Goal: Task Accomplishment & Management: Manage account settings

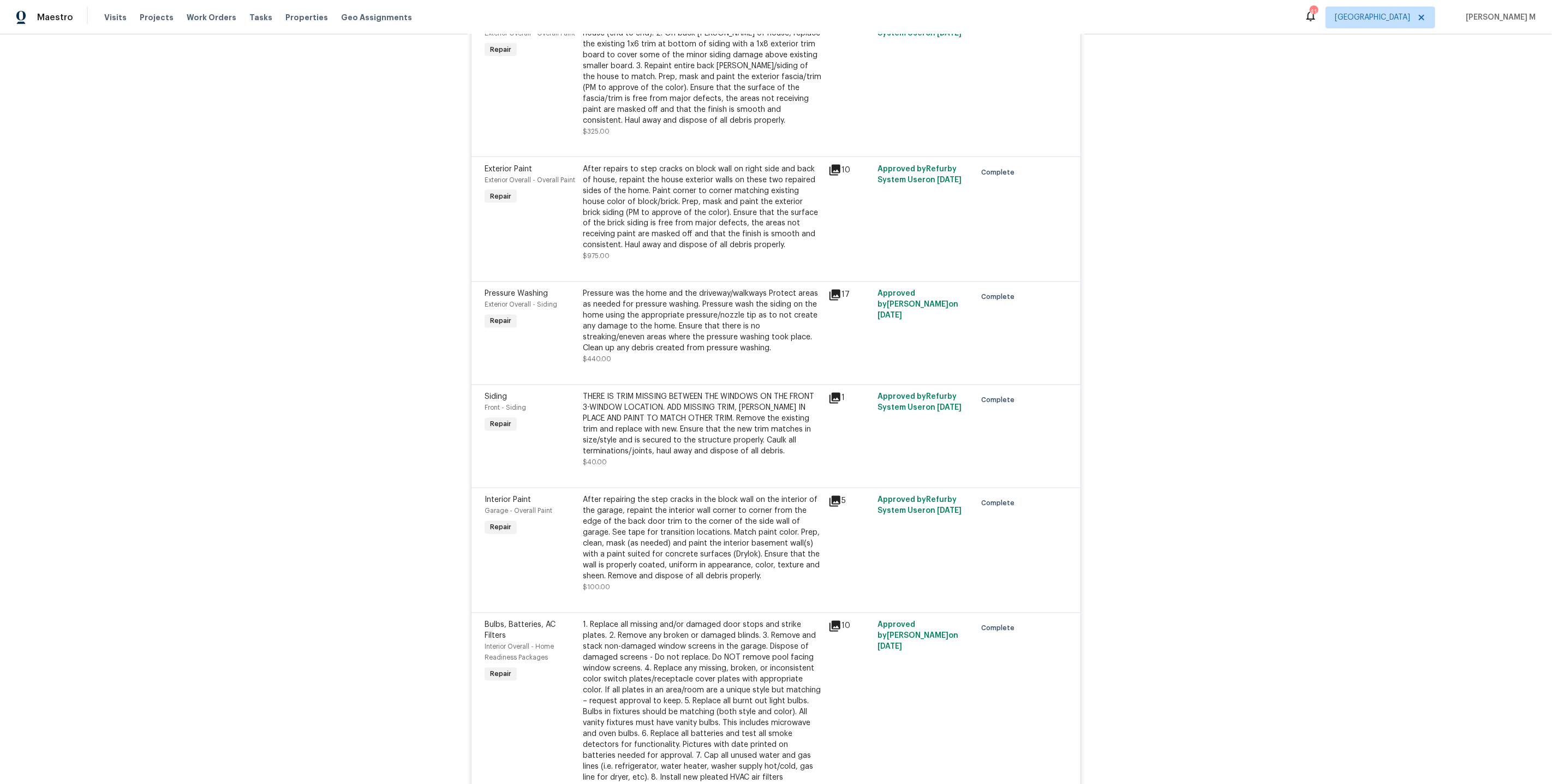
scroll to position [1552, 0]
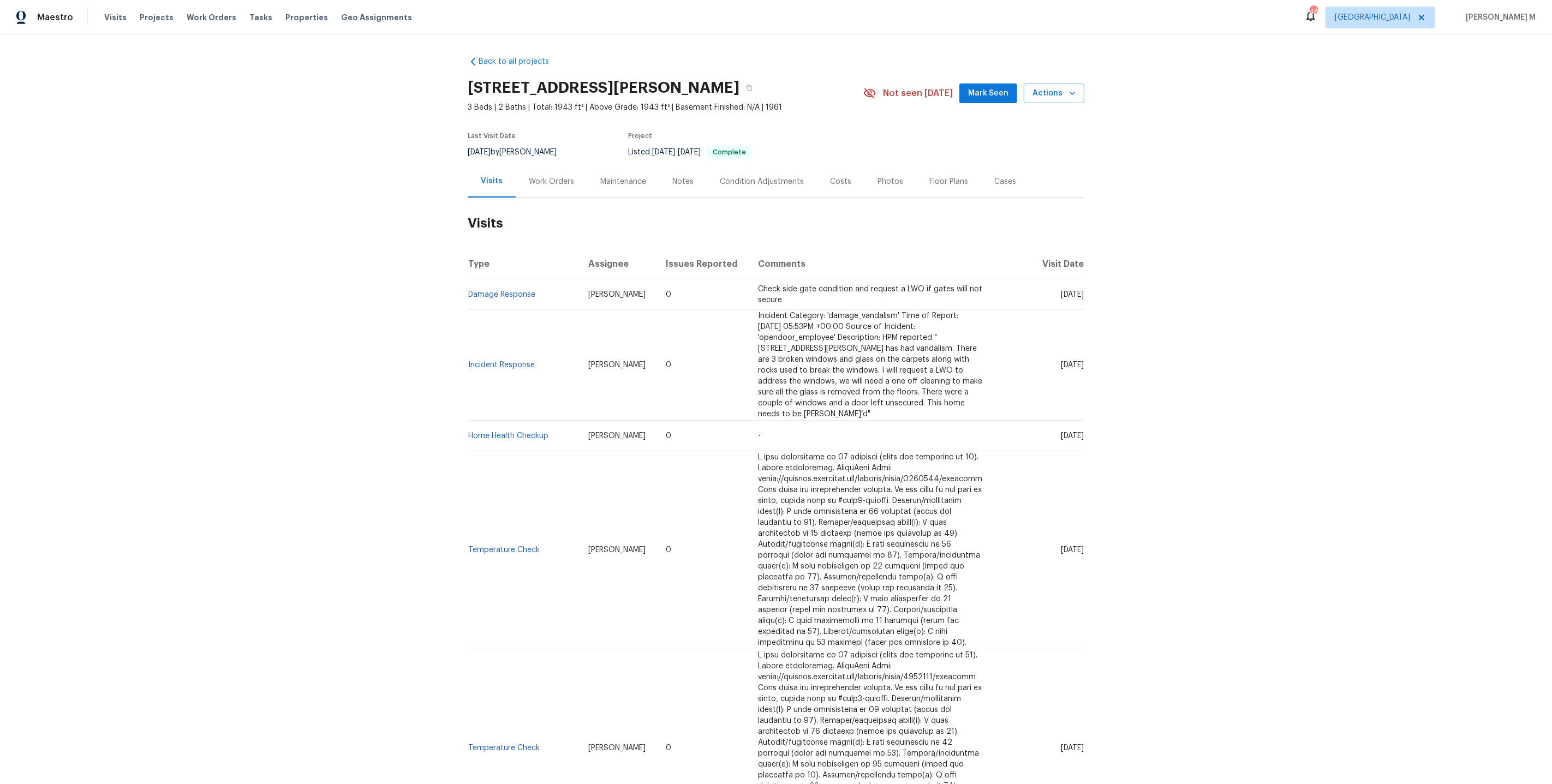
click at [571, 165] on div "Work Orders" at bounding box center [551, 181] width 71 height 32
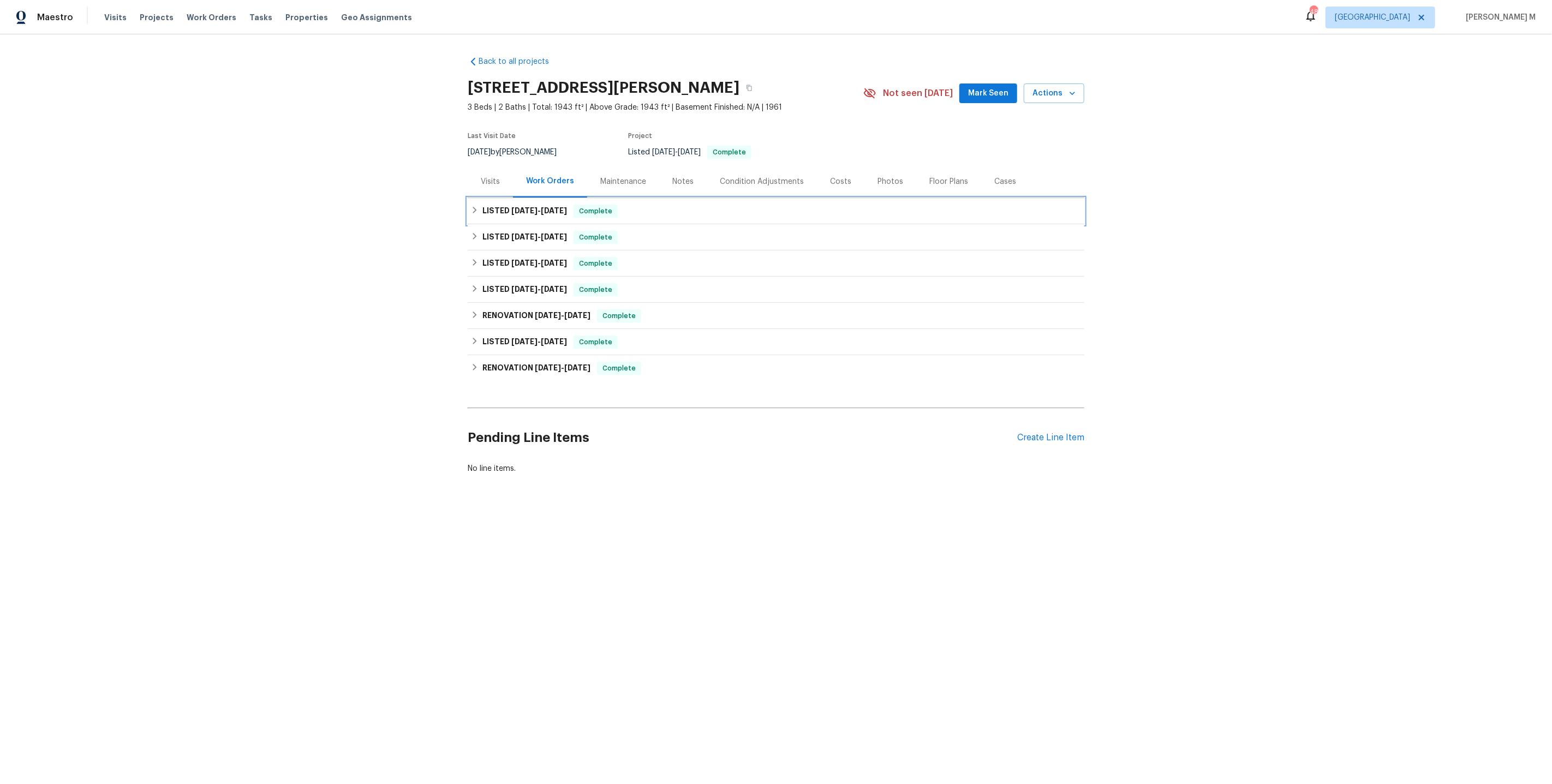
click at [551, 212] on h6 "LISTED 9/5/25 - 9/8/25" at bounding box center [525, 211] width 84 height 13
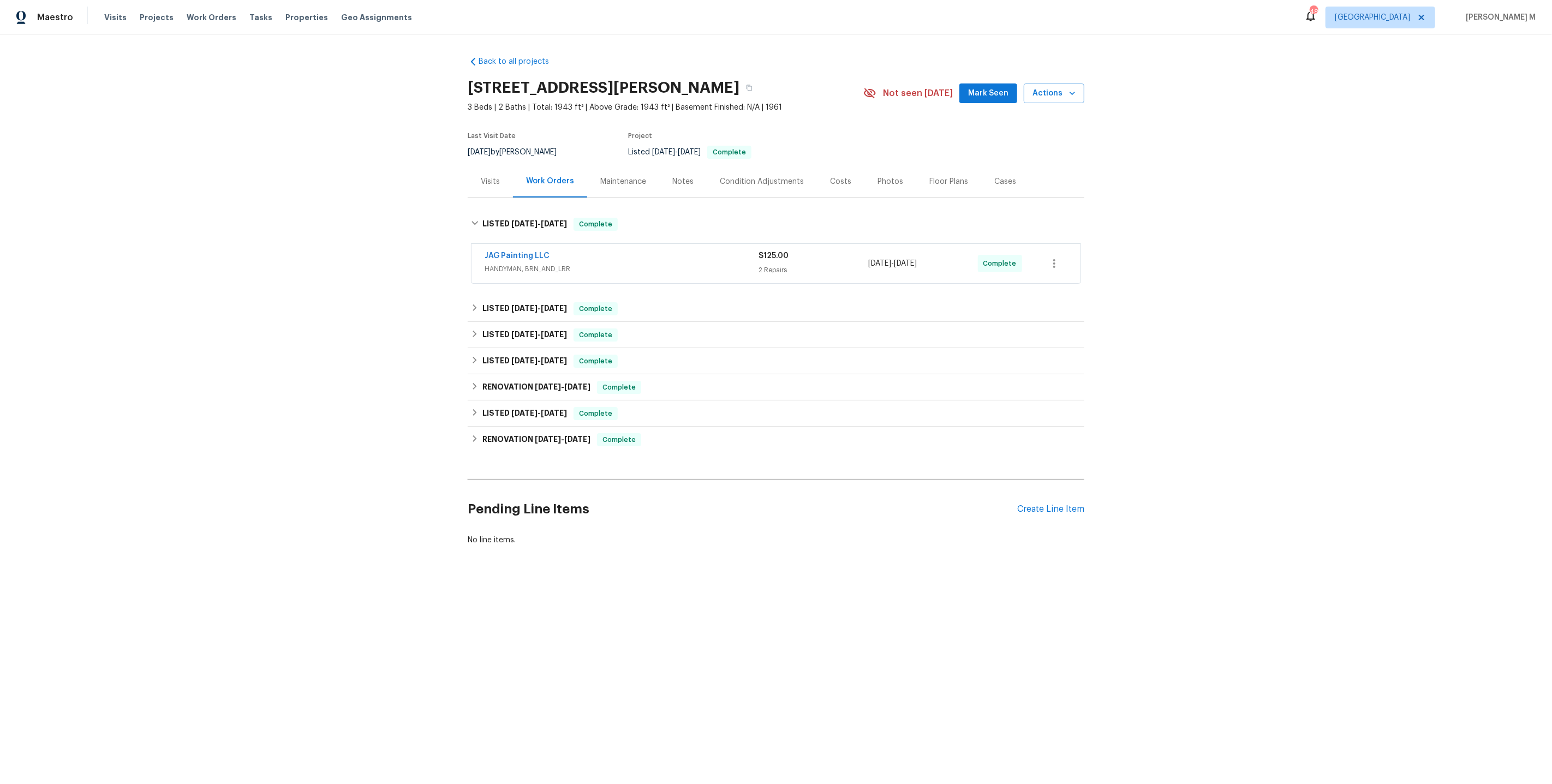
click at [535, 267] on span "HANDYMAN, BRN_AND_LRR" at bounding box center [622, 269] width 274 height 11
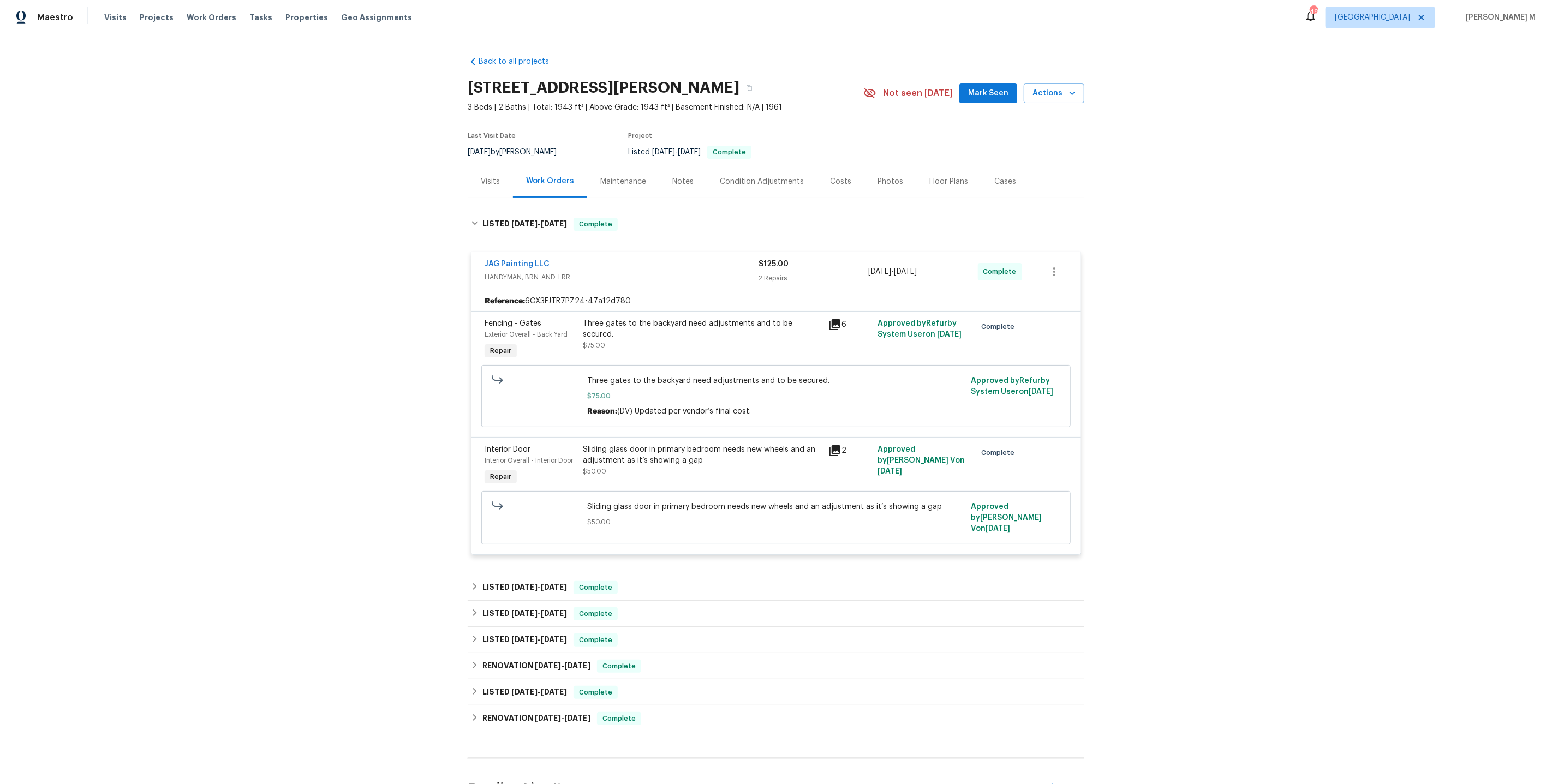
scroll to position [89, 0]
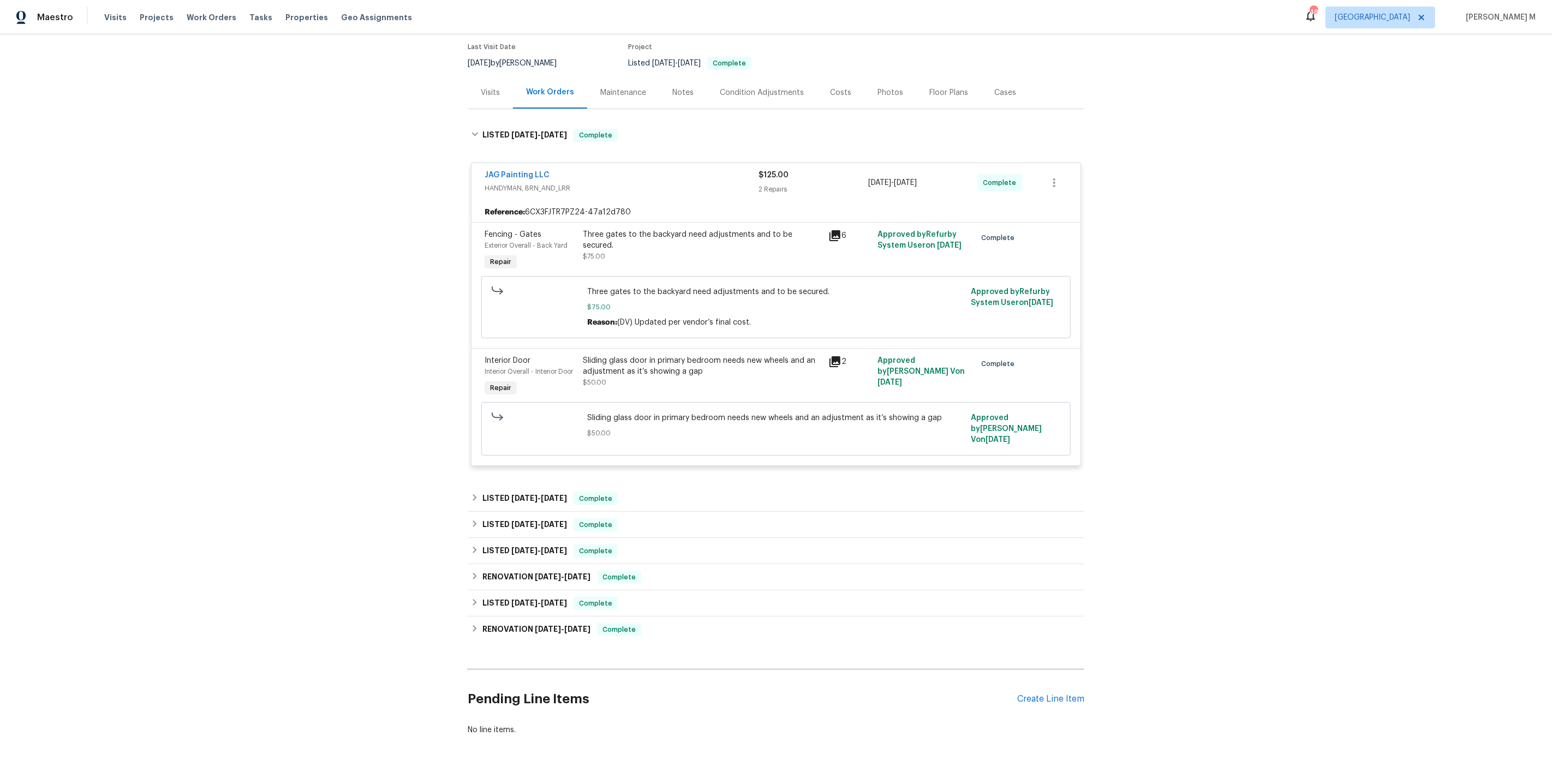
click at [540, 461] on div "Back to all projects 7001 Edwina Ave NE, Albuquerque, NM 87110 3 Beds | 2 Baths…" at bounding box center [776, 351] width 617 height 786
click at [535, 494] on span "8/20/25 - 8/22/25" at bounding box center [539, 497] width 56 height 7
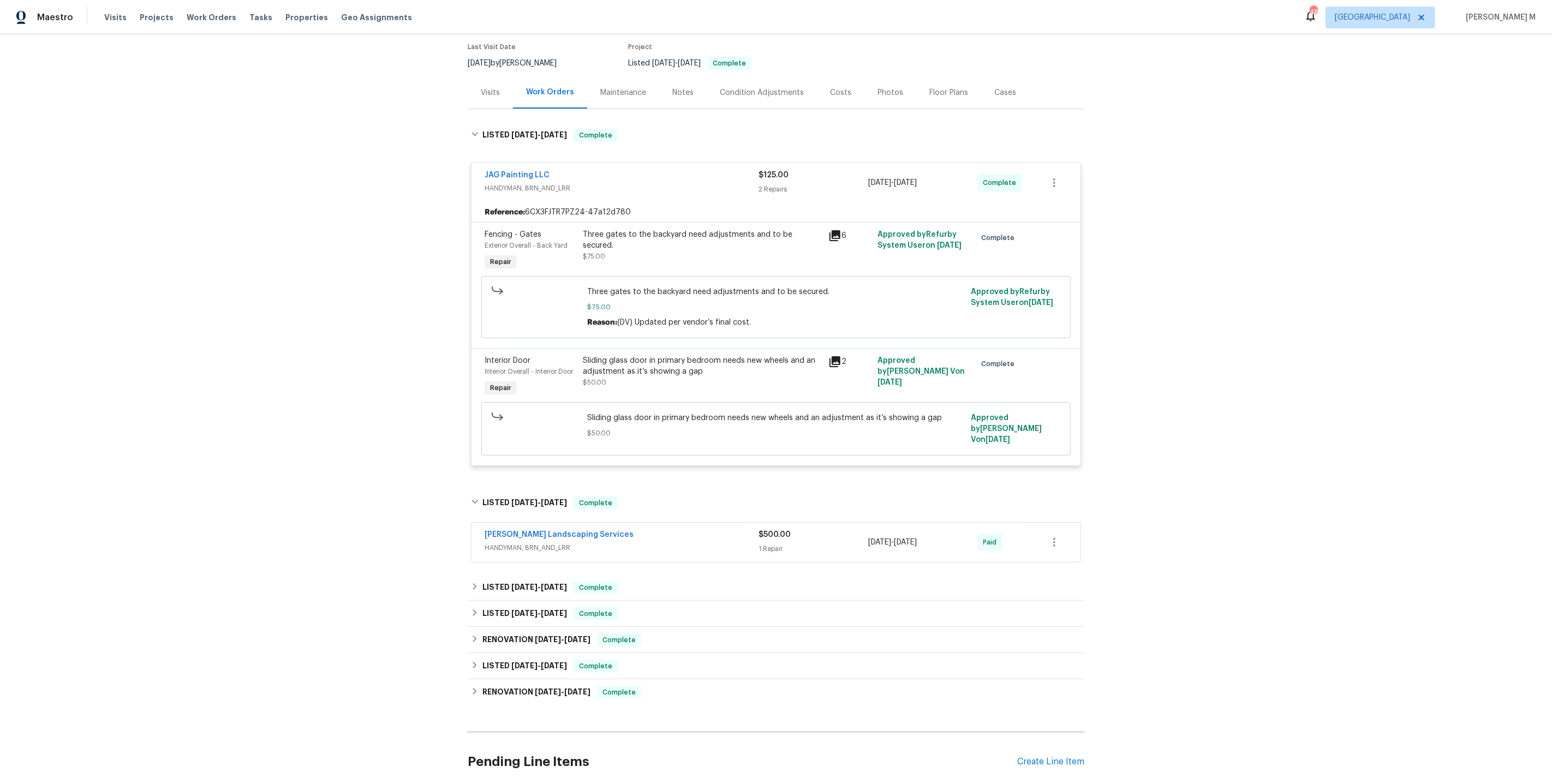
click at [527, 543] on span "HANDYMAN, BRN_AND_LRR" at bounding box center [622, 548] width 274 height 11
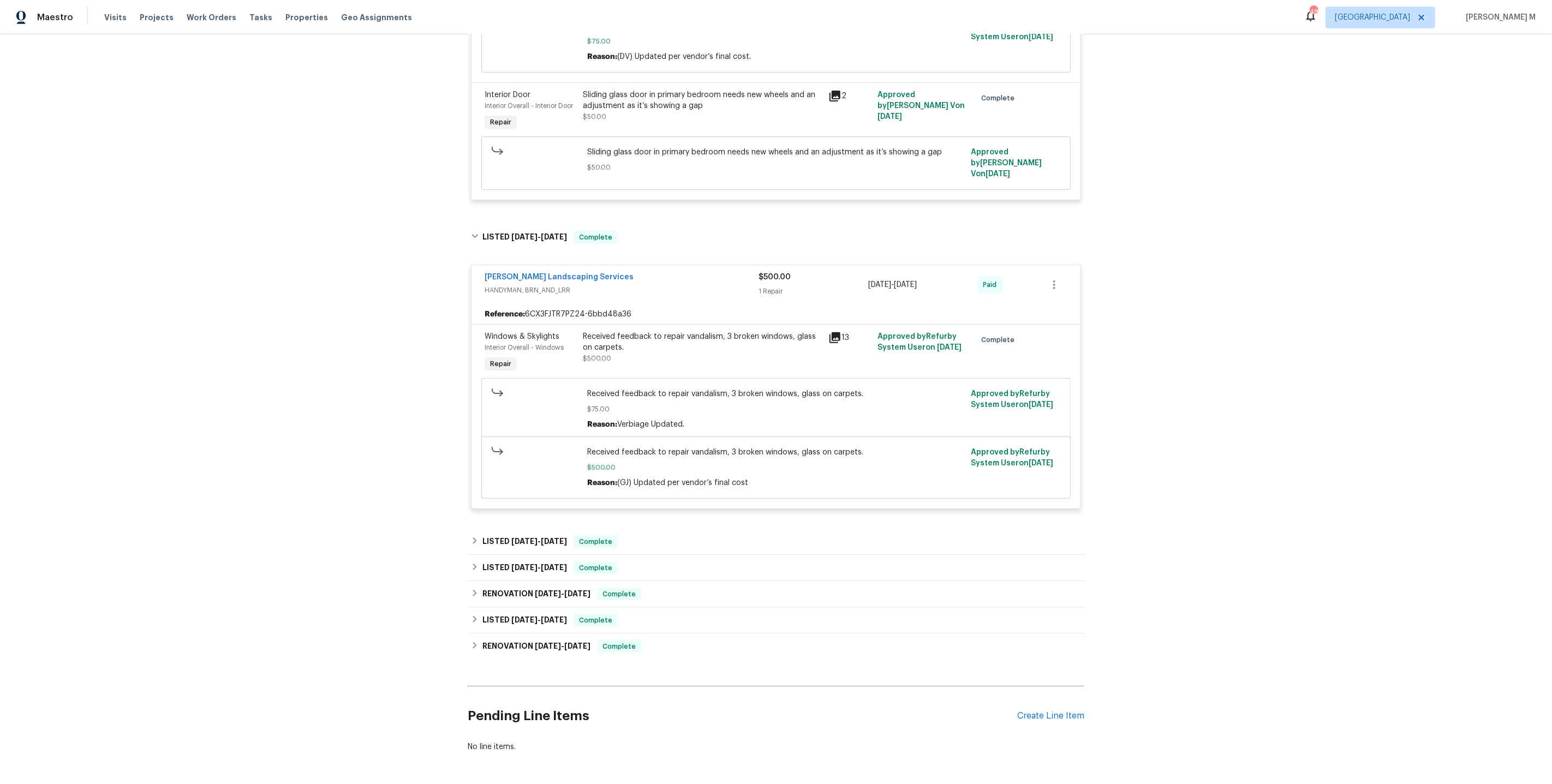
scroll to position [357, 0]
click at [535, 536] on span "6/30/25 - 7/31/25" at bounding box center [539, 539] width 56 height 7
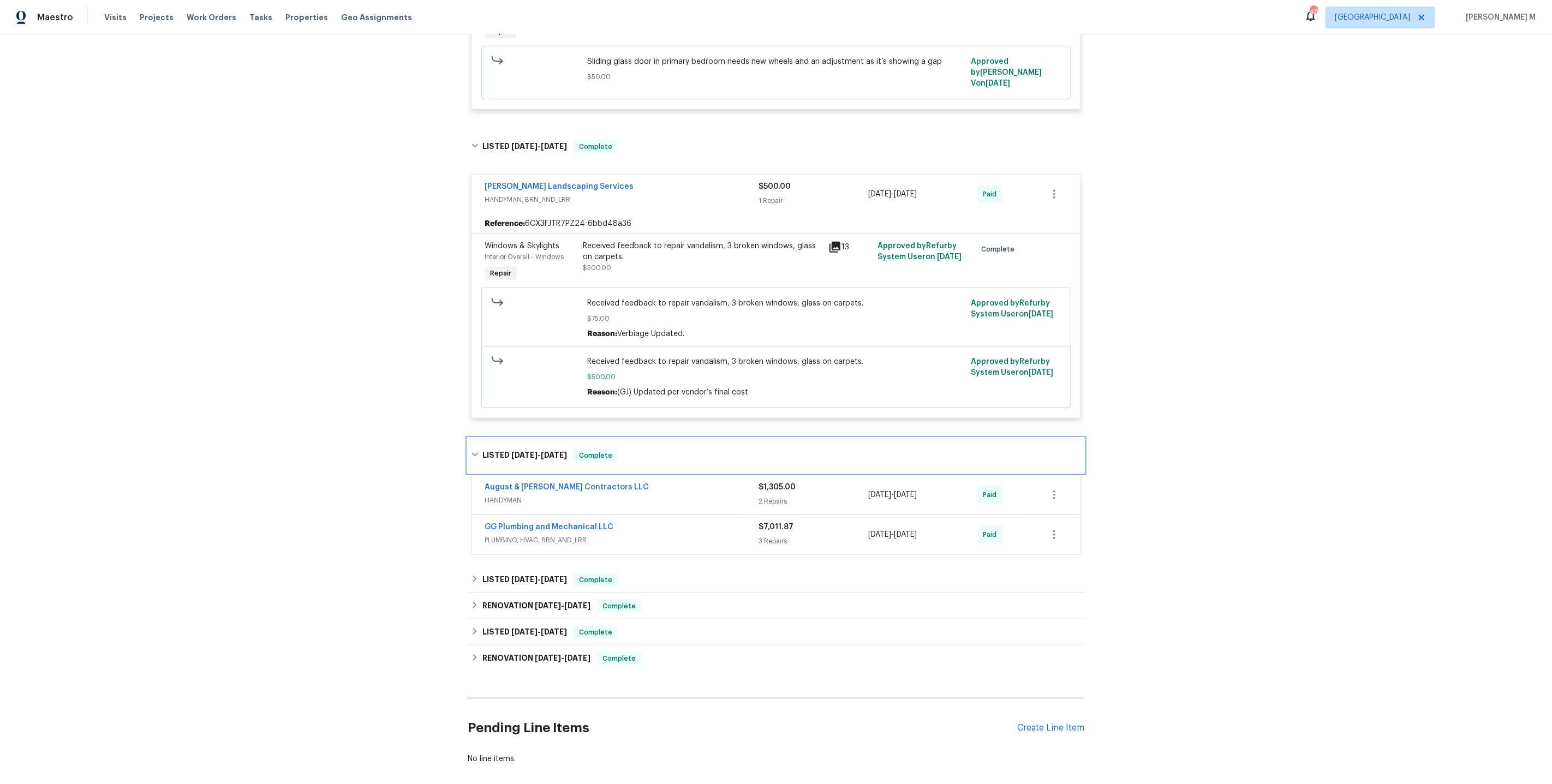
scroll to position [464, 0]
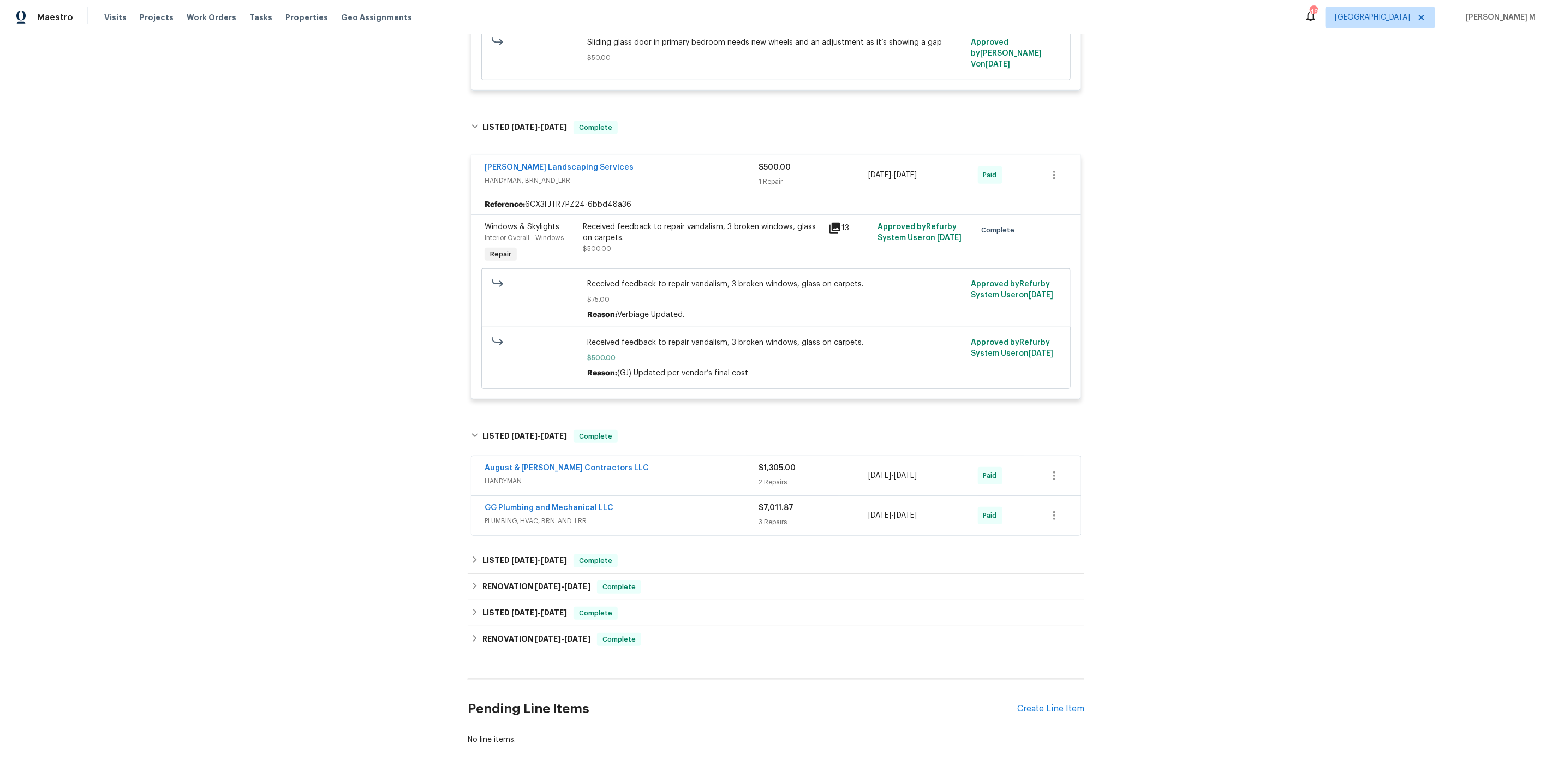
click at [523, 476] on span "HANDYMAN" at bounding box center [622, 481] width 274 height 11
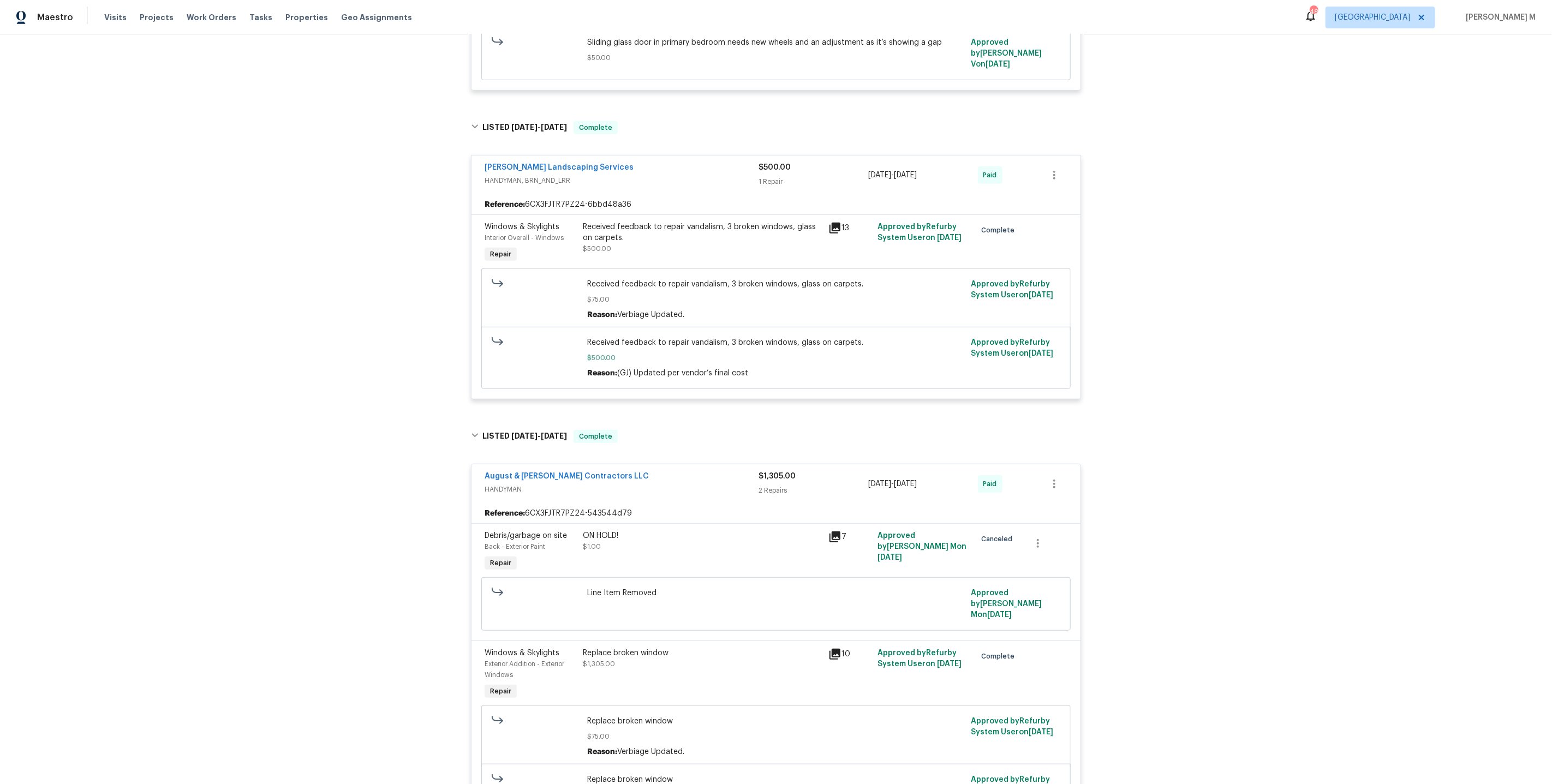
scroll to position [795, 0]
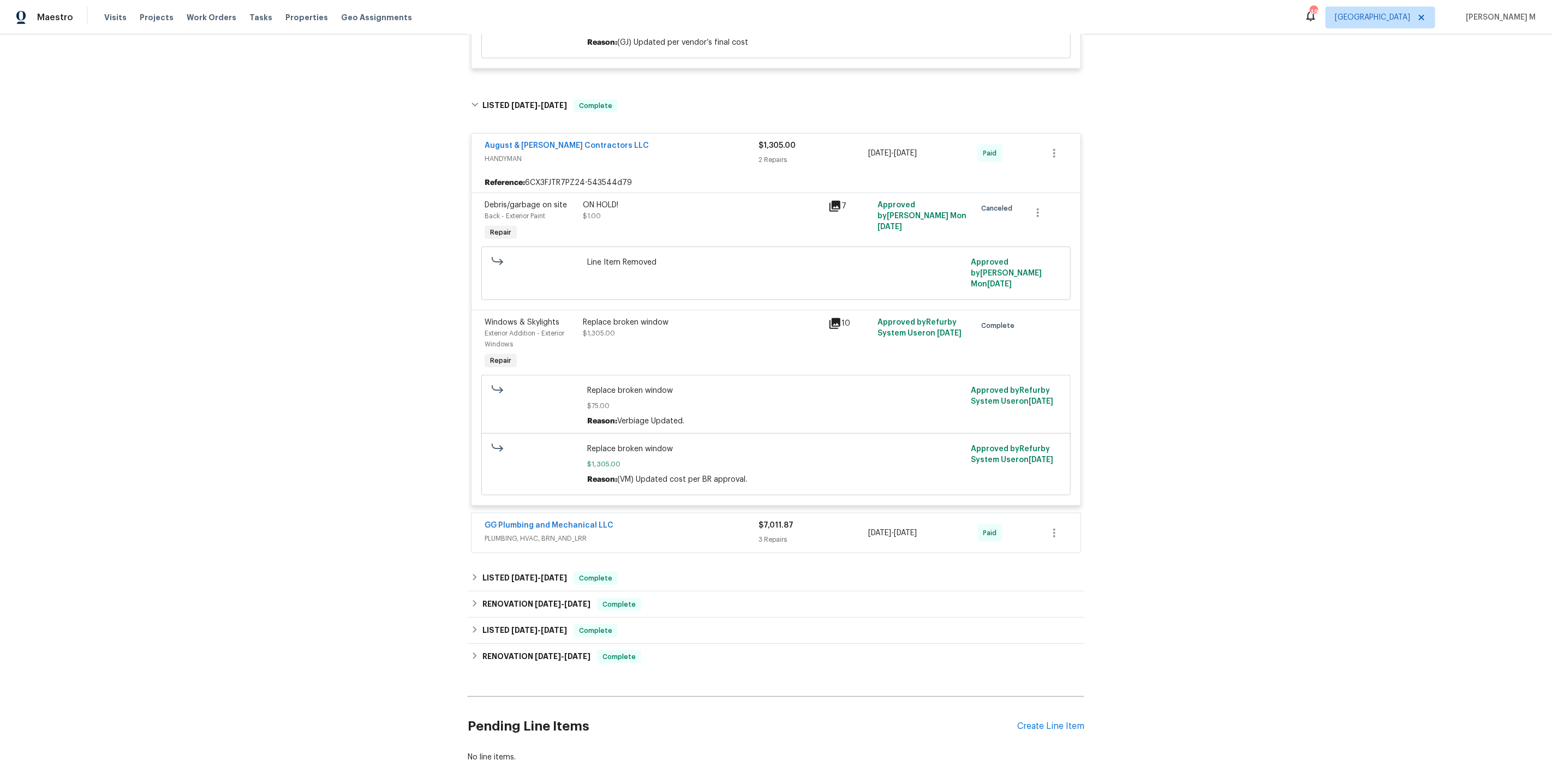
click at [537, 533] on span "PLUMBING, HVAC, BRN_AND_LRR" at bounding box center [622, 539] width 274 height 11
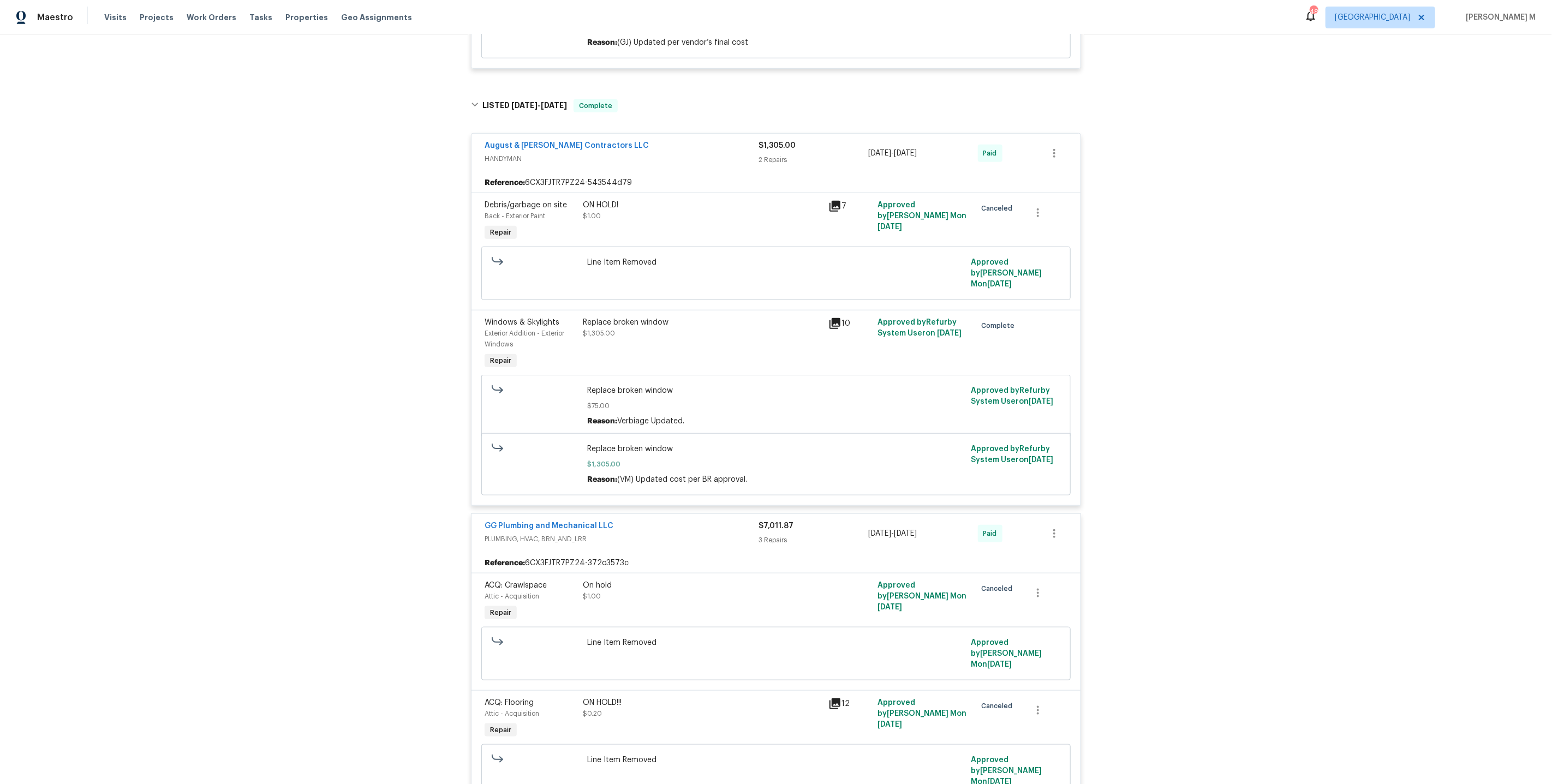
scroll to position [0, 0]
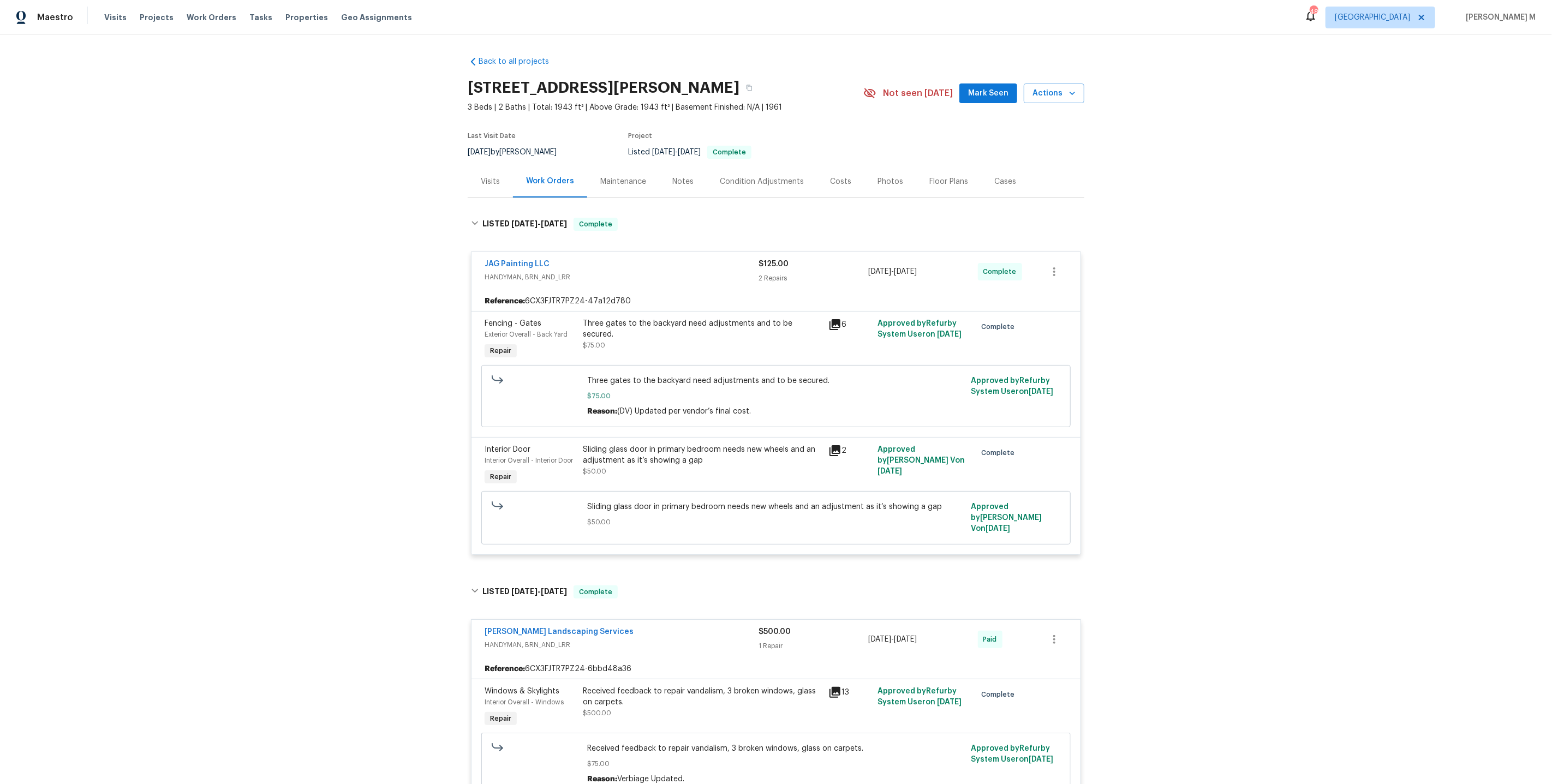
click at [601, 179] on div "Maintenance" at bounding box center [623, 181] width 46 height 11
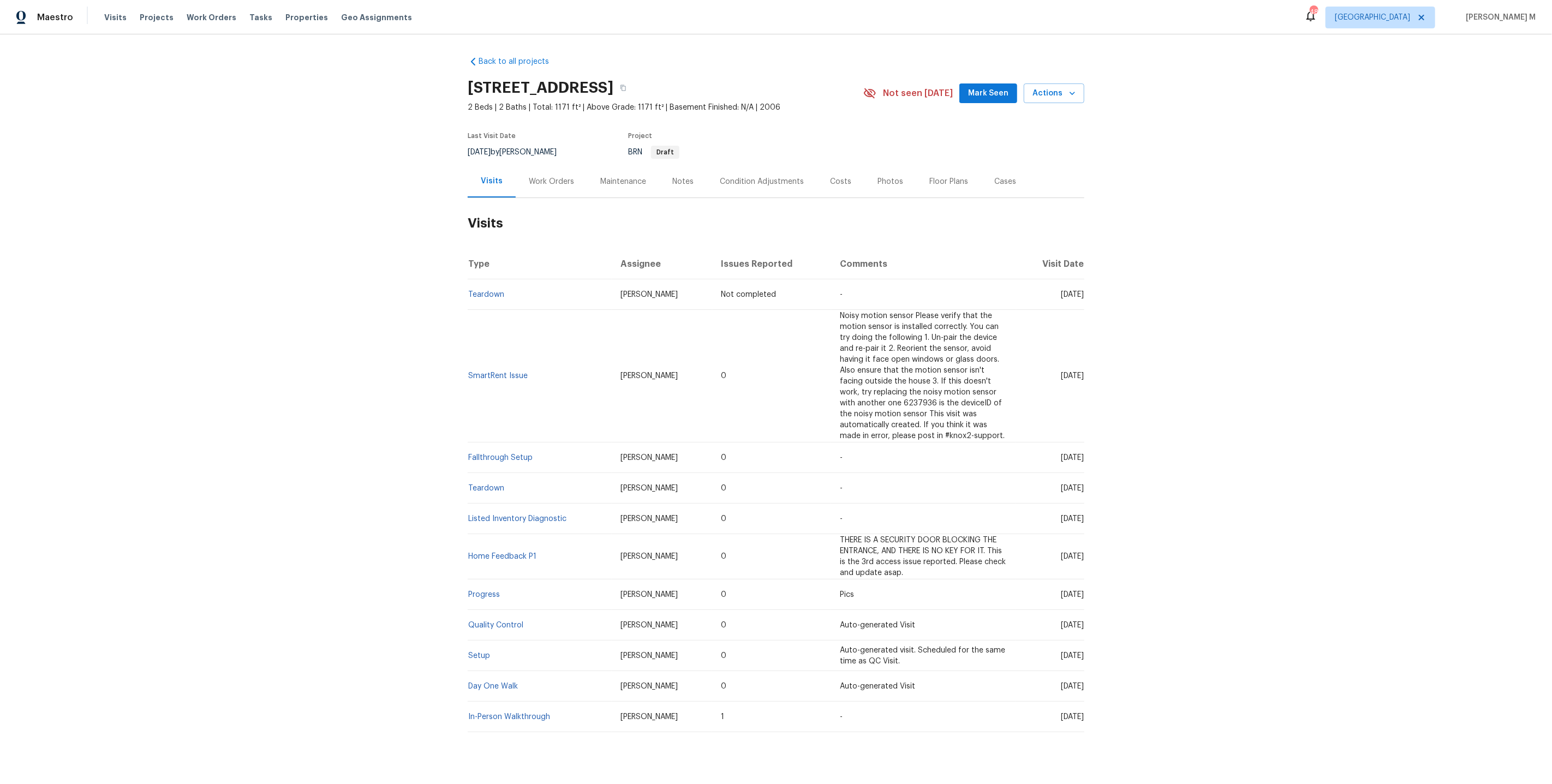
click at [541, 183] on div "Work Orders" at bounding box center [551, 181] width 71 height 32
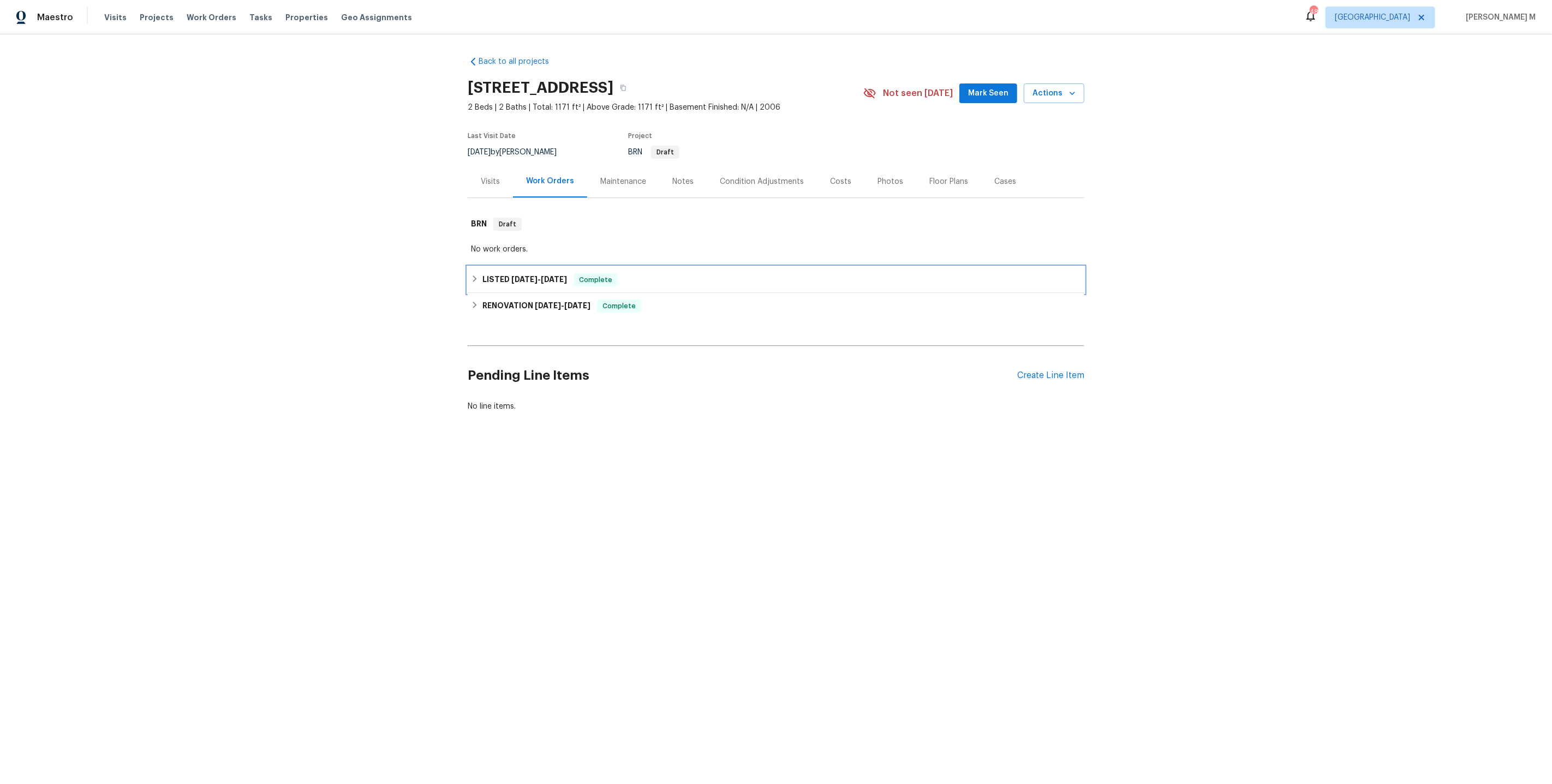
click at [520, 276] on span "3/28/25" at bounding box center [524, 279] width 26 height 7
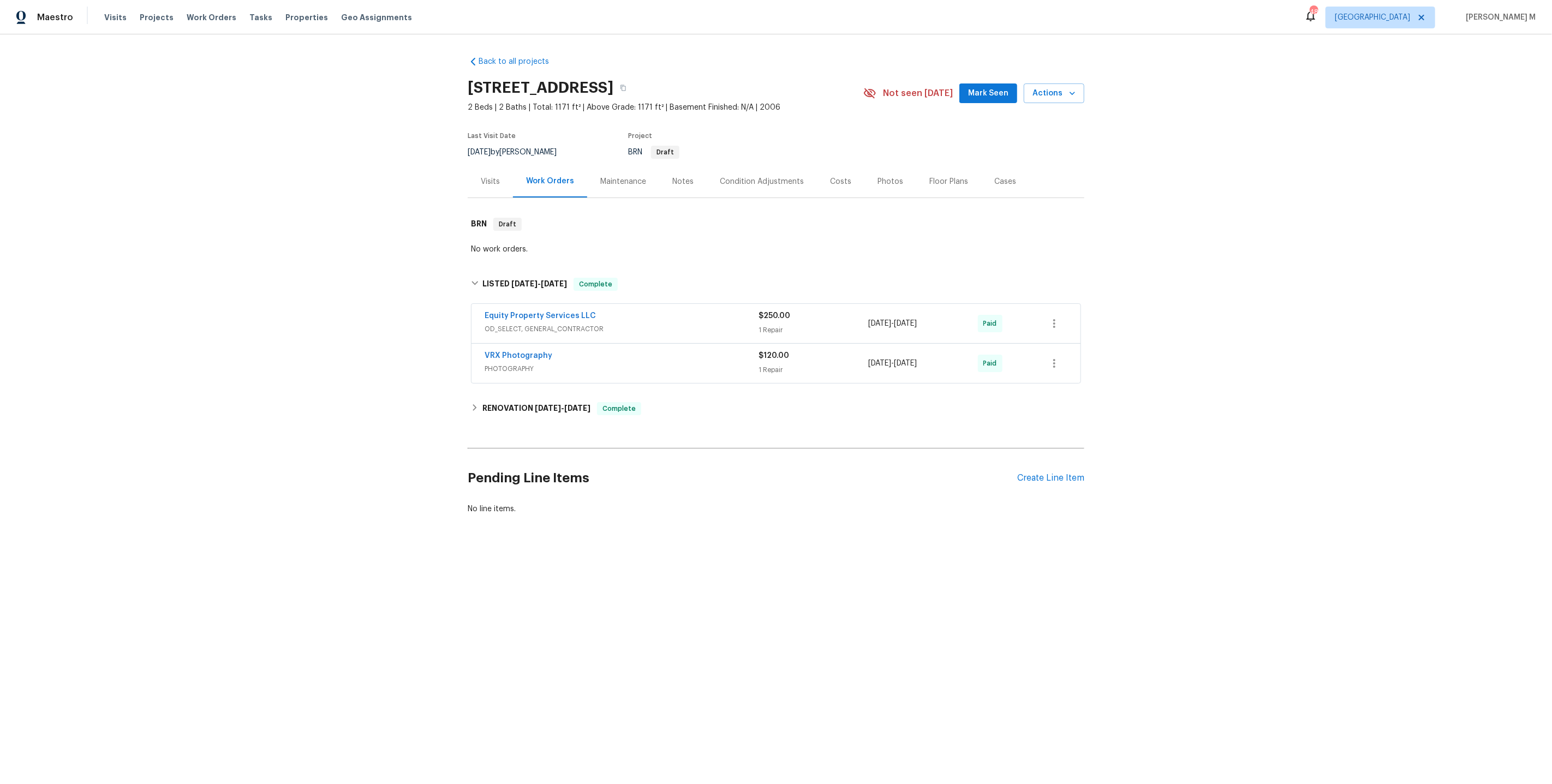
click at [522, 327] on span "OD_SELECT, GENERAL_CONTRACTOR" at bounding box center [622, 329] width 274 height 11
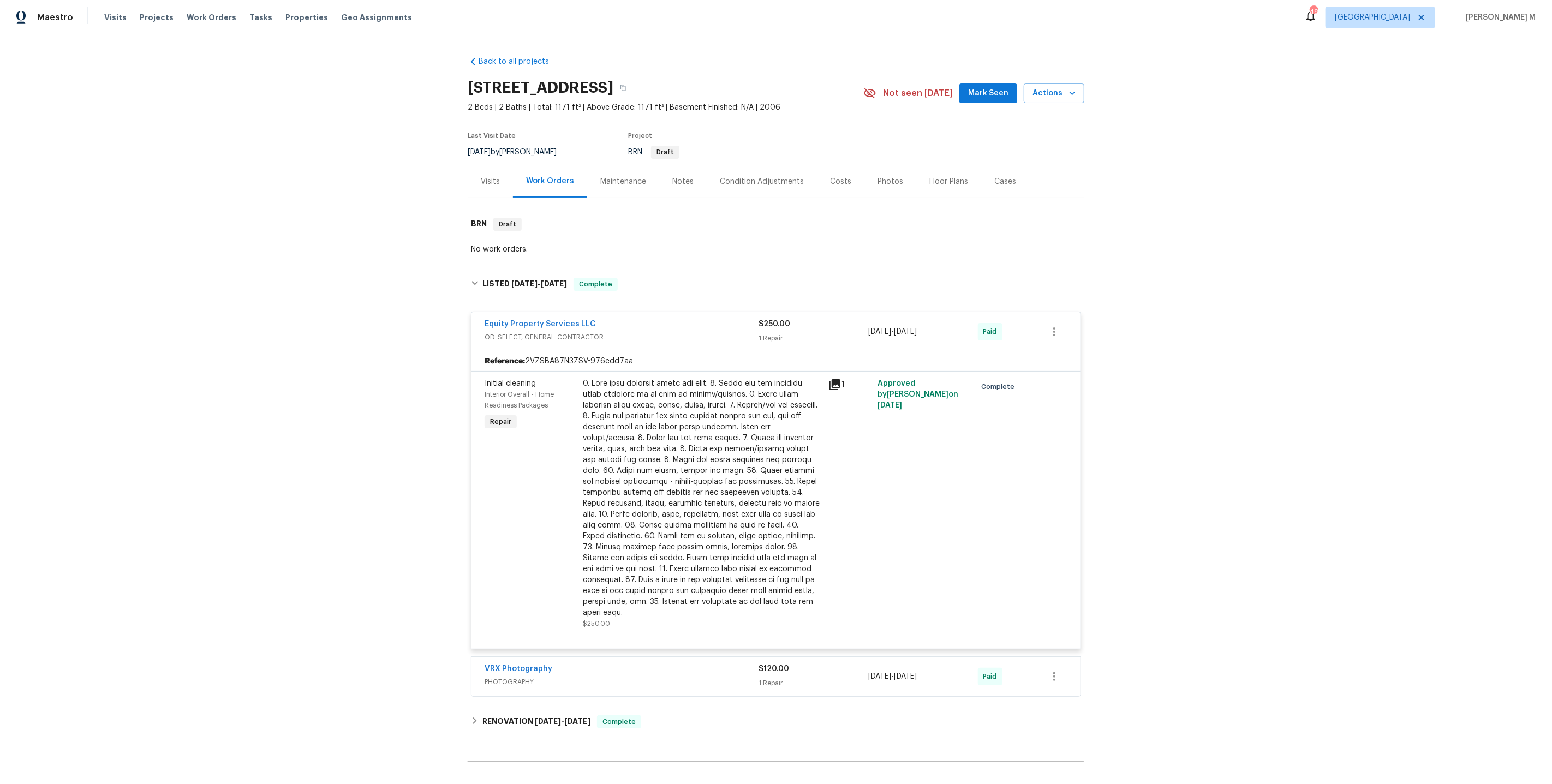
scroll to position [80, 0]
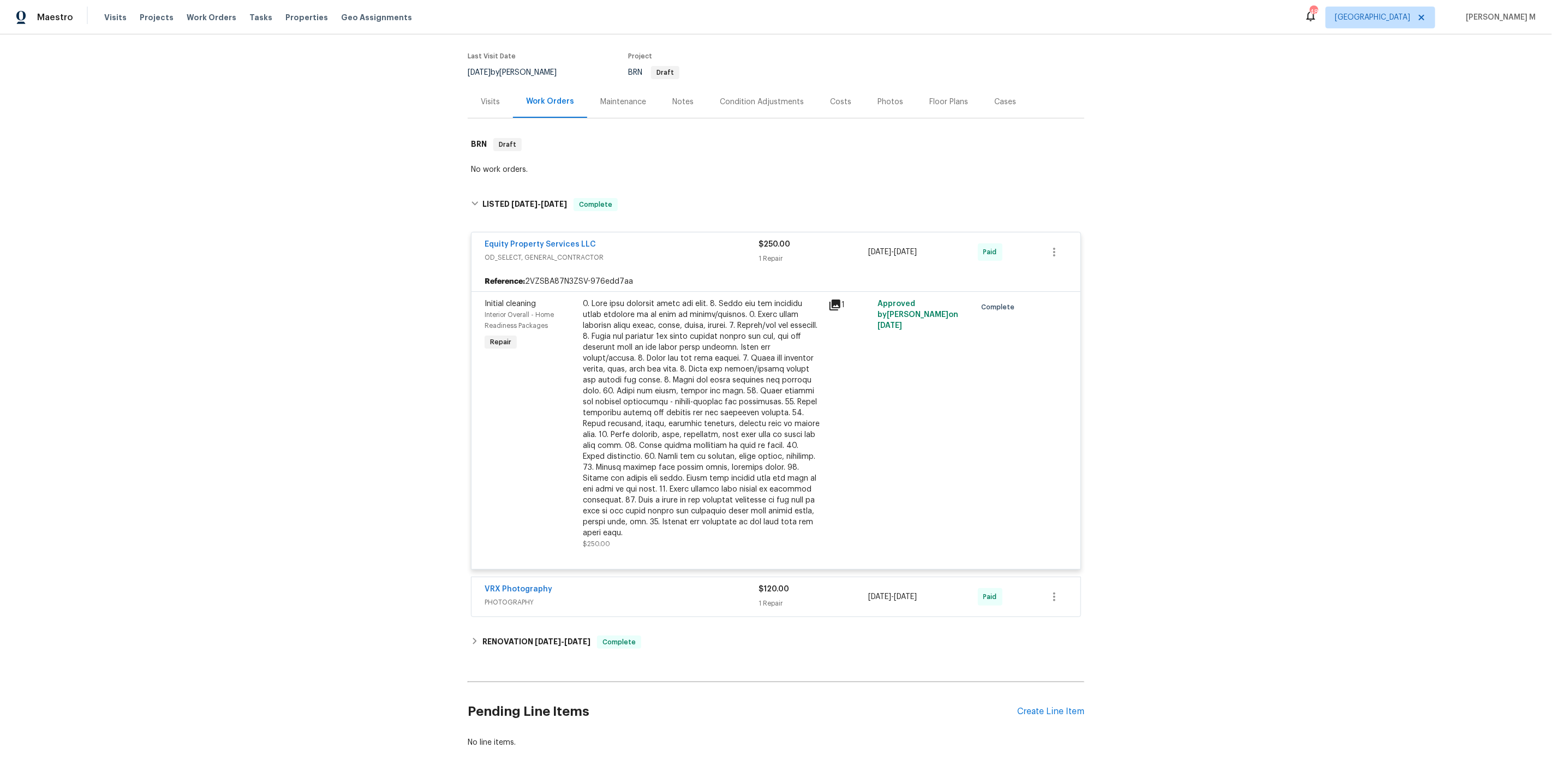
click at [514, 597] on span "PHOTOGRAPHY" at bounding box center [622, 603] width 274 height 11
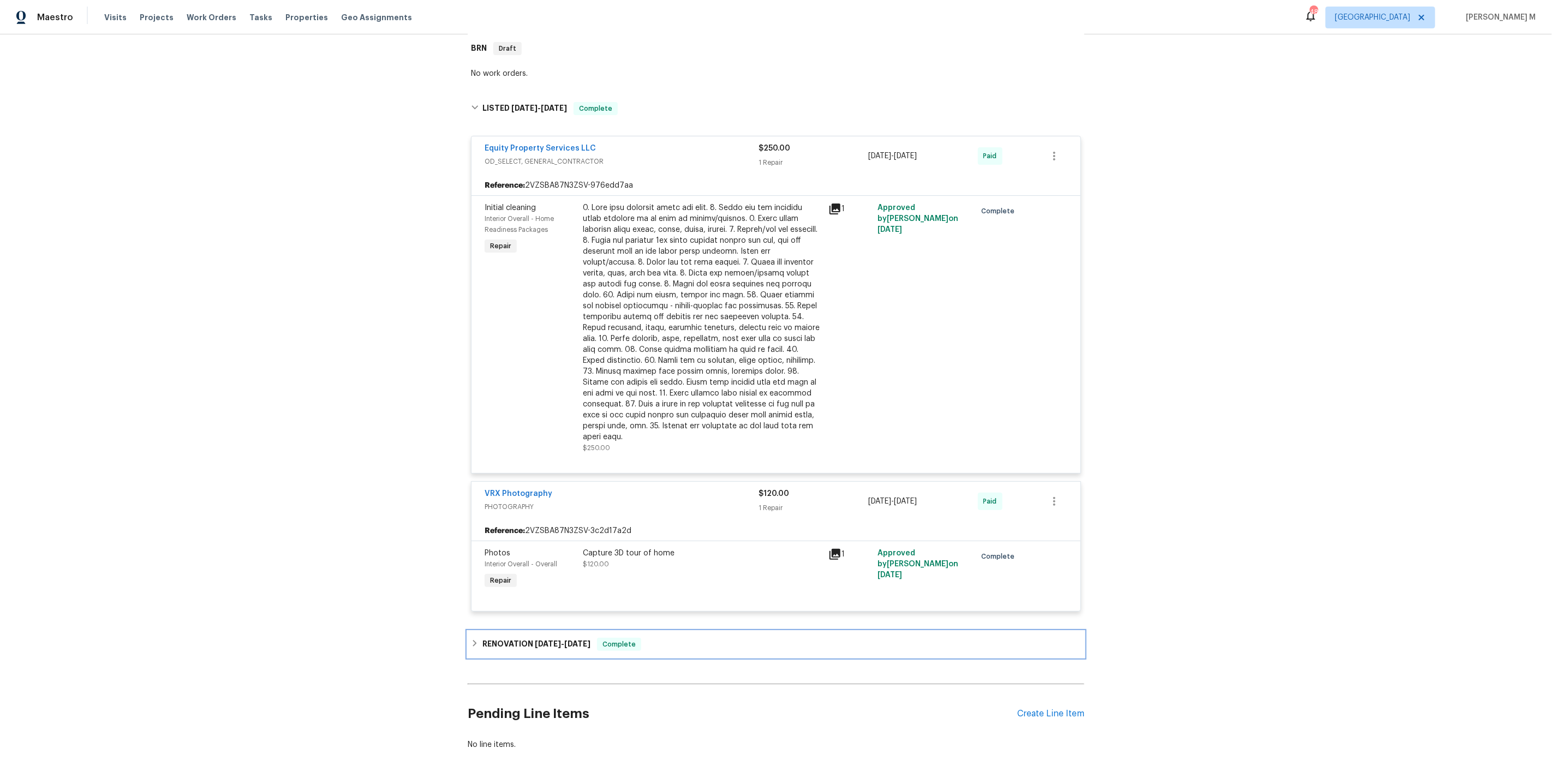
click at [534, 631] on div "RENOVATION 3/20/25 - 3/24/25 Complete" at bounding box center [776, 644] width 617 height 26
click at [527, 688] on span "OD_SELECT, GENERAL_CONTRACTOR" at bounding box center [622, 694] width 274 height 11
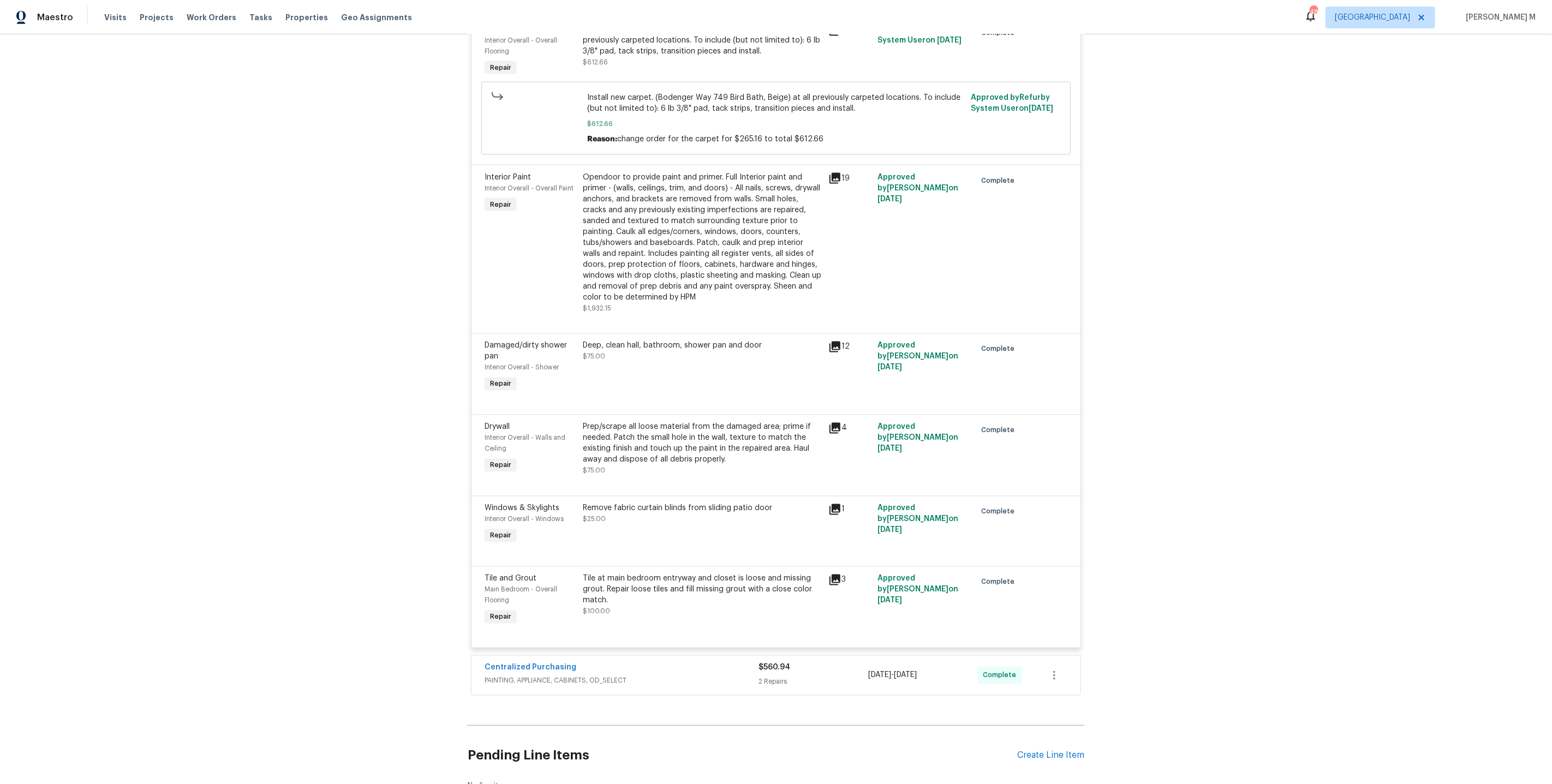
scroll to position [0, 0]
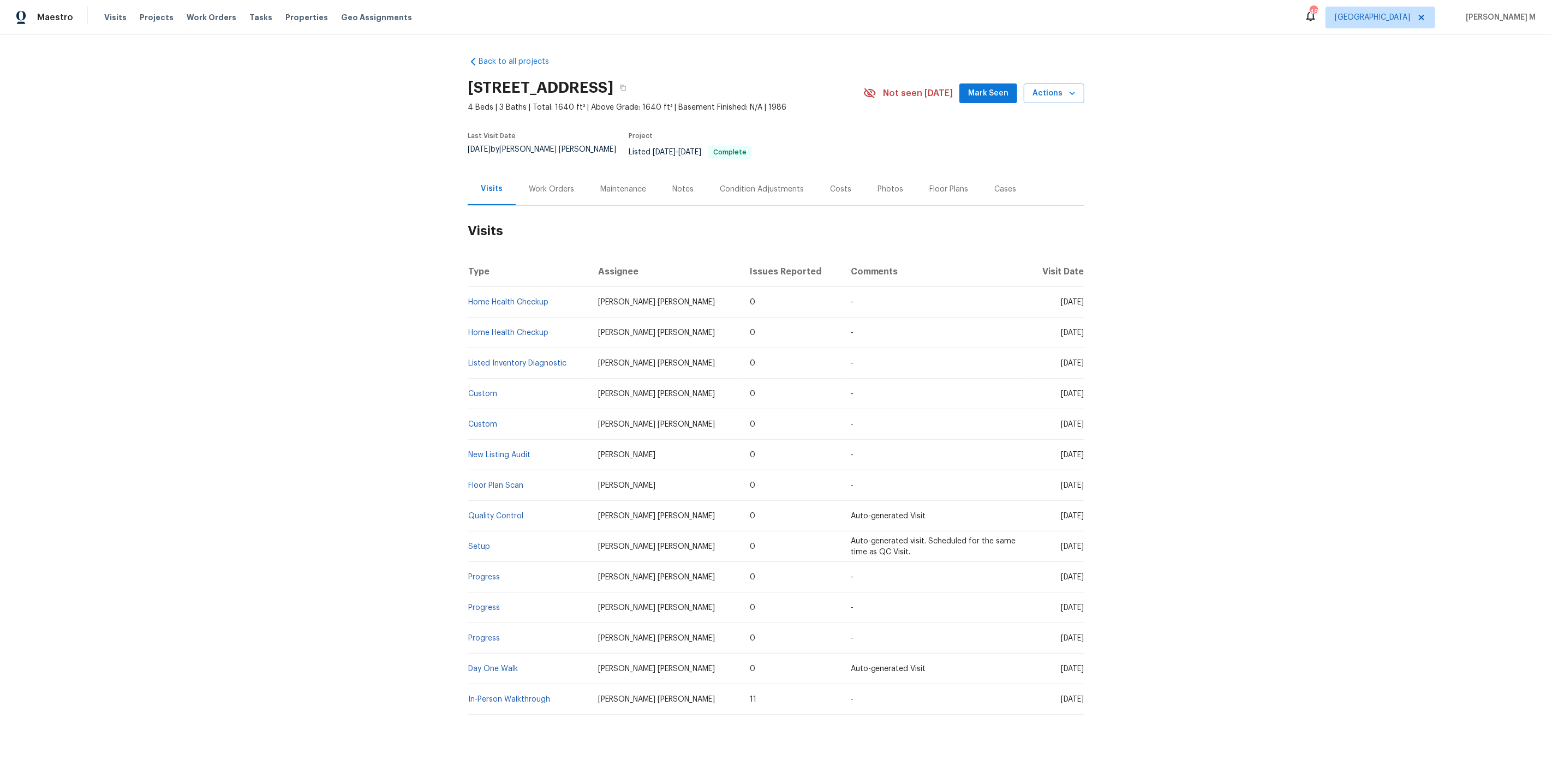
click at [549, 206] on h2 "Visits" at bounding box center [776, 231] width 617 height 51
click at [548, 184] on div "Work Orders" at bounding box center [551, 189] width 71 height 32
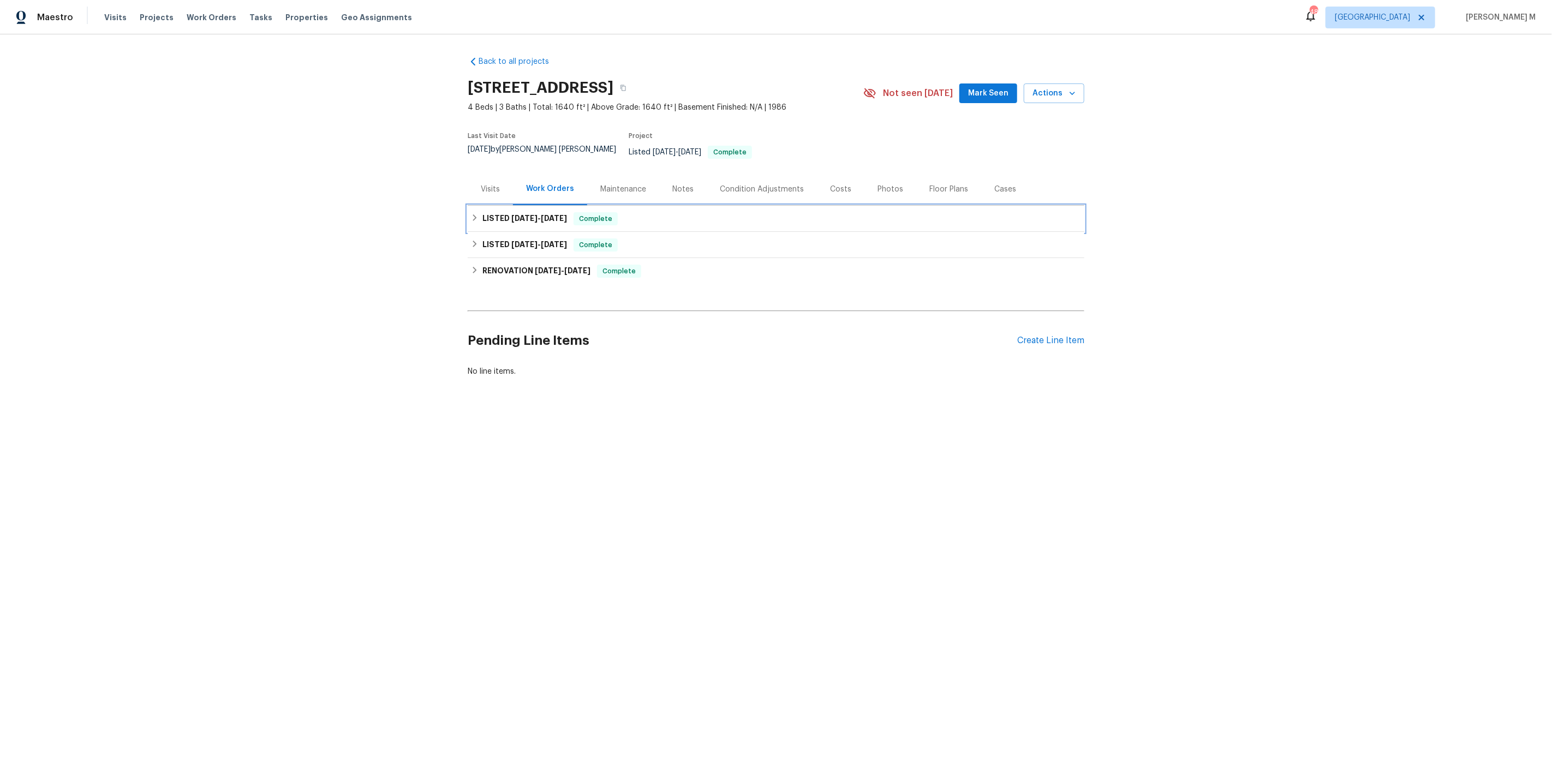
click at [536, 213] on div "LISTED 12/31/24 - 1/17/25 Complete" at bounding box center [776, 218] width 617 height 26
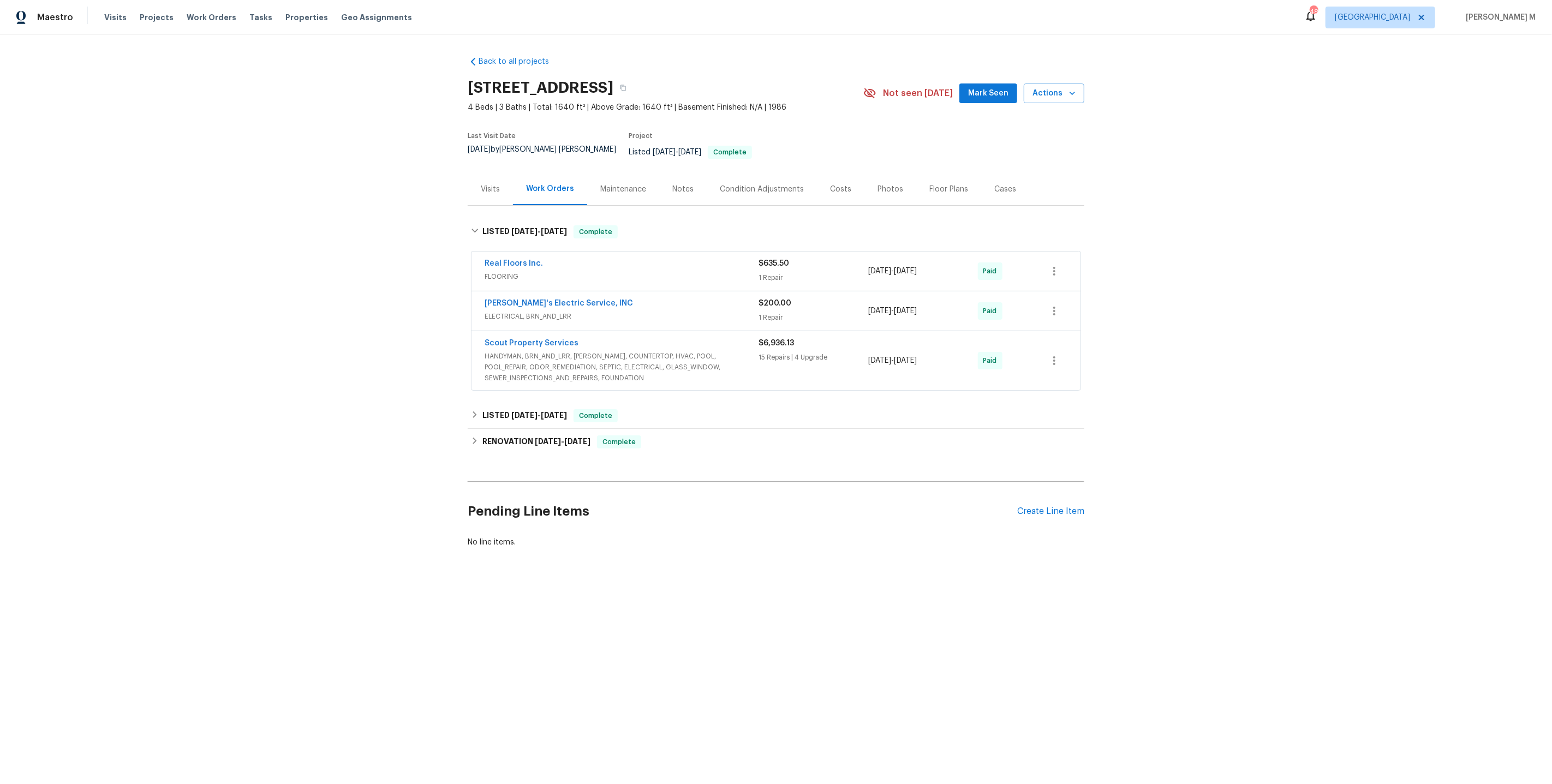
click at [339, 287] on div "Back to all projects 5580 Cabot Dr N, Jacksonville, FL 32244 4 Beds | 3 Baths |…" at bounding box center [776, 328] width 1552 height 588
click at [555, 251] on div "Real Floors Inc. FLOORING $635.50 1 Repair 1/14/2025 - 1/17/2025 Paid" at bounding box center [775, 271] width 609 height 39
click at [535, 271] on span "FLOORING" at bounding box center [622, 276] width 274 height 11
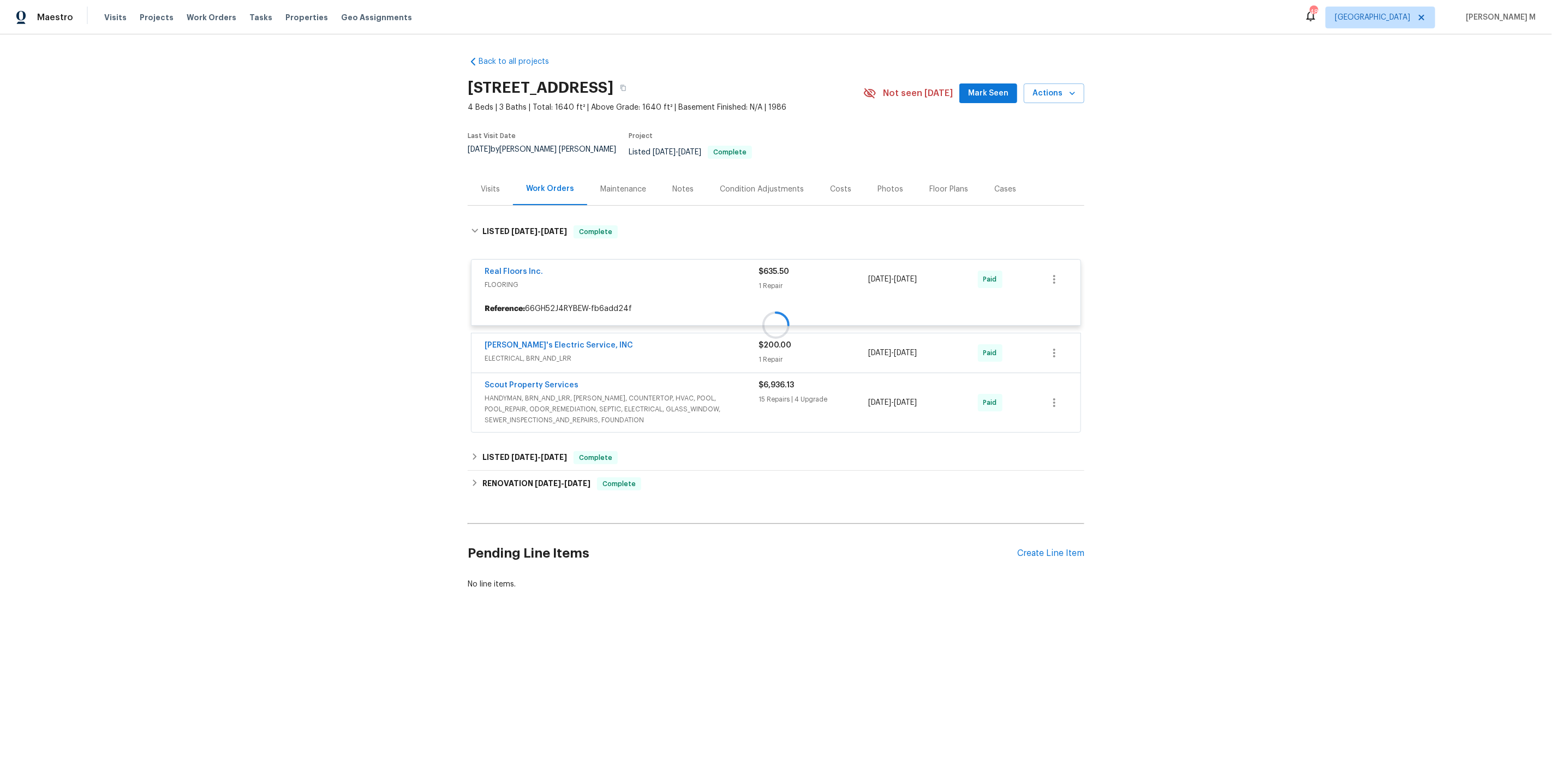
click at [542, 452] on div "Back to all projects 5580 Cabot Dr N, Jacksonville, FL 32244 4 Beds | 3 Baths |…" at bounding box center [776, 323] width 617 height 551
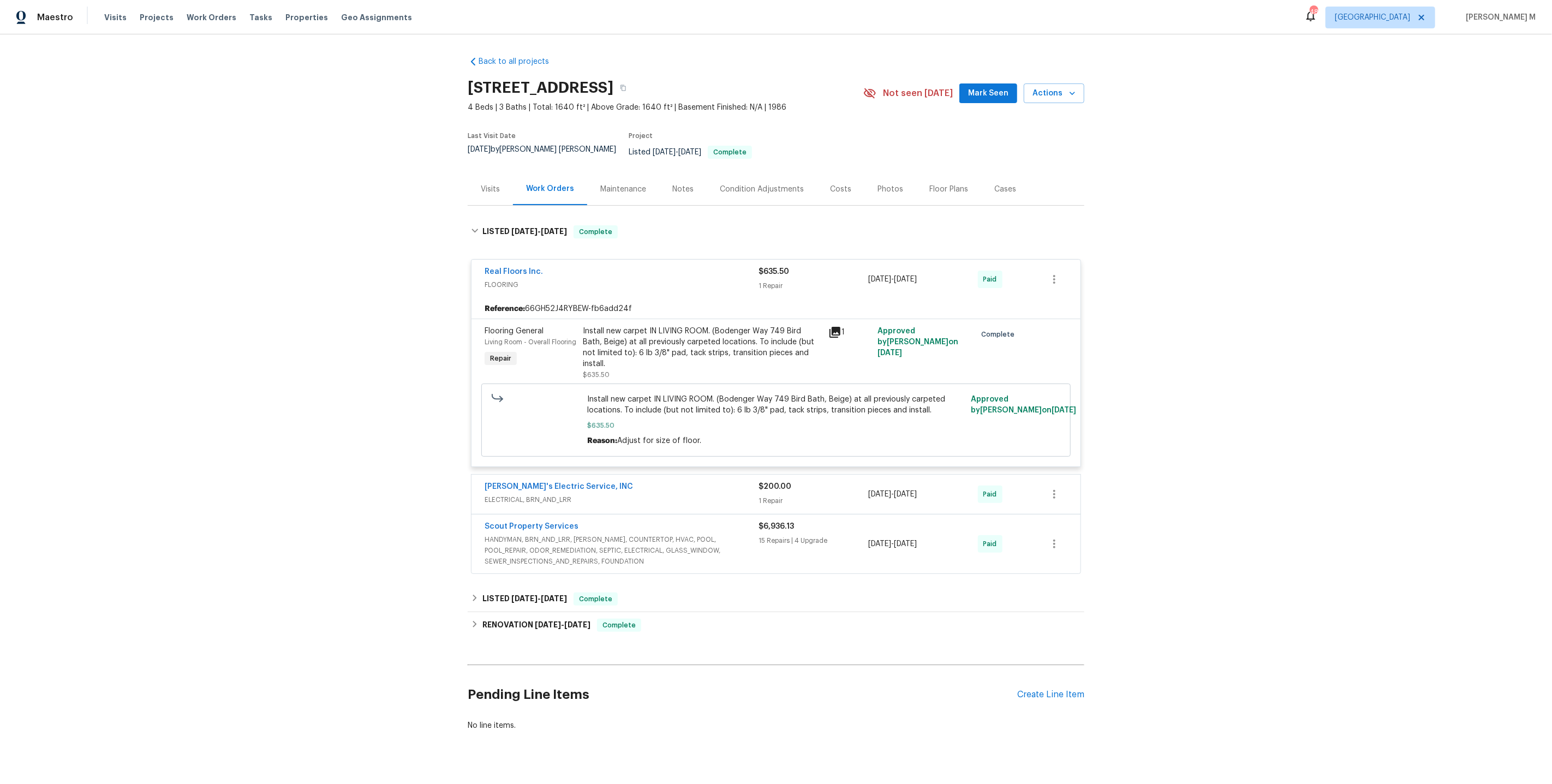
click at [601, 182] on div "Maintenance" at bounding box center [623, 189] width 72 height 32
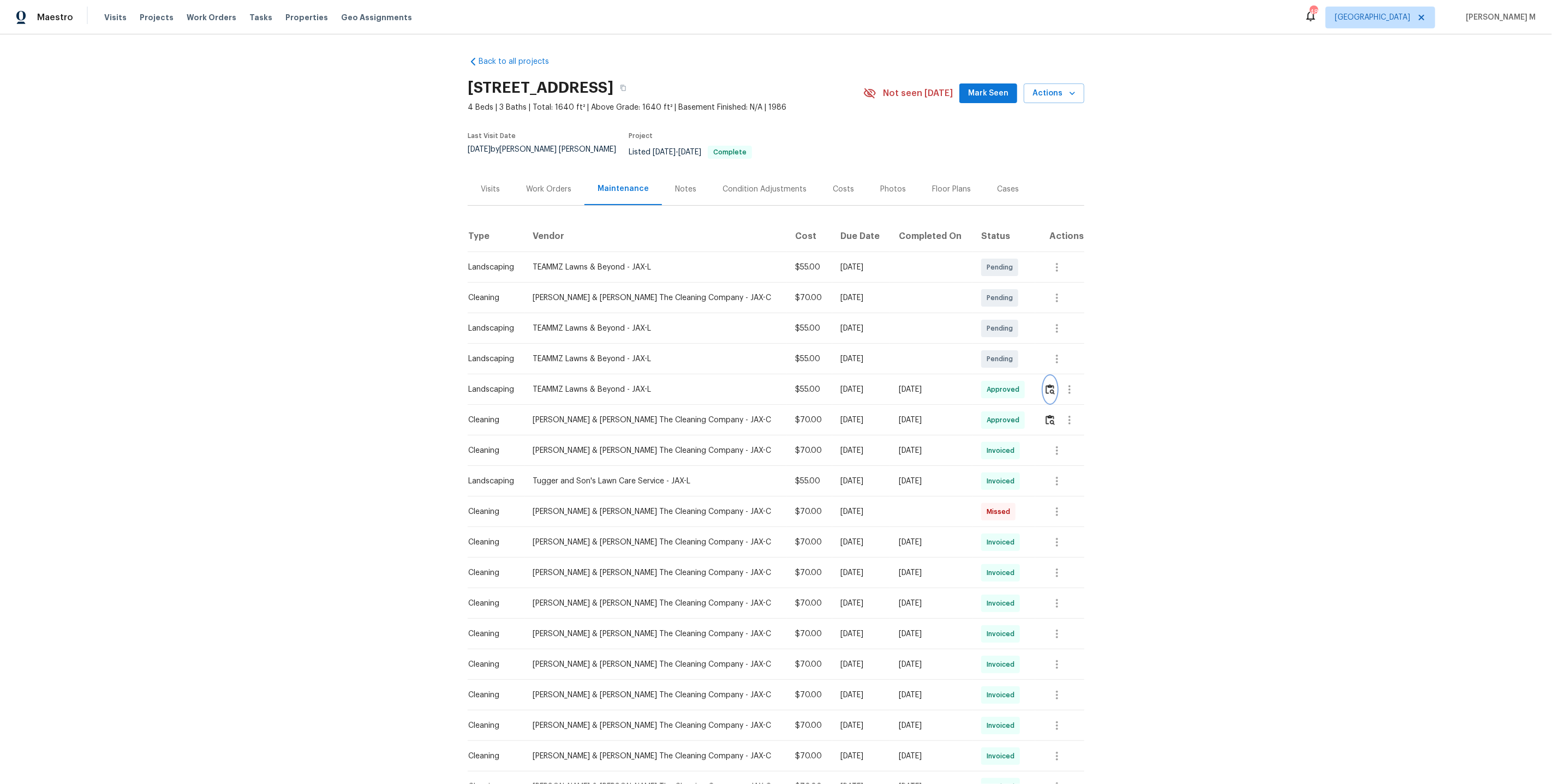
click at [1050, 384] on img "button" at bounding box center [1050, 389] width 9 height 10
click at [1050, 415] on img "button" at bounding box center [1050, 419] width 9 height 10
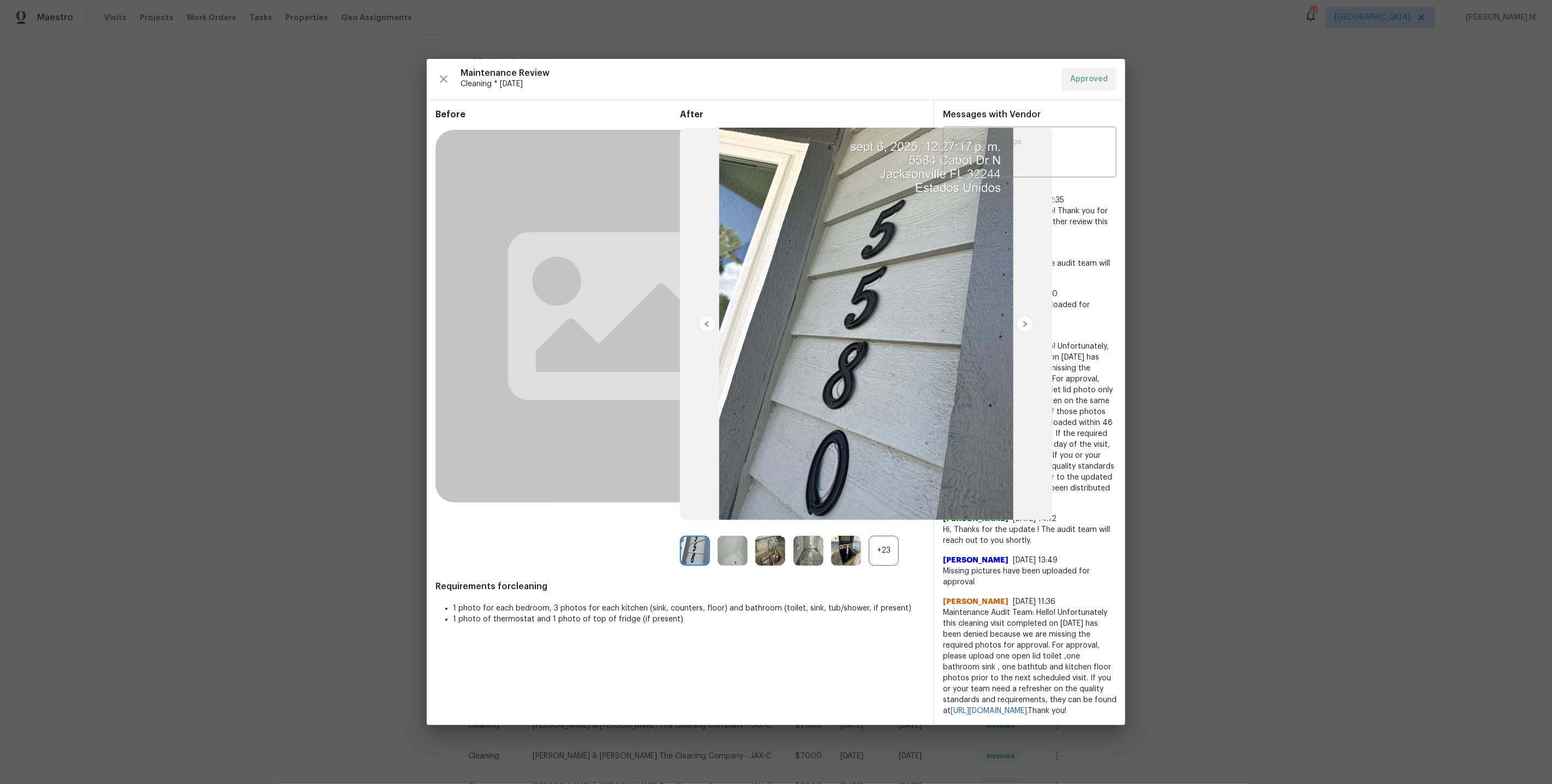
click at [896, 531] on div "After +23" at bounding box center [802, 337] width 245 height 456
click at [888, 543] on div "+23" at bounding box center [884, 551] width 30 height 30
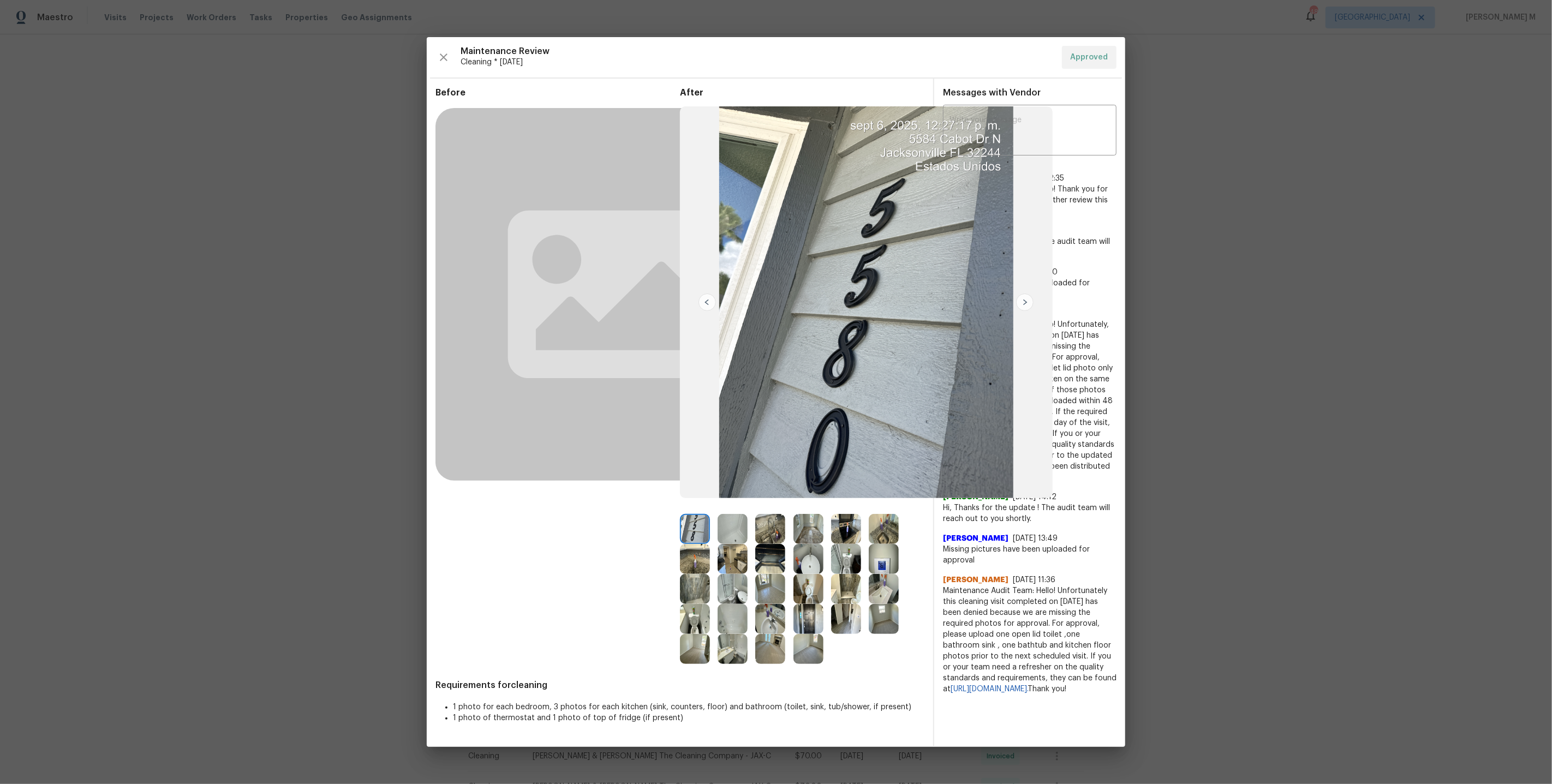
click at [876, 583] on img at bounding box center [884, 589] width 30 height 30
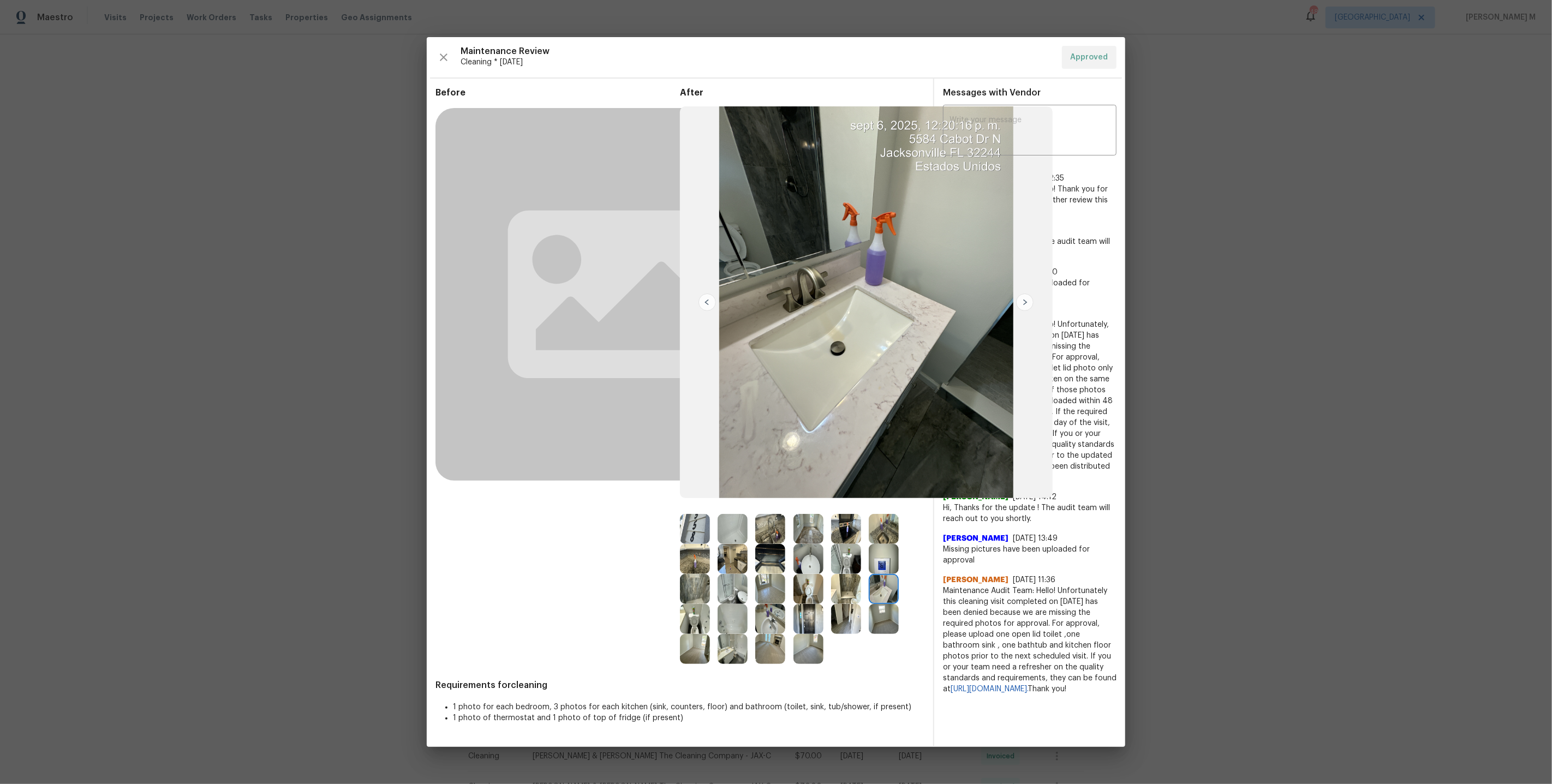
click at [838, 586] on img at bounding box center [846, 589] width 30 height 30
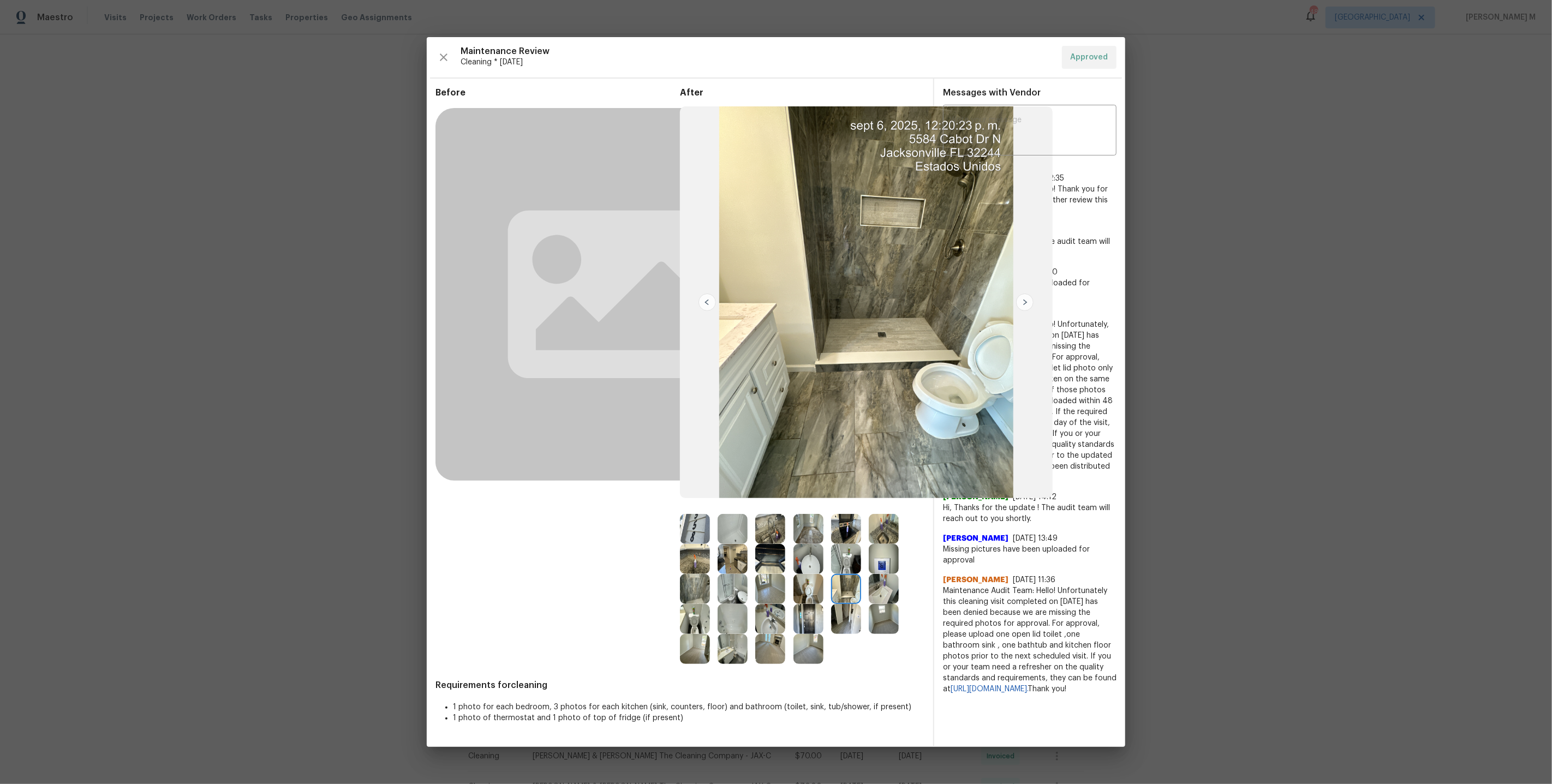
click at [838, 586] on img at bounding box center [846, 589] width 30 height 30
click at [729, 591] on img at bounding box center [732, 589] width 30 height 30
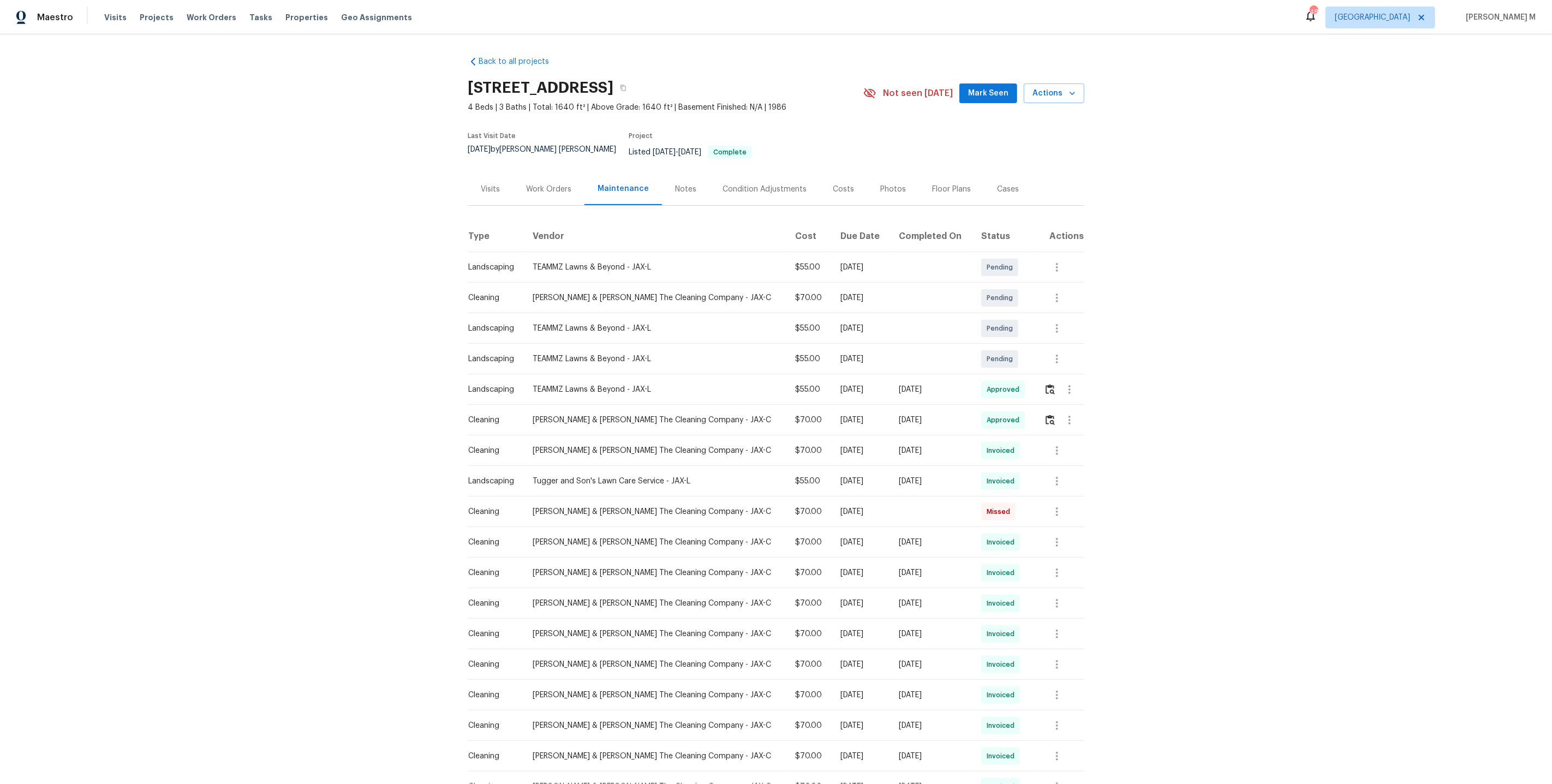
click at [526, 184] on div "Work Orders" at bounding box center [548, 189] width 45 height 11
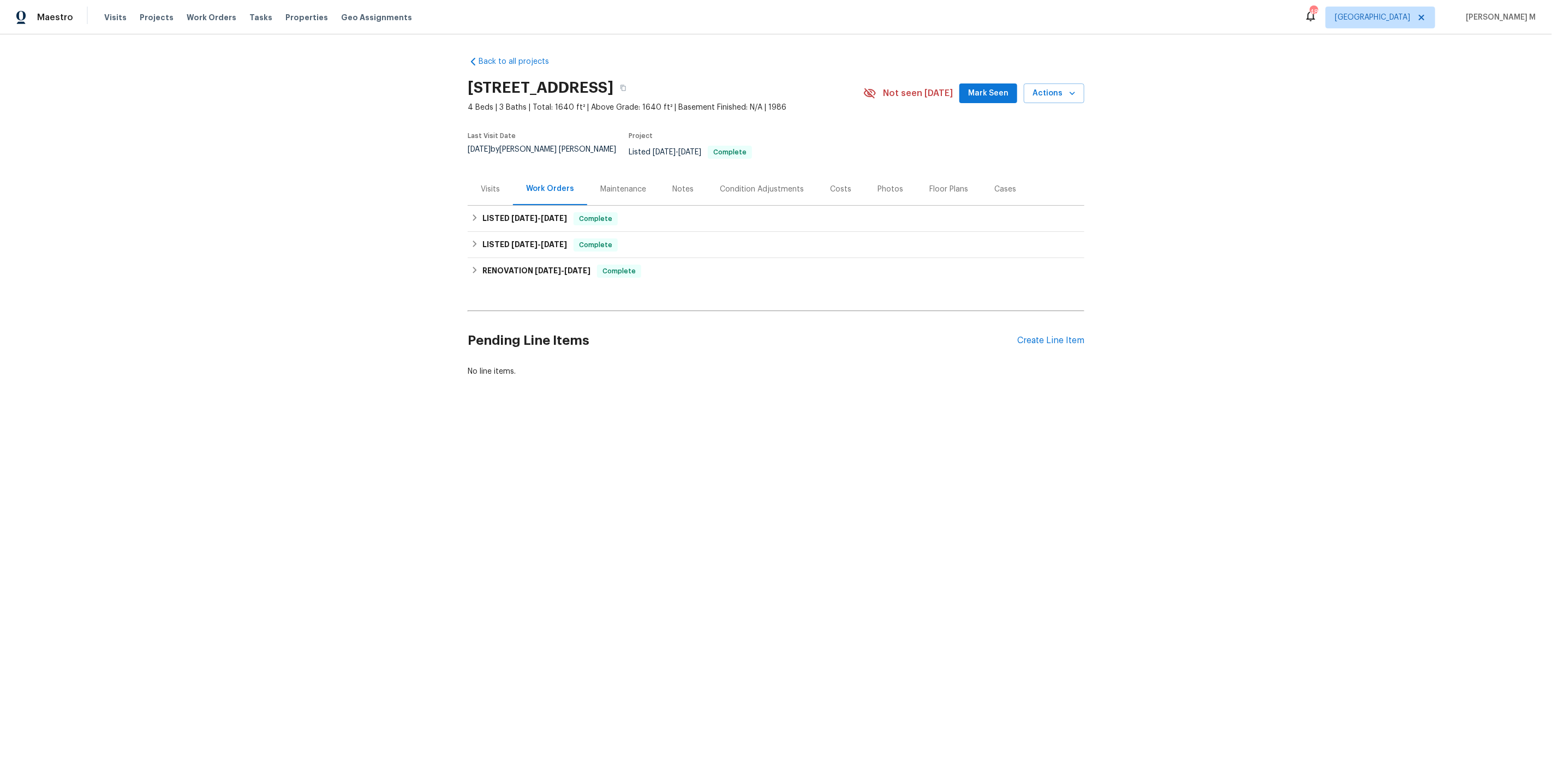
click at [929, 184] on div "Floor Plans" at bounding box center [948, 189] width 38 height 11
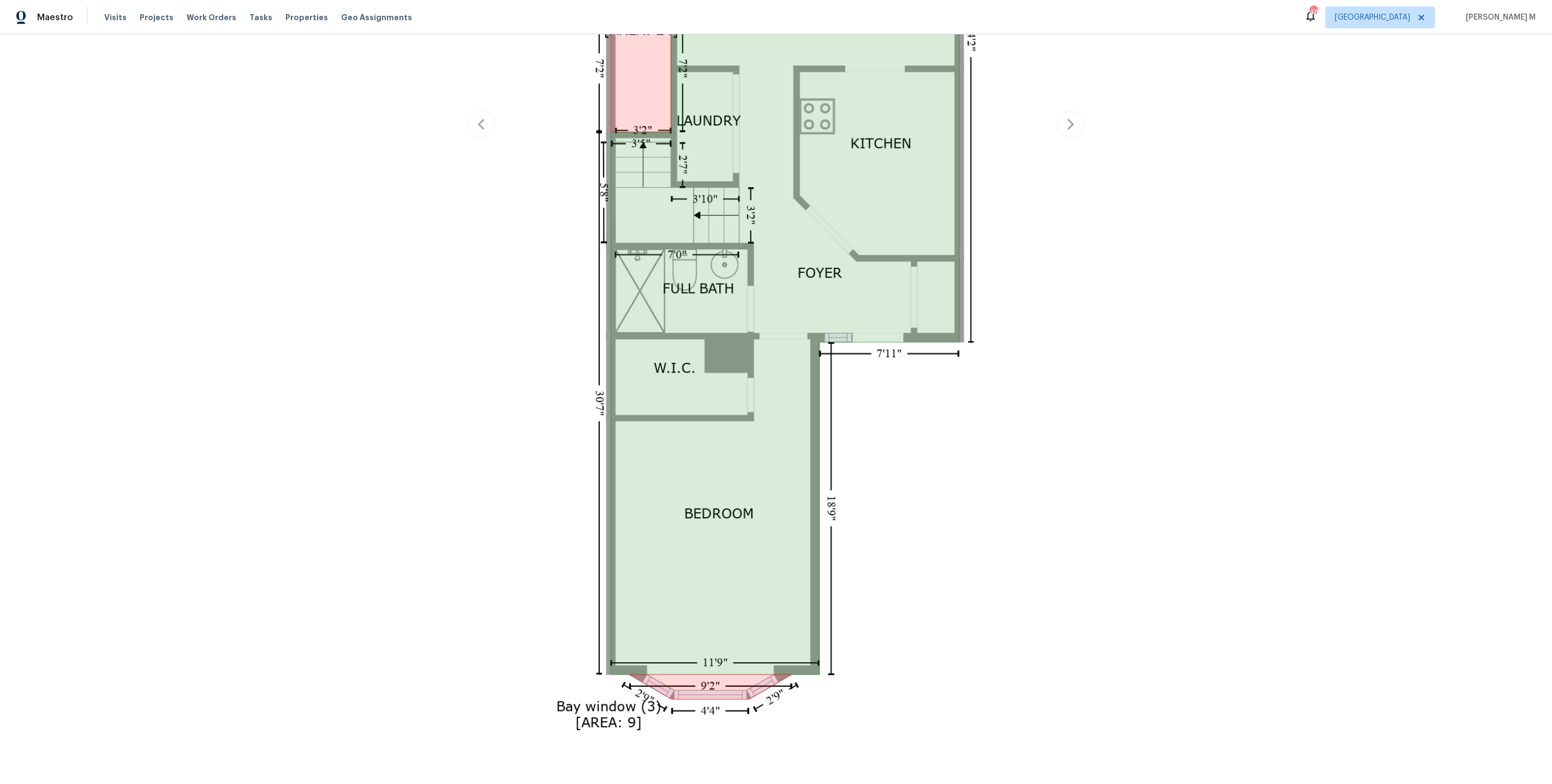
scroll to position [970, 0]
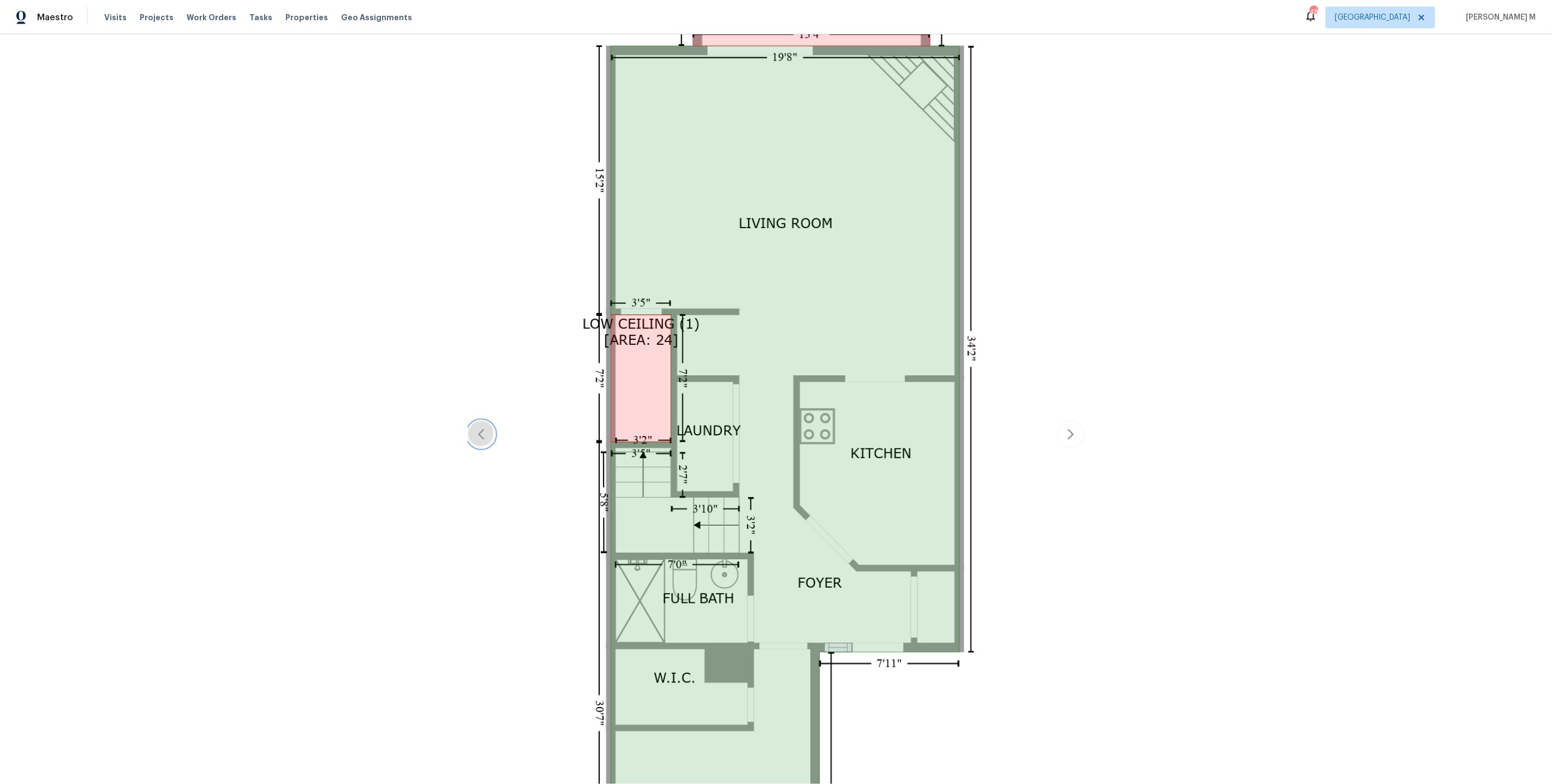
click at [488, 428] on icon "button" at bounding box center [481, 434] width 13 height 13
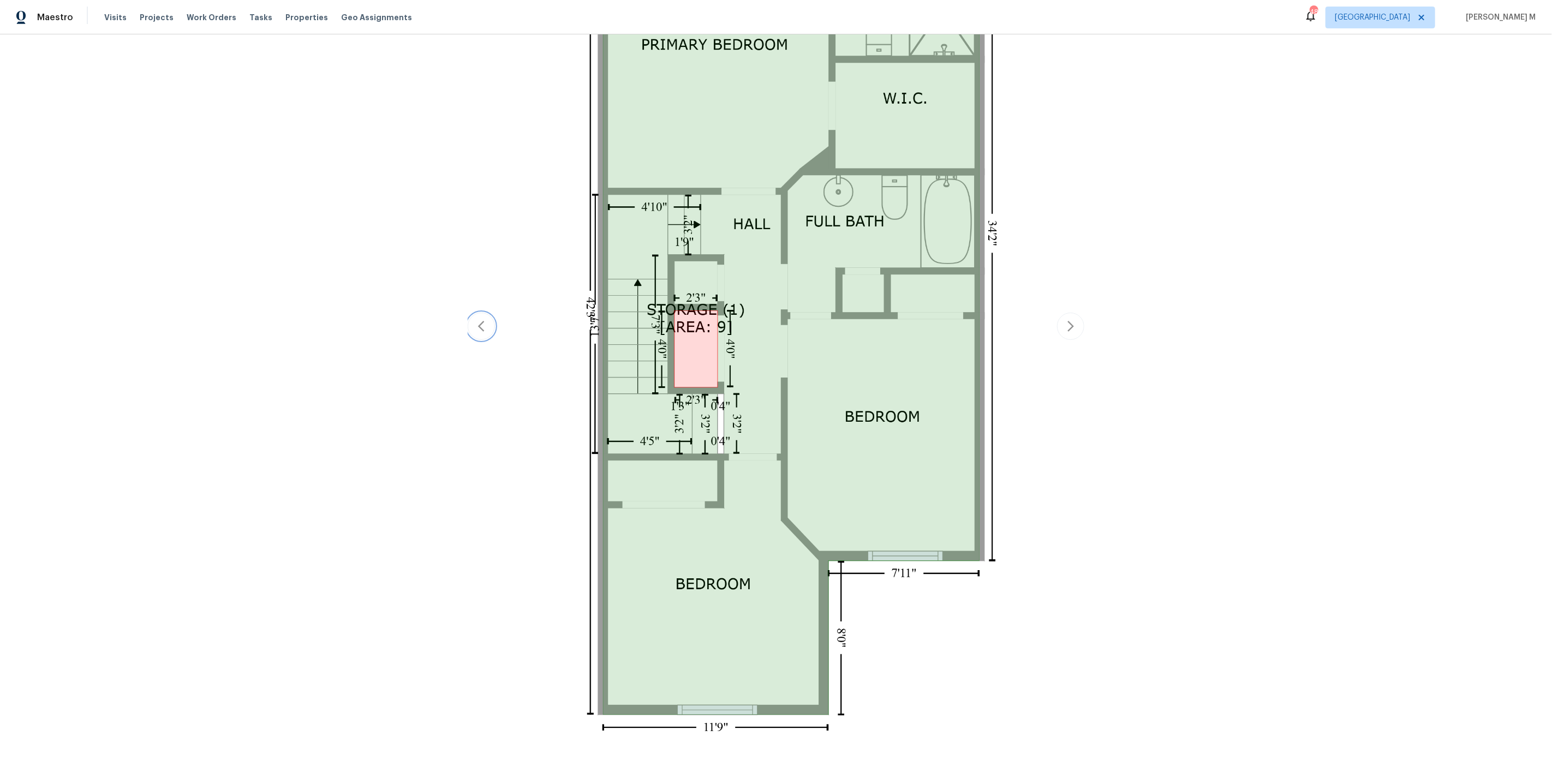
scroll to position [455, 0]
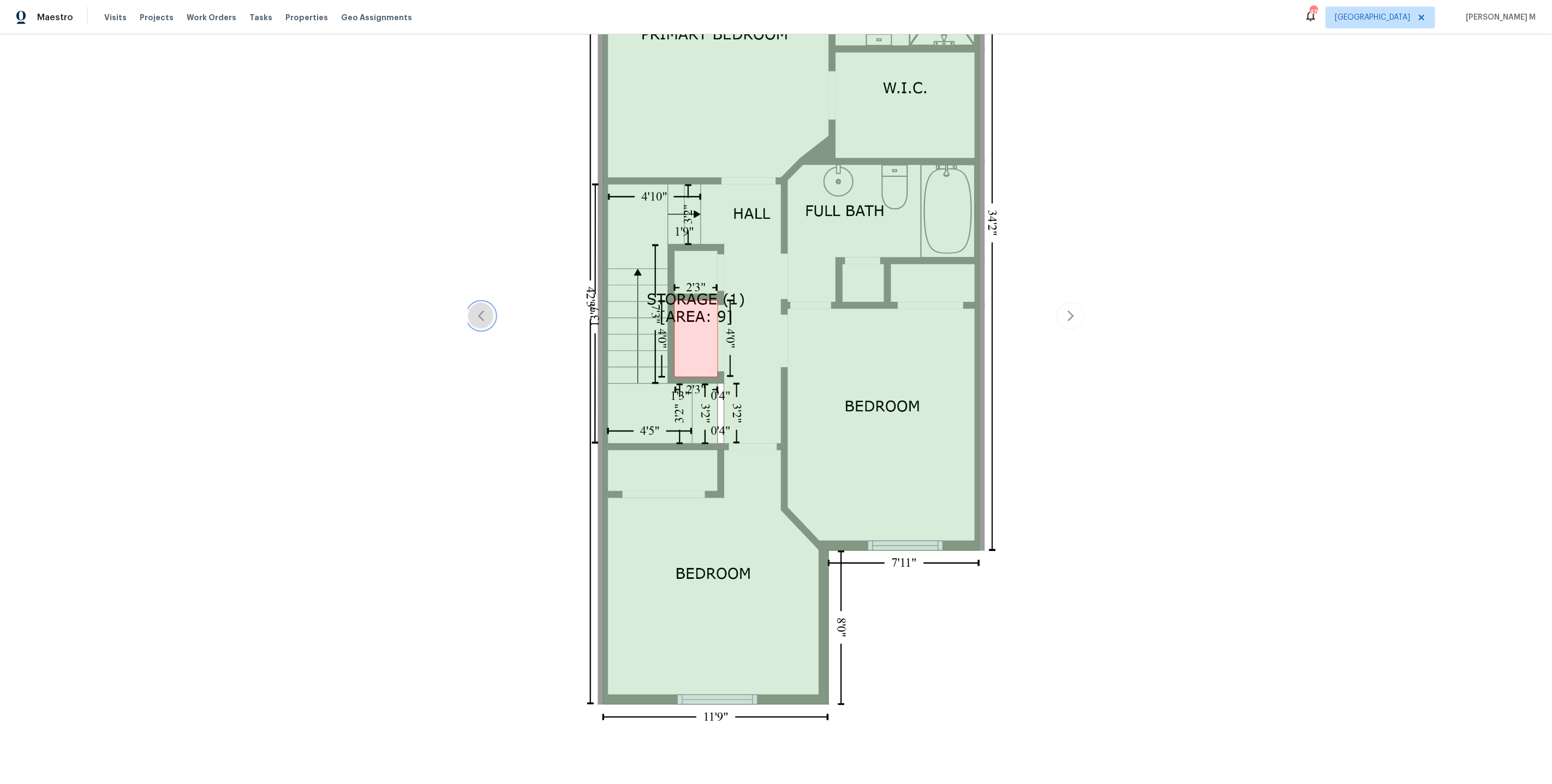
click at [487, 309] on icon "button" at bounding box center [481, 315] width 13 height 13
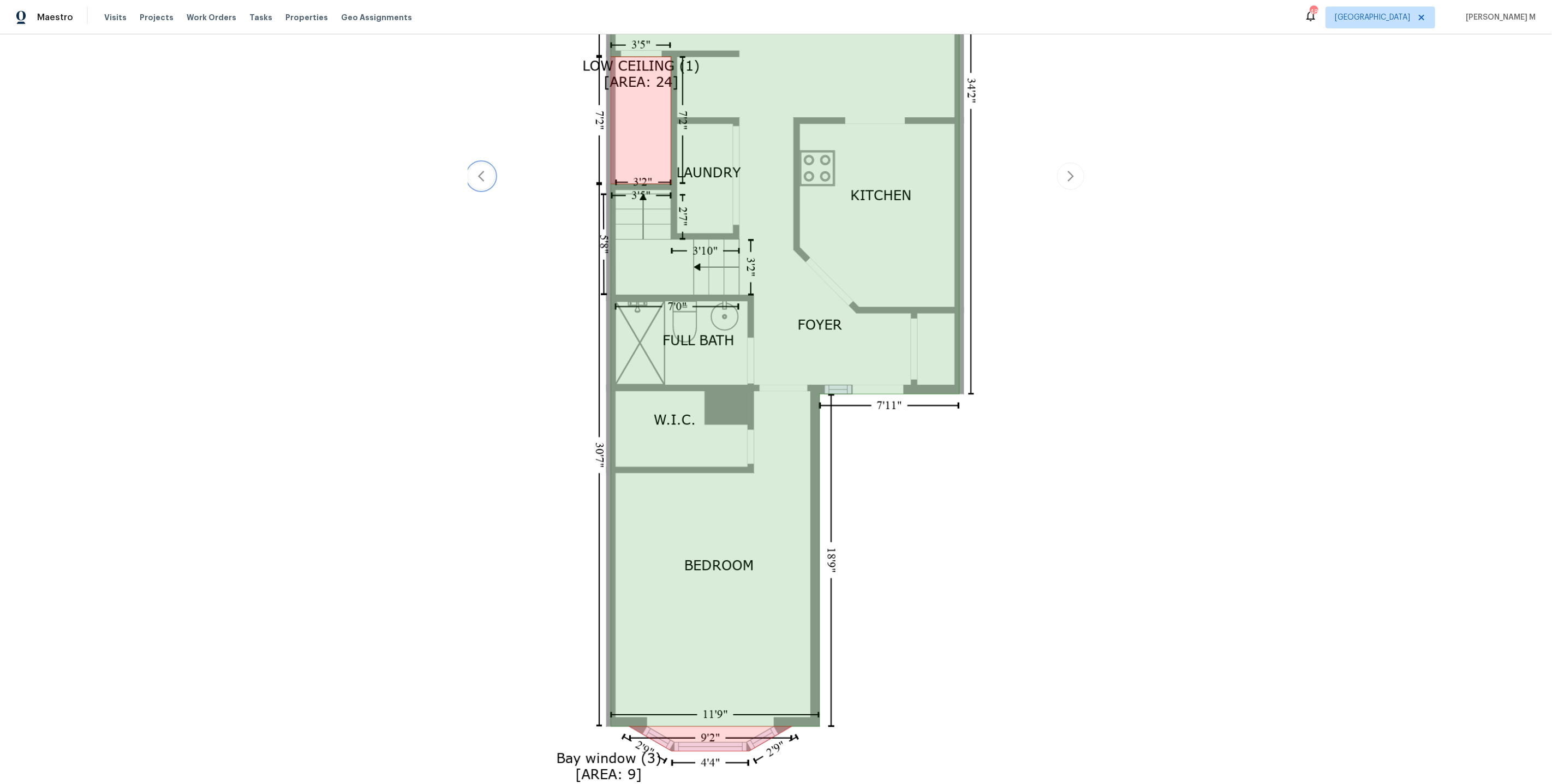
scroll to position [930, 0]
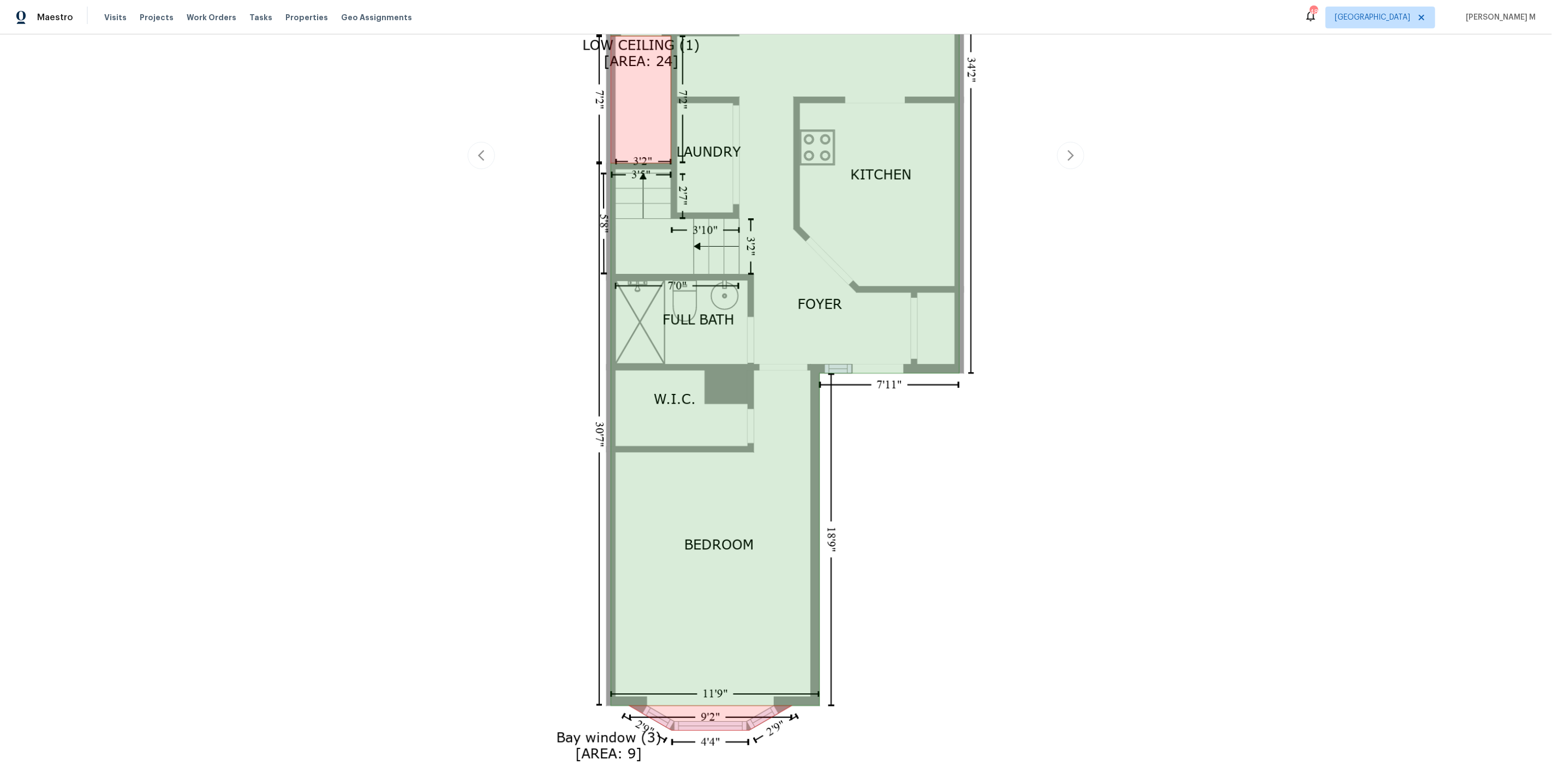
click at [1120, 363] on div "Back to all projects 5580 Cabot Dr N, Jacksonville, FL 32244 4 Beds | 3 Baths |…" at bounding box center [776, 409] width 1552 height 750
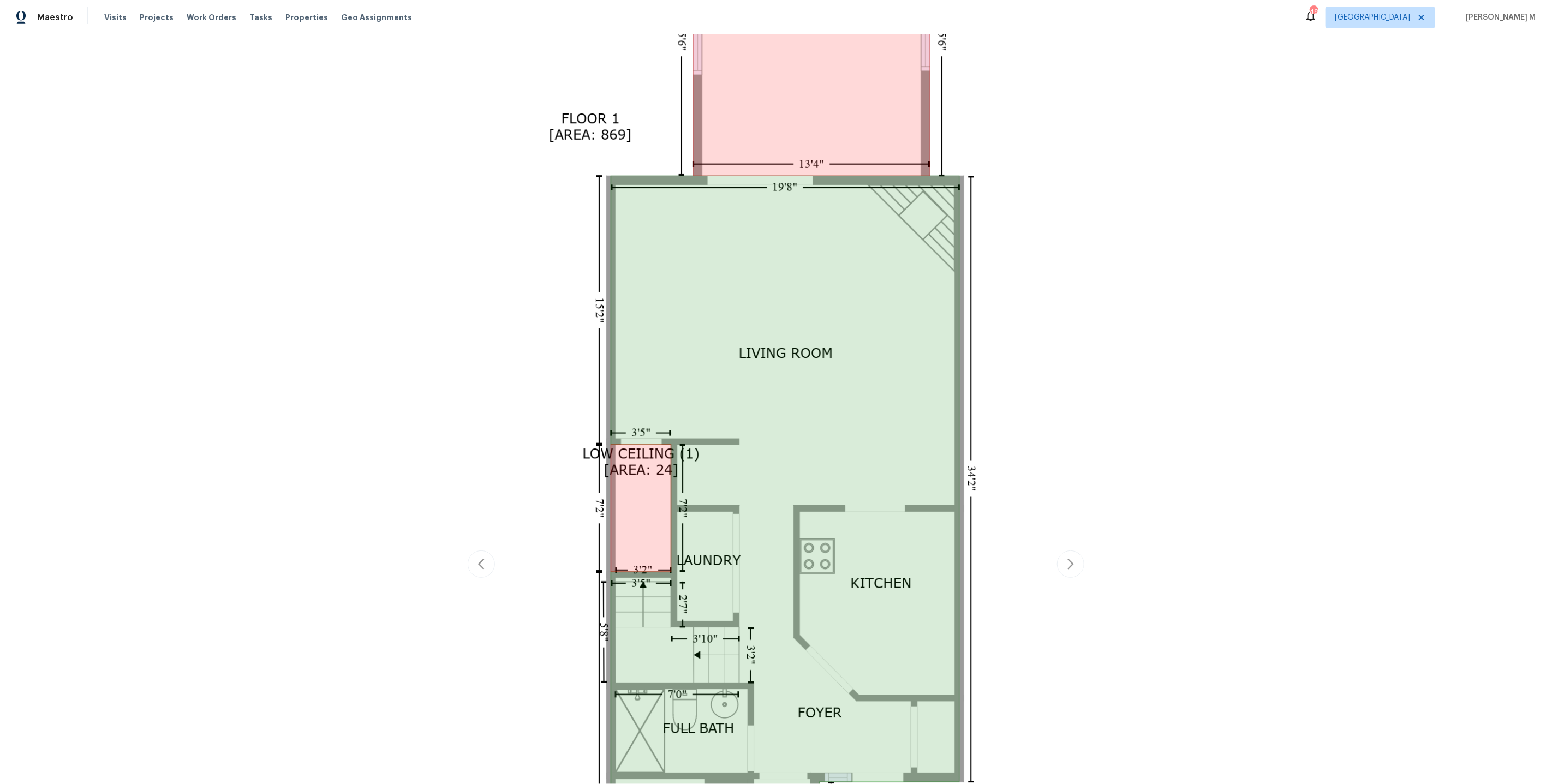
scroll to position [0, 0]
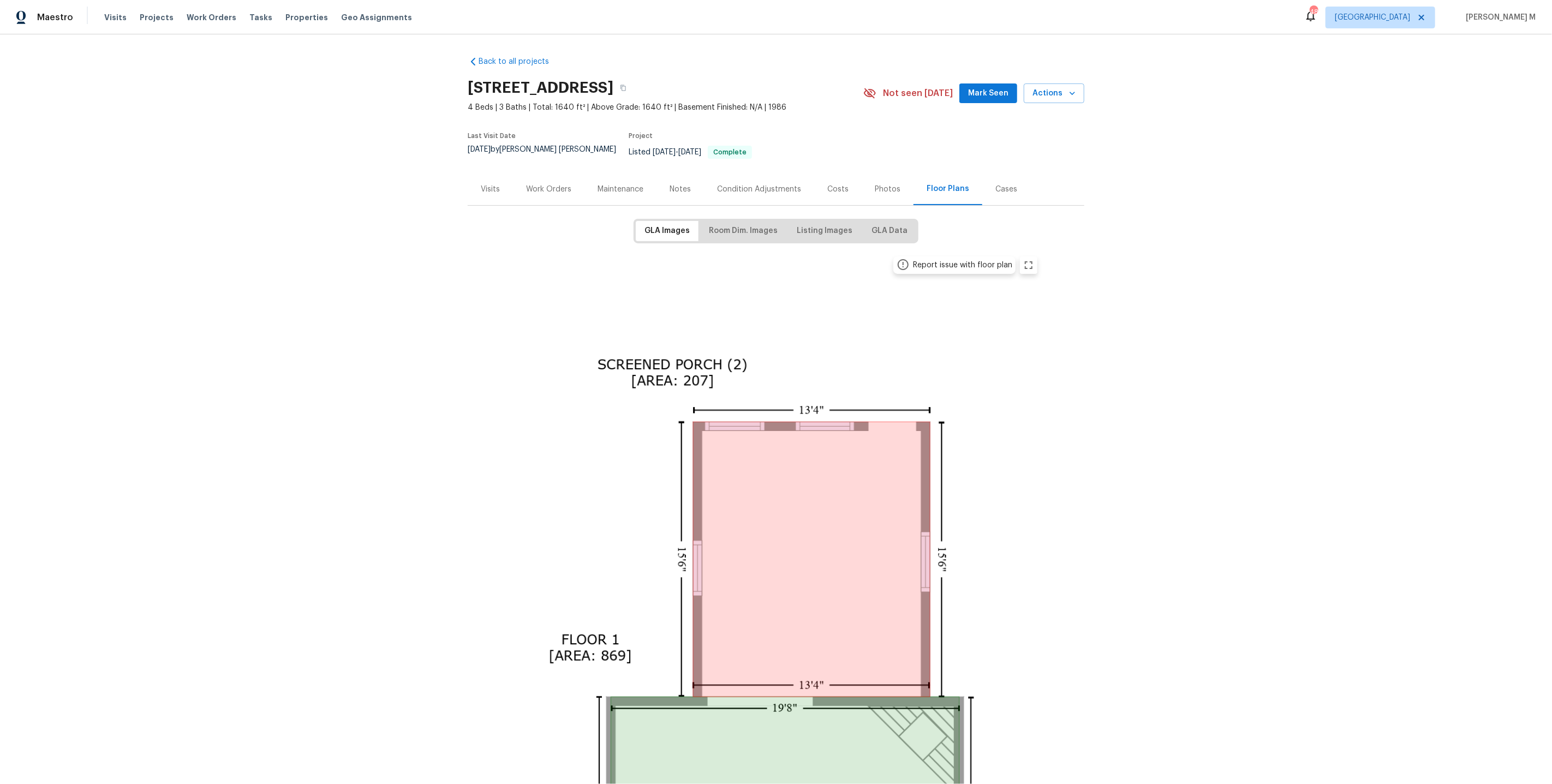
click at [589, 177] on div "Maintenance" at bounding box center [620, 189] width 72 height 32
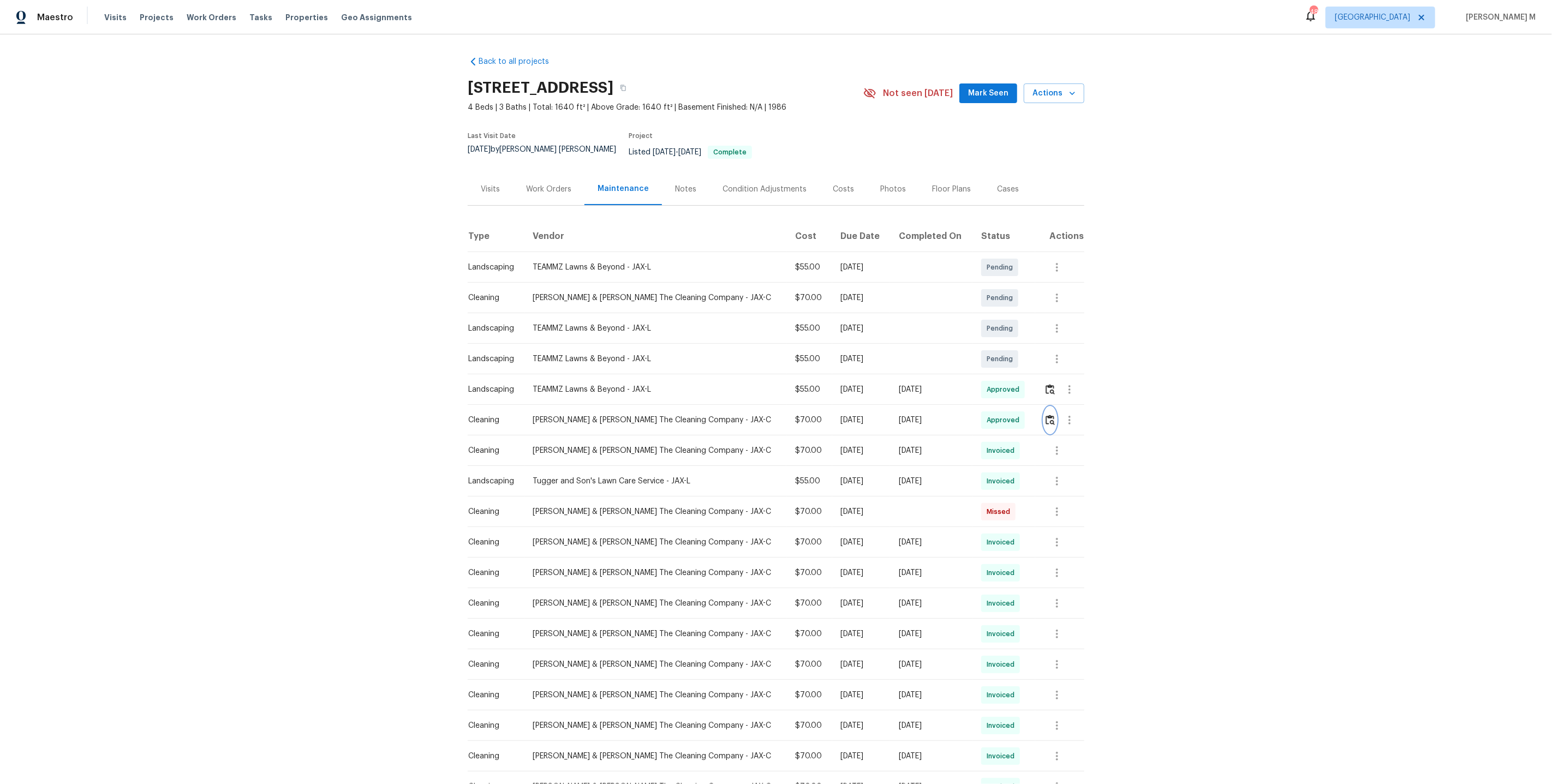
click at [1046, 415] on img "button" at bounding box center [1050, 419] width 9 height 10
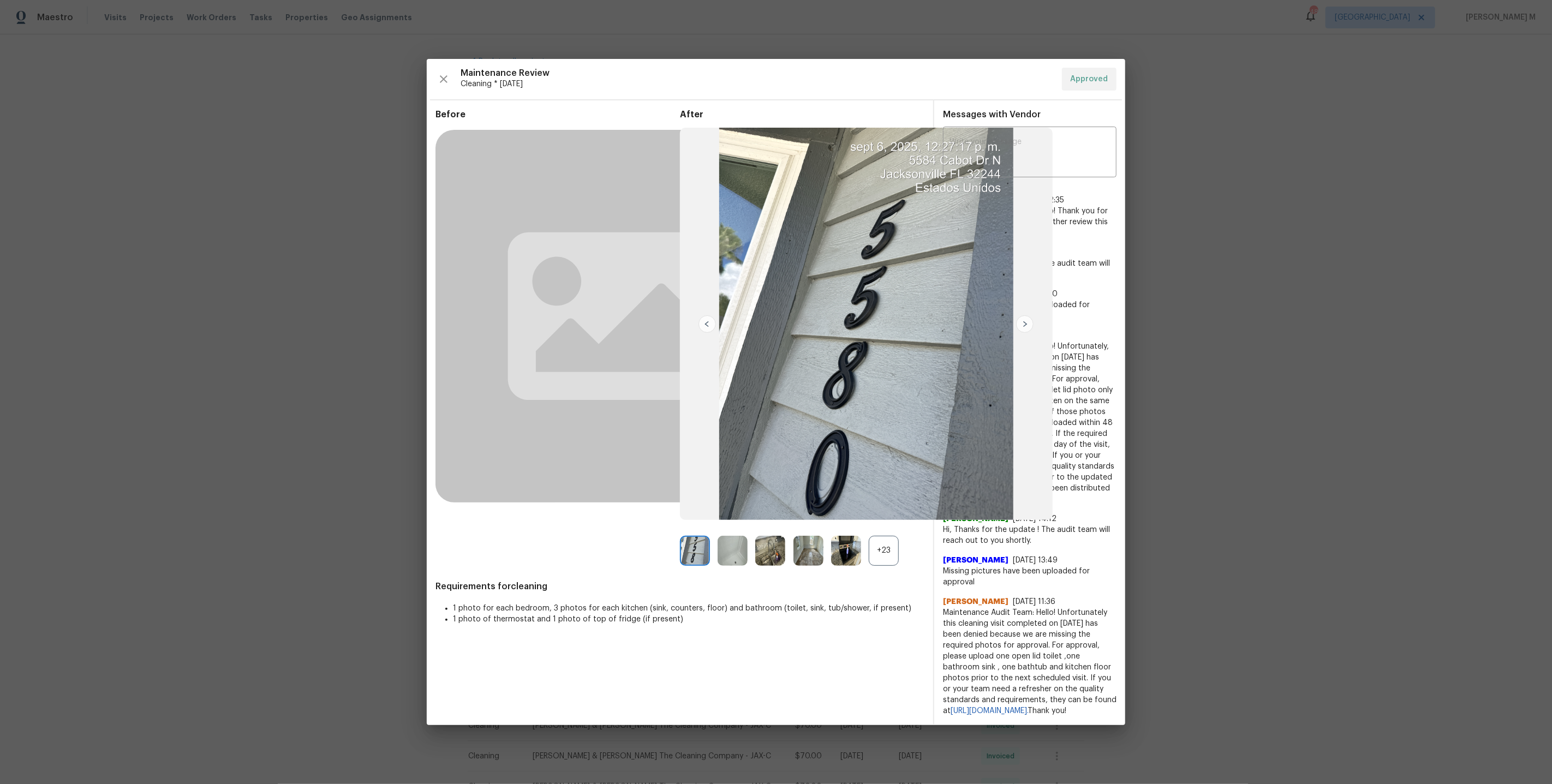
click at [872, 552] on div "+23" at bounding box center [884, 551] width 30 height 30
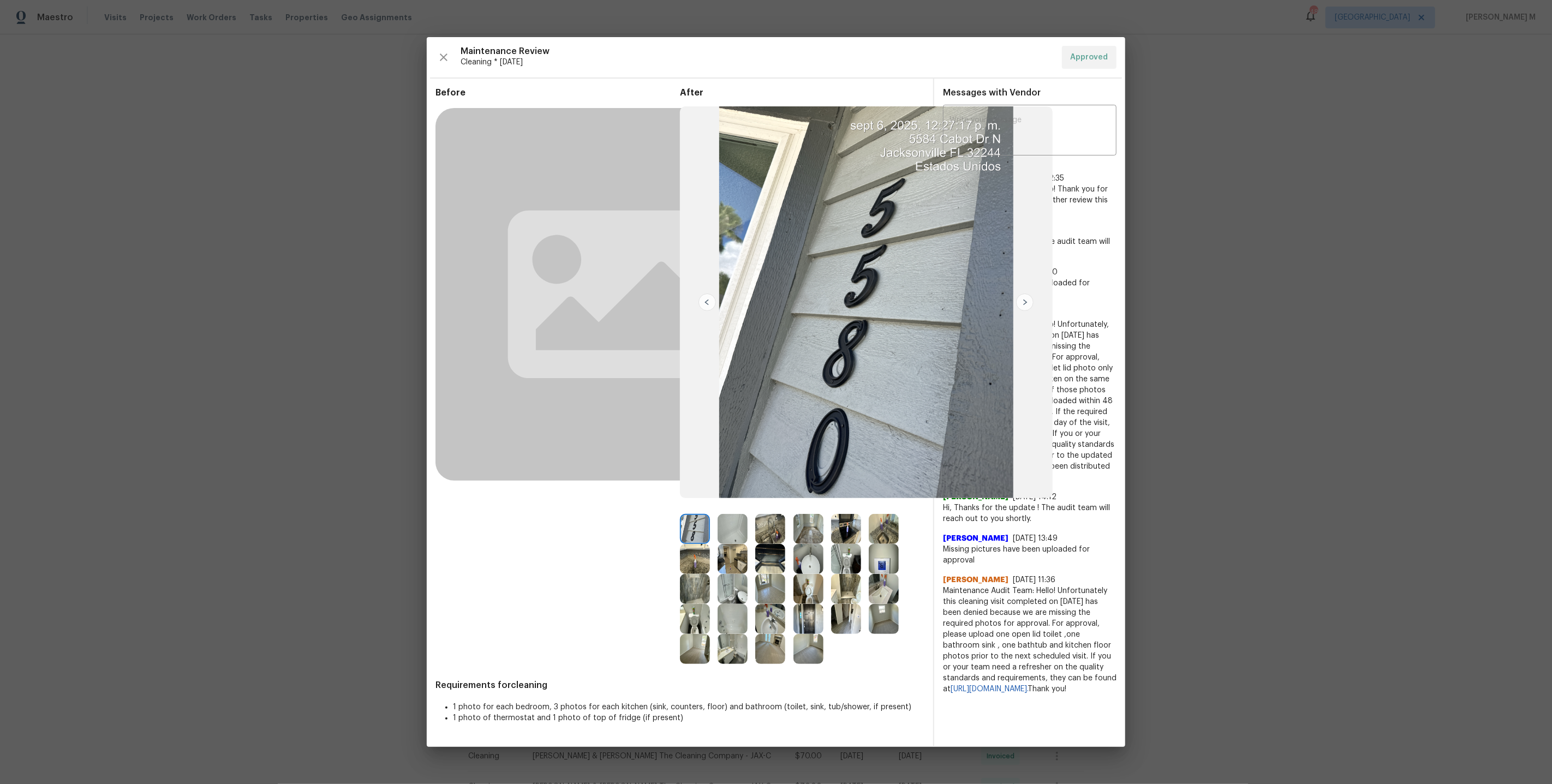
click at [735, 589] on img at bounding box center [732, 589] width 30 height 30
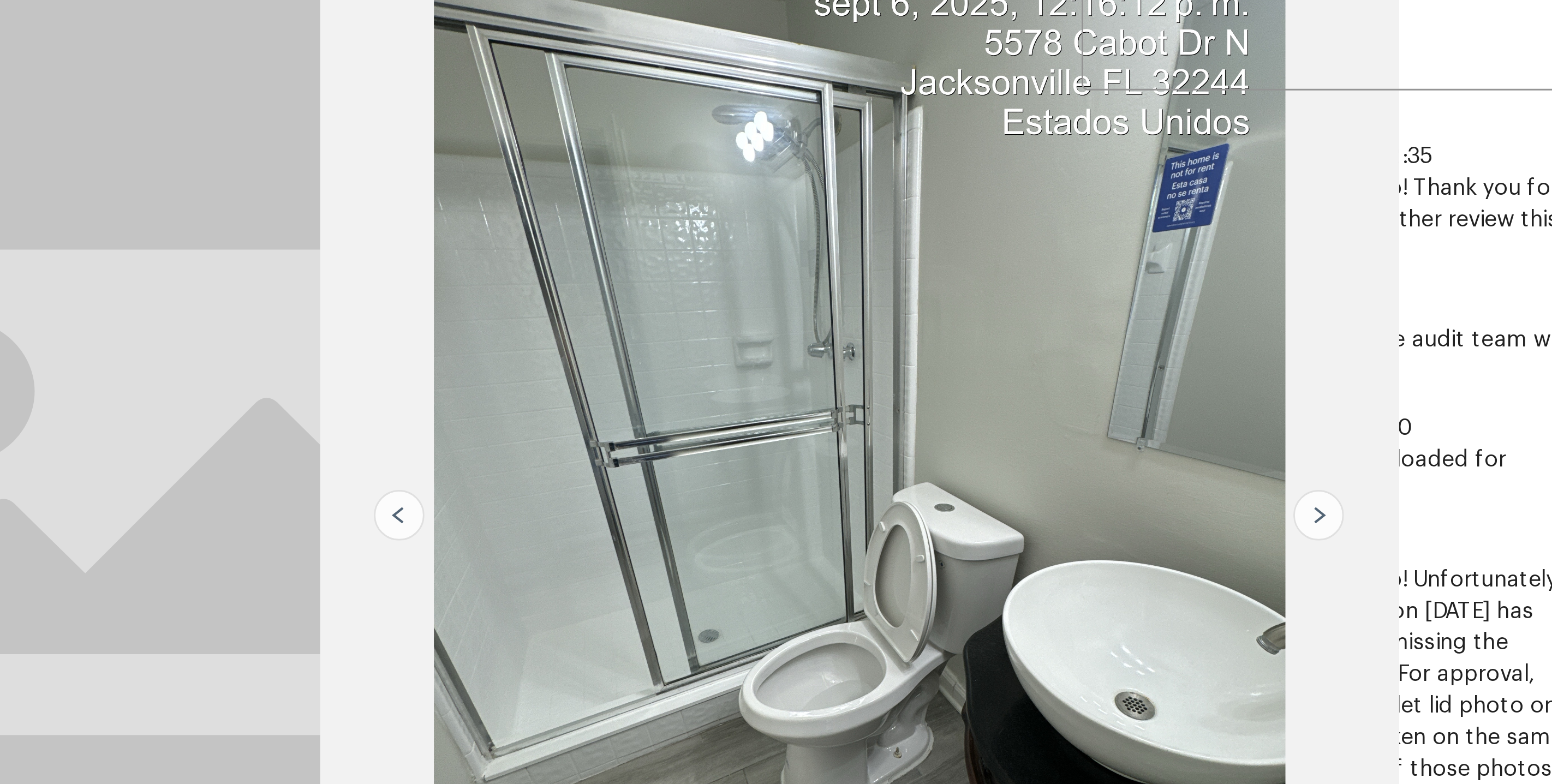
click at [864, 194] on img at bounding box center [866, 303] width 373 height 392
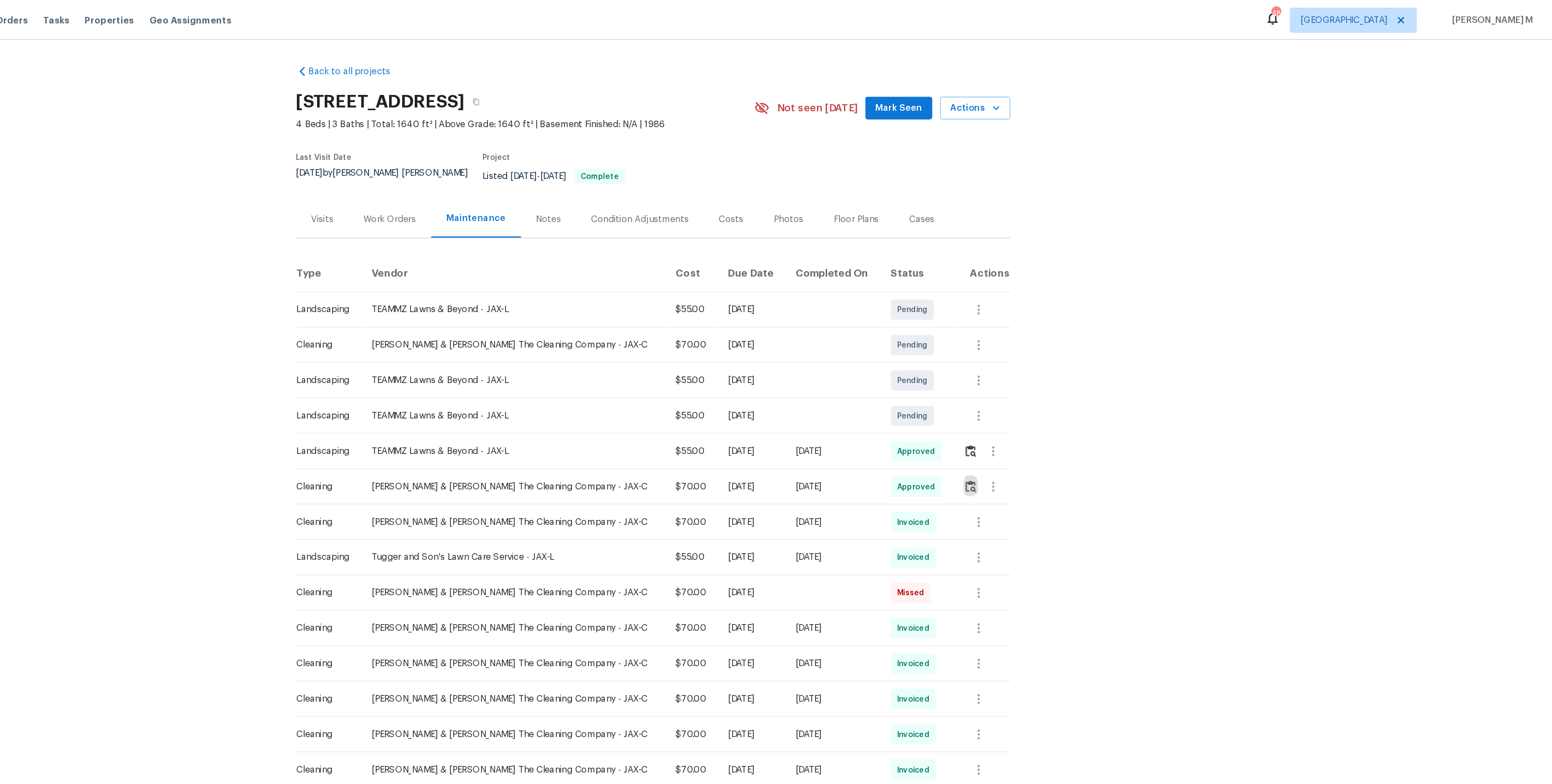
click at [555, 173] on div "Work Orders" at bounding box center [549, 189] width 71 height 32
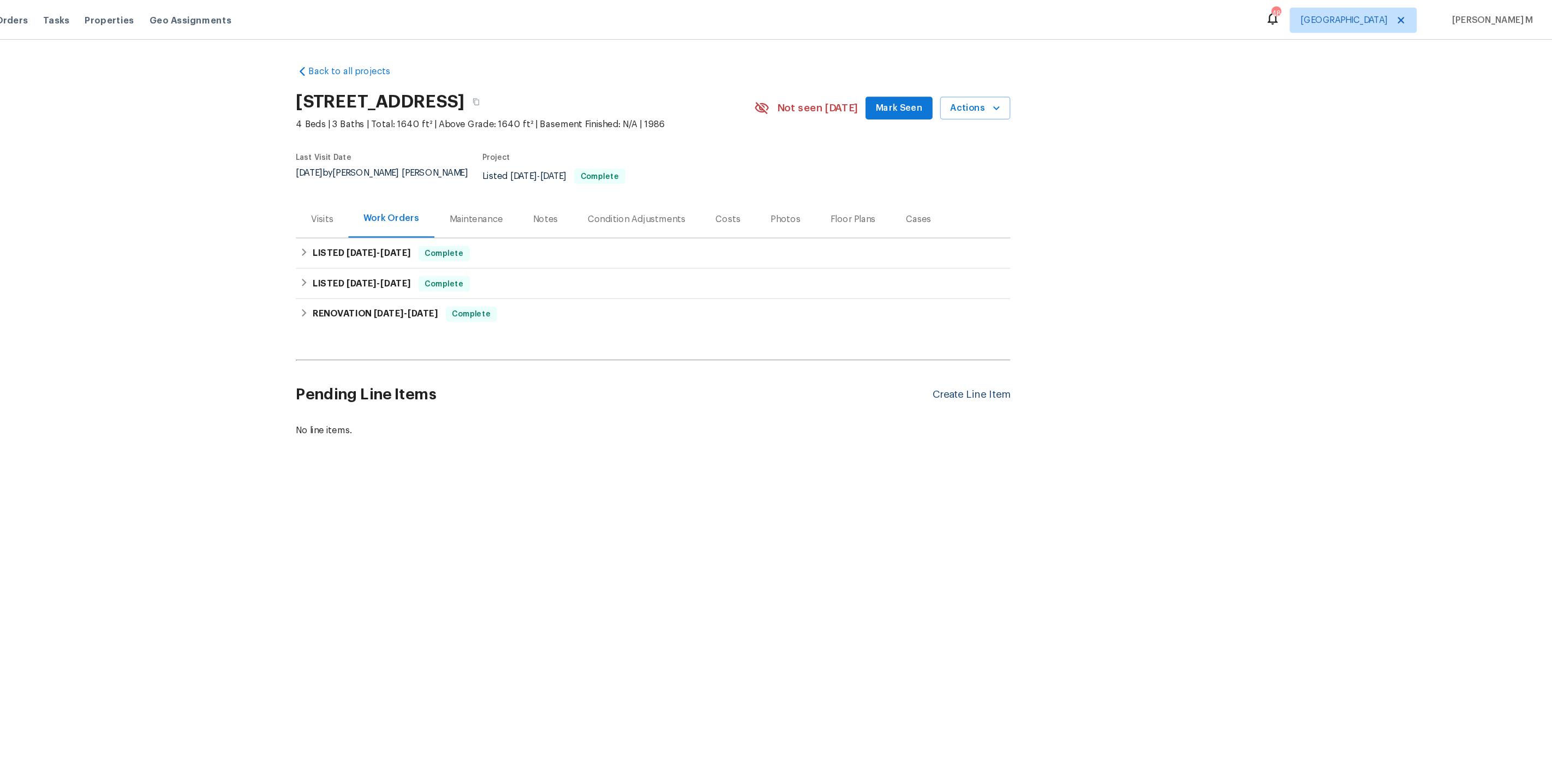
click at [1083, 336] on div "Create Line Item" at bounding box center [1051, 340] width 67 height 10
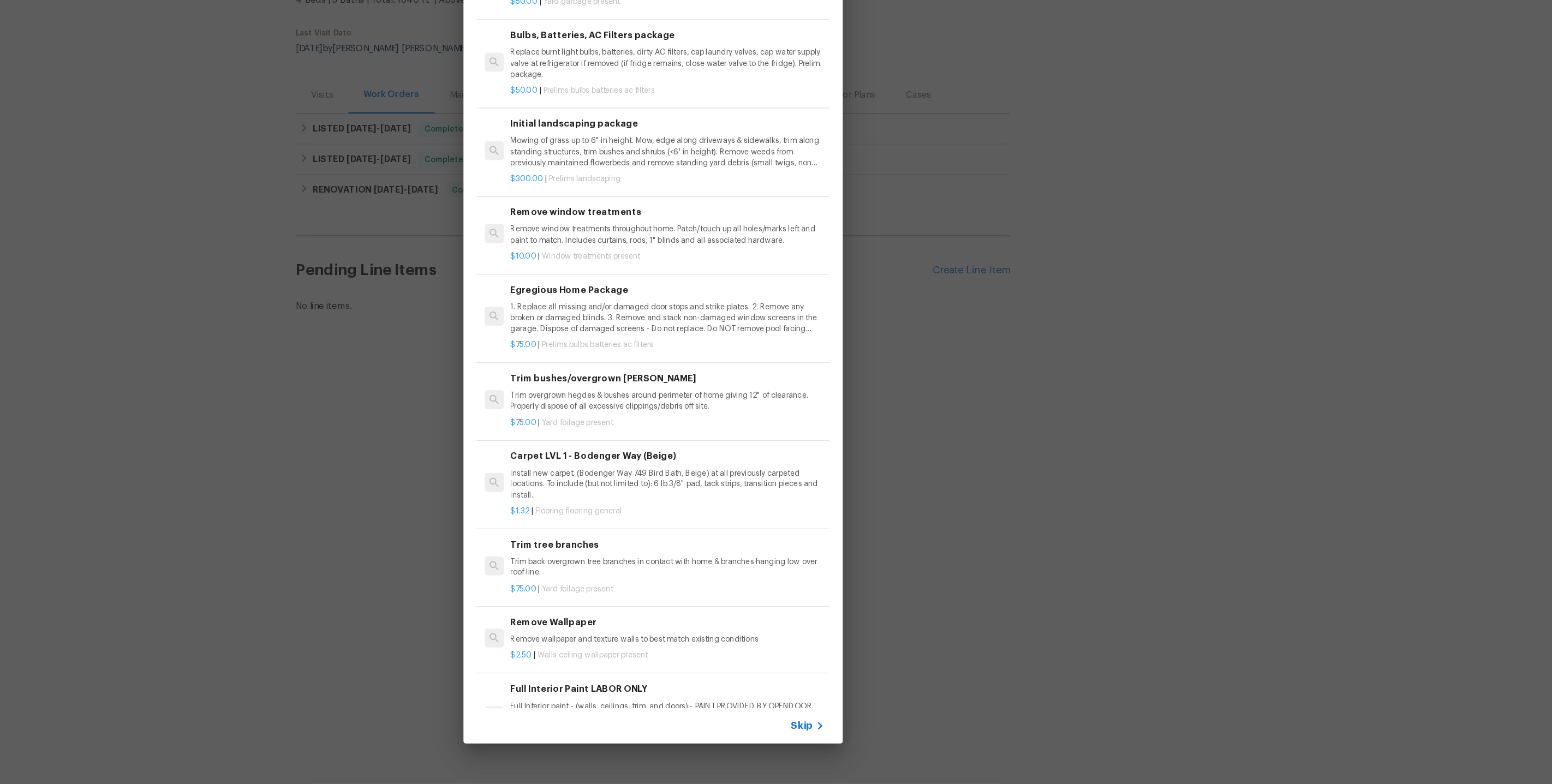
click at [1112, 534] on div "Top Searches Interior Paint Exterior Paint Prelim Package Drywall Debris Carpet…" at bounding box center [776, 383] width 1552 height 766
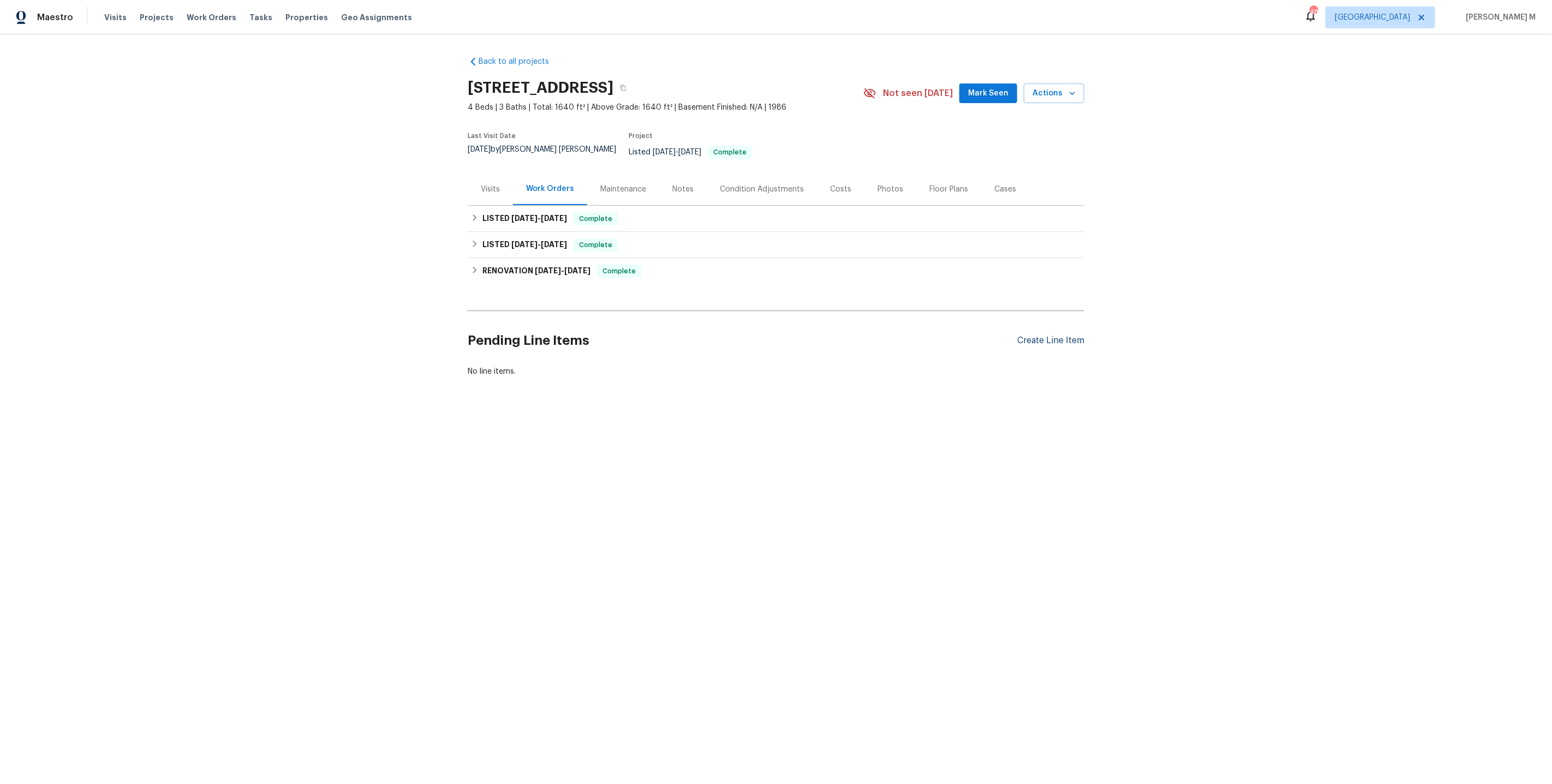
click at [1035, 336] on div "Create Line Item" at bounding box center [1051, 340] width 67 height 10
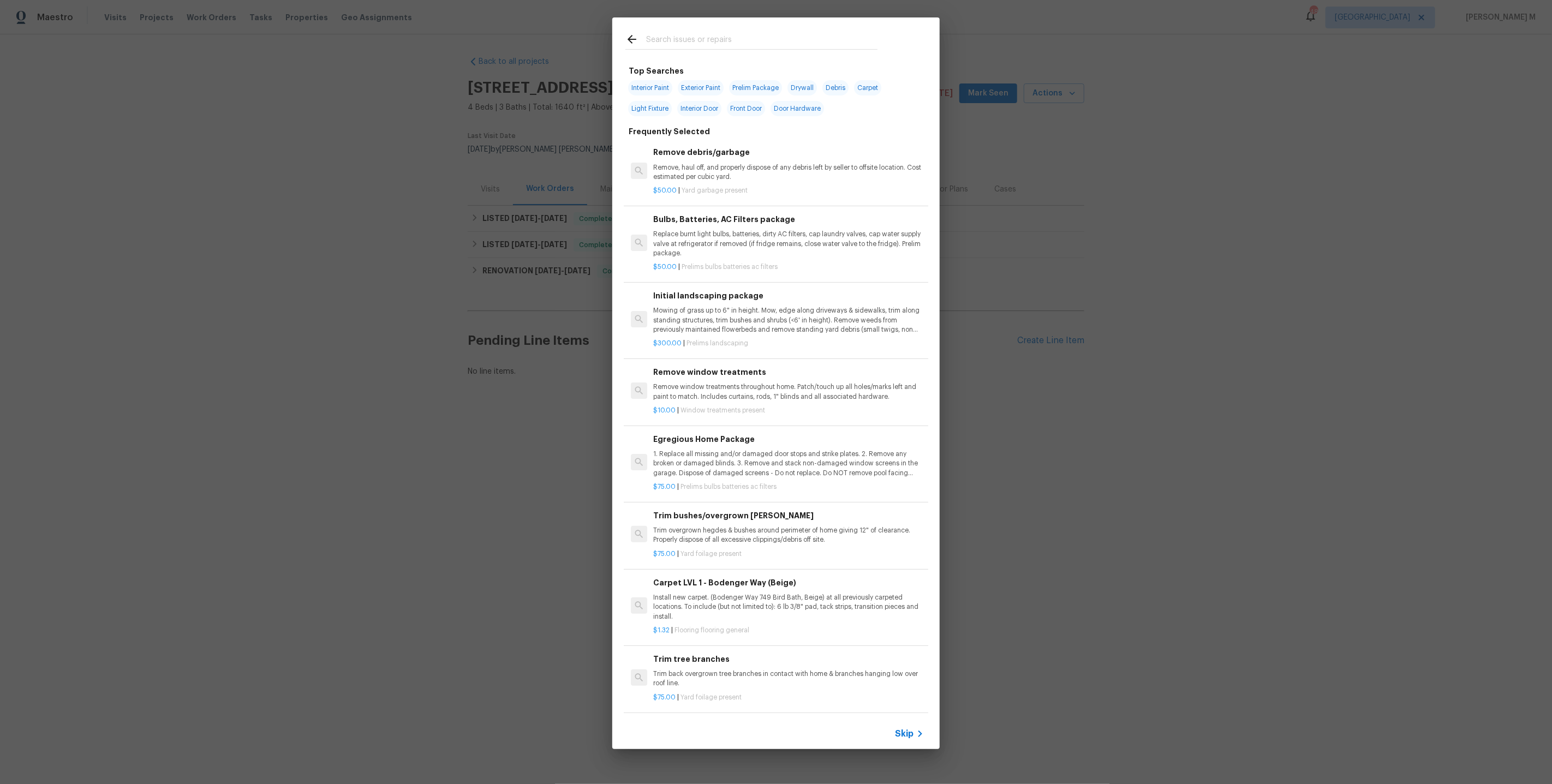
click at [896, 735] on div "Skip" at bounding box center [776, 733] width 328 height 30
click at [781, 330] on div "Initial landscaping package Mowing of grass up to 6" in height. Mow, edge along…" at bounding box center [776, 319] width 305 height 80
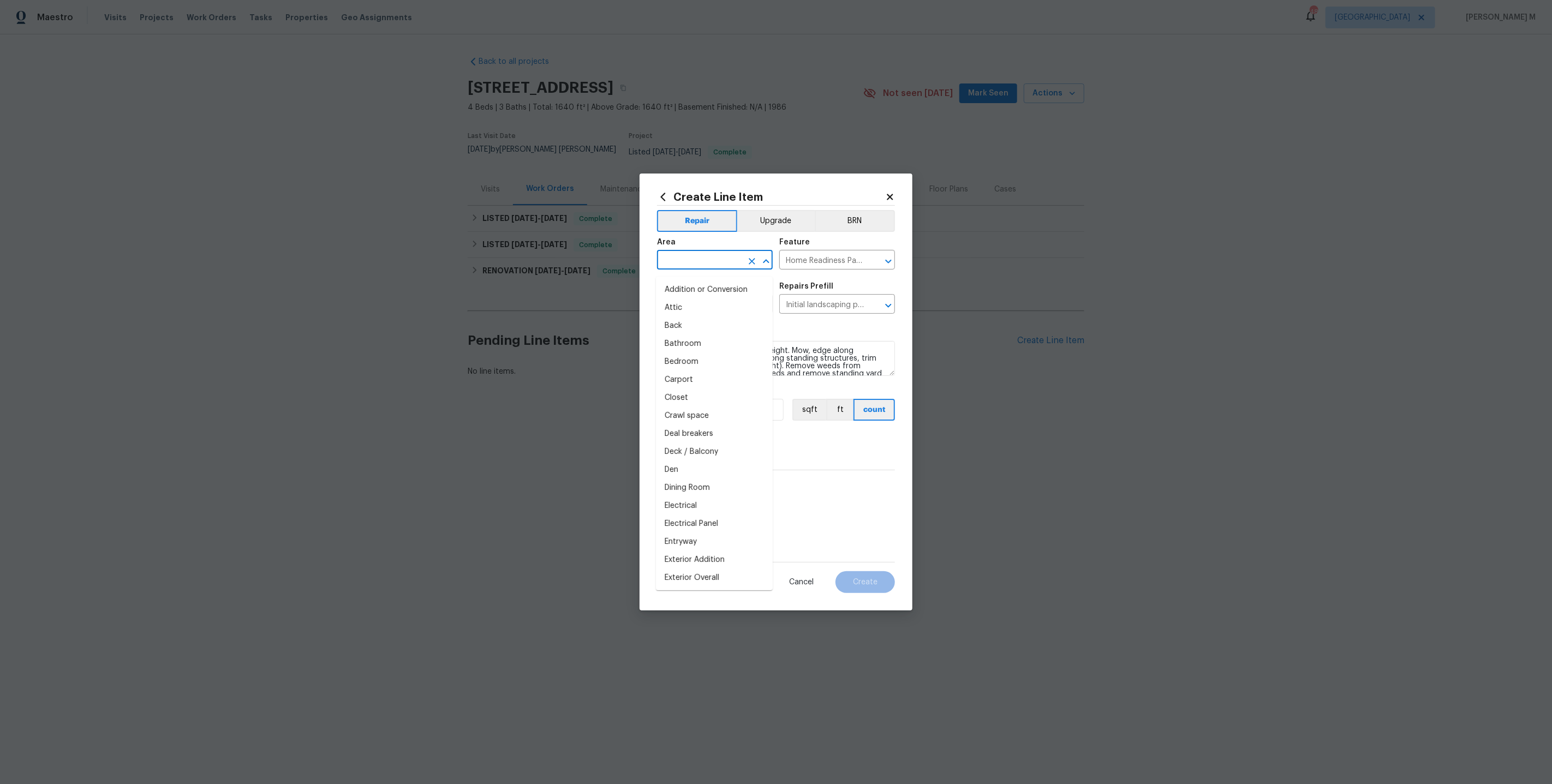
click at [711, 266] on input "text" at bounding box center [700, 261] width 85 height 17
click at [722, 292] on li "Bathroom" at bounding box center [714, 290] width 117 height 18
type input "Bathroom"
click at [837, 268] on input "Home Readiness Packages" at bounding box center [822, 261] width 85 height 17
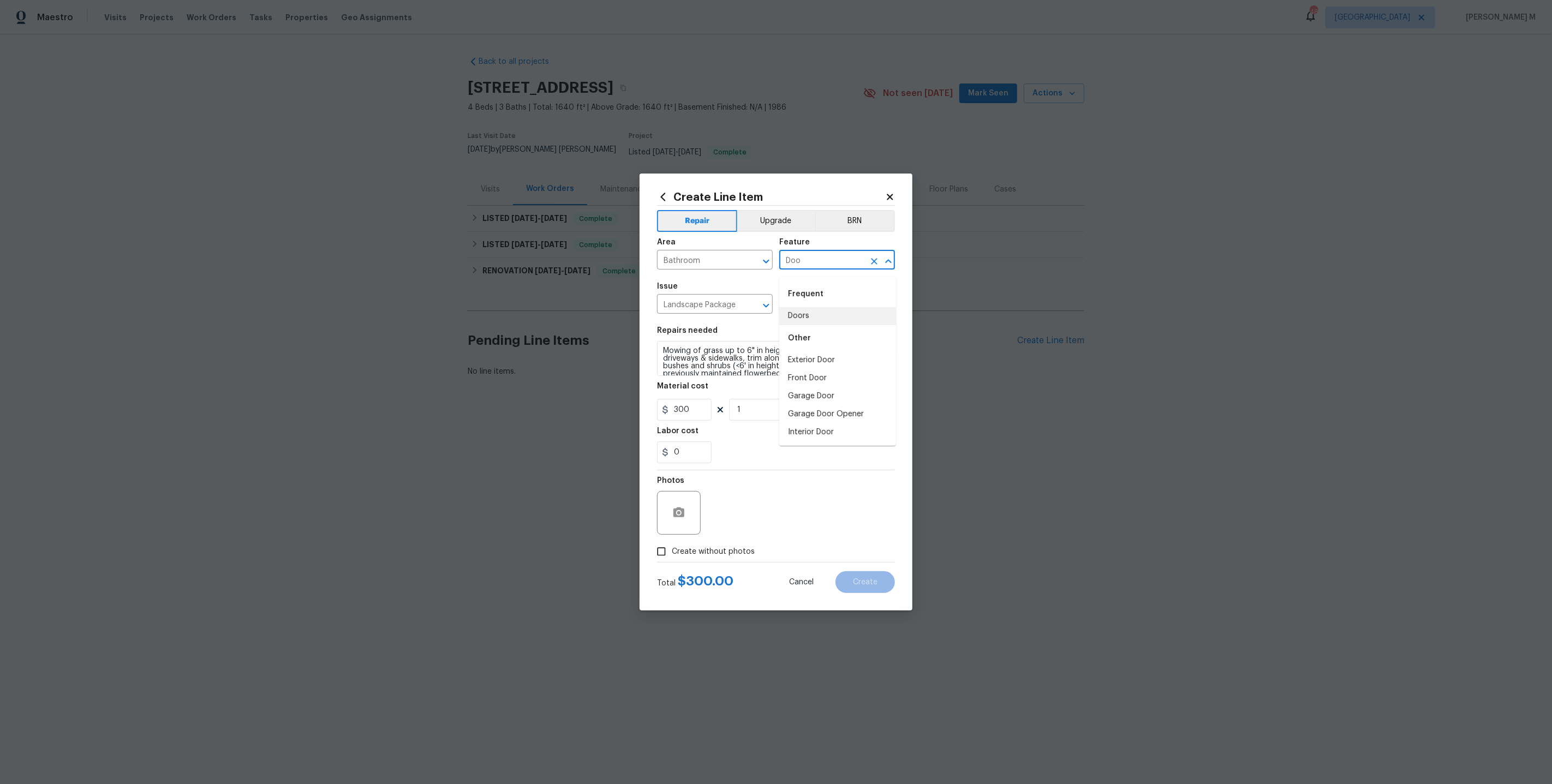
click at [831, 319] on li "Doors" at bounding box center [837, 316] width 117 height 18
type input "Doors"
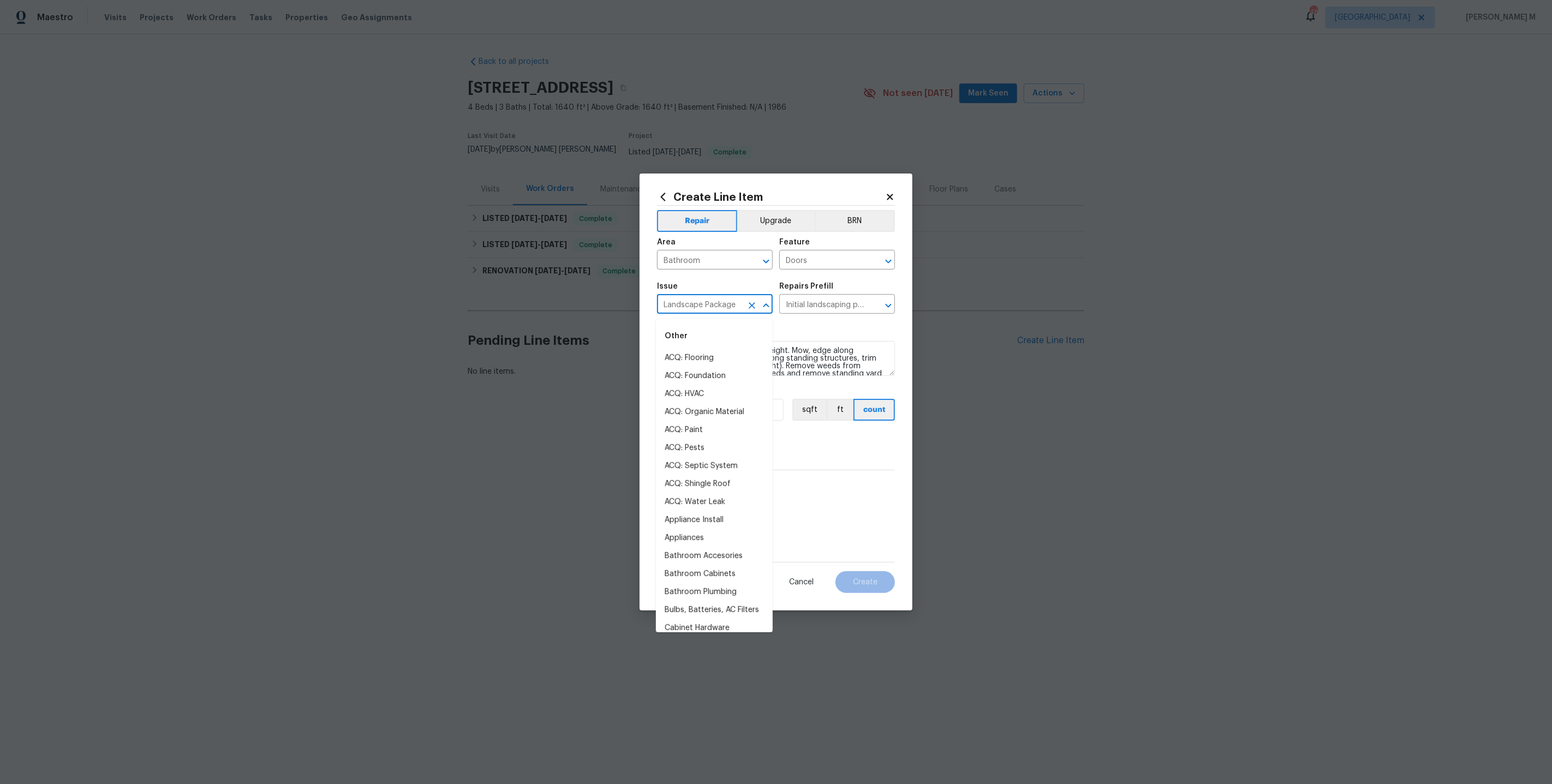
click at [732, 313] on input "Landscape Package" at bounding box center [700, 305] width 85 height 17
type input "Show"
type input "Doo"
click at [818, 330] on div "Repairs needed" at bounding box center [776, 334] width 238 height 14
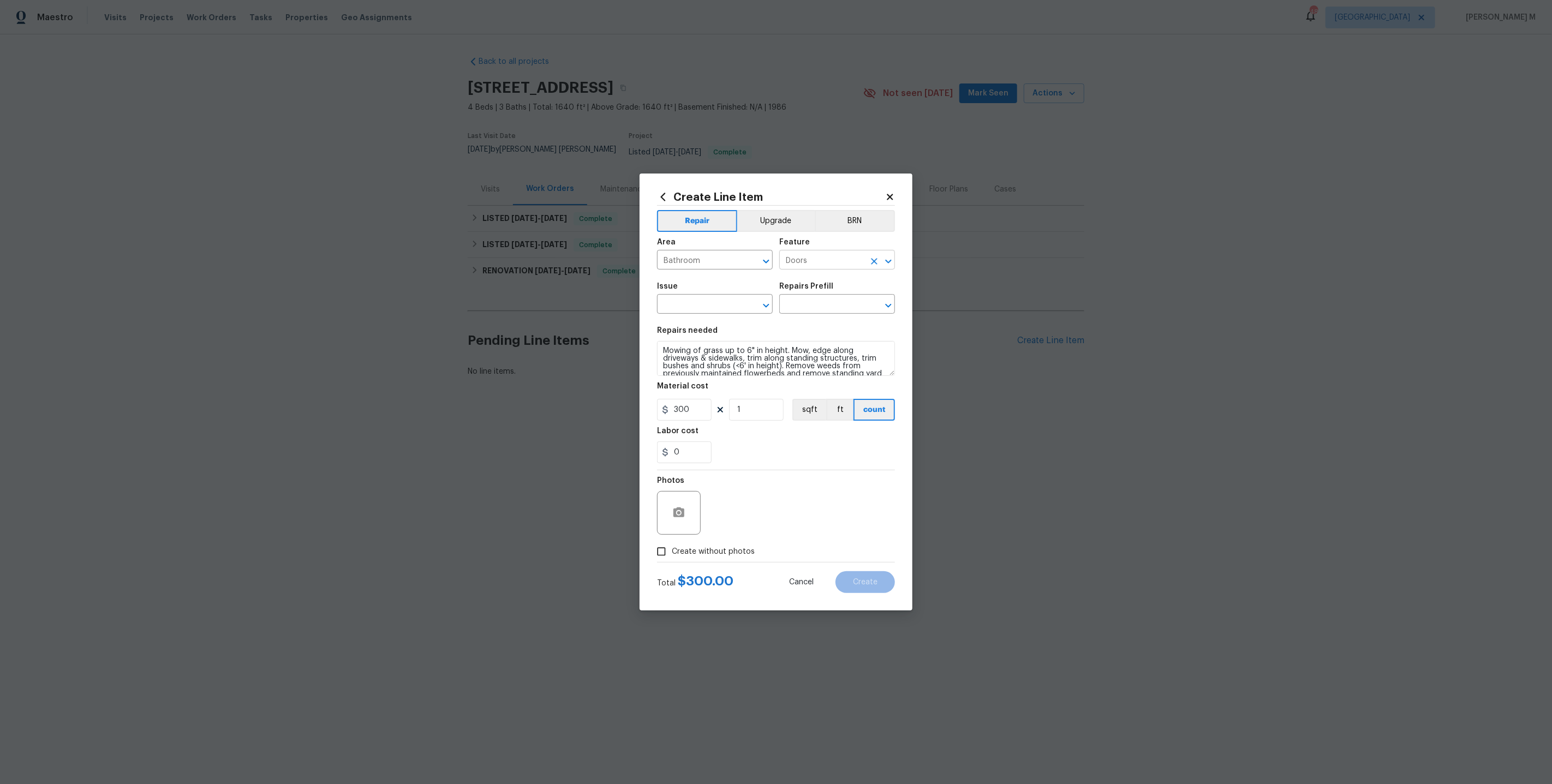
click at [835, 270] on input "Doors" at bounding box center [822, 261] width 85 height 17
click at [835, 322] on li "Bathroom" at bounding box center [837, 316] width 117 height 18
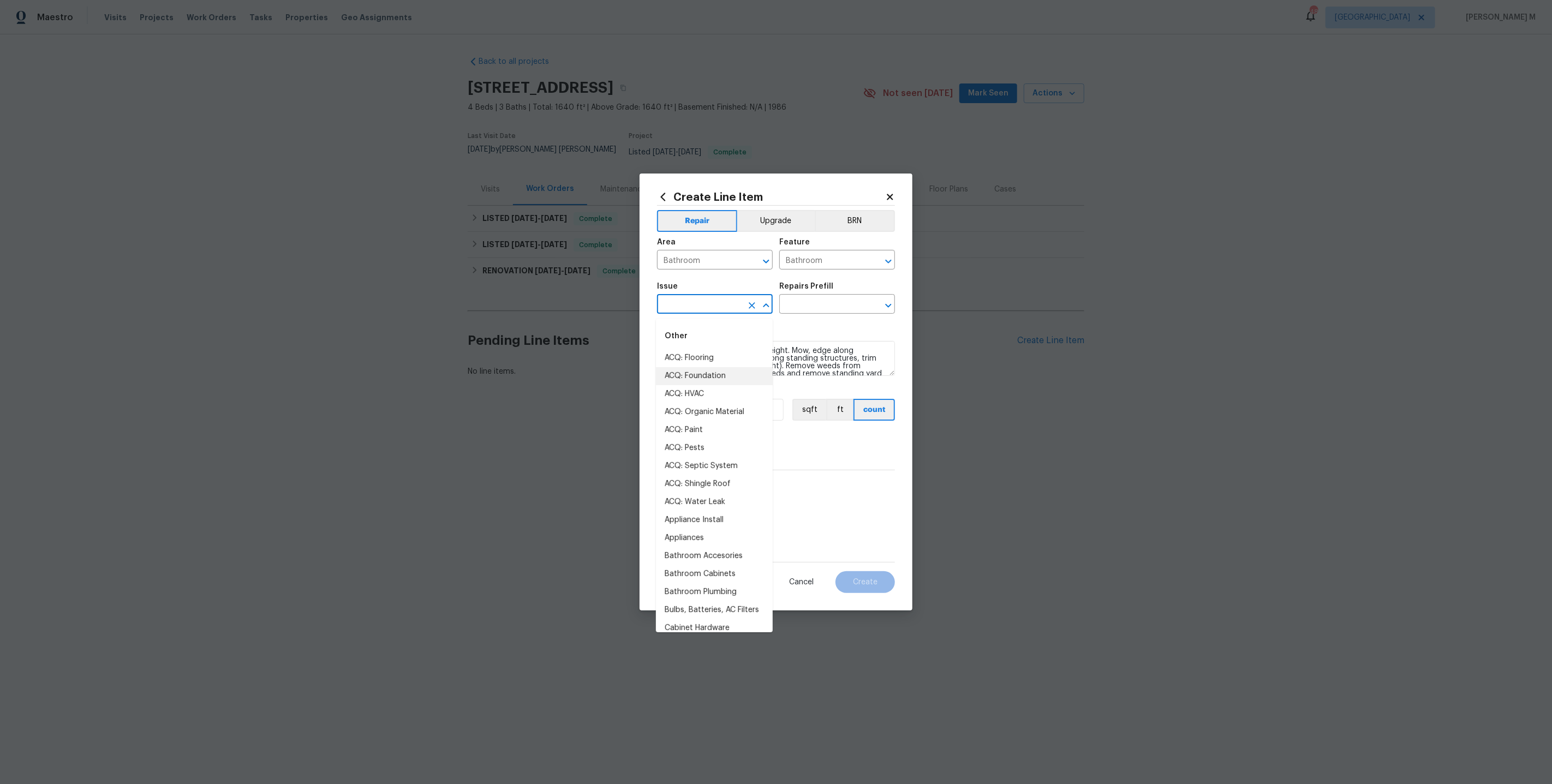
click at [697, 303] on input "text" at bounding box center [700, 305] width 85 height 17
click at [839, 265] on input "Bathroom" at bounding box center [822, 261] width 85 height 17
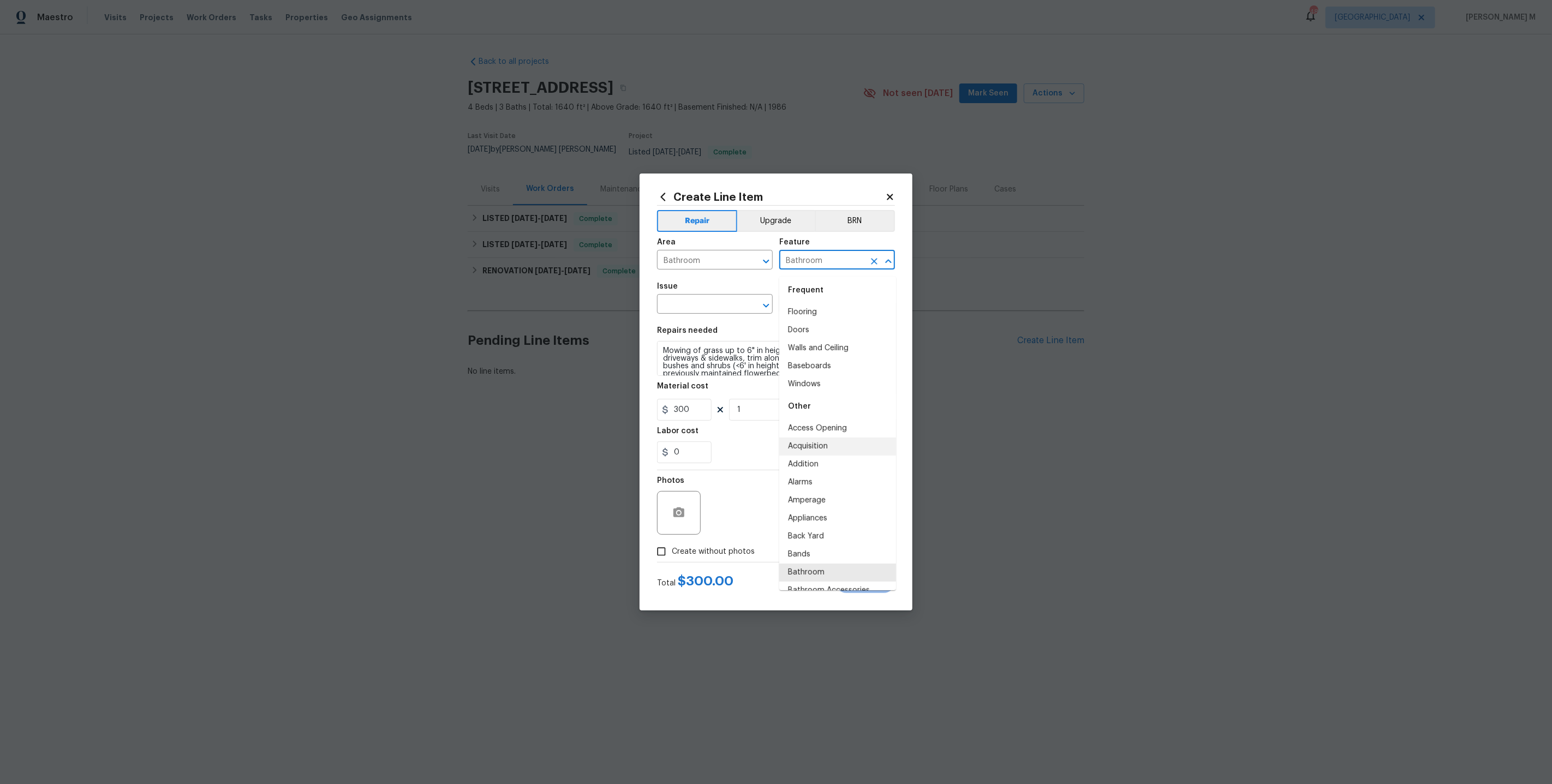
scroll to position [0, 0]
click at [795, 334] on li "Doors" at bounding box center [837, 334] width 117 height 18
type input "Doors"
click at [711, 312] on input "text" at bounding box center [700, 305] width 85 height 17
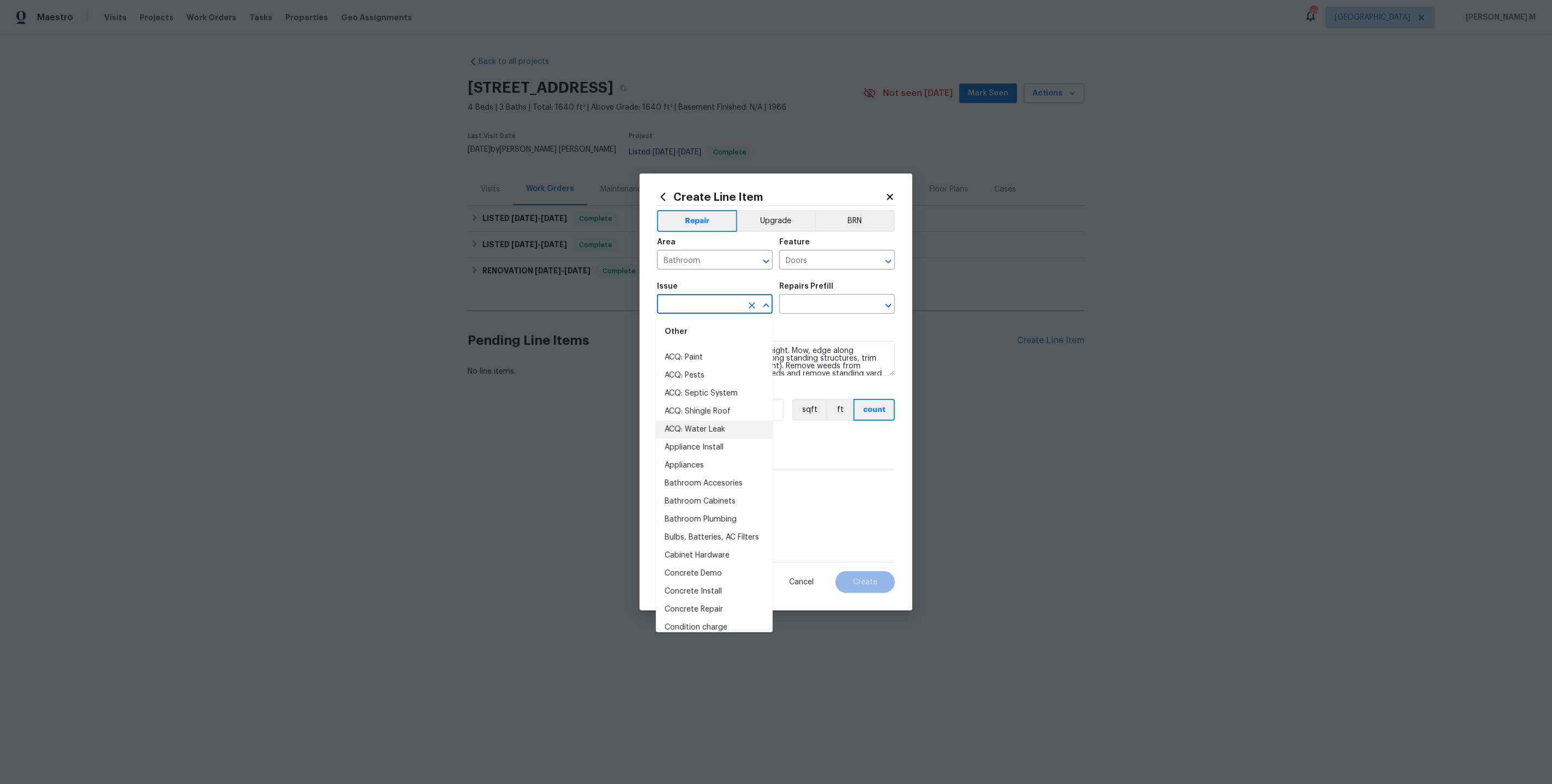
scroll to position [73, 0]
click at [705, 474] on li "Bathroom Accesories" at bounding box center [714, 483] width 117 height 18
type input "Bathroom Accesories"
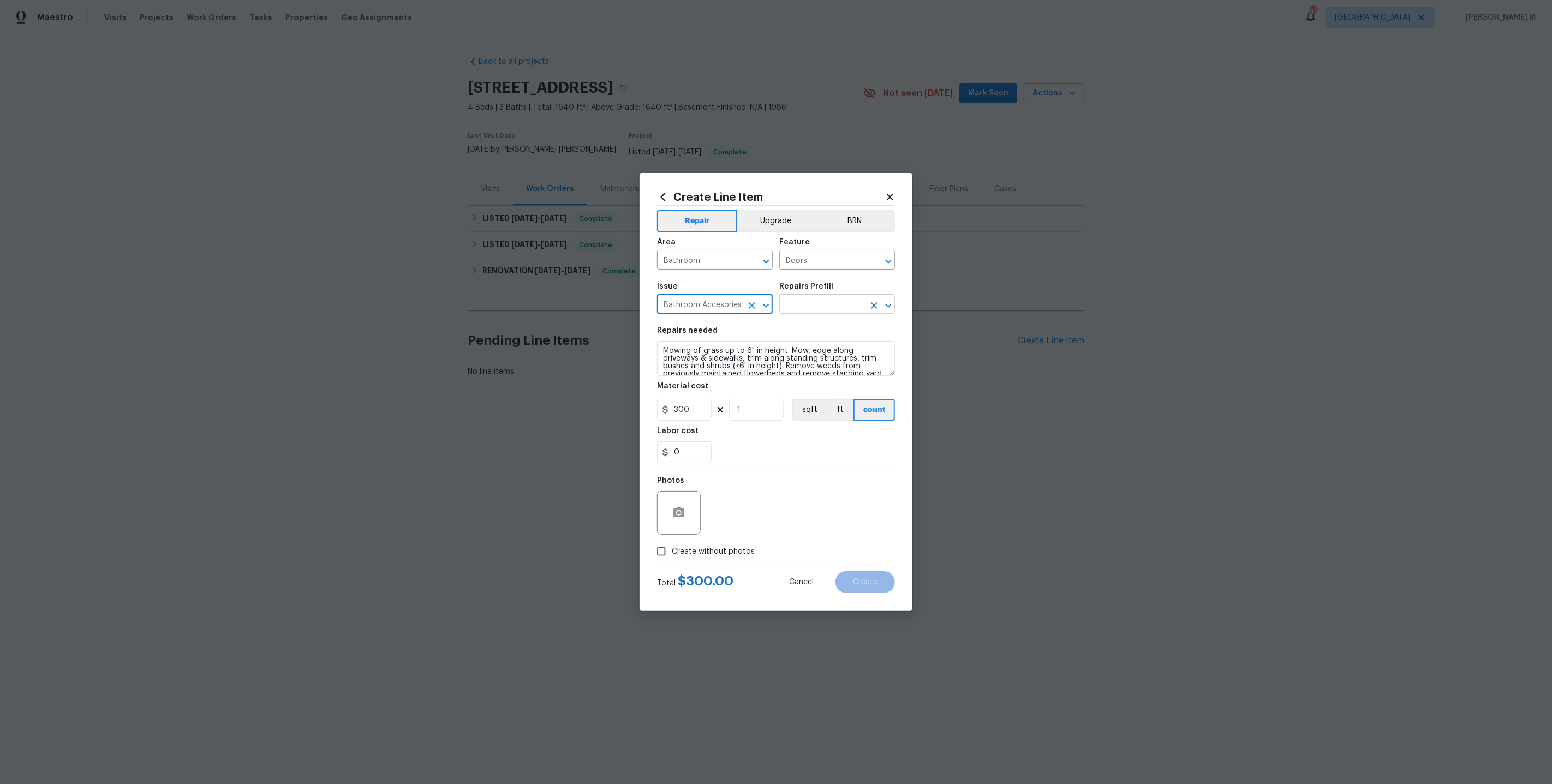
click at [823, 313] on input "text" at bounding box center [822, 305] width 85 height 17
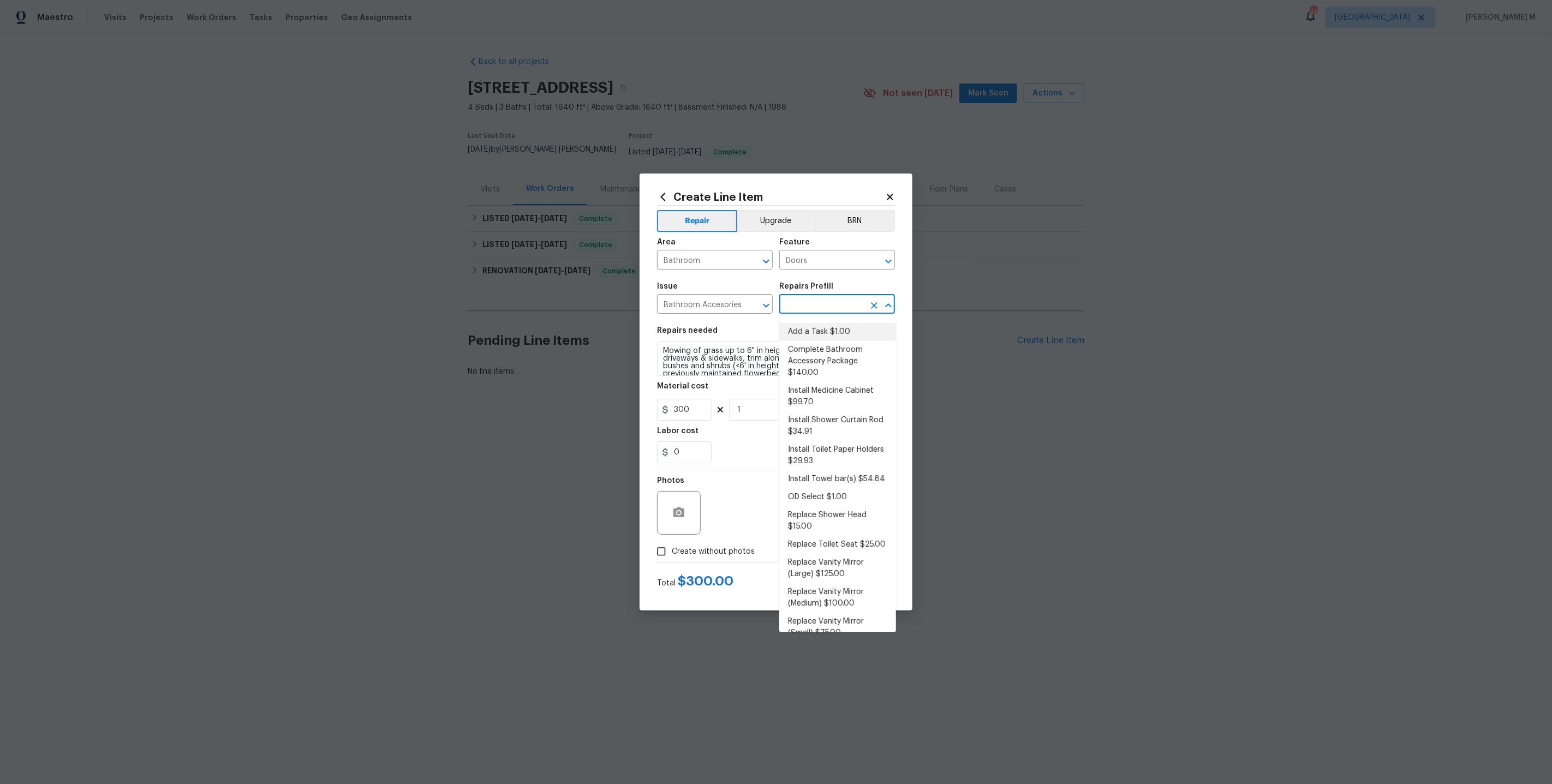
click at [835, 330] on li "Add a Task $1.00" at bounding box center [837, 332] width 117 height 18
type input "Interior Trim"
type input "Add a Task $1.00"
type textarea "HPM to detail"
type input "1"
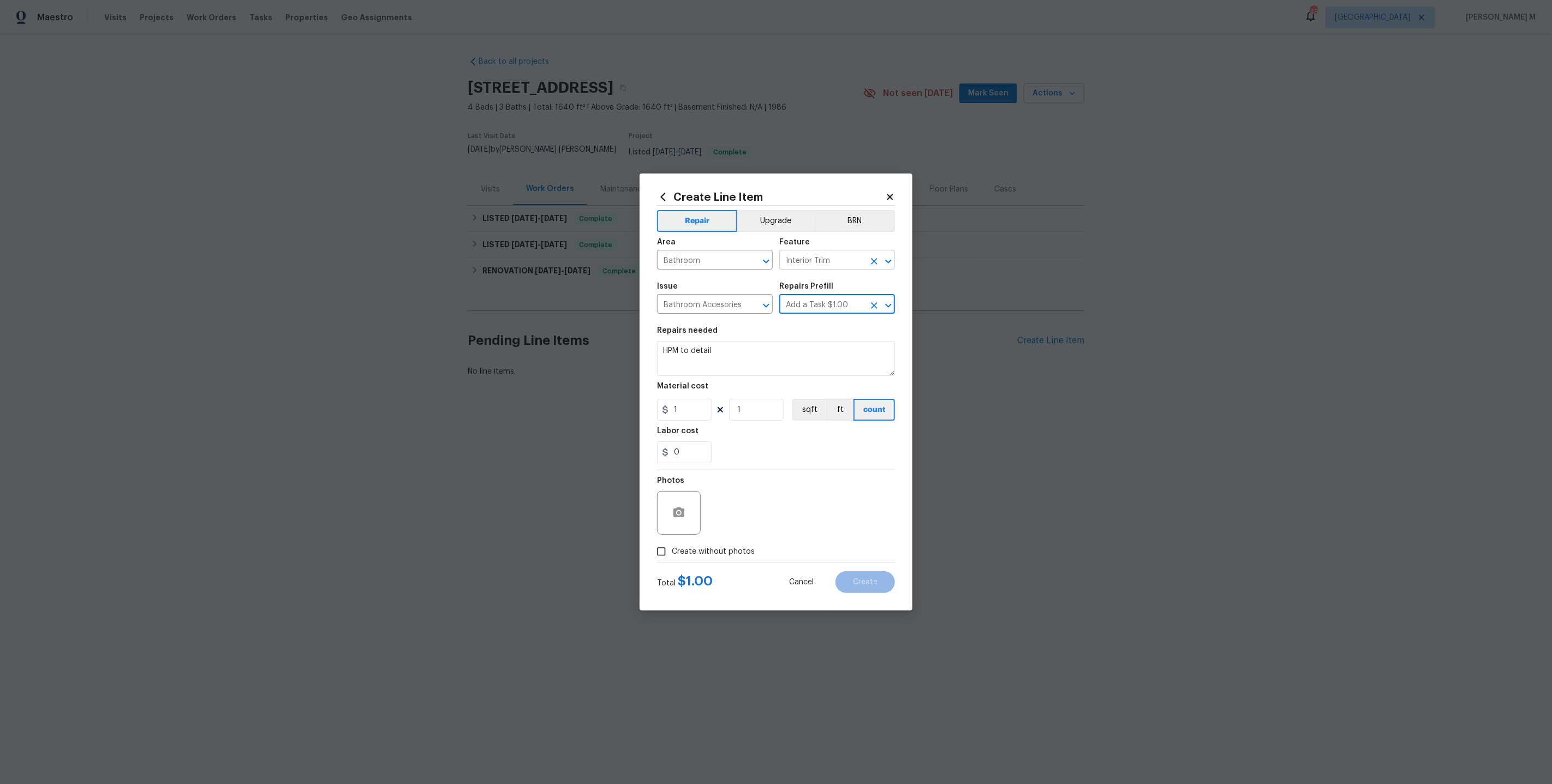
click at [832, 266] on input "Interior Trim" at bounding box center [822, 261] width 85 height 17
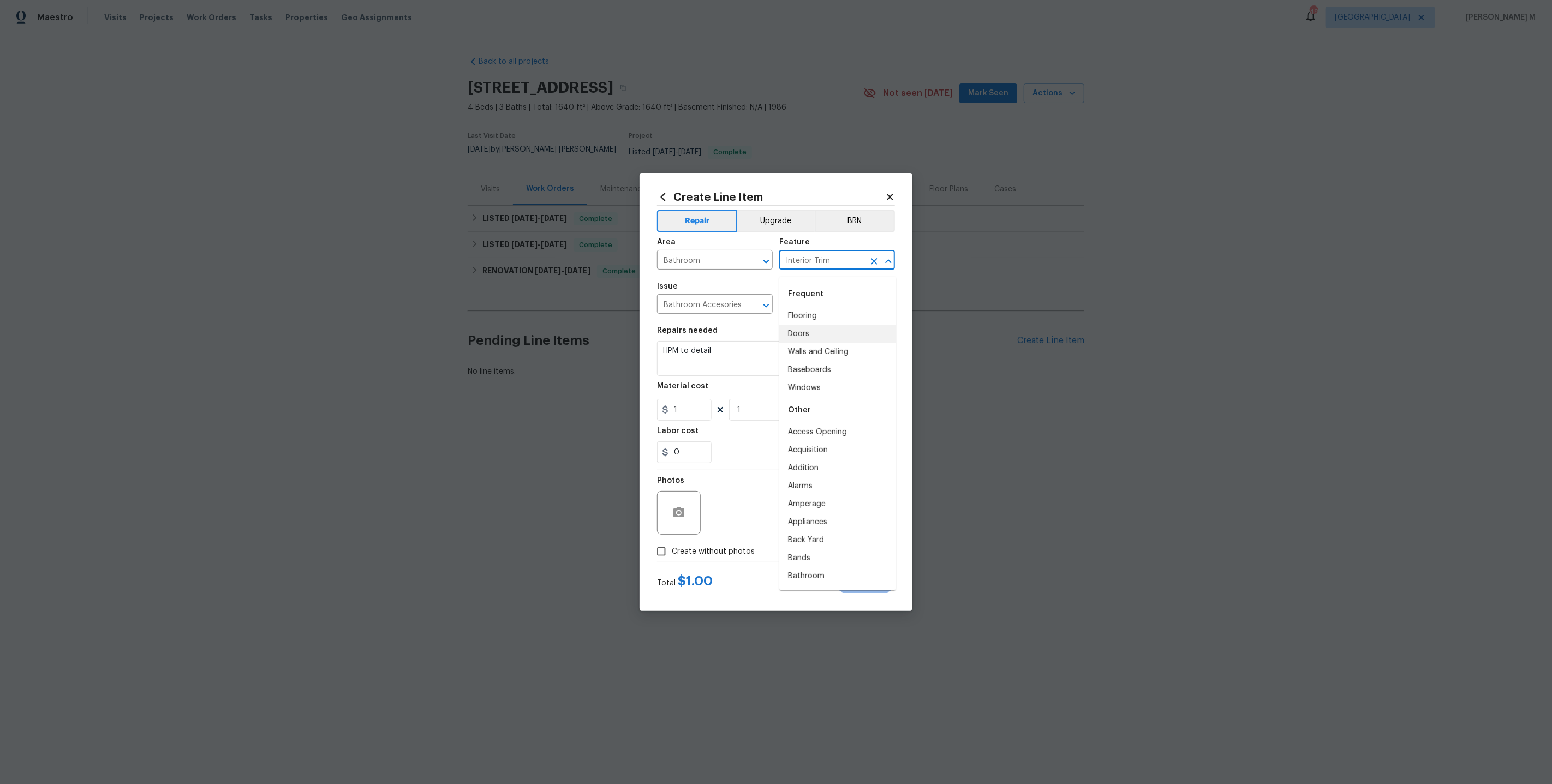
click at [805, 338] on li "Doors" at bounding box center [837, 334] width 117 height 18
type input "Doors"
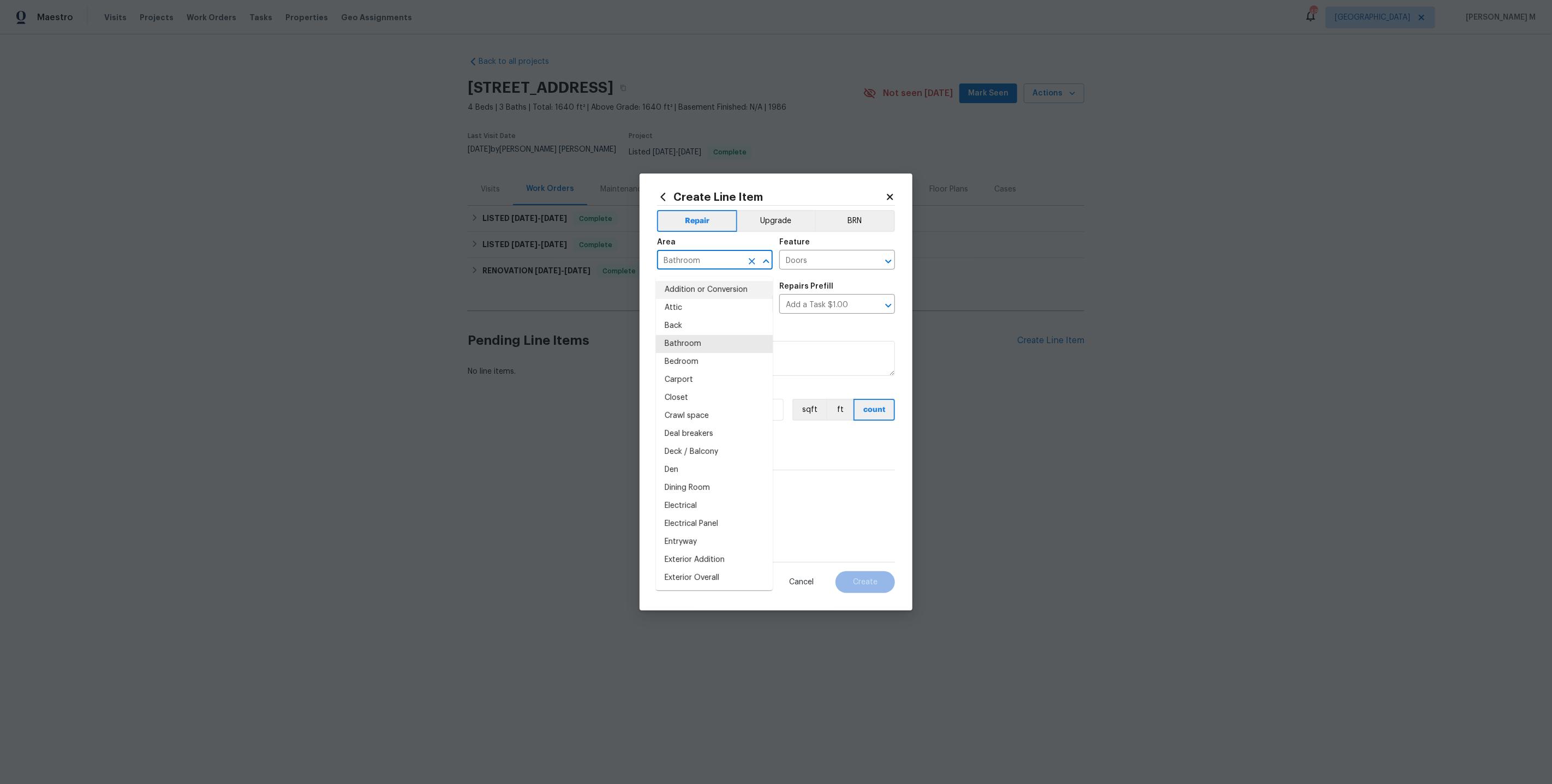
drag, startPoint x: 716, startPoint y: 269, endPoint x: 631, endPoint y: 269, distance: 85.0
click at [631, 269] on div "Create Line Item Repair Upgrade BRN Area Bathroom ​ Feature Doors ​ Issue Bathr…" at bounding box center [776, 392] width 1552 height 784
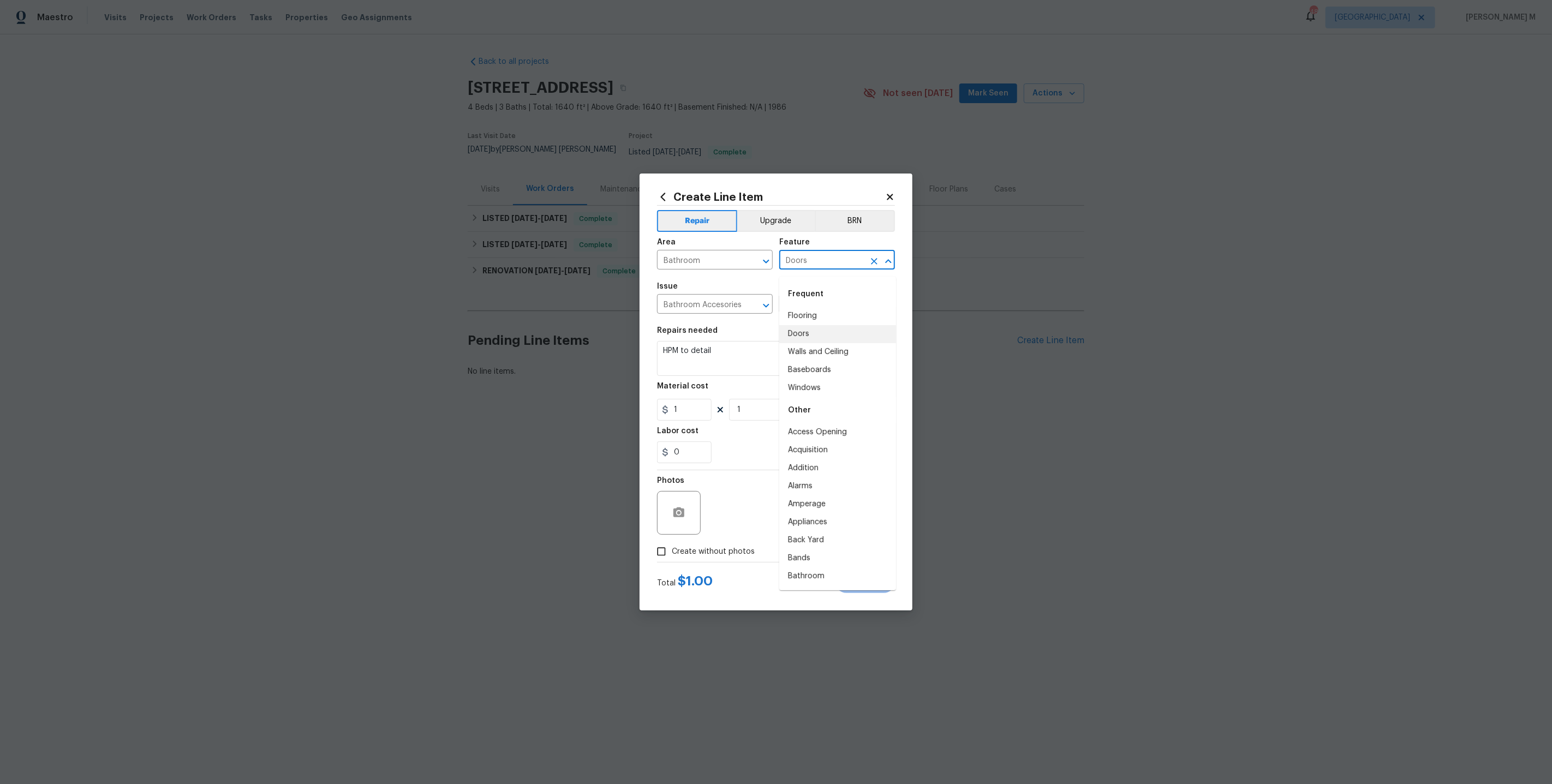
drag, startPoint x: 815, startPoint y: 272, endPoint x: 626, endPoint y: 272, distance: 189.0
click at [626, 272] on div "Create Line Item Repair Upgrade BRN Area Bathroom ​ Feature Doors ​ Issue Bathr…" at bounding box center [776, 392] width 1552 height 784
drag, startPoint x: 814, startPoint y: 265, endPoint x: 688, endPoint y: 265, distance: 126.0
click at [688, 265] on div "Area Bathroom ​ Feature Doors ​" at bounding box center [776, 254] width 238 height 44
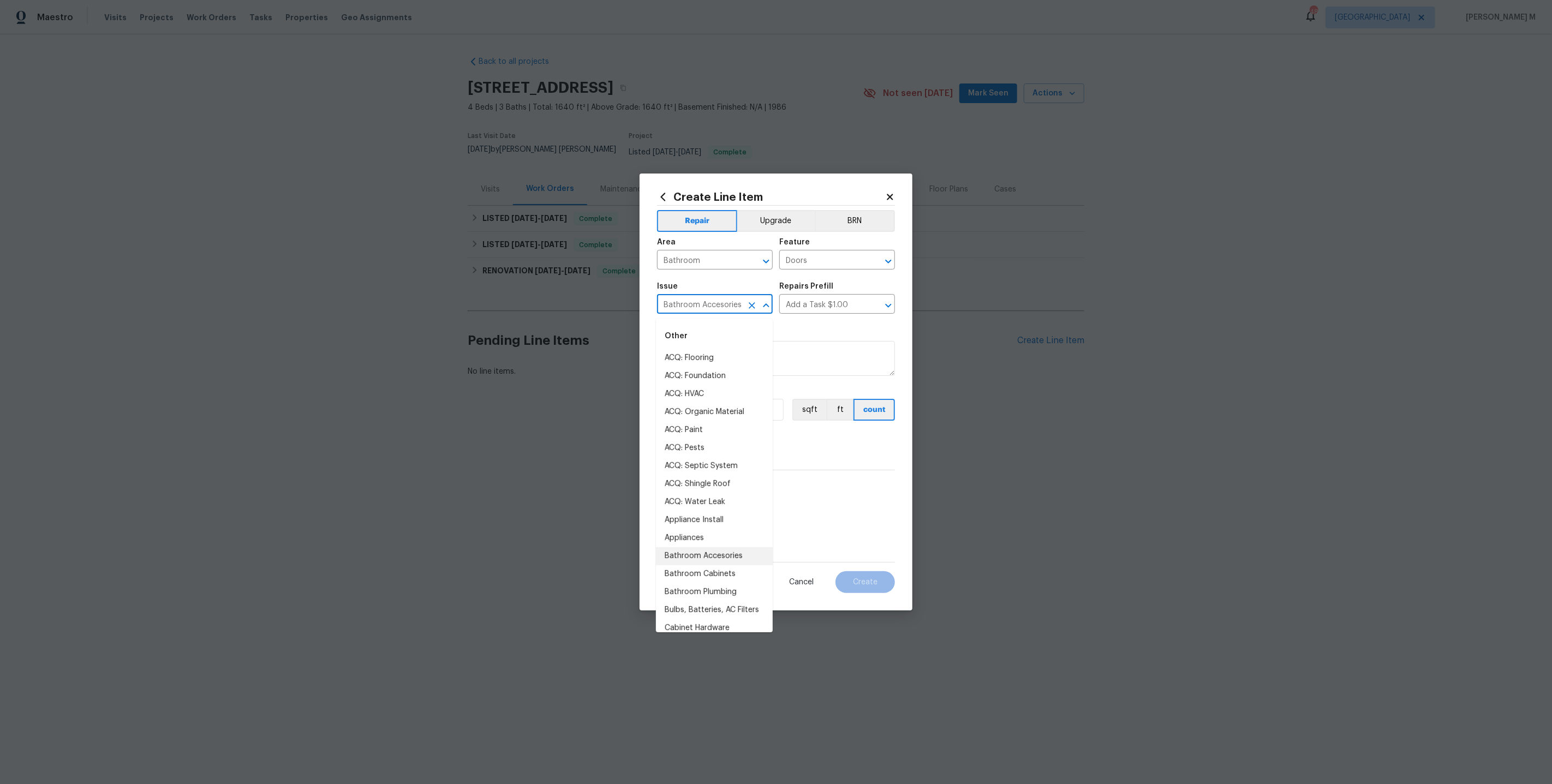
drag, startPoint x: 740, startPoint y: 308, endPoint x: 529, endPoint y: 308, distance: 211.0
click at [529, 308] on div "Create Line Item Repair Upgrade BRN Area Bathroom ​ Feature Doors ​ Issue Bathr…" at bounding box center [776, 392] width 1552 height 784
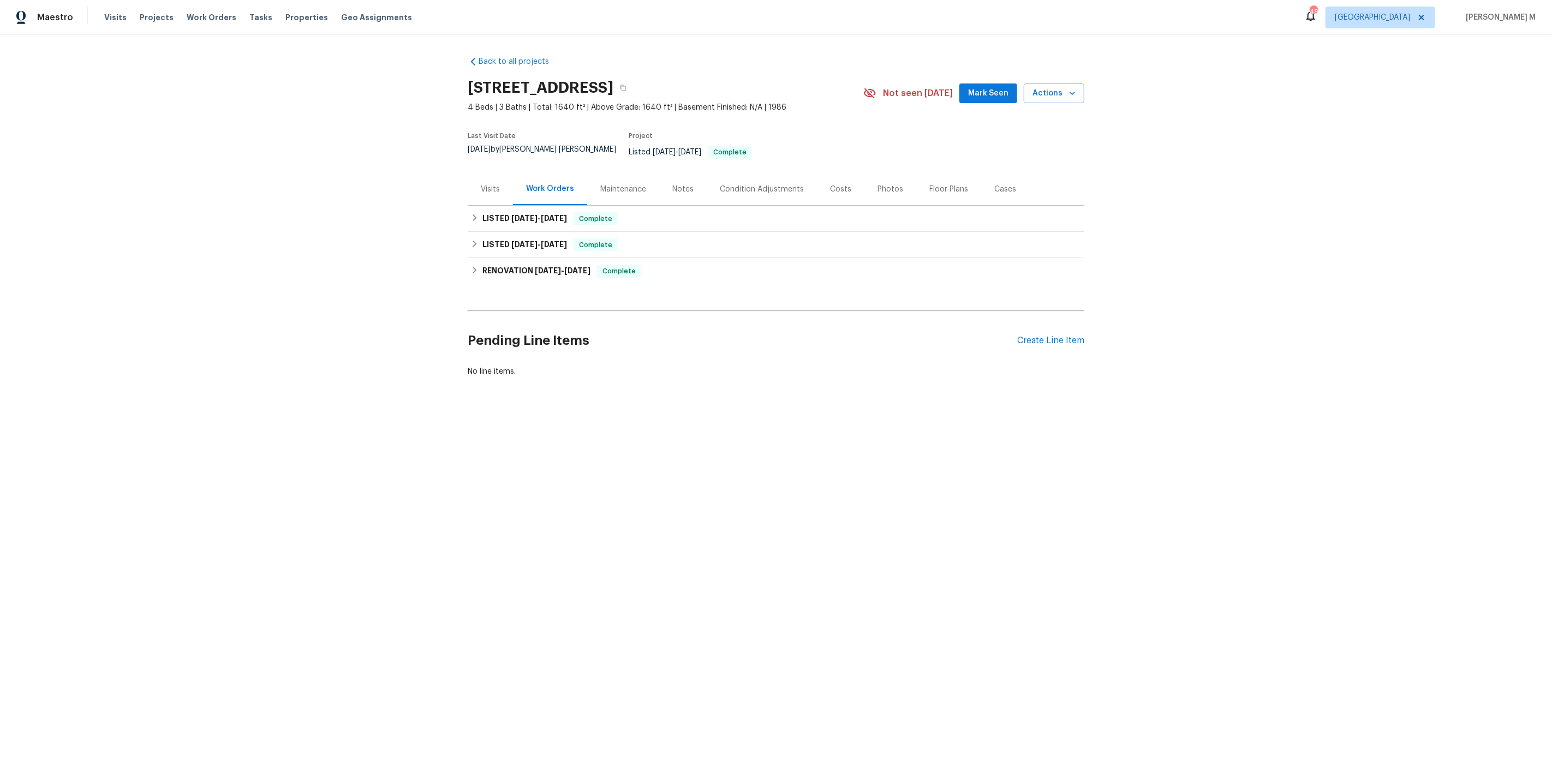
click at [566, 183] on div "Work Orders" at bounding box center [550, 189] width 74 height 32
click at [536, 212] on h6 "LISTED 12/31/24 - 1/17/25" at bounding box center [525, 218] width 84 height 13
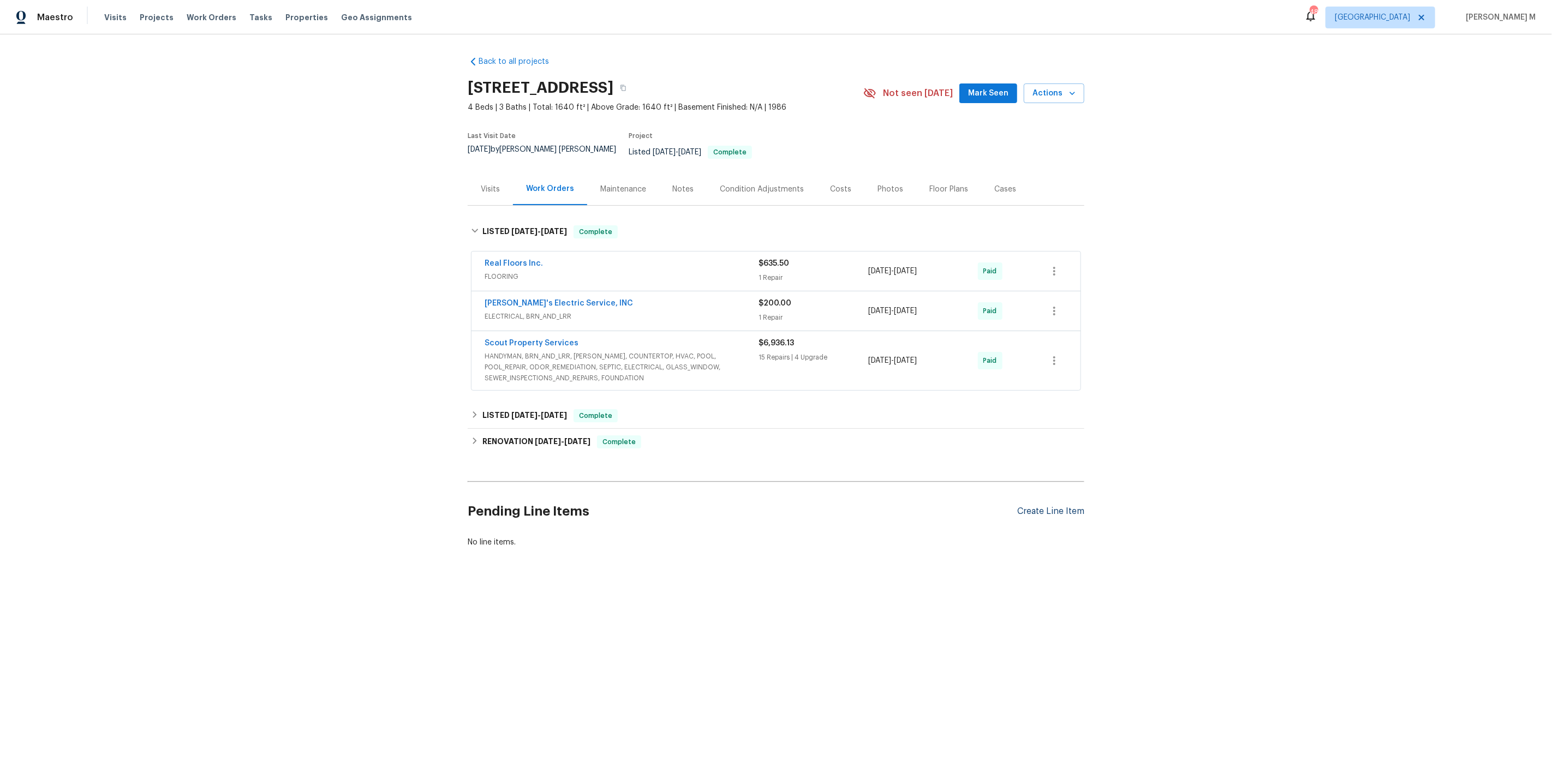
click at [1050, 506] on div "Create Line Item" at bounding box center [1051, 511] width 67 height 10
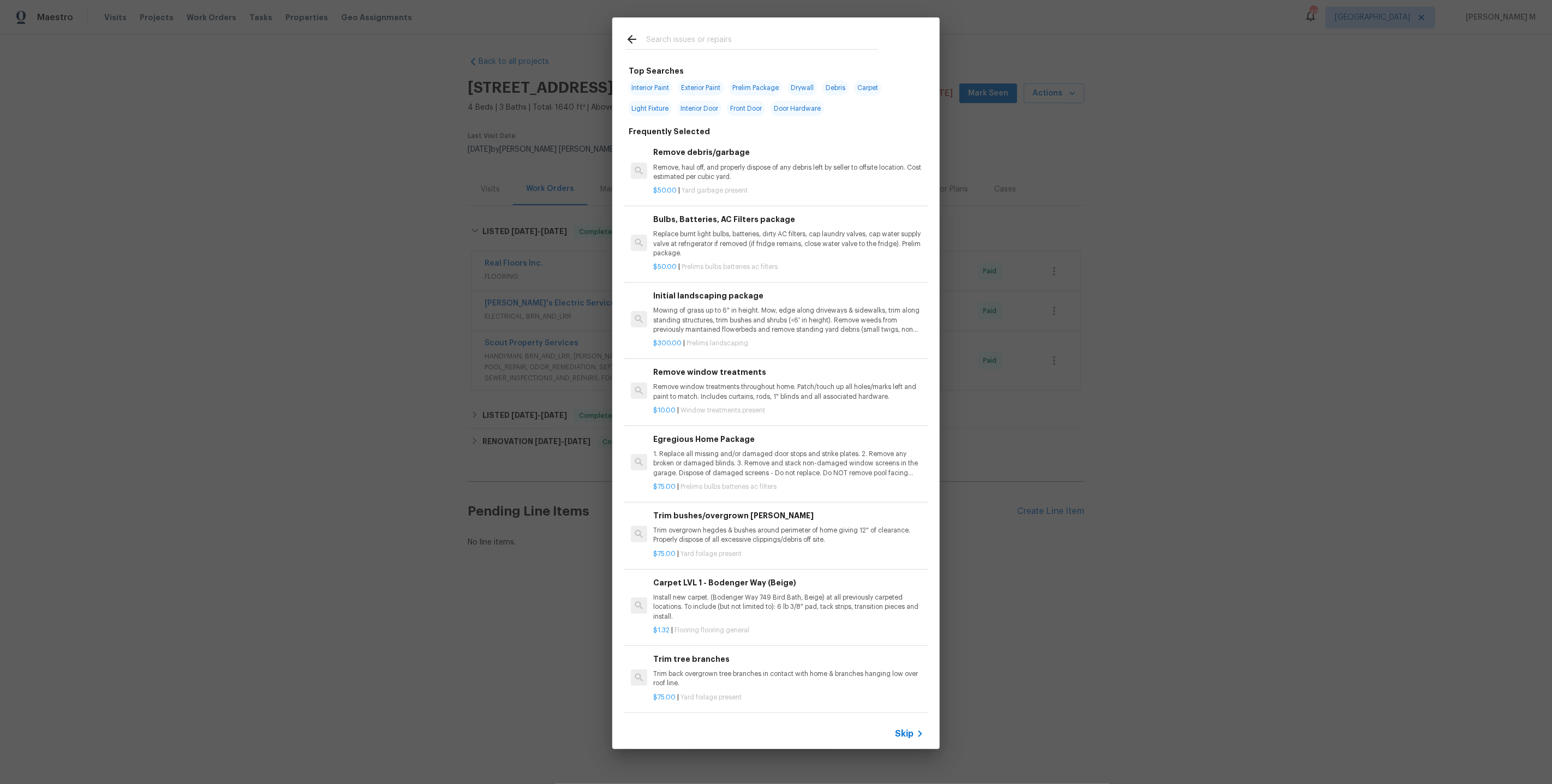
click at [903, 736] on span "Skip" at bounding box center [904, 734] width 19 height 11
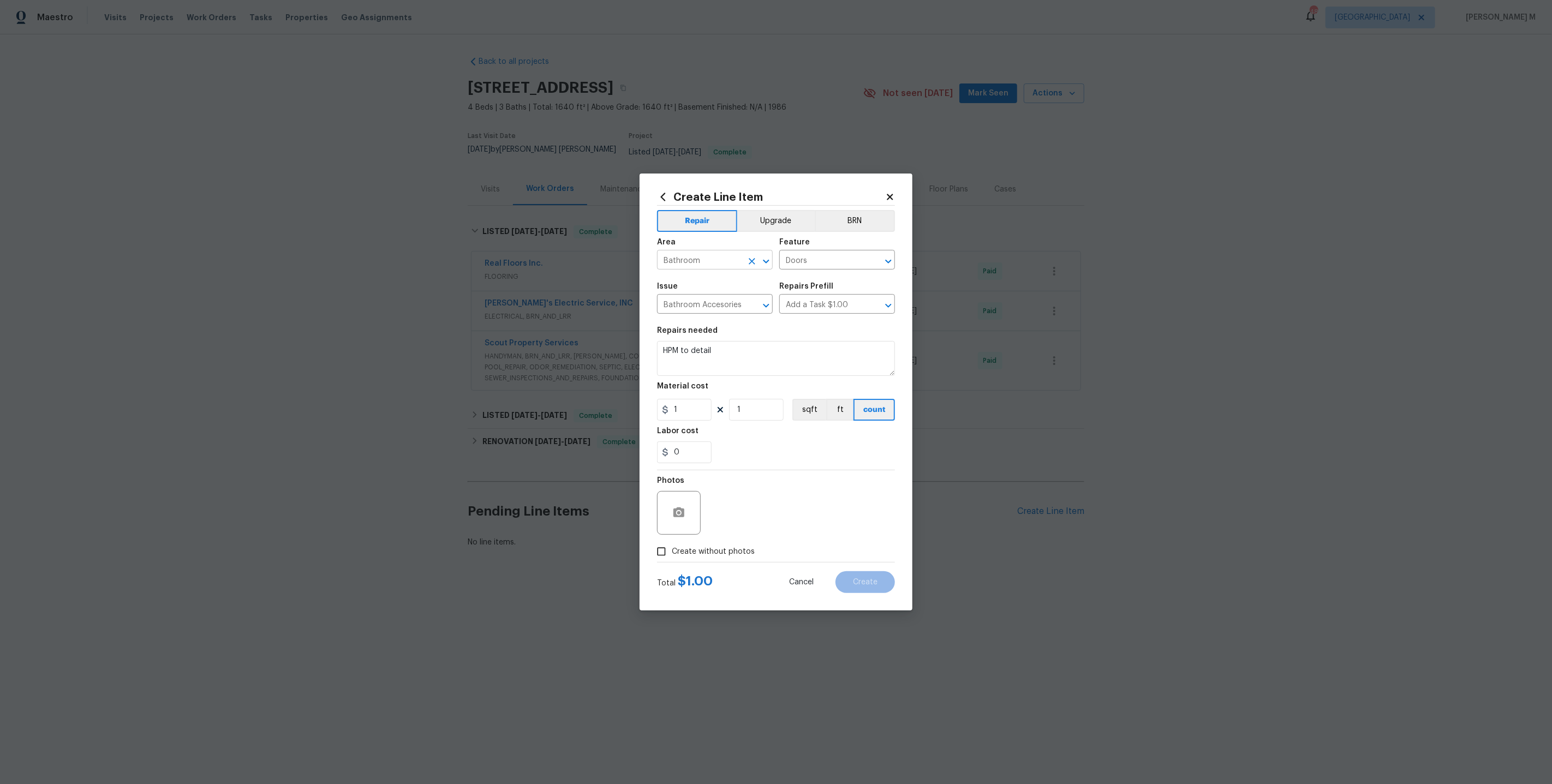
click at [713, 270] on input "Bathroom" at bounding box center [700, 261] width 85 height 17
type input "IN"
type input "Cle"
type input "Om"
click at [715, 309] on li "Interior Overall" at bounding box center [714, 308] width 117 height 18
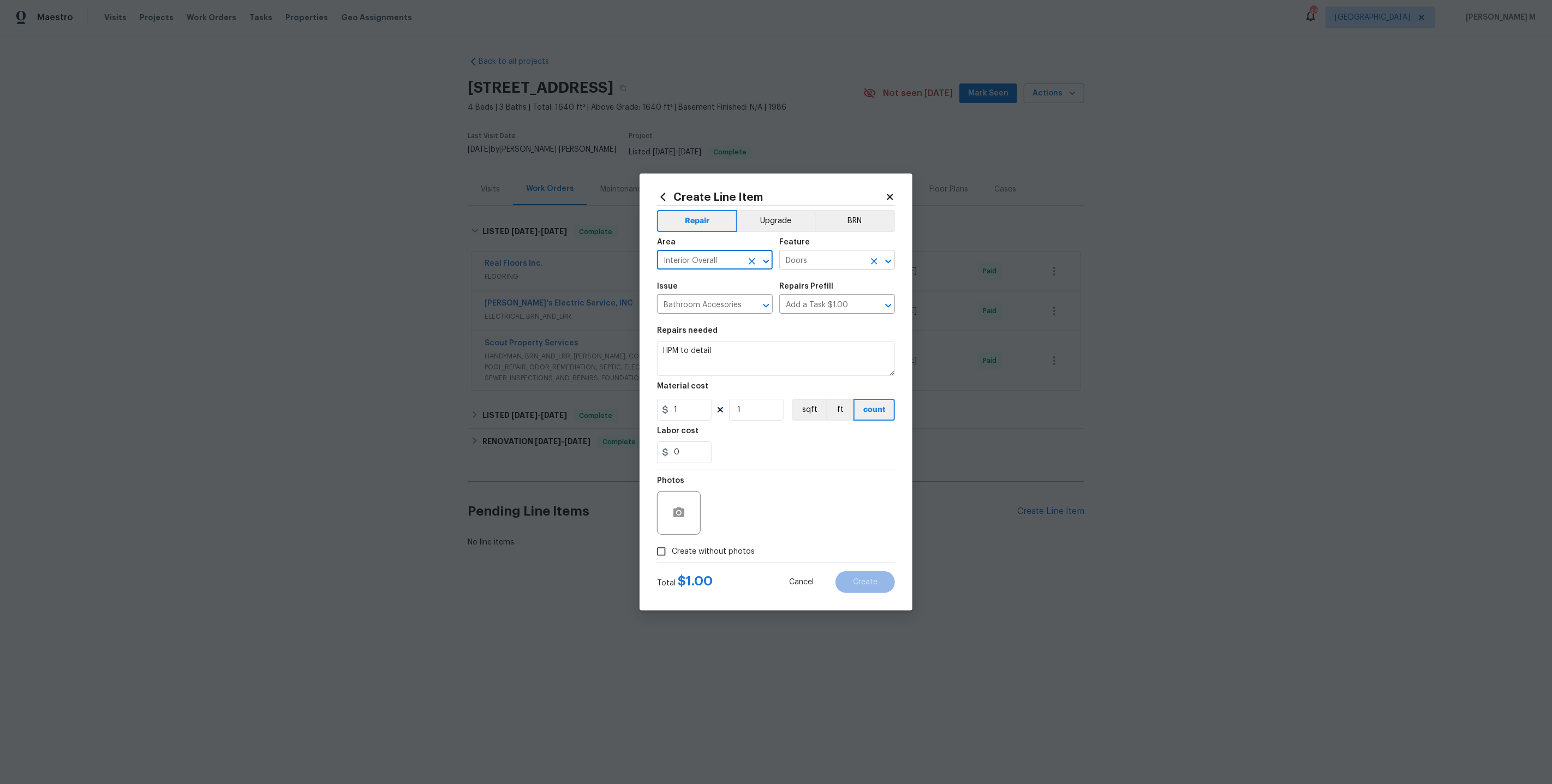
type input "Interior Overall"
click at [803, 267] on input "Doors" at bounding box center [822, 261] width 85 height 17
click at [839, 319] on li "Initial Clean" at bounding box center [837, 316] width 117 height 18
type input "Initial Clean"
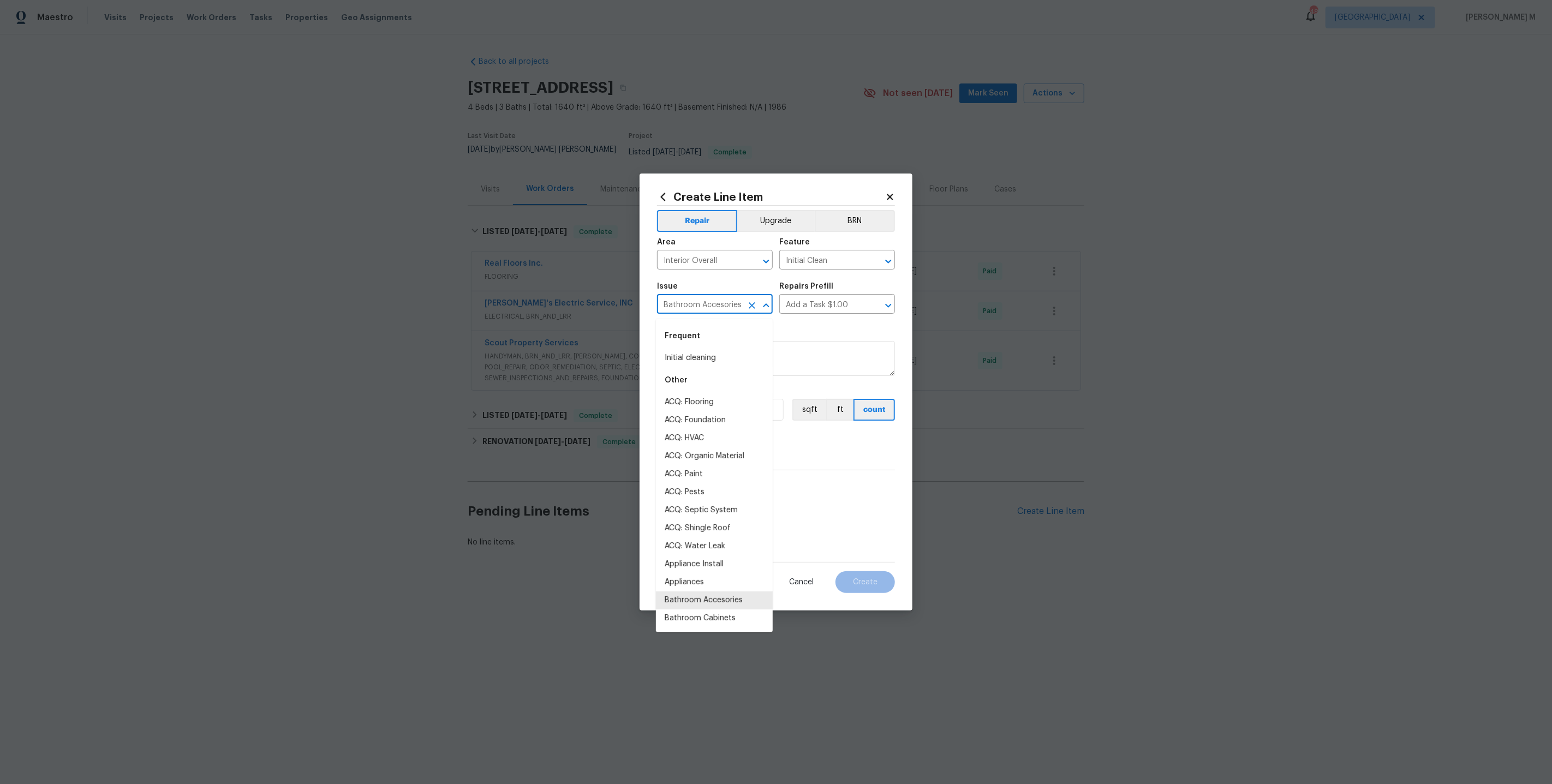
click at [681, 312] on input "Bathroom Accesories" at bounding box center [700, 305] width 85 height 17
click at [692, 361] on li "Initial cleaning" at bounding box center [714, 358] width 117 height 18
type input "Initial cleaning"
click at [827, 302] on input "text" at bounding box center [822, 305] width 85 height 17
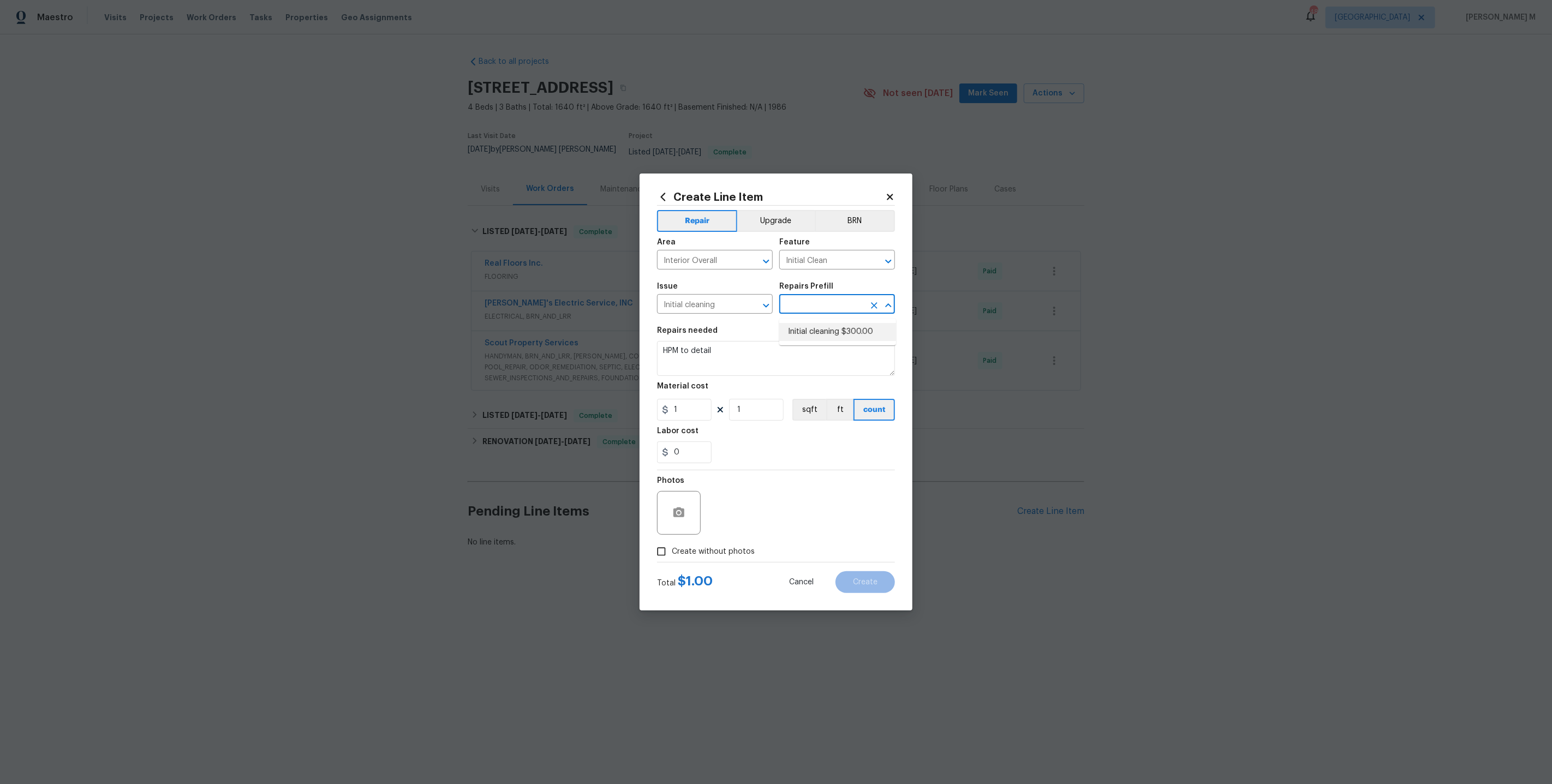
click at [820, 334] on li "Initial cleaning $300.00" at bounding box center [837, 332] width 117 height 18
type input "Home Readiness Packages"
type input "Initial cleaning $300.00"
type textarea "1. Wipe down exterior doors and trim. 2. Clean out all exterior light fixtures …"
type input "300"
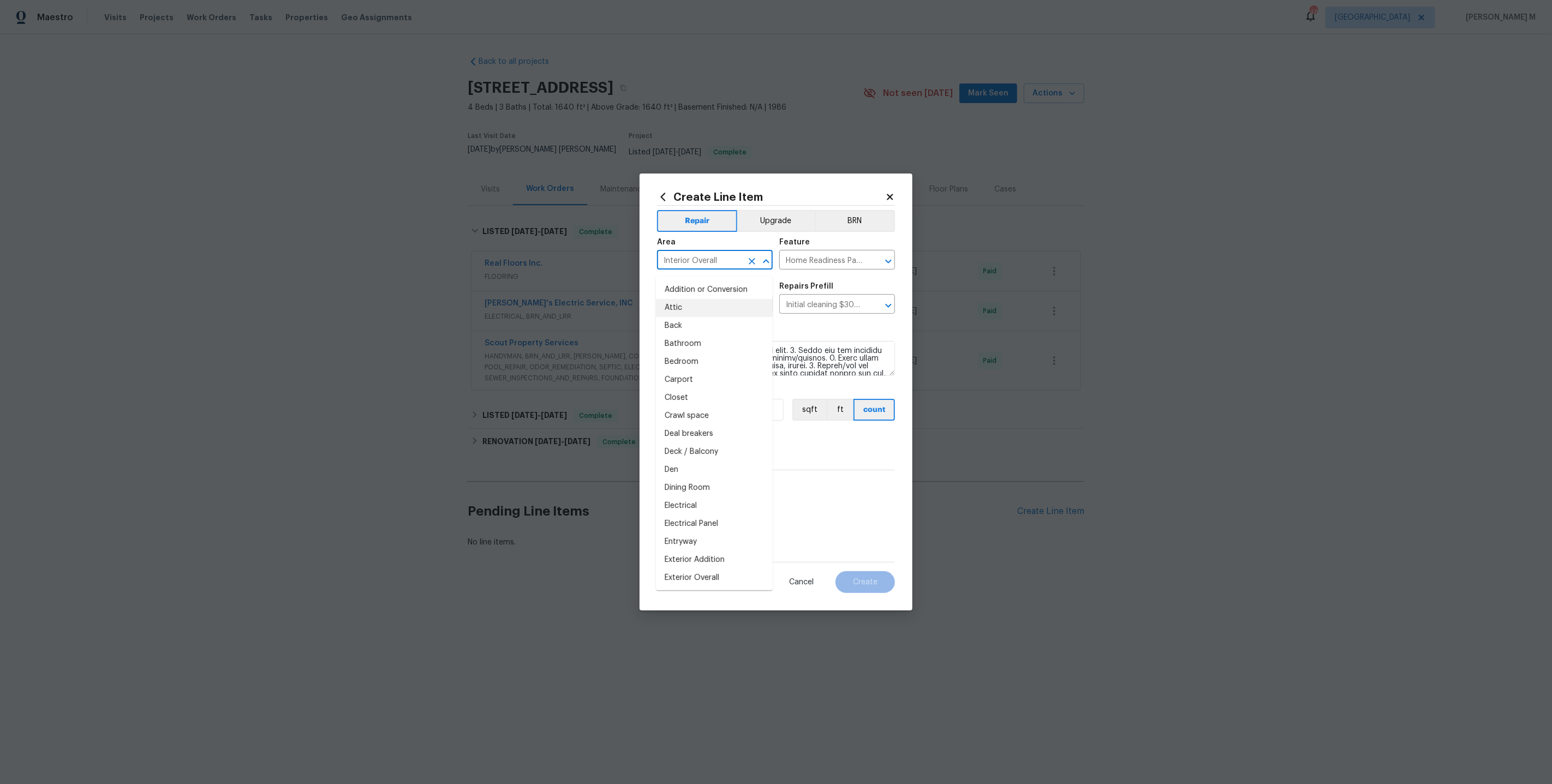
click at [711, 270] on input "Interior Overall" at bounding box center [700, 261] width 85 height 17
click at [812, 268] on input "Home Readiness Packages" at bounding box center [822, 261] width 85 height 17
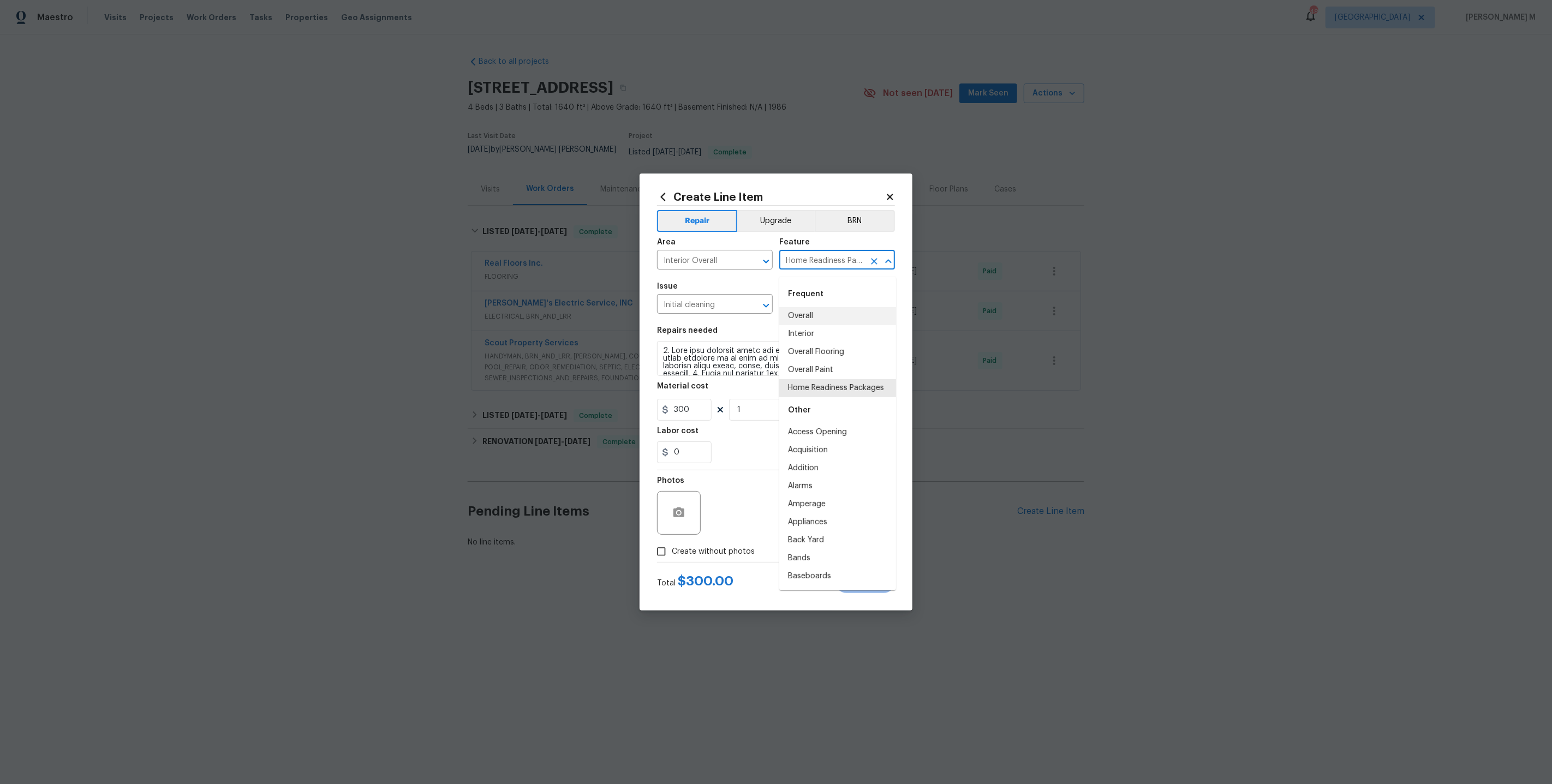
click at [812, 268] on input "Home Readiness Packages" at bounding box center [822, 261] width 85 height 17
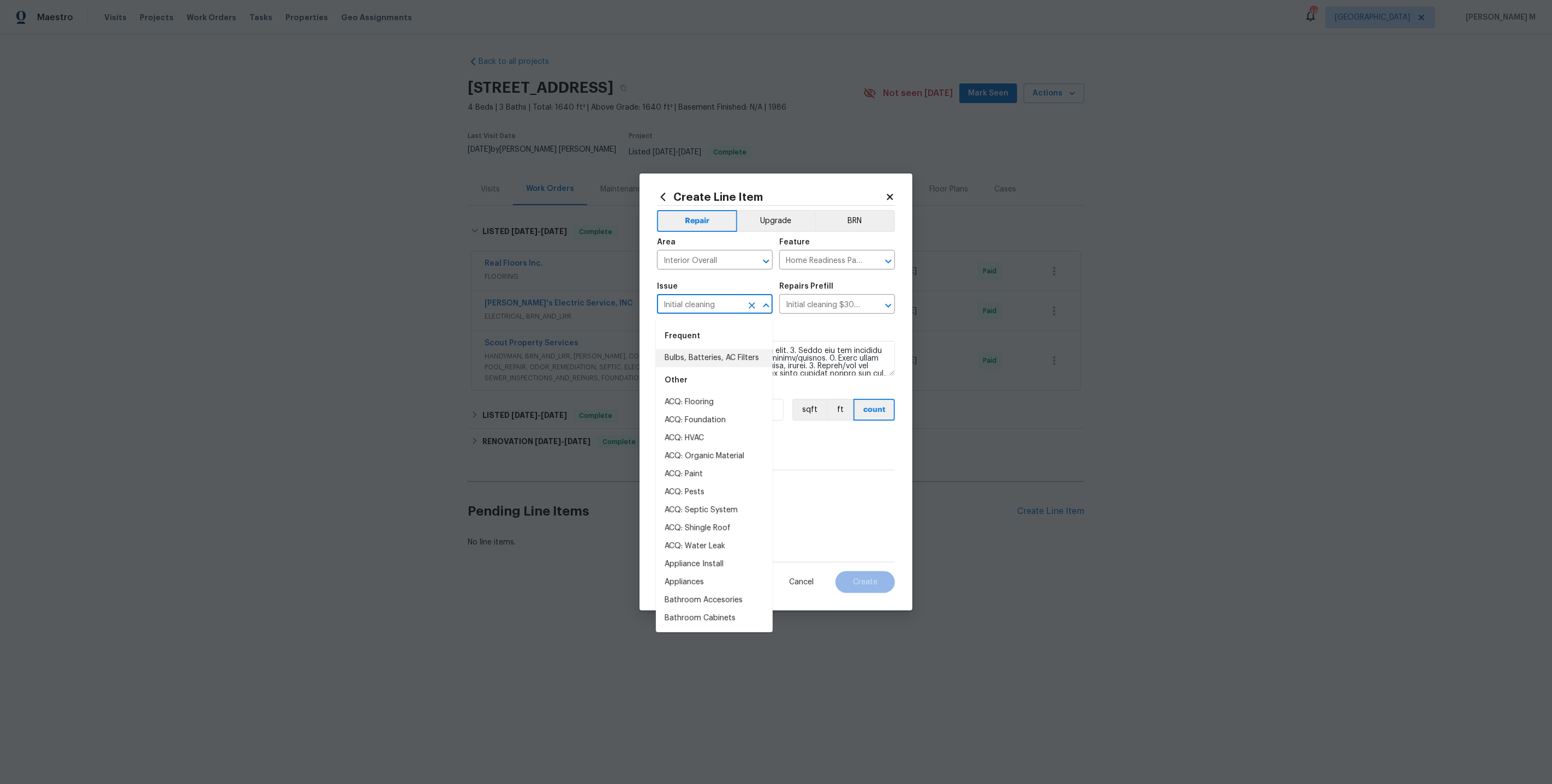
drag, startPoint x: 719, startPoint y: 309, endPoint x: 607, endPoint y: 309, distance: 112.0
click at [607, 309] on div "Create Line Item Repair Upgrade BRN Area Interior Overall ​ Feature Home Readin…" at bounding box center [776, 392] width 1552 height 784
click at [825, 309] on input "Initial cleaning $300.00" at bounding box center [822, 305] width 85 height 17
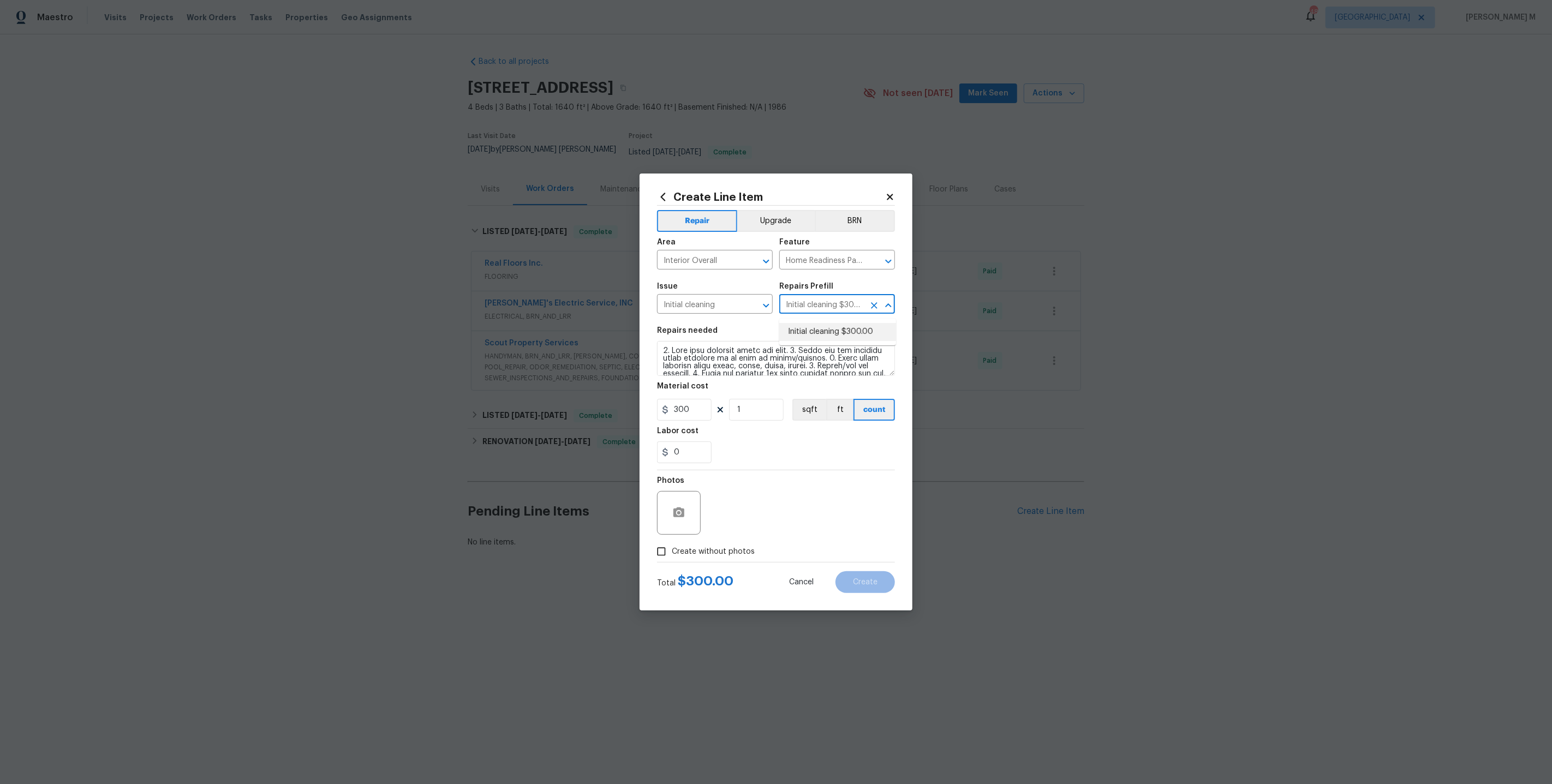
click at [798, 308] on input "Initial cleaning $300.00" at bounding box center [822, 305] width 85 height 17
drag, startPoint x: 786, startPoint y: 307, endPoint x: 836, endPoint y: 307, distance: 50.0
click at [836, 307] on input "Initial cleaning $300.00" at bounding box center [822, 305] width 85 height 17
click at [719, 355] on textarea at bounding box center [776, 359] width 238 height 35
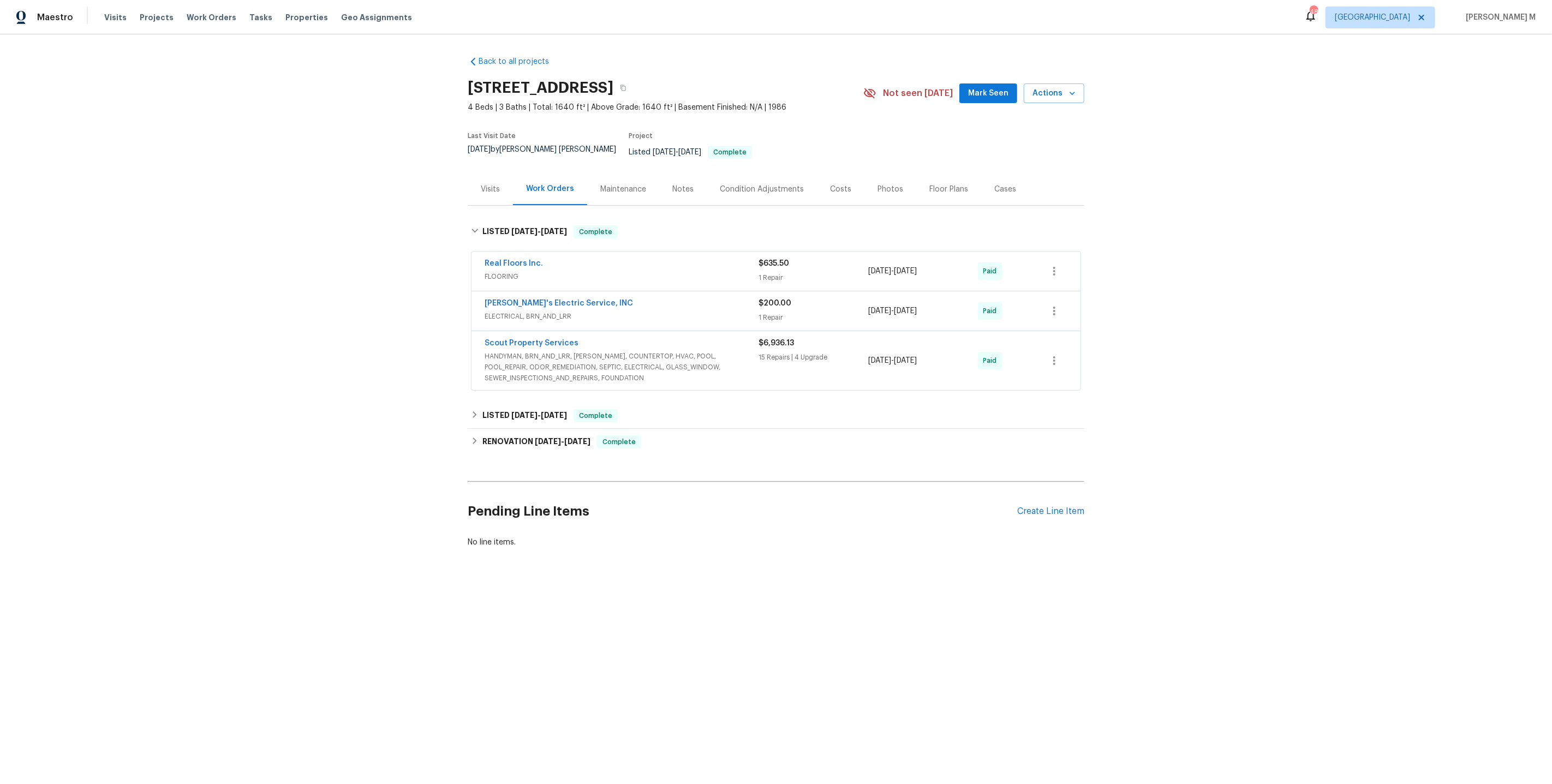
click at [623, 185] on div "Maintenance" at bounding box center [623, 189] width 72 height 32
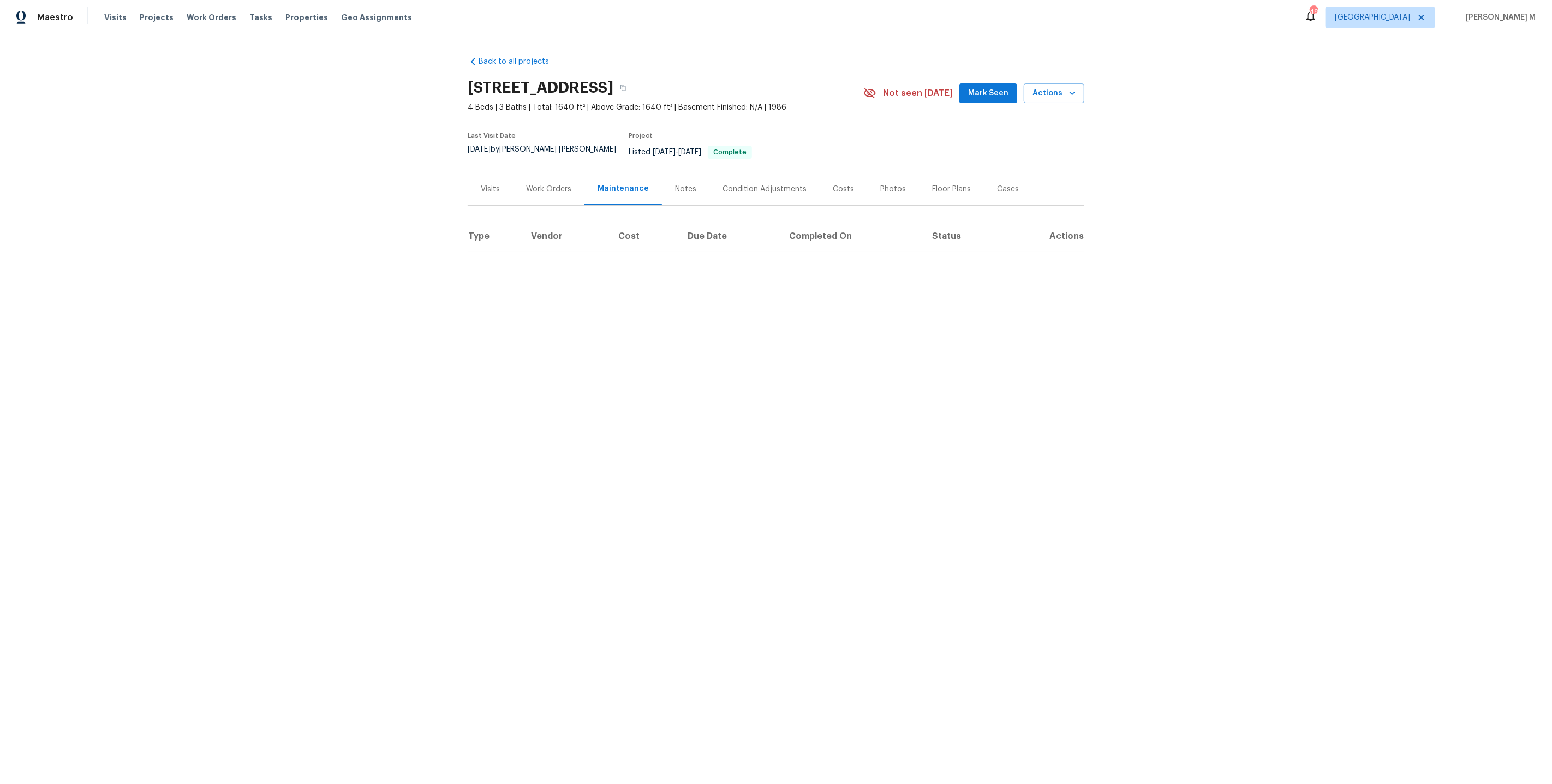
click at [537, 184] on div "Work Orders" at bounding box center [548, 189] width 45 height 11
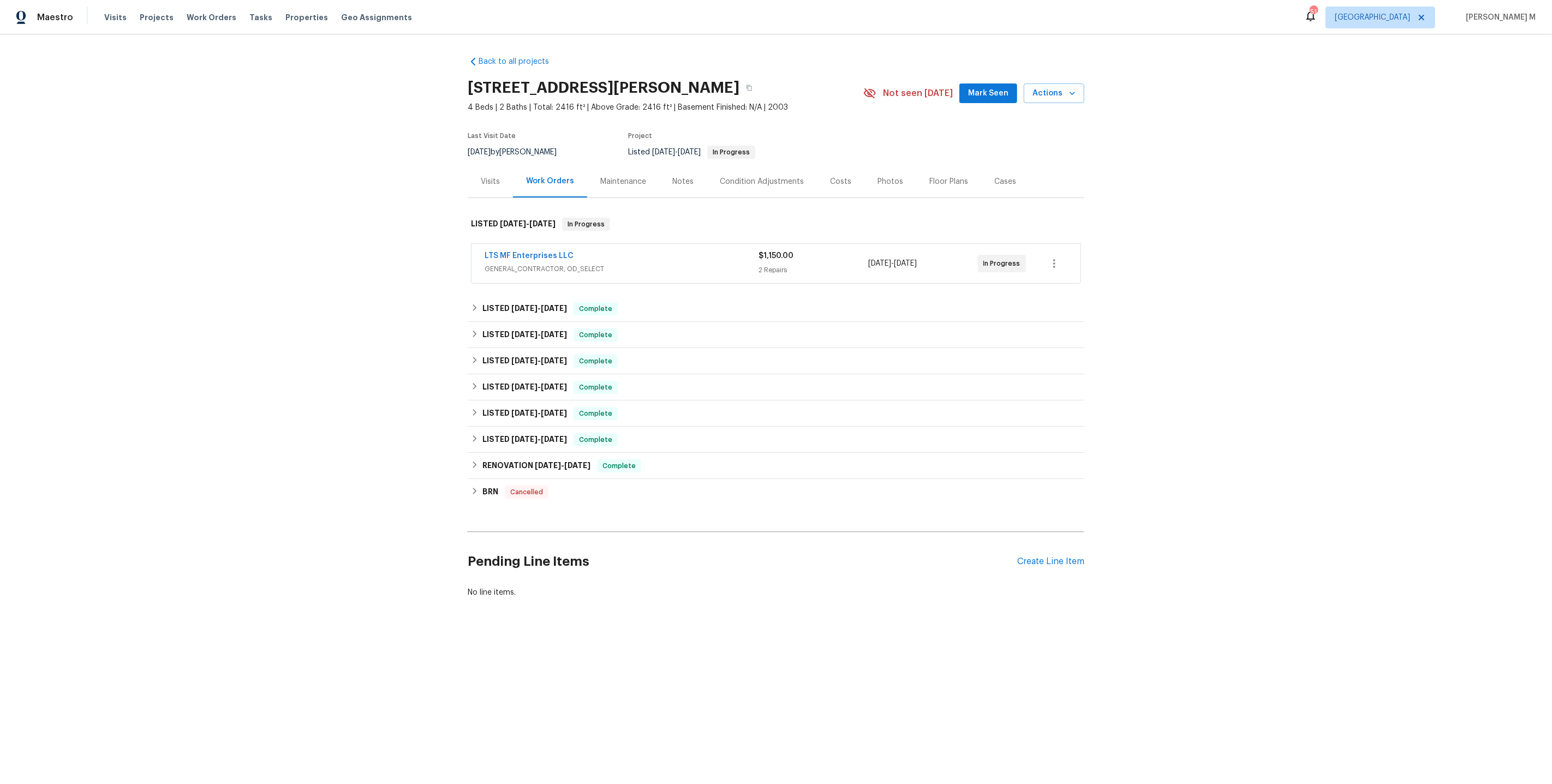
click at [514, 274] on div "LTS MF Enterprises LLC GENERAL_CONTRACTOR, OD_SELECT $1,150.00 2 Repairs 9/5/20…" at bounding box center [775, 264] width 609 height 39
click at [519, 270] on div "LTS MF Enterprises LLC GENERAL_CONTRACTOR, OD_SELECT $1,150.00 2 Repairs 9/5/20…" at bounding box center [775, 264] width 609 height 39
click at [539, 264] on span "GENERAL_CONTRACTOR, OD_SELECT" at bounding box center [622, 269] width 274 height 11
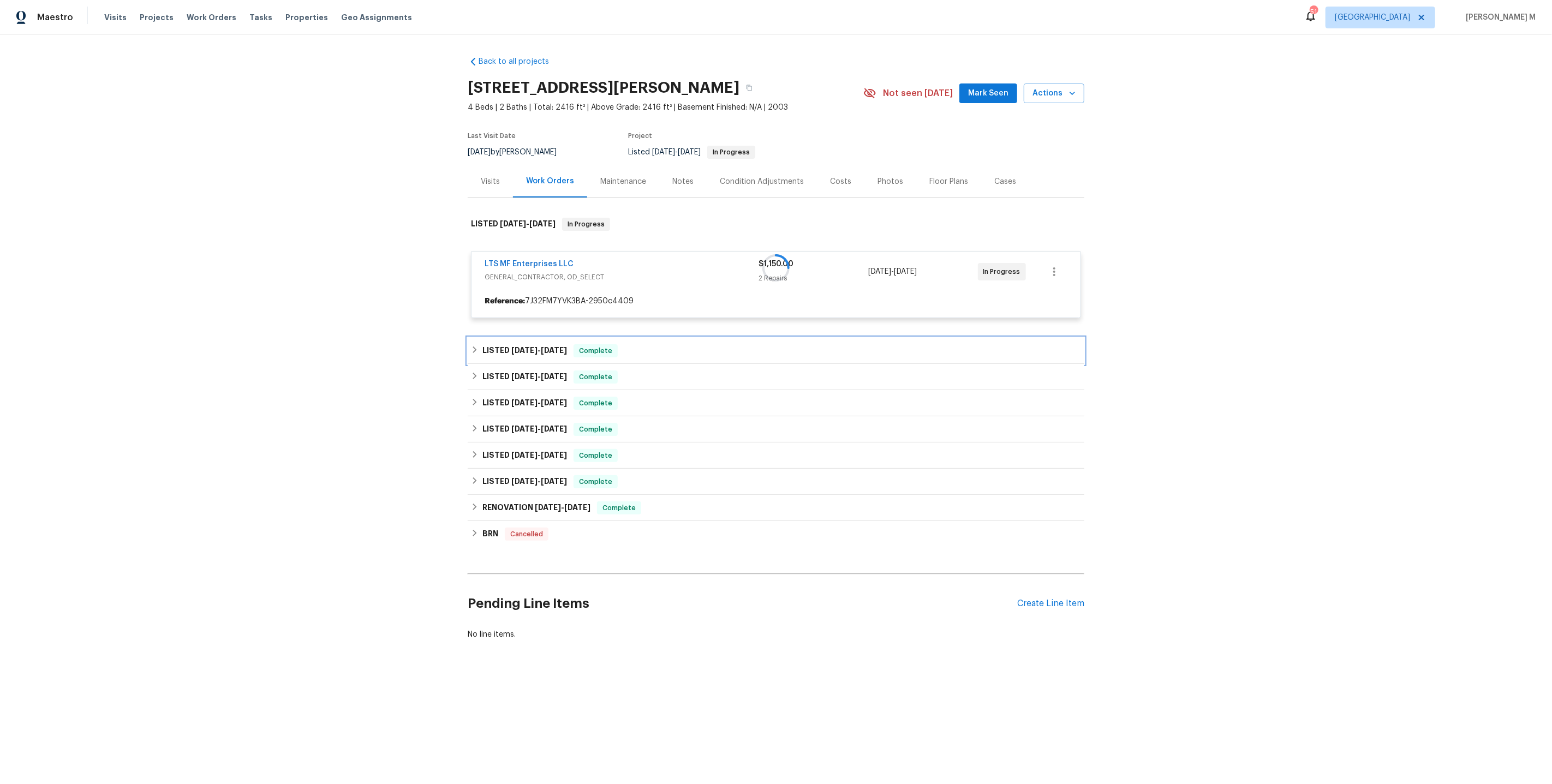
click at [523, 346] on span "8/5/25" at bounding box center [524, 350] width 26 height 7
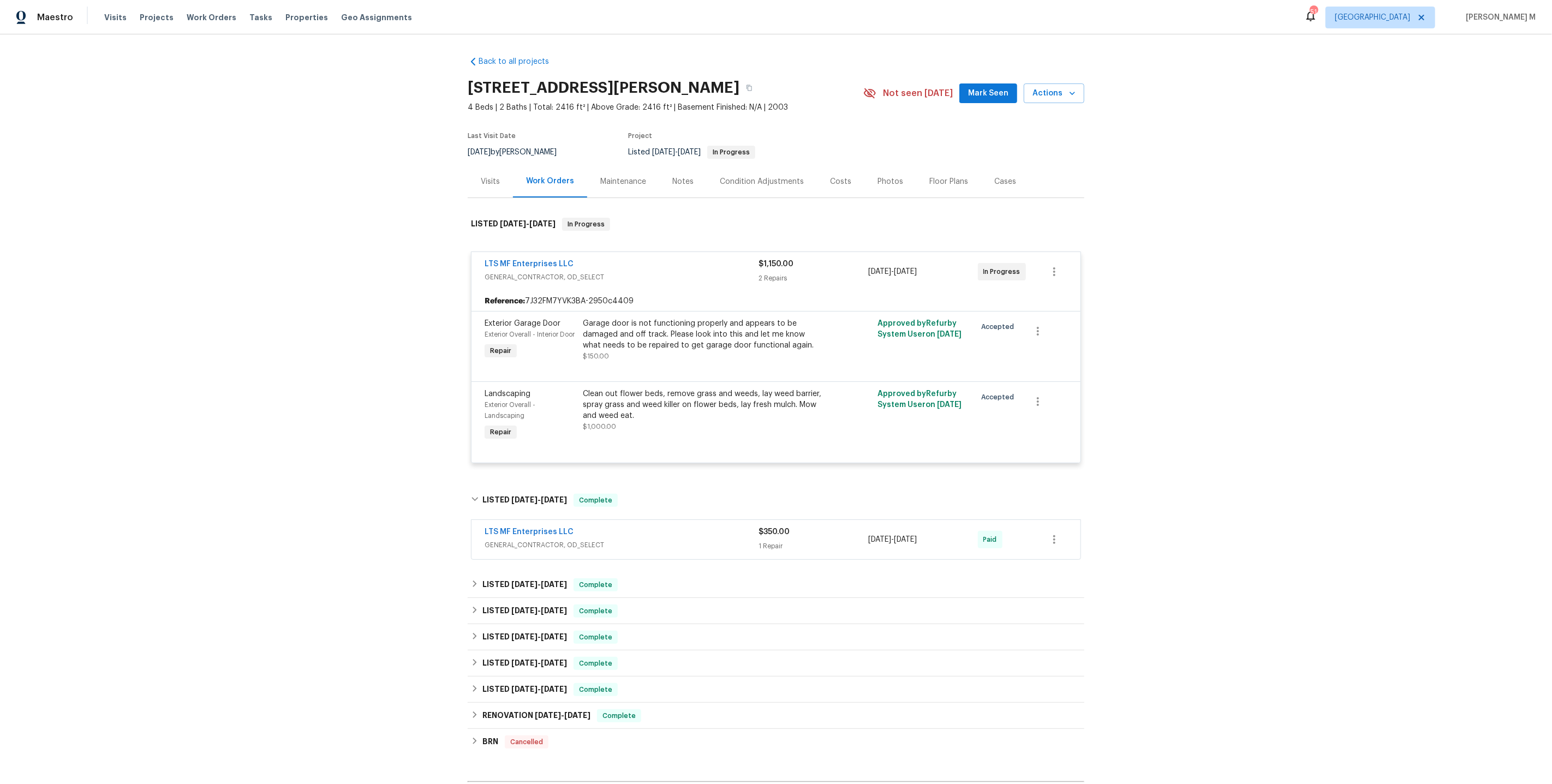
click at [513, 540] on span "GENERAL_CONTRACTOR, OD_SELECT" at bounding box center [622, 545] width 274 height 11
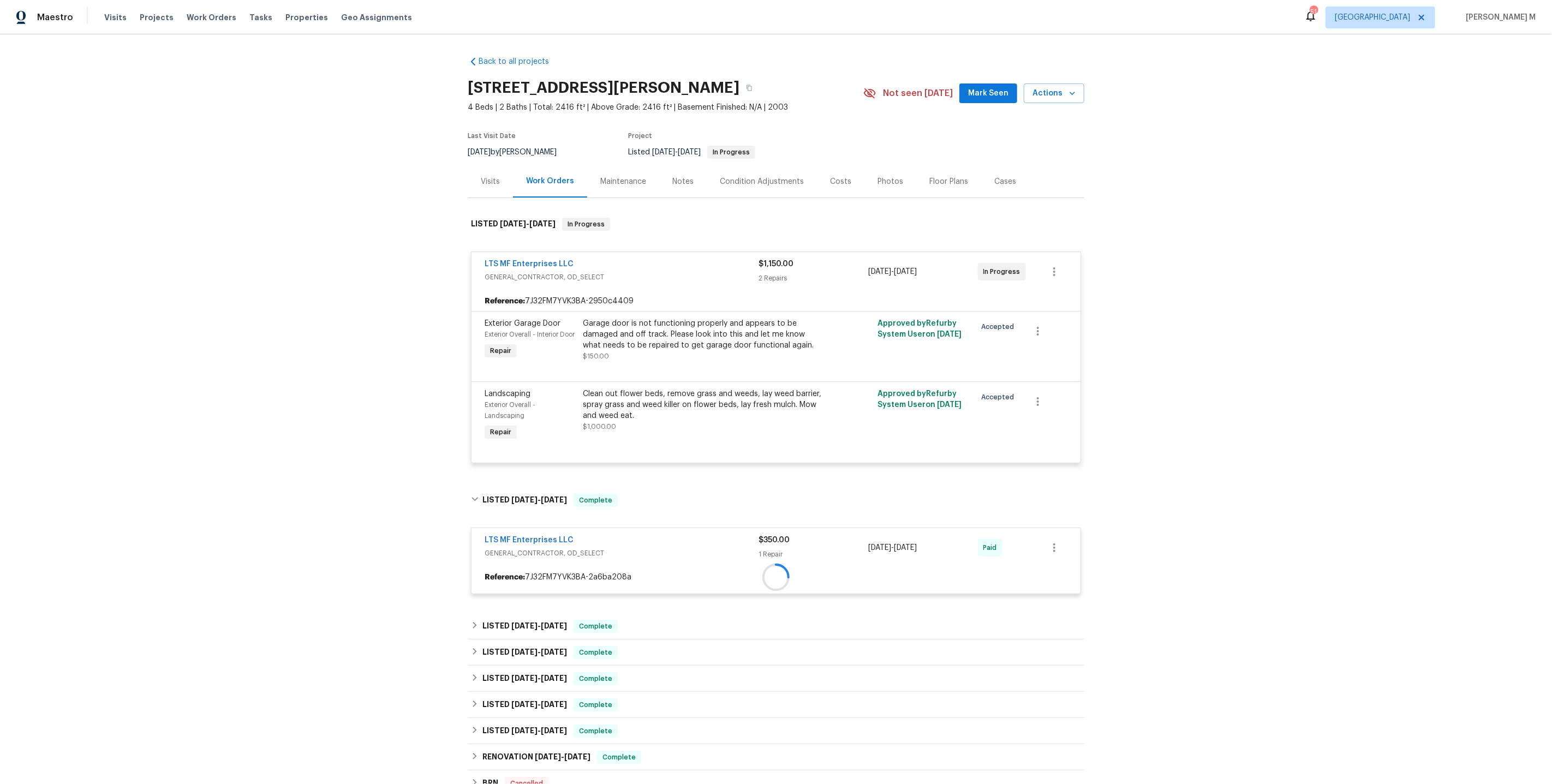
scroll to position [150, 0]
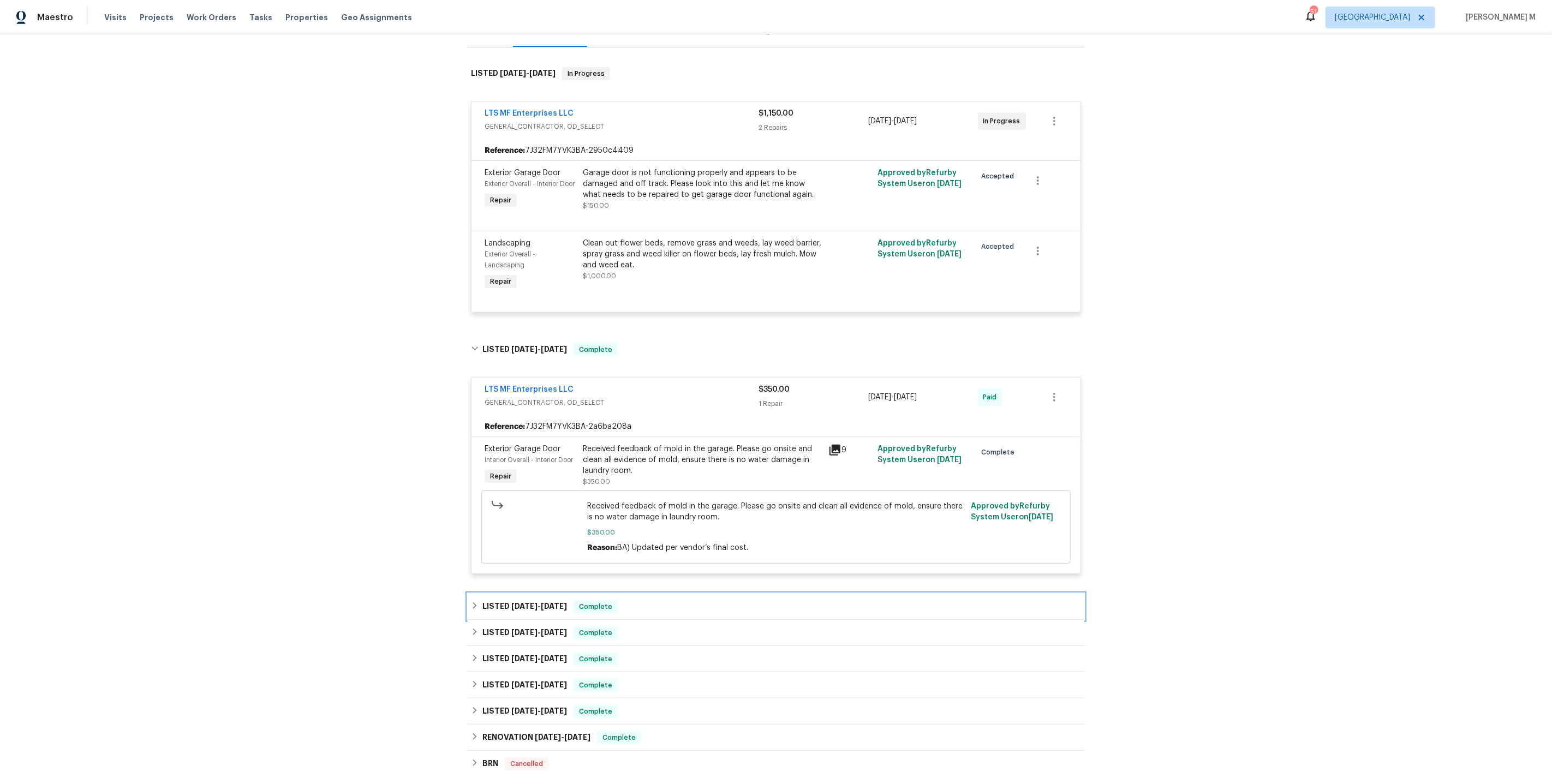
click at [514, 603] on span "6/17/25" at bounding box center [524, 606] width 26 height 7
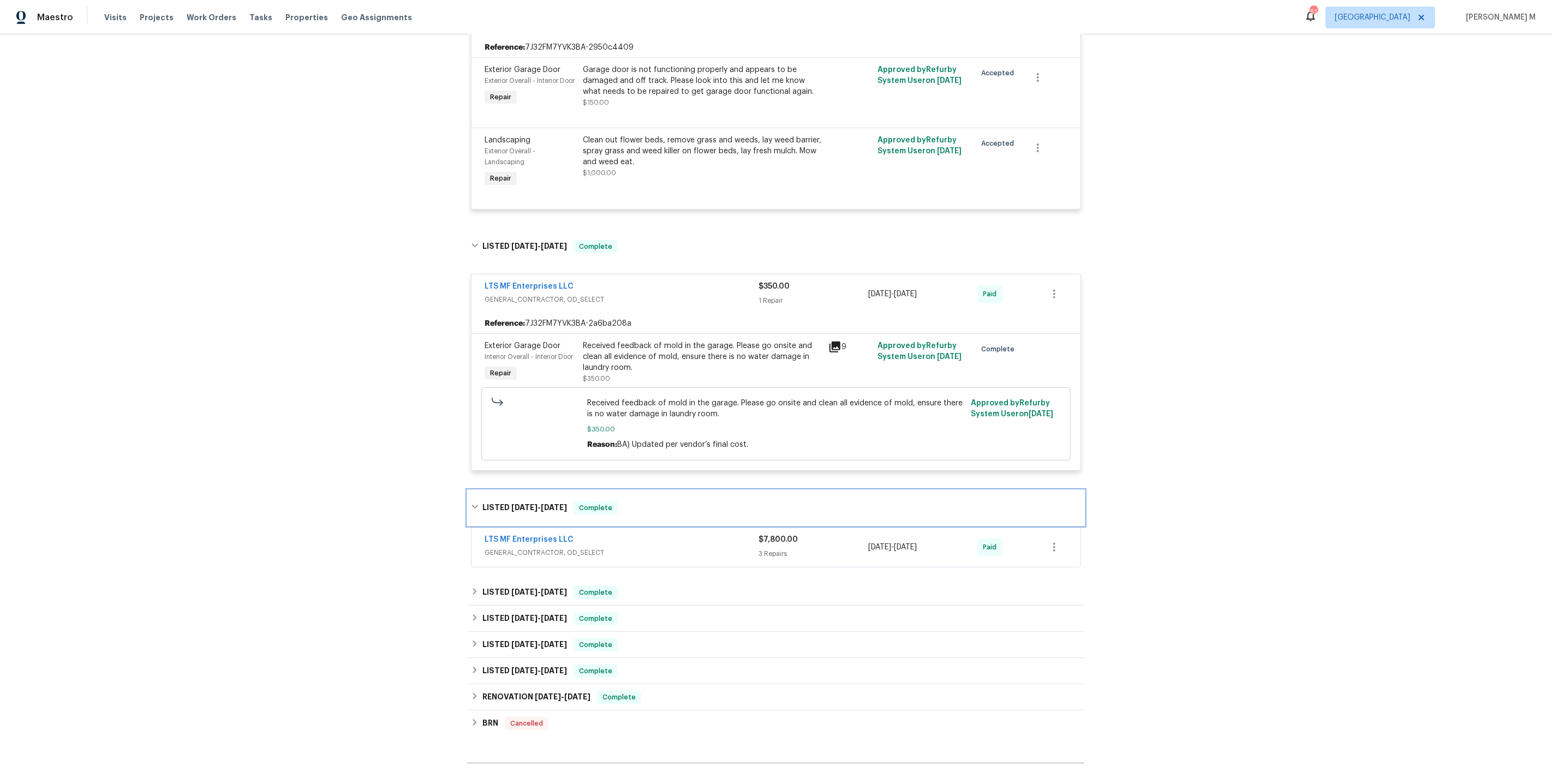
scroll to position [286, 0]
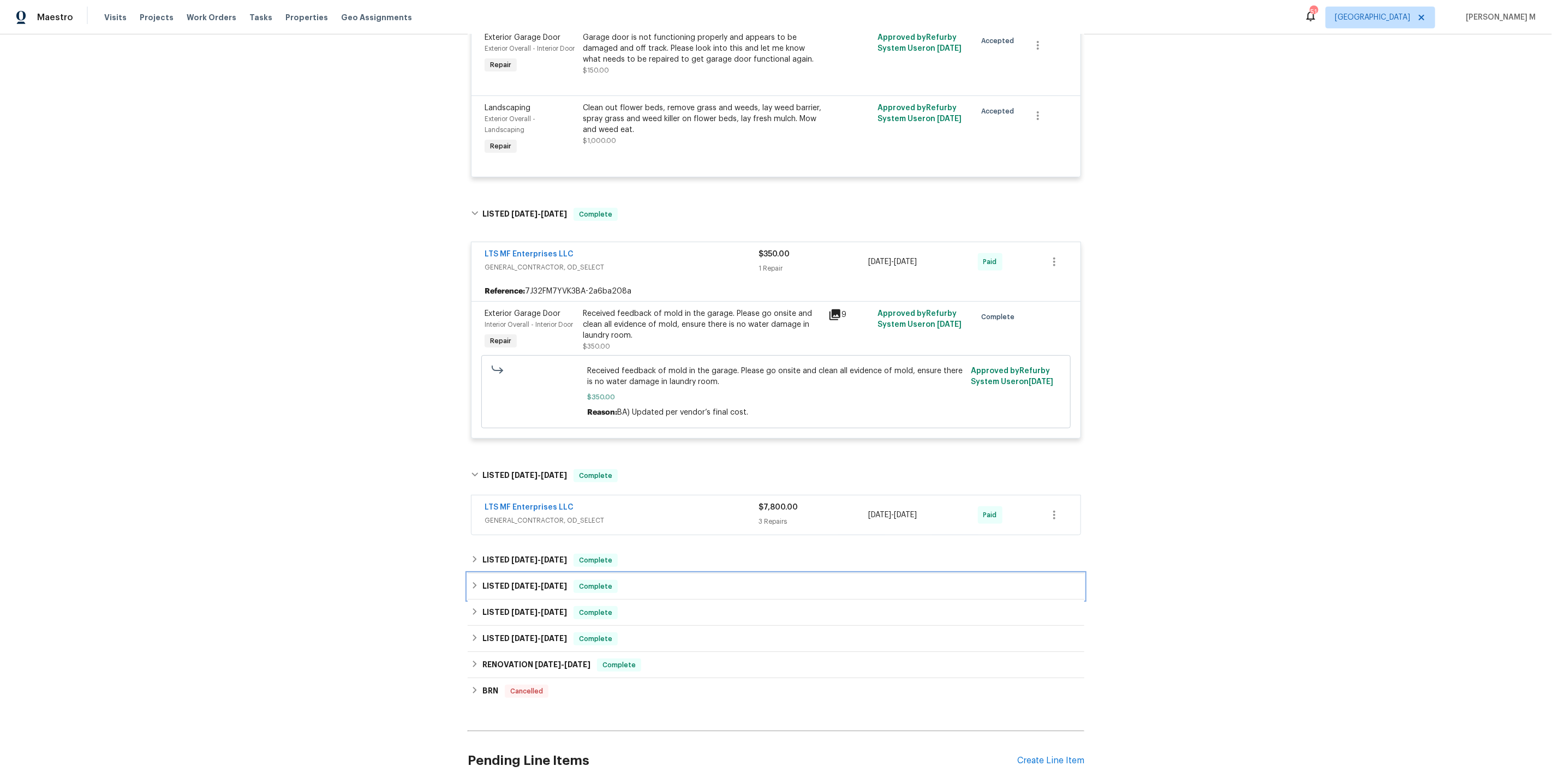
click at [502, 580] on h6 "LISTED 1/16/25 - 1/20/25" at bounding box center [525, 586] width 84 height 13
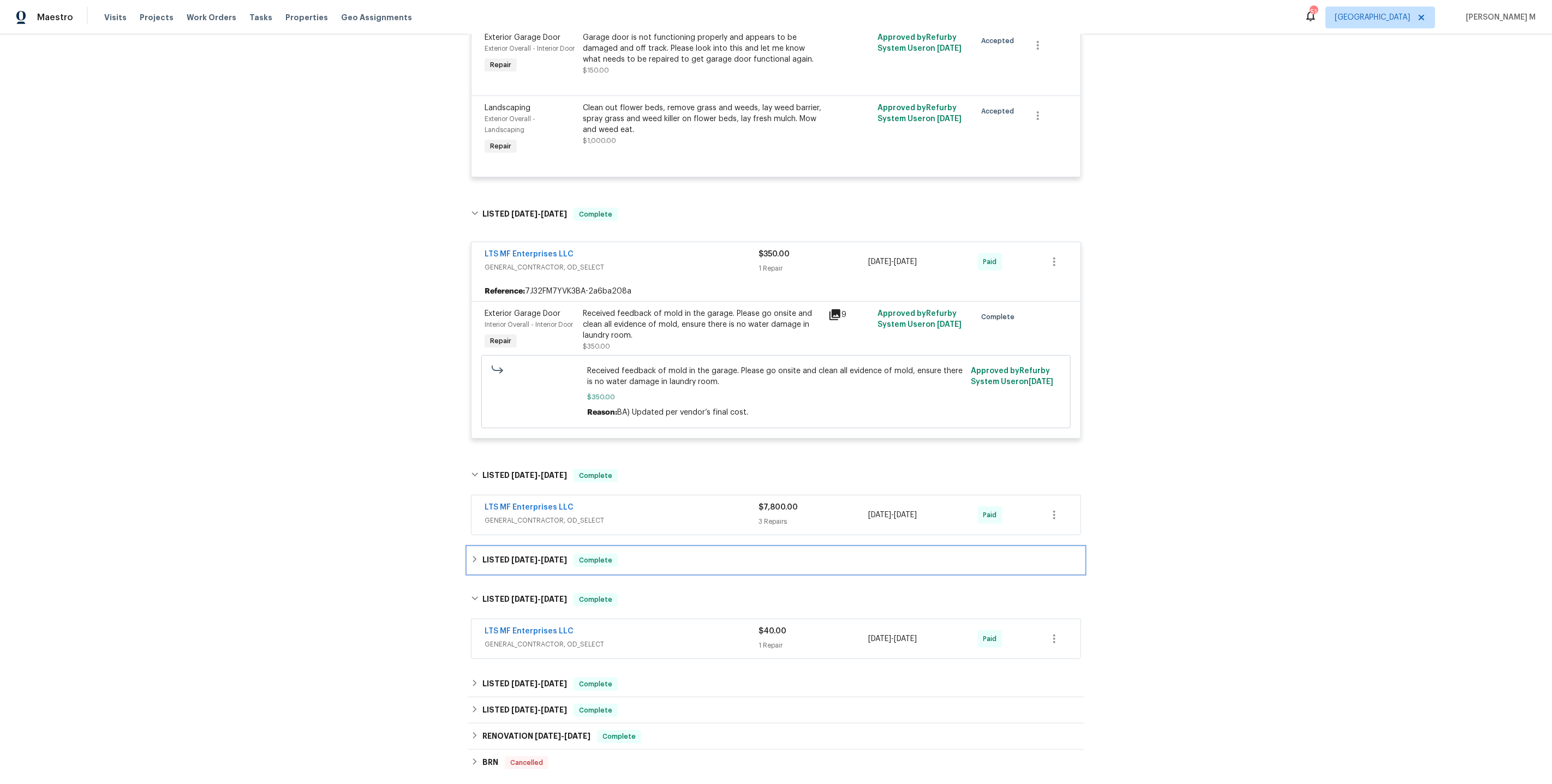
click at [512, 556] on span "4/8/25" at bounding box center [524, 560] width 26 height 7
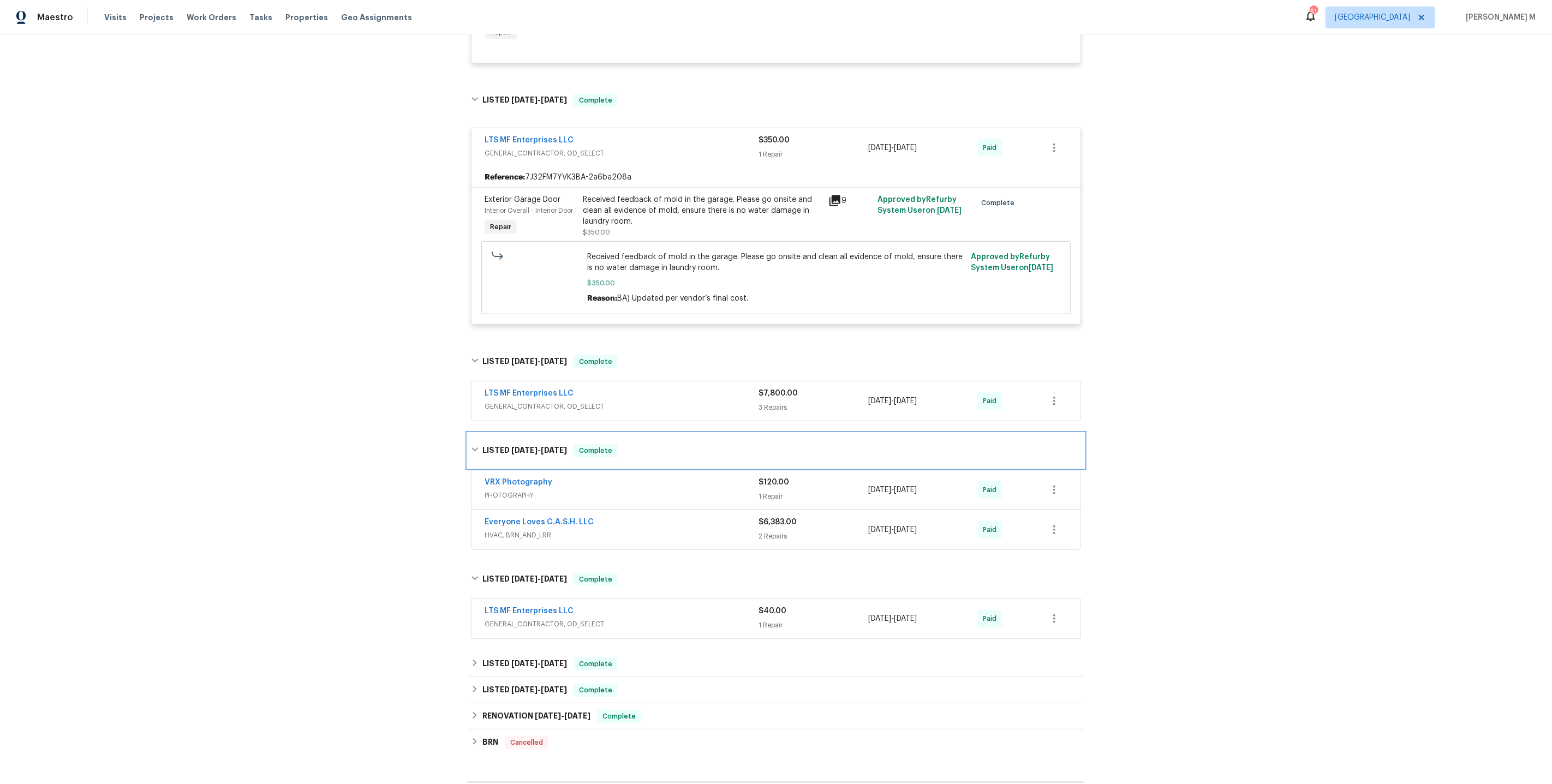
scroll to position [500, 0]
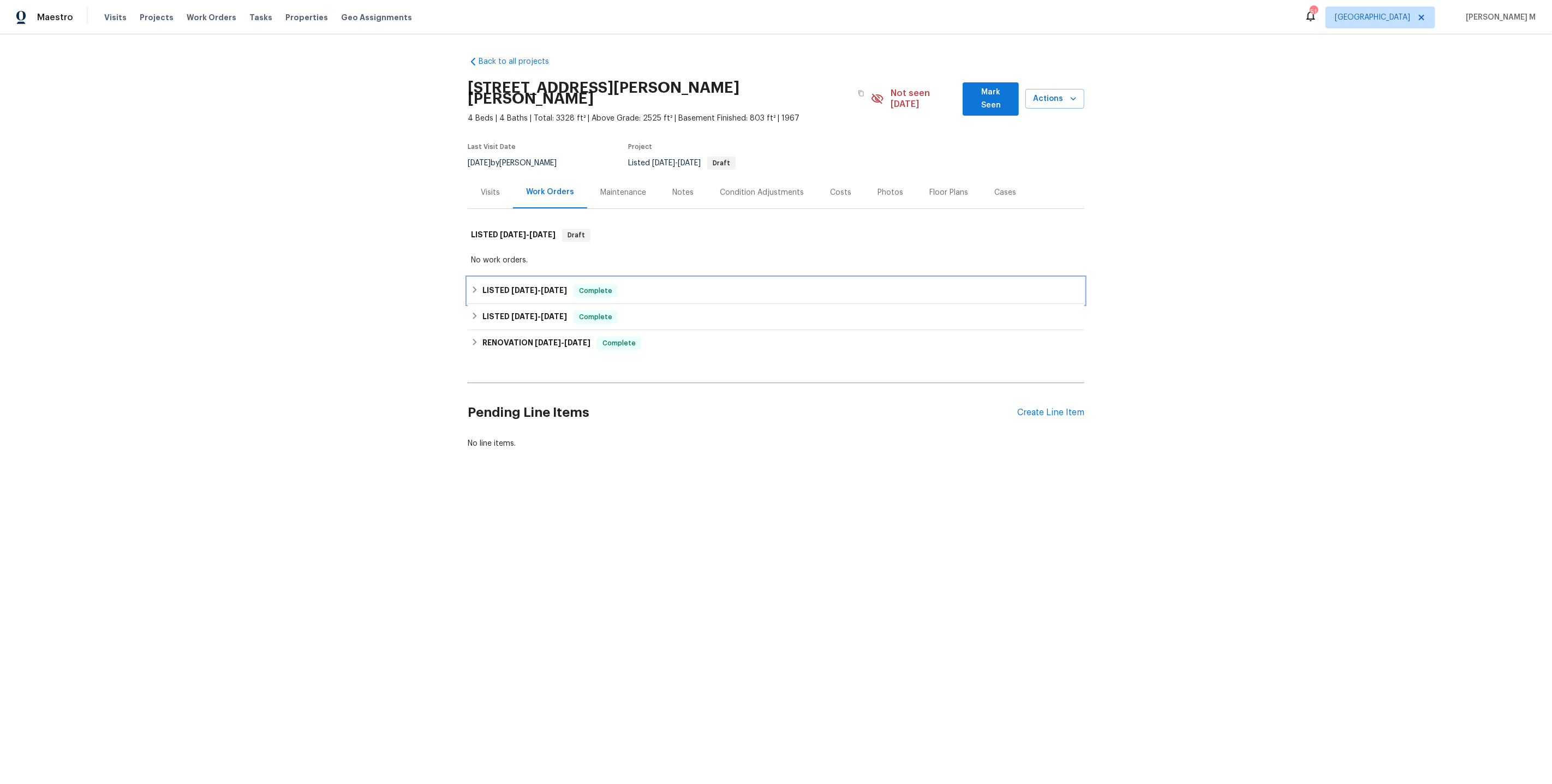
click at [506, 284] on h6 "LISTED [DATE] - [DATE]" at bounding box center [525, 291] width 84 height 13
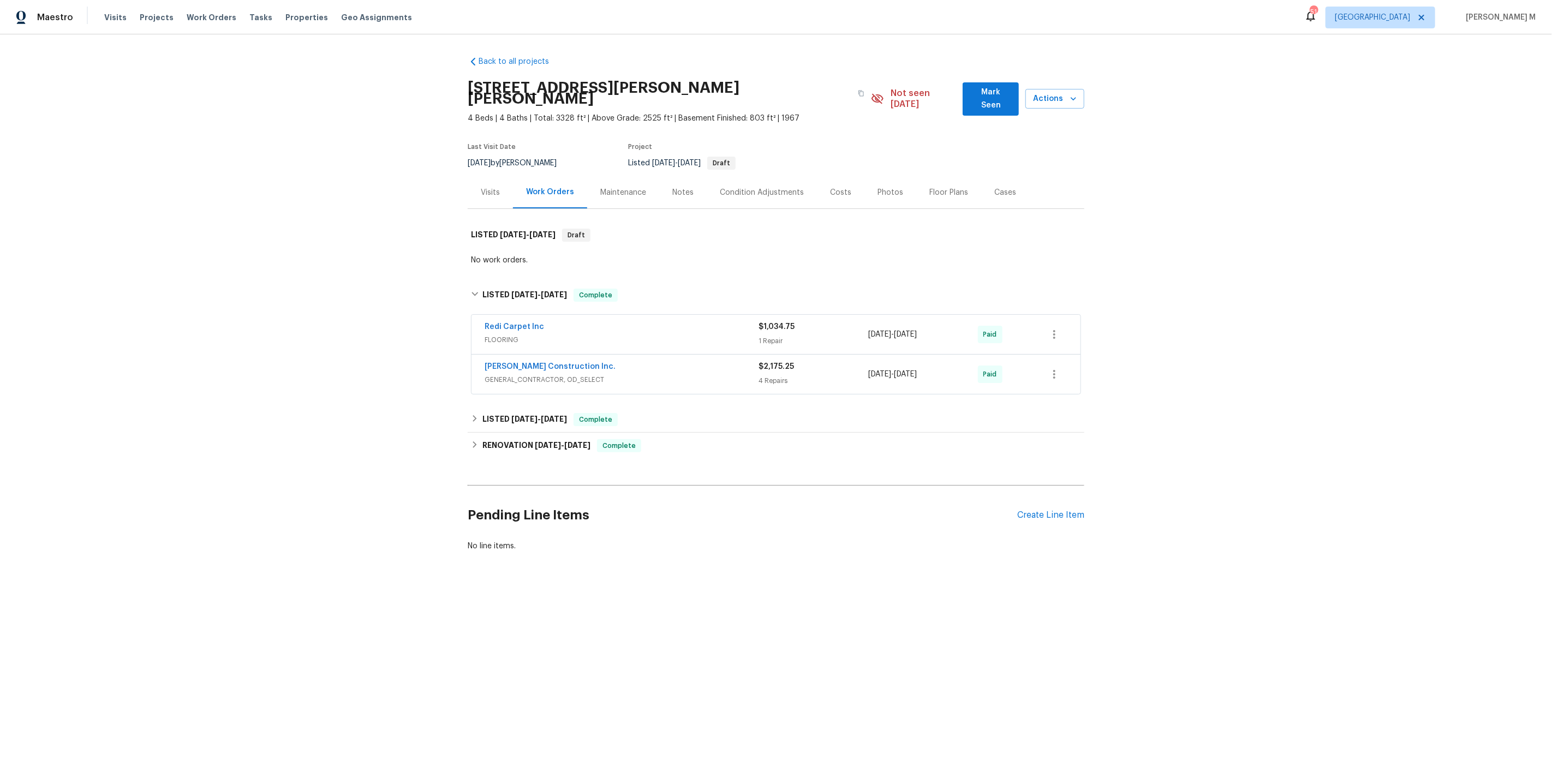
click at [502, 375] on div "Redi Carpet Inc FLOORING $1,034.75 1 Repair [DATE] - [DATE] Paid [PERSON_NAME] …" at bounding box center [776, 355] width 617 height 85
click at [502, 413] on h6 "LISTED [DATE] - [DATE]" at bounding box center [525, 419] width 84 height 13
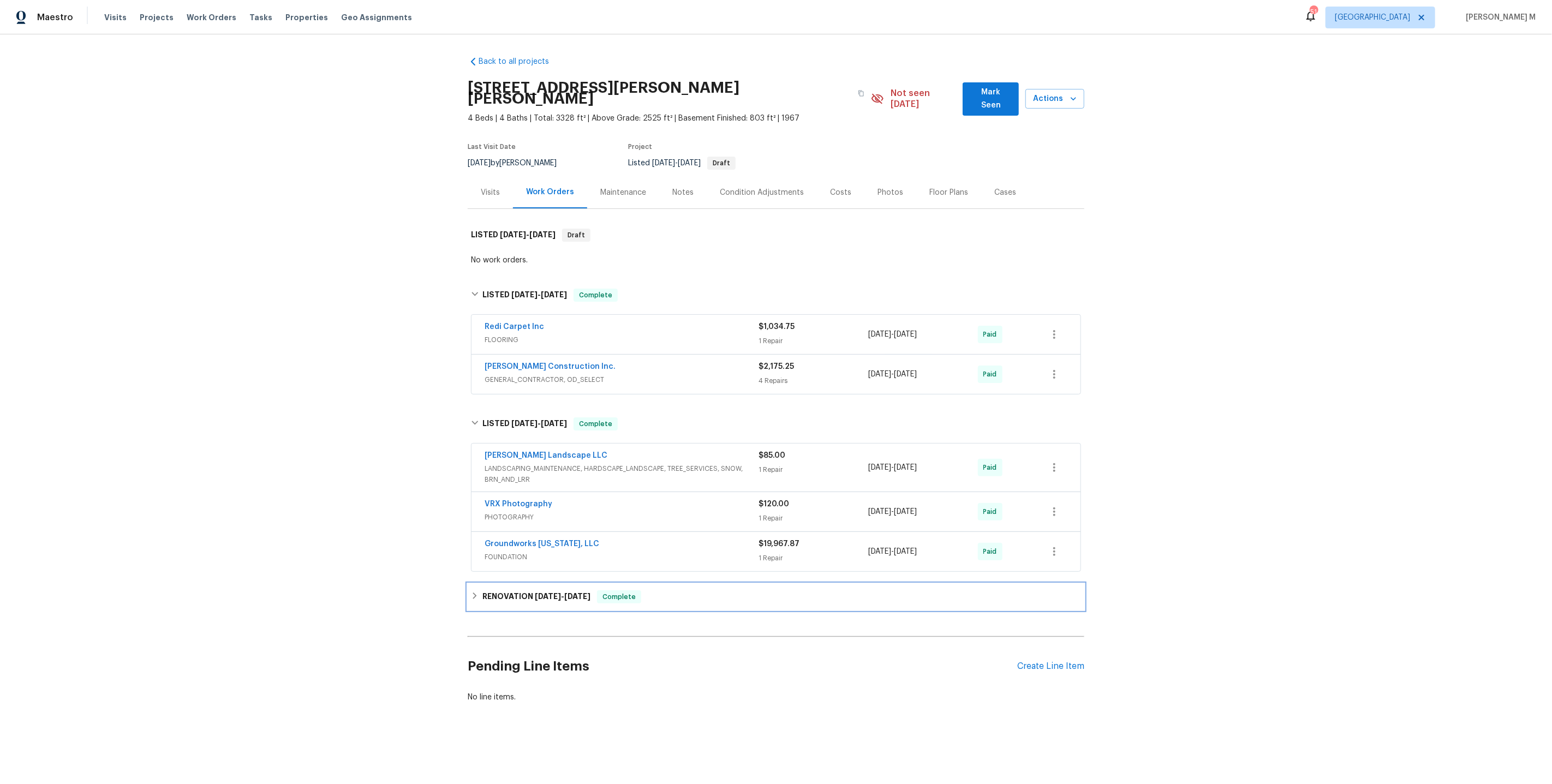
click at [497, 591] on h6 "RENOVATION [DATE] - [DATE]" at bounding box center [537, 597] width 108 height 13
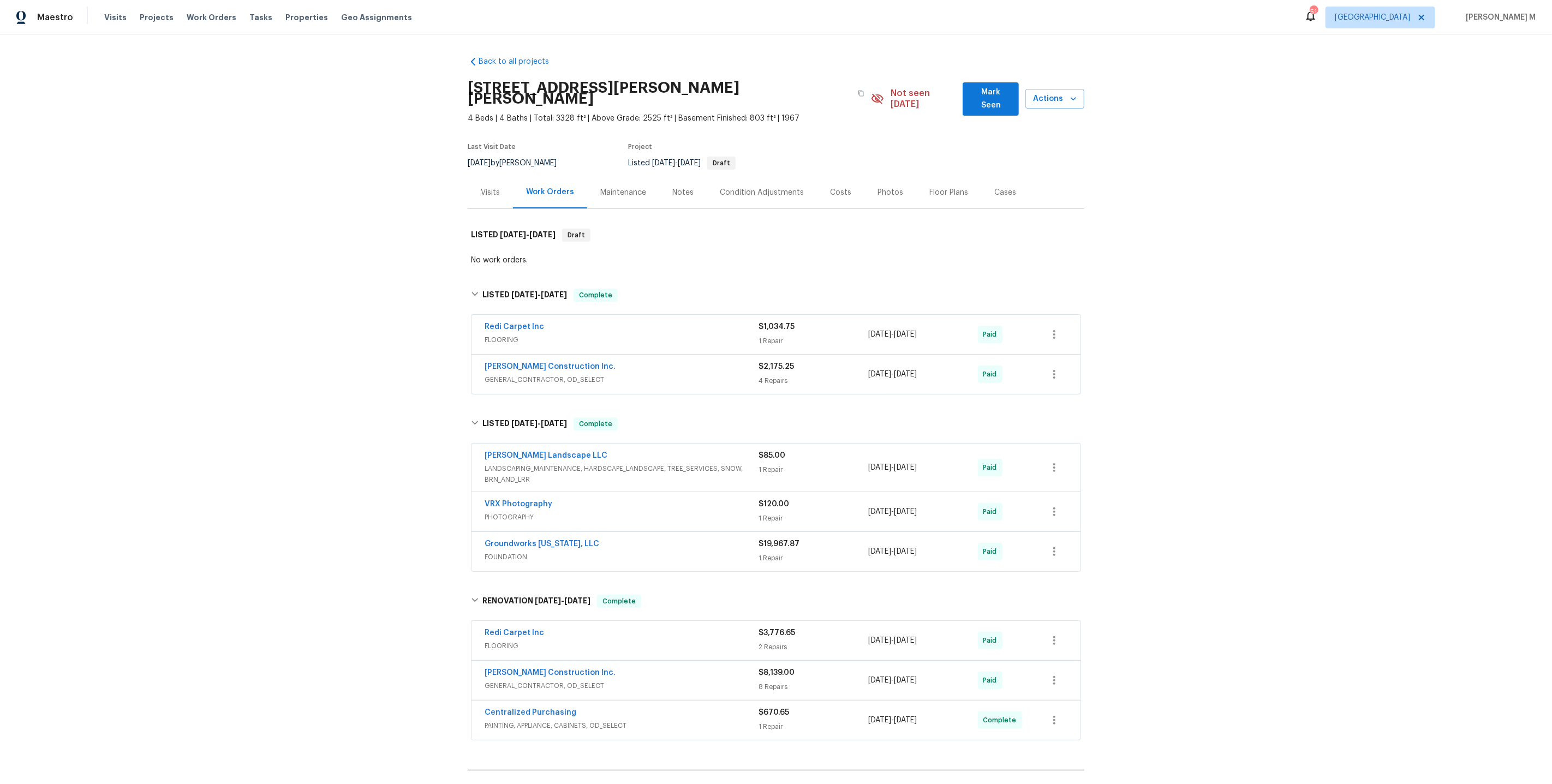
click at [631, 187] on div "Maintenance" at bounding box center [623, 193] width 46 height 11
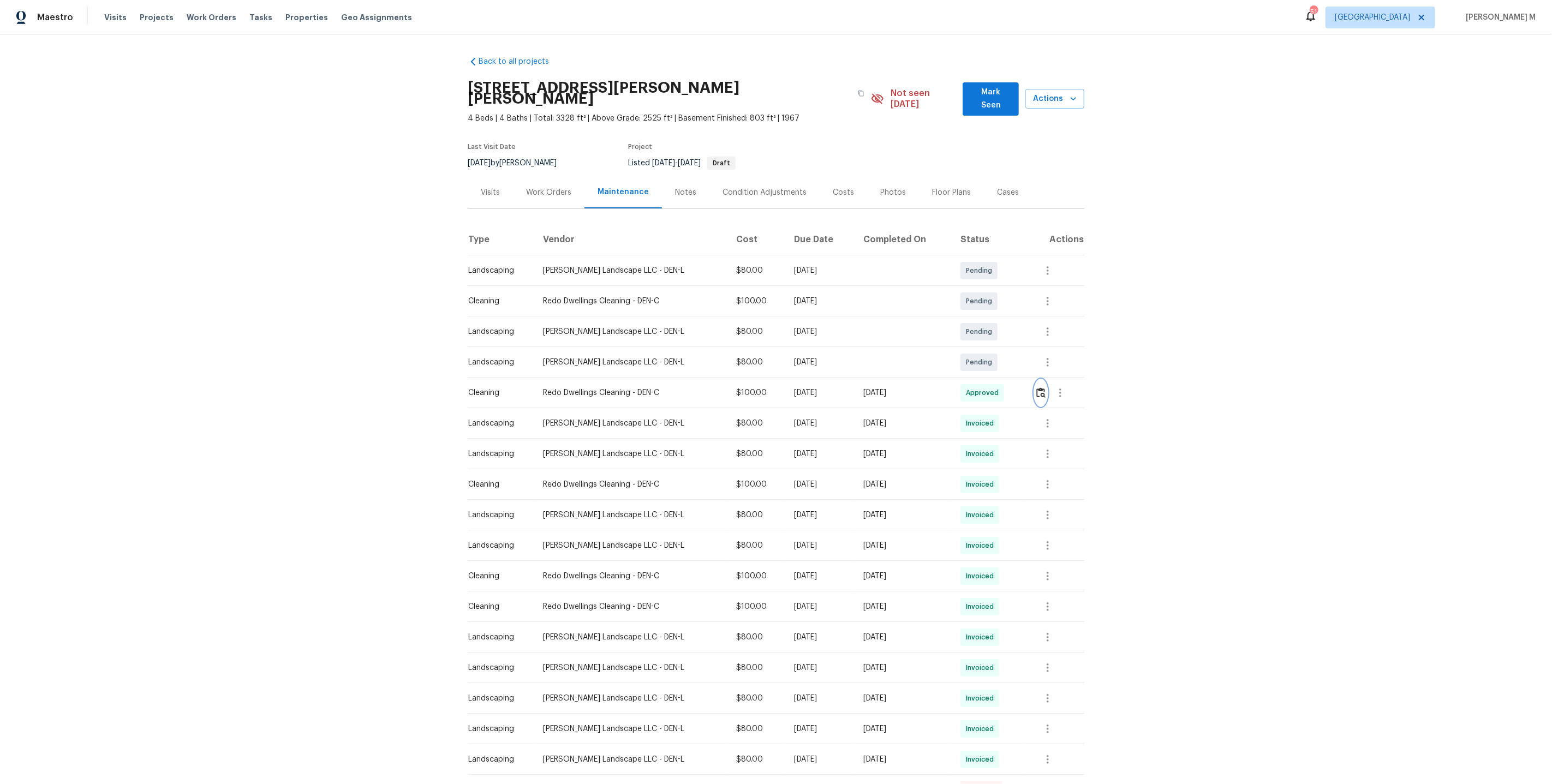
click at [1038, 382] on button "button" at bounding box center [1041, 392] width 13 height 26
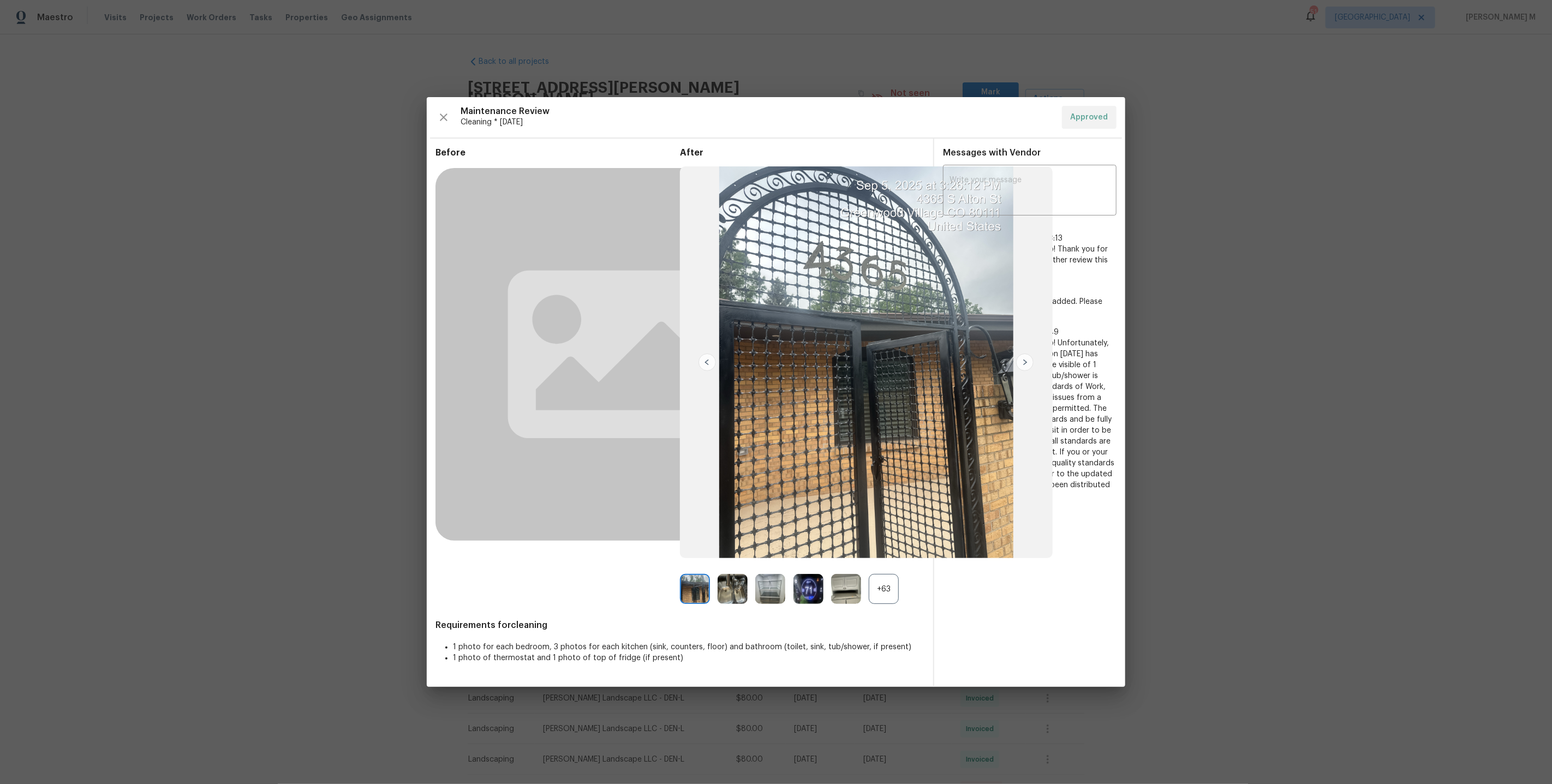
click at [898, 593] on div "+63" at bounding box center [802, 589] width 245 height 30
click at [895, 593] on div "+63" at bounding box center [884, 589] width 30 height 30
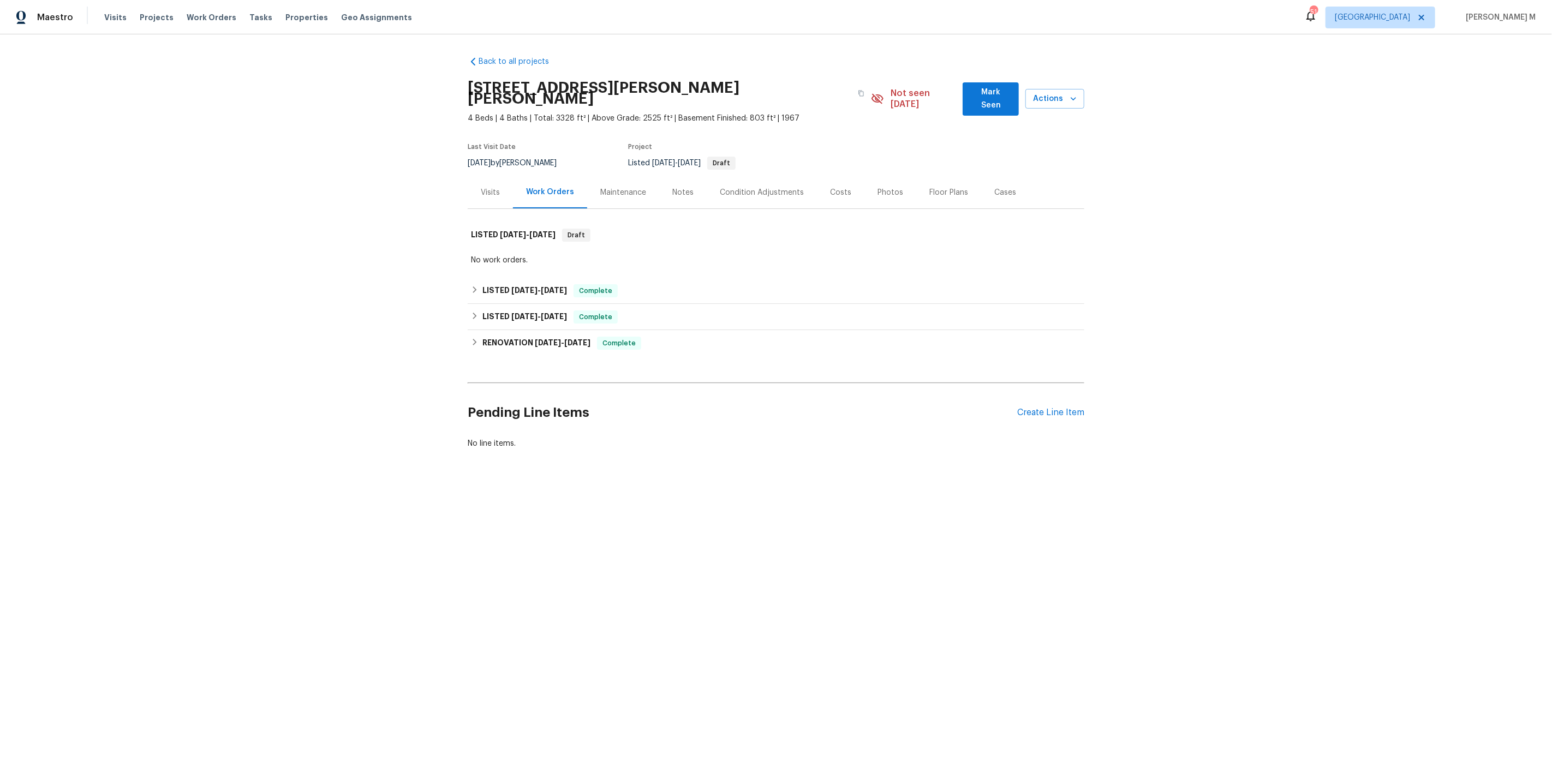
click at [893, 523] on html "Maestro Visits Projects Work Orders Tasks Properties Geo Assignments 51 [GEOGRA…" at bounding box center [776, 262] width 1552 height 523
click at [920, 523] on html "Maestro Visits Projects Work Orders Tasks Properties Geo Assignments 51 [GEOGRA…" at bounding box center [776, 262] width 1552 height 523
click at [917, 523] on html "Maestro Visits Projects Work Orders Tasks Properties Geo Assignments 51 [GEOGRA…" at bounding box center [776, 262] width 1552 height 523
click at [916, 523] on html "Maestro Visits Projects Work Orders Tasks Properties Geo Assignments 51 [GEOGRA…" at bounding box center [776, 262] width 1552 height 523
click at [914, 523] on html "Maestro Visits Projects Work Orders Tasks Properties Geo Assignments 51 [GEOGRA…" at bounding box center [776, 262] width 1552 height 523
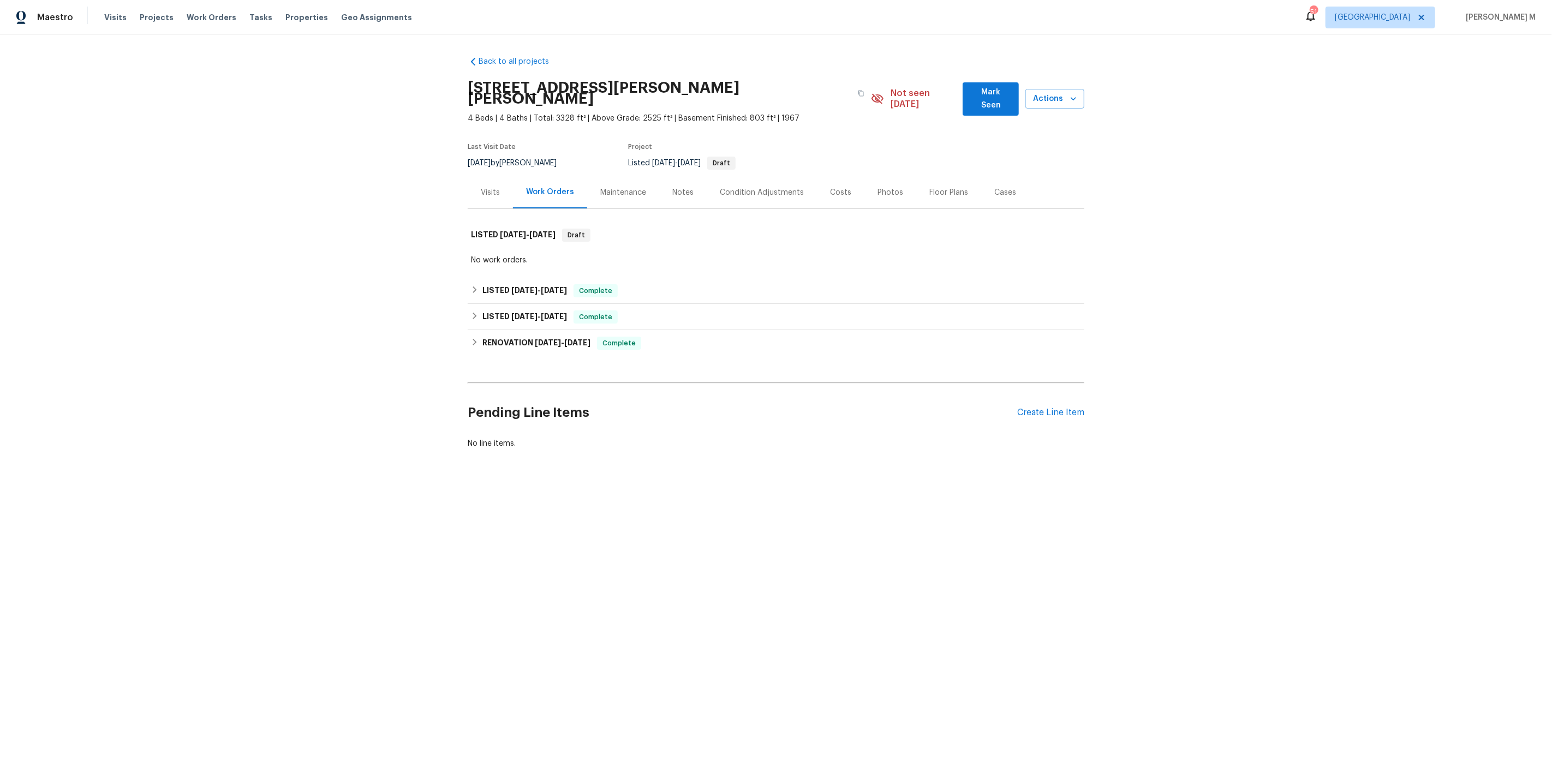
drag, startPoint x: 878, startPoint y: 617, endPoint x: 895, endPoint y: 610, distance: 18.4
click at [895, 523] on html "Maestro Visits Projects Work Orders Tasks Properties Geo Assignments 51 [GEOGRA…" at bounding box center [776, 262] width 1552 height 523
click at [883, 523] on html "Maestro Visits Projects Work Orders Tasks Properties Geo Assignments 51 [GEOGRA…" at bounding box center [776, 262] width 1552 height 523
click at [870, 523] on html "Maestro Visits Projects Work Orders Tasks Properties Geo Assignments 51 Dallas …" at bounding box center [776, 262] width 1552 height 523
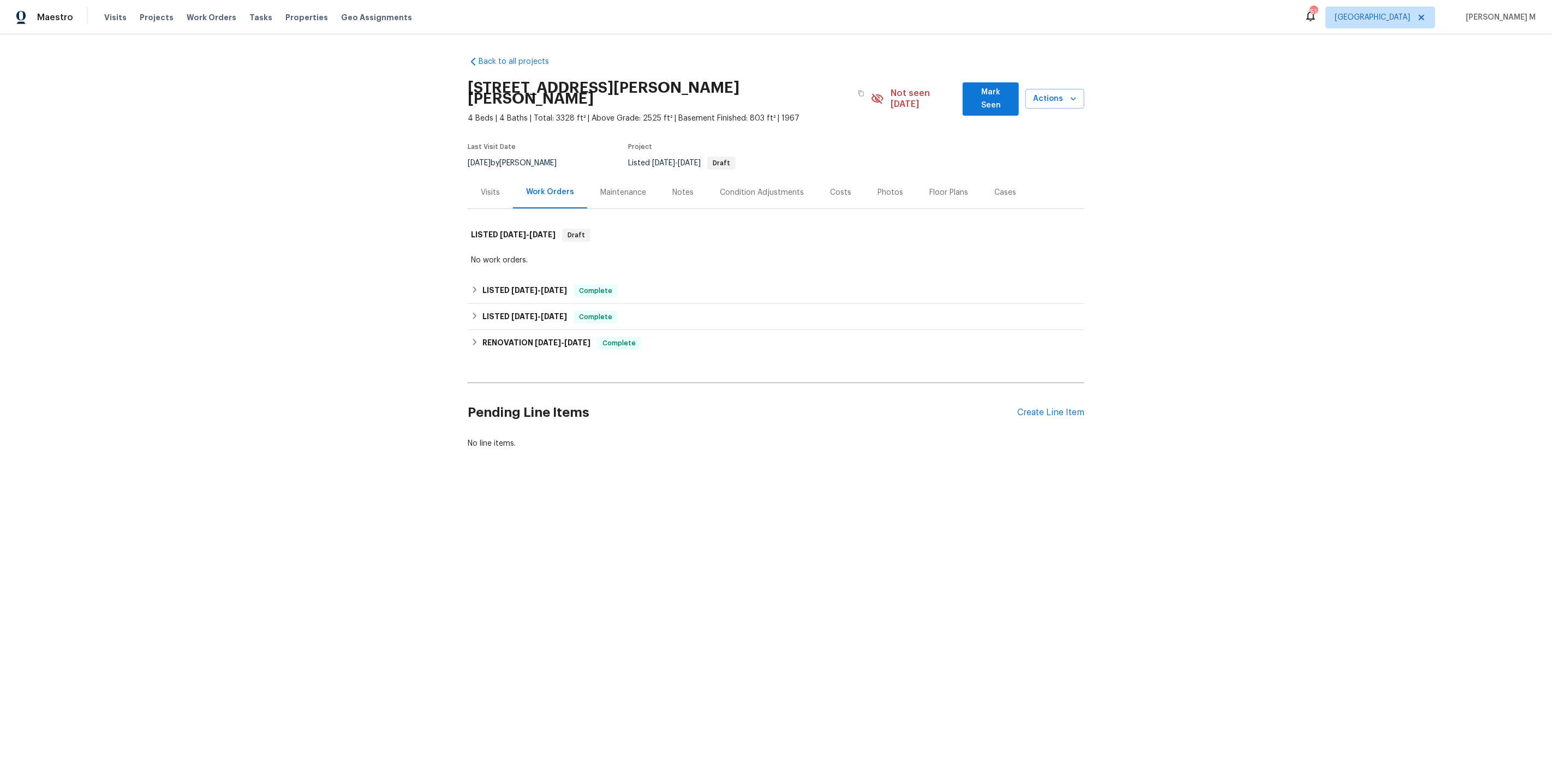
click at [863, 523] on html "Maestro Visits Projects Work Orders Tasks Properties Geo Assignments 51 Dallas …" at bounding box center [776, 262] width 1552 height 523
click at [862, 523] on html "Maestro Visits Projects Work Orders Tasks Properties Geo Assignments 51 Dallas …" at bounding box center [776, 262] width 1552 height 523
click at [876, 523] on html "Maestro Visits Projects Work Orders Tasks Properties Geo Assignments 51 Dallas …" at bounding box center [776, 262] width 1552 height 523
click at [349, 343] on div "Back to all projects [STREET_ADDRESS][PERSON_NAME][PERSON_NAME] 4 Beds | 4 Bath…" at bounding box center [776, 278] width 1552 height 489
click at [539, 255] on div "No work orders." at bounding box center [776, 260] width 610 height 11
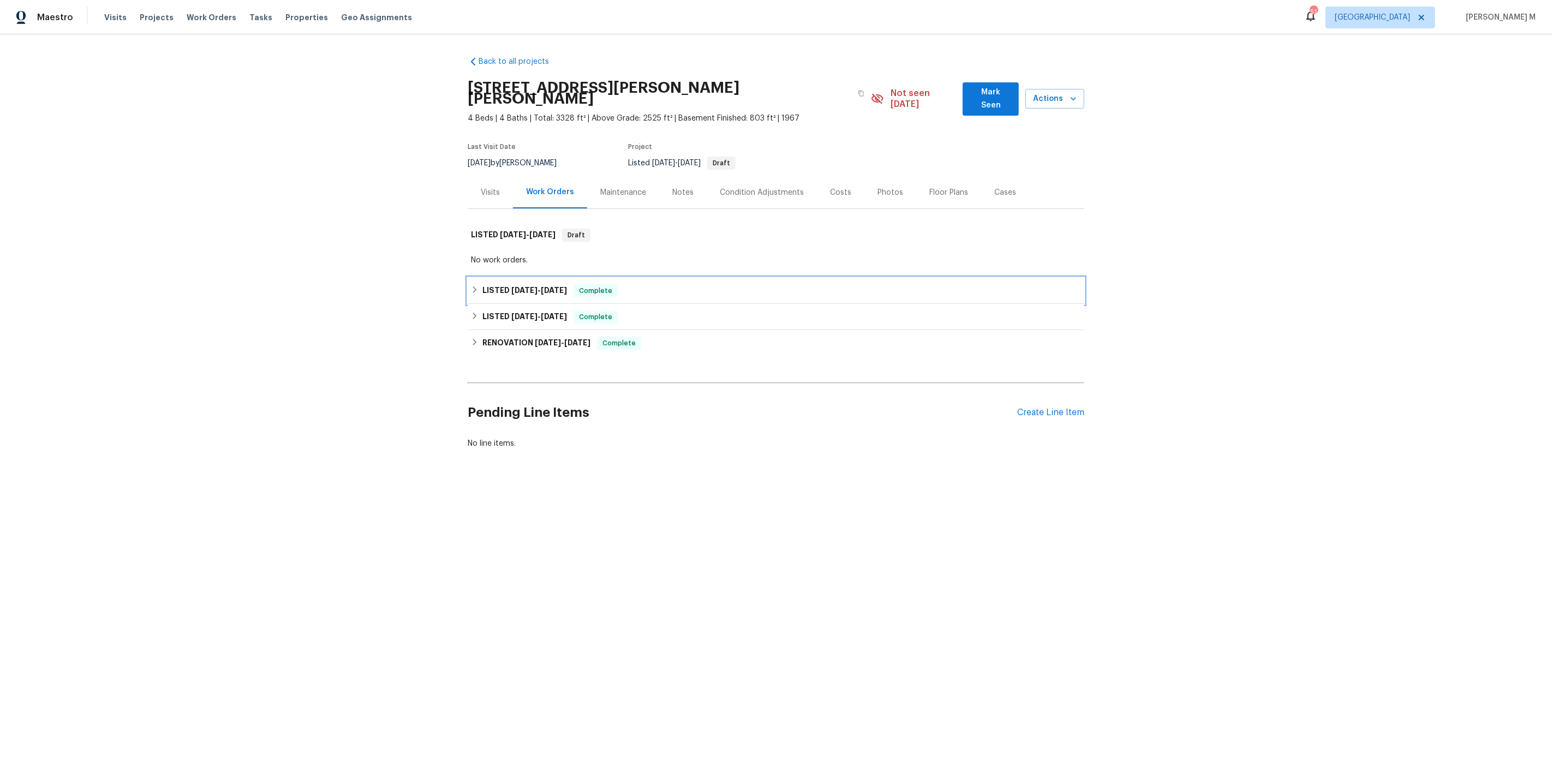
click at [523, 278] on div "LISTED [DATE] - [DATE] Complete" at bounding box center [776, 291] width 617 height 26
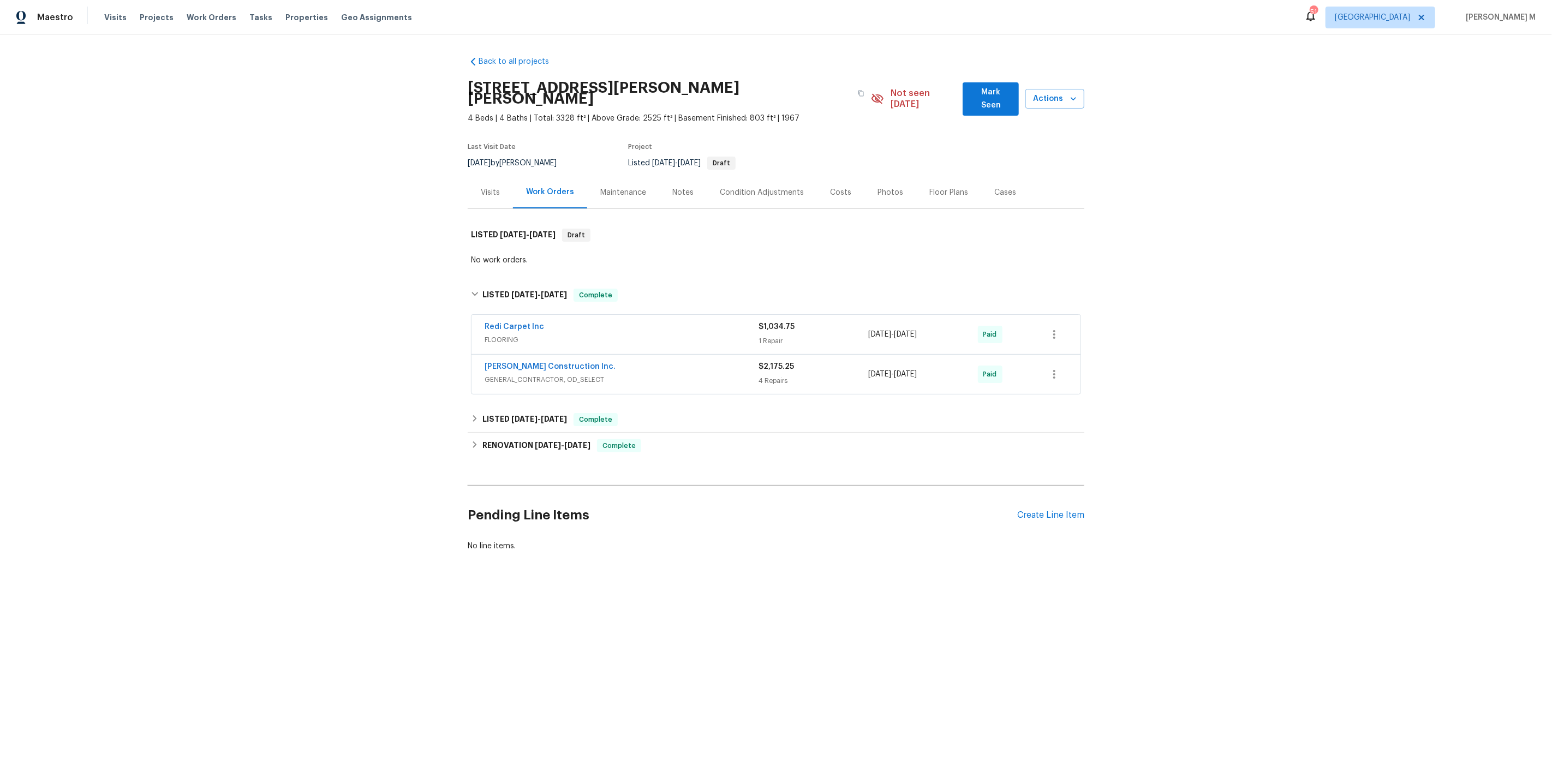
click at [645, 195] on div "Back to all projects [STREET_ADDRESS][PERSON_NAME][PERSON_NAME] 4 Beds | 4 Bath…" at bounding box center [776, 303] width 617 height 513
click at [619, 188] on div "Maintenance" at bounding box center [623, 192] width 72 height 32
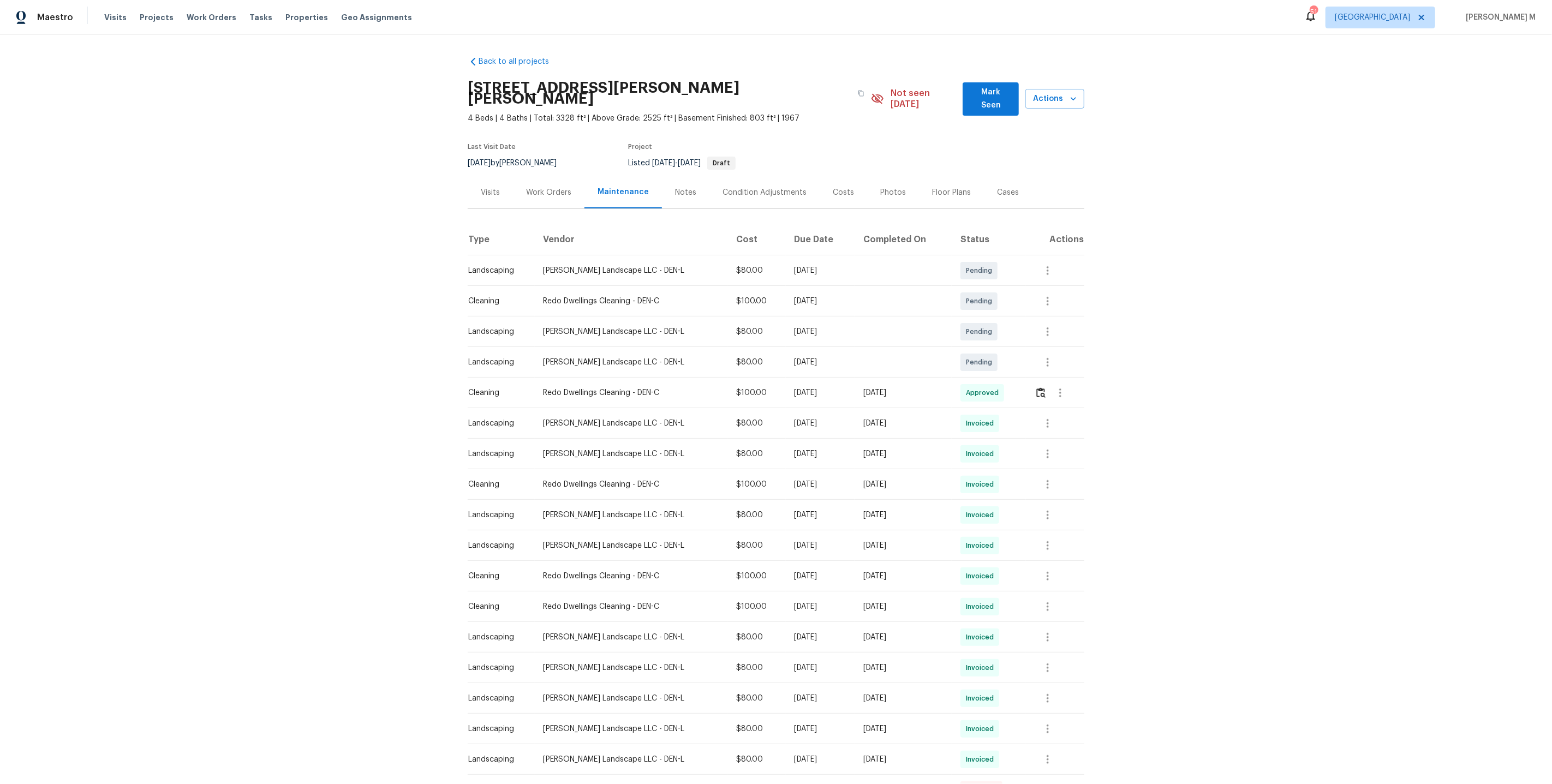
click at [506, 189] on div "Visits" at bounding box center [490, 192] width 45 height 32
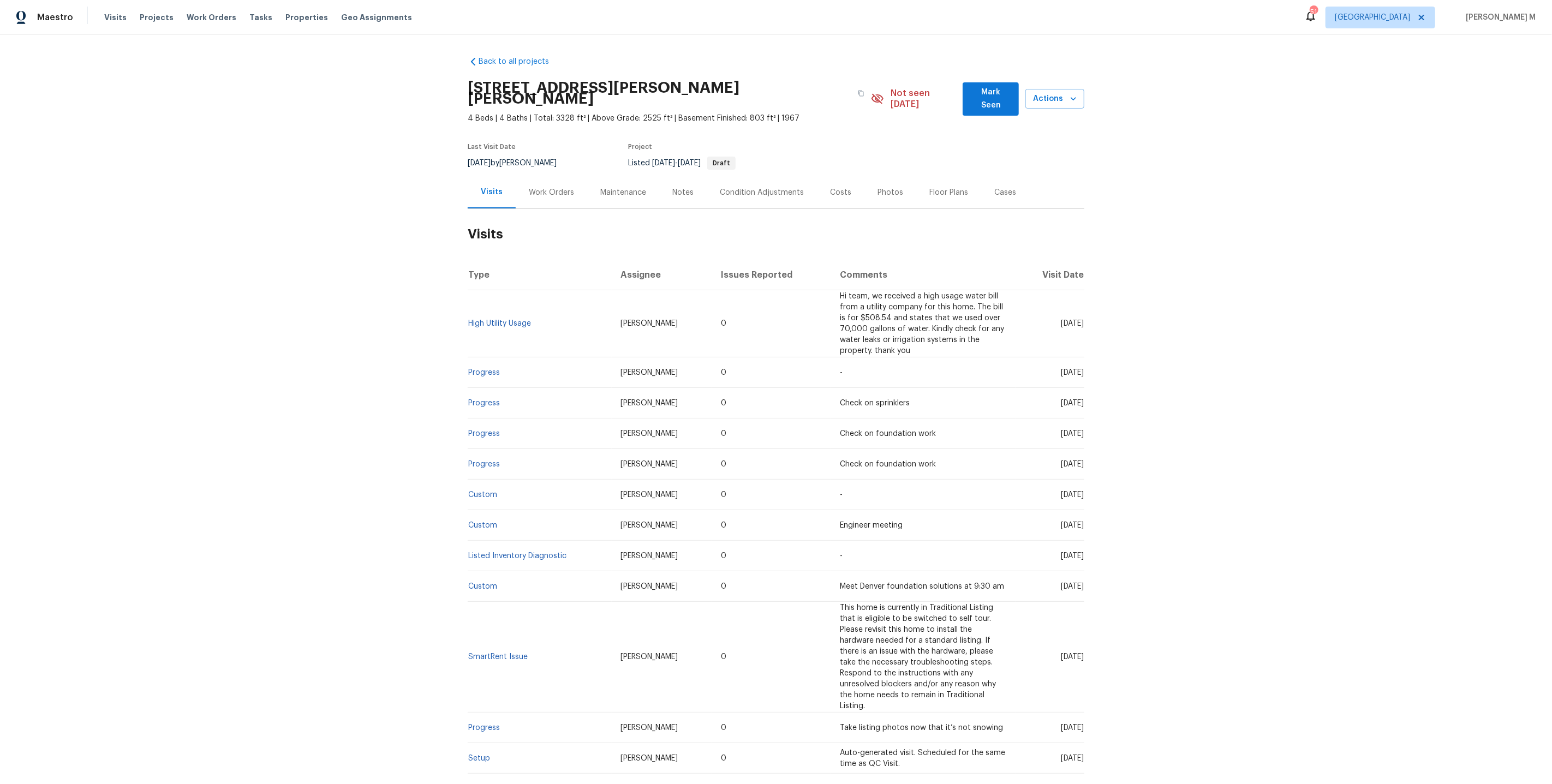
click at [491, 187] on div "Visits" at bounding box center [491, 192] width 22 height 11
drag, startPoint x: 583, startPoint y: 203, endPoint x: 497, endPoint y: 207, distance: 86.1
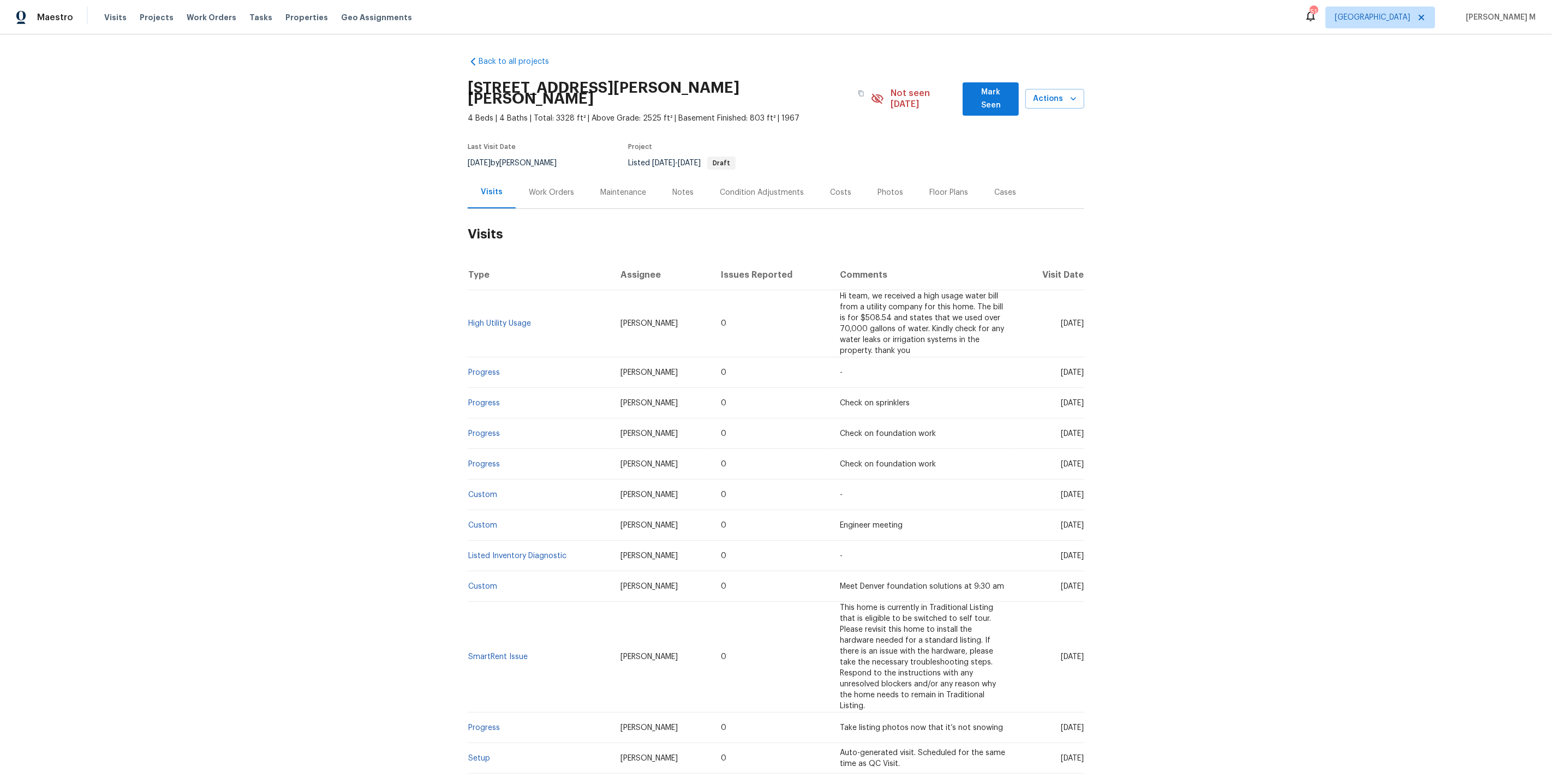
click at [545, 209] on h2 "Visits" at bounding box center [776, 234] width 617 height 51
click at [307, 171] on div "Back to all projects 4365 S Alton Way, Greenwood Village, CO 80111 4 Beds | 4 B…" at bounding box center [776, 409] width 1552 height 750
click at [393, 268] on div "Back to all projects 4365 S Alton Way, Greenwood Village, CO 80111 4 Beds | 4 B…" at bounding box center [776, 409] width 1552 height 750
click at [571, 179] on div "Work Orders" at bounding box center [551, 192] width 71 height 32
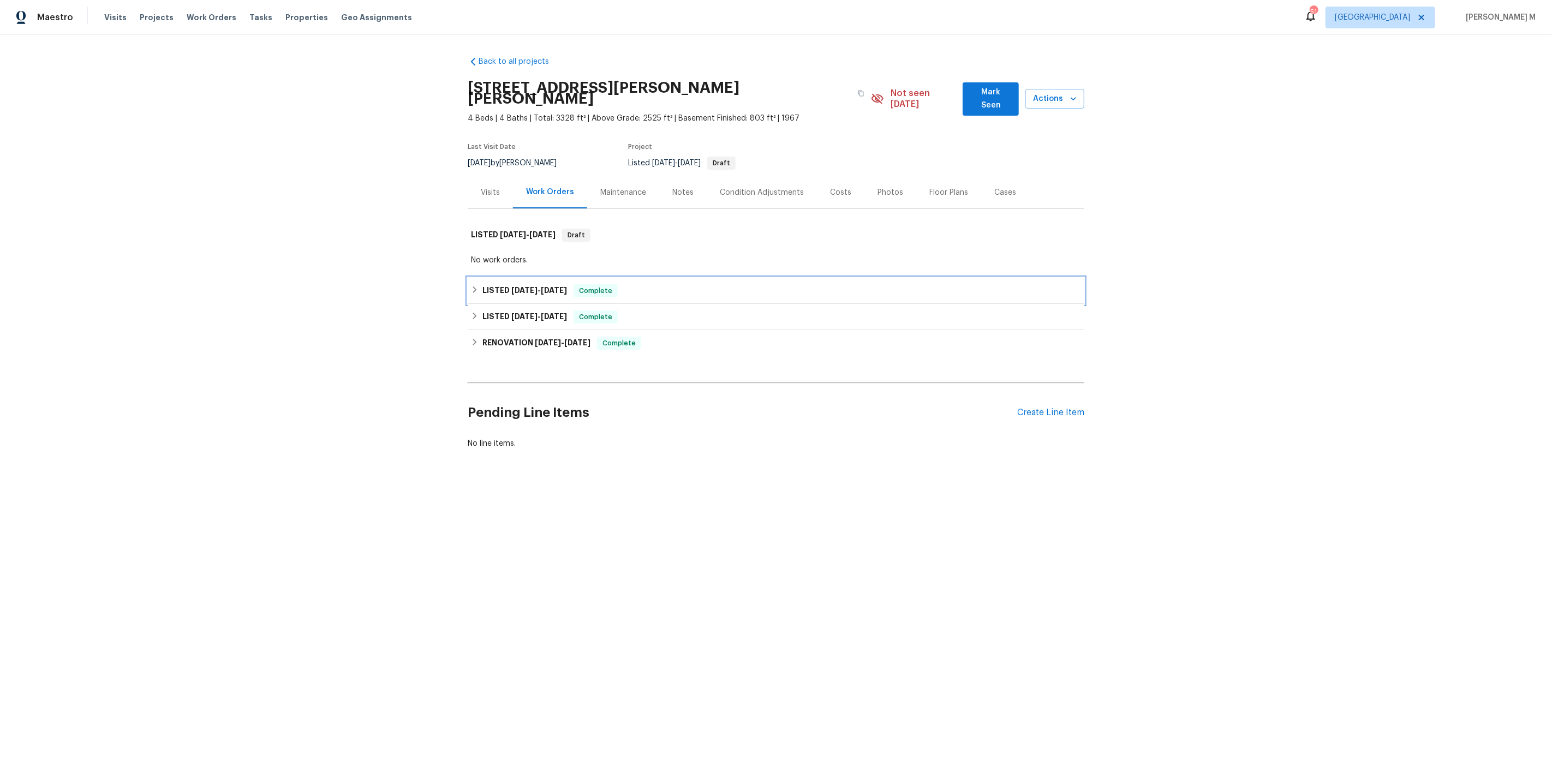
click at [504, 278] on div "LISTED 7/7/25 - 7/10/25 Complete" at bounding box center [776, 291] width 617 height 26
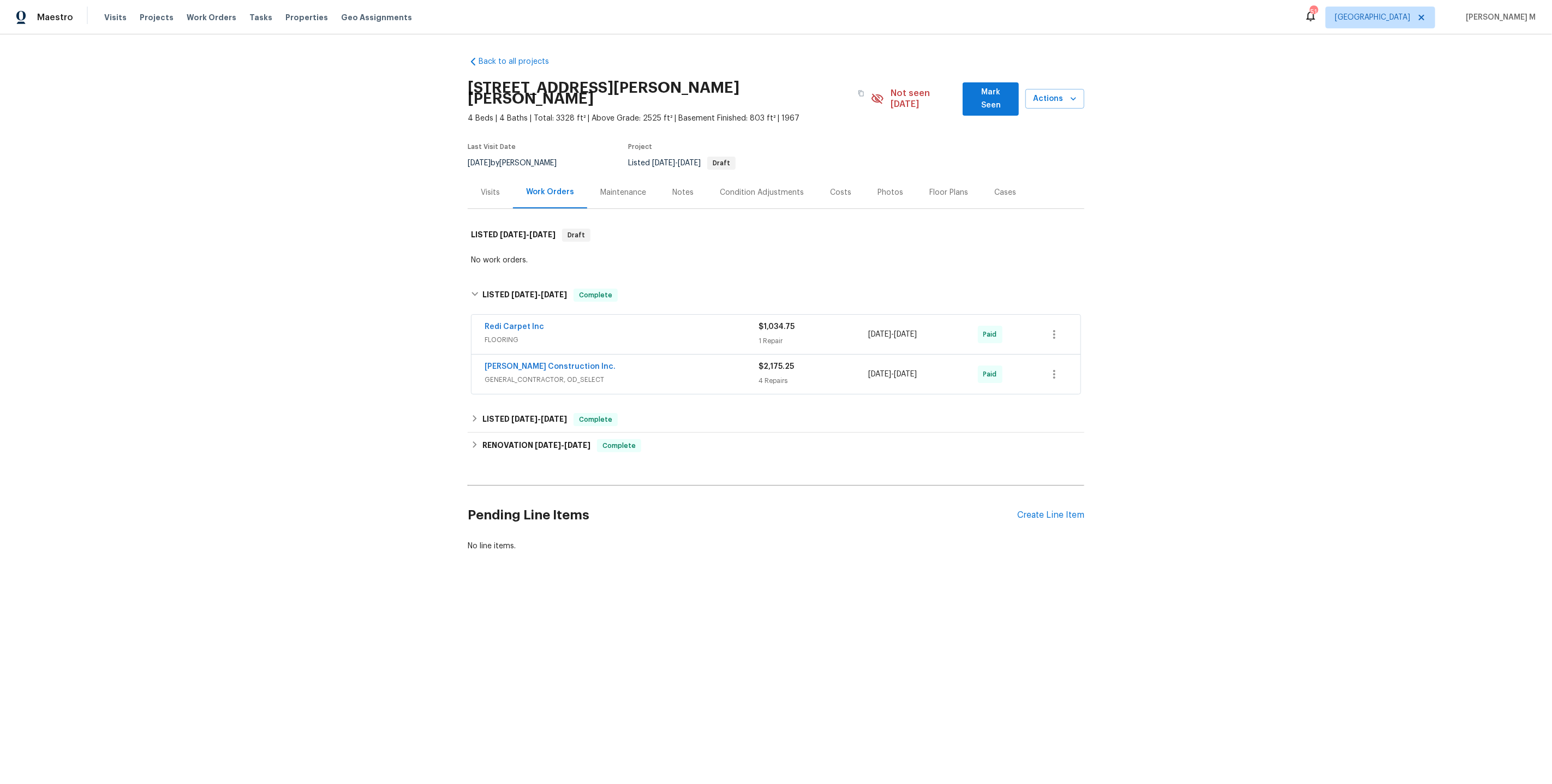
click at [508, 384] on div "Back to all projects 4365 S Alton Way, Greenwood Village, CO 80111 4 Beds | 4 B…" at bounding box center [776, 303] width 617 height 513
click at [523, 408] on div "LISTED 4/8/25 - 7/4/25 Complete" at bounding box center [776, 419] width 617 height 26
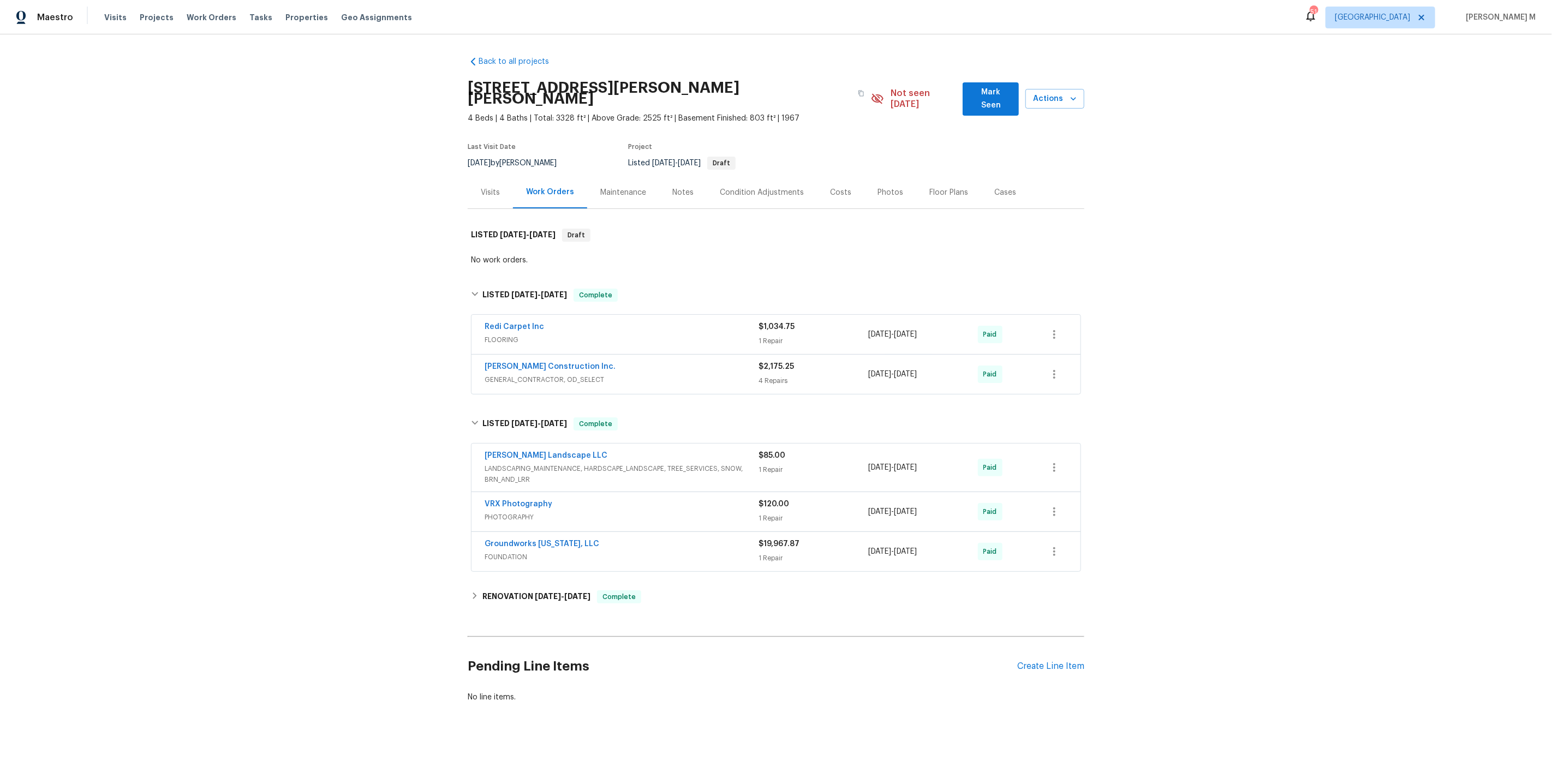
click at [488, 176] on div "Visits" at bounding box center [490, 192] width 45 height 32
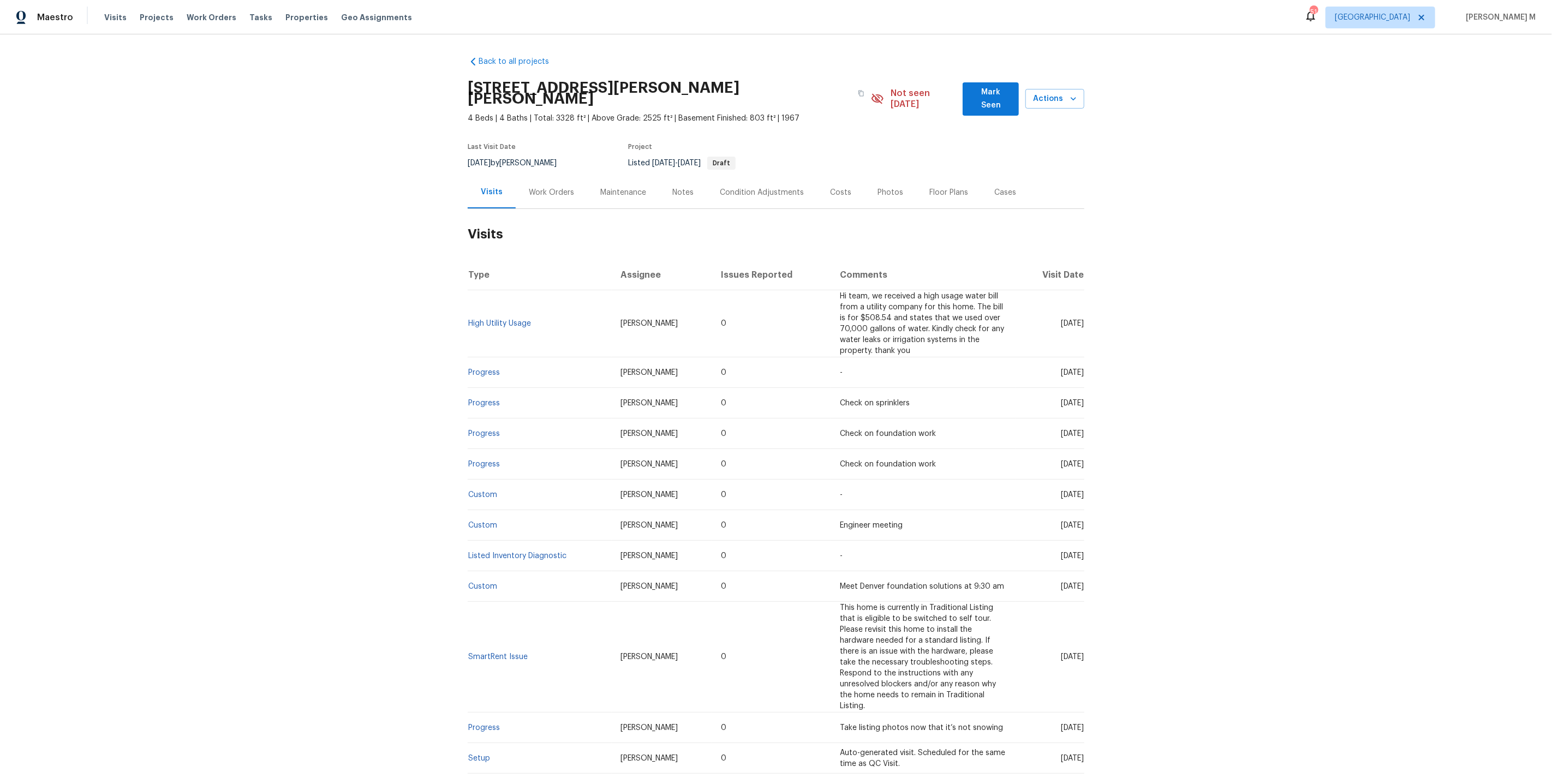
click at [835, 357] on td "-" at bounding box center [924, 372] width 185 height 30
click at [477, 320] on link "High Utility Usage" at bounding box center [499, 323] width 63 height 7
click at [664, 297] on td "[PERSON_NAME]" at bounding box center [661, 324] width 100 height 67
click at [491, 297] on td "High Utility Usage" at bounding box center [540, 324] width 144 height 67
click at [491, 320] on link "High Utility Usage" at bounding box center [499, 323] width 63 height 7
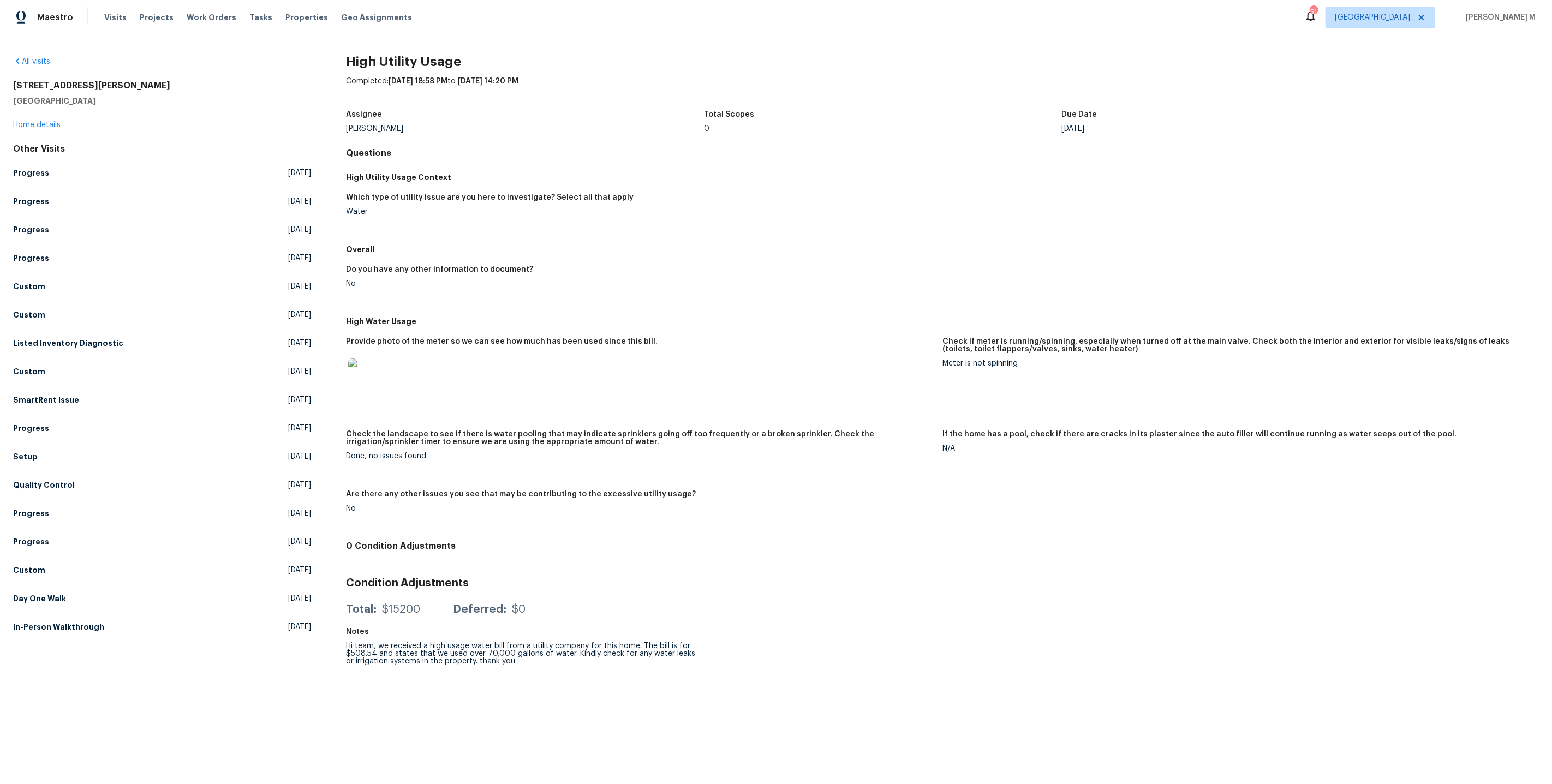
click at [363, 365] on img at bounding box center [365, 376] width 35 height 35
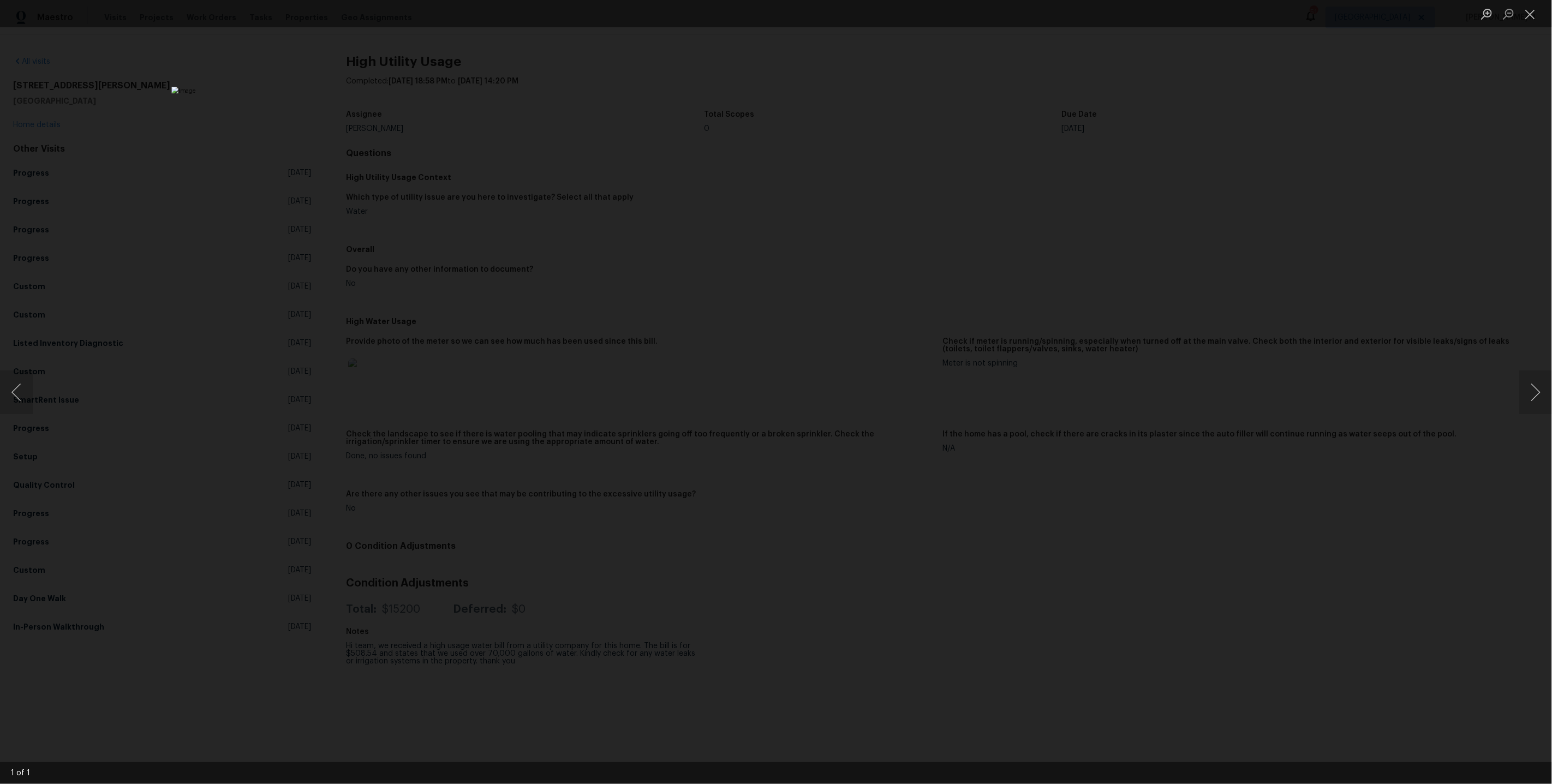
click at [1055, 480] on div "Lightbox" at bounding box center [776, 392] width 1552 height 784
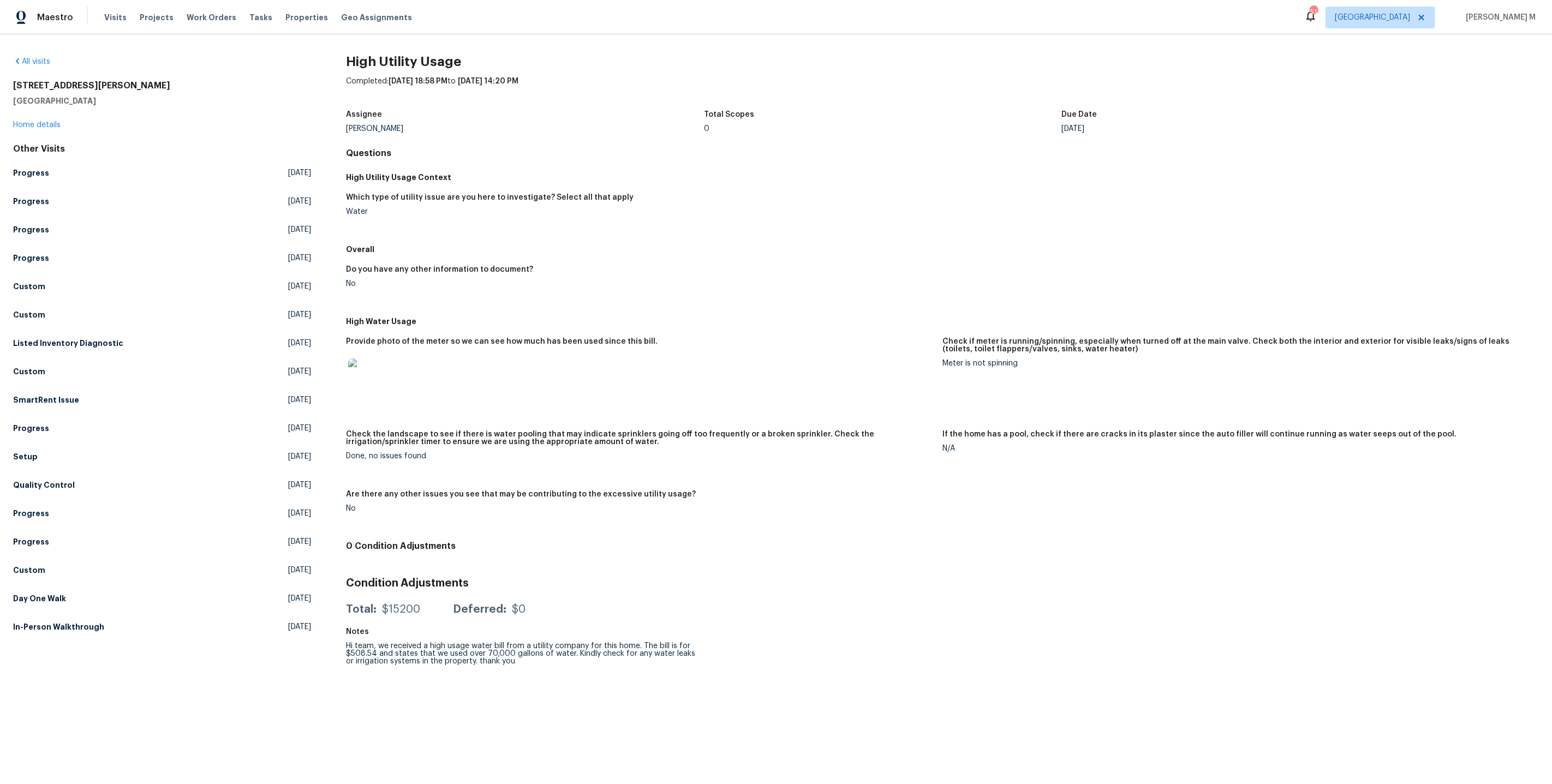
click at [1013, 338] on h5 "Check if meter is running/spinning, especially when turned off at the main valv…" at bounding box center [1236, 345] width 588 height 16
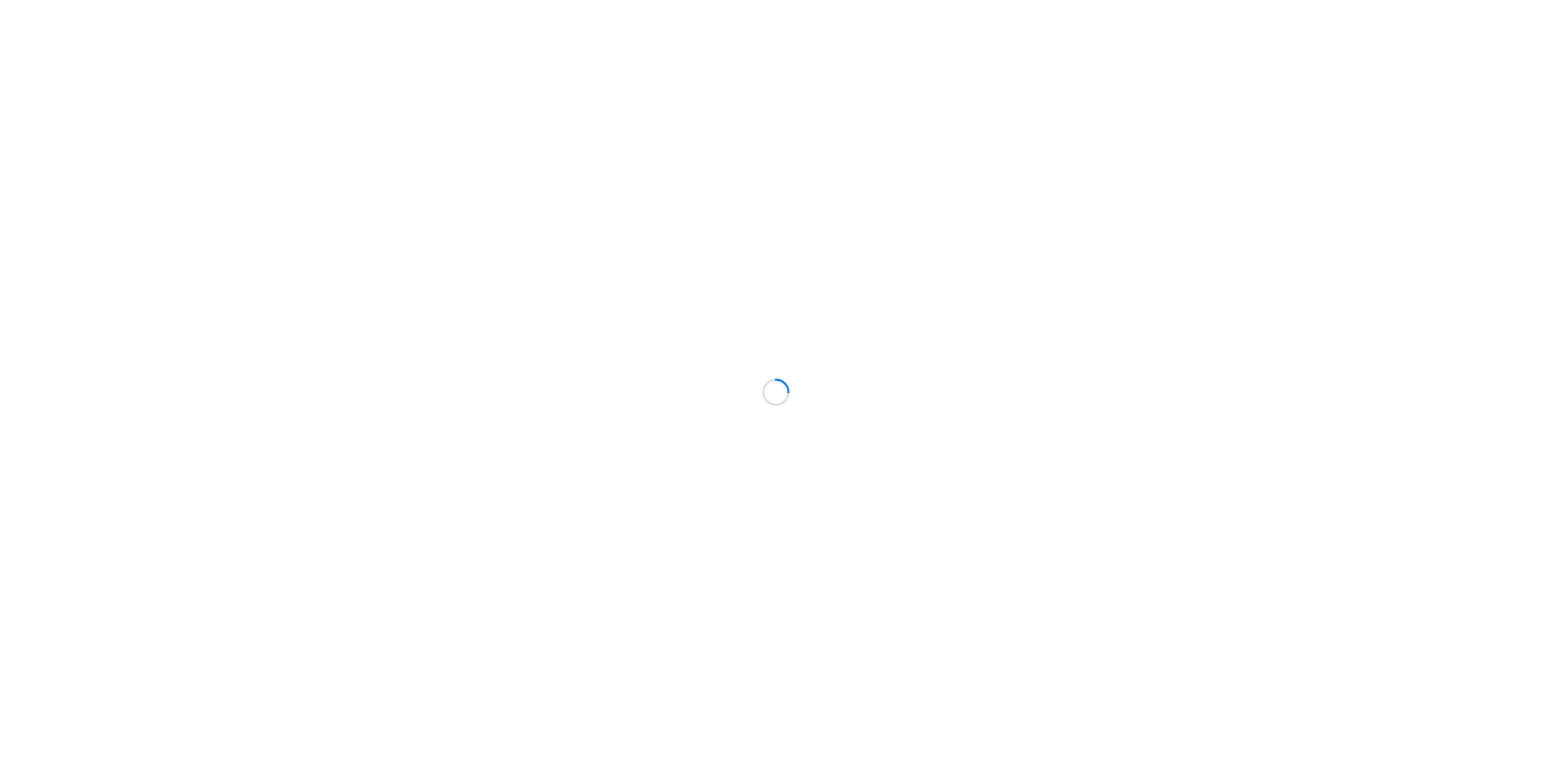
click at [539, 173] on div at bounding box center [776, 392] width 1552 height 784
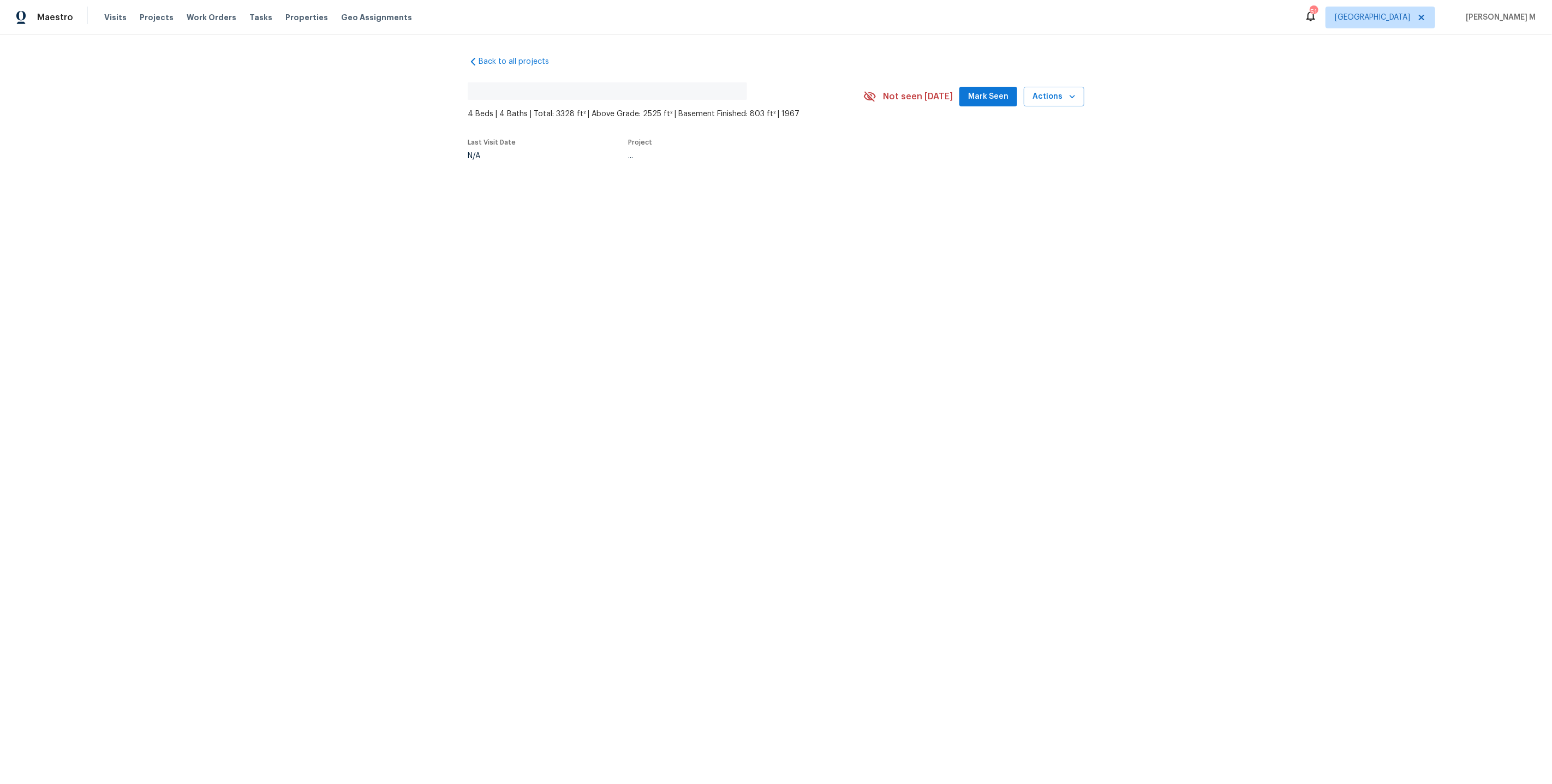
click at [535, 174] on div "Back to all projects No address found 4 Beds | 4 Baths | Total: 3328 ft² | Abov…" at bounding box center [776, 133] width 1552 height 198
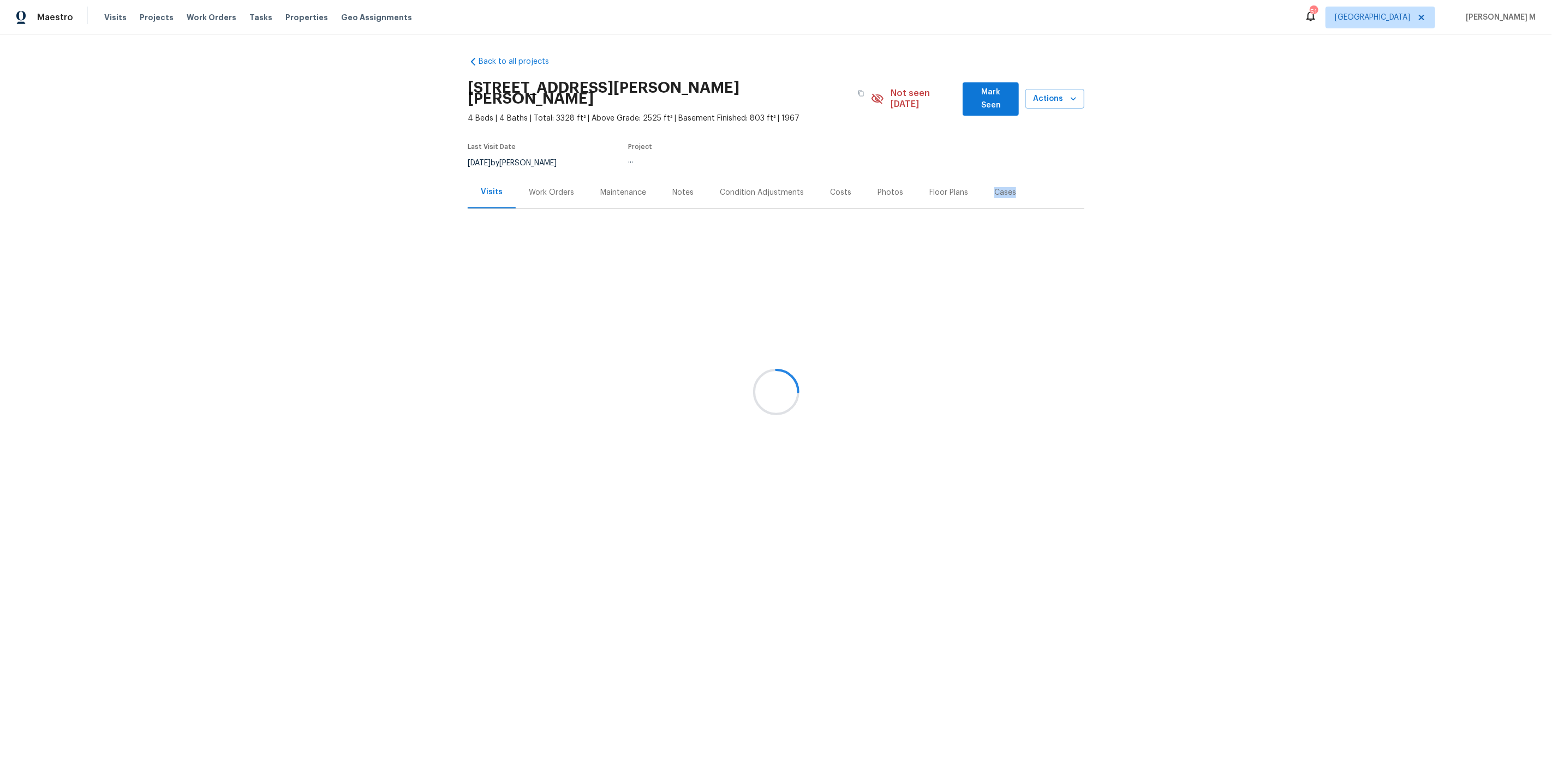
click at [535, 174] on div at bounding box center [776, 392] width 1552 height 784
click at [539, 185] on div at bounding box center [776, 392] width 1552 height 784
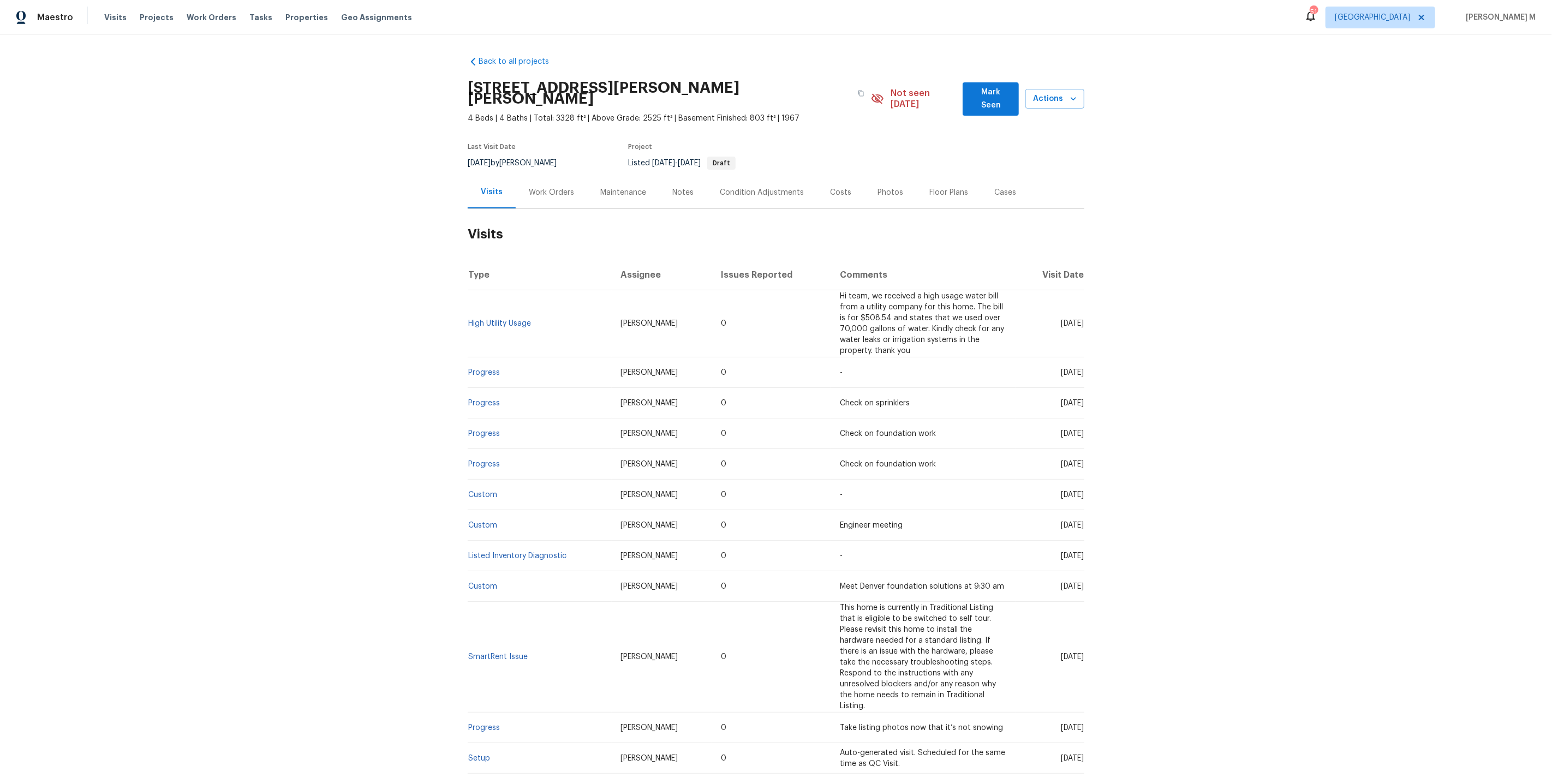
click at [539, 185] on div "Work Orders" at bounding box center [551, 192] width 71 height 32
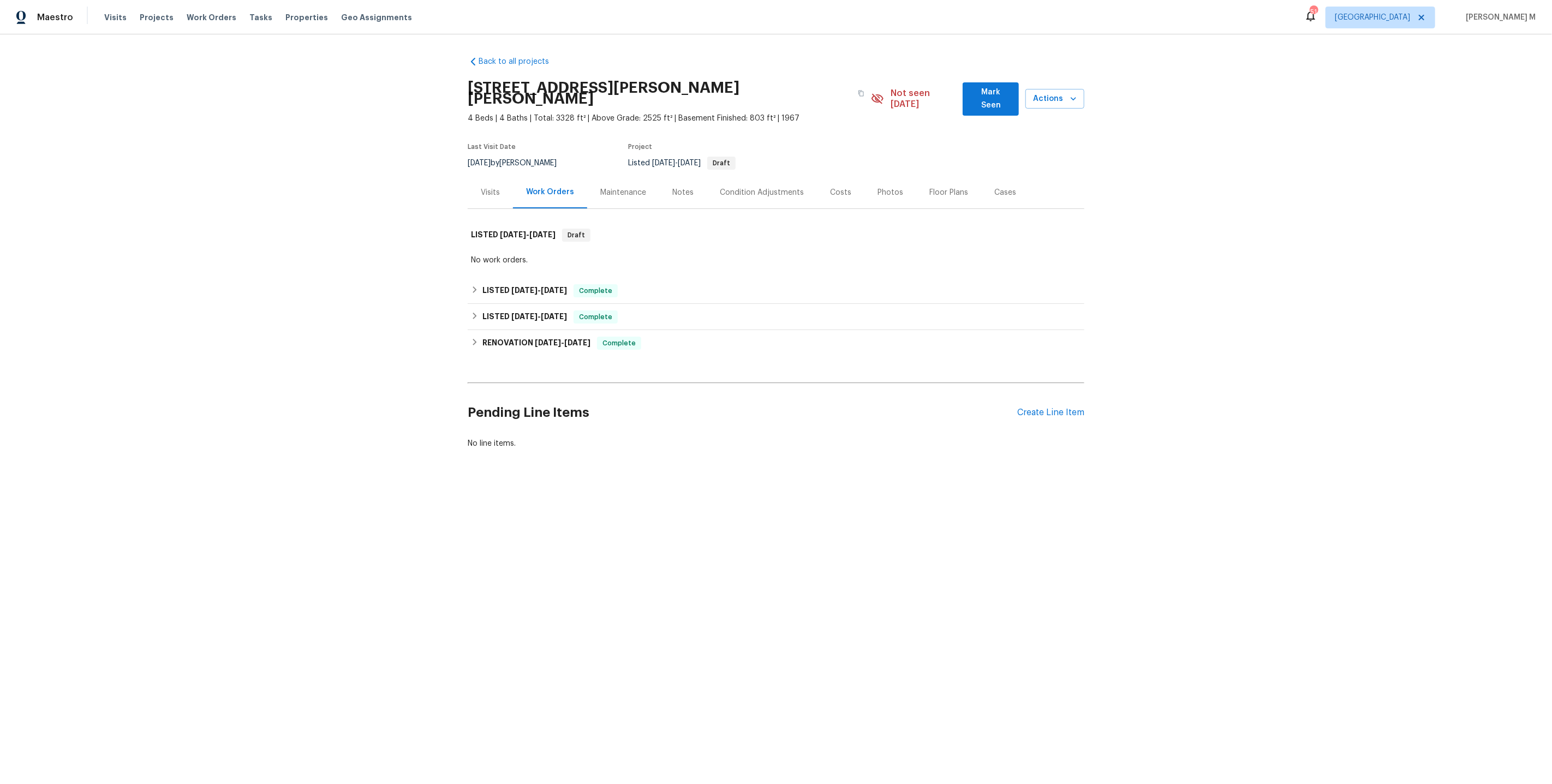
click at [506, 156] on div "8/14/2025 by David Page" at bounding box center [518, 162] width 102 height 13
click at [502, 180] on div "Visits" at bounding box center [490, 192] width 45 height 32
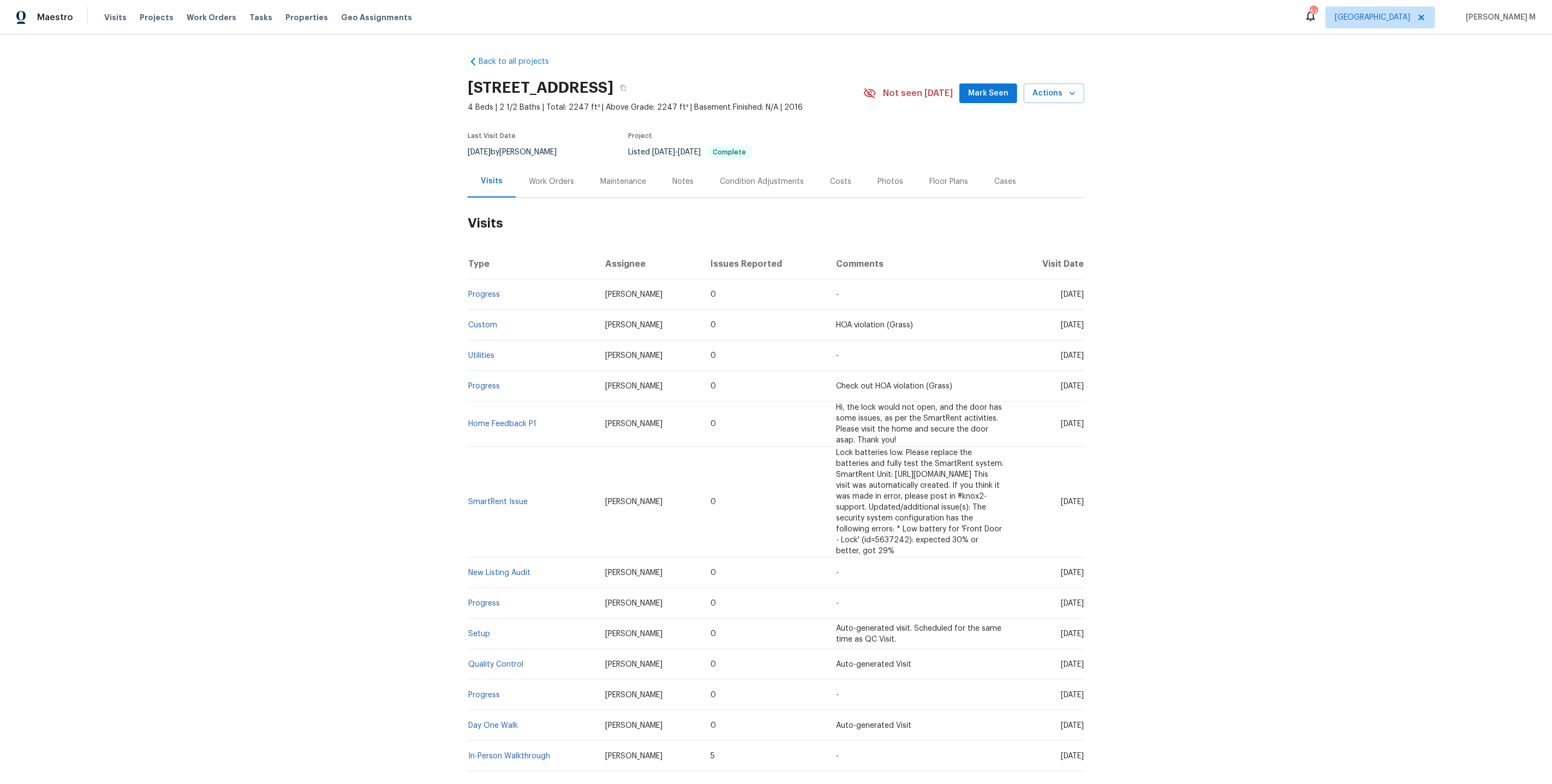
click at [541, 186] on div "Work Orders" at bounding box center [551, 181] width 71 height 32
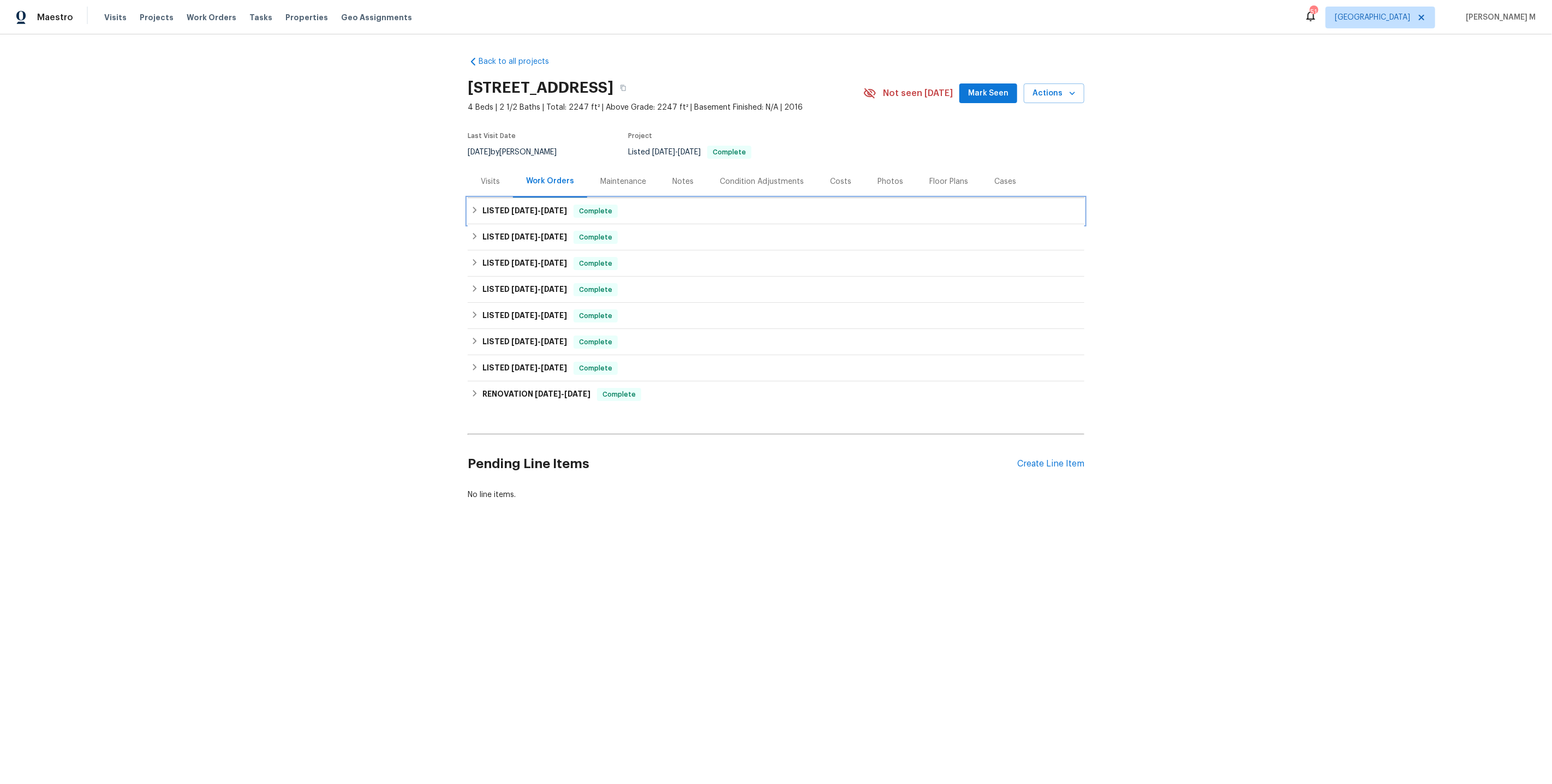
click at [533, 207] on span "[DATE] - [DATE]" at bounding box center [539, 210] width 56 height 7
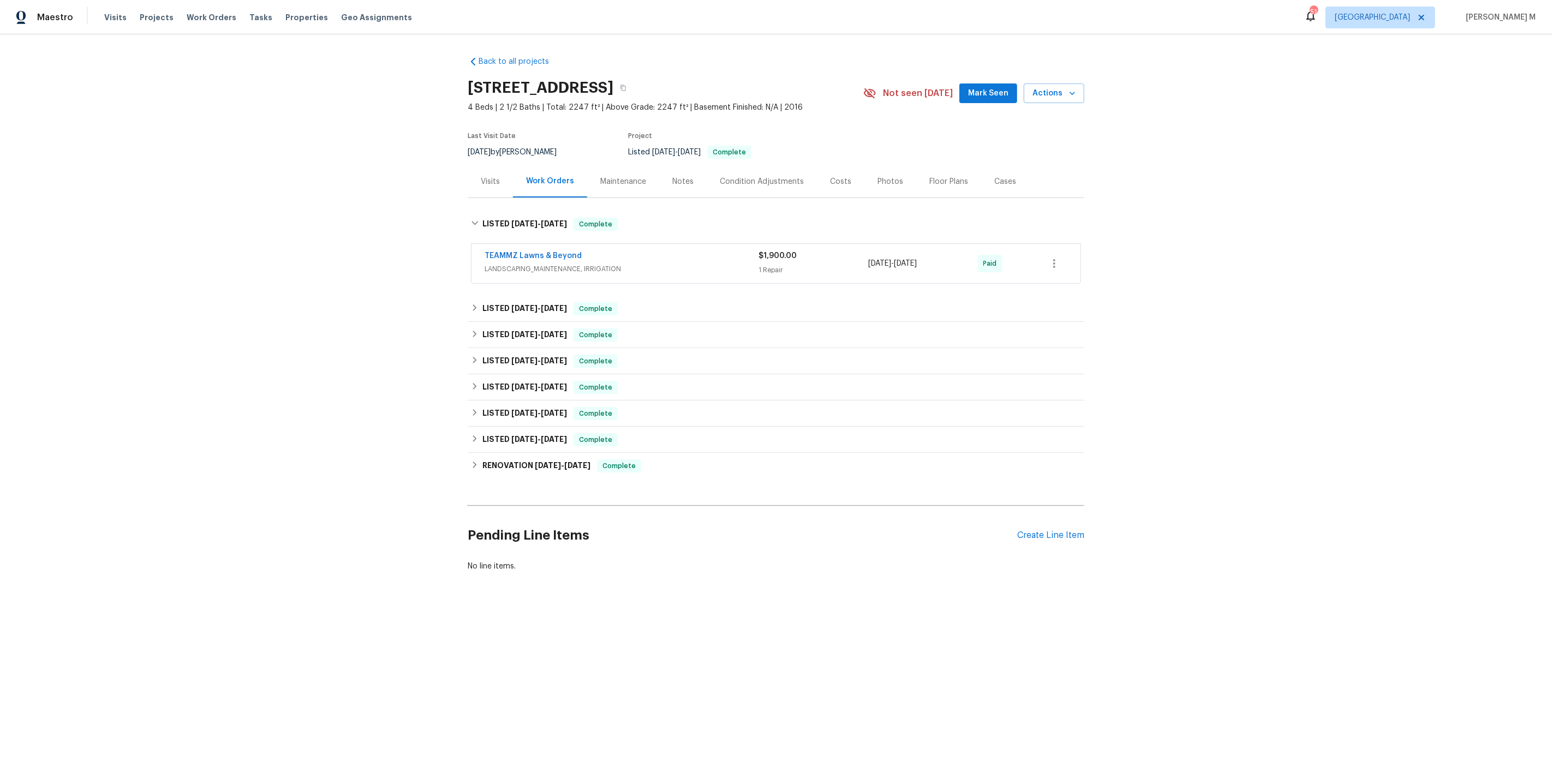
click at [528, 266] on span "LANDSCAPING_MAINTENANCE, IRRIGATION" at bounding box center [622, 269] width 274 height 11
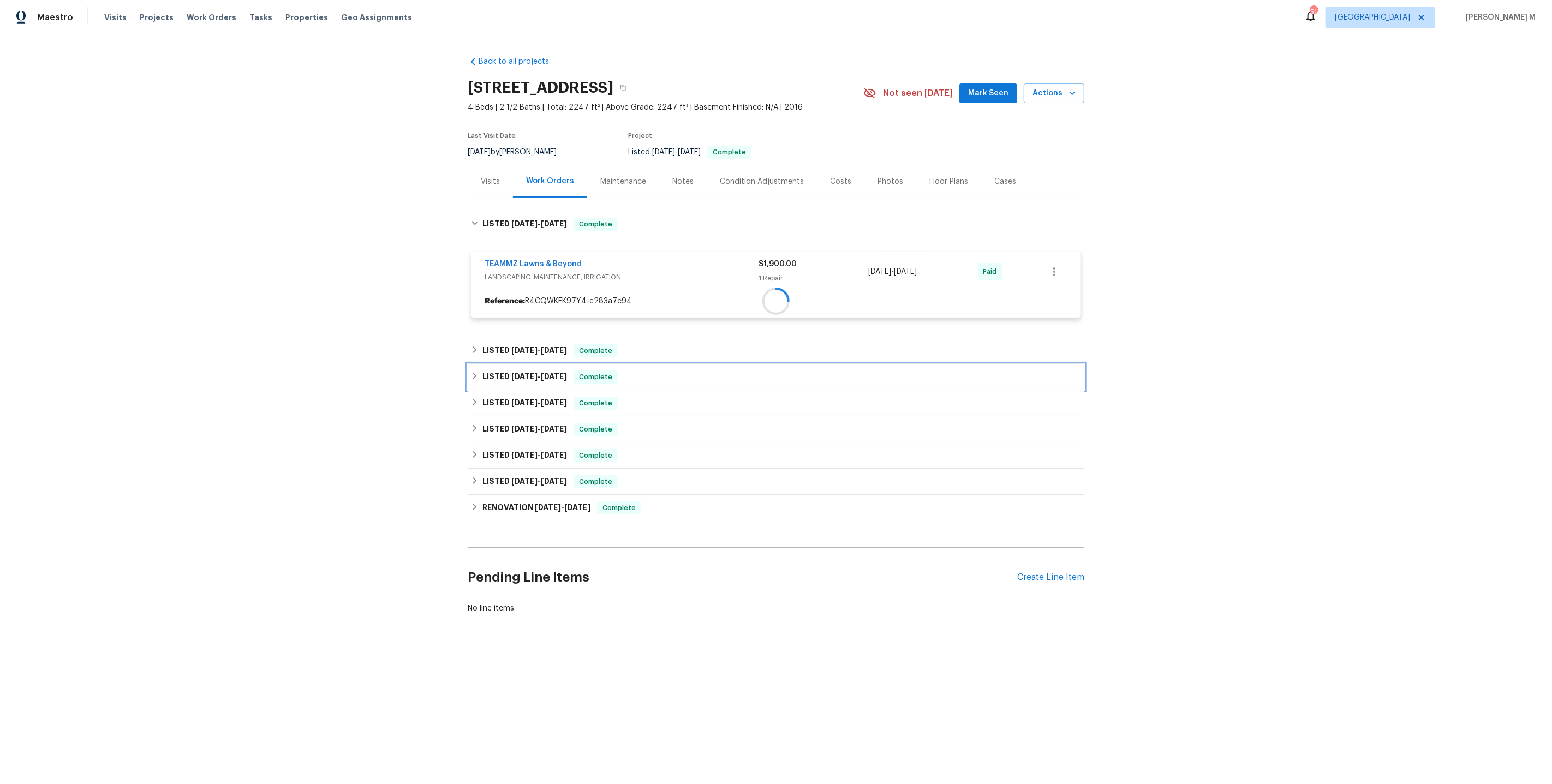
click at [526, 364] on div "LISTED 7/10/25 - 7/15/25 Complete" at bounding box center [776, 377] width 617 height 26
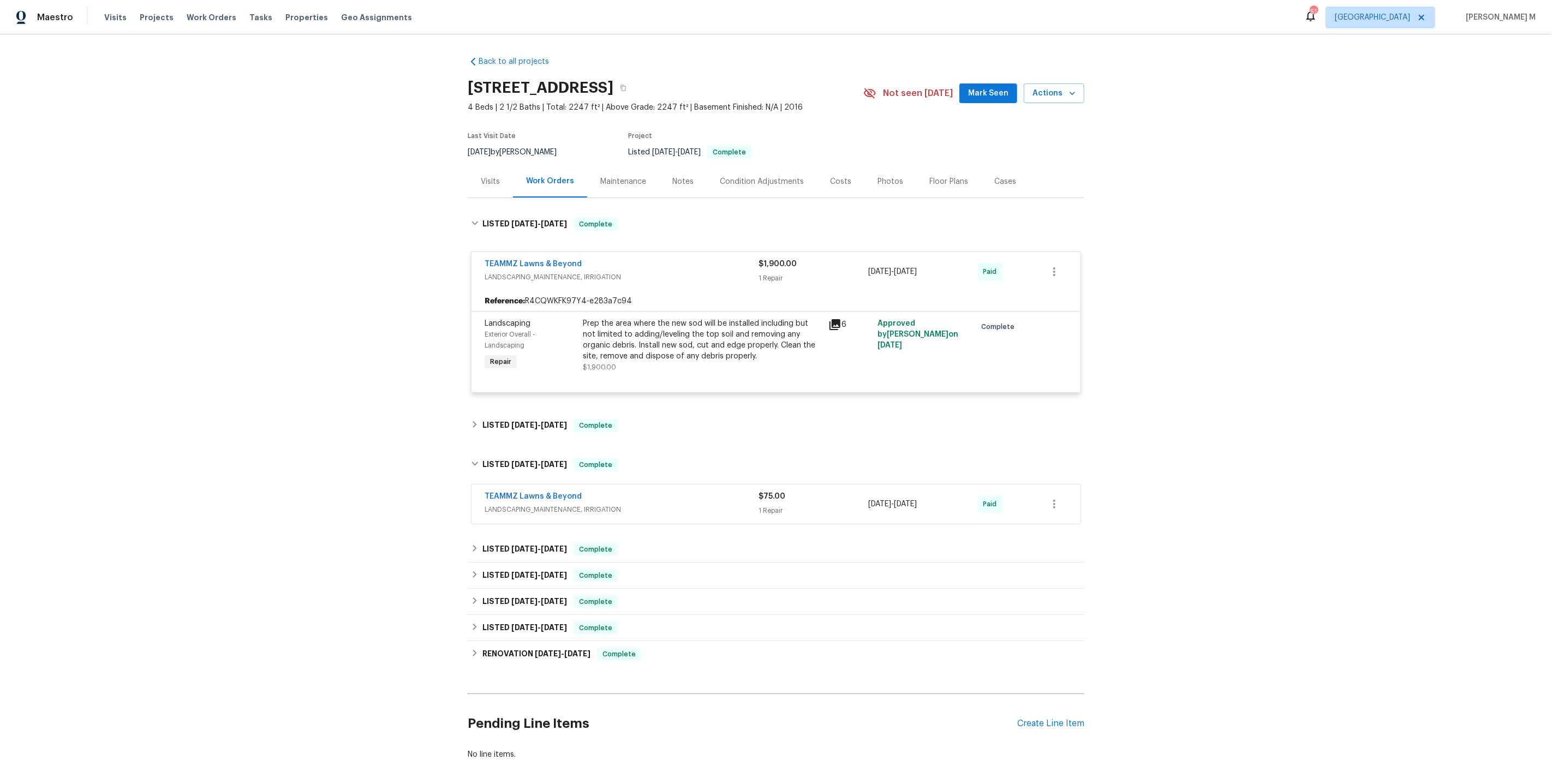
click at [525, 349] on div "Landscaping Exterior Overall - Landscaping Repair" at bounding box center [531, 345] width 98 height 61
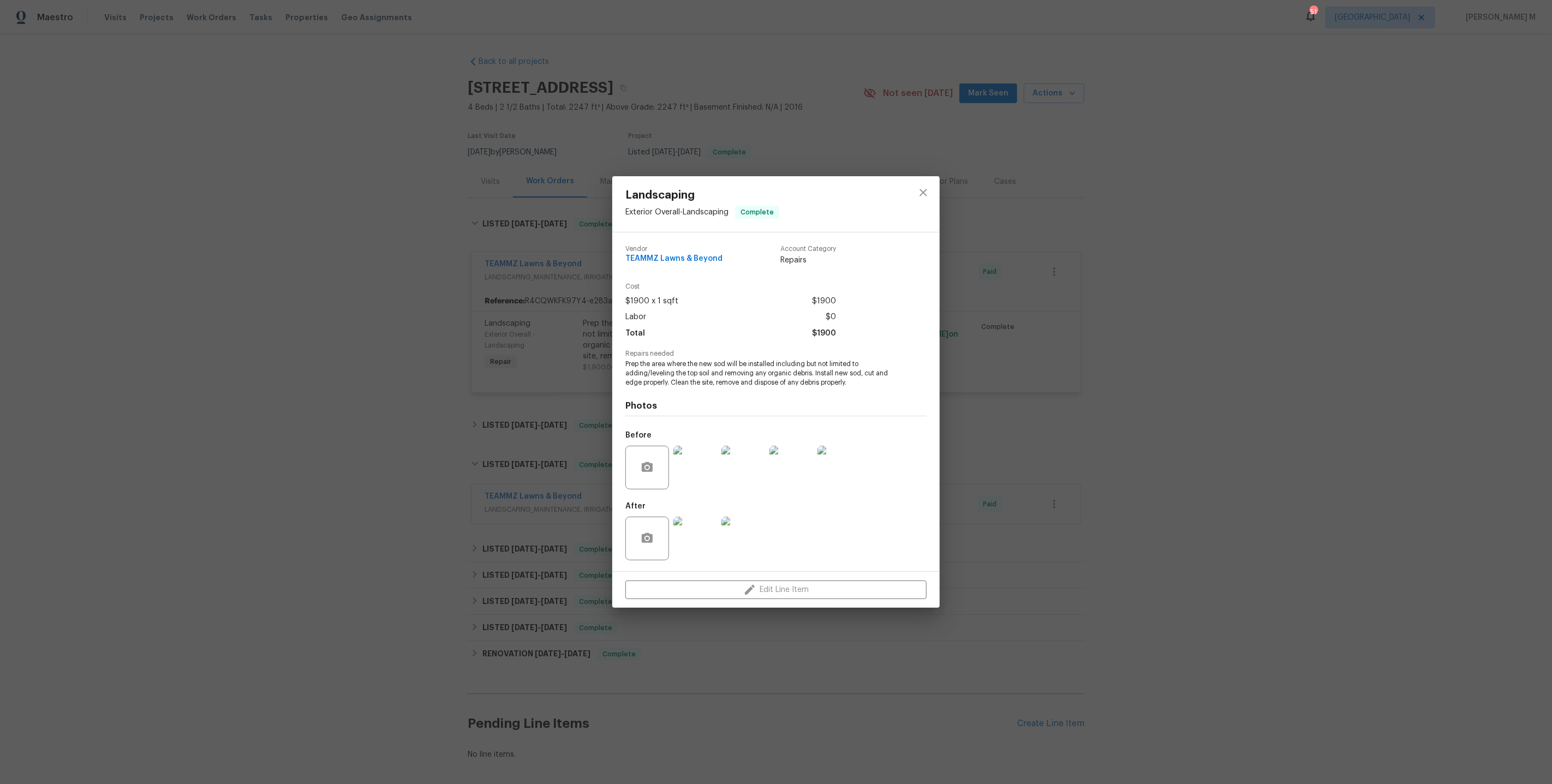
click at [530, 456] on div "Landscaping Exterior Overall - Landscaping Complete Vendor TEAMMZ Lawns & Beyon…" at bounding box center [776, 392] width 1552 height 784
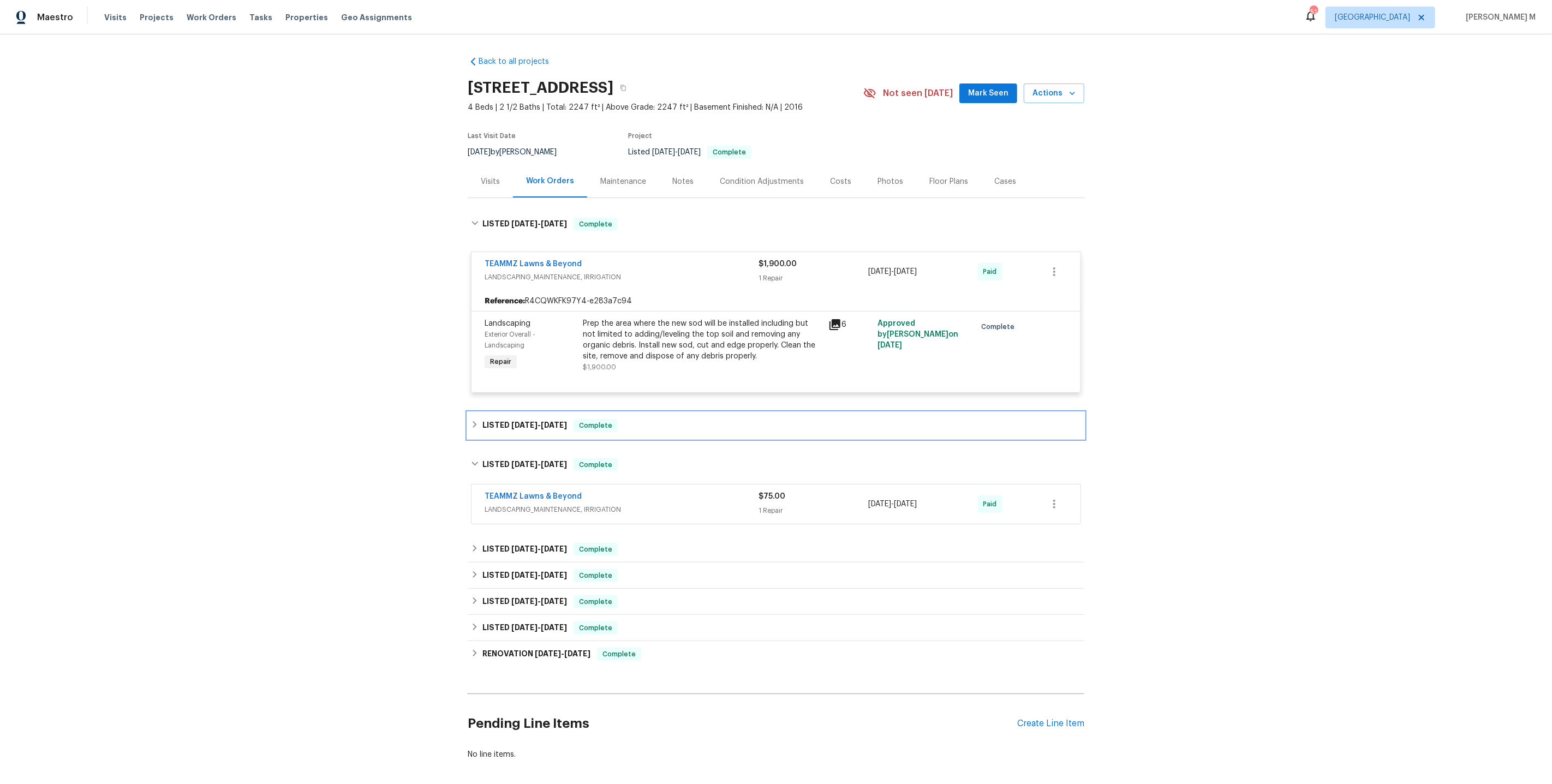
click at [530, 421] on h6 "LISTED 7/24/25 - 7/30/25" at bounding box center [525, 425] width 84 height 13
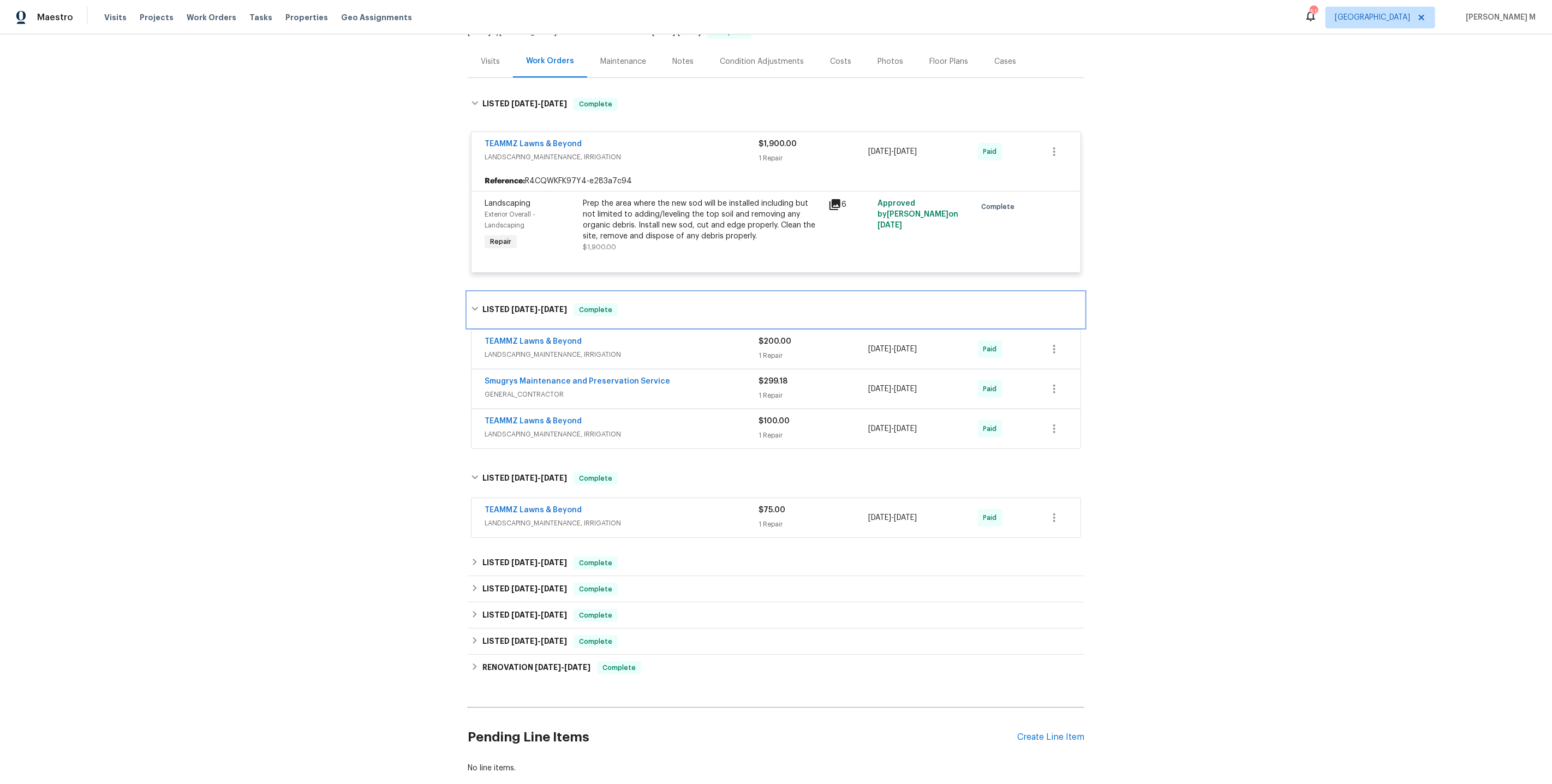
scroll to position [151, 0]
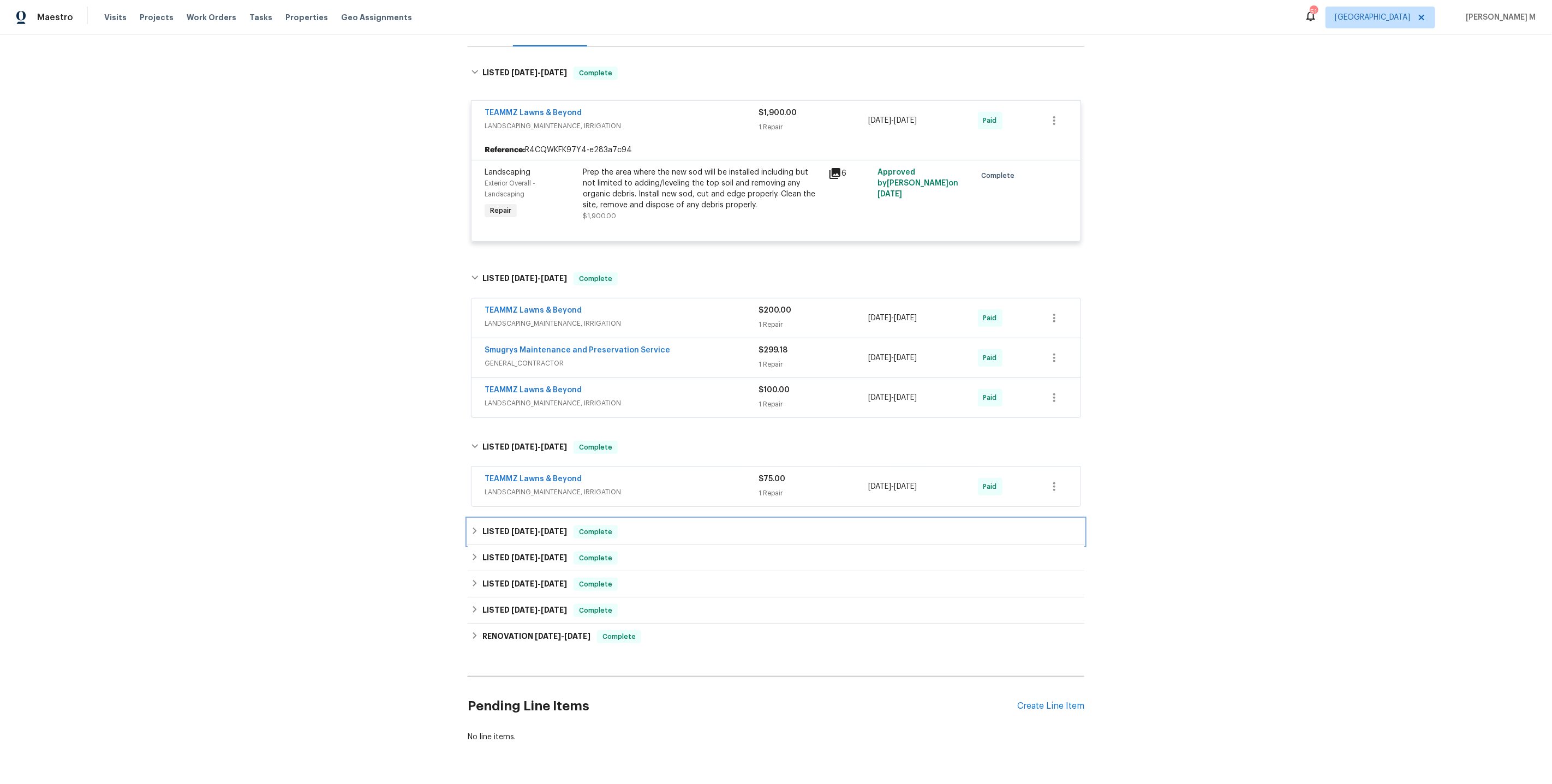
click at [517, 525] on h6 "LISTED 6/3/25 - 6/6/25" at bounding box center [525, 531] width 84 height 13
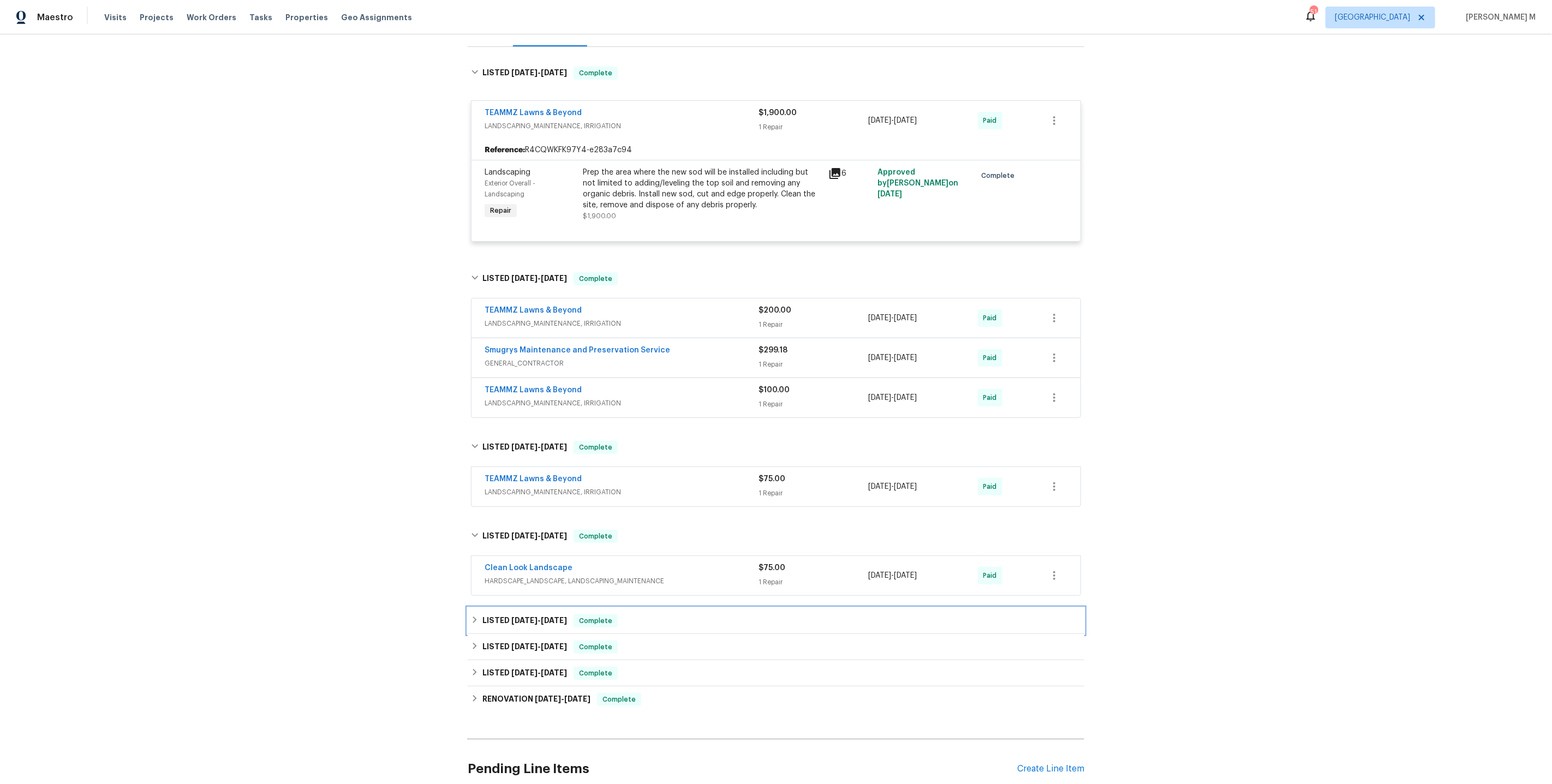
click at [507, 614] on div "LISTED 5/8/25 - 5/10/25 Complete" at bounding box center [776, 621] width 617 height 26
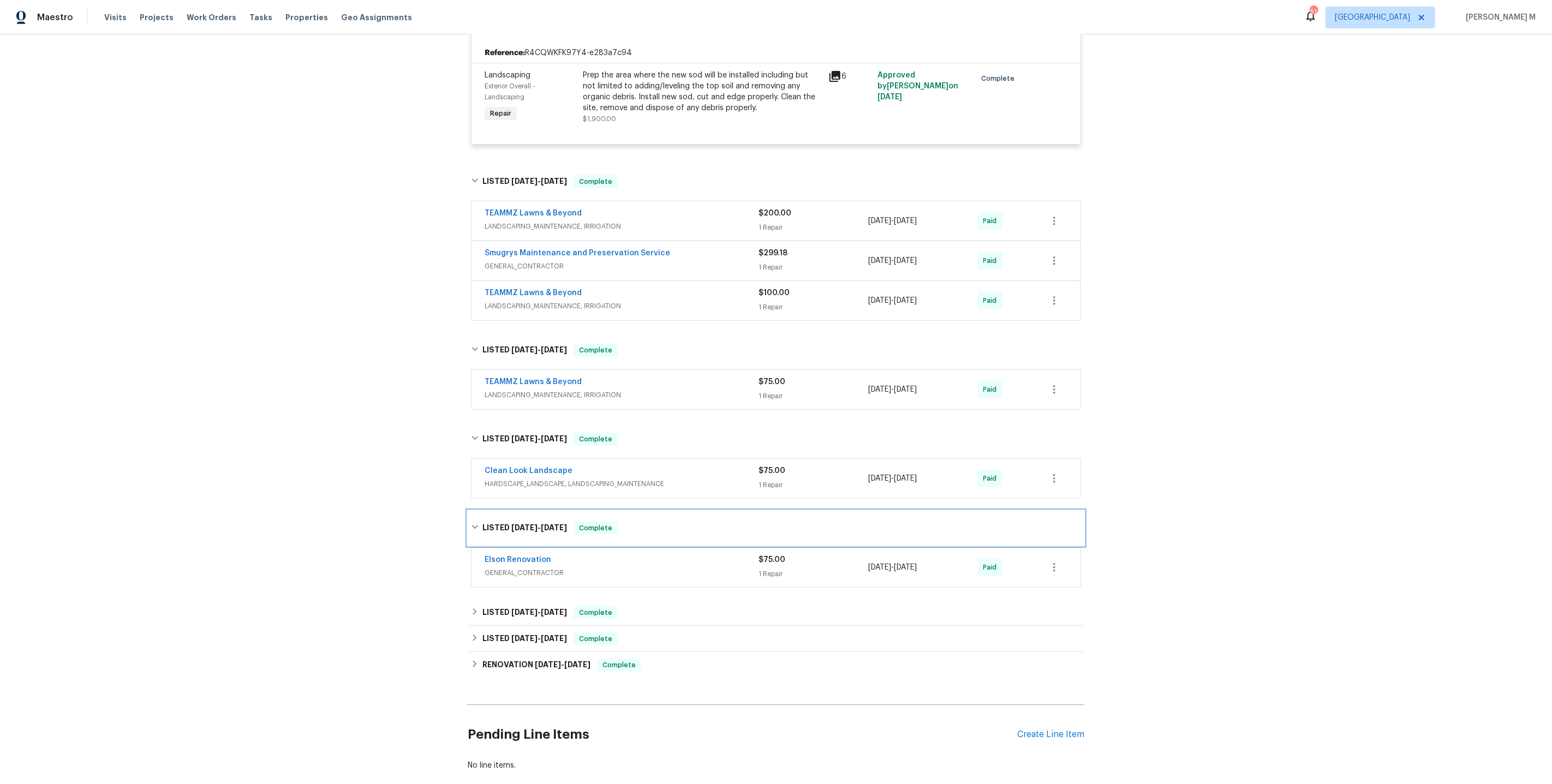
scroll to position [272, 0]
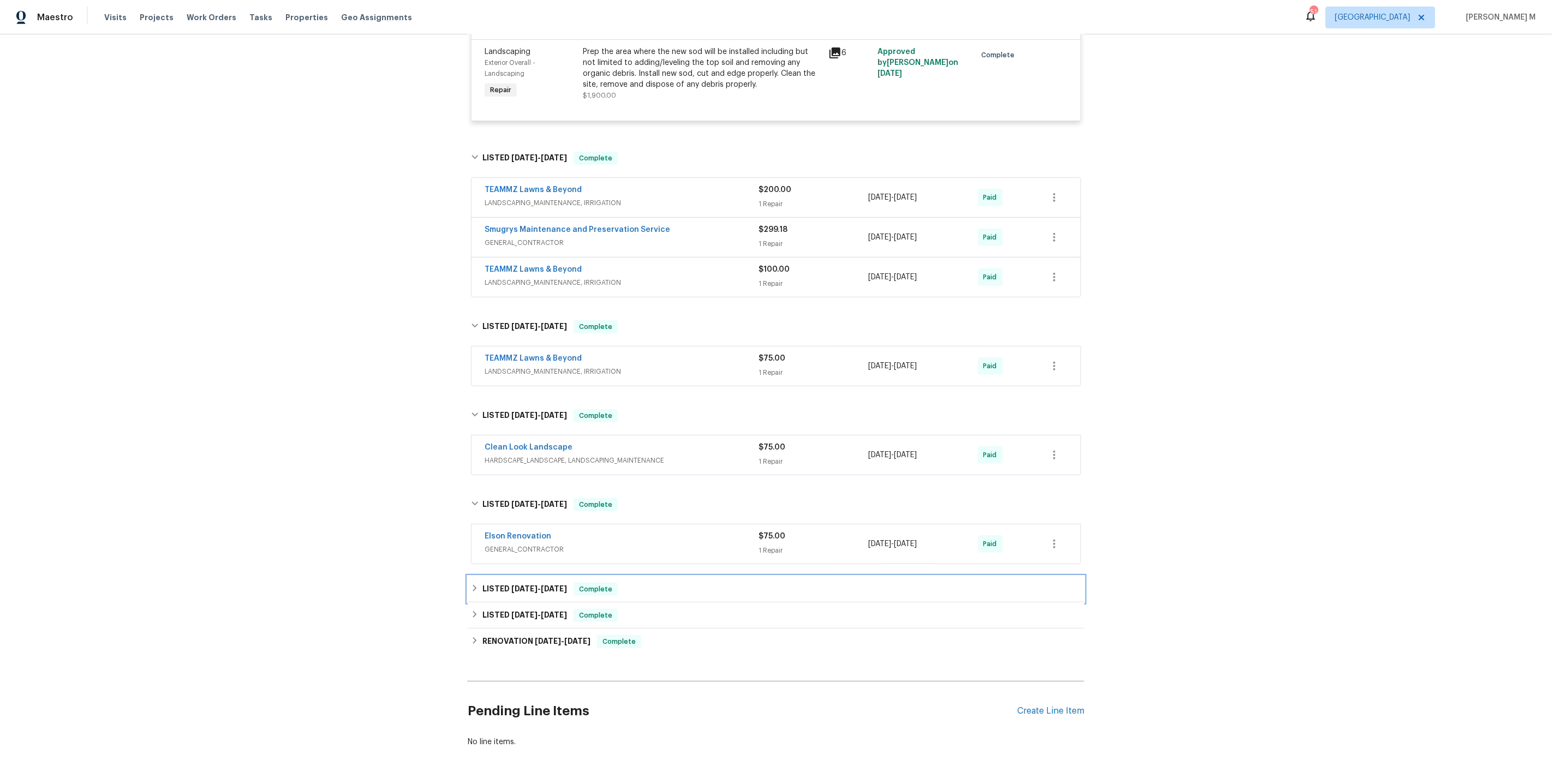
click at [512, 579] on div "LISTED 4/10/25 - 4/14/25 Complete" at bounding box center [776, 589] width 617 height 26
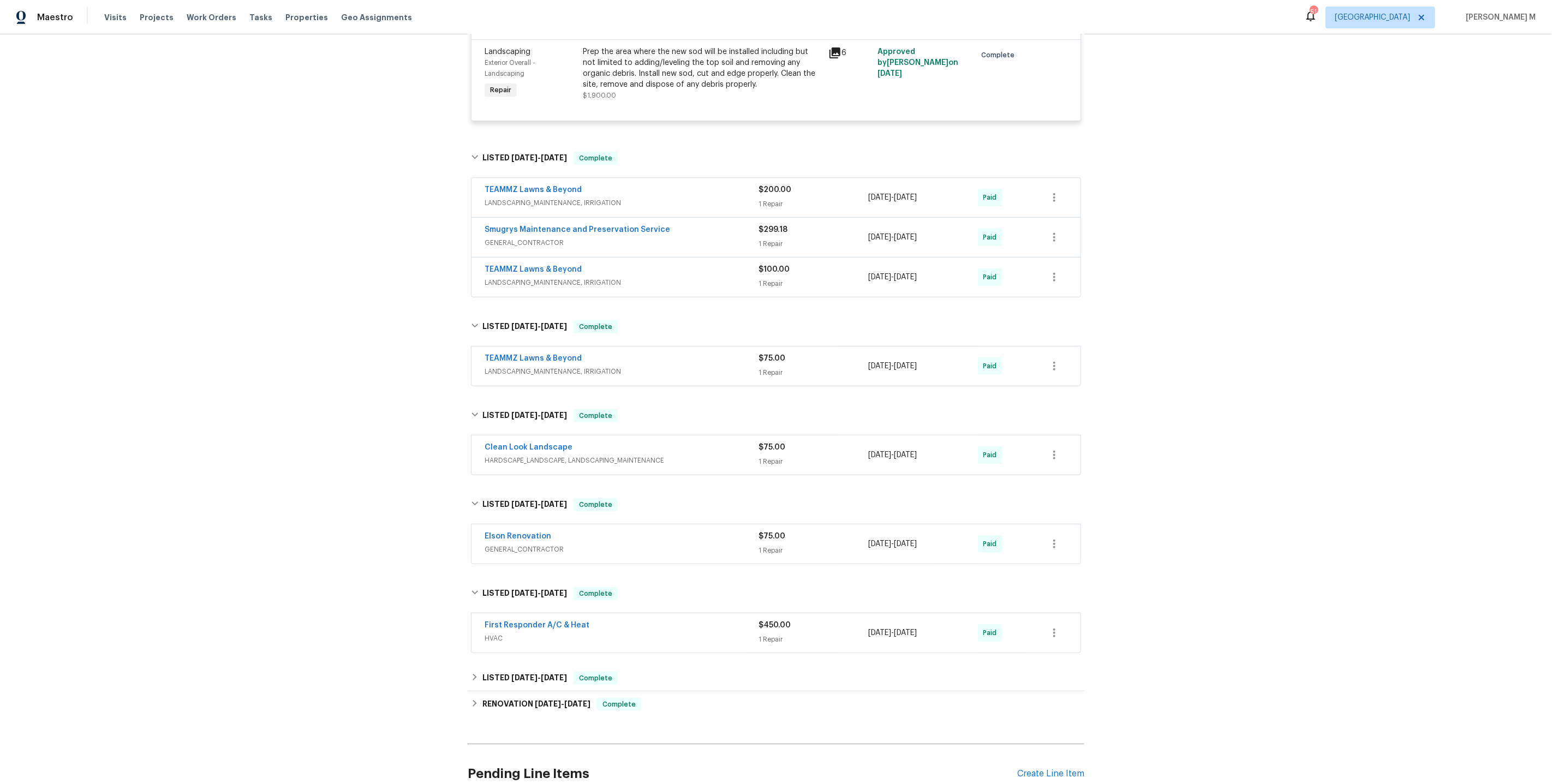
click at [512, 633] on span "HVAC" at bounding box center [622, 638] width 274 height 11
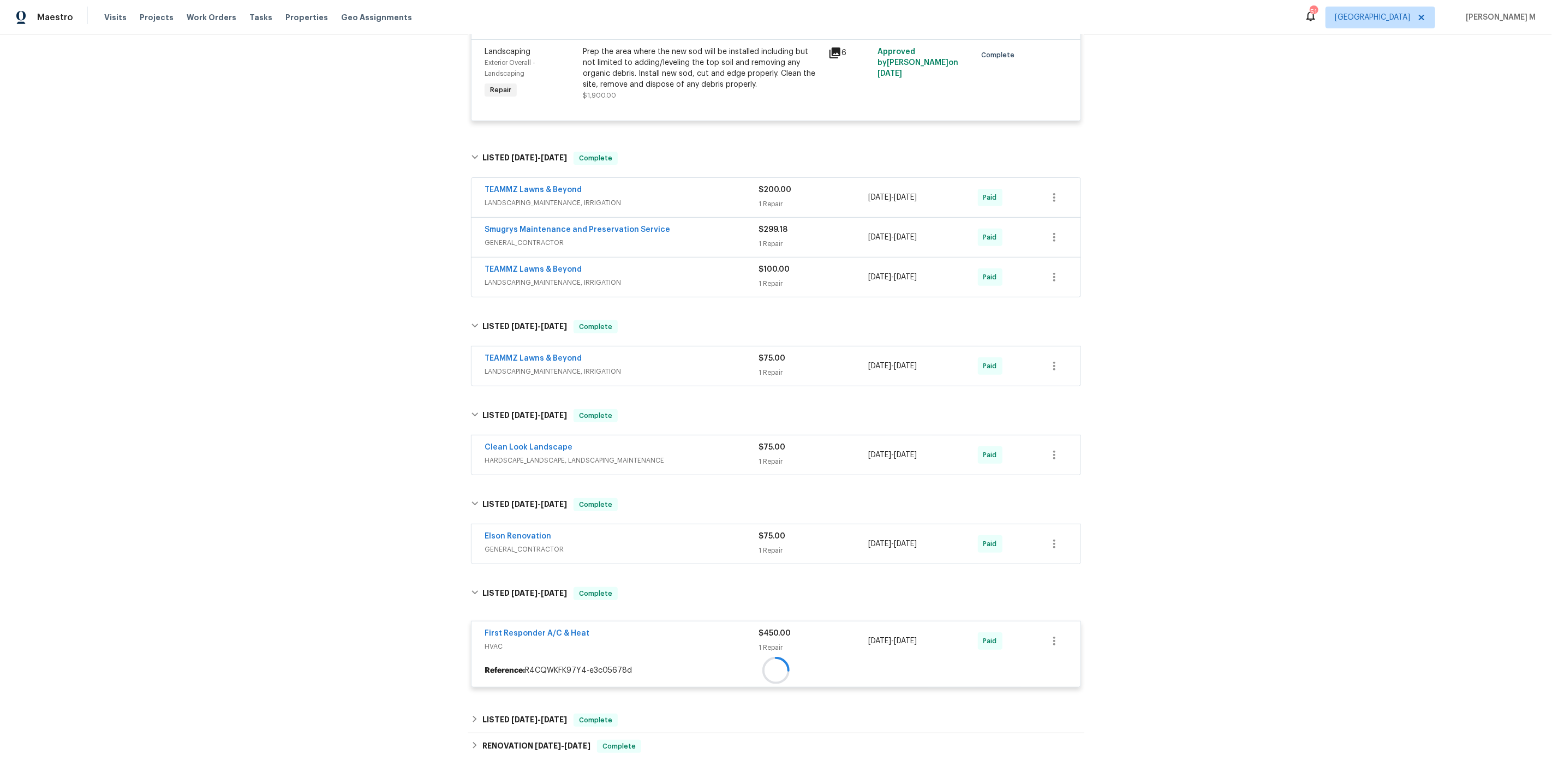
click at [511, 661] on div at bounding box center [775, 670] width 609 height 20
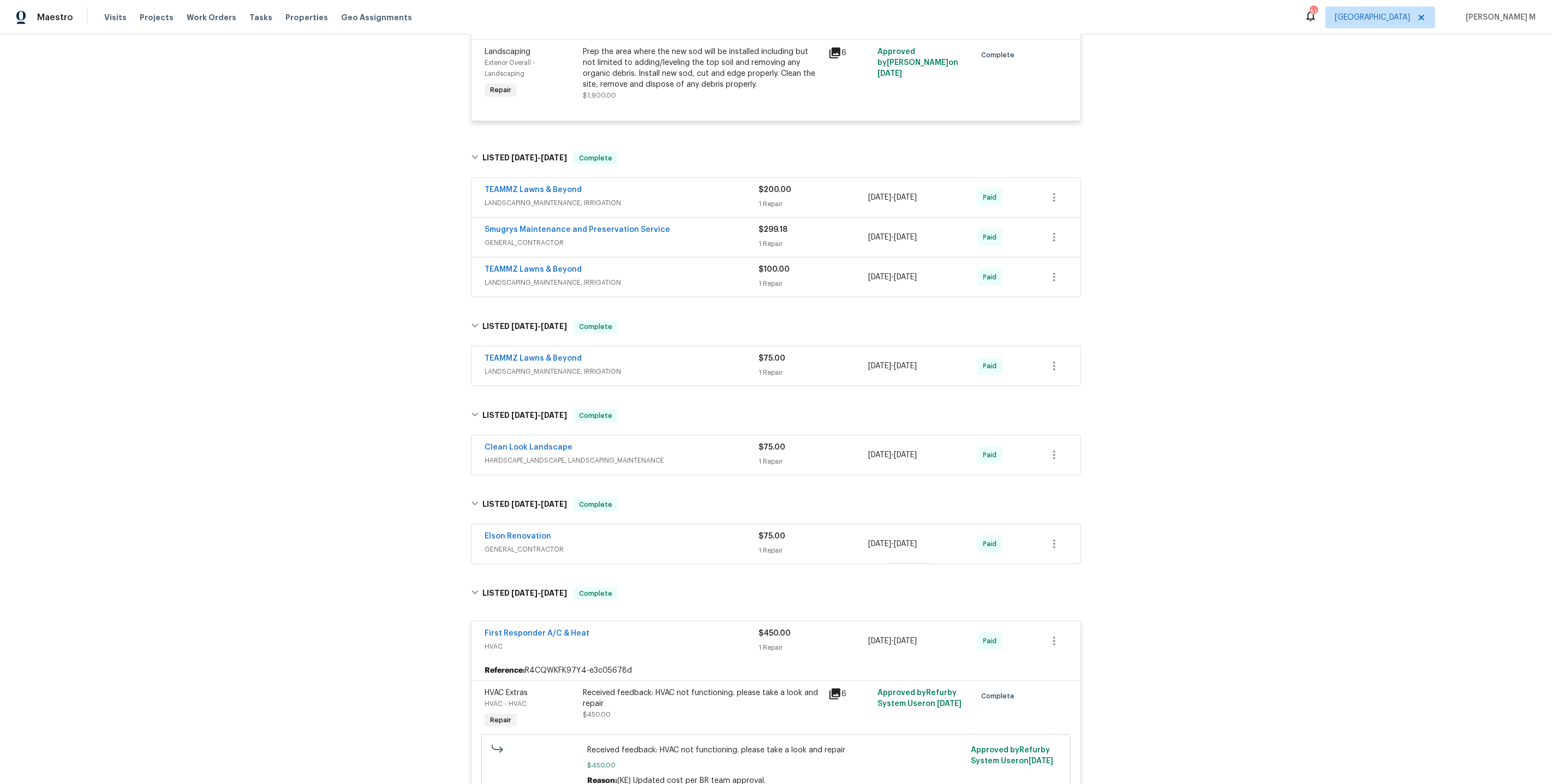
click at [511, 742] on div at bounding box center [536, 765] width 96 height 48
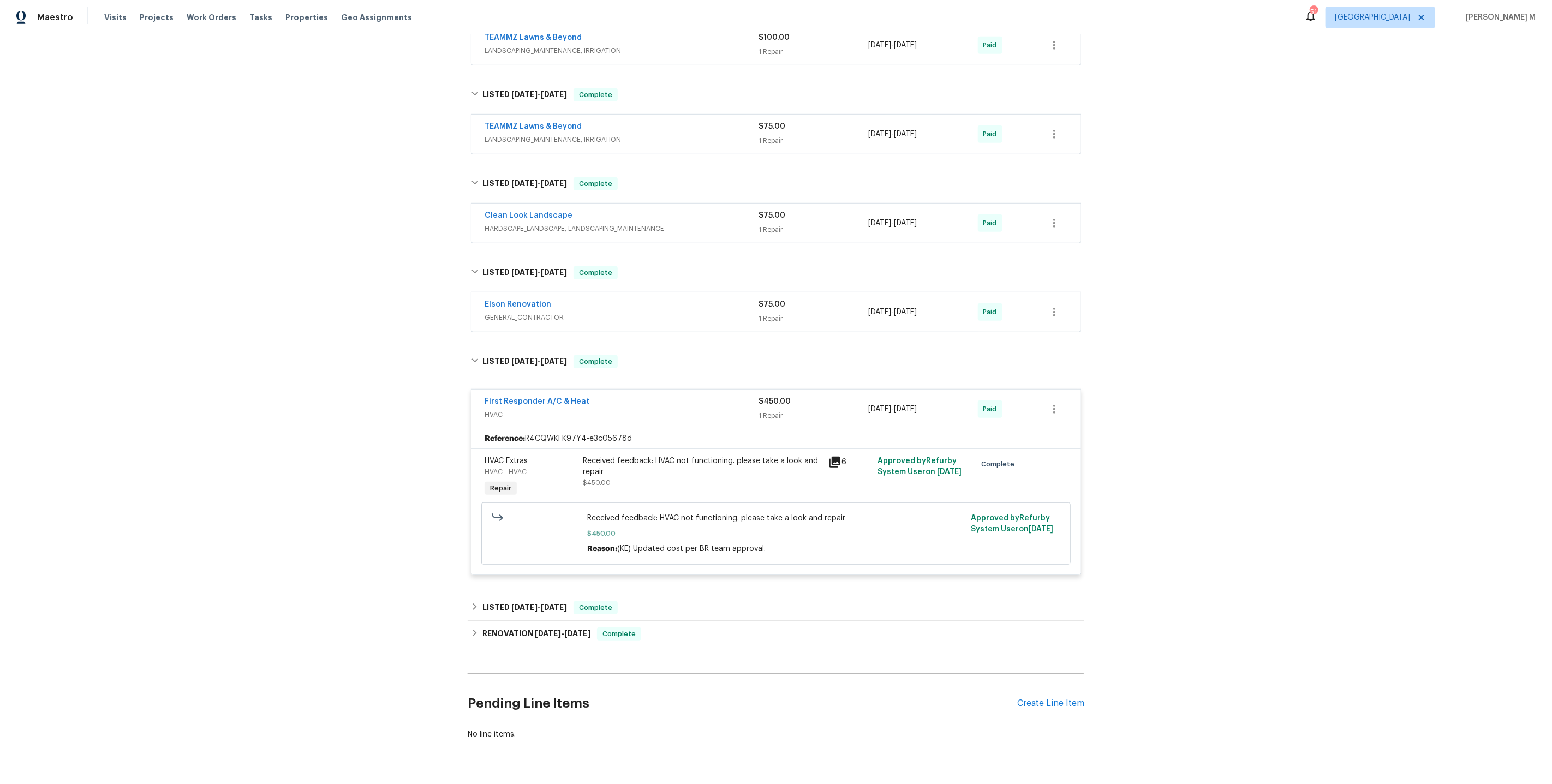
click at [564, 558] on div "First Responder A/C & Heat HVAC $450.00 1 Repair 4/10/2025 - 4/14/2025 Paid Ref…" at bounding box center [776, 482] width 610 height 202
click at [552, 603] on span "12/6/24" at bounding box center [554, 607] width 26 height 7
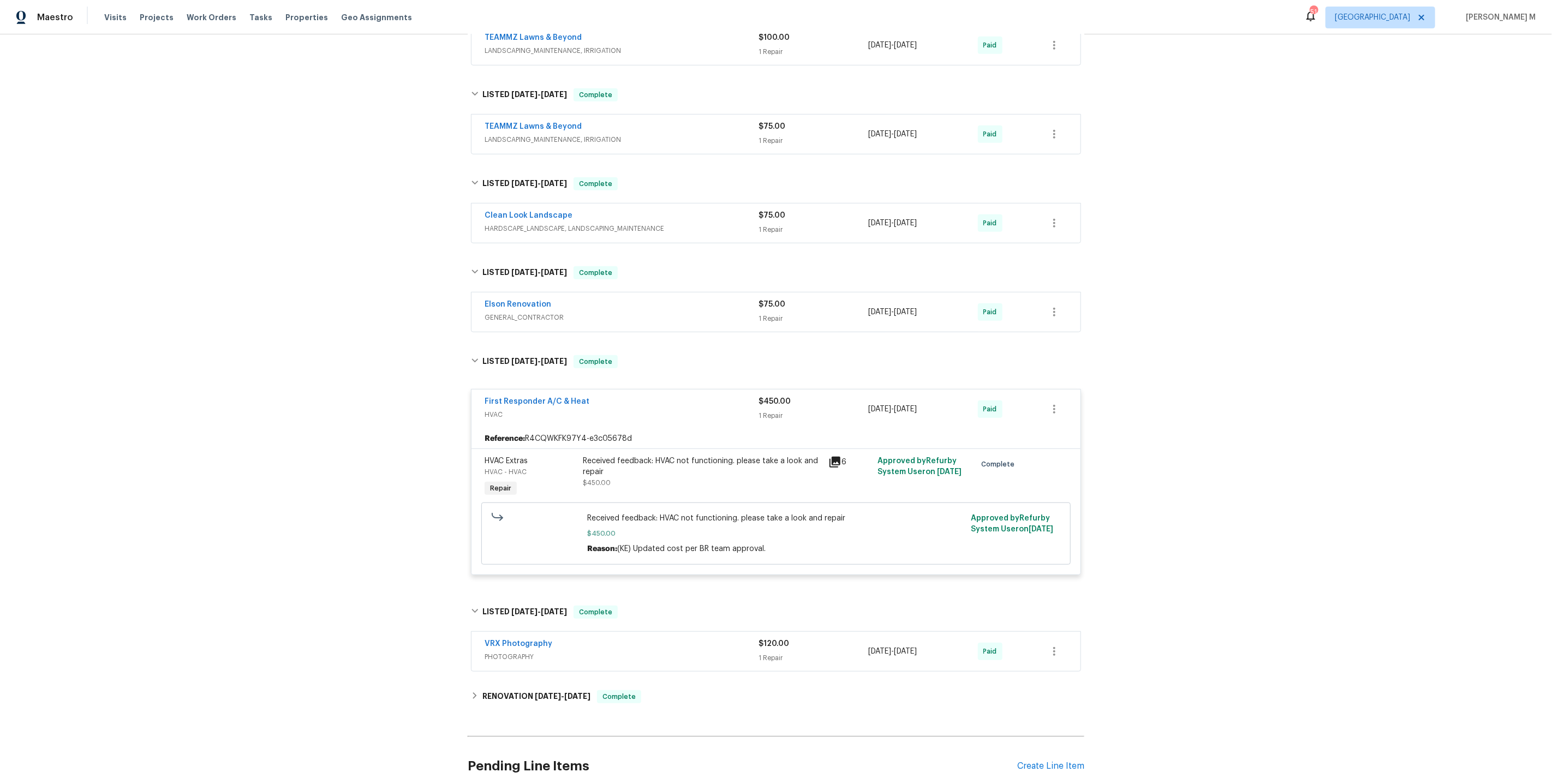
click at [527, 312] on span "GENERAL_CONTRACTOR" at bounding box center [622, 318] width 274 height 11
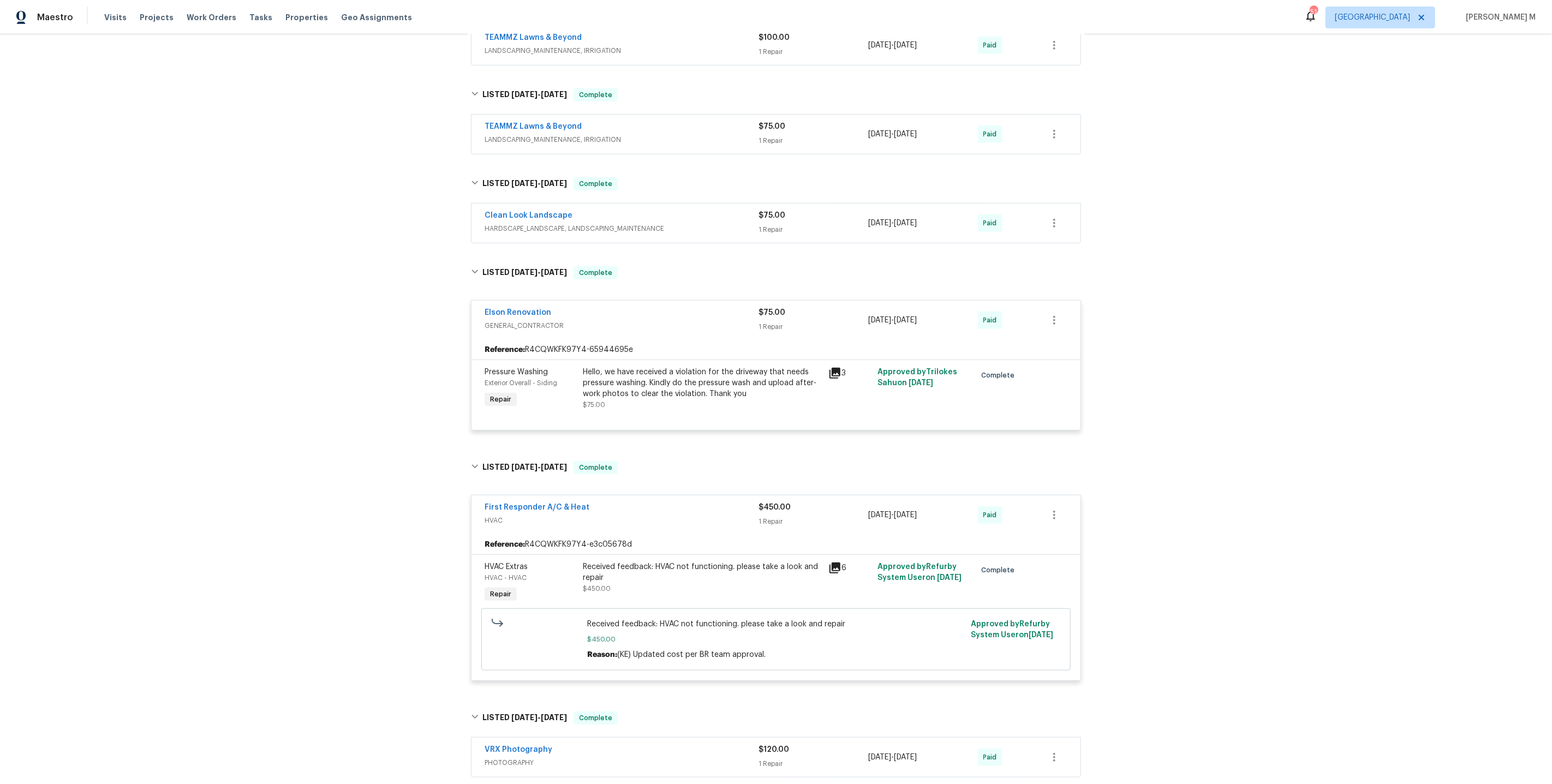
scroll to position [219, 0]
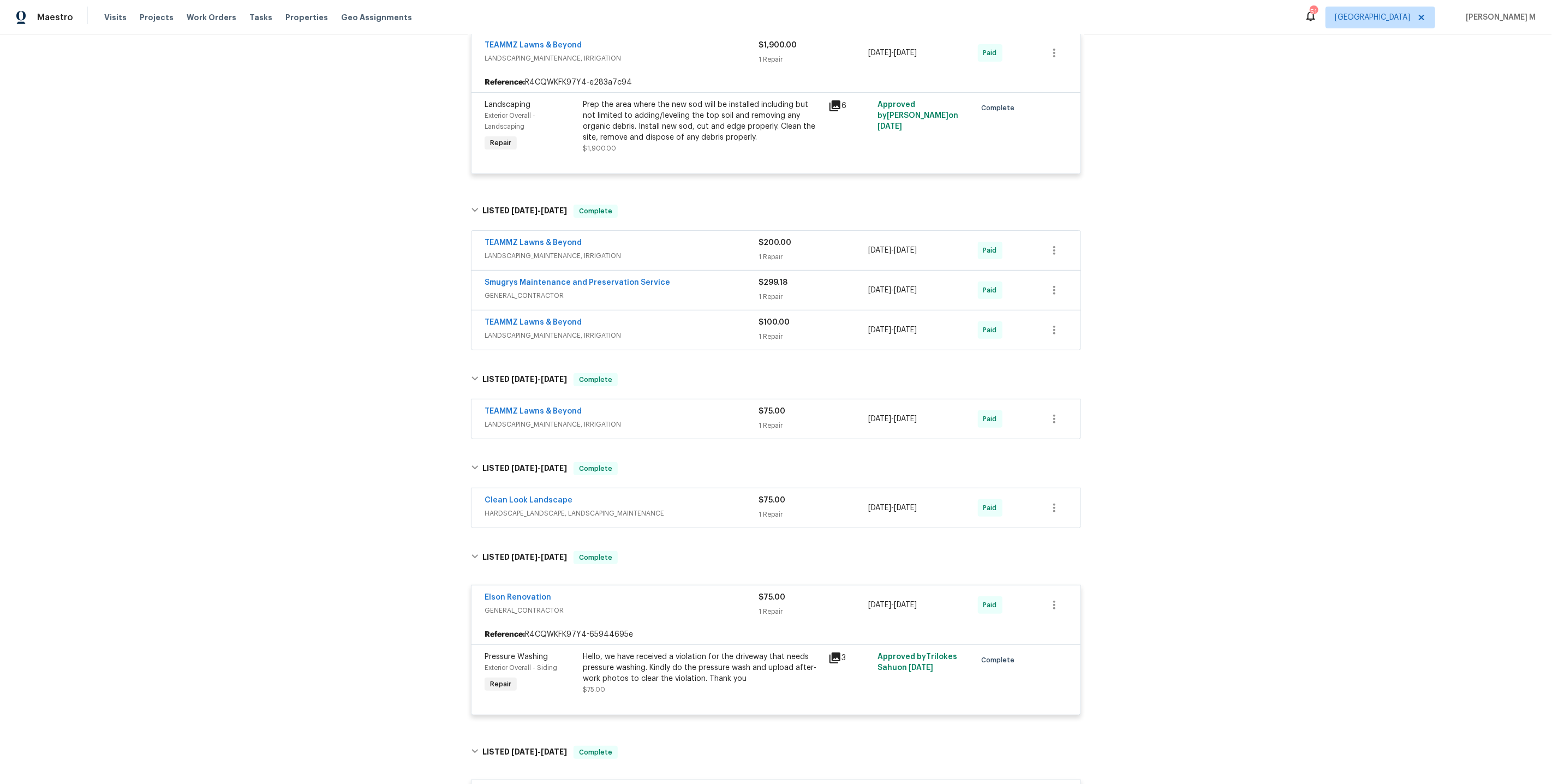
click at [520, 291] on span "GENERAL_CONTRACTOR" at bounding box center [622, 296] width 274 height 11
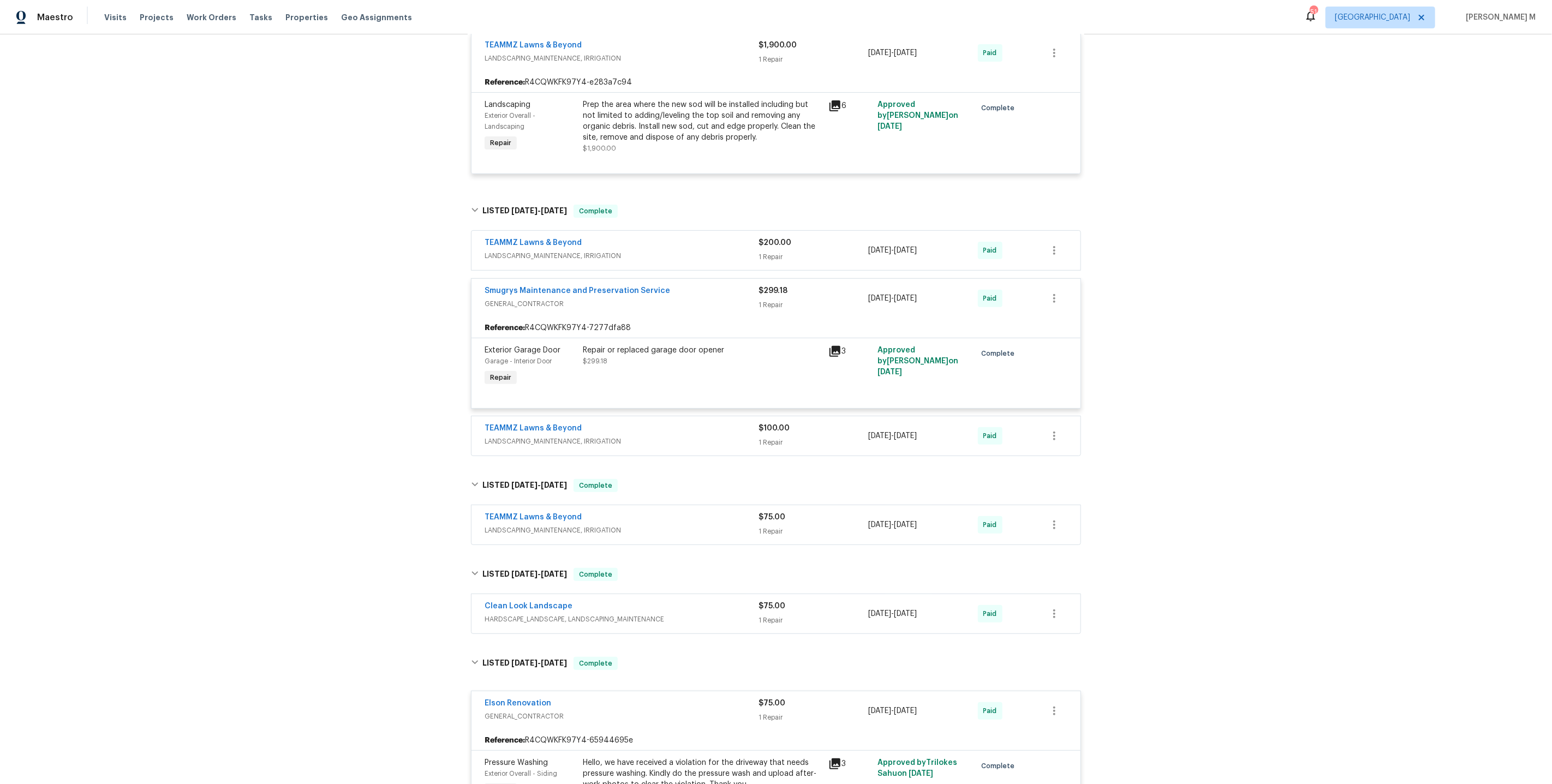
click at [714, 355] on div "Repair or replaced garage door opener $299.18" at bounding box center [703, 367] width 245 height 50
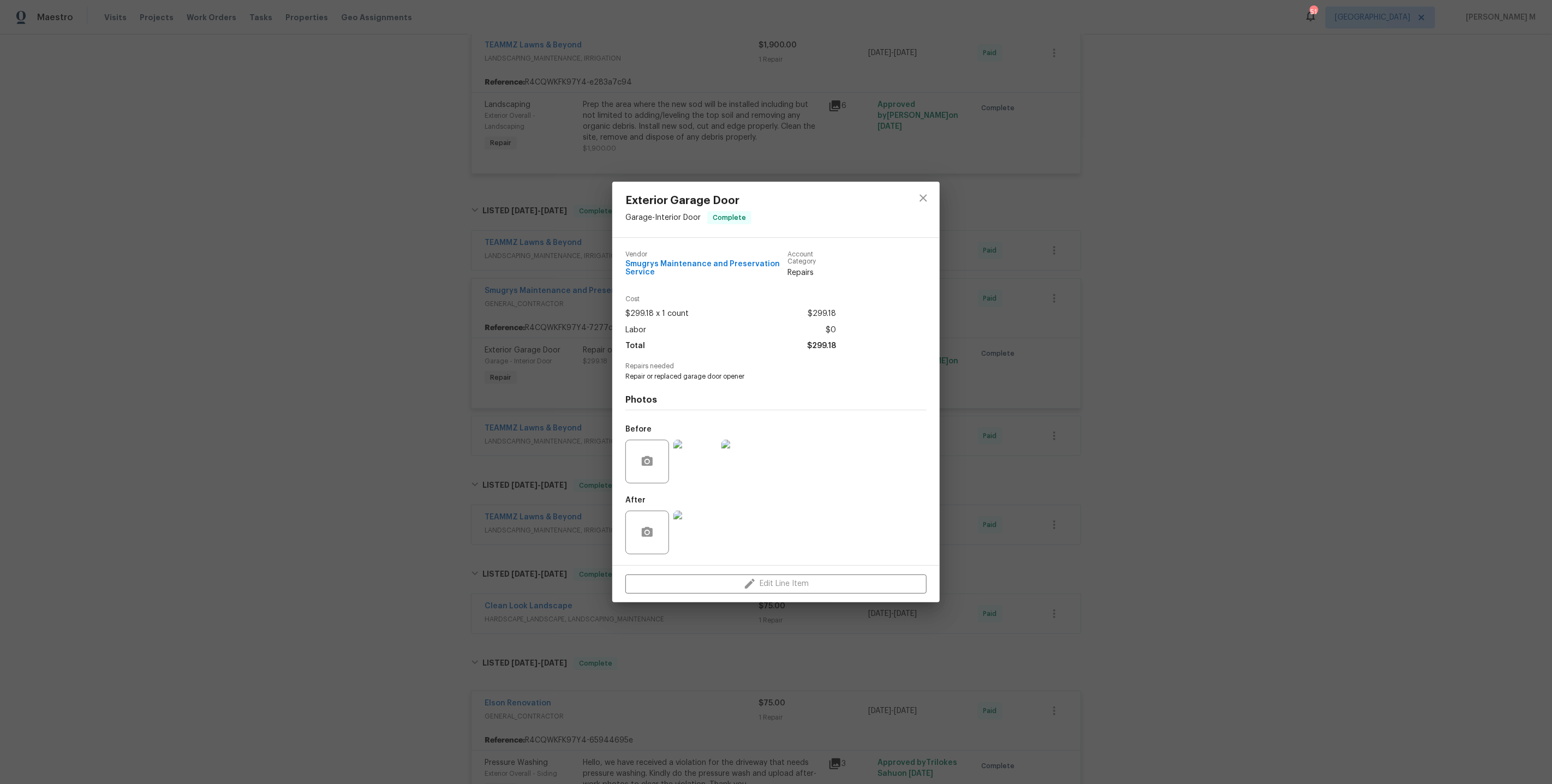
click at [692, 454] on img at bounding box center [695, 461] width 44 height 44
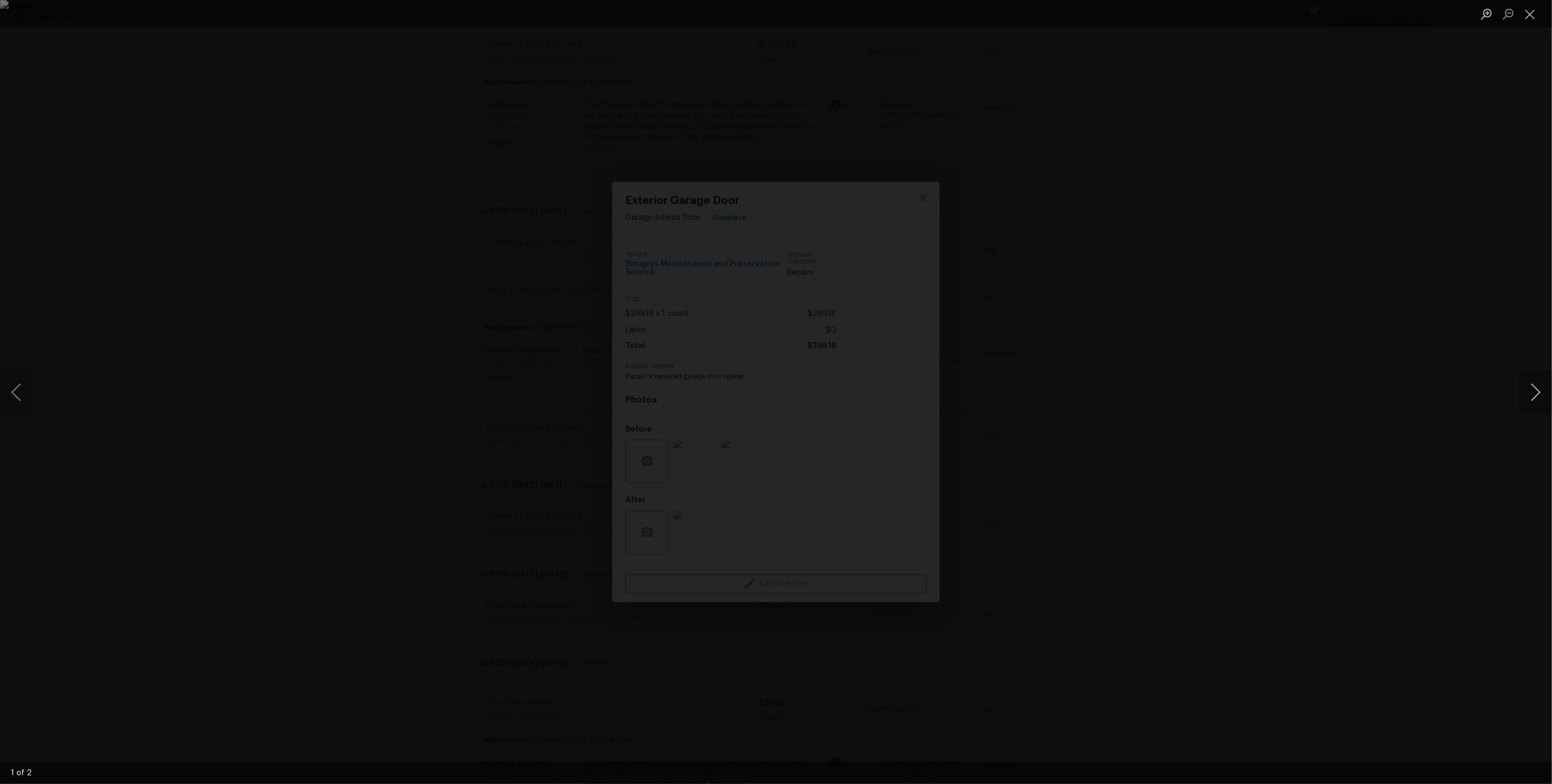
click at [1533, 389] on button "Next image" at bounding box center [1535, 392] width 33 height 44
click at [1282, 306] on div "Lightbox" at bounding box center [776, 392] width 1552 height 784
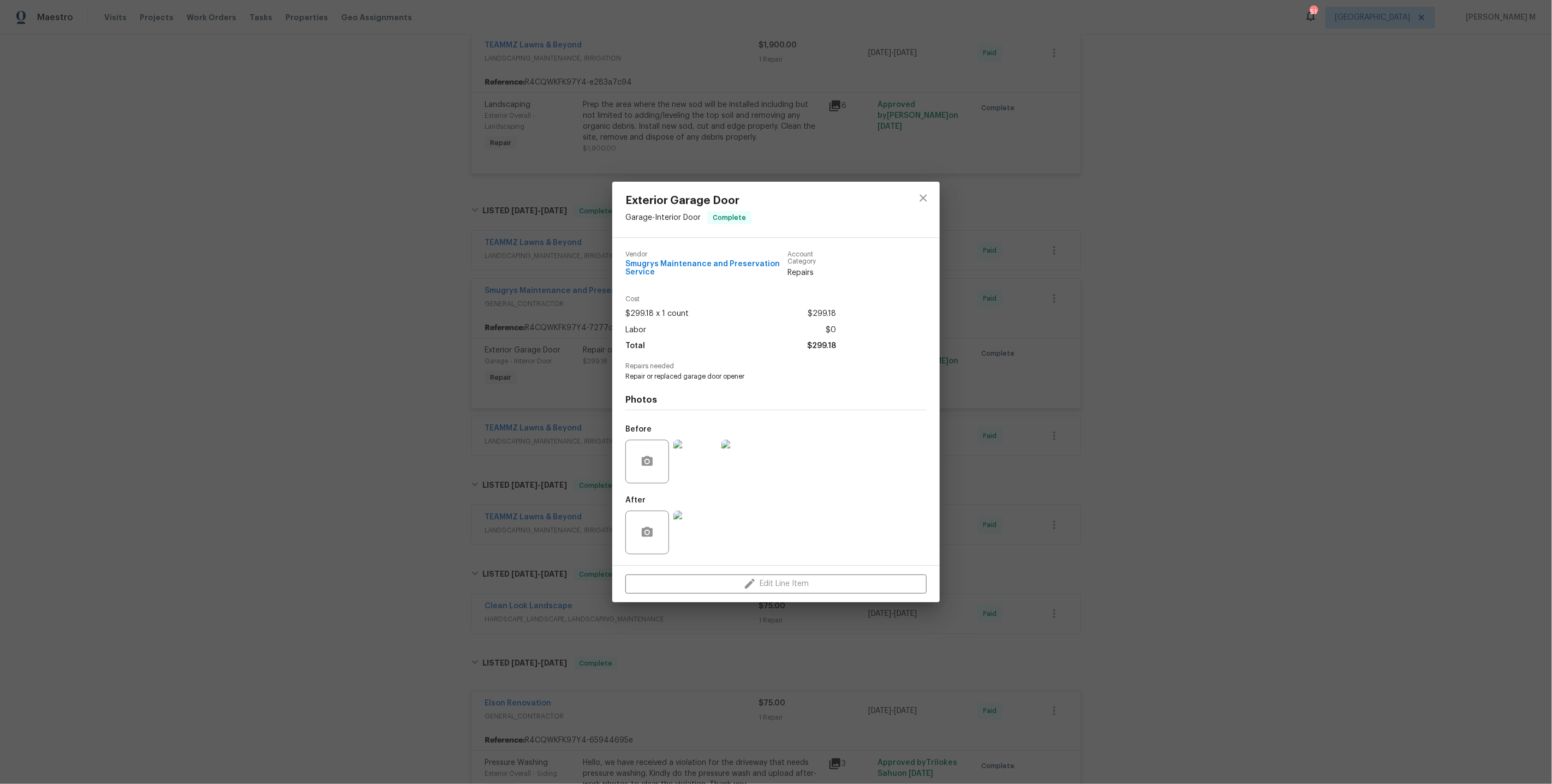
click at [976, 369] on div "Exterior Garage Door Garage - Interior Door Complete Vendor Smugrys Maintenance…" at bounding box center [776, 392] width 1552 height 784
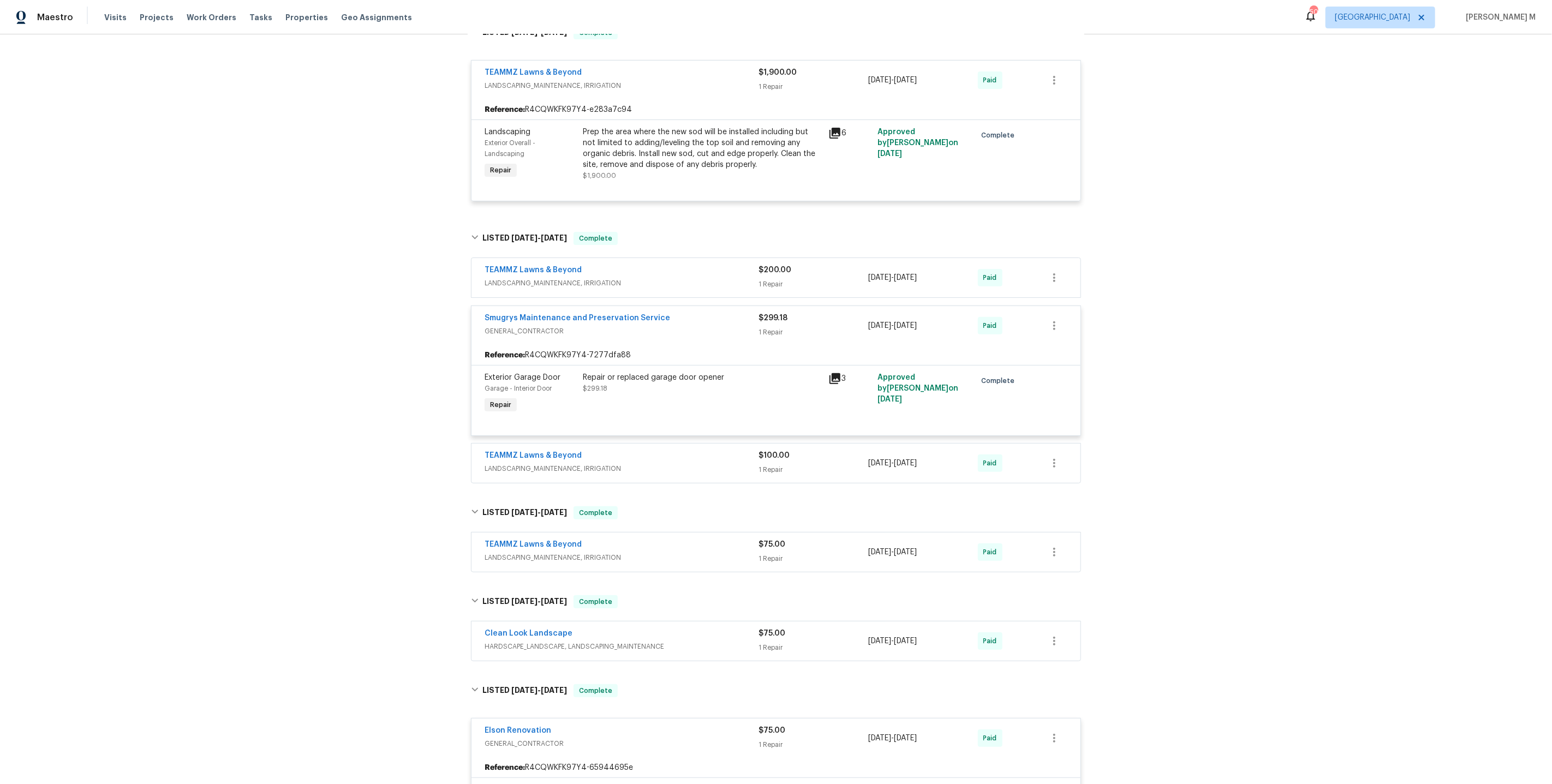
scroll to position [0, 0]
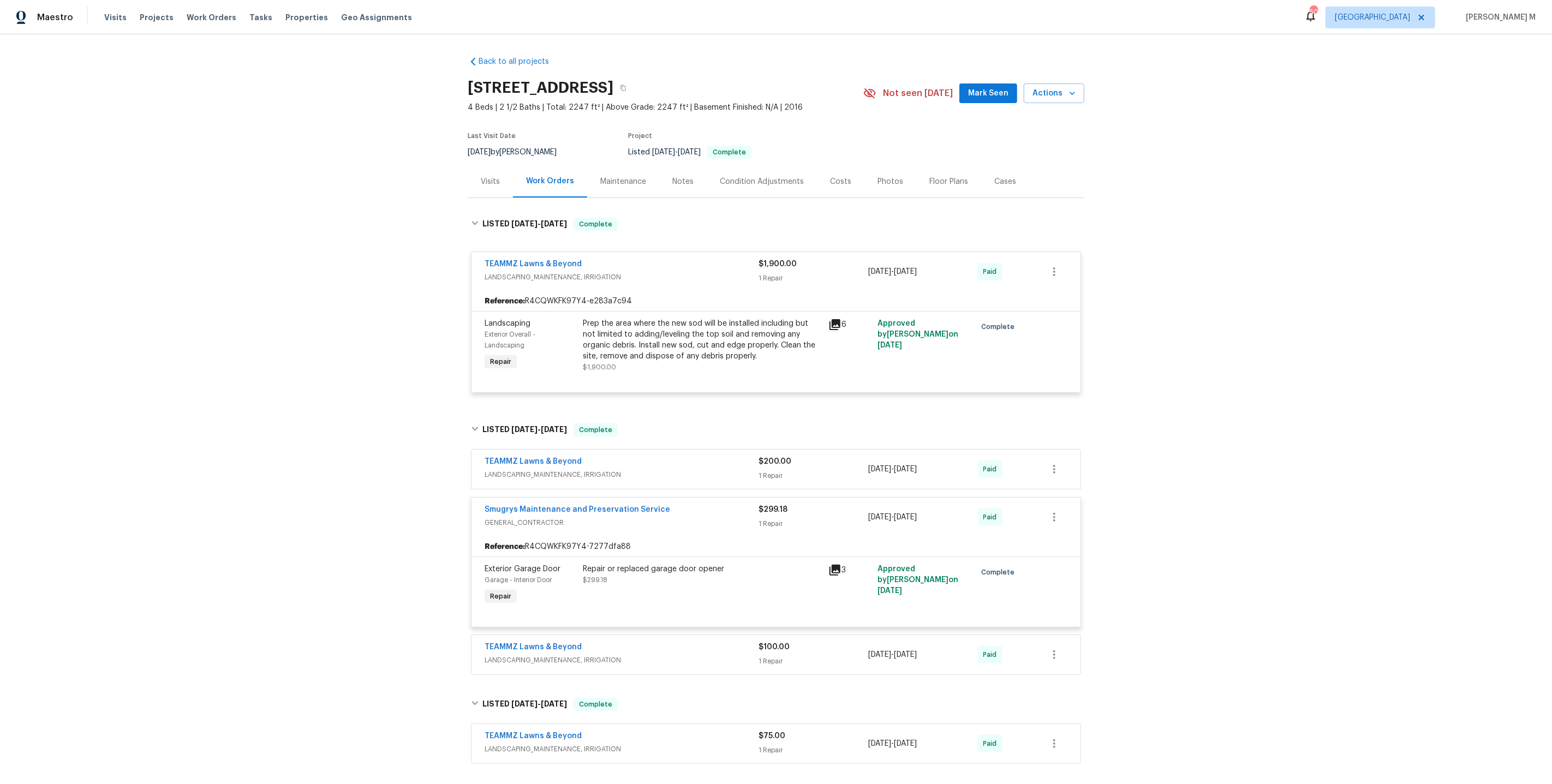
click at [606, 180] on div "Maintenance" at bounding box center [623, 181] width 46 height 11
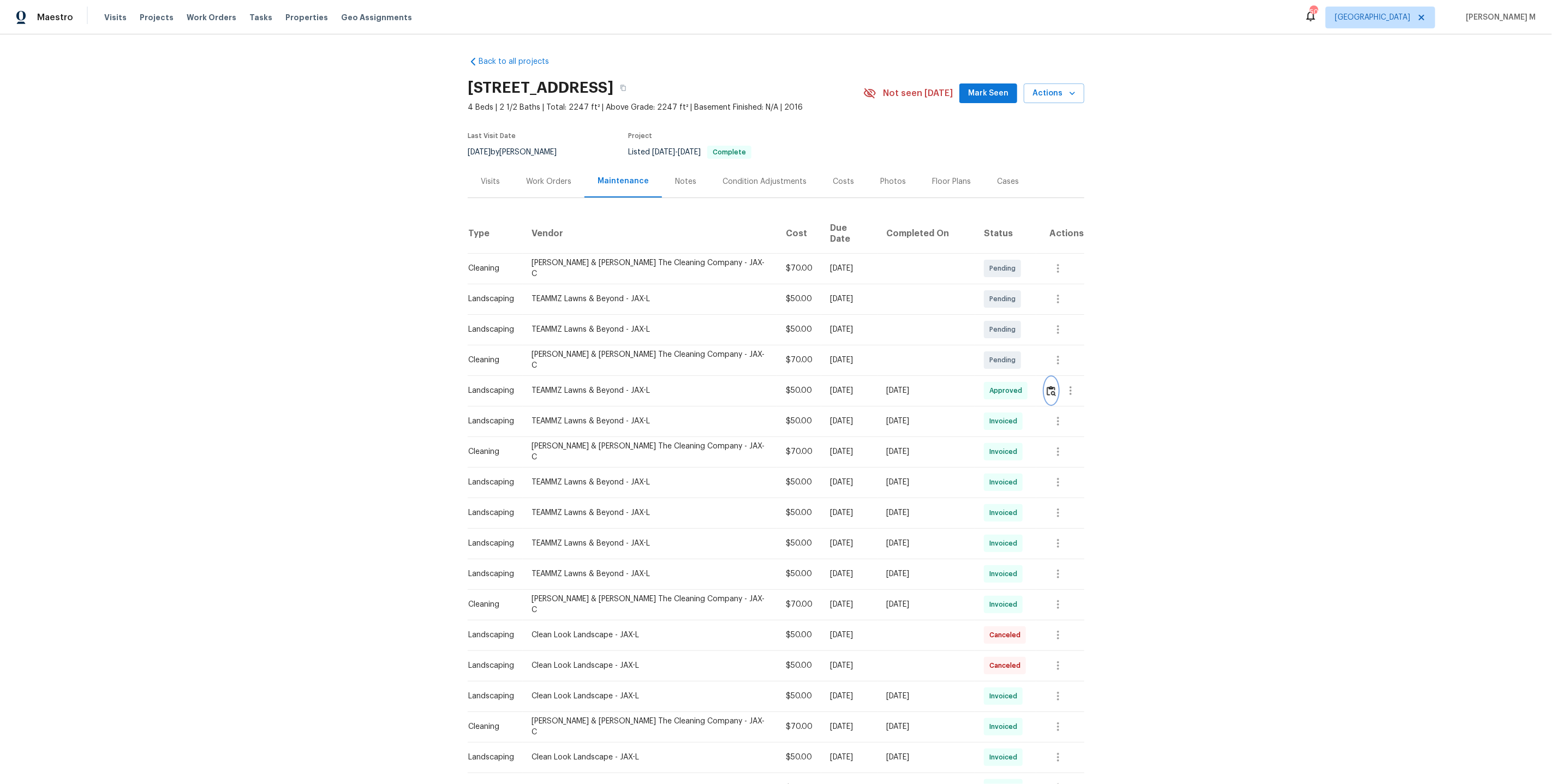
click at [1052, 386] on img "button" at bounding box center [1051, 390] width 9 height 10
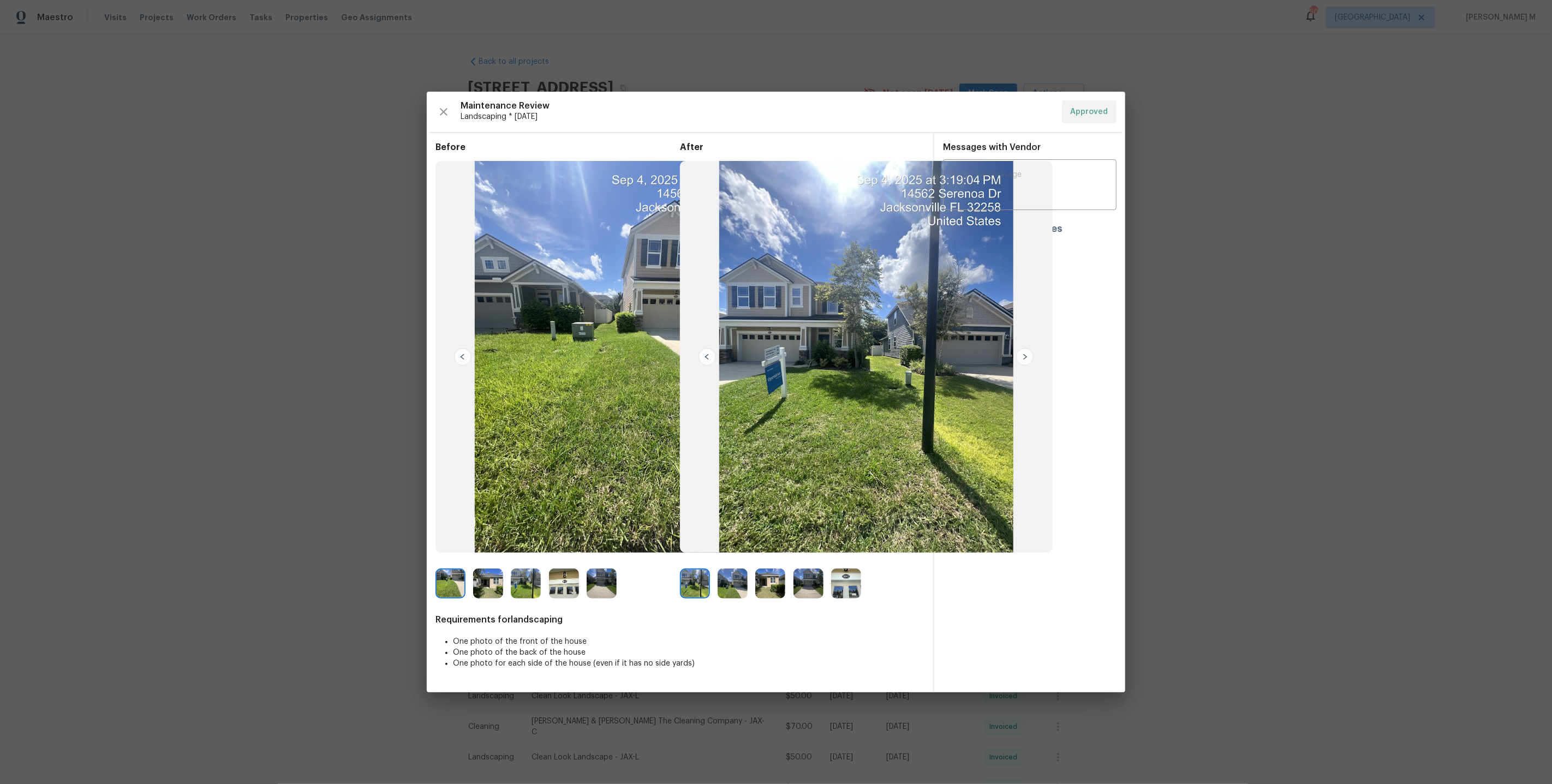
click at [766, 577] on img at bounding box center [770, 583] width 30 height 30
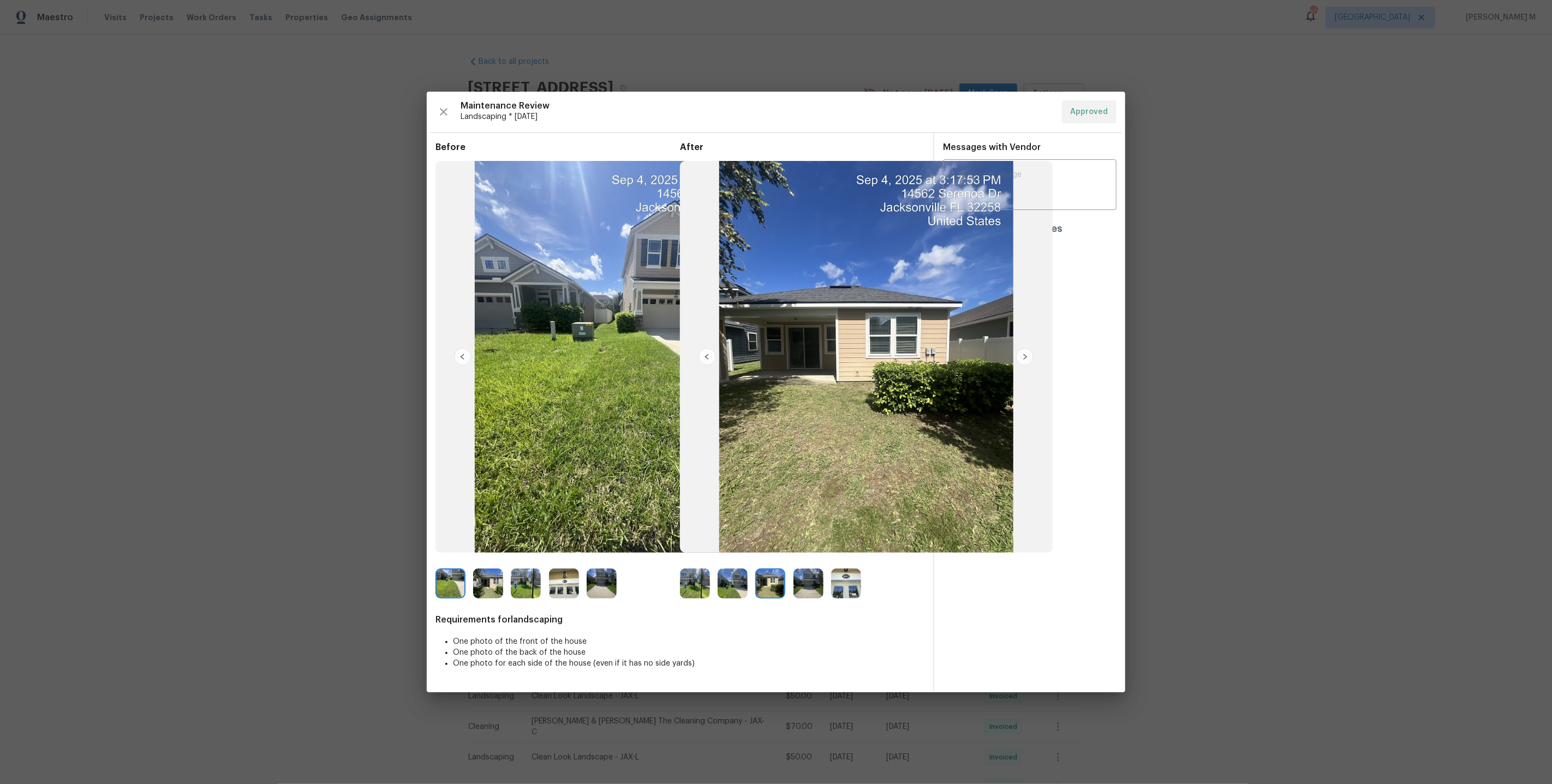
click at [732, 586] on img at bounding box center [732, 583] width 30 height 30
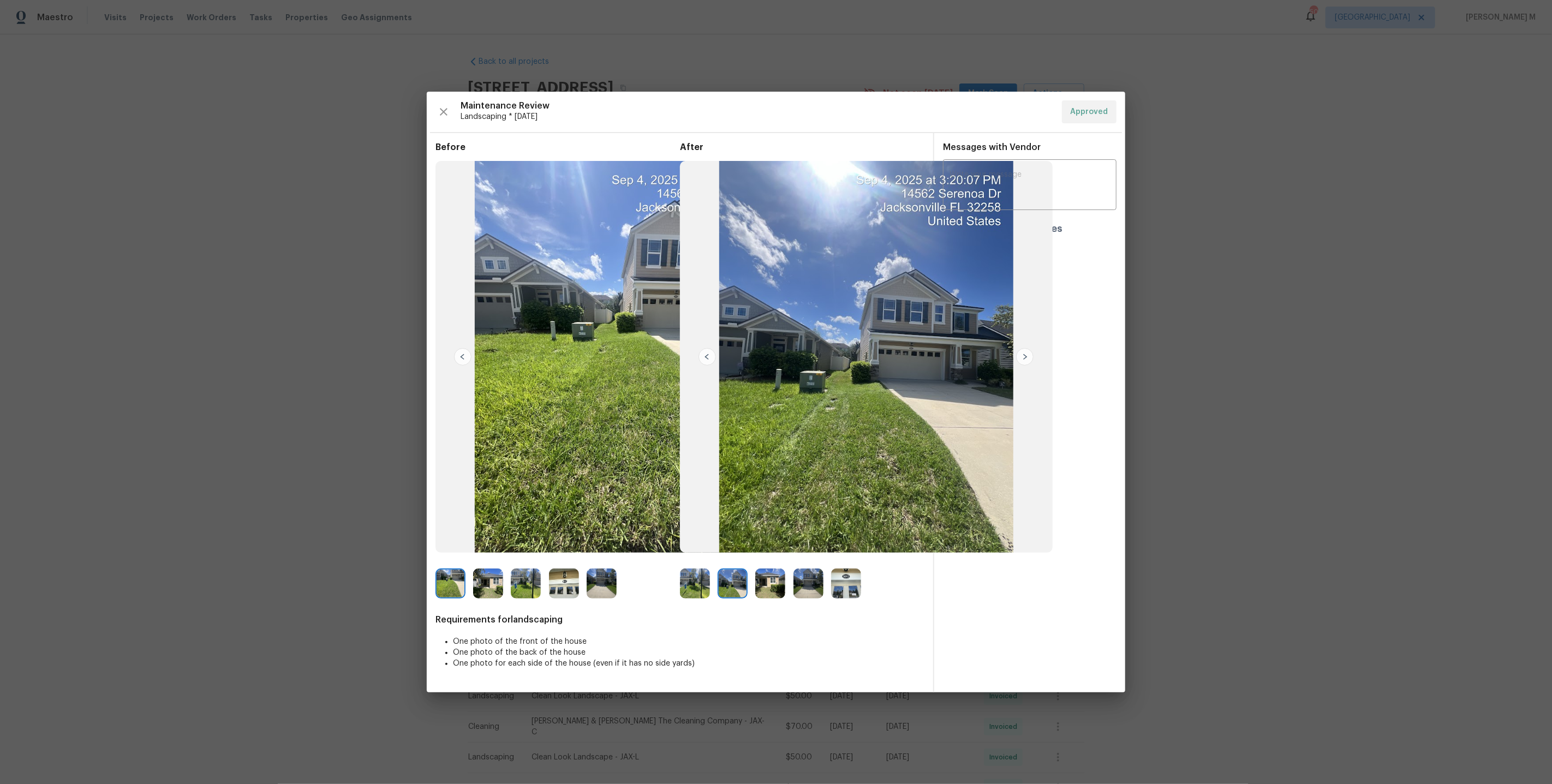
click at [785, 584] on img at bounding box center [770, 583] width 30 height 30
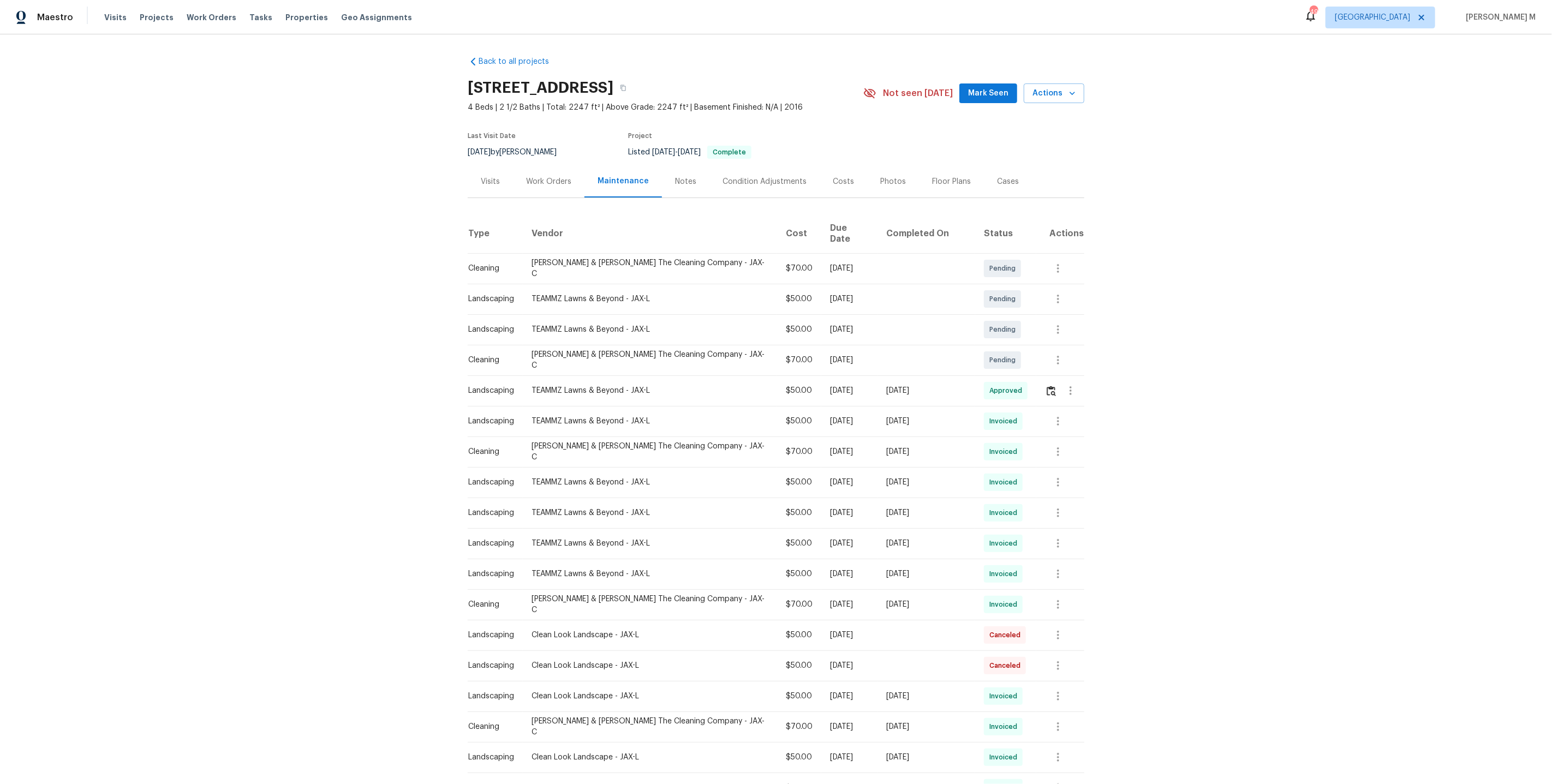
click at [533, 190] on div "Work Orders" at bounding box center [549, 181] width 71 height 32
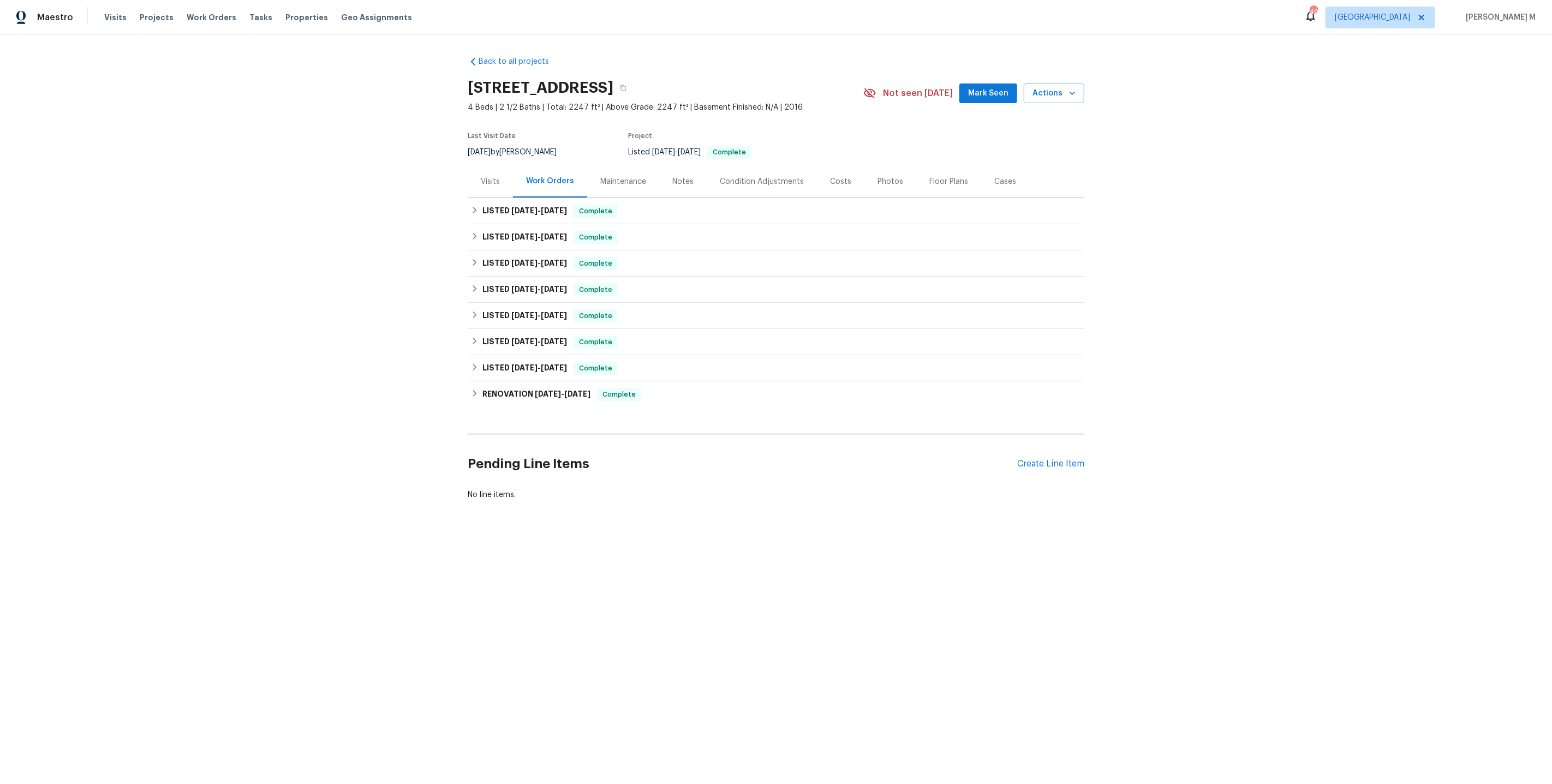
click at [1058, 461] on div "Pending Line Items Create Line Item" at bounding box center [776, 464] width 617 height 51
click at [1063, 459] on div "Create Line Item" at bounding box center [1051, 464] width 67 height 10
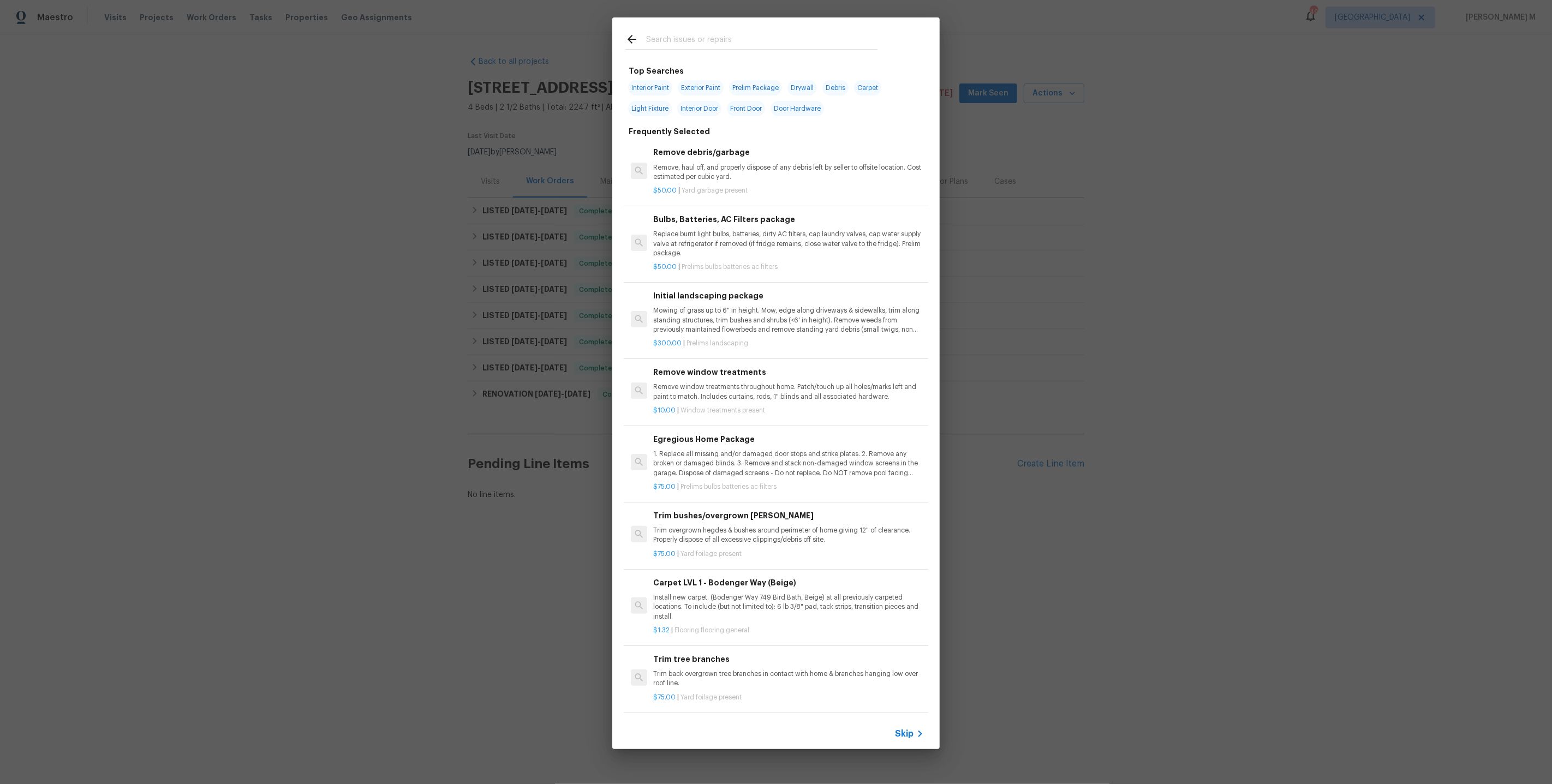
click at [920, 731] on icon at bounding box center [920, 733] width 13 height 13
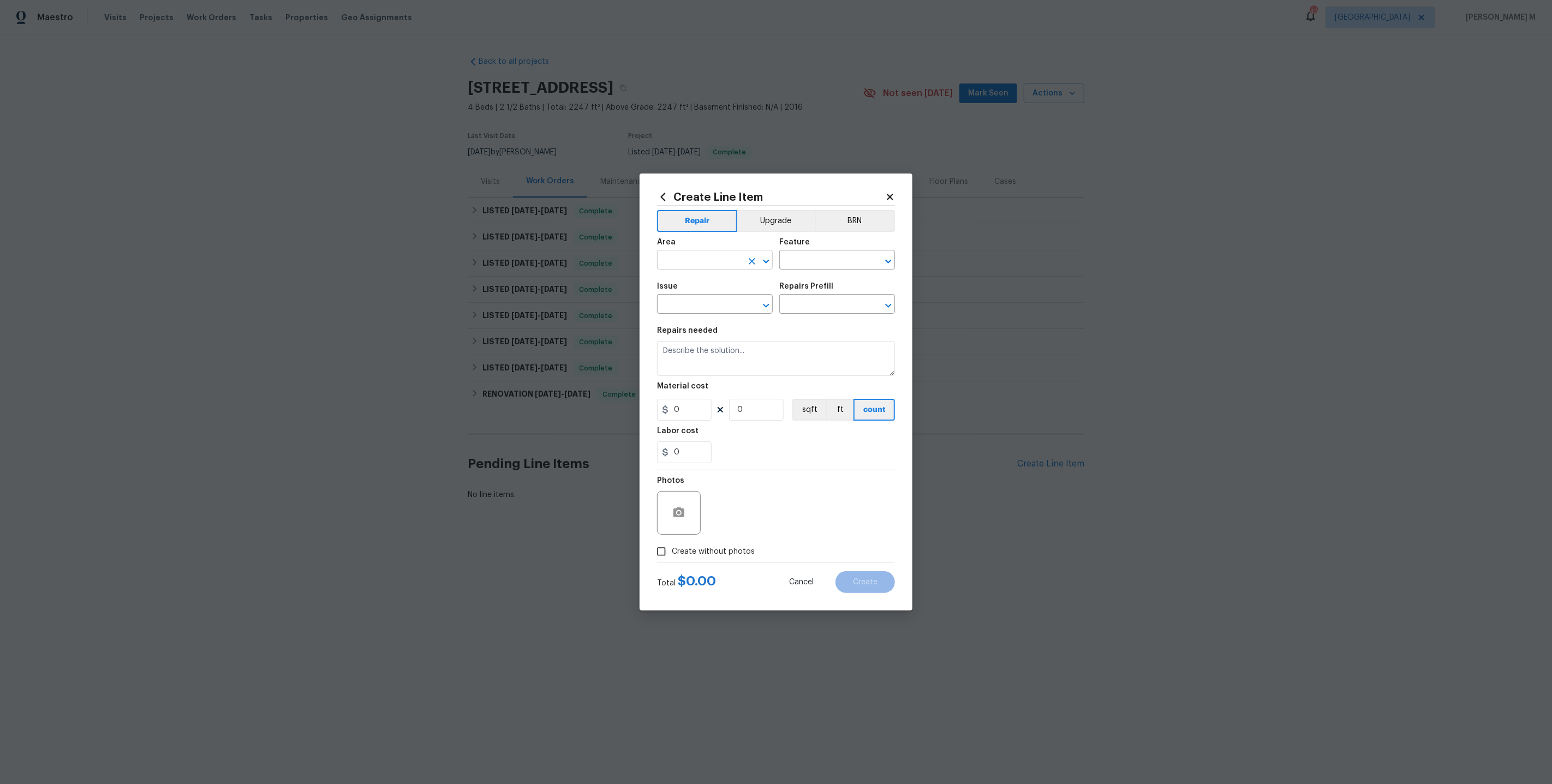
click at [709, 270] on input "text" at bounding box center [700, 261] width 85 height 17
click at [704, 292] on li "Garage" at bounding box center [714, 290] width 117 height 18
type input "Garage"
click at [794, 265] on input "text" at bounding box center [822, 261] width 85 height 17
click at [823, 396] on li "Garage Door Opener" at bounding box center [837, 396] width 117 height 18
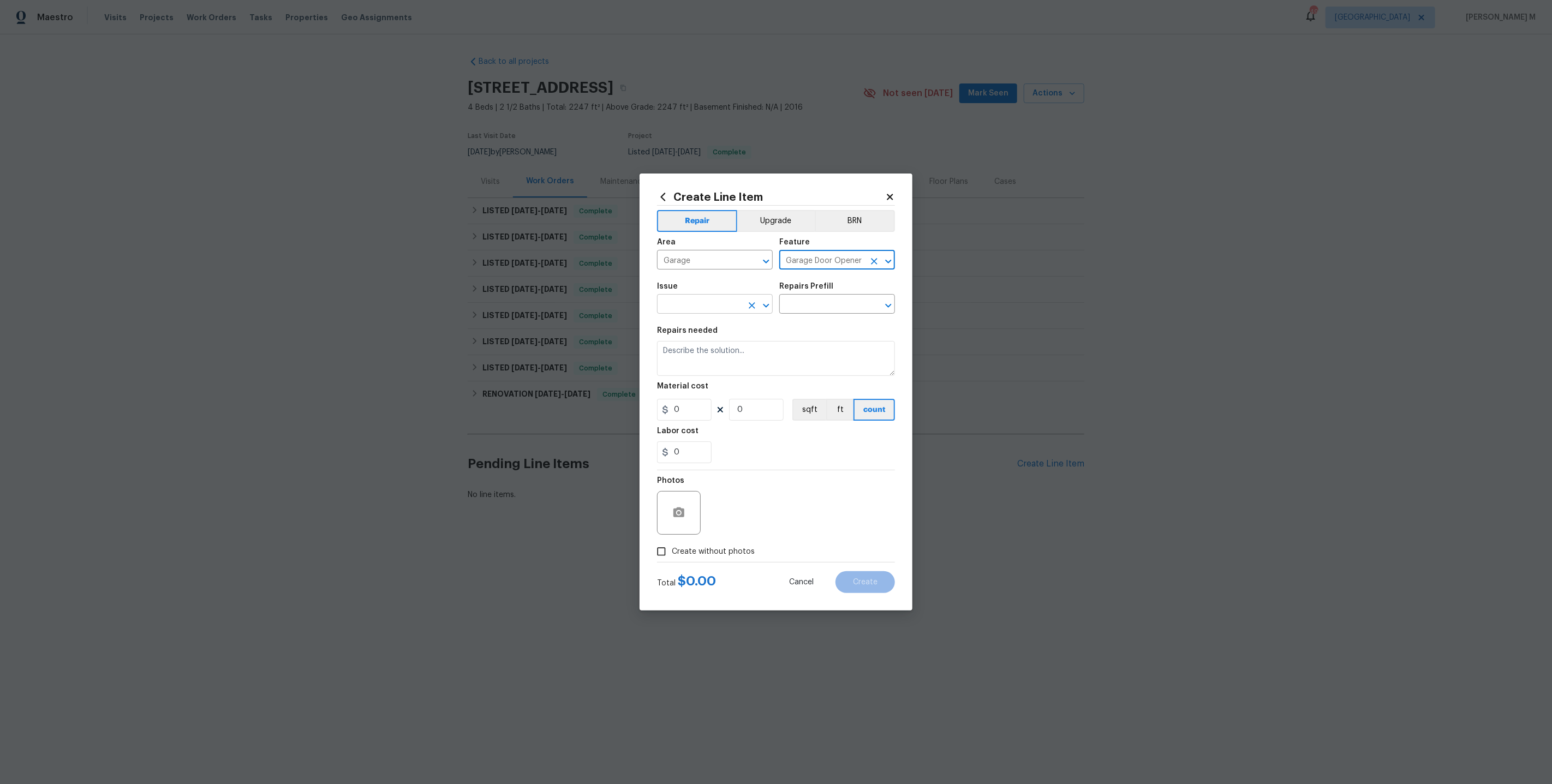
type input "Garage Door Opener"
click at [713, 311] on input "text" at bounding box center [700, 305] width 85 height 17
click at [707, 351] on li "Exterior Garage Door" at bounding box center [714, 358] width 117 height 18
type input "Exterior Garage Door"
click at [854, 309] on input "text" at bounding box center [822, 305] width 85 height 17
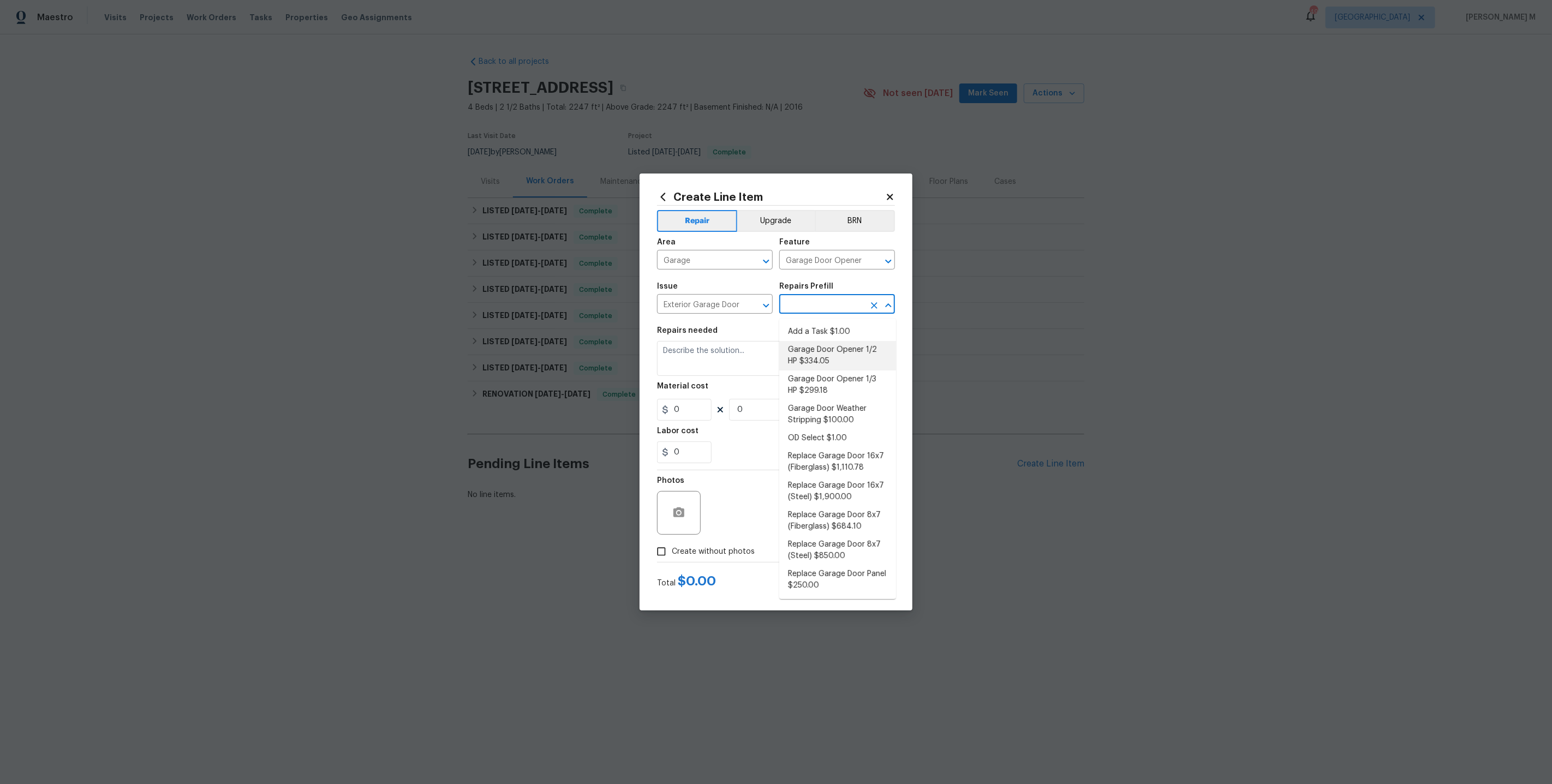
click at [841, 356] on li "Garage Door Opener 1/2 HP $334.05" at bounding box center [837, 356] width 117 height 30
type input "Interior Door"
type input "Garage Door Opener 1/2 HP $334.05"
type textarea "Remove the existing garage door opener and hardware/anchoring system. Install a…"
type input "334.05"
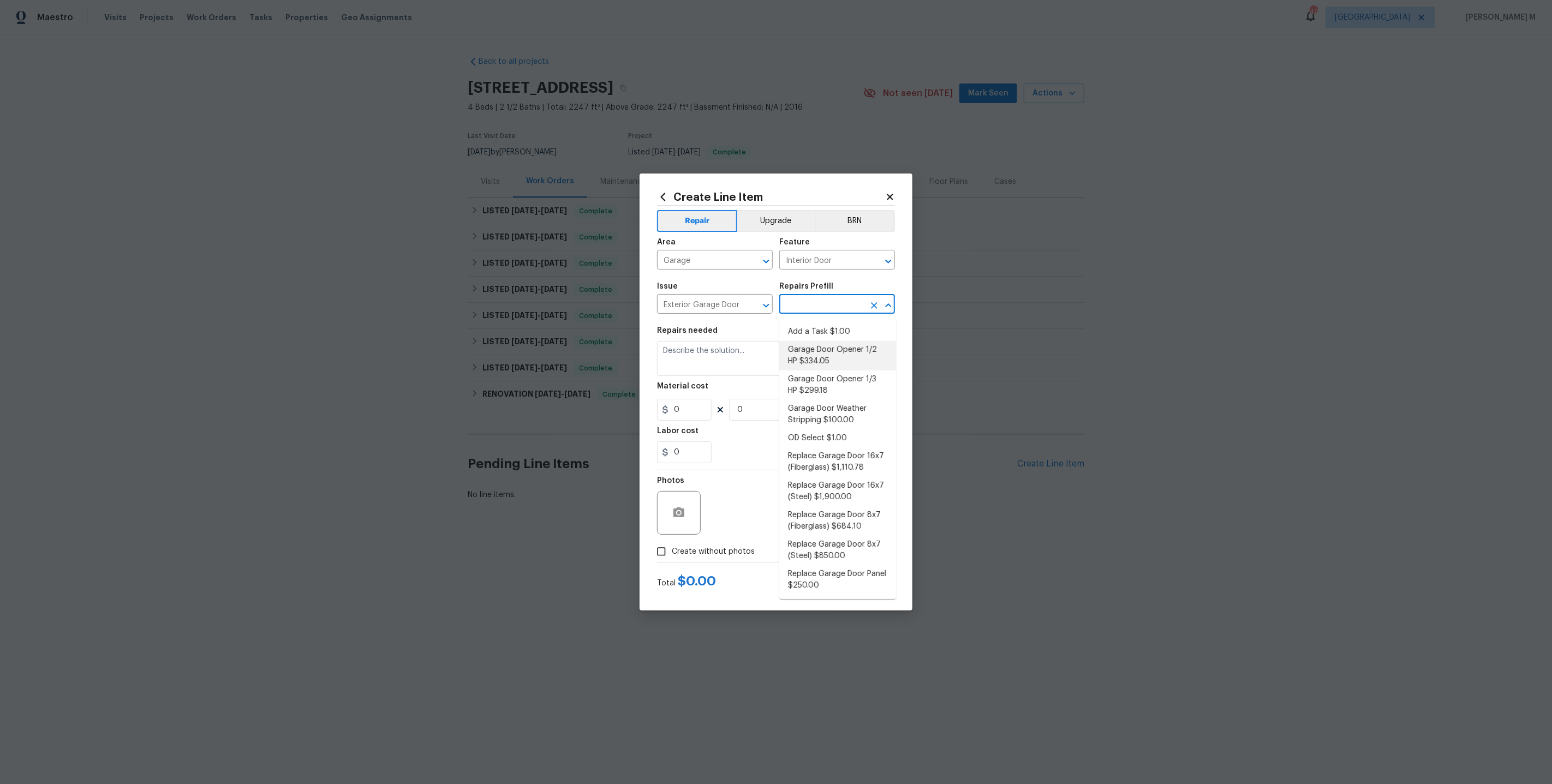
type input "1"
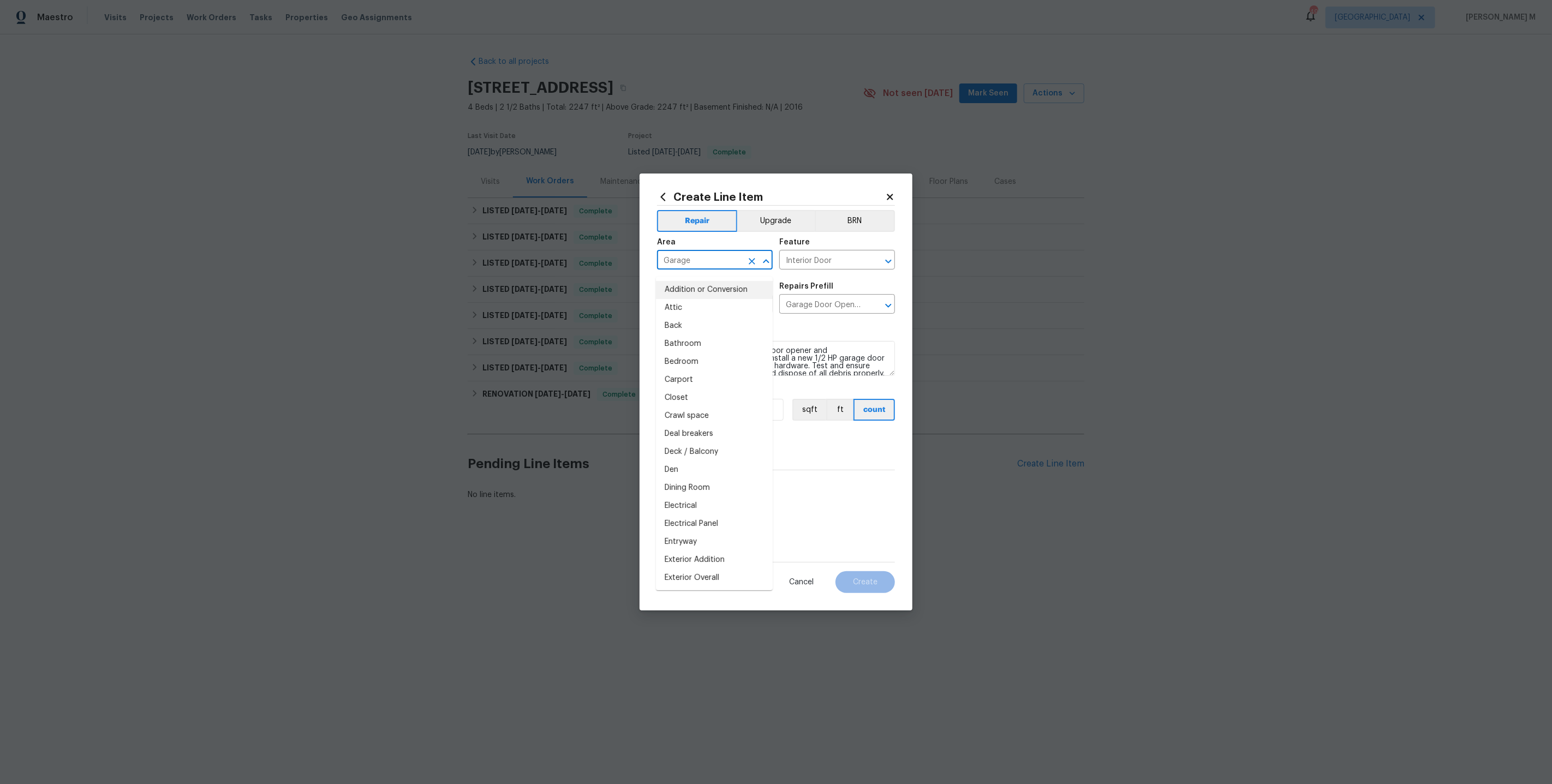
drag, startPoint x: 717, startPoint y: 270, endPoint x: 516, endPoint y: 270, distance: 201.0
click at [516, 270] on div "Create Line Item Repair Upgrade BRN Area Garage ​ Feature Interior Door ​ Issue…" at bounding box center [776, 392] width 1552 height 784
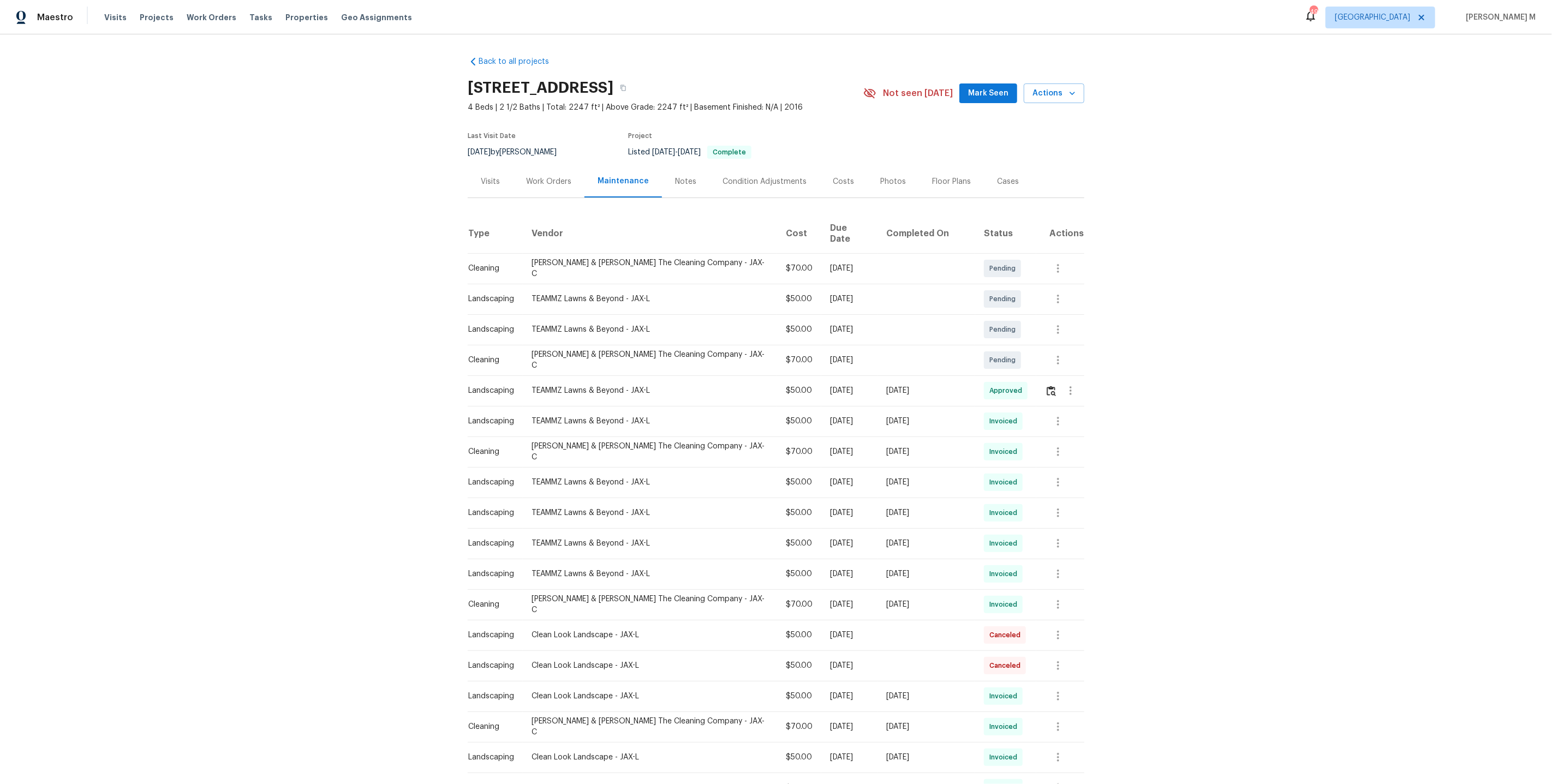
click at [558, 182] on div "Work Orders" at bounding box center [549, 181] width 71 height 32
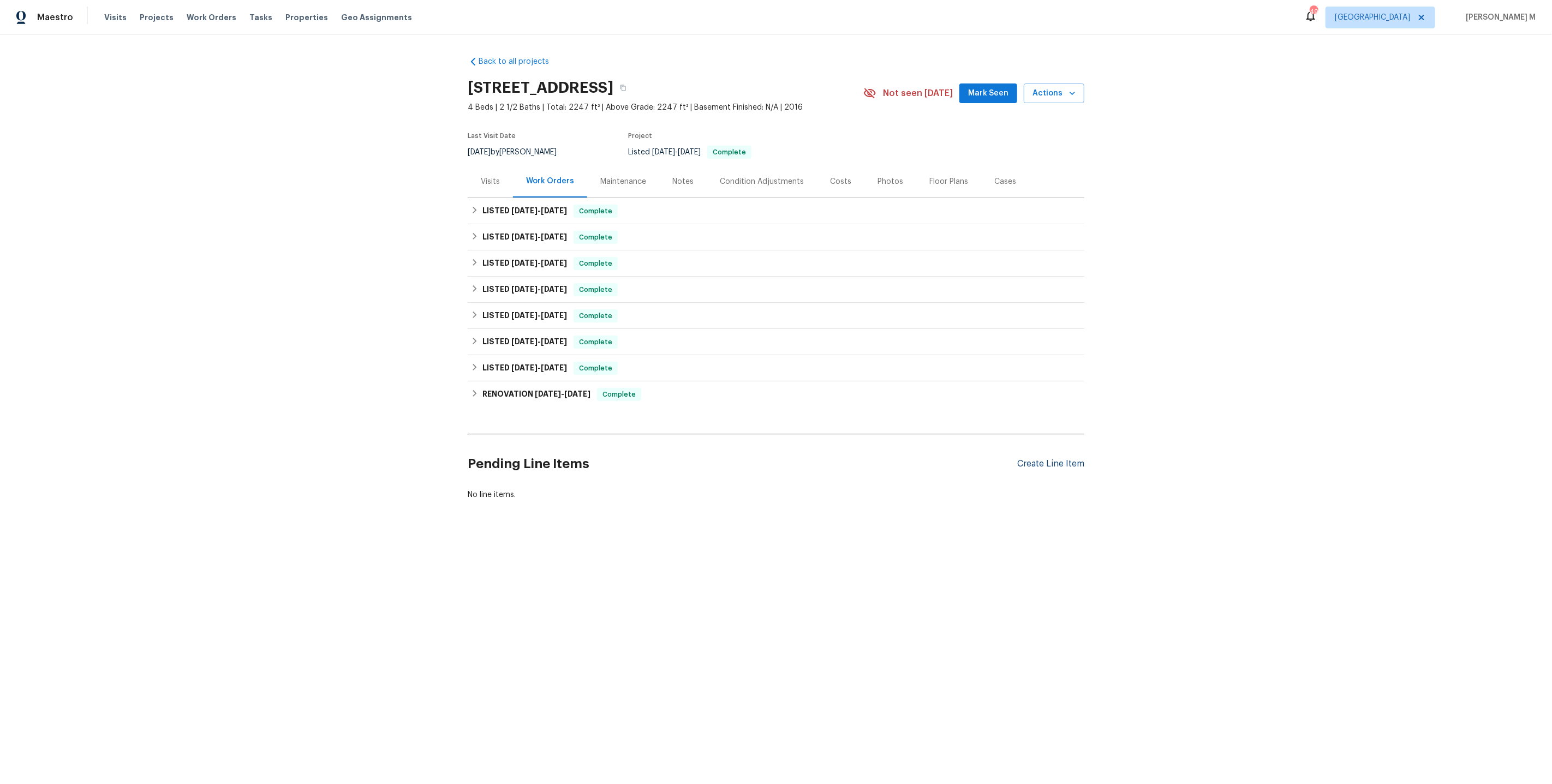
click at [1061, 459] on div "Create Line Item" at bounding box center [1051, 464] width 67 height 10
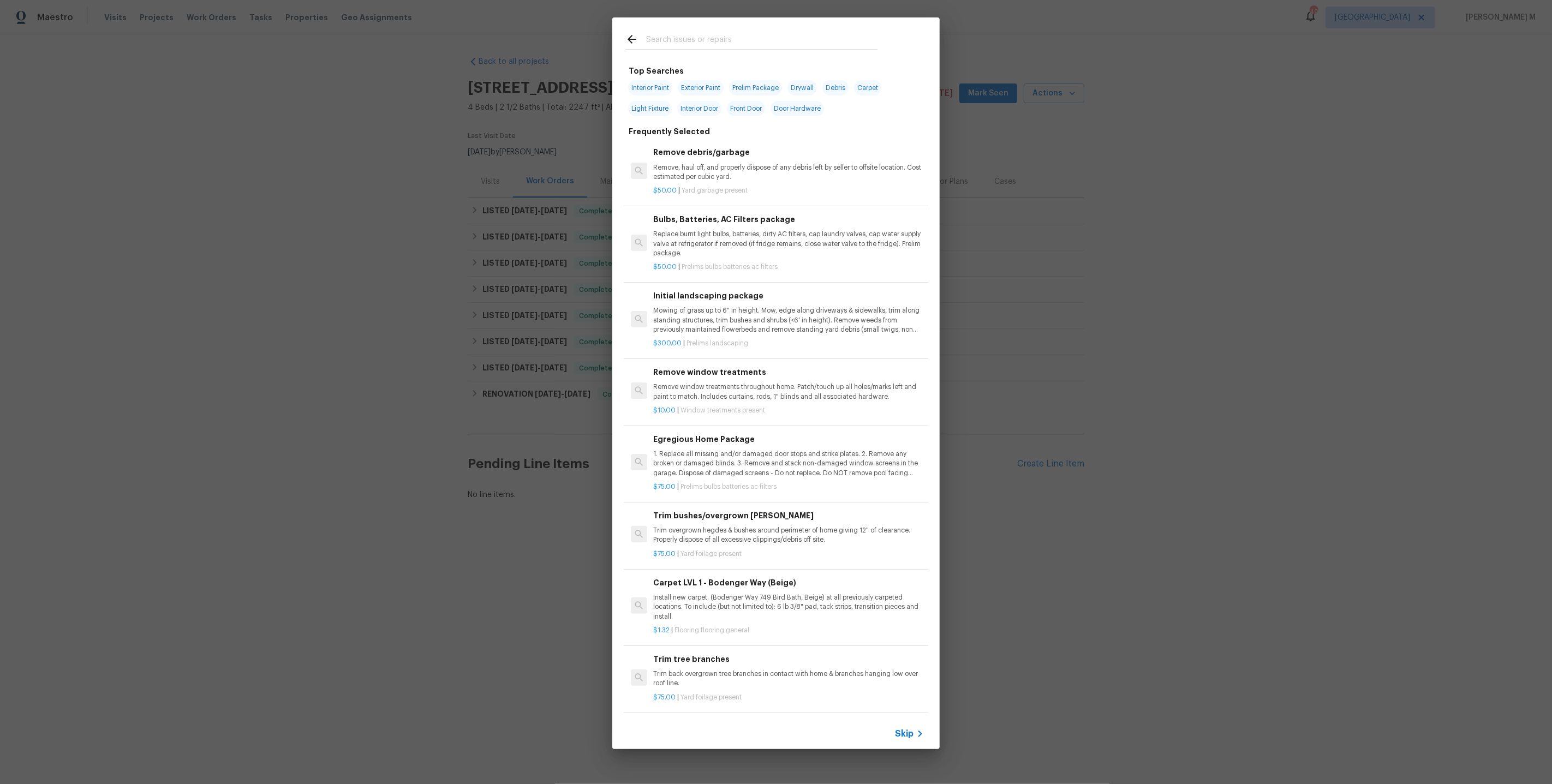
click at [893, 734] on div "Skip" at bounding box center [776, 733] width 328 height 30
click at [922, 732] on icon at bounding box center [920, 733] width 13 height 13
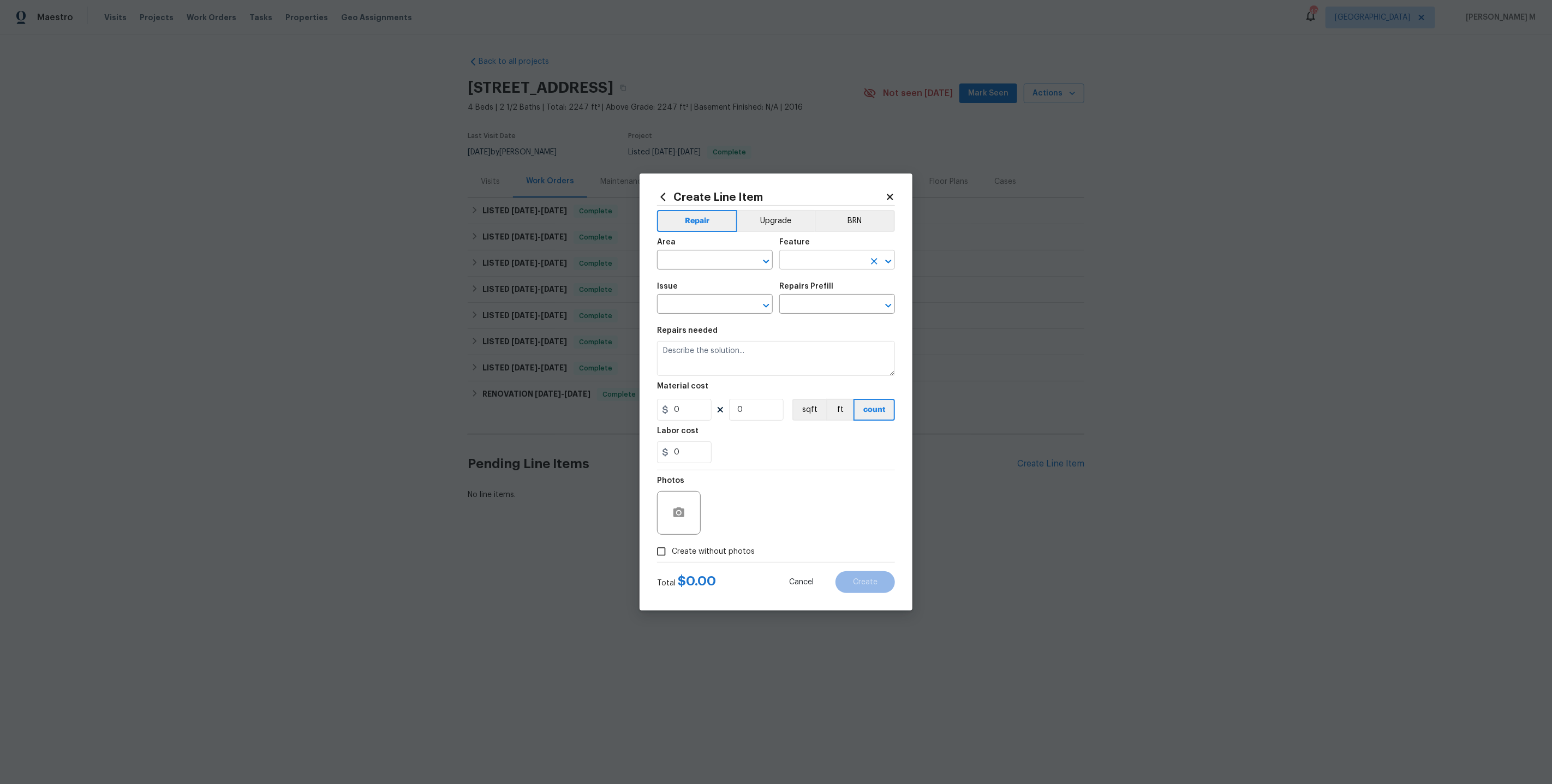
click at [831, 265] on input "text" at bounding box center [822, 261] width 85 height 17
click at [721, 249] on div "Area" at bounding box center [715, 245] width 116 height 14
click at [717, 266] on input "text" at bounding box center [700, 261] width 85 height 17
click at [706, 293] on li "Garage" at bounding box center [714, 290] width 117 height 18
type input "Garage"
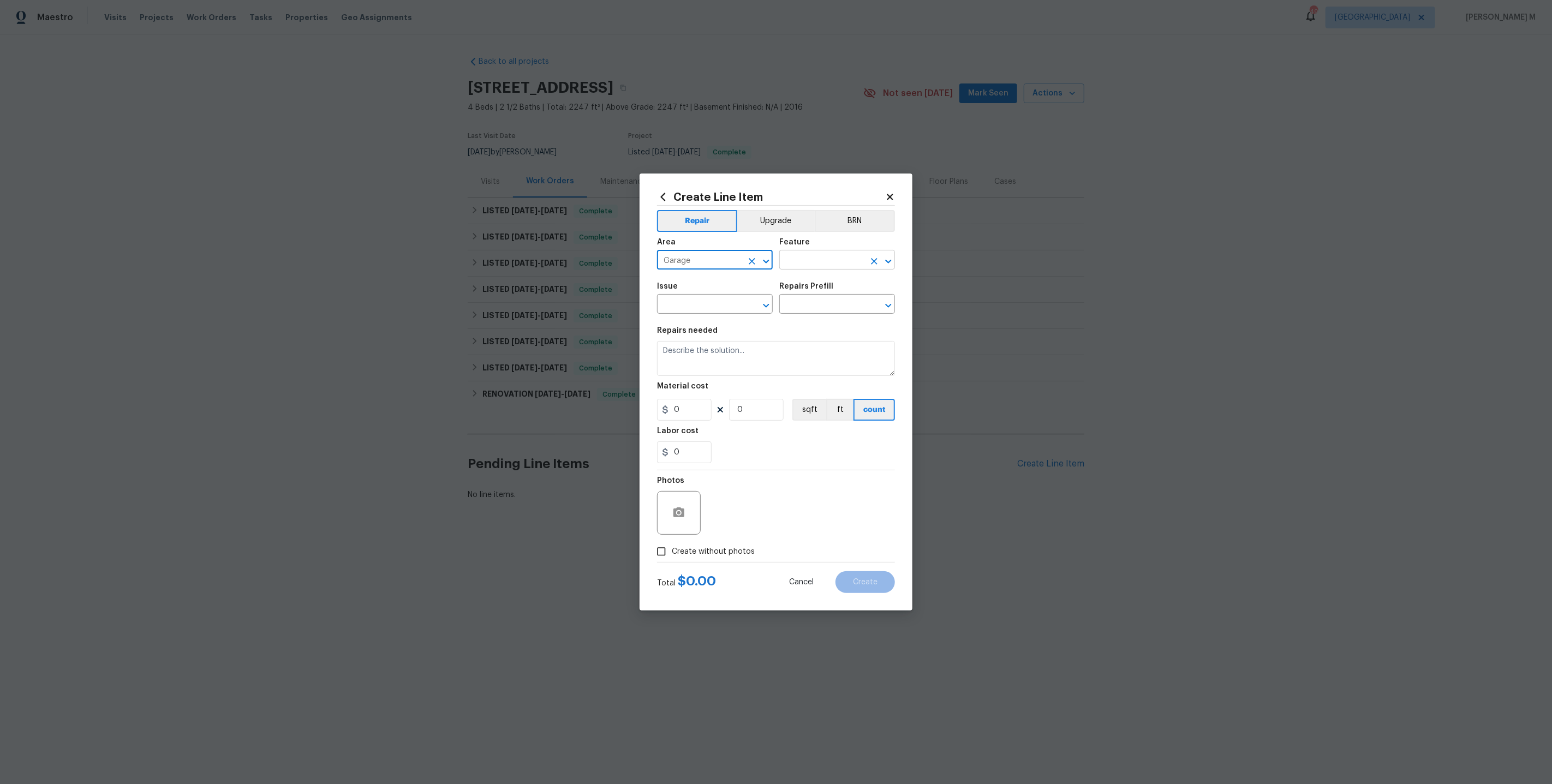
click at [815, 270] on input "text" at bounding box center [822, 261] width 85 height 17
click at [823, 378] on li "Garage Door" at bounding box center [837, 378] width 117 height 18
drag, startPoint x: 837, startPoint y: 268, endPoint x: 700, endPoint y: 268, distance: 137.0
click at [700, 268] on div "Area Garage ​ Feature Garage Door ​" at bounding box center [776, 254] width 238 height 44
type input "Garage Door"
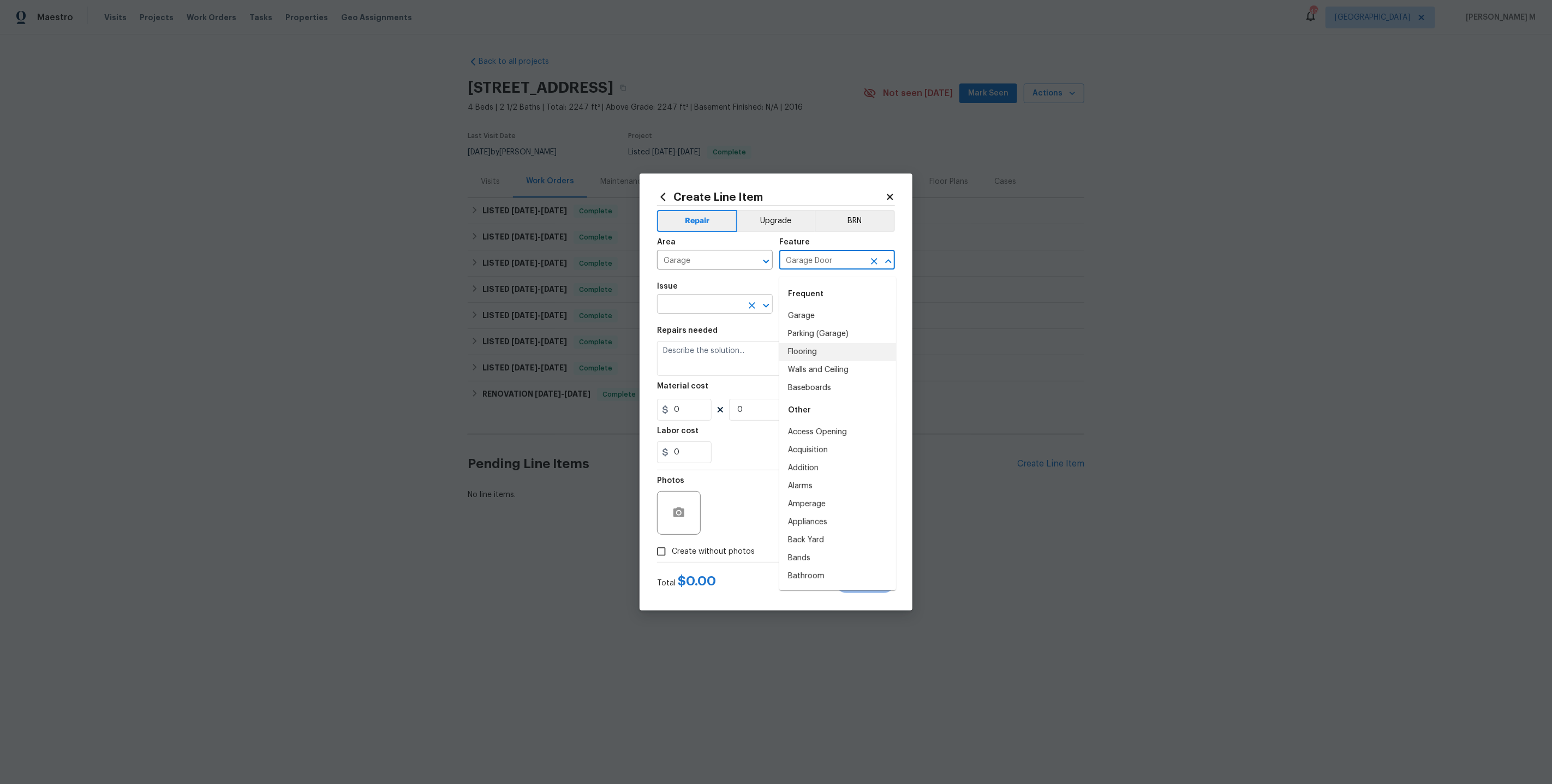
click at [678, 301] on input "text" at bounding box center [700, 305] width 85 height 17
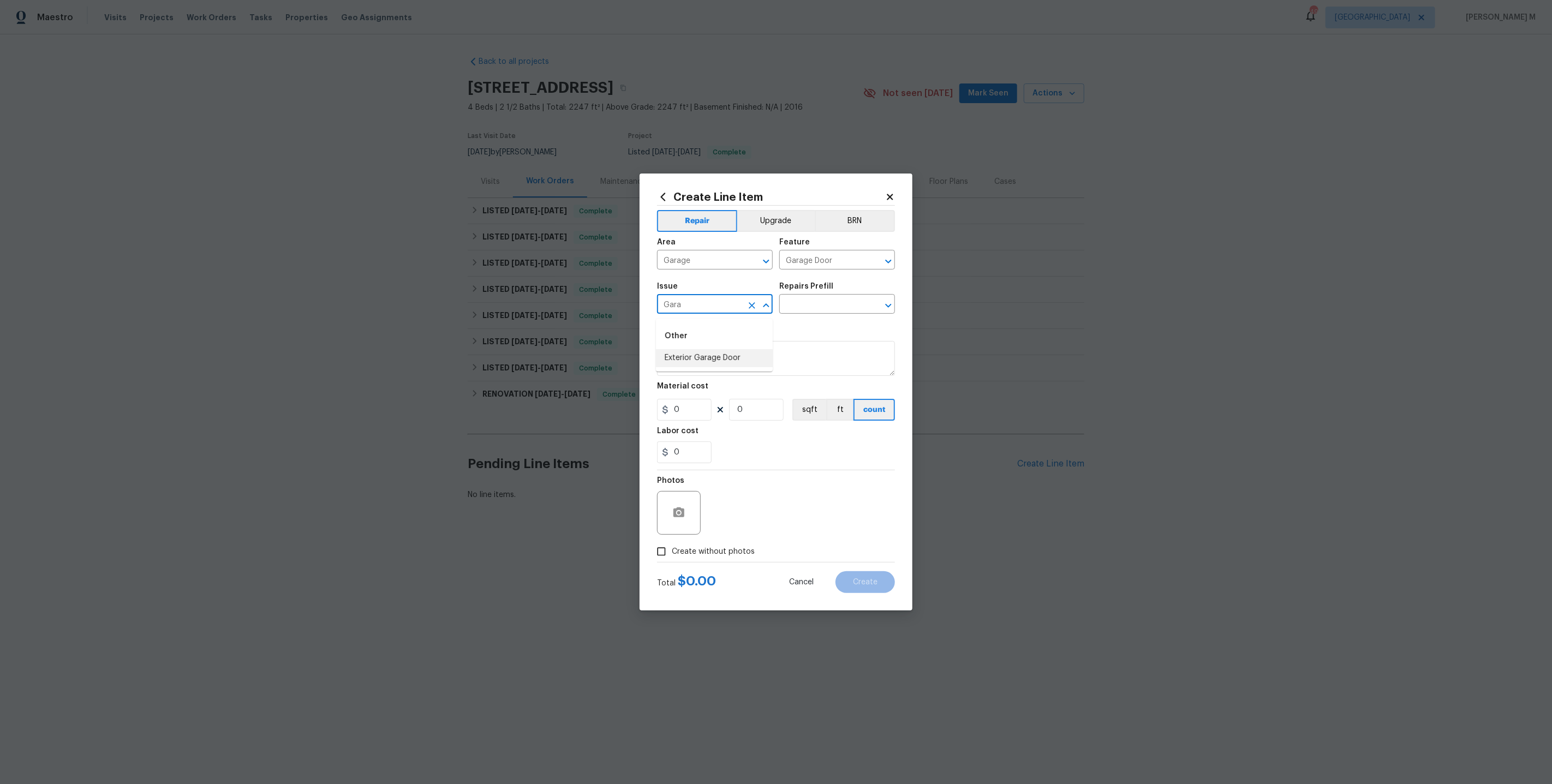
click at [701, 362] on li "Exterior Garage Door" at bounding box center [714, 358] width 117 height 18
drag, startPoint x: 738, startPoint y: 308, endPoint x: 556, endPoint y: 308, distance: 182.0
click at [556, 308] on div "Create Line Item Repair Upgrade BRN Area Garage ​ Feature Garage Door ​ Issue E…" at bounding box center [776, 392] width 1552 height 784
type input "Exterior Garage Door"
click at [814, 274] on body "Maestro Visits Projects Work Orders Tasks Properties Geo Assignments 49 Dallas …" at bounding box center [776, 287] width 1552 height 574
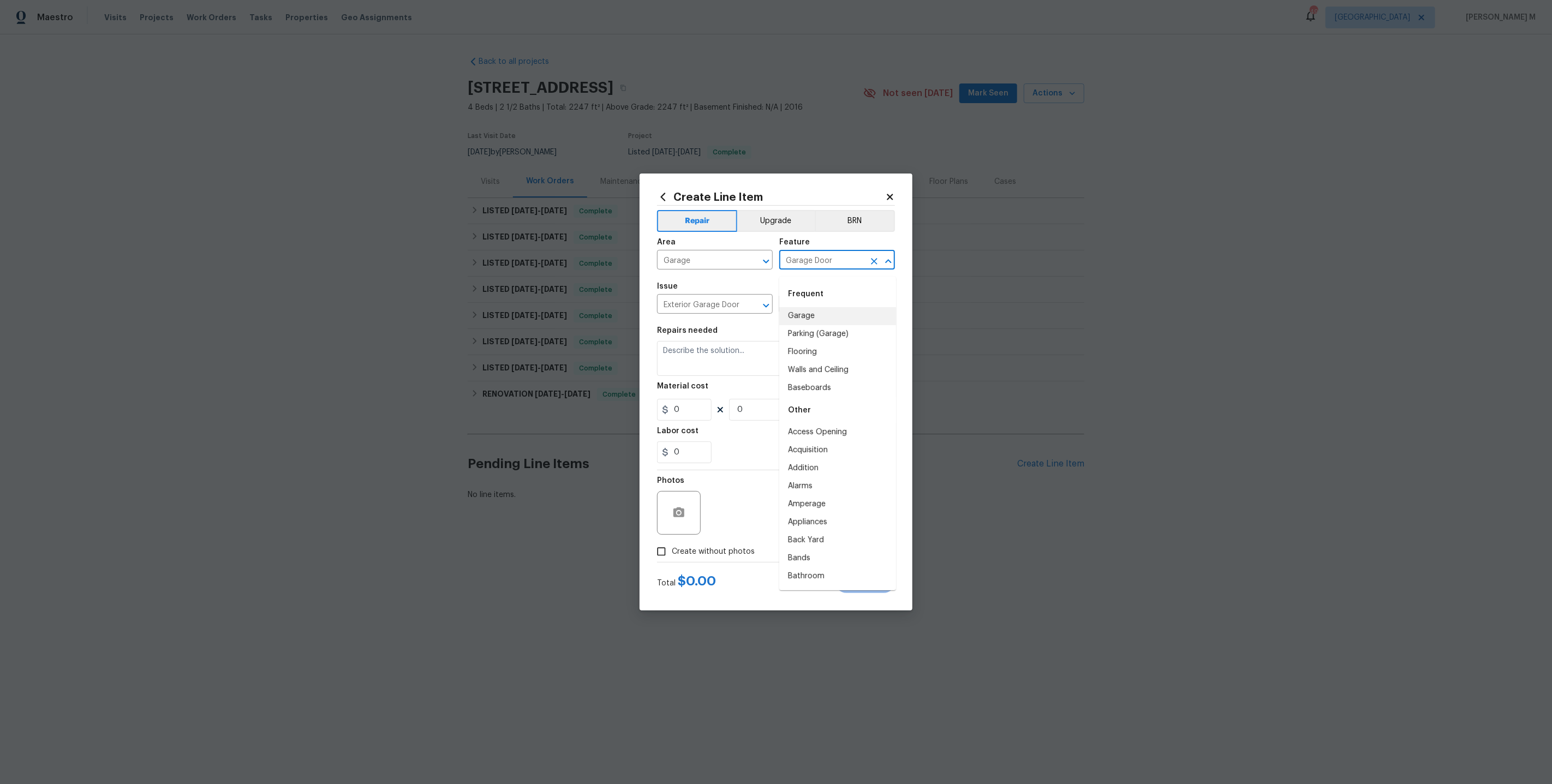
click at [827, 312] on li "Garage" at bounding box center [837, 316] width 117 height 18
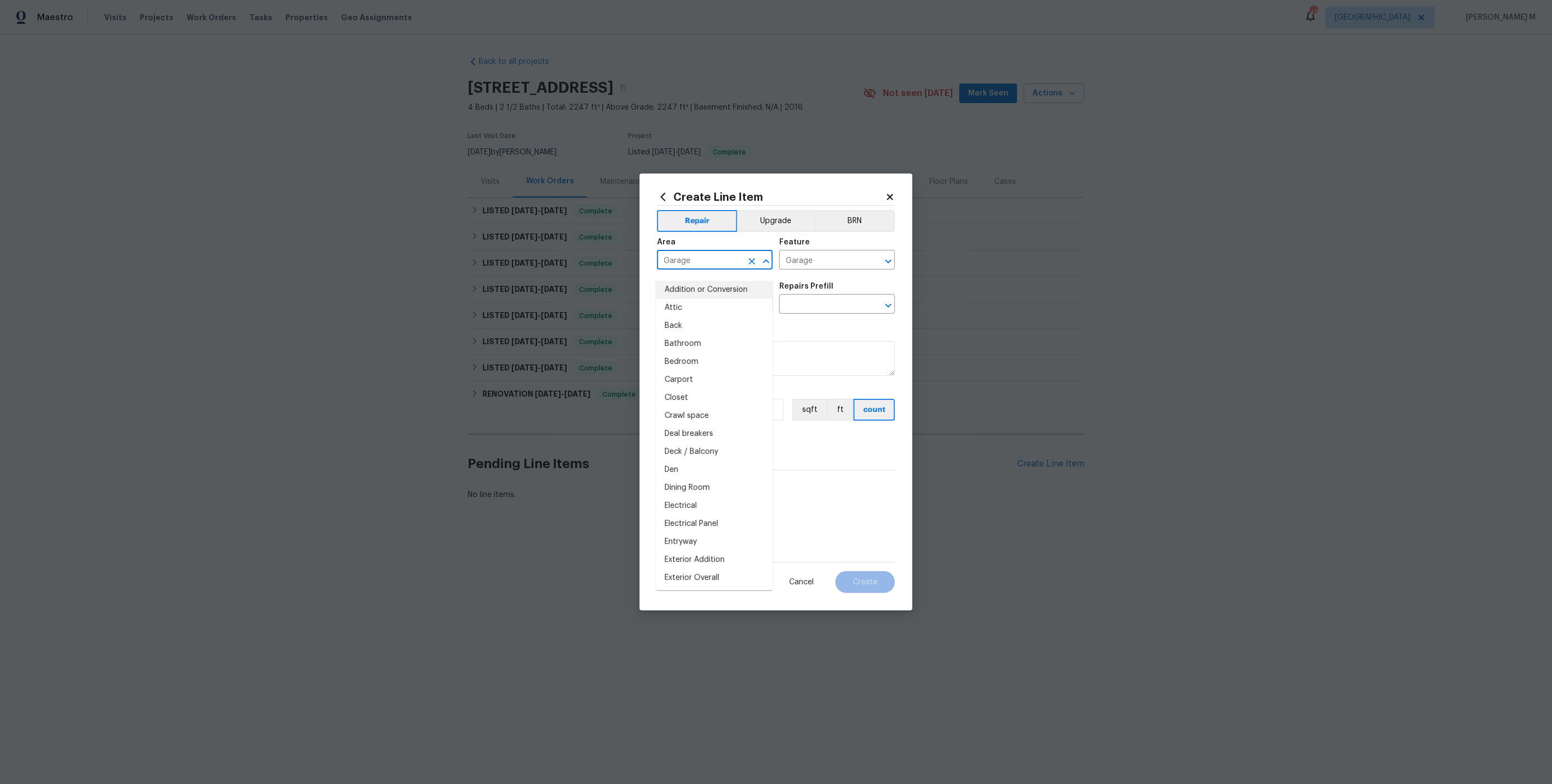
click at [718, 270] on input "Garage" at bounding box center [700, 261] width 85 height 17
click at [738, 249] on div "Area" at bounding box center [715, 245] width 116 height 14
click at [823, 295] on div "Repairs Prefill" at bounding box center [837, 289] width 116 height 14
click at [814, 317] on div "Issue Exterior Garage Door ​ Repairs Prefill ​" at bounding box center [776, 299] width 238 height 44
click at [814, 303] on input "text" at bounding box center [822, 305] width 85 height 17
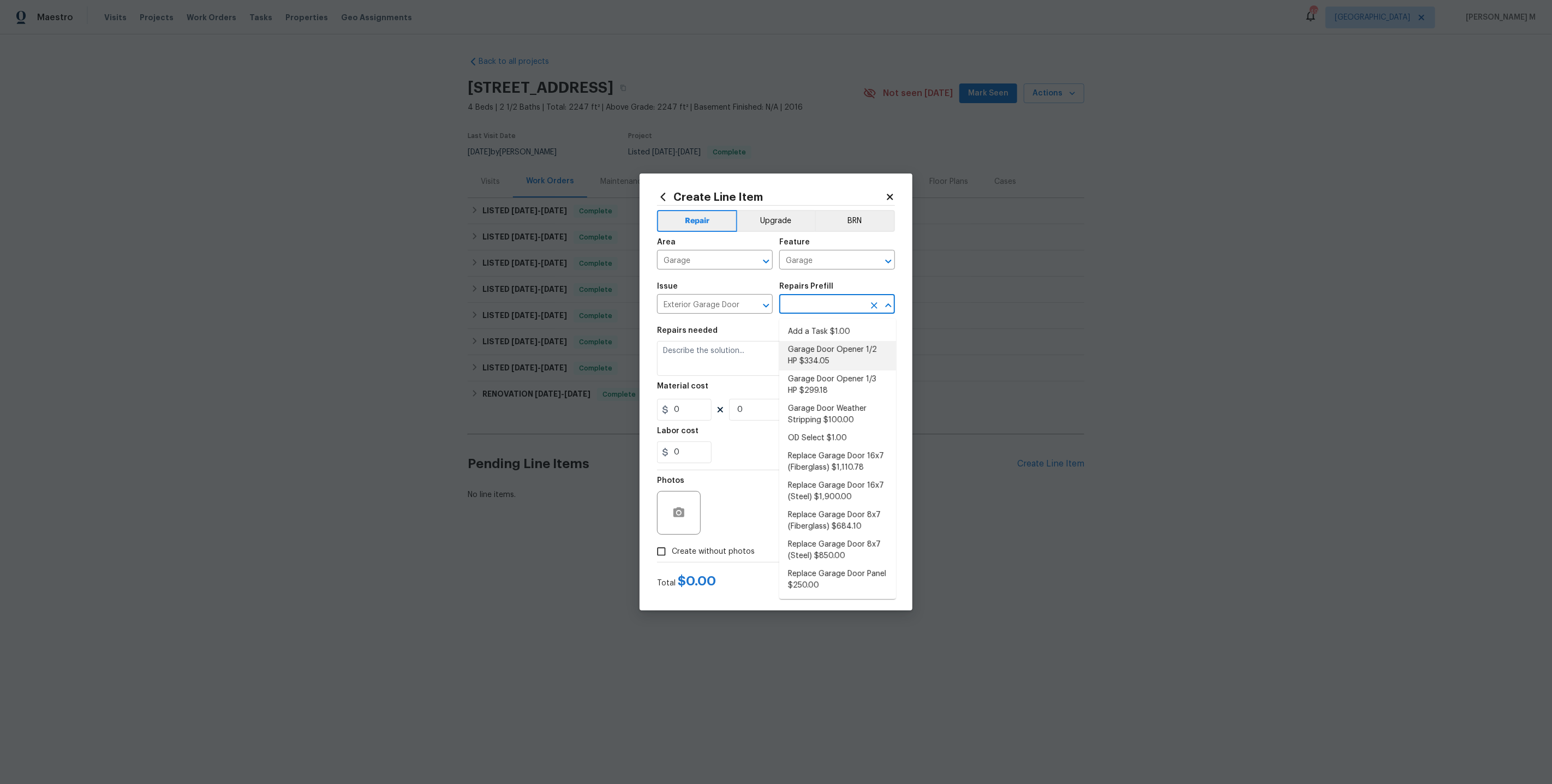
click at [815, 349] on li "Garage Door Opener 1/2 HP $334.05" at bounding box center [837, 356] width 117 height 30
type input "Interior Door"
type input "Garage Door Opener 1/2 HP $334.05"
type textarea "Remove the existing garage door opener and hardware/anchoring system. Install a…"
type input "334.05"
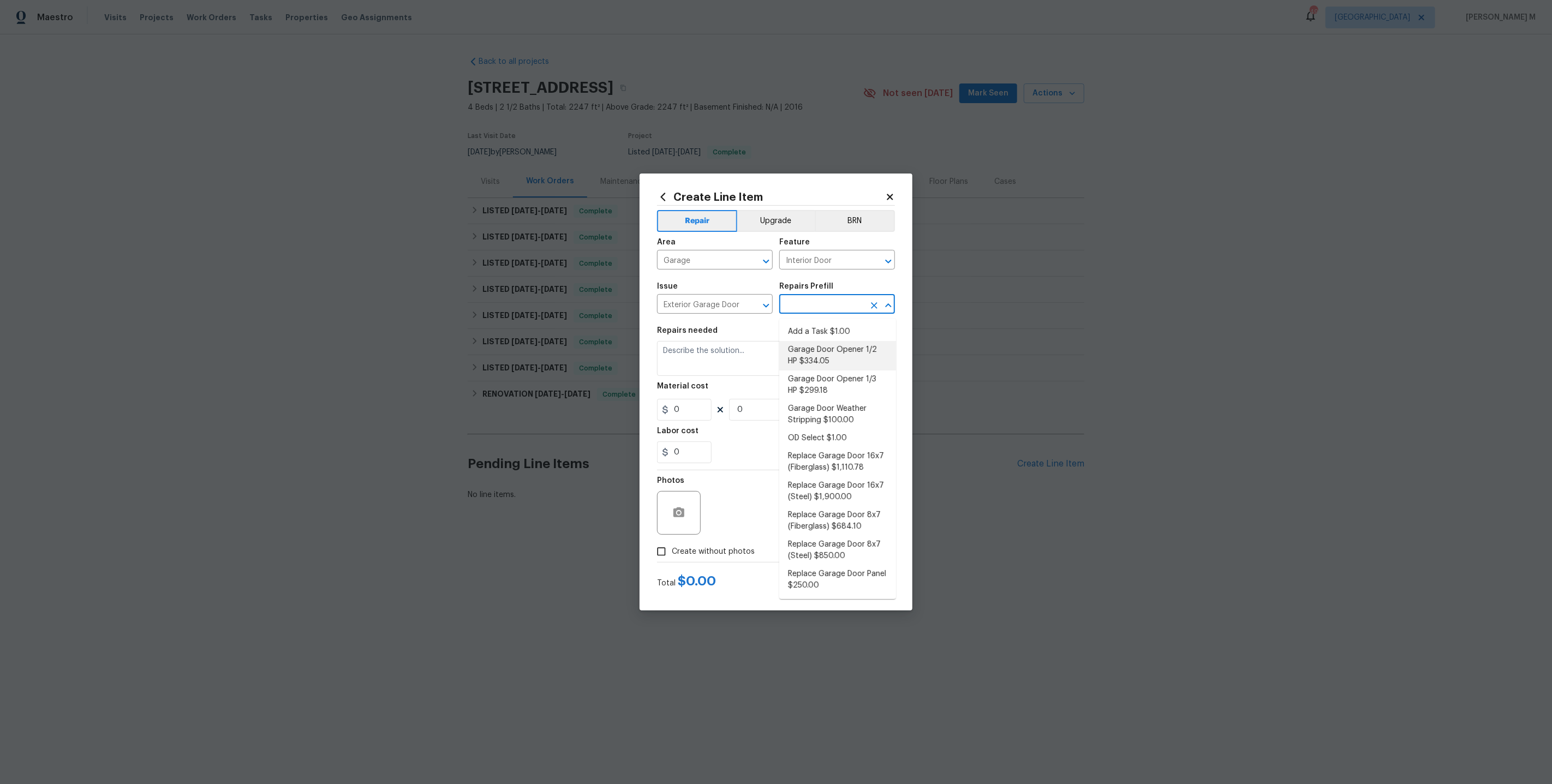
type input "1"
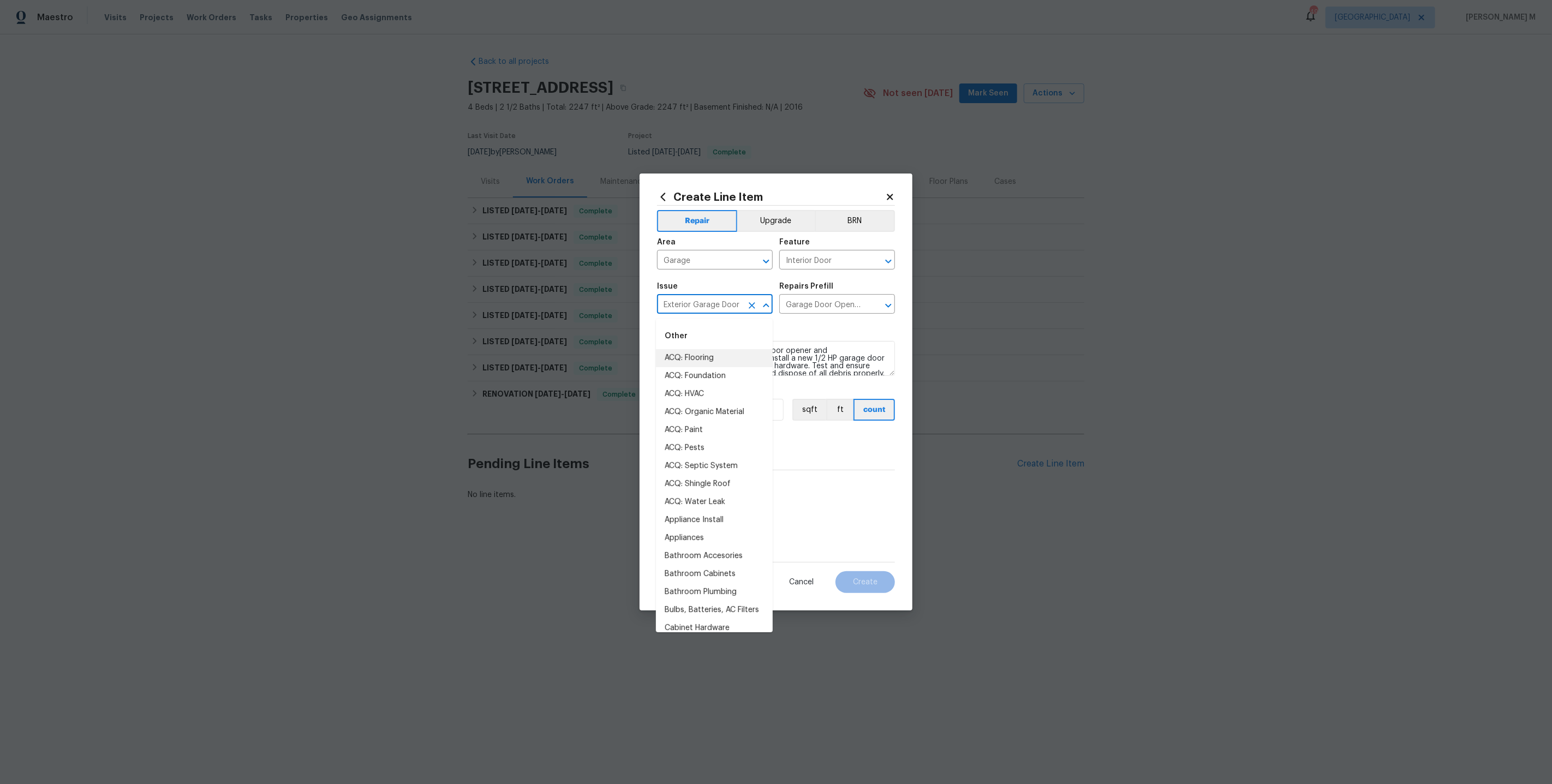
drag, startPoint x: 742, startPoint y: 309, endPoint x: 543, endPoint y: 309, distance: 199.0
click at [543, 309] on div "Create Line Item Repair Upgrade BRN Area Garage ​ Feature Interior Door ​ Issue…" at bounding box center [776, 392] width 1552 height 784
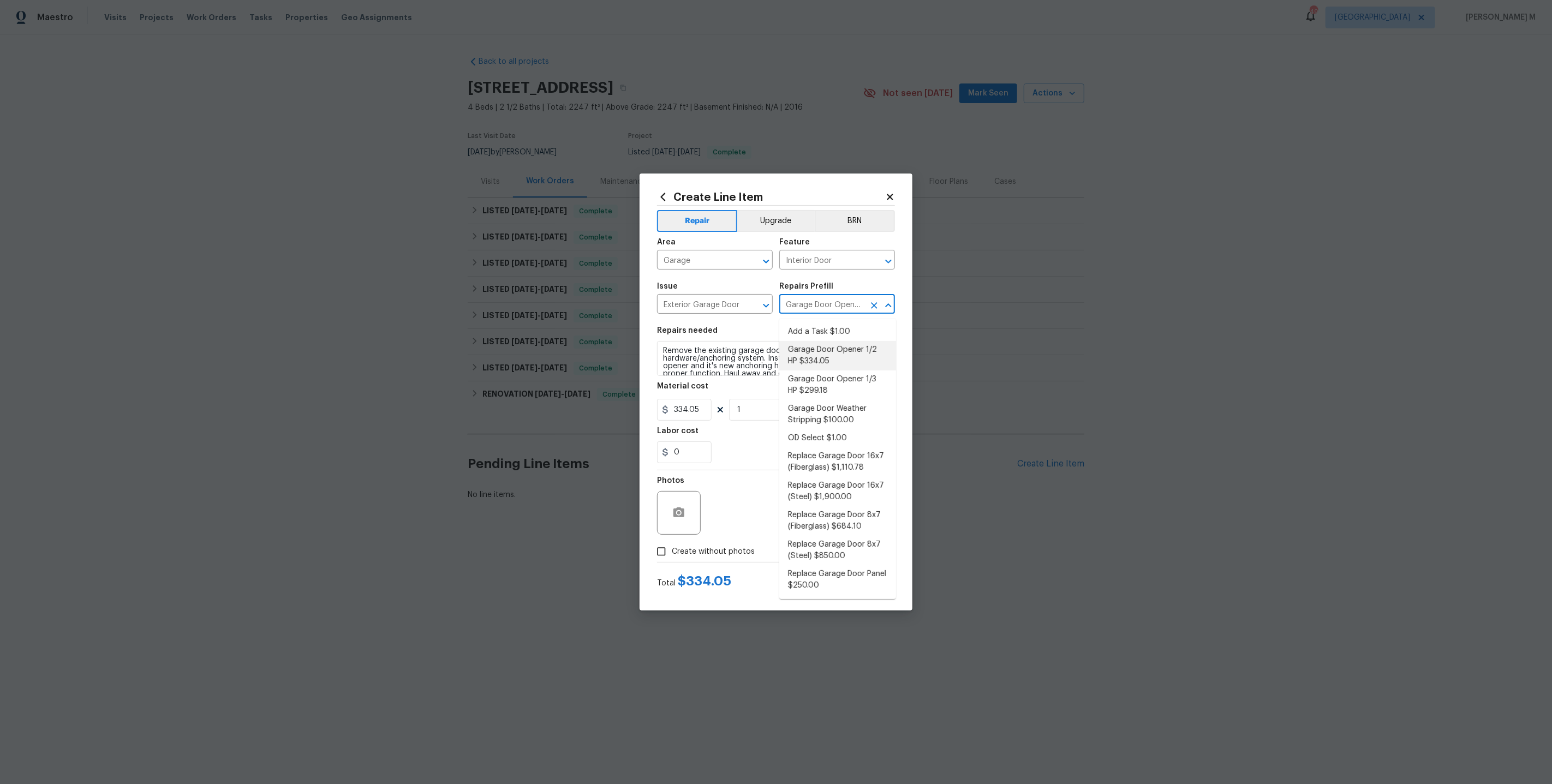
click at [818, 311] on input "Garage Door Opener 1/2 HP $334.05" at bounding box center [822, 305] width 85 height 17
drag, startPoint x: 837, startPoint y: 268, endPoint x: 682, endPoint y: 268, distance: 155.0
click at [682, 268] on div "Area Garage ​ Feature Interior Door ​" at bounding box center [776, 254] width 238 height 44
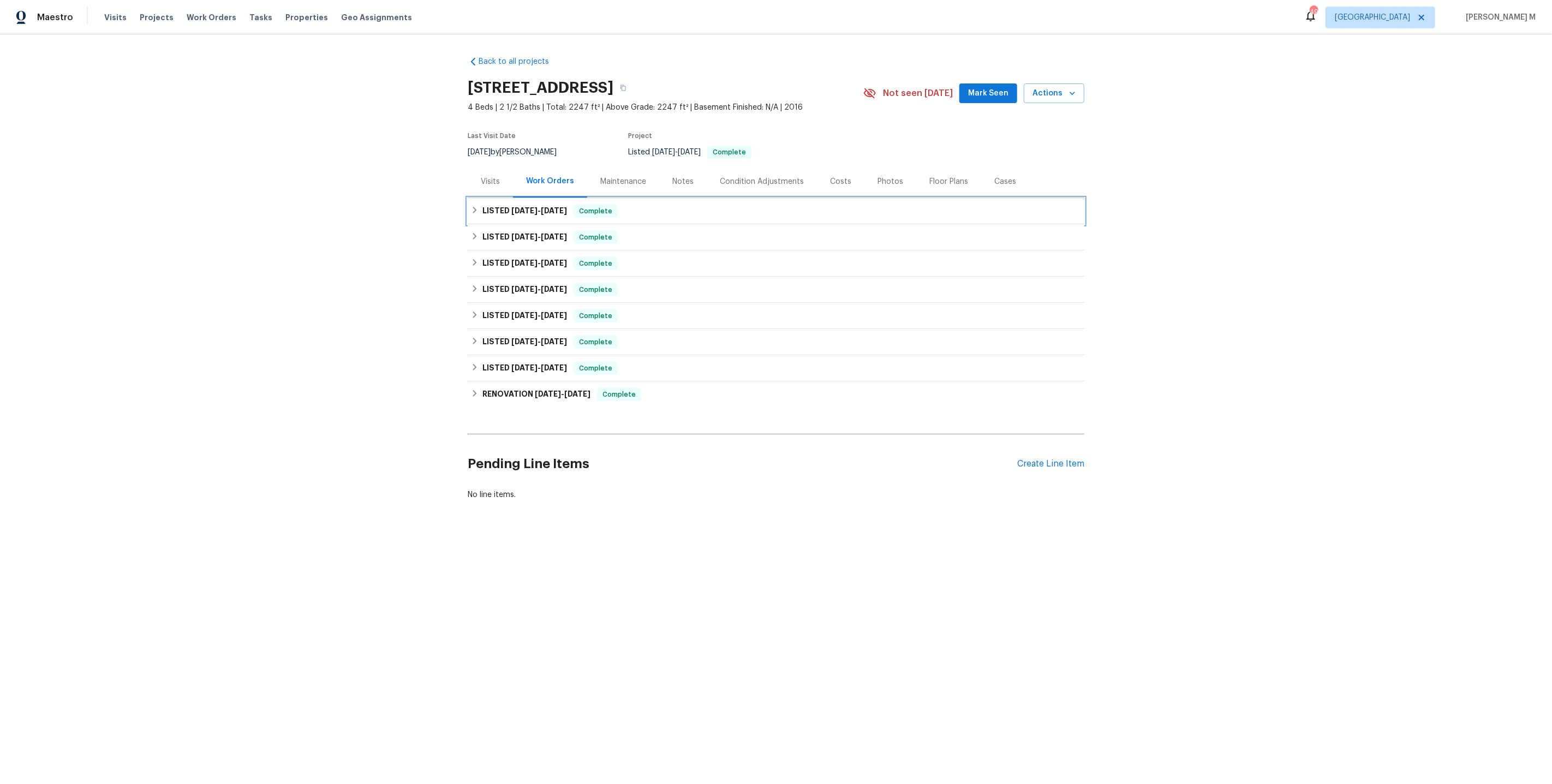
click at [510, 213] on div "LISTED 8/8/25 - 8/8/25 Complete" at bounding box center [776, 211] width 617 height 26
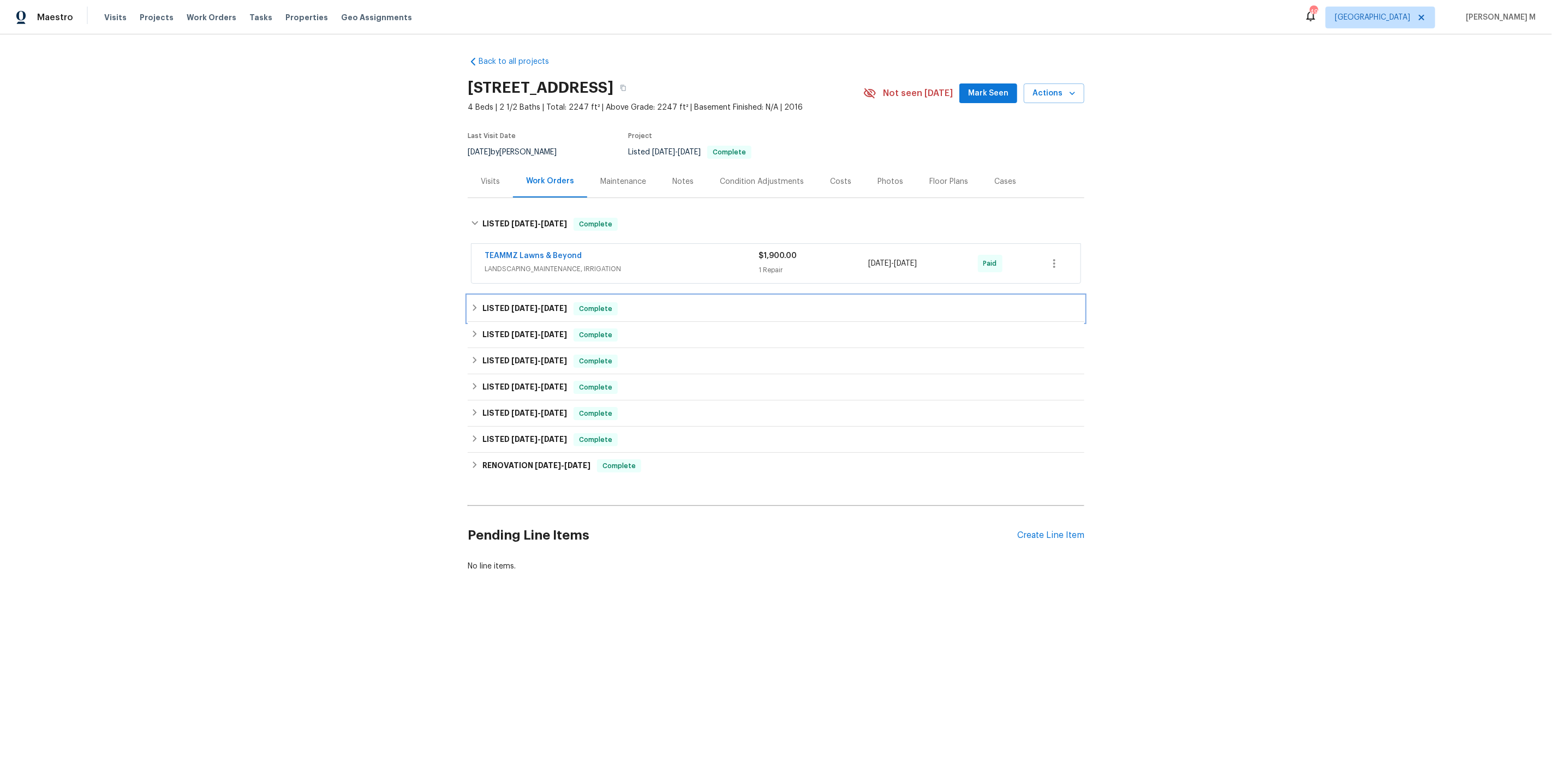
click at [511, 305] on span "7/24/25" at bounding box center [524, 308] width 26 height 7
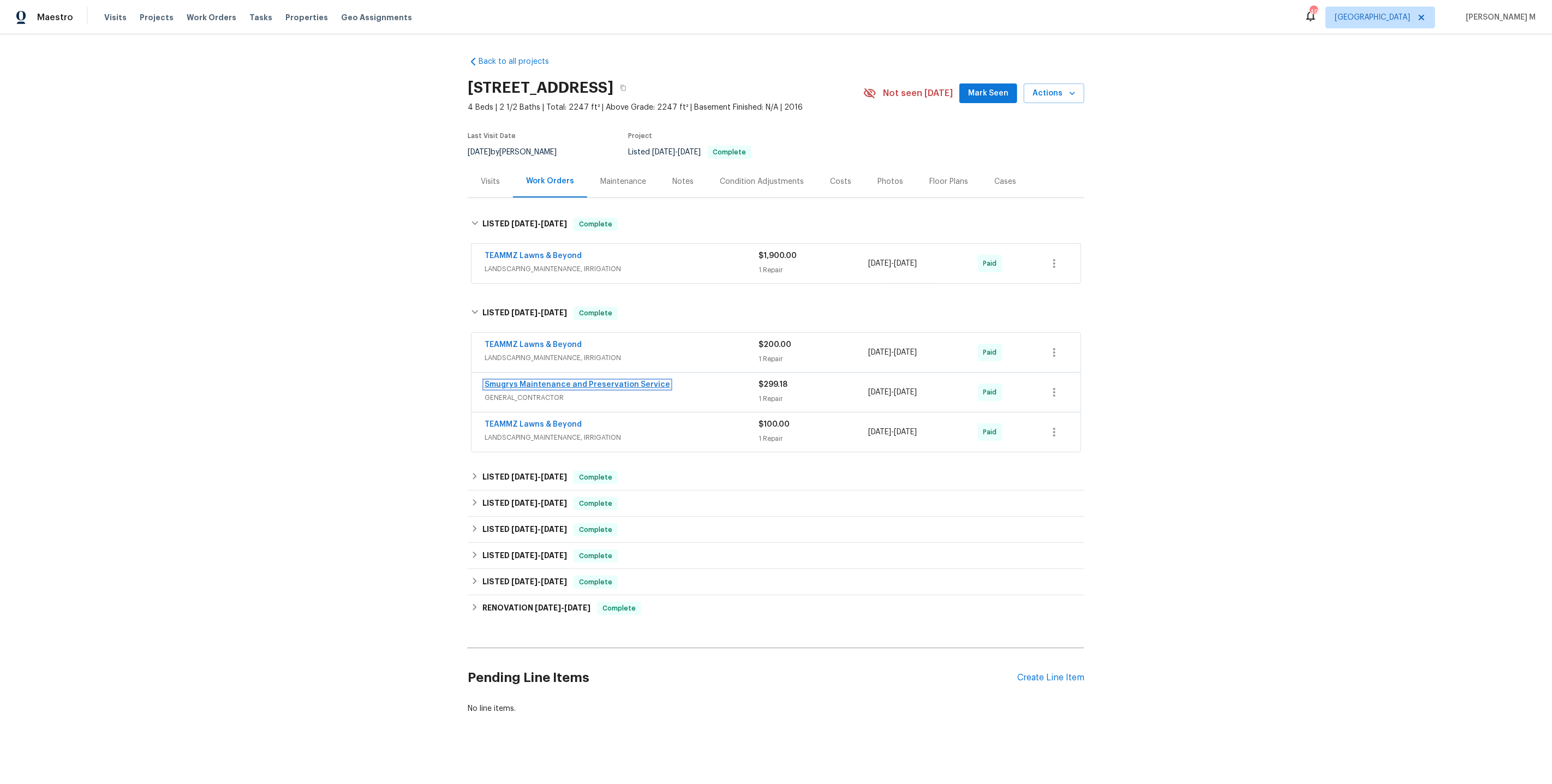
click at [533, 381] on link "Smugrys Maintenance and Preservation Service" at bounding box center [577, 384] width 185 height 7
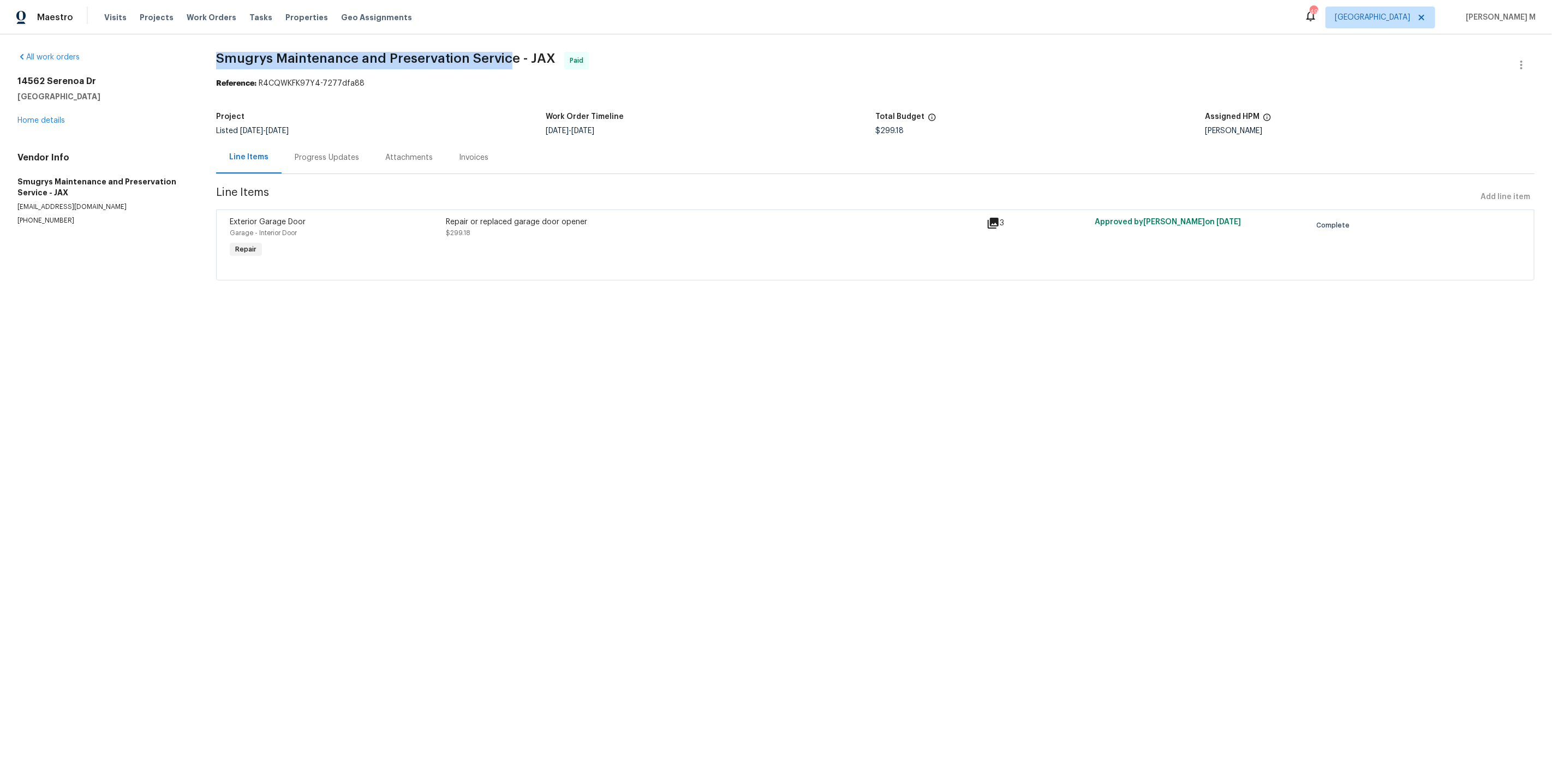
drag, startPoint x: 210, startPoint y: 55, endPoint x: 489, endPoint y: 57, distance: 279.0
click at [489, 57] on div "All work orders 14562 Serenoa Dr Jacksonville, FL 32258 Home details Vendor Inf…" at bounding box center [776, 173] width 1552 height 276
copy span "Smugrys Maintenance and Preservation Service"
click at [483, 268] on div "Exterior Garage Door Garage - Interior Door Repair Repair or replaced garage do…" at bounding box center [876, 245] width 1319 height 71
click at [533, 231] on div "Repair or replaced garage door opener $299.18" at bounding box center [713, 227] width 534 height 22
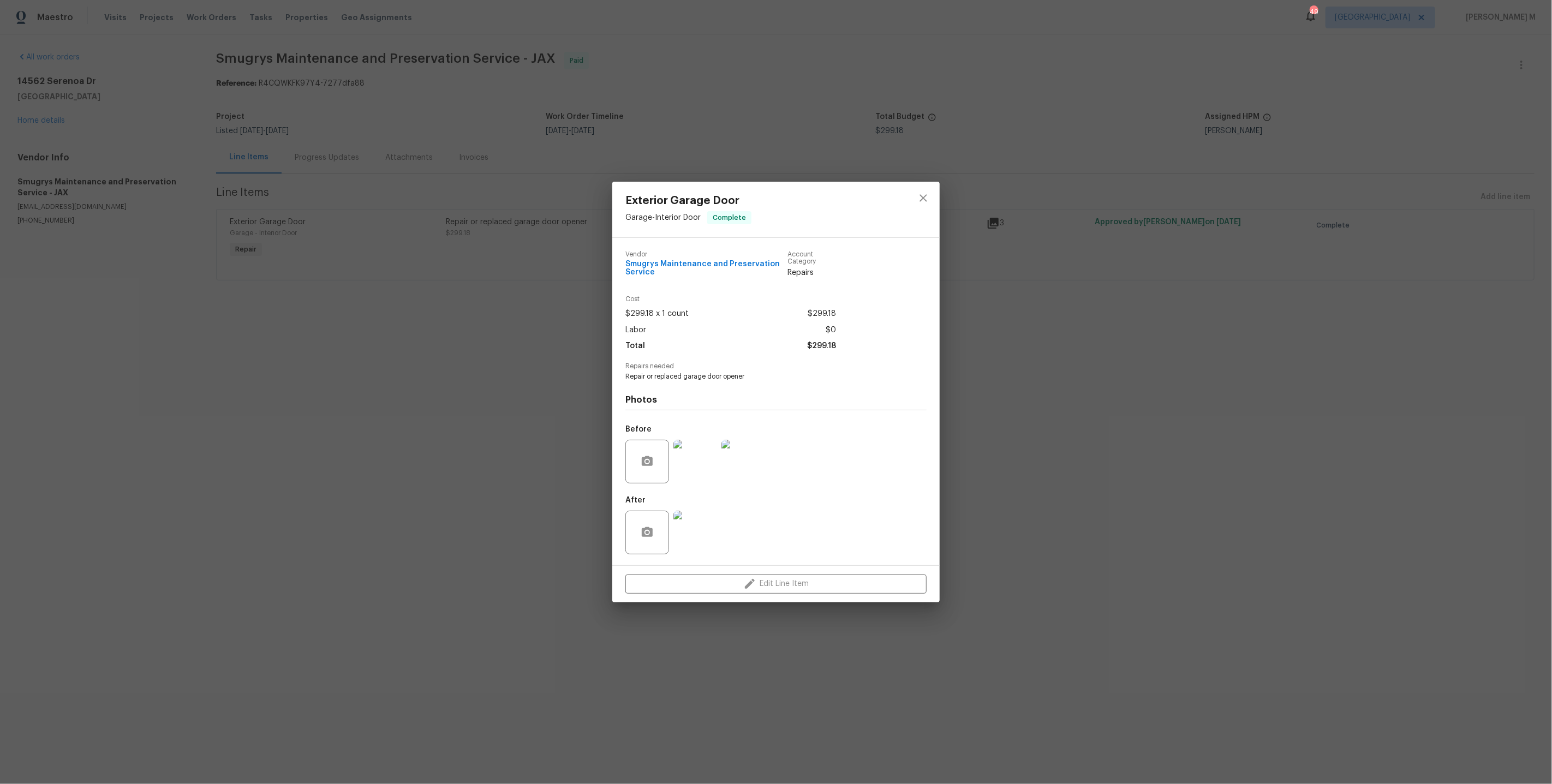
click at [687, 461] on img at bounding box center [695, 461] width 44 height 44
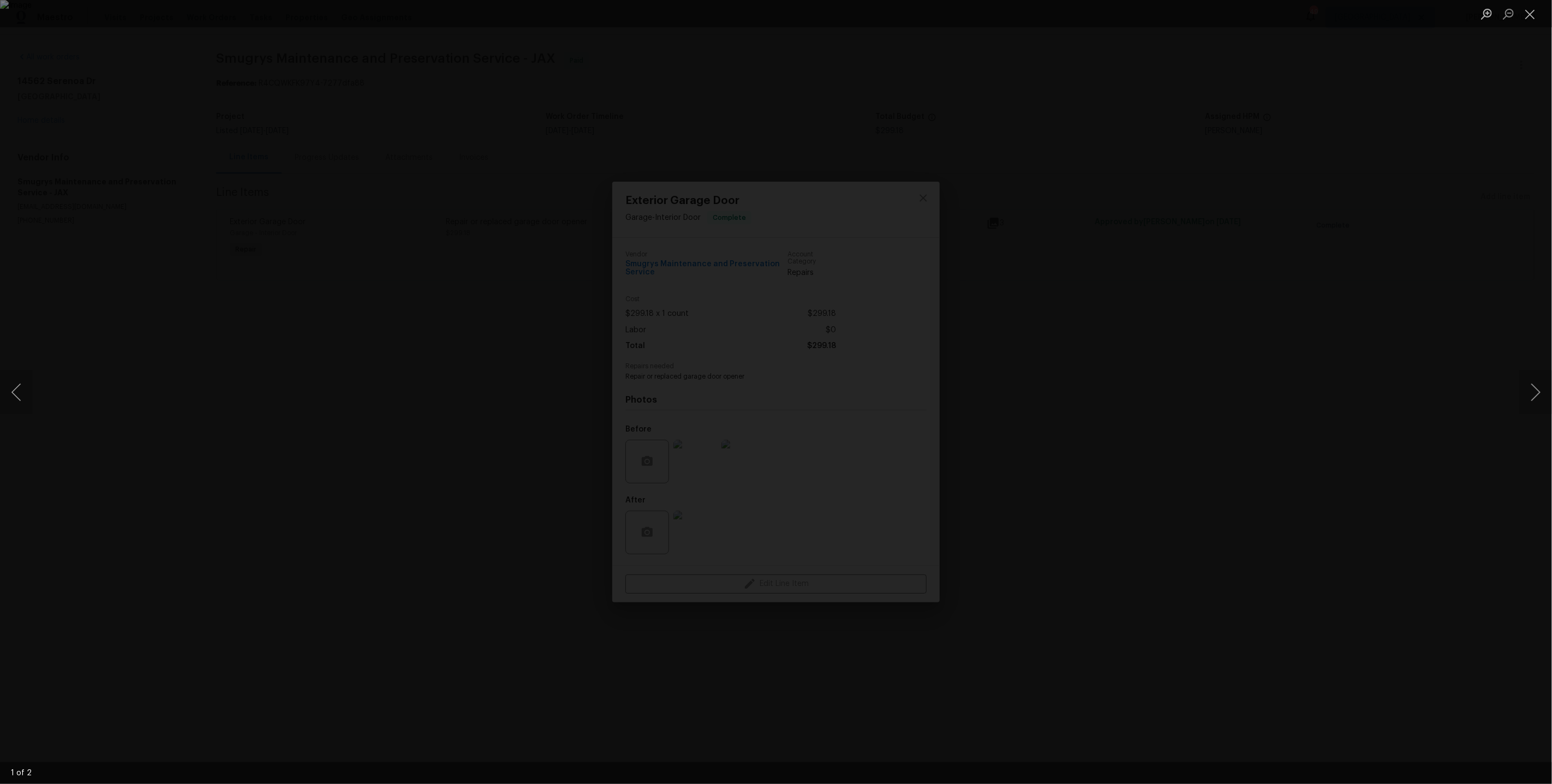
click at [1383, 354] on div "Lightbox" at bounding box center [776, 392] width 1552 height 784
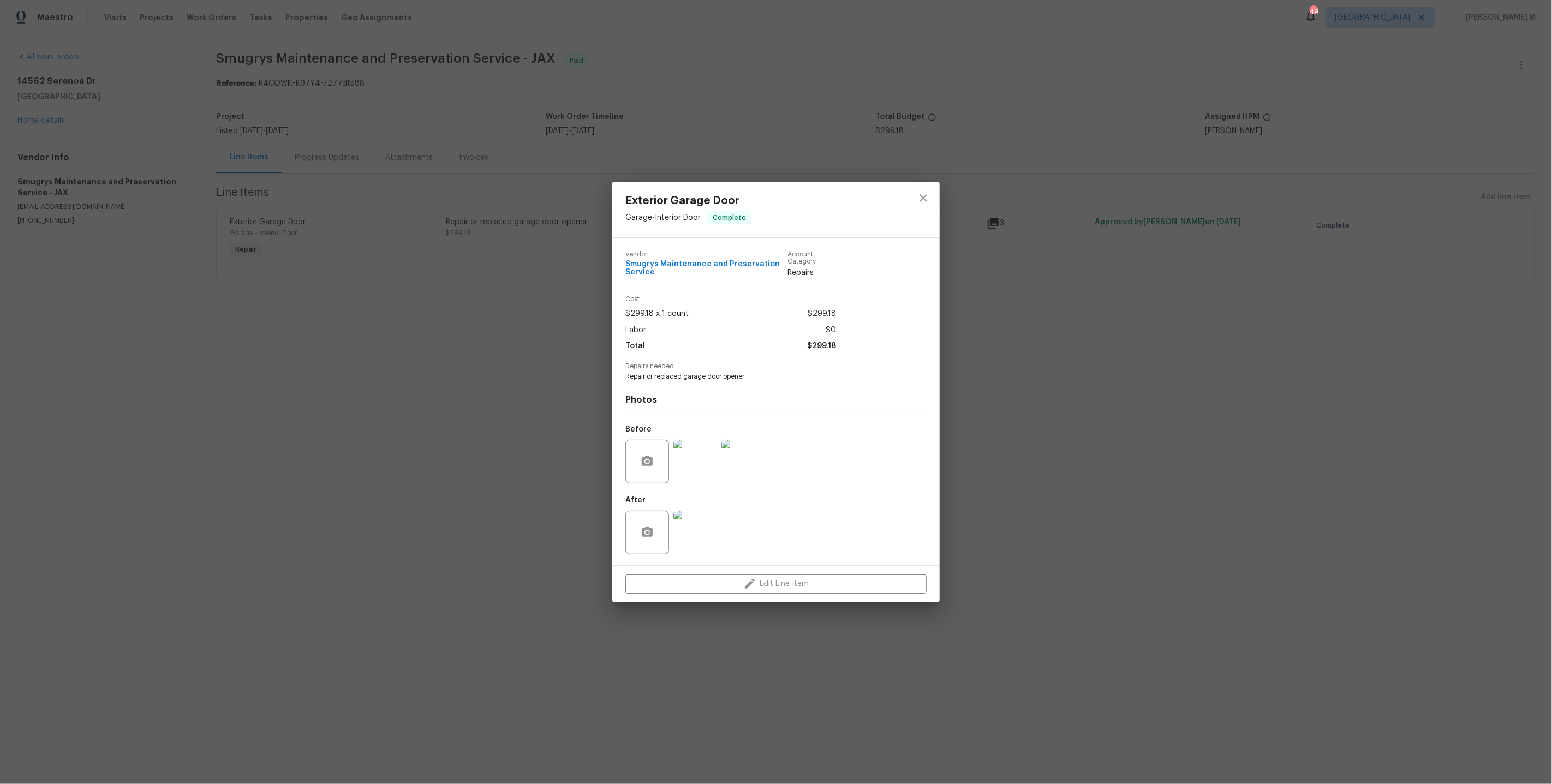
click at [1030, 305] on div "Exterior Garage Door Garage - Interior Door Complete Vendor Smugrys Maintenance…" at bounding box center [776, 392] width 1552 height 784
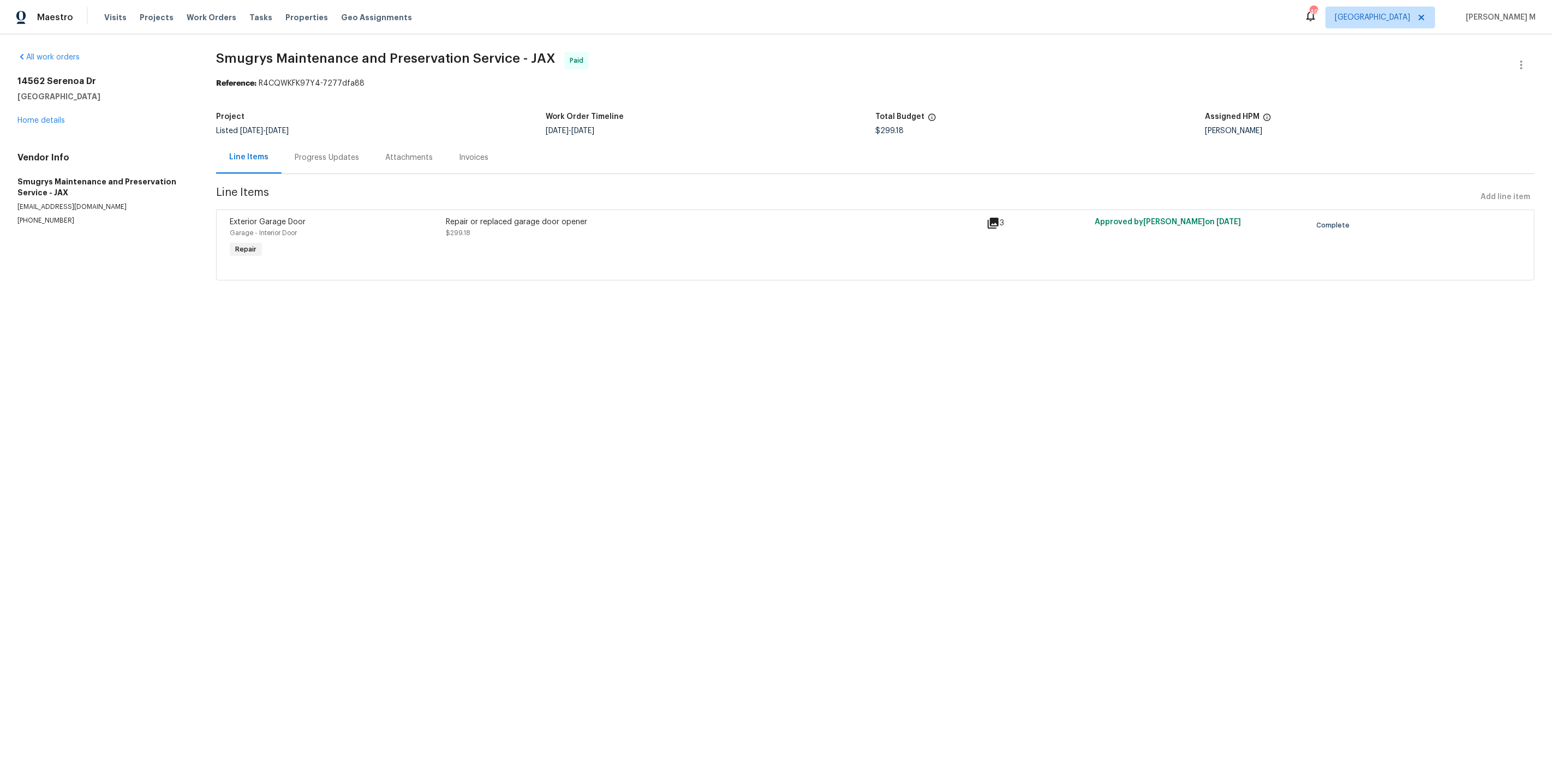
click at [47, 113] on div "14562 Serenoa Dr Jacksonville, FL 32258 Home details" at bounding box center [104, 101] width 173 height 50
click at [47, 117] on link "Home details" at bounding box center [41, 120] width 47 height 7
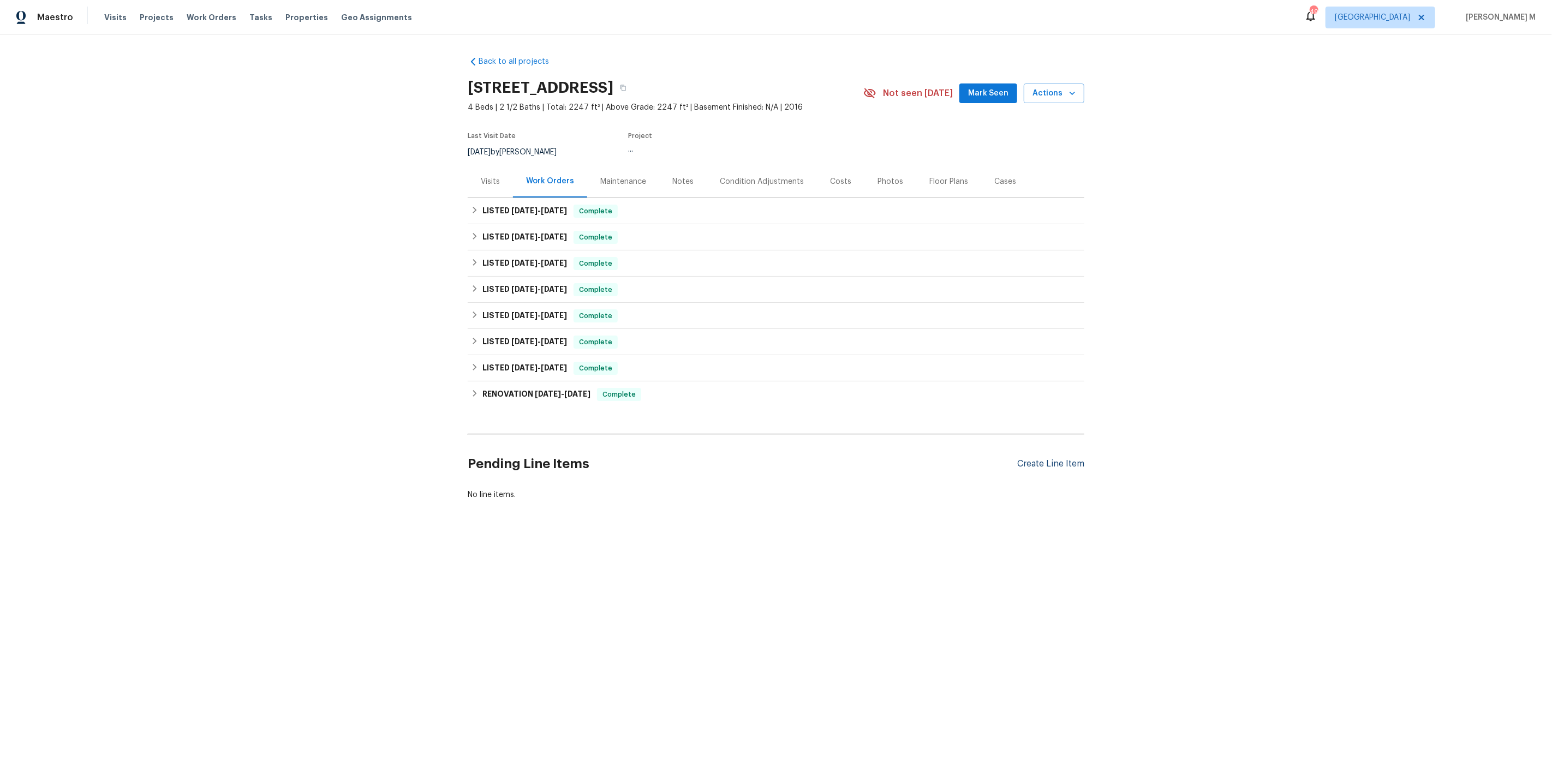
click at [1065, 459] on div "Create Line Item" at bounding box center [1051, 464] width 67 height 10
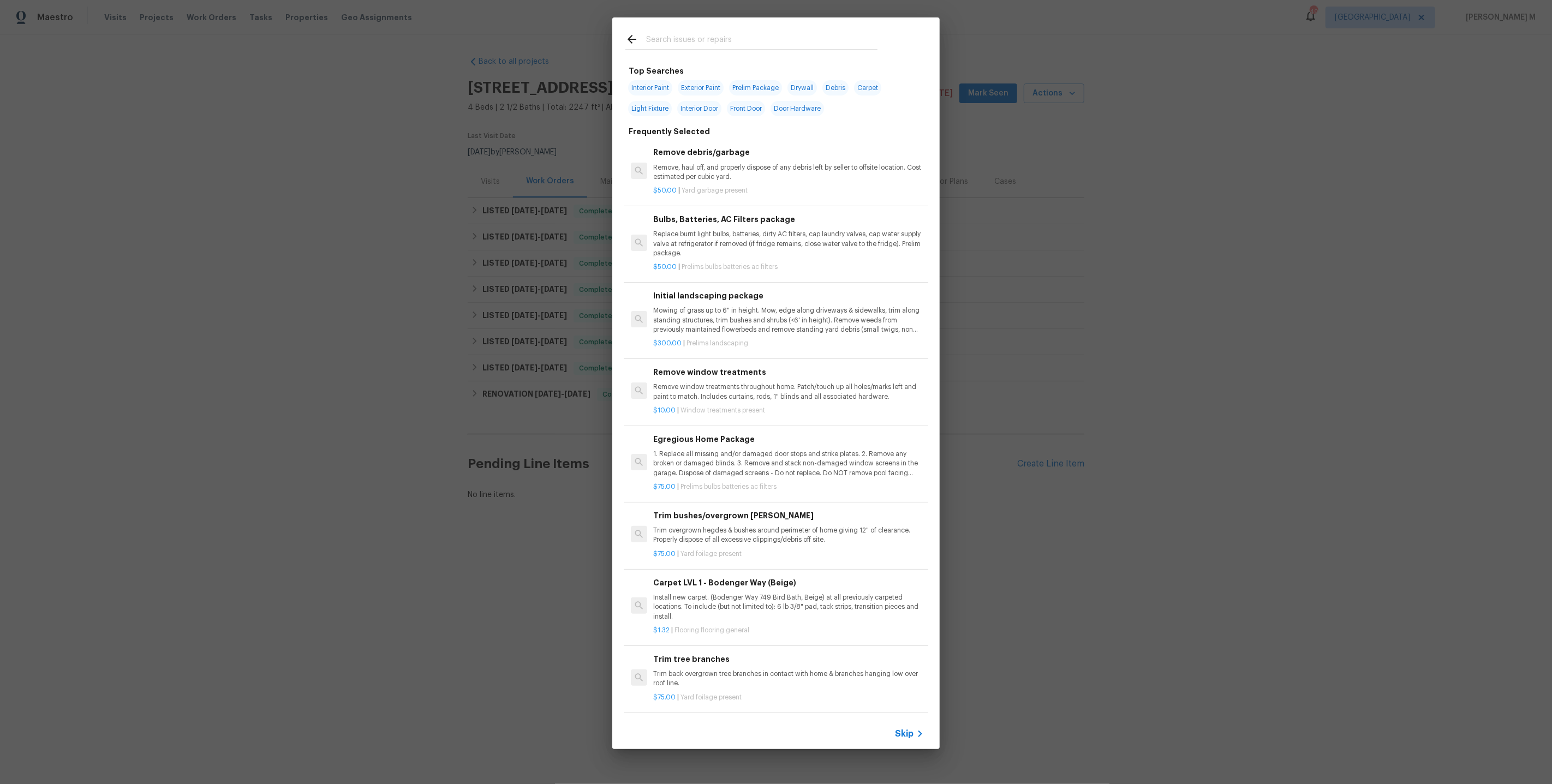
click at [916, 743] on div "Skip" at bounding box center [776, 733] width 328 height 30
click at [920, 731] on icon at bounding box center [920, 733] width 13 height 13
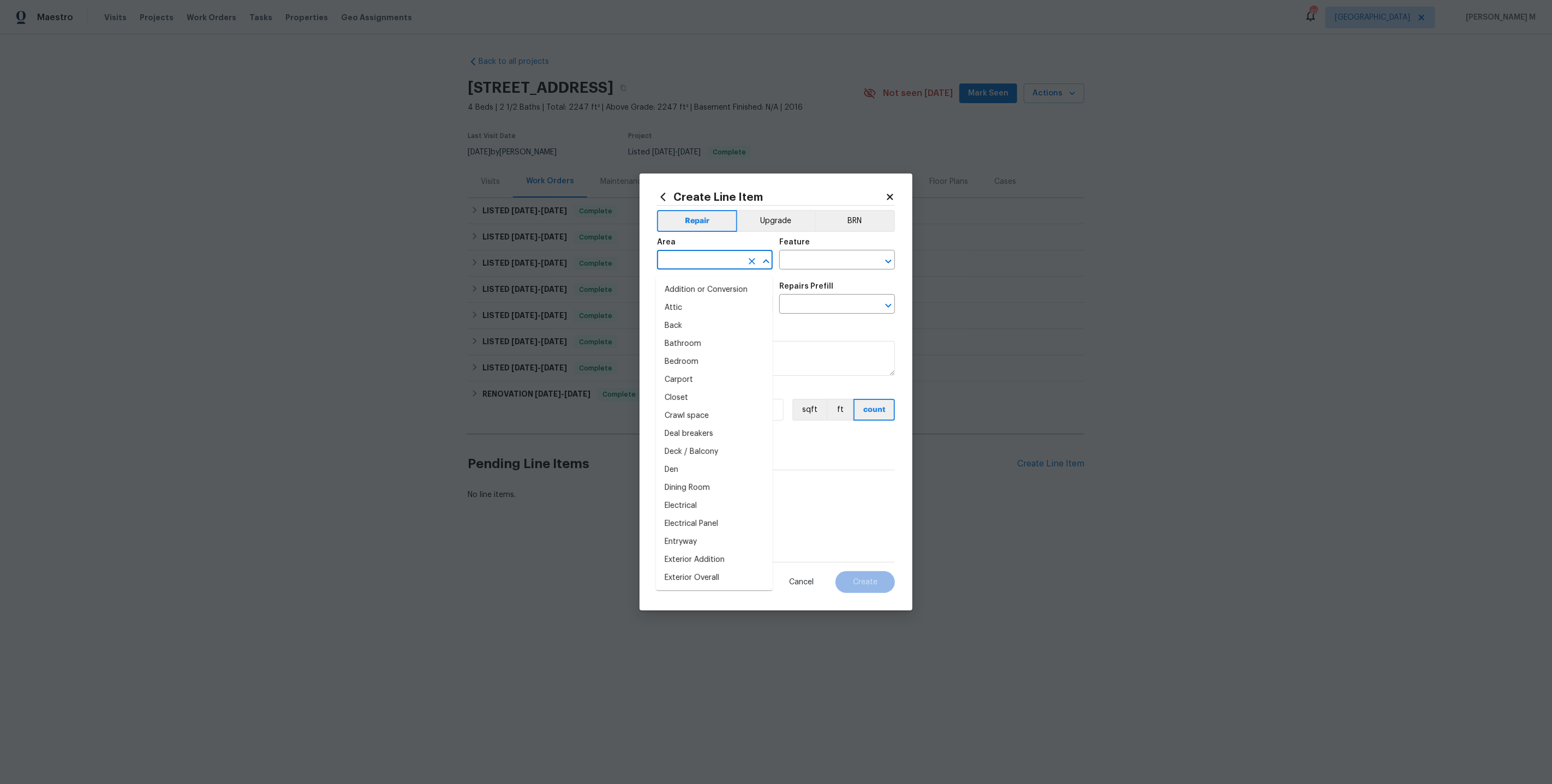
click at [707, 264] on input "text" at bounding box center [700, 261] width 85 height 17
type input "Wa"
type input "W"
click at [705, 291] on li "Exterior Addition" at bounding box center [714, 290] width 117 height 18
type input "Exterior Addition"
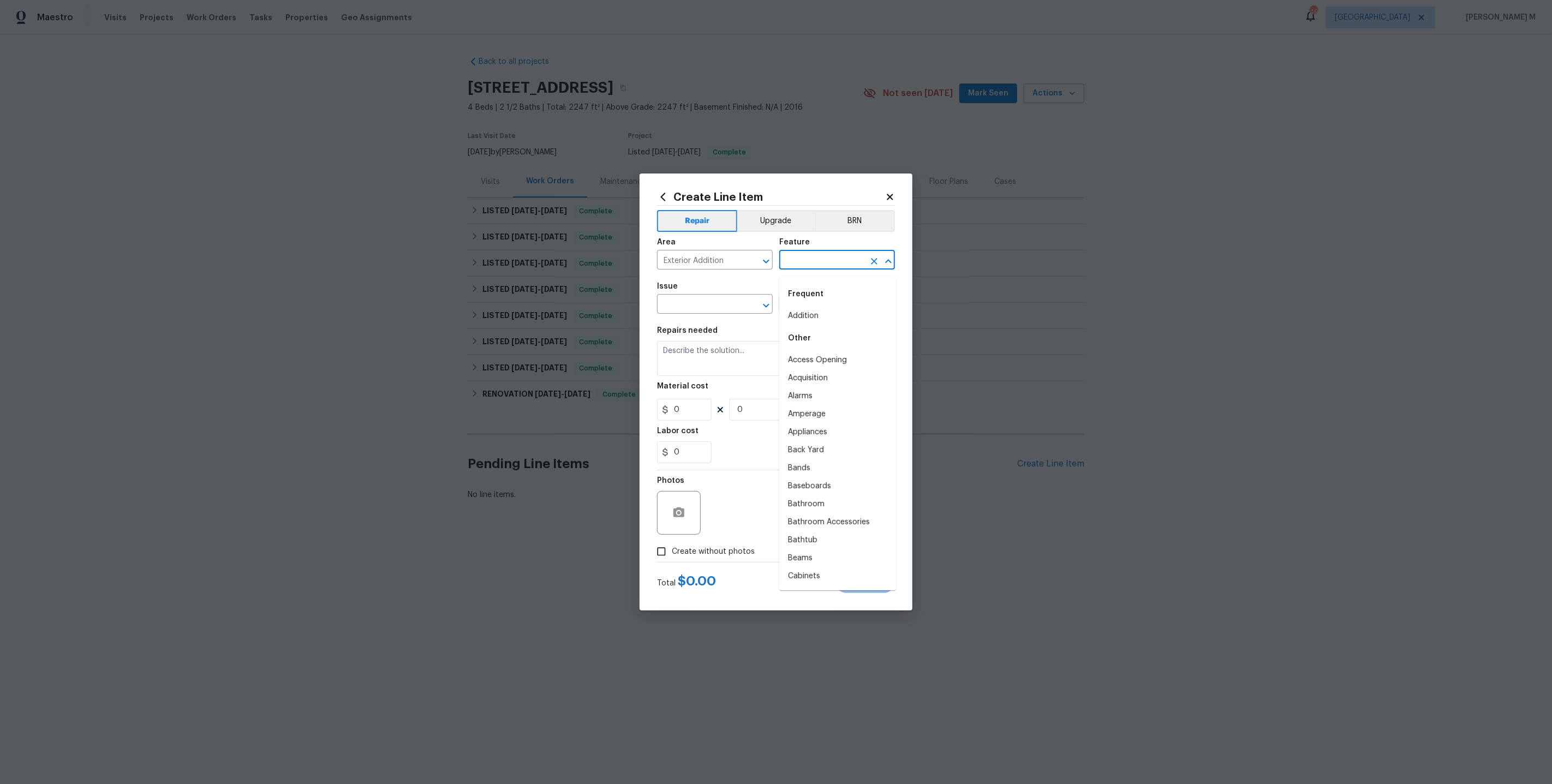
click at [798, 270] on input "text" at bounding box center [822, 261] width 85 height 17
type input "W"
type input "P"
type input "c"
type input "e"
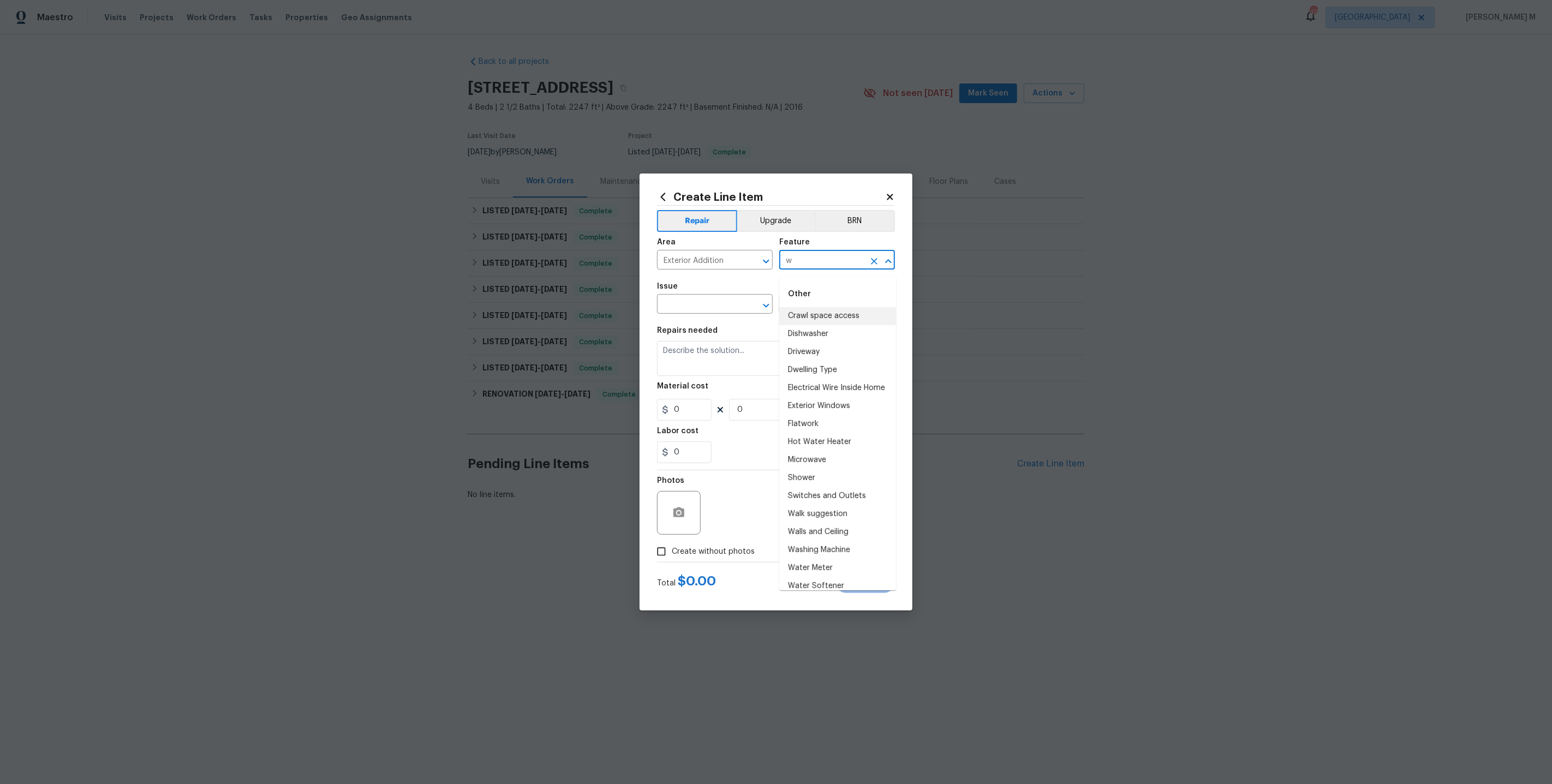
type input "wa"
click at [854, 400] on li "Siding" at bounding box center [837, 400] width 117 height 18
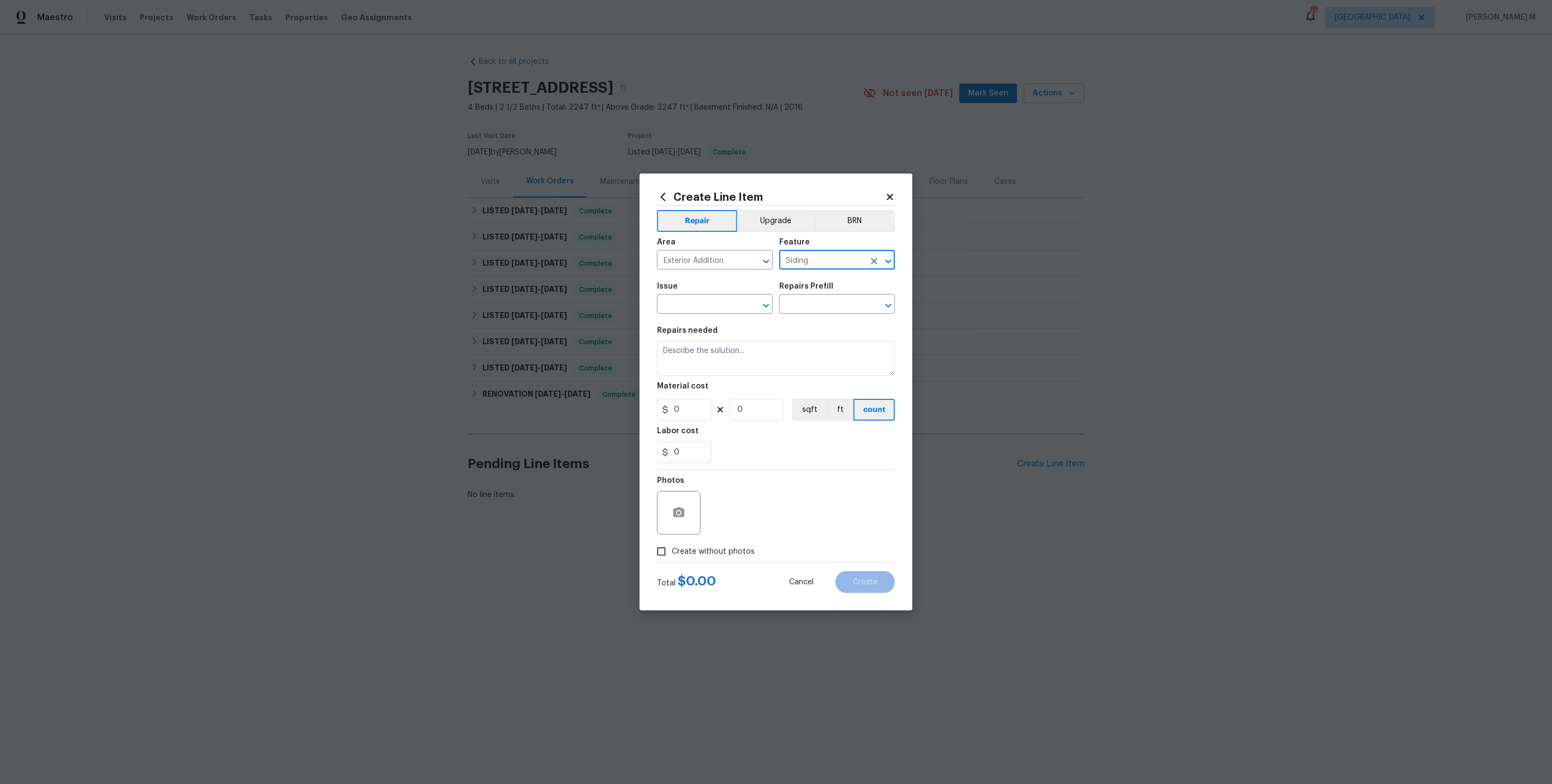
type input "Siding"
click at [716, 302] on input "text" at bounding box center [700, 305] width 85 height 17
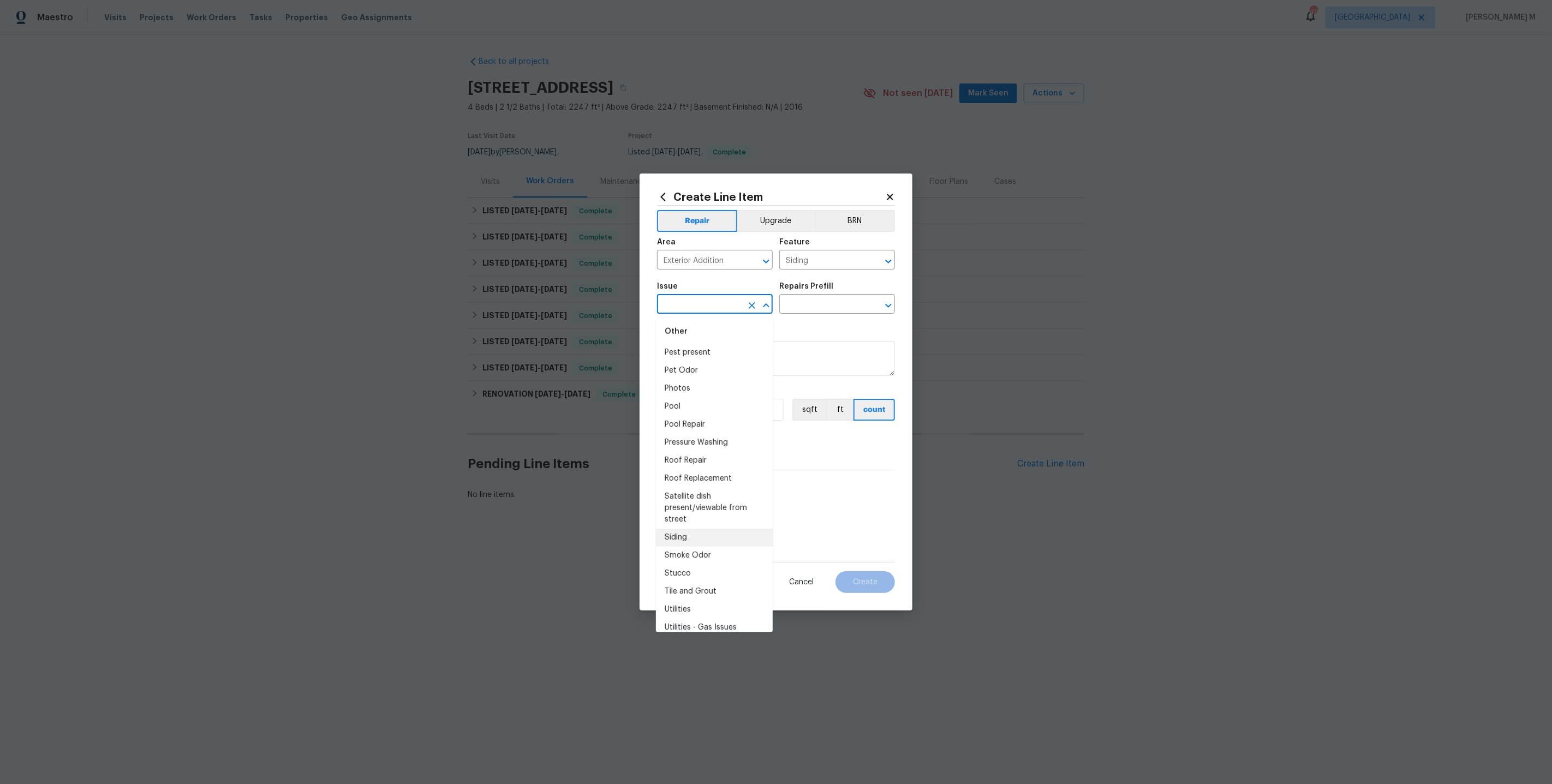
scroll to position [1335, 0]
click at [694, 536] on li "Stucco" at bounding box center [714, 545] width 117 height 18
type input "Stucco"
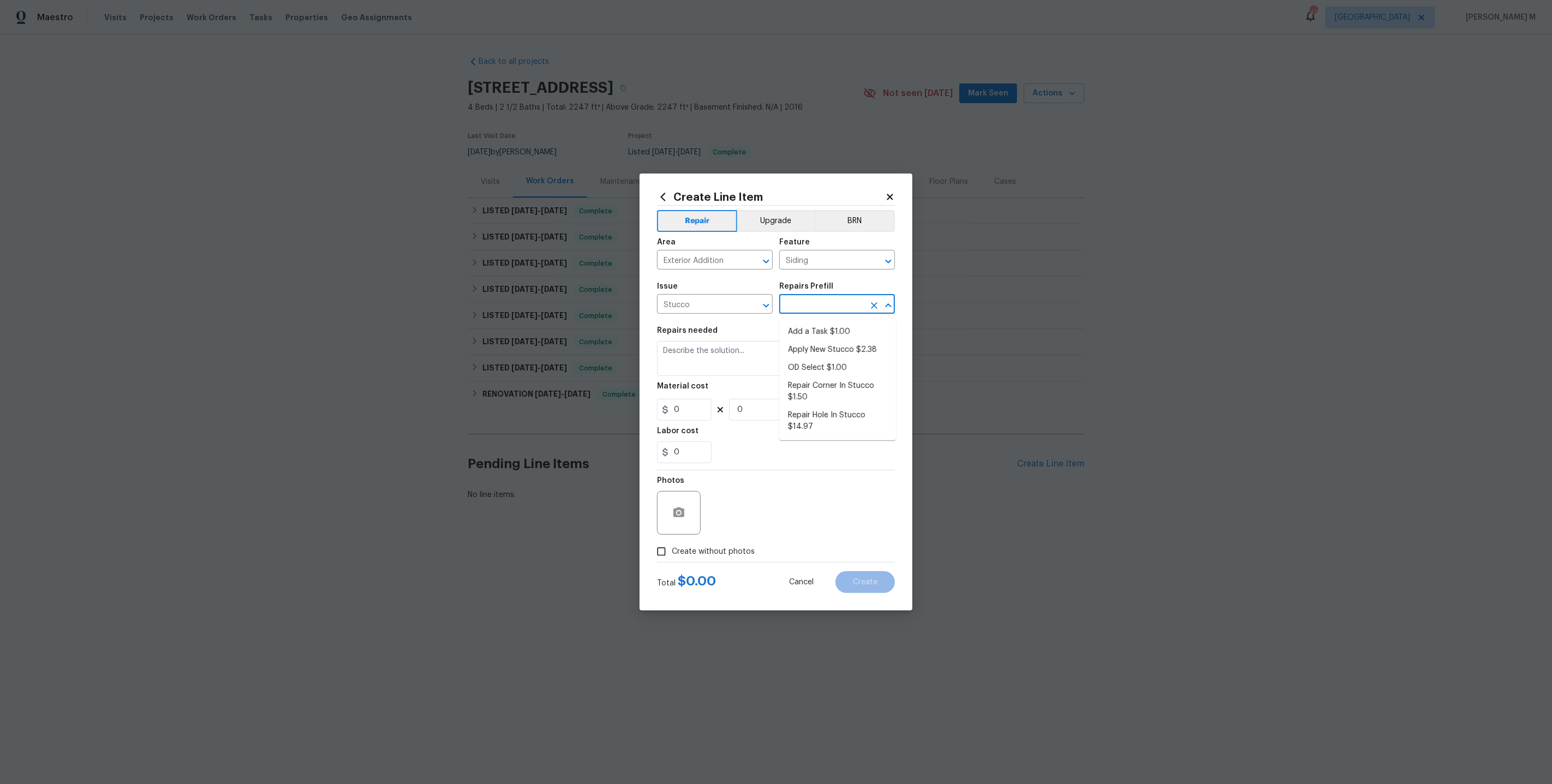
click at [837, 307] on input "text" at bounding box center [822, 305] width 85 height 17
click at [825, 324] on li "Add a Task $1.00" at bounding box center [837, 332] width 117 height 18
type input "Add a Task $1.00"
type textarea "HPM to detail"
type input "1"
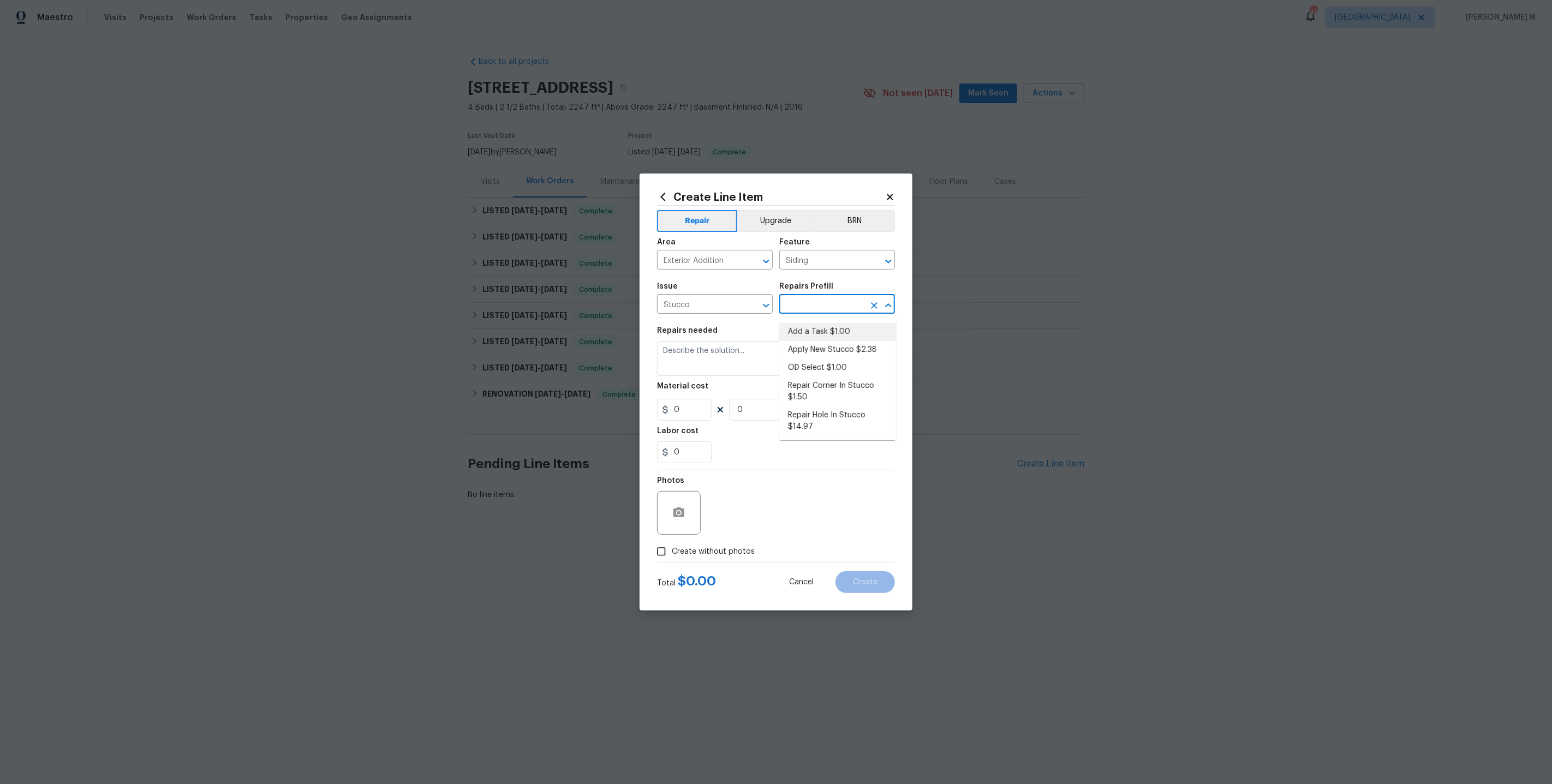
type input "1"
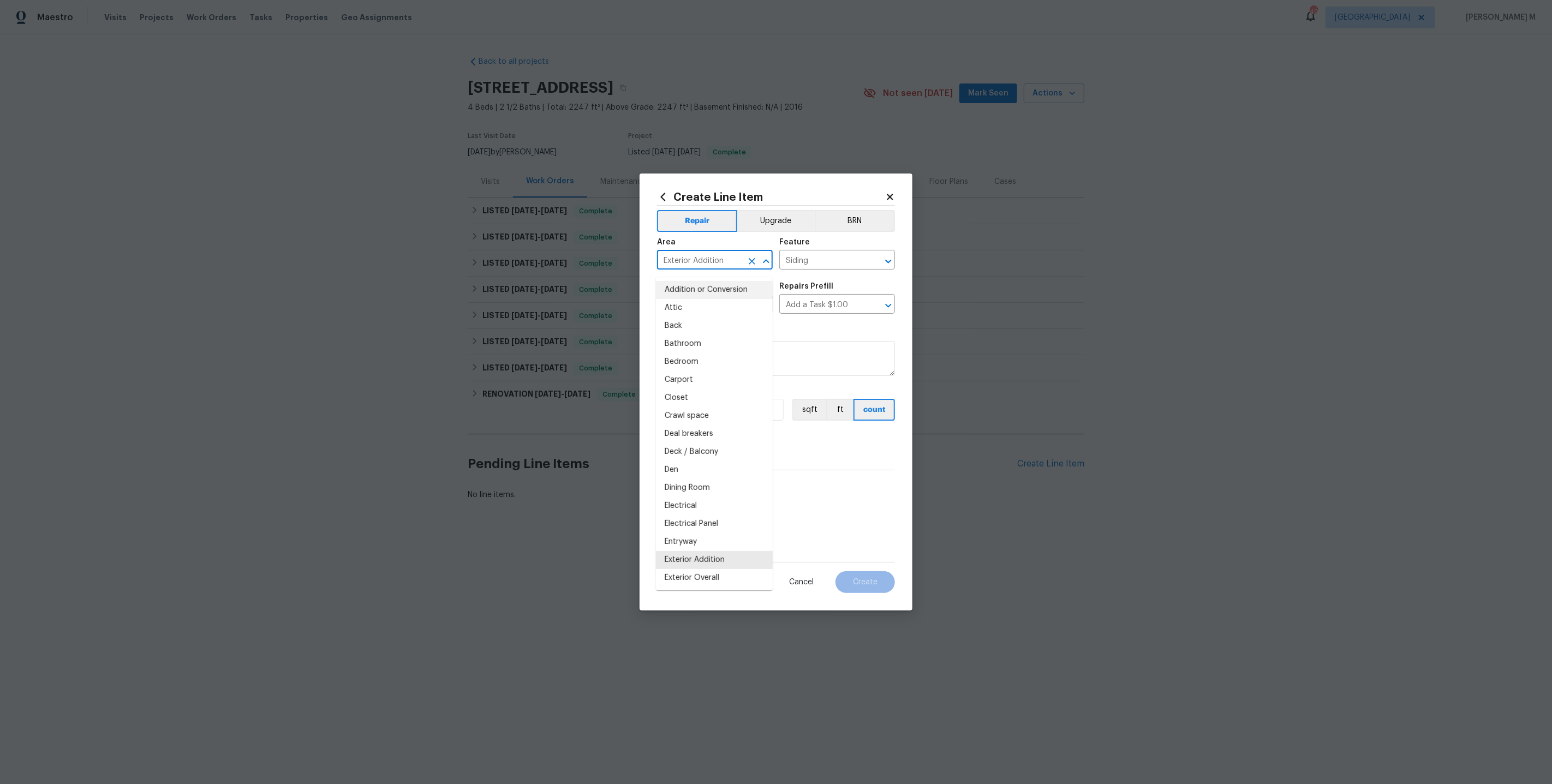
drag, startPoint x: 734, startPoint y: 270, endPoint x: 510, endPoint y: 270, distance: 224.0
click at [510, 270] on div "Create Line Item Repair Upgrade BRN Area Exterior Addition ​ Feature Siding ​ I…" at bounding box center [776, 392] width 1552 height 784
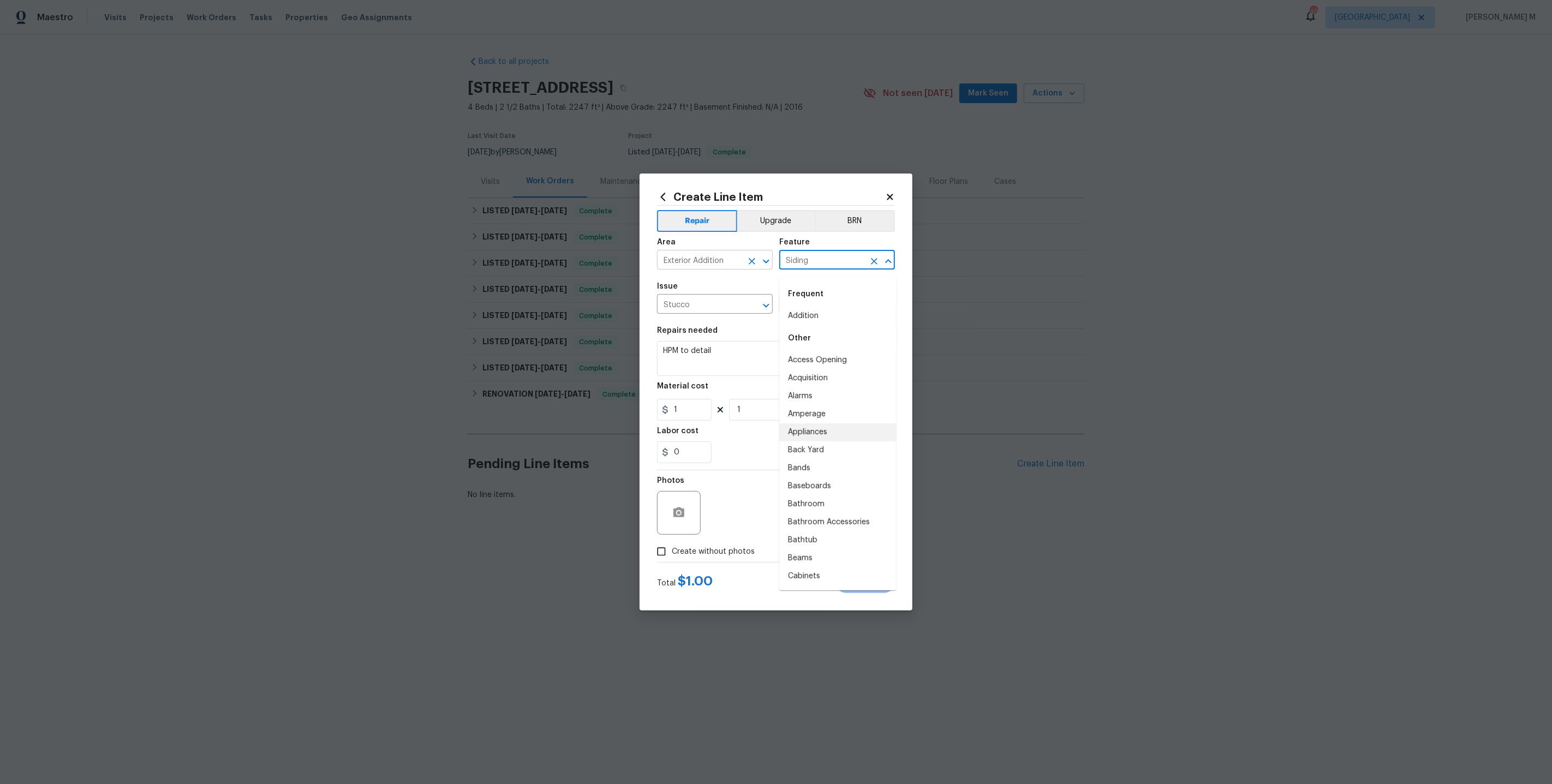
drag, startPoint x: 832, startPoint y: 263, endPoint x: 719, endPoint y: 263, distance: 113.0
click at [719, 263] on div "Area Exterior Addition ​ Feature Siding ​" at bounding box center [776, 254] width 238 height 44
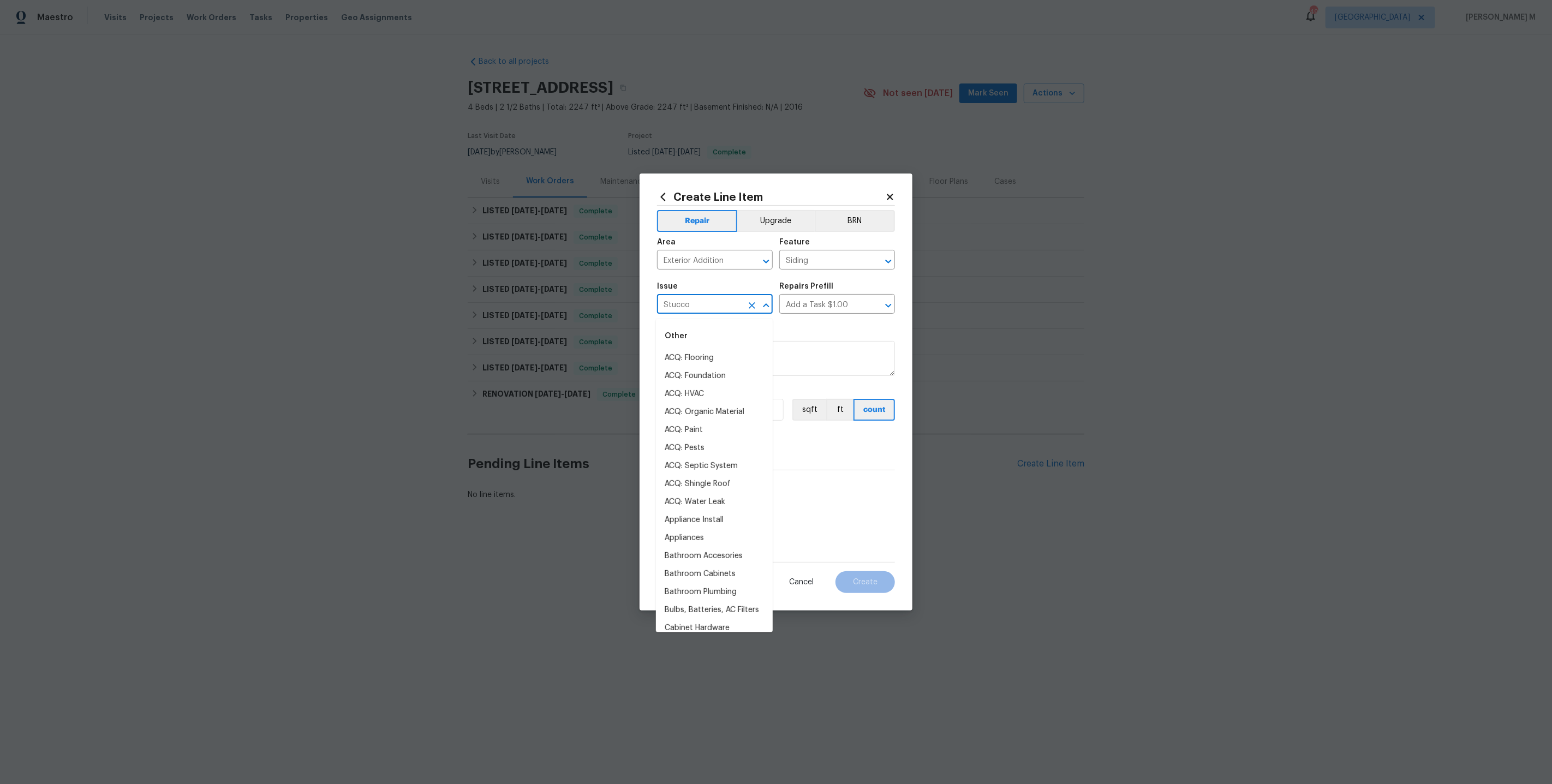
drag, startPoint x: 719, startPoint y: 311, endPoint x: 580, endPoint y: 311, distance: 139.0
click at [580, 311] on div "Create Line Item Repair Upgrade BRN Area Exterior Addition ​ Feature Siding ​ I…" at bounding box center [776, 392] width 1552 height 784
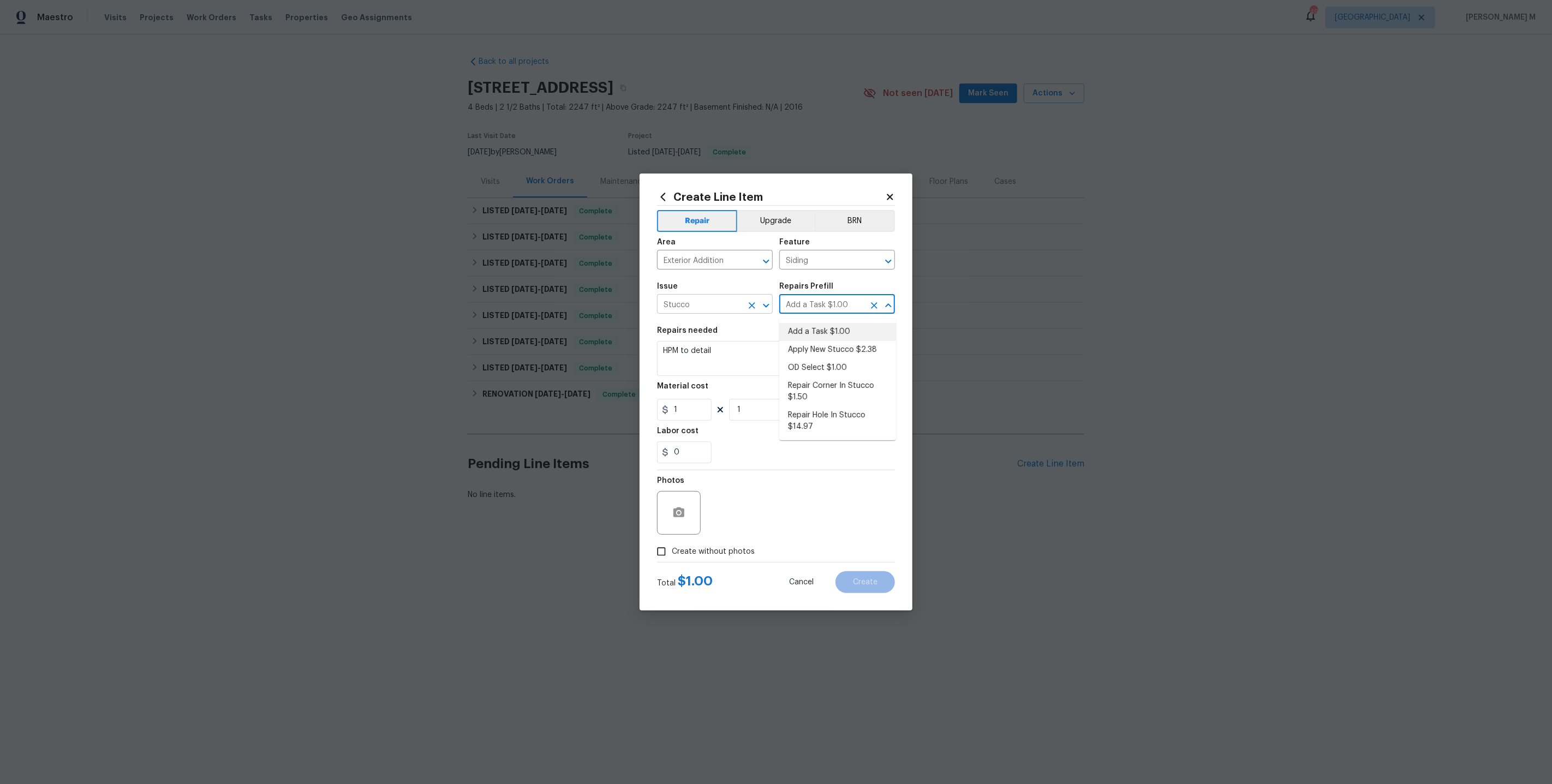
drag, startPoint x: 849, startPoint y: 308, endPoint x: 674, endPoint y: 308, distance: 175.0
click at [674, 308] on div "Issue Stucco ​ Repairs Prefill Add a Task $1.00 ​" at bounding box center [776, 299] width 238 height 44
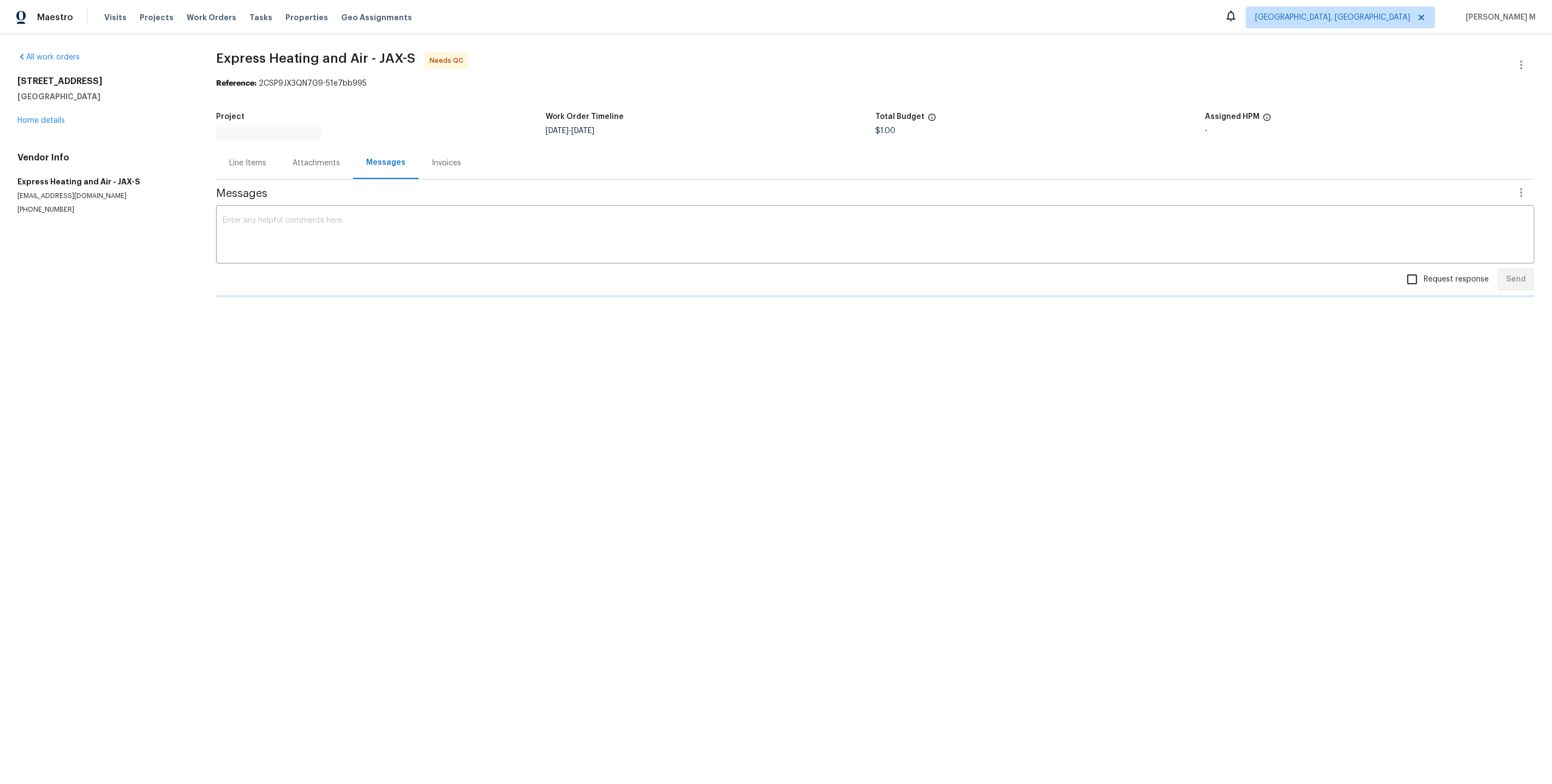
click at [258, 147] on div "Line Items" at bounding box center [248, 163] width 63 height 32
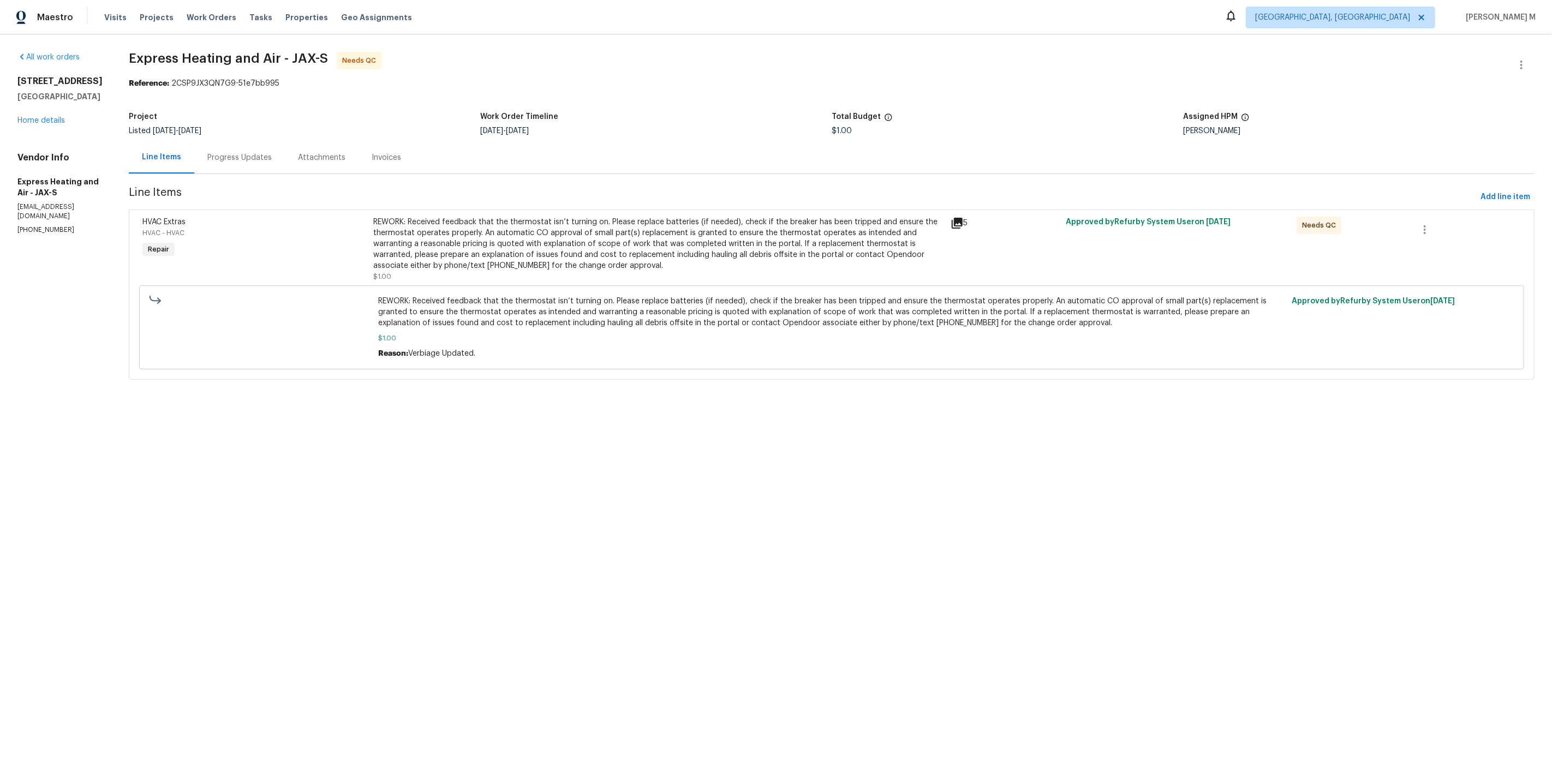
click at [494, 259] on div "REWORK: Received feedback that the thermostat isn’t turning on. Please replace …" at bounding box center [659, 243] width 571 height 55
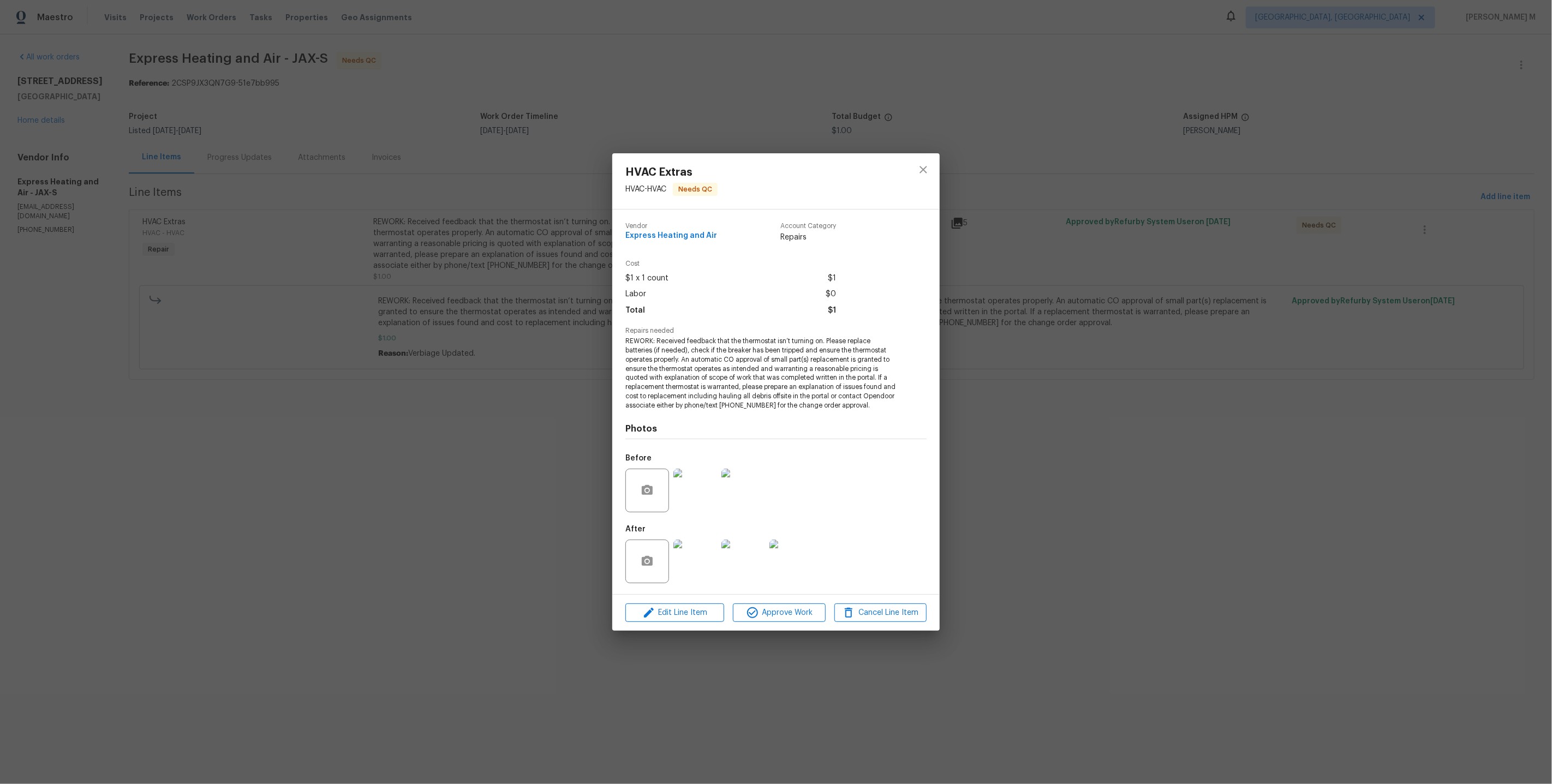
click at [694, 498] on img at bounding box center [695, 490] width 44 height 44
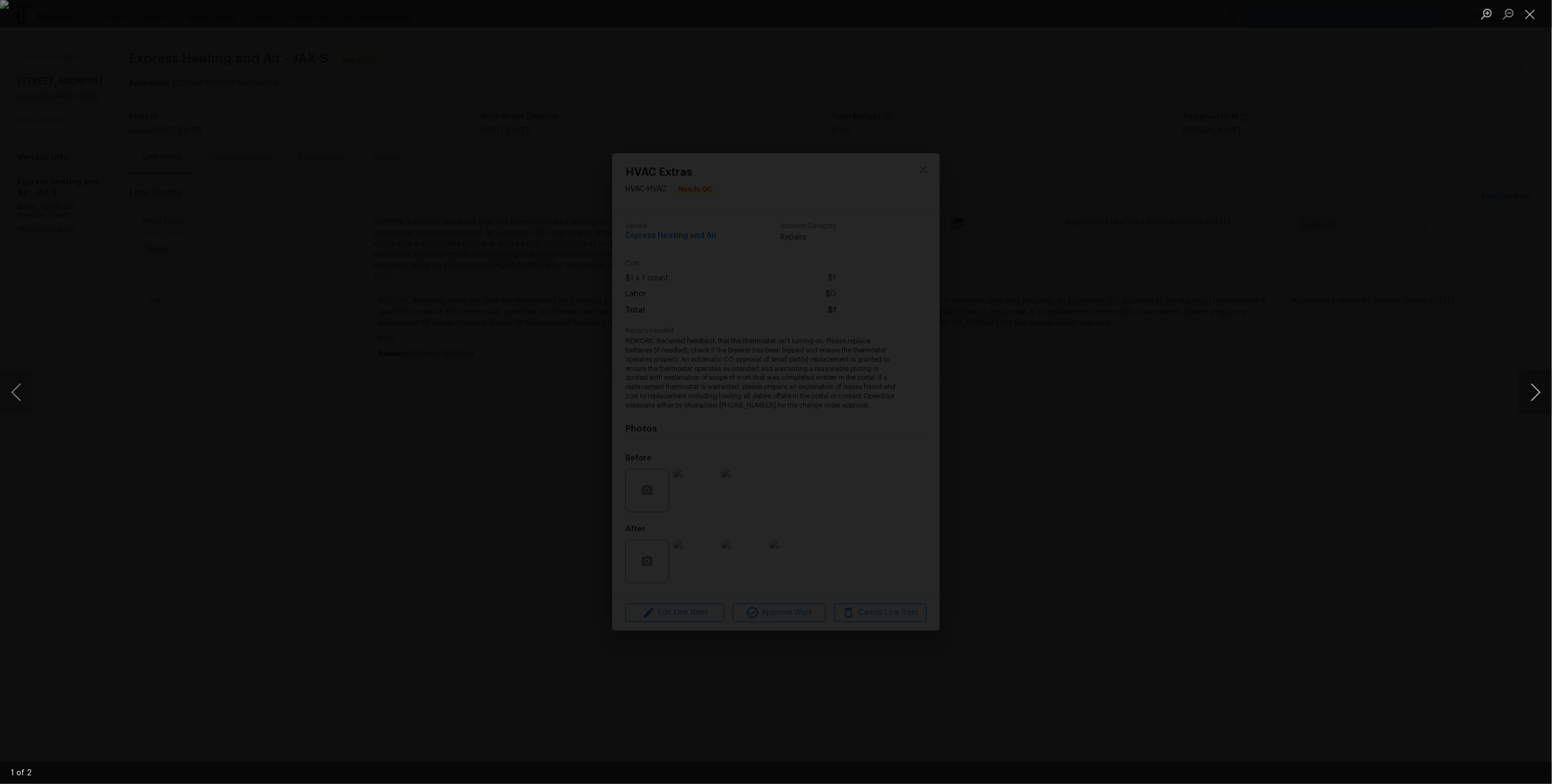
click at [1533, 388] on button "Next image" at bounding box center [1535, 392] width 33 height 44
click at [1376, 235] on div "Lightbox" at bounding box center [776, 392] width 1552 height 784
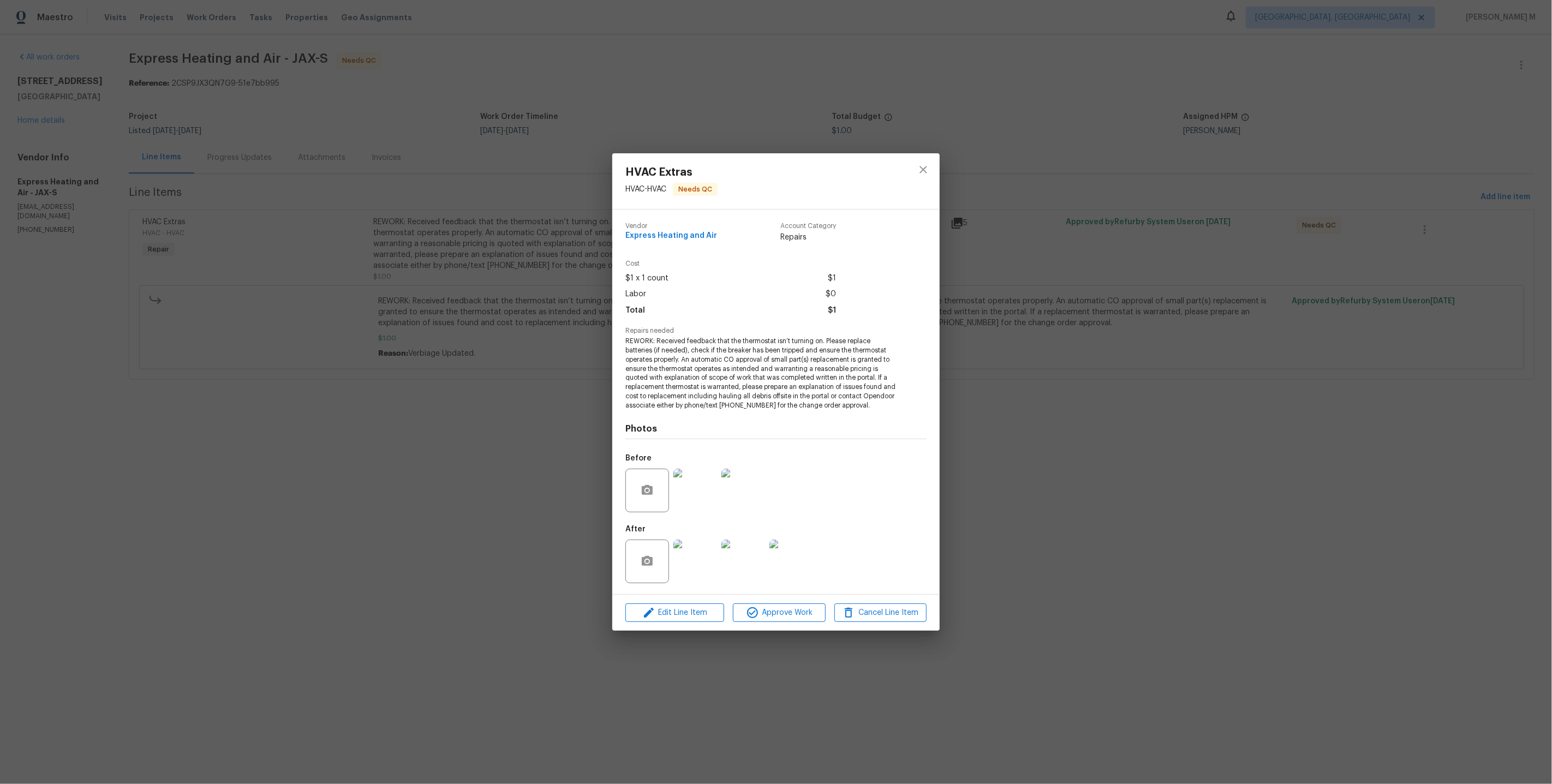
click at [1253, 235] on div "HVAC Extras HVAC - HVAC Needs QC Vendor Express Heating and Air Account Categor…" at bounding box center [776, 392] width 1552 height 784
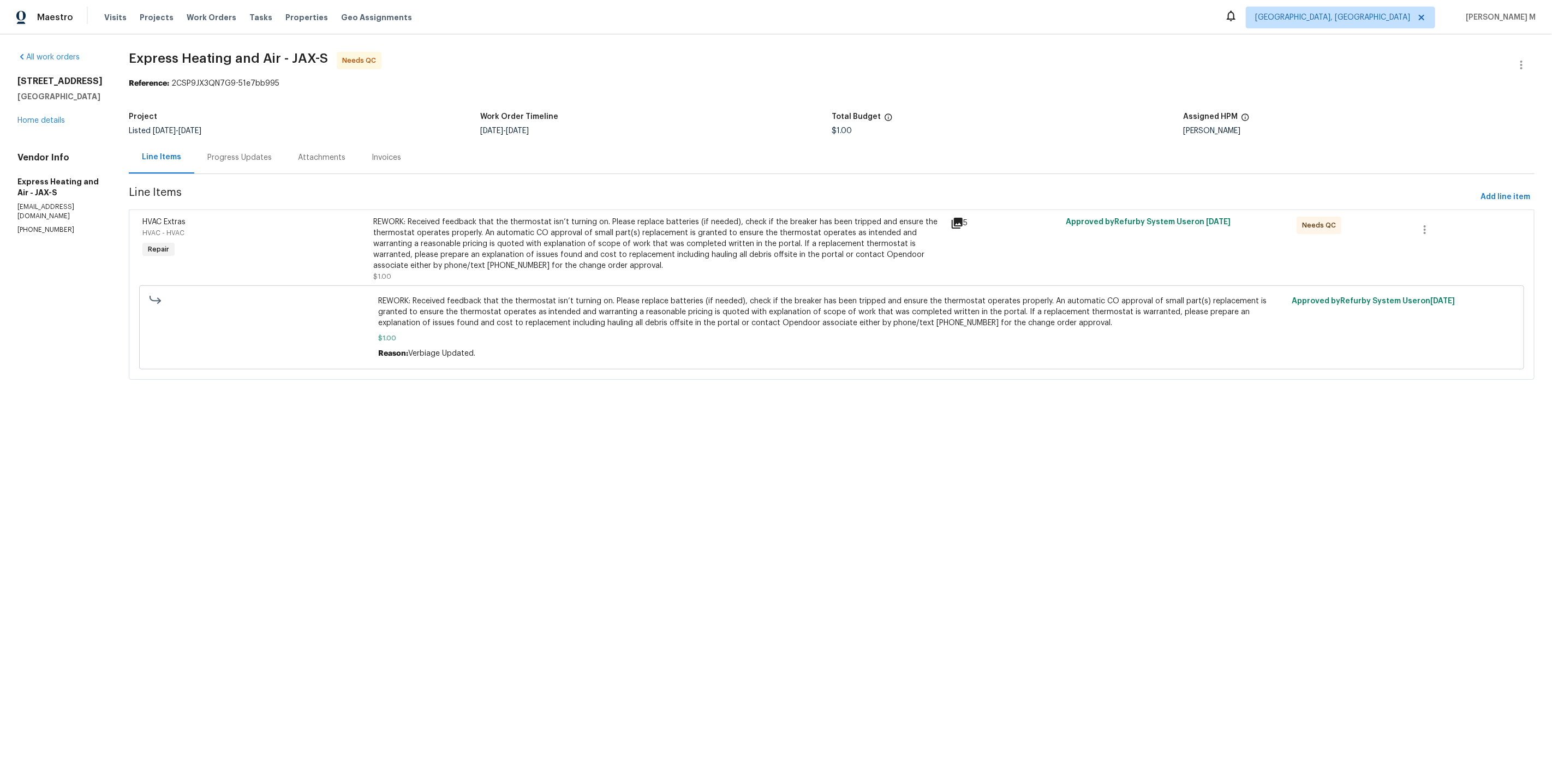
click at [649, 270] on div "REWORK: Received feedback that the thermostat isn’t turning on. Please replace …" at bounding box center [659, 249] width 571 height 65
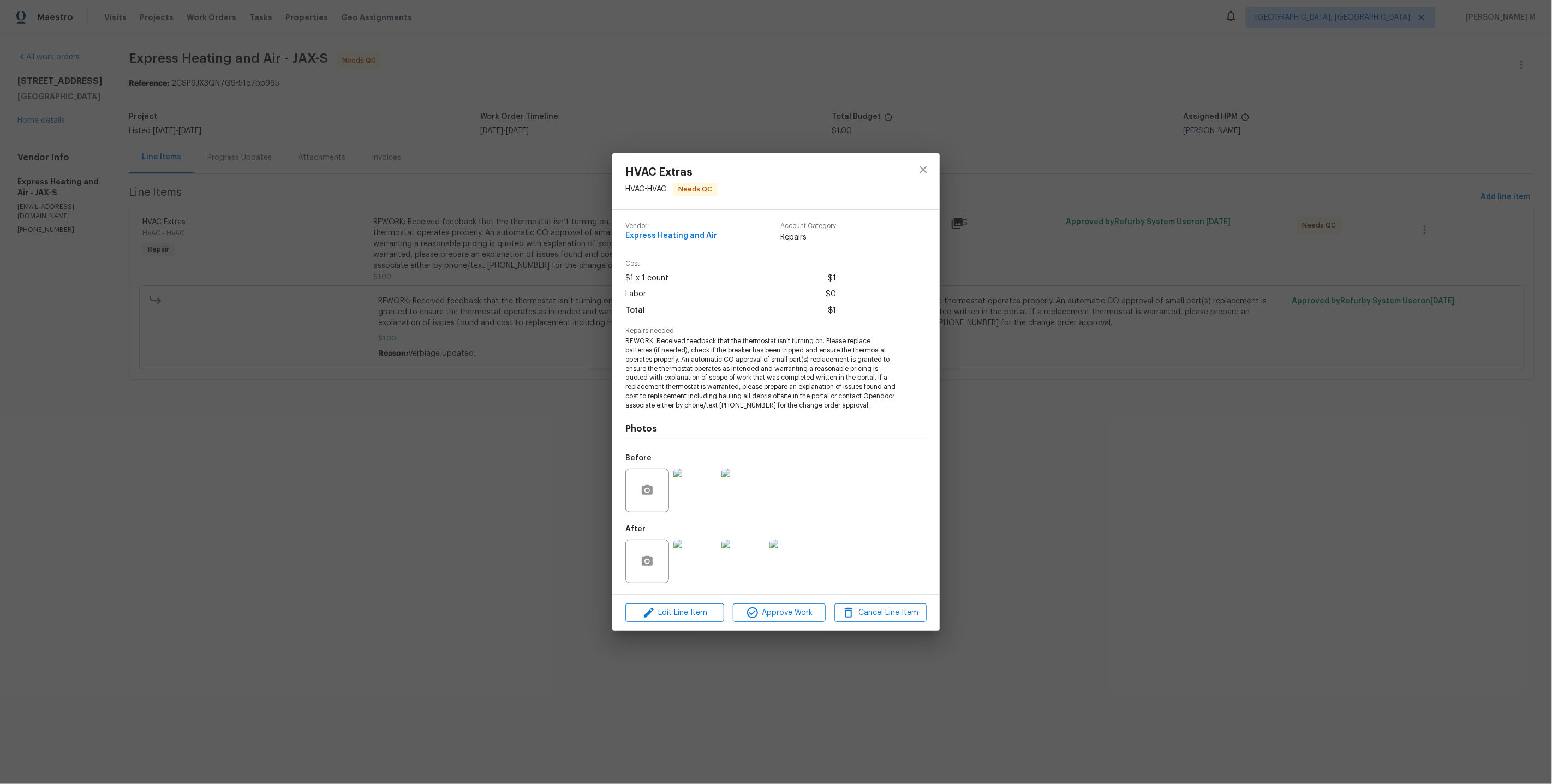
click at [685, 551] on img at bounding box center [695, 562] width 44 height 44
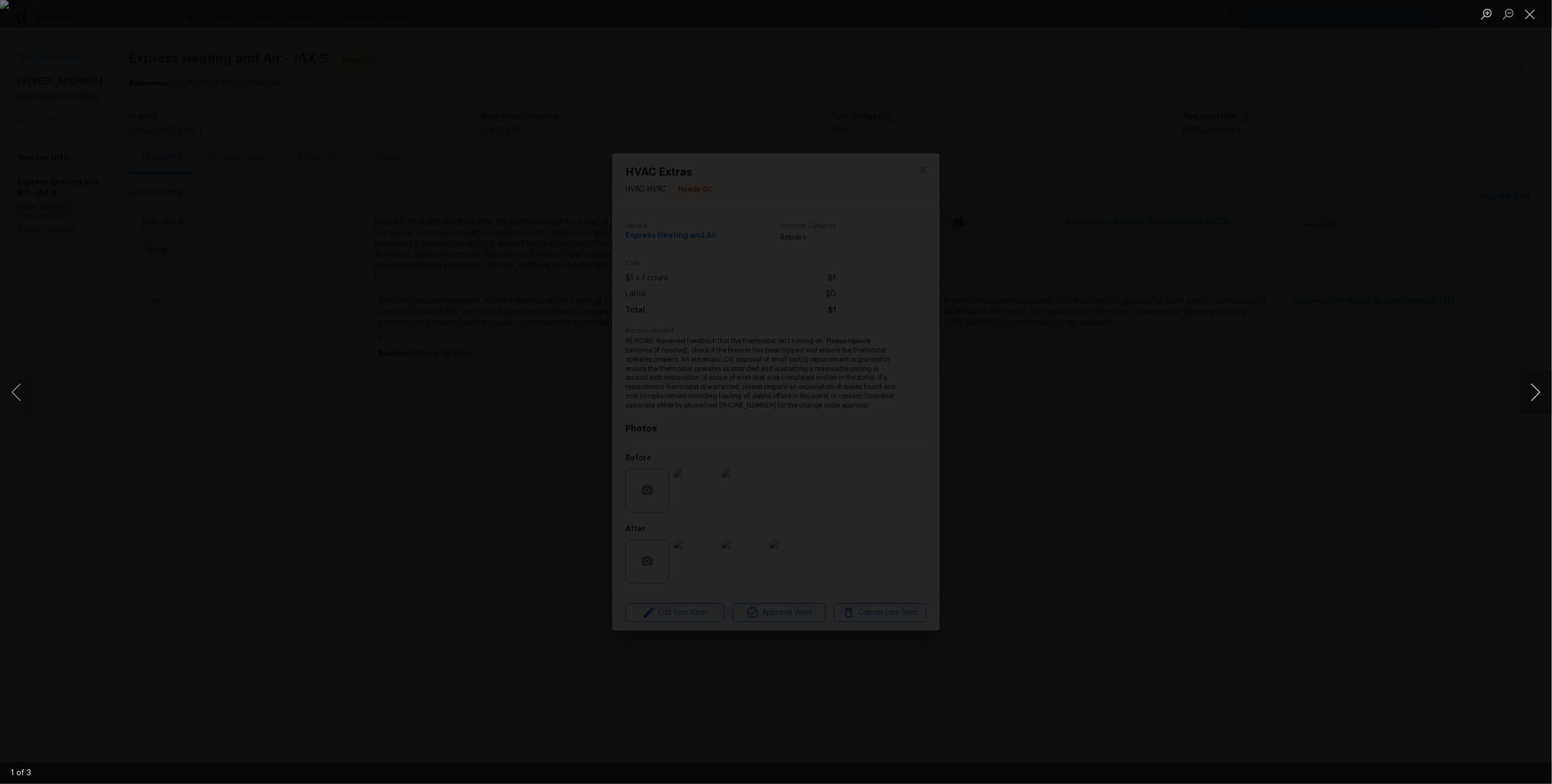
click at [1541, 392] on button "Next image" at bounding box center [1535, 392] width 33 height 44
click at [1425, 216] on div "Lightbox" at bounding box center [776, 392] width 1552 height 784
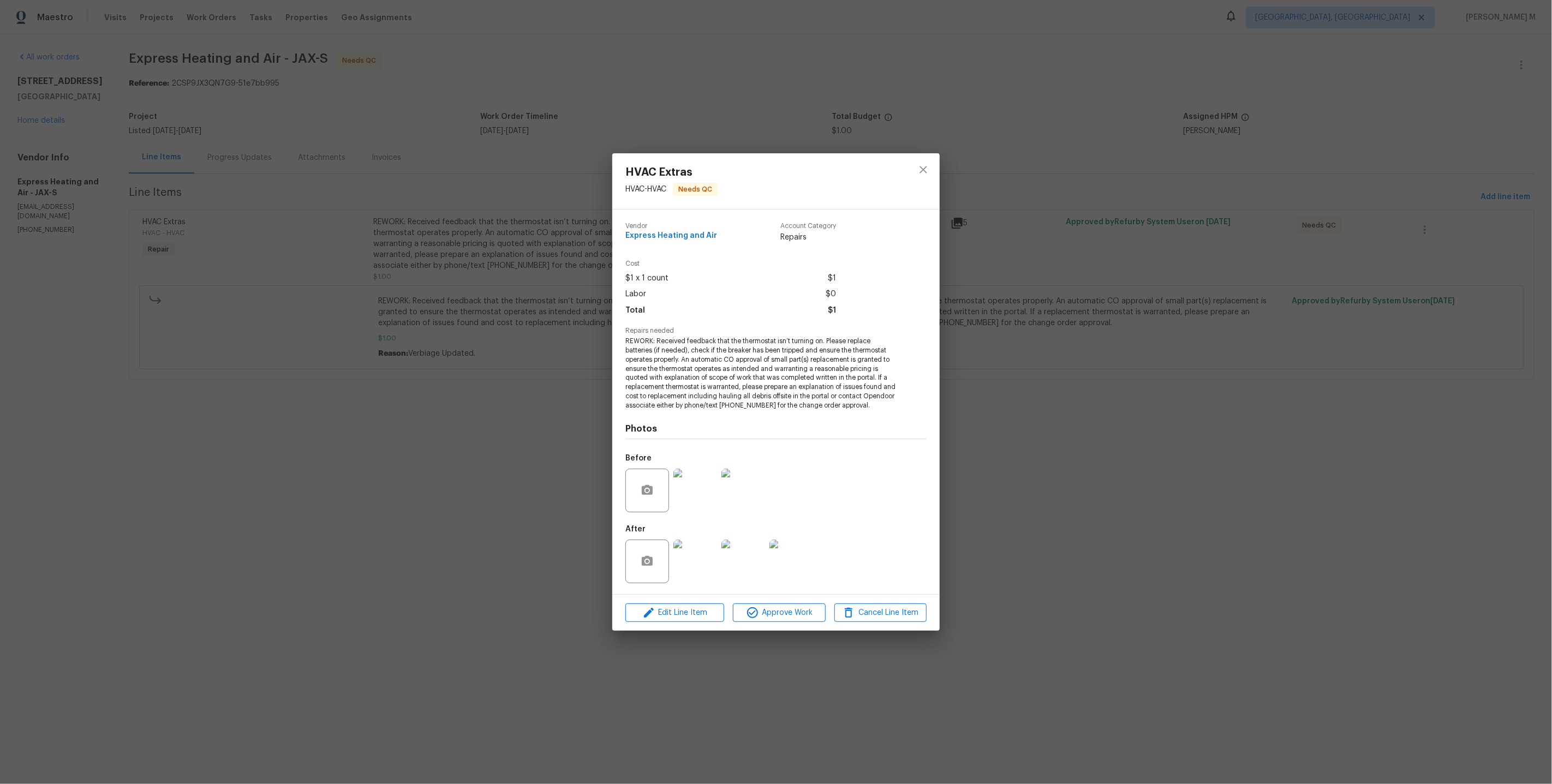
click at [1425, 216] on div "HVAC Extras HVAC - HVAC Needs QC Vendor Express Heating and Air Account Categor…" at bounding box center [776, 392] width 1552 height 784
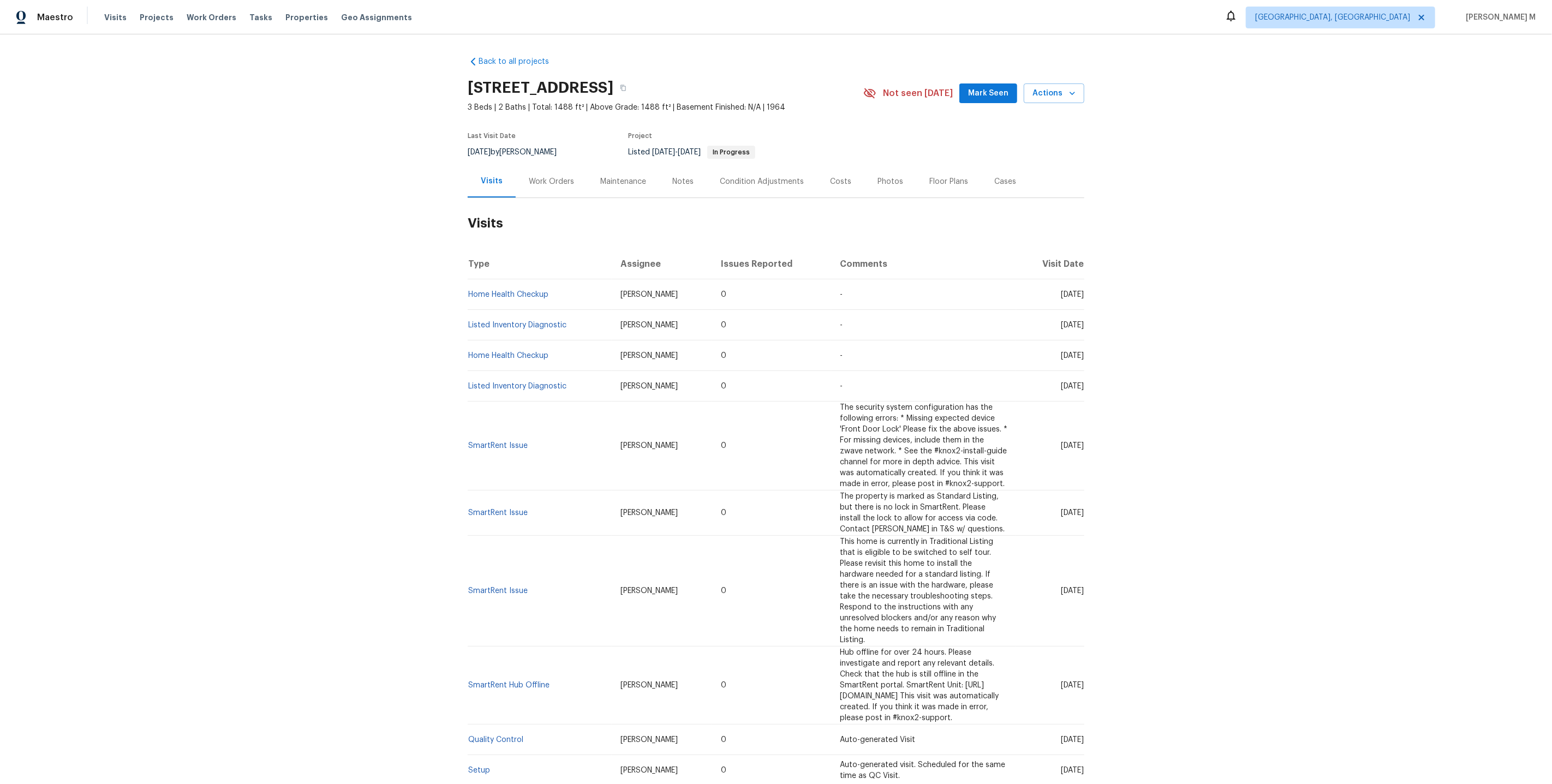
click at [533, 198] on h2 "Visits" at bounding box center [776, 223] width 617 height 51
click at [537, 179] on div "Work Orders" at bounding box center [551, 181] width 45 height 11
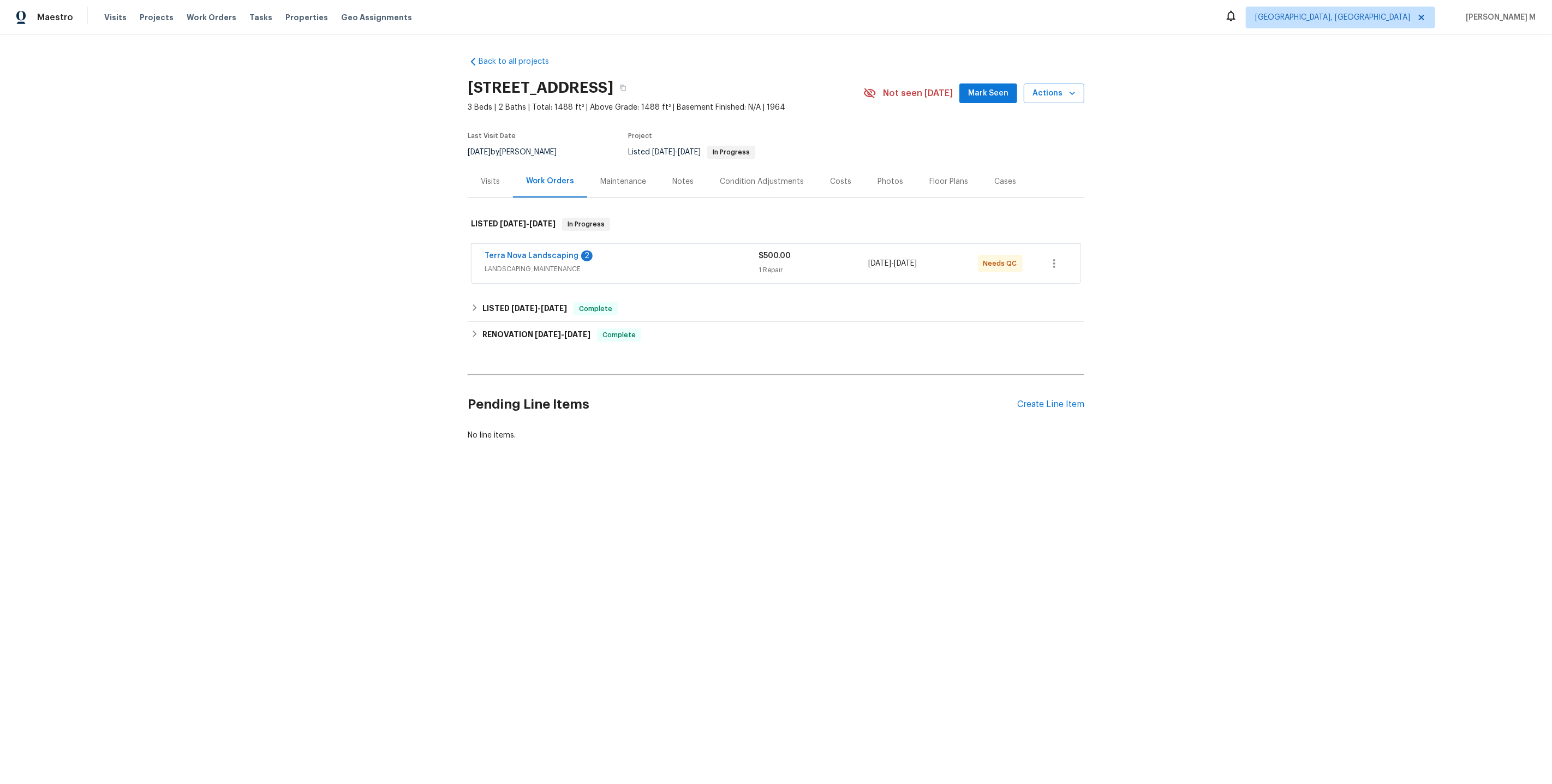
click at [531, 264] on span "LANDSCAPING_MAINTENANCE" at bounding box center [622, 269] width 274 height 11
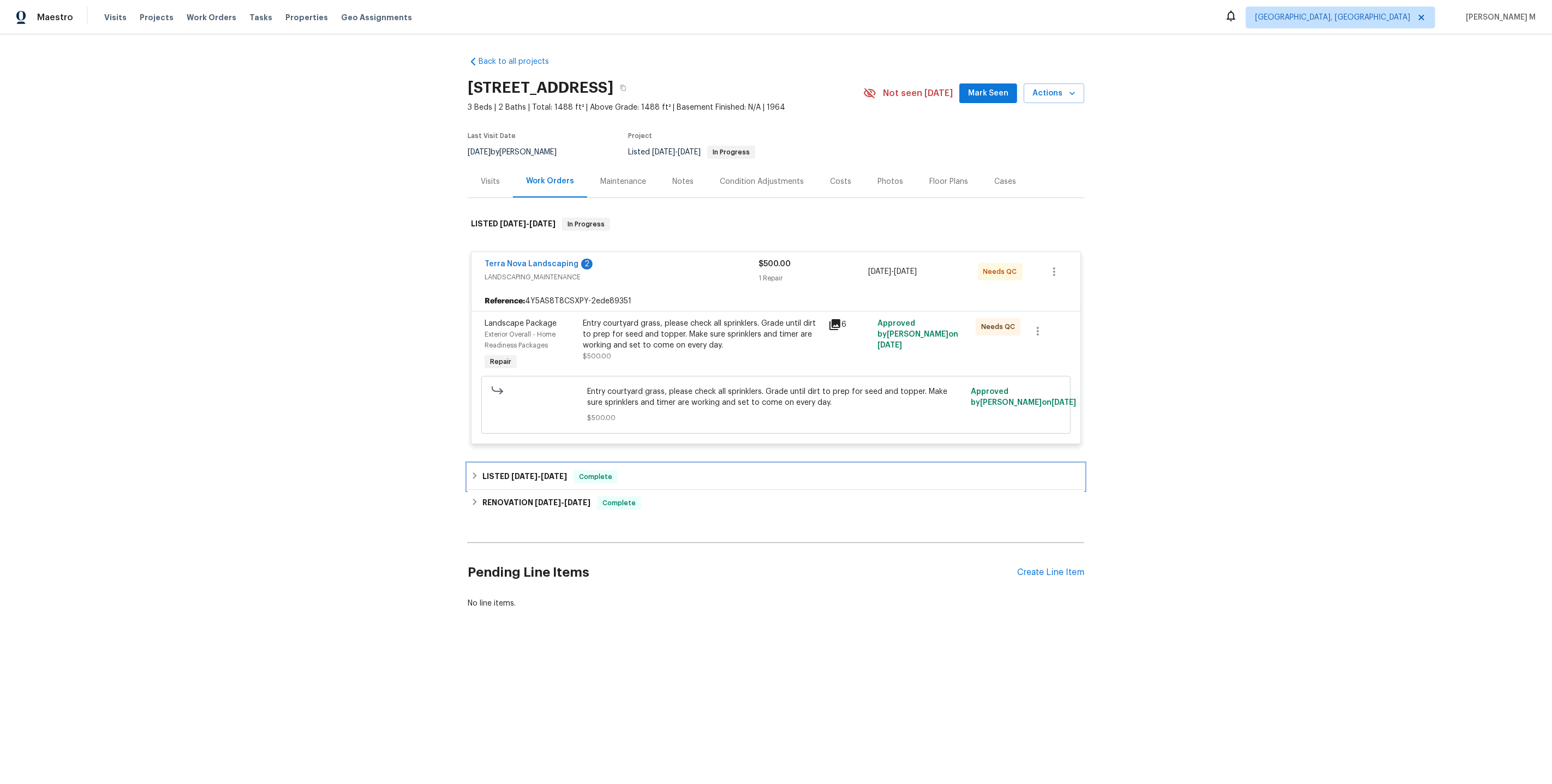
click at [525, 464] on div "LISTED [DATE] - [DATE] Complete" at bounding box center [776, 477] width 617 height 26
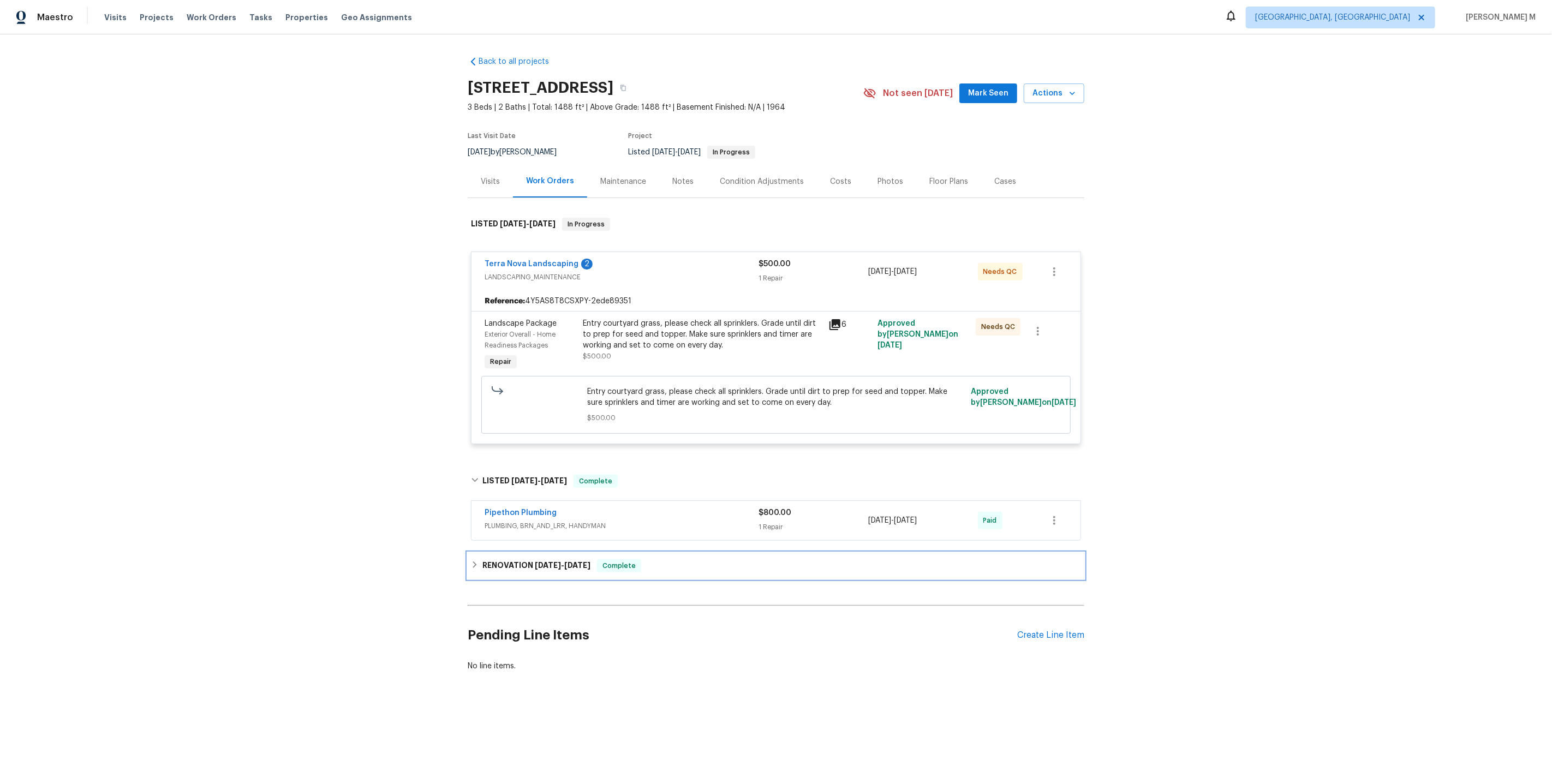
click at [507, 560] on h6 "RENOVATION [DATE] - [DATE]" at bounding box center [537, 566] width 108 height 13
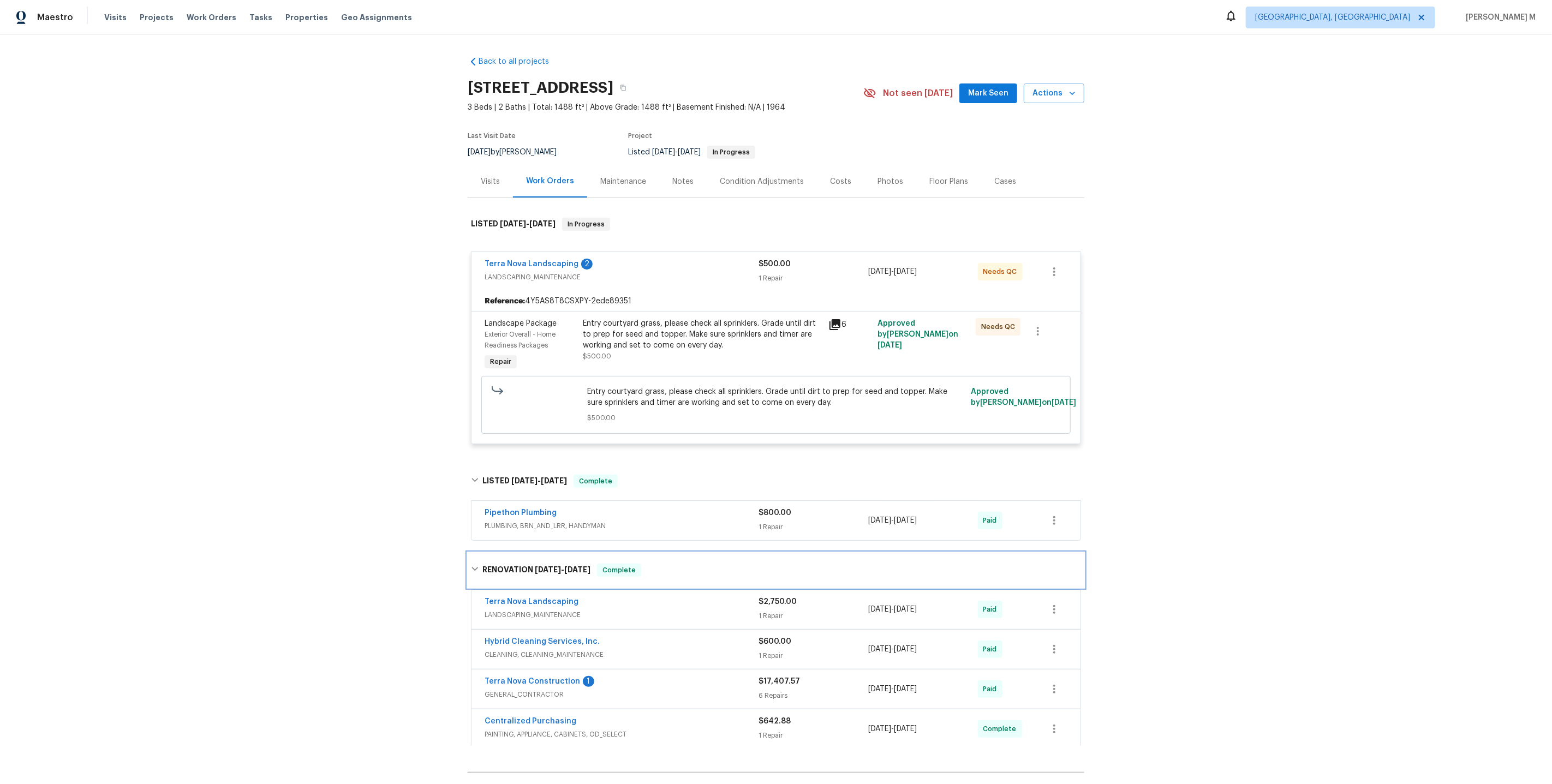
scroll to position [92, 0]
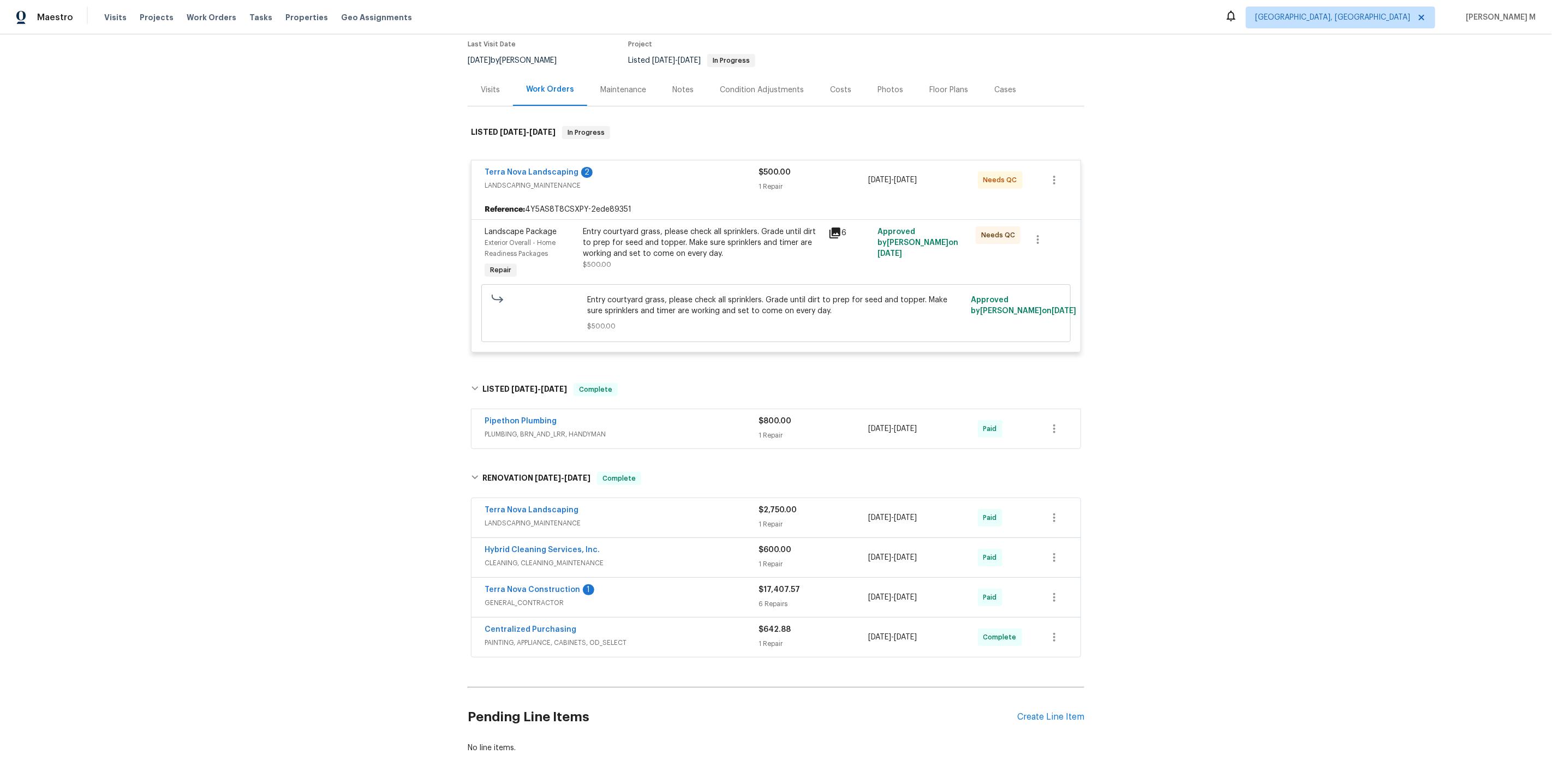
click at [529, 597] on span "GENERAL_CONTRACTOR" at bounding box center [622, 603] width 274 height 11
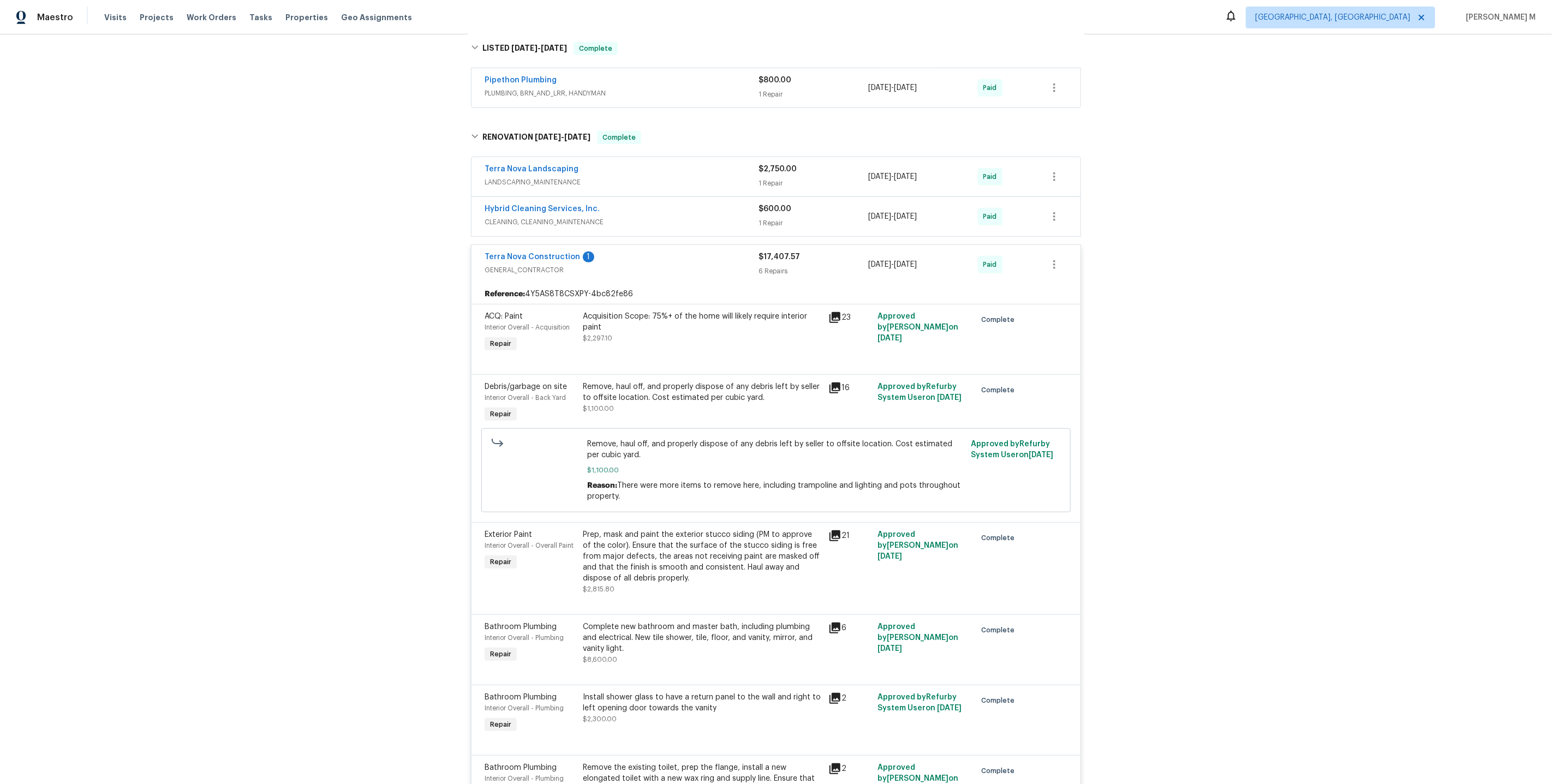
scroll to position [0, 0]
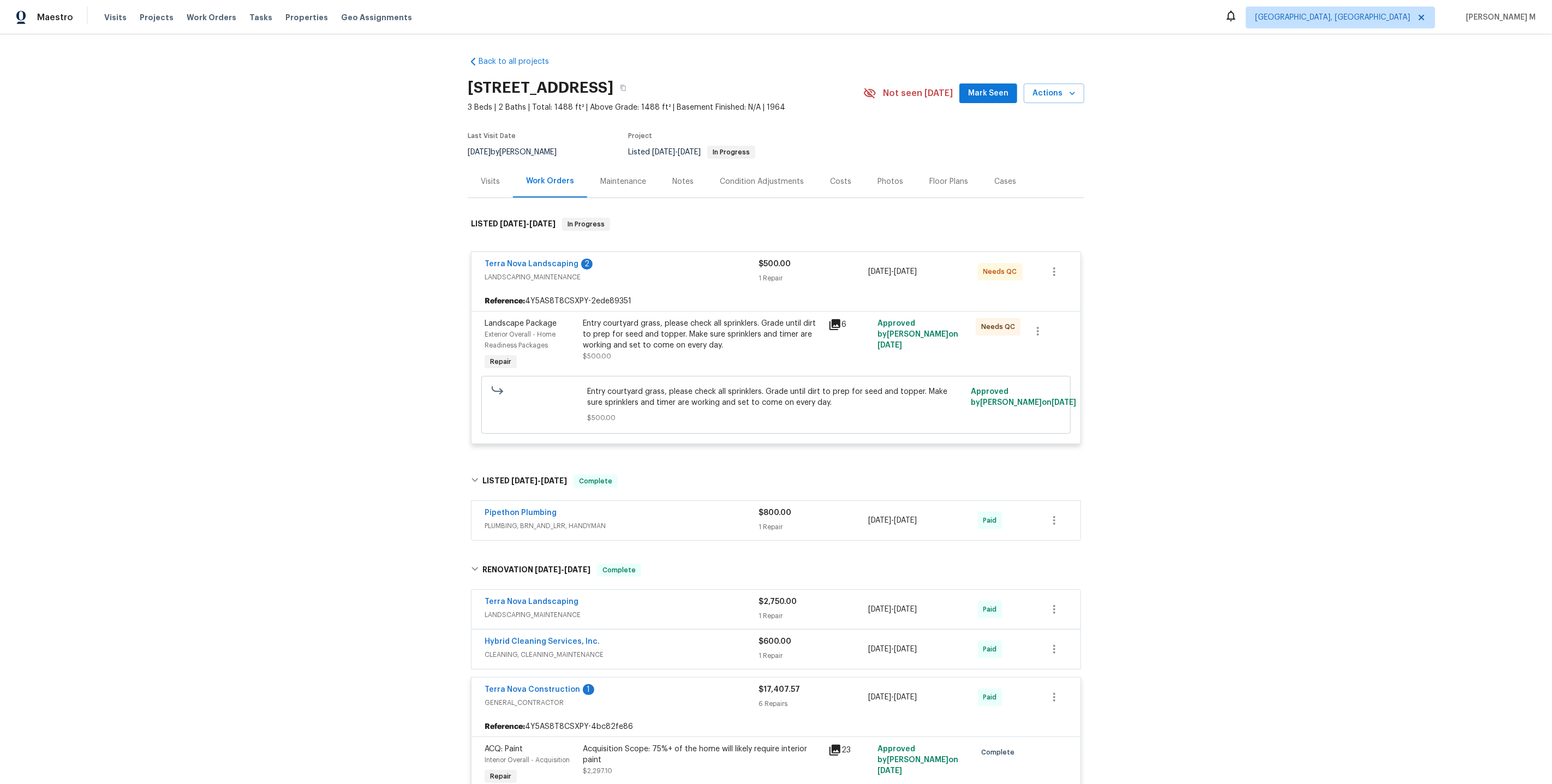
click at [614, 180] on div "Maintenance" at bounding box center [623, 181] width 46 height 11
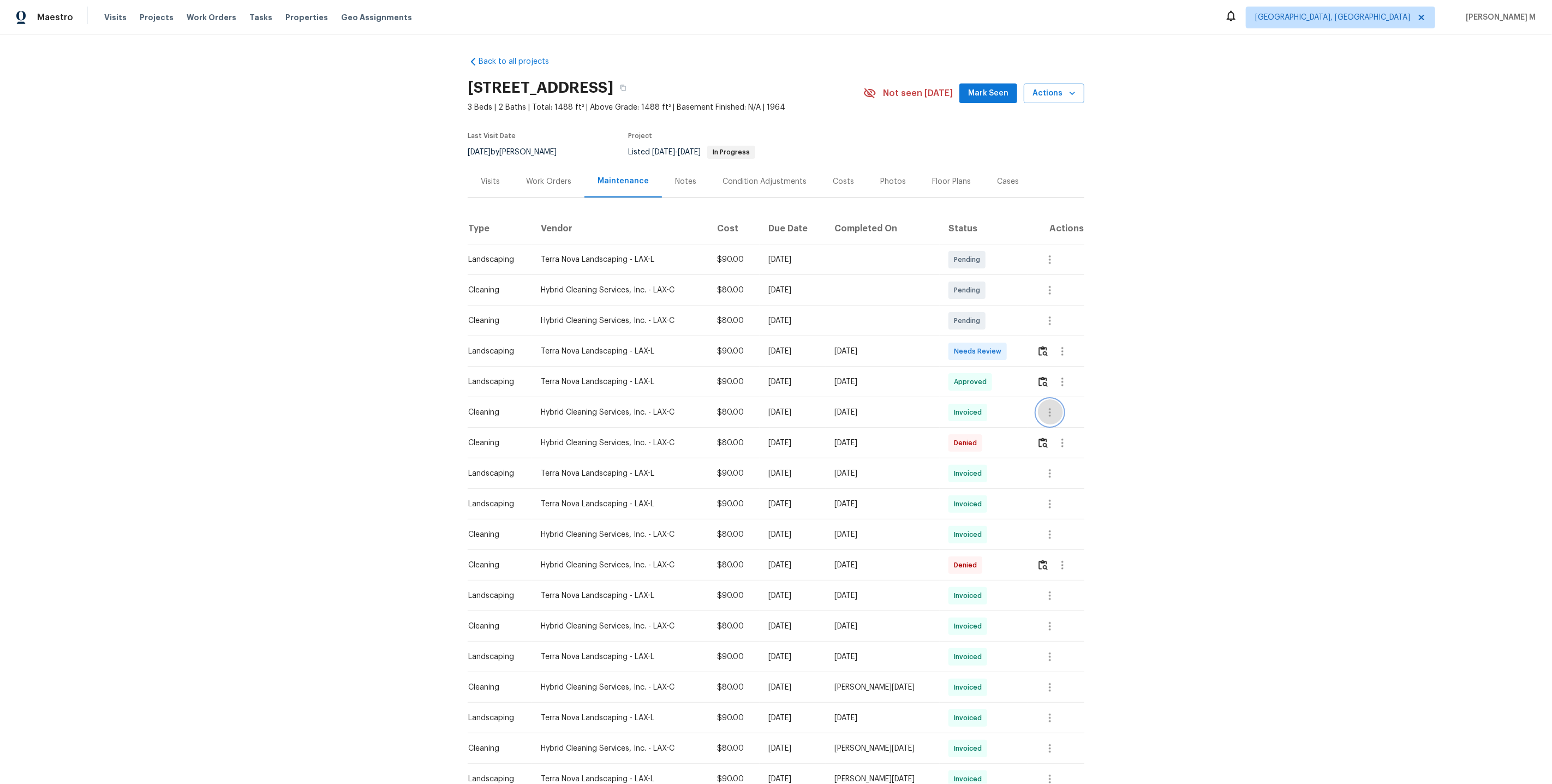
click at [1050, 409] on icon "button" at bounding box center [1050, 412] width 2 height 9
click at [1067, 426] on li "View details" at bounding box center [1076, 425] width 76 height 18
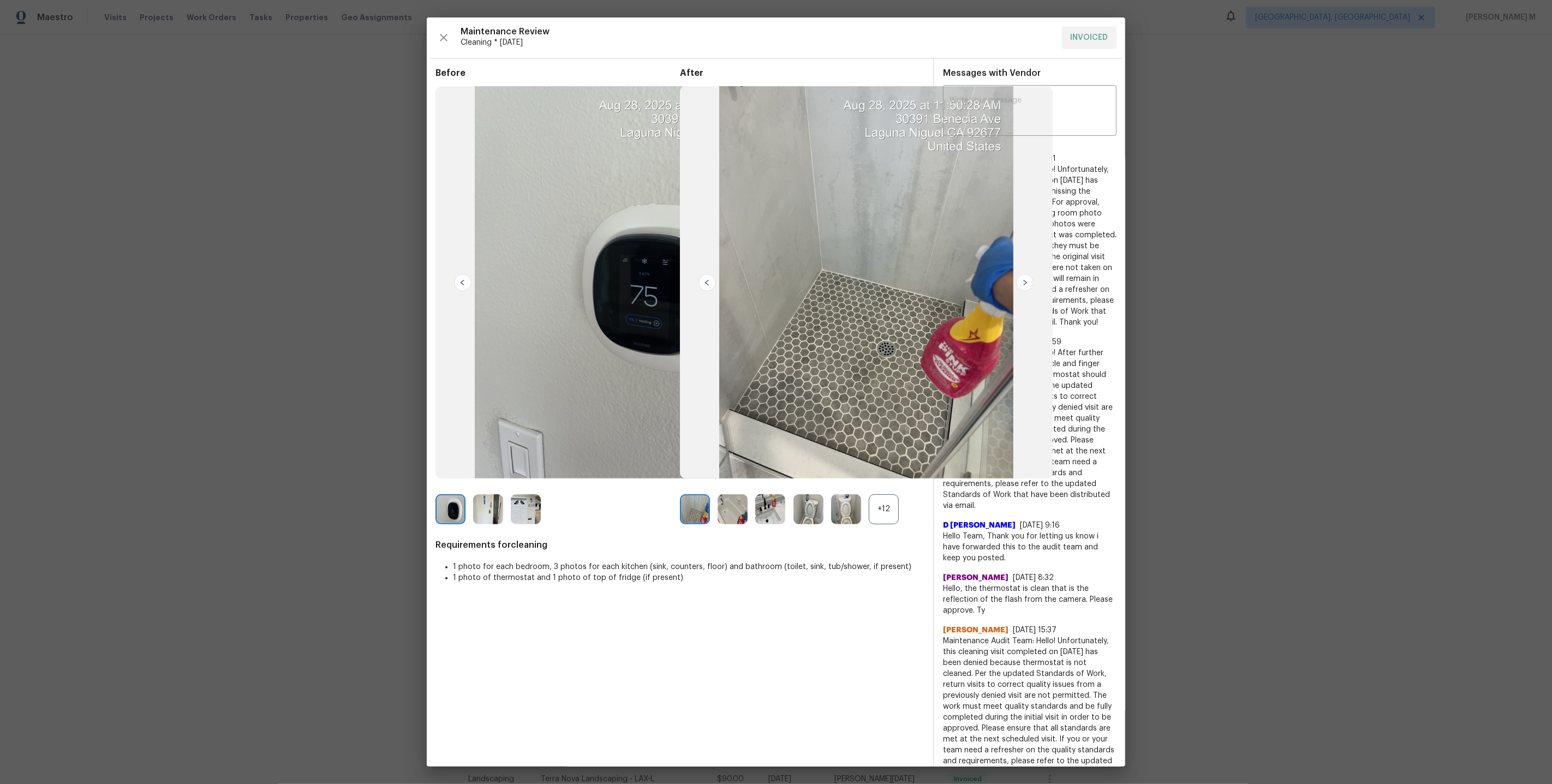
click at [880, 508] on div "+12" at bounding box center [884, 509] width 30 height 30
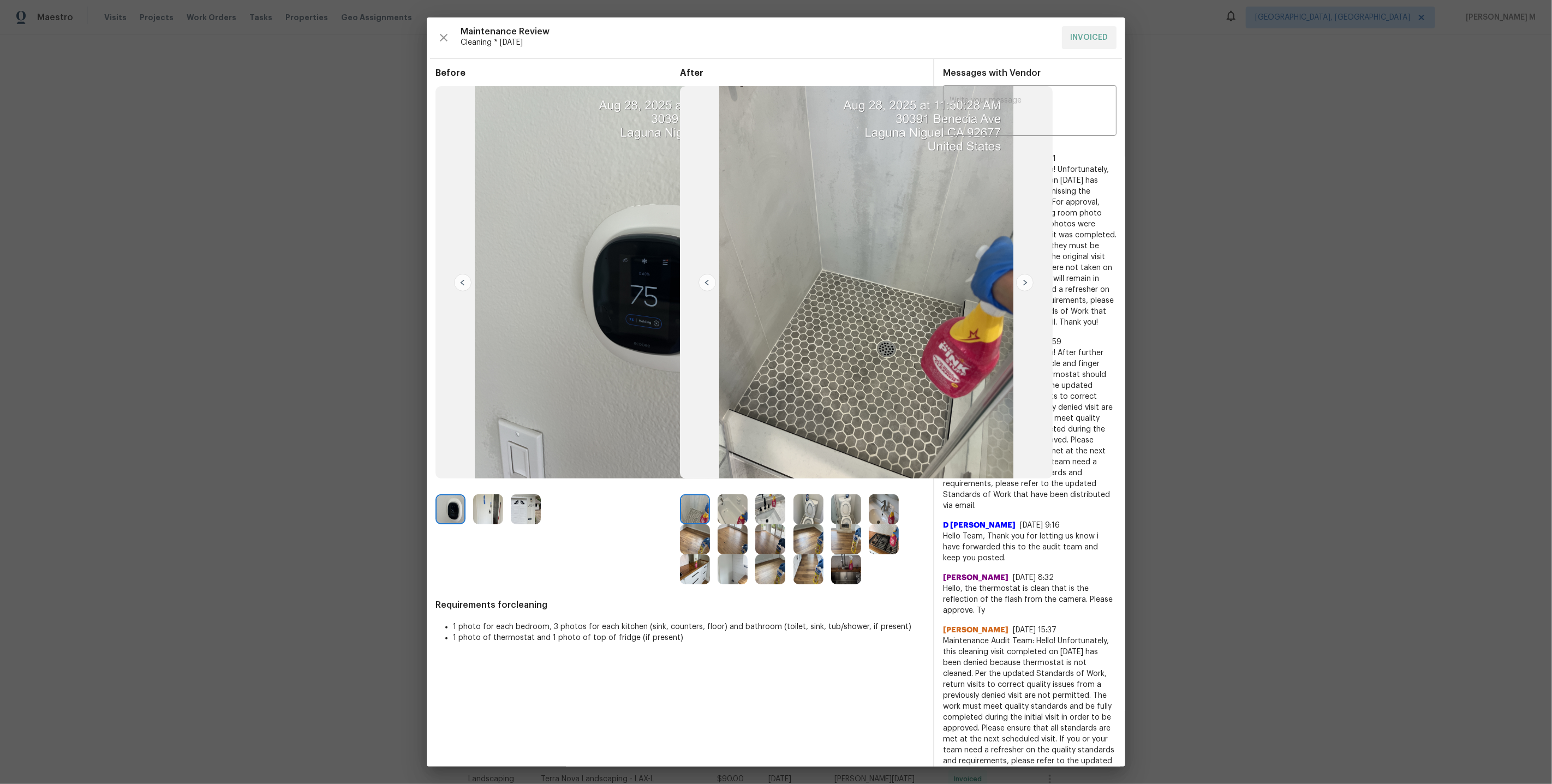
click at [685, 505] on img at bounding box center [695, 509] width 30 height 30
click at [687, 540] on img at bounding box center [695, 539] width 30 height 30
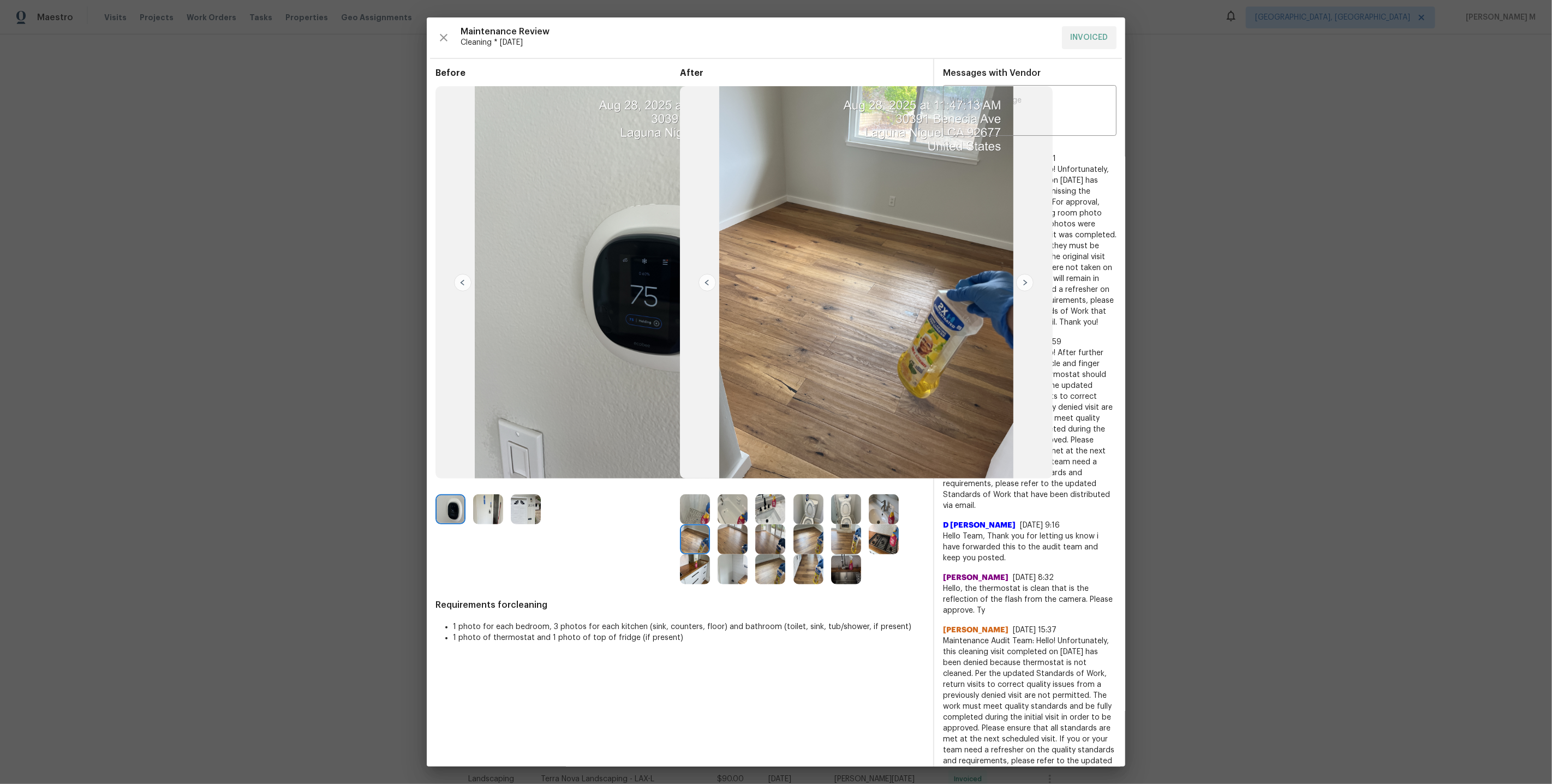
click at [692, 581] on img at bounding box center [695, 569] width 30 height 30
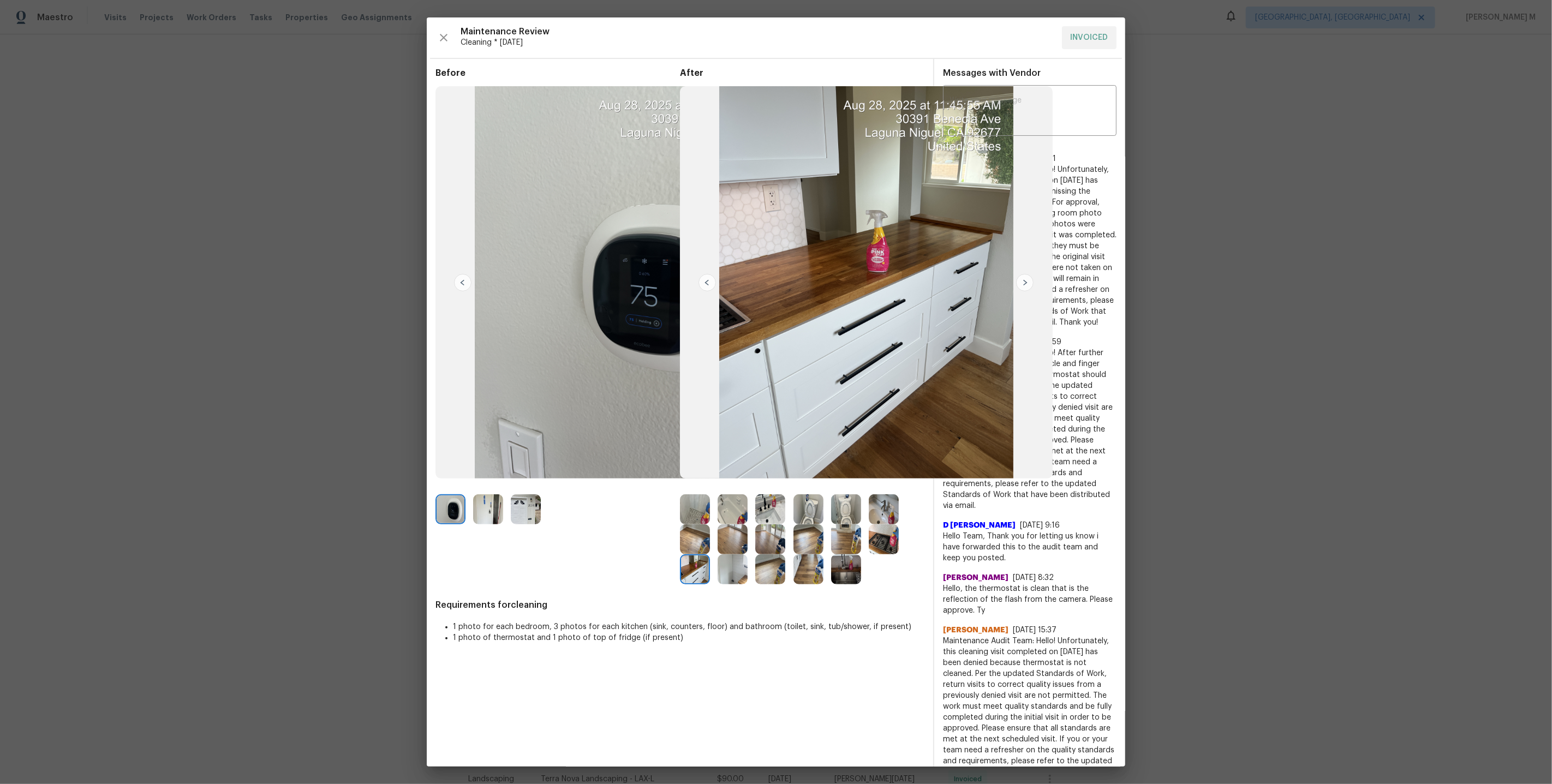
click at [486, 514] on img at bounding box center [488, 509] width 30 height 30
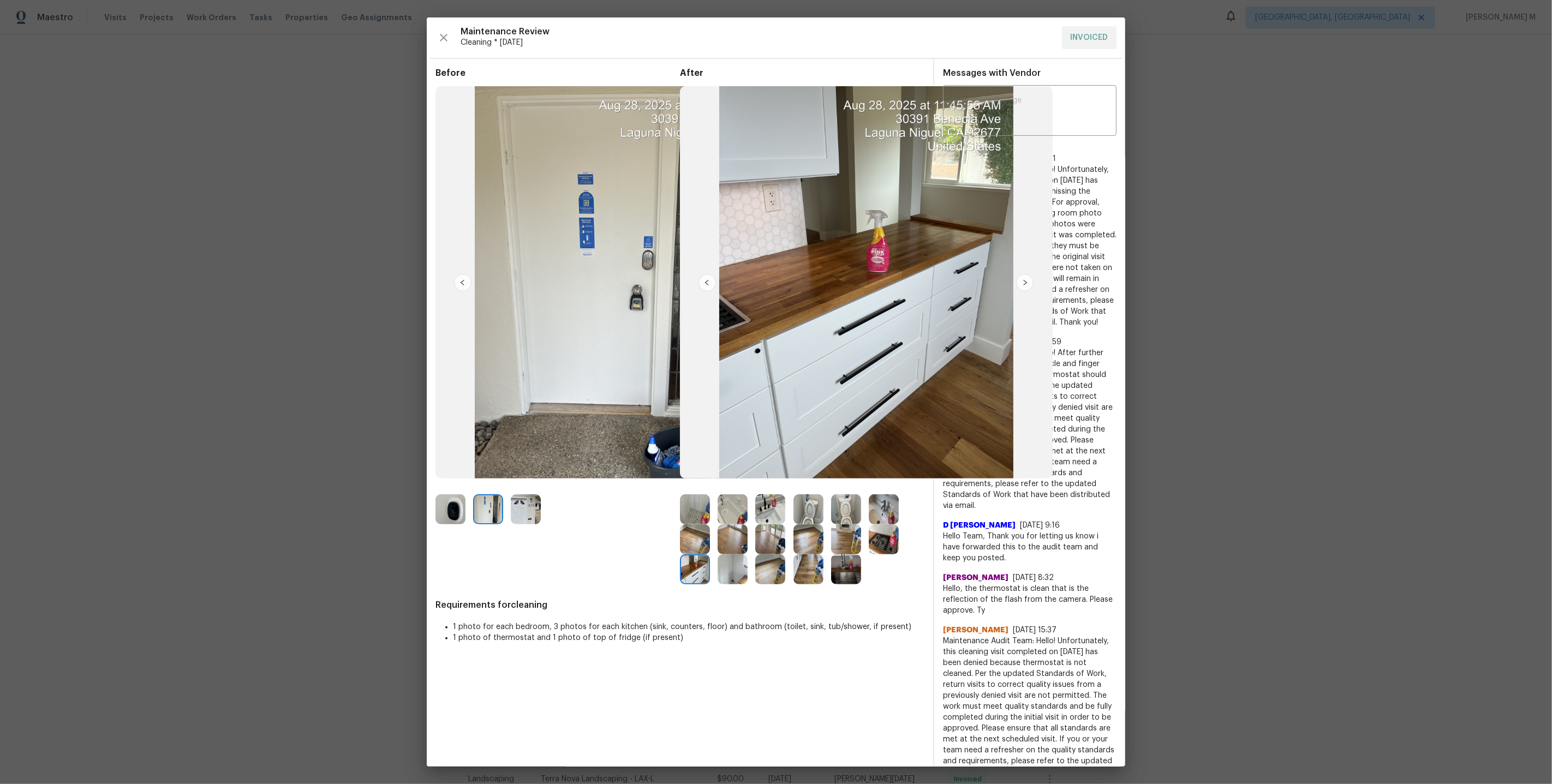
click at [845, 546] on img at bounding box center [846, 539] width 30 height 30
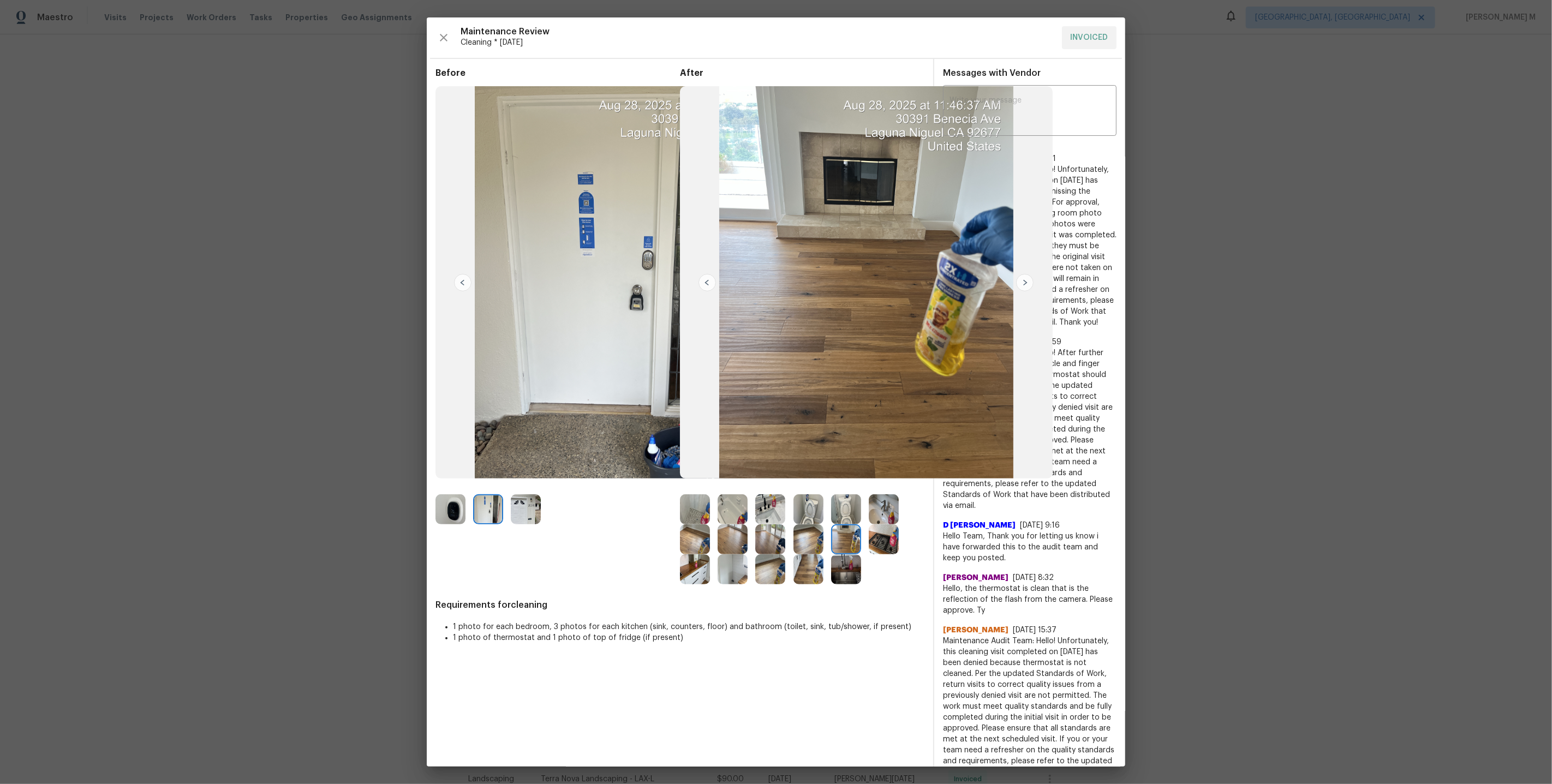
click at [843, 511] on img at bounding box center [846, 509] width 30 height 30
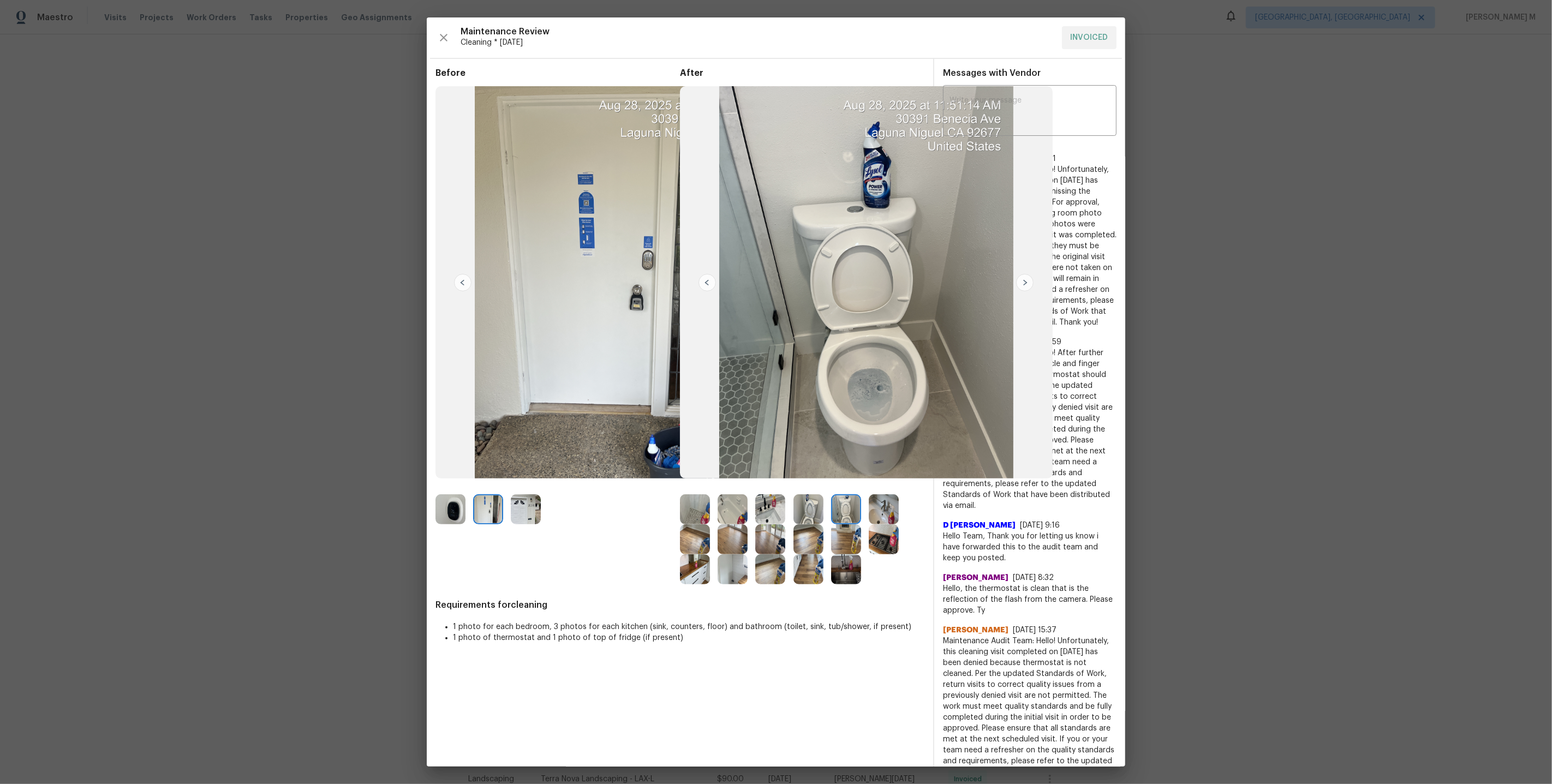
click at [881, 514] on img at bounding box center [884, 509] width 30 height 30
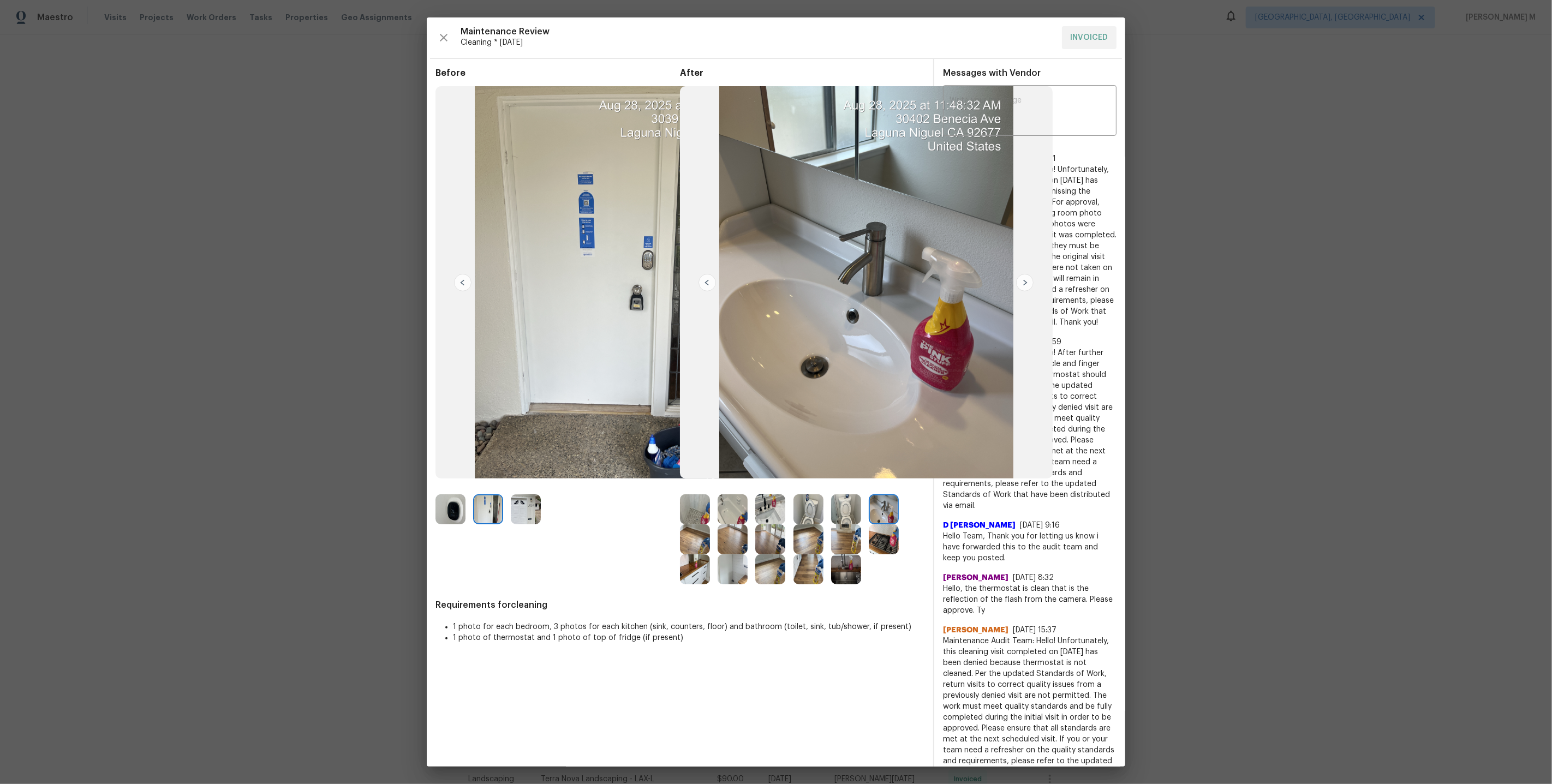
click at [881, 539] on img at bounding box center [884, 539] width 30 height 30
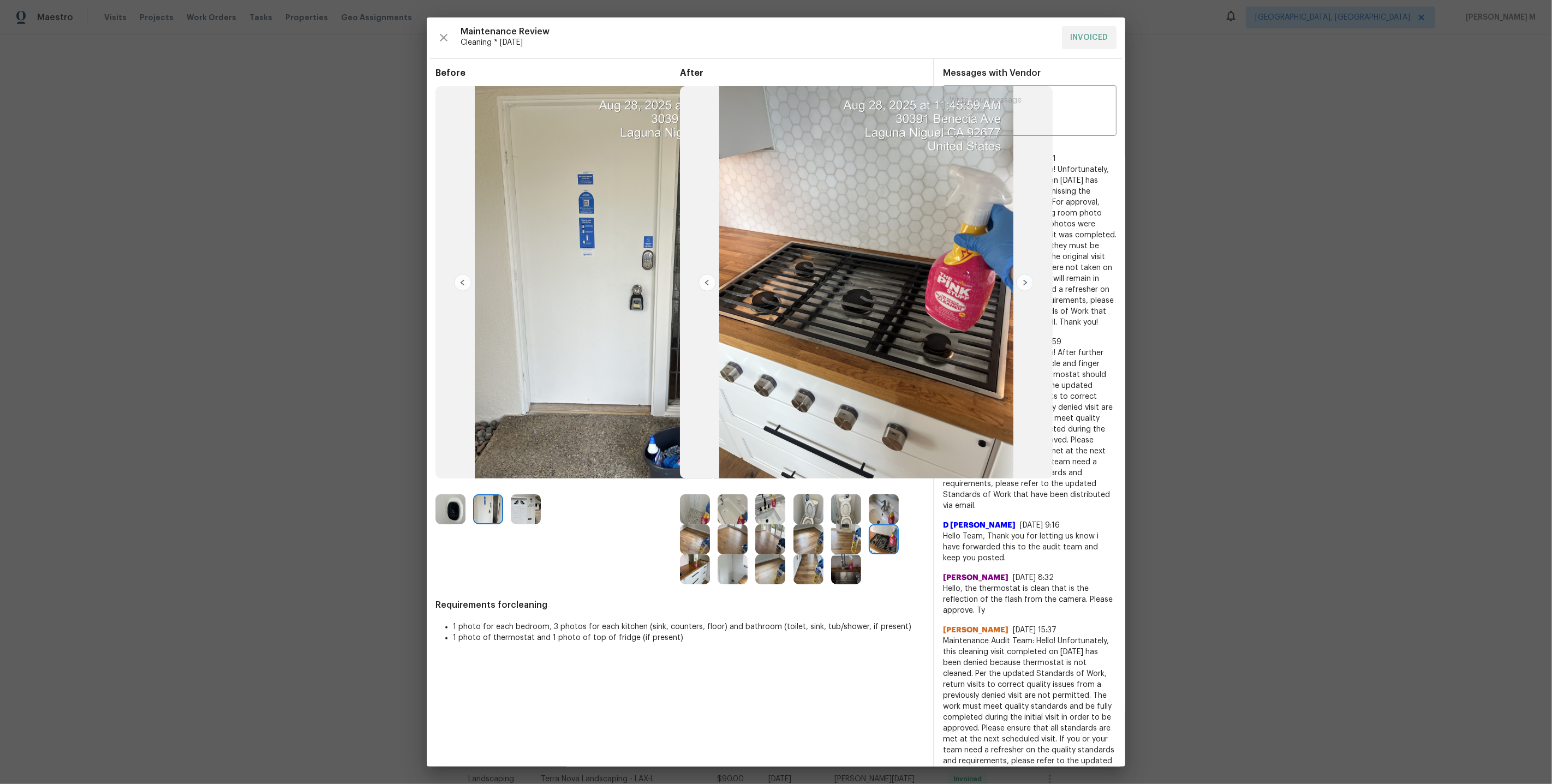
click at [695, 512] on img at bounding box center [695, 509] width 30 height 30
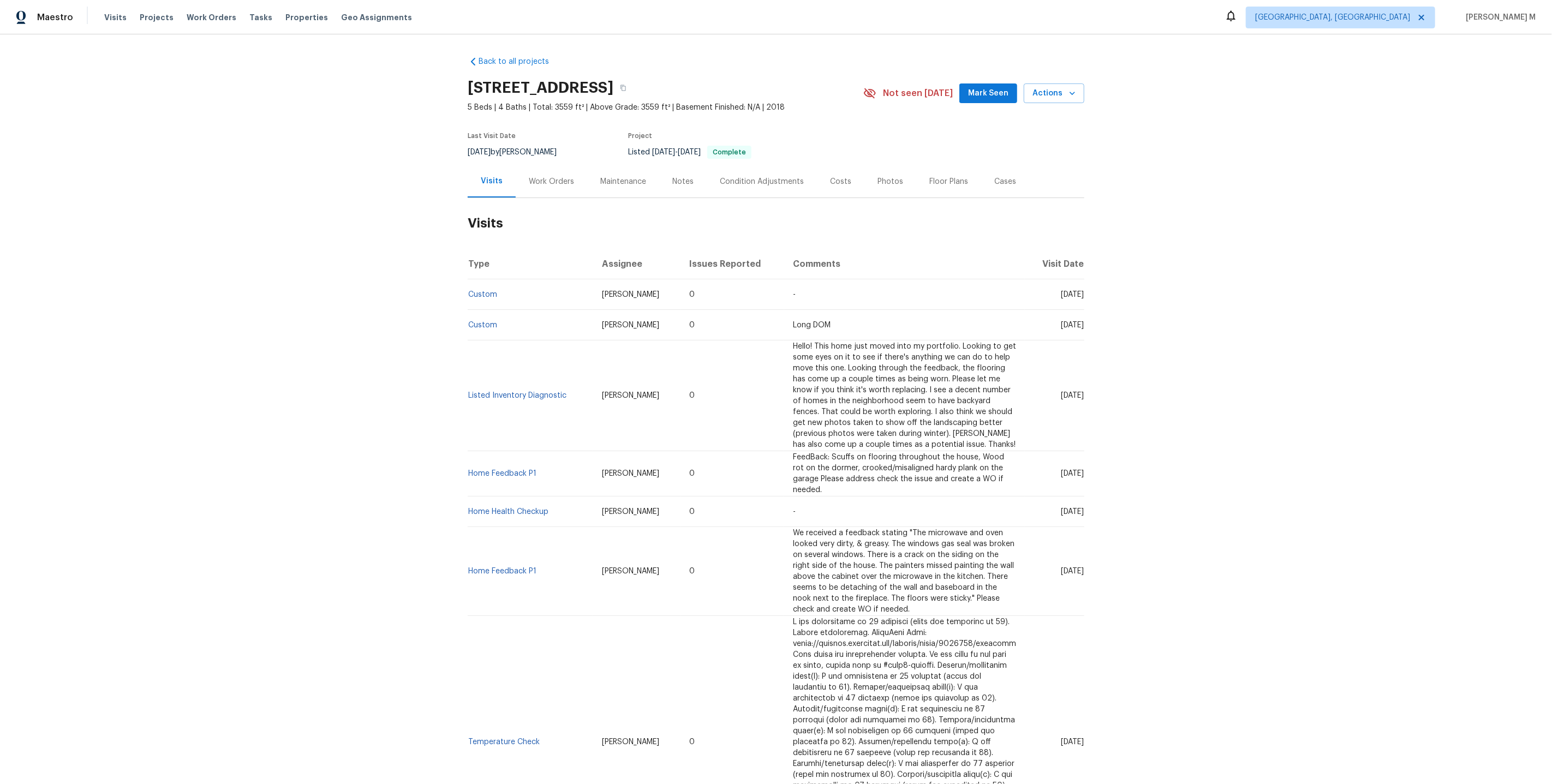
click at [554, 187] on div "Work Orders" at bounding box center [551, 181] width 71 height 32
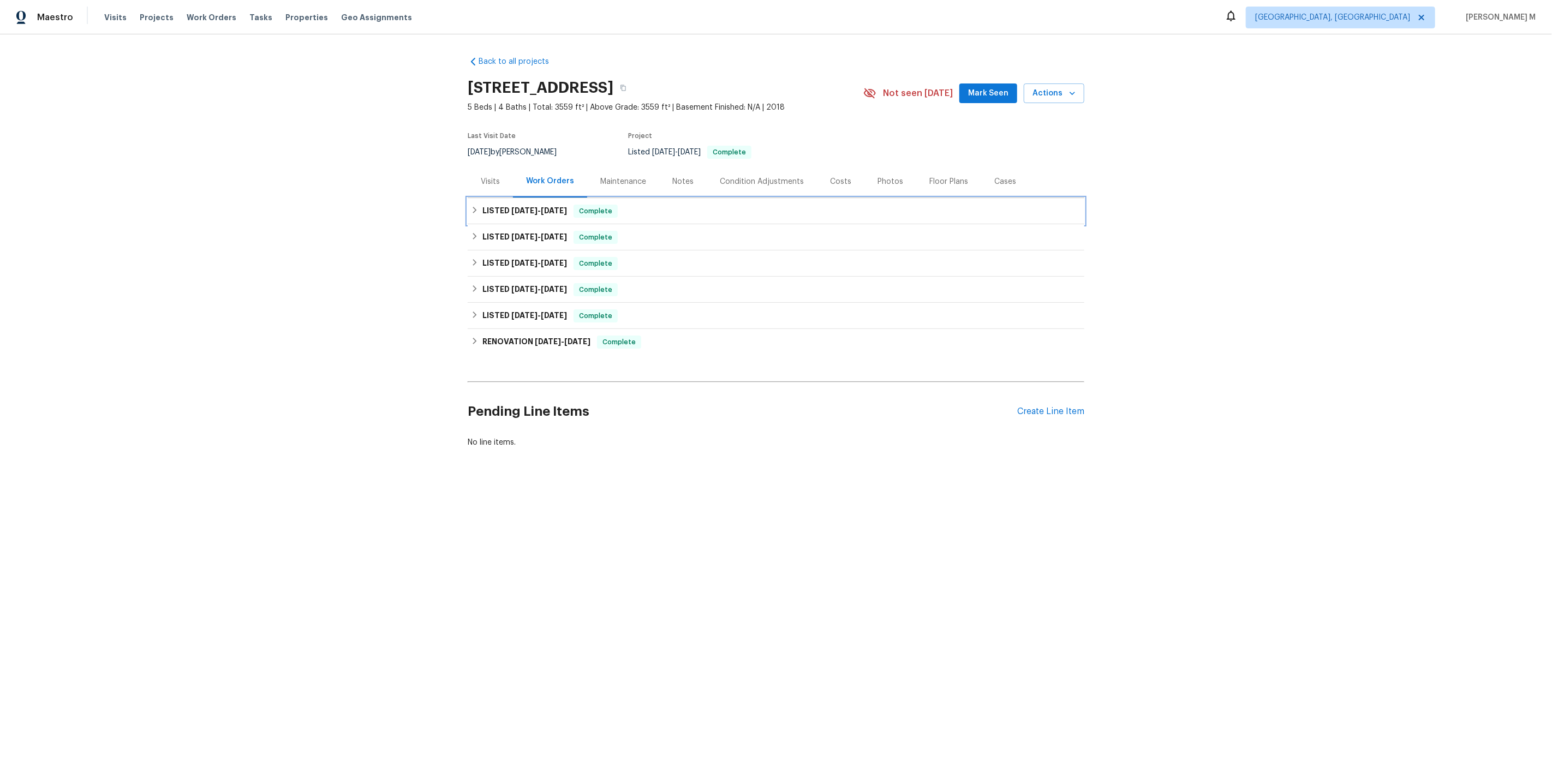
click at [527, 207] on span "[DATE]" at bounding box center [524, 210] width 26 height 7
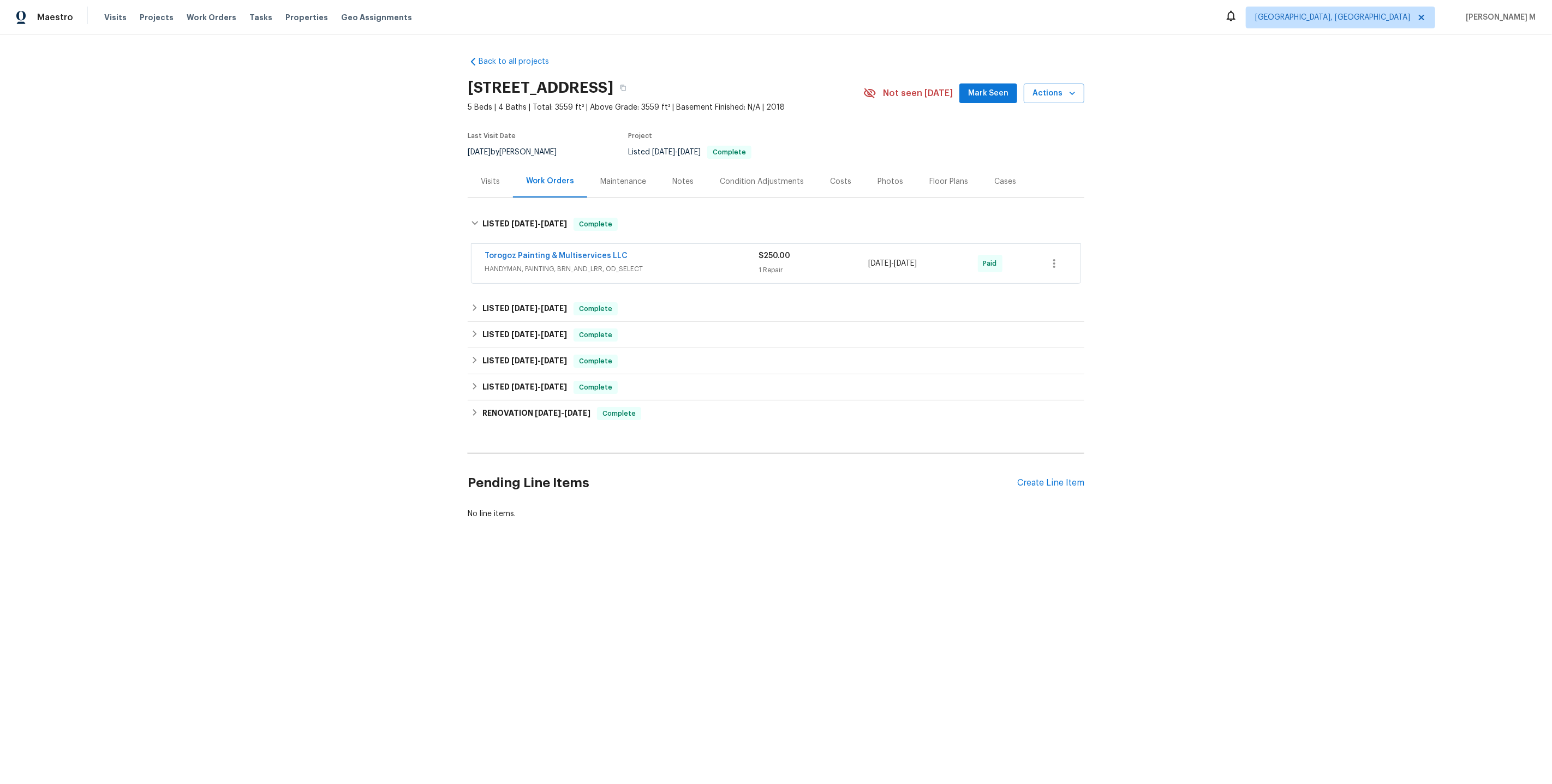
click at [512, 267] on span "HANDYMAN, PAINTING, BRN_AND_LRR, OD_SELECT" at bounding box center [622, 269] width 274 height 11
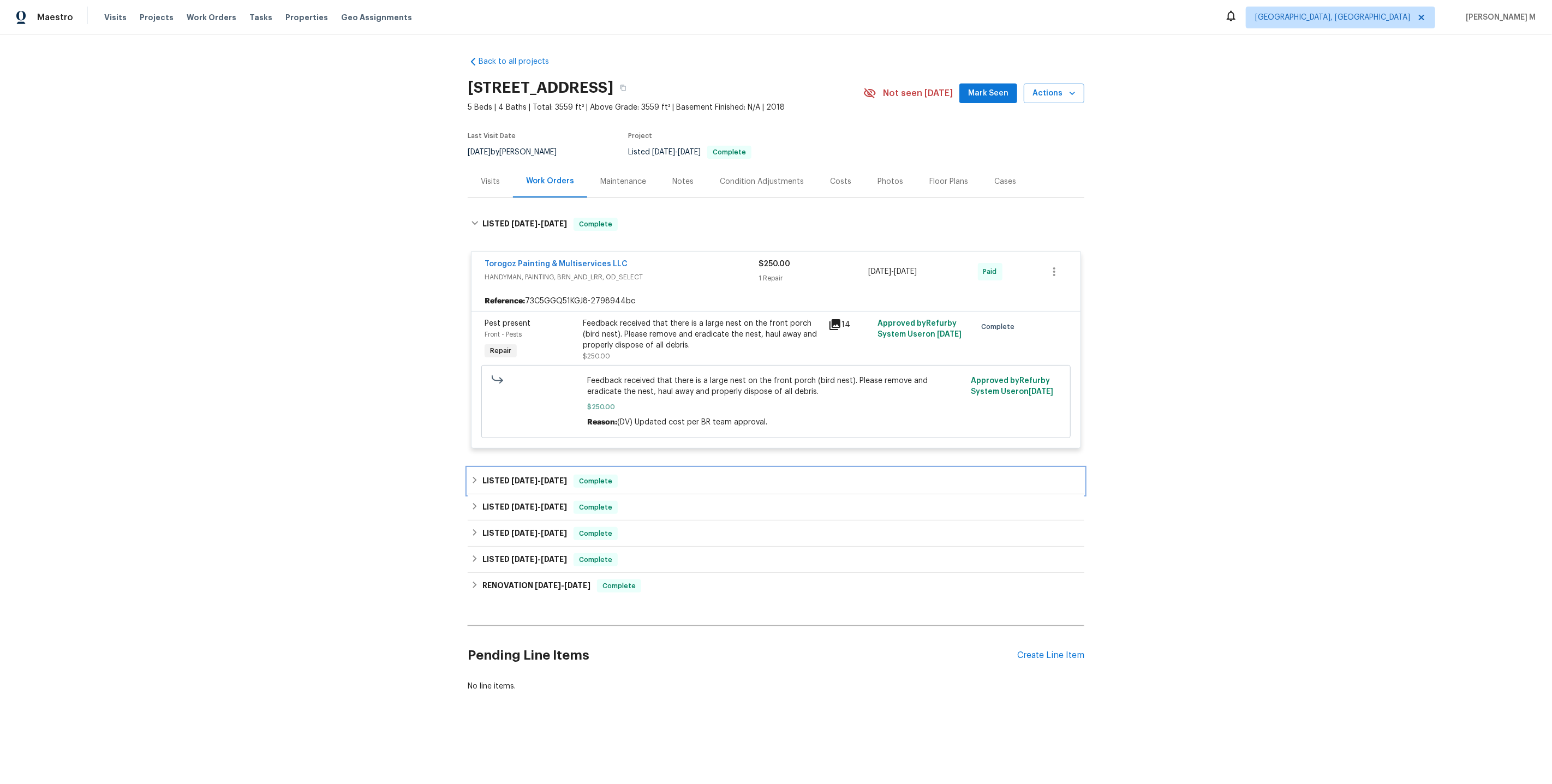
click at [556, 479] on div "LISTED [DATE] - [DATE] Complete" at bounding box center [776, 481] width 617 height 26
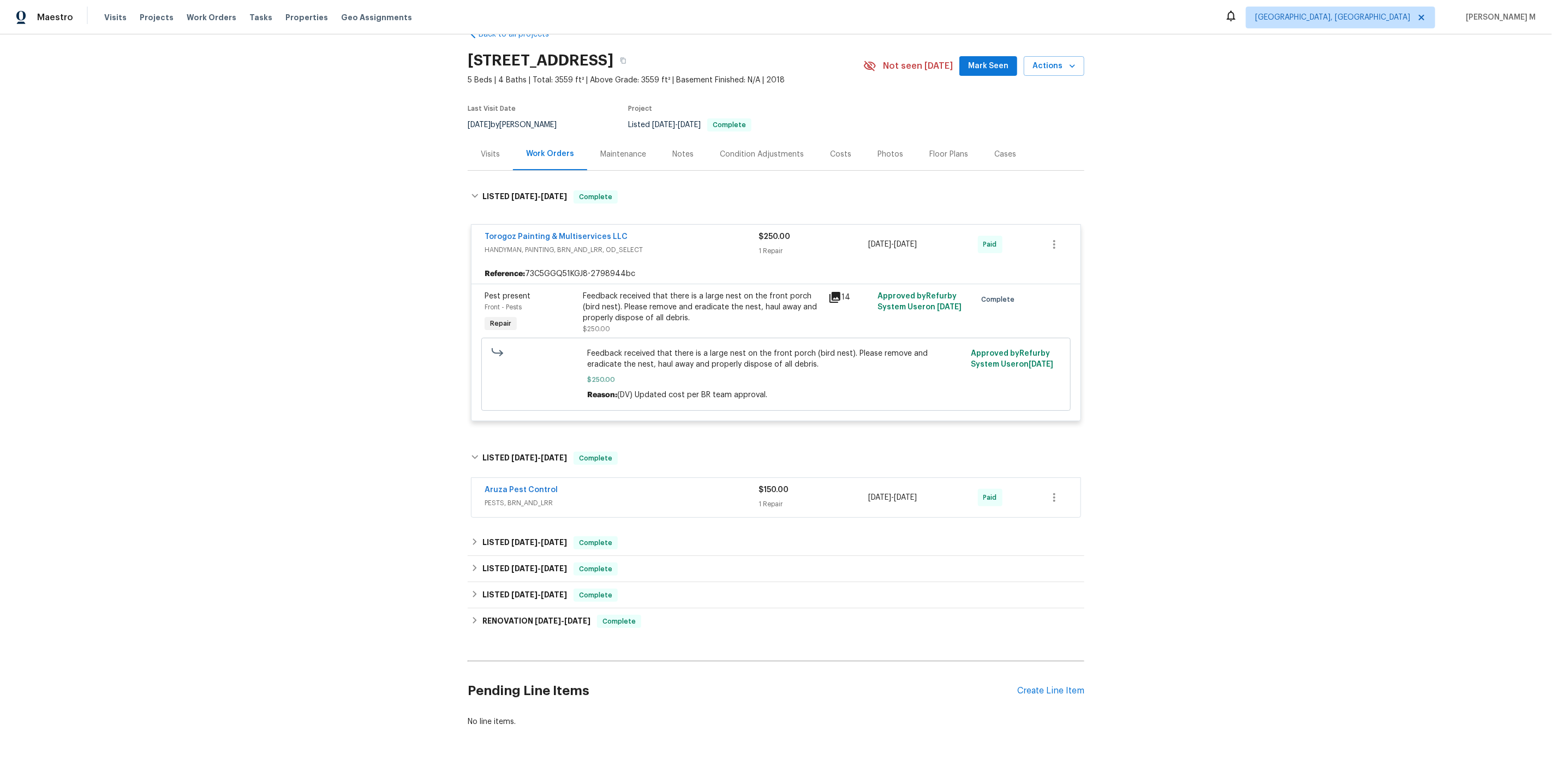
click at [508, 497] on span "PESTS, BRN_AND_LRR" at bounding box center [622, 503] width 274 height 11
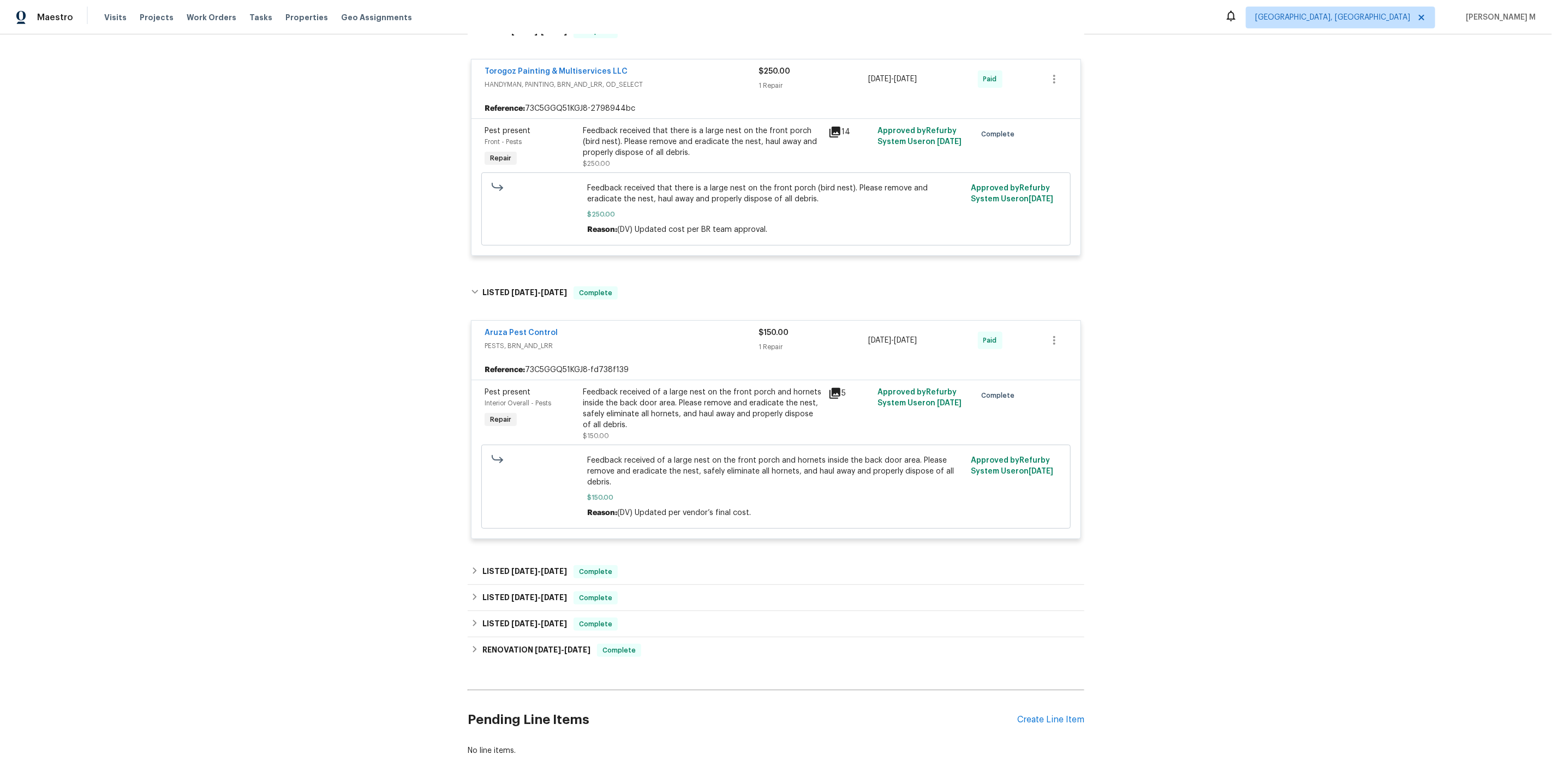
scroll to position [198, 0]
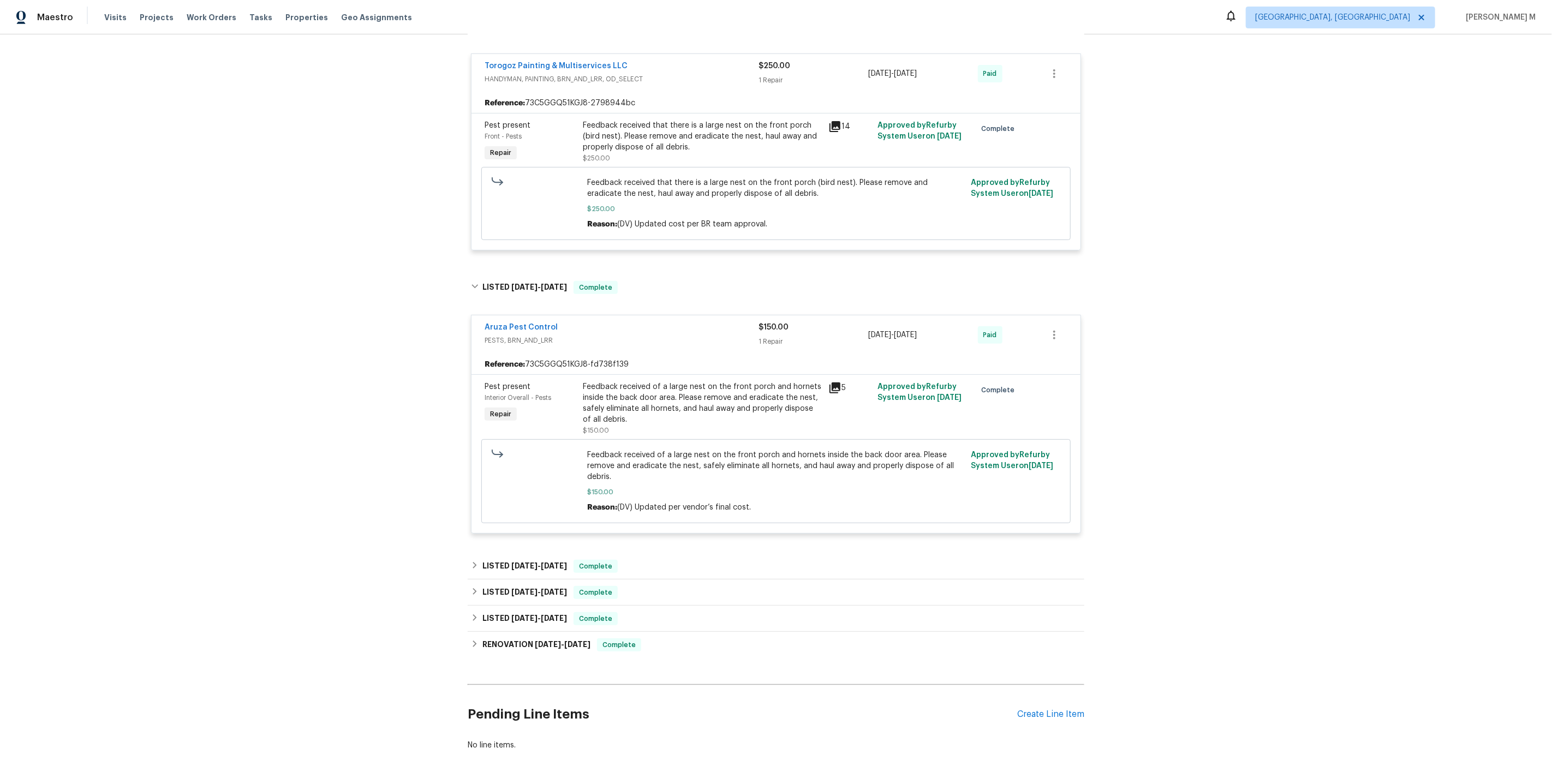
click at [506, 532] on div "Back to all projects 368 Pleasant Hill Dr SE, Concord, NC 28025 5 Beds | 4 Bath…" at bounding box center [776, 305] width 617 height 910
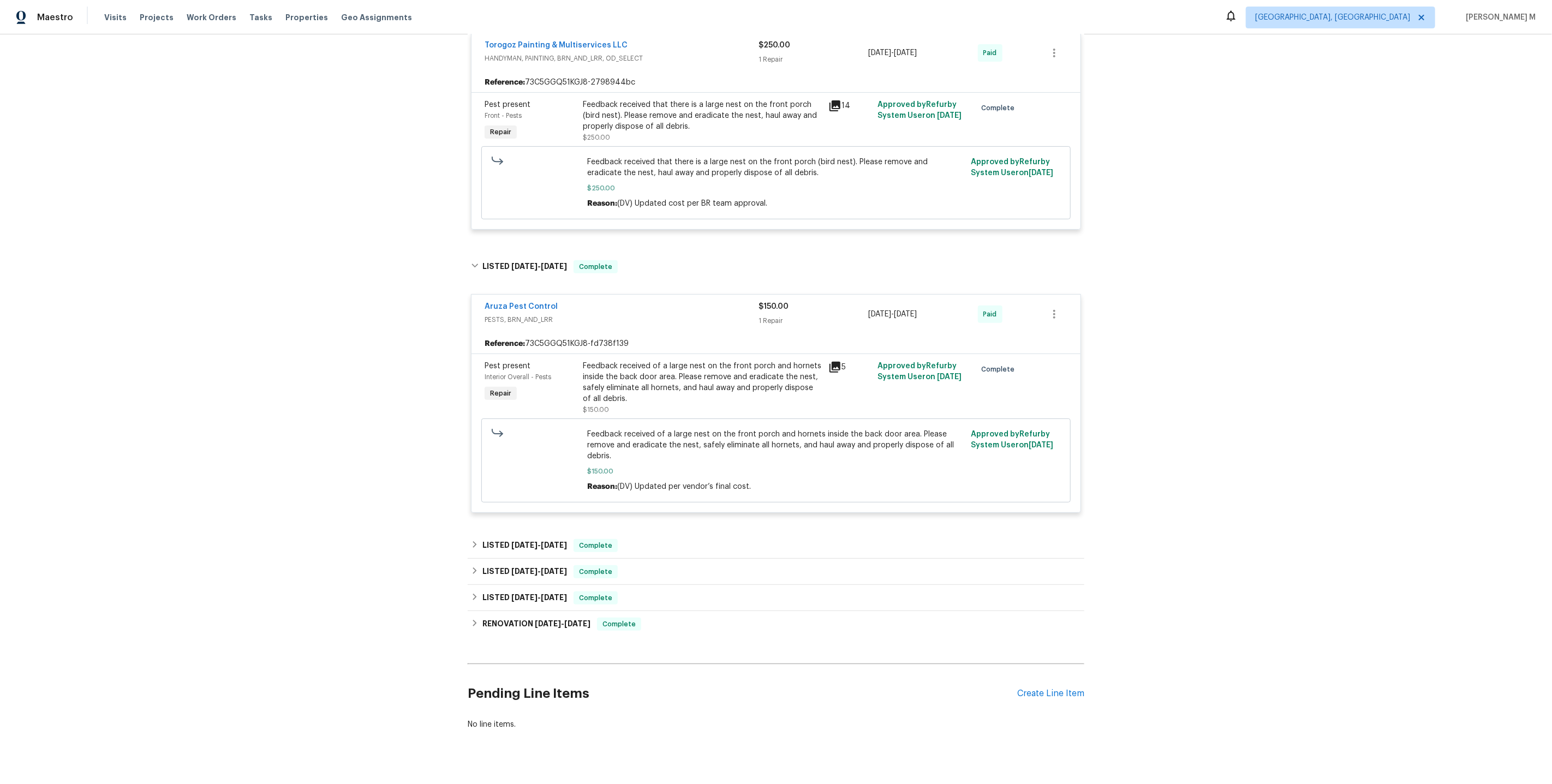
click at [521, 517] on div "Back to all projects 368 Pleasant Hill Dr SE, Concord, NC 28025 5 Beds | 4 Bath…" at bounding box center [776, 284] width 617 height 910
click at [518, 541] on span "5/29/25" at bounding box center [524, 545] width 26 height 7
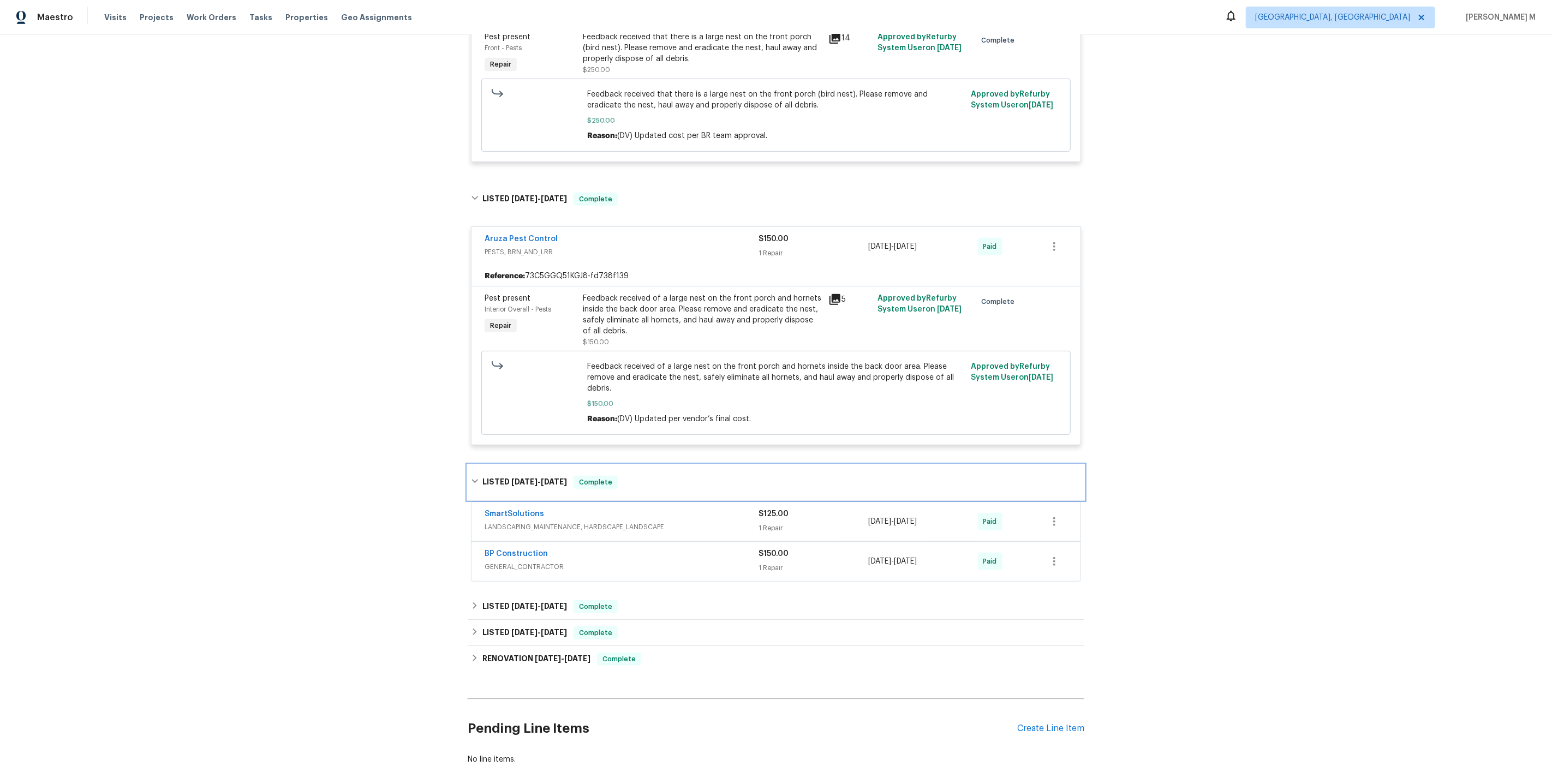
scroll to position [299, 0]
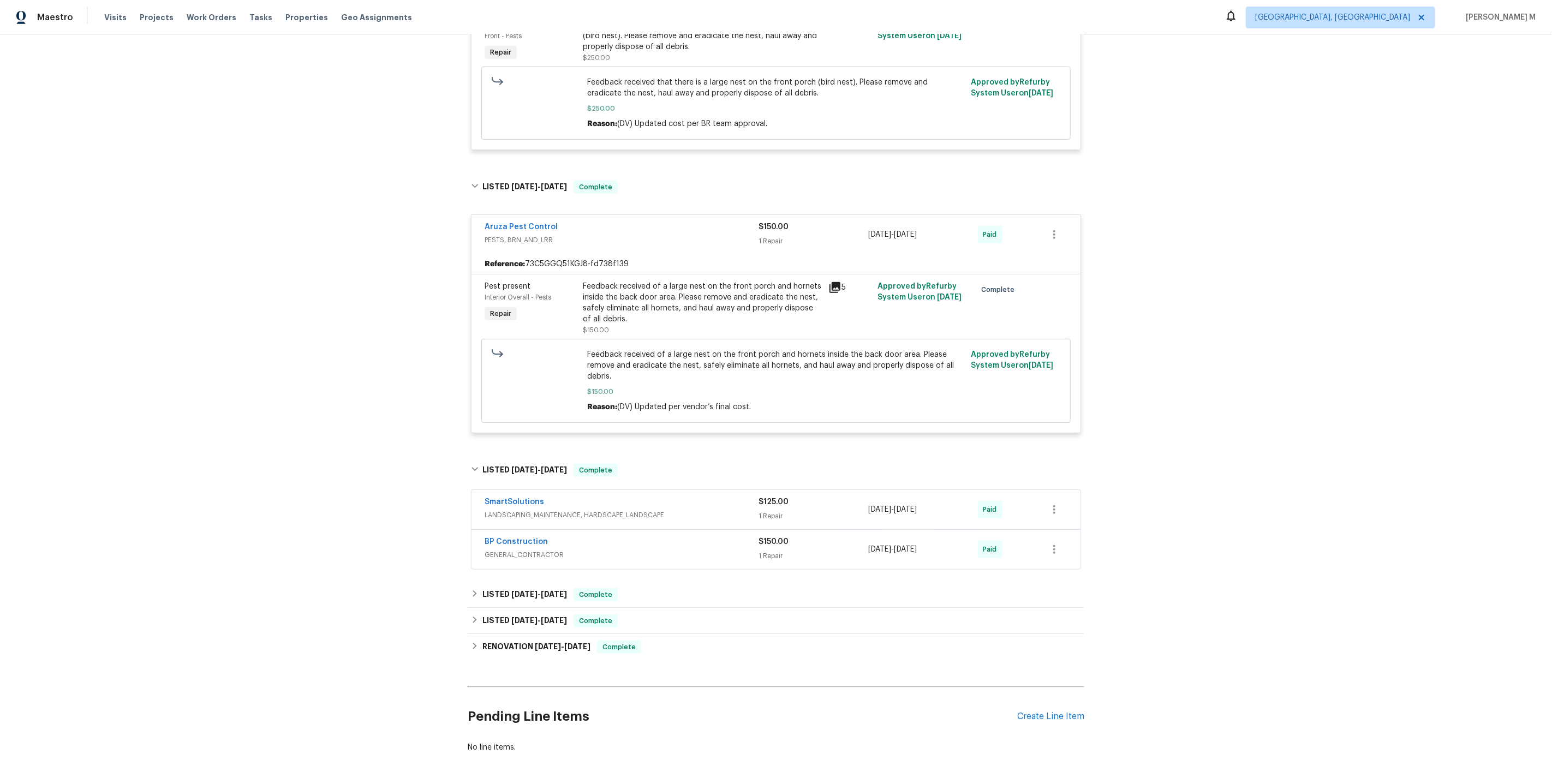
click at [512, 510] on span "LANDSCAPING_MAINTENANCE, HARDSCAPE_LANDSCAPE" at bounding box center [622, 515] width 274 height 11
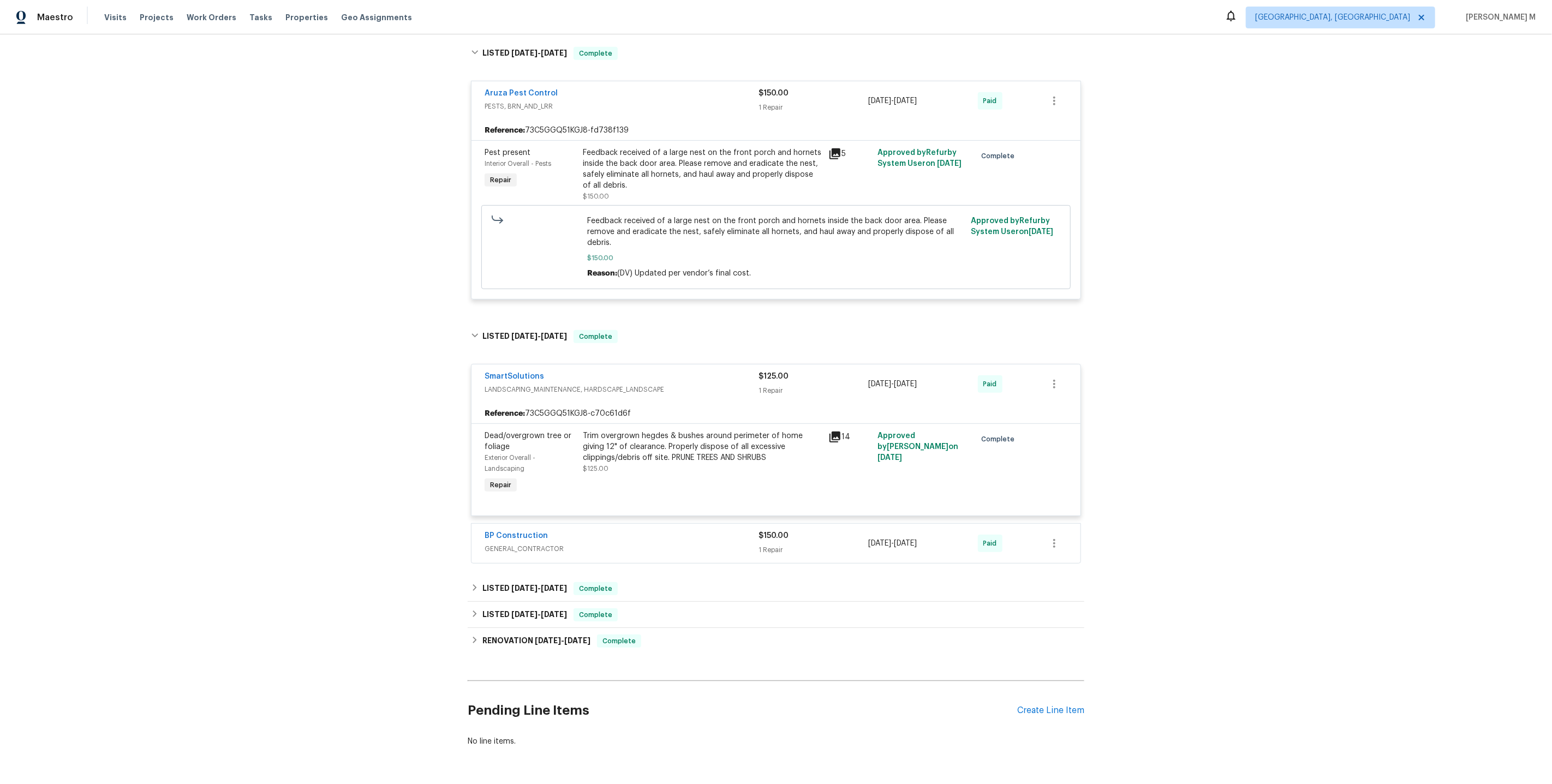
click at [522, 543] on span "GENERAL_CONTRACTOR" at bounding box center [622, 549] width 274 height 11
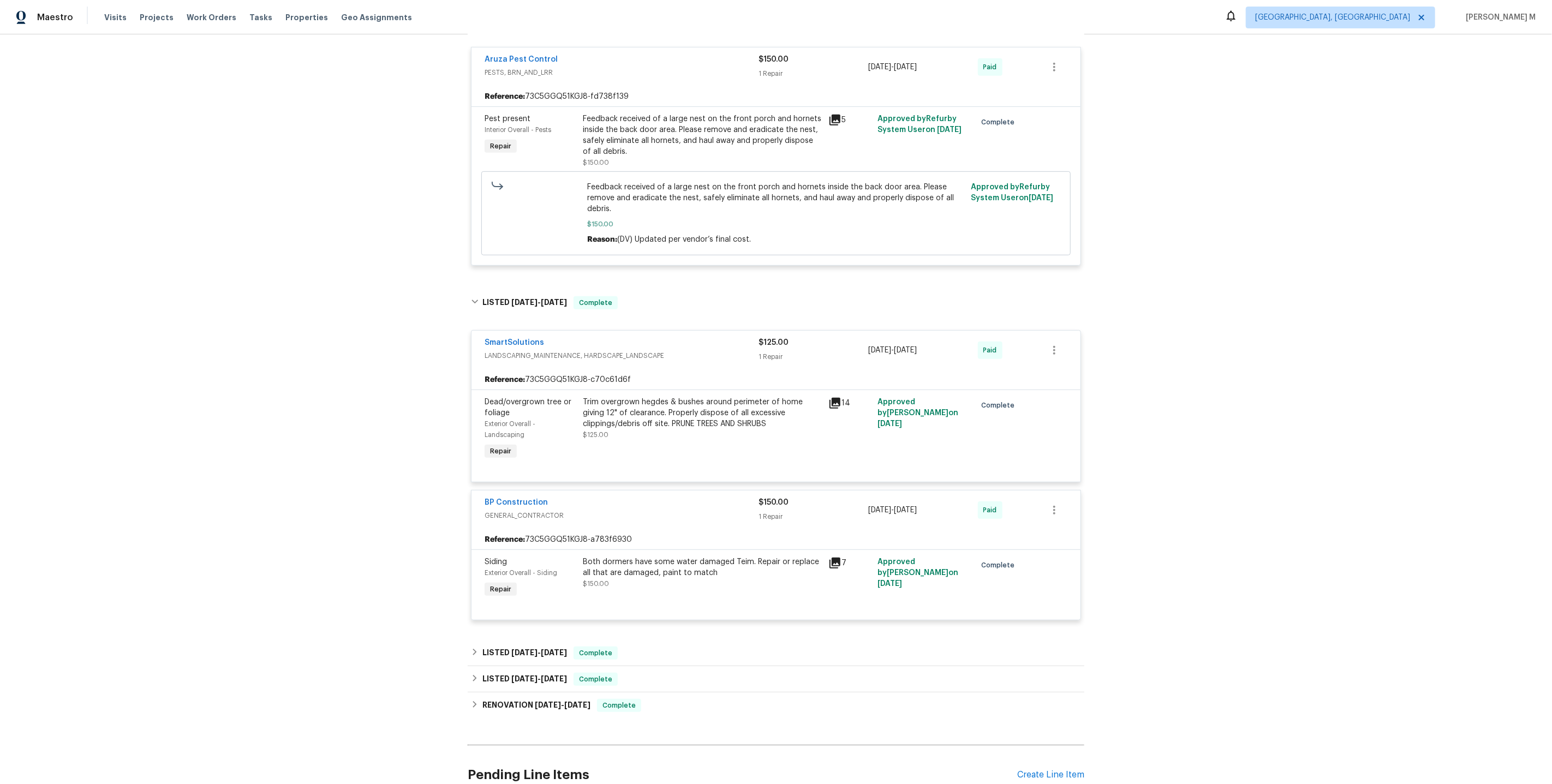
scroll to position [529, 0]
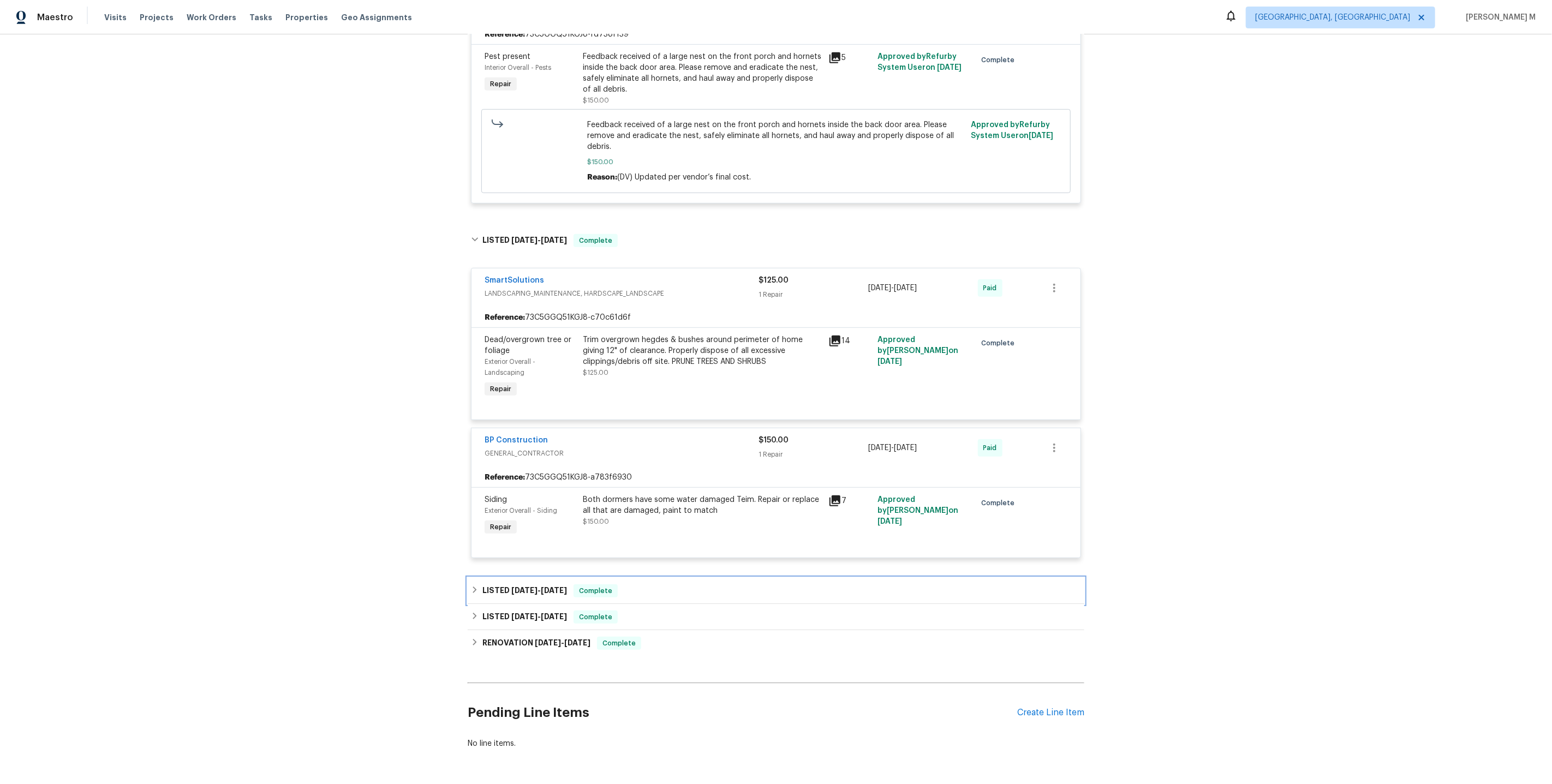
click at [517, 586] on span "3/31/25" at bounding box center [524, 590] width 26 height 7
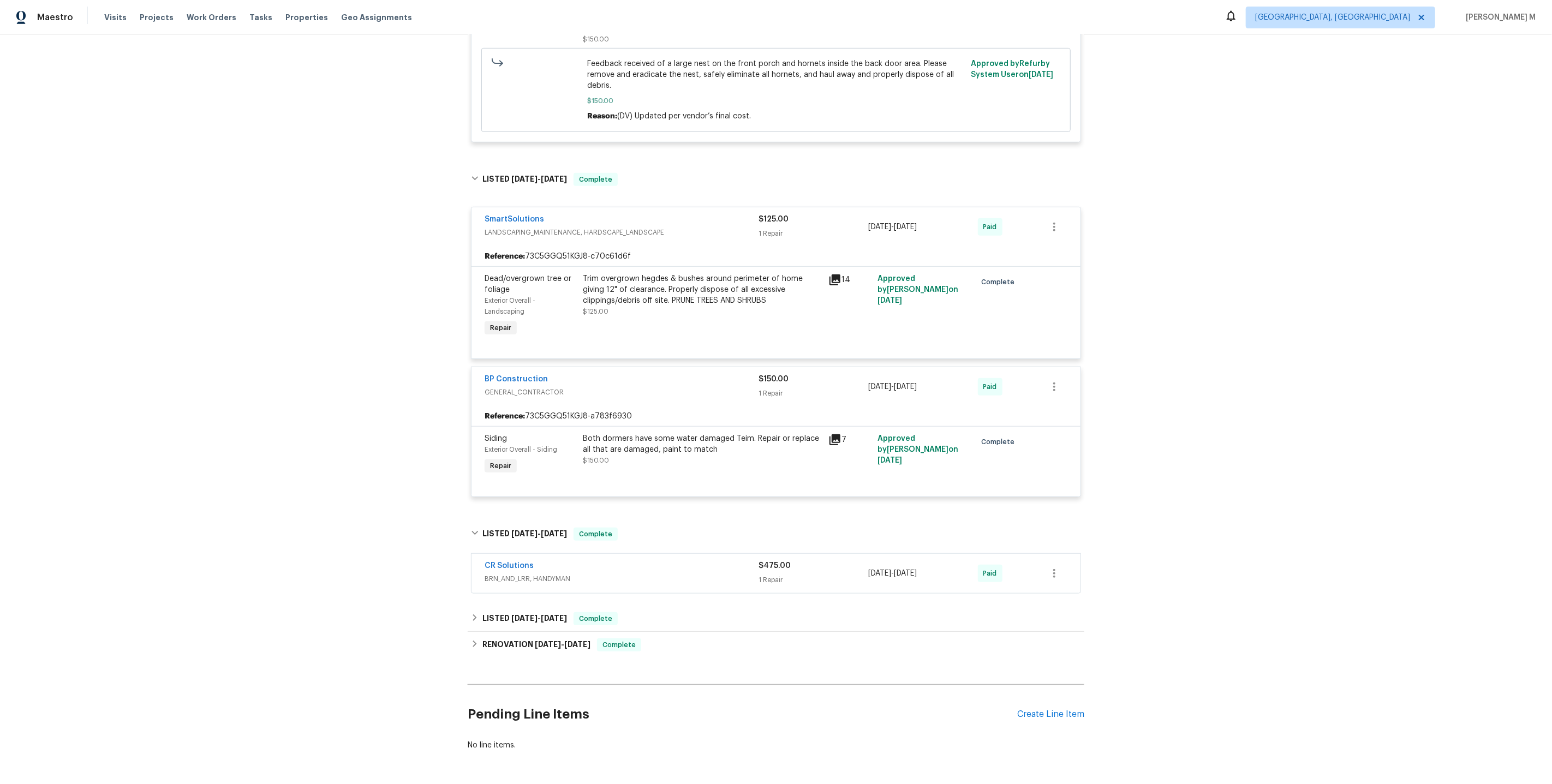
click at [517, 574] on span "BRN_AND_LRR, HANDYMAN" at bounding box center [622, 579] width 274 height 11
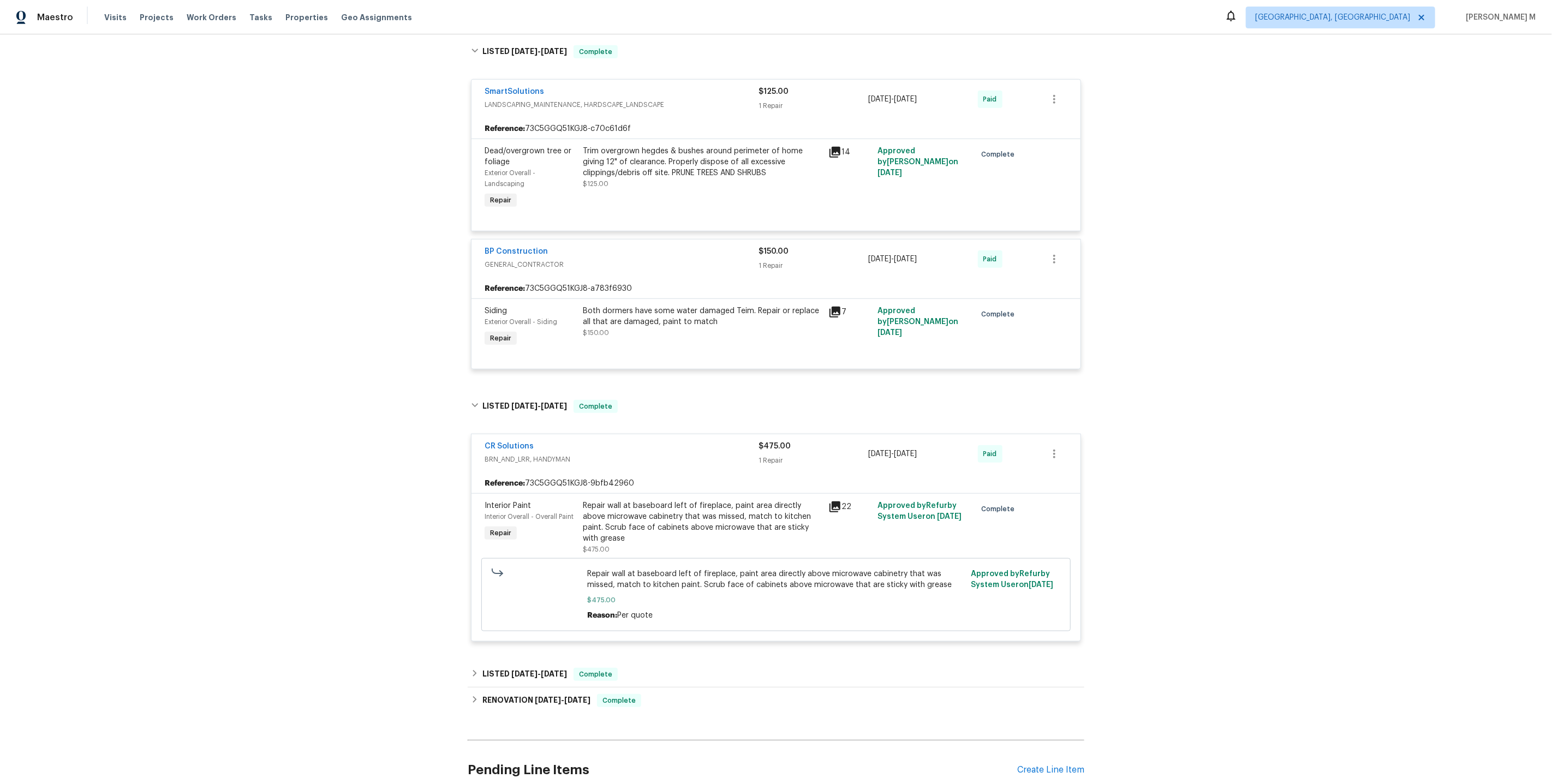
scroll to position [770, 0]
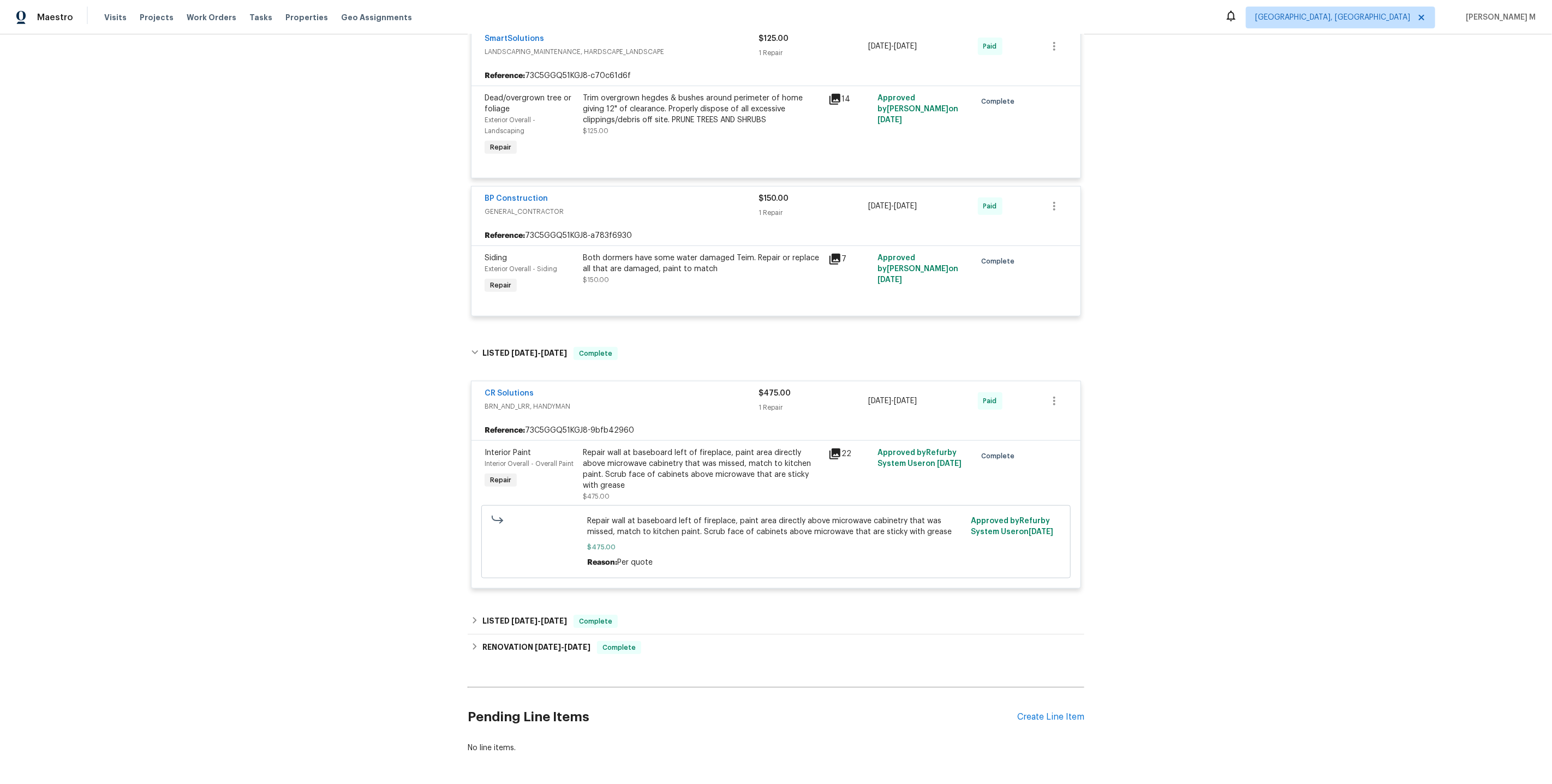
click at [529, 570] on div "Back to all projects 368 Pleasant Hill Dr SE, Concord, NC 28025 5 Beds | 4 Bath…" at bounding box center [776, 20] width 617 height 1484
click at [525, 617] on span "2/14/25" at bounding box center [524, 620] width 26 height 7
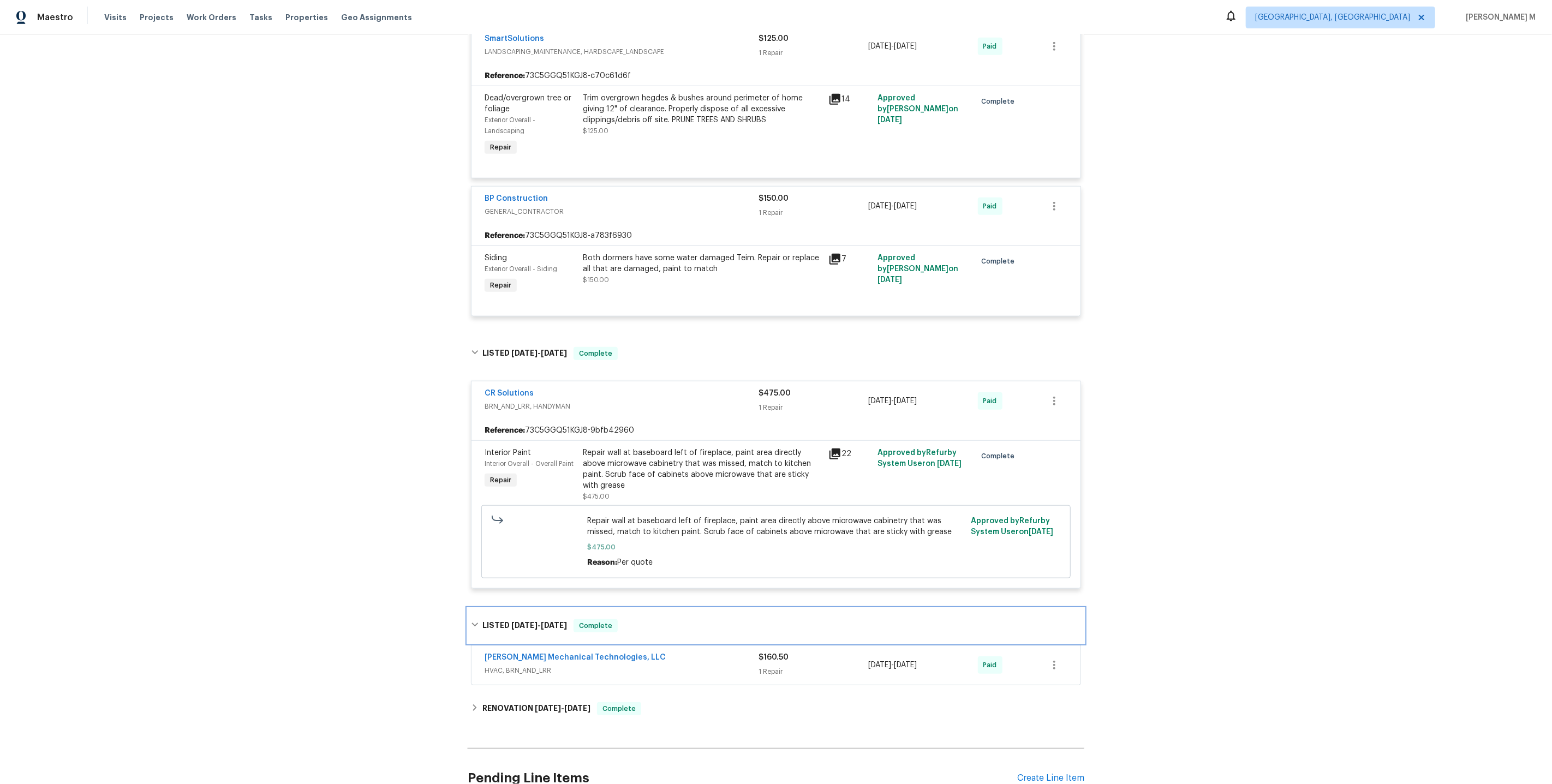
scroll to position [831, 0]
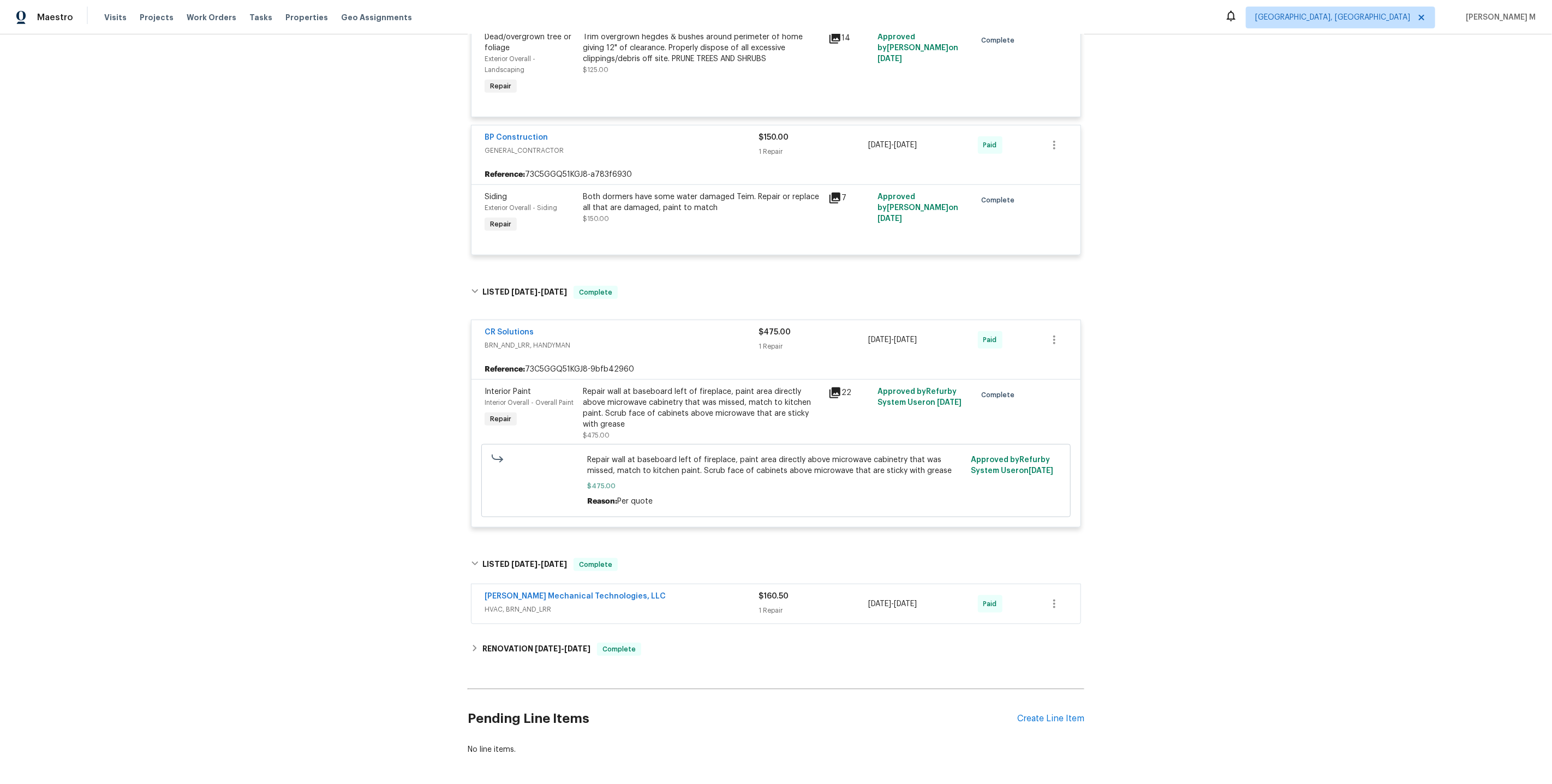
click at [510, 604] on span "HVAC, BRN_AND_LRR" at bounding box center [622, 609] width 274 height 11
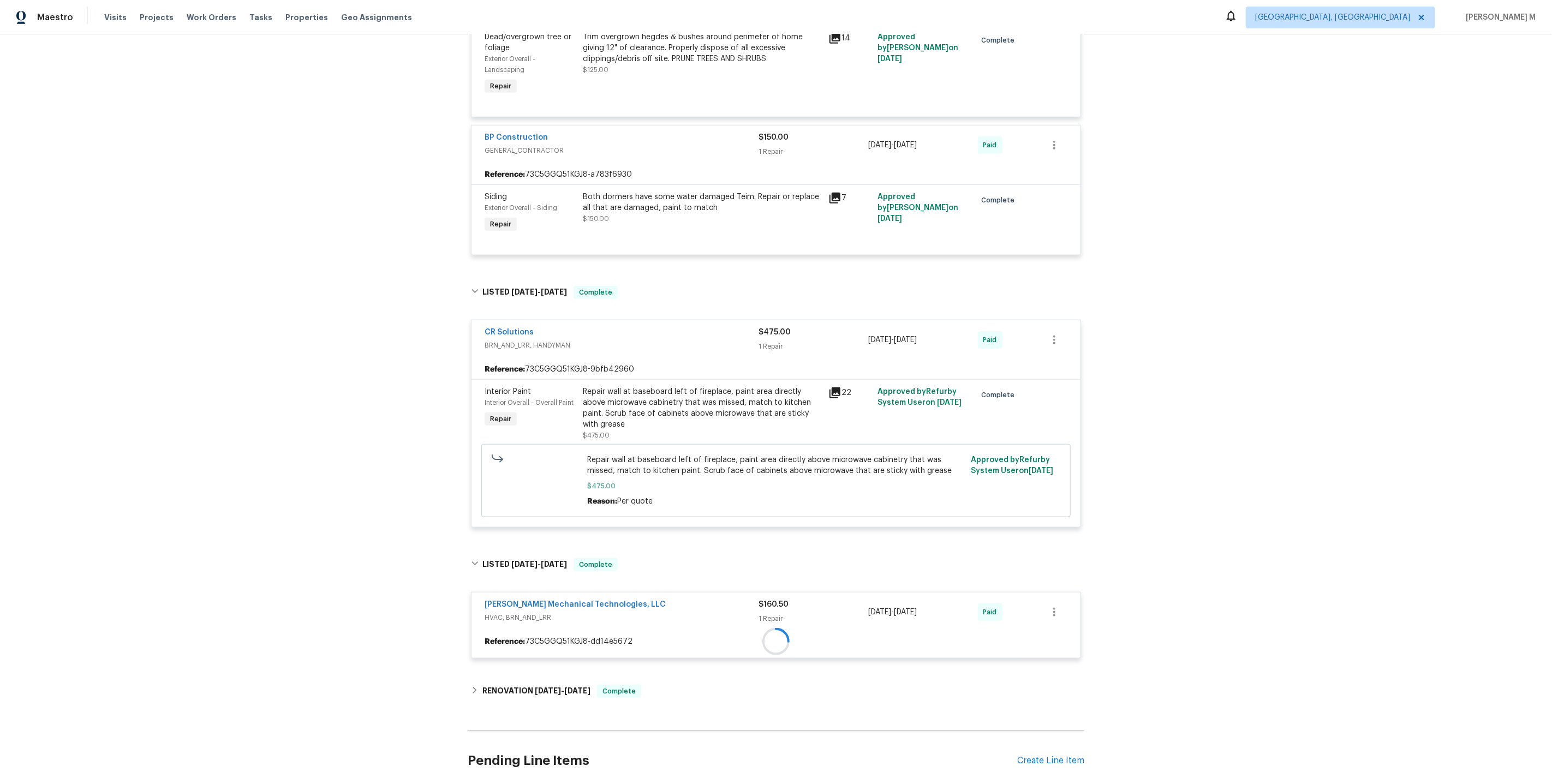
click at [512, 635] on div "Back to all projects 368 Pleasant Hill Dr SE, Concord, NC 28025 5 Beds | 4 Bath…" at bounding box center [776, 11] width 617 height 1590
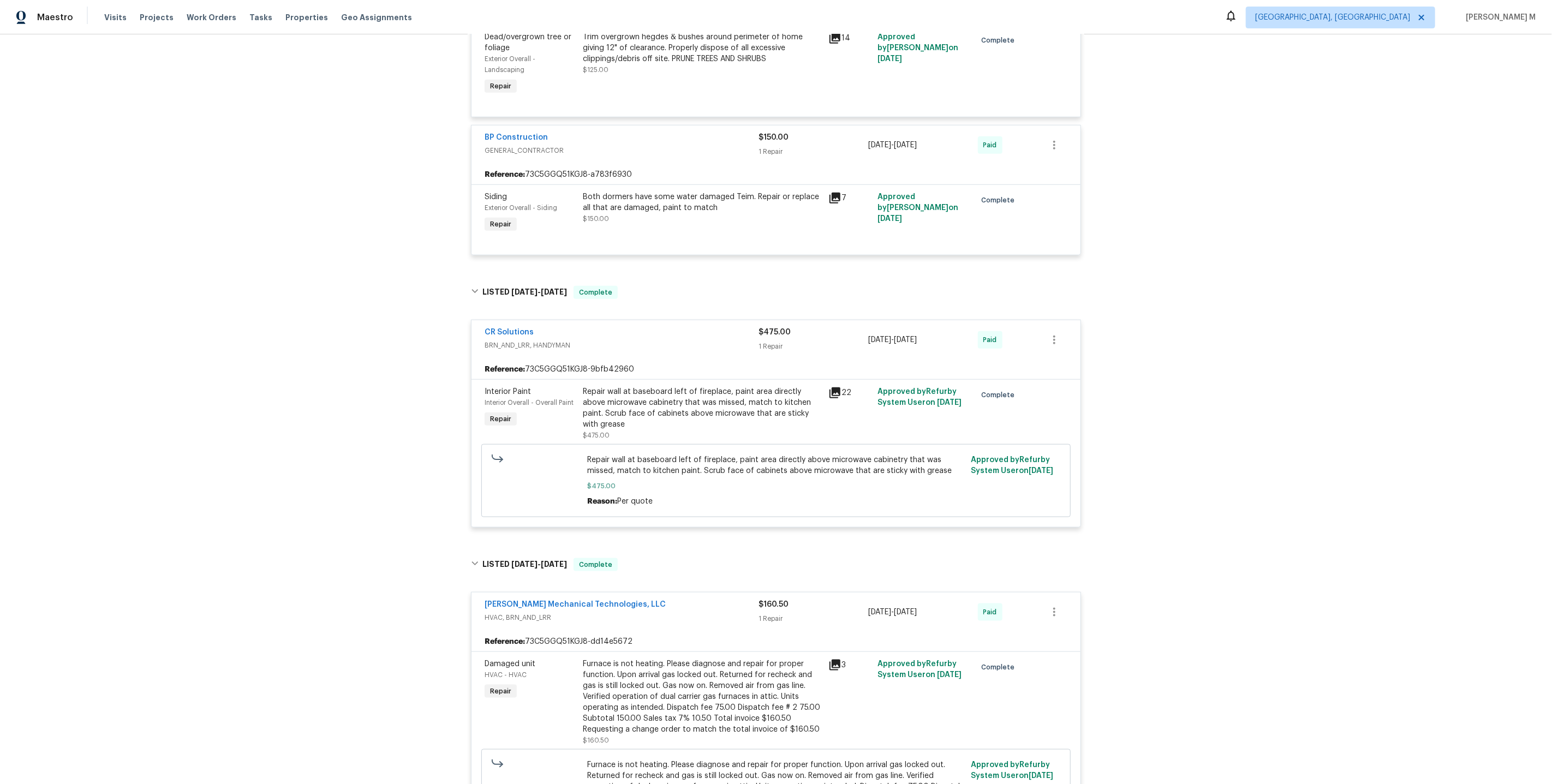
click at [510, 686] on span "Repair" at bounding box center [500, 691] width 30 height 11
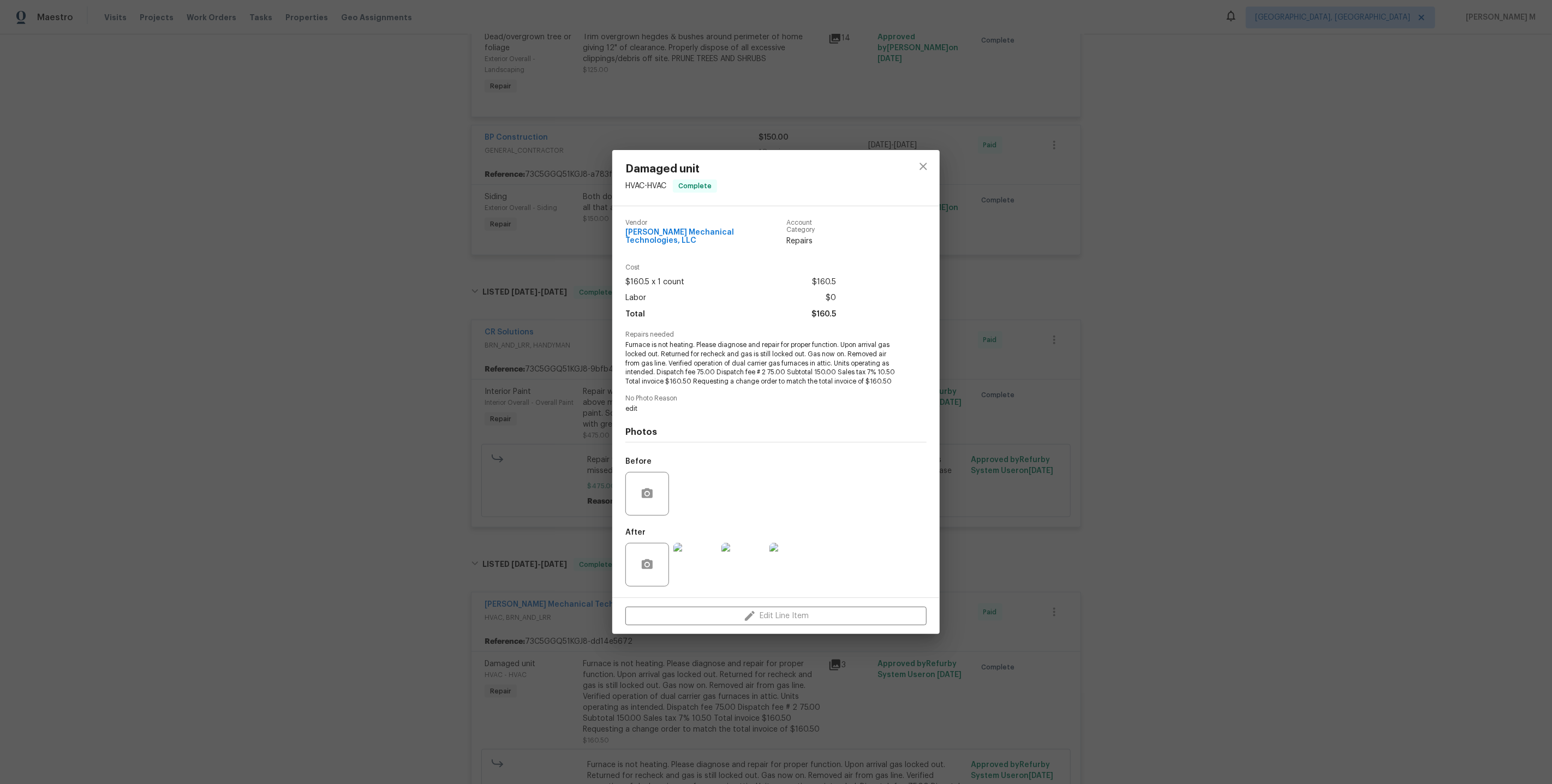
click at [537, 576] on div "Damaged unit HVAC - HVAC Complete Vendor Johnson's Mechanical Technologies, LLC…" at bounding box center [776, 392] width 1552 height 784
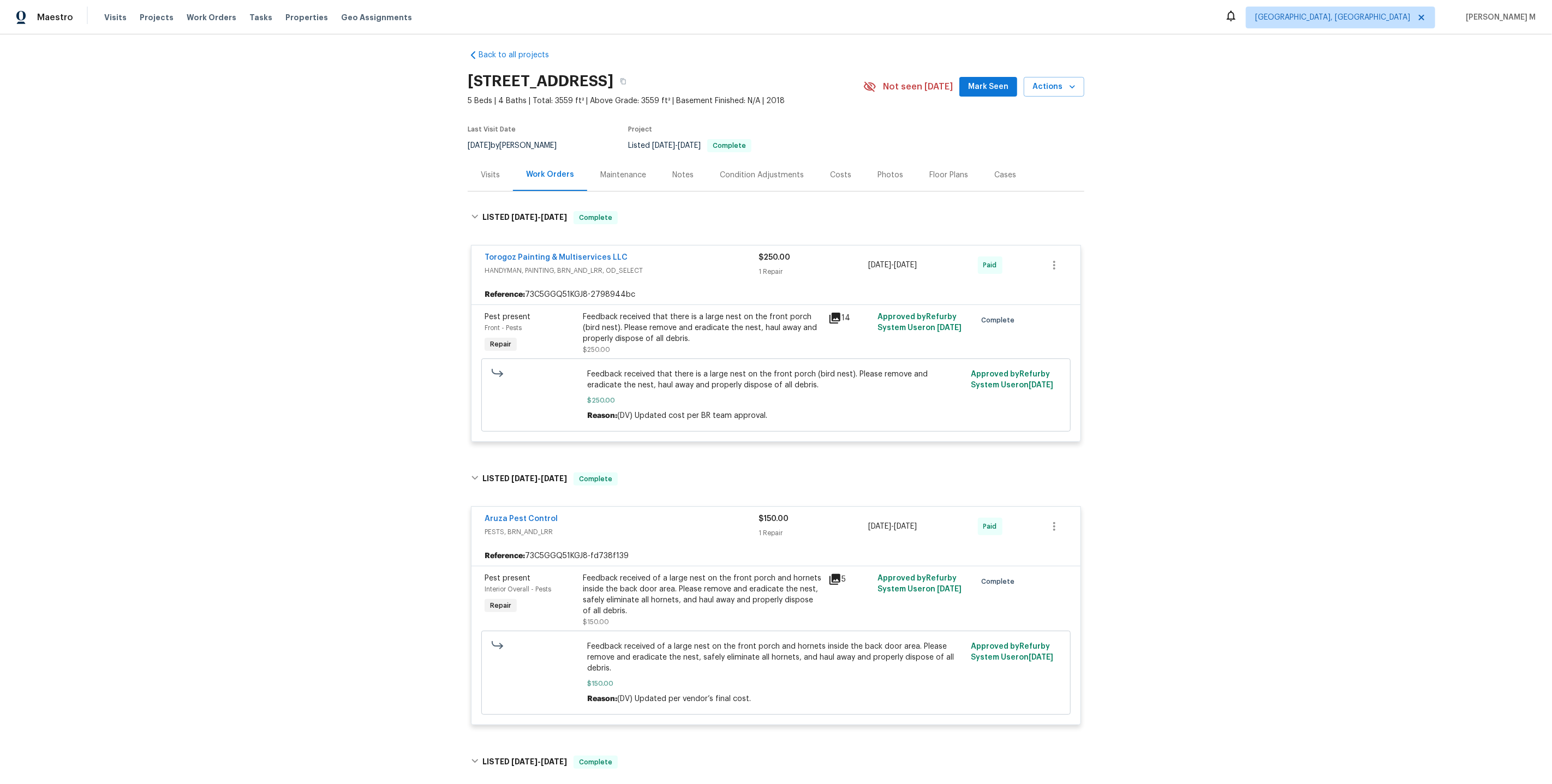
scroll to position [0, 0]
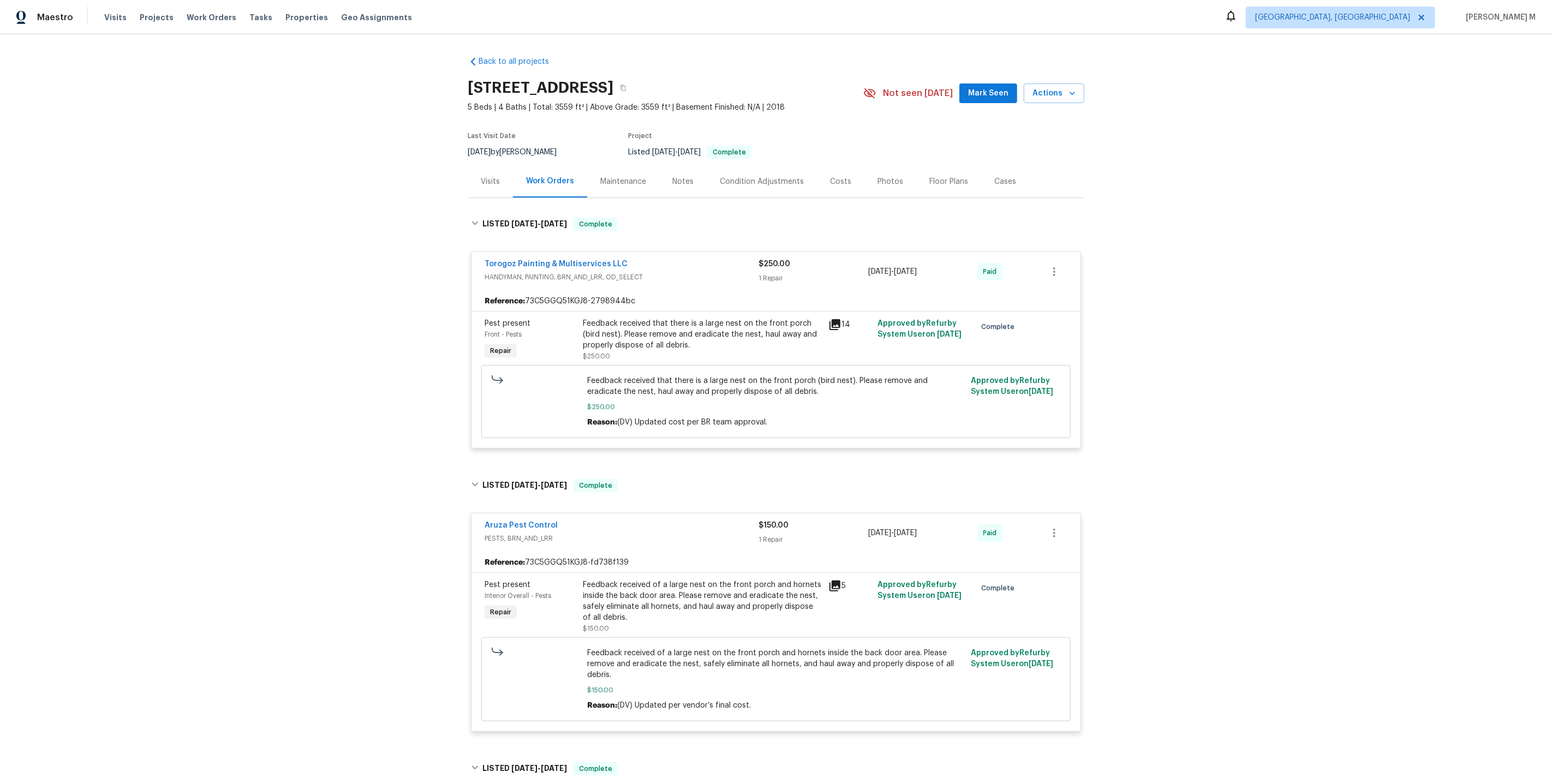
click at [605, 184] on div "Maintenance" at bounding box center [623, 181] width 72 height 32
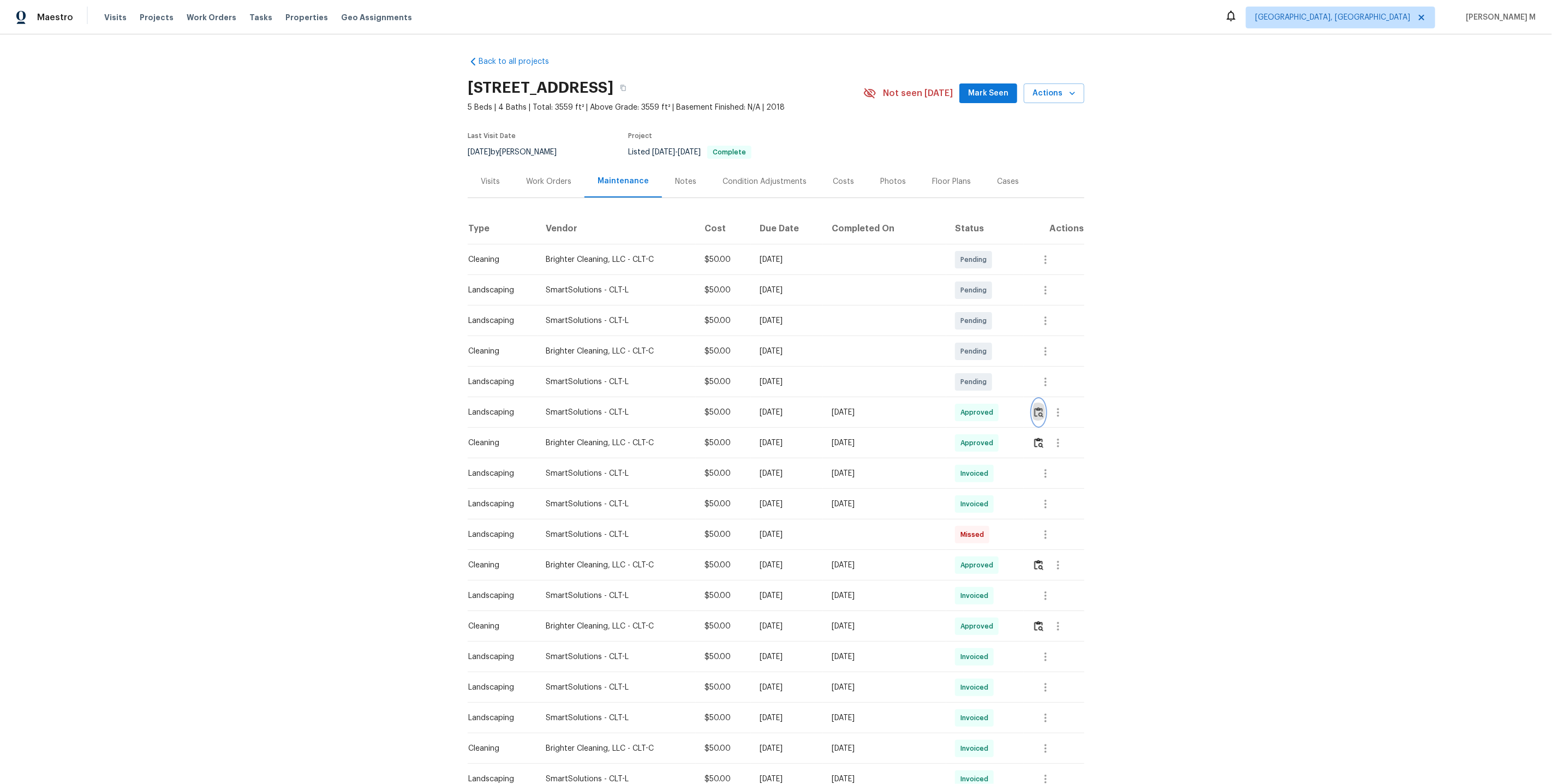
click at [1041, 412] on img "button" at bounding box center [1039, 412] width 9 height 10
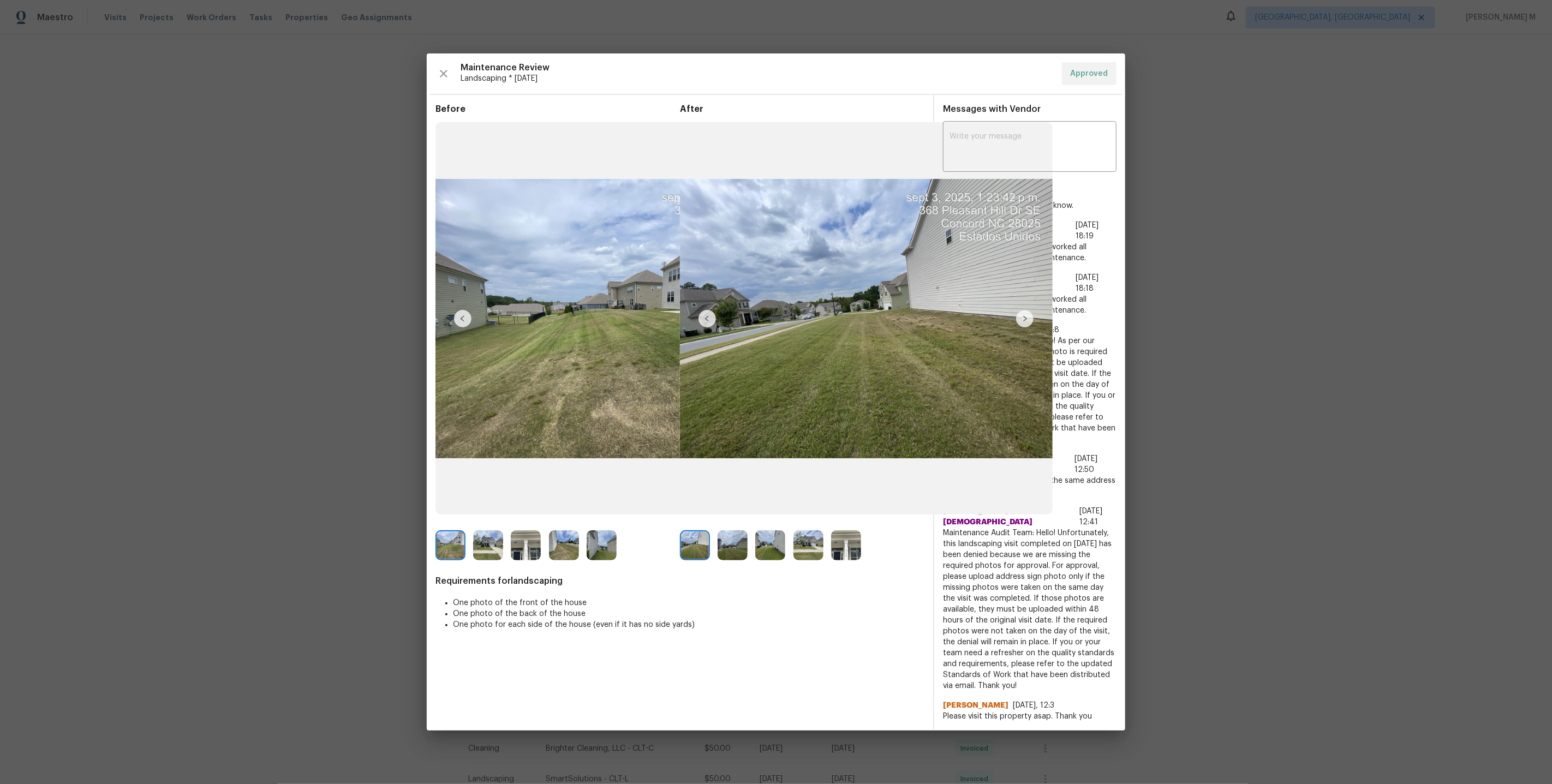
click at [856, 560] on img at bounding box center [846, 545] width 30 height 30
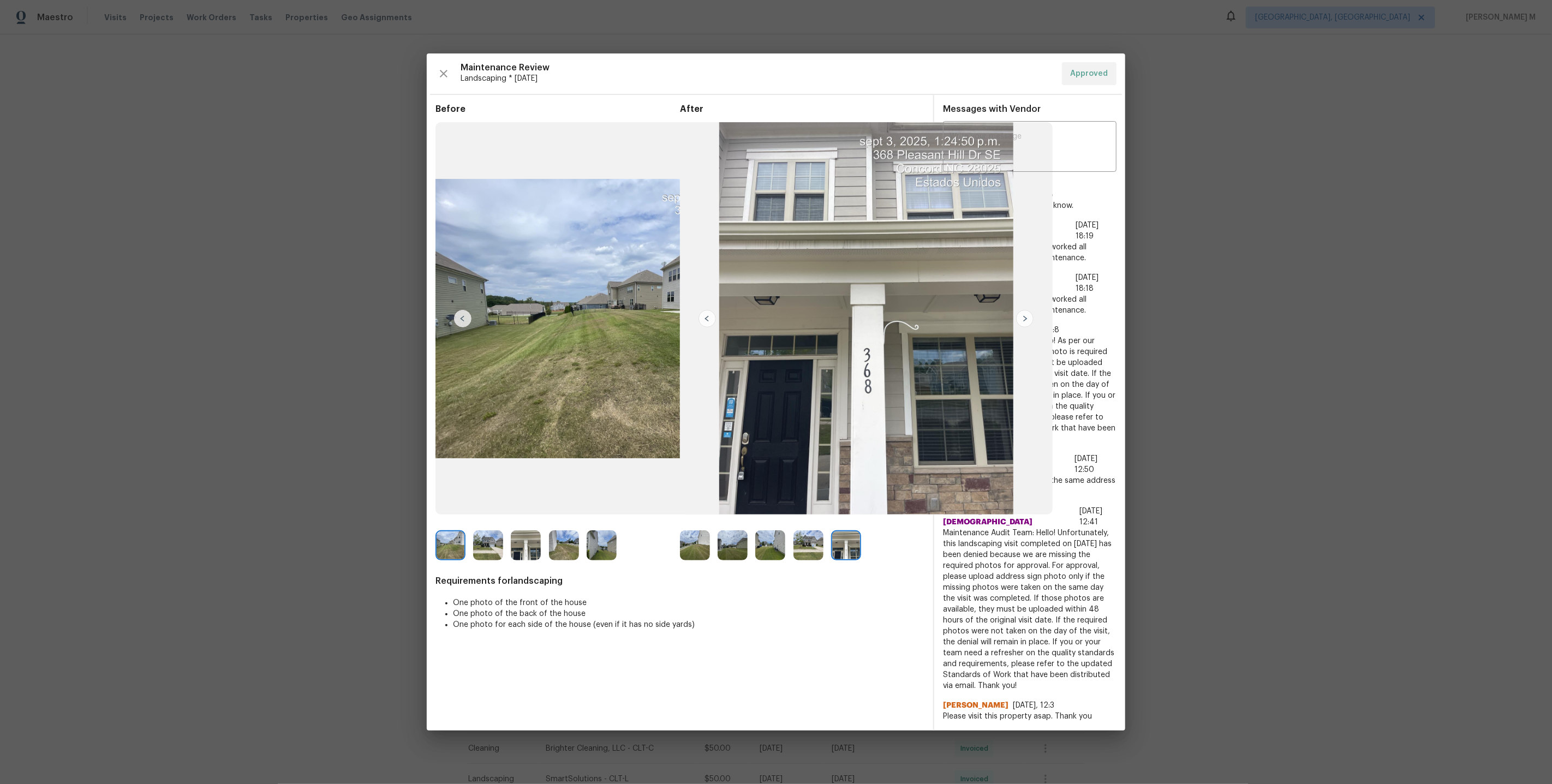
click at [1027, 328] on img at bounding box center [1025, 319] width 18 height 18
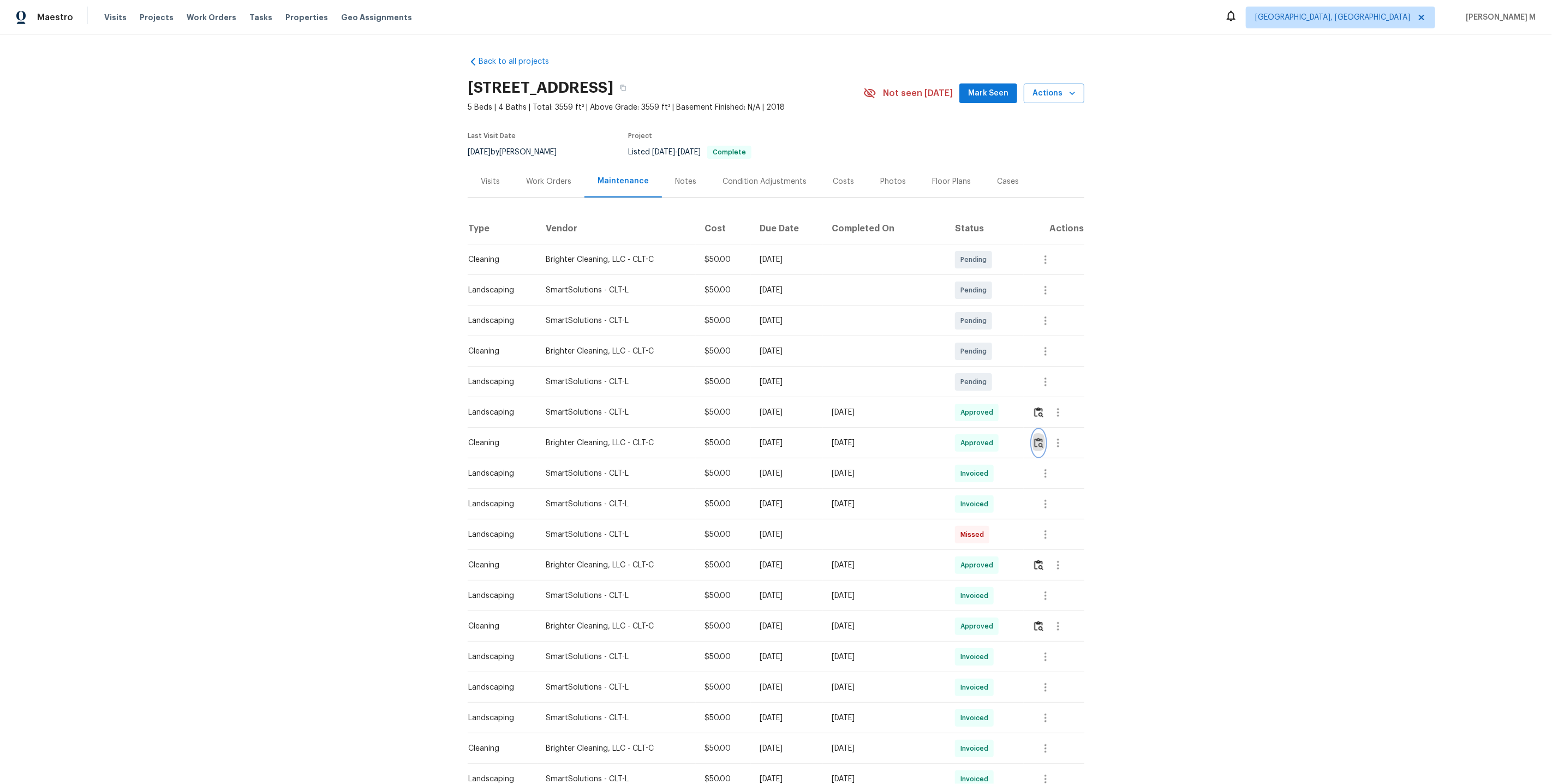
click at [1040, 438] on img "button" at bounding box center [1039, 442] width 9 height 10
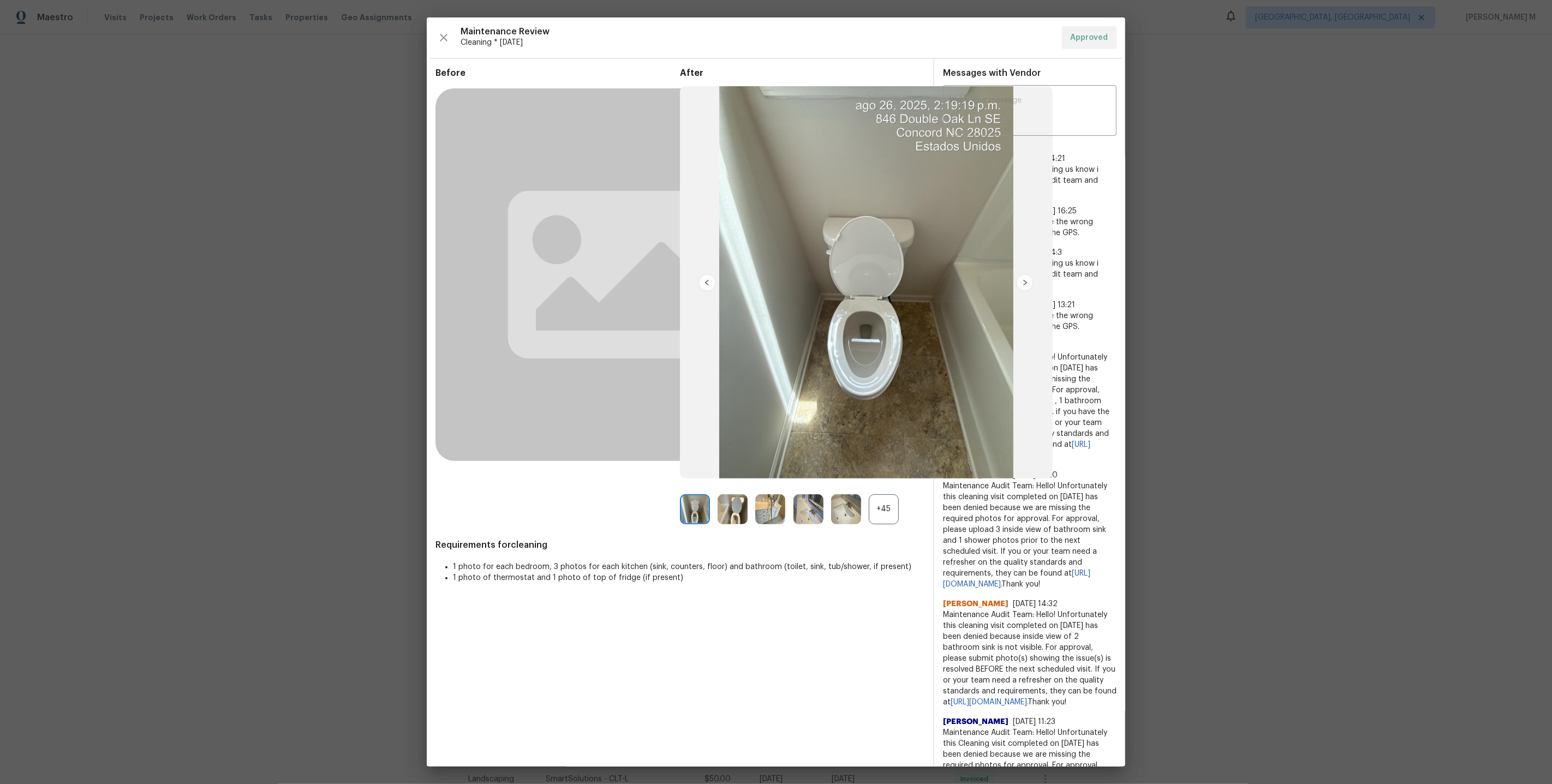
click at [870, 518] on div "+45" at bounding box center [884, 509] width 30 height 30
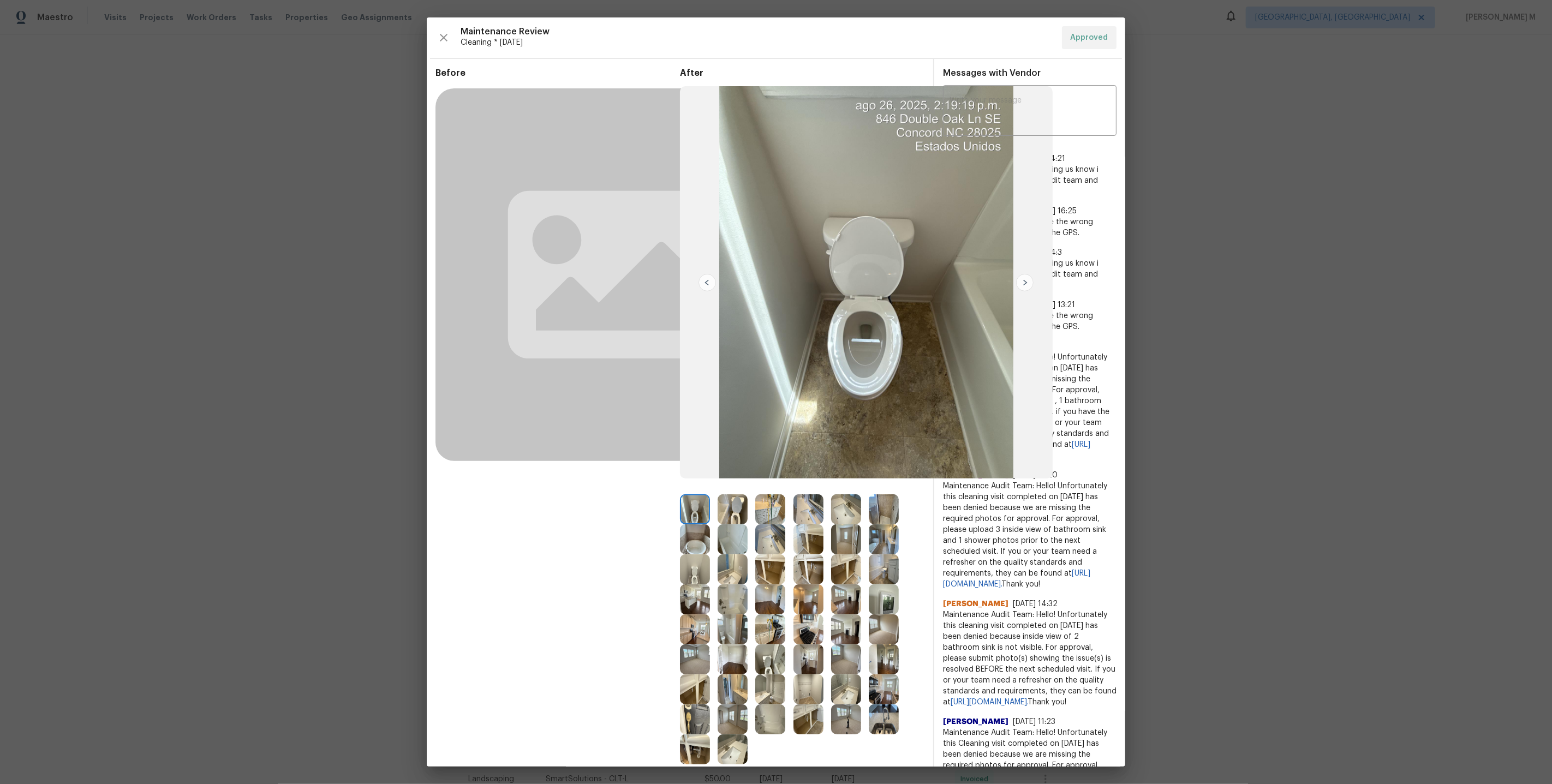
click at [866, 545] on div at bounding box center [850, 539] width 38 height 30
click at [852, 542] on img at bounding box center [846, 539] width 30 height 30
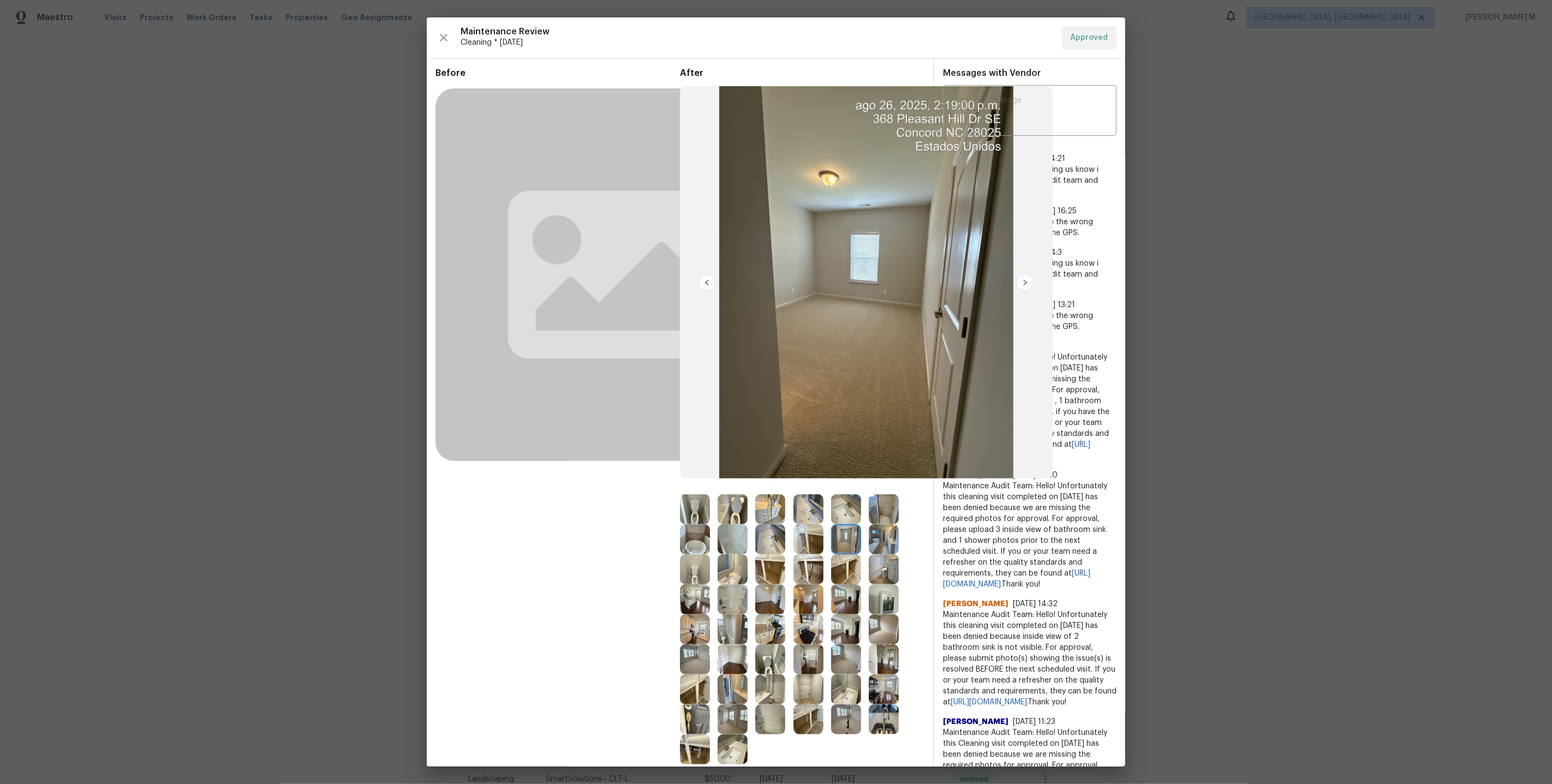
click at [878, 540] on img at bounding box center [884, 539] width 30 height 30
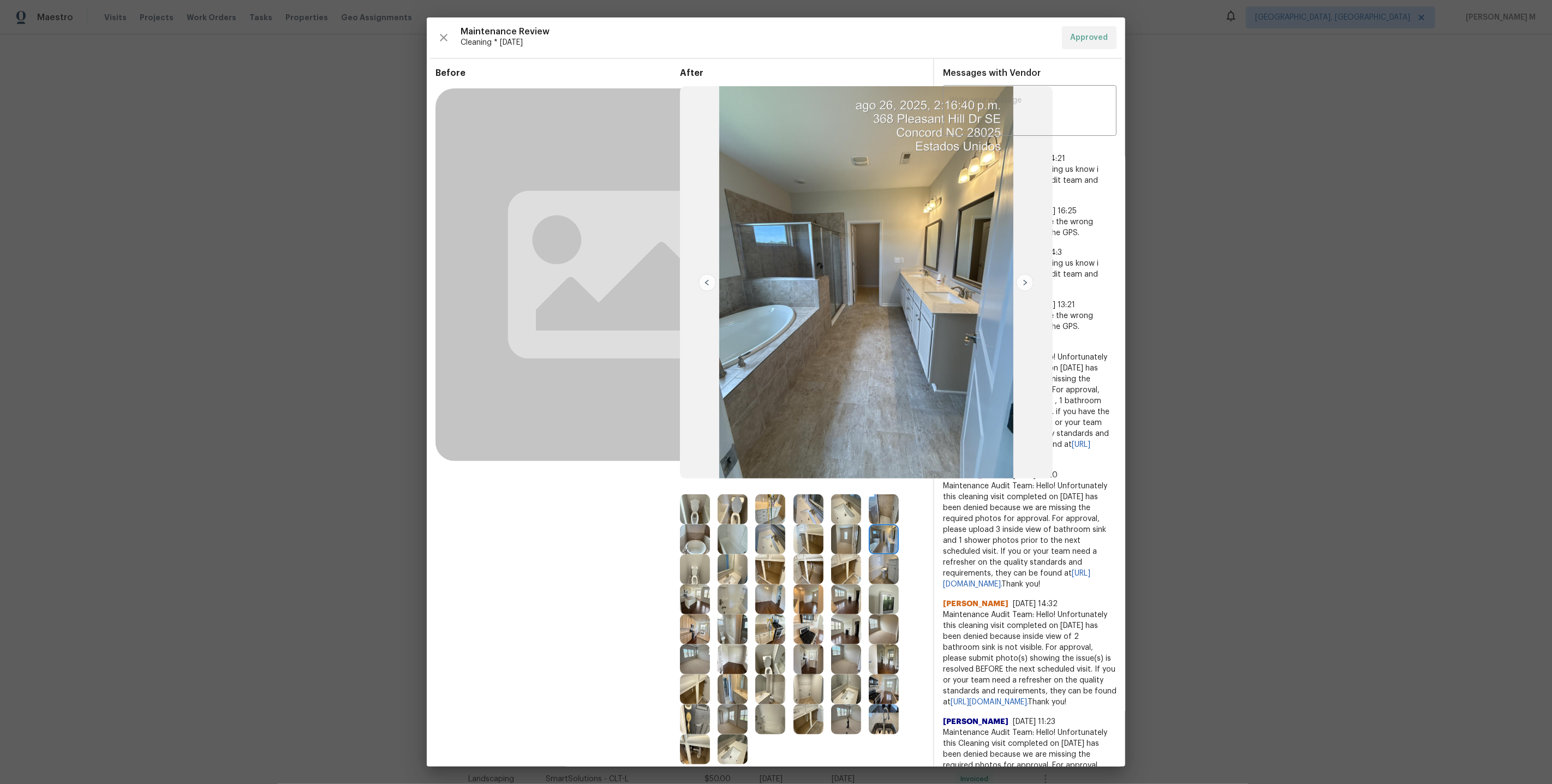
click at [690, 646] on img at bounding box center [695, 659] width 30 height 30
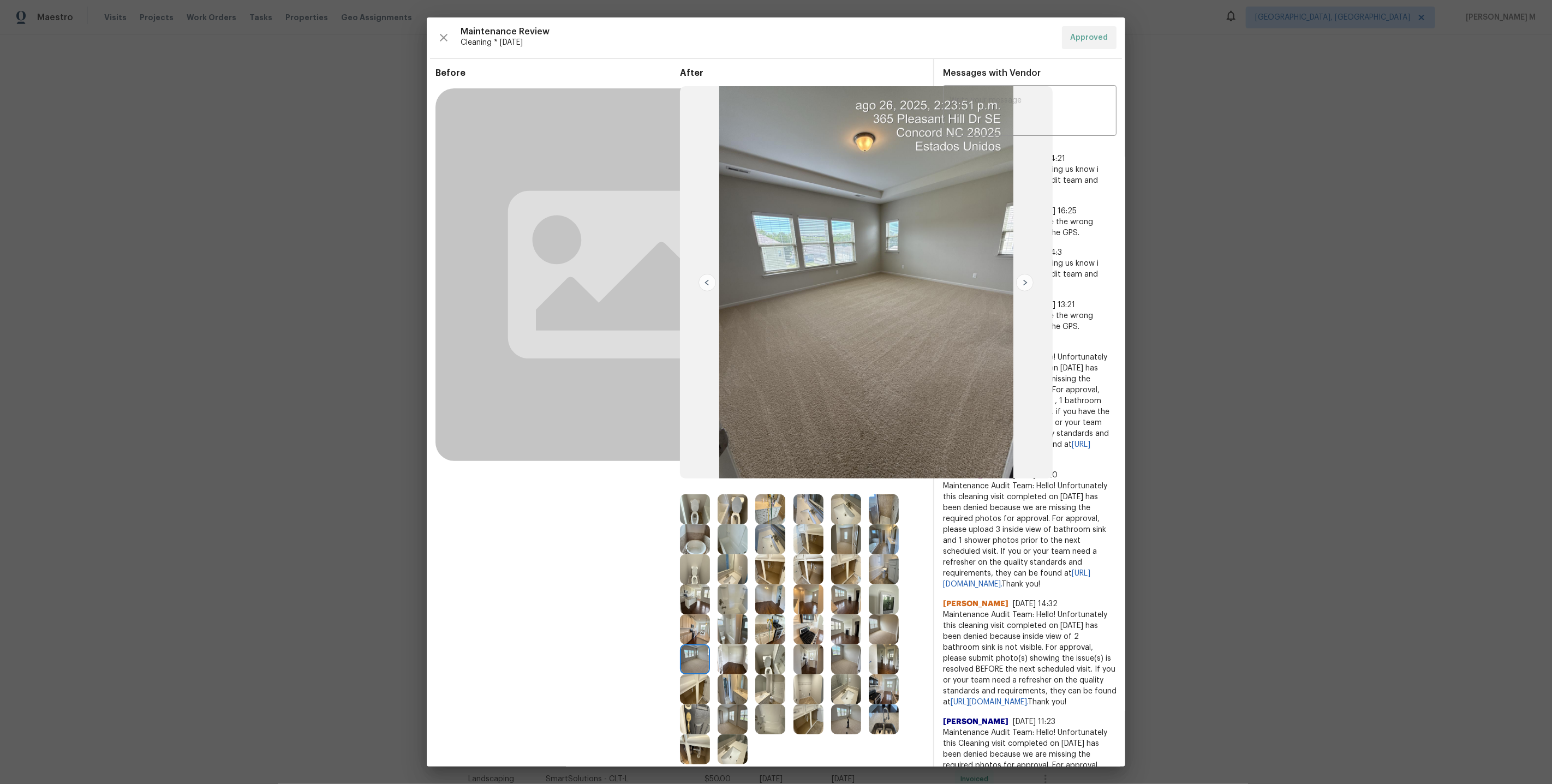
click at [851, 715] on img at bounding box center [846, 719] width 30 height 30
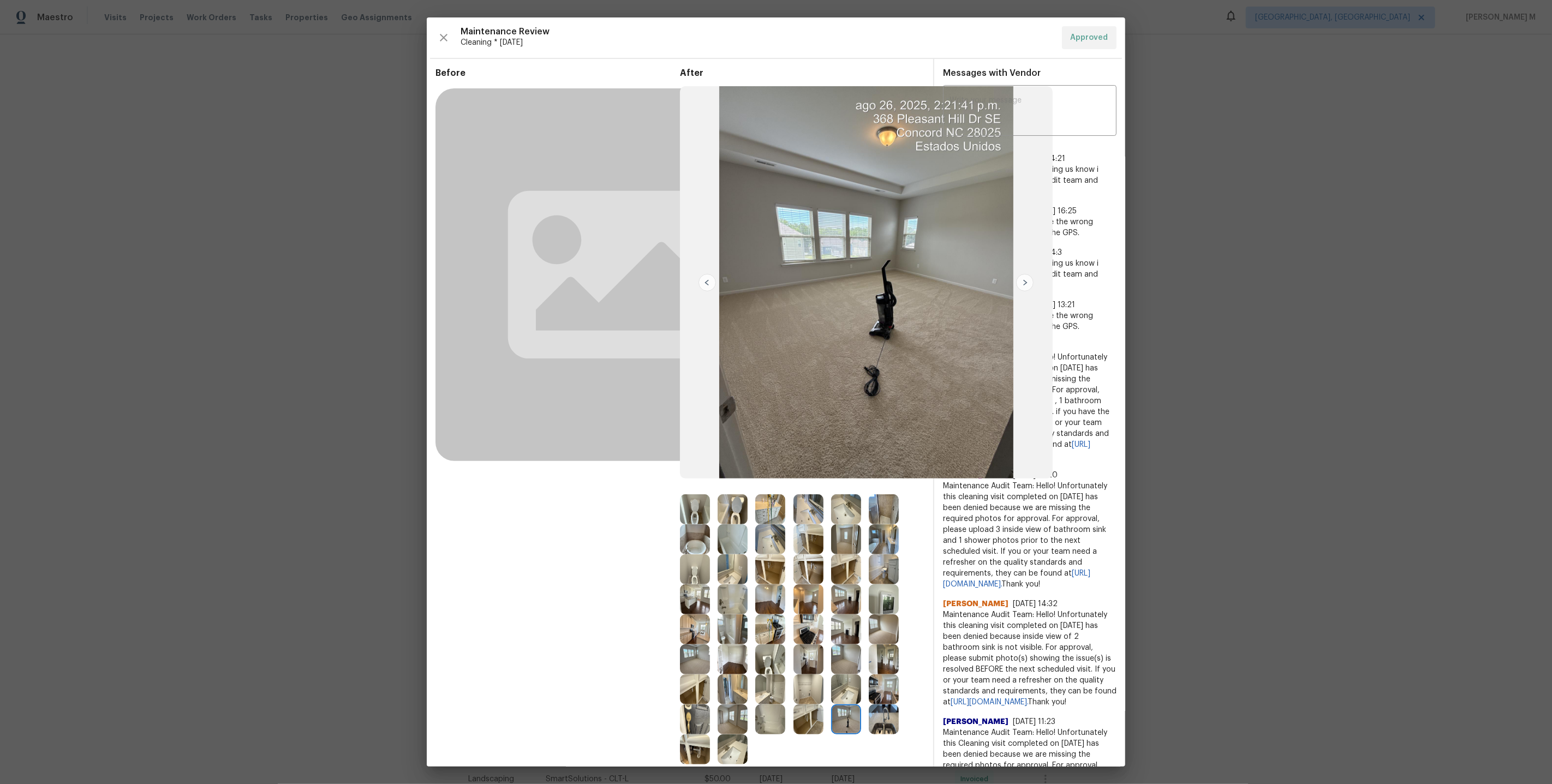
click at [879, 677] on img at bounding box center [884, 689] width 30 height 30
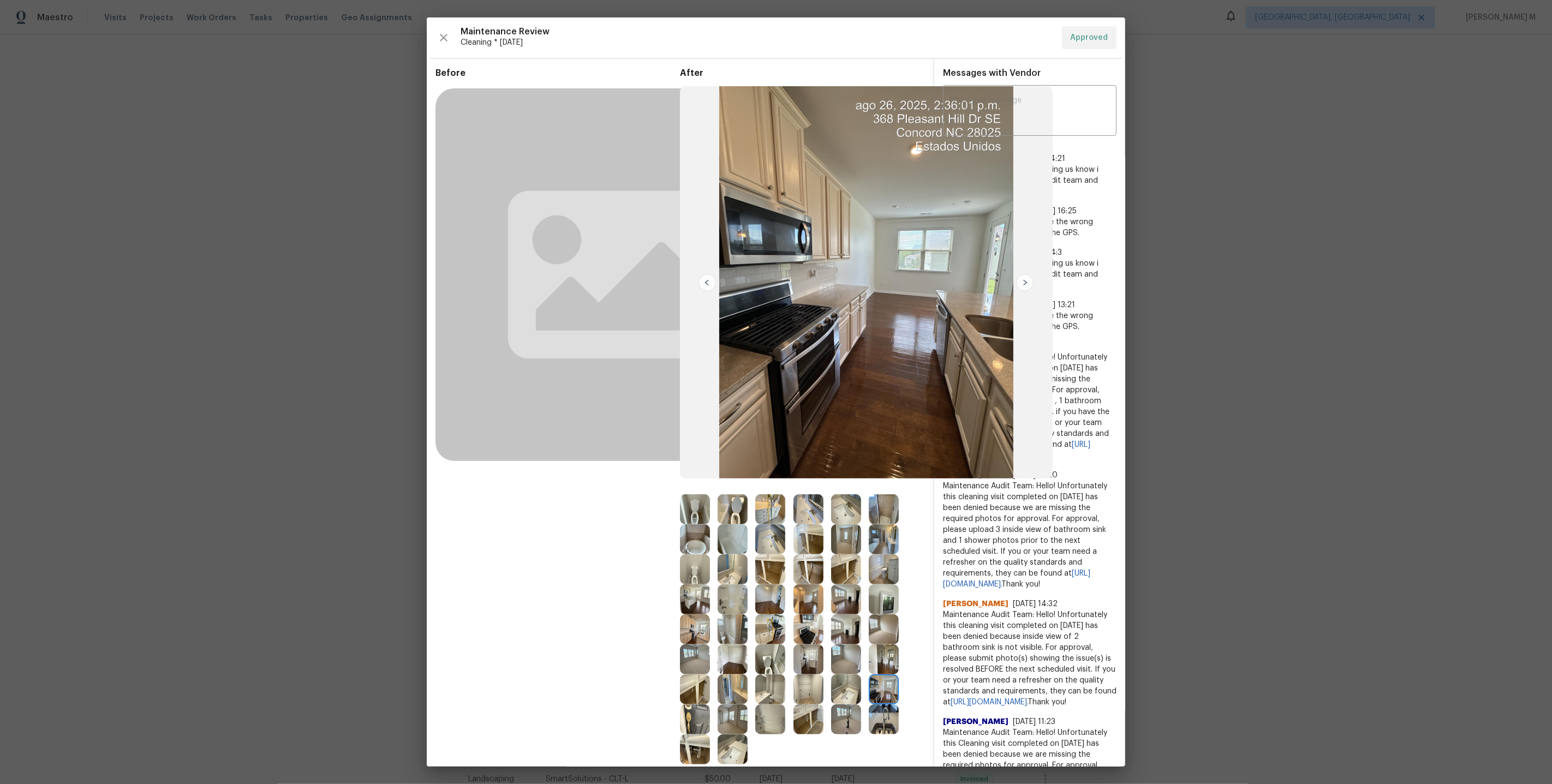
click at [734, 717] on img at bounding box center [732, 719] width 30 height 30
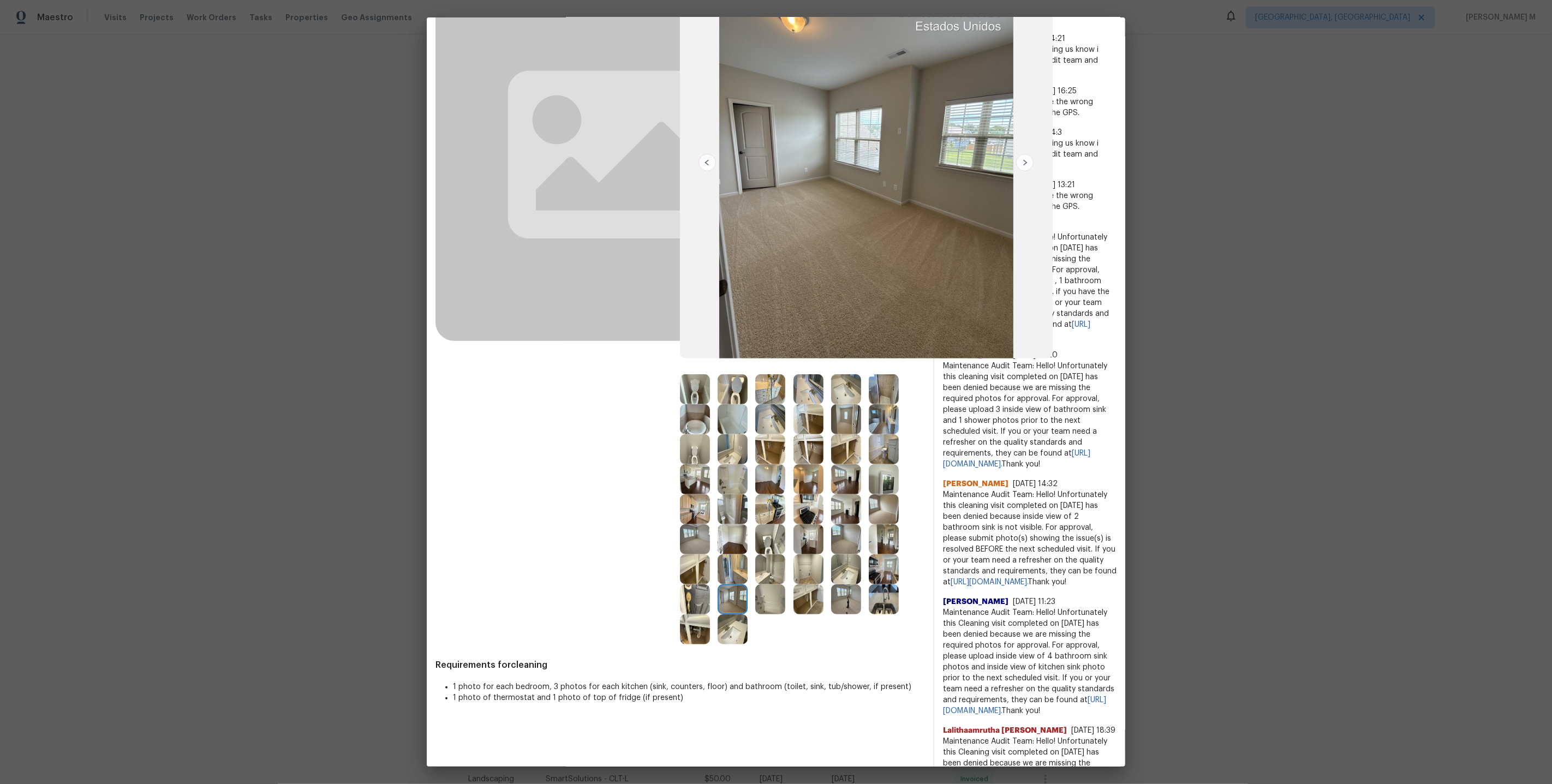
scroll to position [197, 0]
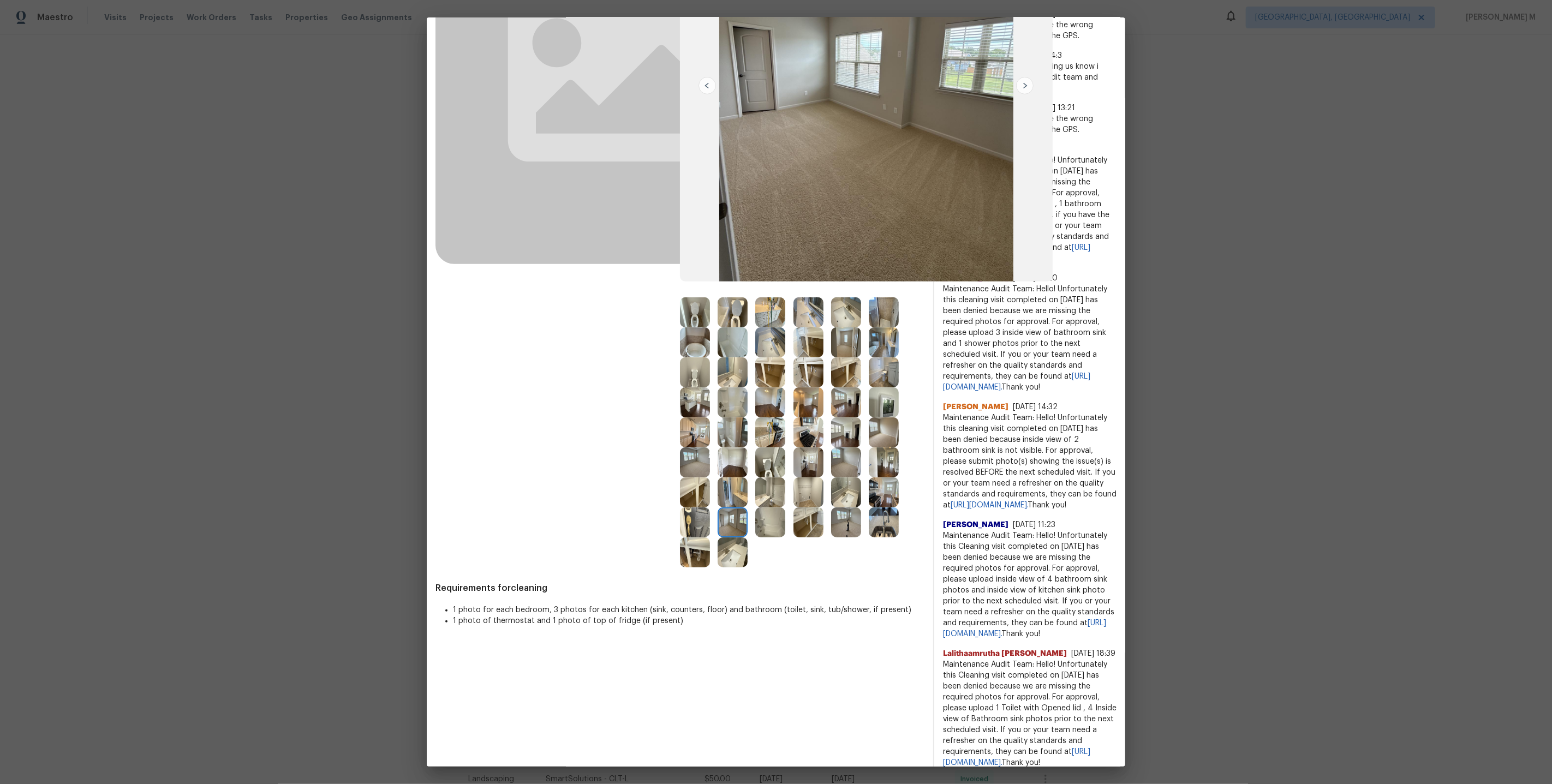
click at [845, 400] on img at bounding box center [846, 402] width 30 height 30
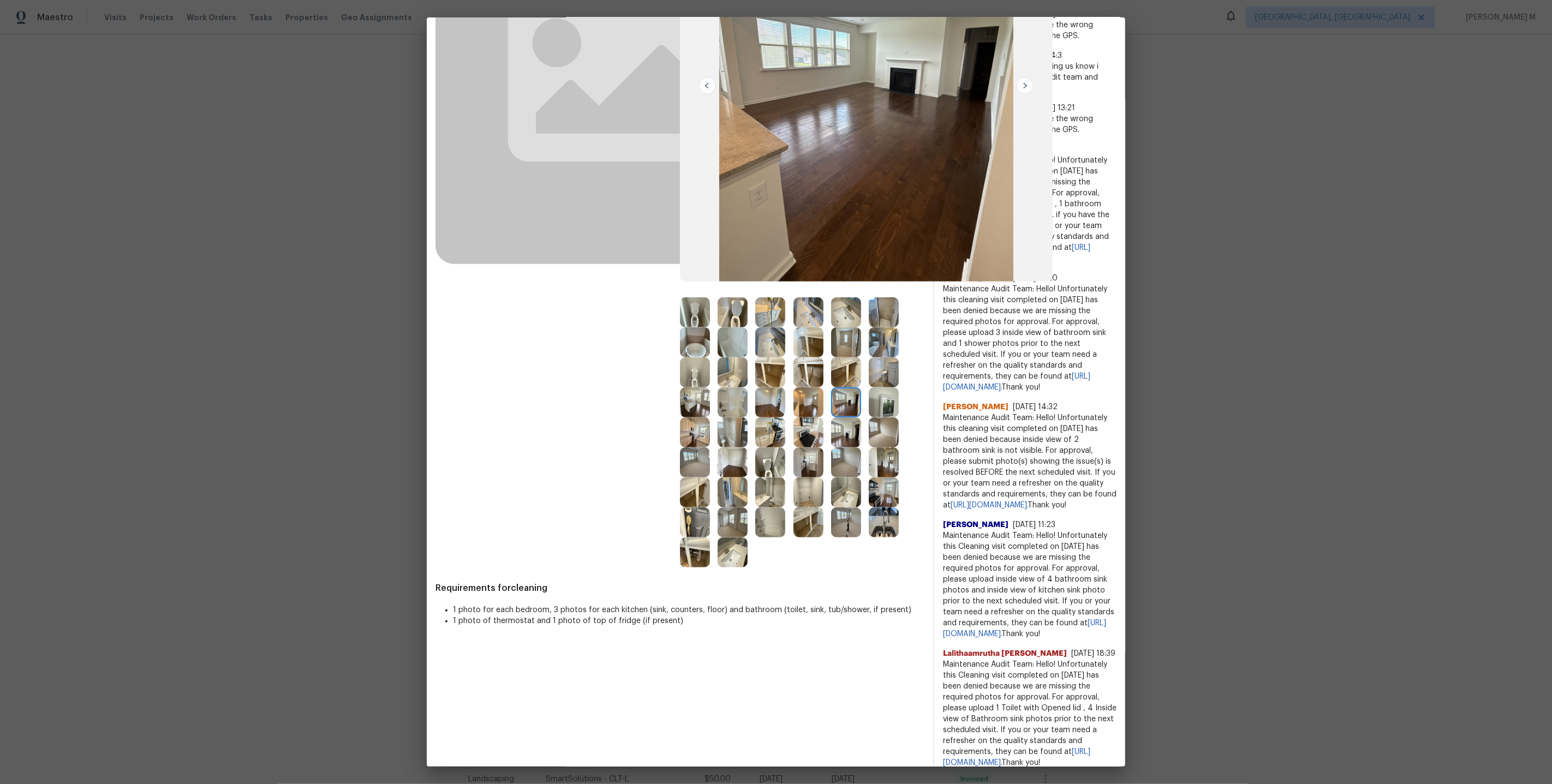
scroll to position [0, 0]
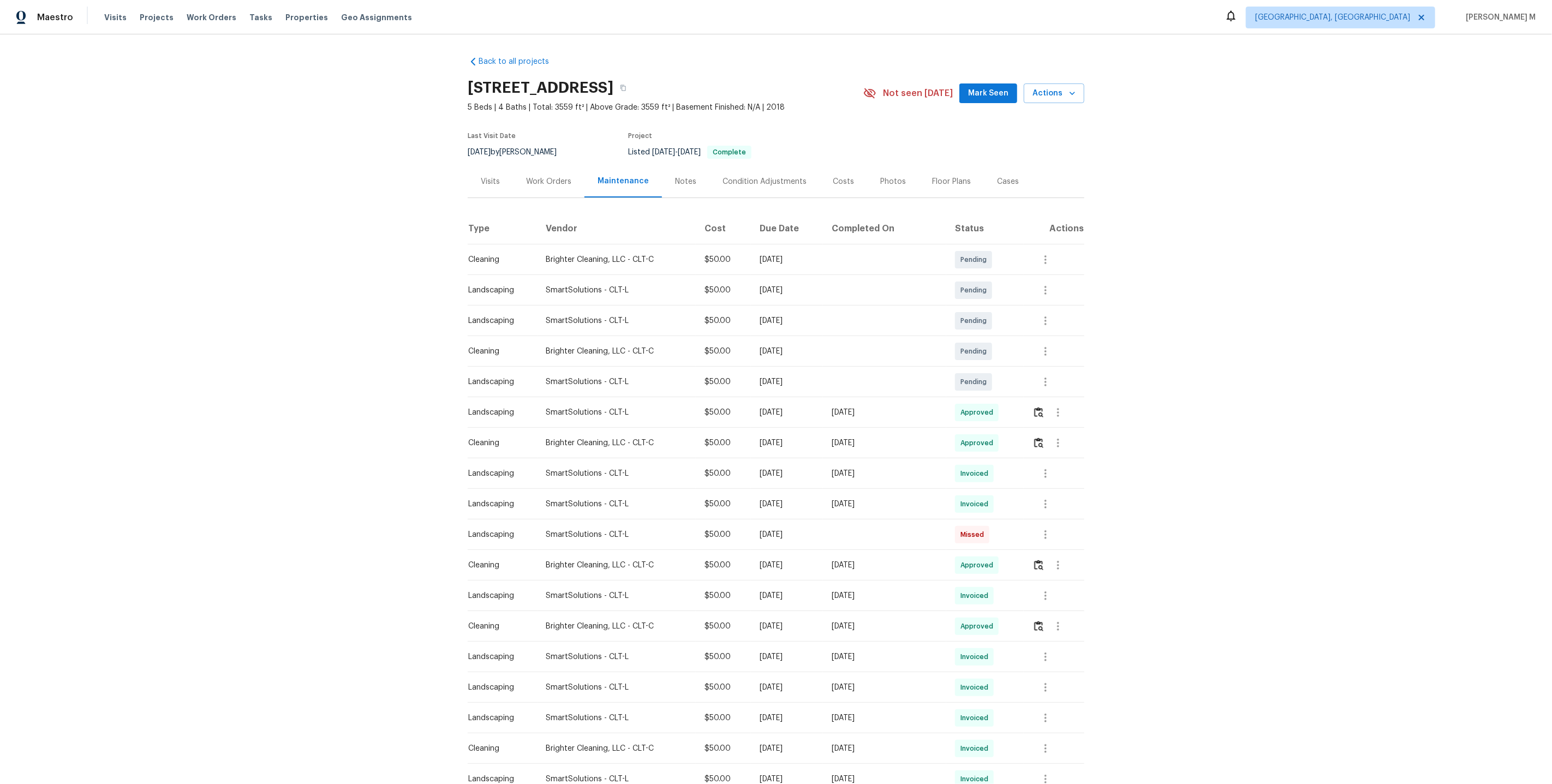
click at [823, 436] on td "Mon, Aug 25 2025" at bounding box center [787, 443] width 71 height 30
click at [549, 176] on div "Work Orders" at bounding box center [548, 181] width 45 height 11
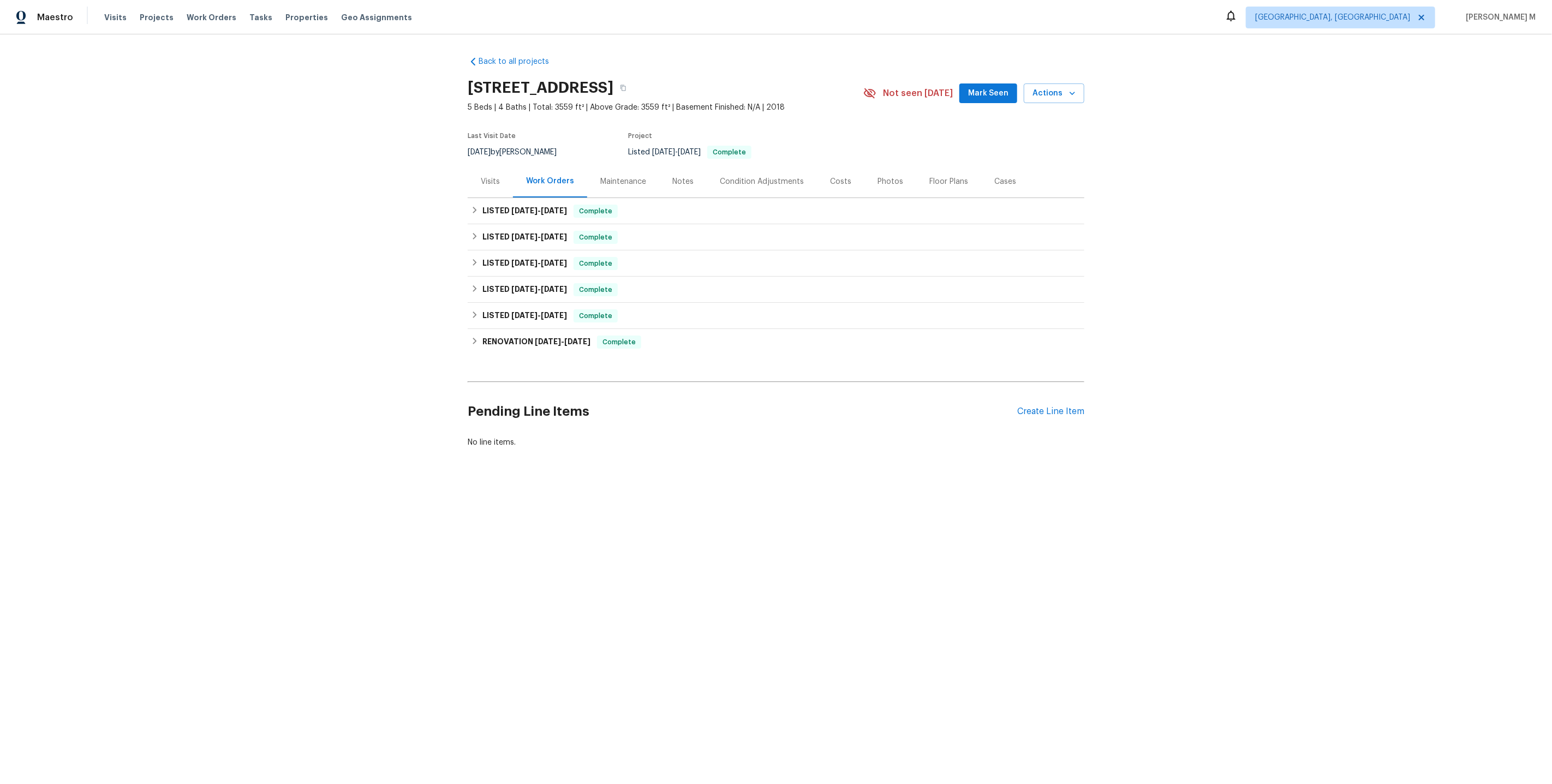
click at [535, 190] on div "Work Orders" at bounding box center [550, 181] width 74 height 32
click at [532, 217] on div "LISTED 8/19/25 - 8/25/25 Complete" at bounding box center [776, 211] width 617 height 26
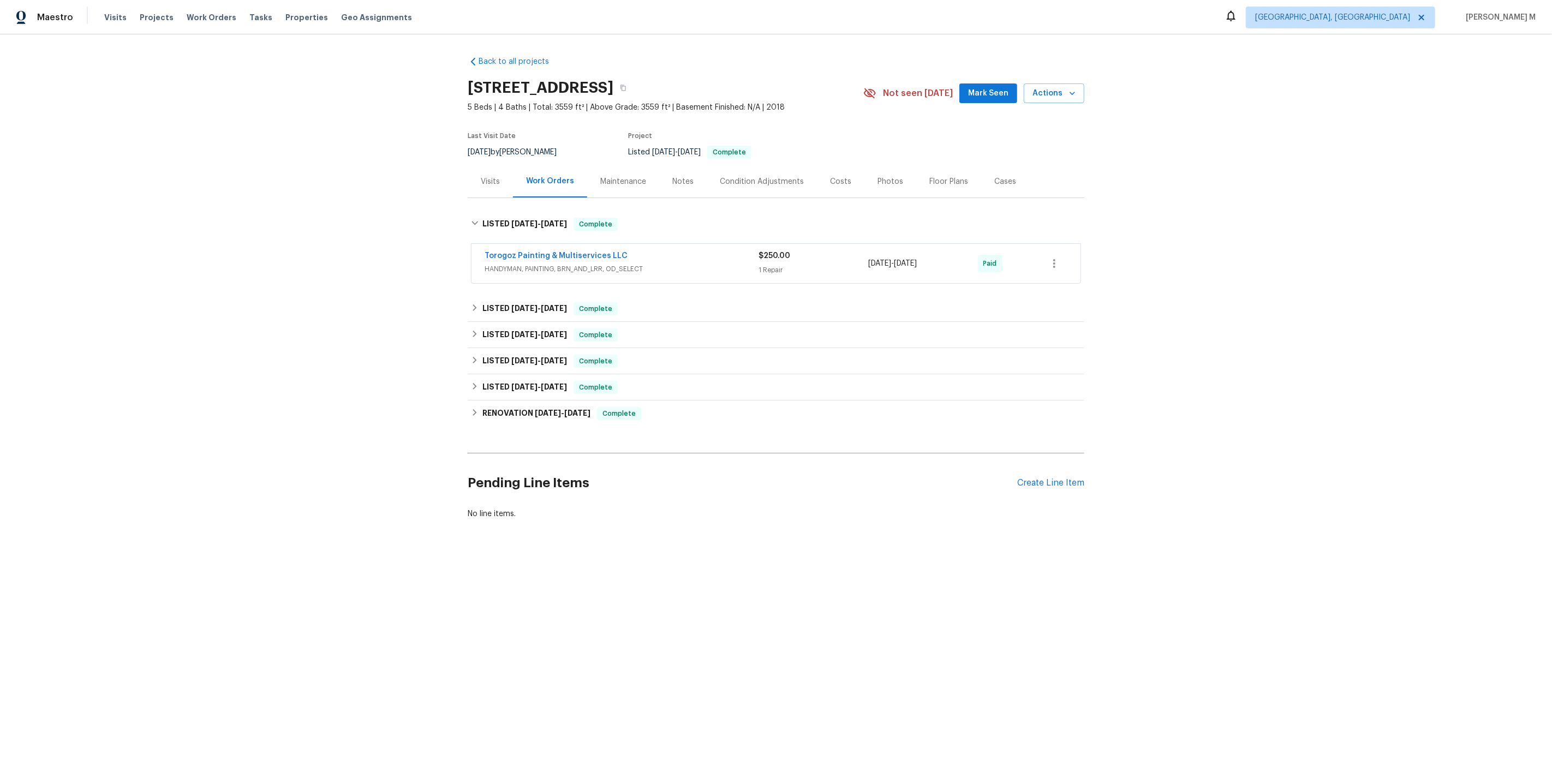
click at [528, 256] on div "Torogoz Painting & Multiservices LLC" at bounding box center [622, 257] width 274 height 13
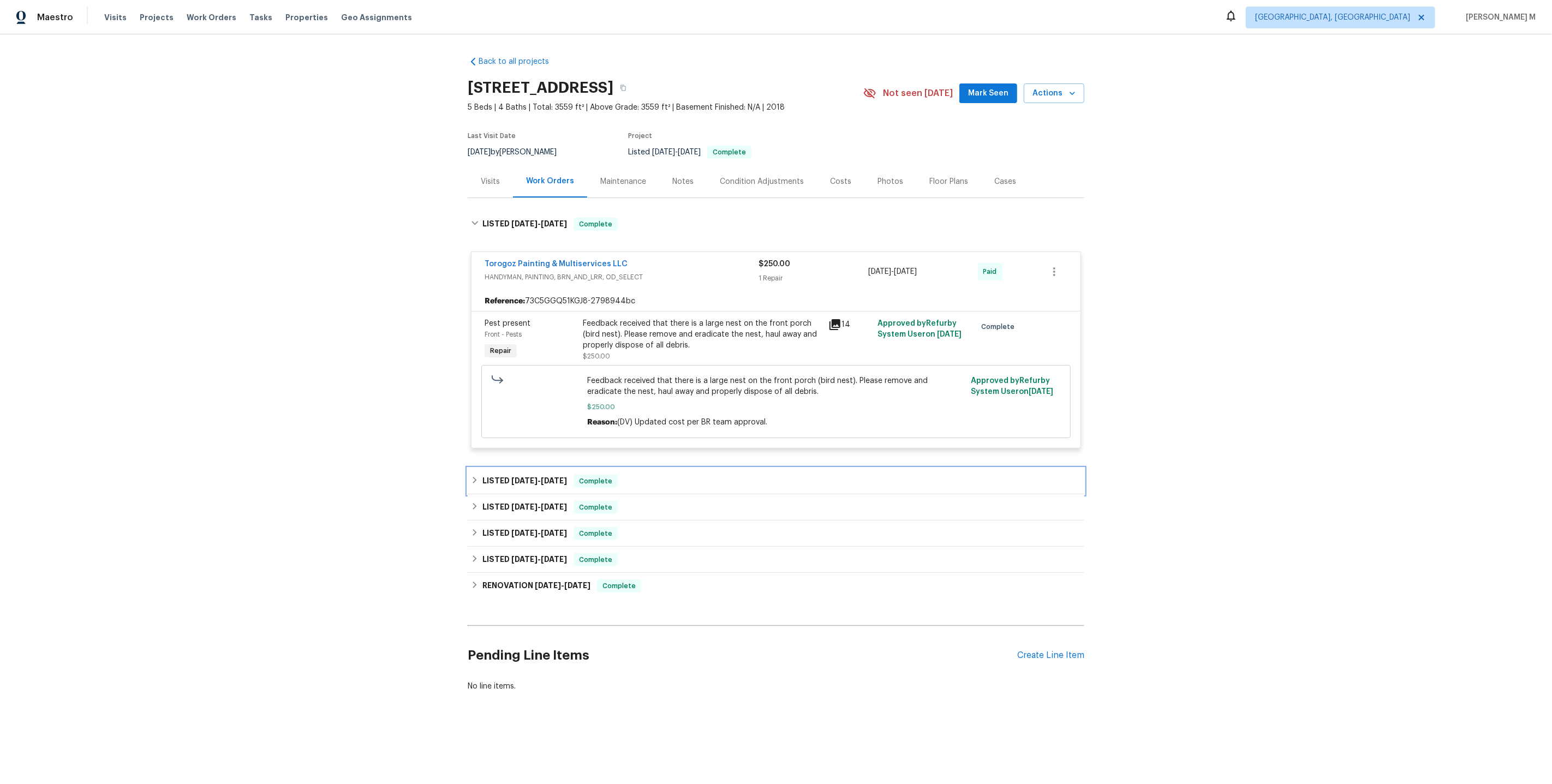
click at [542, 468] on div "LISTED 8/12/25 - 8/14/25 Complete" at bounding box center [776, 481] width 617 height 26
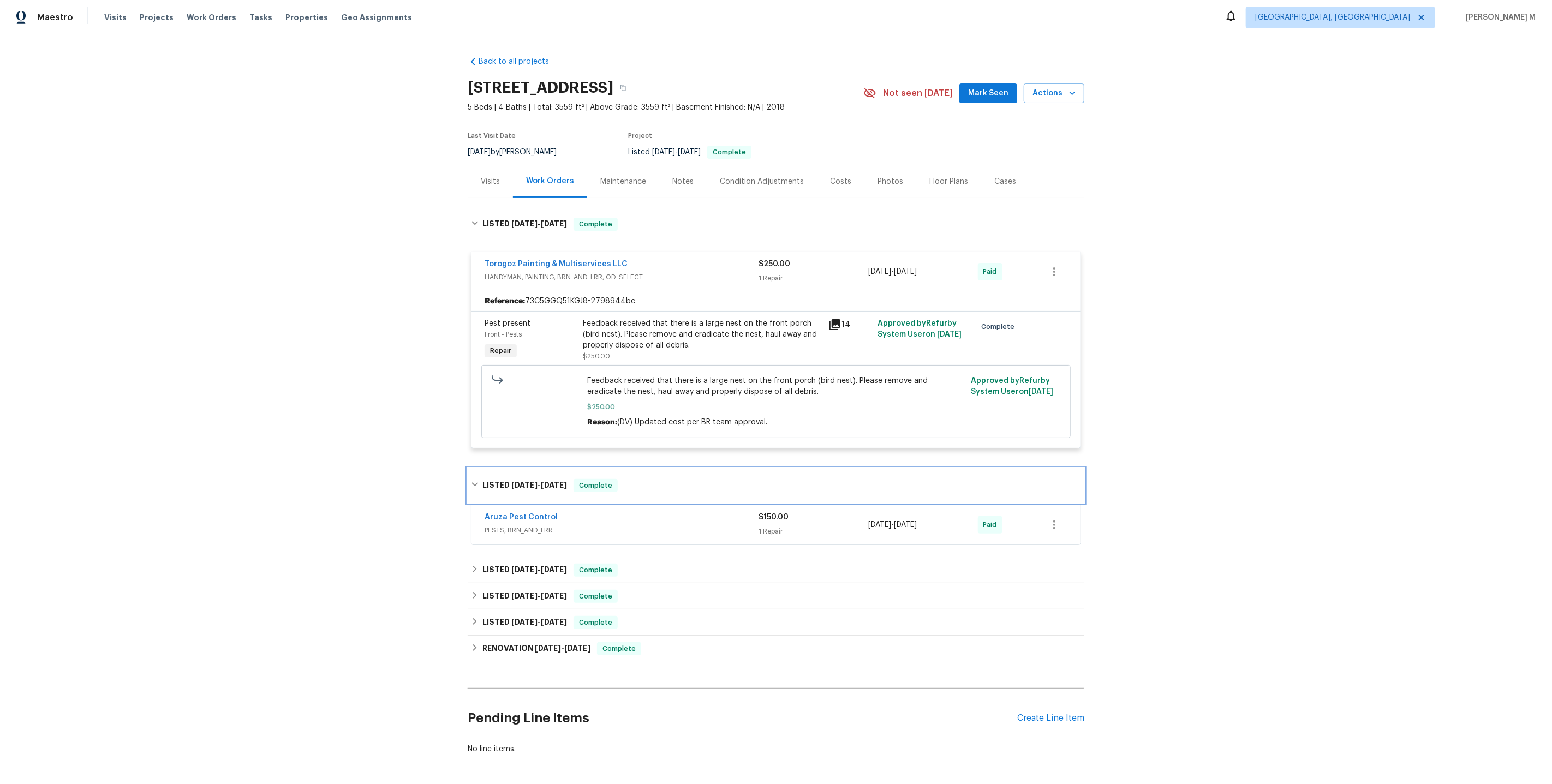
scroll to position [27, 0]
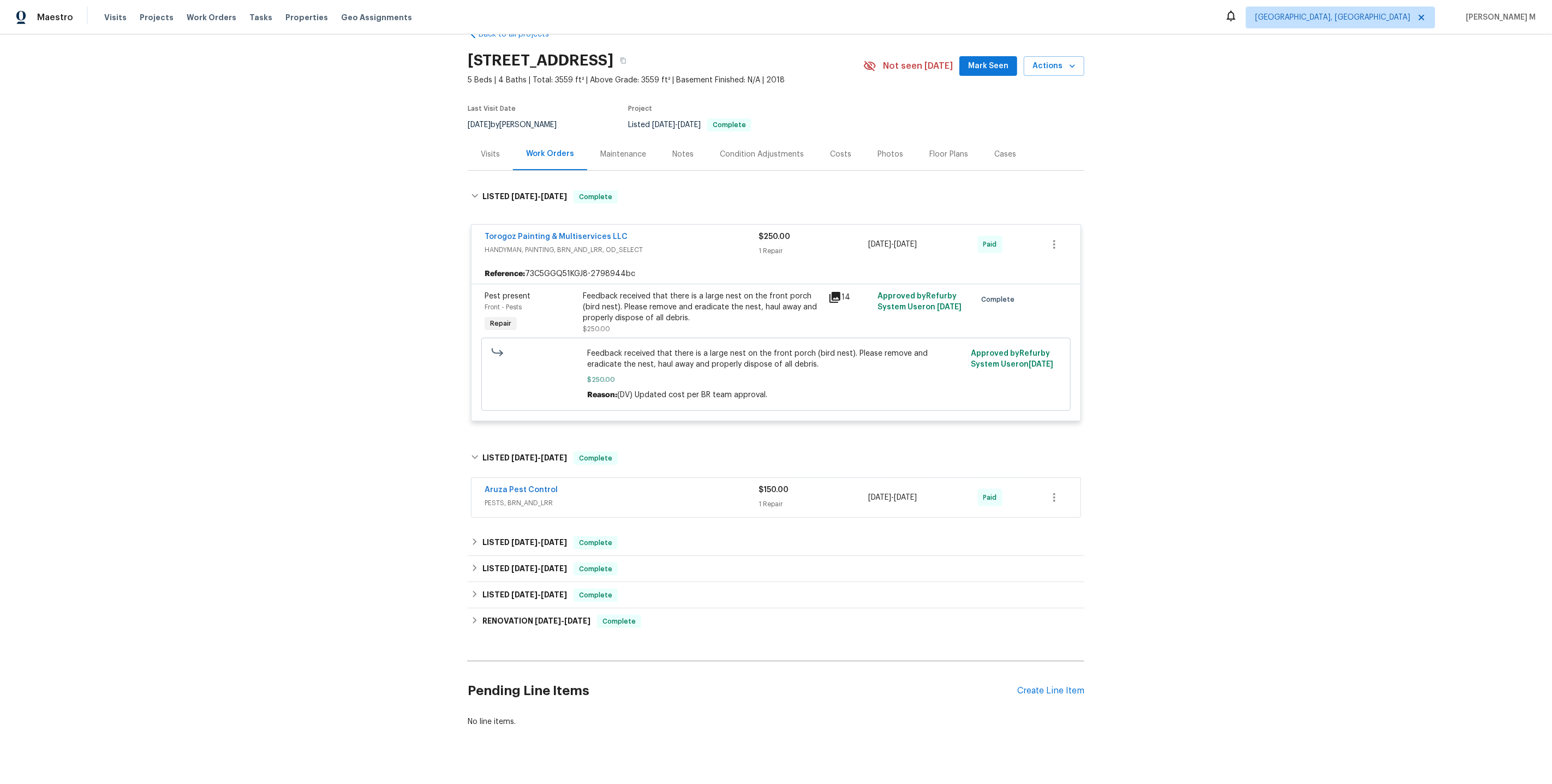
click at [514, 500] on div "Aruza Pest Control PESTS, BRN_AND_LRR $150.00 1 Repair 8/13/2025 - 8/14/2025 Pa…" at bounding box center [775, 497] width 609 height 39
click at [511, 539] on span "5/29/25" at bounding box center [524, 542] width 26 height 7
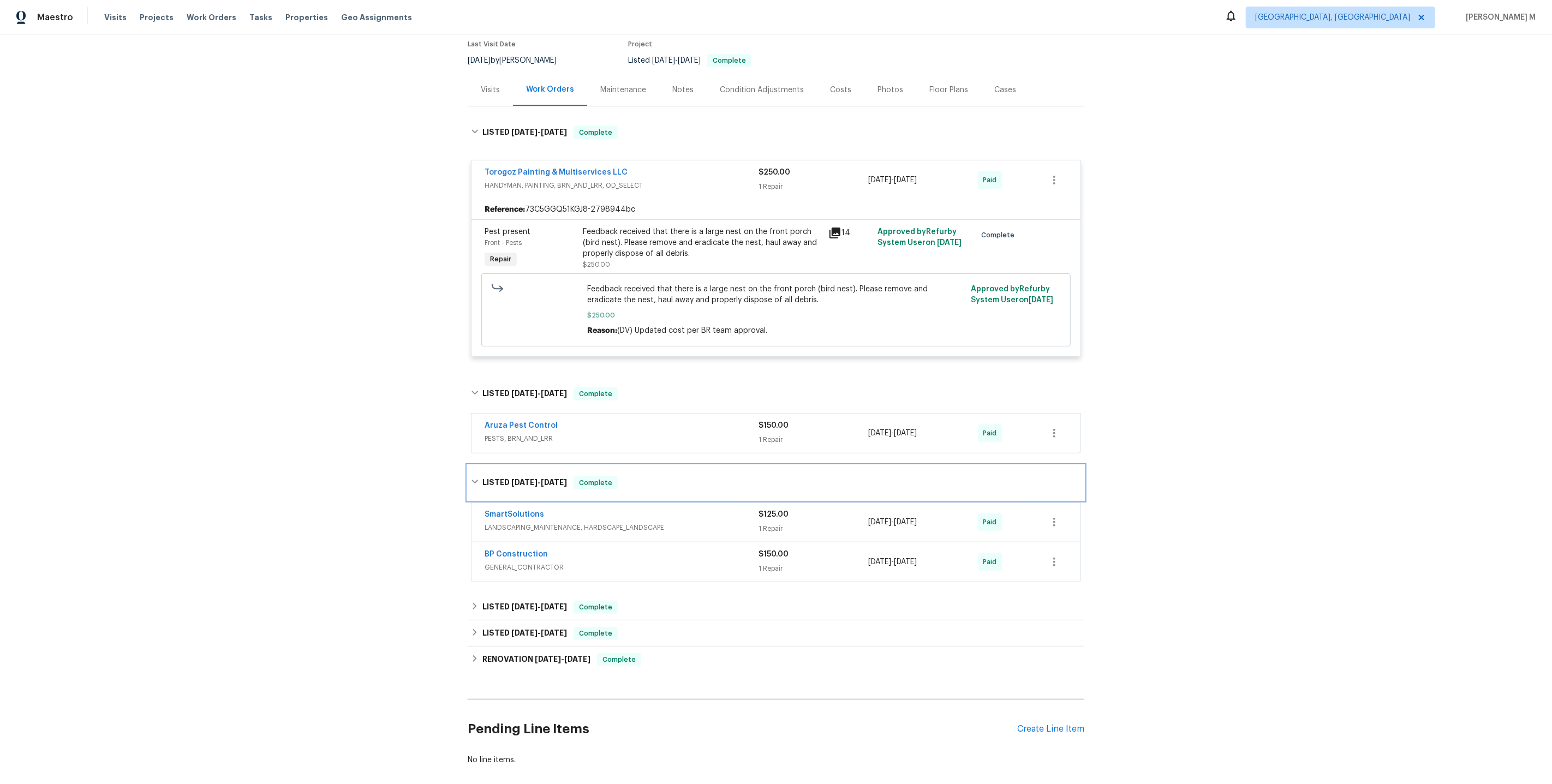
scroll to position [102, 0]
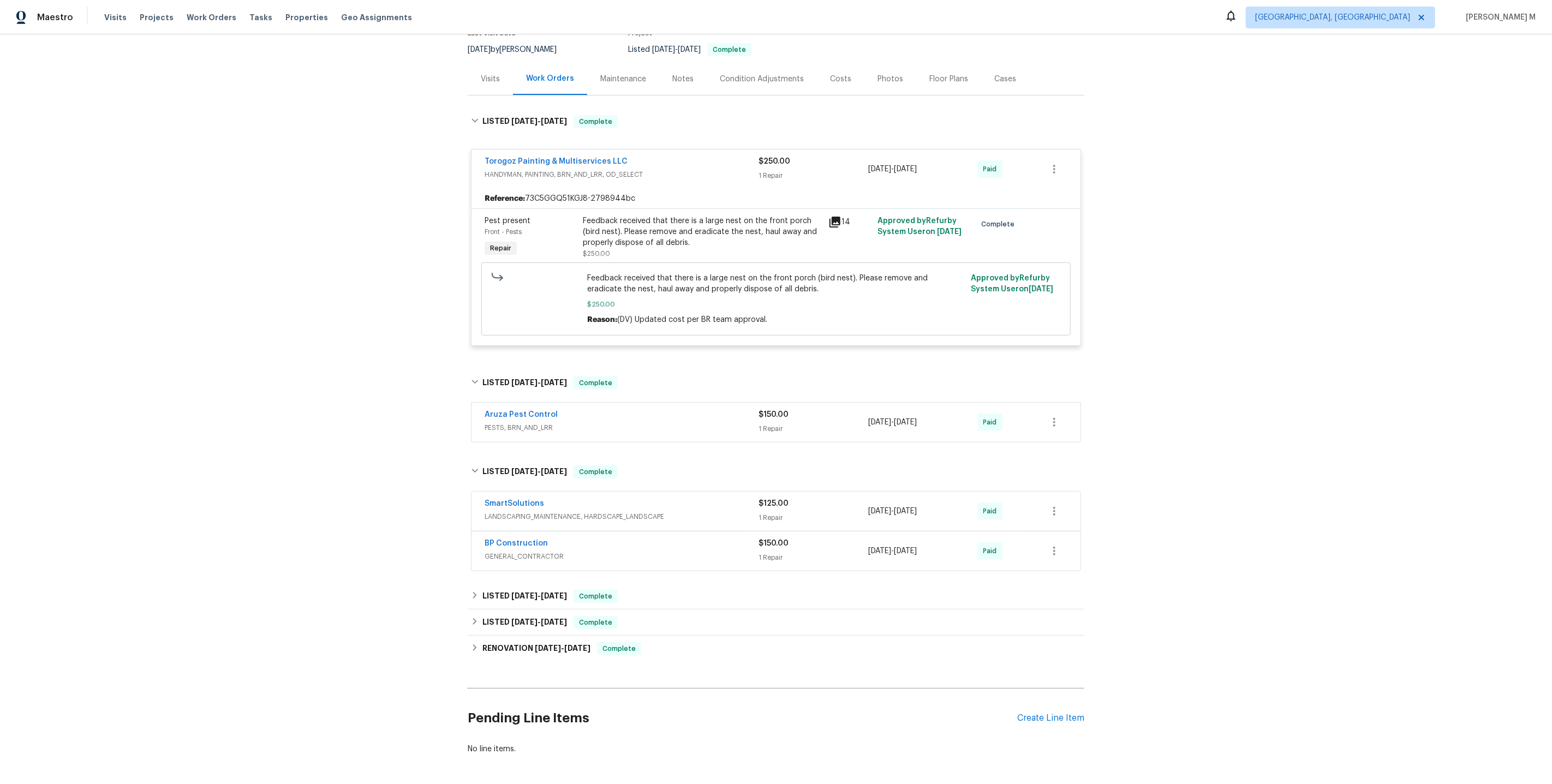
click at [523, 551] on span "GENERAL_CONTRACTOR" at bounding box center [622, 557] width 274 height 11
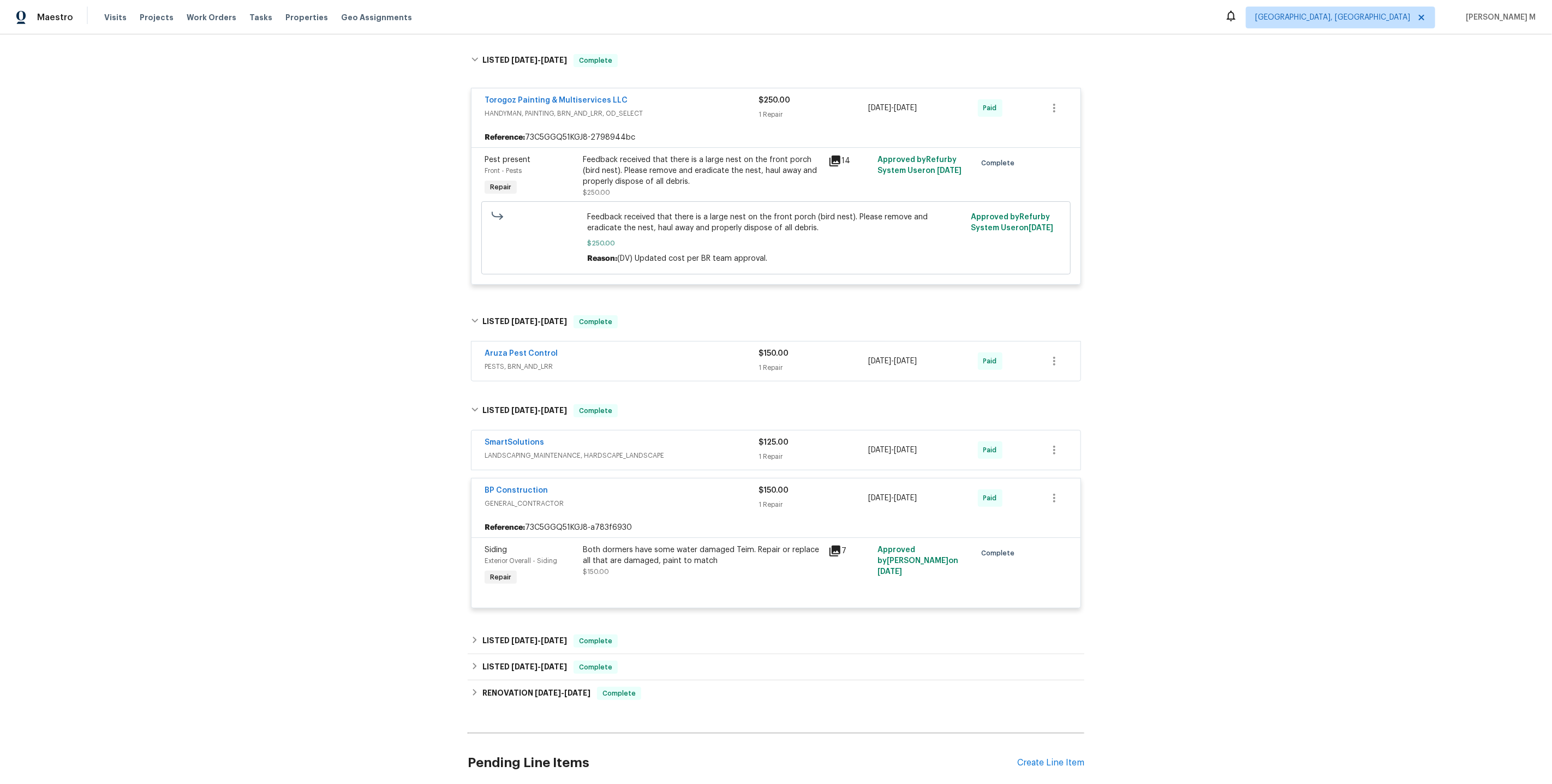
scroll to position [177, 0]
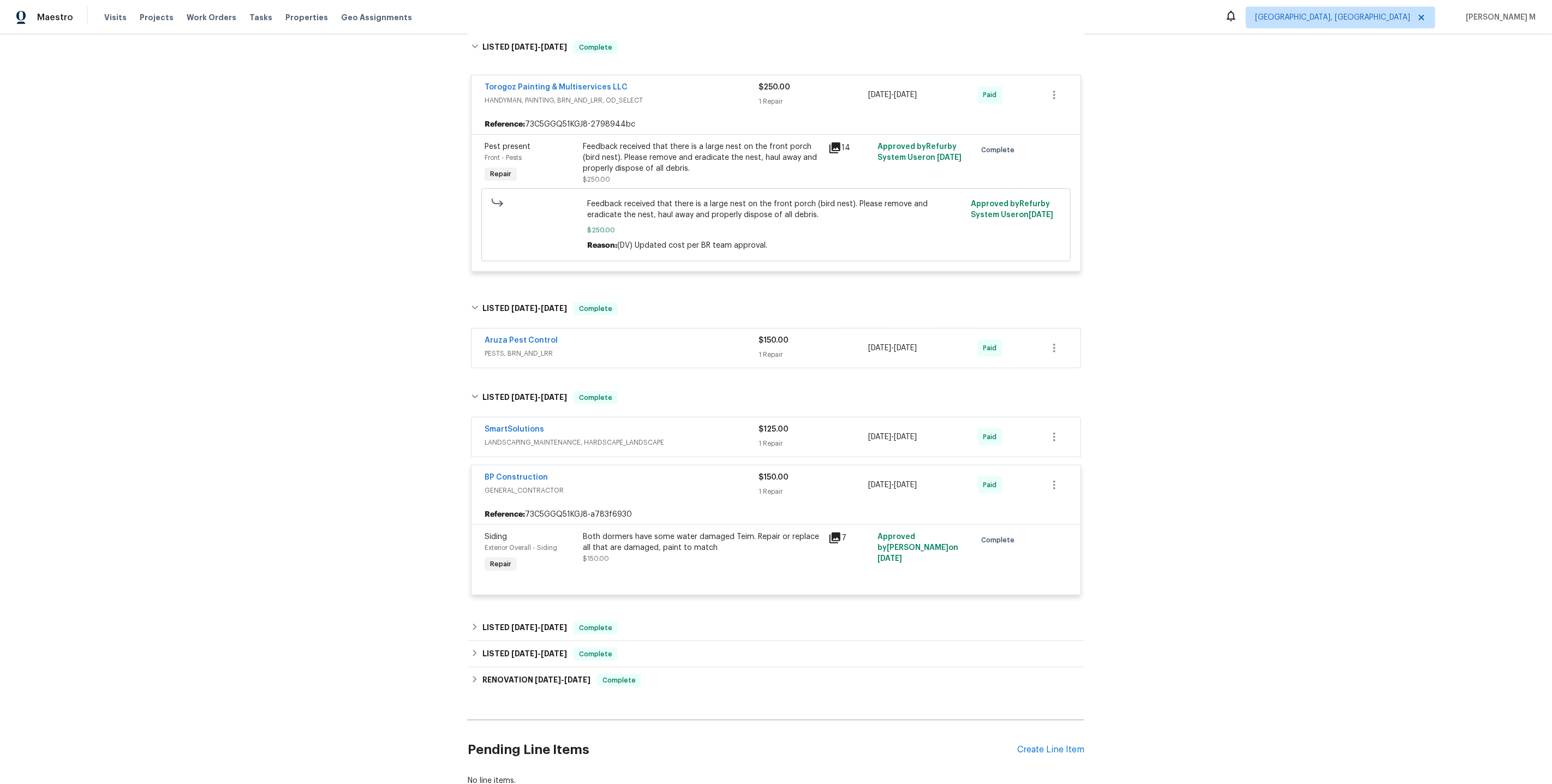
click at [652, 539] on div "Both dormers have some water damaged Teim. Repair or replace all that are damag…" at bounding box center [702, 547] width 239 height 33
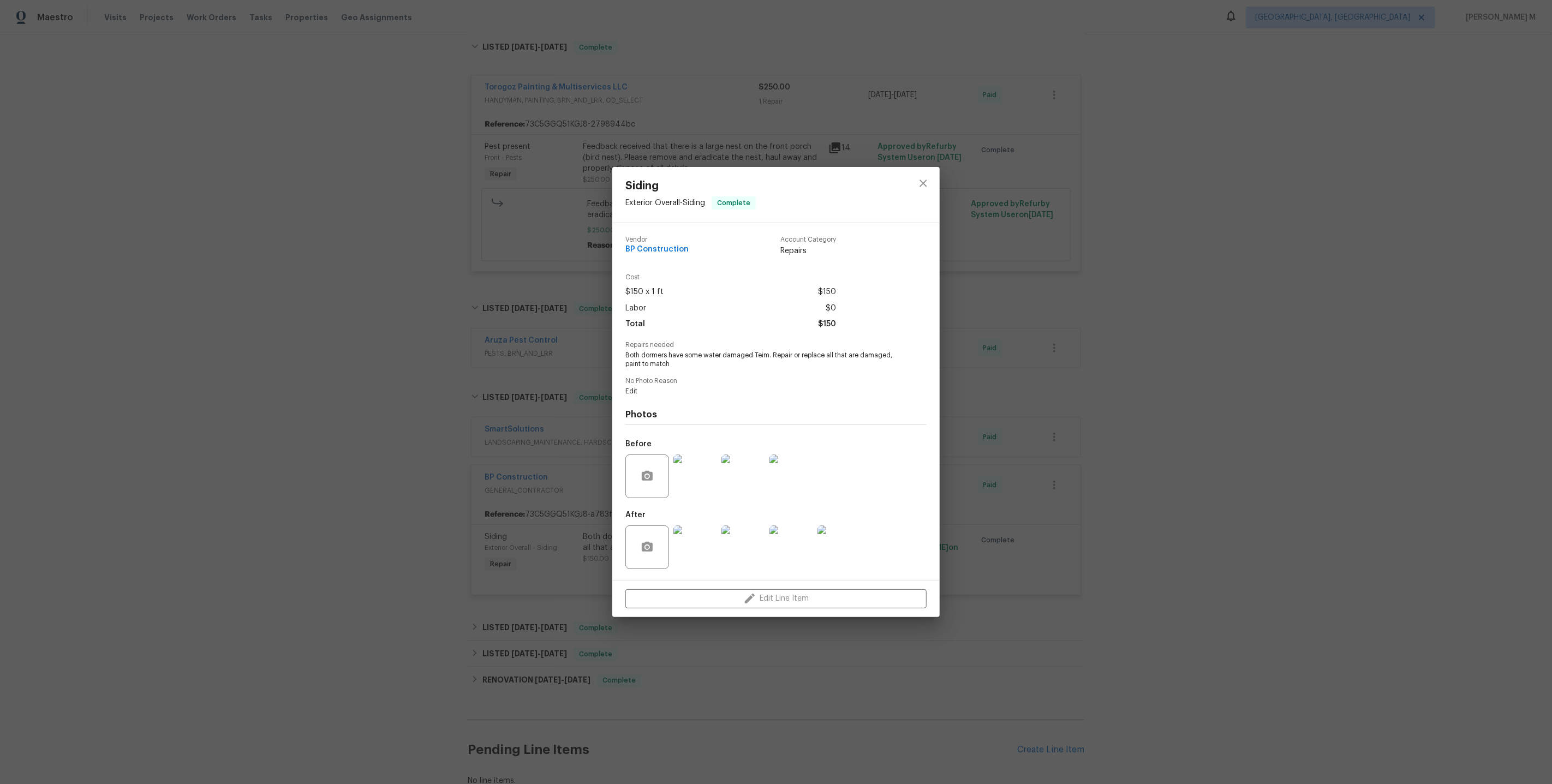
click at [692, 538] on img at bounding box center [695, 547] width 44 height 44
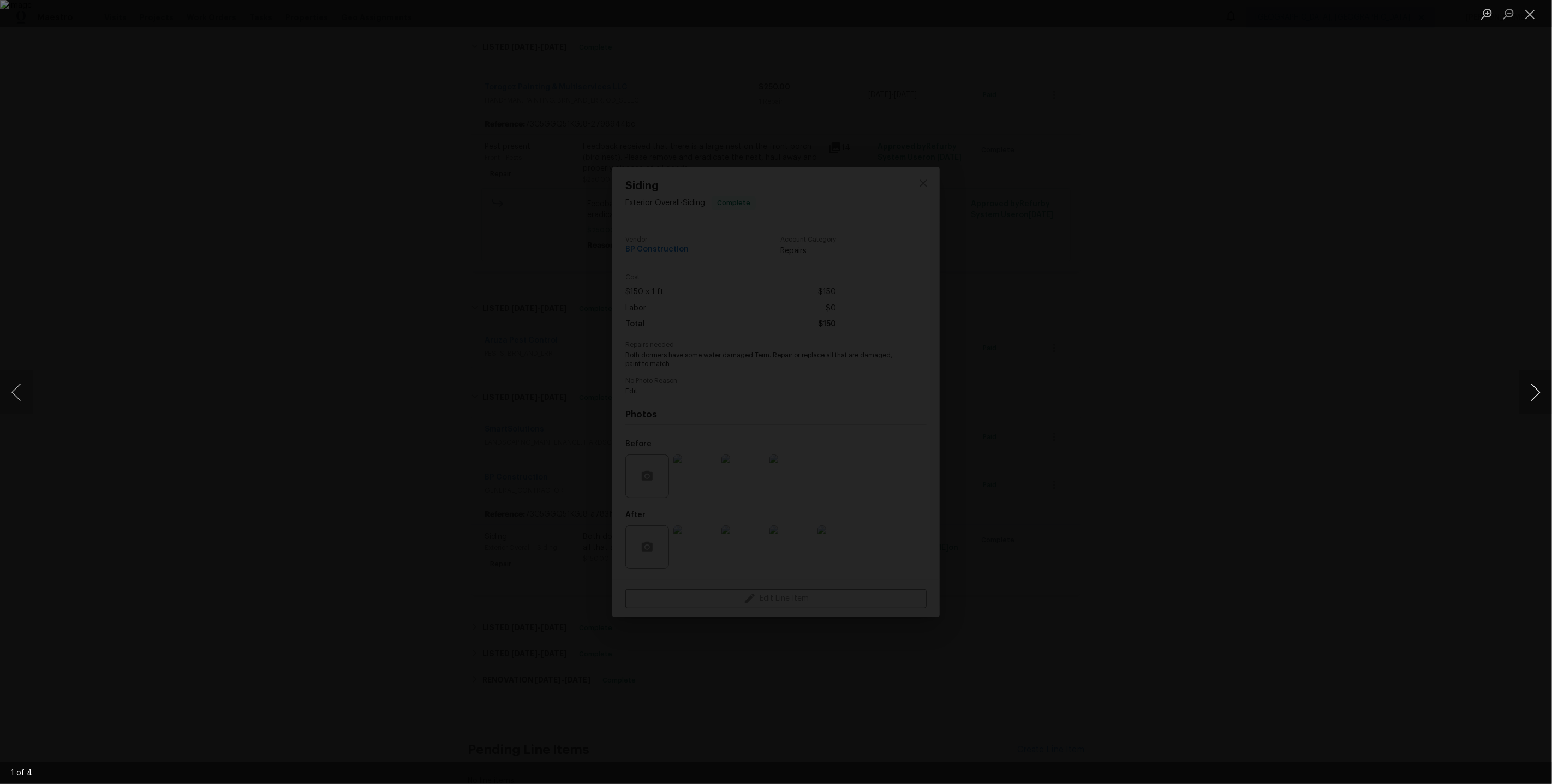
click at [1539, 394] on button "Next image" at bounding box center [1535, 392] width 33 height 44
click at [1376, 221] on div "Lightbox" at bounding box center [776, 392] width 1552 height 784
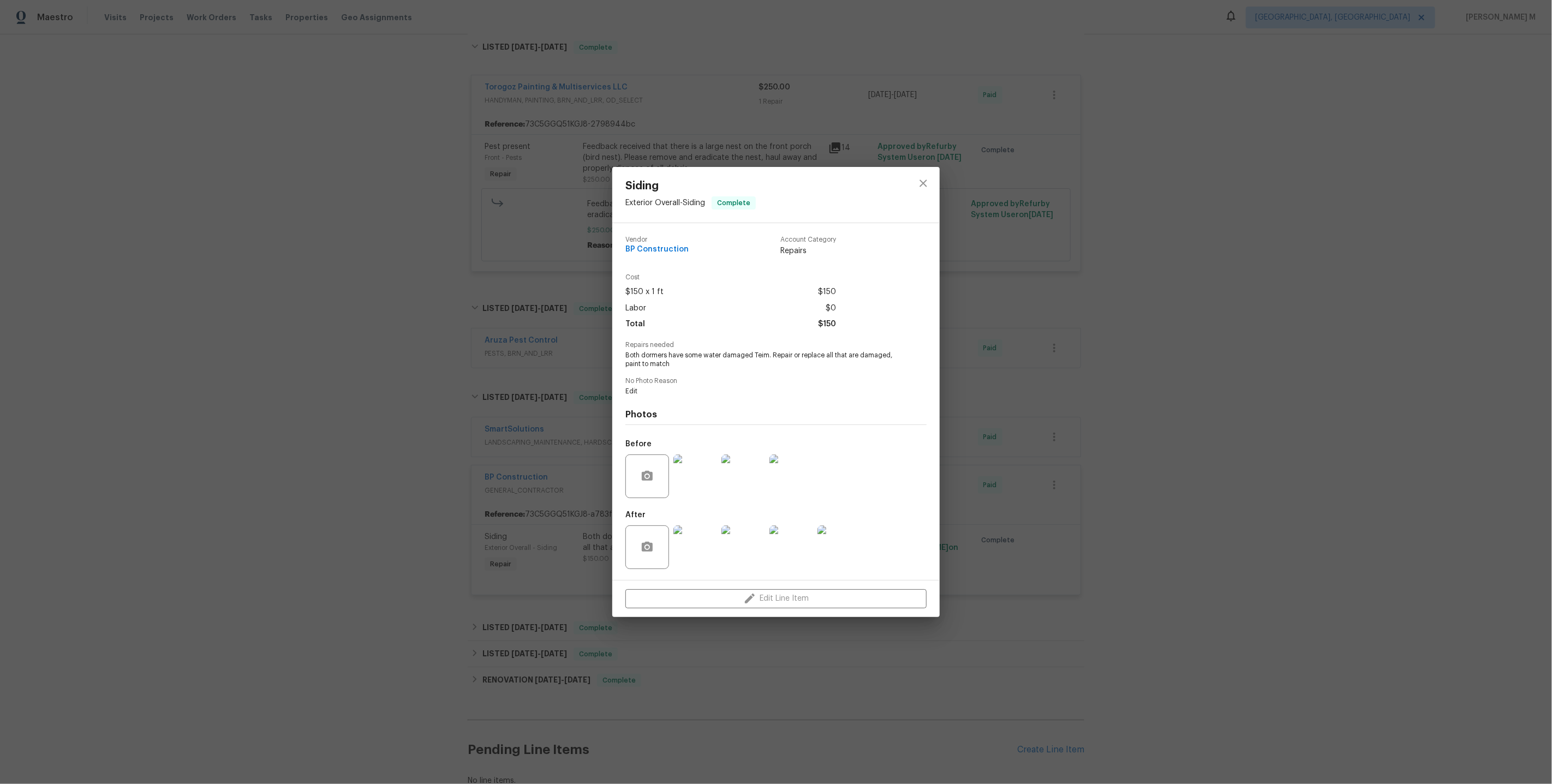
click at [1376, 221] on div "Siding Exterior Overall - Siding Complete Vendor BP Construction Account Catego…" at bounding box center [776, 392] width 1552 height 784
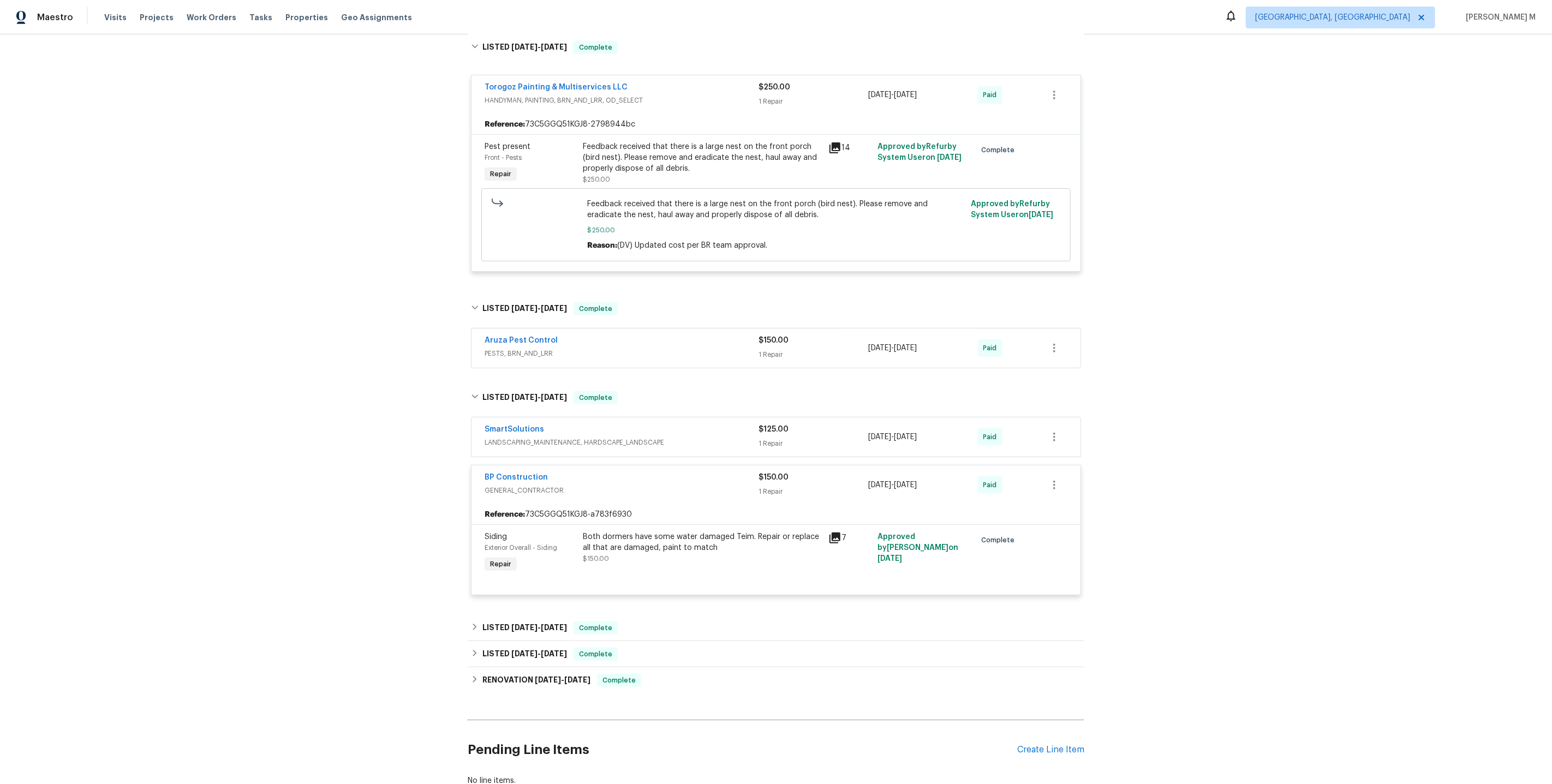
click at [721, 531] on div "Both dormers have some water damaged Teim. Repair or replace all that are damag…" at bounding box center [702, 542] width 239 height 22
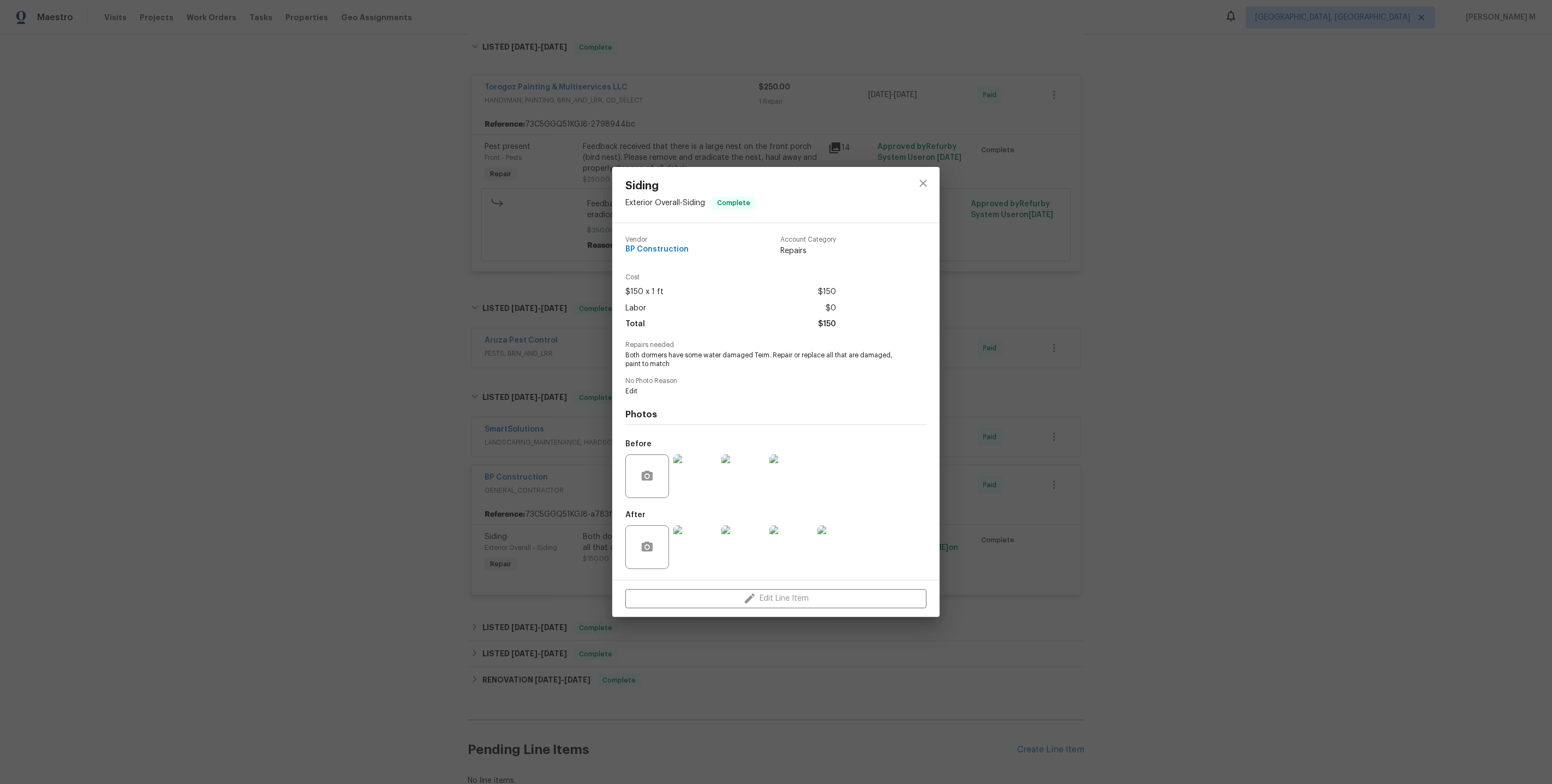
click at [502, 510] on div "Siding Exterior Overall - Siding Complete Vendor BP Construction Account Catego…" at bounding box center [776, 392] width 1552 height 784
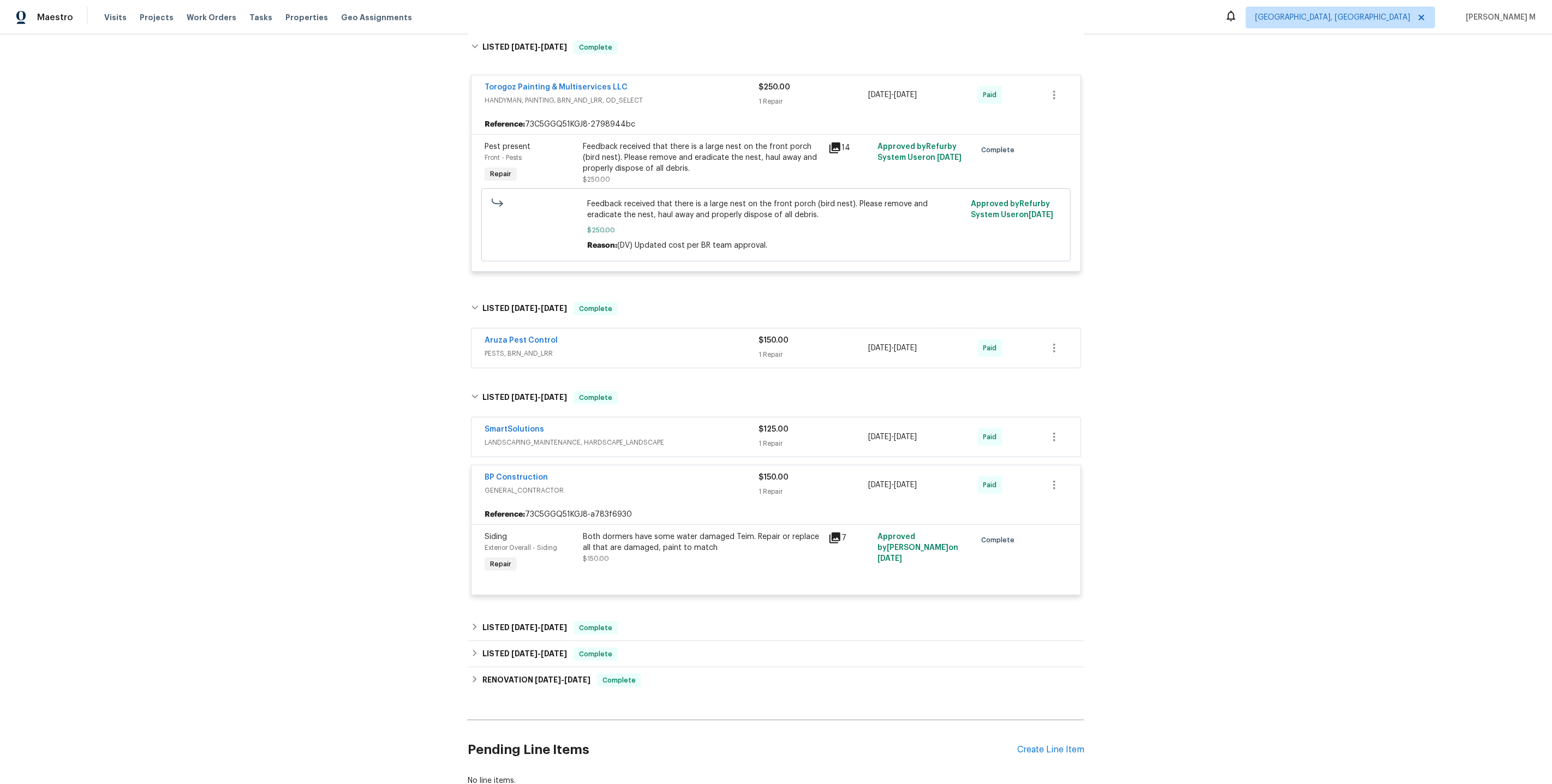
scroll to position [231, 0]
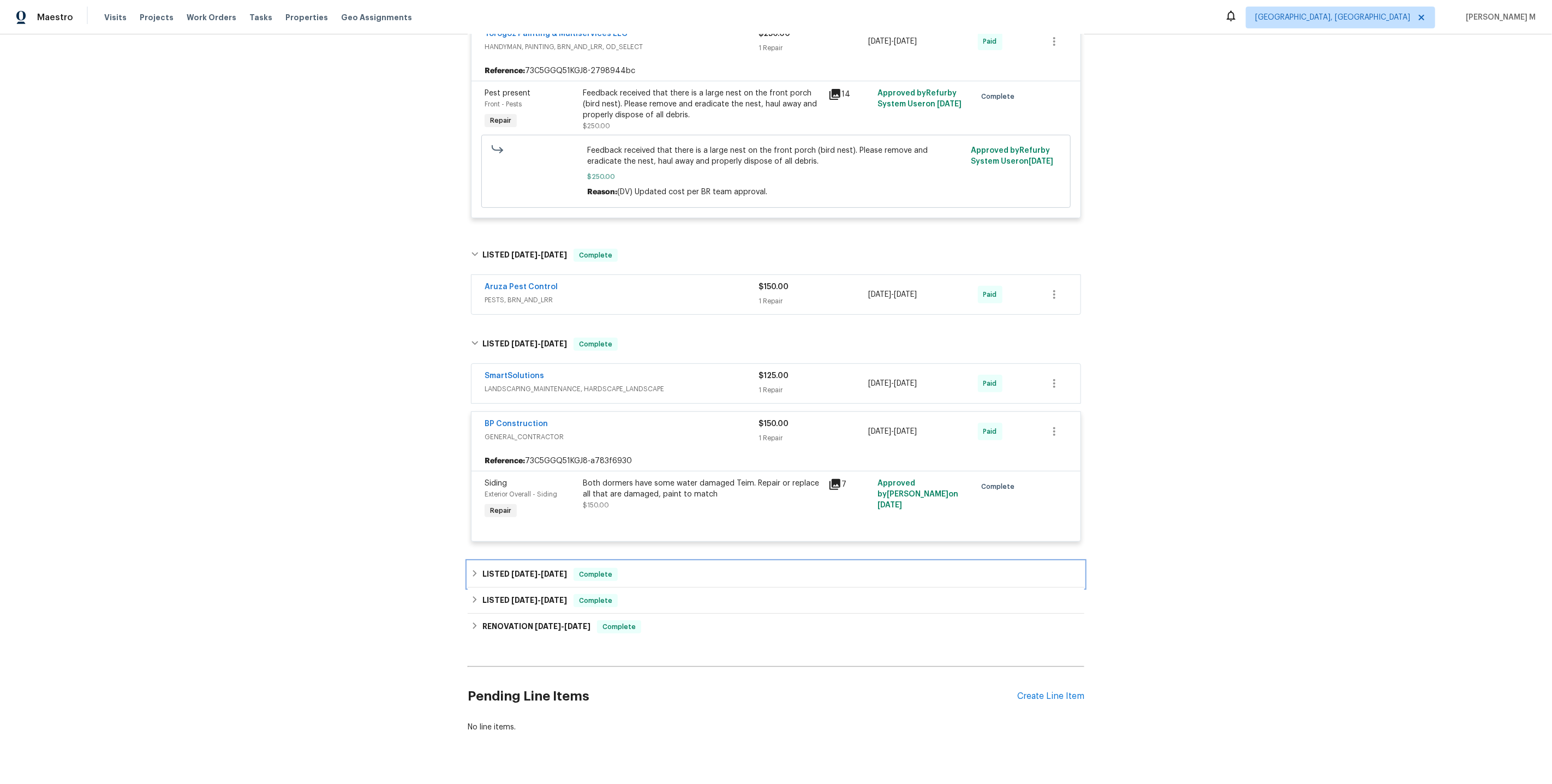
click at [528, 566] on div "LISTED 3/31/25 - 4/4/25 Complete" at bounding box center [776, 574] width 617 height 26
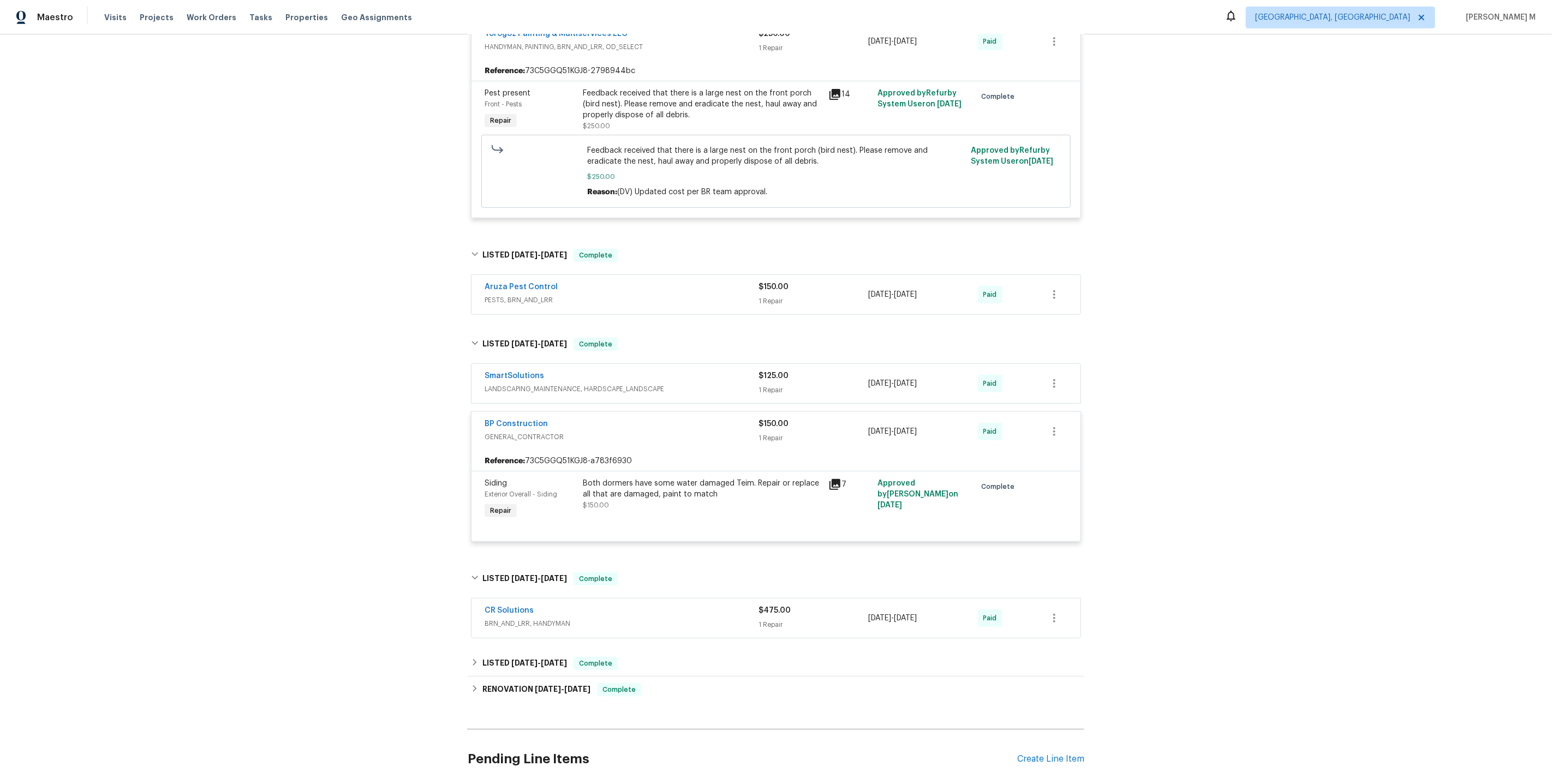
click at [531, 618] on span "BRN_AND_LRR, HANDYMAN" at bounding box center [622, 624] width 274 height 11
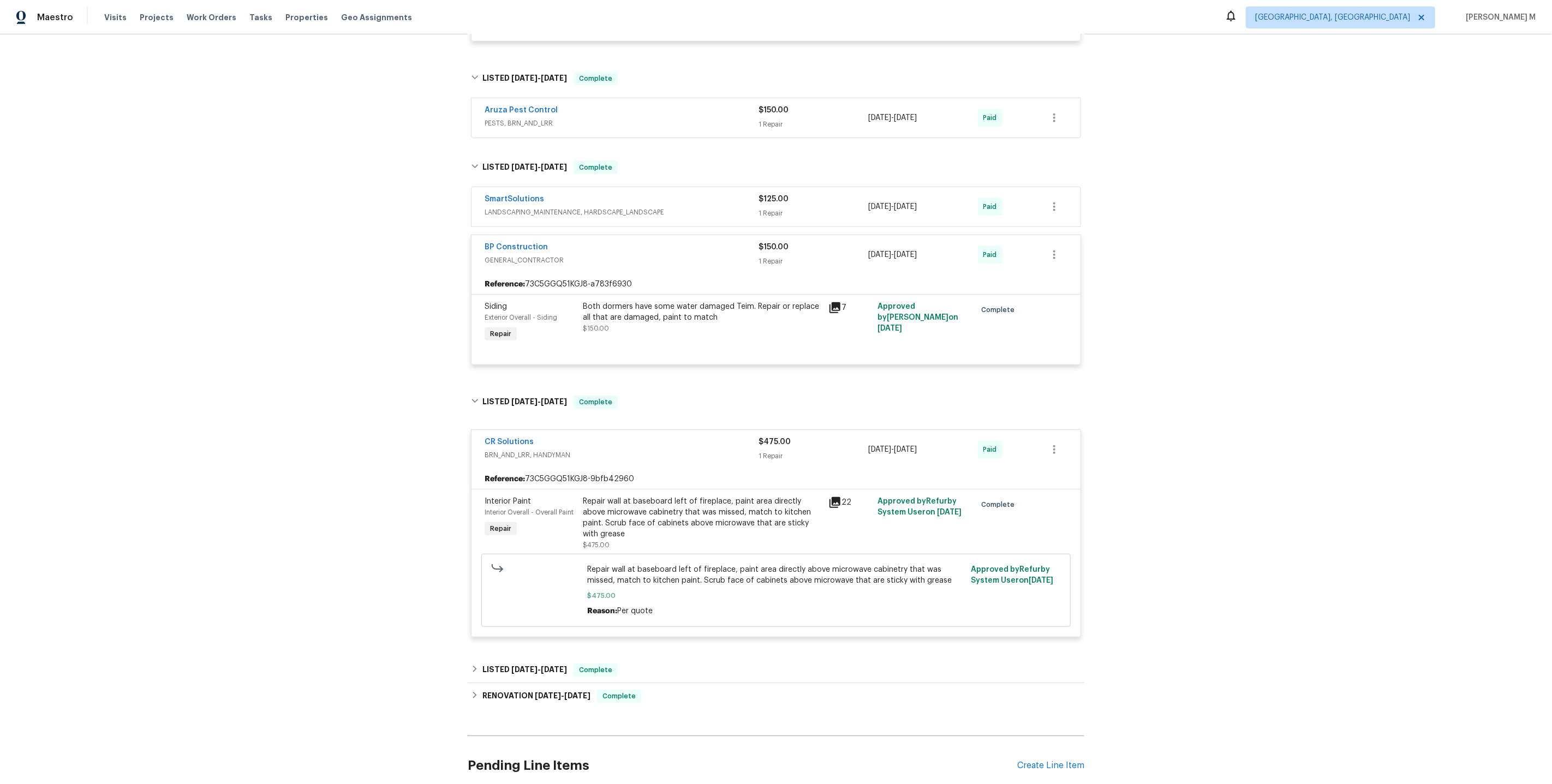
scroll to position [471, 0]
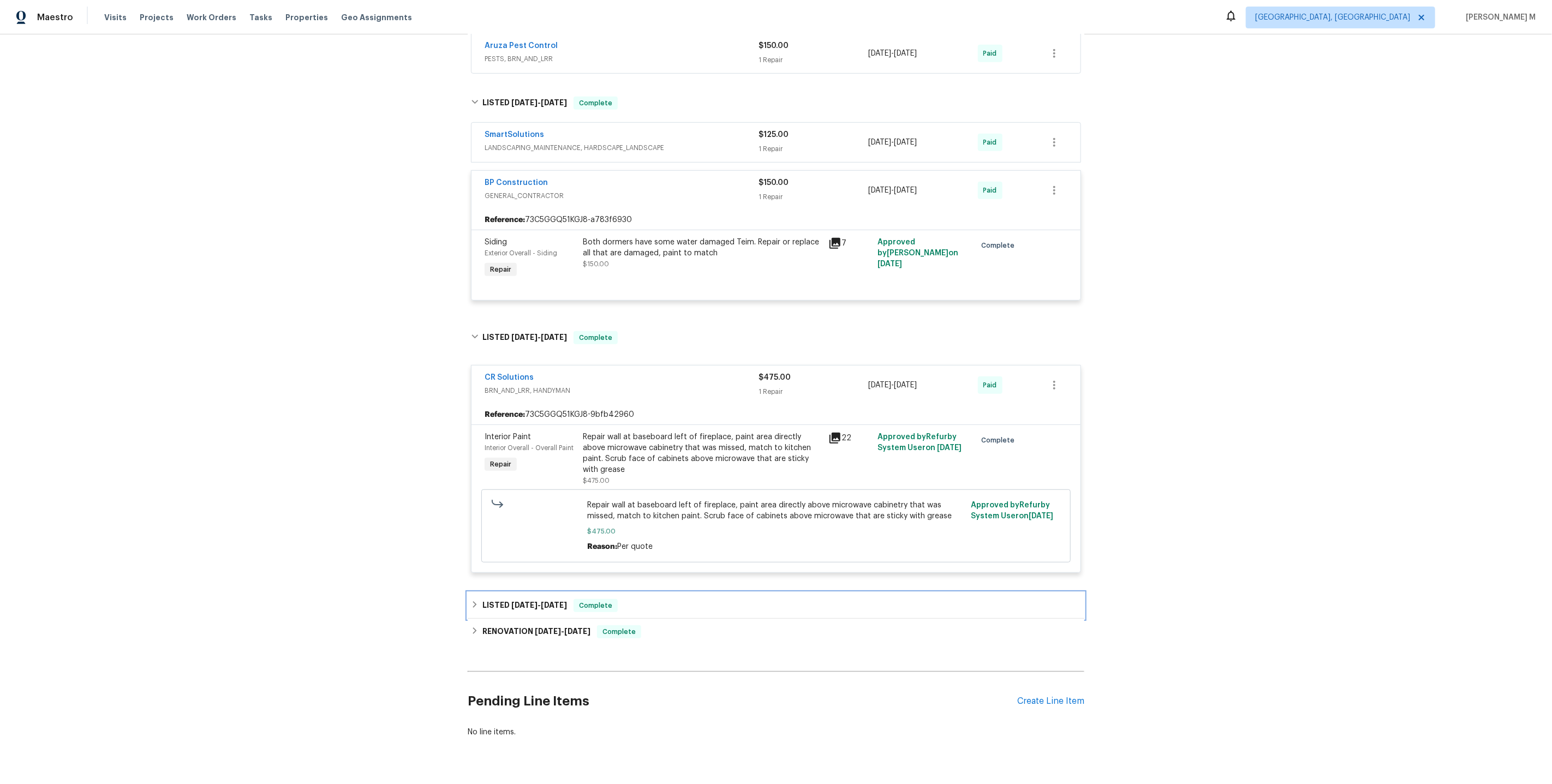
click at [547, 593] on div "LISTED 2/14/25 - 2/26/25 Complete" at bounding box center [776, 605] width 617 height 26
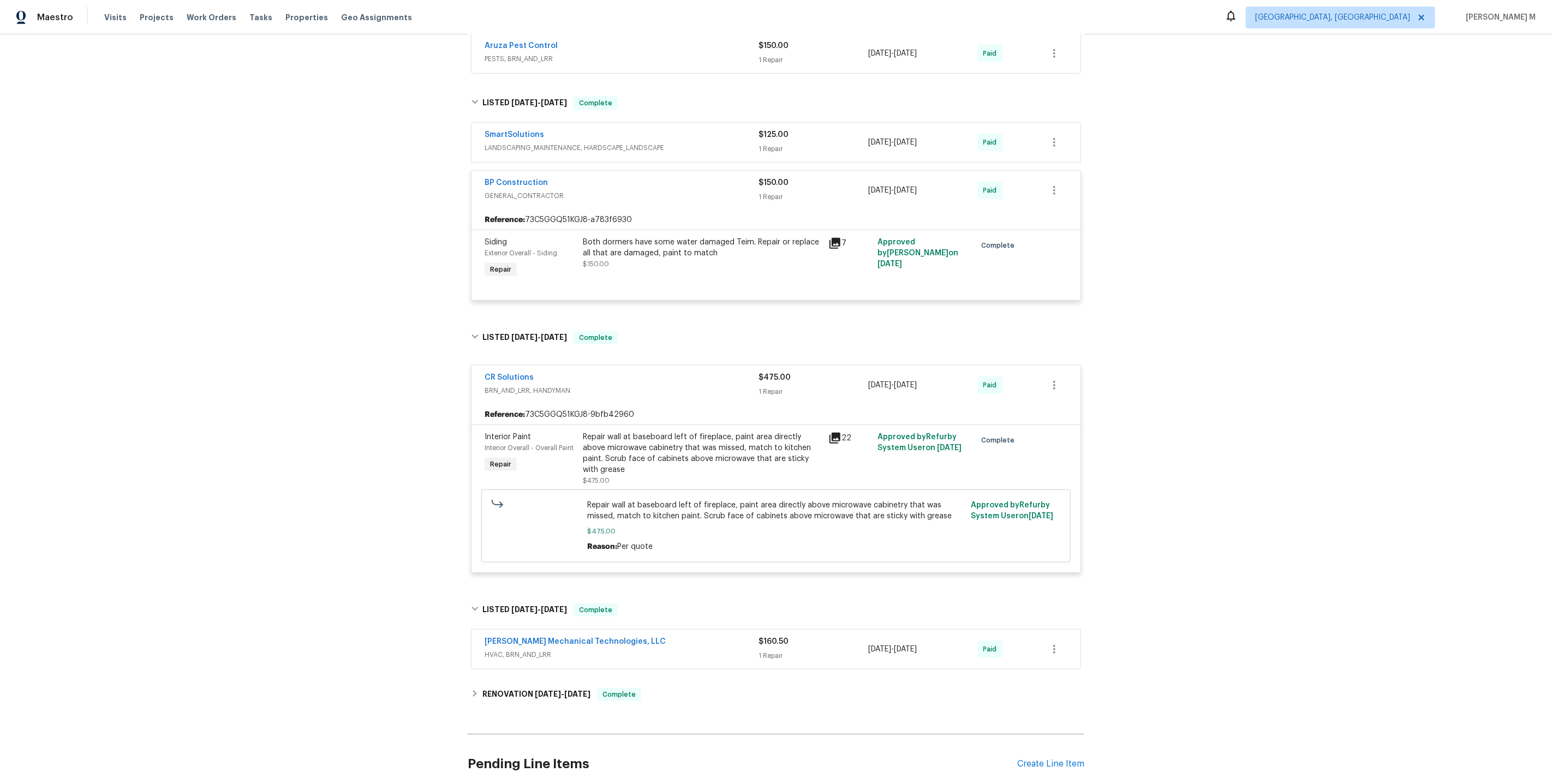
click at [517, 649] on span "HVAC, BRN_AND_LRR" at bounding box center [622, 655] width 274 height 11
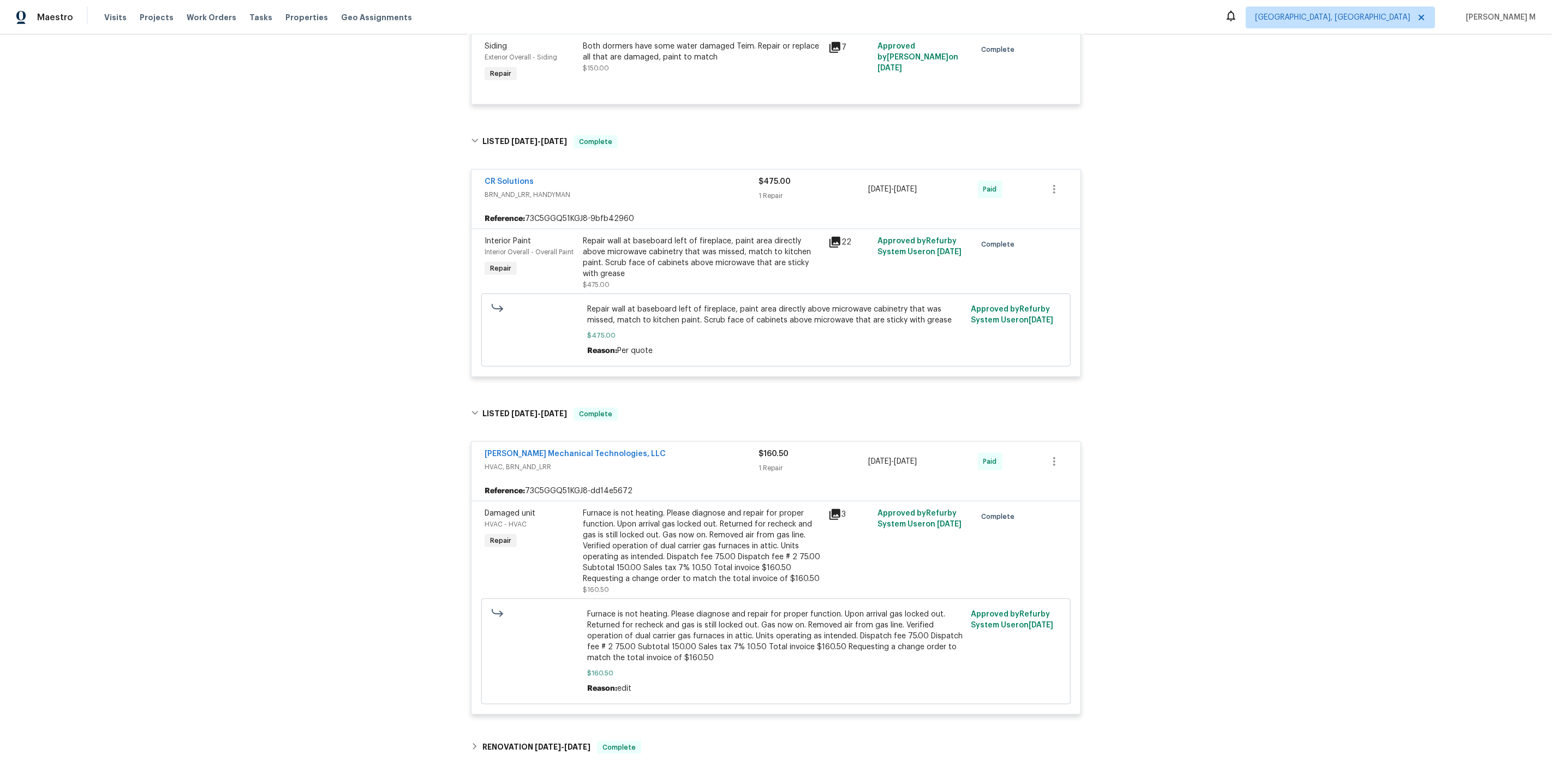
scroll to position [778, 0]
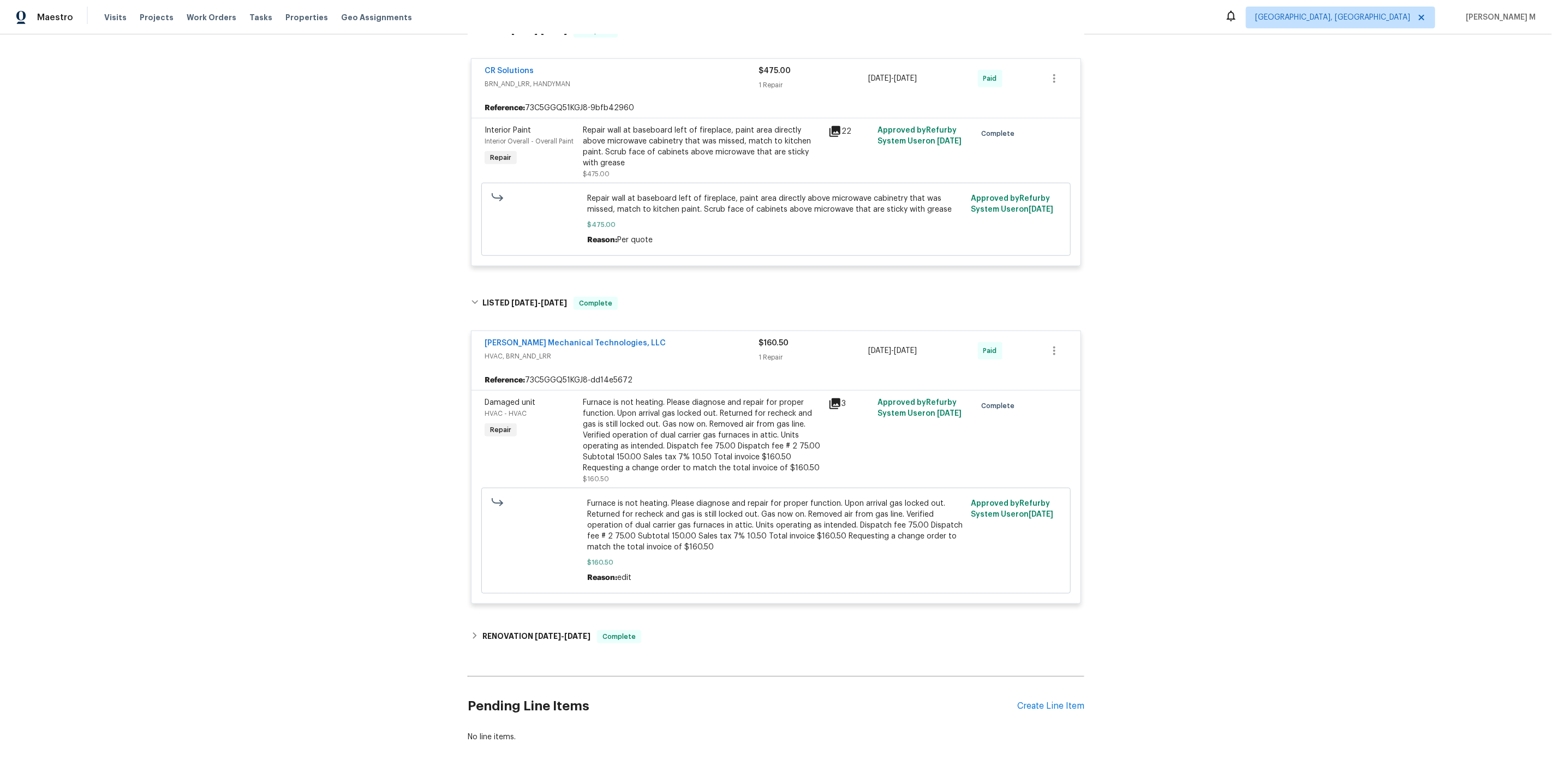
click at [517, 630] on div "Back to all projects 368 Pleasant Hill Dr SE, Concord, NC 28025 5 Beds | 4 Bath…" at bounding box center [776, 10] width 617 height 1482
click at [523, 630] on h6 "RENOVATION 1/15/25 - 1/23/25" at bounding box center [537, 636] width 108 height 13
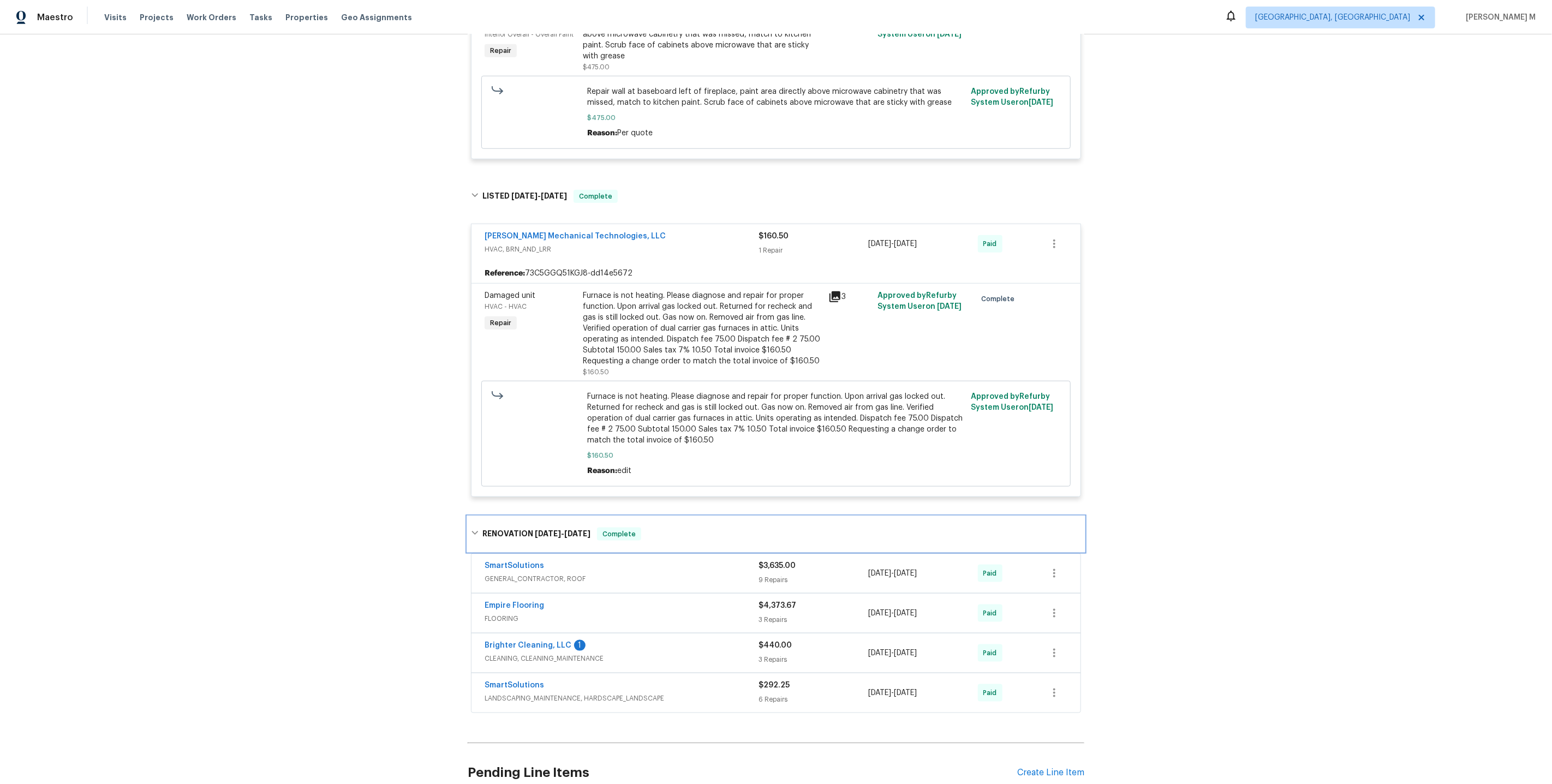
scroll to position [886, 0]
click at [539, 572] on span "GENERAL_CONTRACTOR, ROOF" at bounding box center [622, 578] width 274 height 11
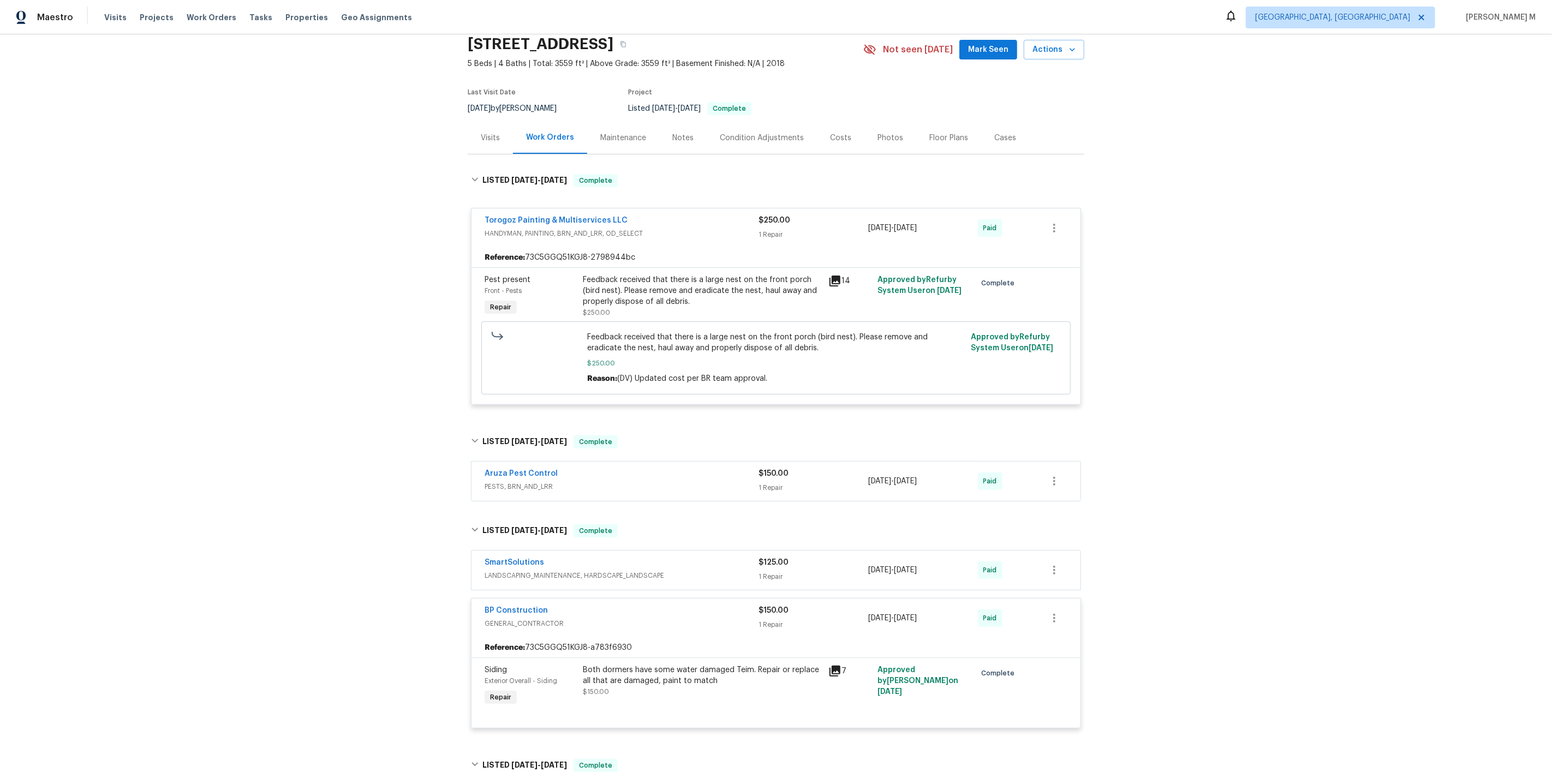
scroll to position [0, 0]
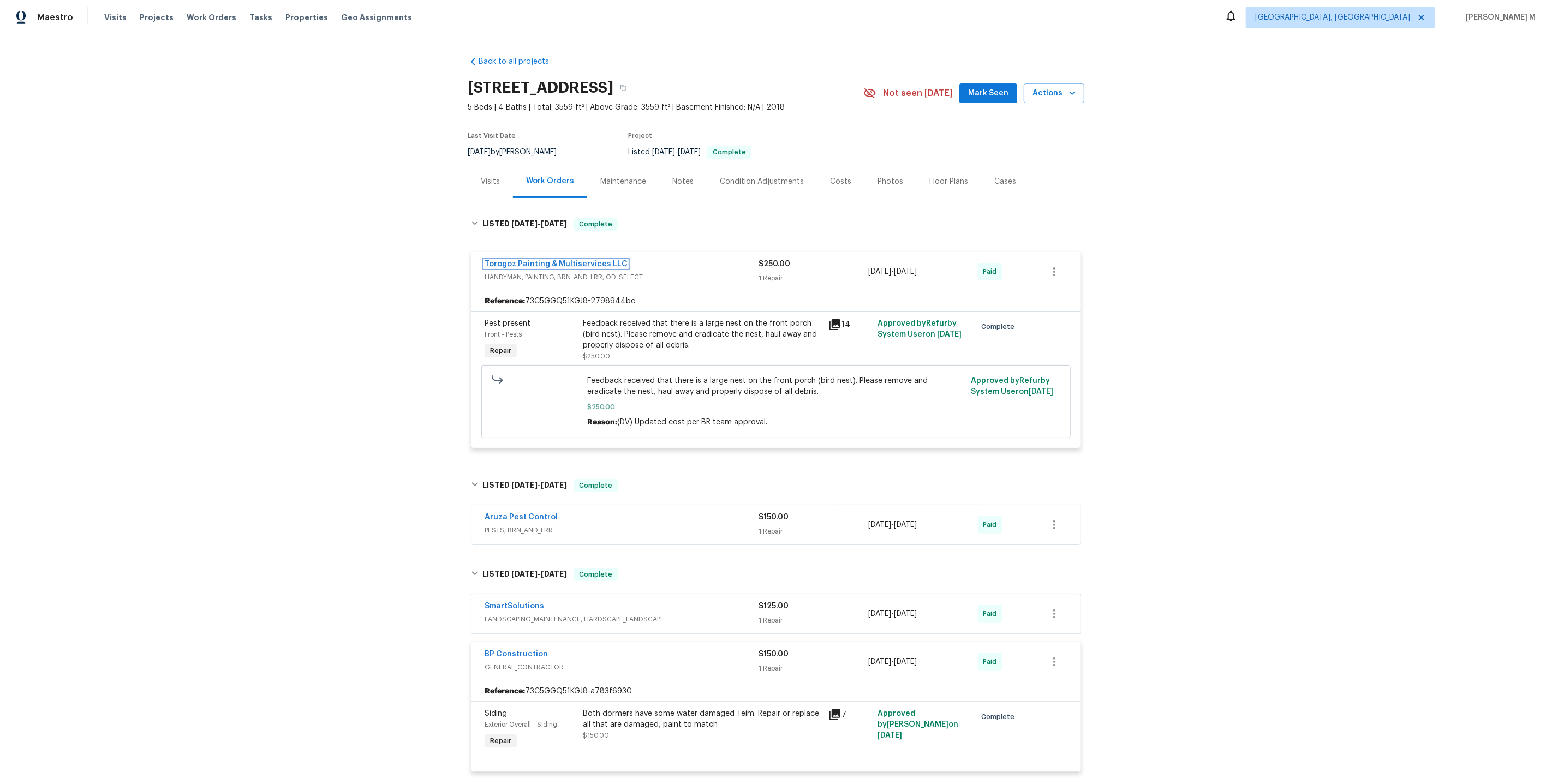
click at [561, 260] on link "Torogoz Painting & Multiservices LLC" at bounding box center [556, 264] width 143 height 7
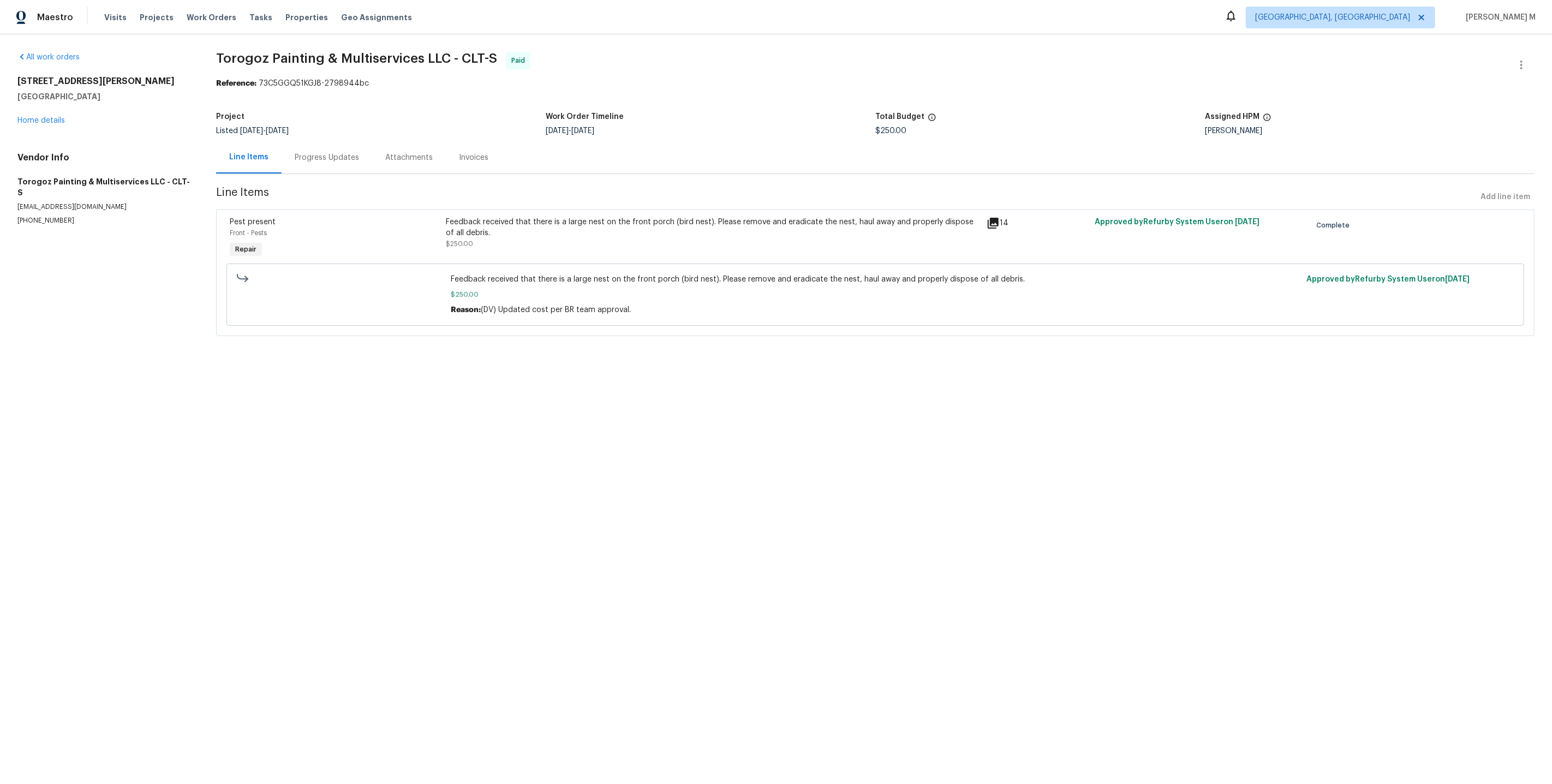
click at [502, 127] on div "Listed 8/19/2025 - 8/25/2025" at bounding box center [381, 131] width 330 height 7
click at [462, 113] on div "Project" at bounding box center [381, 120] width 330 height 14
click at [336, 159] on div "Progress Updates" at bounding box center [327, 158] width 90 height 32
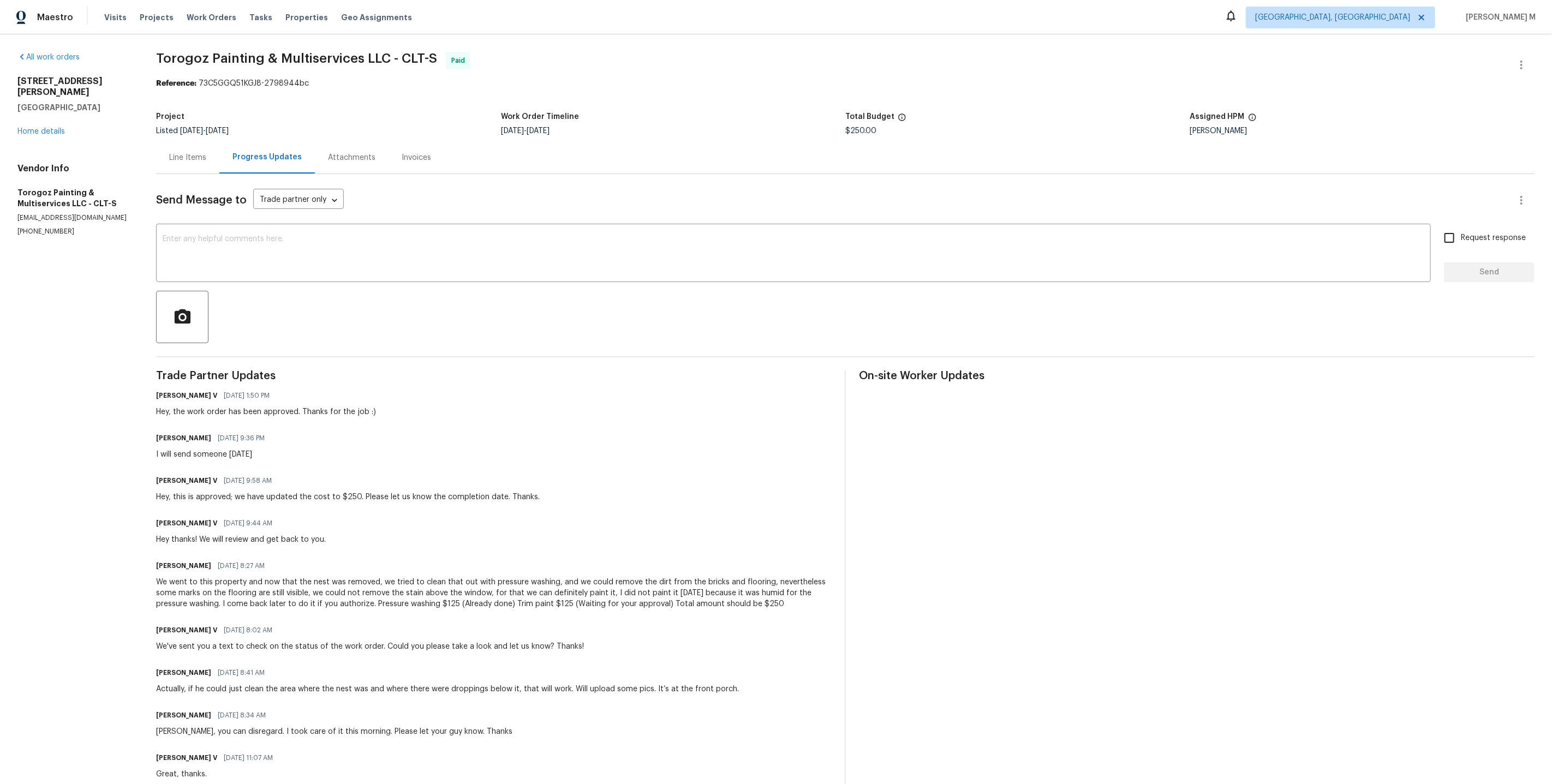
click at [249, 160] on div "Progress Updates" at bounding box center [267, 158] width 96 height 32
click at [196, 152] on div "Line Items" at bounding box center [187, 158] width 37 height 11
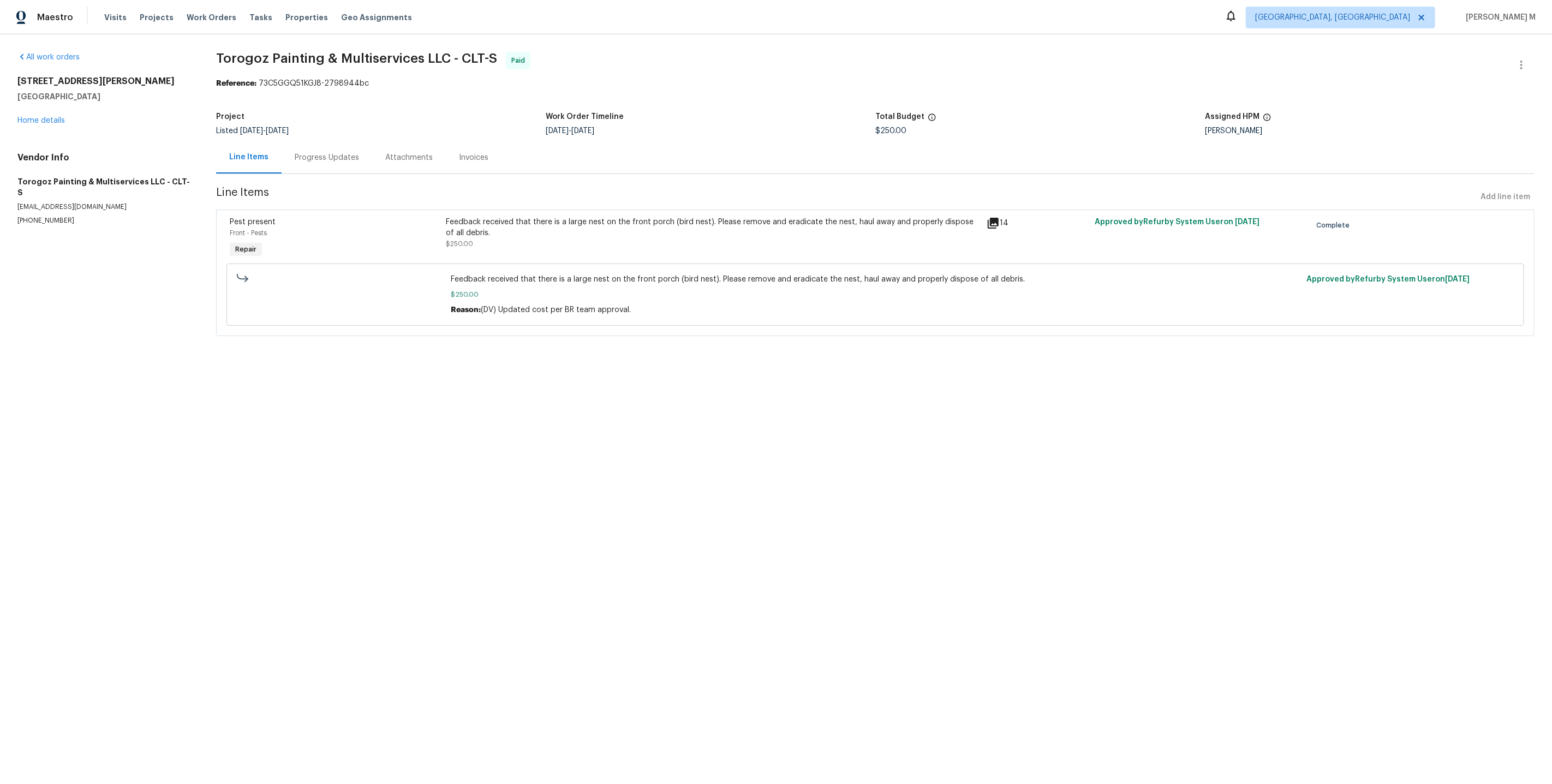
click at [742, 81] on div "Reference: 73C5GGQ51KGJ8-2798944bc" at bounding box center [876, 84] width 1319 height 11
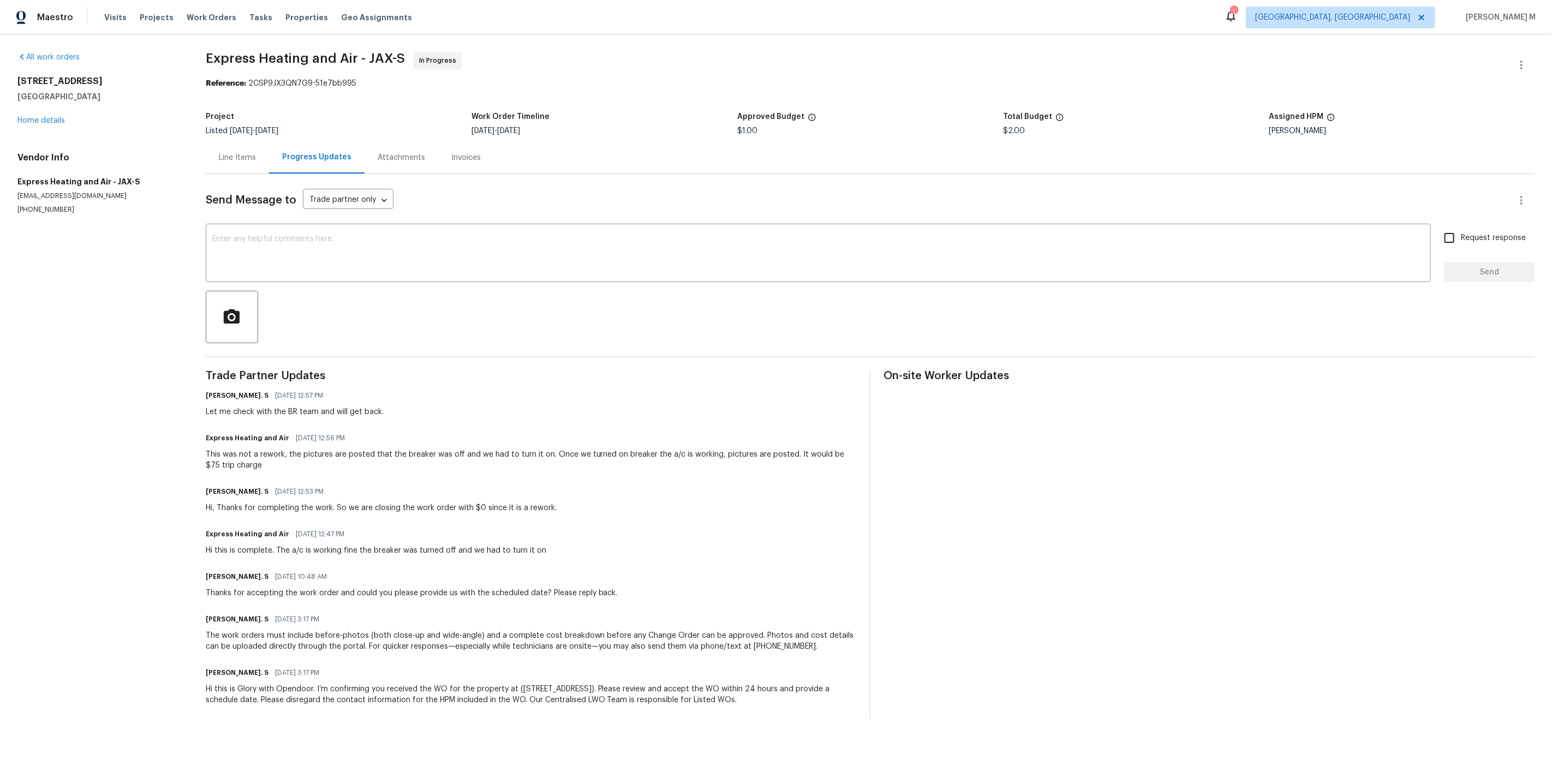
click at [365, 526] on div "Express Heating and Air [DATE] 12:47 PM Hi this is complete. The a/c is working…" at bounding box center [376, 541] width 340 height 30
drag, startPoint x: 238, startPoint y: 400, endPoint x: 566, endPoint y: 423, distance: 328.8
click at [566, 423] on div "Trade Partner Updates [PERSON_NAME]. S [DATE] 12:57 PM Let me check with the BR…" at bounding box center [531, 545] width 651 height 348
click at [566, 431] on div "Express Heating and Air [DATE] 12:56 PM" at bounding box center [531, 438] width 651 height 16
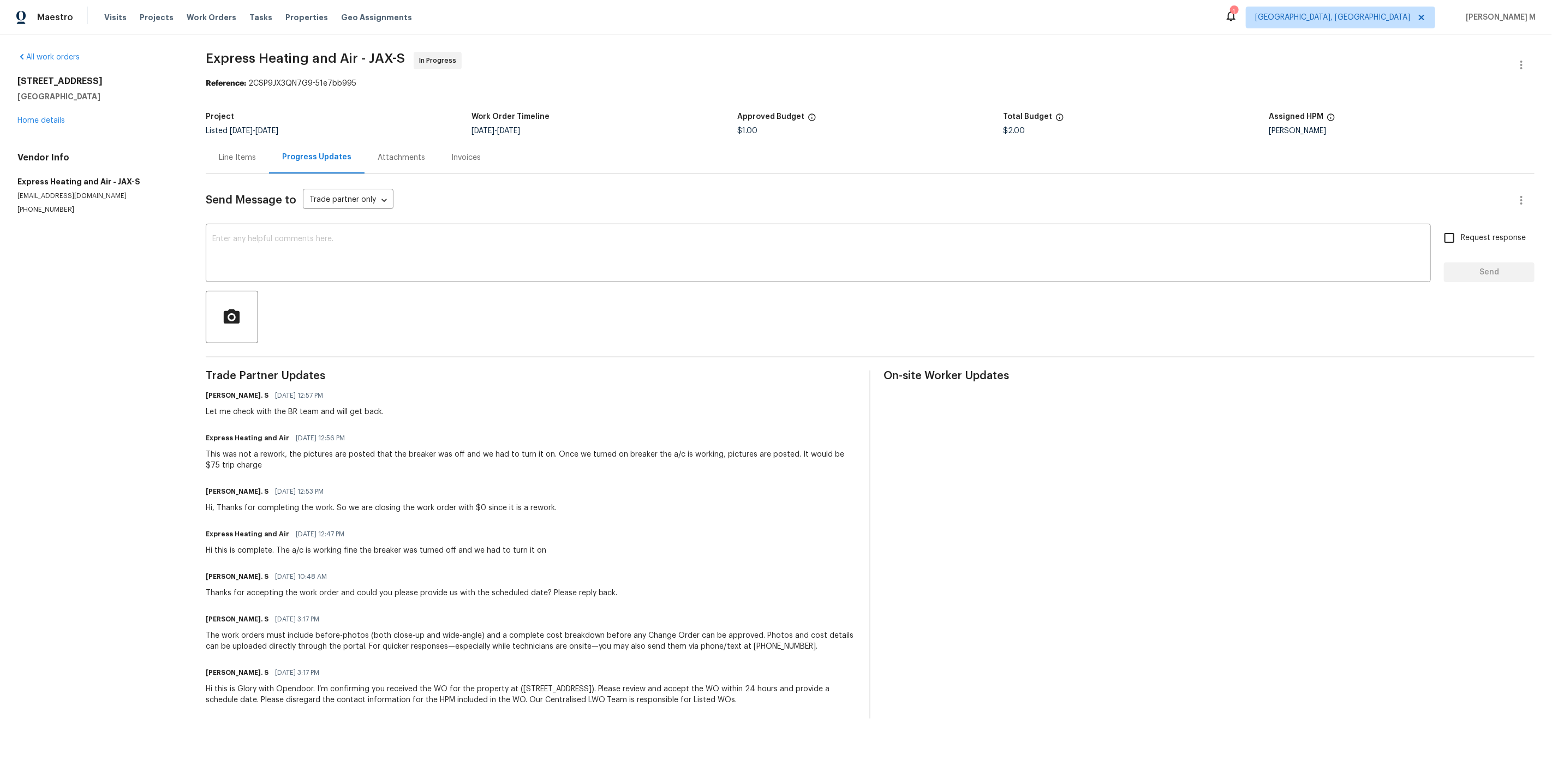
click at [221, 154] on div "Line Items" at bounding box center [237, 158] width 37 height 11
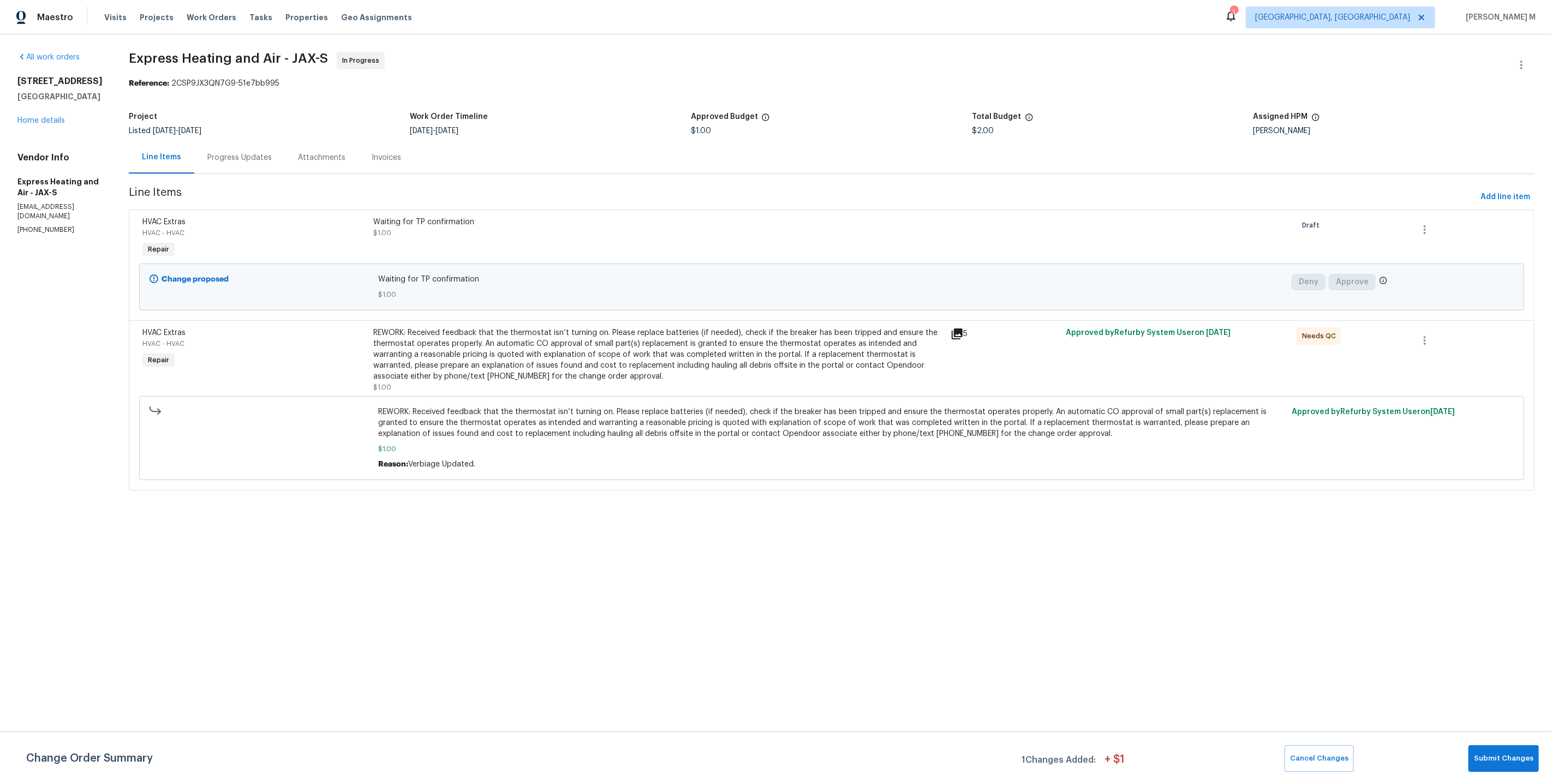
click at [1539, 776] on div "Change Order Summary 1 Changes Added: + $ 1 Cancel Changes Submit Changes" at bounding box center [776, 758] width 1552 height 53
click at [1528, 762] on span "Submit Changes" at bounding box center [1503, 758] width 59 height 13
click at [897, 521] on html "Maestro Visits Projects Work Orders Tasks Properties Geo Assignments 1 Albuquer…" at bounding box center [776, 260] width 1552 height 521
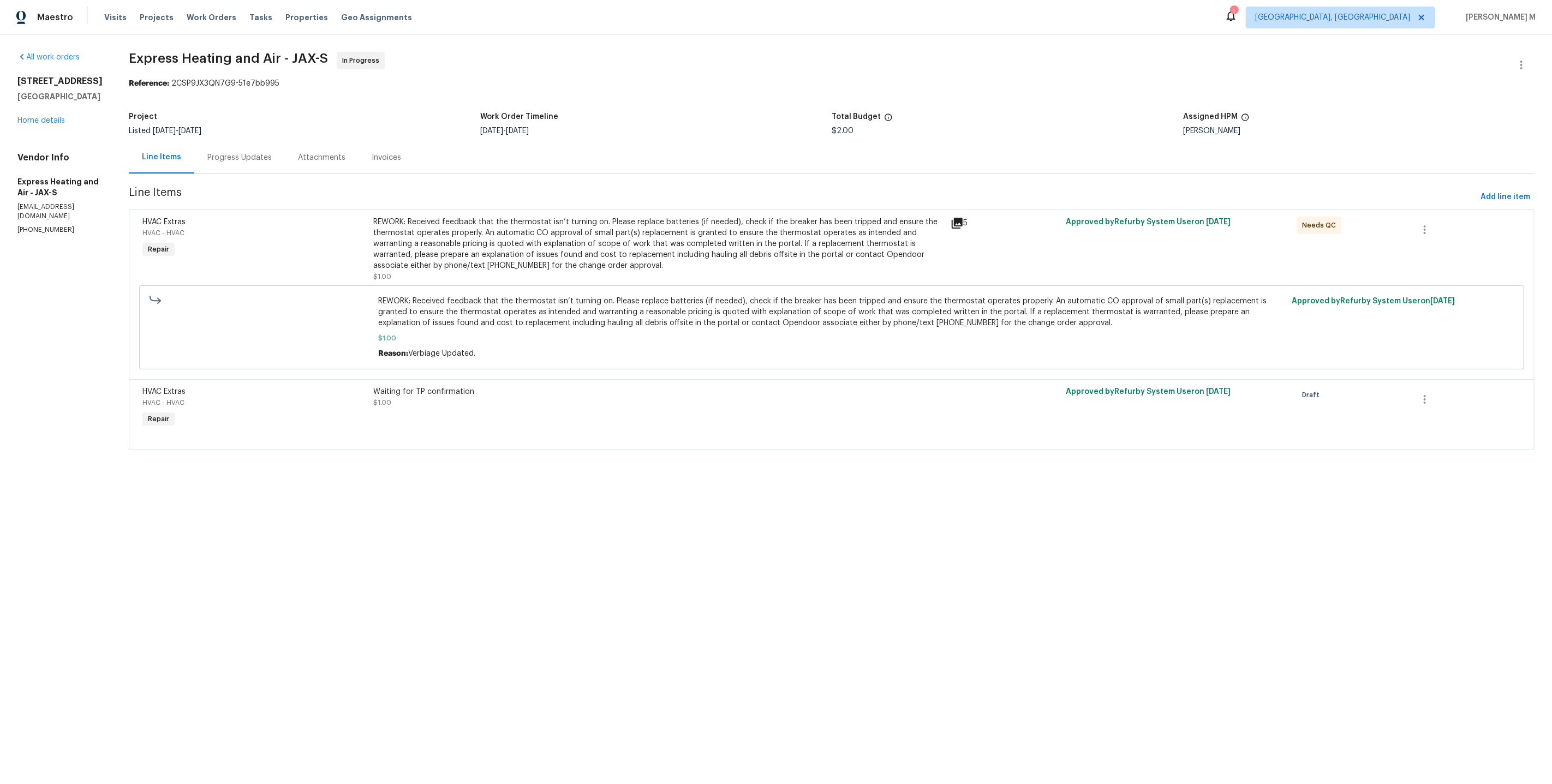
click at [523, 242] on div "REWORK: Received feedback that the thermostat isn’t turning on. Please replace …" at bounding box center [659, 243] width 571 height 55
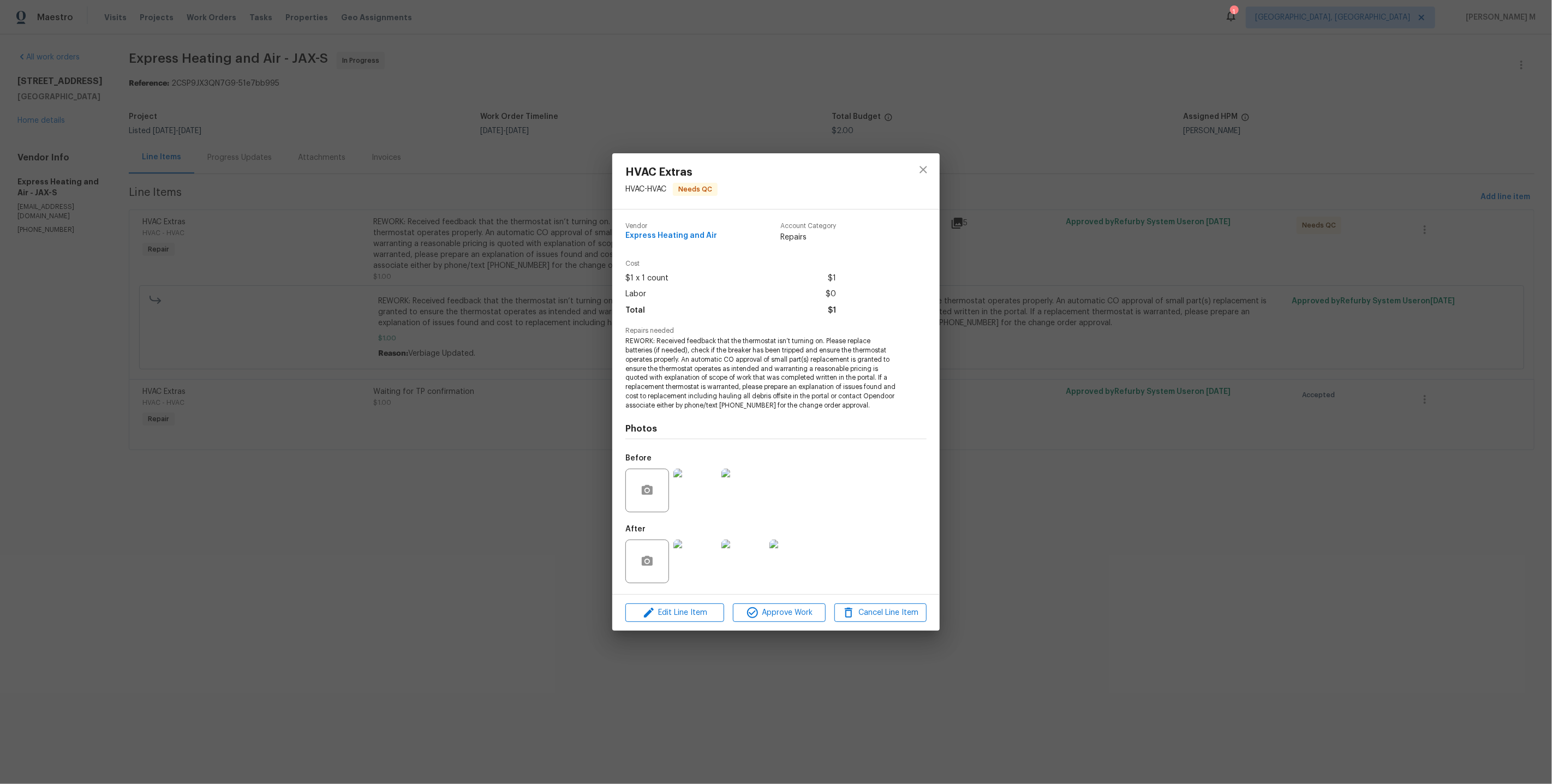
click at [1192, 607] on div "HVAC Extras HVAC - HVAC Needs QC Vendor Express Heating and Air Account Categor…" at bounding box center [776, 392] width 1552 height 784
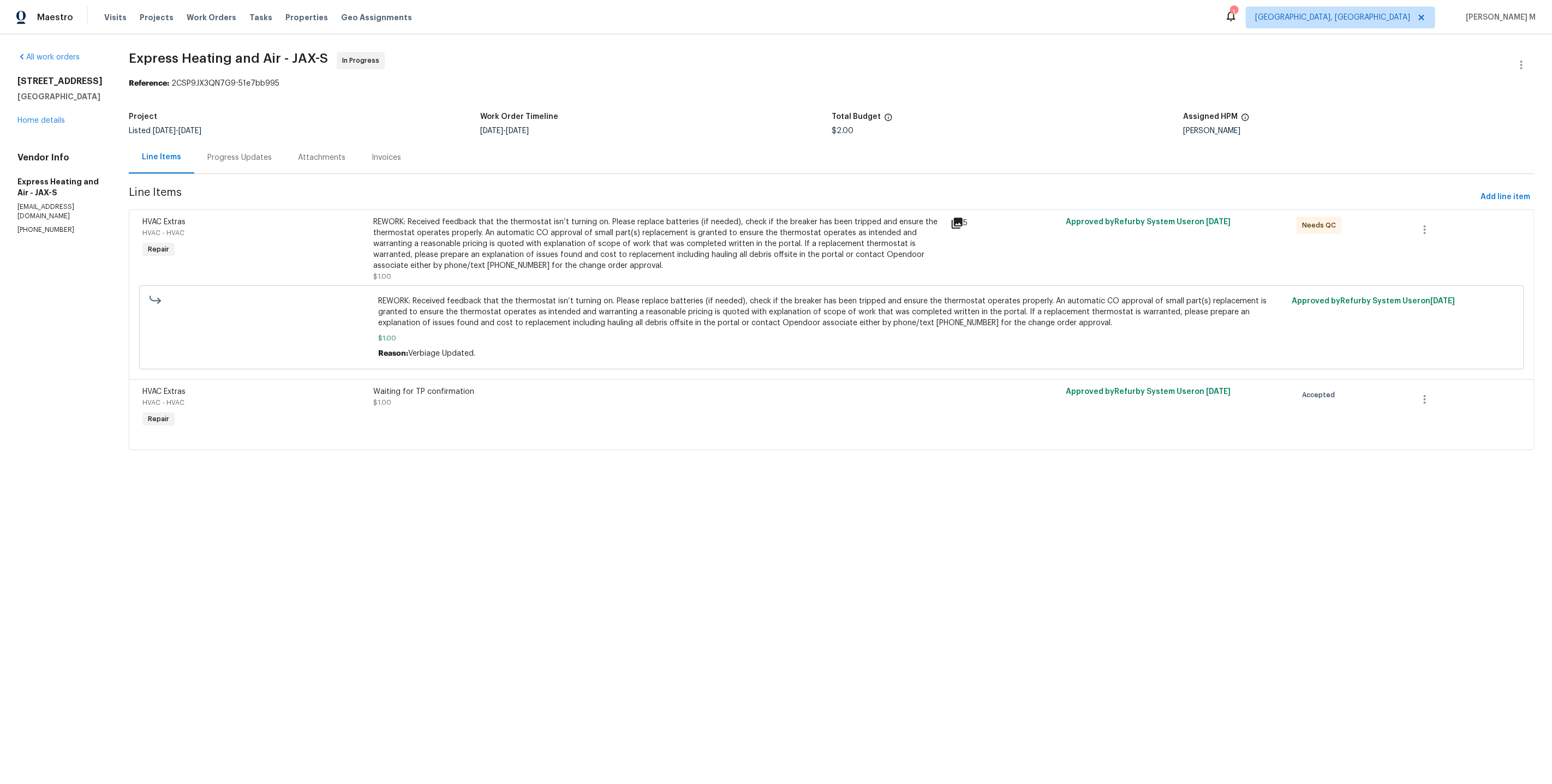
click at [576, 235] on div "REWORK: Received feedback that the thermostat isn’t turning on. Please replace …" at bounding box center [659, 243] width 571 height 55
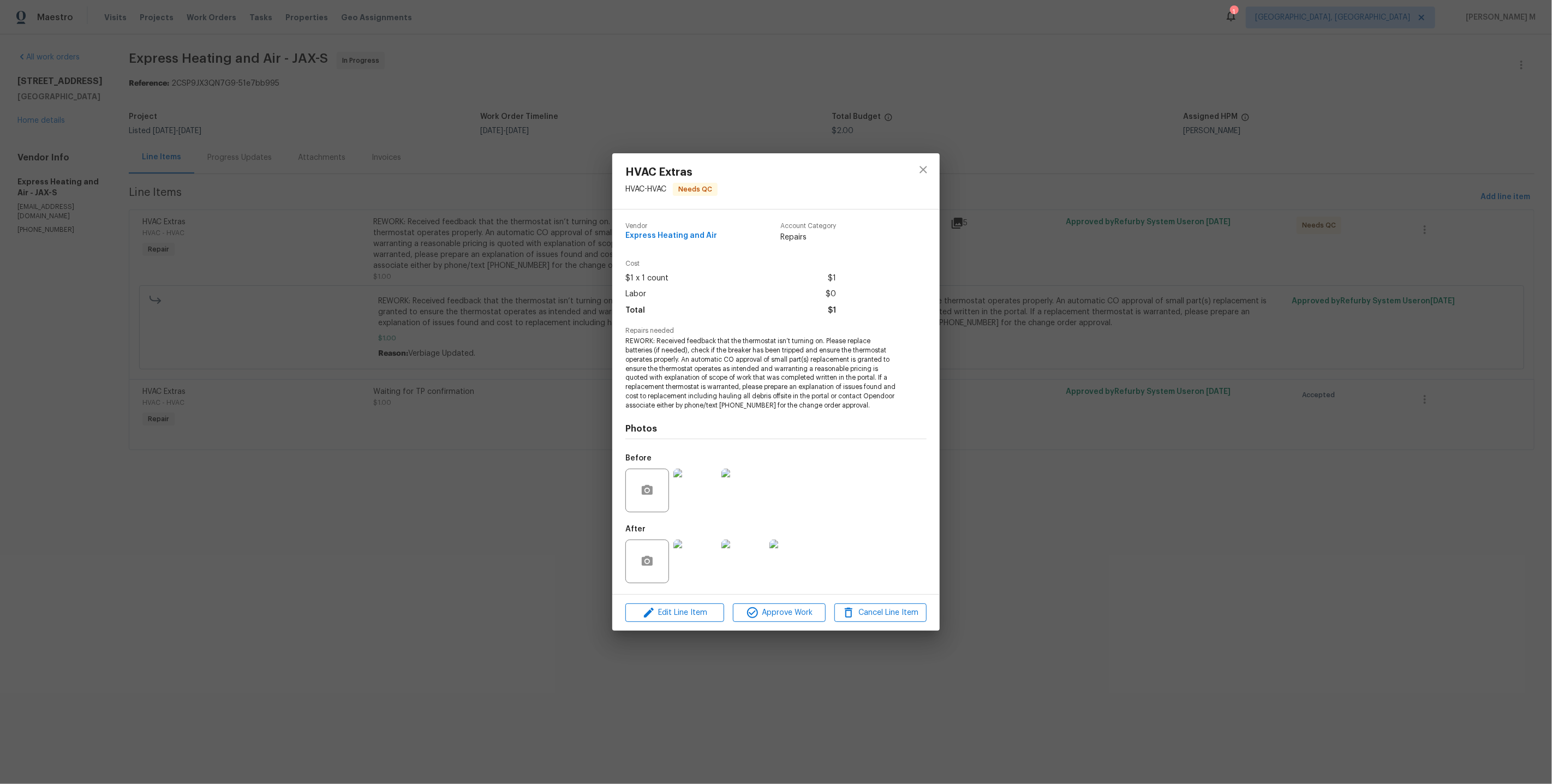
click at [694, 554] on img at bounding box center [695, 562] width 44 height 44
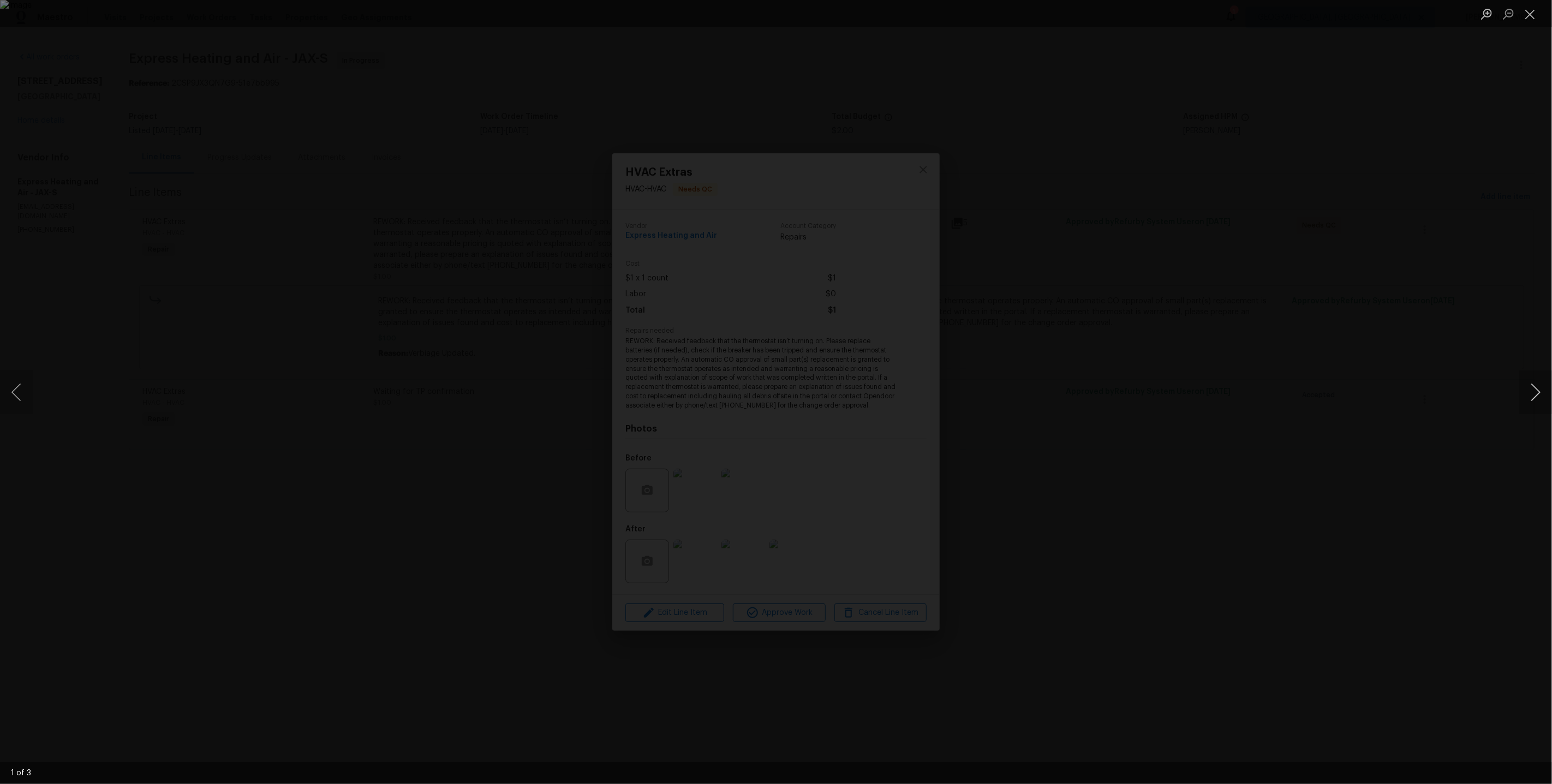
click at [1546, 384] on button "Next image" at bounding box center [1535, 392] width 33 height 44
click at [1544, 384] on button "Next image" at bounding box center [1535, 392] width 33 height 44
click at [1427, 235] on div "Lightbox" at bounding box center [776, 392] width 1552 height 784
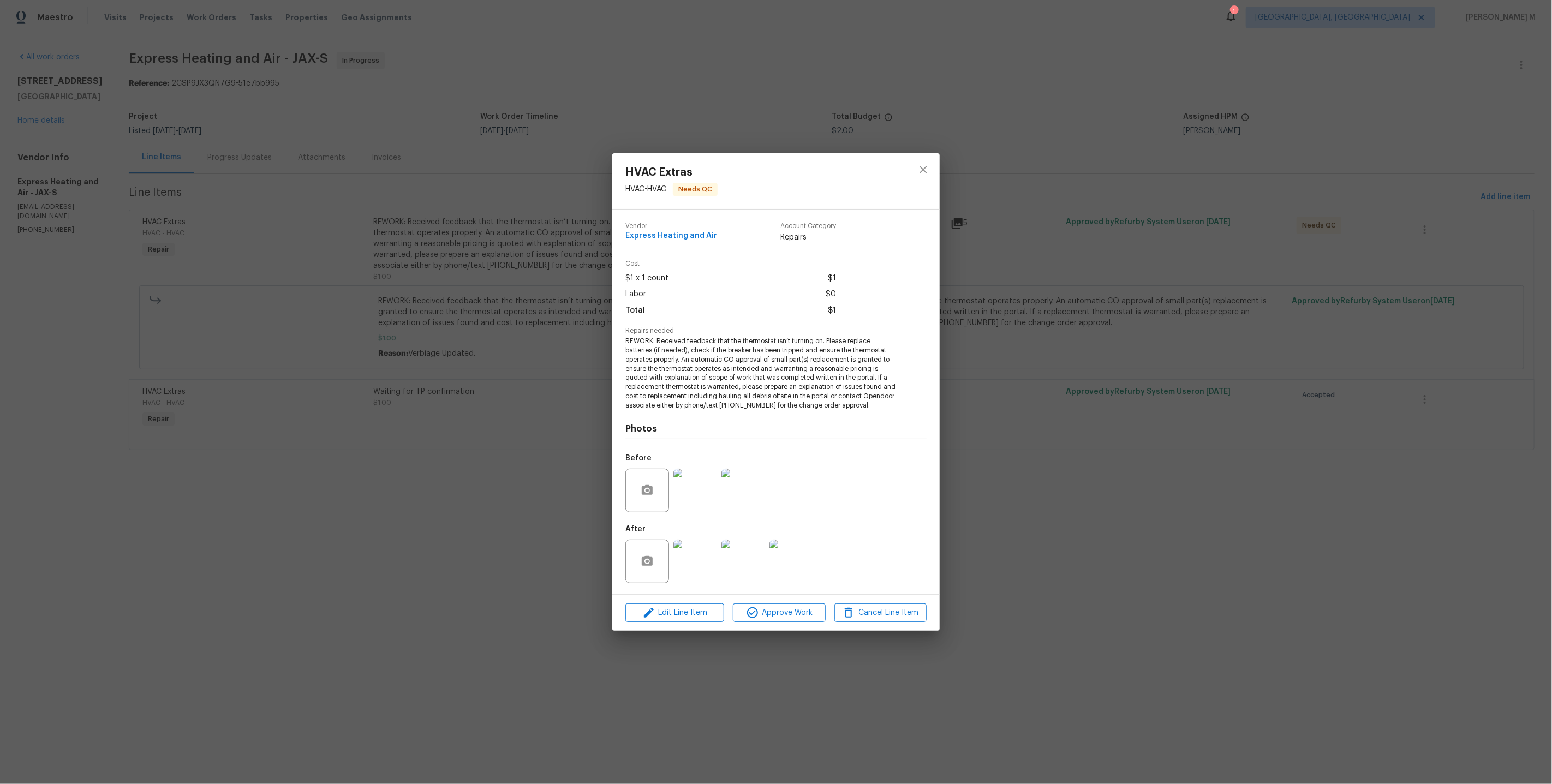
click at [1427, 235] on div "HVAC Extras HVAC - HVAC Needs QC Vendor Express Heating and Air Account Categor…" at bounding box center [776, 392] width 1552 height 784
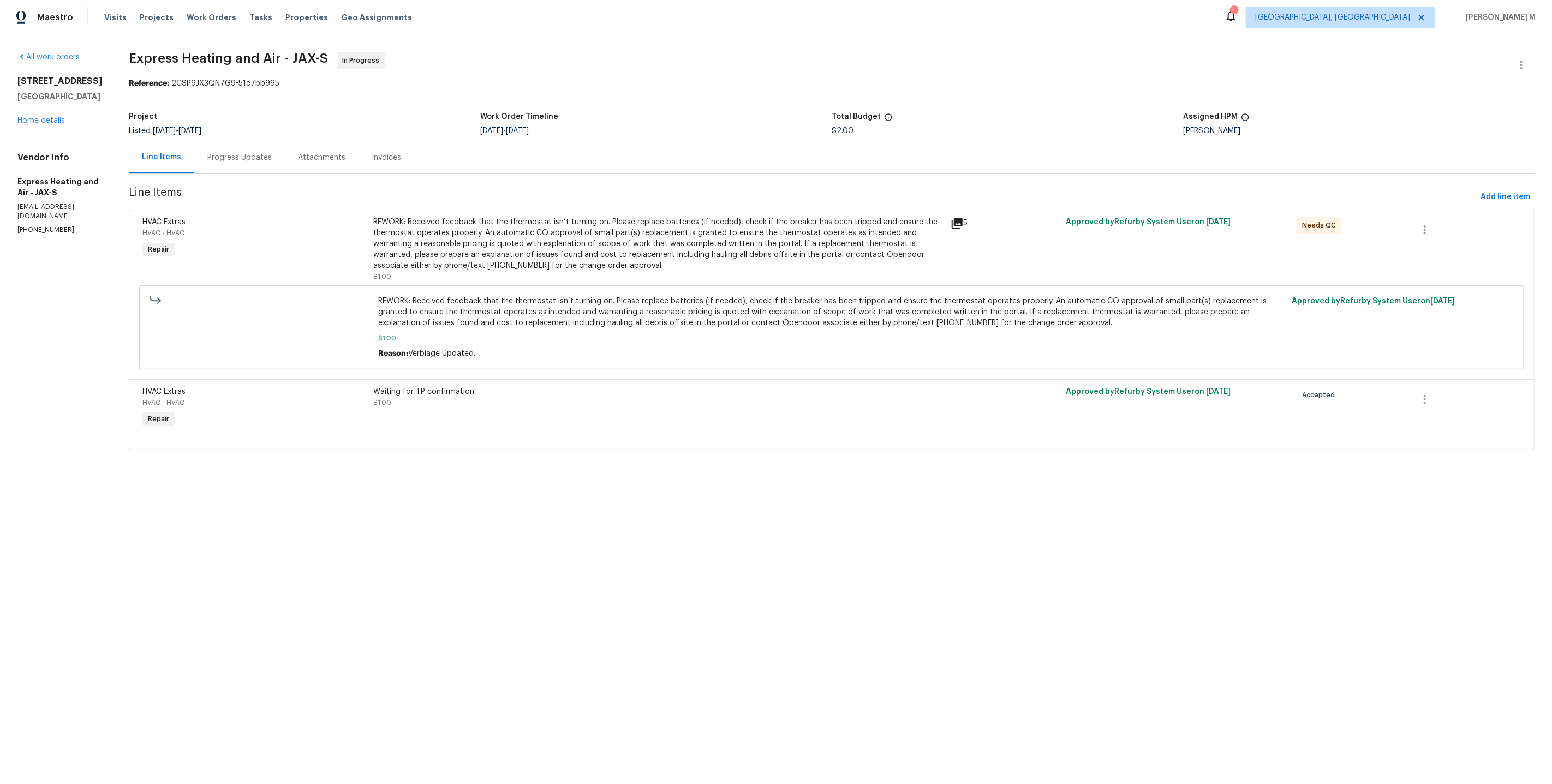
click at [227, 146] on div "Progress Updates" at bounding box center [239, 158] width 90 height 32
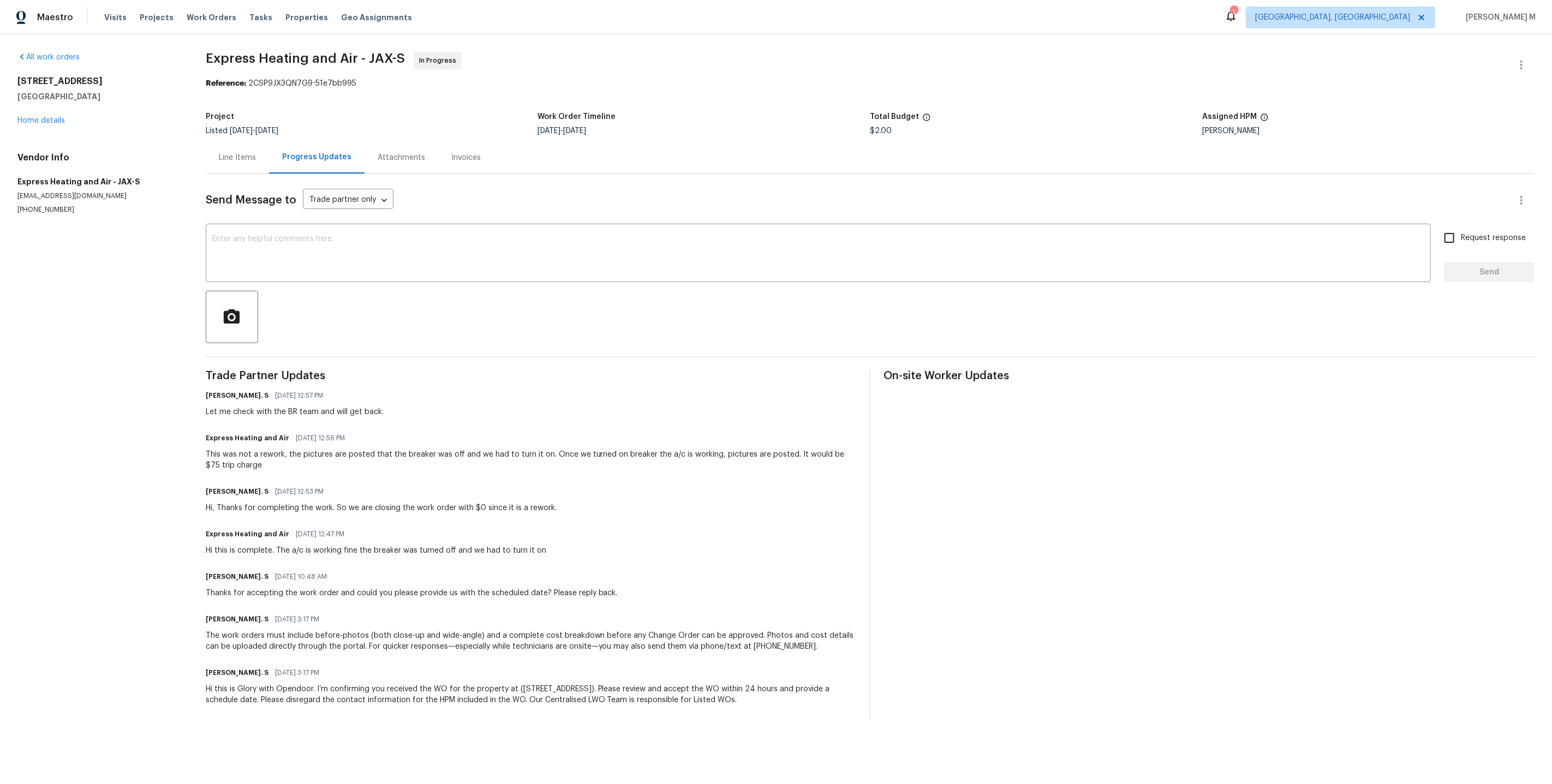
click at [390, 334] on div "Send Message to Trade partner only Trade partner only ​ x ​ Request response Se…" at bounding box center [870, 446] width 1329 height 545
click at [50, 111] on div "8513 Star Leaf Ct Jacksonville, FL 32210 Home details" at bounding box center [98, 101] width 162 height 50
click at [634, 61] on span "Express Heating and Air - JAX-S In Progress" at bounding box center [857, 65] width 1303 height 26
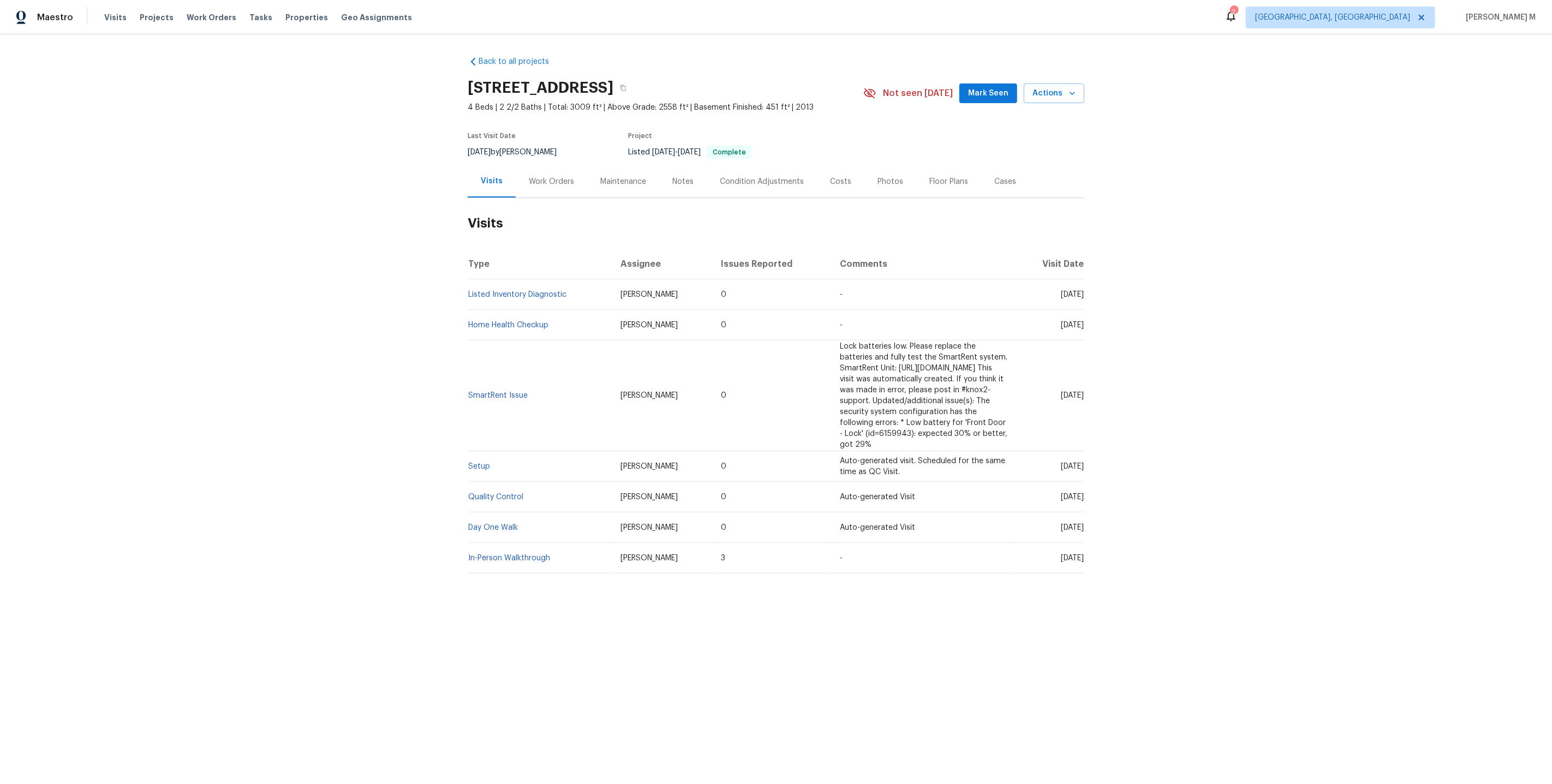
click at [539, 178] on div "Work Orders" at bounding box center [551, 181] width 45 height 11
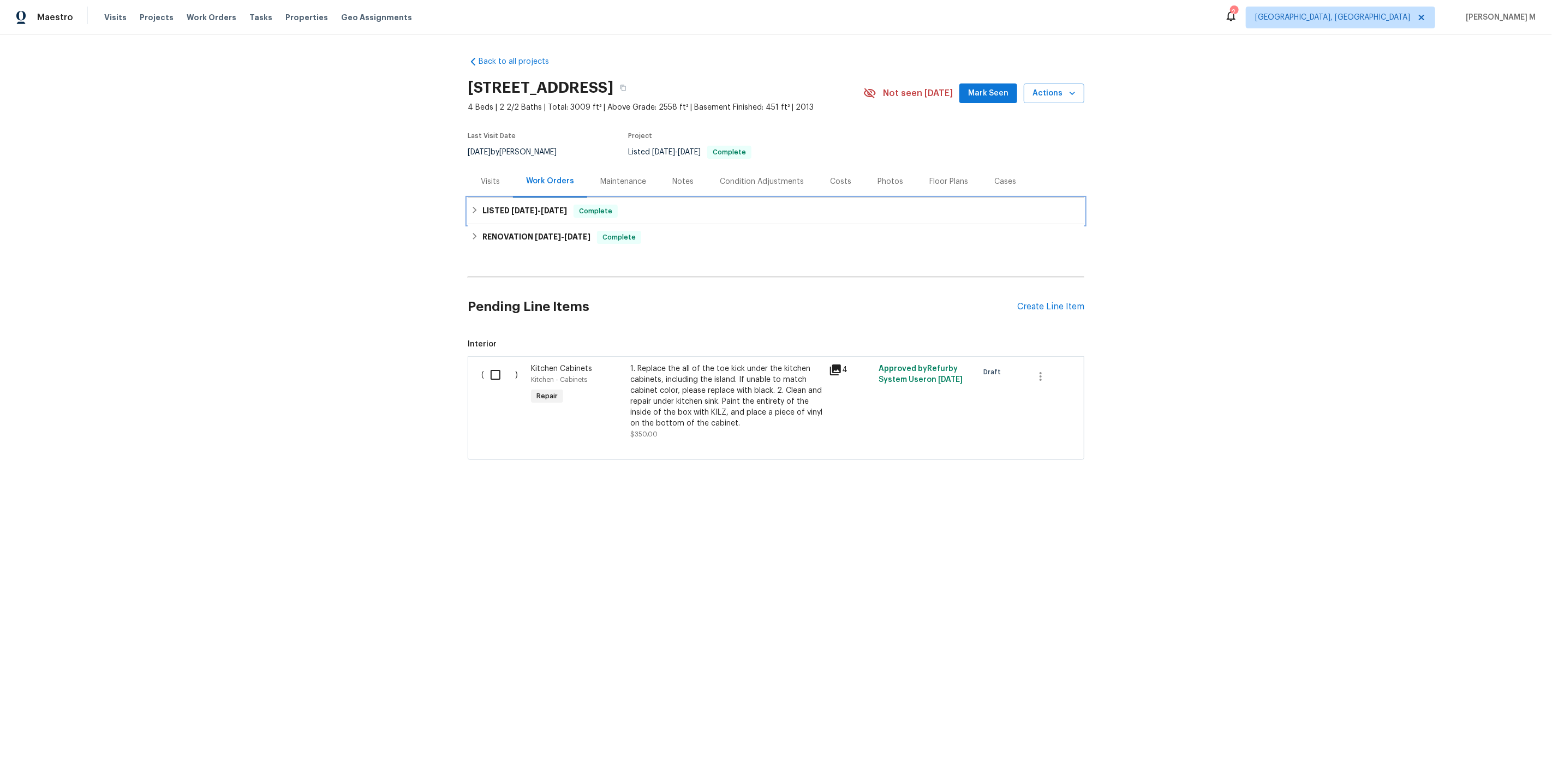
click at [529, 208] on span "7/31/25" at bounding box center [524, 210] width 26 height 7
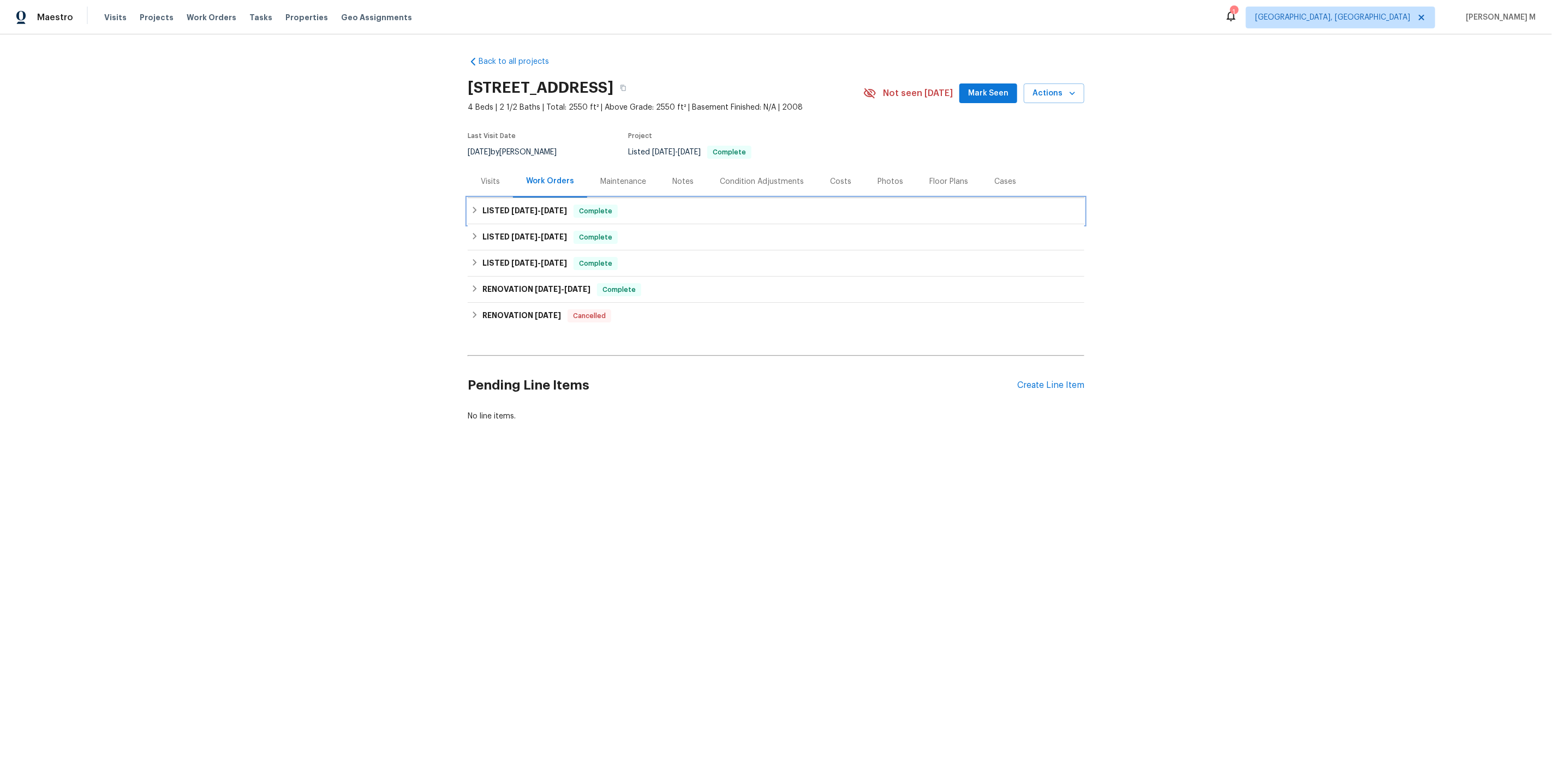
click at [492, 208] on h6 "LISTED [DATE] - [DATE]" at bounding box center [525, 211] width 84 height 13
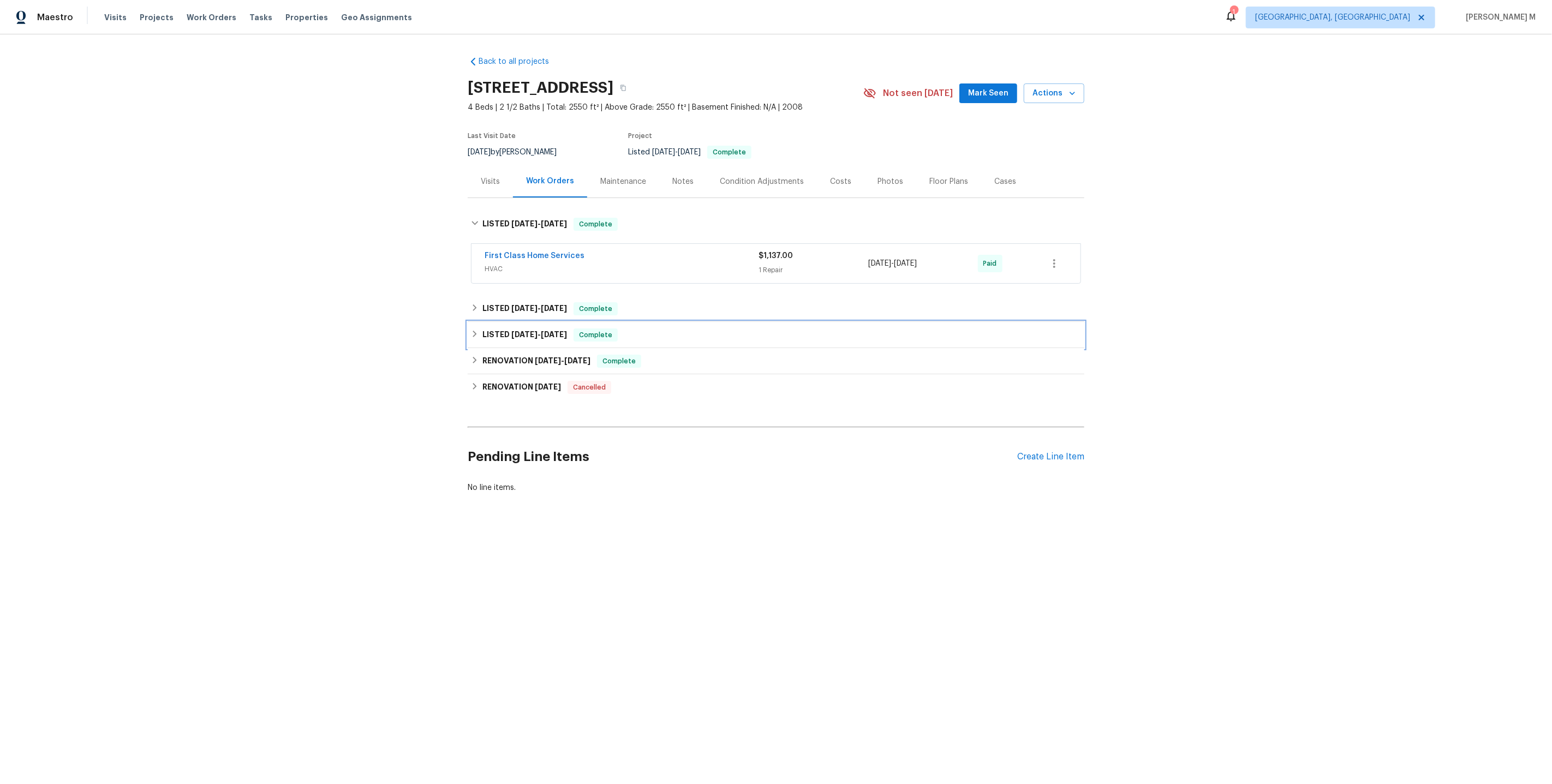
click at [500, 322] on div "LISTED [DATE] - [DATE] Complete" at bounding box center [776, 335] width 617 height 26
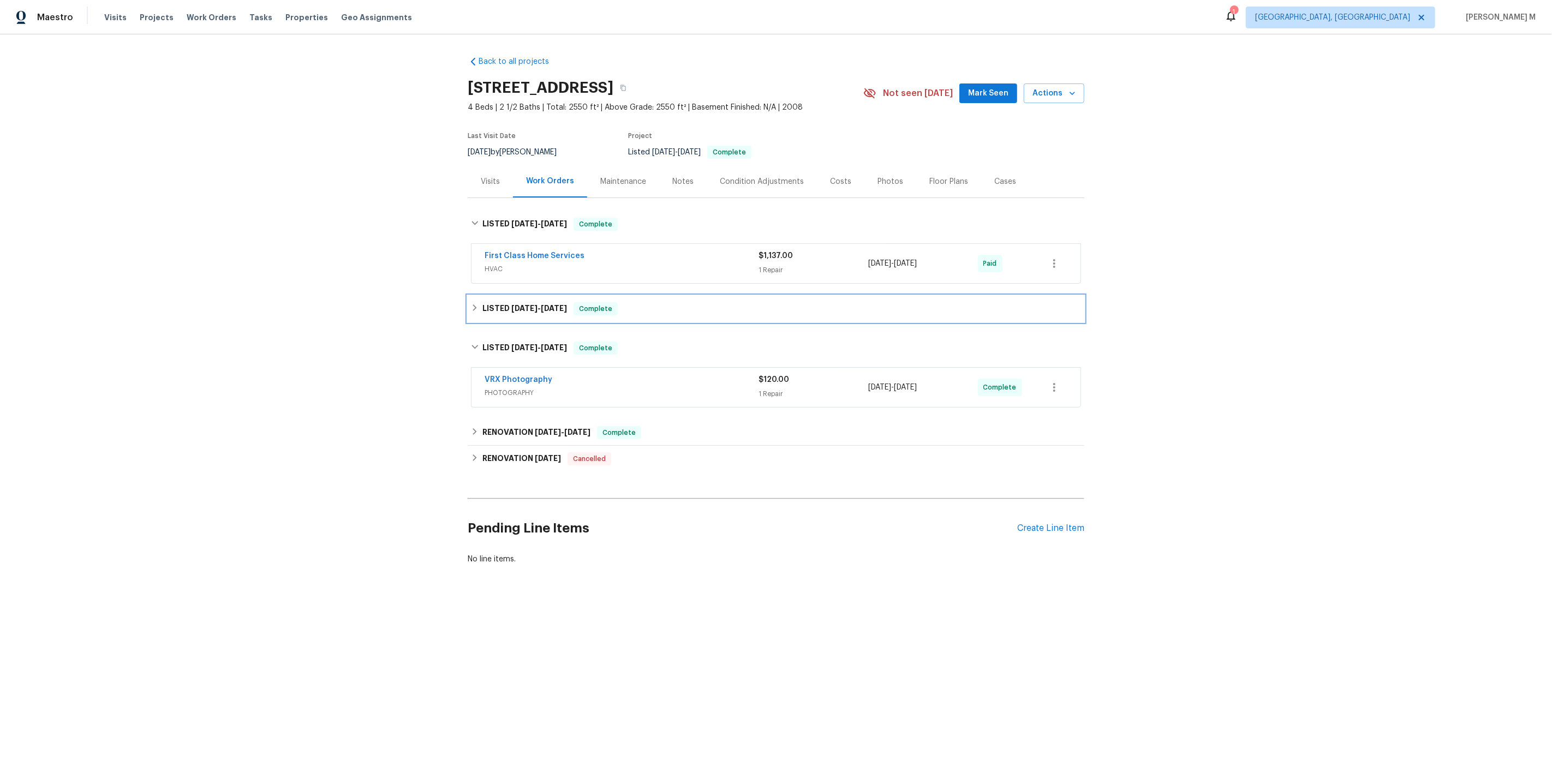
click at [533, 311] on div "LISTED [DATE] - [DATE] Complete" at bounding box center [776, 309] width 617 height 26
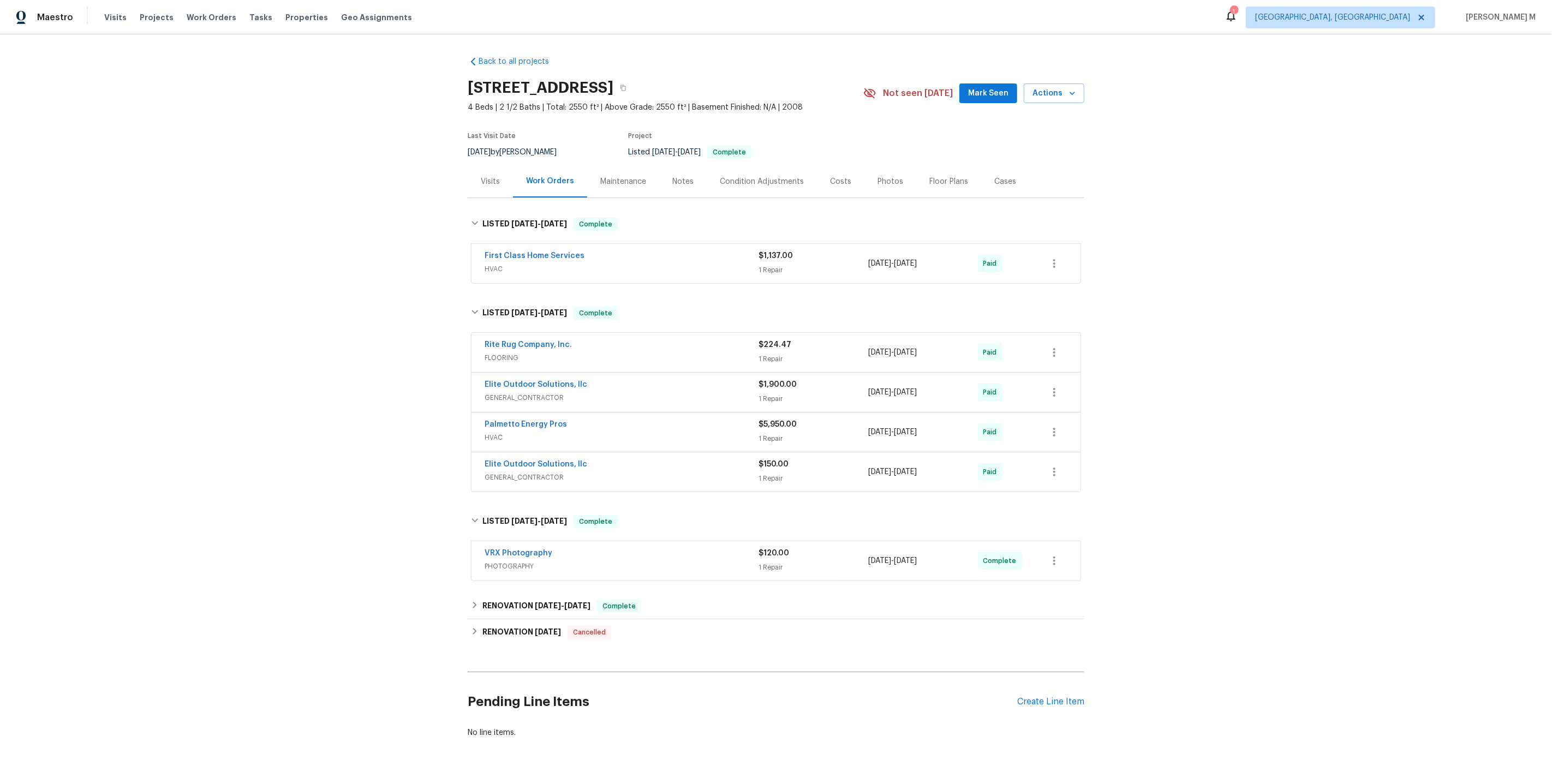
click at [603, 184] on div "Maintenance" at bounding box center [623, 181] width 72 height 32
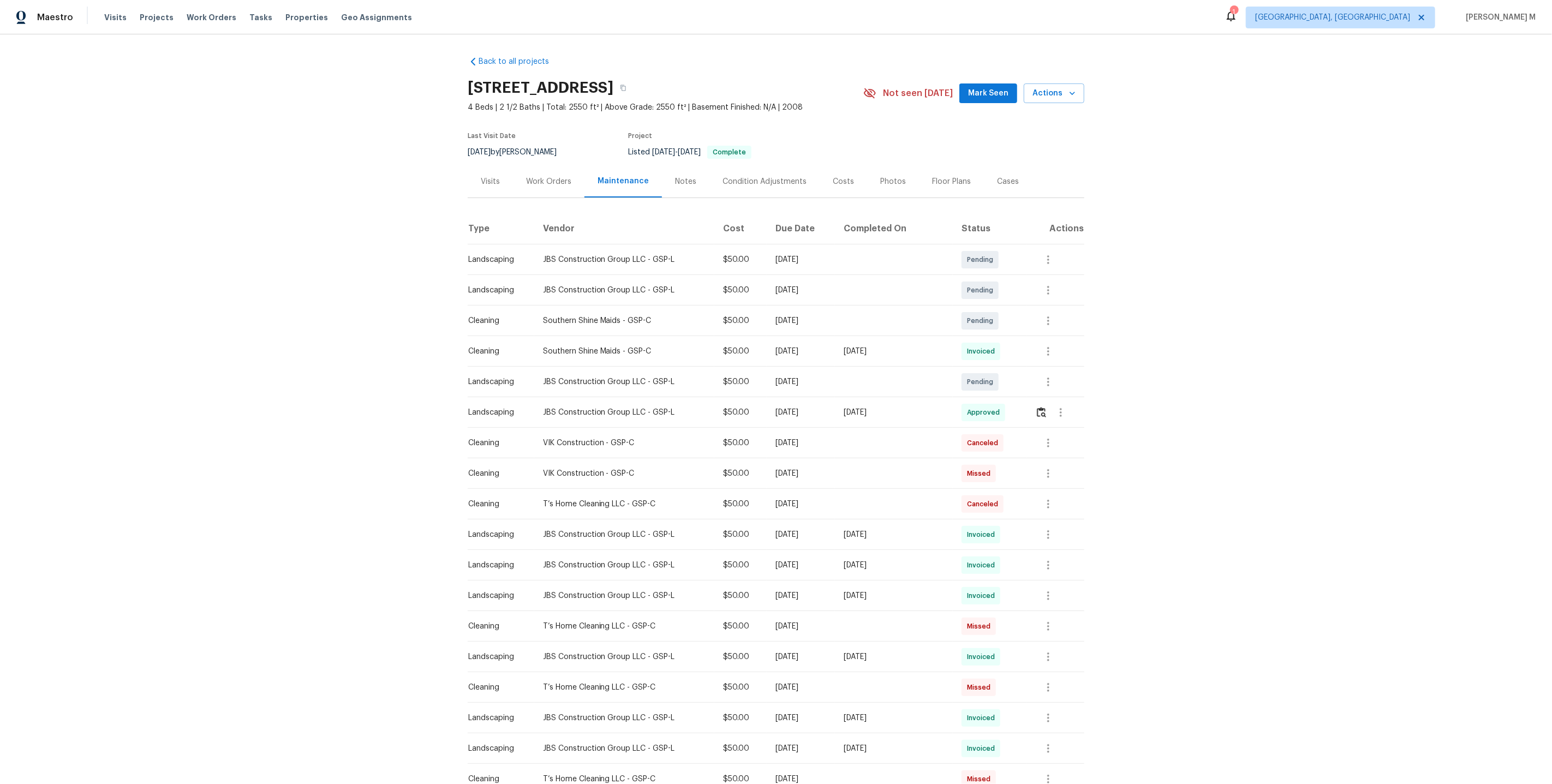
click at [1052, 328] on td at bounding box center [1056, 320] width 58 height 30
click at [1052, 345] on icon "button" at bounding box center [1048, 351] width 13 height 13
click at [1069, 362] on li "View details" at bounding box center [1074, 364] width 76 height 18
click at [574, 187] on div at bounding box center [776, 392] width 1552 height 784
click at [554, 183] on div "Work Orders" at bounding box center [549, 181] width 71 height 32
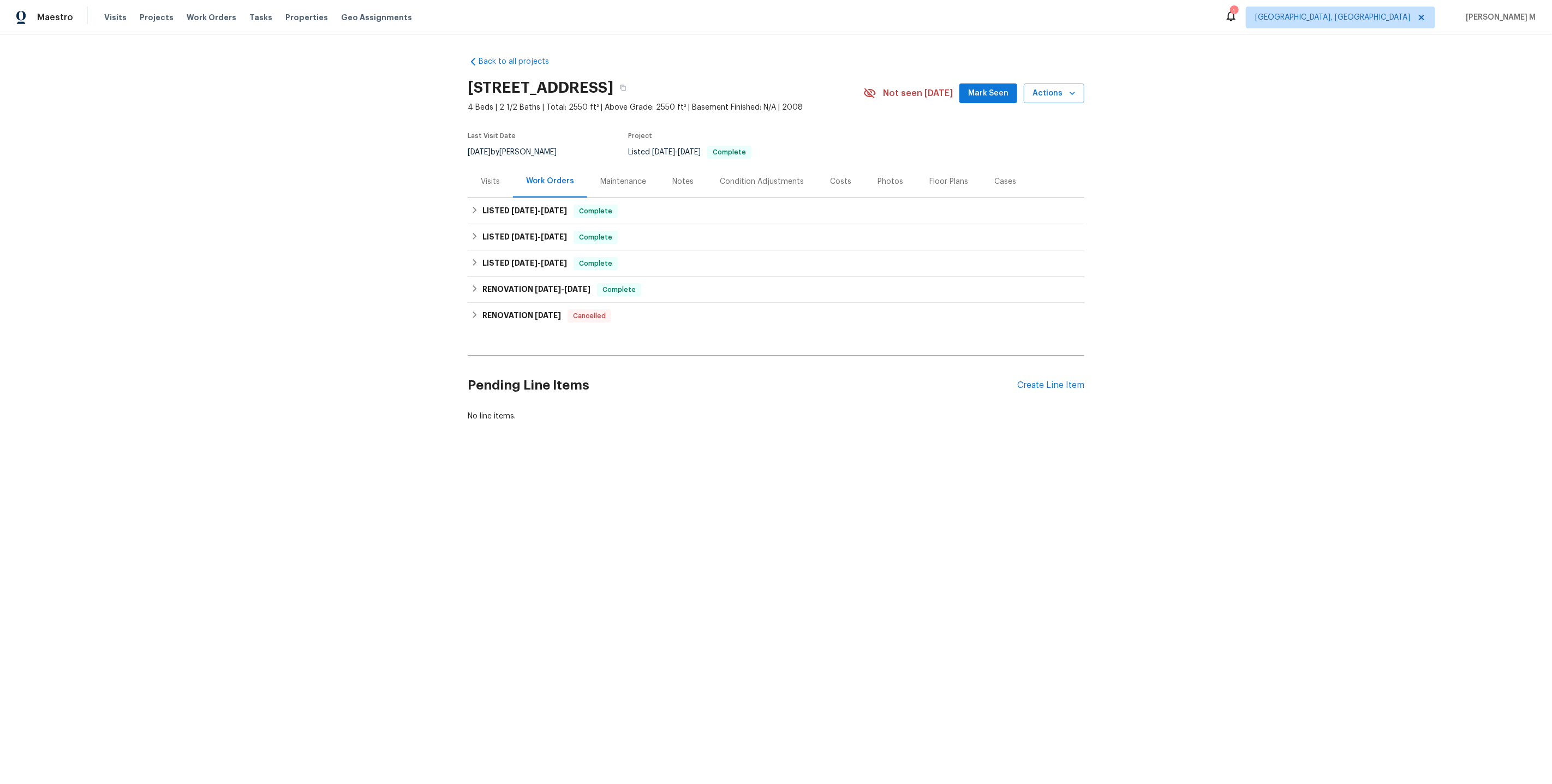
click at [1048, 382] on div "Pending Line Items Create Line Item" at bounding box center [776, 385] width 617 height 51
click at [1048, 380] on div "Create Line Item" at bounding box center [1051, 385] width 67 height 10
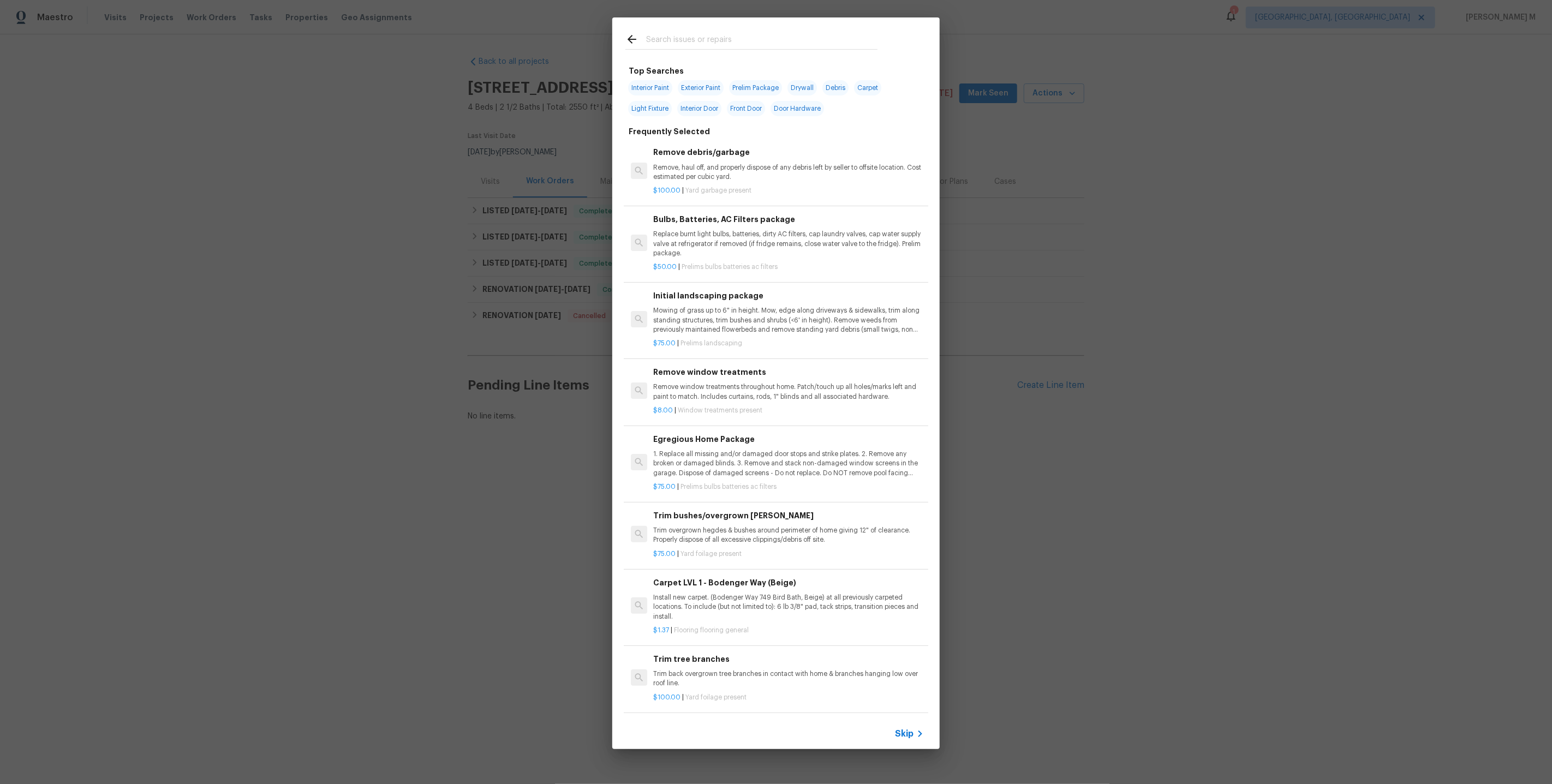
click at [908, 736] on span "Skip" at bounding box center [904, 734] width 19 height 11
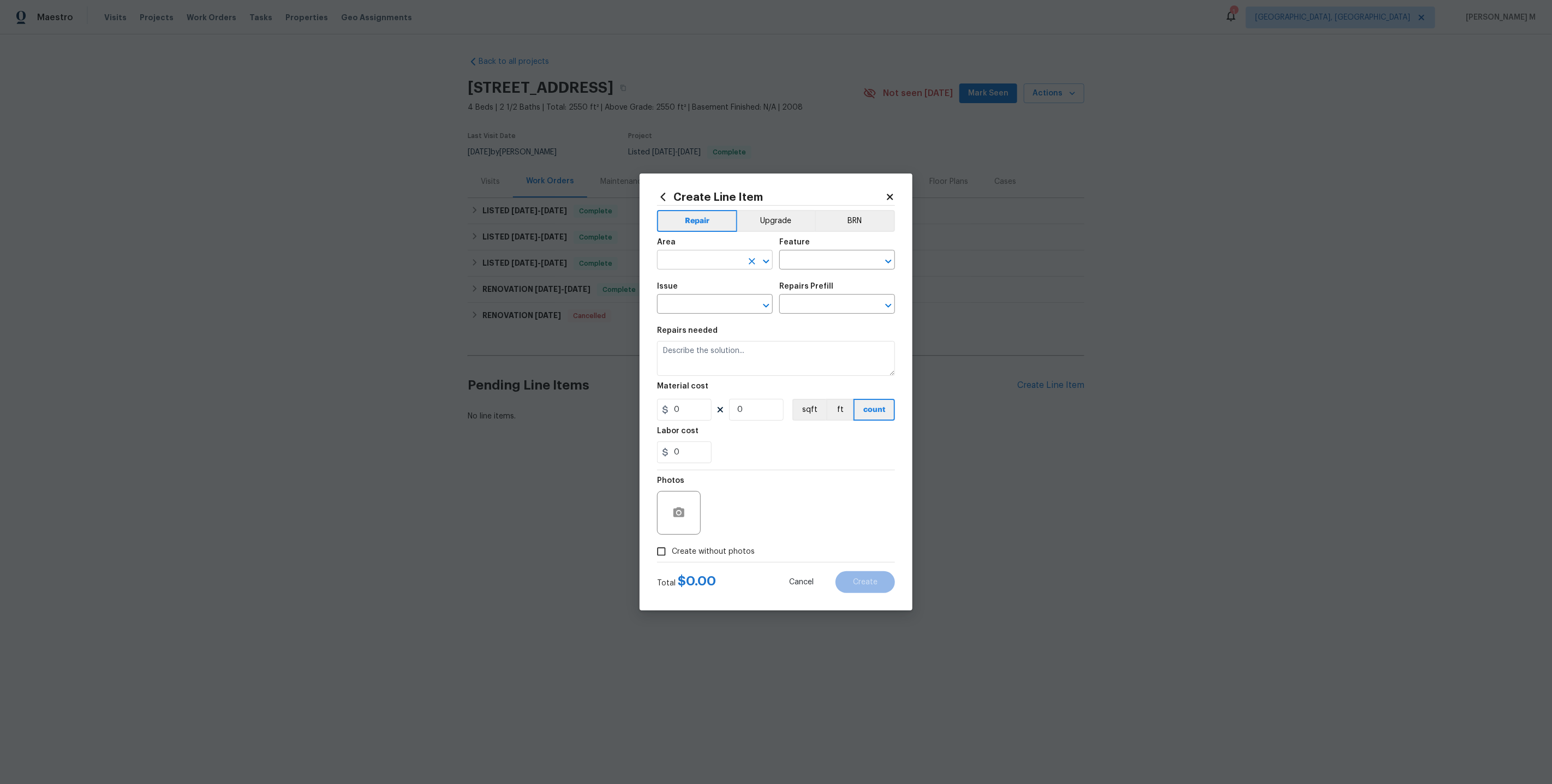
click at [722, 270] on input "text" at bounding box center [700, 261] width 85 height 17
click at [712, 288] on li "Bathroom" at bounding box center [714, 290] width 117 height 18
type input "Bathroom"
click at [831, 263] on input "text" at bounding box center [822, 261] width 85 height 17
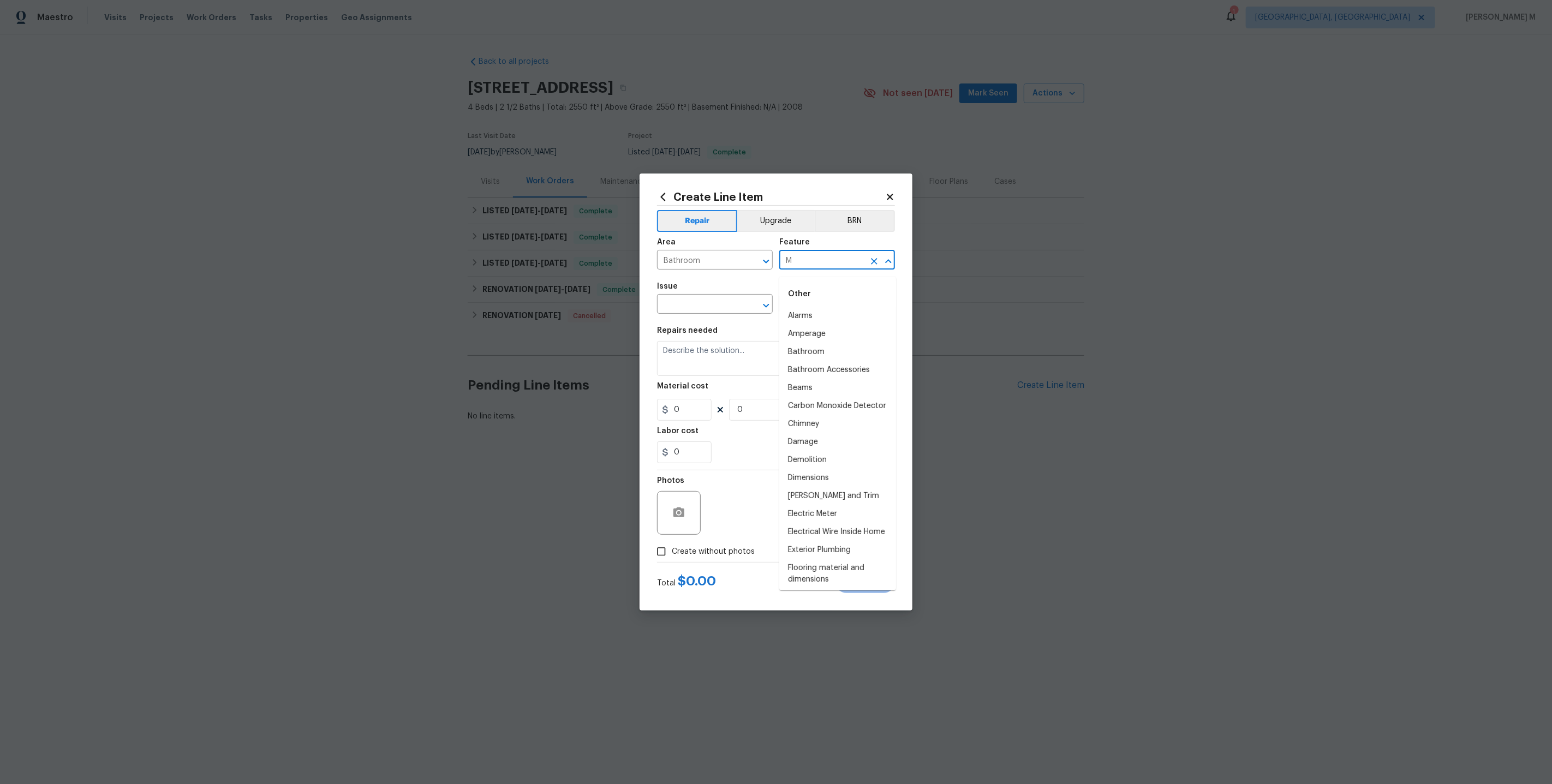
type input "Mi"
type input "Bat"
type input "Main"
click at [822, 338] on li "Bathroom Accessories" at bounding box center [837, 334] width 117 height 18
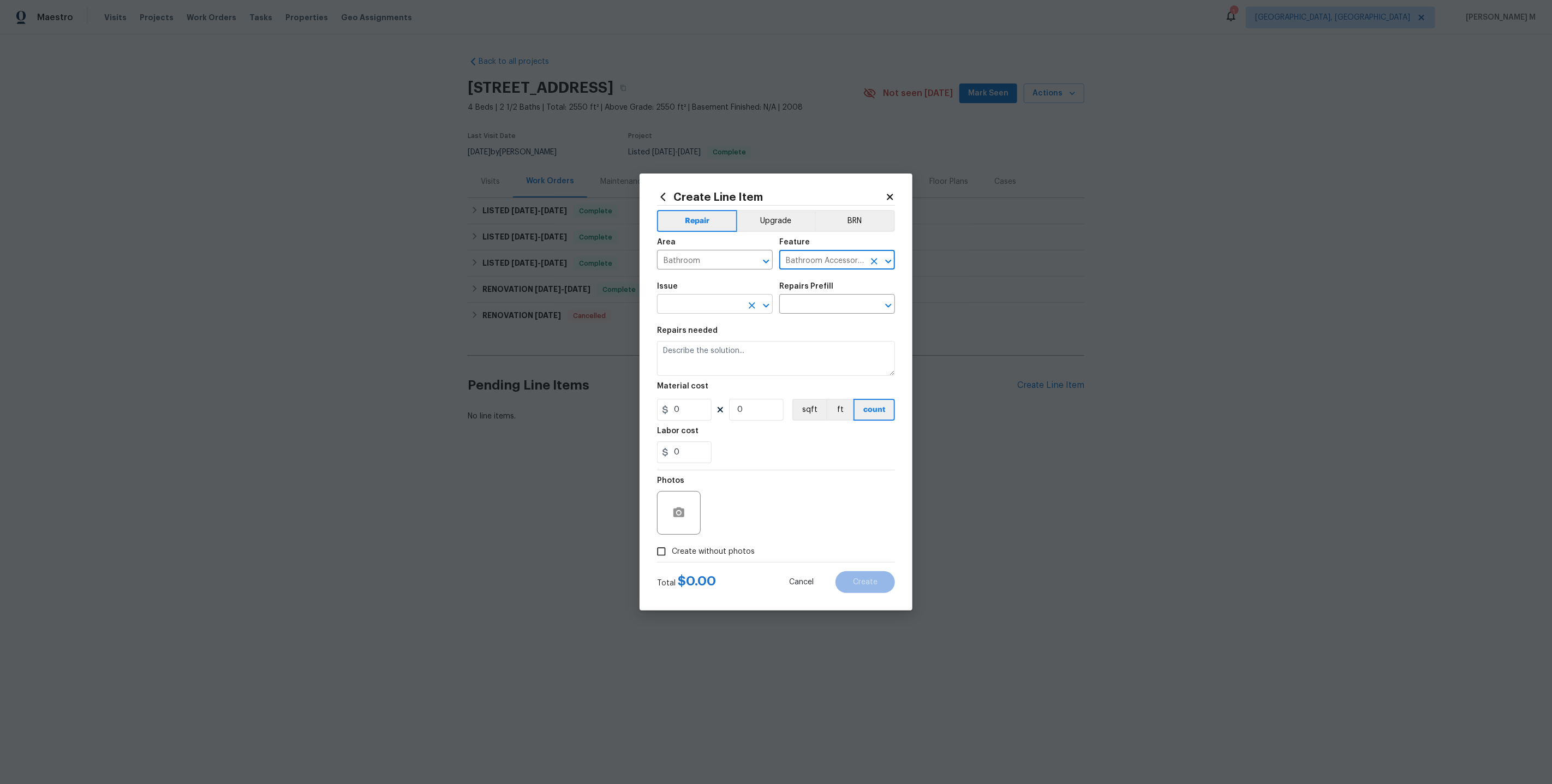
type input "Bathroom Accessories"
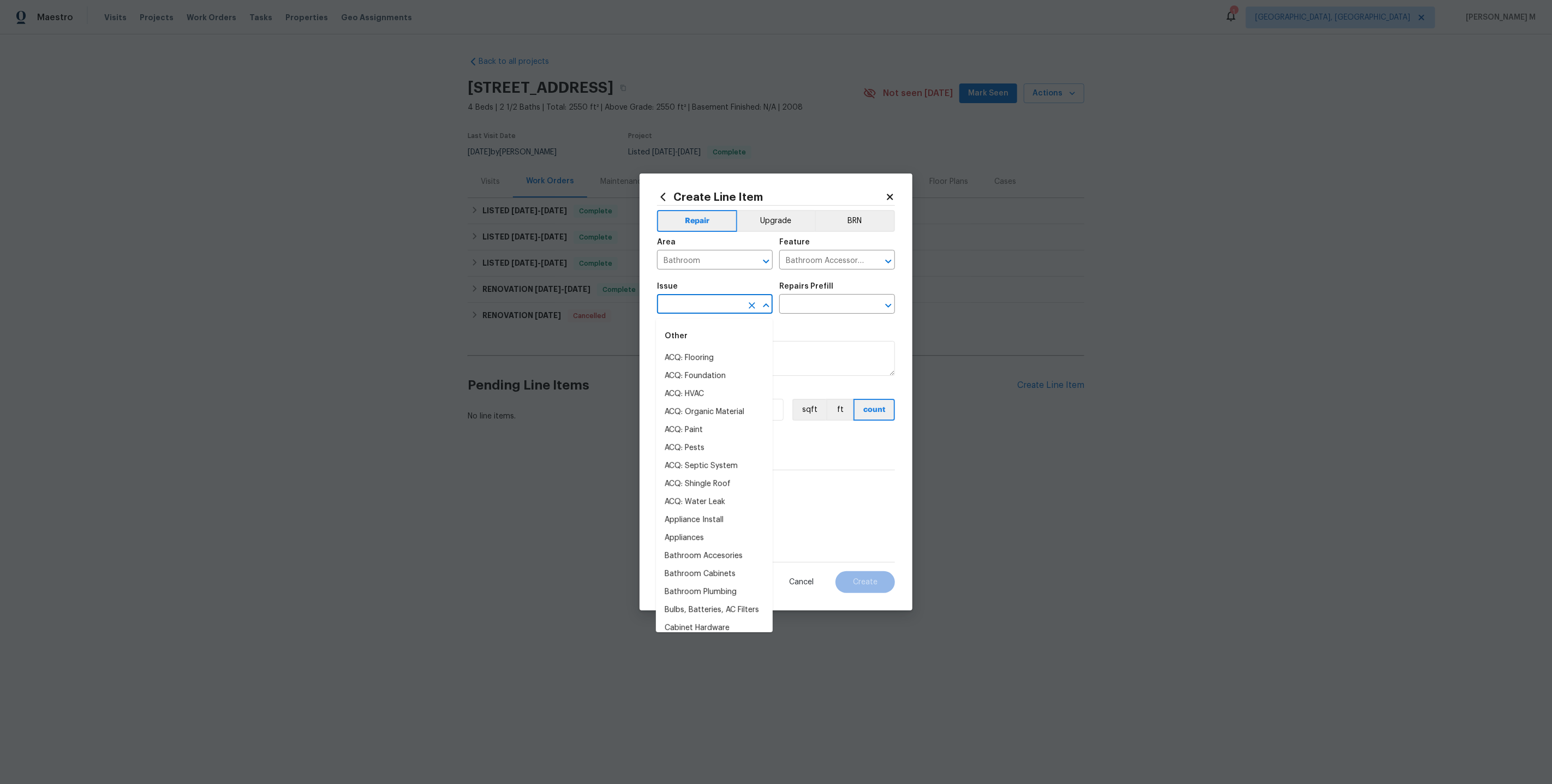
click at [723, 311] on input "text" at bounding box center [700, 305] width 85 height 17
click at [726, 361] on li "Bathroom Accesories" at bounding box center [714, 358] width 117 height 18
type input "Bathroom Accesories"
click at [836, 303] on input "text" at bounding box center [822, 305] width 85 height 17
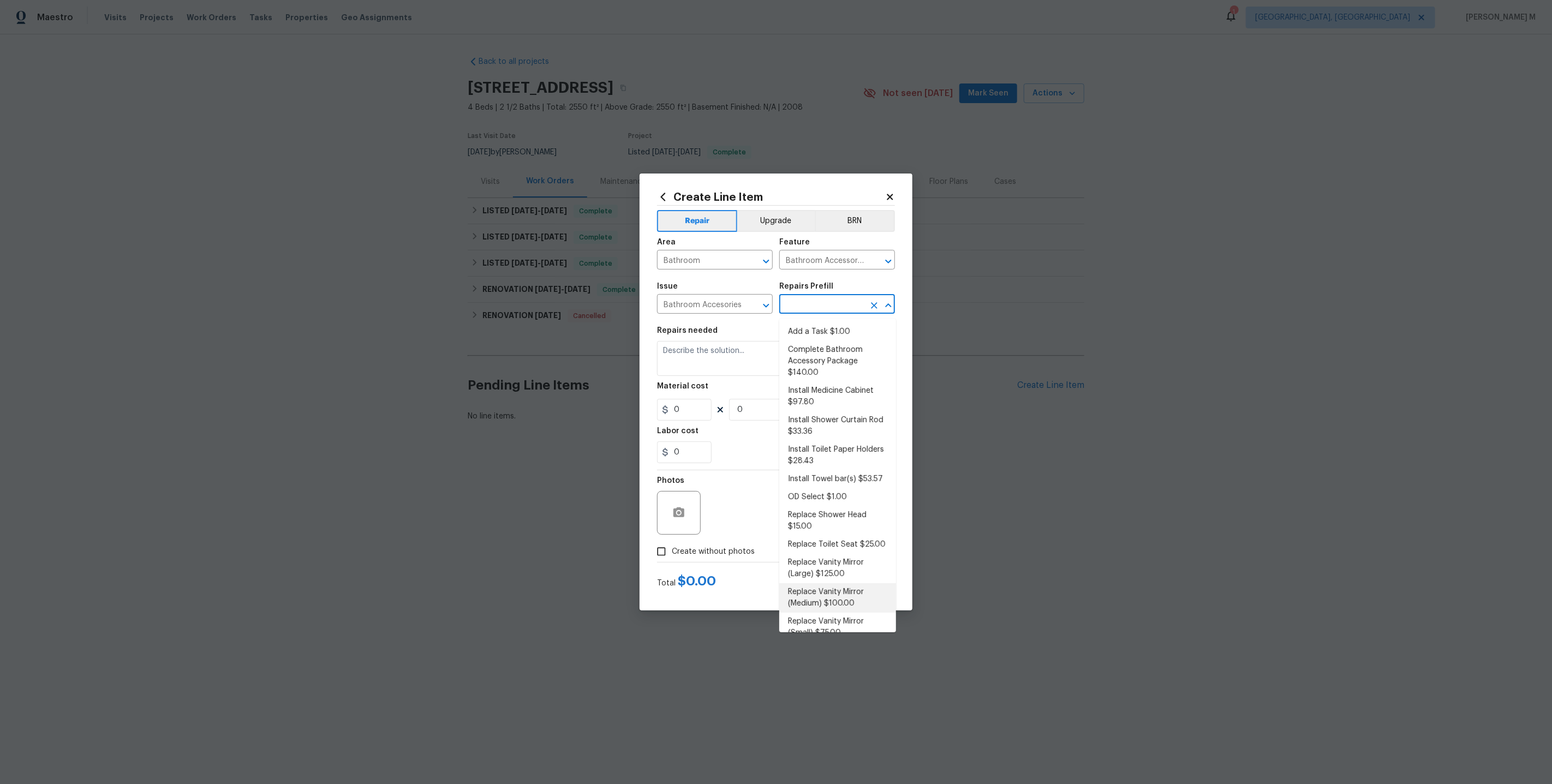
click at [837, 583] on li "Replace Vanity Mirror (Medium) $100.00" at bounding box center [837, 598] width 117 height 30
type input "Interior Trim"
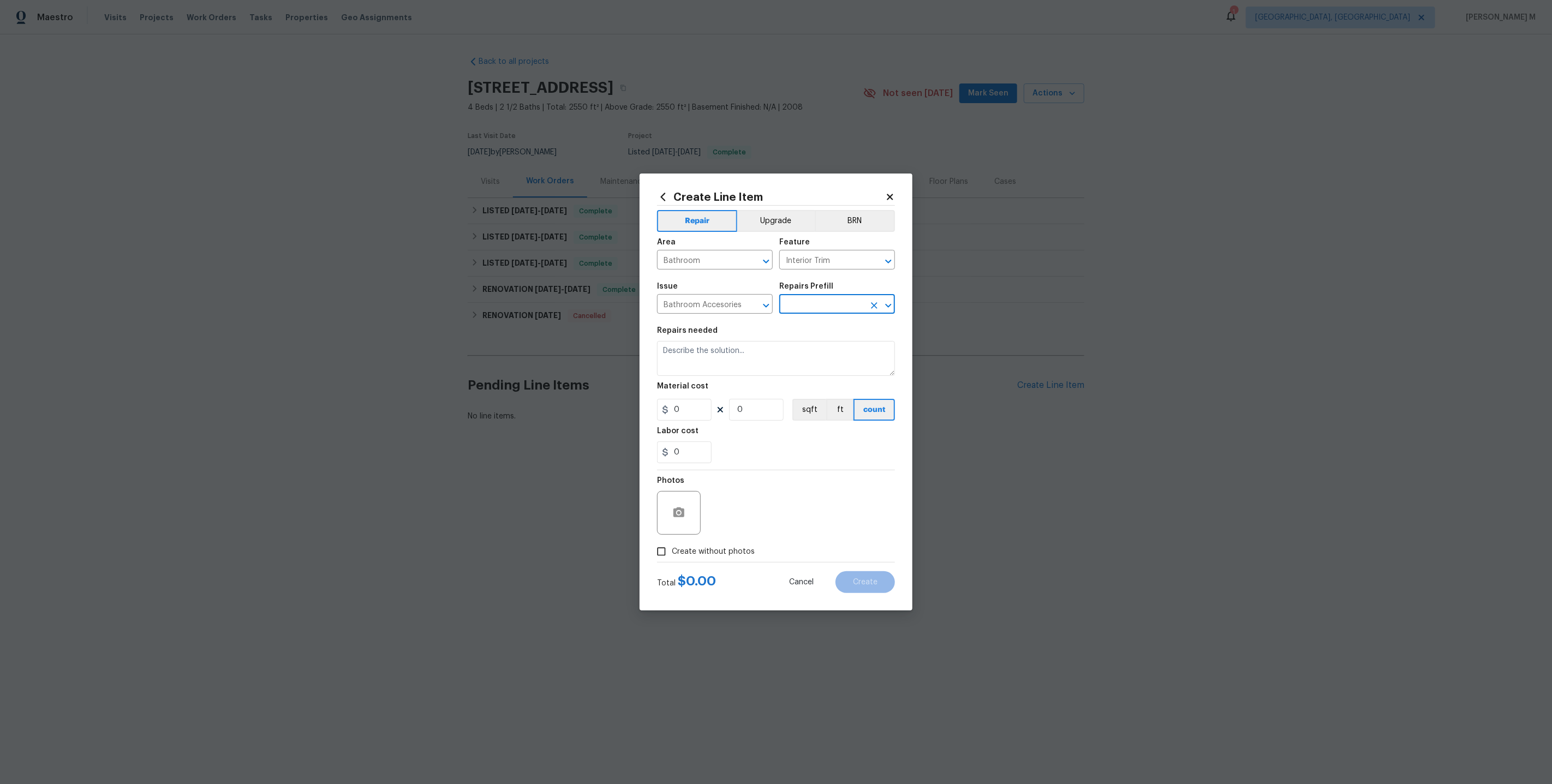
type textarea "Remove the existing vanity mirror and install a new vanity mirror. Ensure that …"
type input "1"
type input "Replace Vanity Mirror (Medium) $100.00"
type input "100"
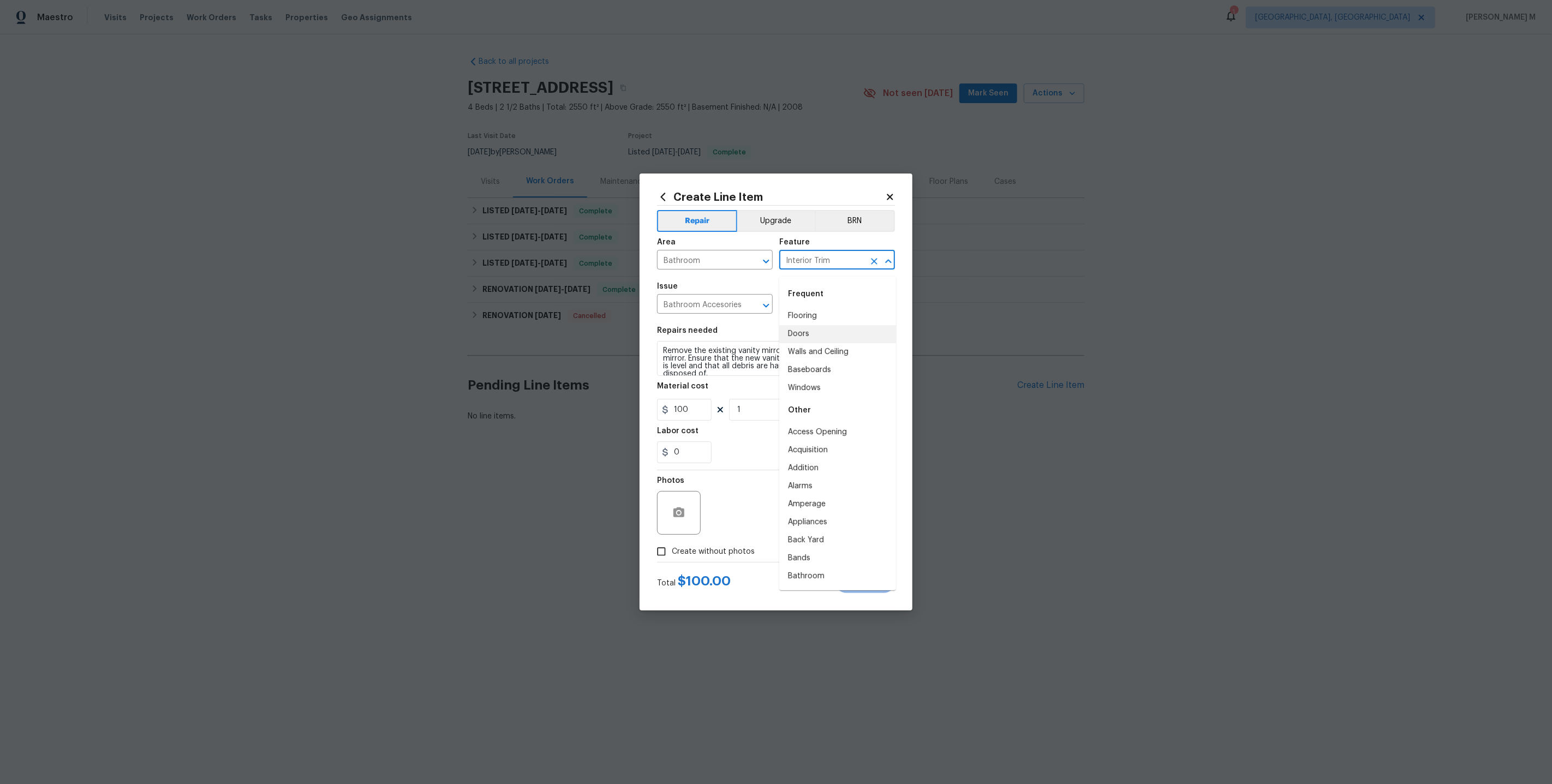
click at [840, 268] on input "Interior Trim" at bounding box center [822, 261] width 85 height 17
type input "mi"
type input "b"
type input "mai"
click at [820, 405] on li "Bathroom Accessories" at bounding box center [837, 414] width 117 height 18
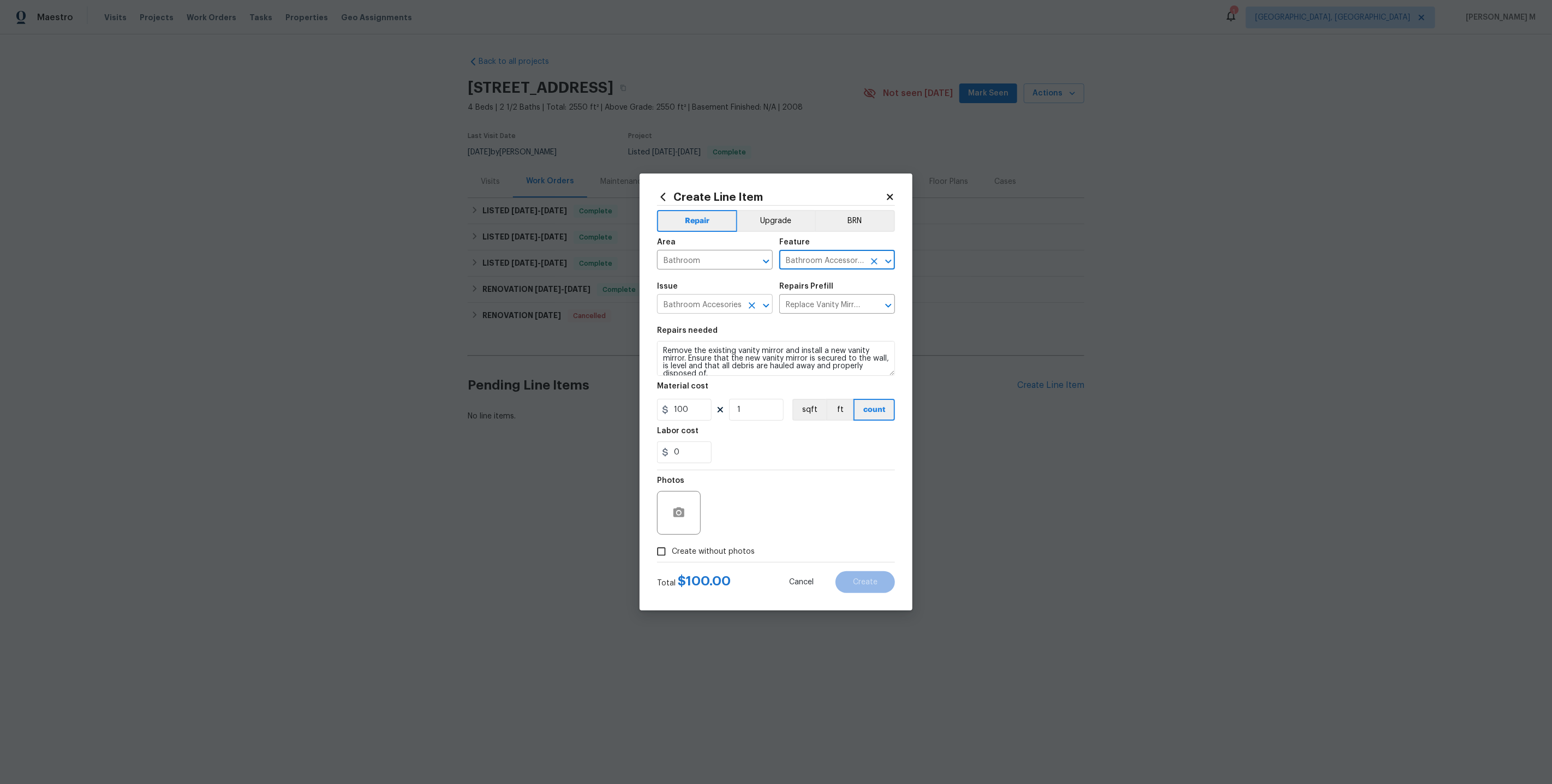
type input "Bathroom Accessories"
click at [738, 311] on input "Bathroom Accesories" at bounding box center [700, 305] width 85 height 17
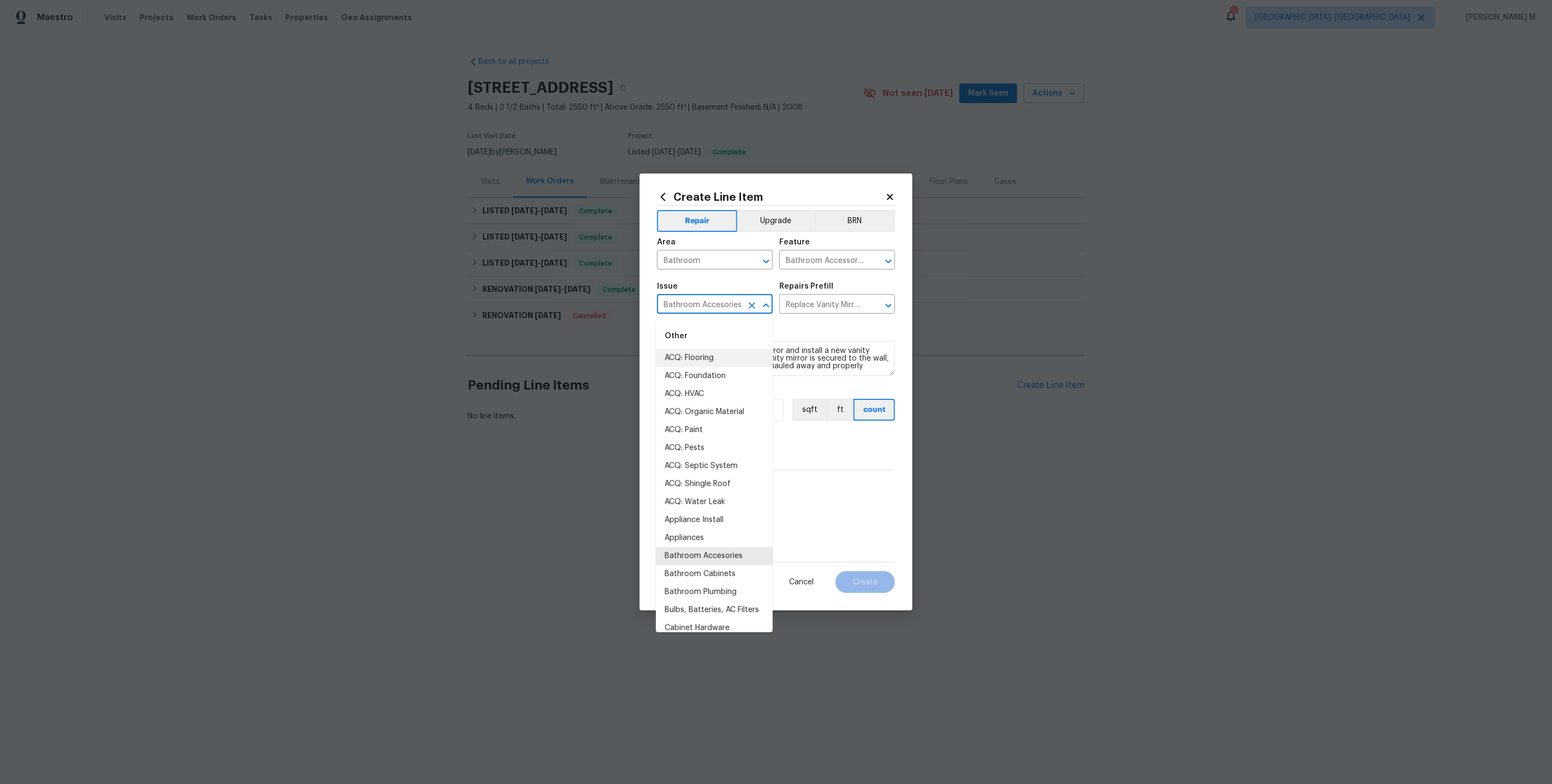
type input "ACQ: Flooring"
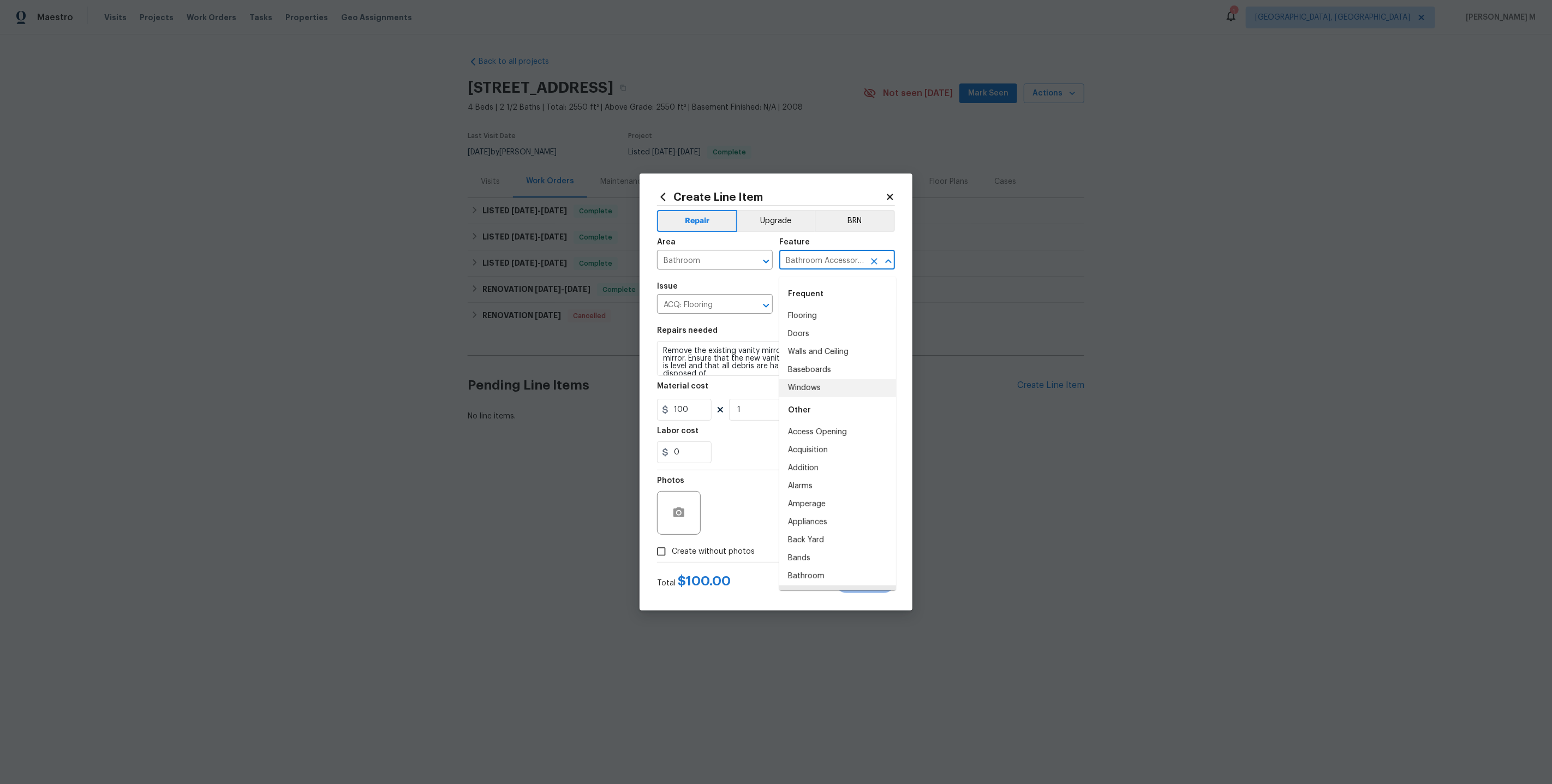
click at [778, 284] on body "Maestro Visits Projects Work Orders Tasks Properties Geo Assignments 1 [GEOGRAP…" at bounding box center [776, 248] width 1552 height 496
click at [729, 317] on span "Issue ACQ: Flooring ​" at bounding box center [715, 299] width 116 height 44
click at [750, 311] on icon "Clear" at bounding box center [752, 305] width 11 height 11
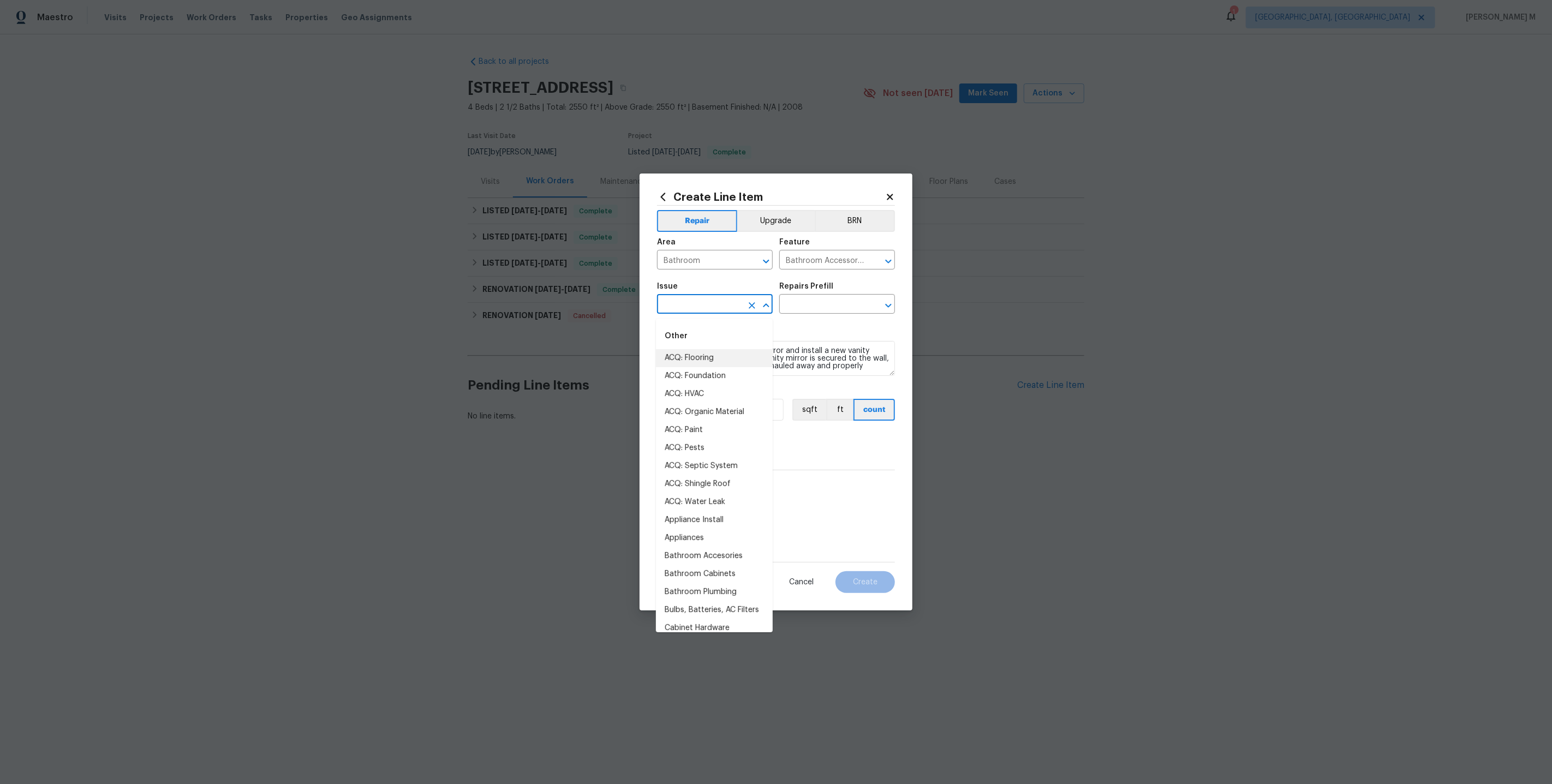
click at [709, 311] on input "text" at bounding box center [700, 305] width 85 height 17
click at [713, 355] on li "Bathroom Accesories" at bounding box center [714, 358] width 117 height 18
type input "Bathroom Accesories"
click at [833, 293] on div "Repairs Prefill" at bounding box center [837, 289] width 116 height 14
click at [825, 316] on body "Maestro Visits Projects Work Orders Tasks Properties Geo Assignments 1 [GEOGRAP…" at bounding box center [776, 248] width 1552 height 496
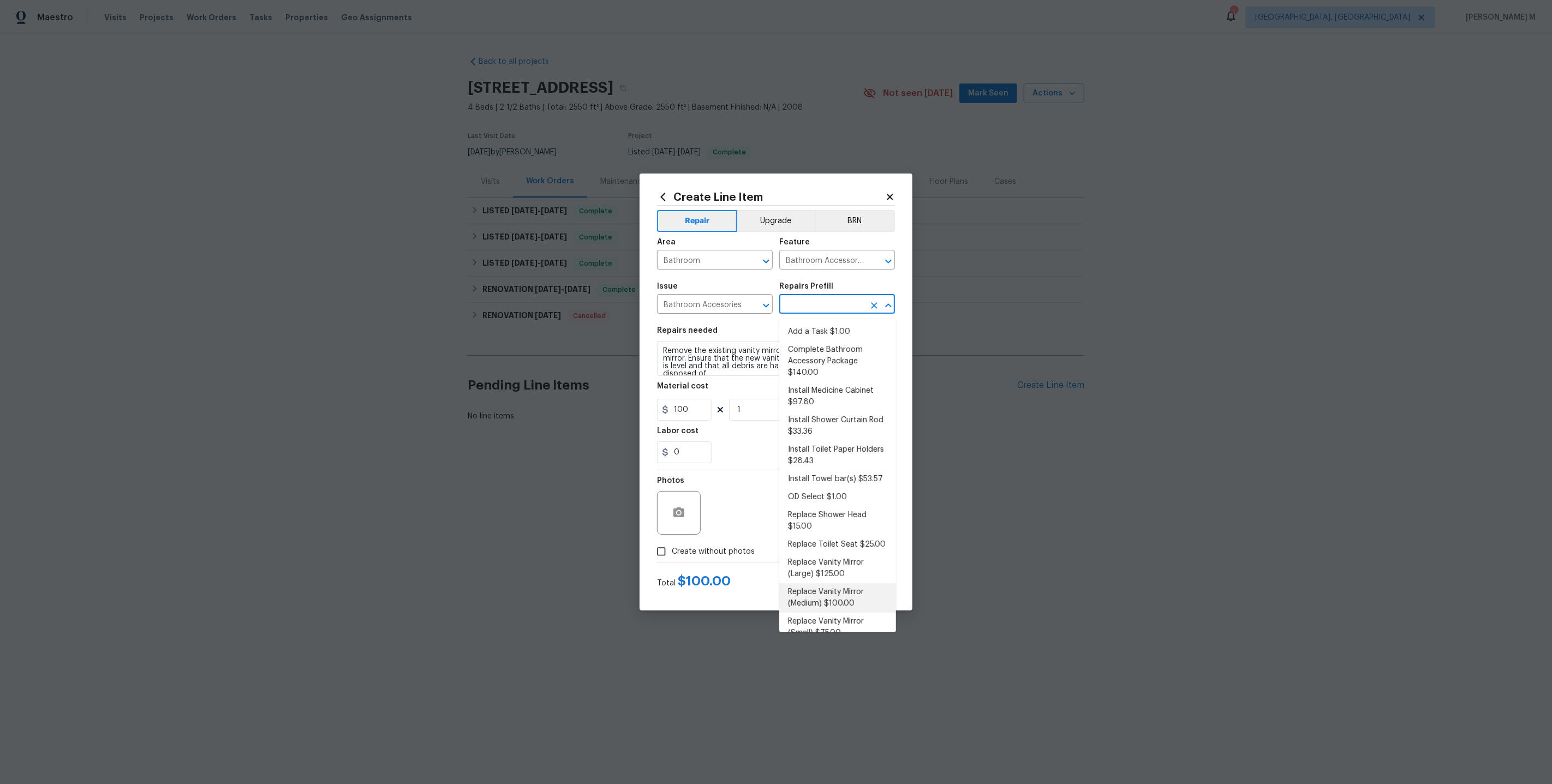
click at [843, 583] on li "Replace Vanity Mirror (Medium) $100.00" at bounding box center [837, 598] width 117 height 30
type input "Interior Trim"
type input "Replace Vanity Mirror (Medium) $100.00"
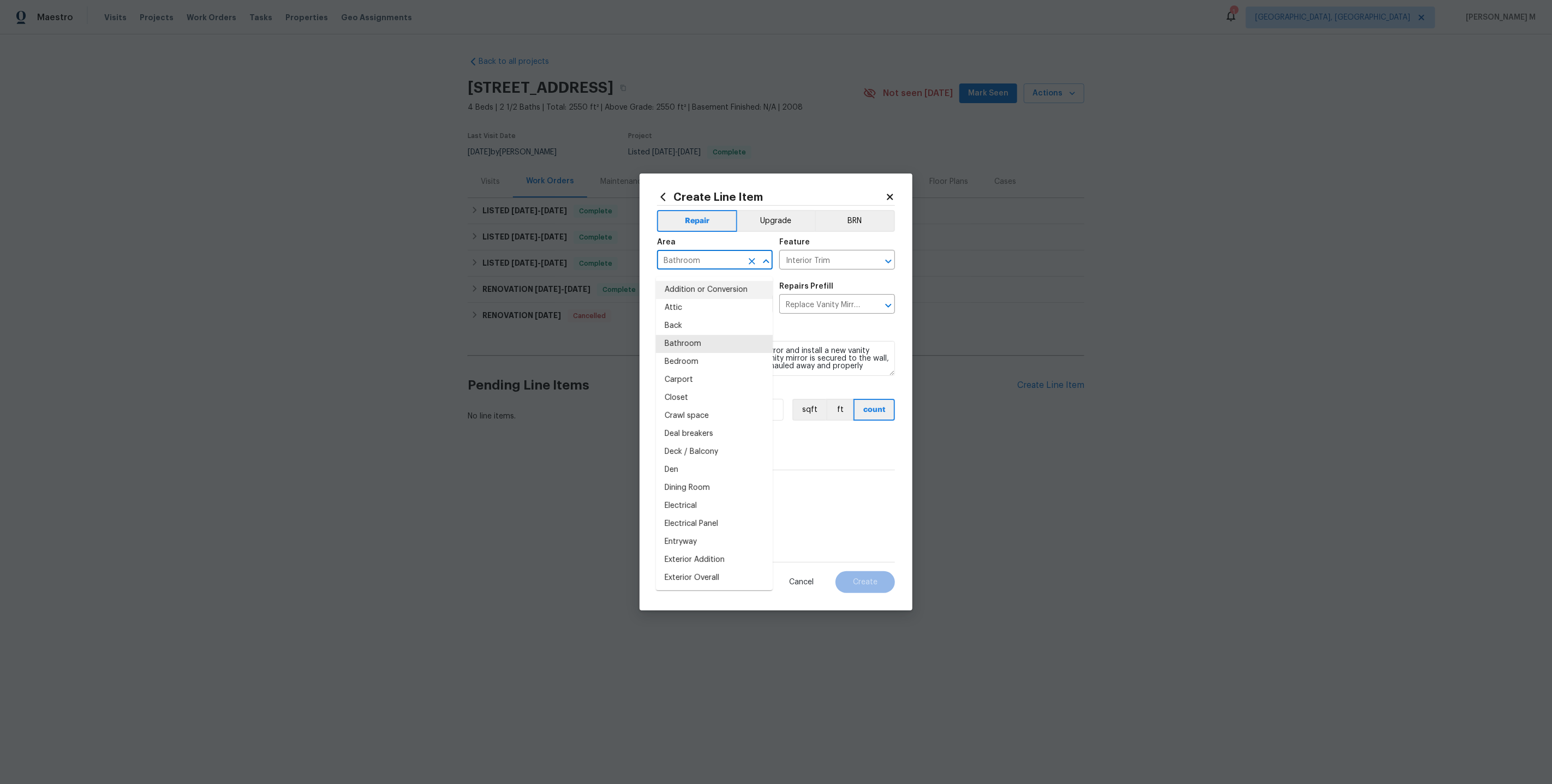
drag, startPoint x: 717, startPoint y: 268, endPoint x: 580, endPoint y: 268, distance: 137.0
click at [580, 268] on div "Create Line Item Repair Upgrade BRN Area Bathroom ​ Feature Interior Trim ​ Iss…" at bounding box center [776, 392] width 1552 height 784
click at [837, 268] on input "Interior Trim" at bounding box center [822, 261] width 85 height 17
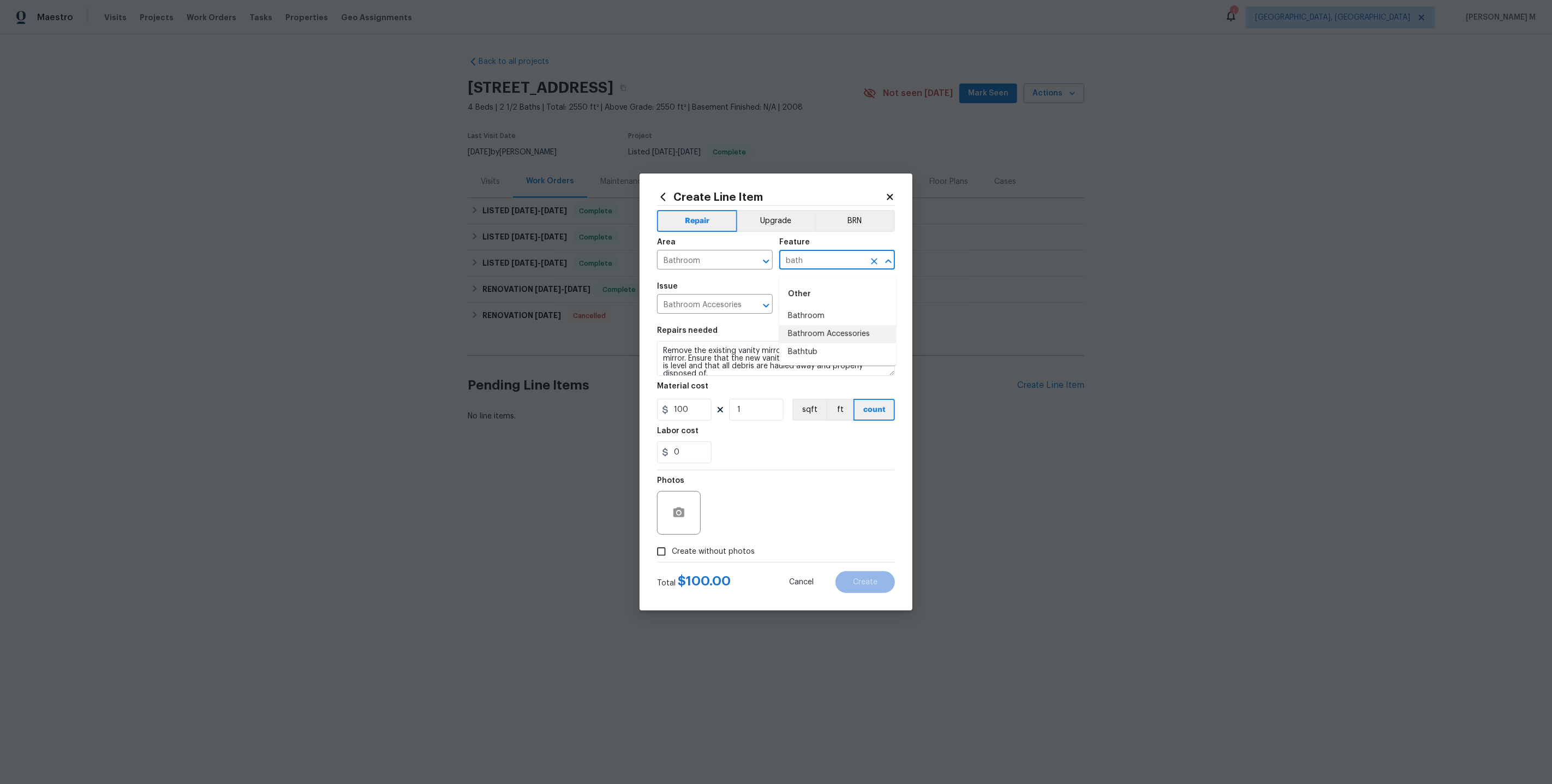
click at [823, 334] on li "Bathroom Accessories" at bounding box center [837, 334] width 117 height 18
click at [824, 260] on input "Bathroom Accessories" at bounding box center [822, 261] width 85 height 17
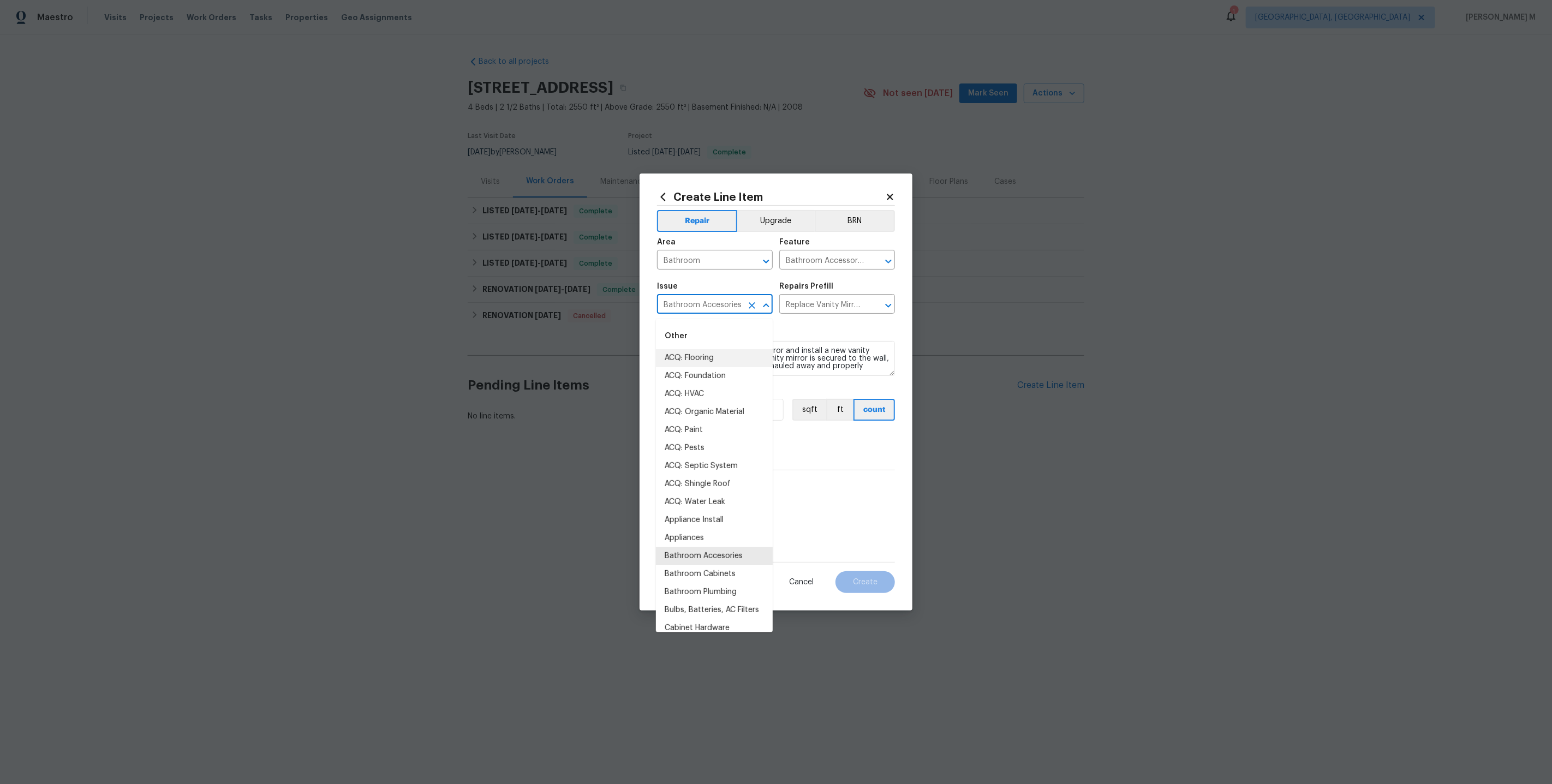
drag, startPoint x: 740, startPoint y: 308, endPoint x: 529, endPoint y: 308, distance: 211.0
click at [529, 308] on div "Create Line Item Repair Upgrade BRN Area Bathroom ​ Feature Bathroom Accessorie…" at bounding box center [776, 392] width 1552 height 784
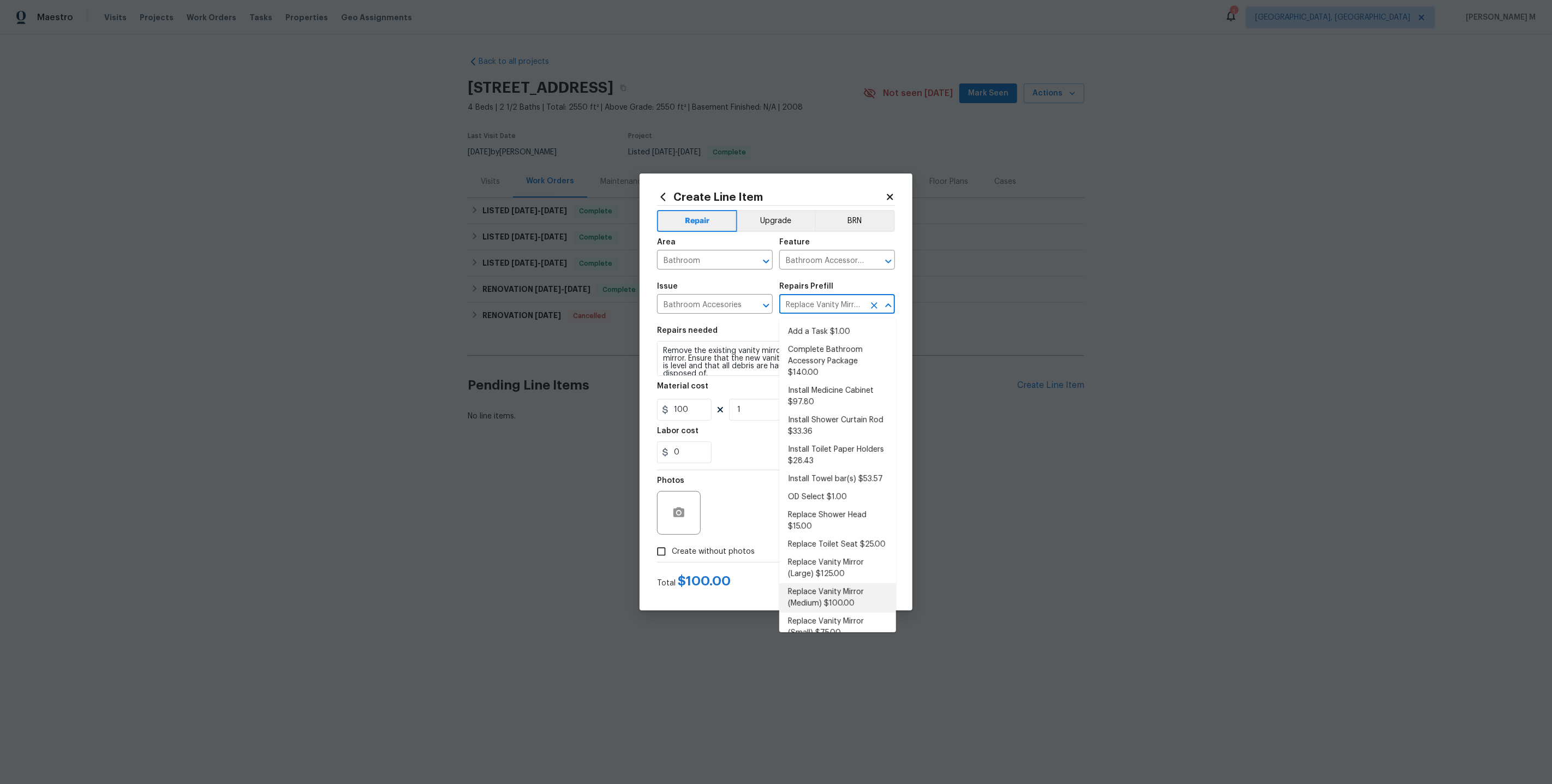
click at [835, 305] on input "Replace Vanity Mirror (Medium) $100.00" at bounding box center [822, 305] width 85 height 17
click at [856, 331] on li "Add a Task $1.00" at bounding box center [837, 332] width 117 height 18
type input "Interior Trim"
type input "Add a Task $1.00"
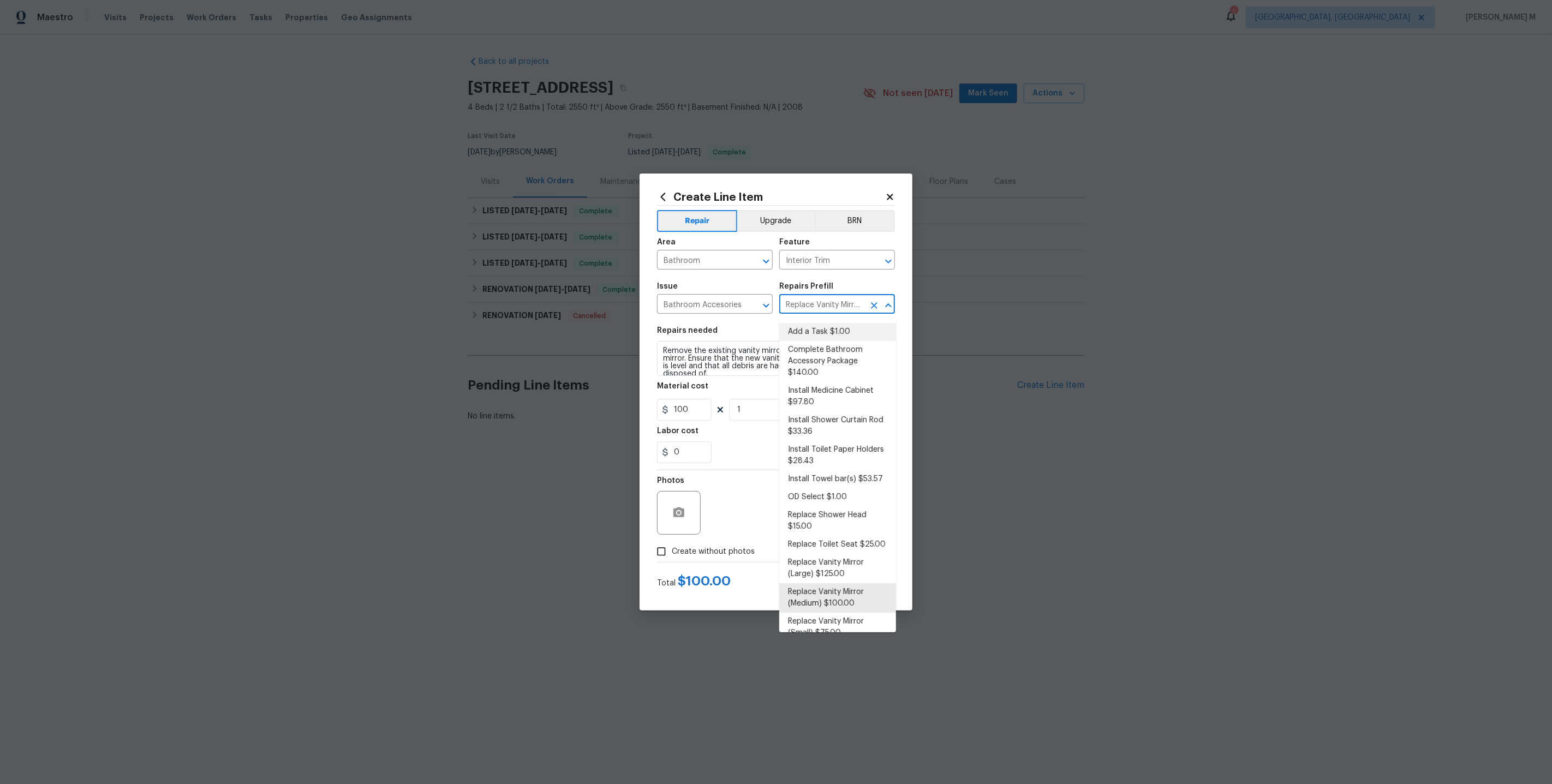
type textarea "HPM to detail"
type input "1"
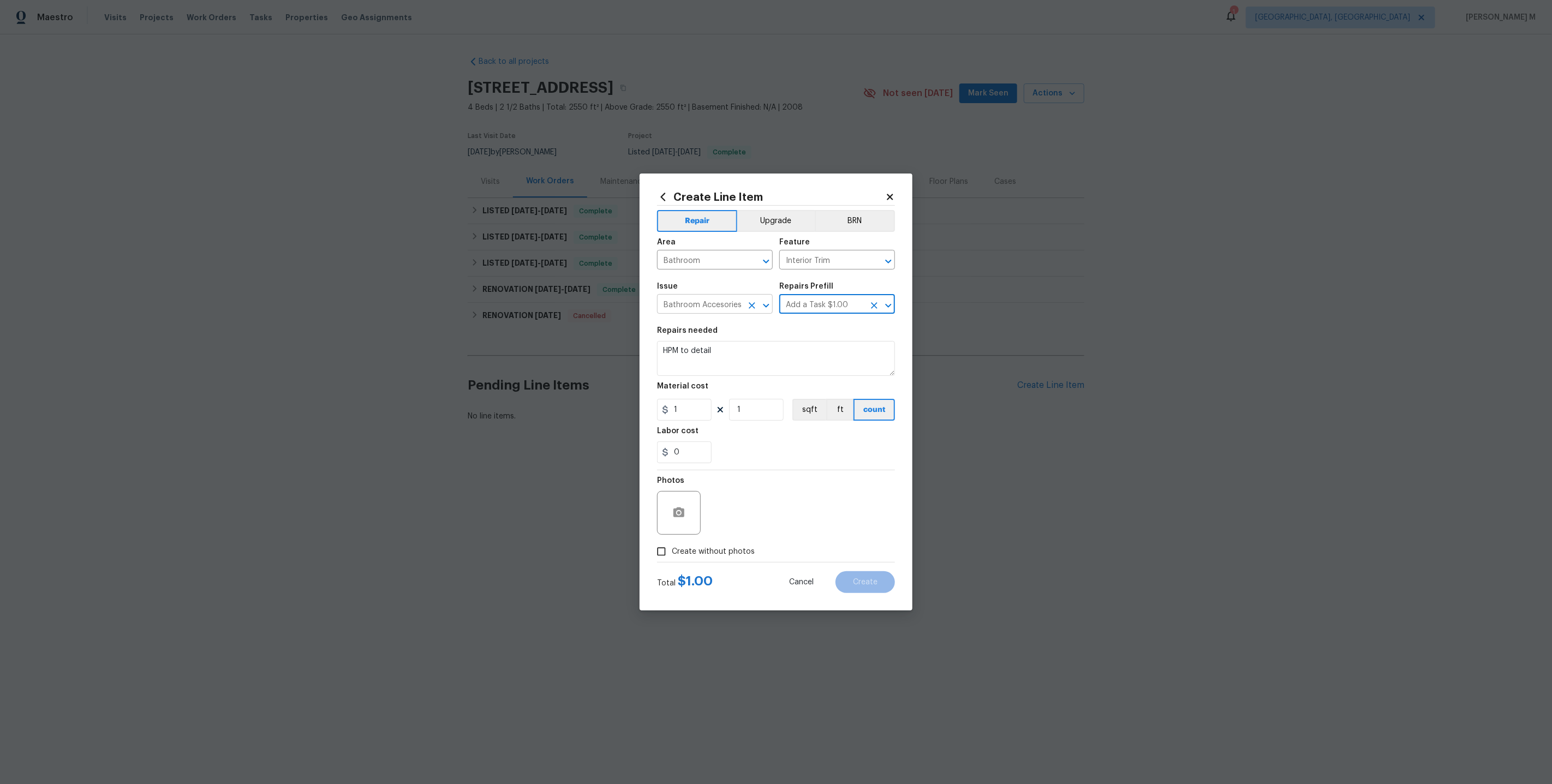
drag, startPoint x: 856, startPoint y: 311, endPoint x: 723, endPoint y: 311, distance: 133.0
click at [723, 311] on div "Issue Bathroom Accesories ​ Repairs Prefill Add a Task $1.00 ​" at bounding box center [776, 299] width 238 height 44
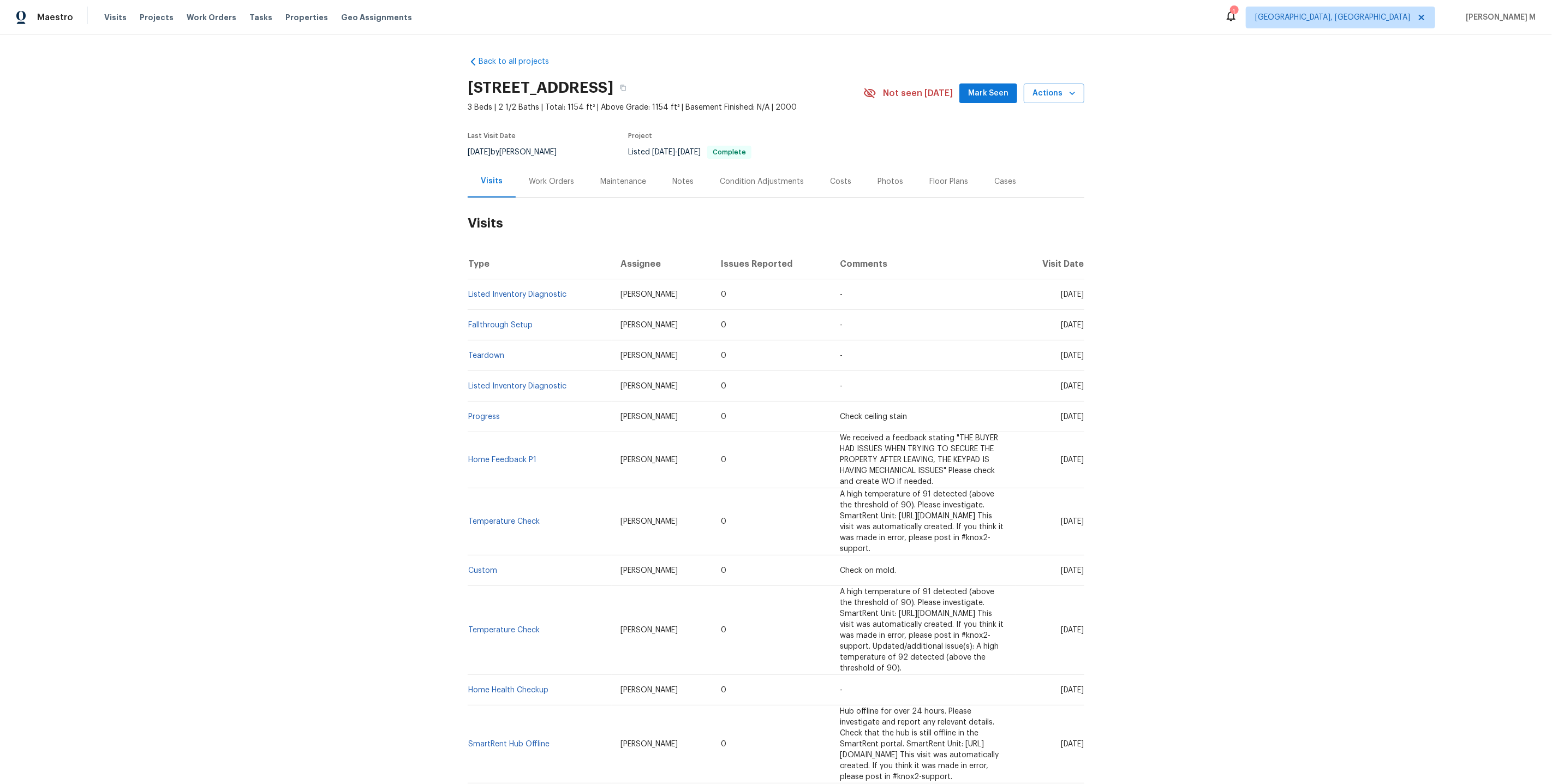
click at [542, 190] on div "Work Orders" at bounding box center [551, 181] width 71 height 32
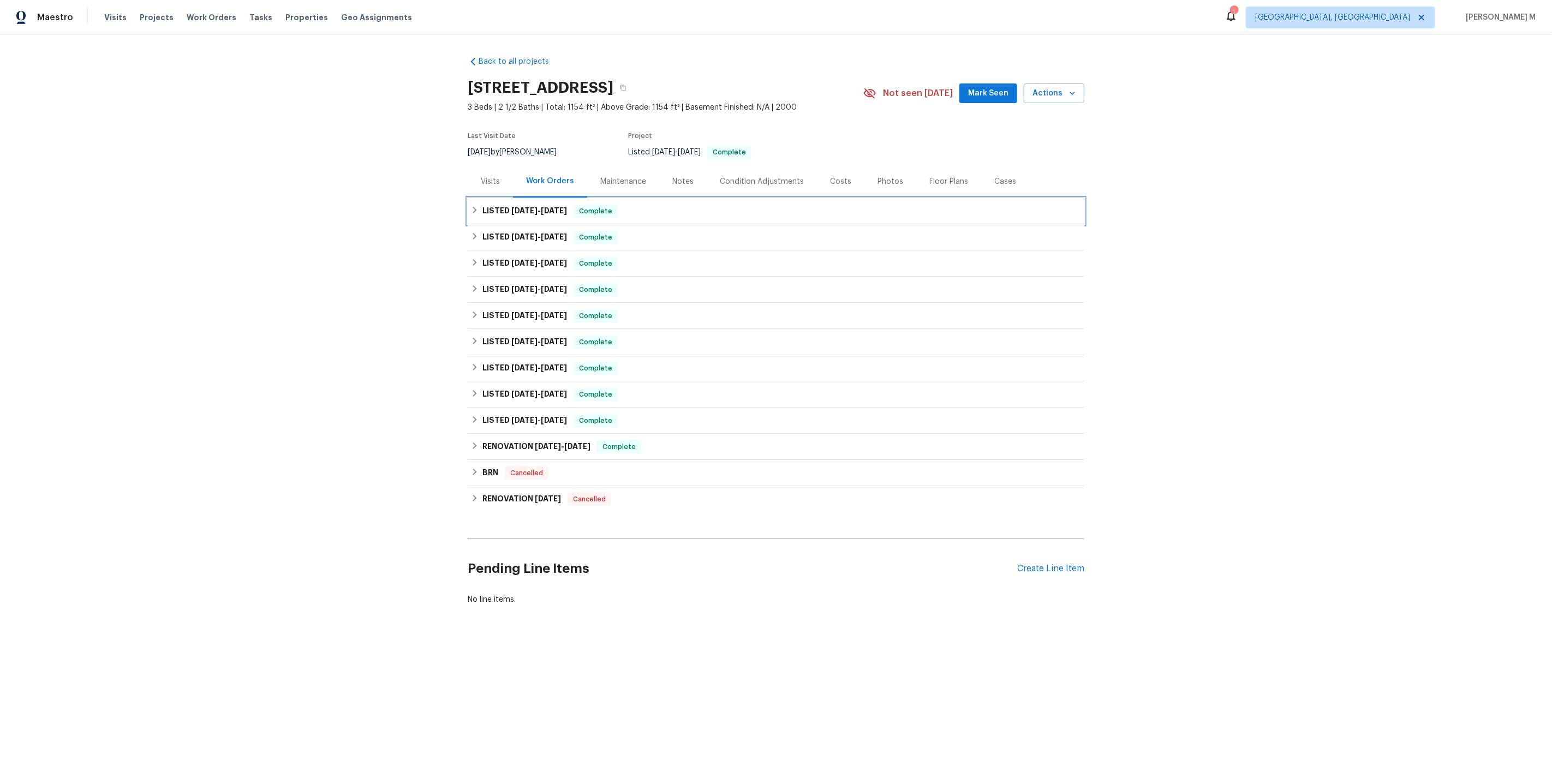
click at [541, 207] on span "[DATE]" at bounding box center [554, 210] width 26 height 7
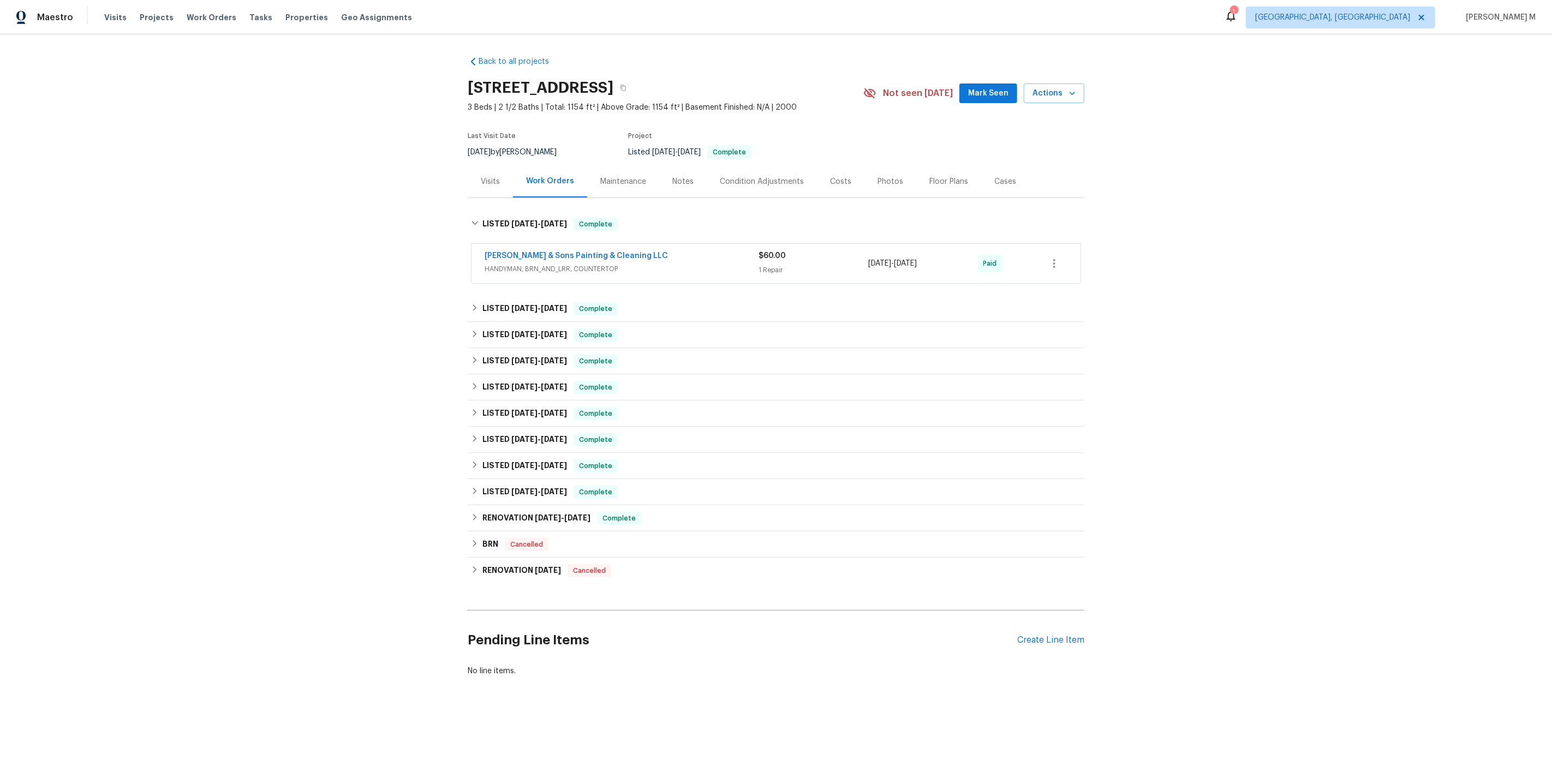
click at [525, 269] on div "[PERSON_NAME] & Sons Painting & Cleaning LLC HANDYMAN, BRN_AND_LRR, COUNTERTOP" at bounding box center [622, 264] width 274 height 26
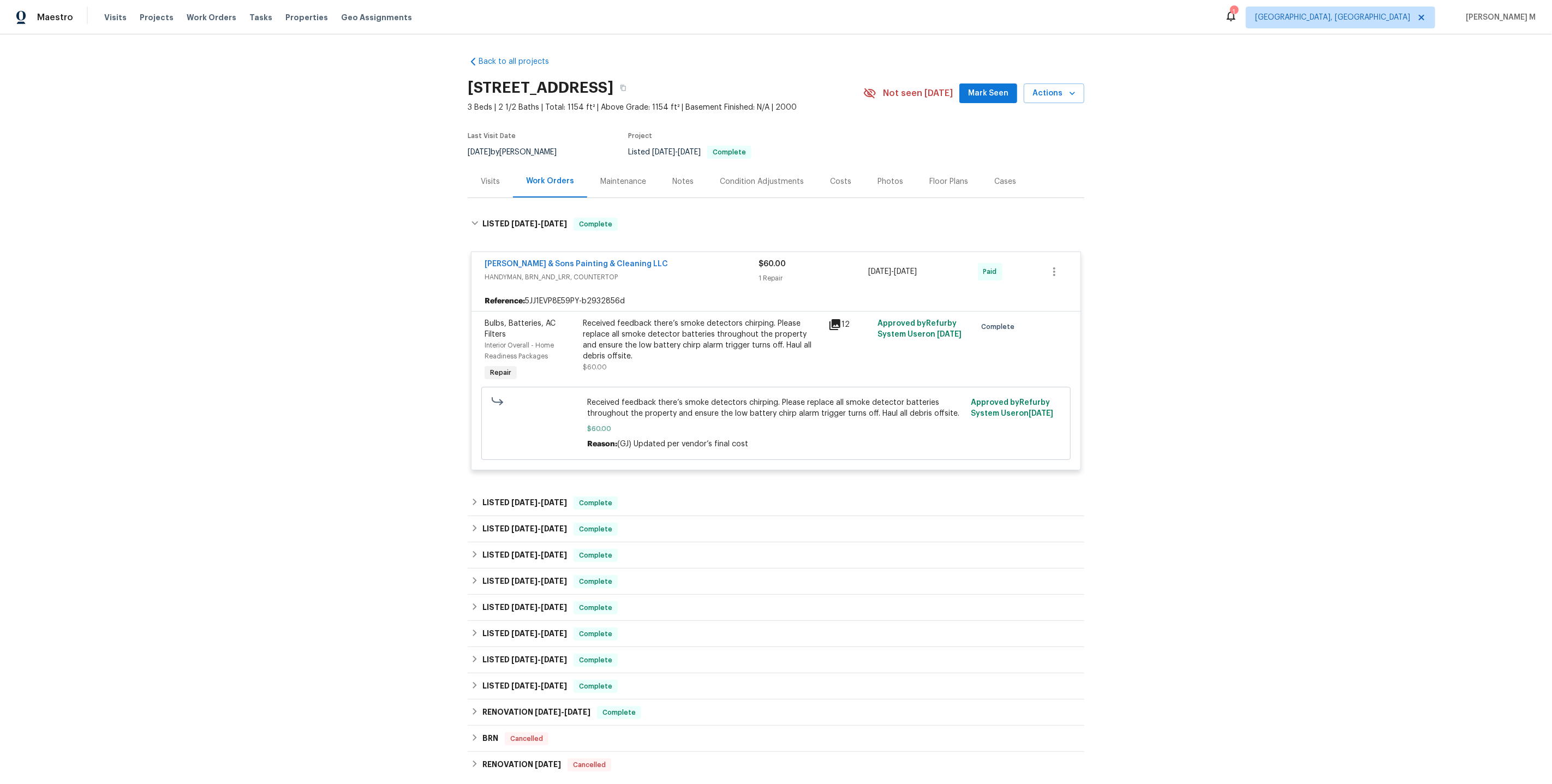
click at [623, 177] on div "Maintenance" at bounding box center [623, 181] width 46 height 11
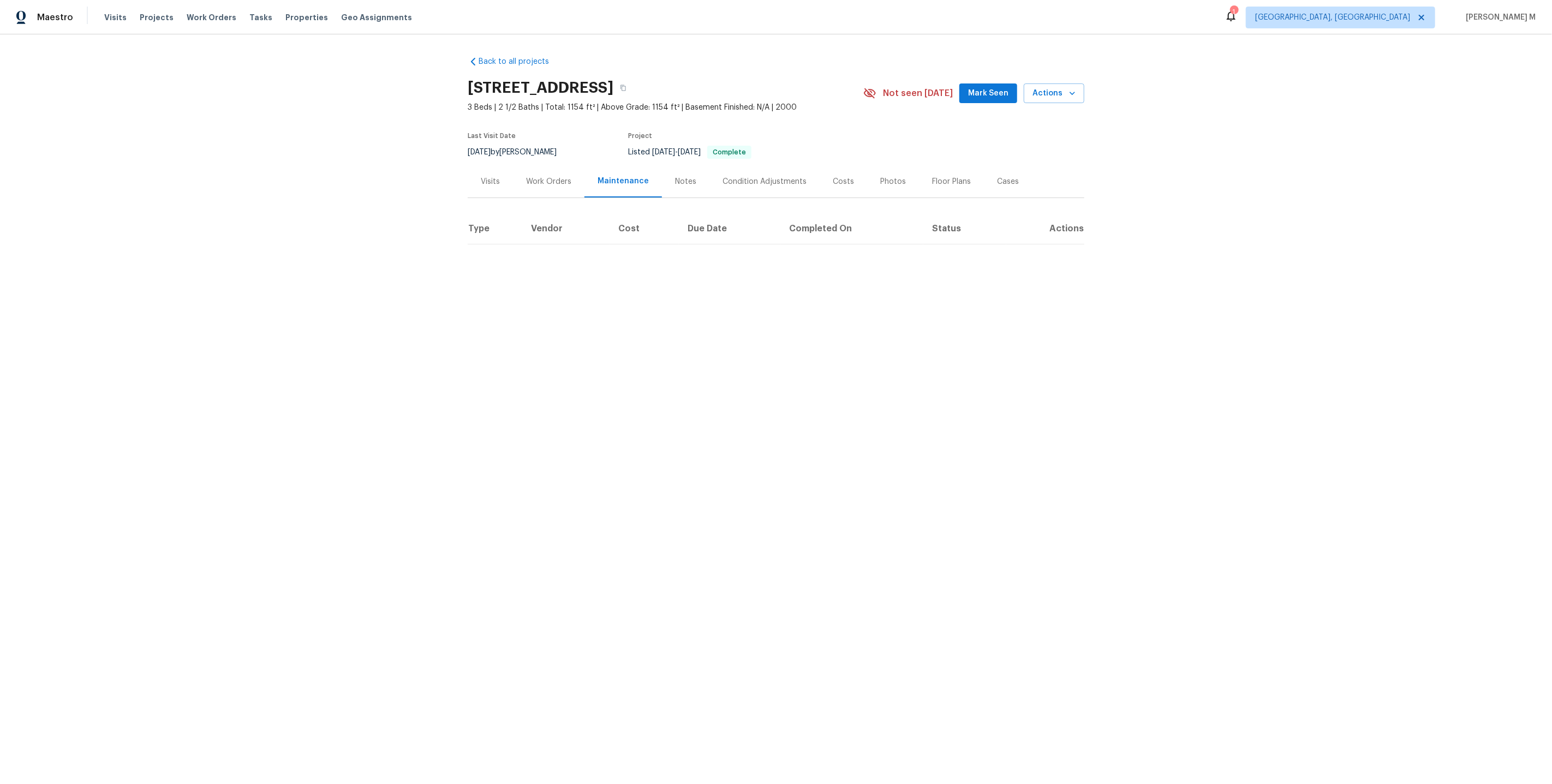
click at [535, 176] on div "Work Orders" at bounding box center [548, 181] width 45 height 11
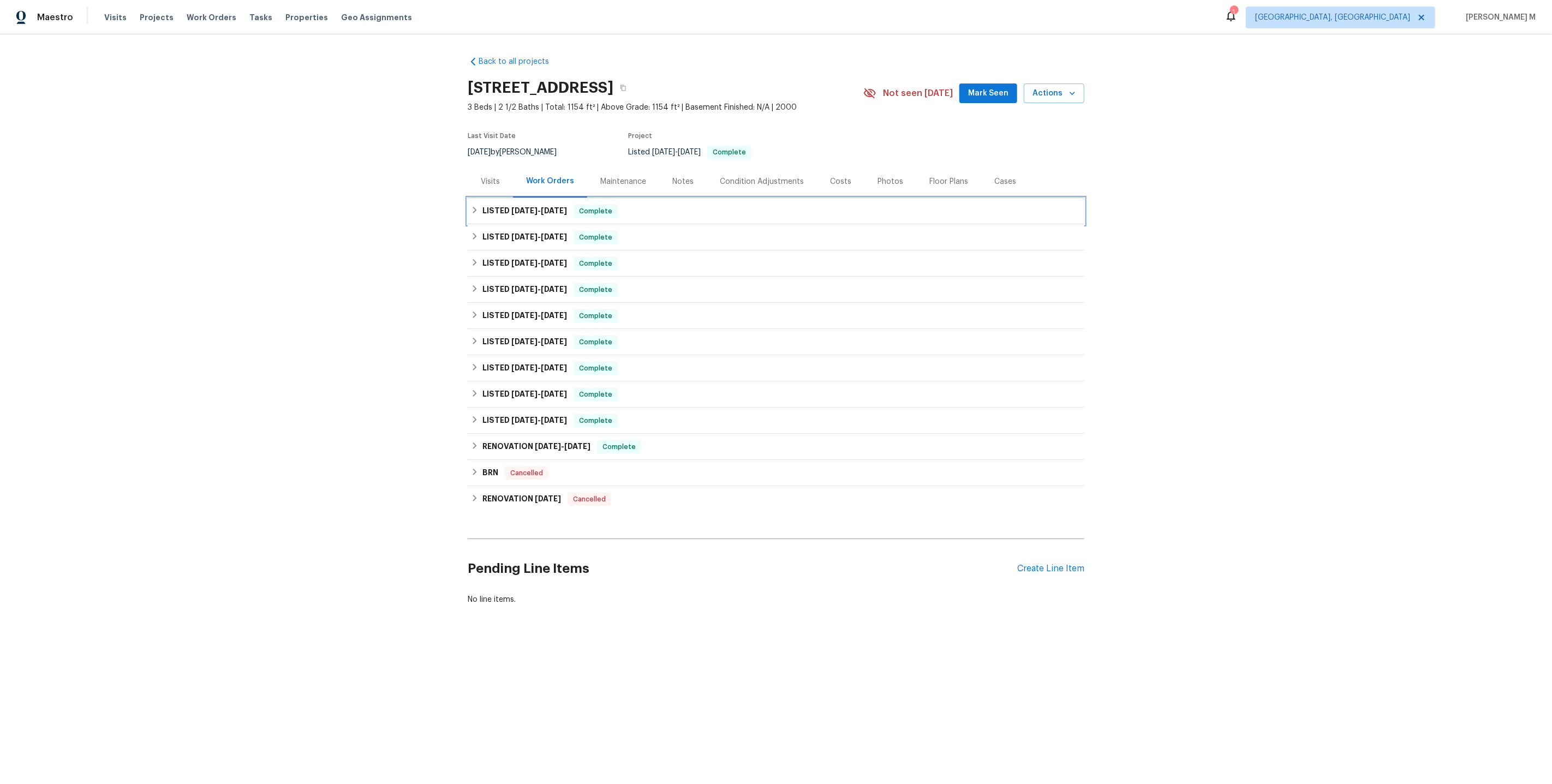
click at [523, 205] on h6 "LISTED [DATE] - [DATE]" at bounding box center [525, 211] width 84 height 13
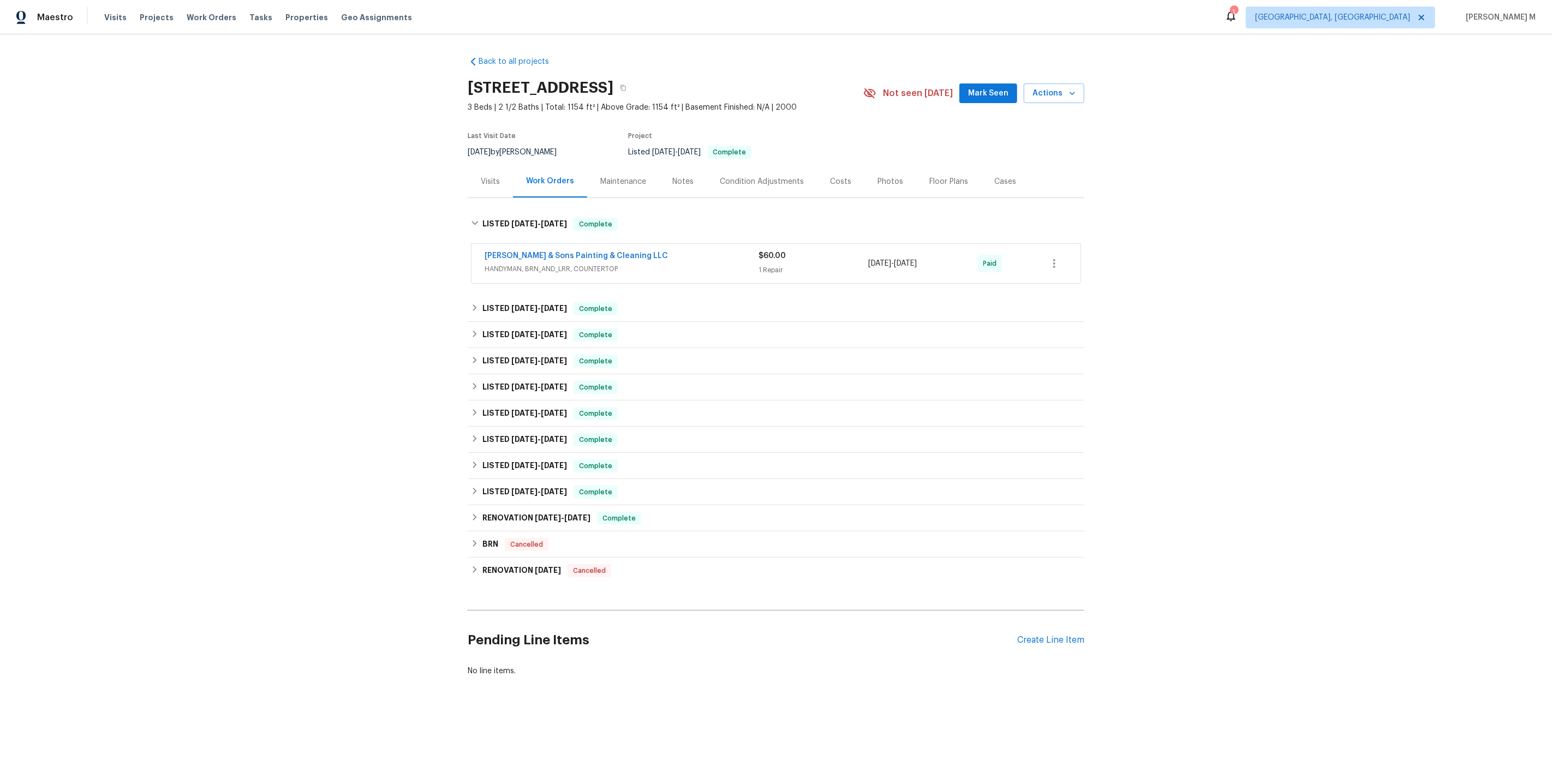
click at [537, 270] on div "[PERSON_NAME] & Sons Painting & Cleaning LLC HANDYMAN, BRN_AND_LRR, COUNTERTOP …" at bounding box center [775, 264] width 609 height 39
click at [542, 268] on div "[PERSON_NAME] & Sons Painting & Cleaning LLC HANDYMAN, BRN_AND_LRR, COUNTERTOP" at bounding box center [622, 264] width 274 height 26
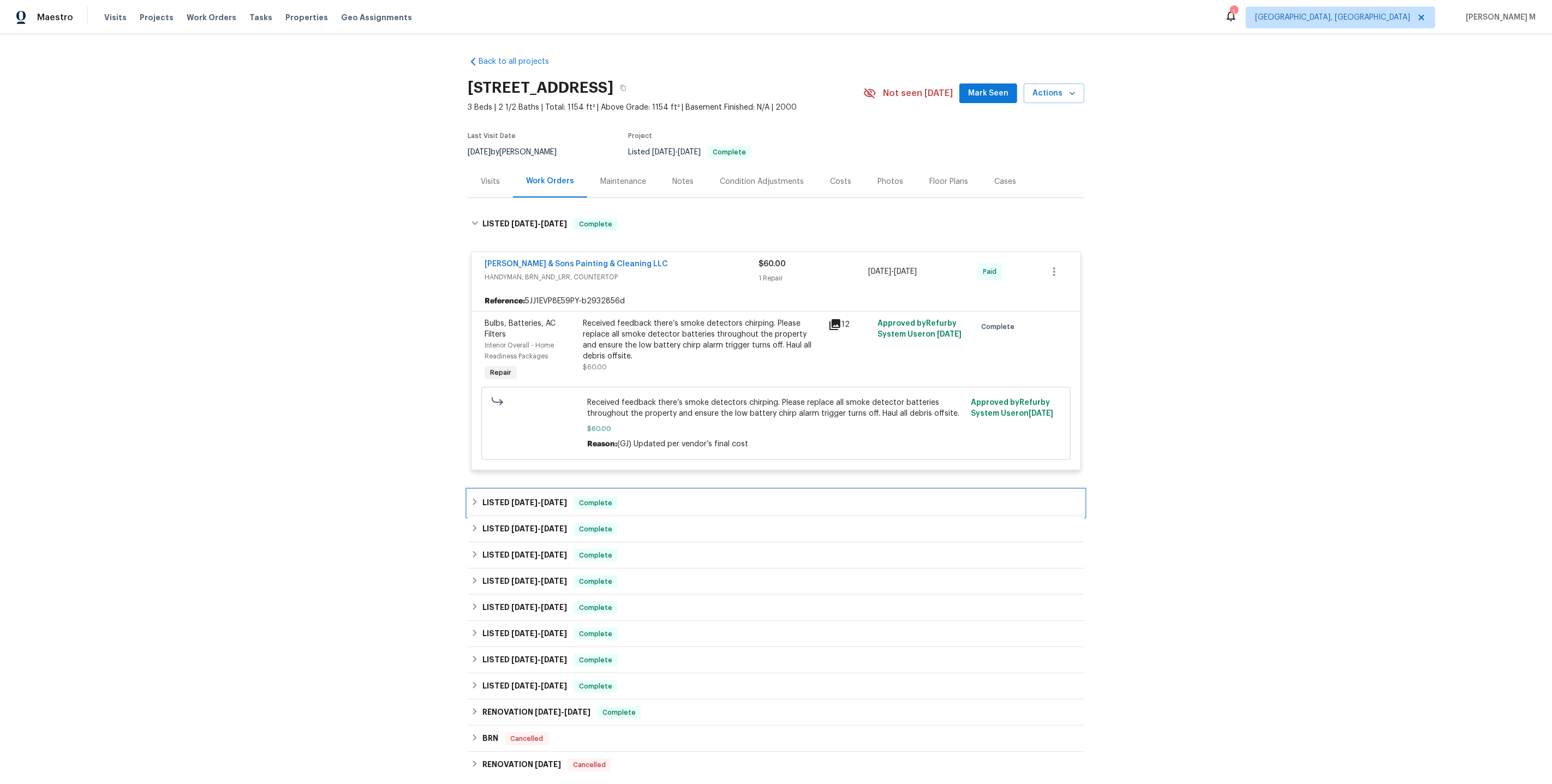
click at [504, 497] on h6 "LISTED [DATE] - [DATE]" at bounding box center [525, 503] width 84 height 13
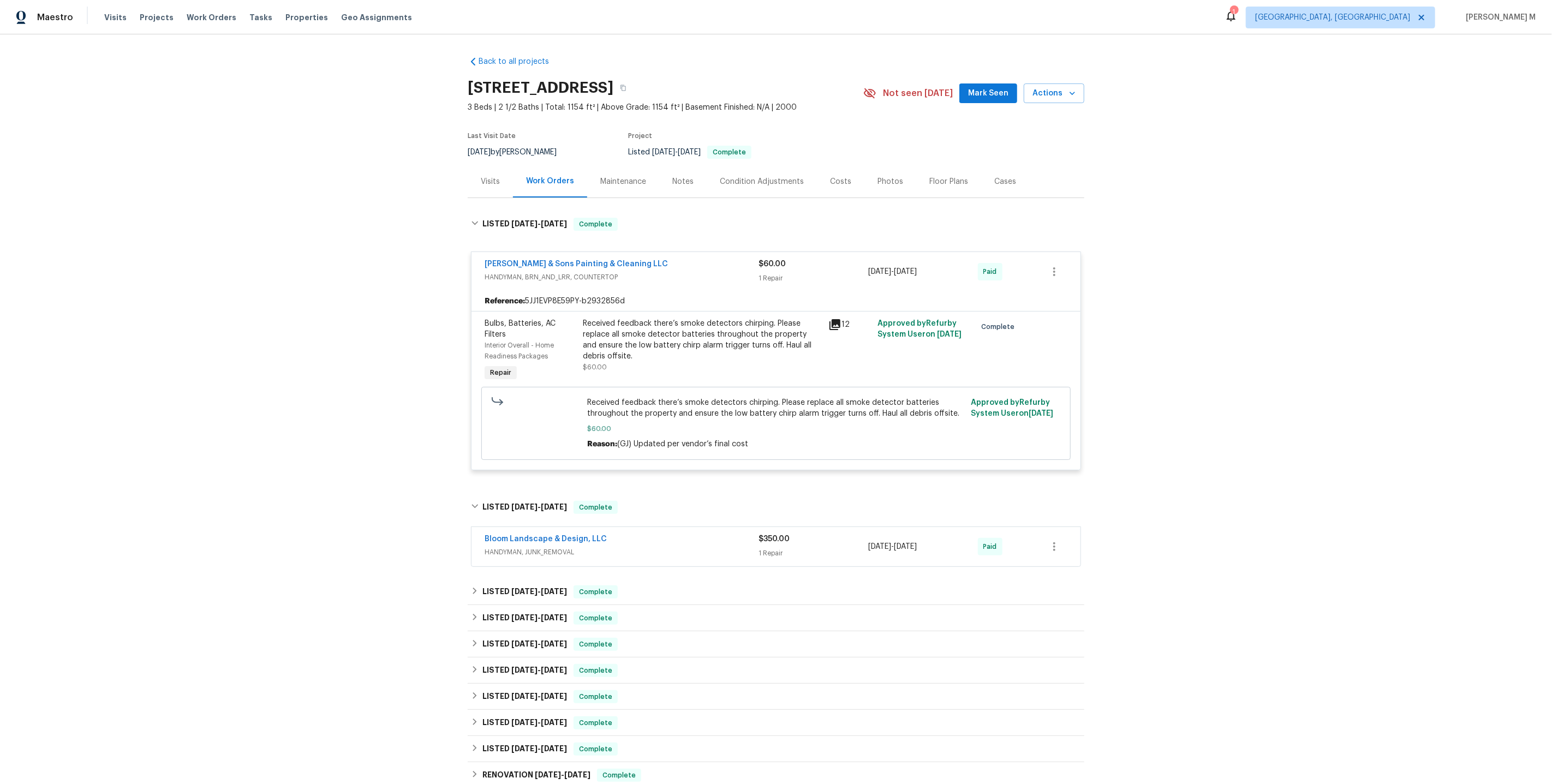
click at [508, 537] on div "Bloom Landscape & Design, LLC HANDYMAN, JUNK_REMOVAL" at bounding box center [622, 547] width 274 height 26
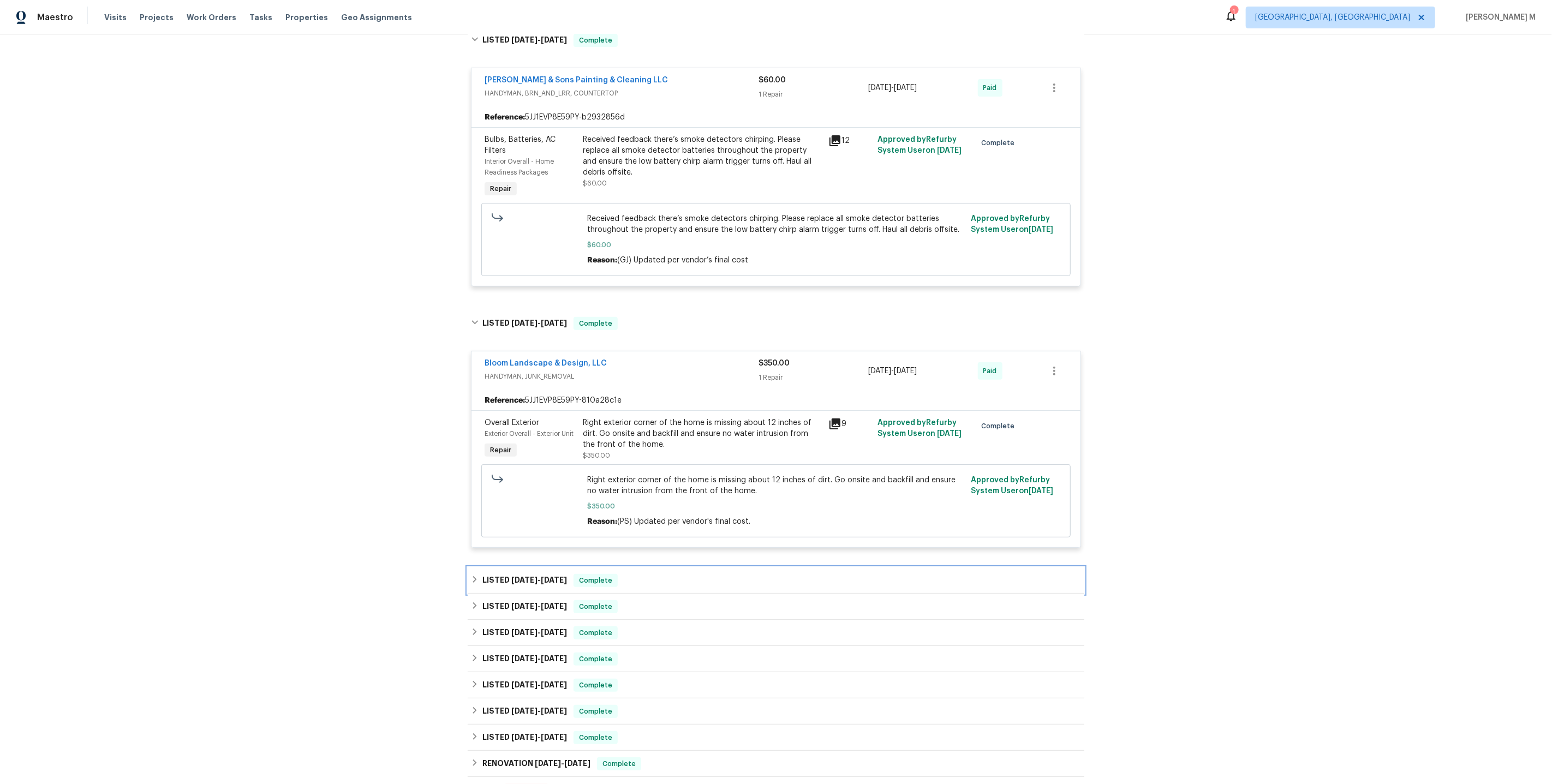
click at [498, 568] on div "LISTED 4/1/25 - 4/3/25 Complete" at bounding box center [776, 580] width 617 height 26
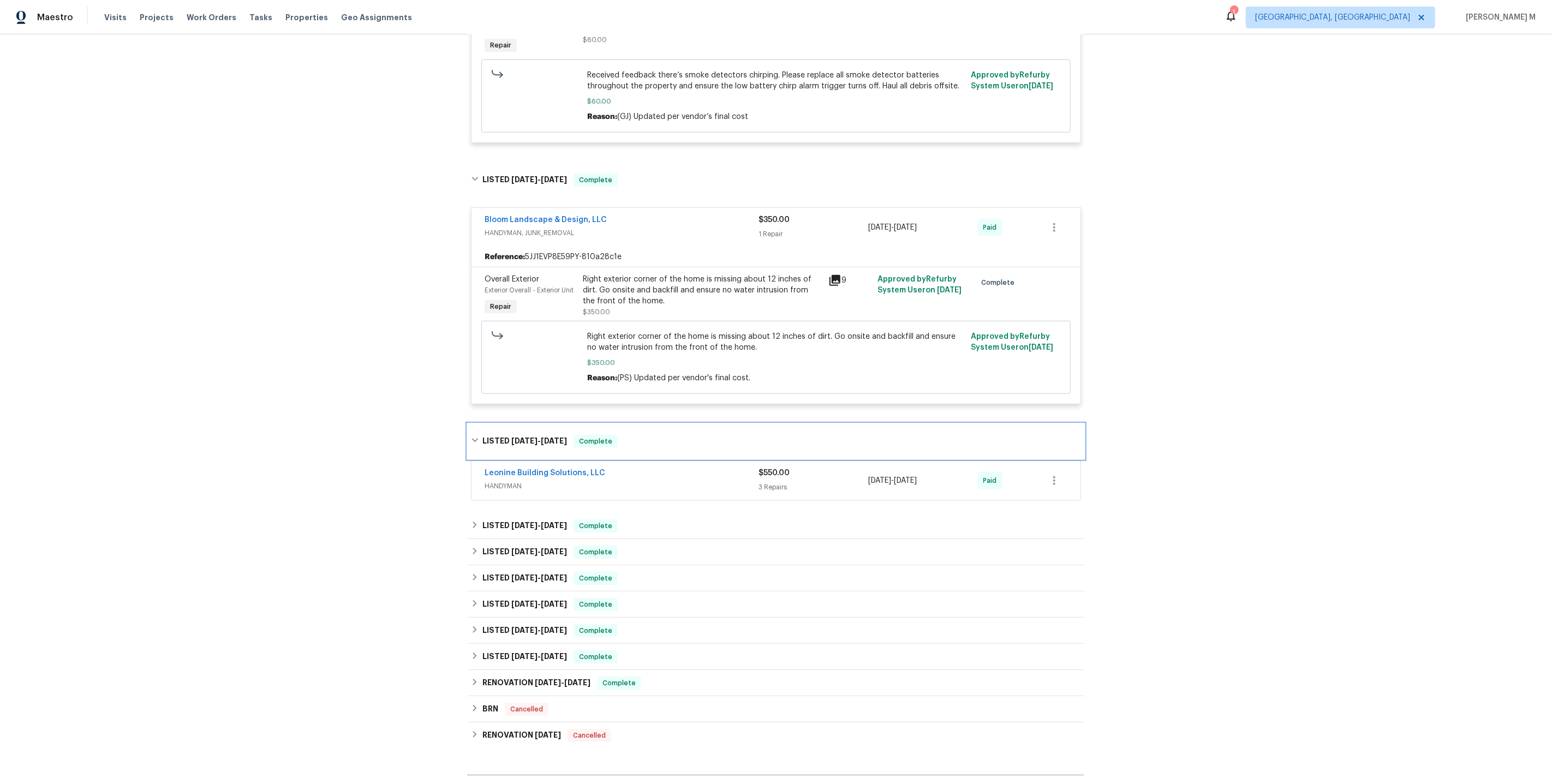
scroll to position [328, 0]
click at [516, 479] on span "HANDYMAN" at bounding box center [622, 485] width 274 height 11
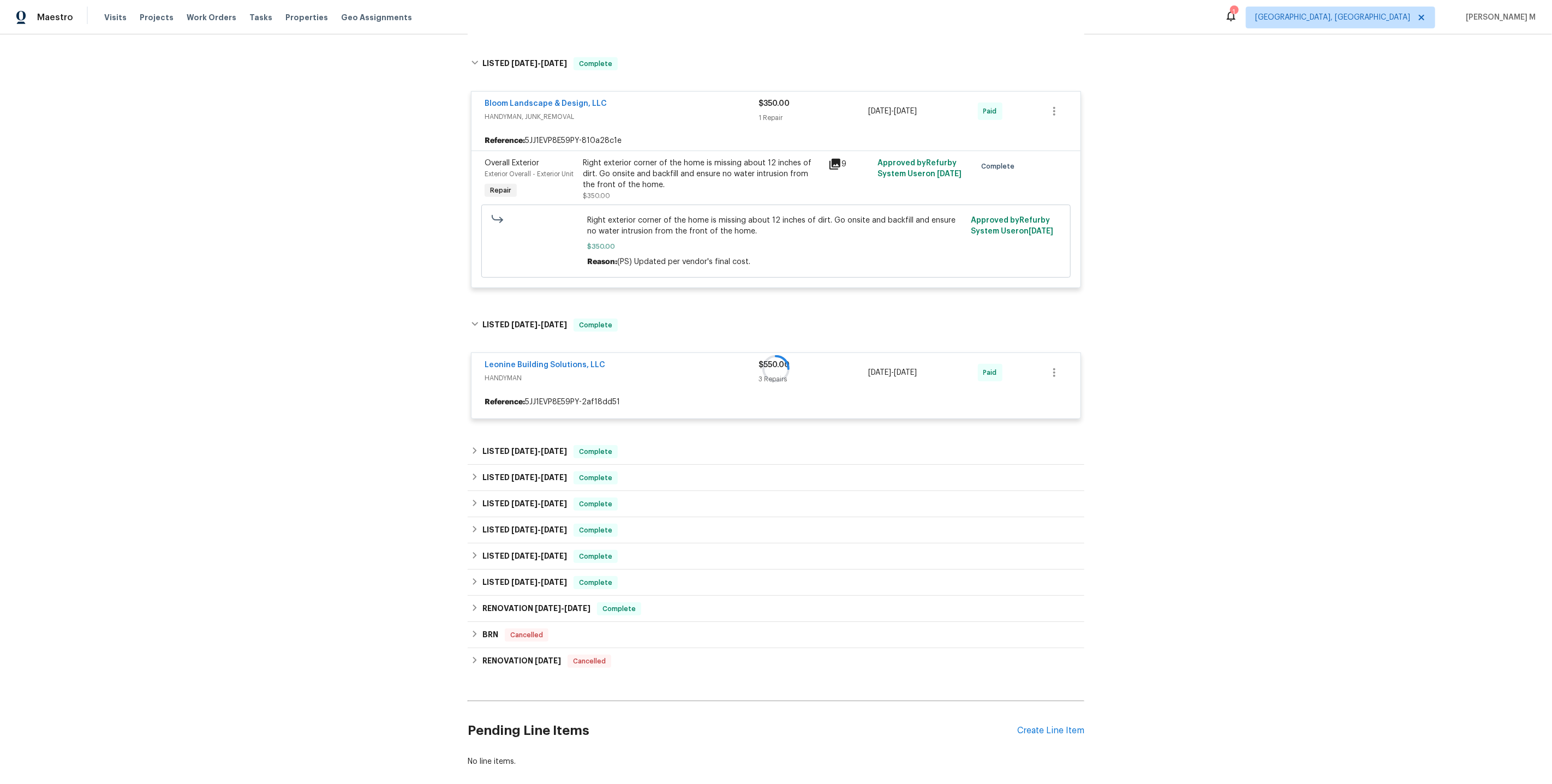
scroll to position [446, 0]
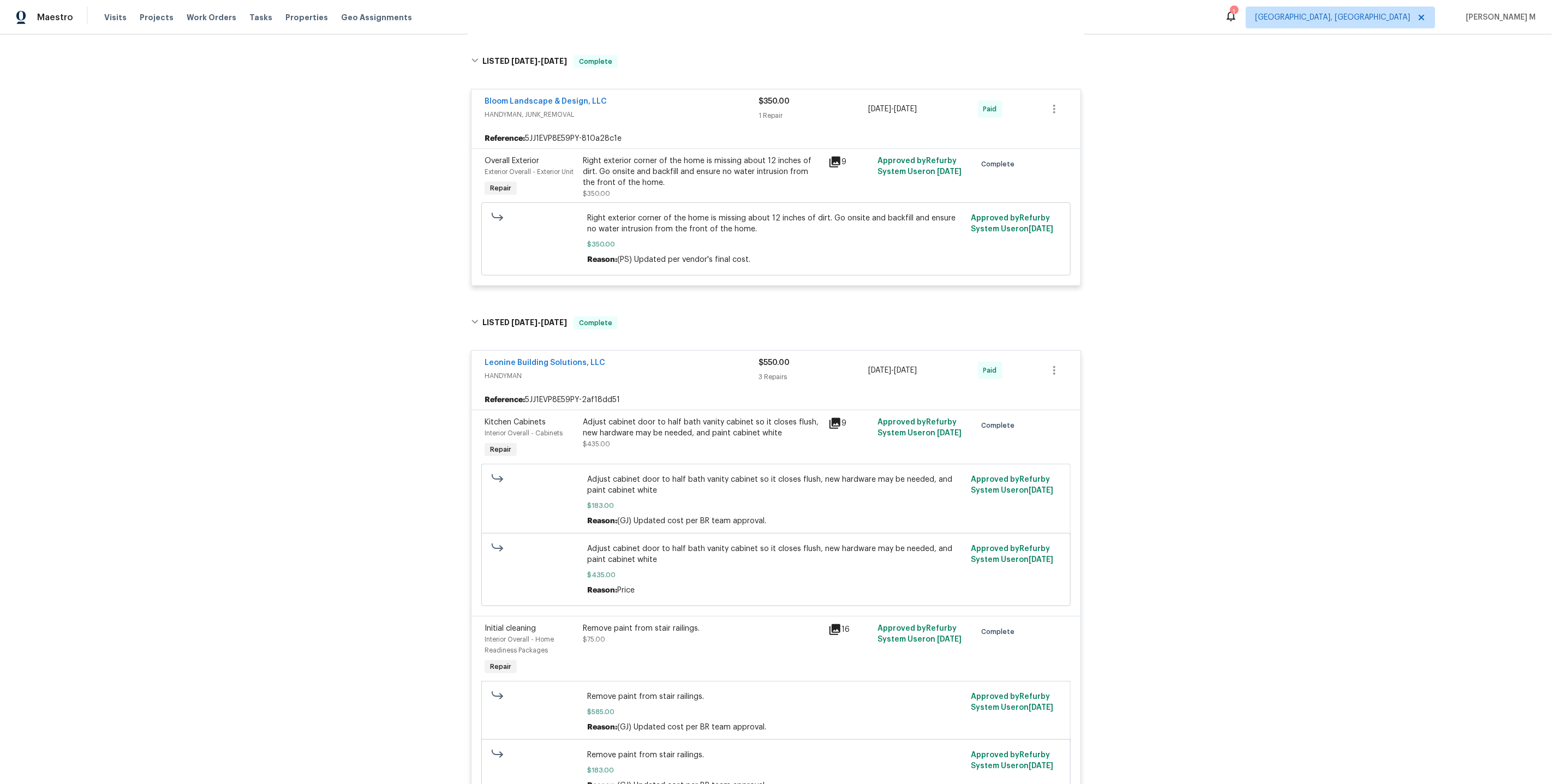
click at [713, 421] on div "Adjust cabinet door to half bath vanity cabinet so it closes flush, new hardwar…" at bounding box center [702, 433] width 239 height 33
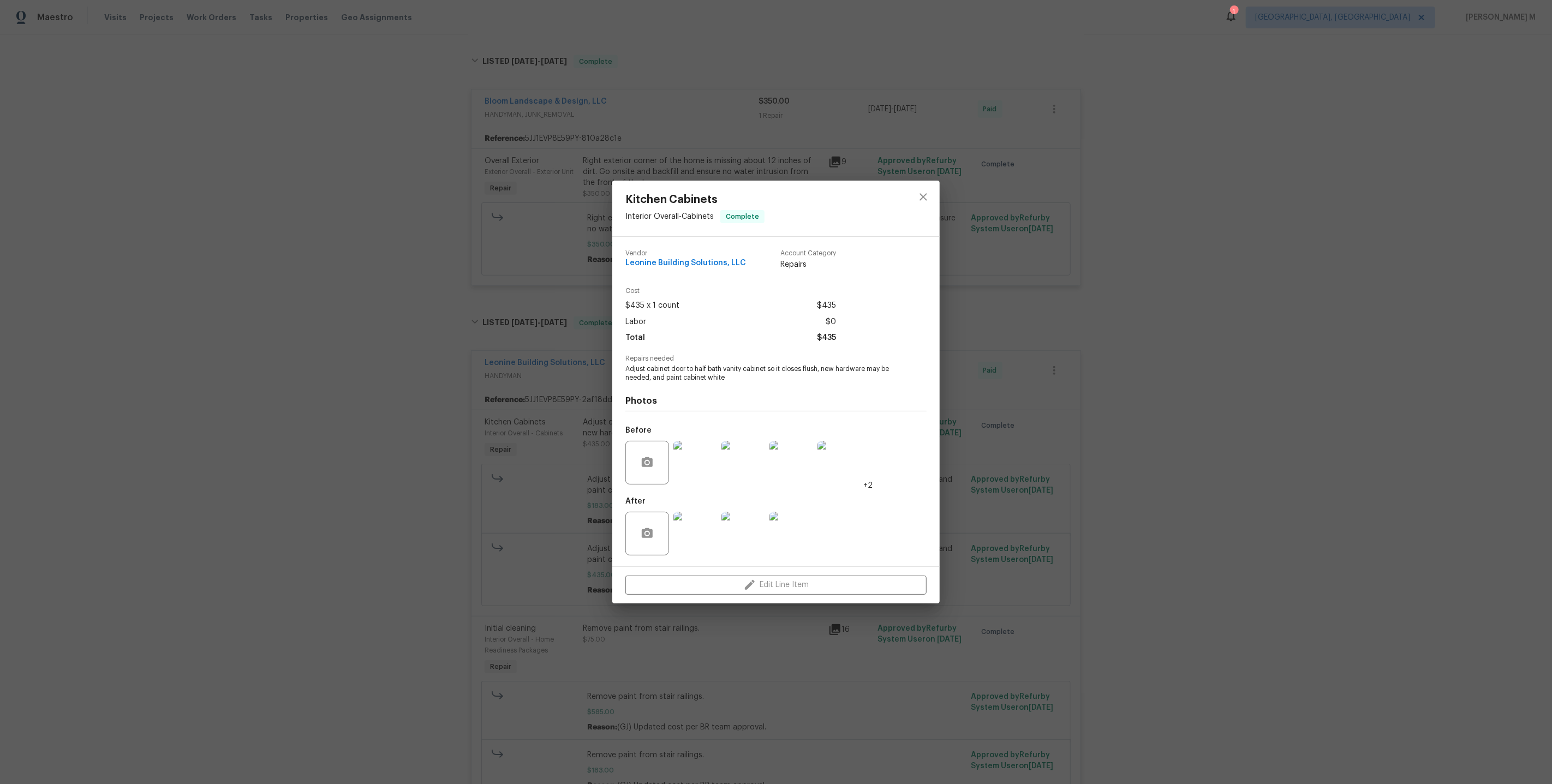
click at [1074, 445] on div "Kitchen Cabinets Interior Overall - Cabinets Complete Vendor Leonine Building S…" at bounding box center [776, 392] width 1552 height 784
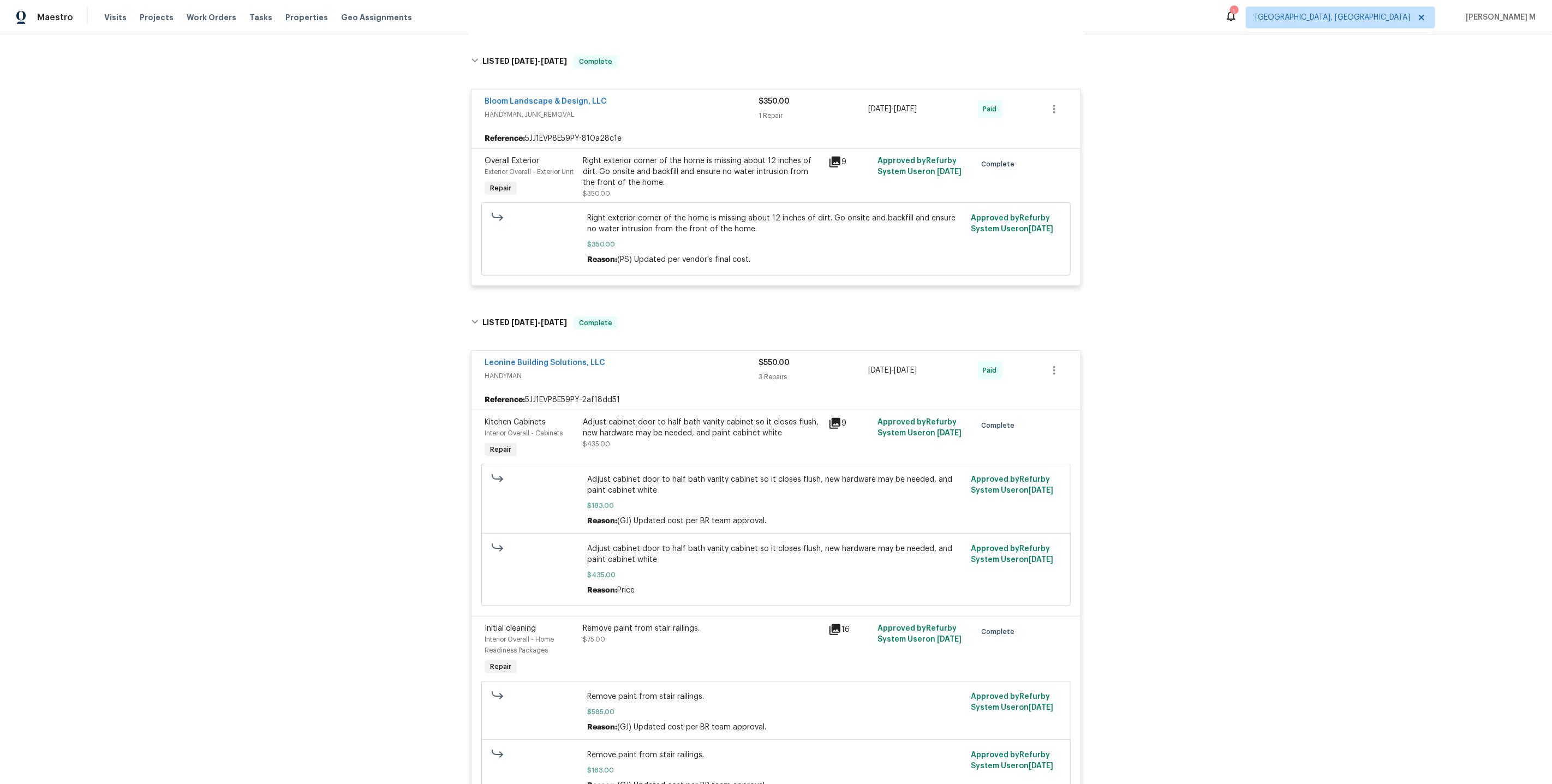
click at [686, 414] on div "Adjust cabinet door to half bath vanity cabinet so it closes flush, new hardwar…" at bounding box center [703, 439] width 245 height 50
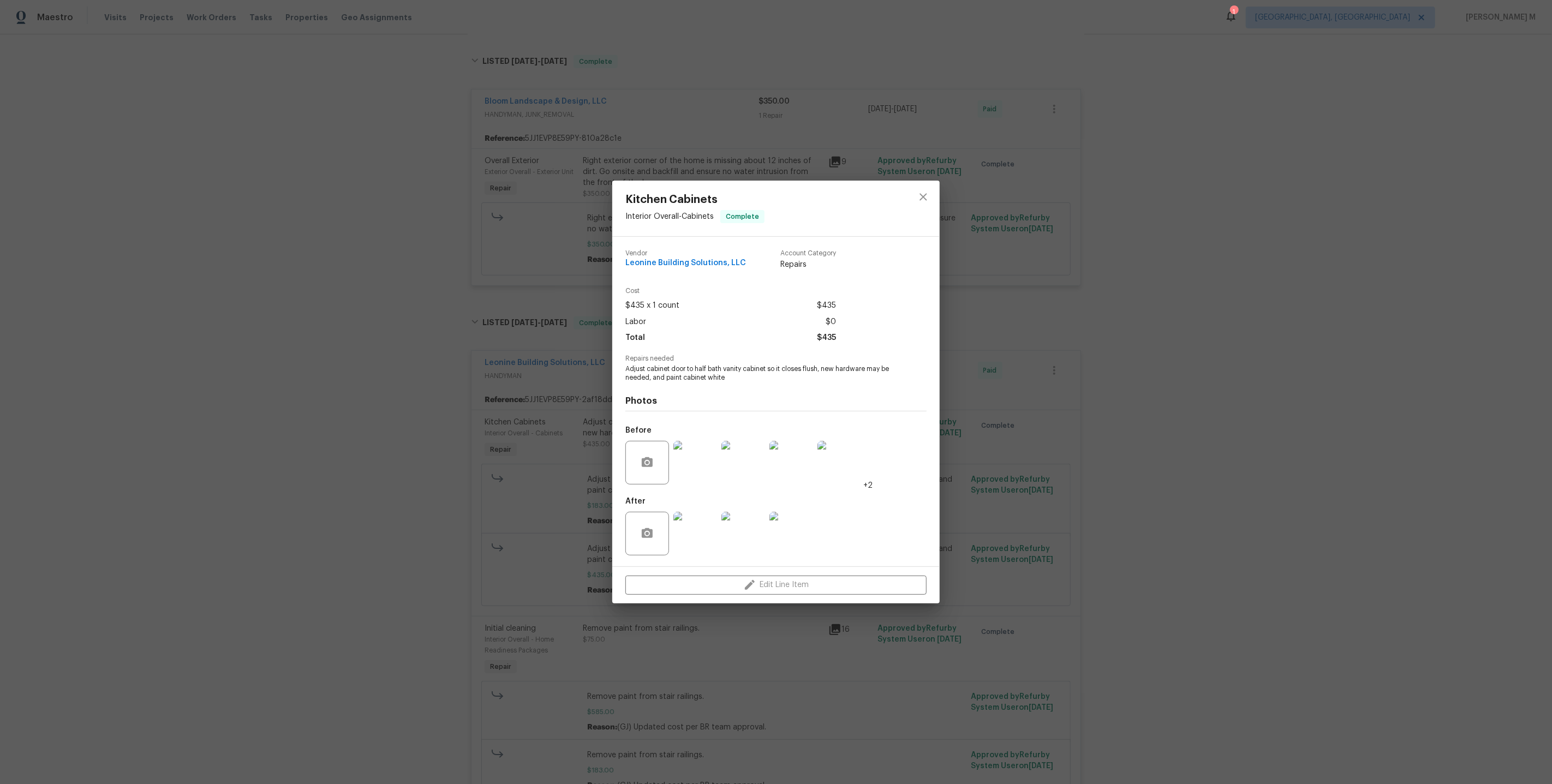
click at [683, 456] on img at bounding box center [695, 462] width 44 height 44
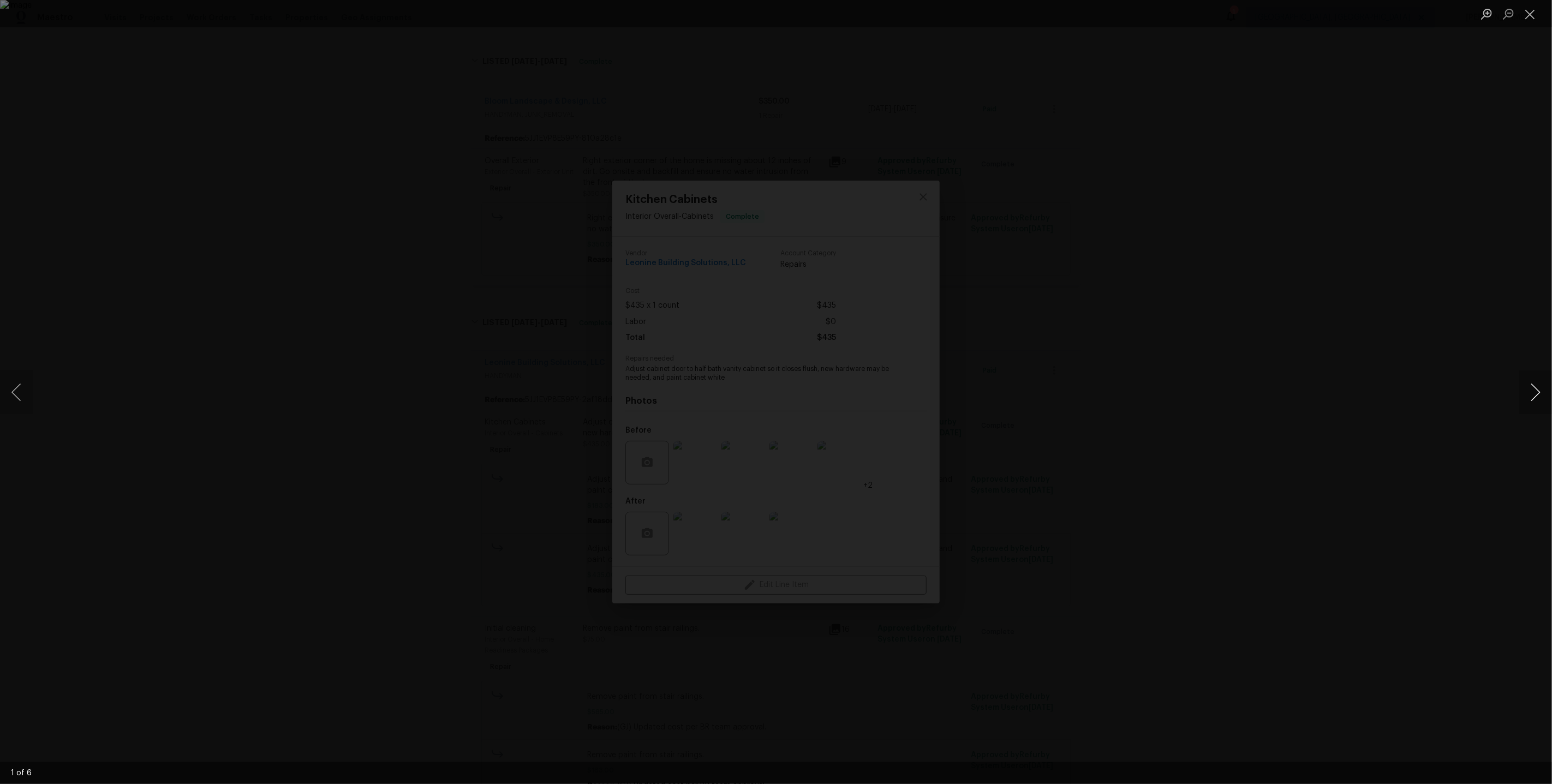
click at [1536, 397] on button "Next image" at bounding box center [1535, 392] width 33 height 44
click at [1238, 268] on div "Lightbox" at bounding box center [776, 392] width 1552 height 784
click at [1013, 302] on div "Lightbox" at bounding box center [776, 392] width 1552 height 784
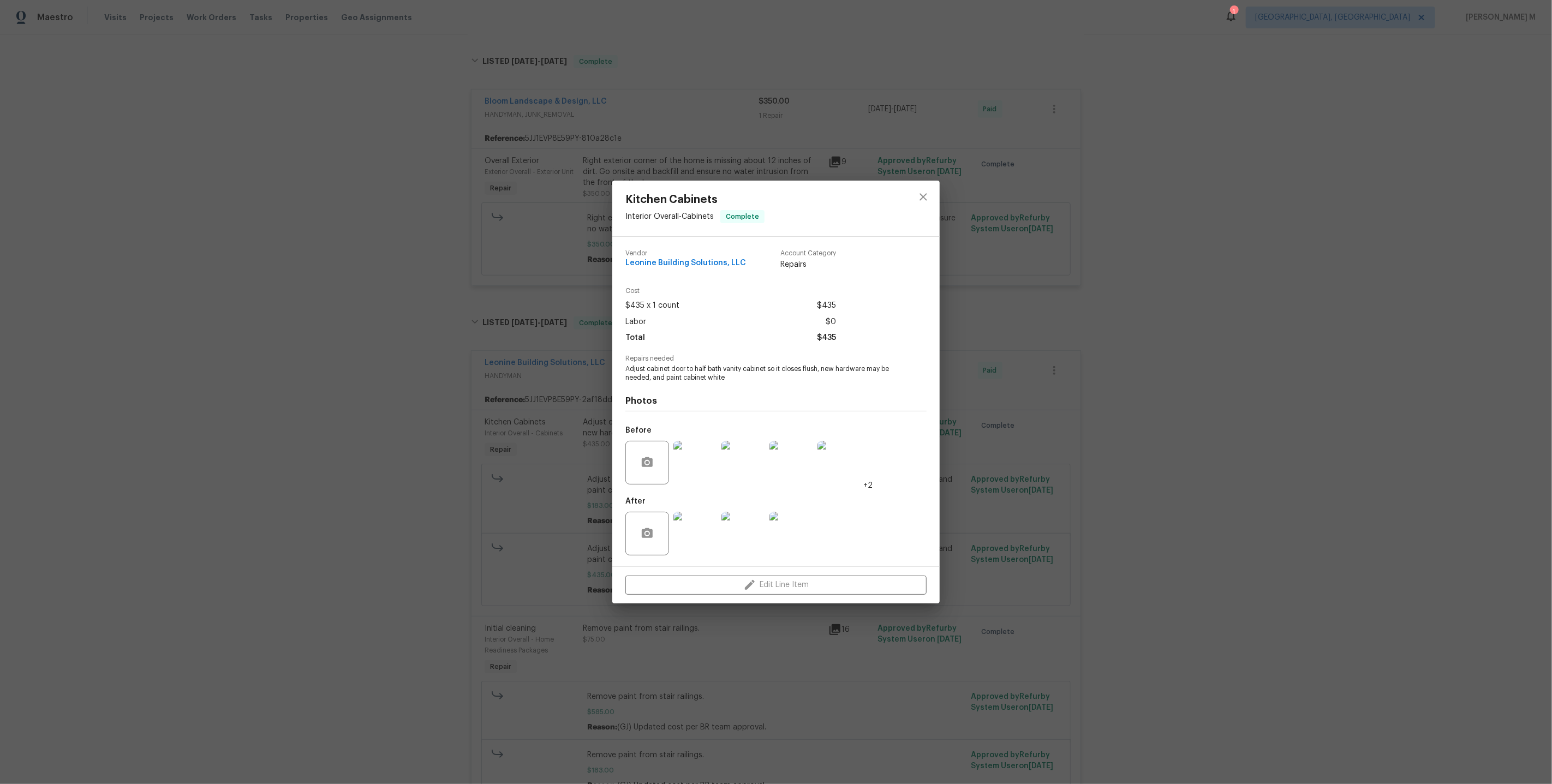
click at [1050, 246] on div "Kitchen Cabinets Interior Overall - Cabinets Complete Vendor Leonine Building S…" at bounding box center [776, 392] width 1552 height 784
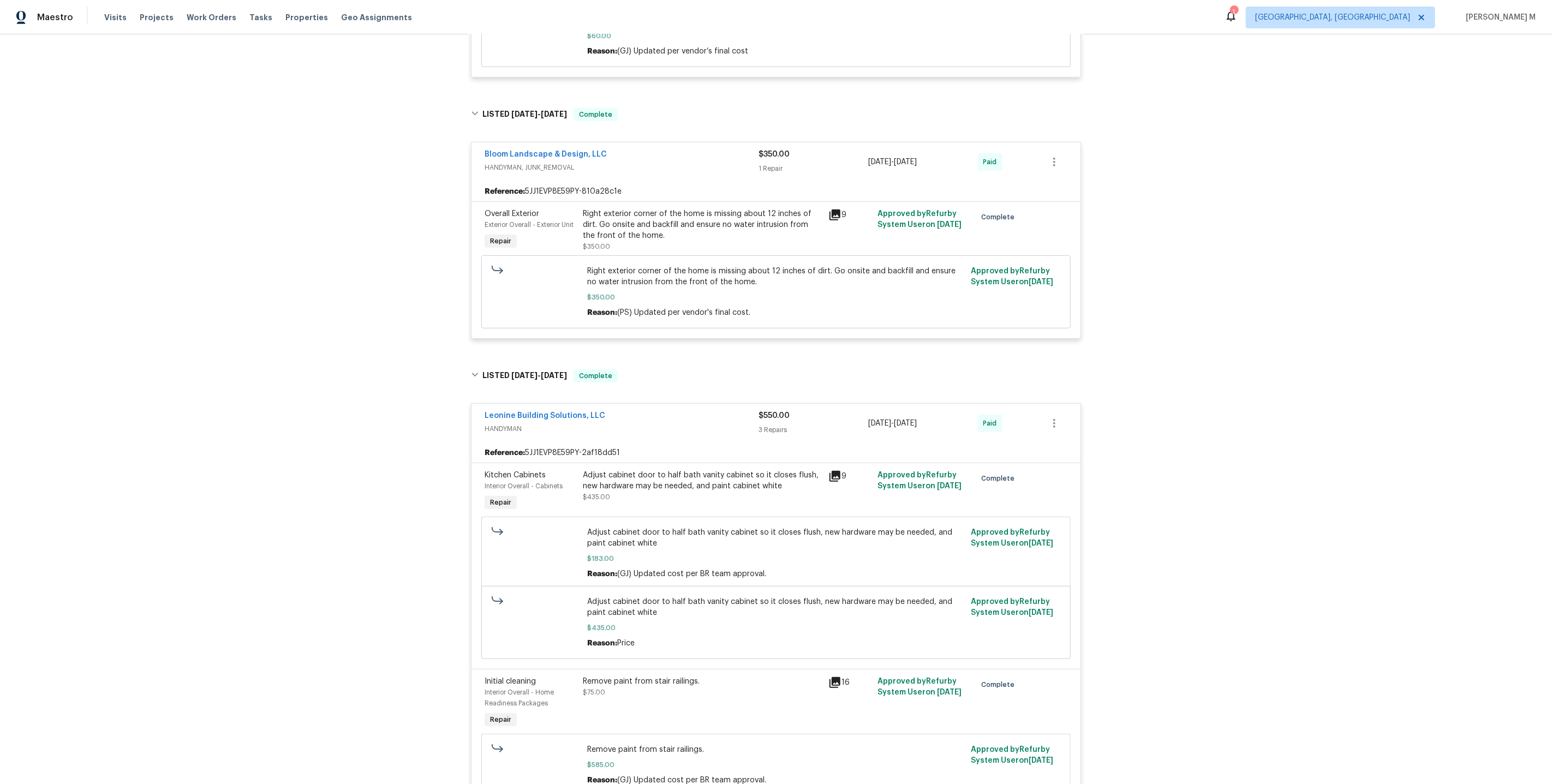
scroll to position [0, 0]
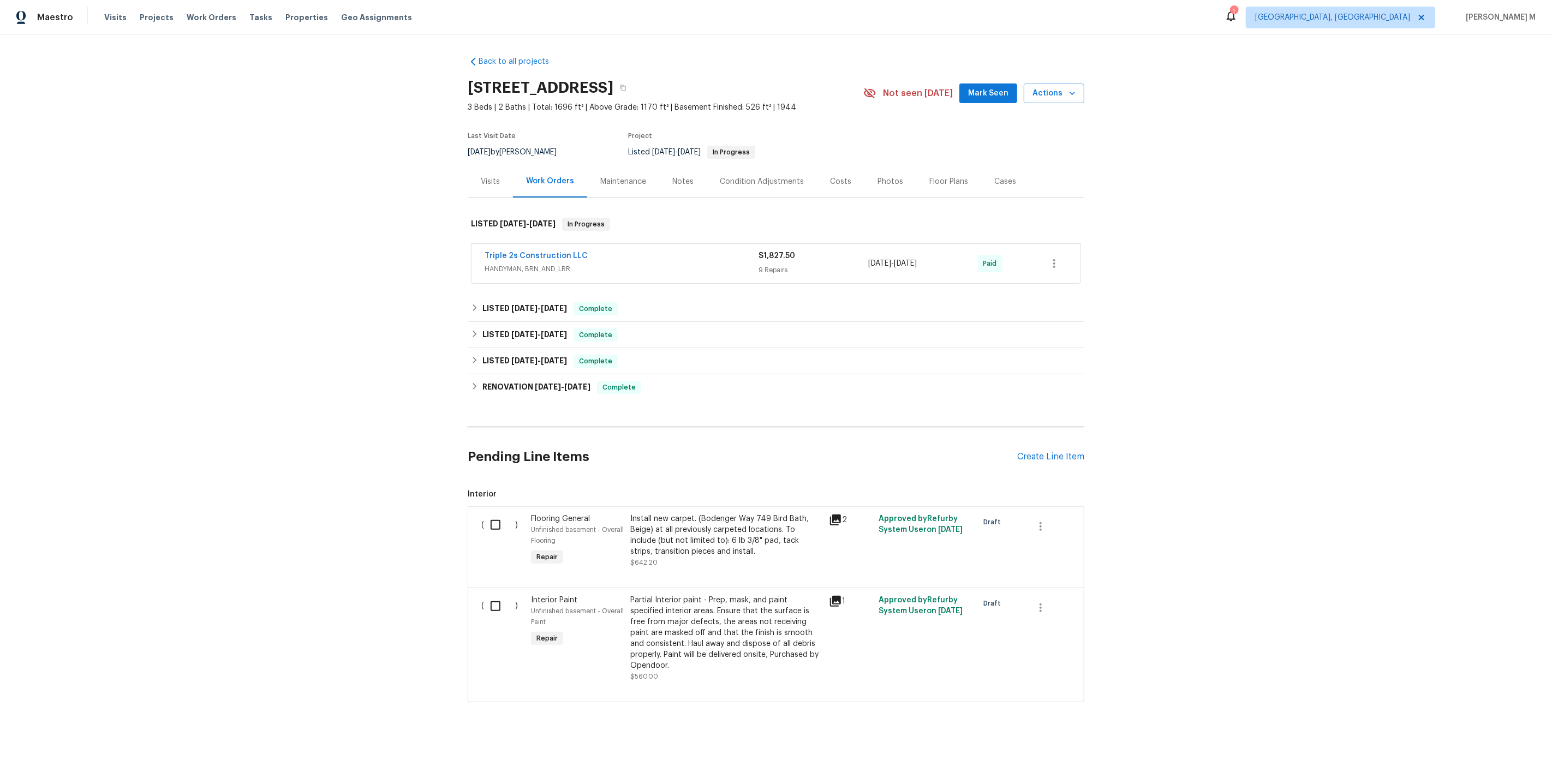
click at [533, 264] on span "HANDYMAN, BRN_AND_LRR" at bounding box center [622, 269] width 274 height 11
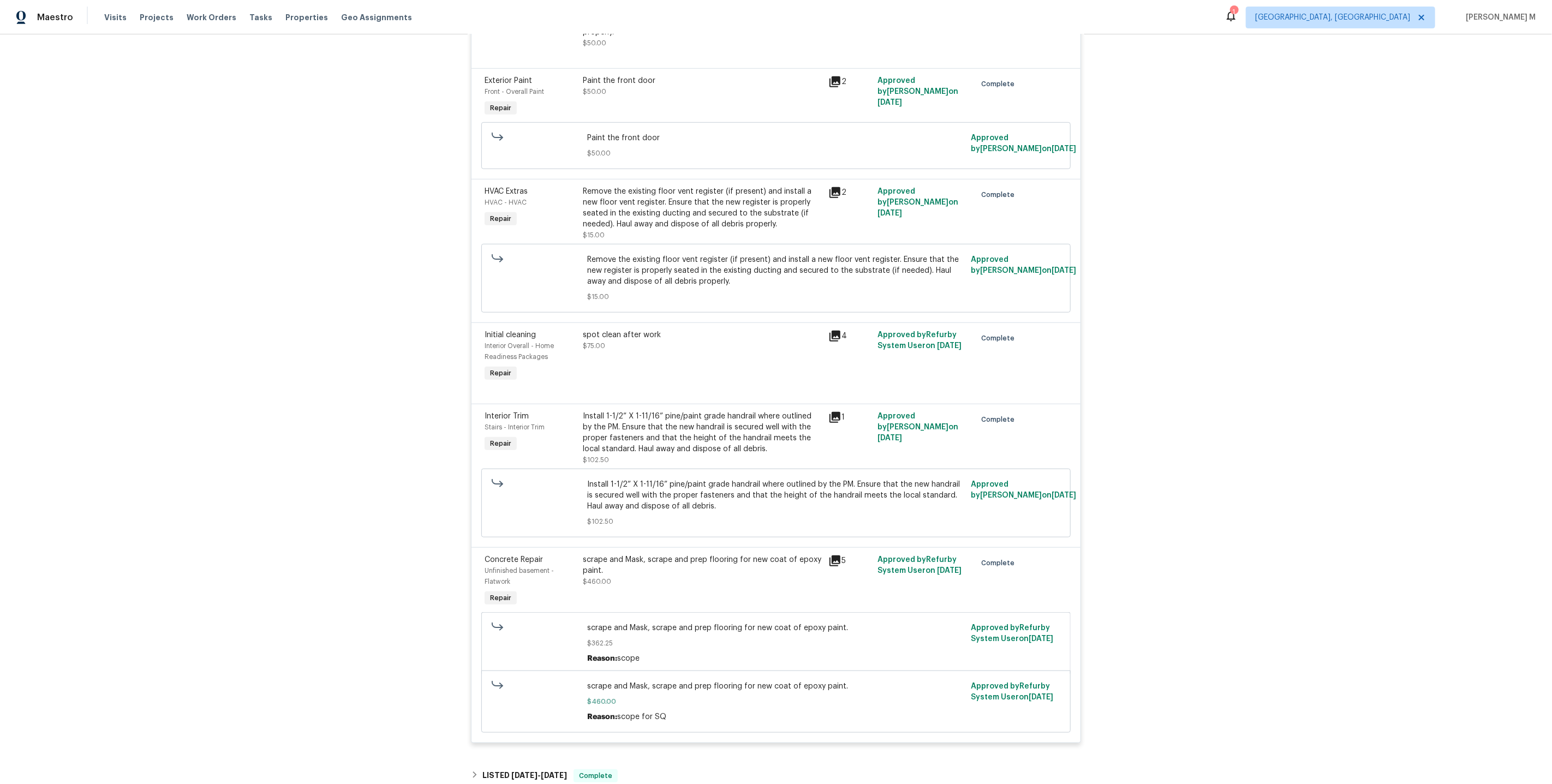
scroll to position [1060, 0]
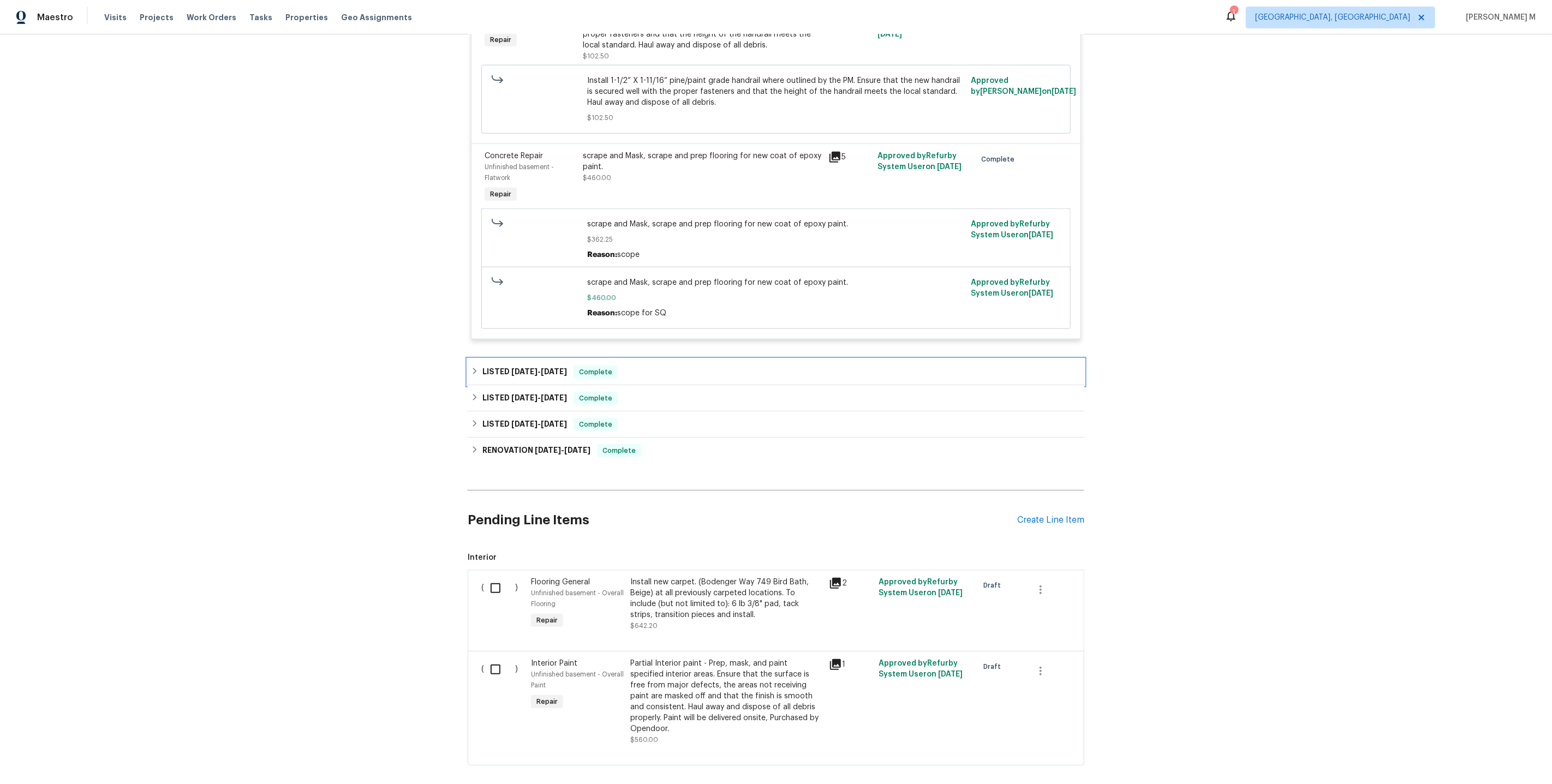
click at [550, 359] on div "LISTED [DATE] - [DATE] Complete" at bounding box center [776, 372] width 617 height 26
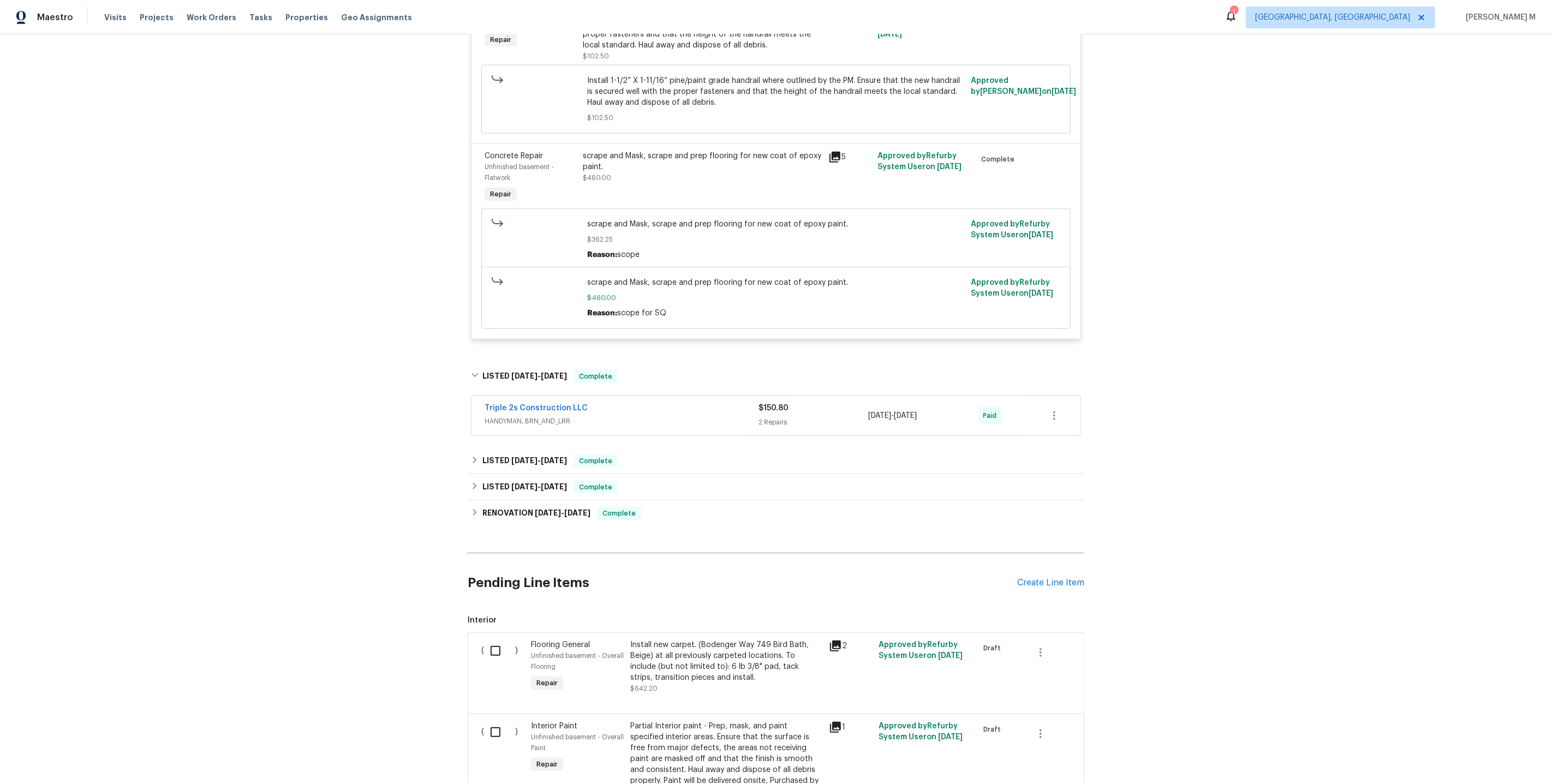
click at [543, 416] on span "HANDYMAN, BRN_AND_LRR" at bounding box center [622, 421] width 274 height 11
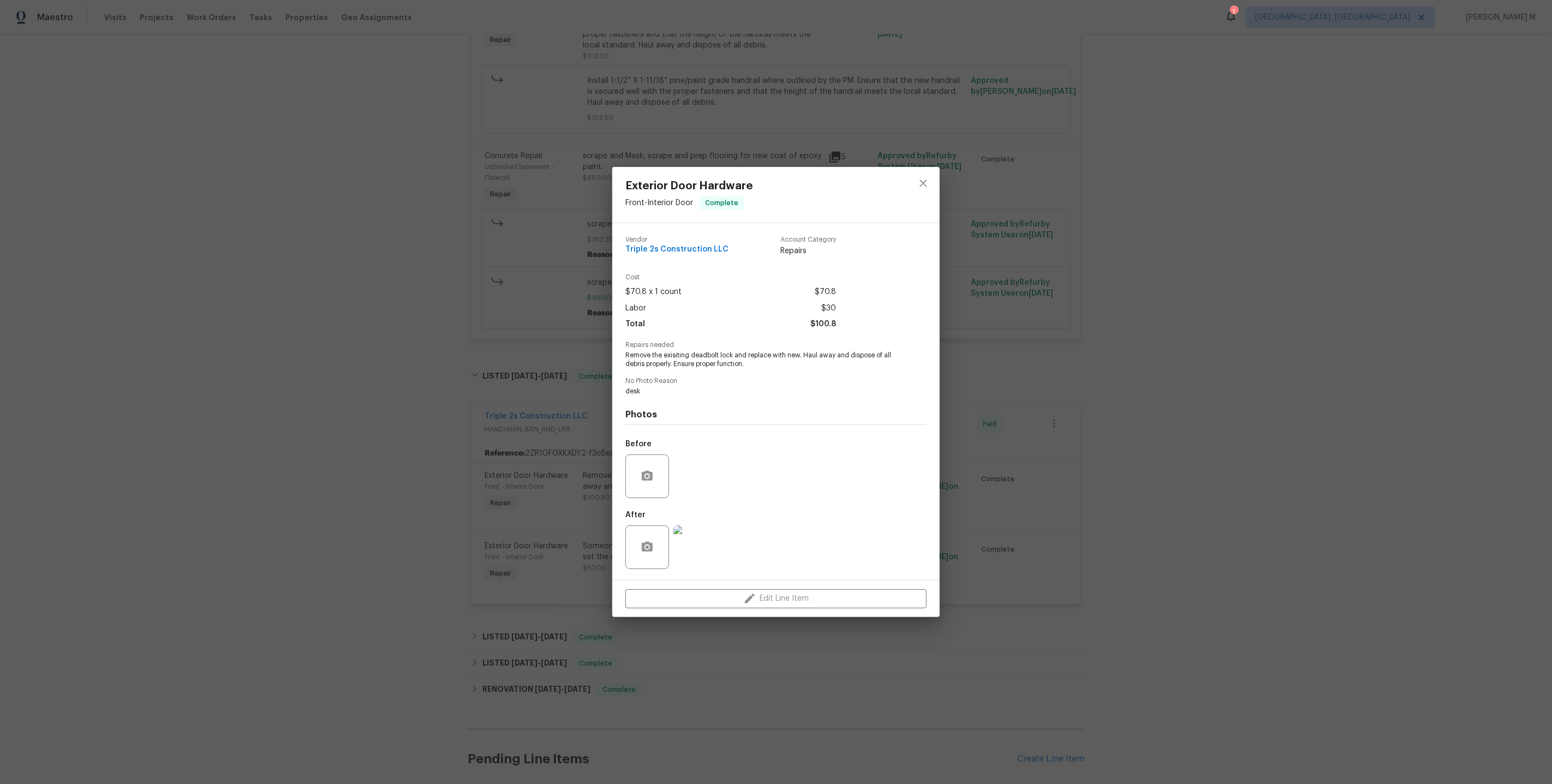
click at [557, 601] on div "Exterior Door Hardware Front - Interior Door Complete Vendor Triple 2s Construc…" at bounding box center [776, 392] width 1552 height 784
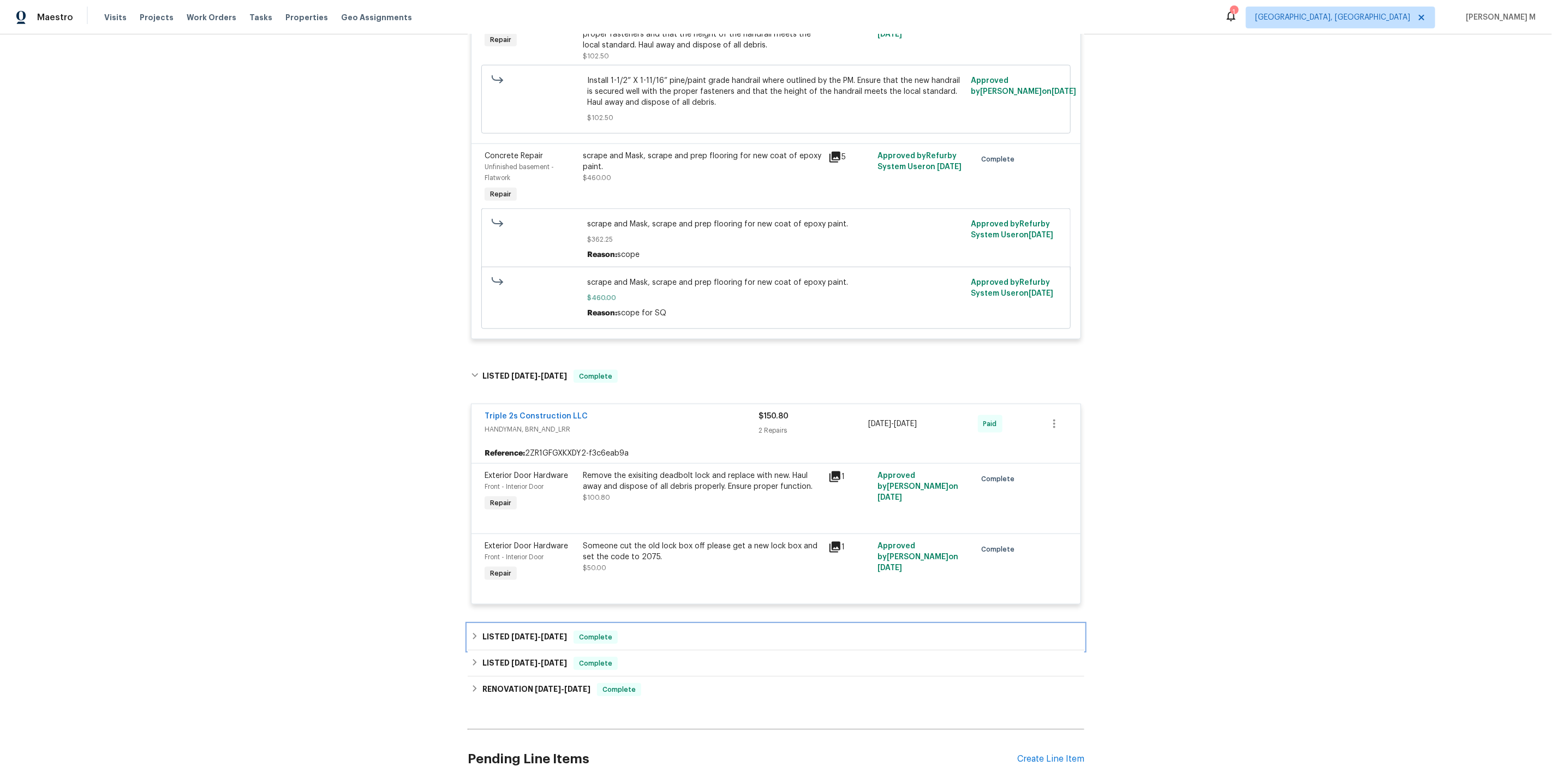
click at [525, 633] on span "[DATE]" at bounding box center [524, 636] width 26 height 7
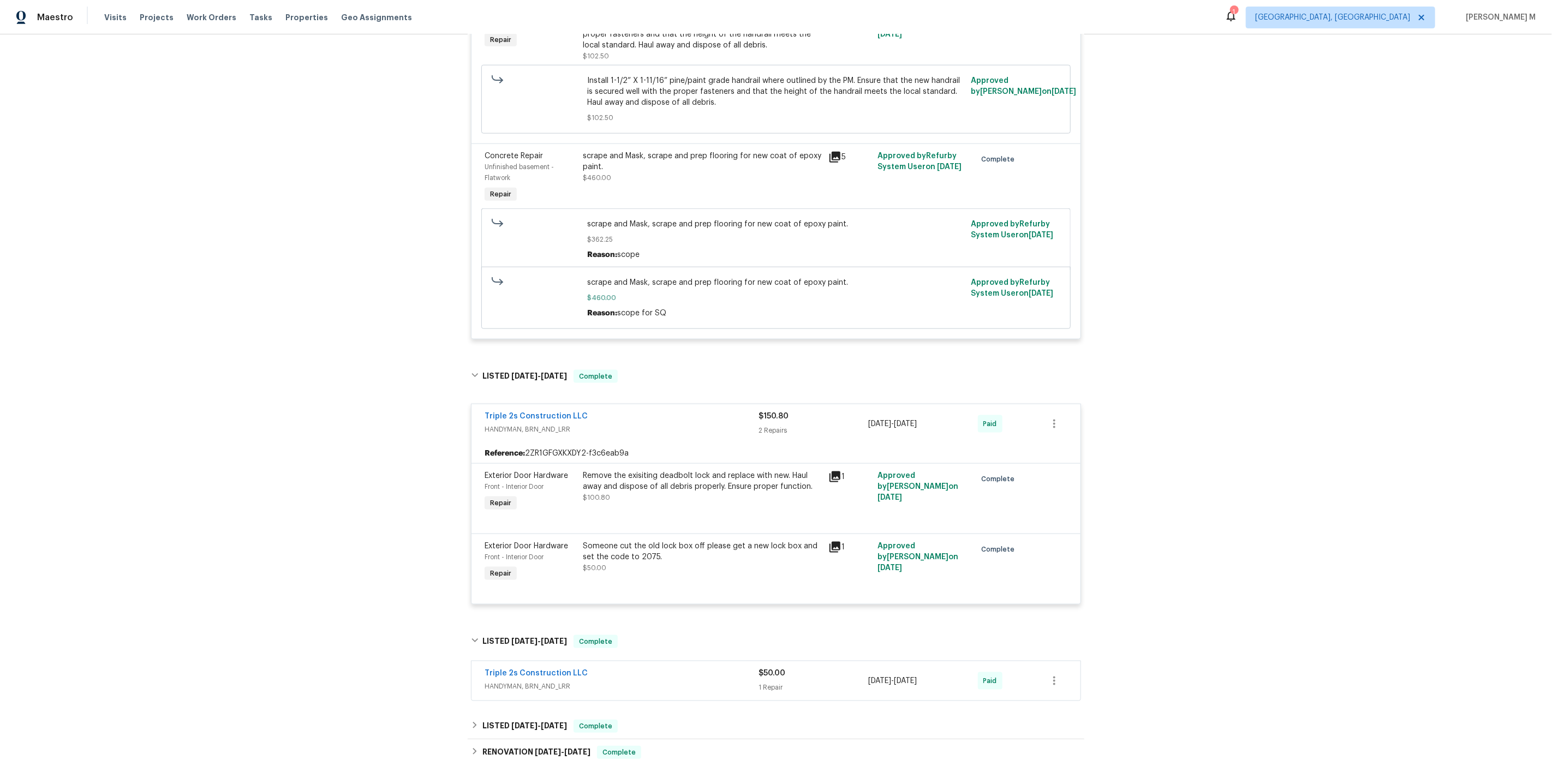
click at [527, 681] on span "HANDYMAN, BRN_AND_LRR" at bounding box center [622, 686] width 274 height 11
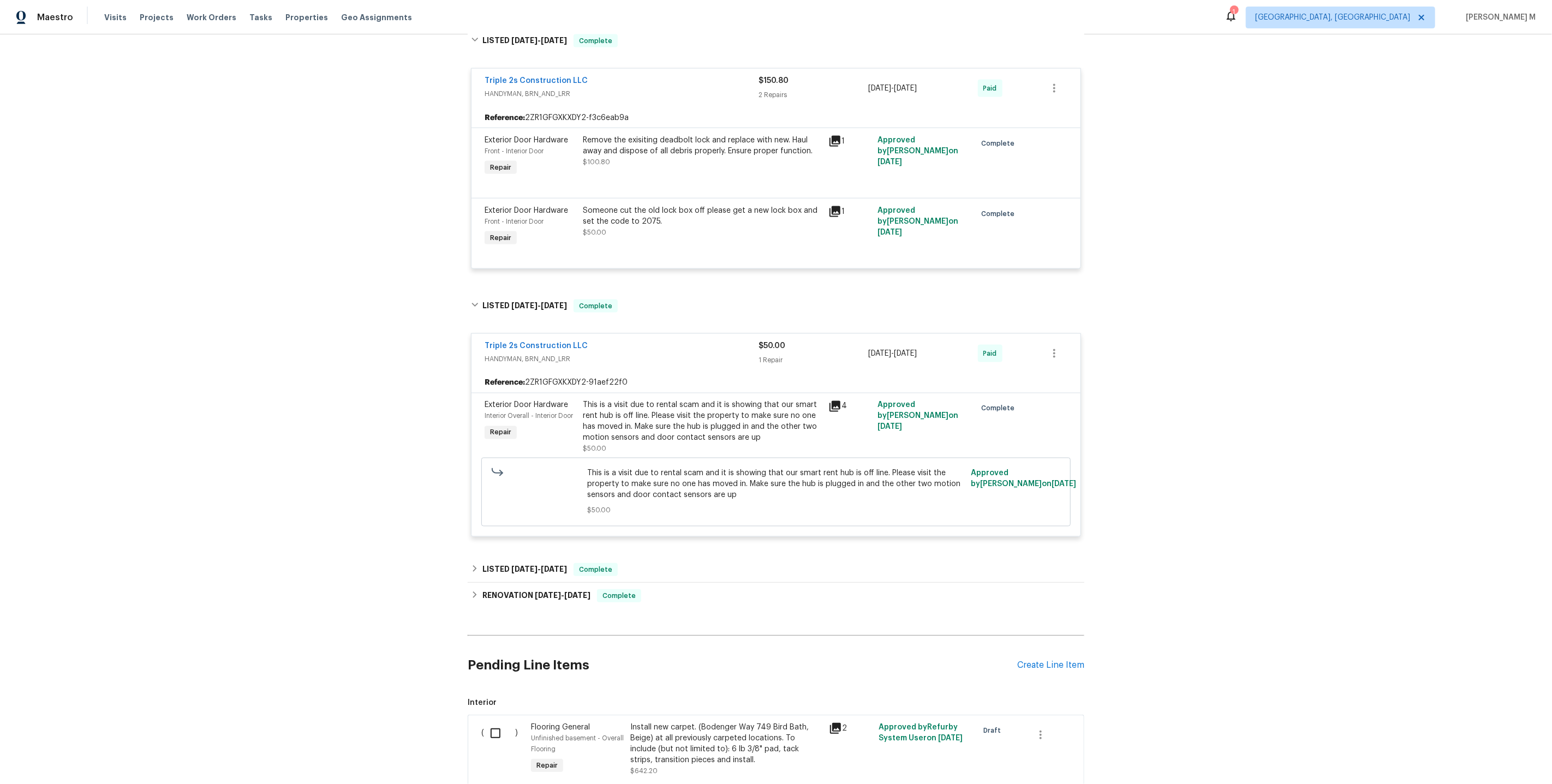
click at [550, 396] on div "Exterior Door Hardware Interior Overall - Interior Door Repair" at bounding box center [531, 427] width 98 height 61
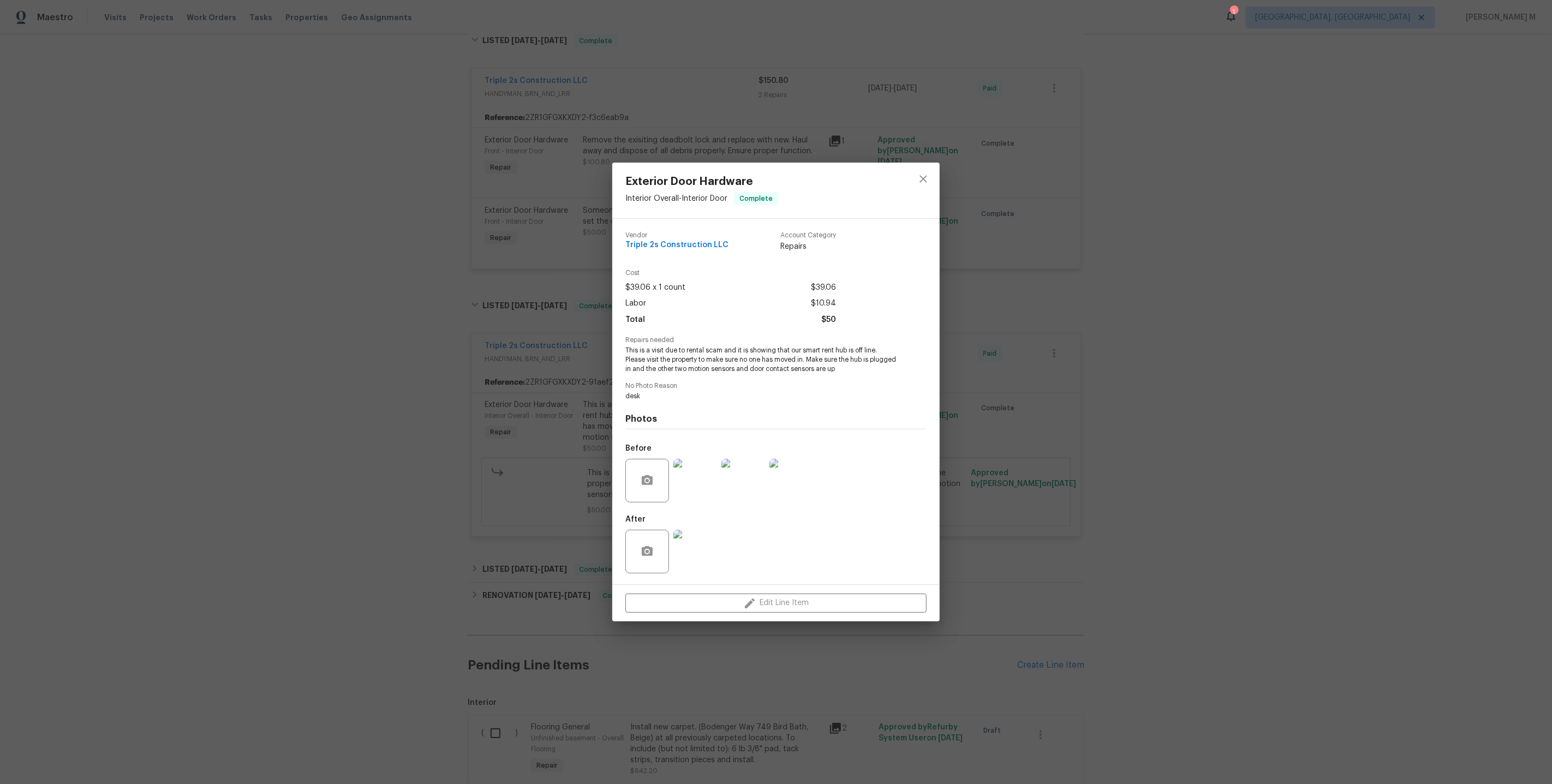
click at [568, 475] on div "Exterior Door Hardware Interior Overall - Interior Door Complete Vendor Triple …" at bounding box center [776, 392] width 1552 height 784
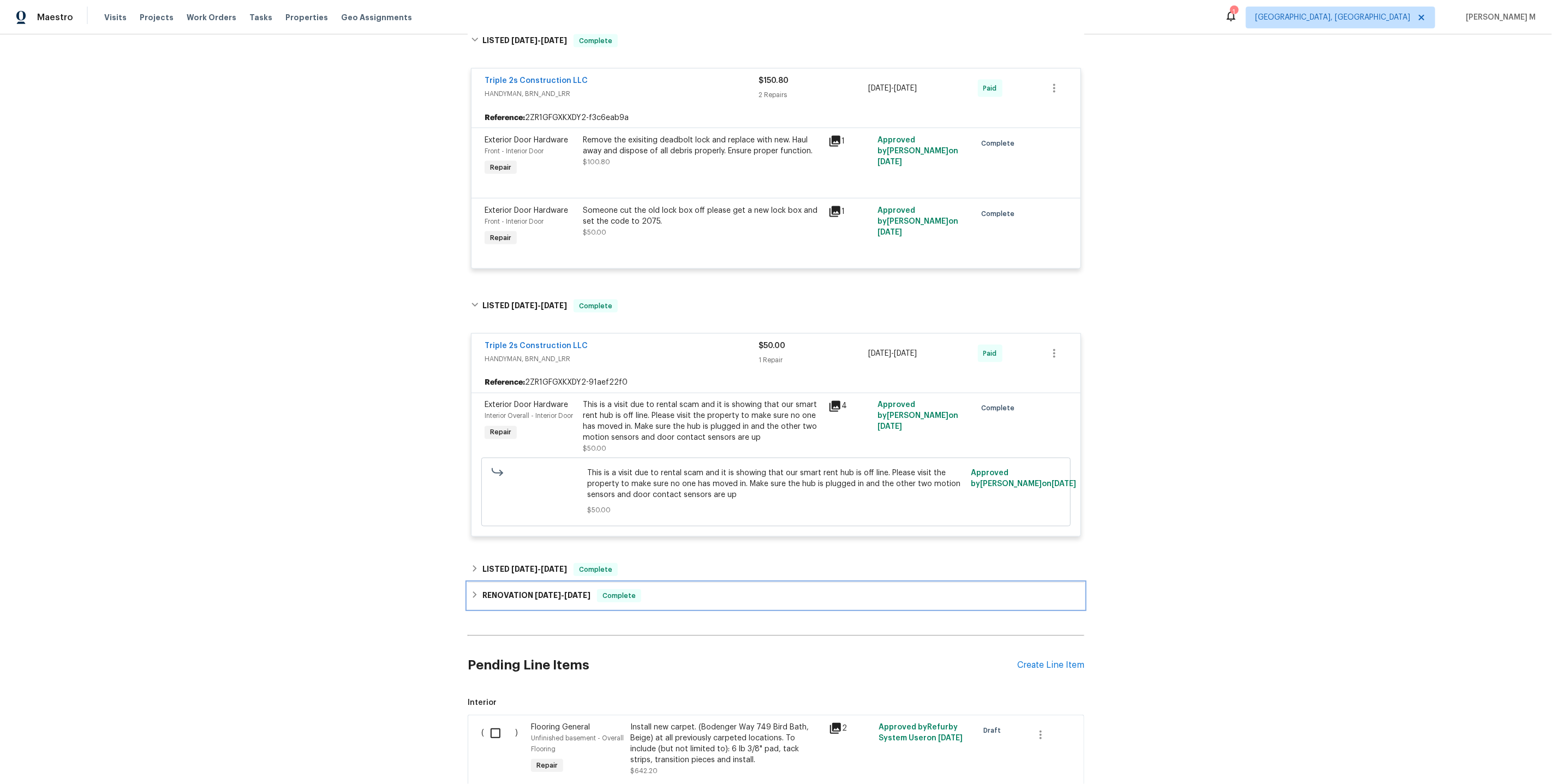
click at [543, 582] on div "RENOVATION [DATE] - [DATE] Complete" at bounding box center [776, 595] width 617 height 26
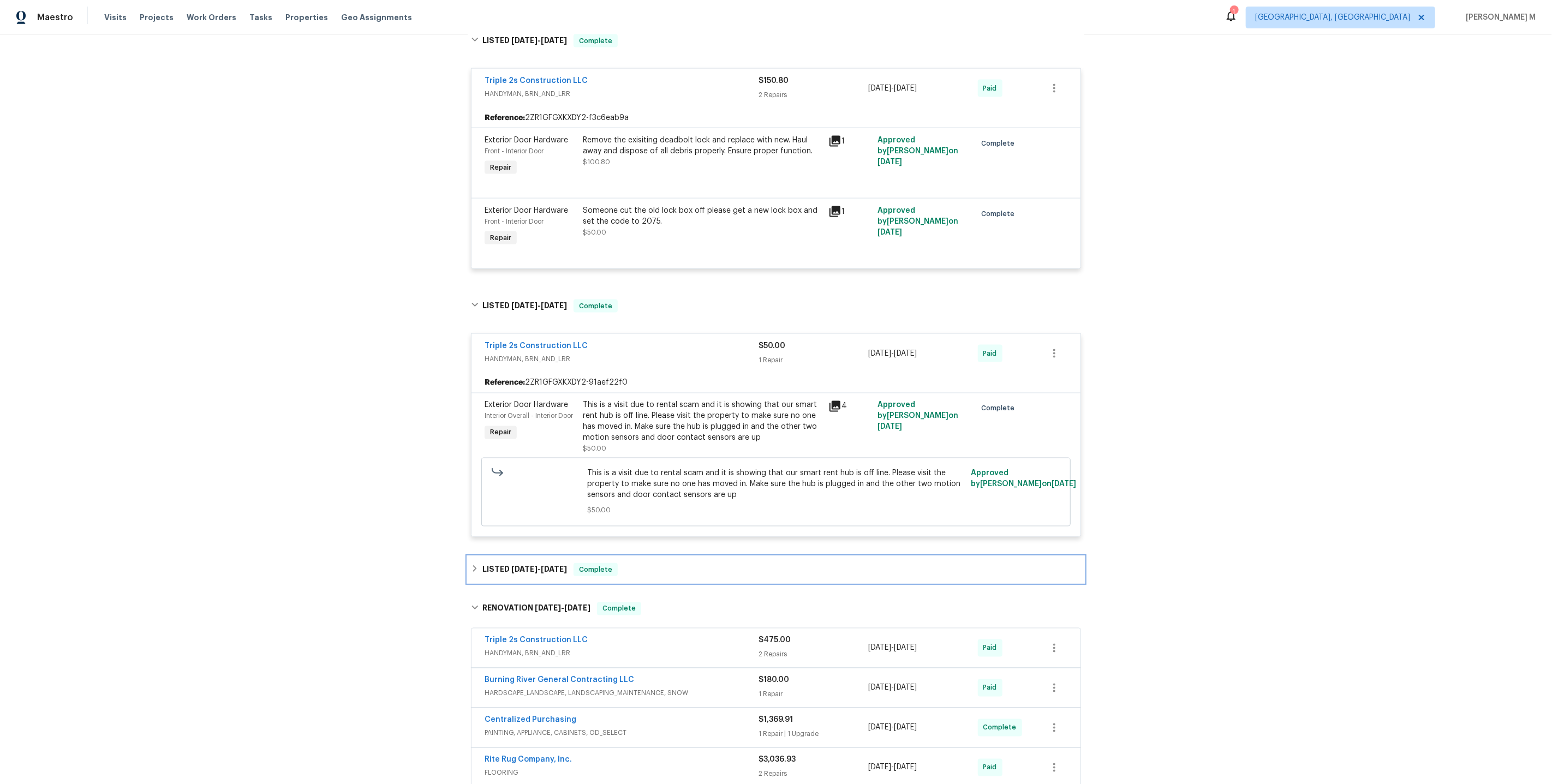
click at [541, 566] on span "[DATE]" at bounding box center [554, 569] width 26 height 7
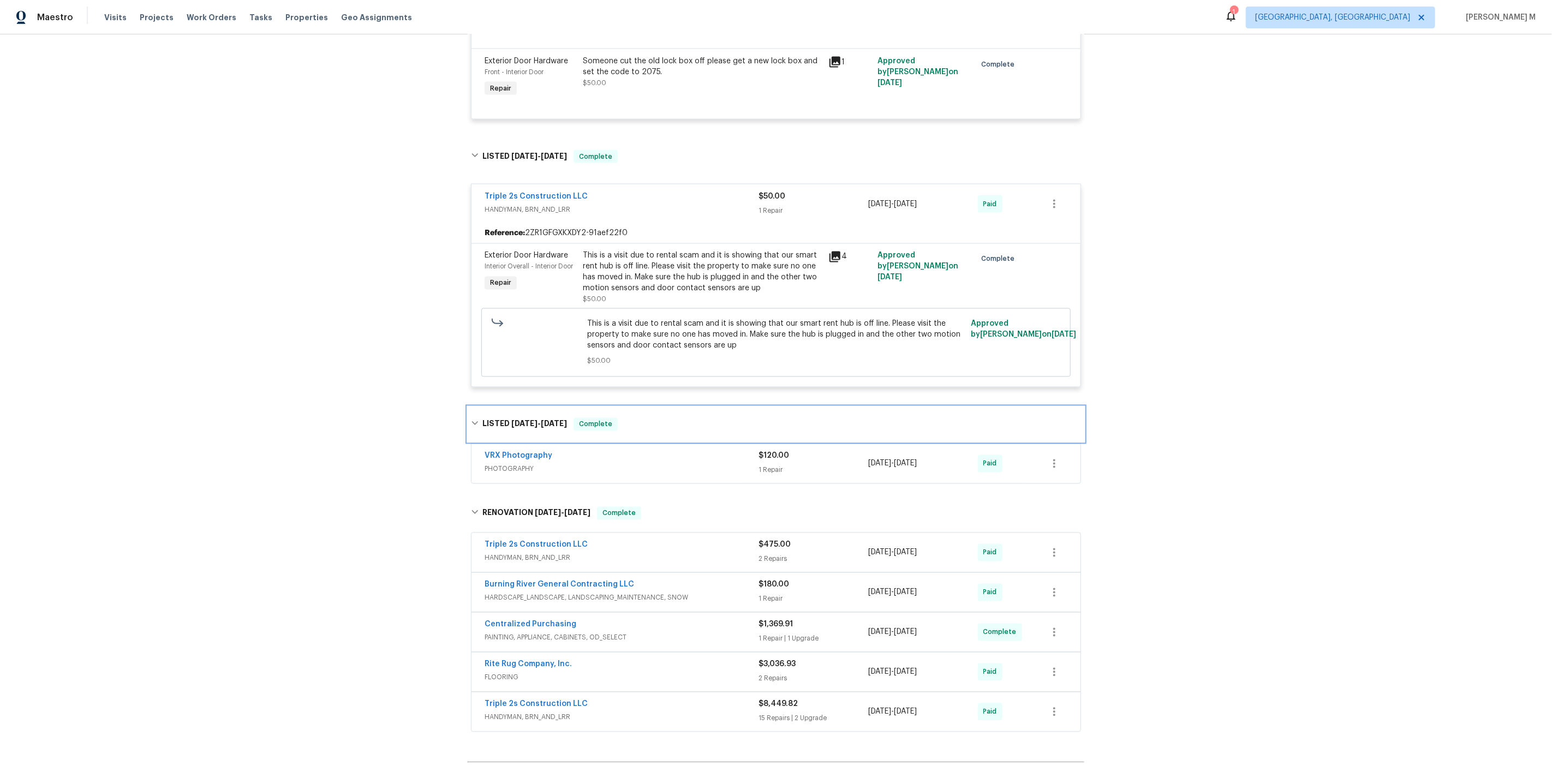
scroll to position [1546, 0]
click at [537, 711] on span "HANDYMAN, BRN_AND_LRR" at bounding box center [622, 717] width 274 height 11
click at [509, 606] on div at bounding box center [776, 636] width 617 height 282
click at [508, 609] on div at bounding box center [776, 636] width 617 height 282
click at [508, 613] on div at bounding box center [776, 636] width 617 height 282
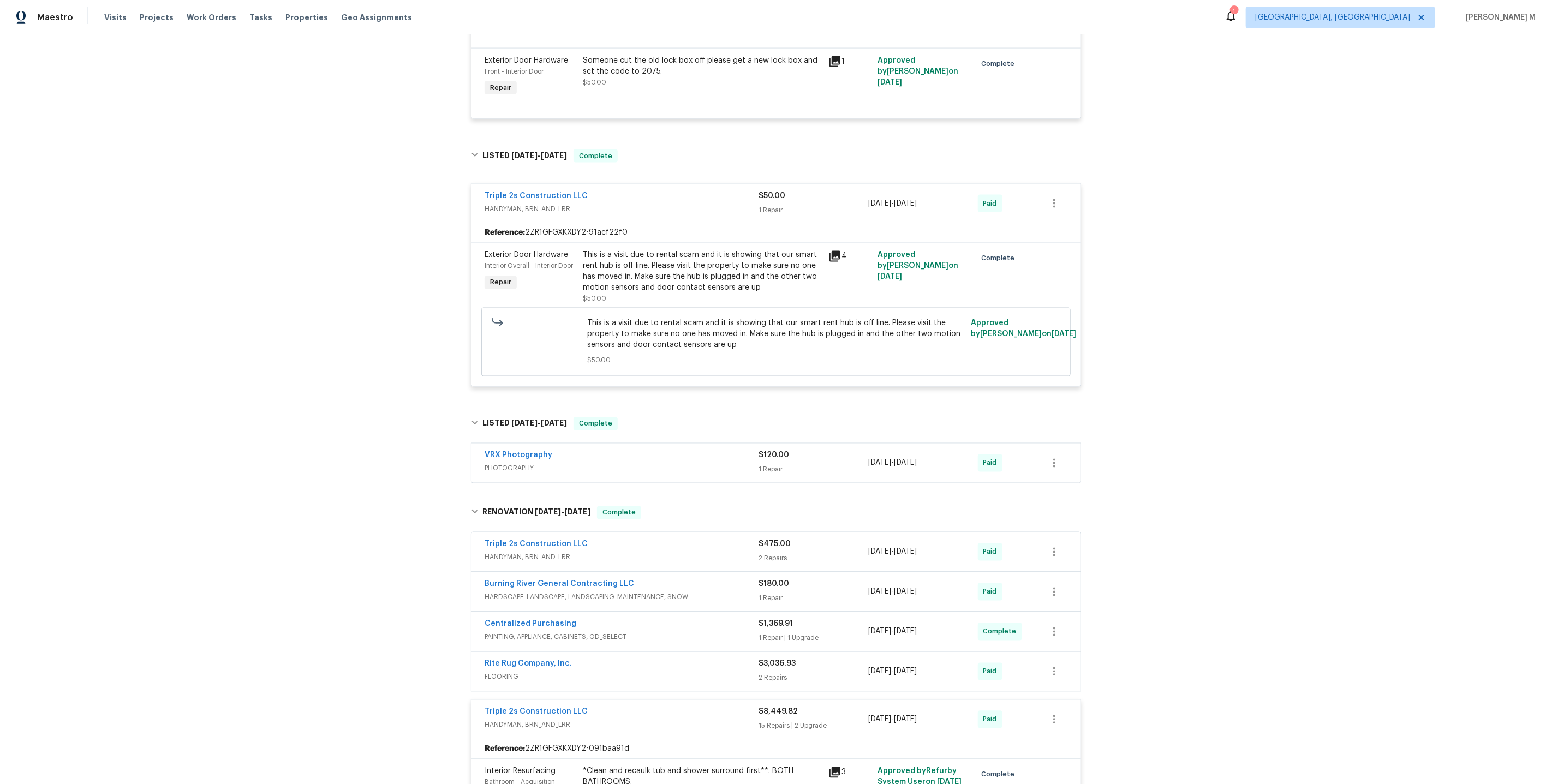
click at [535, 632] on span "PAINTING, APPLIANCE, CABINETS, OD_SELECT" at bounding box center [622, 637] width 274 height 11
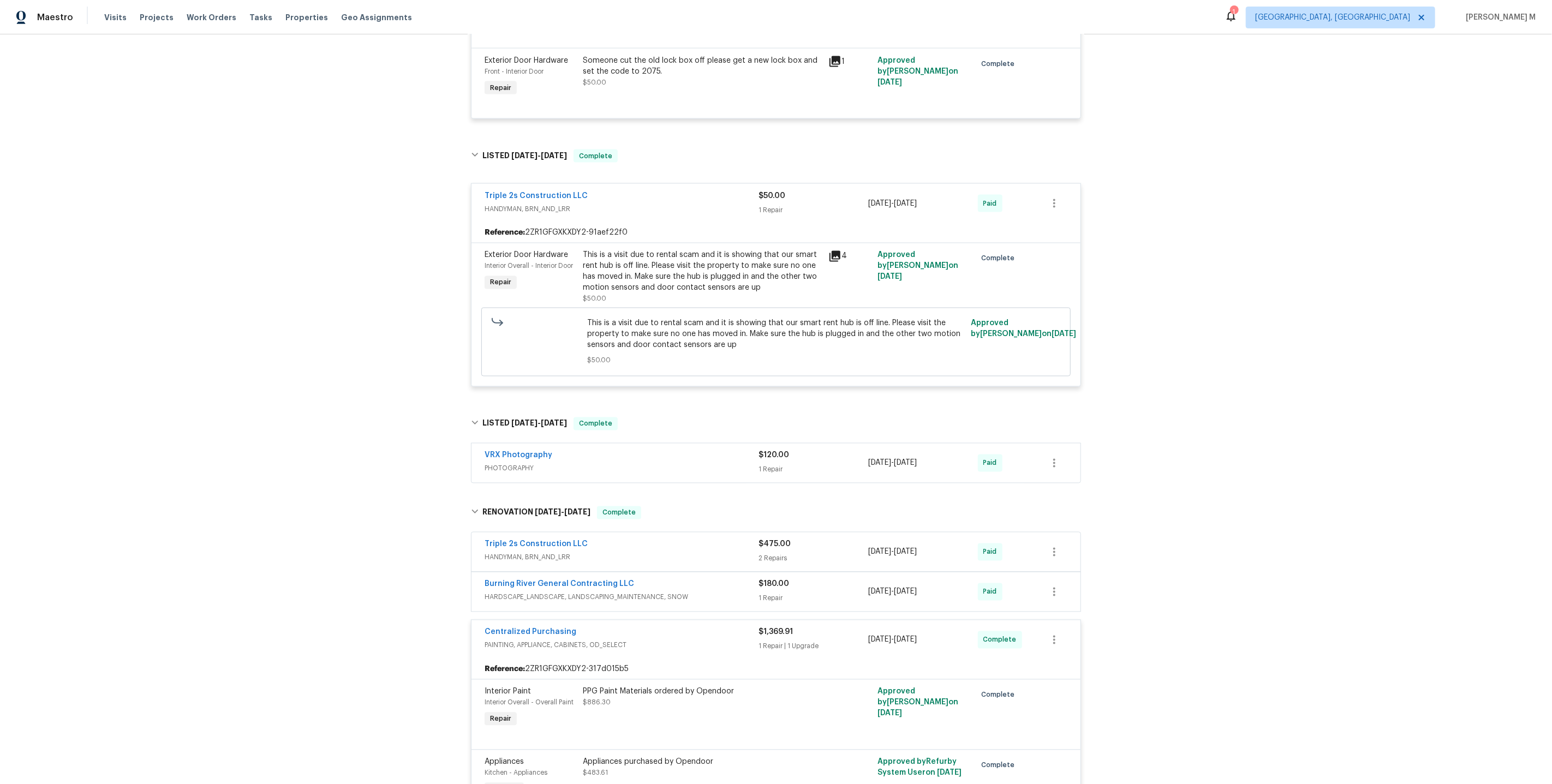
click at [523, 552] on span "HANDYMAN, BRN_AND_LRR" at bounding box center [622, 557] width 274 height 11
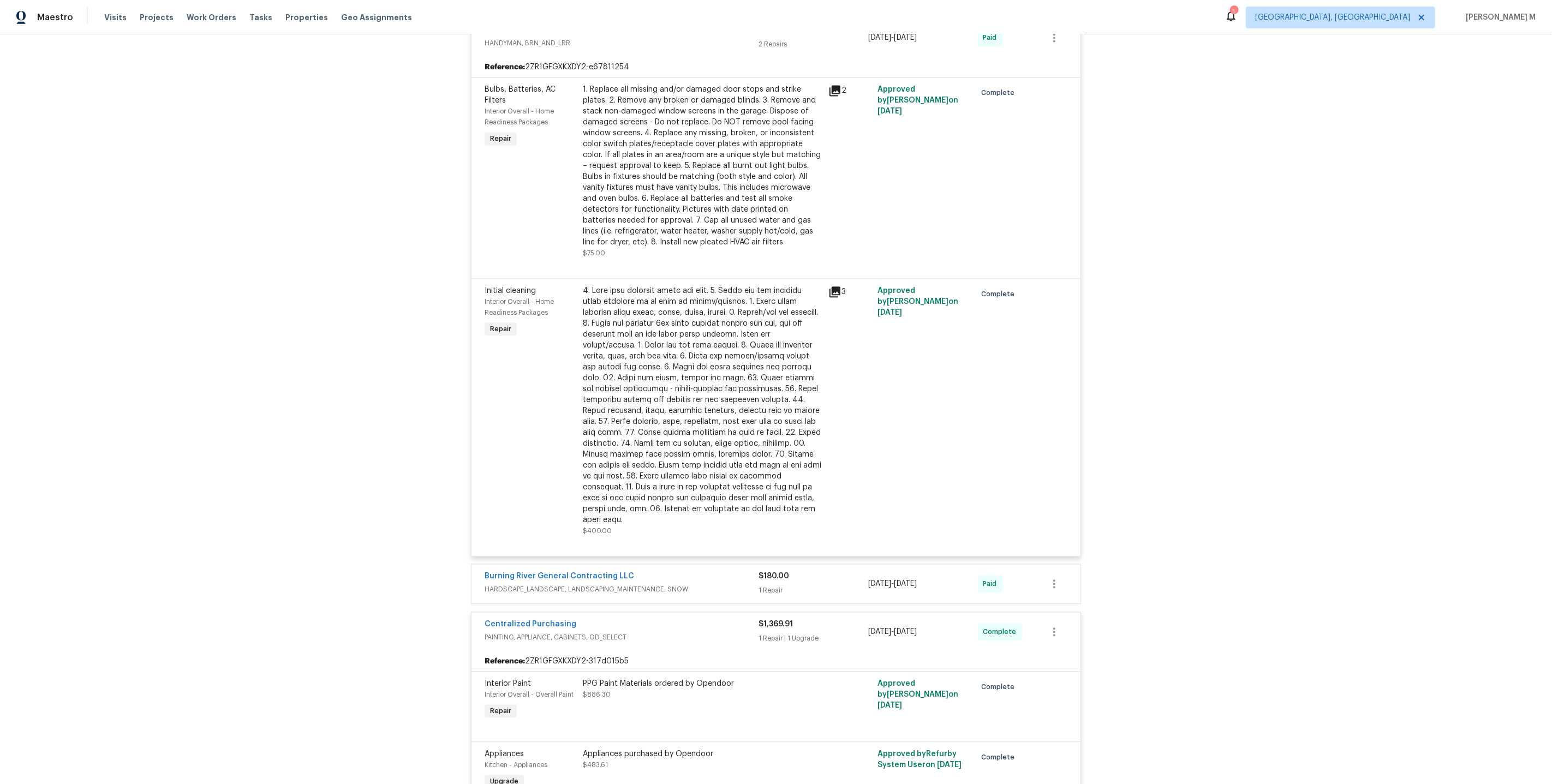
scroll to position [2072, 0]
click at [540, 580] on span "HARDSCAPE_LANDSCAPE, LANDSCAPING_MAINTENANCE, SNOW" at bounding box center [622, 585] width 274 height 11
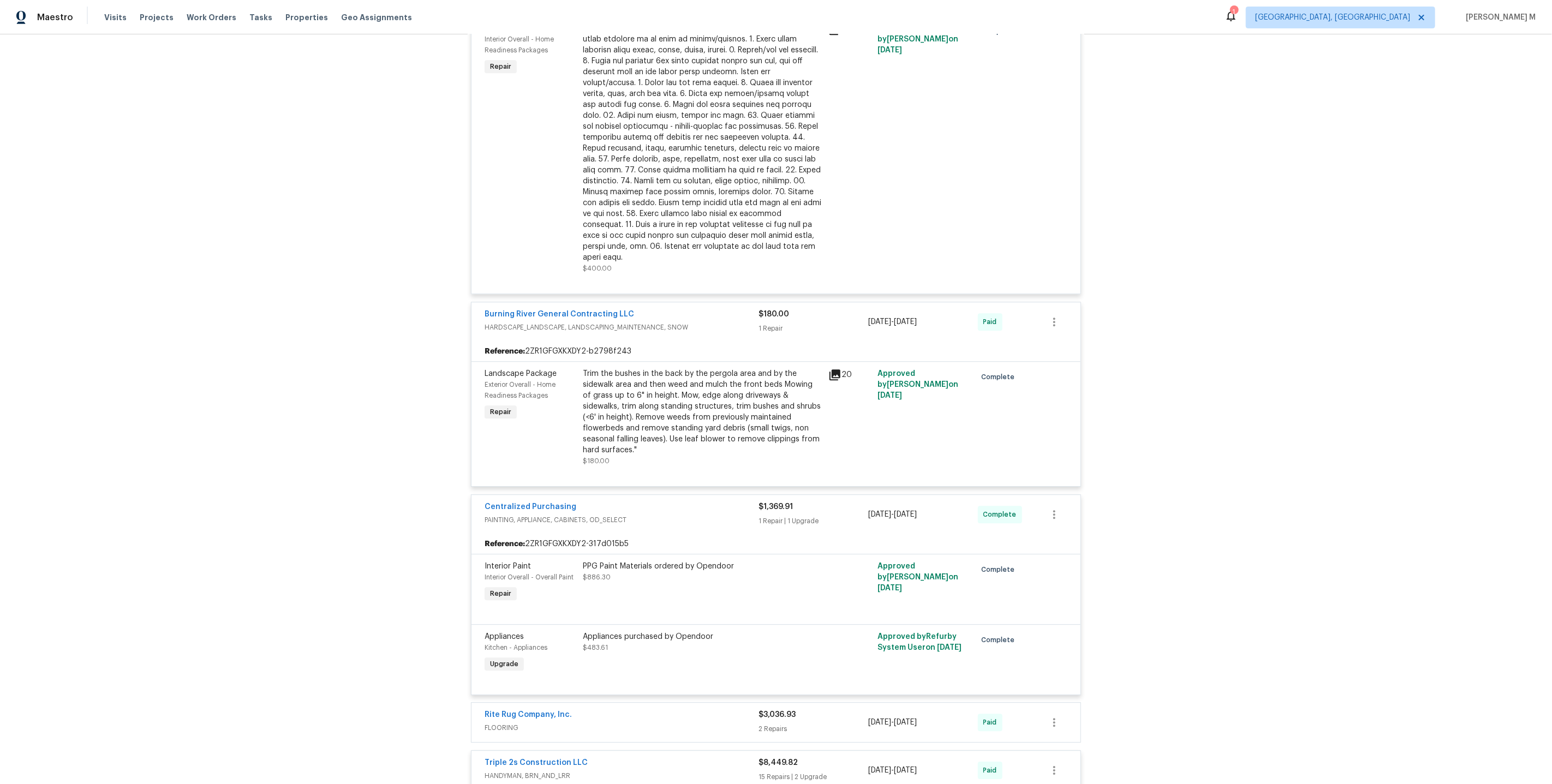
scroll to position [2349, 0]
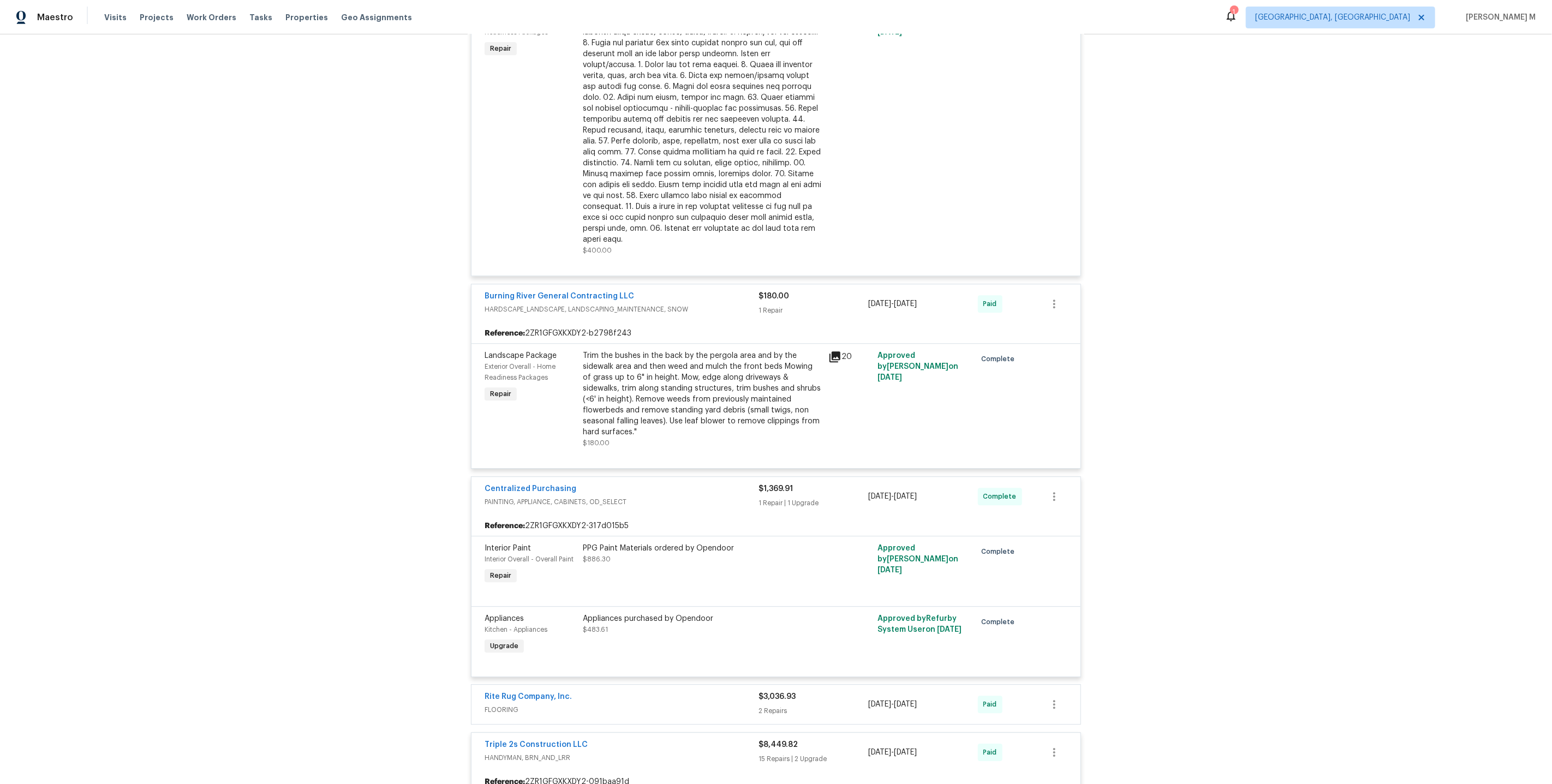
click at [506, 704] on span "FLOORING" at bounding box center [622, 710] width 274 height 11
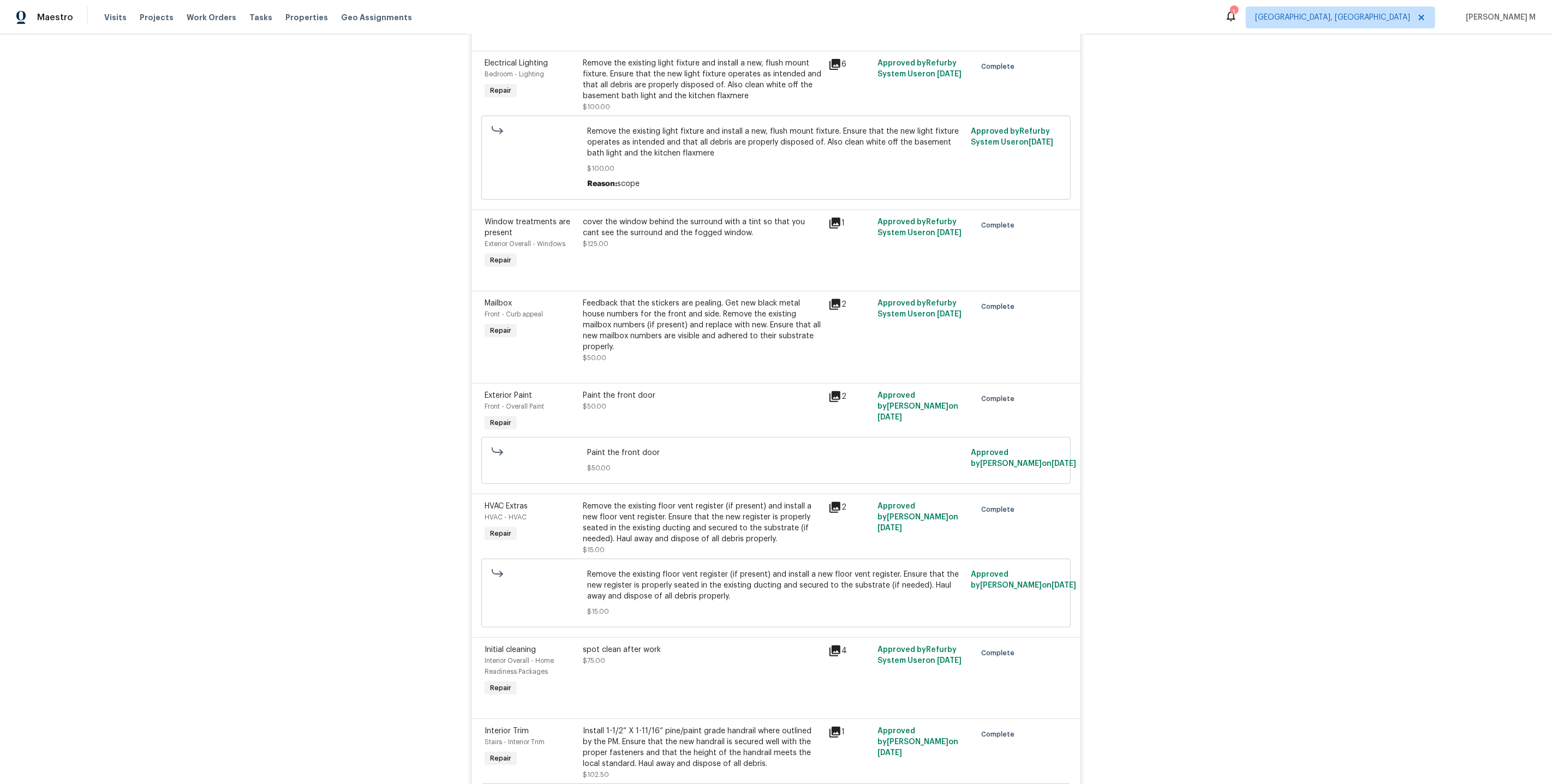
scroll to position [0, 0]
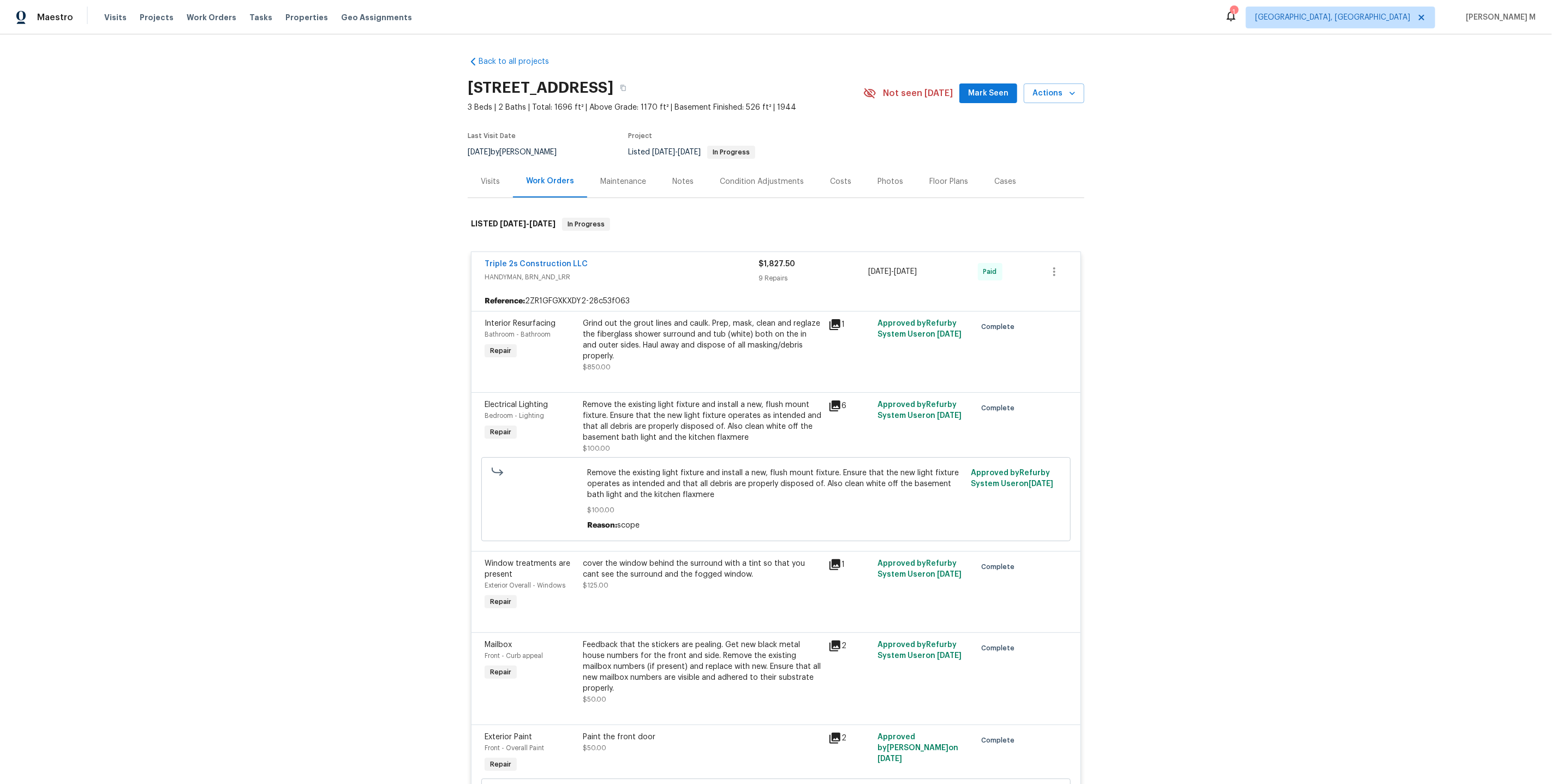
click at [1281, 365] on div "Back to all projects [STREET_ADDRESS] 3 Beds | 2 Baths | Total: 1696 ft² | Abov…" at bounding box center [776, 409] width 1552 height 750
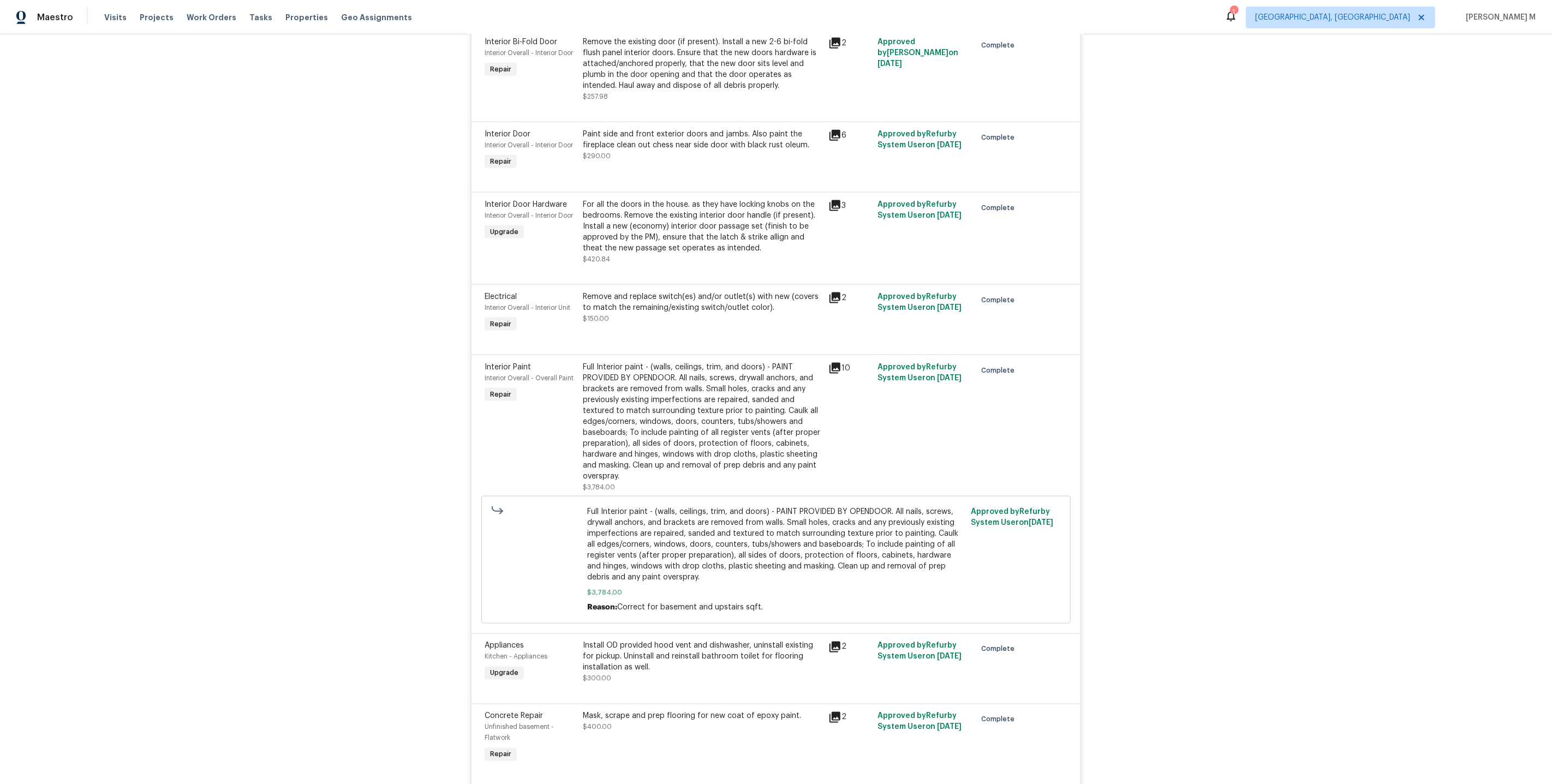
scroll to position [5037, 0]
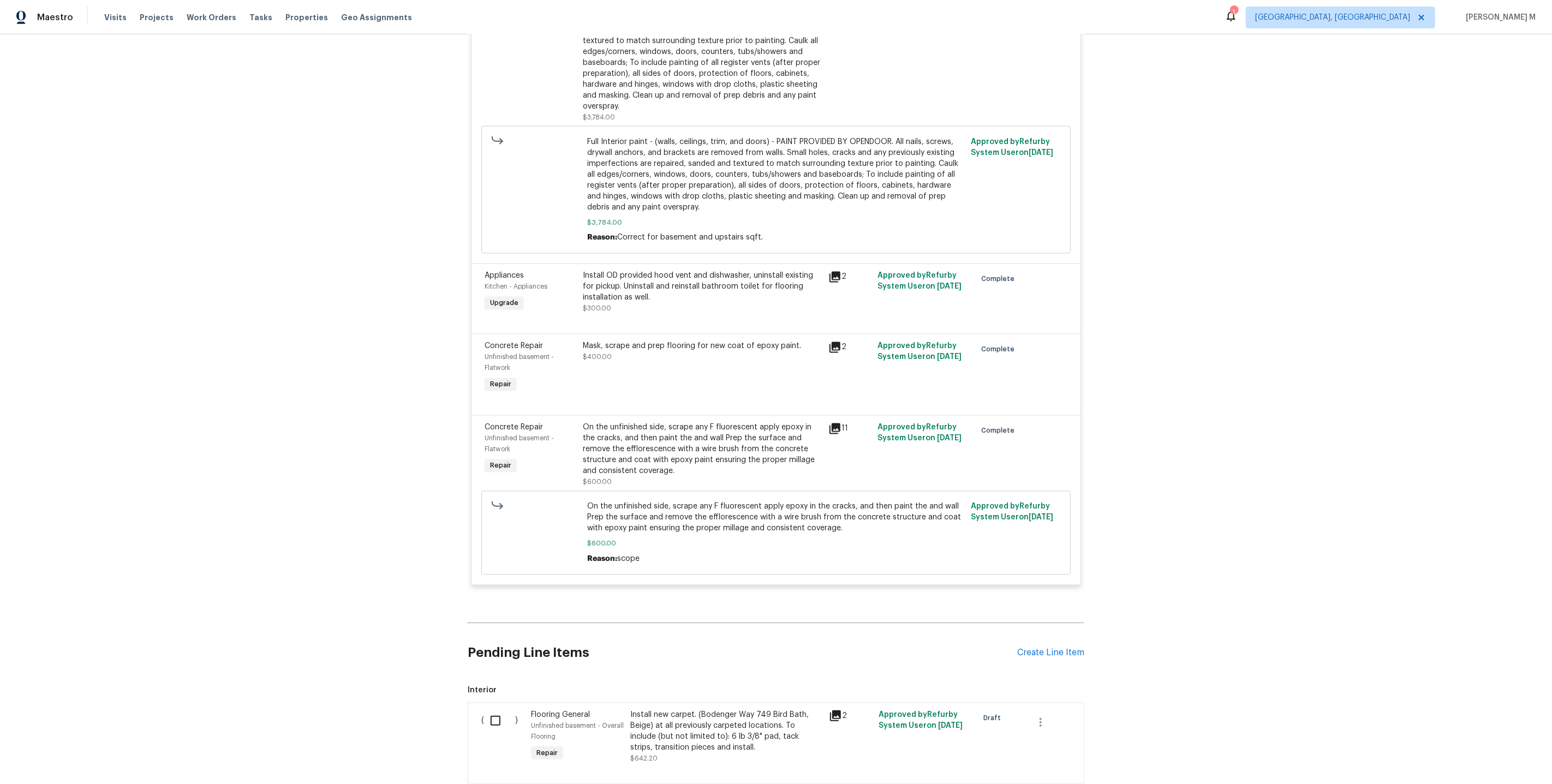
click at [1056, 628] on div "Pending Line Items Create Line Item" at bounding box center [776, 653] width 617 height 51
click at [1055, 628] on div "Pending Line Items Create Line Item" at bounding box center [776, 653] width 617 height 51
click at [1050, 648] on div "Create Line Item" at bounding box center [1051, 653] width 67 height 10
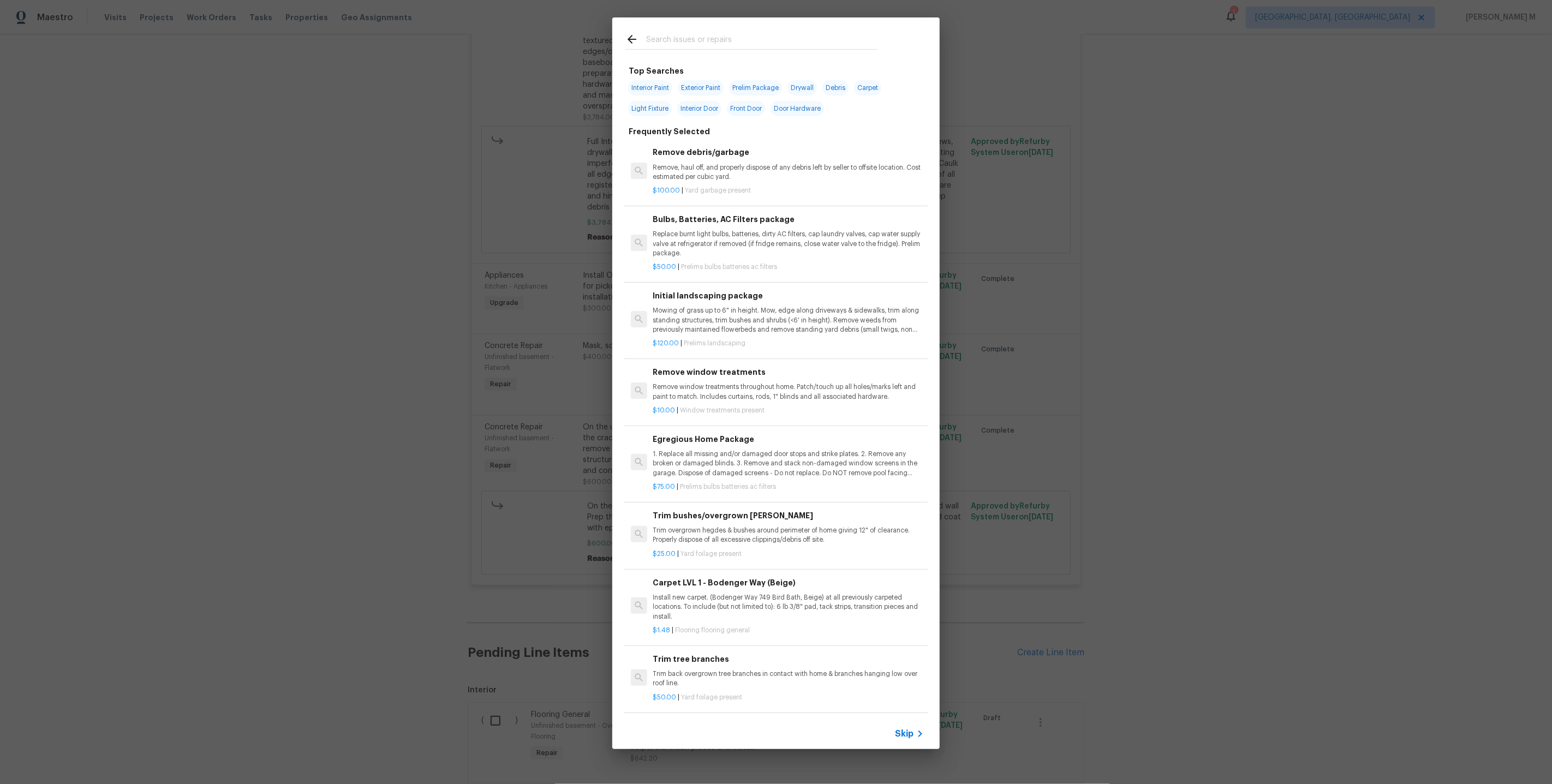
click at [909, 733] on span "Skip" at bounding box center [904, 734] width 19 height 11
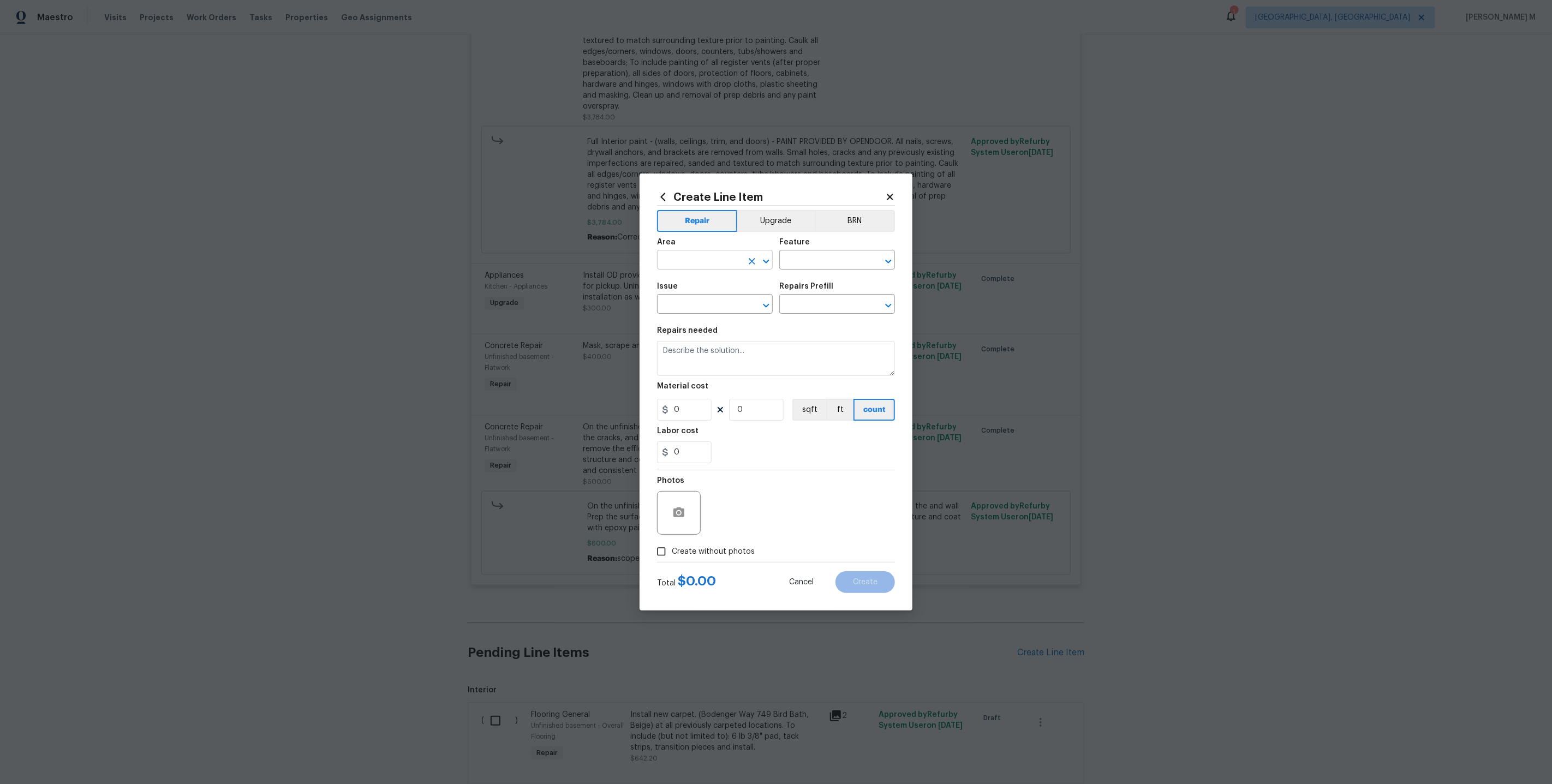
click at [715, 262] on input "text" at bounding box center [700, 261] width 85 height 17
click at [691, 283] on li "Closet" at bounding box center [714, 290] width 117 height 18
type input "Closet"
click at [814, 264] on input "text" at bounding box center [822, 261] width 85 height 17
click at [813, 308] on li "Closets" at bounding box center [837, 316] width 117 height 18
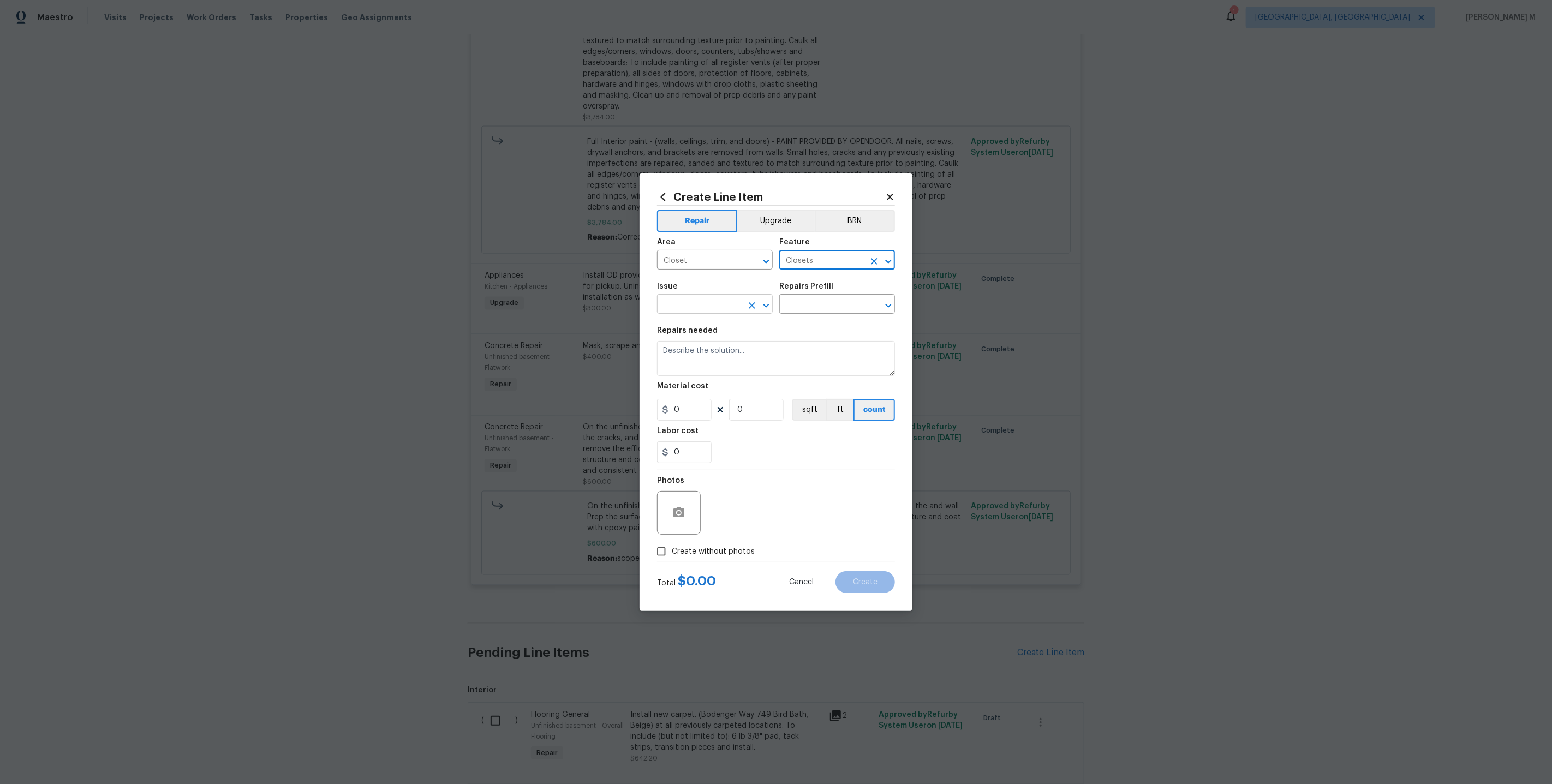
type input "Closets"
click at [703, 313] on input "text" at bounding box center [700, 305] width 85 height 17
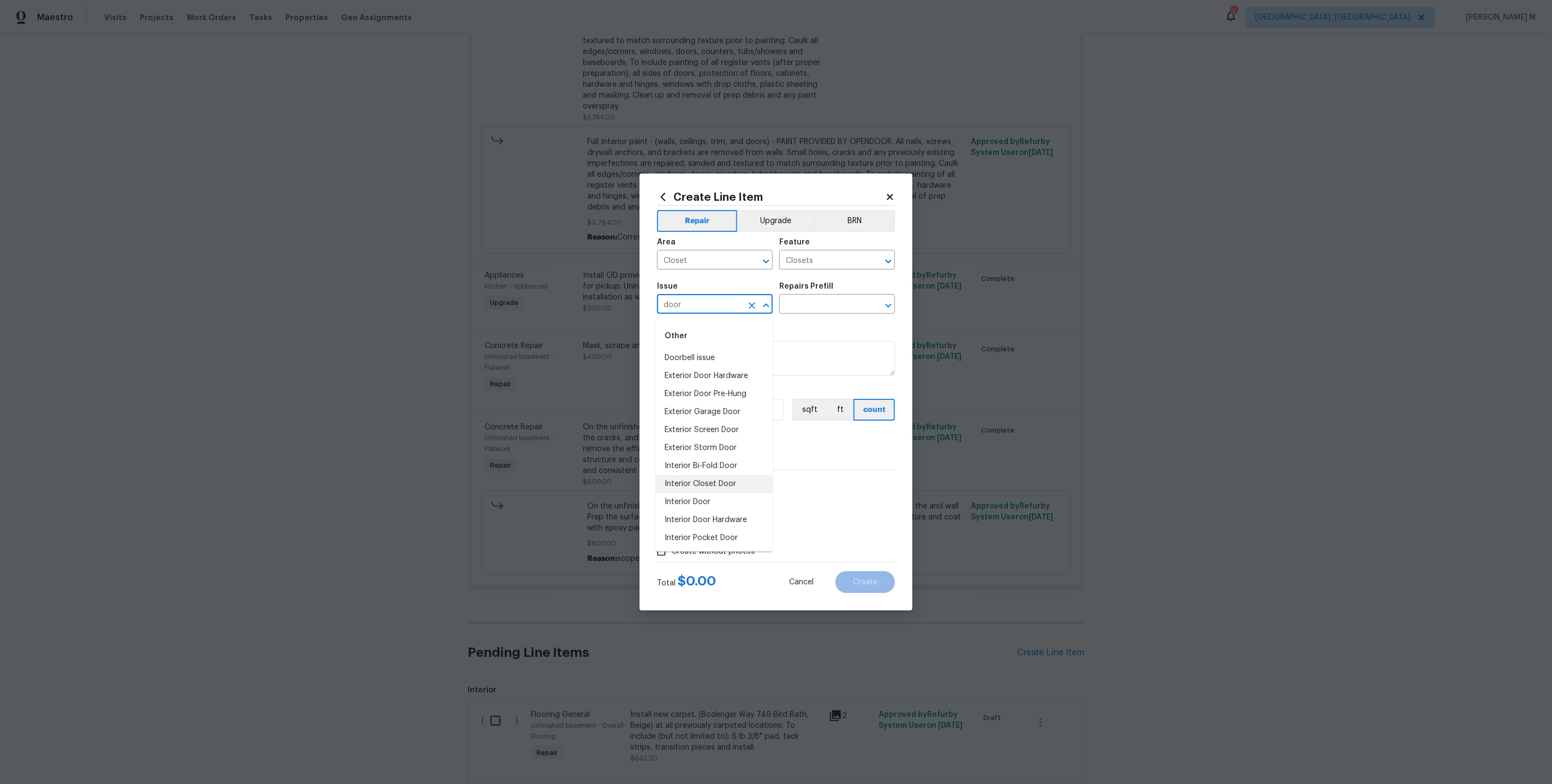
click at [708, 478] on li "Interior Closet Door" at bounding box center [714, 484] width 117 height 18
type input "Interior Closet Door"
click at [814, 311] on input "text" at bounding box center [822, 305] width 85 height 17
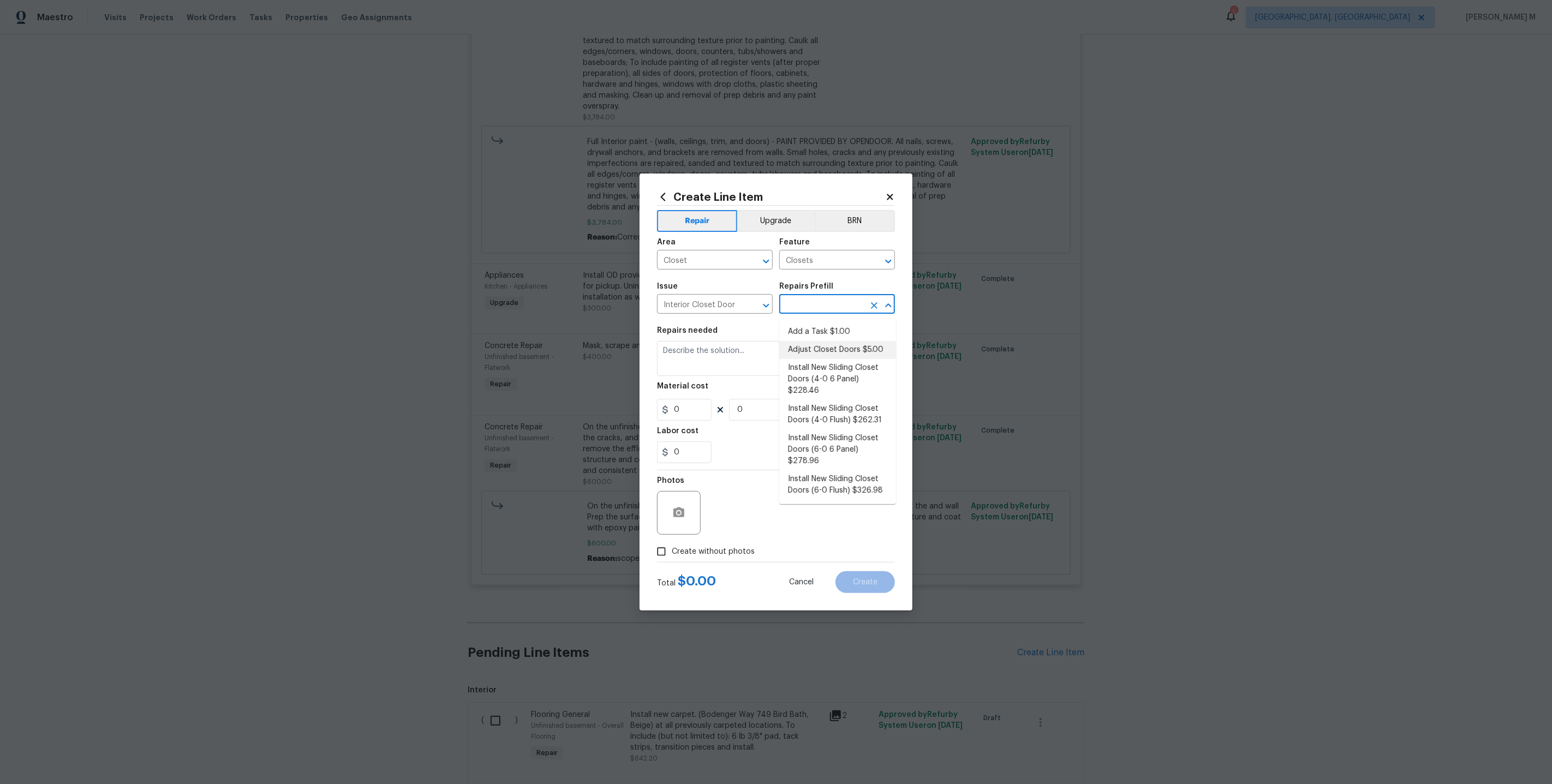
click at [809, 351] on li "Adjust Closet Doors $5.00" at bounding box center [837, 350] width 117 height 18
type input "Interior Door"
type input "Adjust Closet Doors $5.00"
type textarea "Adjust the closet doors ensuring that they open/close/operate as intended."
type input "5"
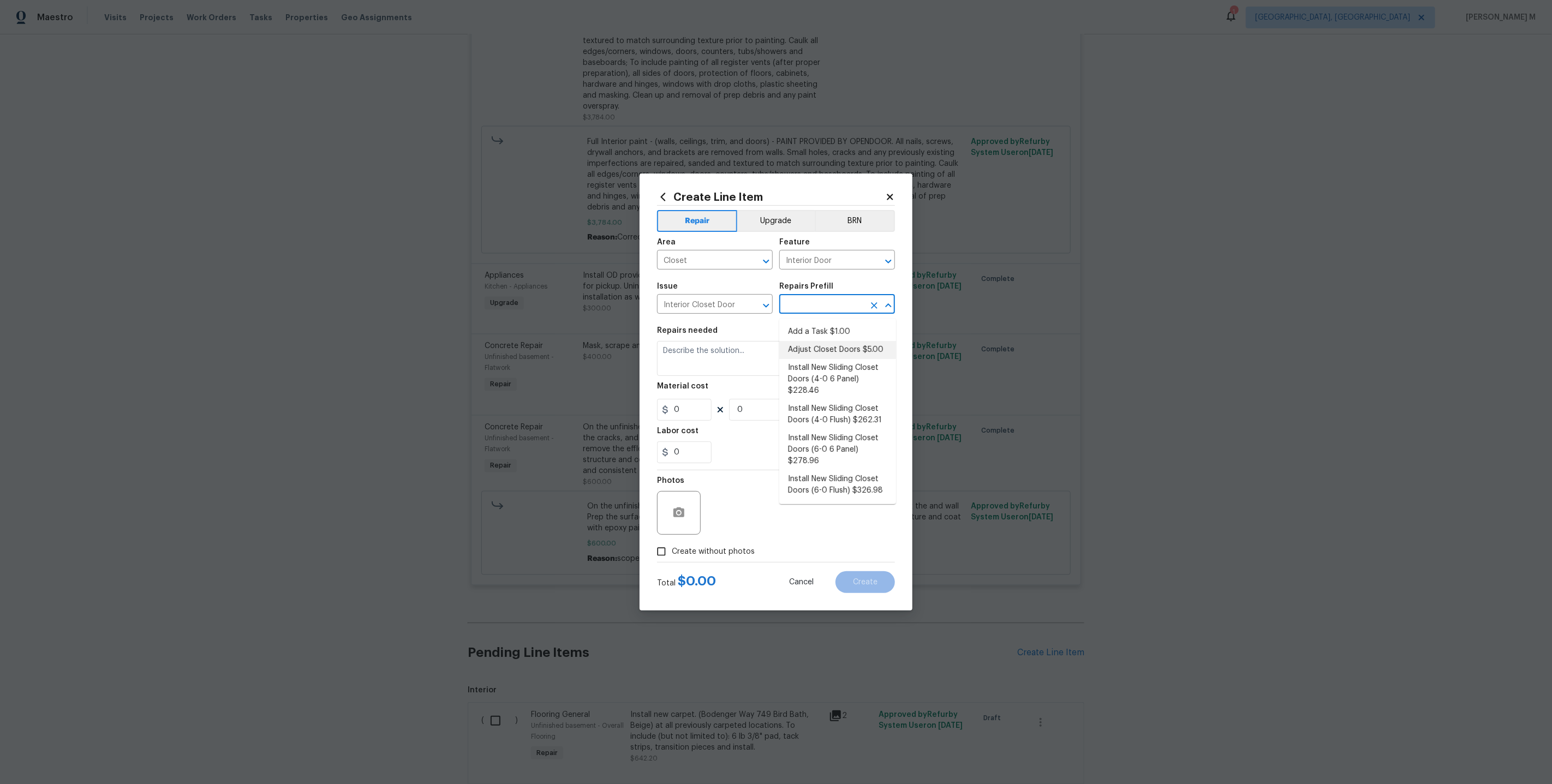
type input "1"
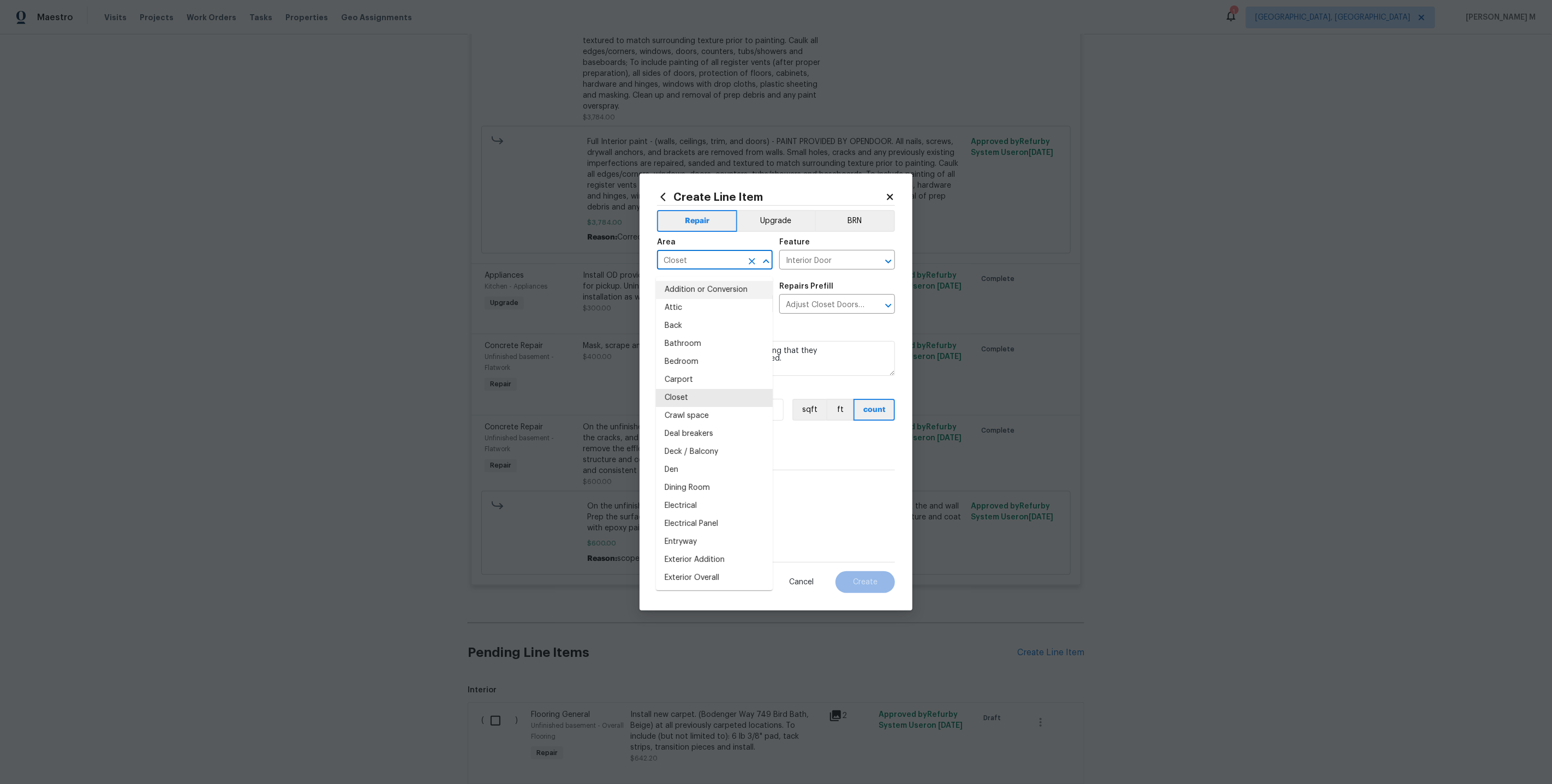
drag, startPoint x: 725, startPoint y: 266, endPoint x: 555, endPoint y: 266, distance: 170.0
click at [555, 266] on div "Create Line Item Repair Upgrade BRN Area Closet ​ Feature Interior Door ​ Issue…" at bounding box center [776, 392] width 1552 height 784
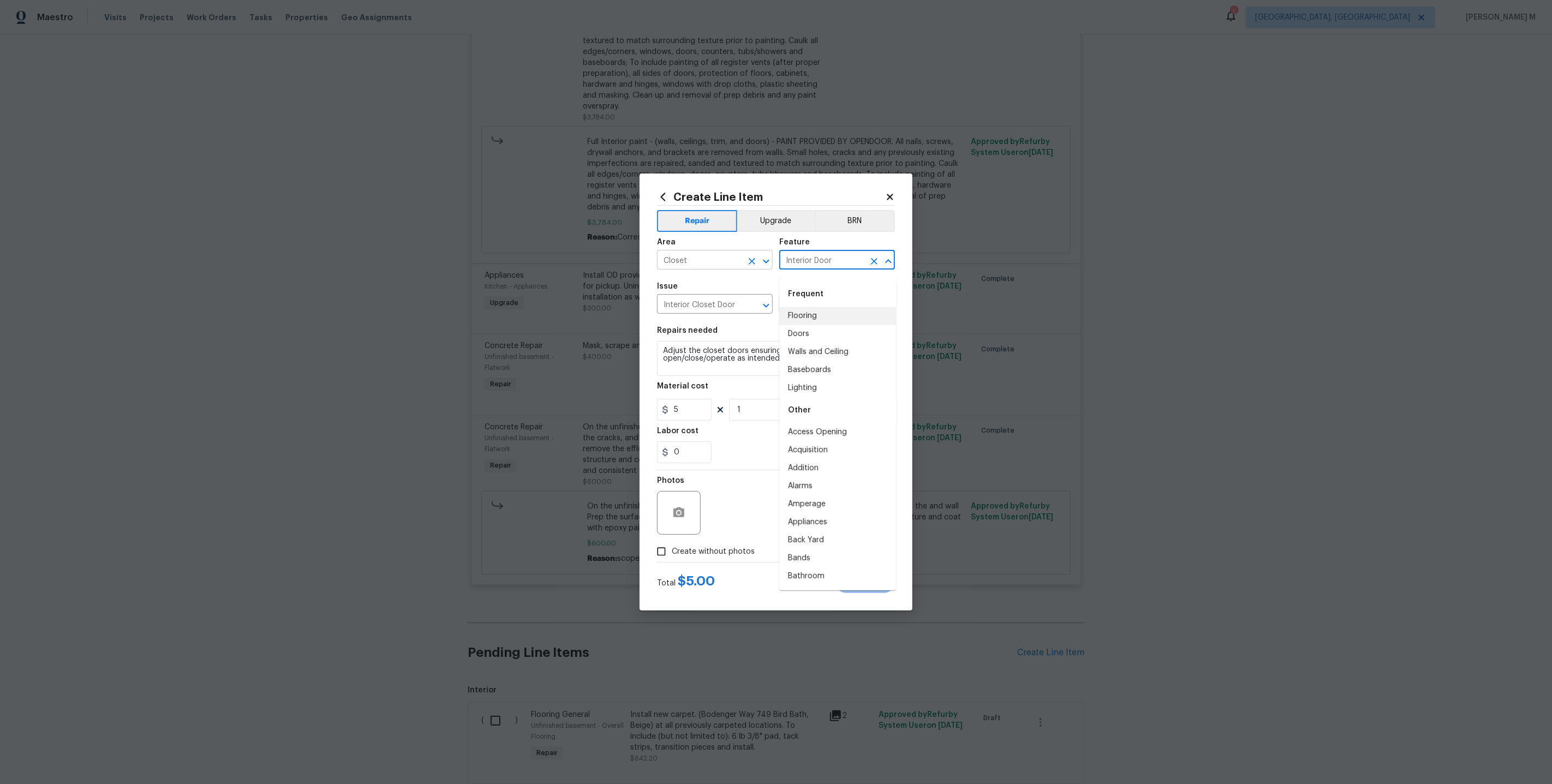
drag, startPoint x: 843, startPoint y: 265, endPoint x: 744, endPoint y: 265, distance: 99.0
click at [744, 265] on div "Area Closet ​ Feature Interior Door ​" at bounding box center [776, 254] width 238 height 44
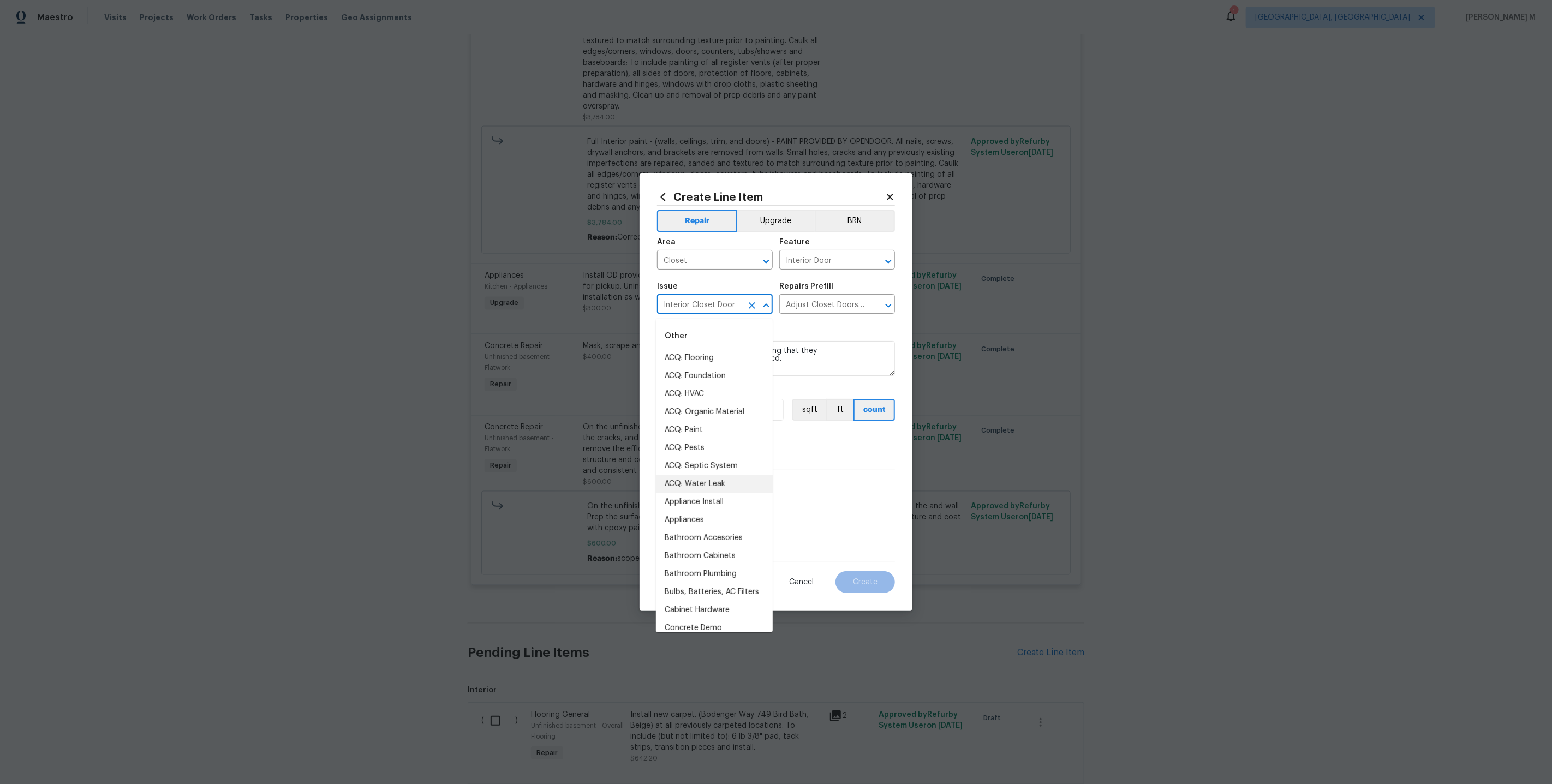
drag, startPoint x: 734, startPoint y: 305, endPoint x: 500, endPoint y: 305, distance: 234.0
click at [500, 305] on div "Create Line Item Repair Upgrade BRN Area Closet ​ Feature Interior Door ​ Issue…" at bounding box center [776, 392] width 1552 height 784
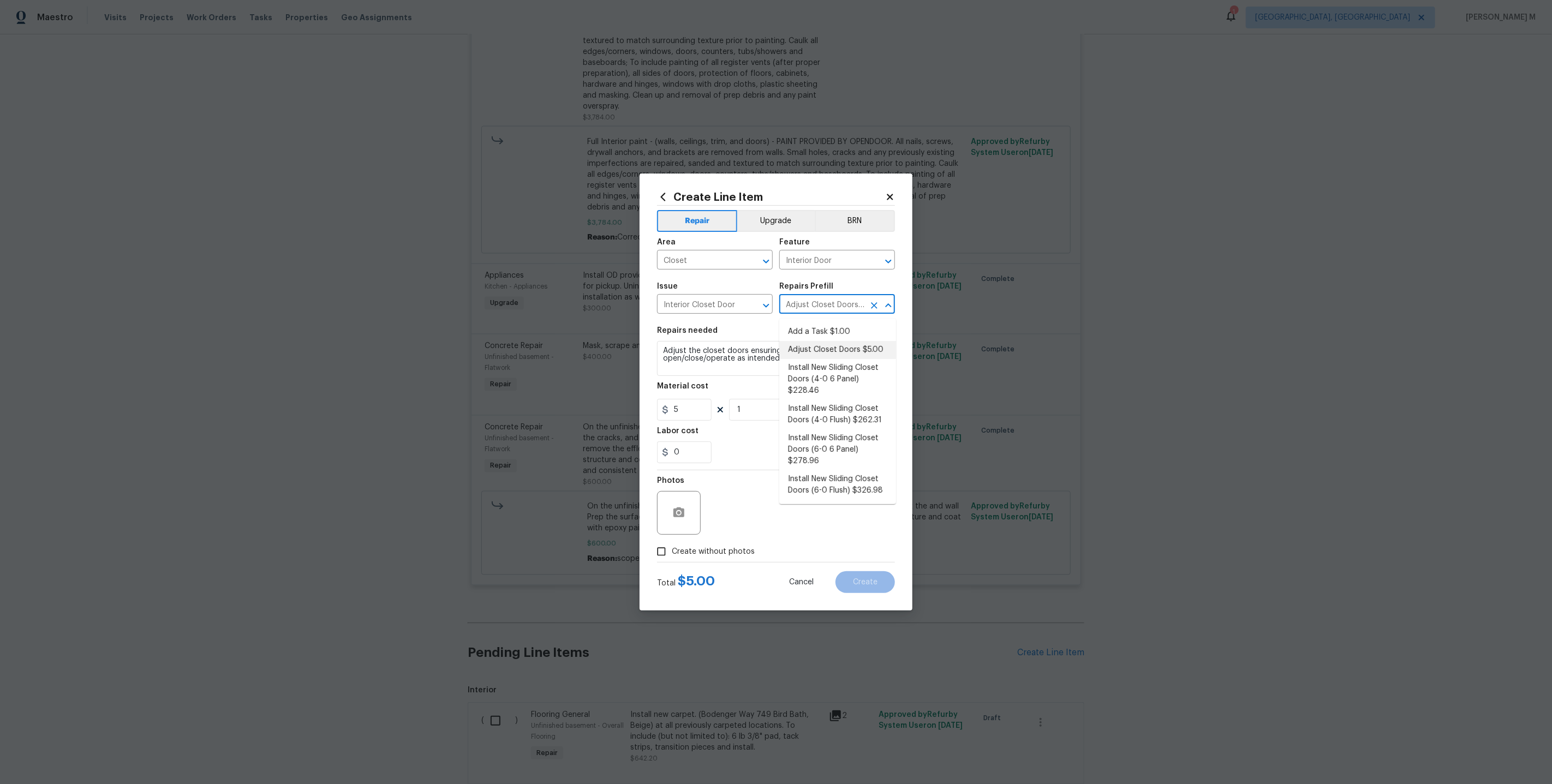
scroll to position [0, 13]
drag, startPoint x: 786, startPoint y: 309, endPoint x: 844, endPoint y: 307, distance: 58.0
click at [844, 307] on input "Adjust Closet Doors $5.00" at bounding box center [822, 305] width 85 height 17
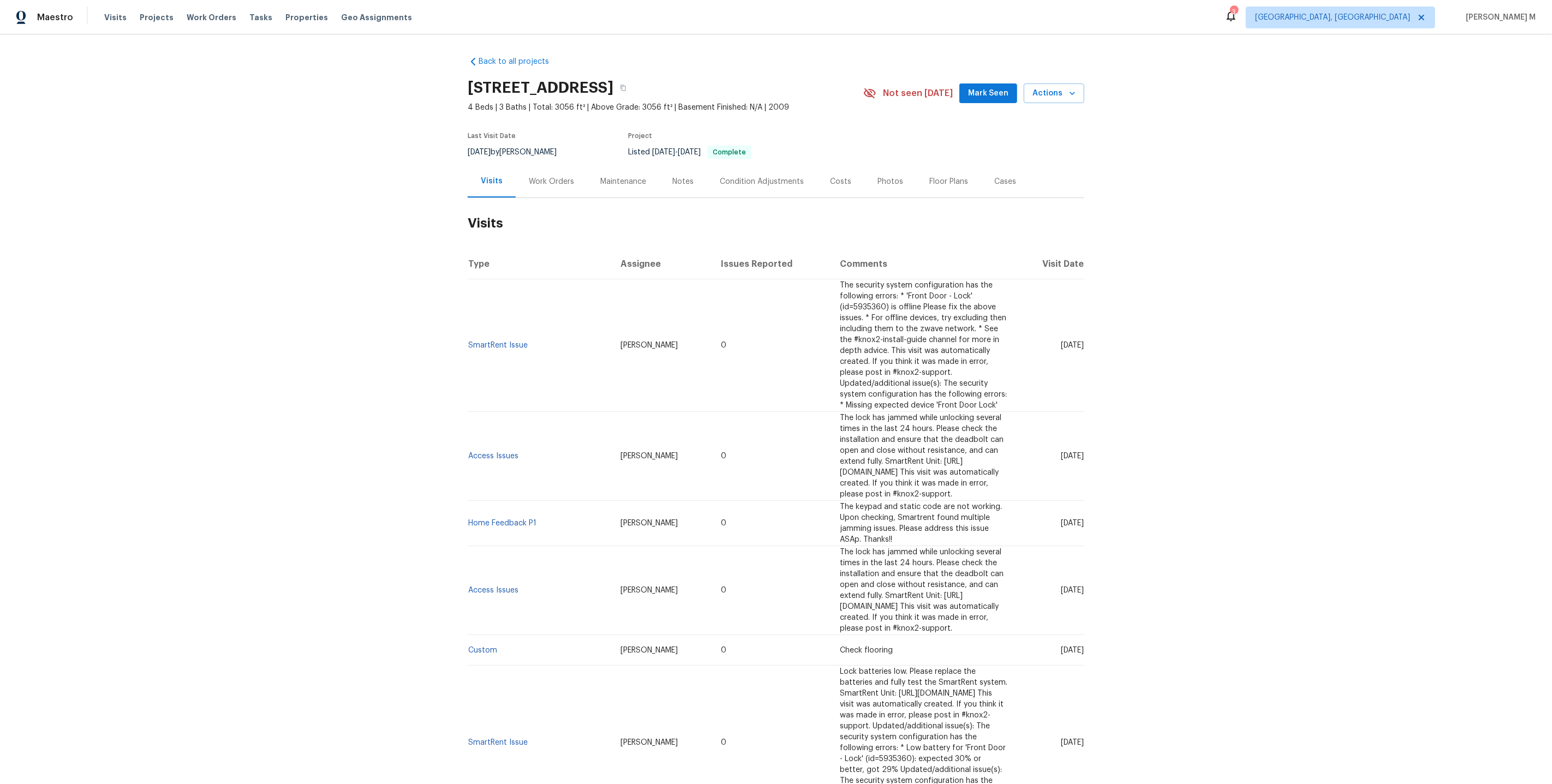
click at [564, 178] on div "Work Orders" at bounding box center [551, 181] width 45 height 11
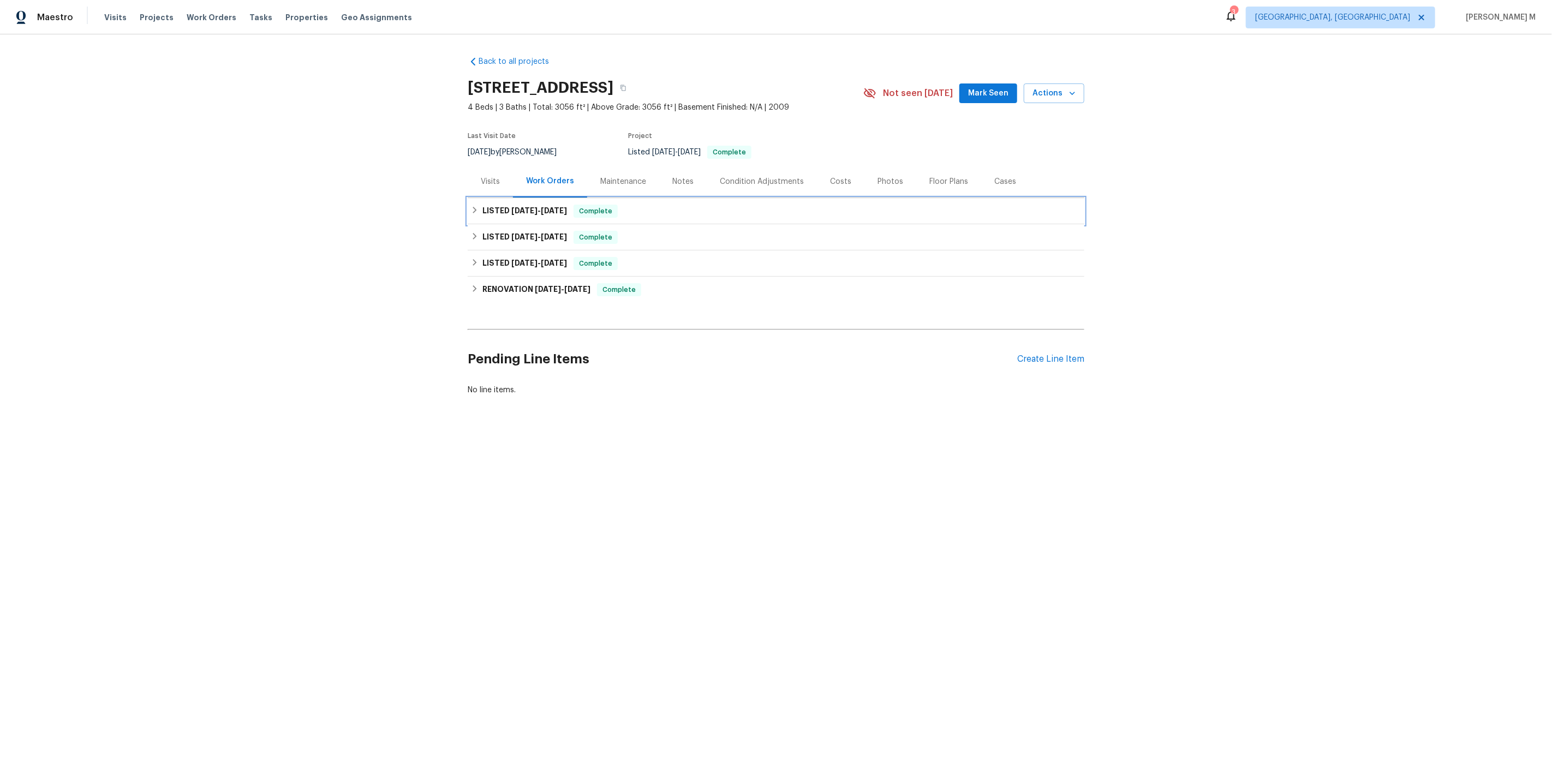
click at [534, 207] on span "8/1/25 - 8/6/25" at bounding box center [539, 210] width 56 height 7
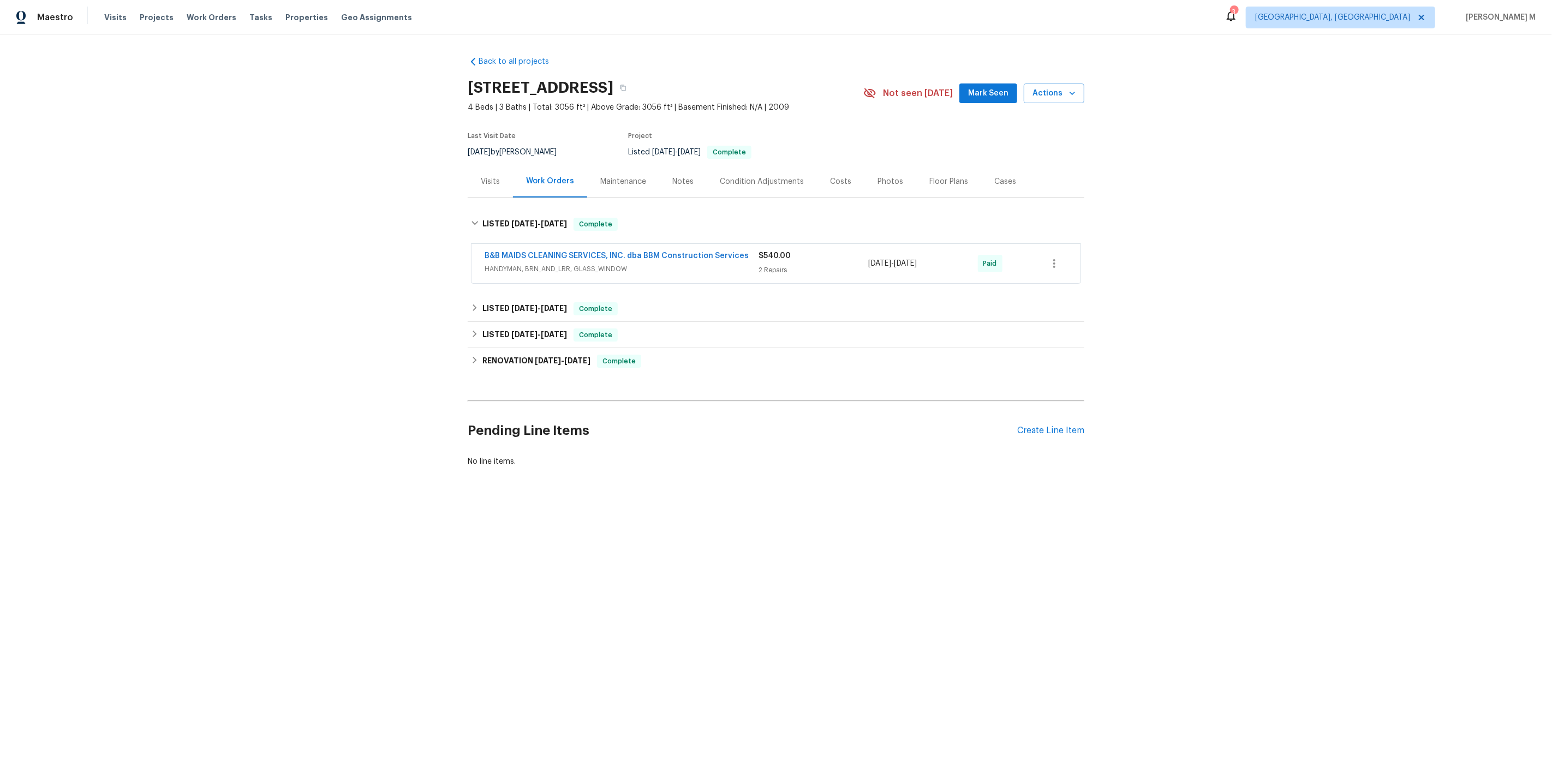
click at [516, 264] on span "HANDYMAN, BRN_AND_LRR, GLASS_WINDOW" at bounding box center [622, 269] width 274 height 11
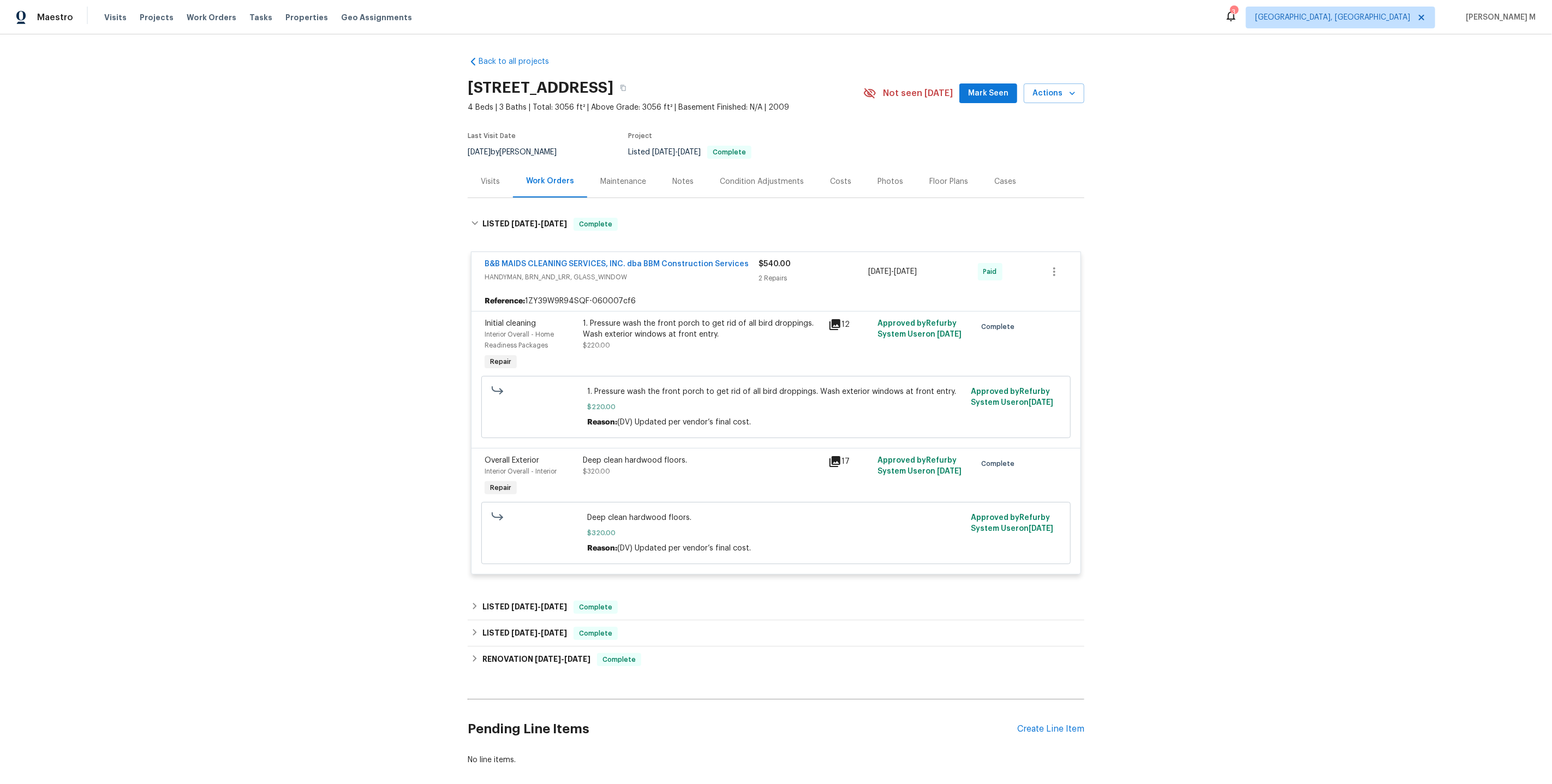
scroll to position [36, 0]
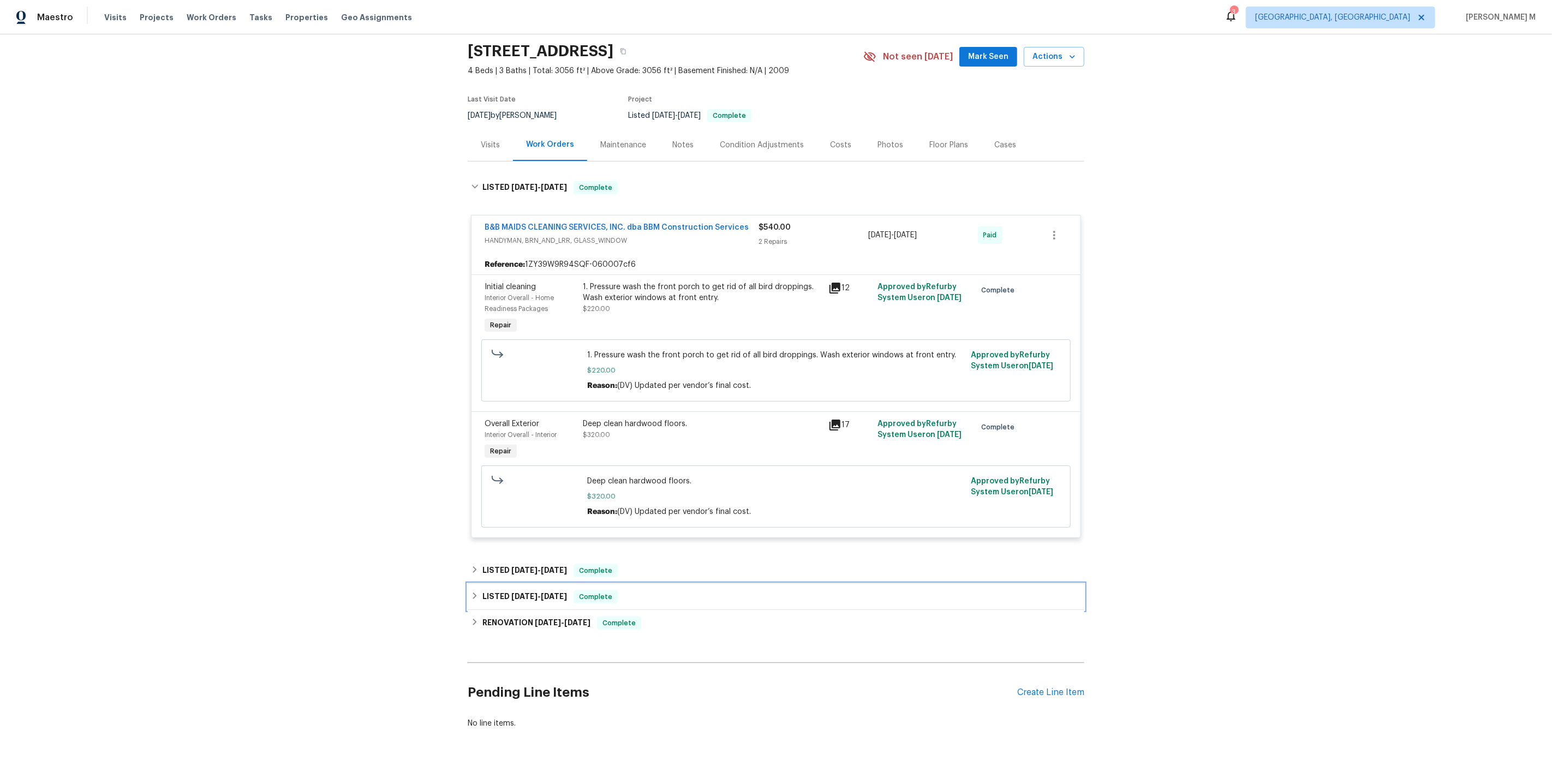
click at [523, 584] on div "LISTED 5/28/25 - 5/29/25 Complete" at bounding box center [776, 597] width 617 height 26
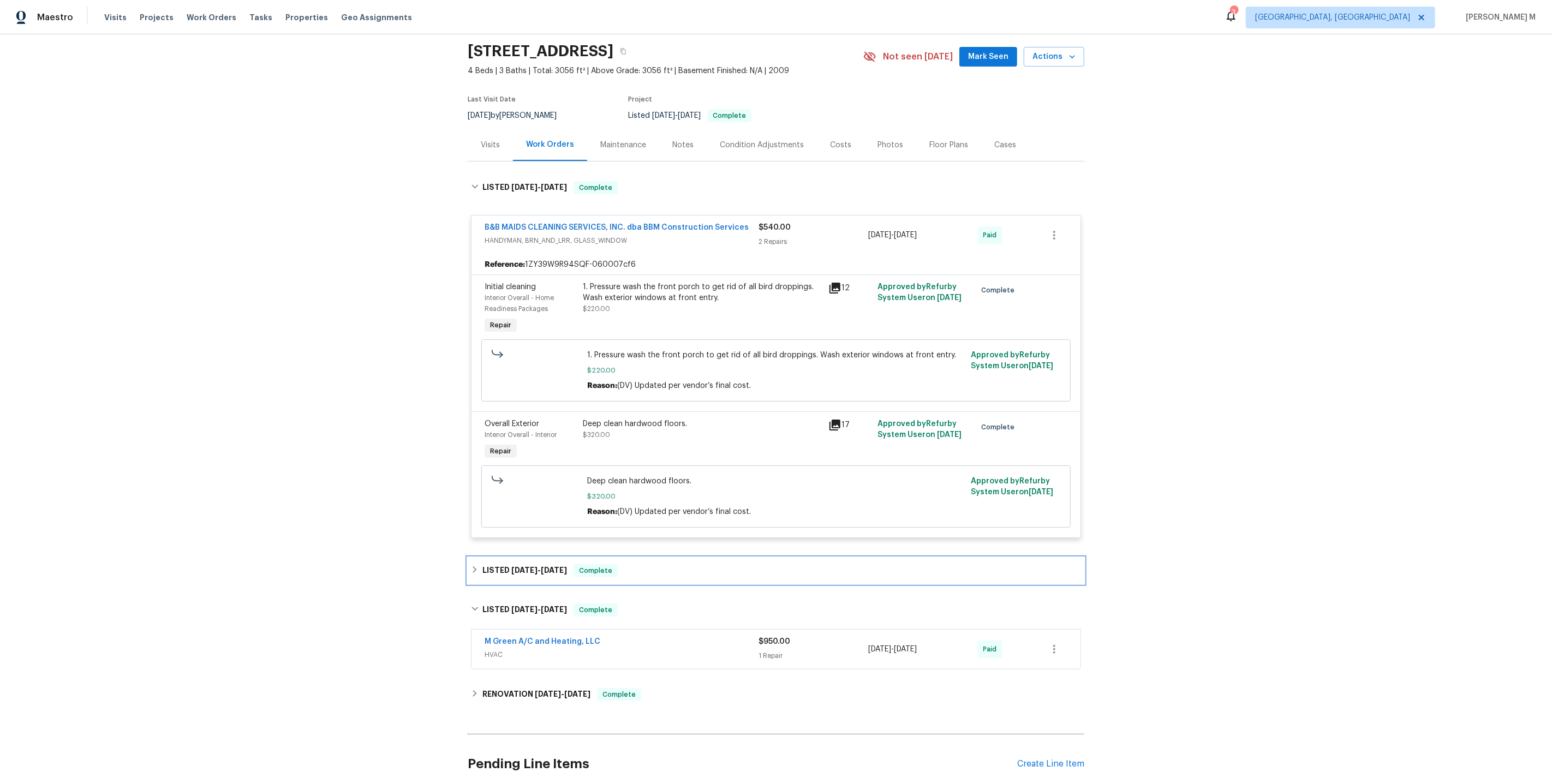
click at [516, 564] on h6 "LISTED 7/15/25 - 7/24/25" at bounding box center [525, 570] width 84 height 13
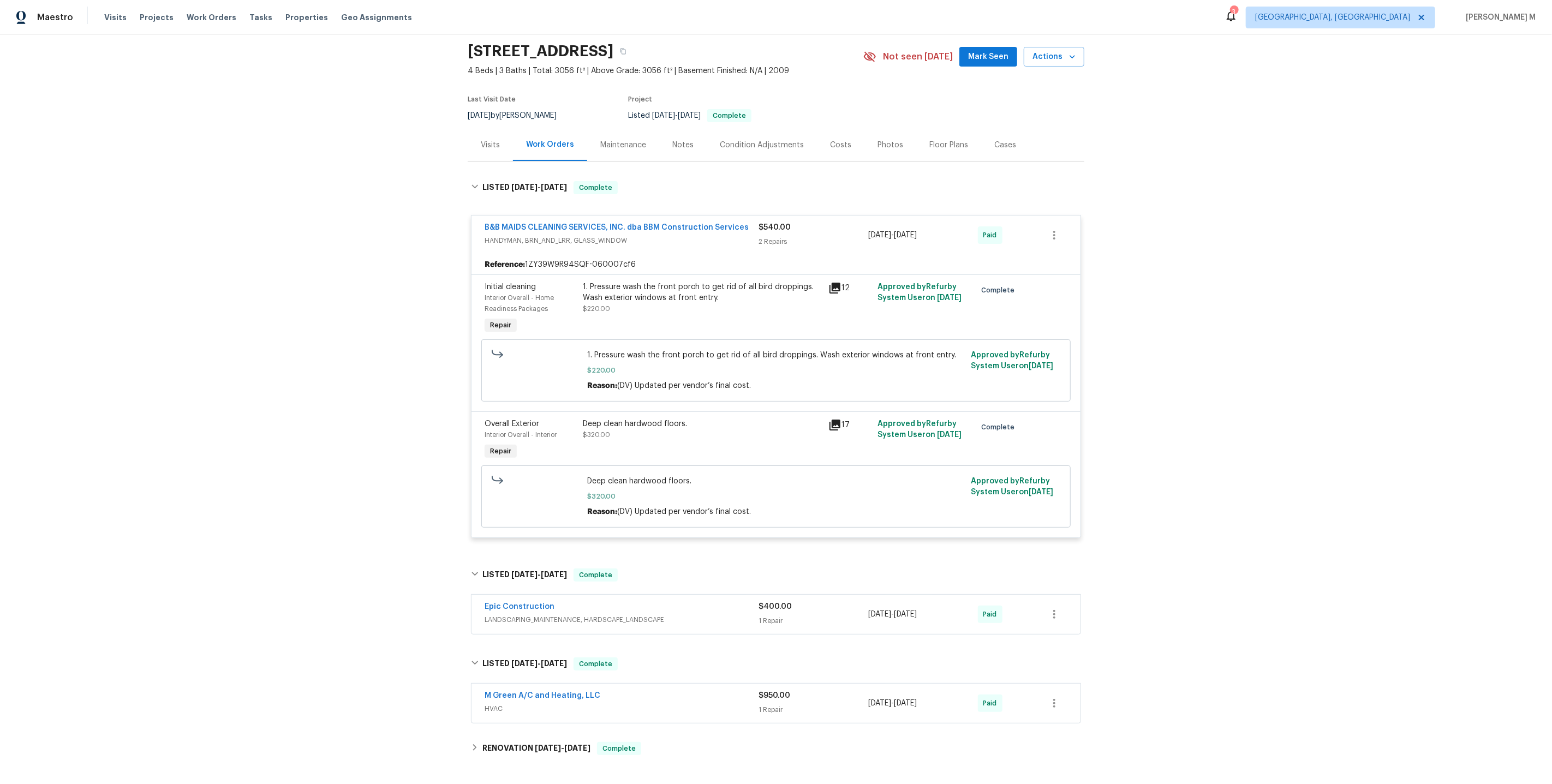
click at [504, 614] on span "LANDSCAPING_MAINTENANCE, HARDSCAPE_LANDSCAPE" at bounding box center [622, 620] width 274 height 11
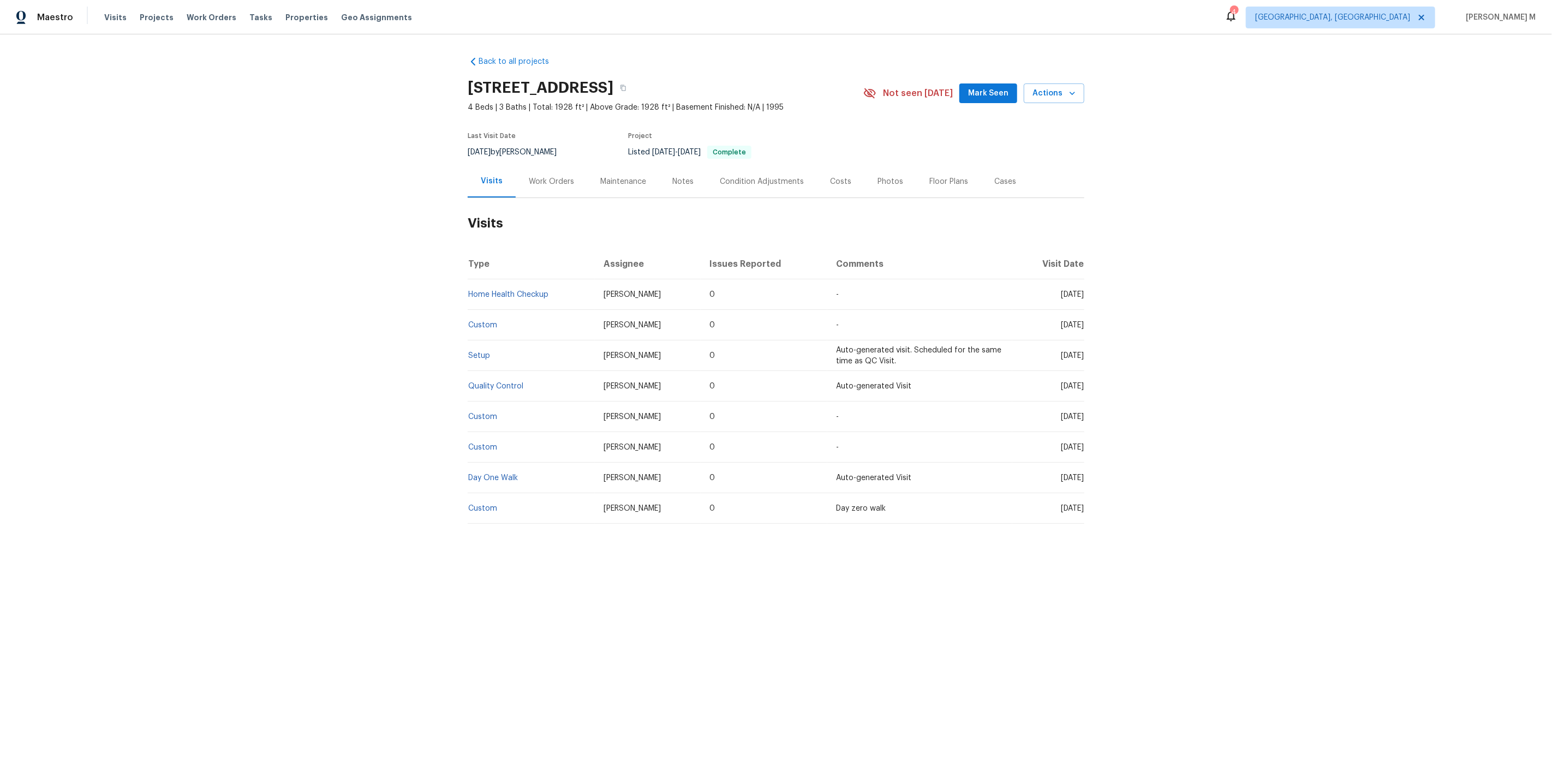
click at [537, 182] on div "Work Orders" at bounding box center [551, 181] width 71 height 32
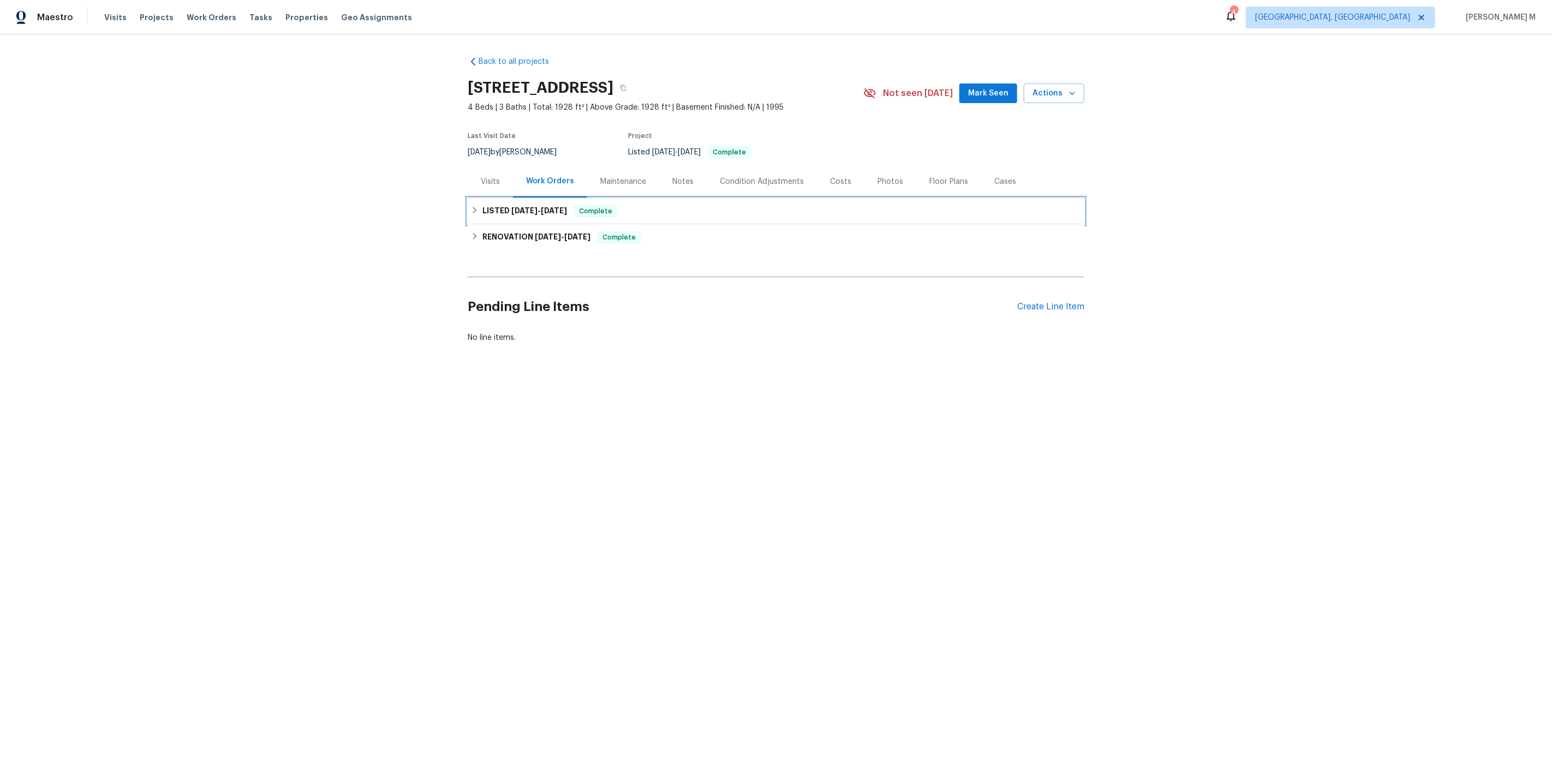
click at [531, 207] on span "[DATE]" at bounding box center [524, 210] width 26 height 7
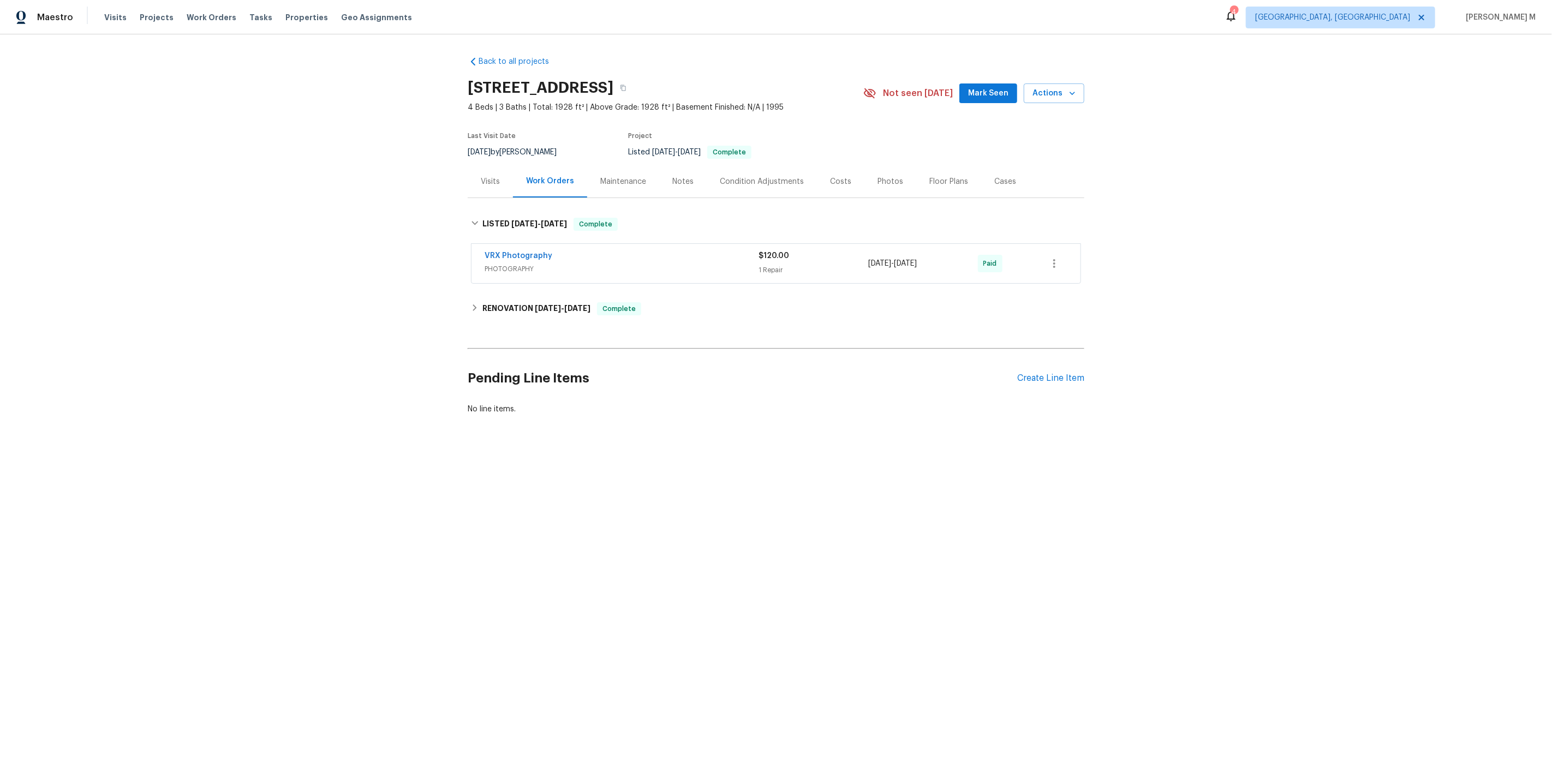
click at [520, 318] on div "Back to all projects [STREET_ADDRESS] 4 Beds | 3 Baths | Total: 1928 ft² | Abov…" at bounding box center [776, 235] width 617 height 376
click at [527, 307] on h6 "RENOVATION [DATE] - [DATE]" at bounding box center [537, 308] width 108 height 13
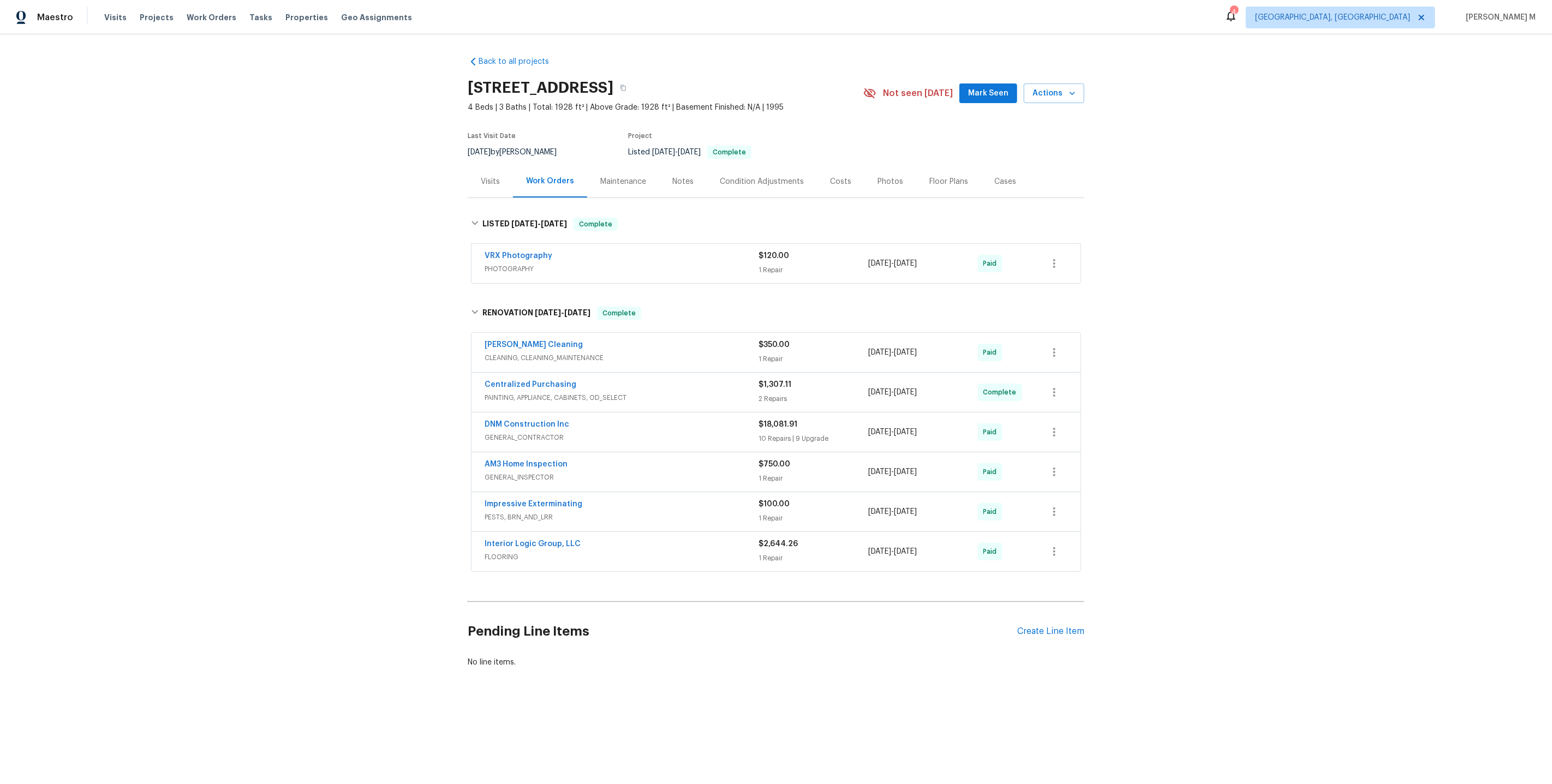
click at [526, 432] on span "GENERAL_CONTRACTOR" at bounding box center [622, 438] width 274 height 11
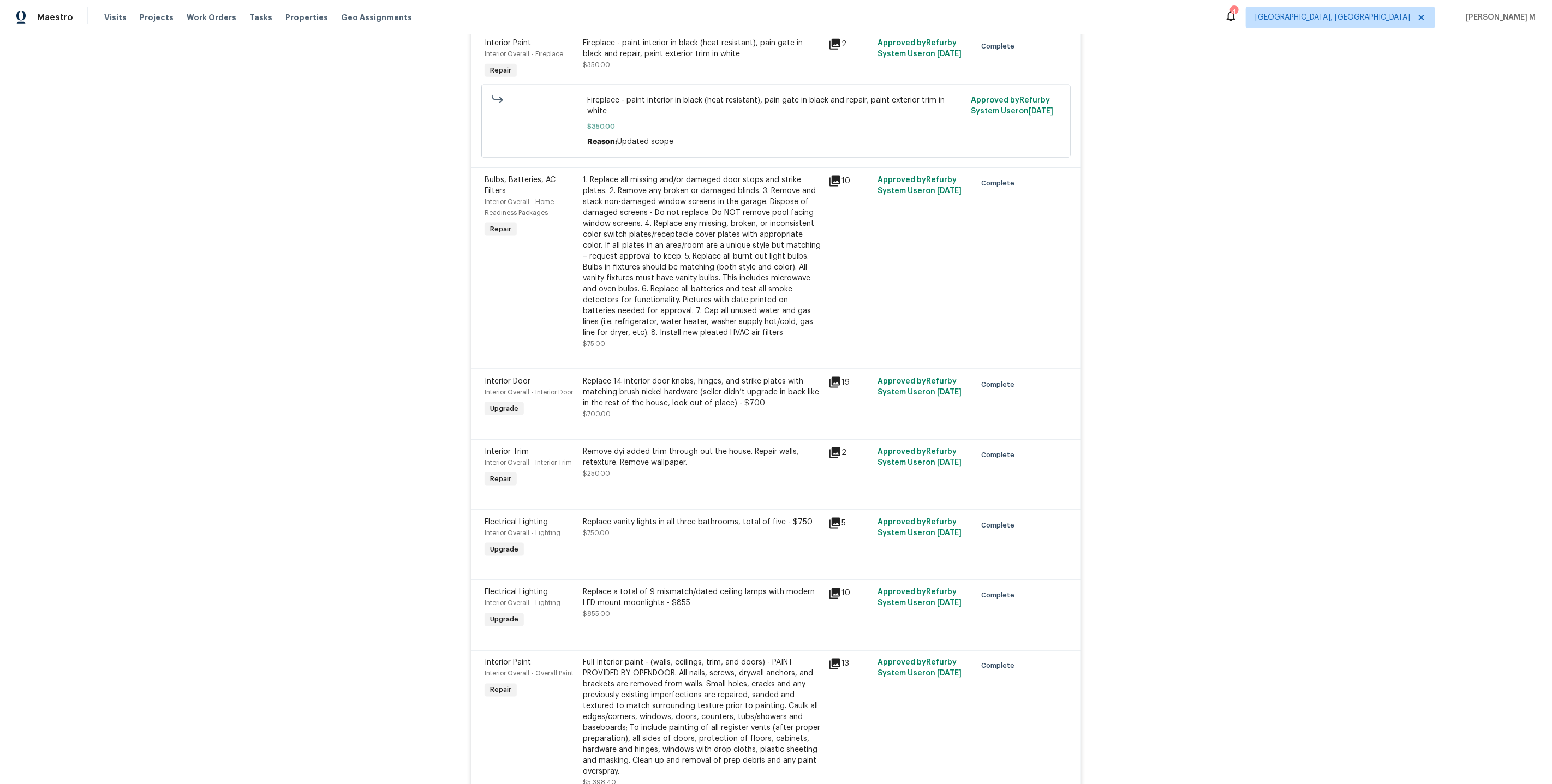
scroll to position [1224, 0]
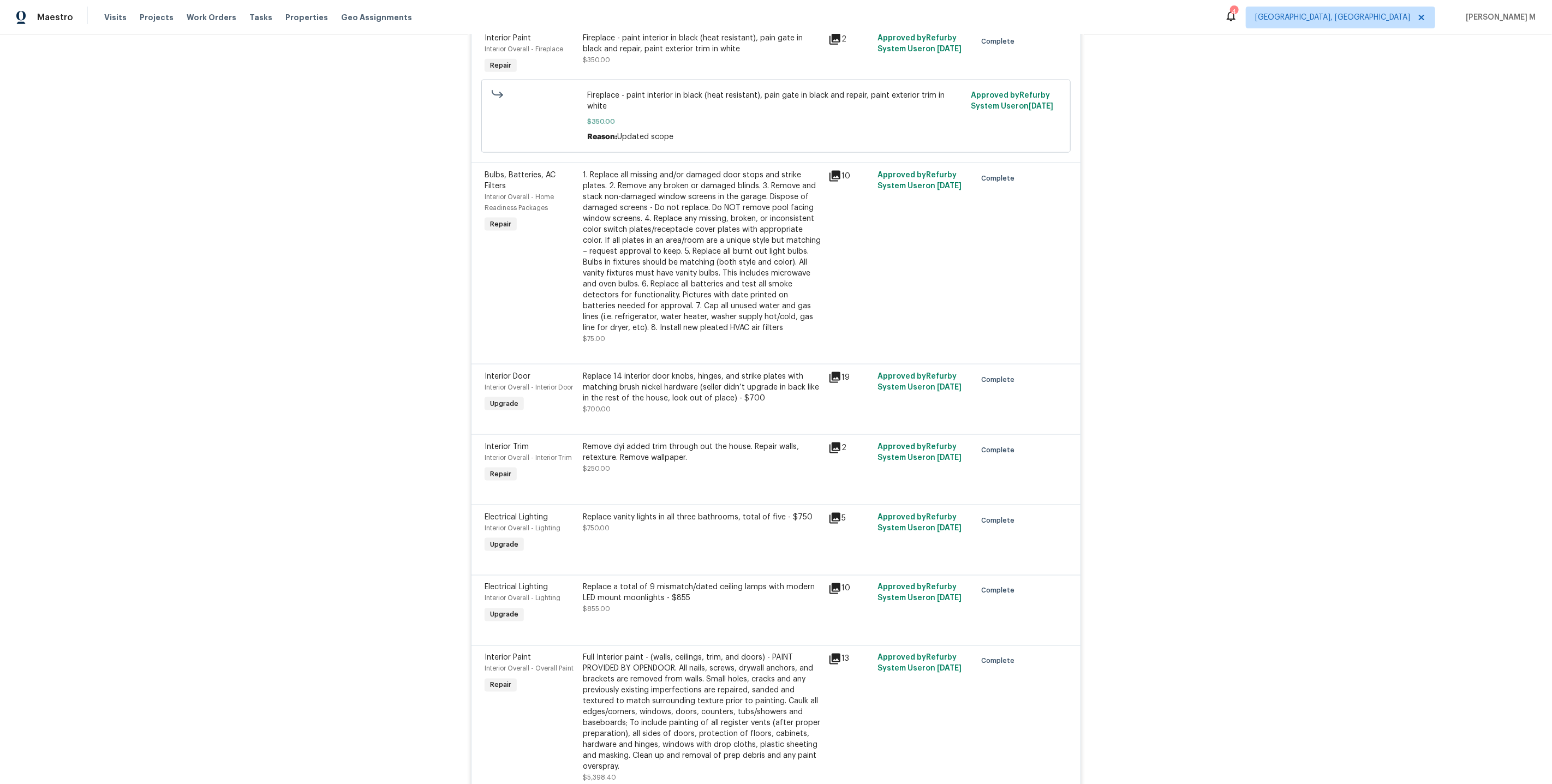
click at [1224, 305] on div "Back to all projects 5740 Belleza Dr, Pleasanton, CA 94588 4 Beds | 3 Baths | T…" at bounding box center [776, 409] width 1552 height 750
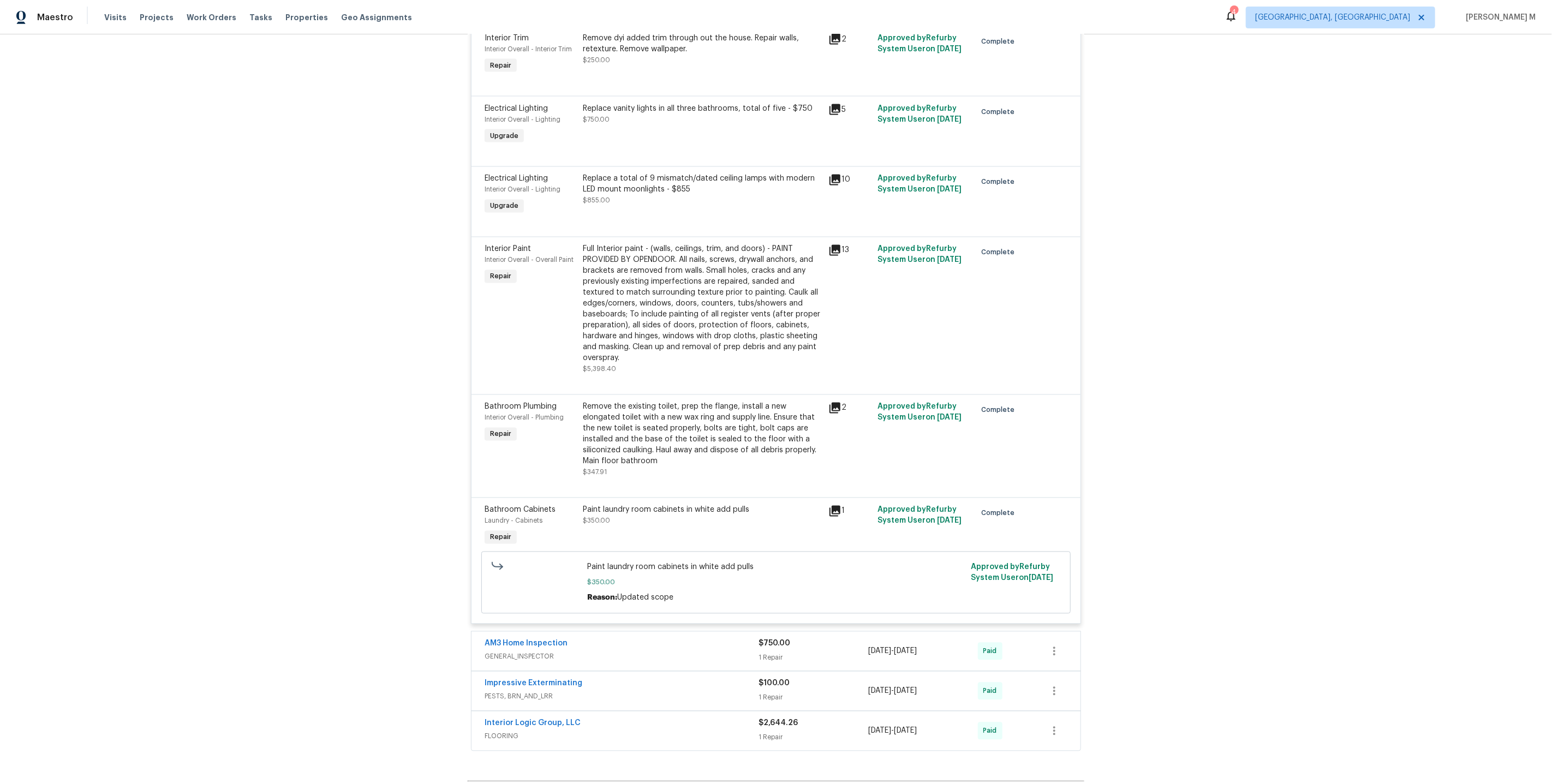
scroll to position [1708, 0]
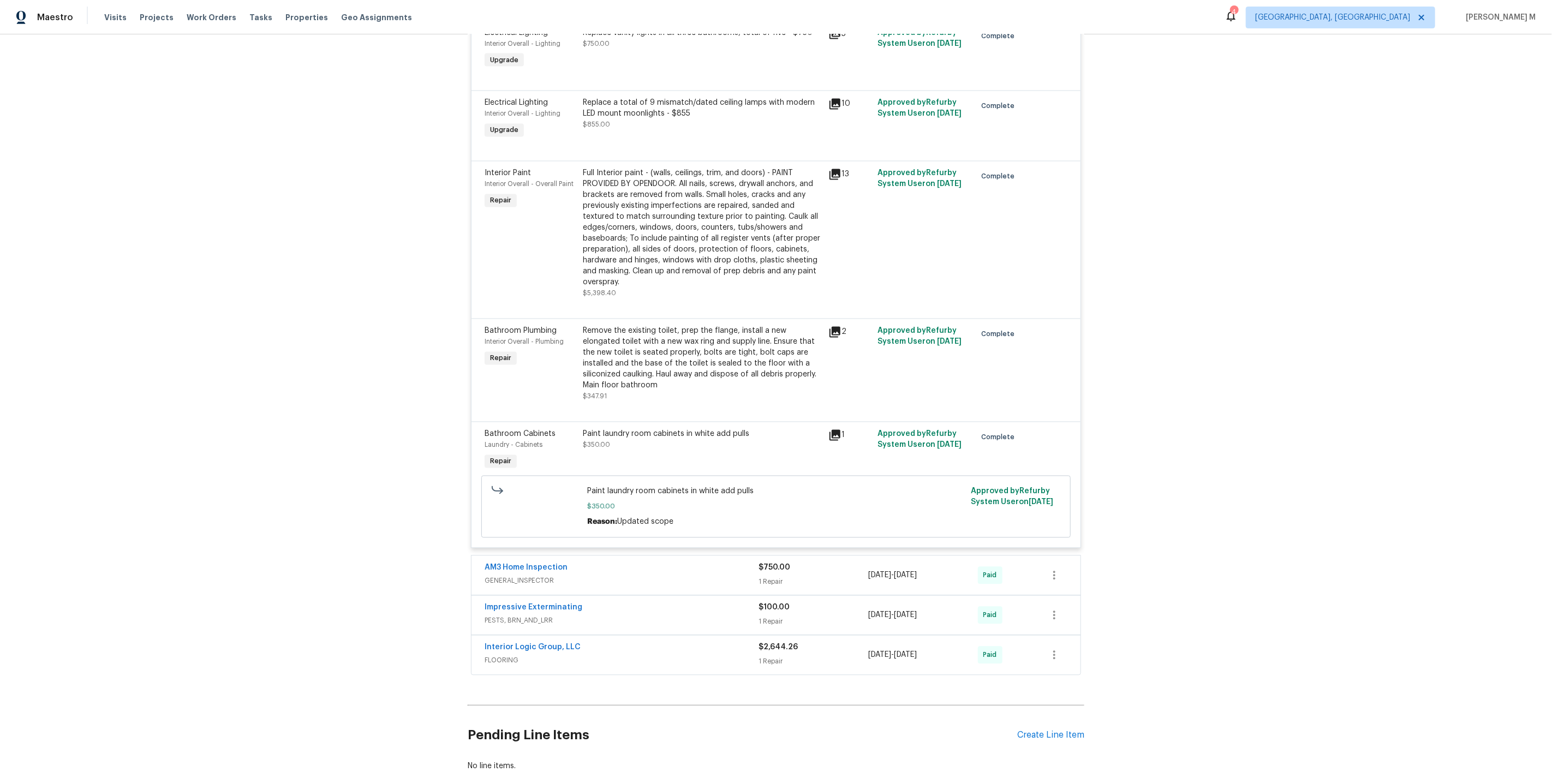
click at [525, 576] on span "GENERAL_INSPECTOR" at bounding box center [622, 581] width 274 height 11
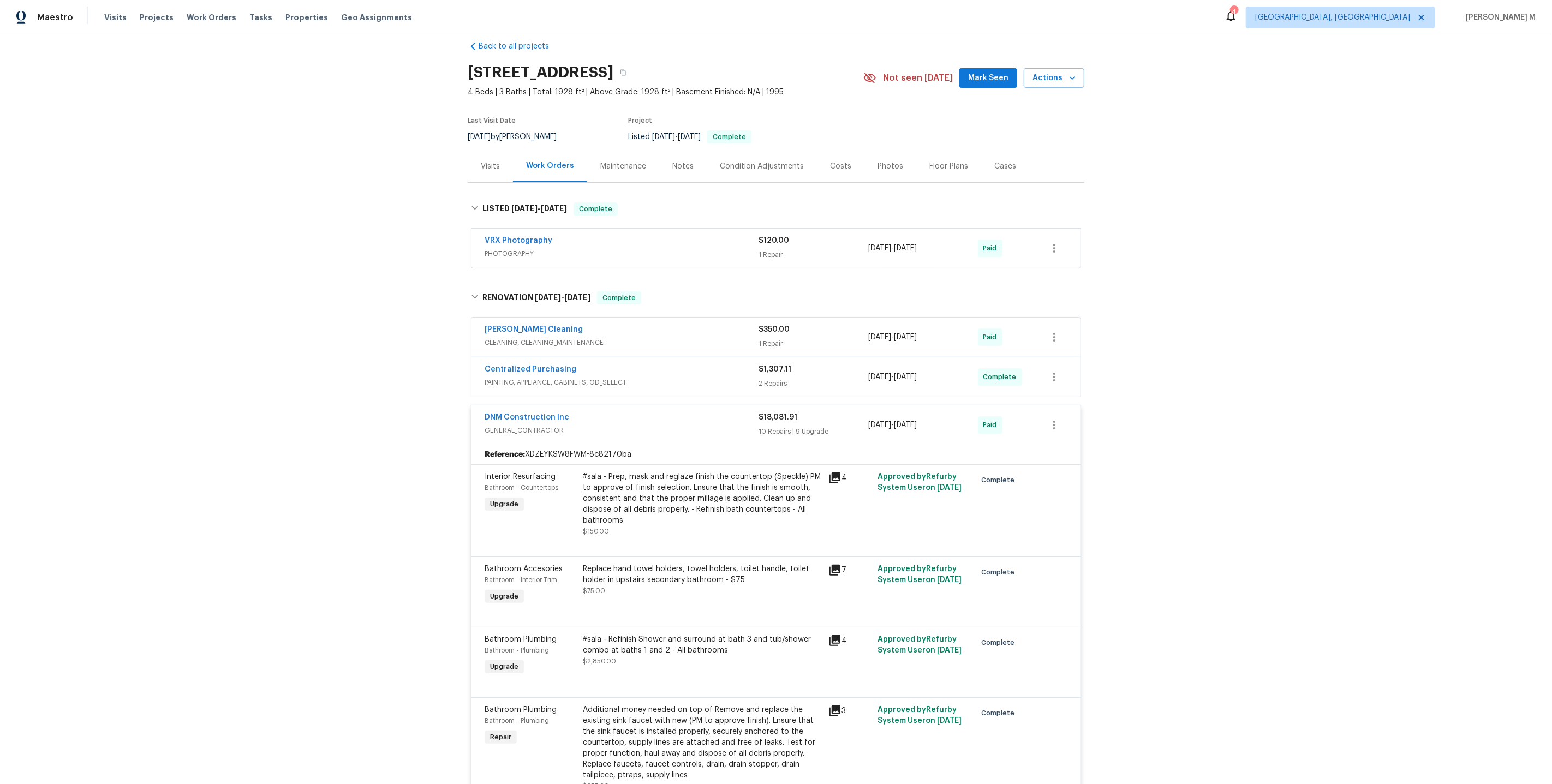
scroll to position [0, 0]
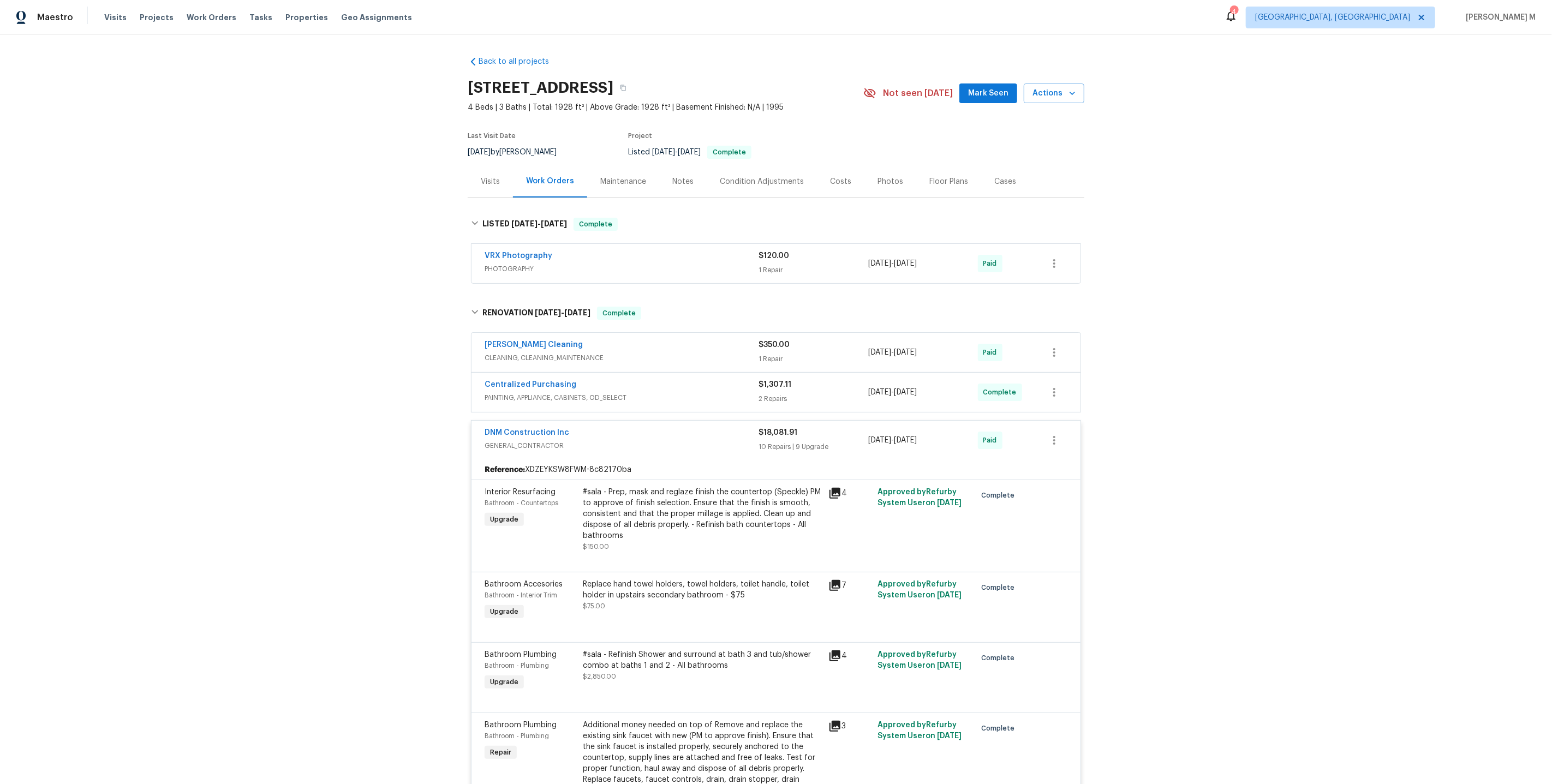
click at [409, 307] on div "Back to all projects 5740 Belleza Dr, Pleasanton, CA 94588 4 Beds | 3 Baths | T…" at bounding box center [776, 409] width 1552 height 750
click at [548, 442] on div "DNM Construction Inc GENERAL_CONTRACTOR $18,081.91 10 Repairs | 9 Upgrade 7/9/2…" at bounding box center [775, 440] width 609 height 39
click at [532, 440] on span "GENERAL_CONTRACTOR" at bounding box center [622, 446] width 274 height 11
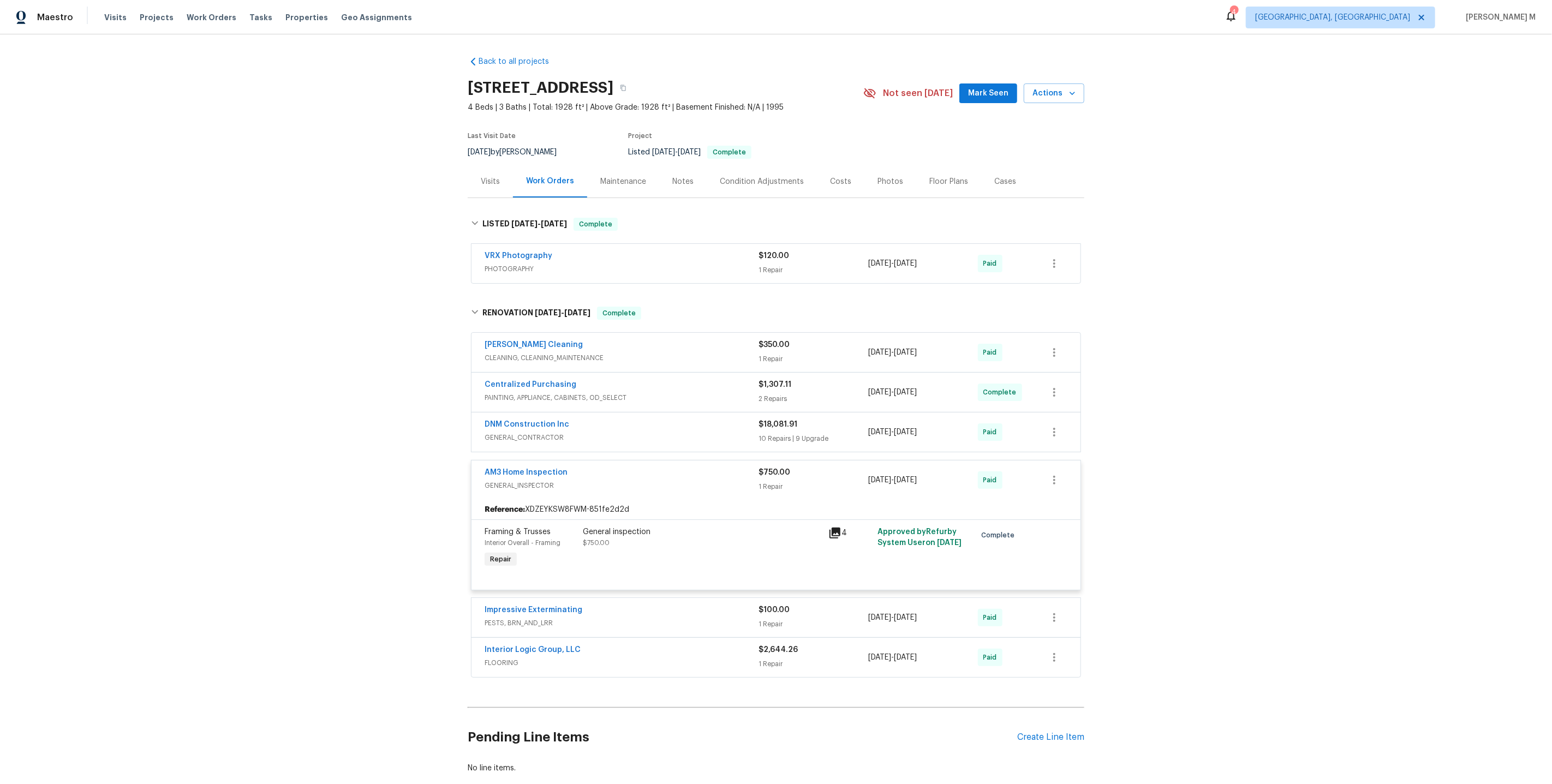
click at [529, 480] on span "GENERAL_INSPECTOR" at bounding box center [622, 485] width 274 height 11
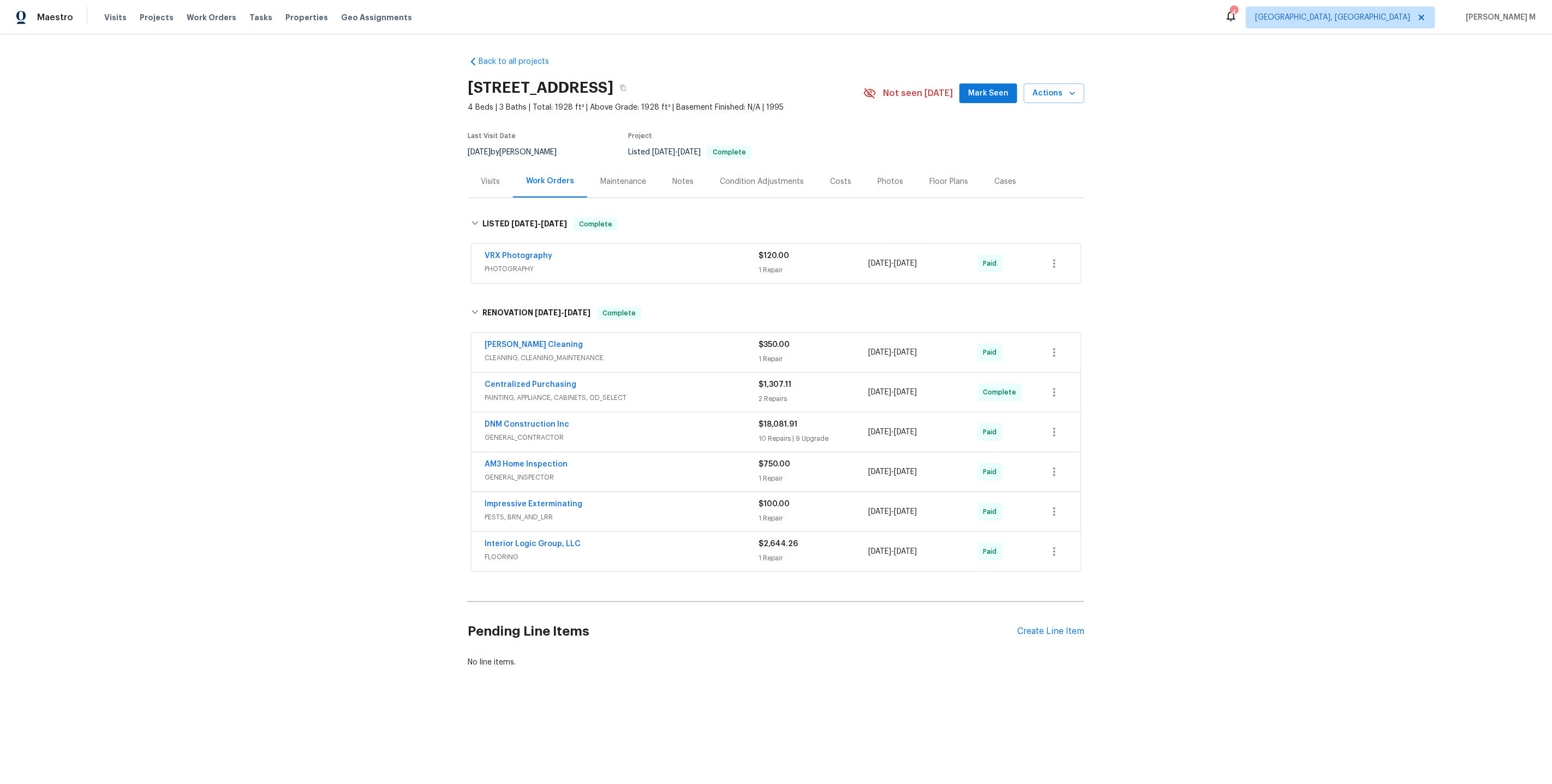
click at [535, 432] on span "GENERAL_CONTRACTOR" at bounding box center [622, 438] width 274 height 11
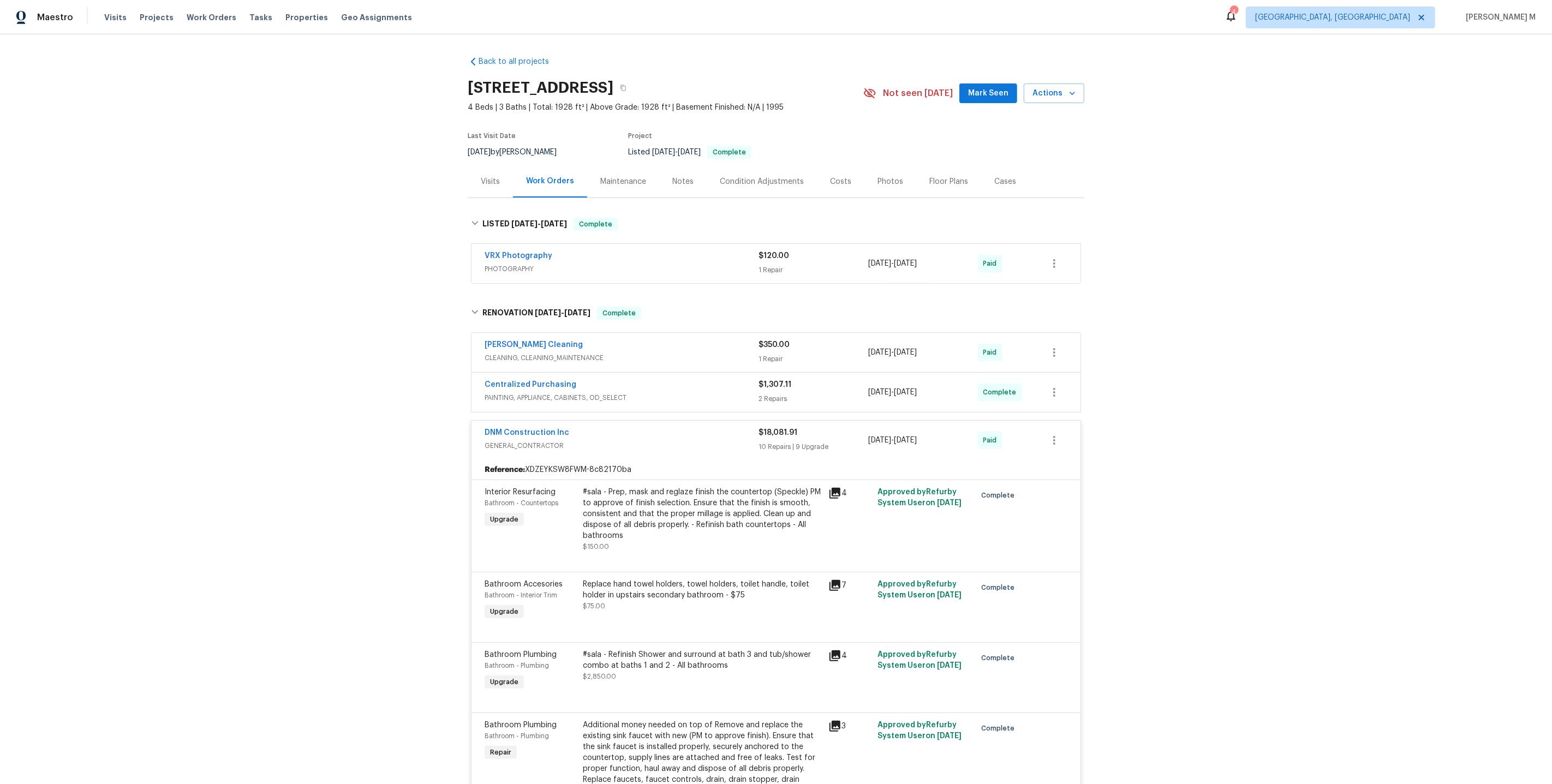
click at [1278, 188] on div "Back to all projects 5740 Belleza Dr, Pleasanton, CA 94588 4 Beds | 3 Baths | T…" at bounding box center [776, 409] width 1552 height 750
click at [614, 183] on div "Maintenance" at bounding box center [623, 181] width 72 height 32
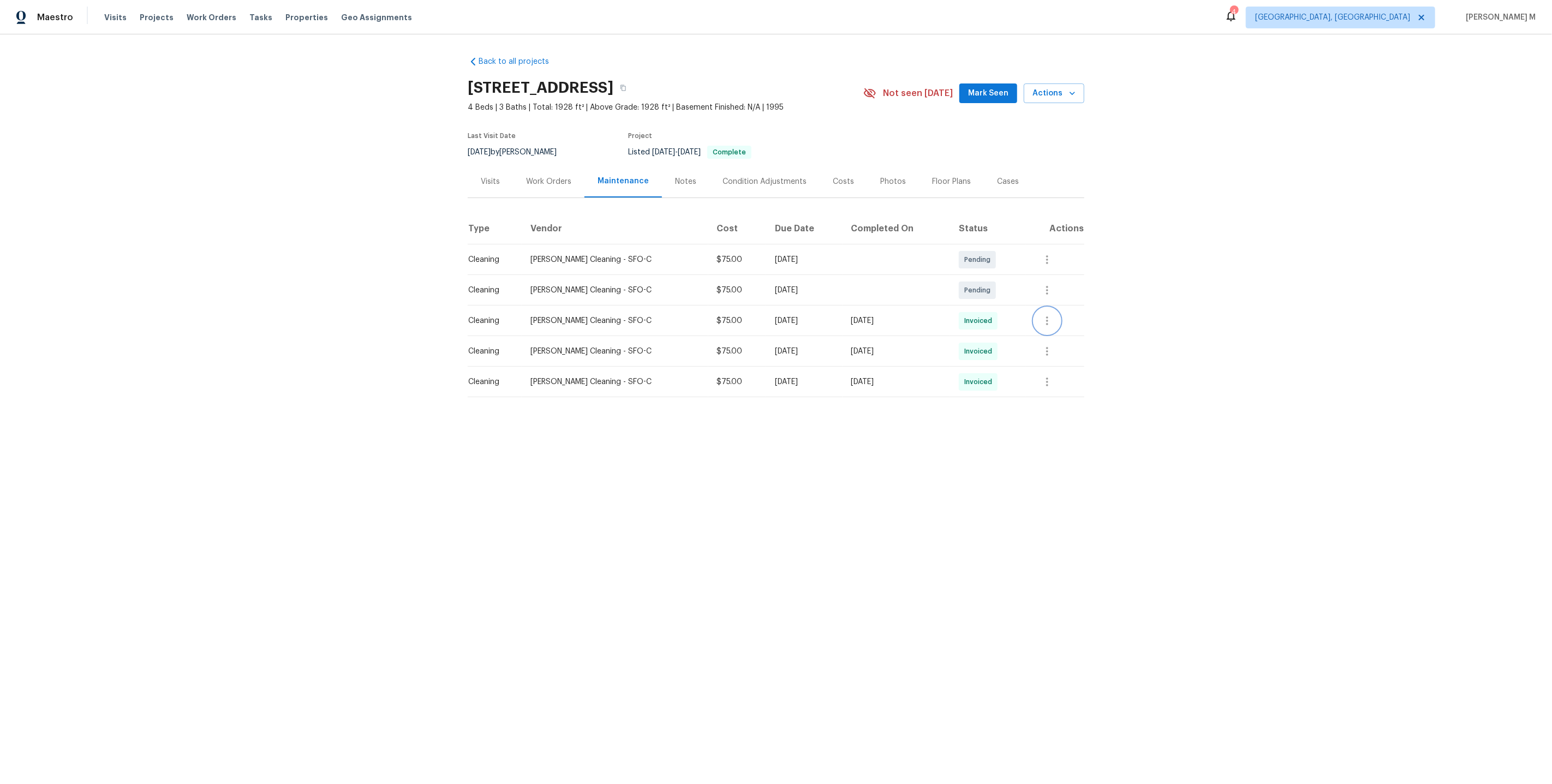
click at [1048, 314] on icon "button" at bounding box center [1047, 320] width 13 height 13
click at [1052, 334] on li "View details" at bounding box center [1076, 334] width 76 height 18
click at [500, 182] on div at bounding box center [776, 392] width 1552 height 784
click at [539, 181] on div "Work Orders" at bounding box center [548, 181] width 45 height 11
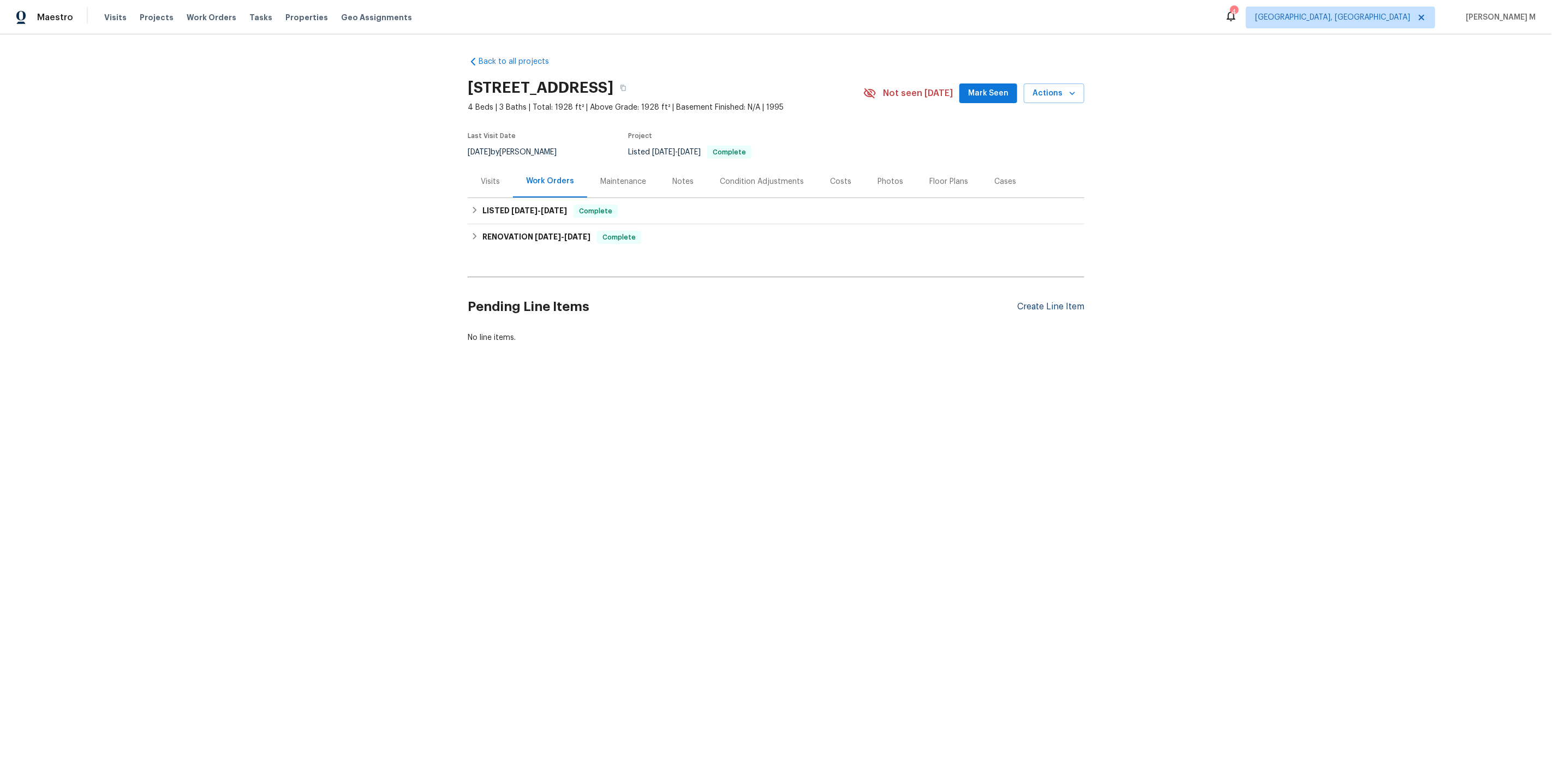
click at [1071, 302] on div "Create Line Item" at bounding box center [1051, 307] width 67 height 10
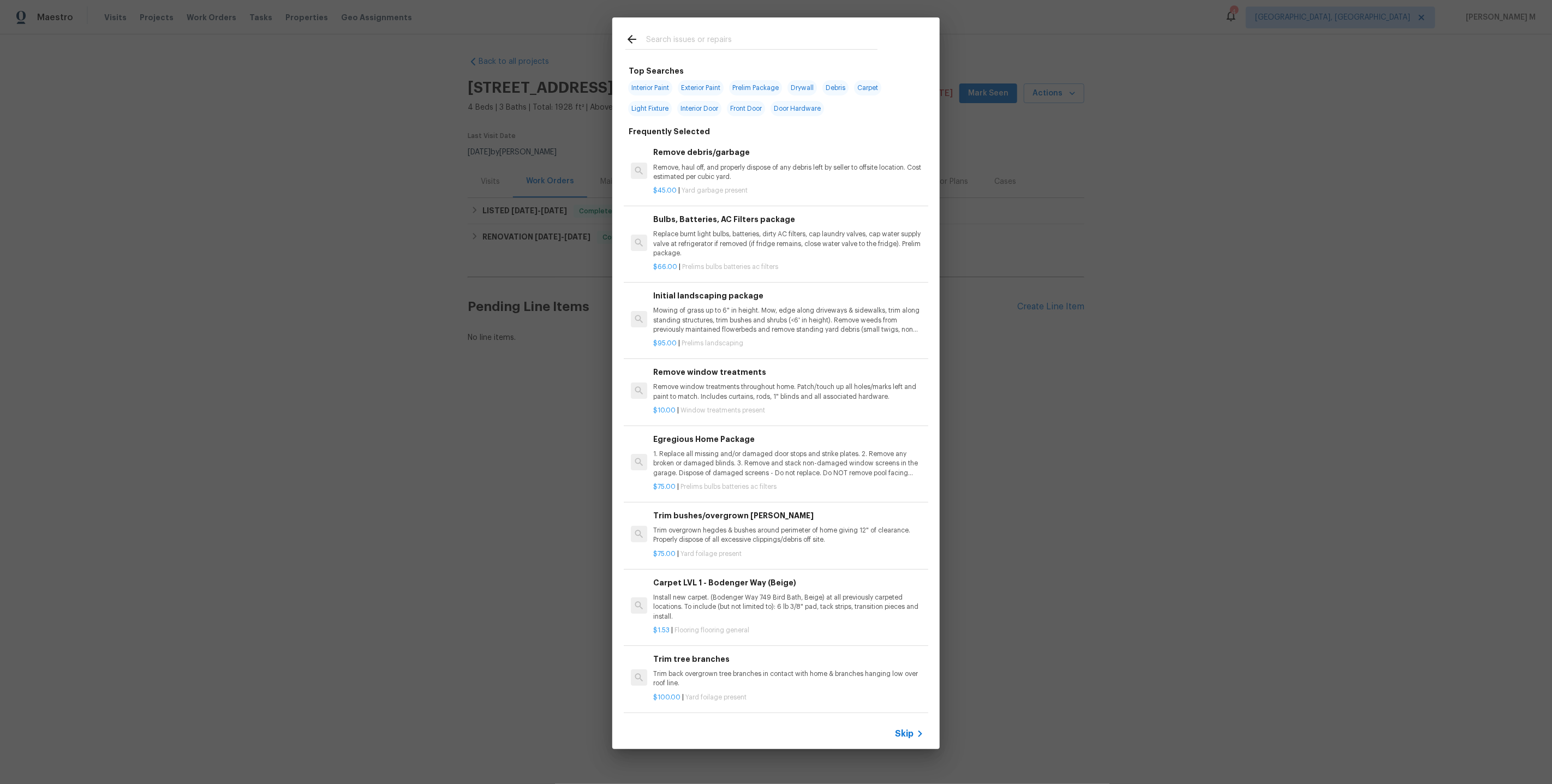
click at [901, 731] on span "Skip" at bounding box center [904, 734] width 19 height 11
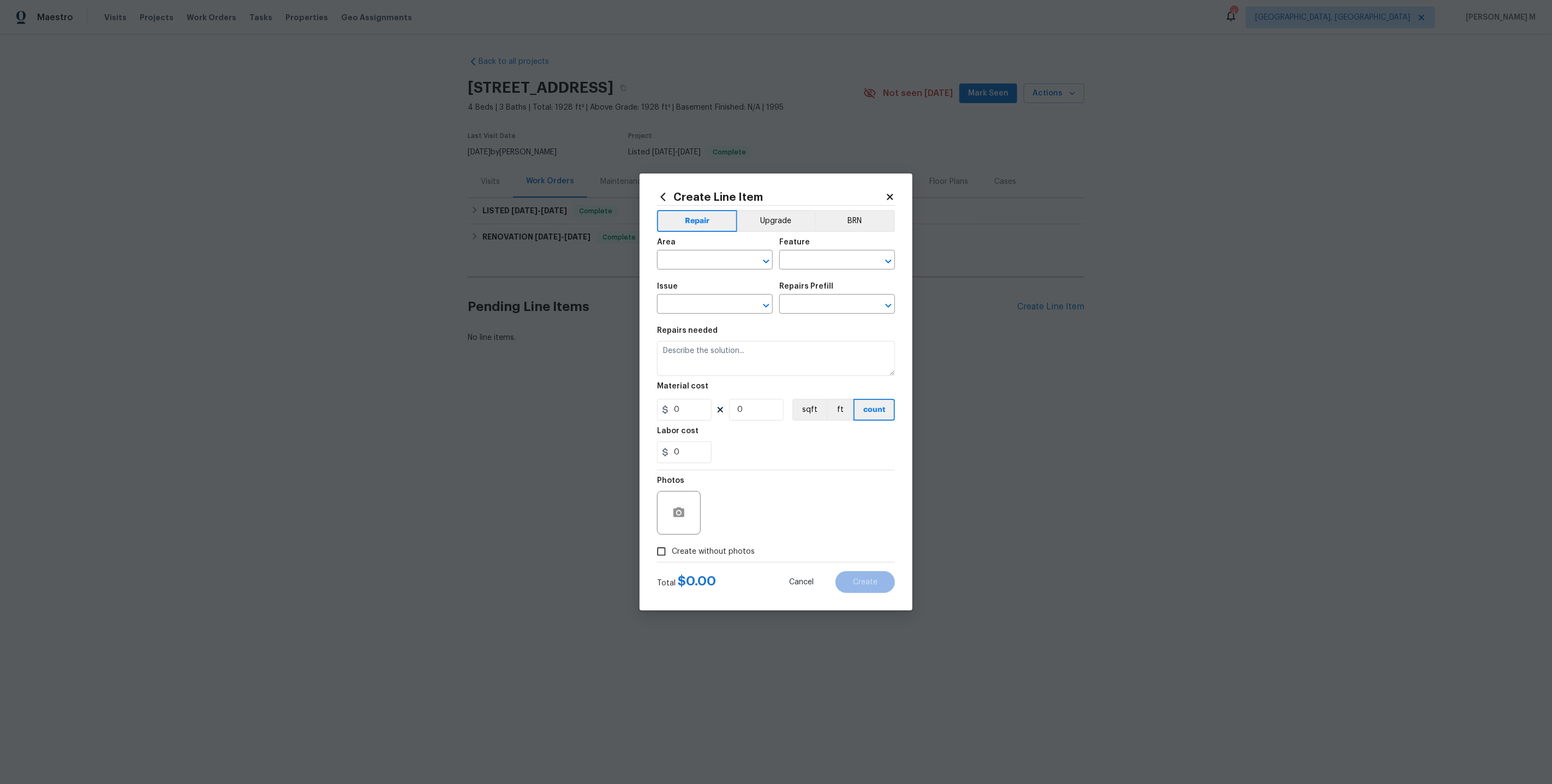
click at [710, 253] on div "Area" at bounding box center [715, 245] width 116 height 14
click at [703, 266] on input "text" at bounding box center [700, 261] width 85 height 17
type input "smo"
click at [713, 307] on li "Interior Overall" at bounding box center [714, 308] width 117 height 18
type input "Interior Overall"
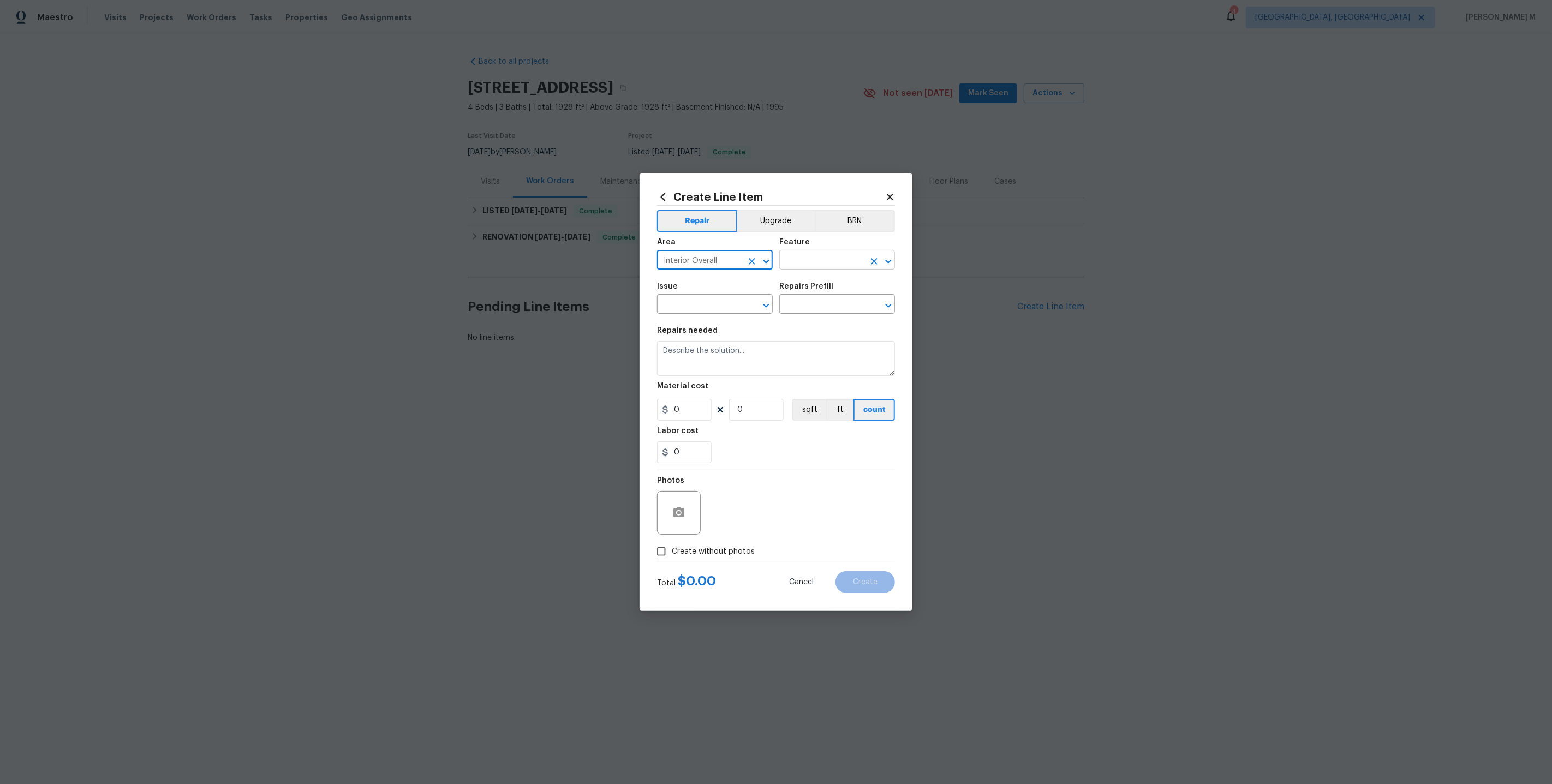
click at [810, 268] on input "text" at bounding box center [822, 261] width 85 height 17
click at [809, 320] on li "Smoke Detector" at bounding box center [837, 316] width 117 height 18
type input "Smoke Detector"
click at [692, 307] on input "text" at bounding box center [700, 305] width 85 height 17
type input "S"
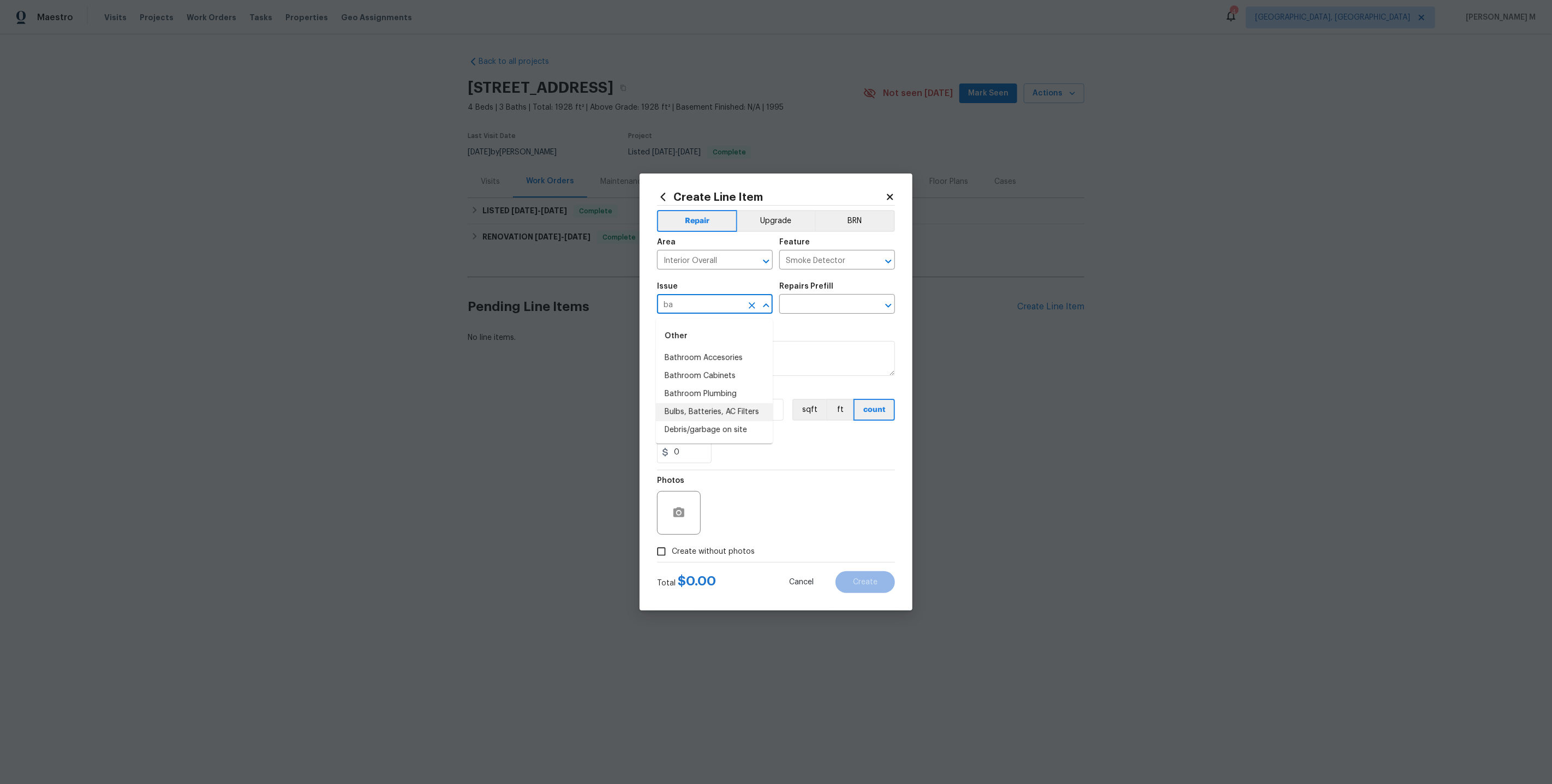
click at [718, 408] on li "Bulbs, Batteries, AC Filters" at bounding box center [714, 412] width 117 height 18
type input "Bulbs, Batteries, AC Filters"
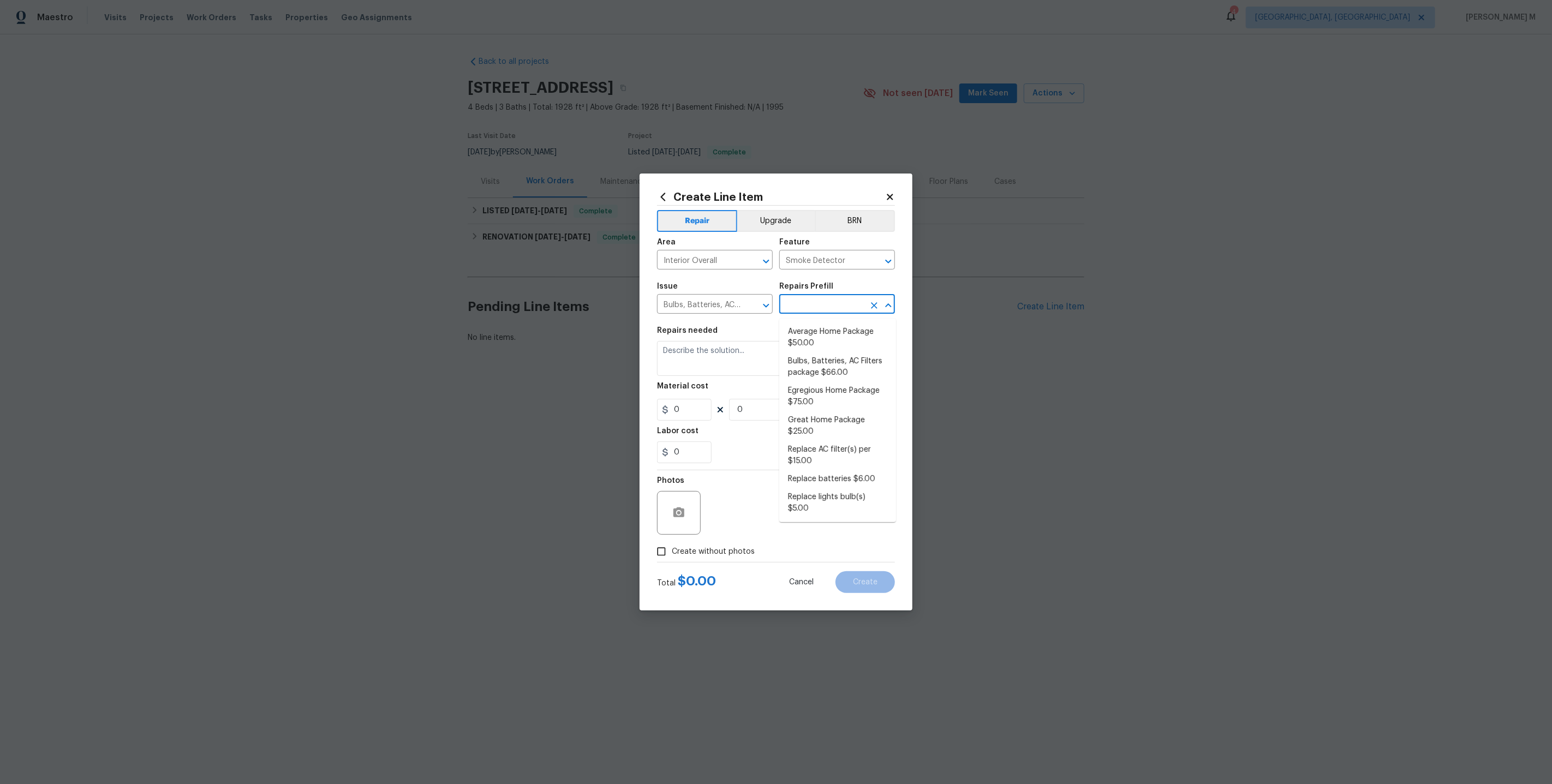
click at [818, 311] on input "text" at bounding box center [822, 305] width 85 height 17
click at [816, 344] on li "Average Home Package $50.00" at bounding box center [837, 338] width 117 height 30
type input "Home Readiness Packages"
type input "Average Home Package $50.00"
type textarea "1. Replace all missing and/or damaged door stops and strike plates. 2. Remove a…"
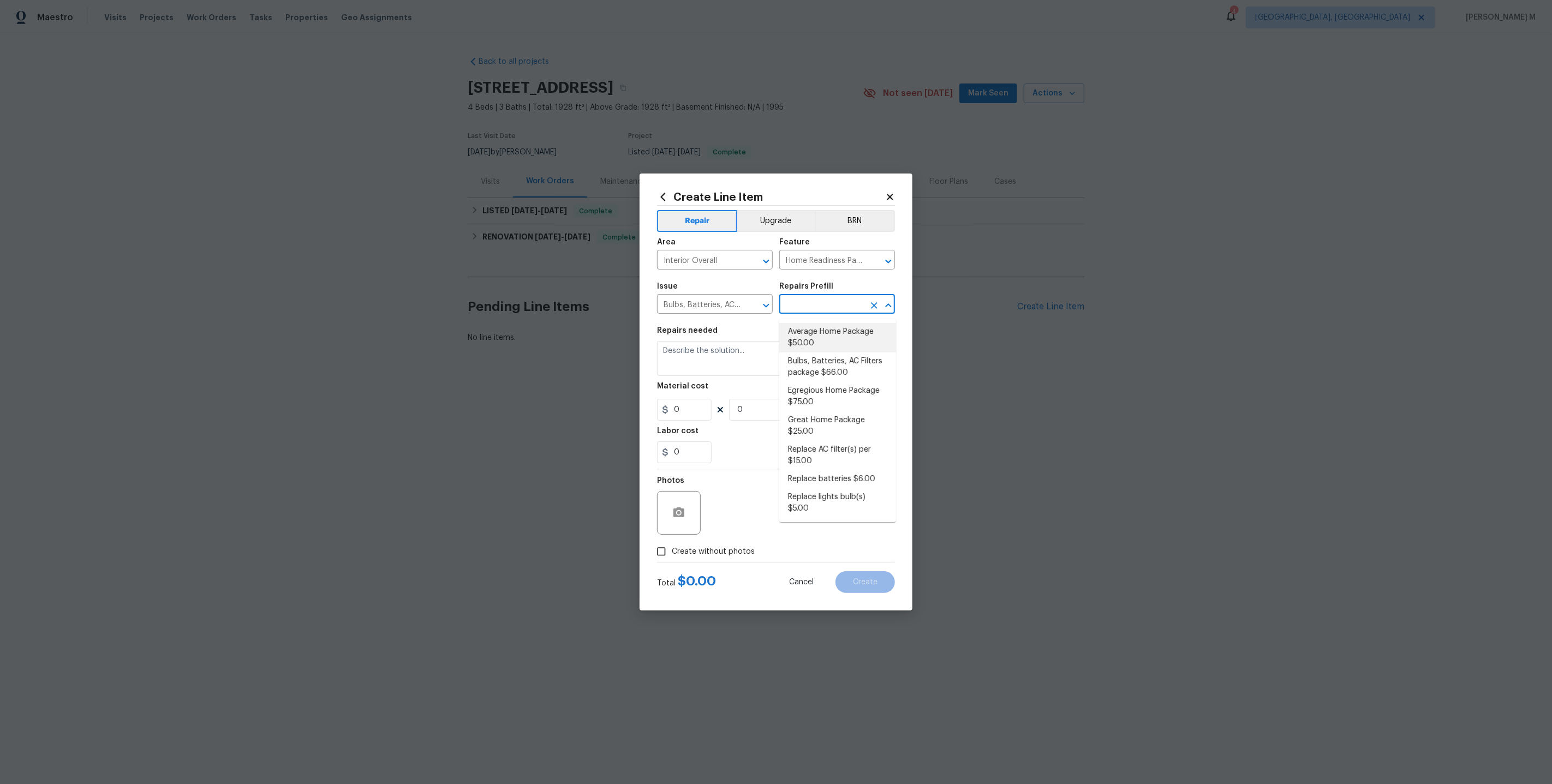
type input "50"
type input "1"
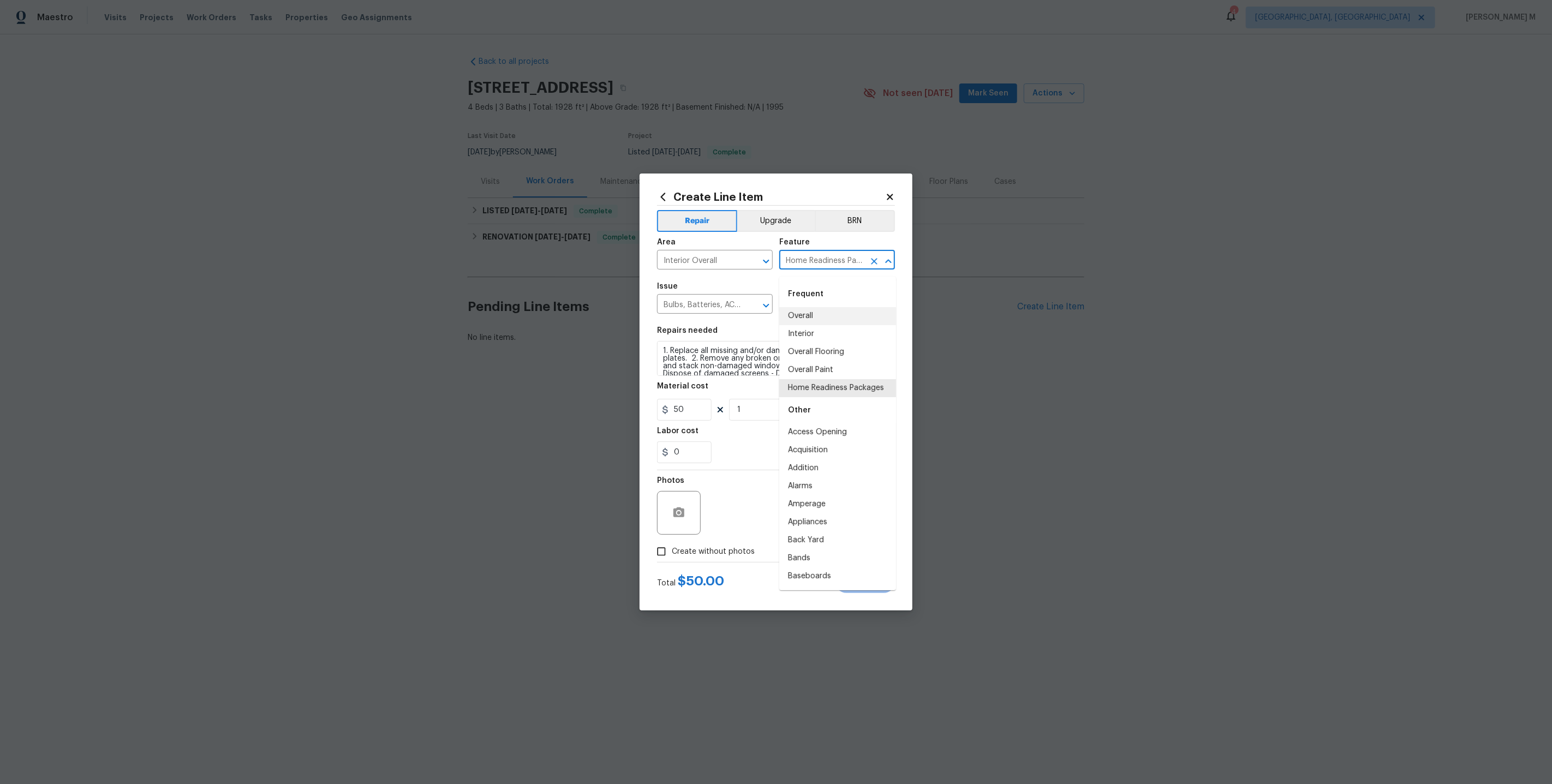
click at [820, 265] on input "Home Readiness Packages" at bounding box center [822, 261] width 85 height 17
click at [752, 282] on span "Issue Bulbs, Batteries, AC Filters ​" at bounding box center [715, 299] width 116 height 44
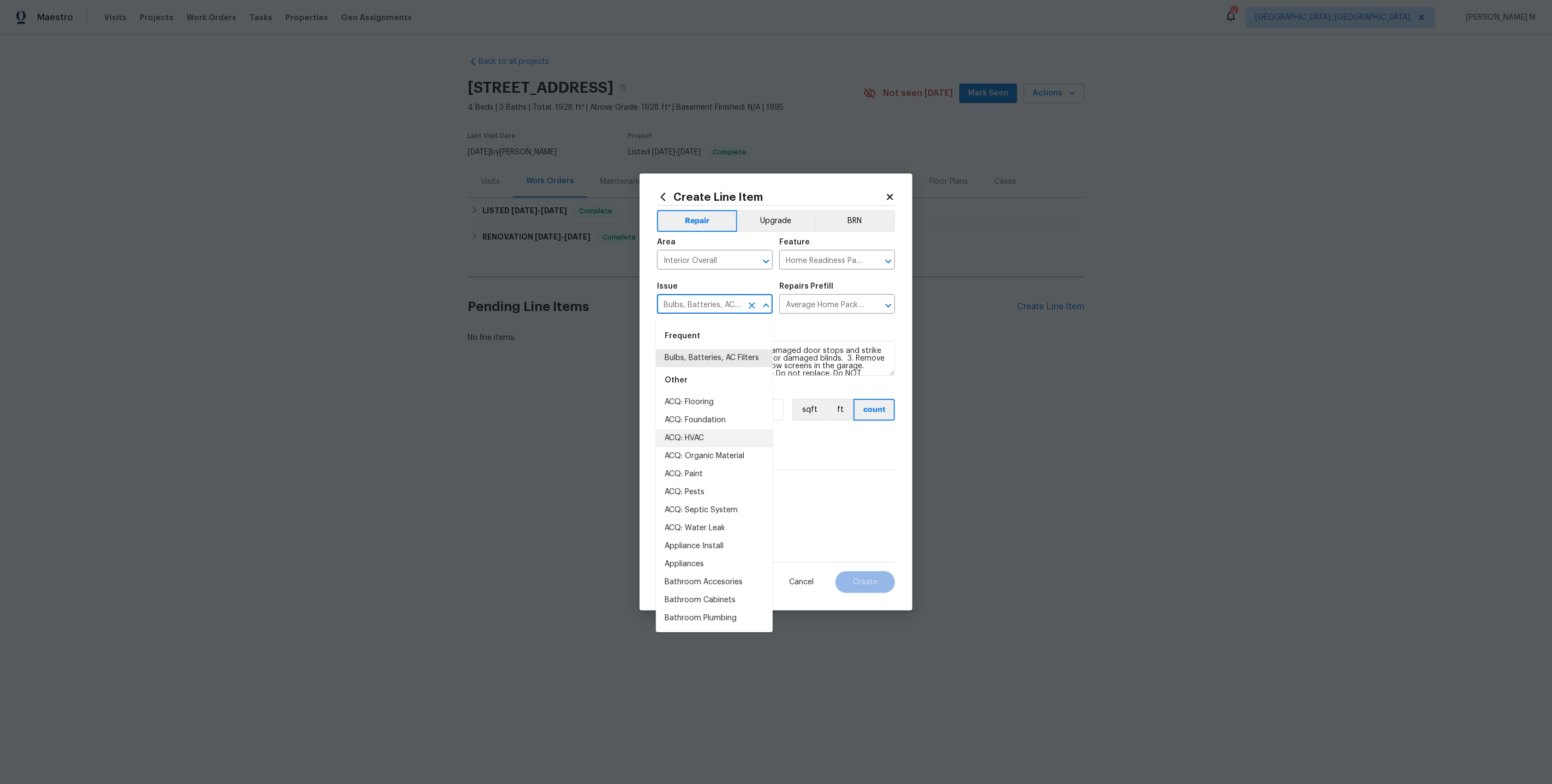
click at [716, 301] on input "Bulbs, Batteries, AC Filters" at bounding box center [700, 305] width 85 height 17
type input "smo"
click at [725, 358] on li "Bulbs, Batteries, AC Filters" at bounding box center [714, 358] width 117 height 18
type input "Bulbs, Batteries, AC Filters"
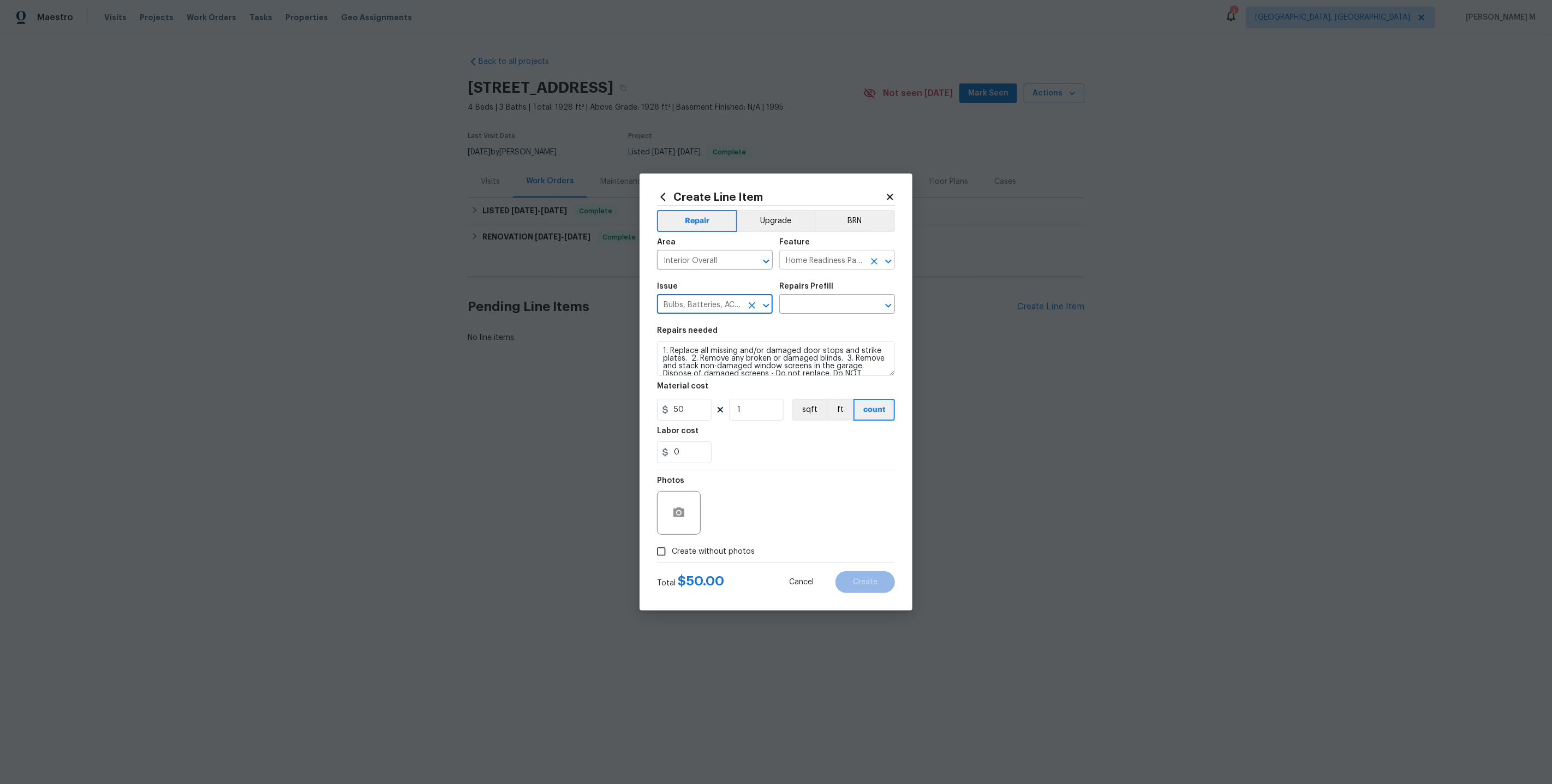
click at [823, 266] on input "Home Readiness Packages" at bounding box center [822, 261] width 85 height 17
click at [812, 302] on div "Other" at bounding box center [837, 294] width 117 height 26
click at [812, 303] on div "Other" at bounding box center [837, 294] width 117 height 26
click at [811, 311] on li "Smoke Detector" at bounding box center [837, 316] width 117 height 18
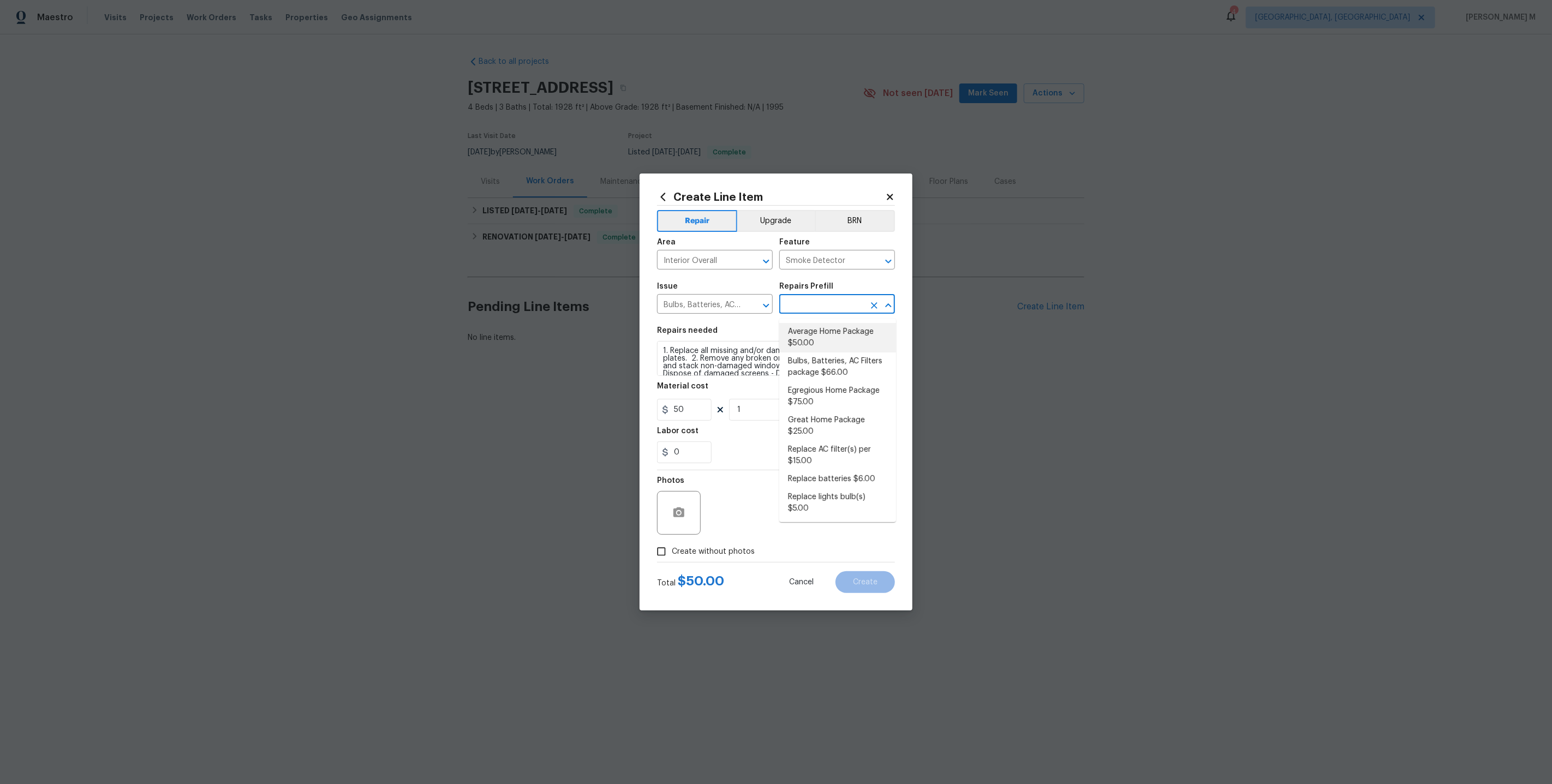
click at [811, 311] on input "text" at bounding box center [822, 305] width 85 height 17
click at [811, 333] on li "Average Home Package $50.00" at bounding box center [837, 338] width 117 height 30
type input "Home Readiness Packages"
type input "Average Home Package $50.00"
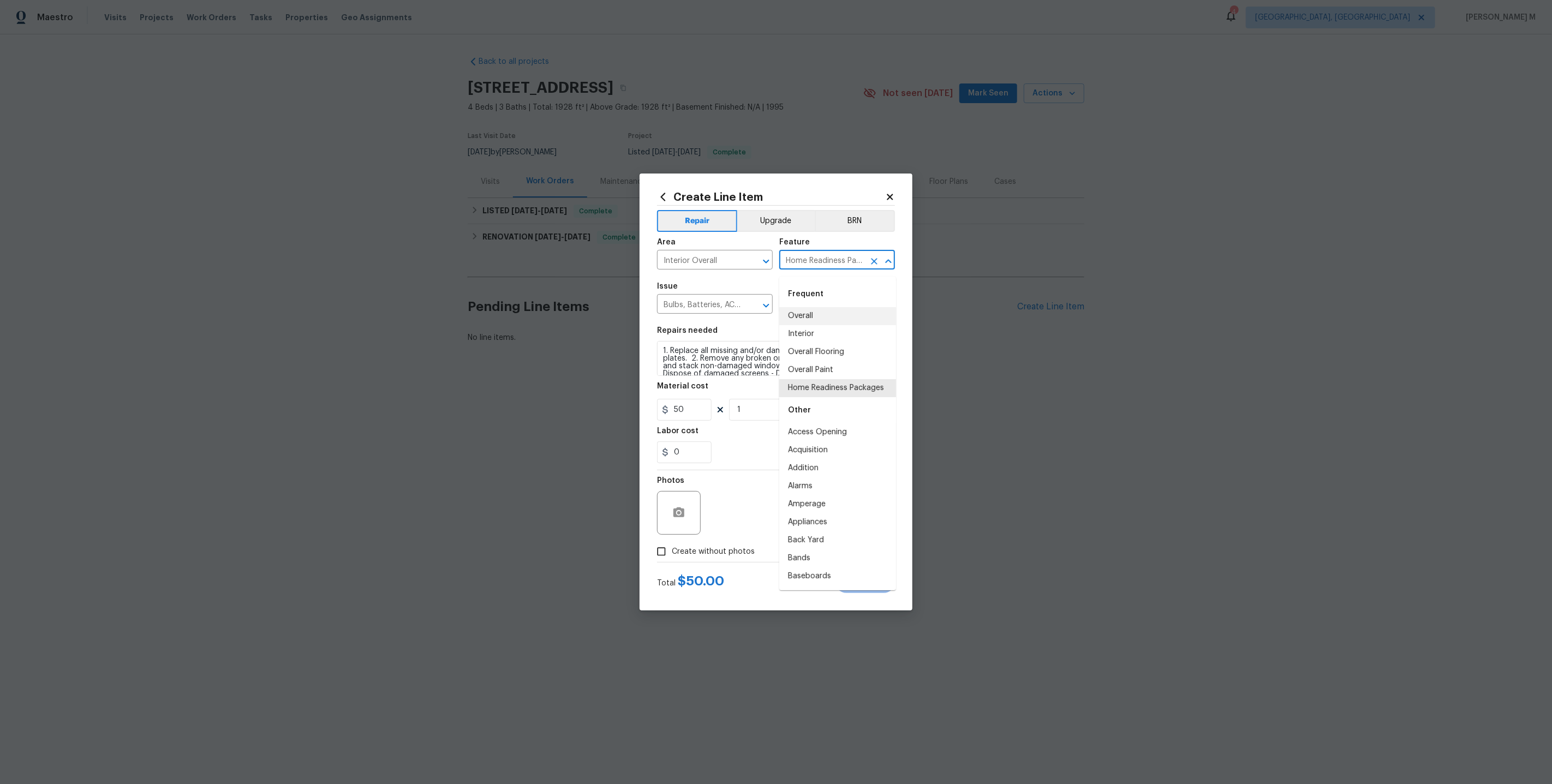
click at [823, 263] on input "Home Readiness Packages" at bounding box center [822, 261] width 85 height 17
click at [815, 320] on li "Smoke Detector" at bounding box center [837, 316] width 117 height 18
type input "Smoke Detector"
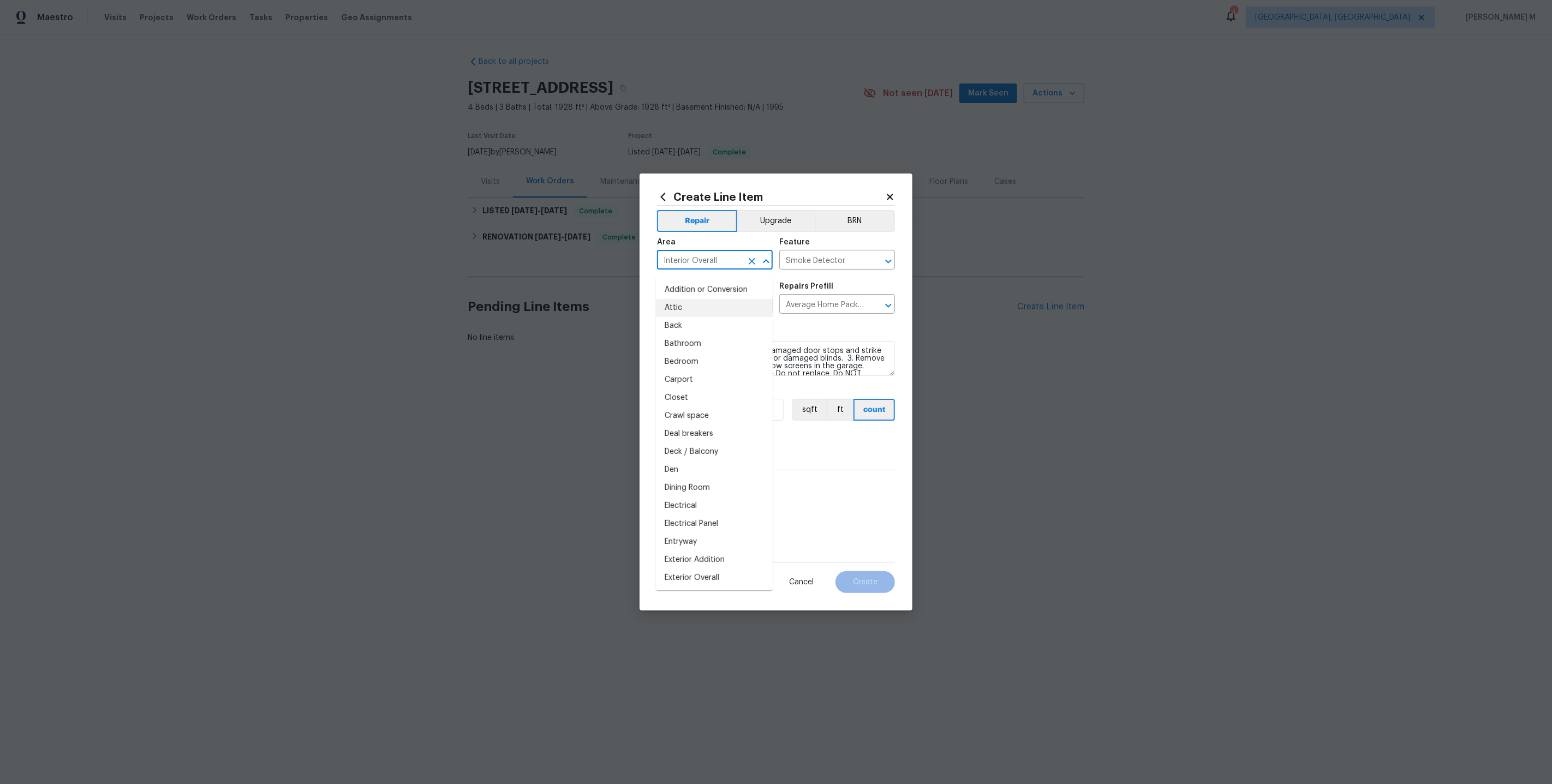
drag, startPoint x: 723, startPoint y: 262, endPoint x: 601, endPoint y: 262, distance: 122.0
click at [601, 262] on div "Create Line Item Repair Upgrade BRN Area Interior Overall ​ Feature Smoke Detec…" at bounding box center [776, 392] width 1552 height 784
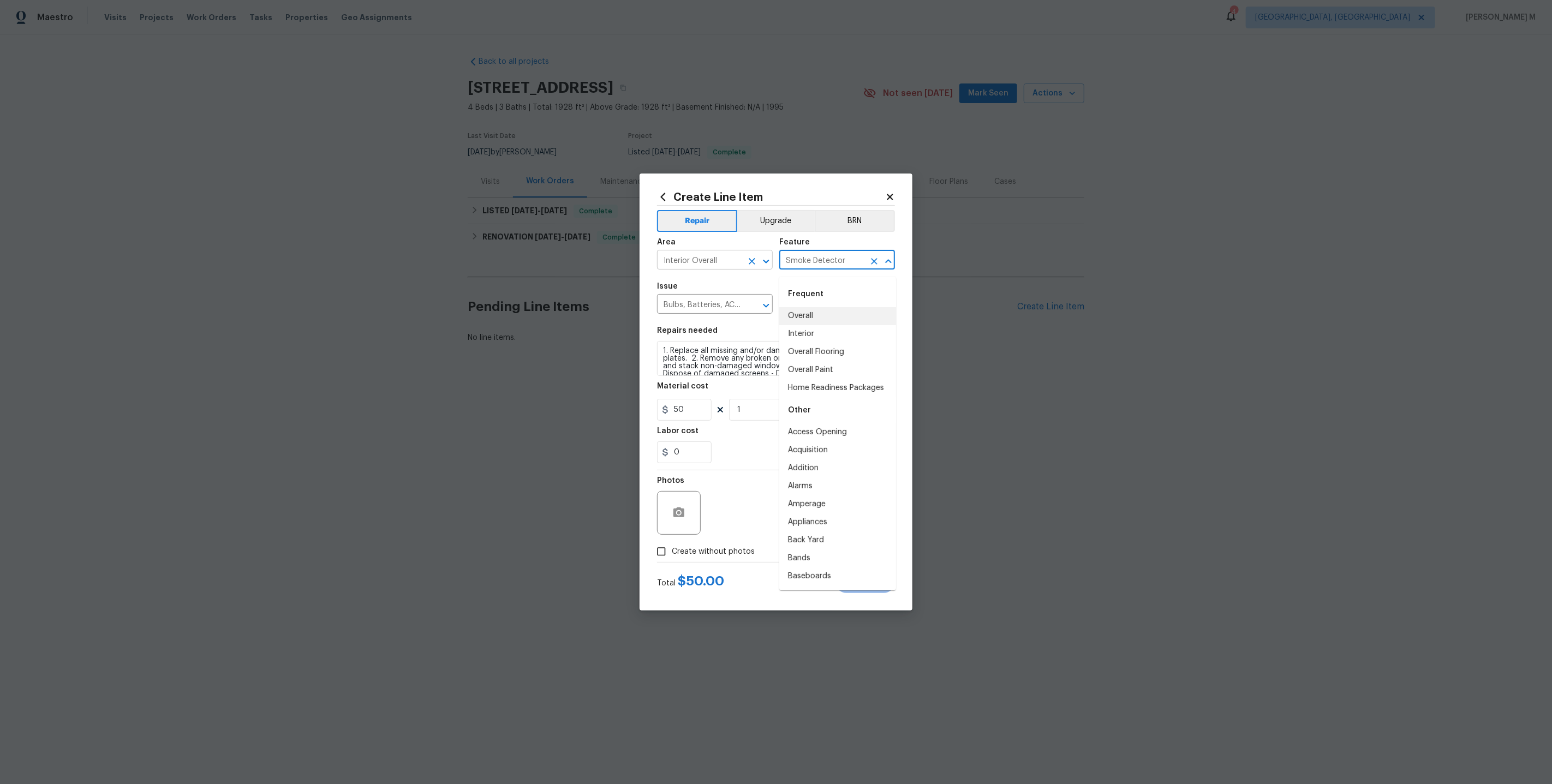
drag, startPoint x: 848, startPoint y: 264, endPoint x: 669, endPoint y: 264, distance: 179.0
click at [669, 264] on div "Area Interior Overall ​ Feature Smoke Detector ​" at bounding box center [776, 254] width 238 height 44
click at [698, 309] on input "Bulbs, Batteries, AC Filters" at bounding box center [700, 305] width 85 height 17
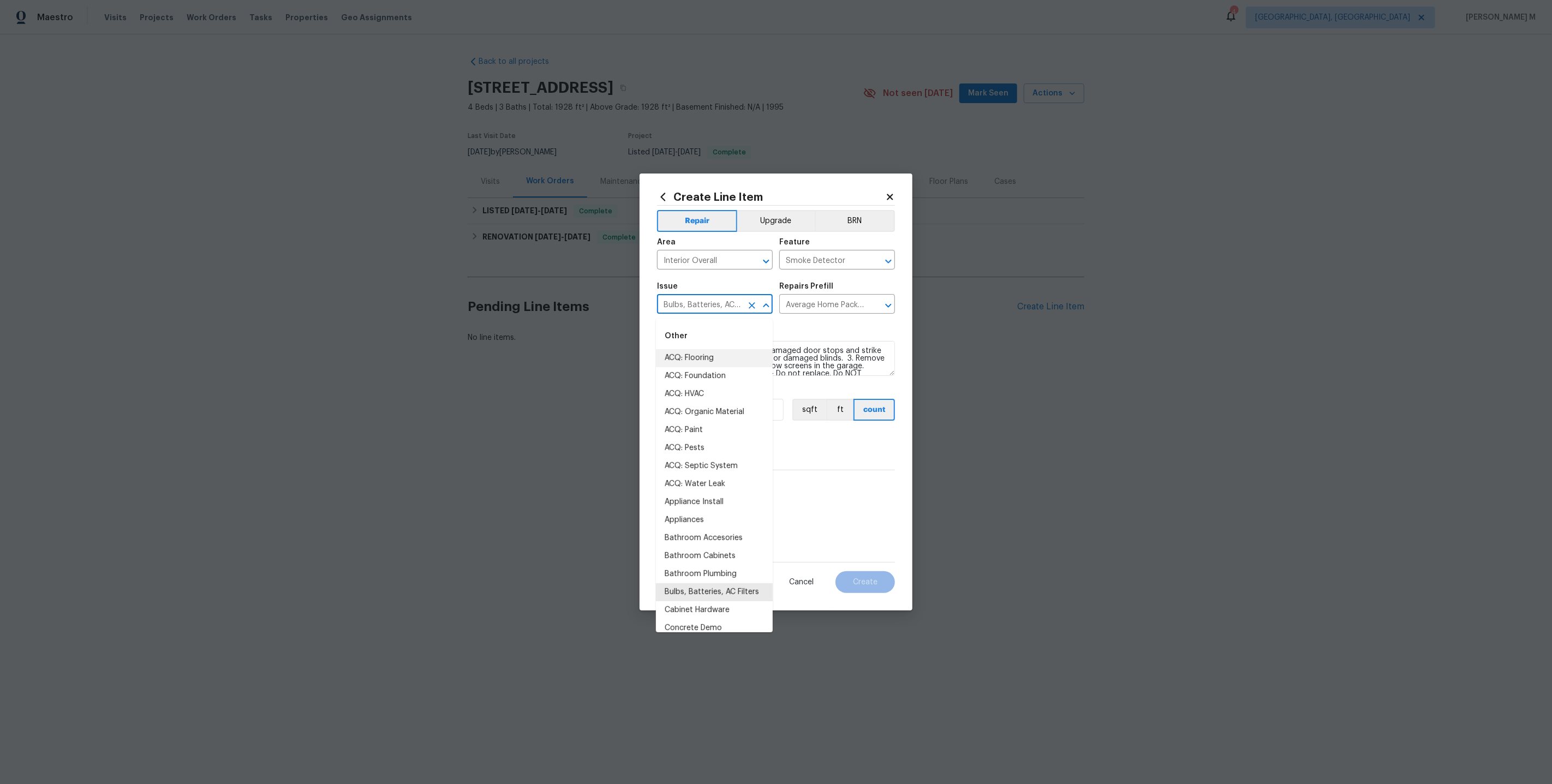
click at [698, 309] on input "Bulbs, Batteries, AC Filters" at bounding box center [700, 305] width 85 height 17
click at [753, 311] on icon "Clear" at bounding box center [752, 305] width 11 height 11
click at [732, 313] on input "text" at bounding box center [700, 305] width 85 height 17
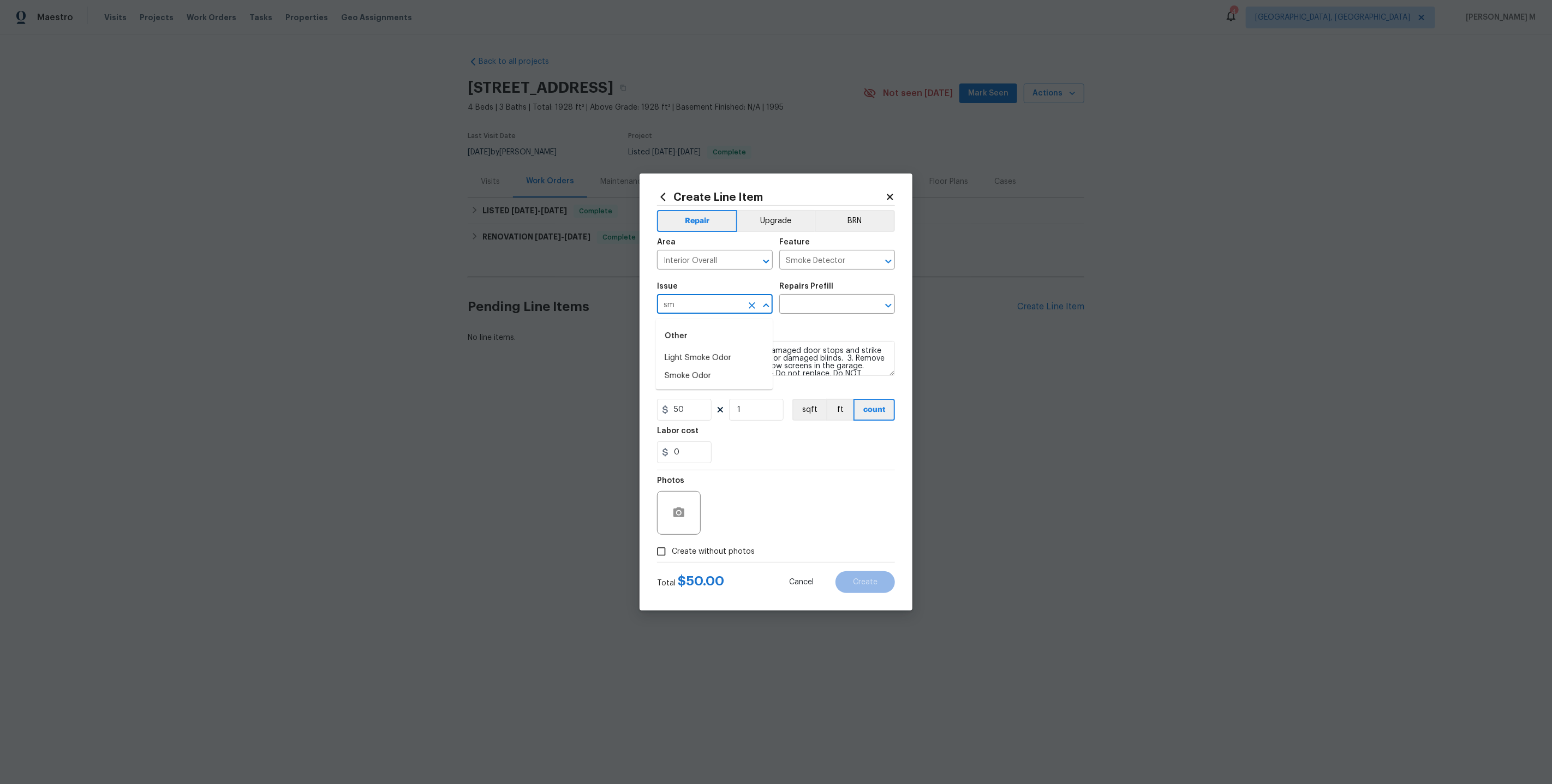
type input "smo"
click at [711, 413] on li "Bulbs, Batteries, AC Filters" at bounding box center [714, 412] width 117 height 18
type input "Bulbs, Batteries, AC Filters"
click at [811, 309] on input "text" at bounding box center [822, 305] width 85 height 17
click at [721, 310] on input "Bulbs, Batteries, AC Filters" at bounding box center [700, 305] width 85 height 17
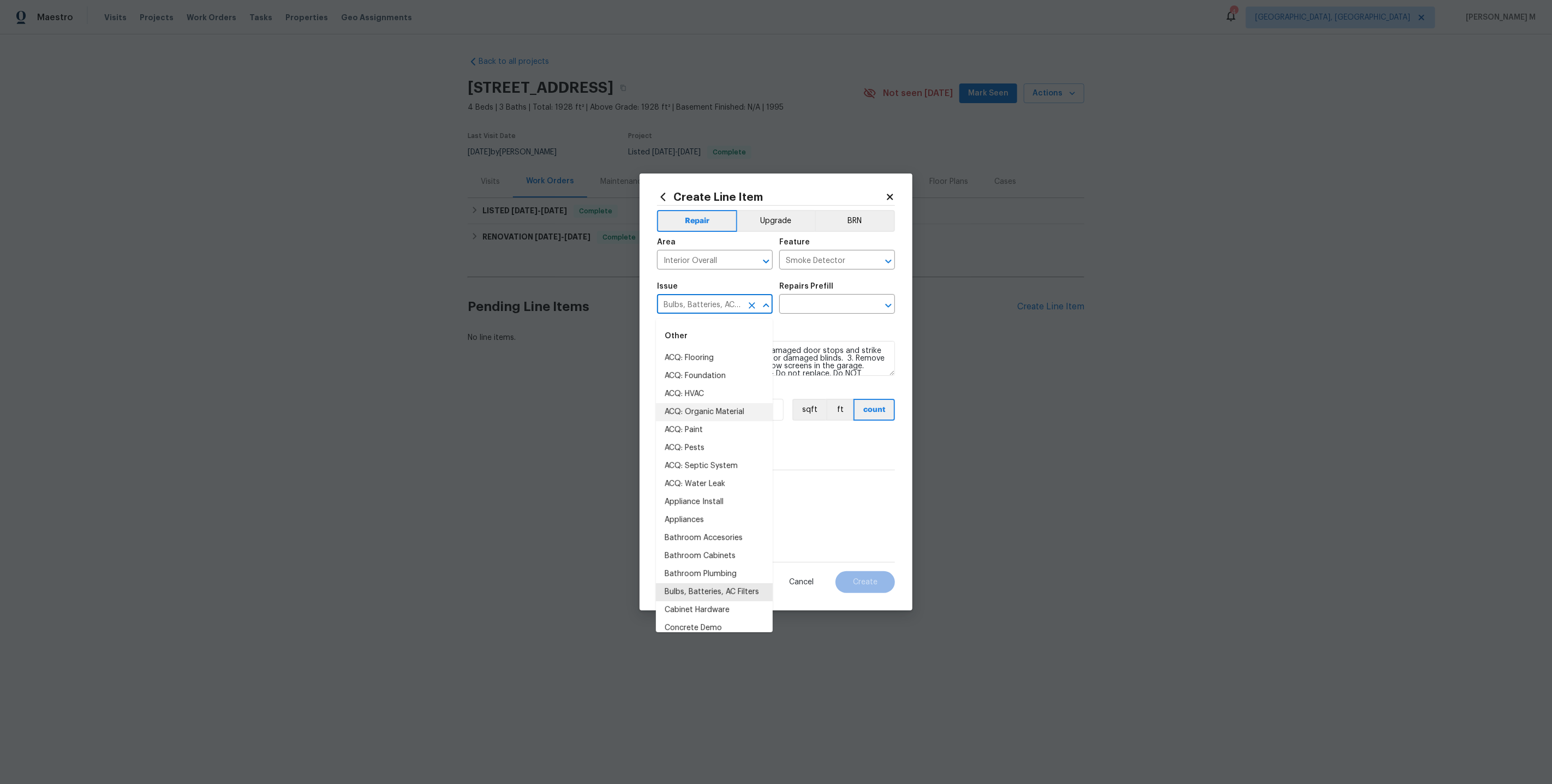
click at [721, 310] on input "Bulbs, Batteries, AC Filters" at bounding box center [700, 305] width 85 height 17
click at [814, 308] on input "text" at bounding box center [822, 305] width 85 height 17
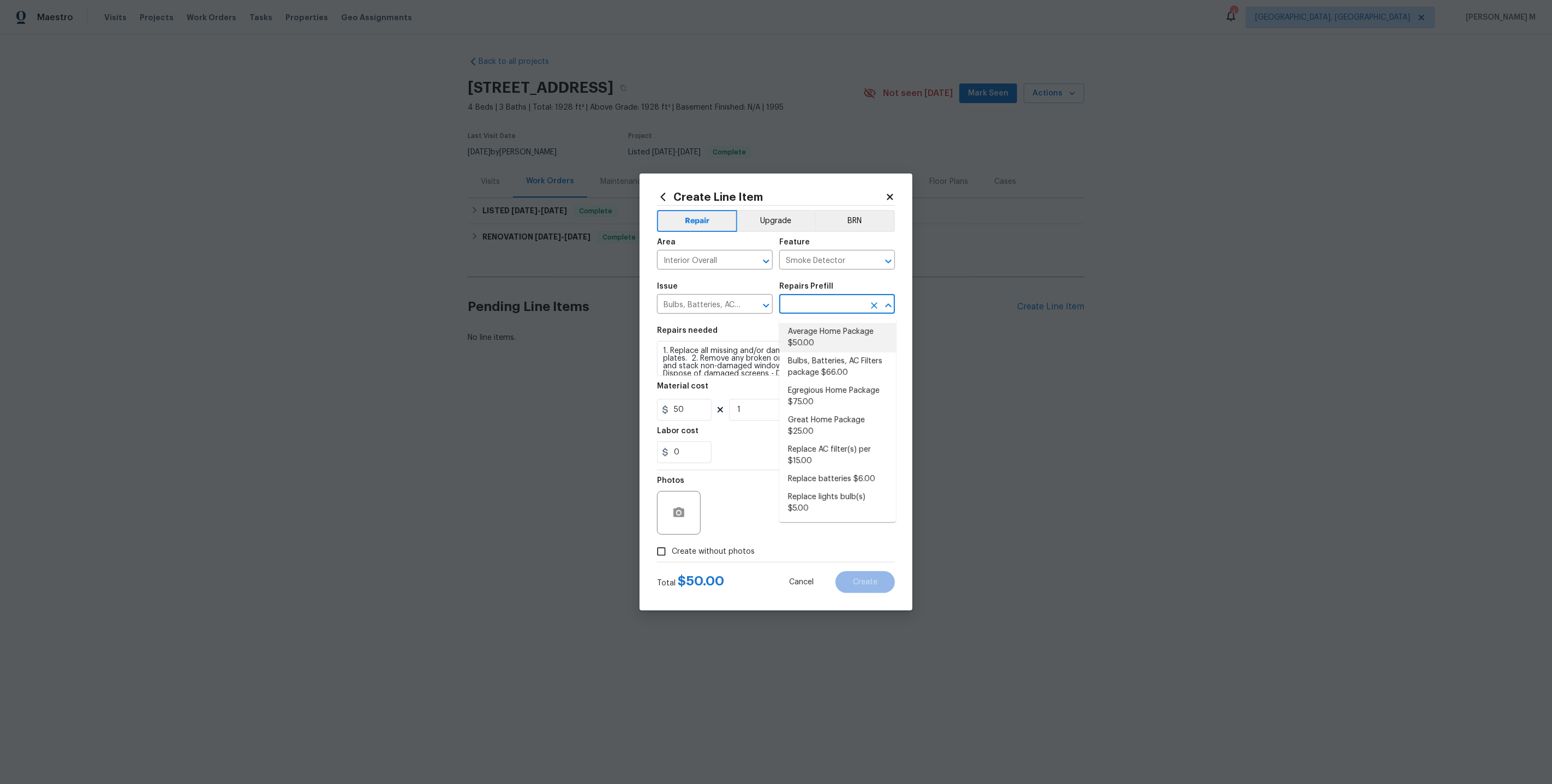
click at [818, 343] on li "Average Home Package $50.00" at bounding box center [837, 338] width 117 height 30
type input "Home Readiness Packages"
type input "Average Home Package $50.00"
click at [845, 313] on input "Average Home Package $50.00" at bounding box center [822, 305] width 85 height 17
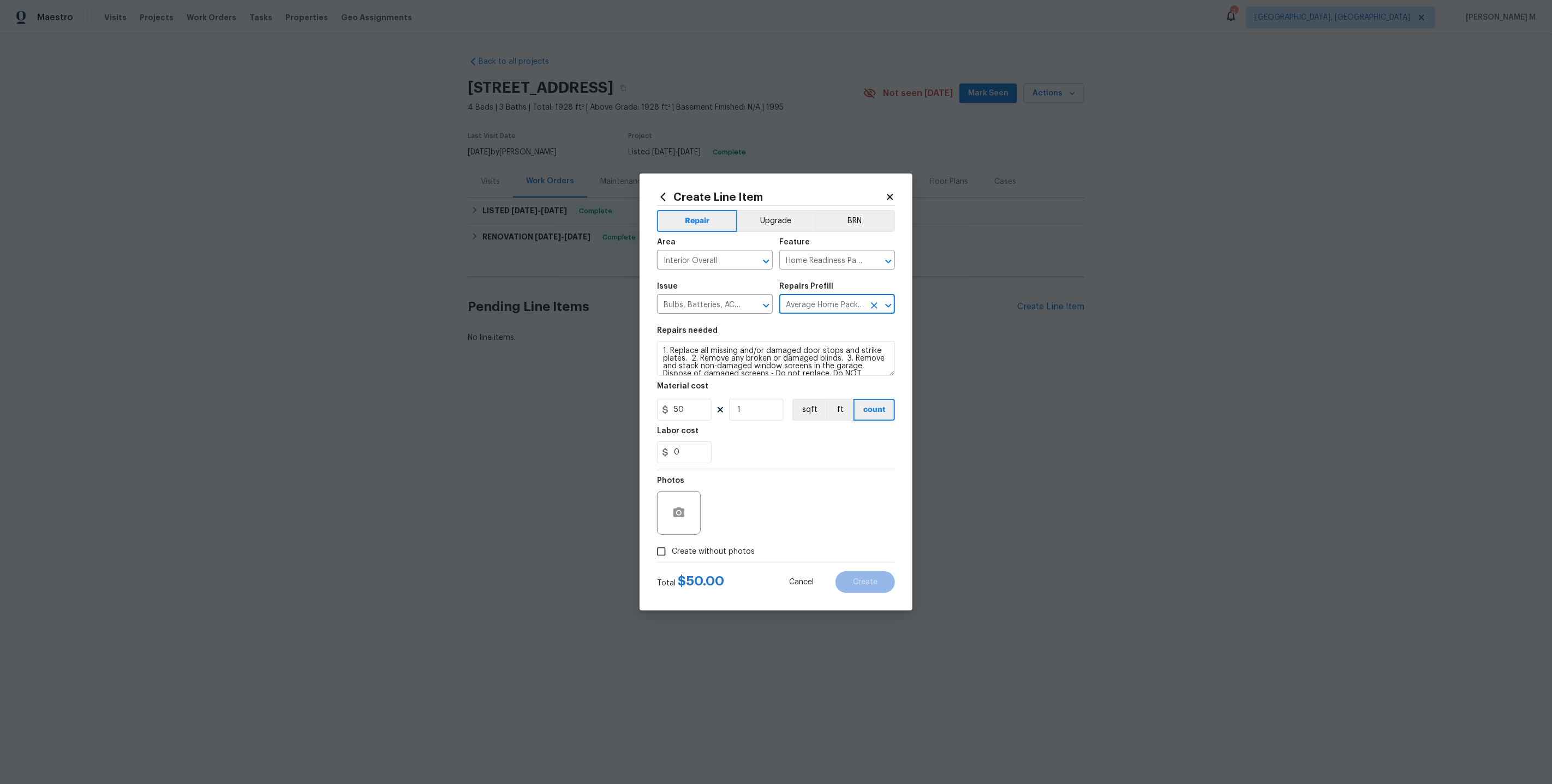
click at [844, 308] on input "Average Home Package $50.00" at bounding box center [822, 305] width 85 height 17
click at [881, 306] on button "Clear" at bounding box center [874, 305] width 16 height 16
click at [855, 306] on input "text" at bounding box center [822, 305] width 85 height 17
click at [818, 471] on li "Replace batteries $6.00" at bounding box center [837, 479] width 117 height 18
type input "Replace batteries $6.00"
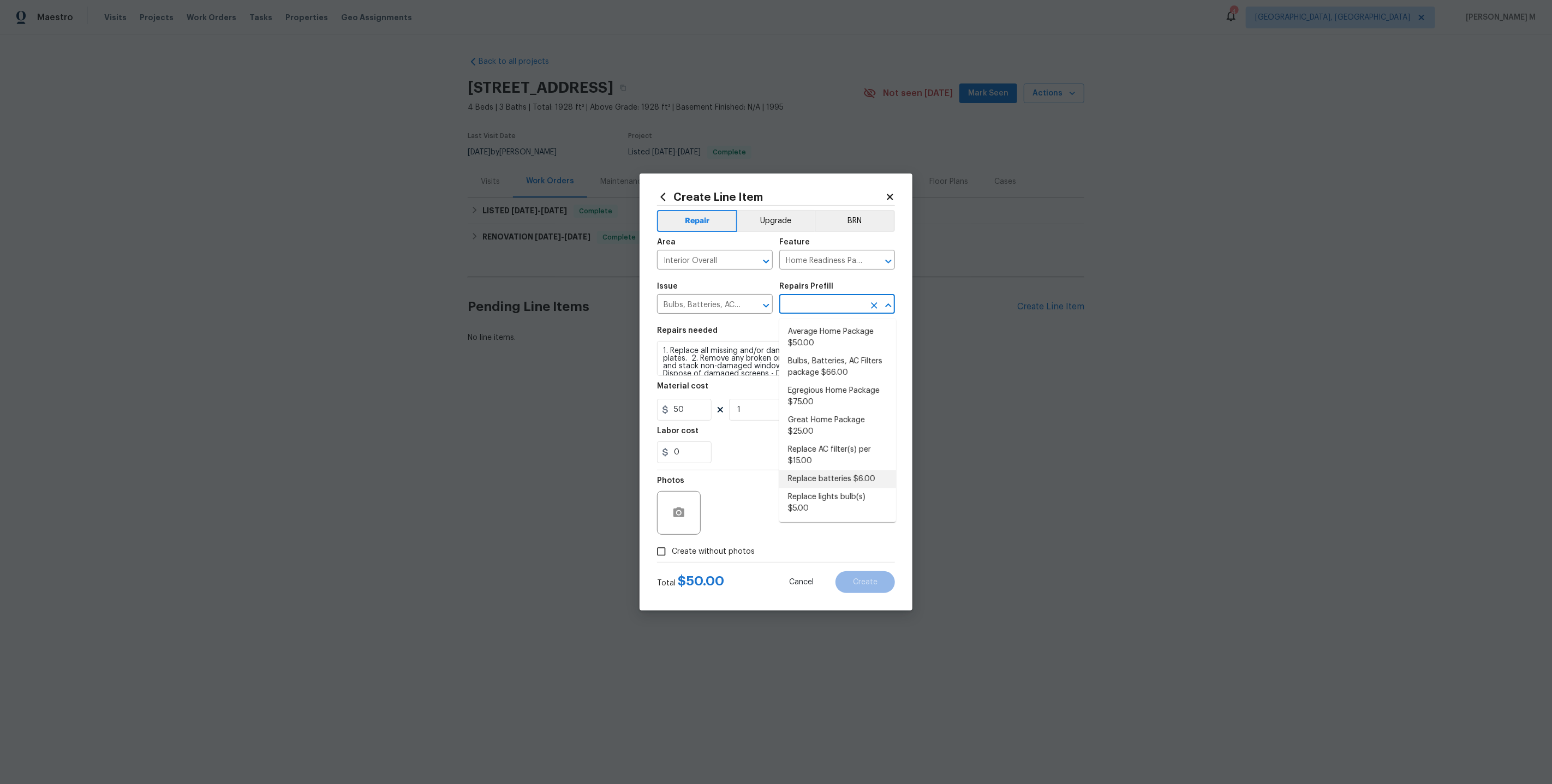
type textarea "Replace dead batteries to smoke/CO detector."
type input "6"
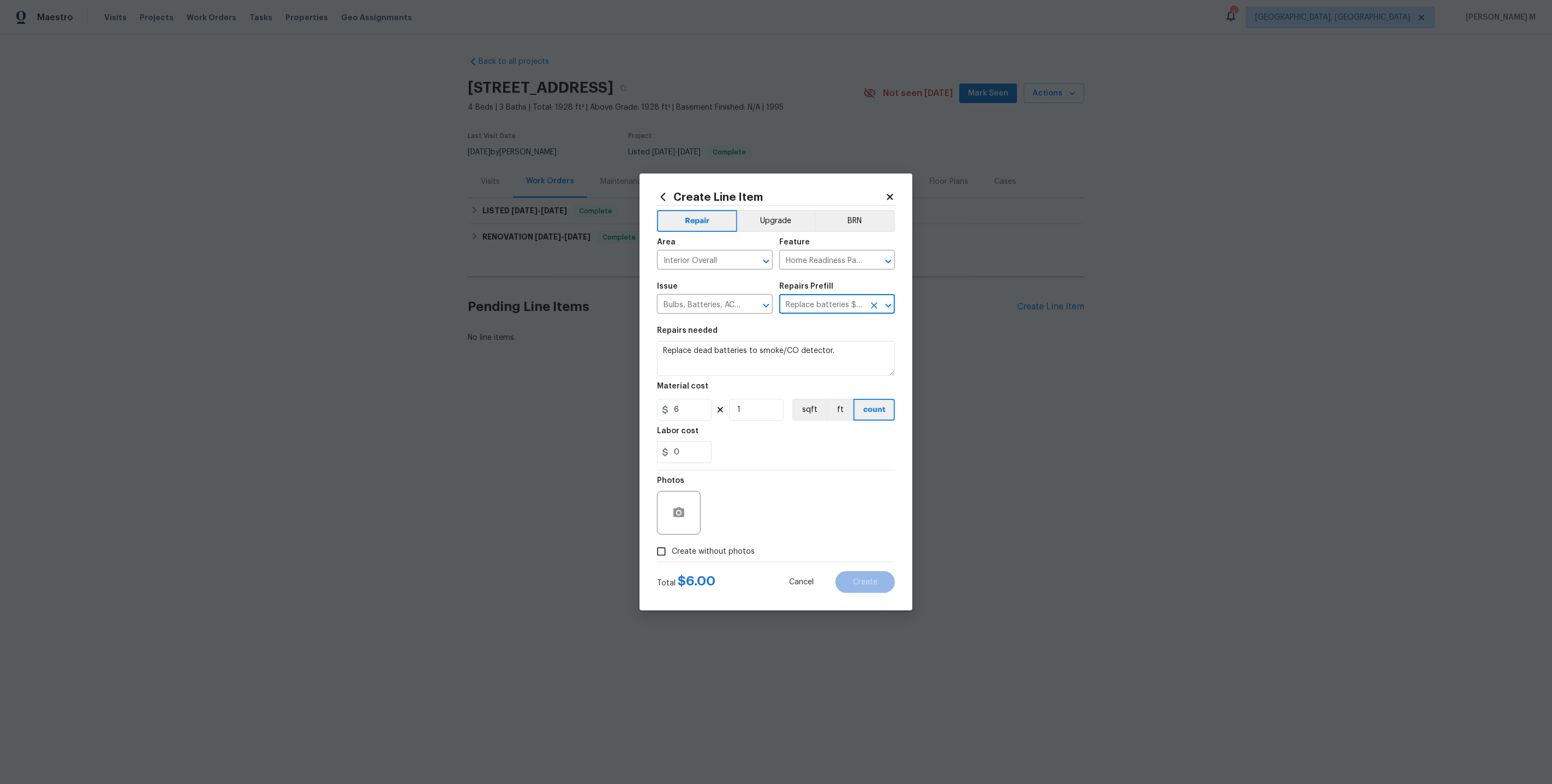
drag, startPoint x: 786, startPoint y: 310, endPoint x: 846, endPoint y: 309, distance: 60.0
click at [846, 309] on input "Replace batteries $6.00" at bounding box center [822, 305] width 85 height 17
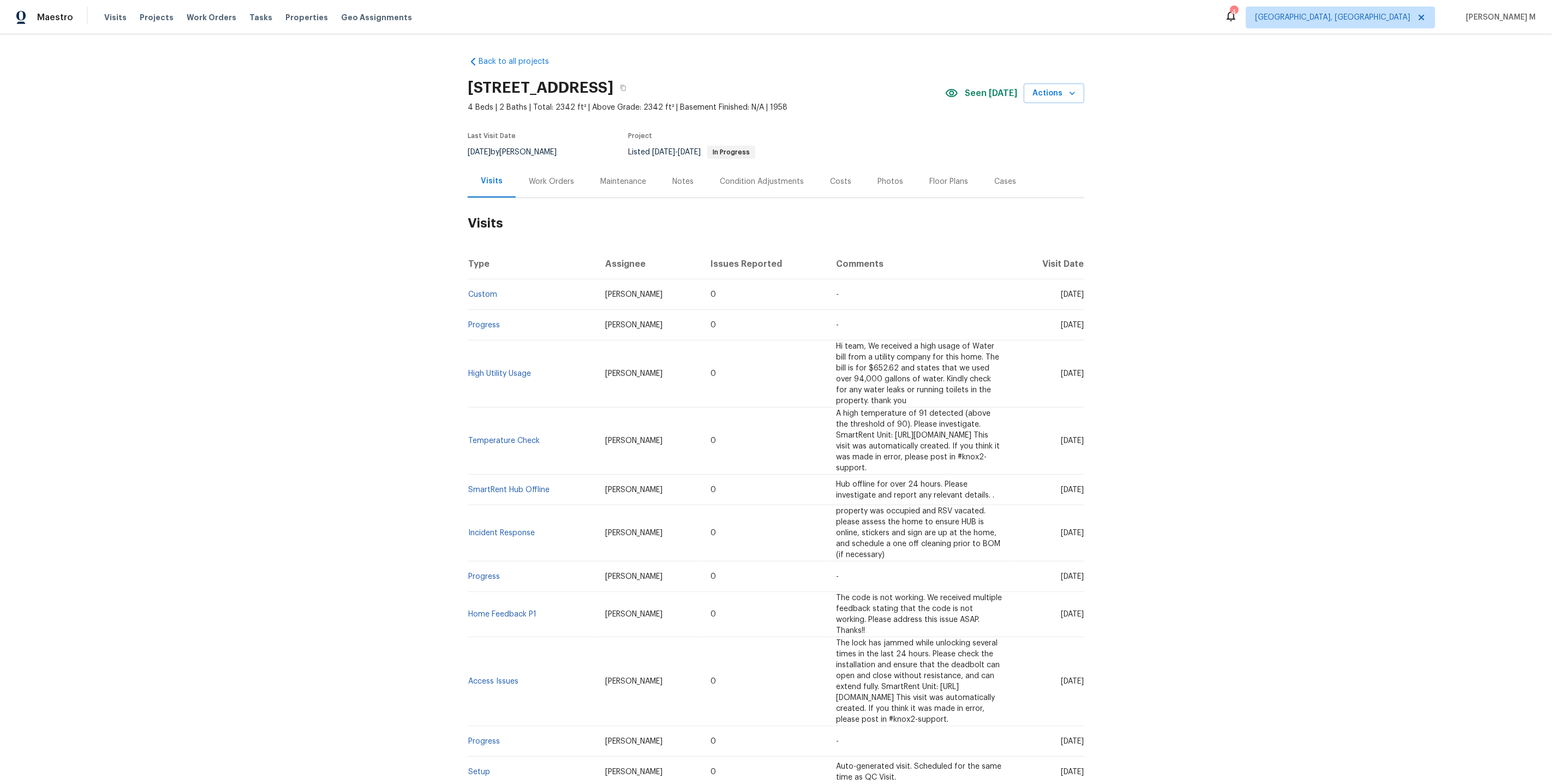
click at [571, 170] on div "Work Orders" at bounding box center [551, 181] width 71 height 32
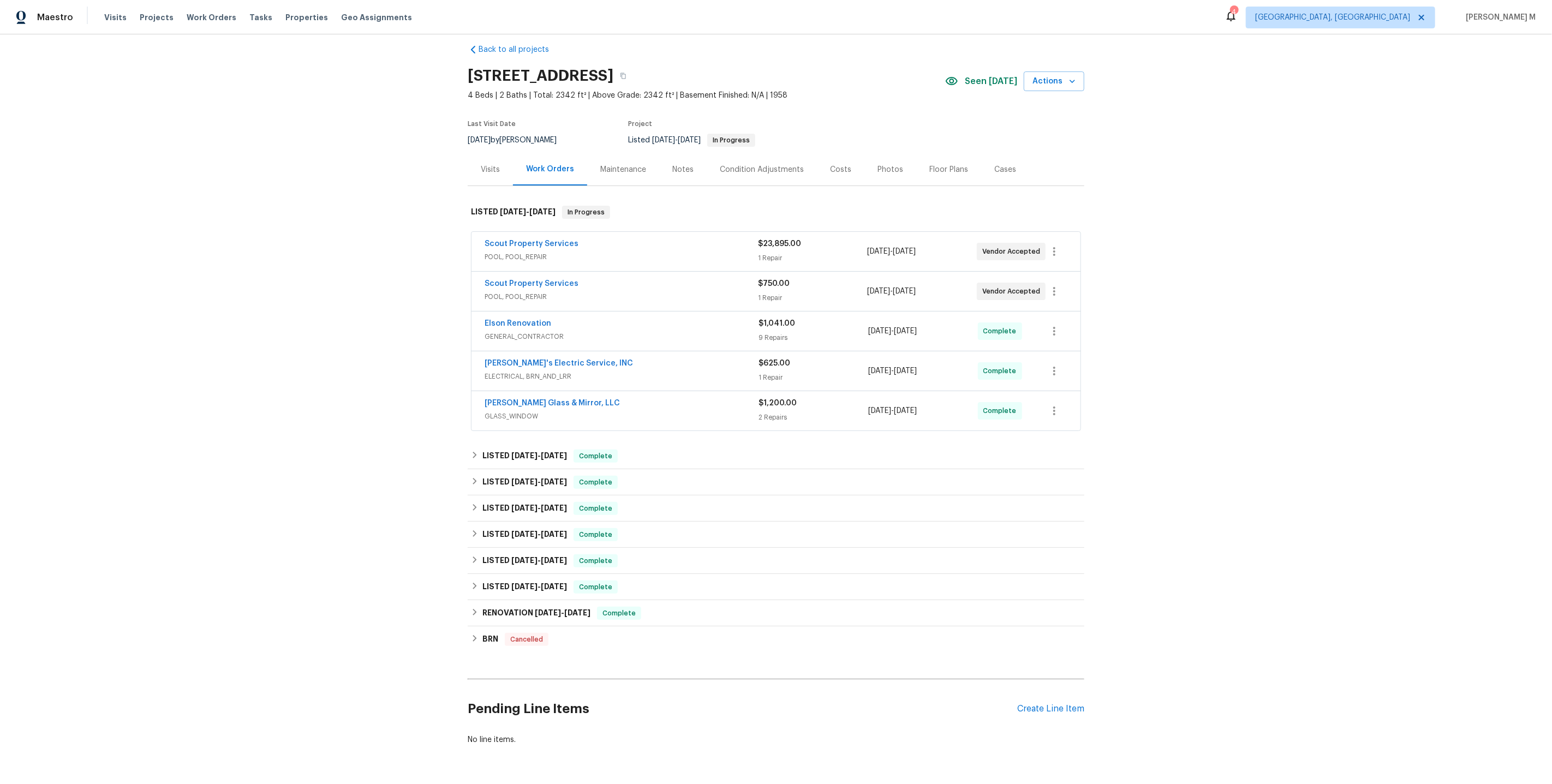
scroll to position [13, 0]
click at [517, 410] on span "GLASS_WINDOW" at bounding box center [622, 415] width 274 height 11
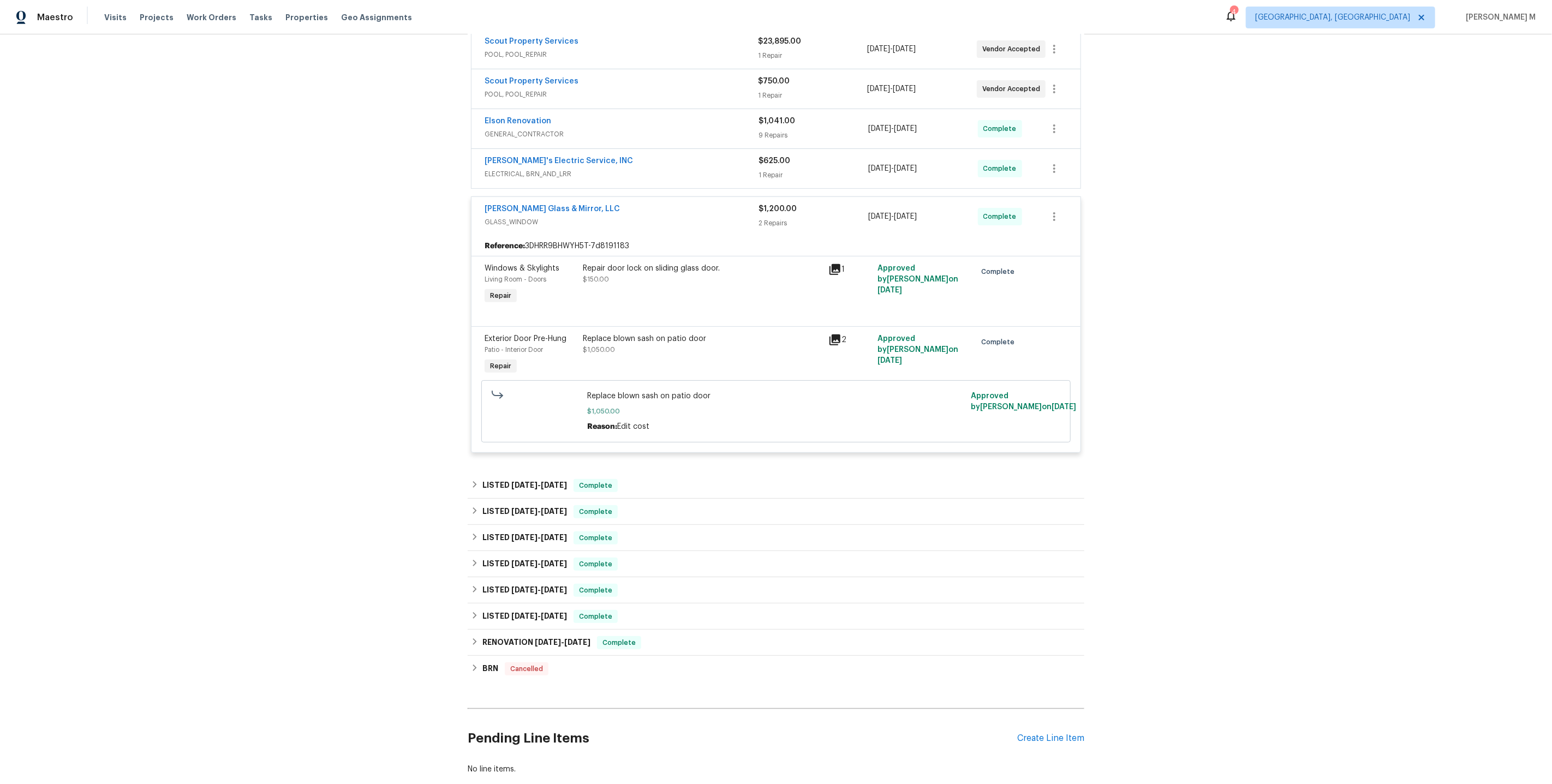
scroll to position [255, 0]
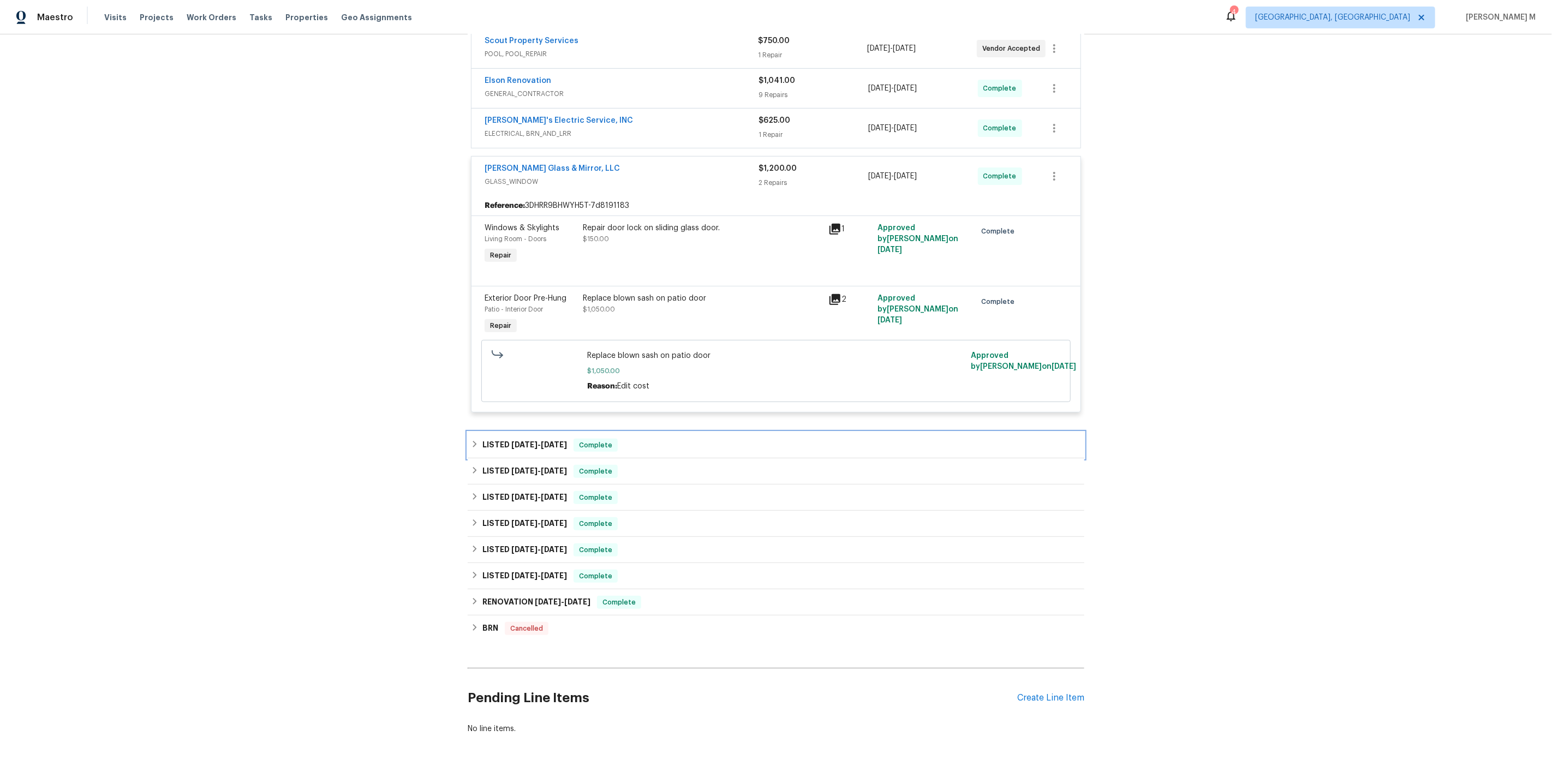
click at [545, 433] on div "LISTED 7/17/25 - 7/21/25 Complete" at bounding box center [776, 445] width 617 height 26
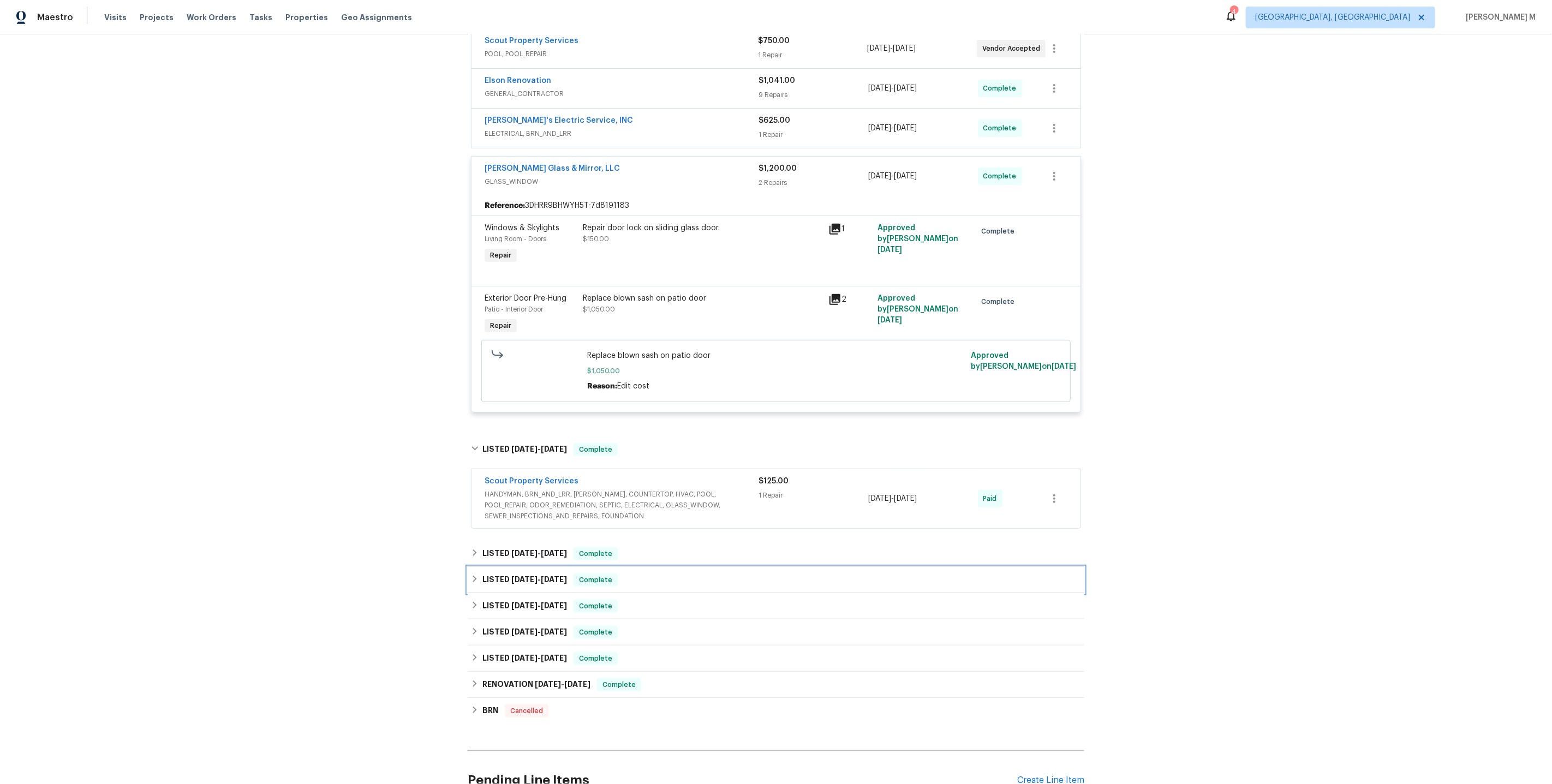
click at [541, 574] on h6 "LISTED 6/4/25 - 6/9/25" at bounding box center [525, 580] width 84 height 13
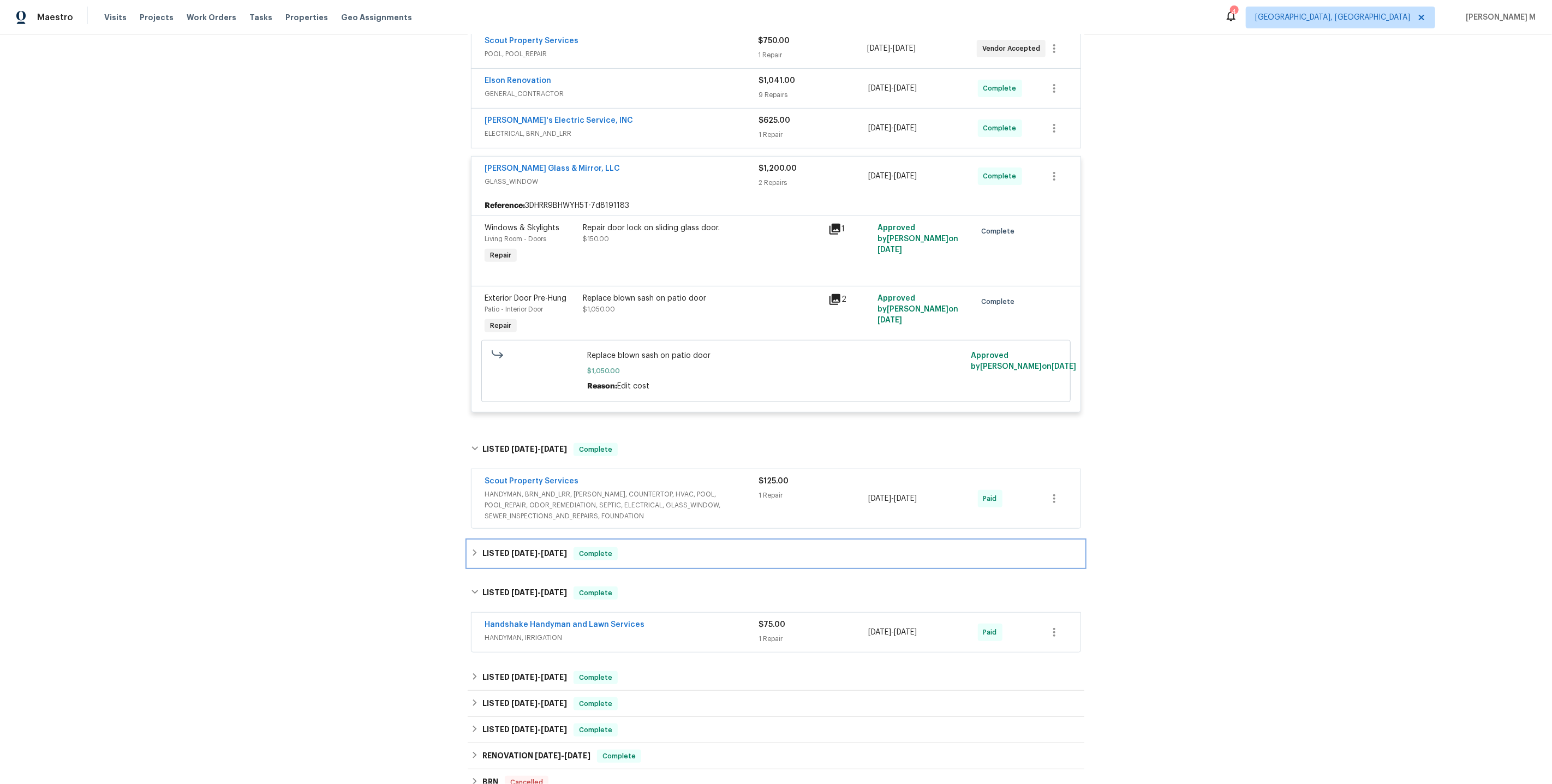
click at [539, 547] on h6 "LISTED 6/18/25 - 6/23/25" at bounding box center [525, 553] width 84 height 13
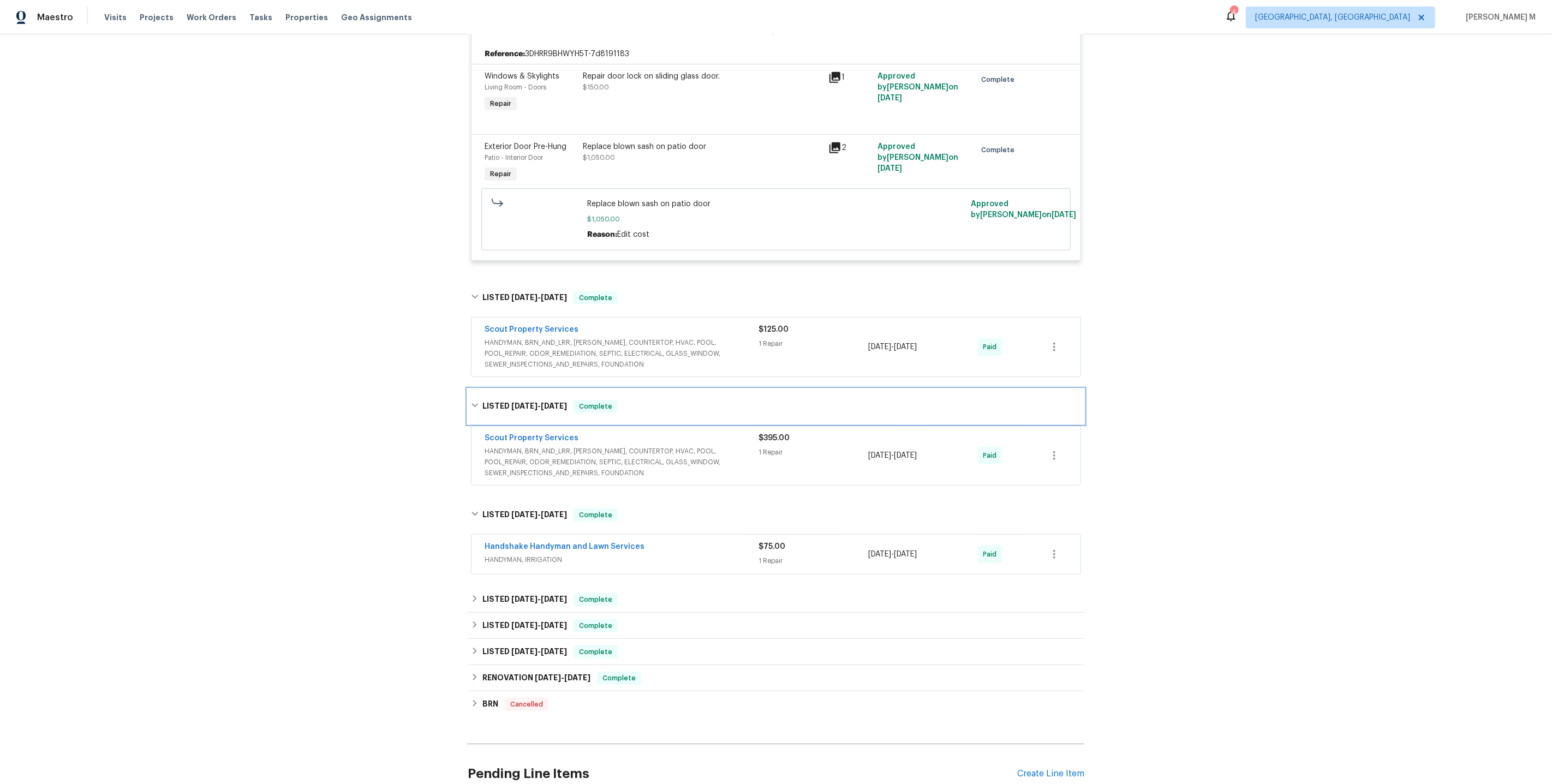
scroll to position [408, 0]
click at [528, 586] on div "LISTED 5/16/25 - 5/16/25 Complete" at bounding box center [776, 598] width 617 height 26
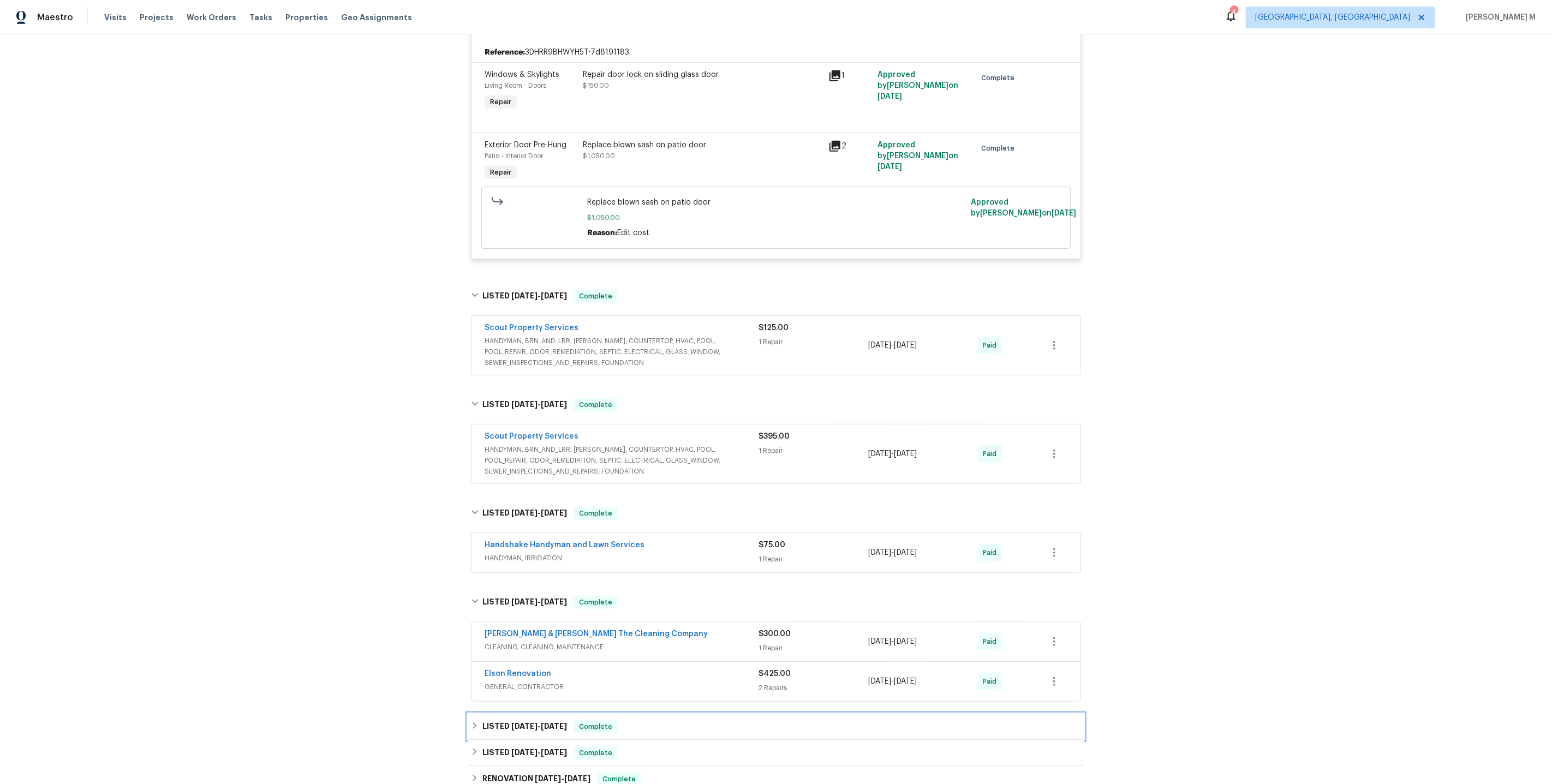
click at [530, 714] on div "LISTED 5/7/25 - 5/9/25 Complete" at bounding box center [776, 727] width 617 height 26
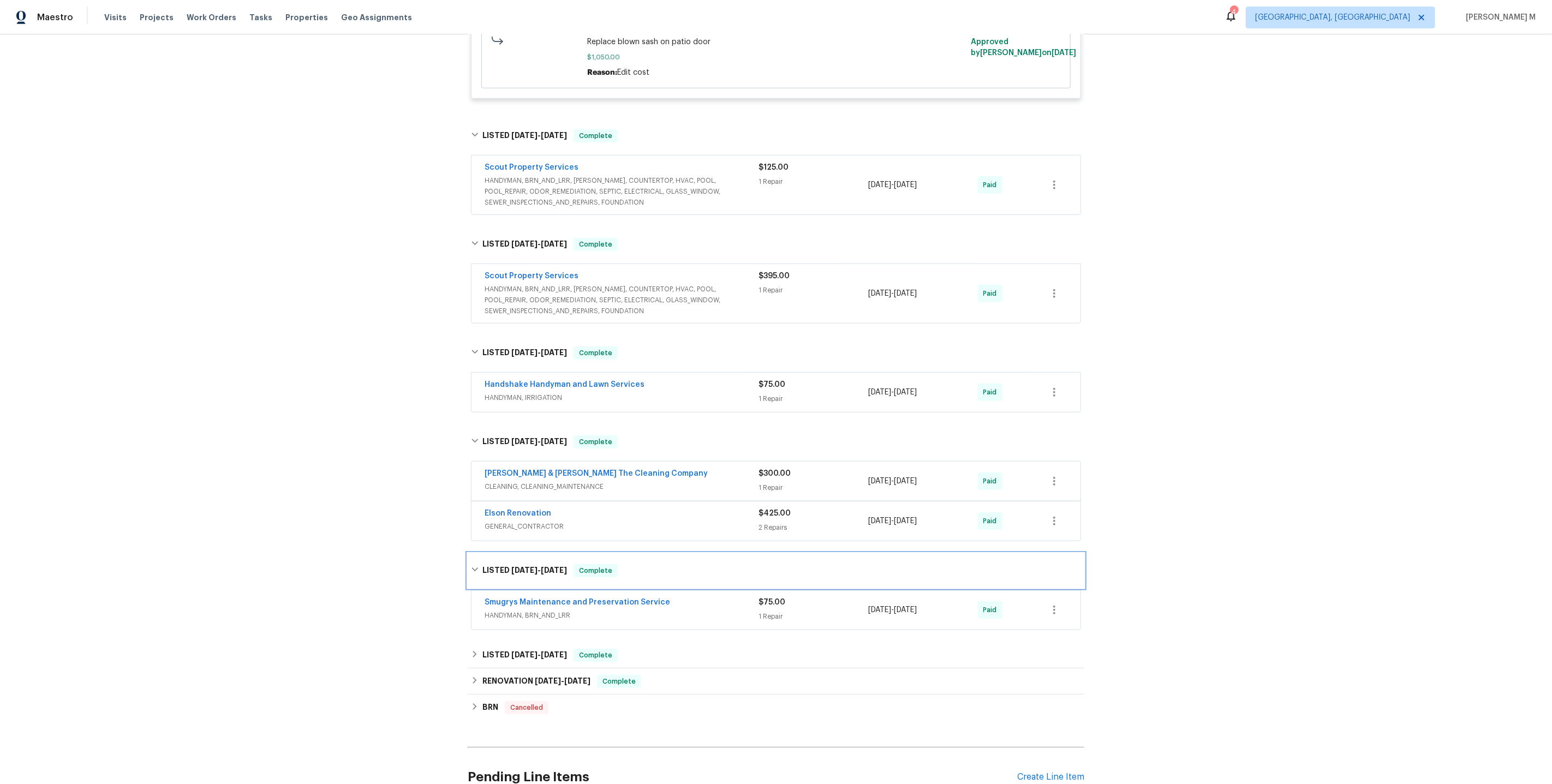
scroll to position [639, 0]
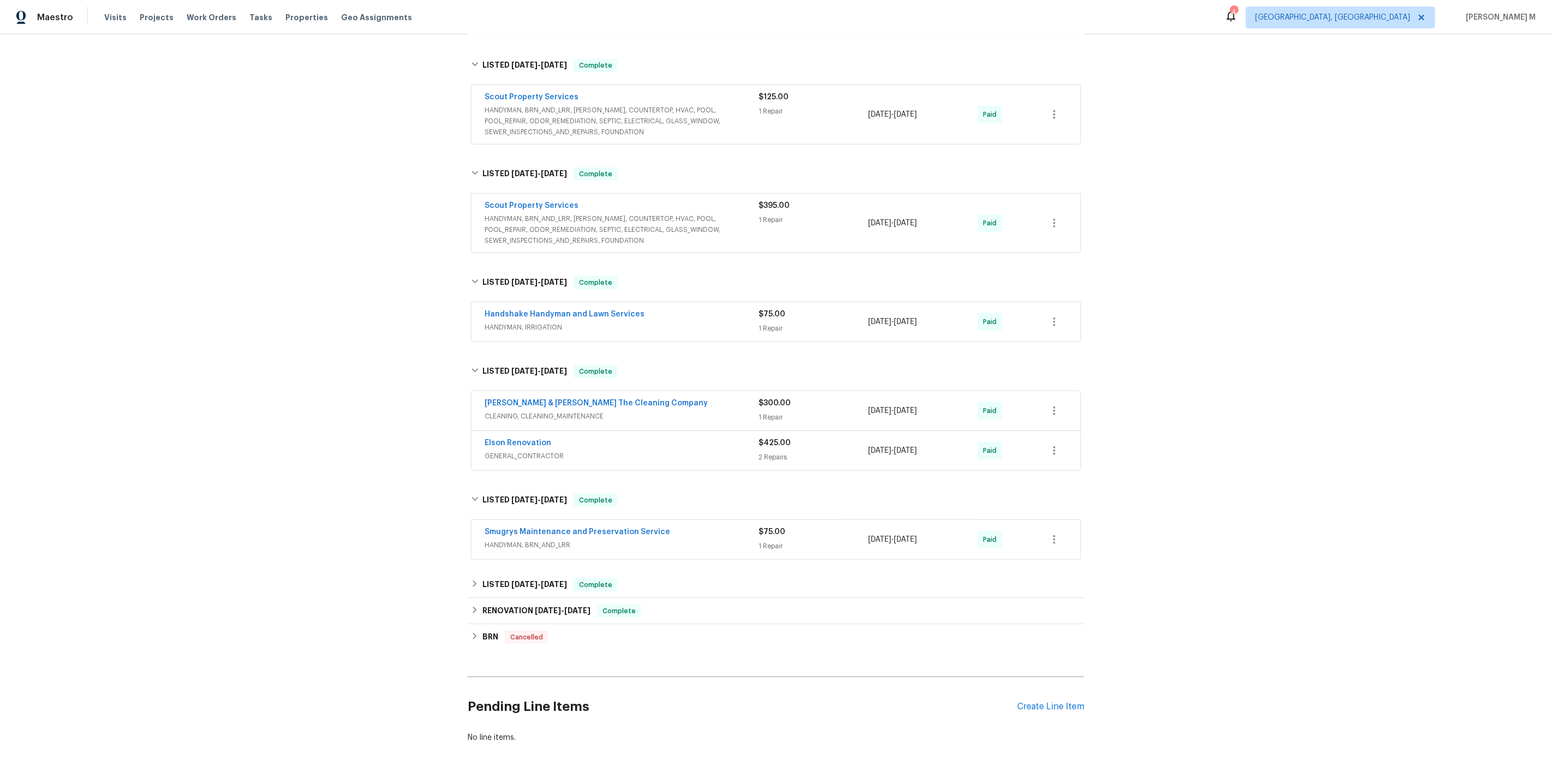
click at [1032, 688] on div "Pending Line Items Create Line Item" at bounding box center [776, 706] width 617 height 51
click at [1032, 702] on div "Create Line Item" at bounding box center [1051, 706] width 67 height 10
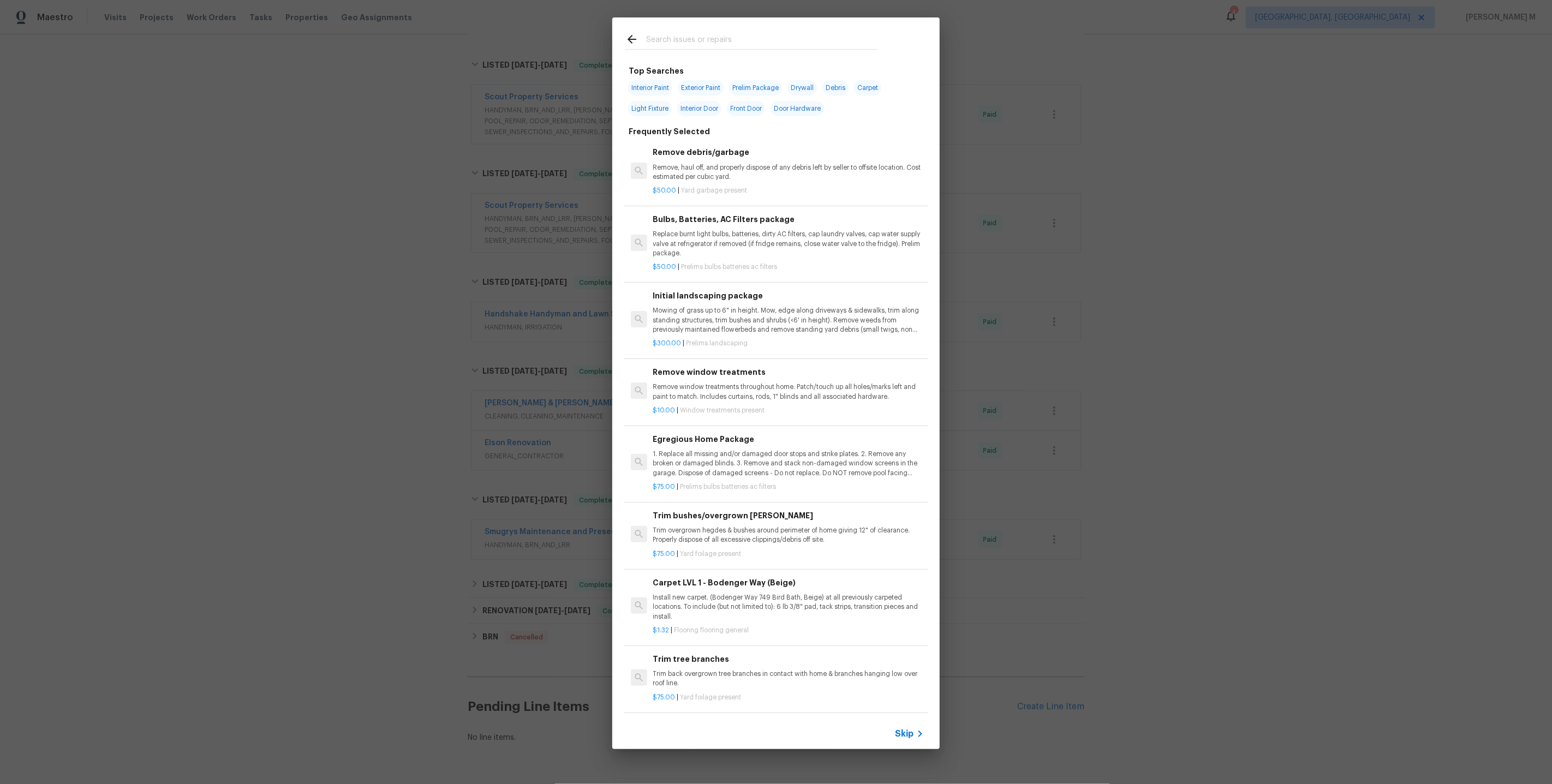
click at [923, 738] on icon at bounding box center [920, 733] width 13 height 13
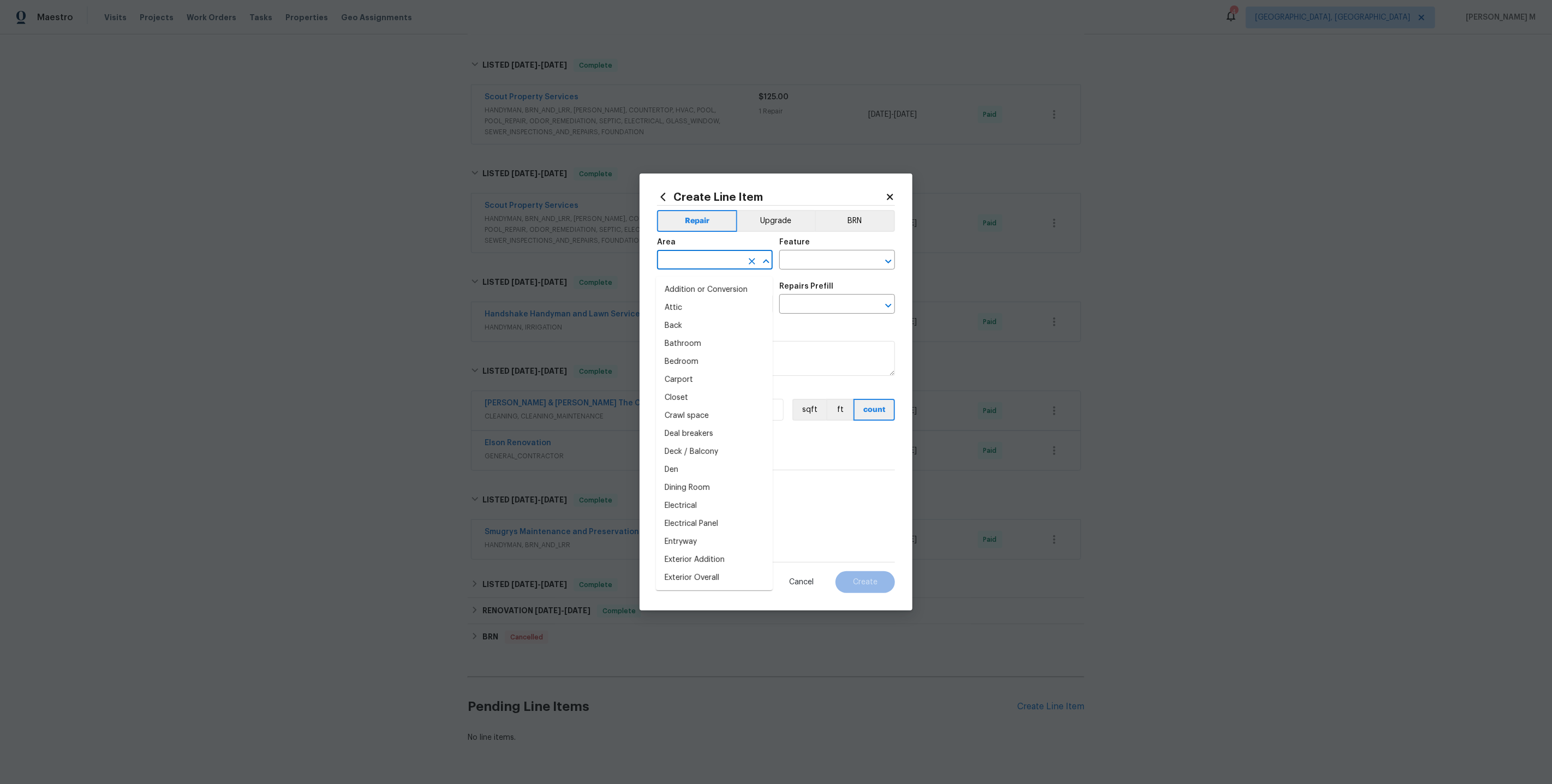
click at [720, 270] on input "text" at bounding box center [700, 261] width 85 height 17
click at [711, 308] on li "Exterior Overall" at bounding box center [714, 308] width 117 height 18
click at [715, 270] on input "Exterior Overall" at bounding box center [700, 261] width 85 height 17
type input "Exterior Overall"
click at [808, 268] on input "text" at bounding box center [822, 261] width 85 height 17
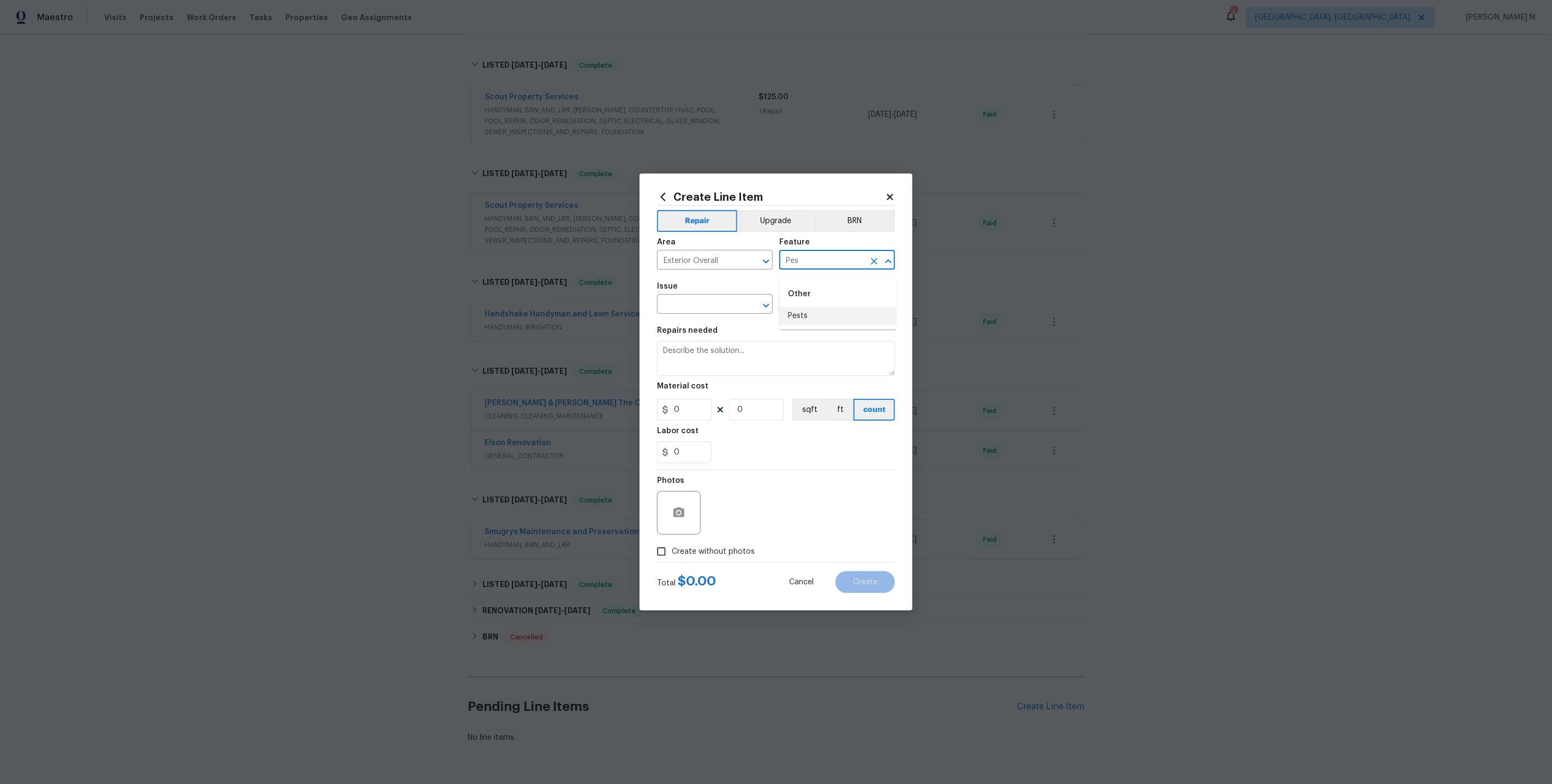
click at [812, 315] on li "Pests" at bounding box center [837, 316] width 117 height 18
type input "Pests"
click at [709, 308] on input "text" at bounding box center [700, 305] width 85 height 17
click at [700, 358] on li "Pest present" at bounding box center [714, 358] width 117 height 18
type input "Pest present"
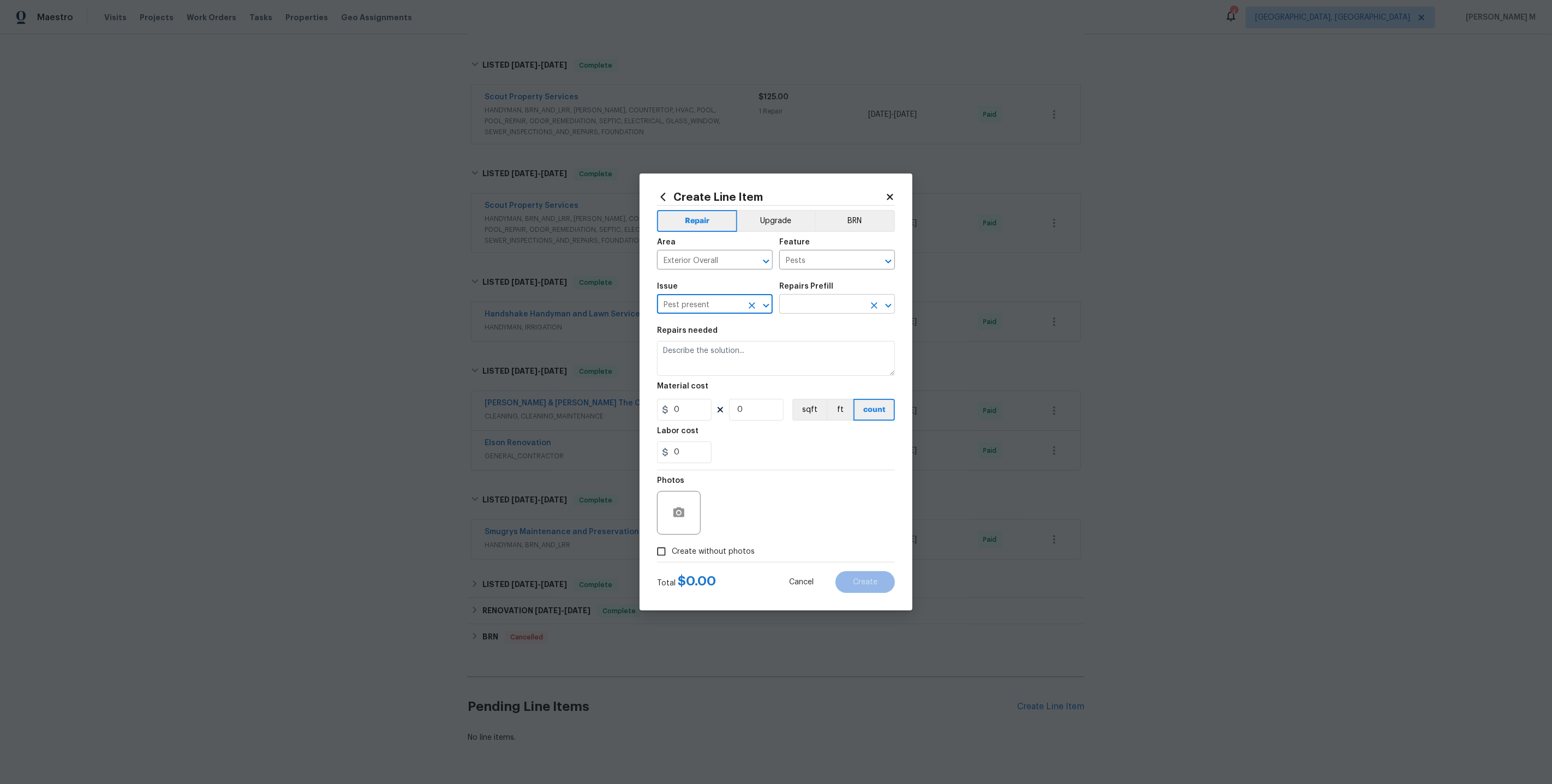
click at [816, 313] on input "text" at bounding box center [822, 305] width 85 height 17
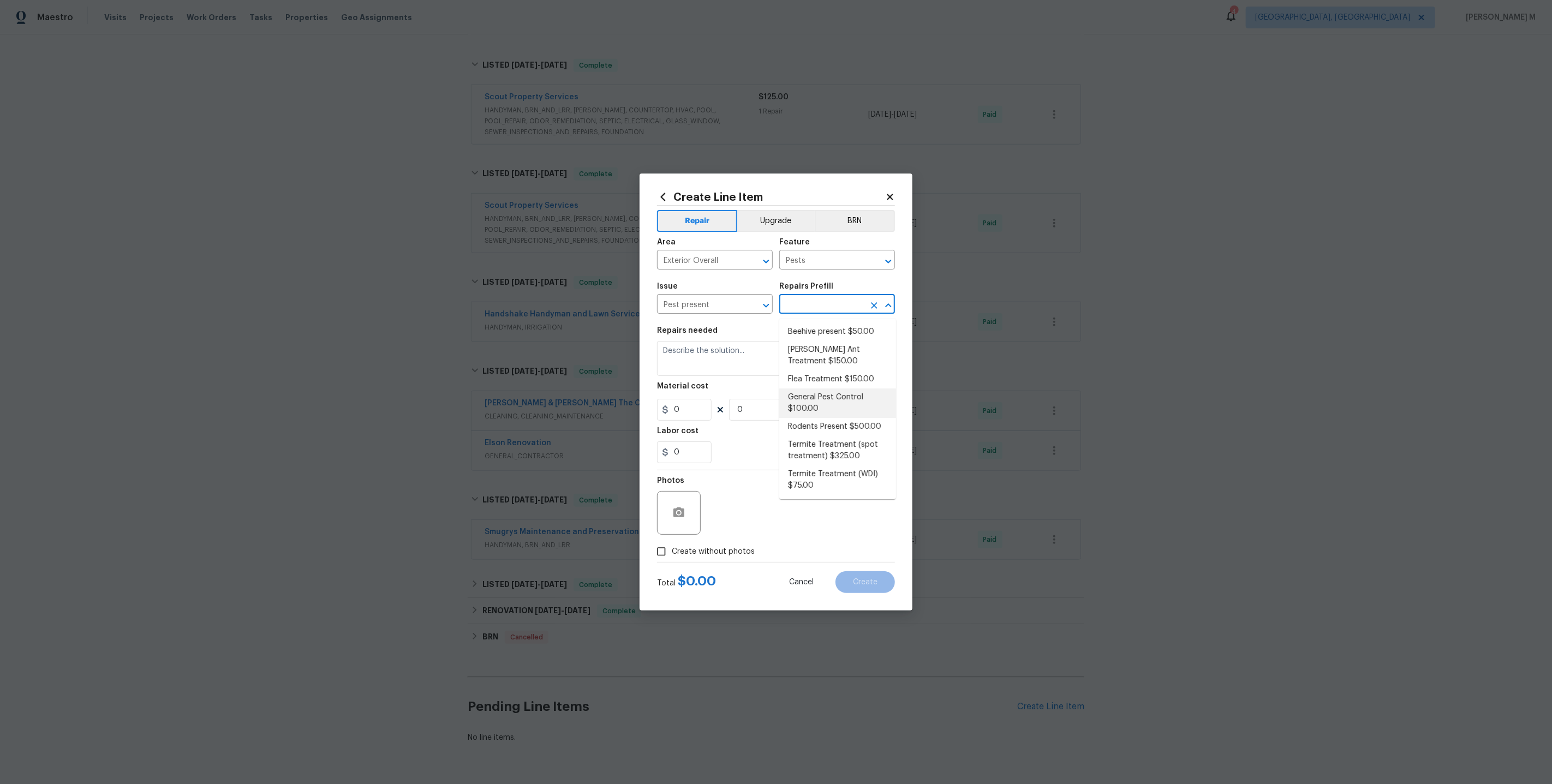
click at [828, 395] on li "General Pest Control $100.00" at bounding box center [837, 403] width 117 height 30
type input "General Pest Control $100.00"
type textarea "General pest treatment for active pest/insect infestation - non termite"
type input "100"
type input "1"
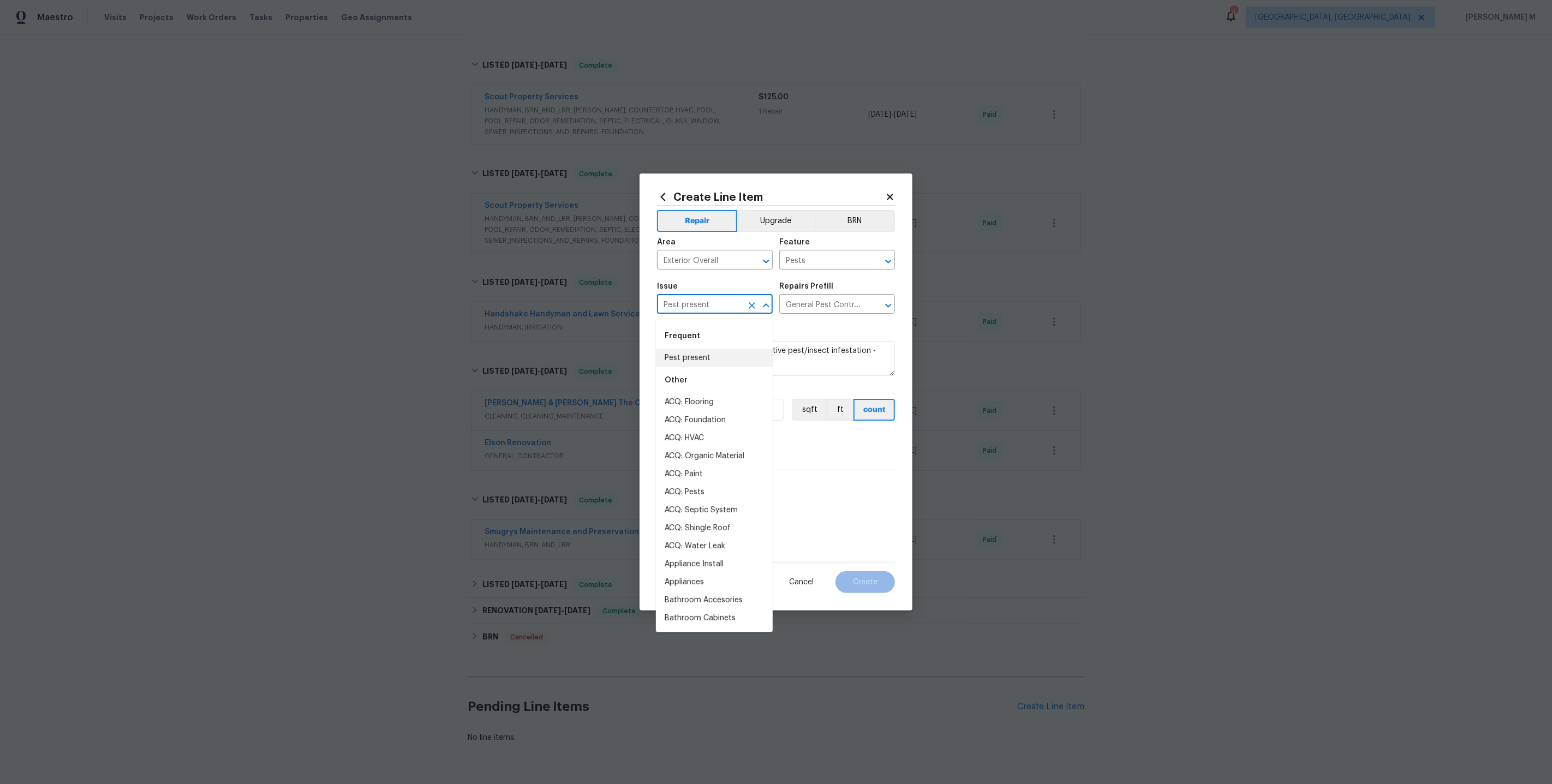
drag, startPoint x: 727, startPoint y: 308, endPoint x: 452, endPoint y: 308, distance: 275.0
click at [452, 308] on div "Create Line Item Repair Upgrade BRN Area Exterior Overall ​ Feature Pests ​ Iss…" at bounding box center [776, 392] width 1552 height 784
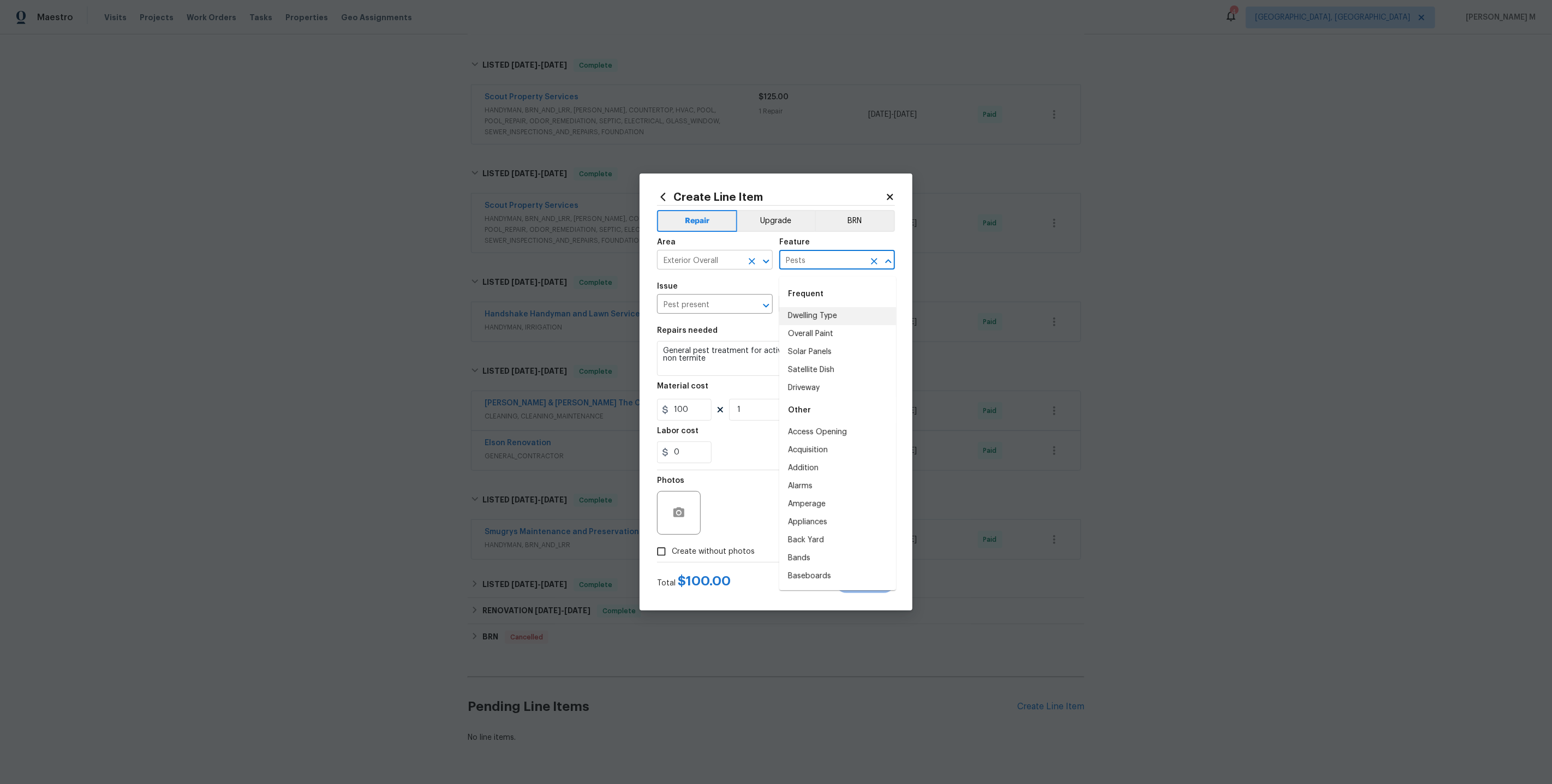
drag, startPoint x: 817, startPoint y: 268, endPoint x: 694, endPoint y: 268, distance: 123.0
click at [697, 268] on div "Area Exterior Overall ​ Feature Pests ​" at bounding box center [776, 254] width 238 height 44
click at [743, 326] on section "Repairs needed General pest treatment for active pest/insect infestation - non …" at bounding box center [776, 395] width 238 height 150
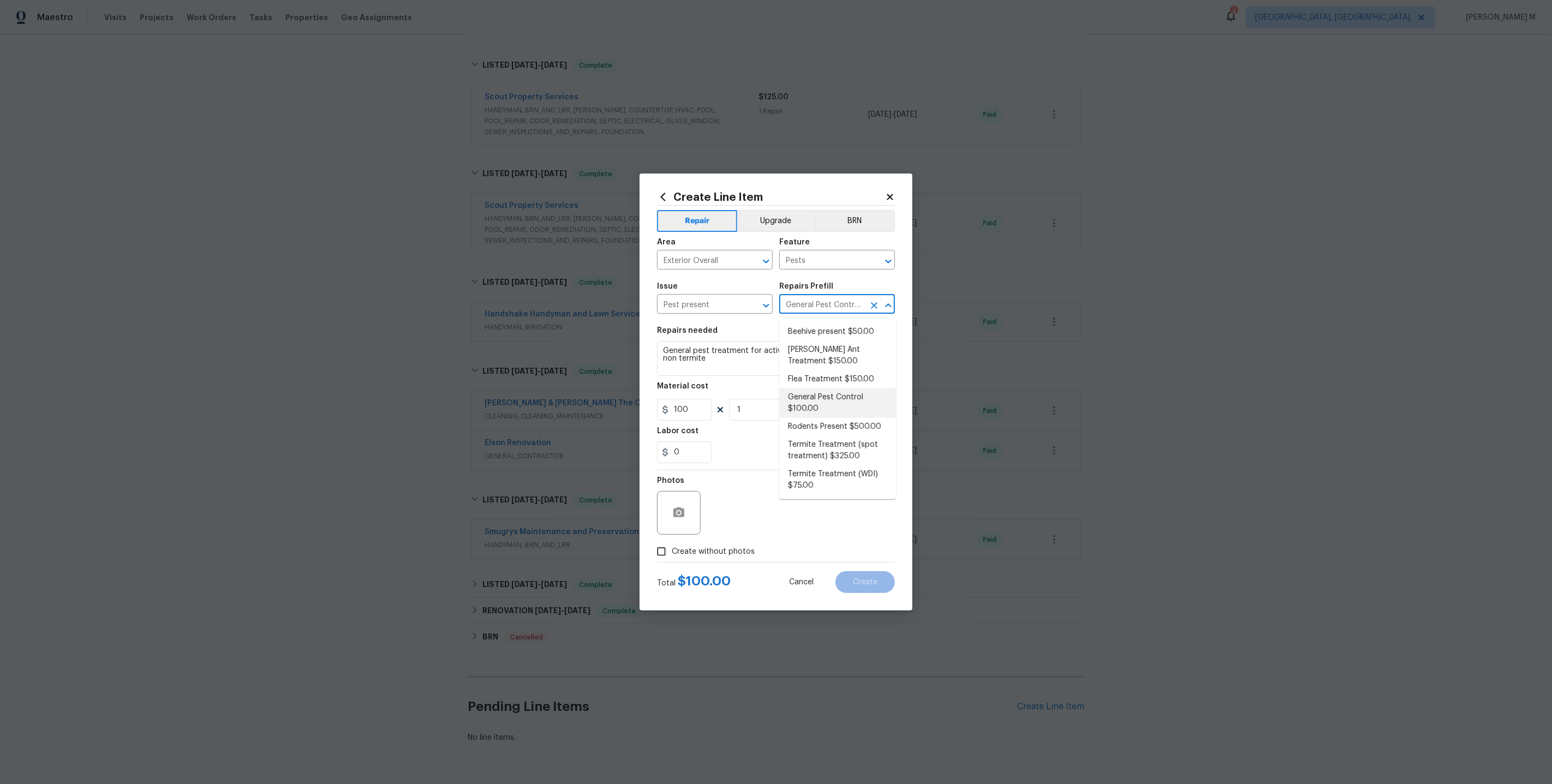
scroll to position [0, 26]
drag, startPoint x: 784, startPoint y: 308, endPoint x: 833, endPoint y: 305, distance: 49.1
click at [833, 305] on input "General Pest Control $100.00" at bounding box center [822, 305] width 85 height 17
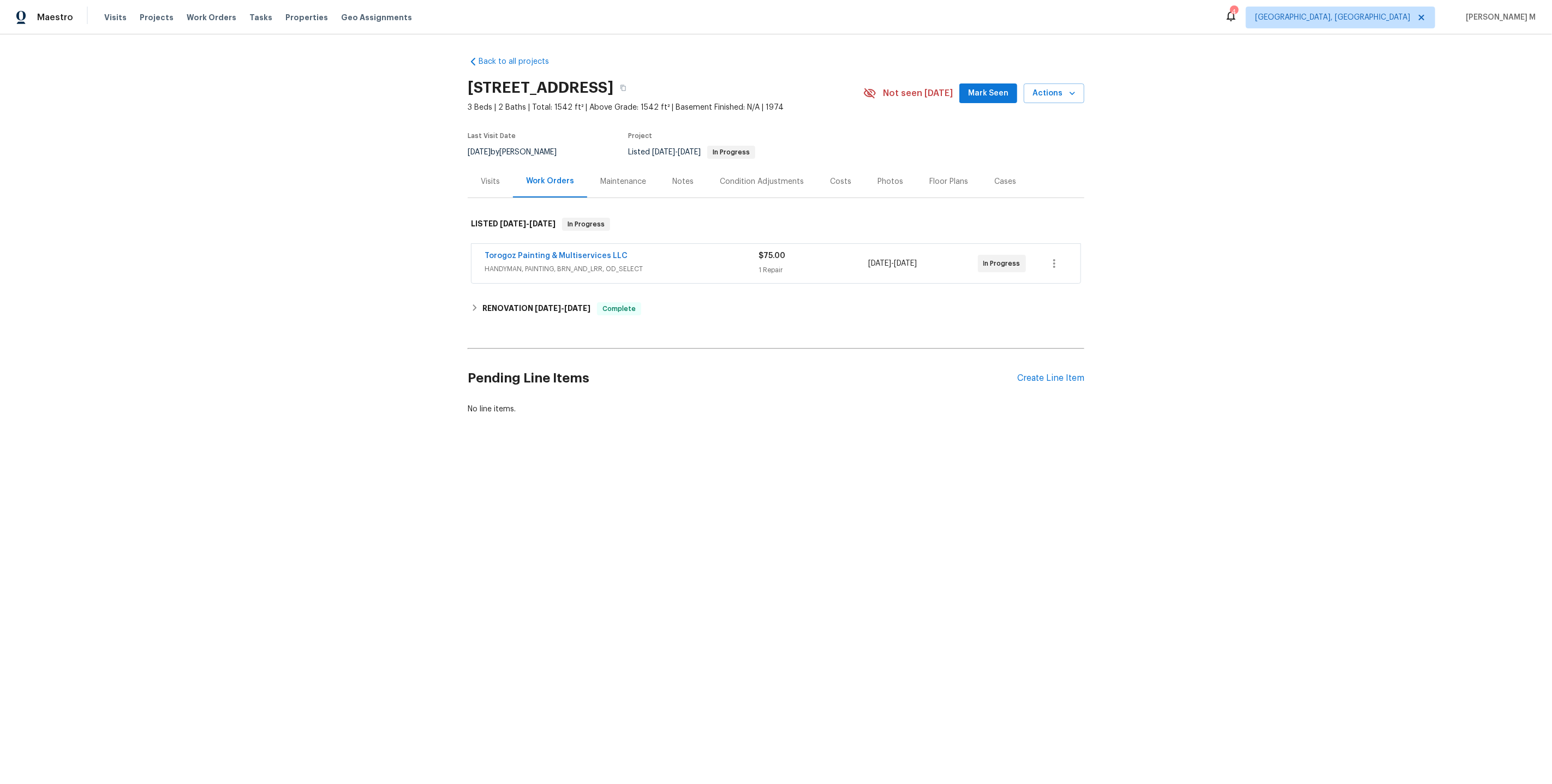
click at [555, 264] on span "HANDYMAN, PAINTING, BRN_AND_LRR, OD_SELECT" at bounding box center [622, 269] width 274 height 11
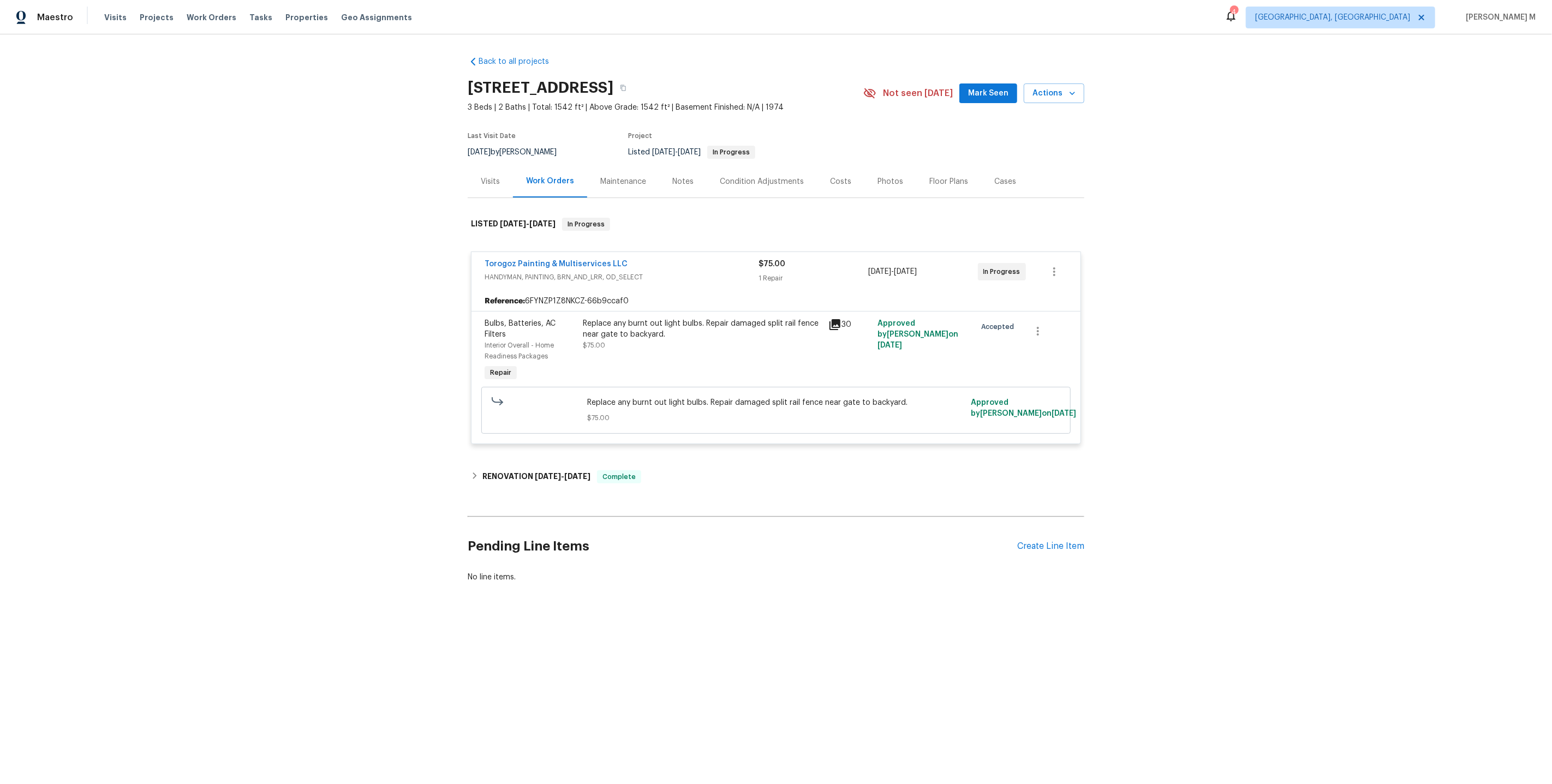
click at [530, 440] on div "Back to all projects [STREET_ADDRESS] 3 Beds | 2 Baths | Total: 1542 ft² | Abov…" at bounding box center [776, 319] width 617 height 544
click at [531, 466] on div "RENOVATION [DATE] - [DATE] Complete" at bounding box center [776, 477] width 617 height 26
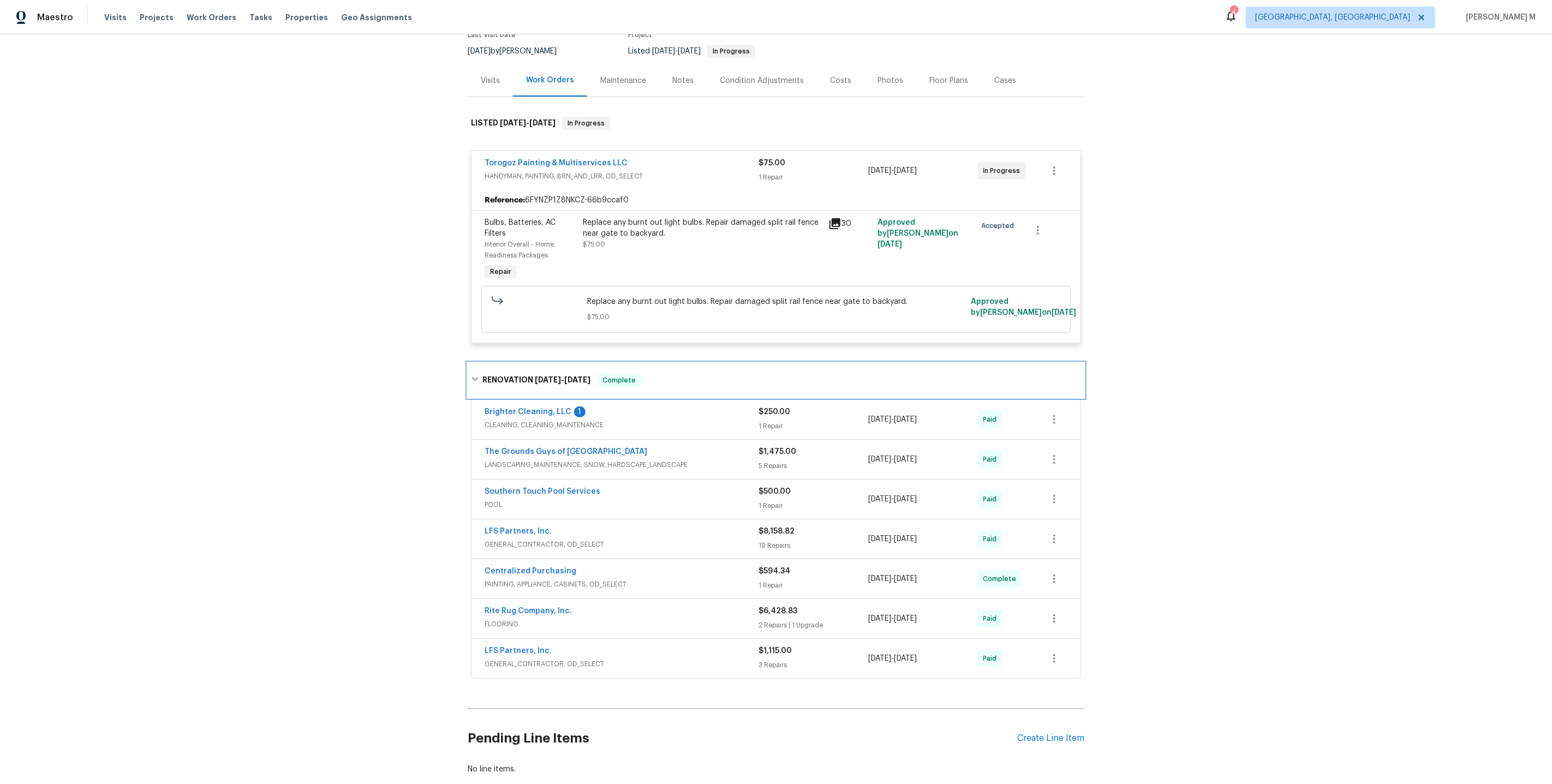
scroll to position [102, 0]
click at [1032, 733] on div "Create Line Item" at bounding box center [1051, 737] width 67 height 10
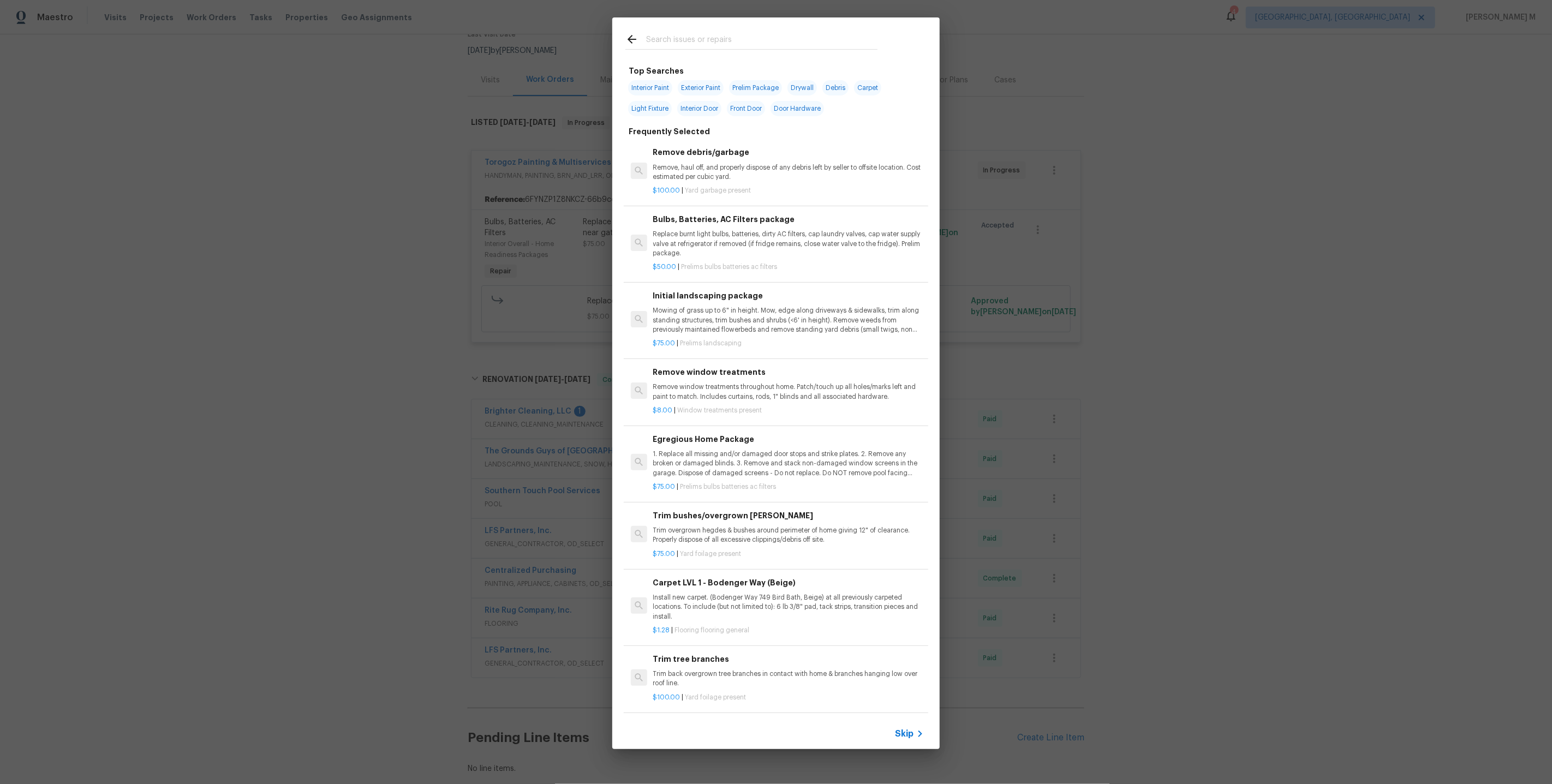
click at [916, 740] on icon at bounding box center [920, 733] width 13 height 13
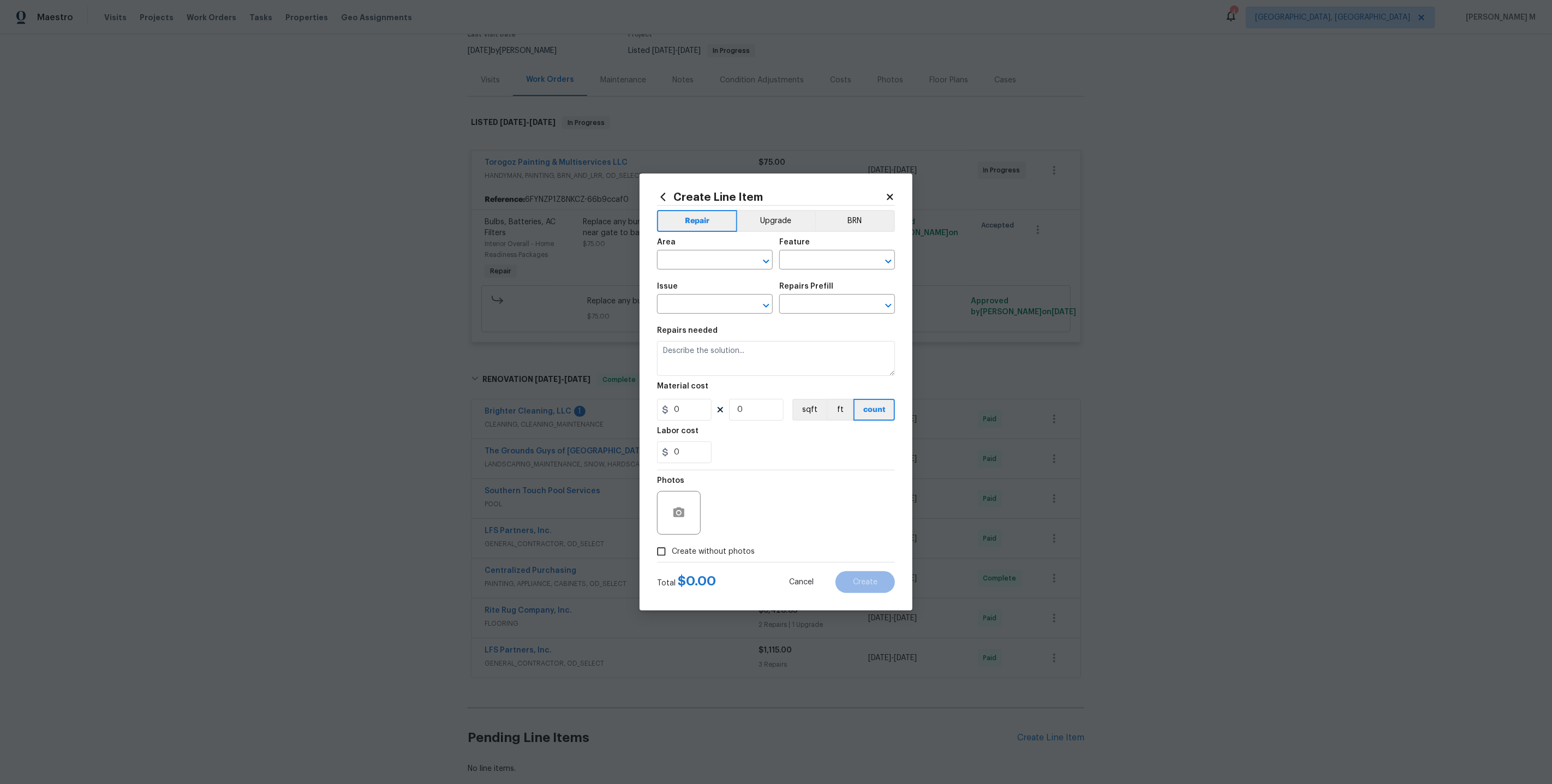
click at [739, 253] on div "Area" at bounding box center [715, 245] width 116 height 14
click at [727, 268] on input "text" at bounding box center [700, 261] width 85 height 17
click at [720, 325] on li "In-ground pool / Spa" at bounding box center [714, 326] width 117 height 18
type input "In-ground pool / Spa"
click at [847, 265] on input "text" at bounding box center [822, 261] width 85 height 17
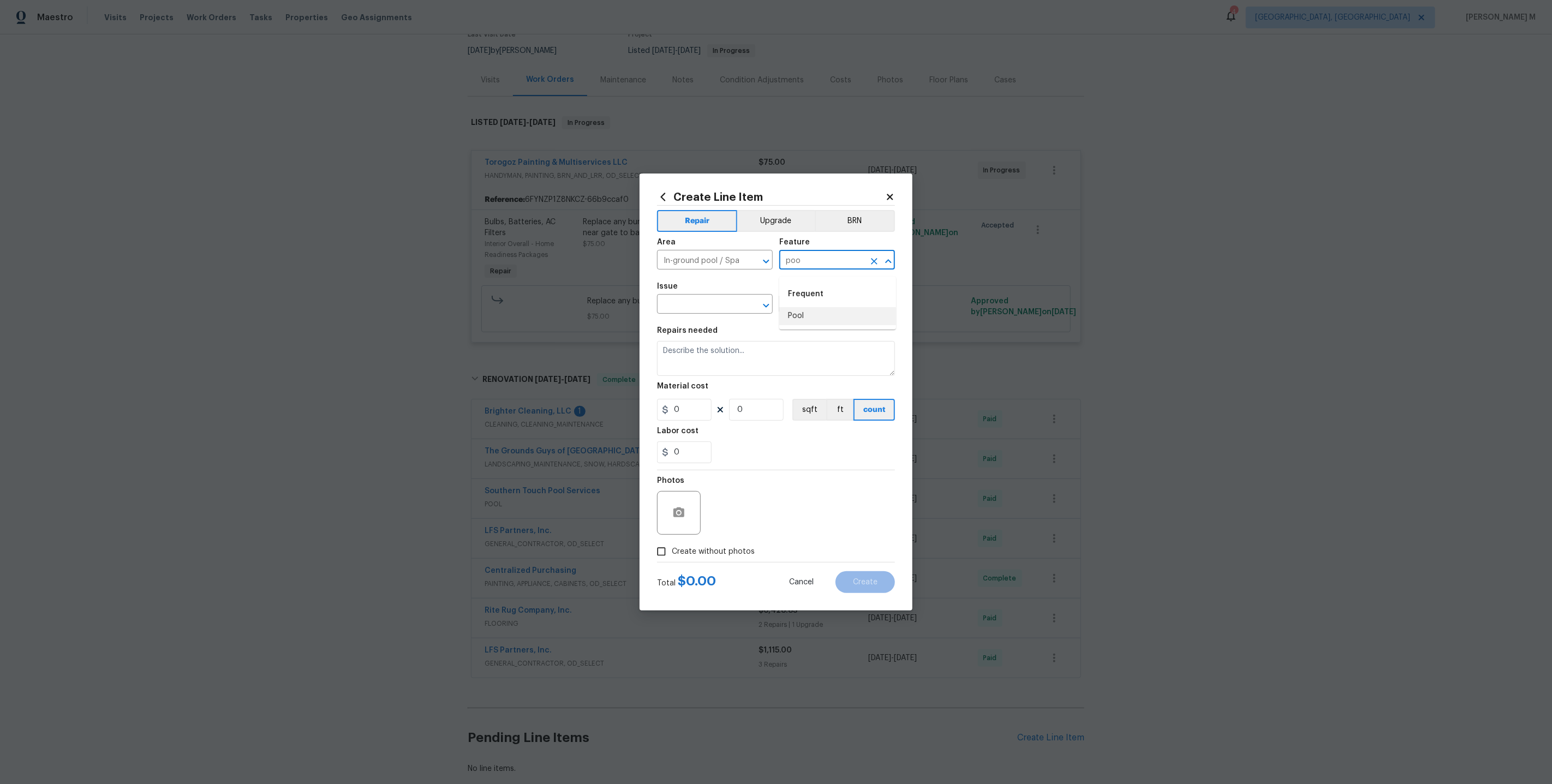
click at [837, 316] on li "Pool" at bounding box center [837, 316] width 117 height 18
type input "Pool"
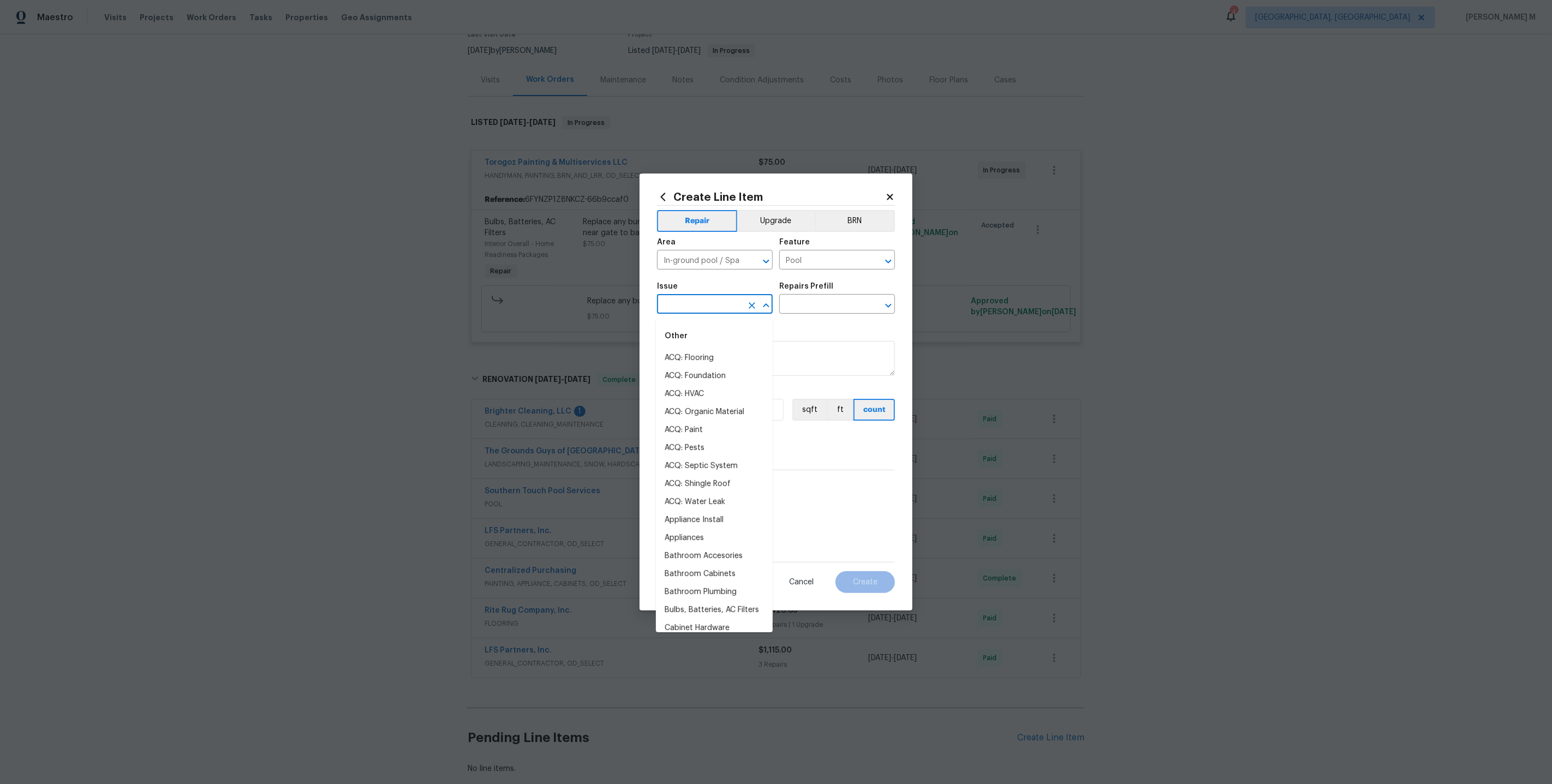
click at [686, 310] on input "text" at bounding box center [700, 305] width 85 height 17
click at [694, 358] on li "Pool" at bounding box center [714, 358] width 117 height 18
type input "Pool"
click at [828, 305] on input "text" at bounding box center [822, 305] width 85 height 17
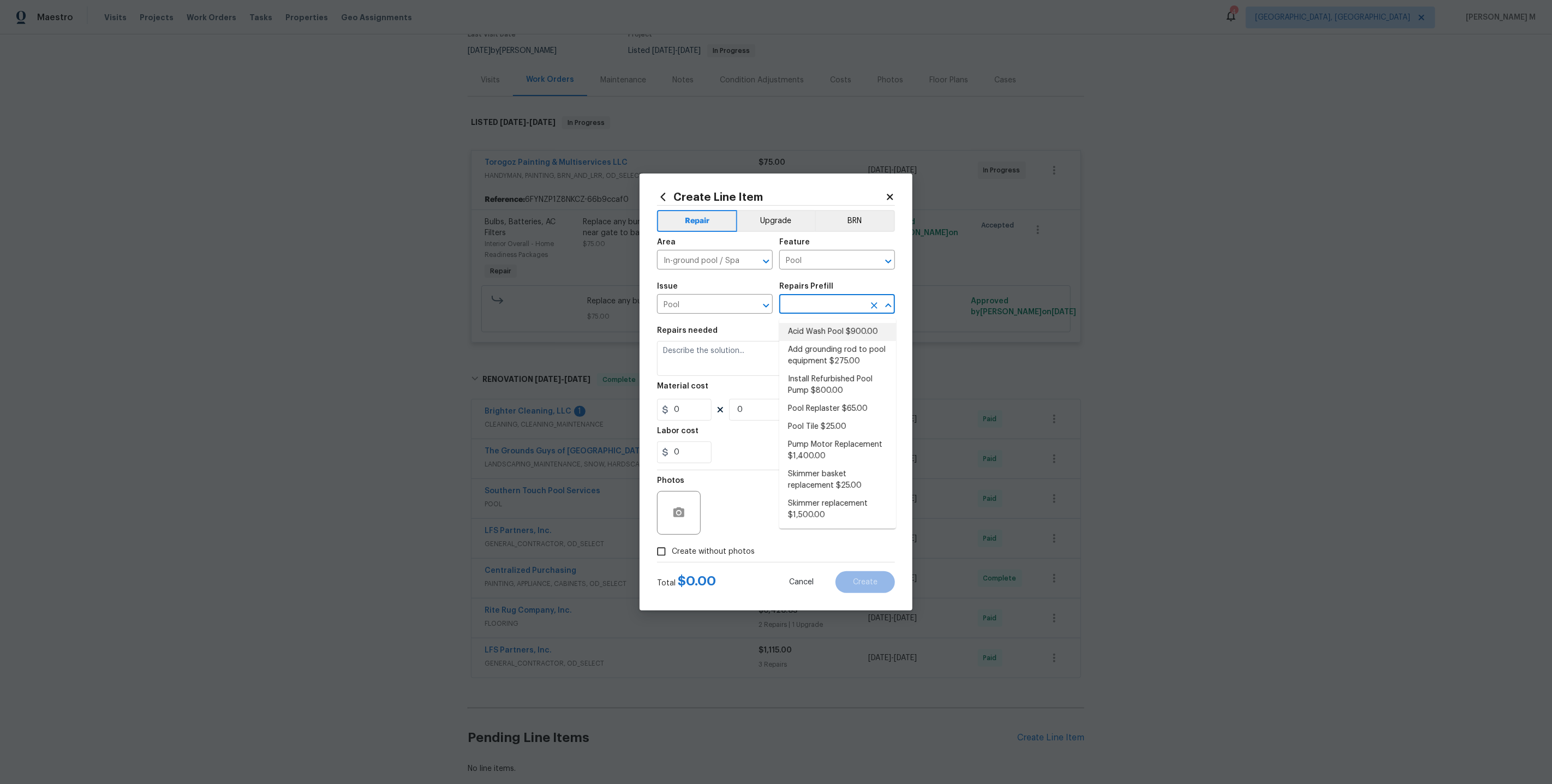
click at [835, 334] on li "Acid Wash Pool $900.00" at bounding box center [837, 332] width 117 height 18
type input "Acid Wash Pool $900.00"
type textarea "Empty pool. Acid wash, refill and start up."
type input "900"
type input "1"
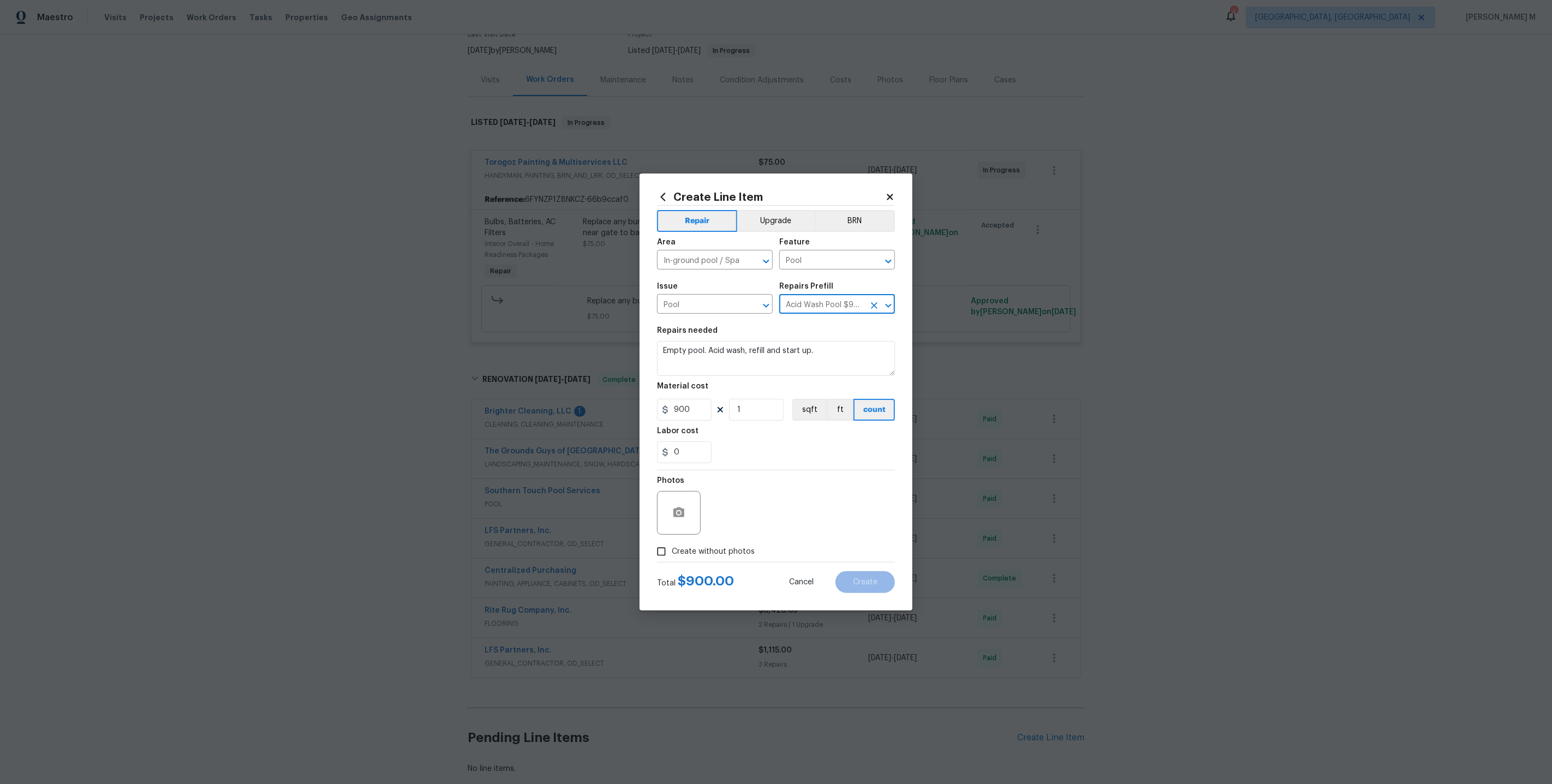
click at [826, 312] on input "Acid Wash Pool $900.00" at bounding box center [822, 305] width 85 height 17
click at [878, 308] on icon "Clear" at bounding box center [874, 305] width 11 height 11
click at [846, 308] on input "text" at bounding box center [822, 305] width 85 height 17
click at [731, 313] on input "Pool" at bounding box center [700, 305] width 85 height 17
click at [723, 373] on li "Pool Repair" at bounding box center [714, 376] width 117 height 18
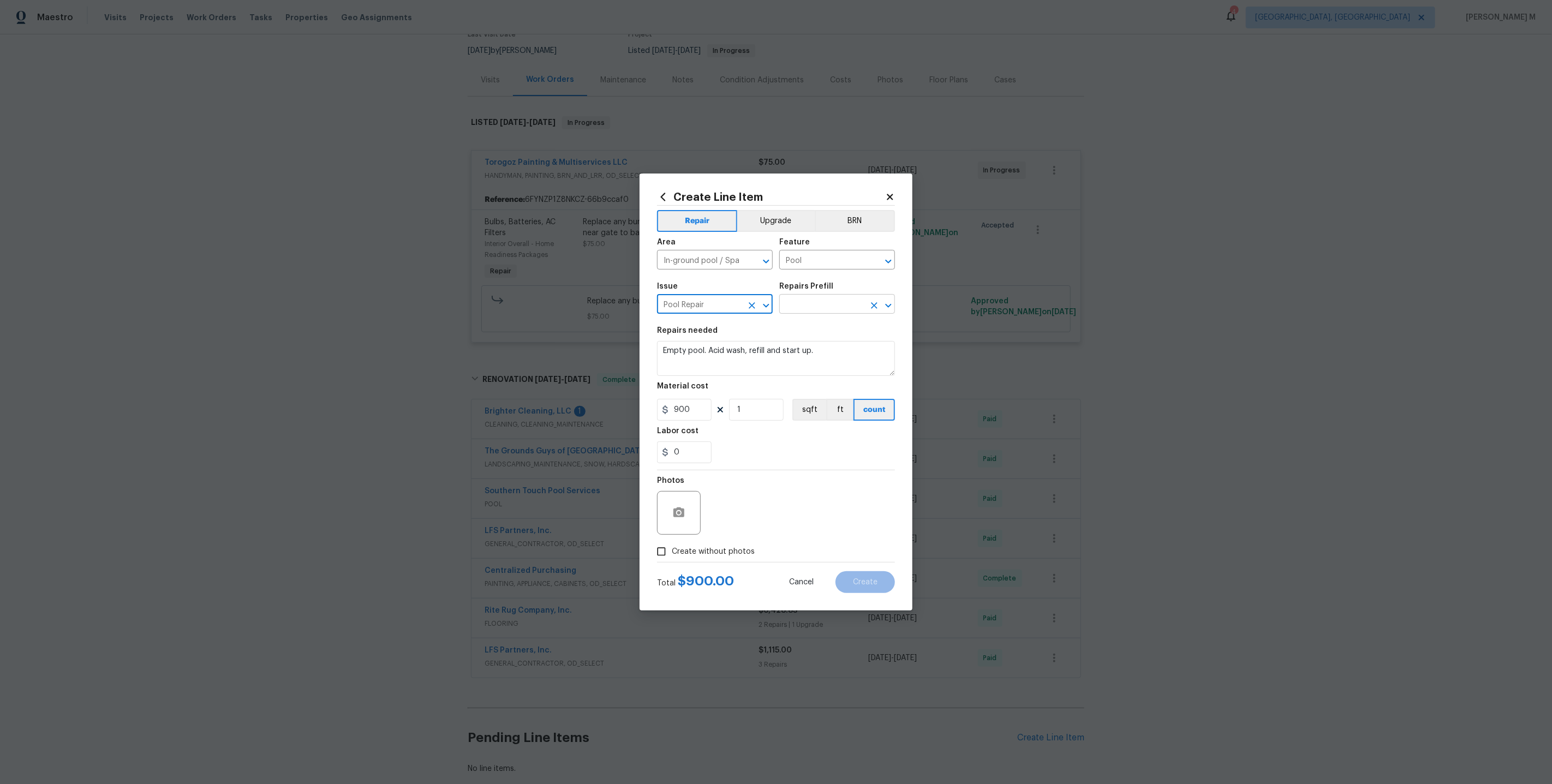
type input "Pool Repair"
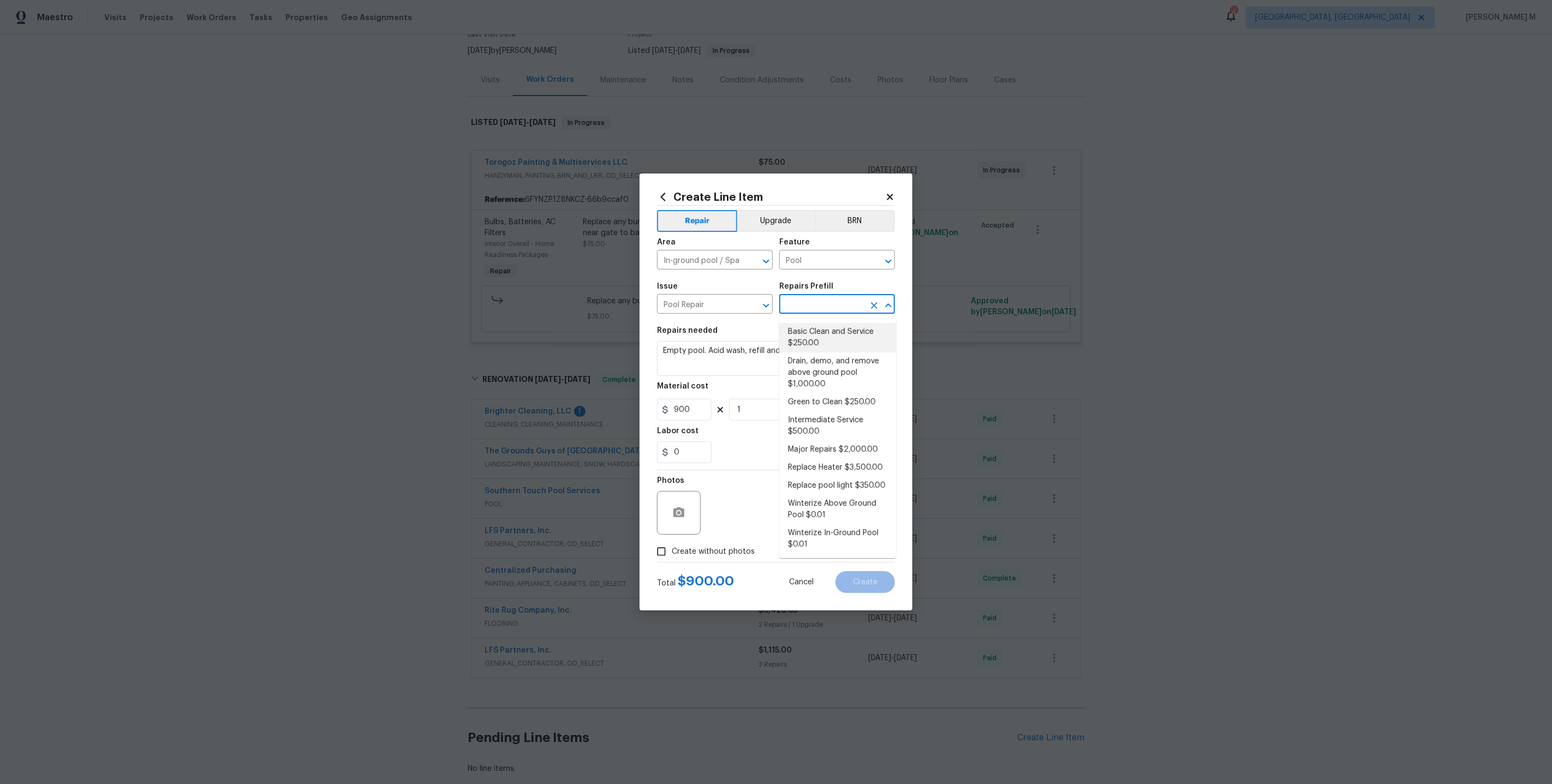
click at [823, 309] on input "text" at bounding box center [822, 305] width 85 height 17
click at [829, 394] on li "Green to Clean $250.00" at bounding box center [837, 402] width 117 height 18
type input "Green to Clean $250.00"
type textarea "Clean pool and return to show ready condition. Budget includes necessary chemic…"
type input "250"
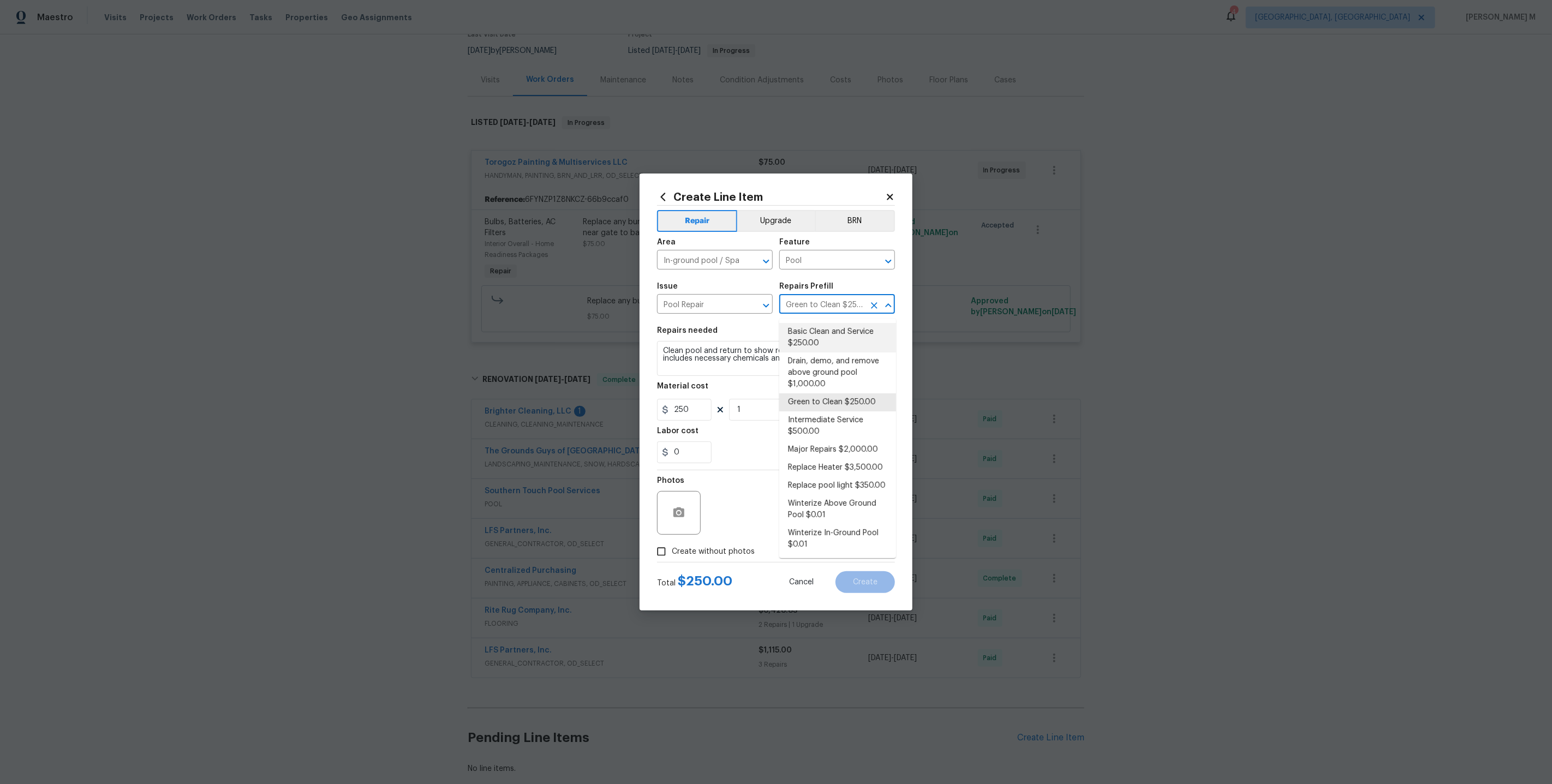
drag, startPoint x: 785, startPoint y: 309, endPoint x: 838, endPoint y: 309, distance: 53.0
click at [838, 309] on input "Green to Clean $250.00" at bounding box center [822, 305] width 85 height 17
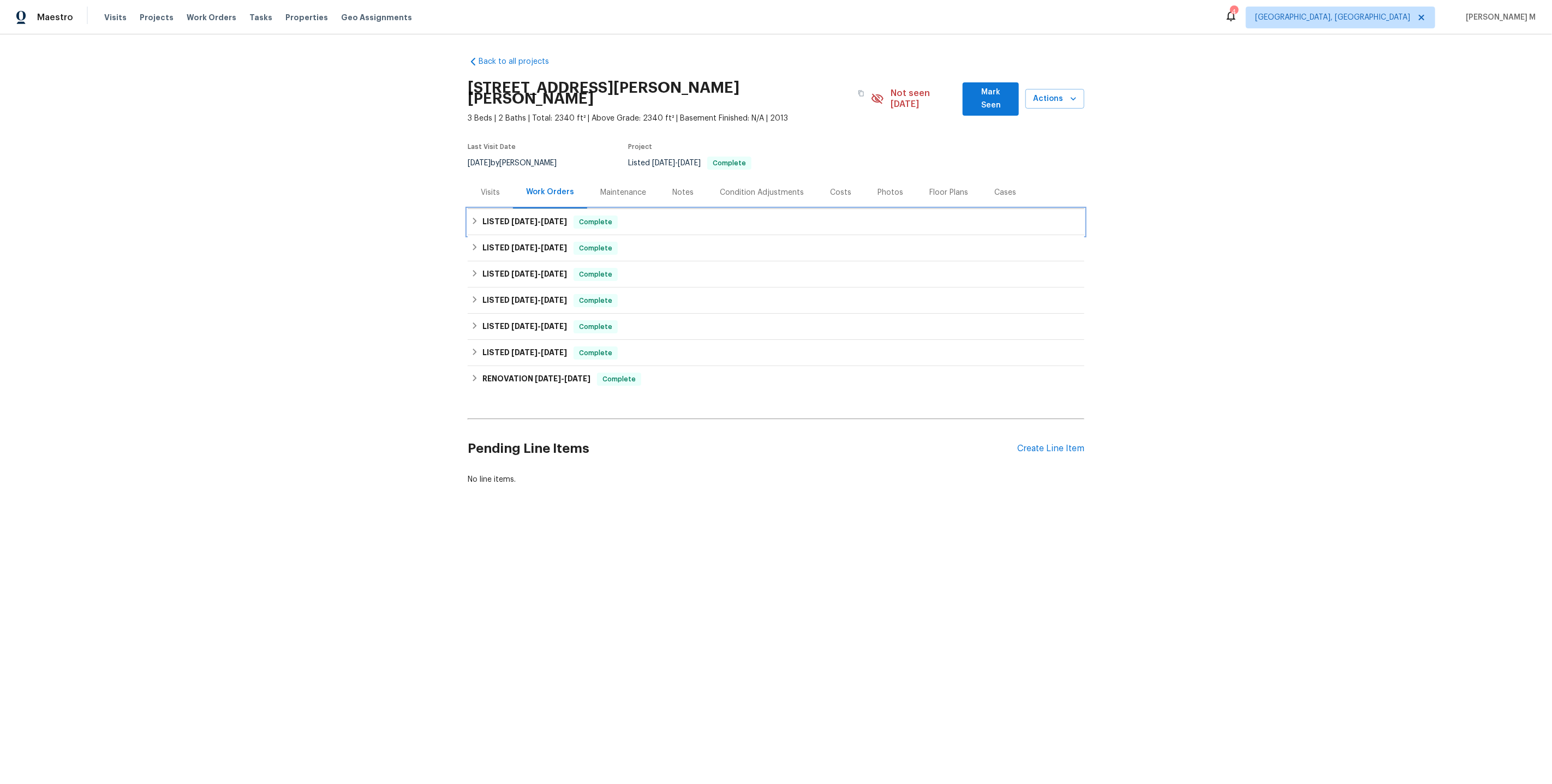
click at [506, 216] on h6 "LISTED [DATE] - [DATE]" at bounding box center [525, 222] width 84 height 13
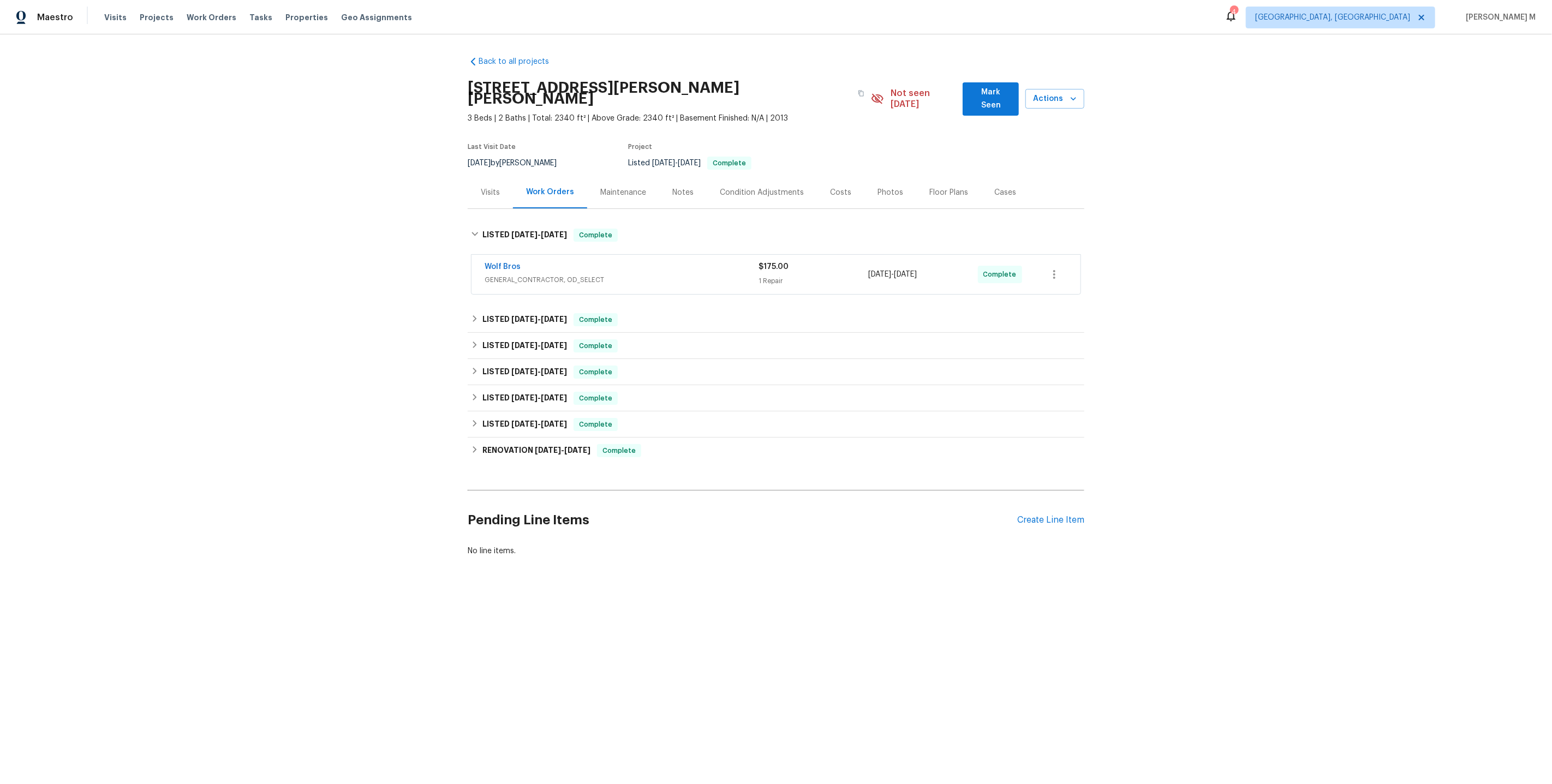
click at [552, 274] on span "GENERAL_CONTRACTOR, OD_SELECT" at bounding box center [622, 280] width 274 height 11
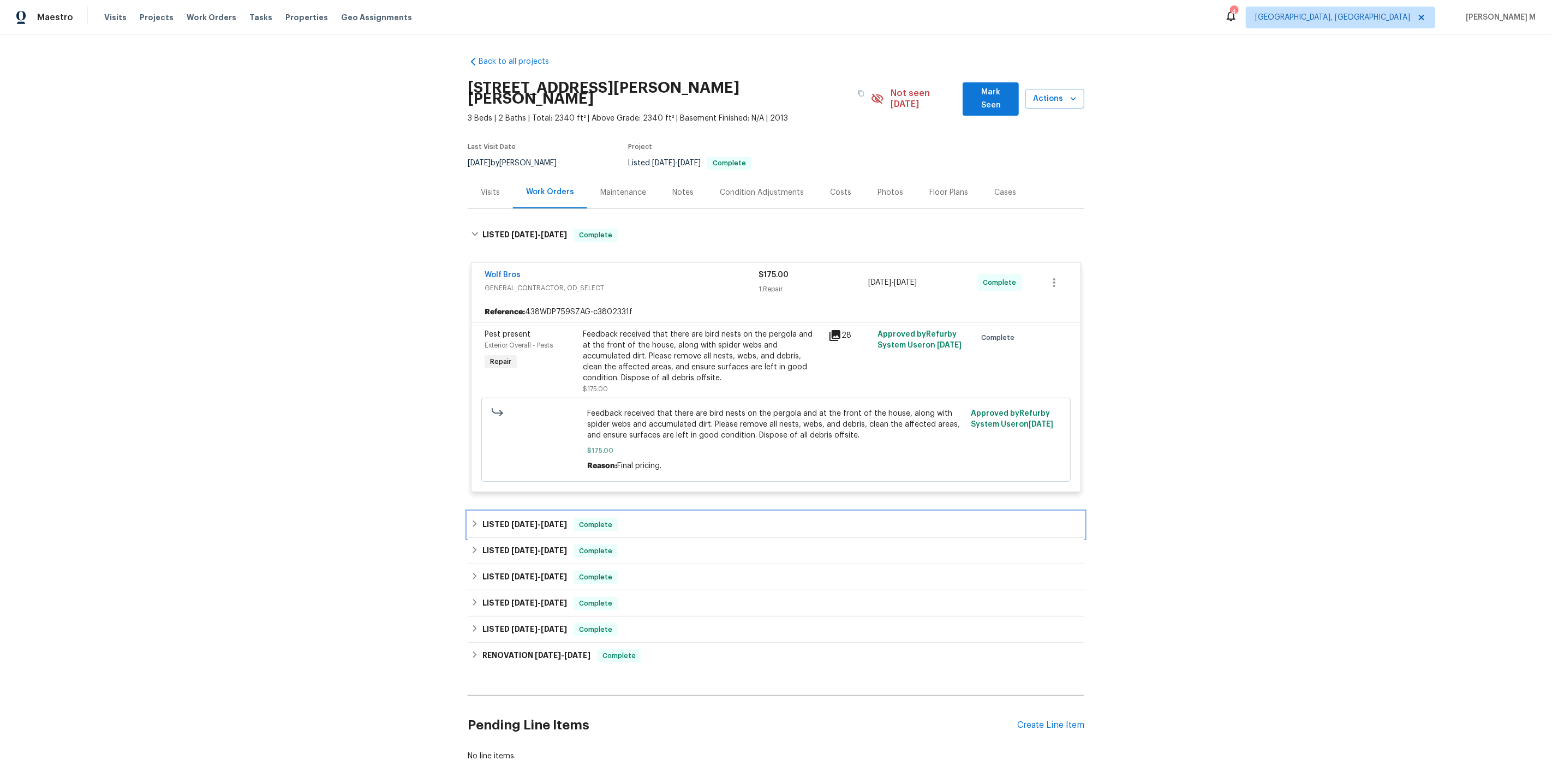
click at [543, 520] on span "[DATE]" at bounding box center [554, 524] width 26 height 7
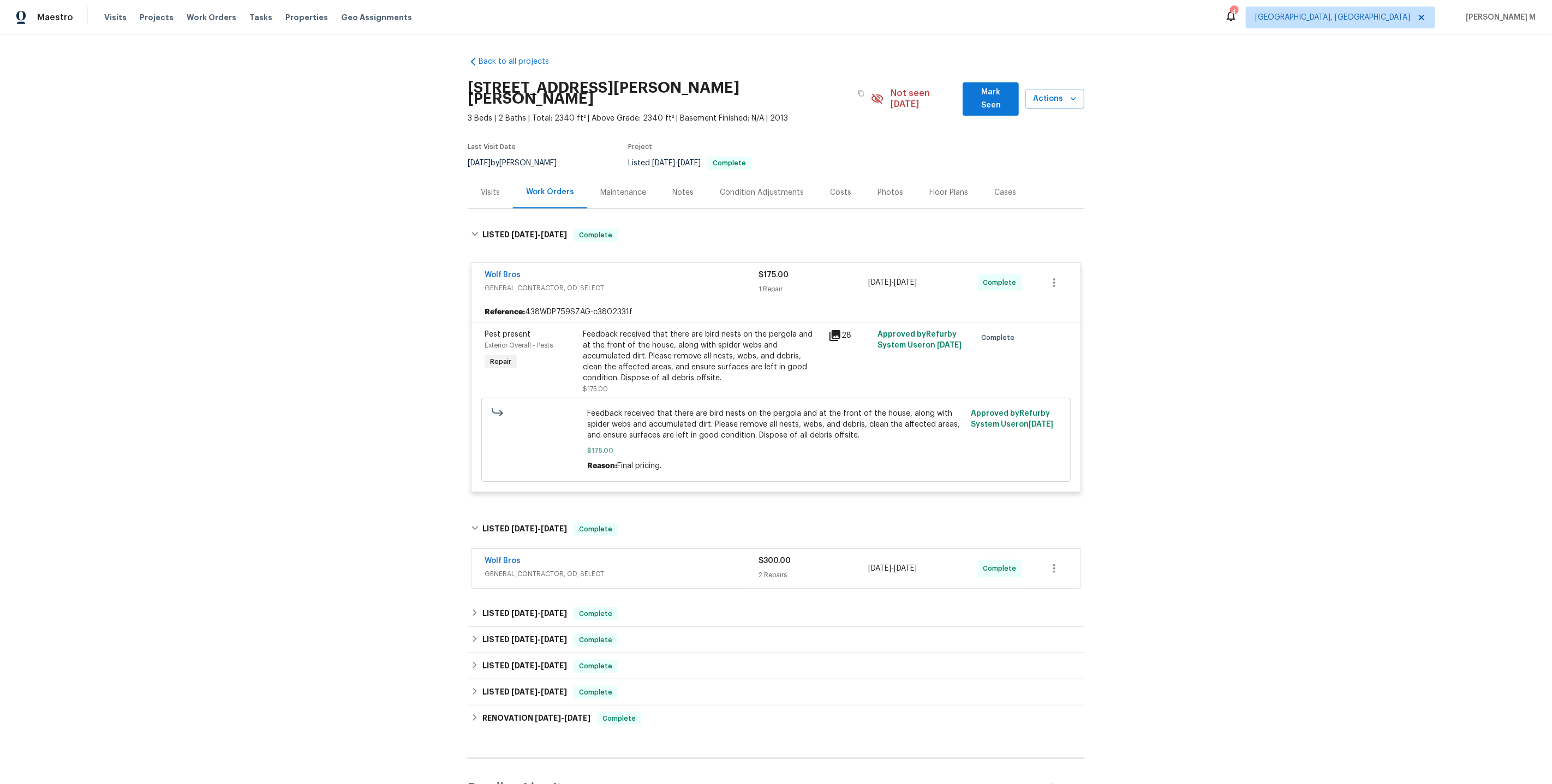
click at [544, 568] on span "GENERAL_CONTRACTOR, OD_SELECT" at bounding box center [622, 574] width 274 height 11
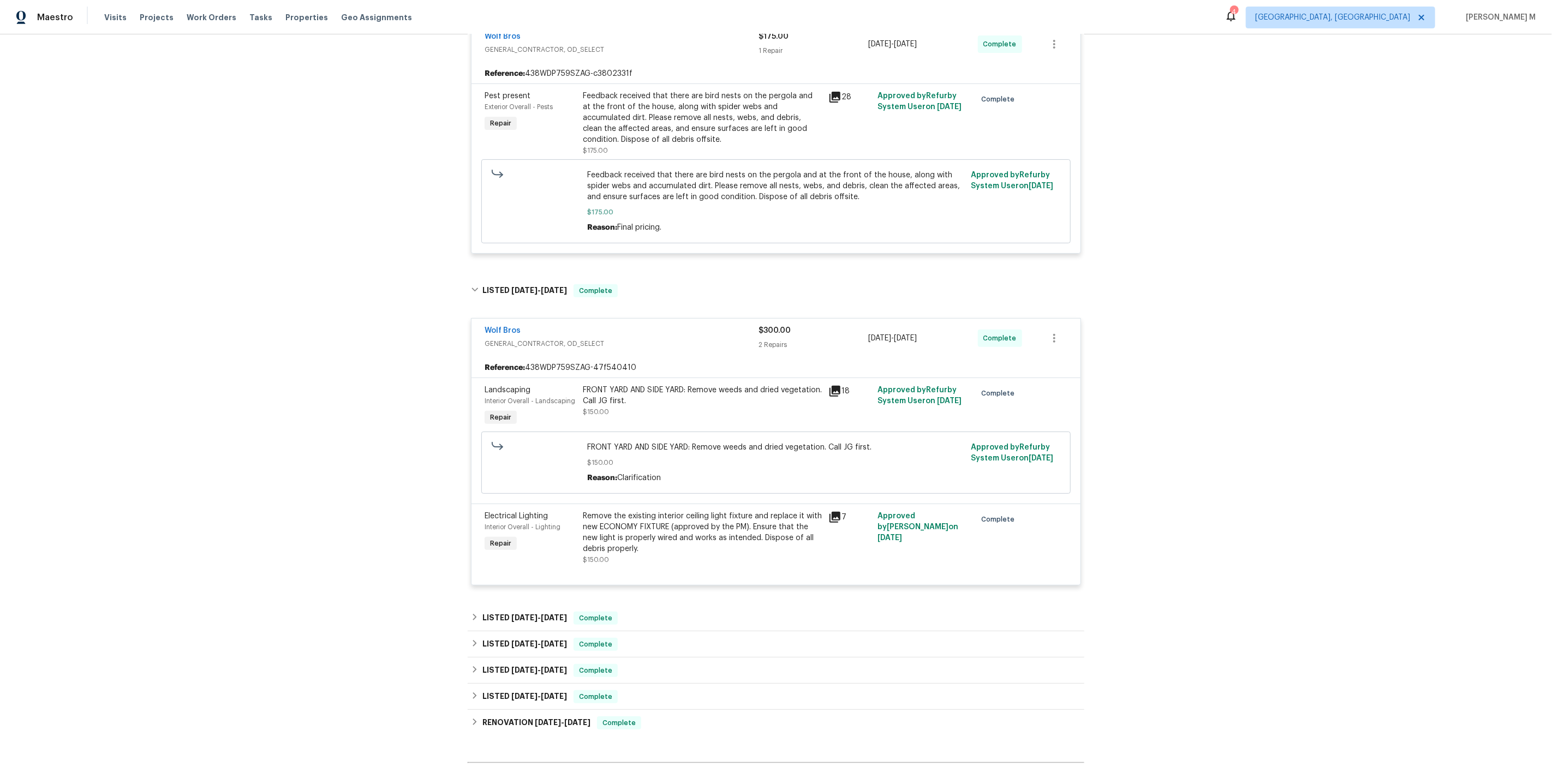
scroll to position [249, 0]
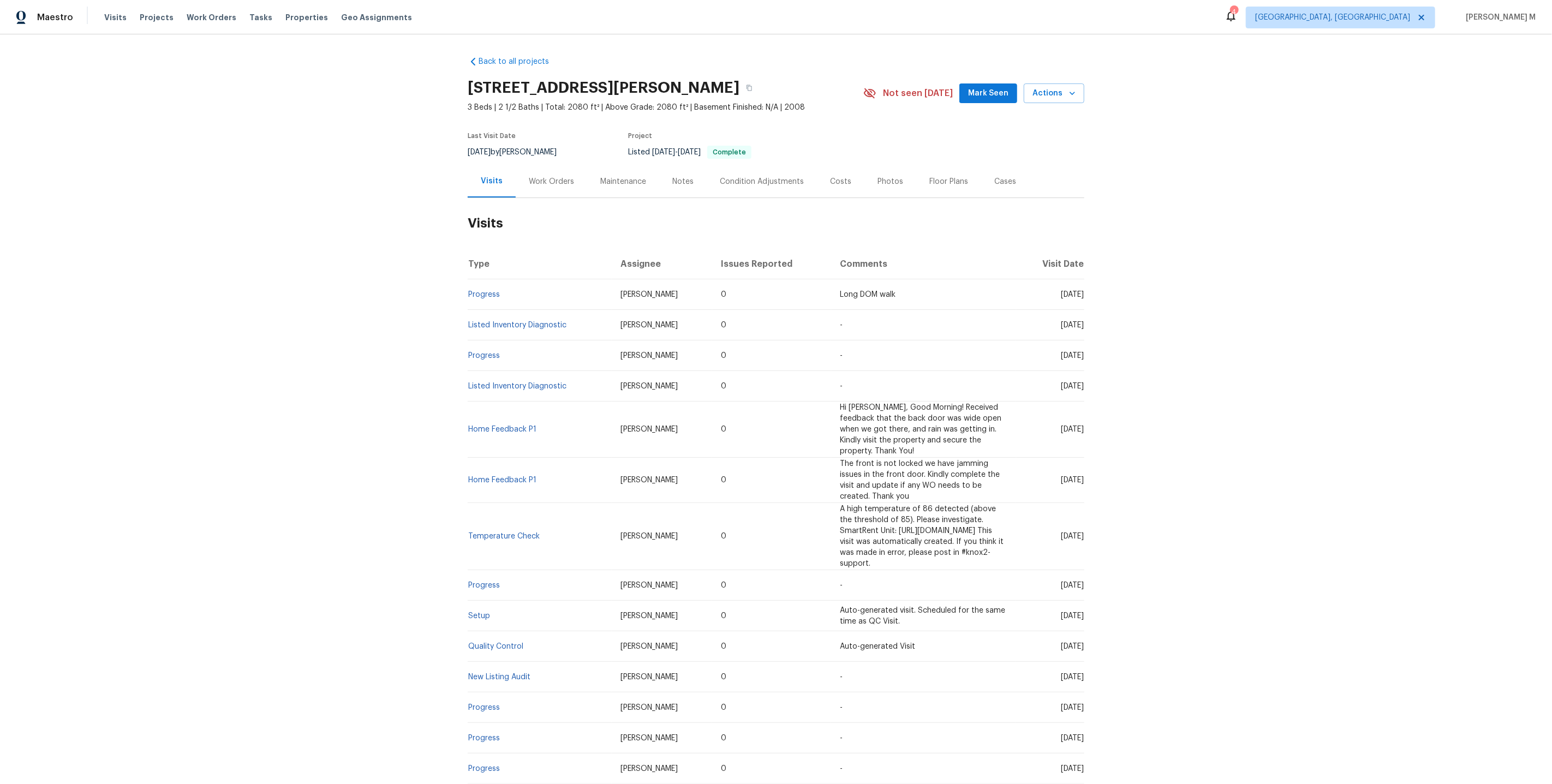
click at [543, 183] on div "Work Orders" at bounding box center [551, 181] width 71 height 32
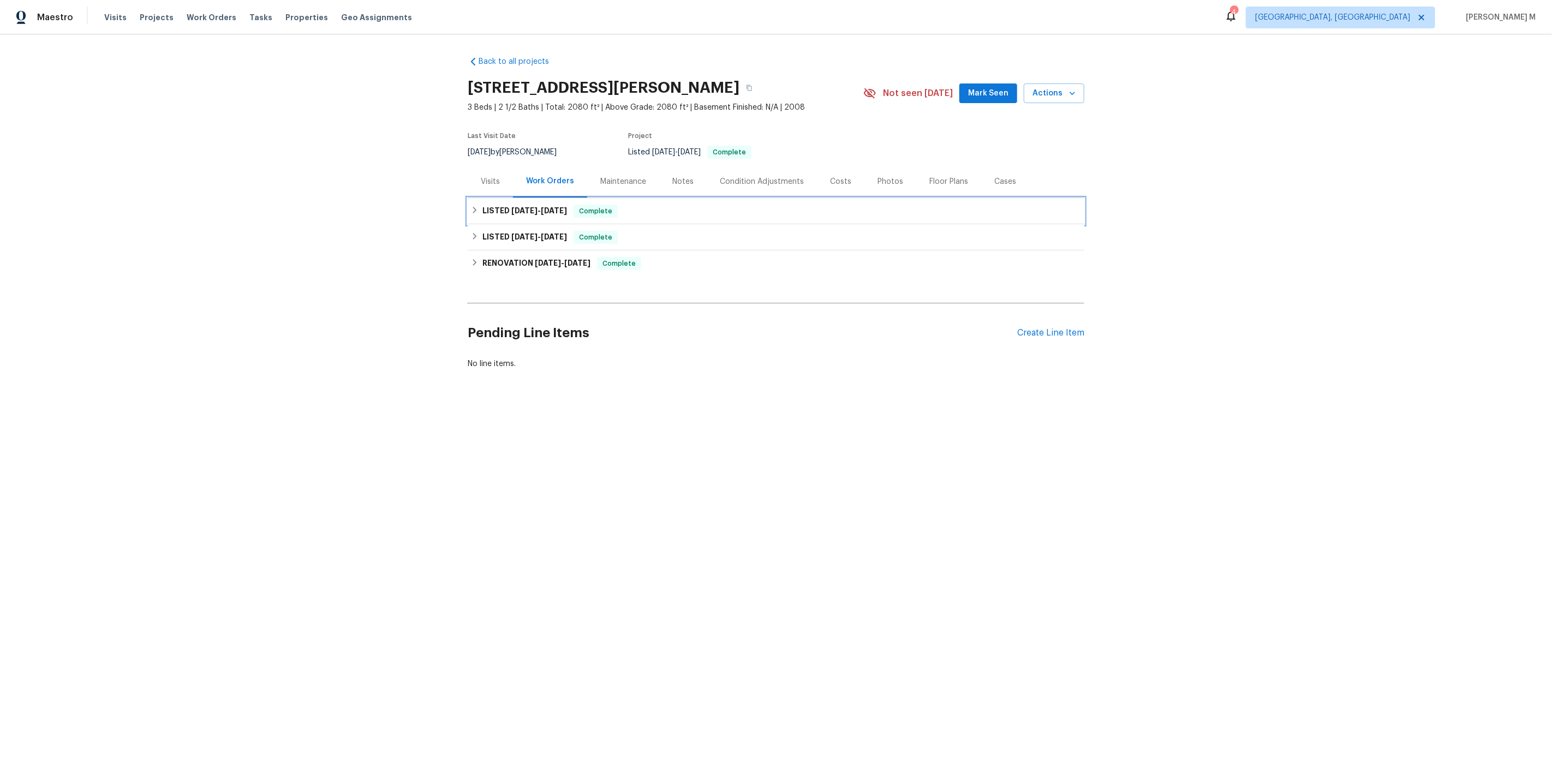
click at [521, 207] on span "5/19/25" at bounding box center [524, 210] width 26 height 7
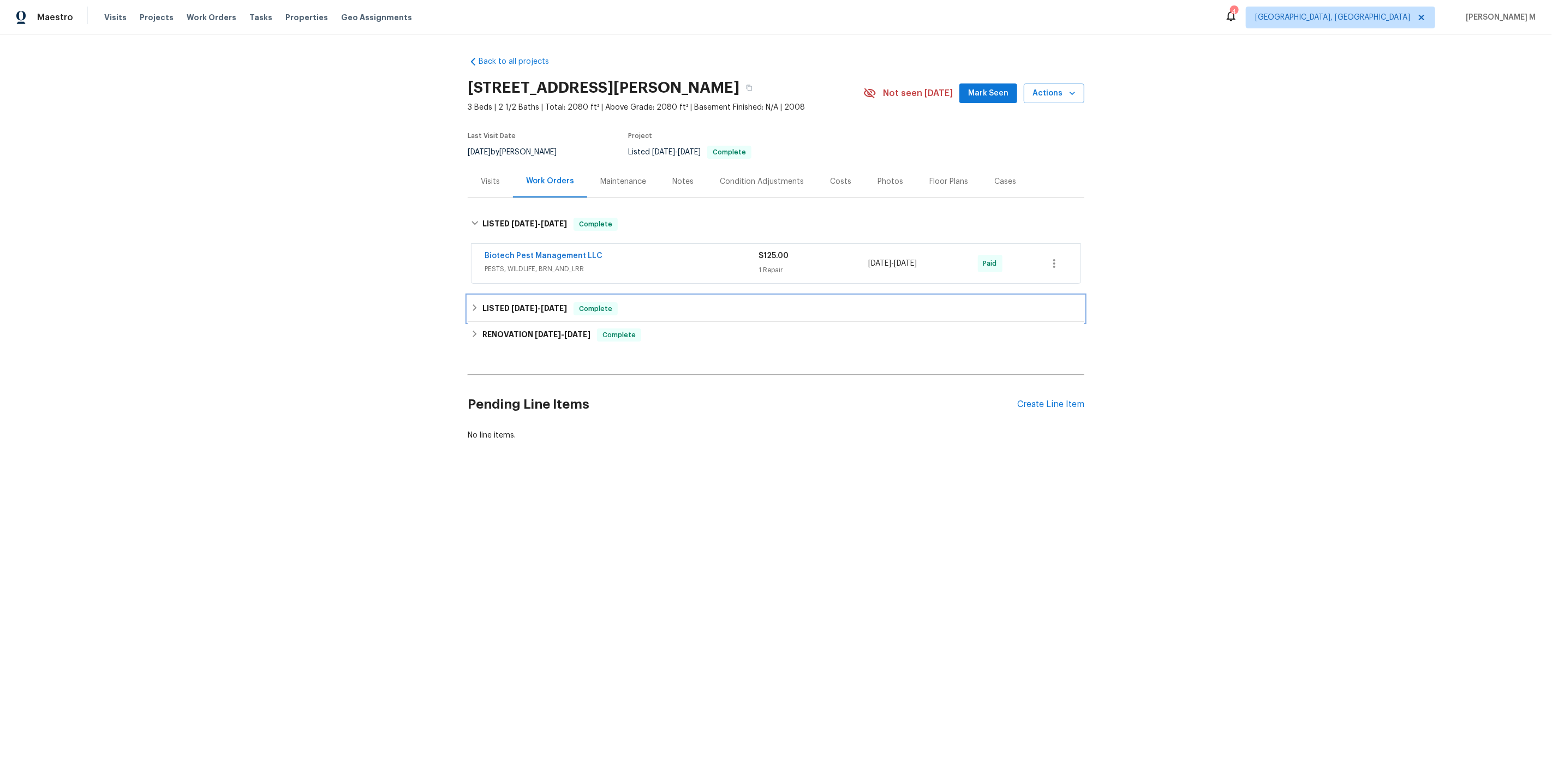
click at [512, 296] on div "LISTED 12/2/24 - 12/6/24 Complete" at bounding box center [776, 309] width 617 height 26
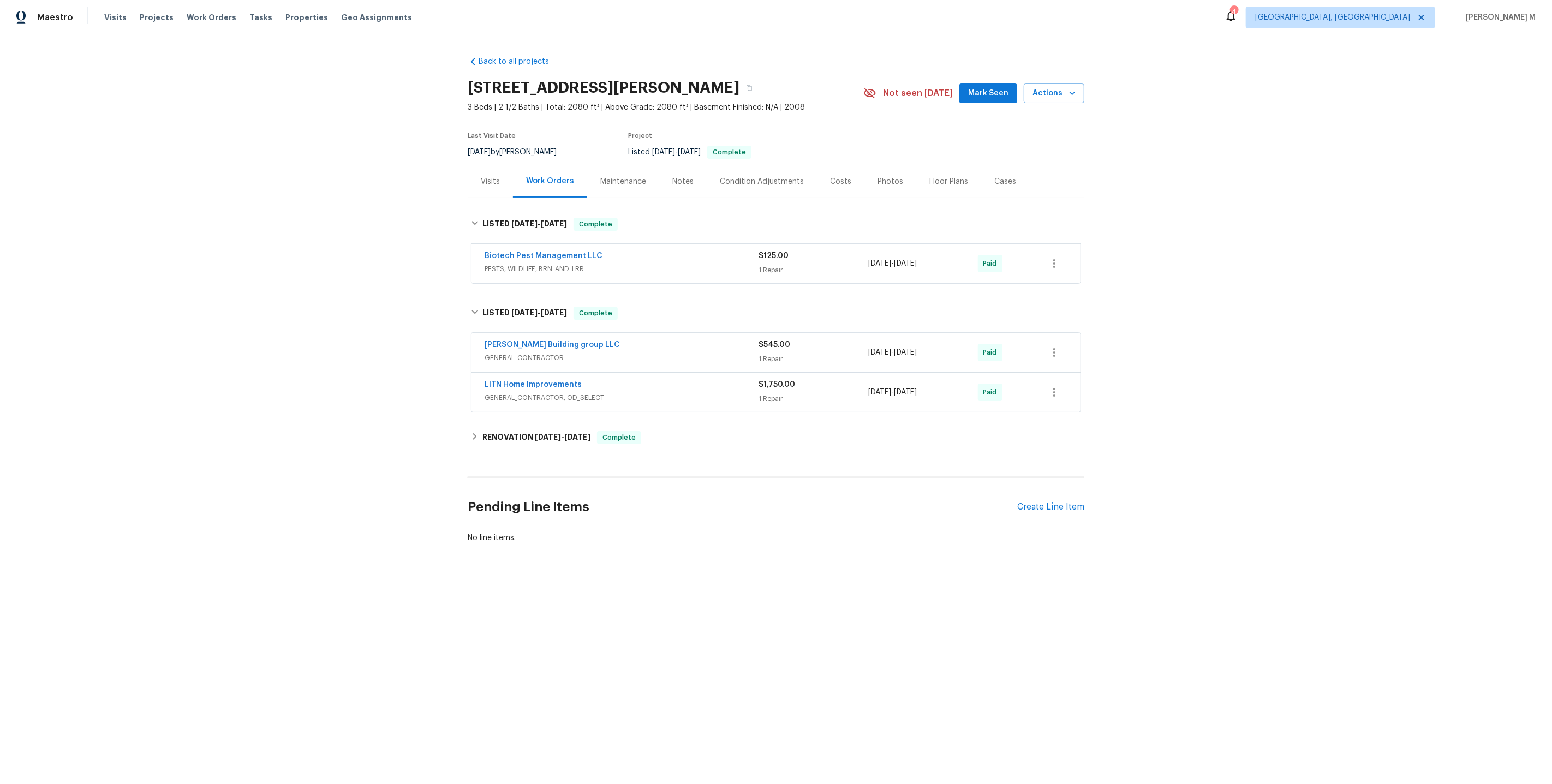
click at [524, 411] on div "Back to all projects 136 Winding River Dr, Johns Island, SC 29455 3 Beds | 2 1/…" at bounding box center [776, 299] width 617 height 505
click at [519, 431] on h6 "RENOVATION 11/15/24 - 12/3/24" at bounding box center [537, 437] width 108 height 13
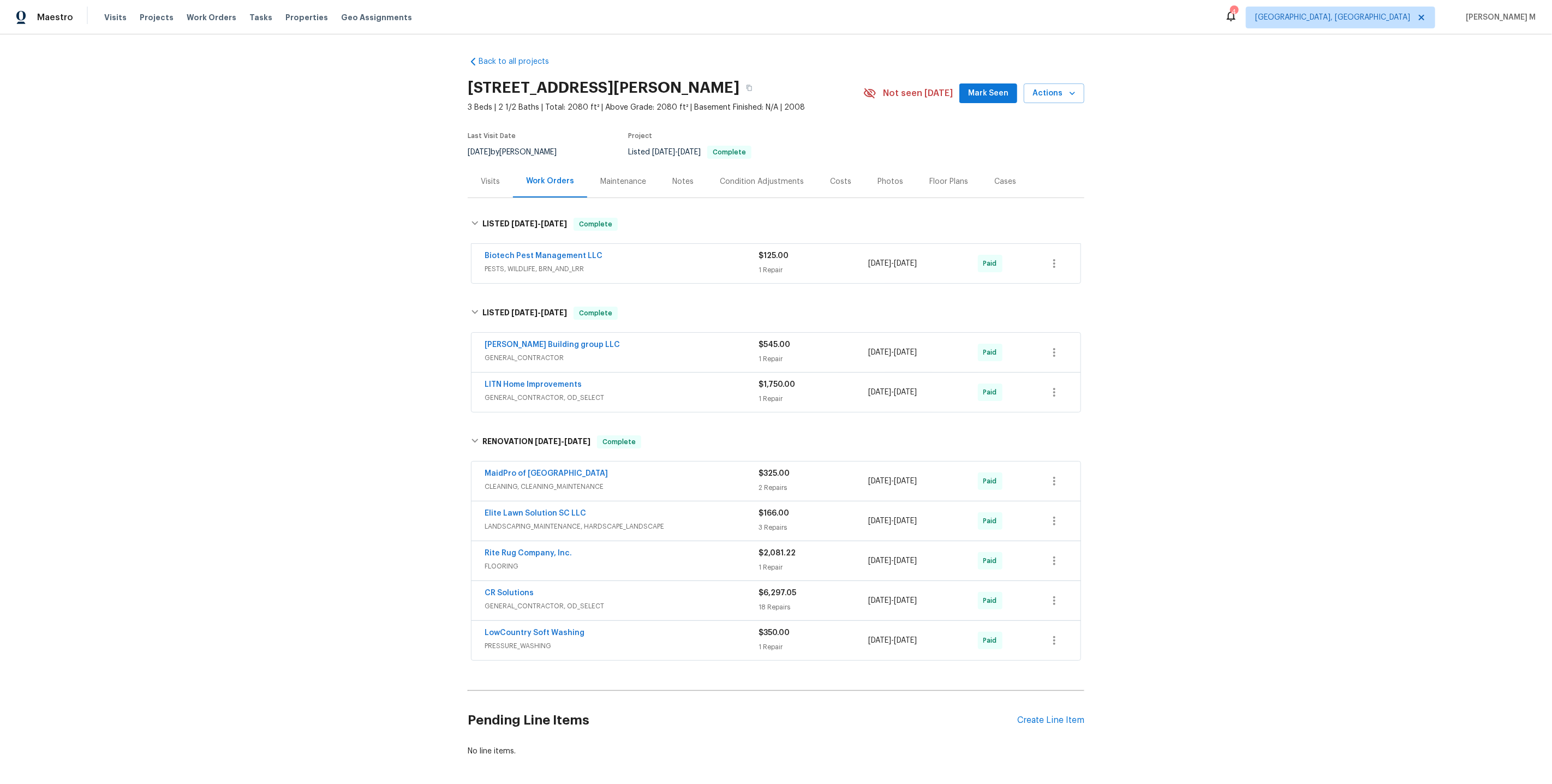
click at [611, 176] on div "Maintenance" at bounding box center [623, 181] width 46 height 11
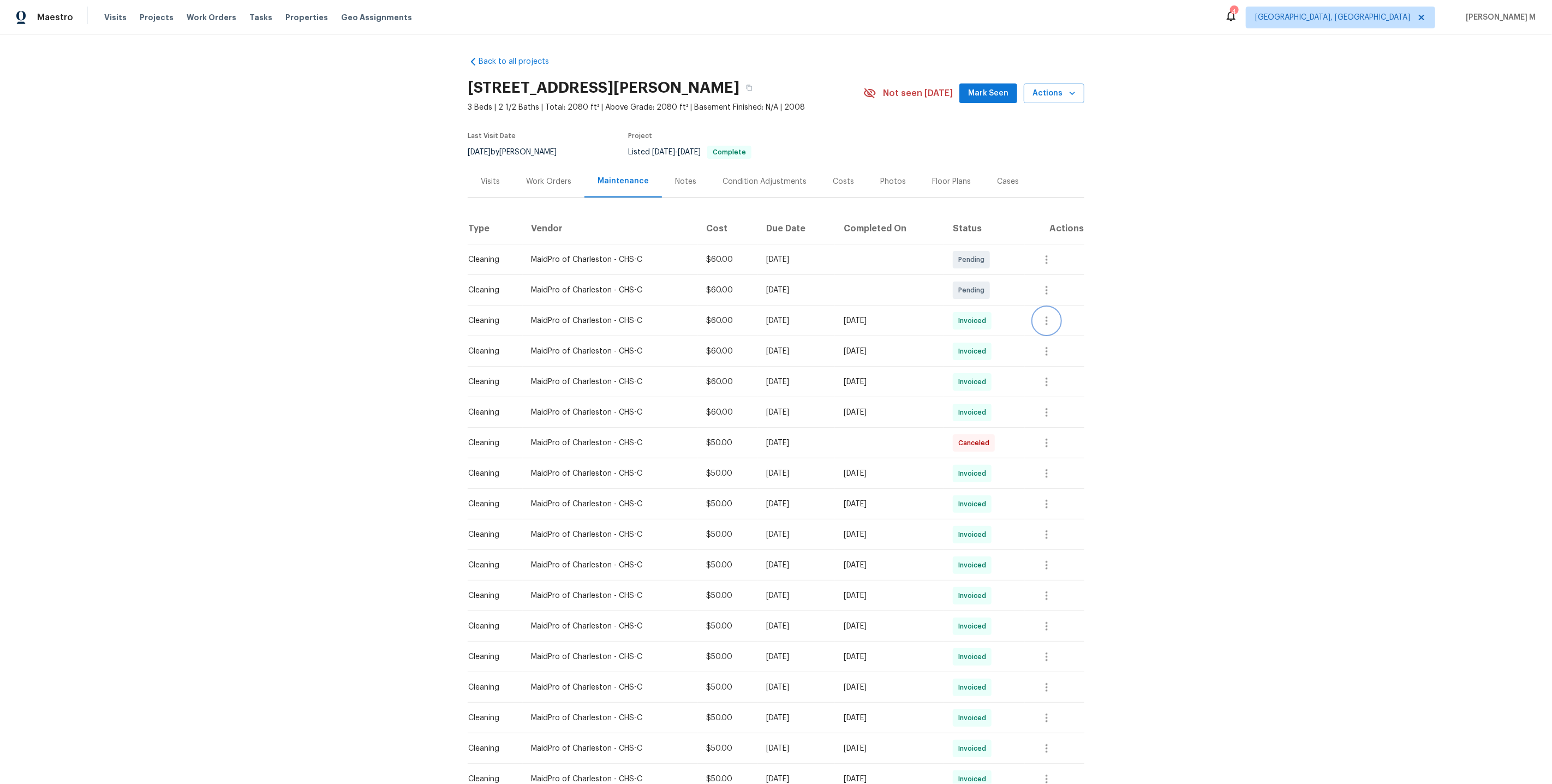
click at [1054, 308] on button "button" at bounding box center [1046, 321] width 26 height 26
click at [1057, 325] on li "View details" at bounding box center [1079, 334] width 76 height 18
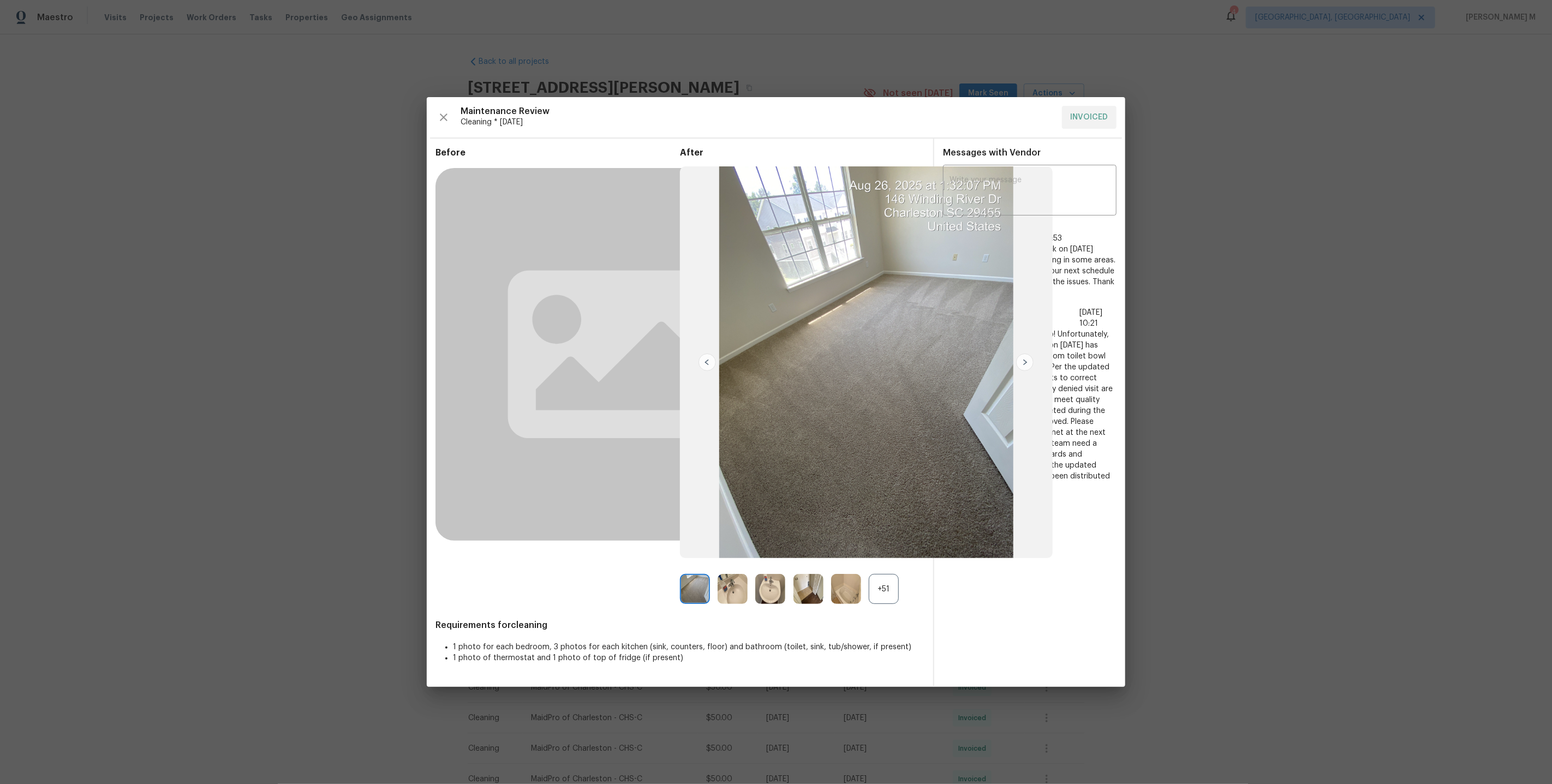
click at [886, 580] on div "+51" at bounding box center [884, 589] width 30 height 30
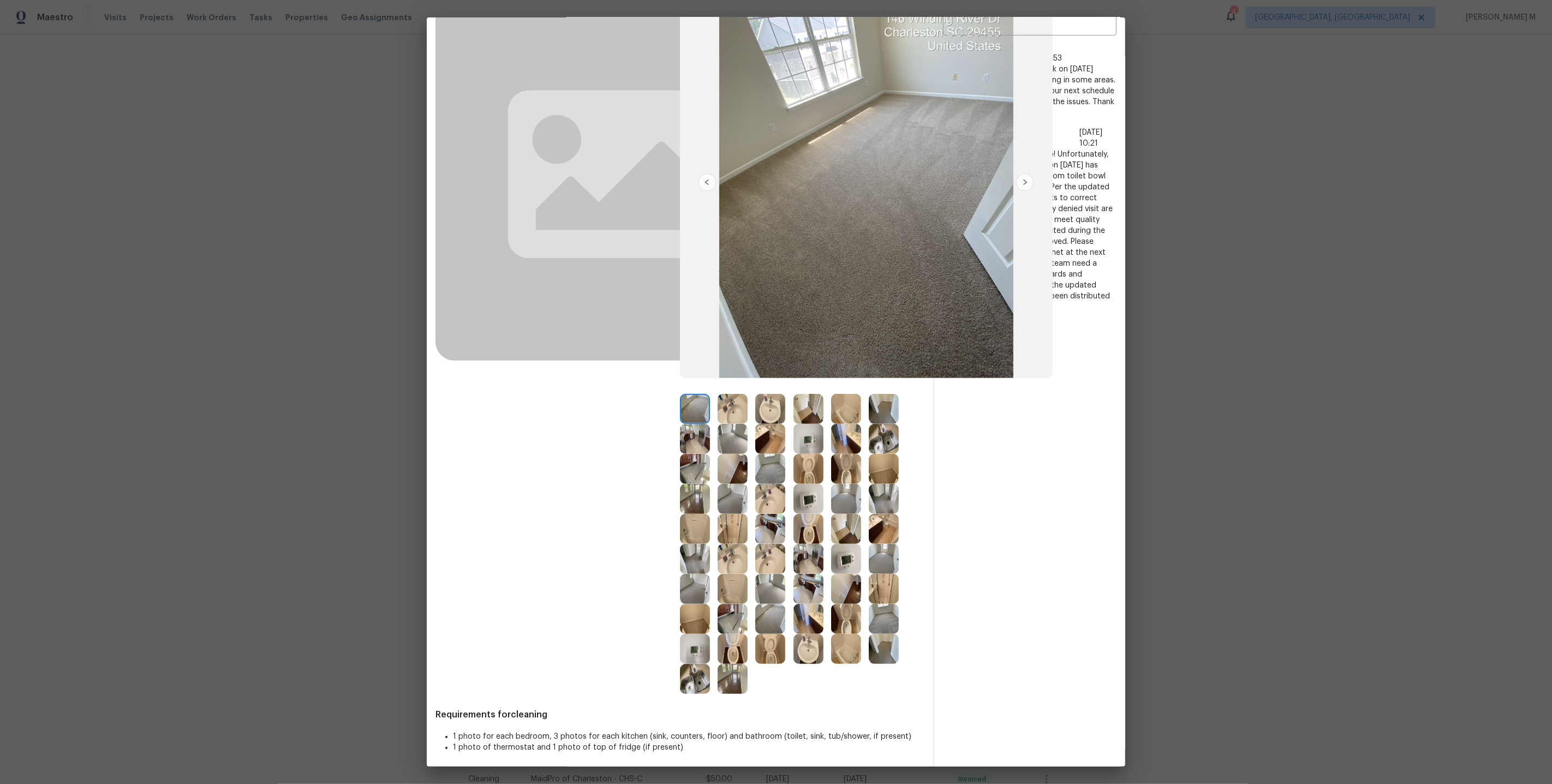
scroll to position [102, 0]
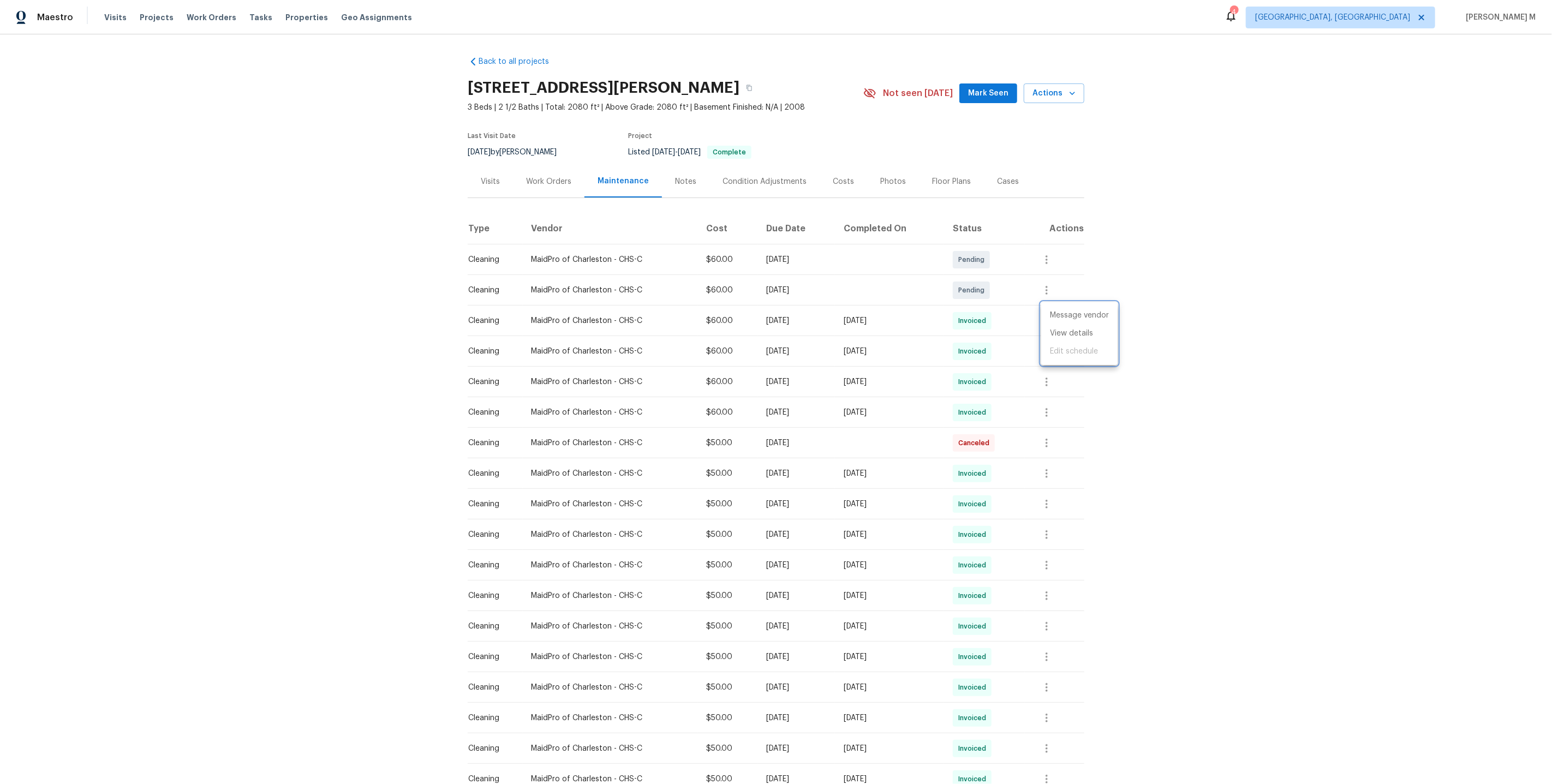
click at [532, 175] on div at bounding box center [776, 392] width 1552 height 784
click at [532, 176] on div "Work Orders" at bounding box center [548, 181] width 45 height 11
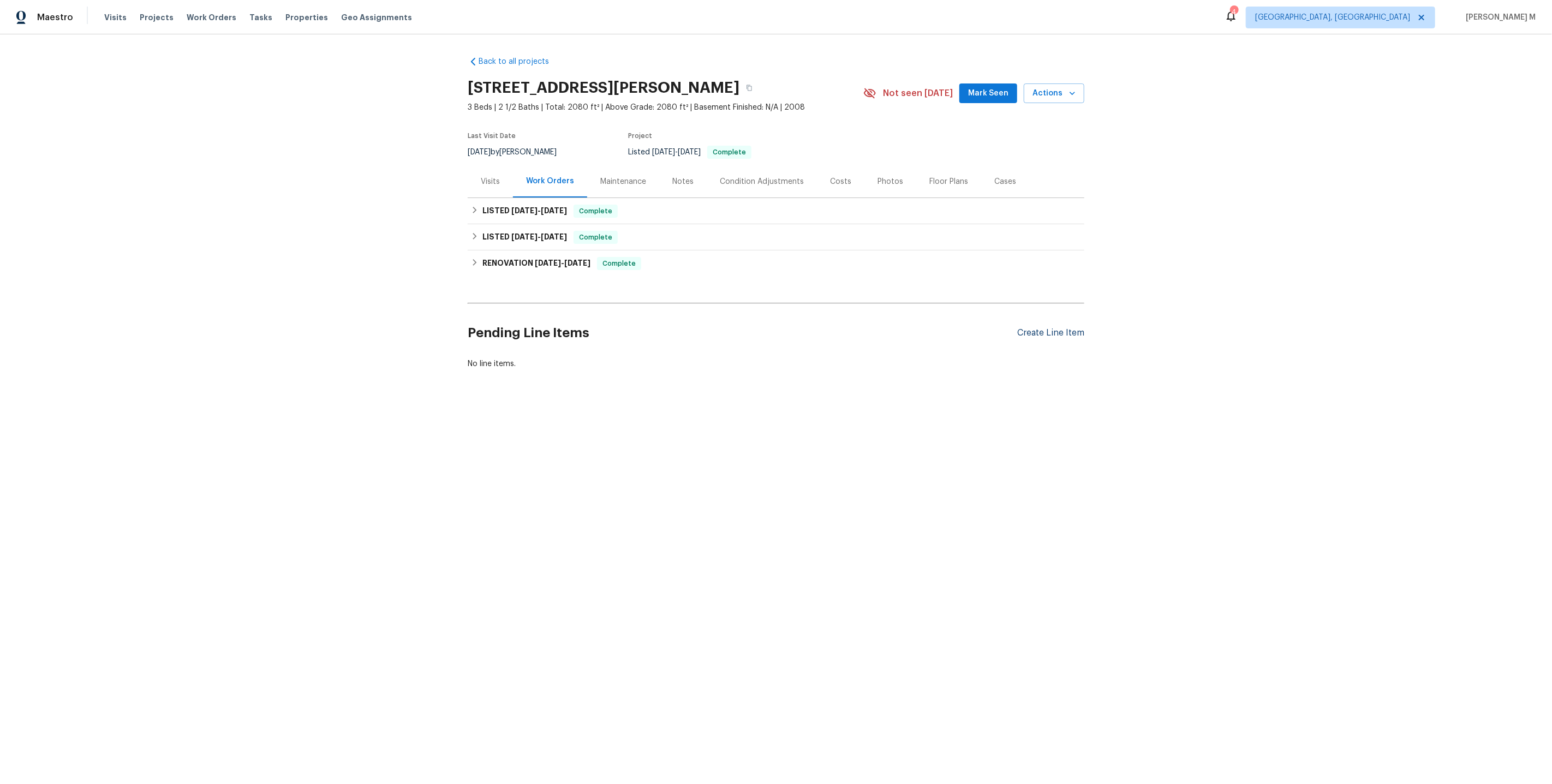
click at [1052, 328] on div "Create Line Item" at bounding box center [1051, 332] width 67 height 10
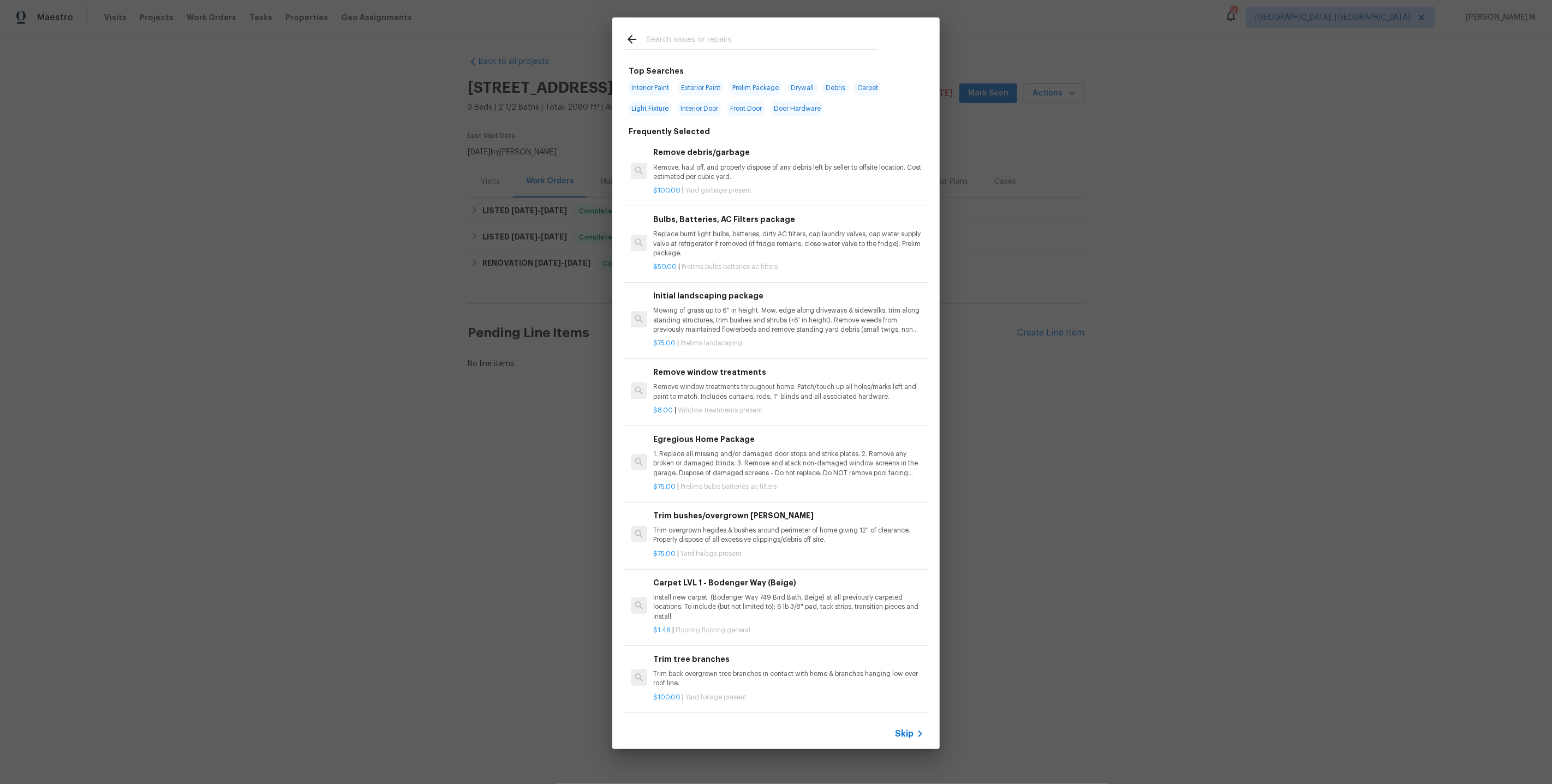
click at [913, 730] on span "Skip" at bounding box center [904, 734] width 19 height 11
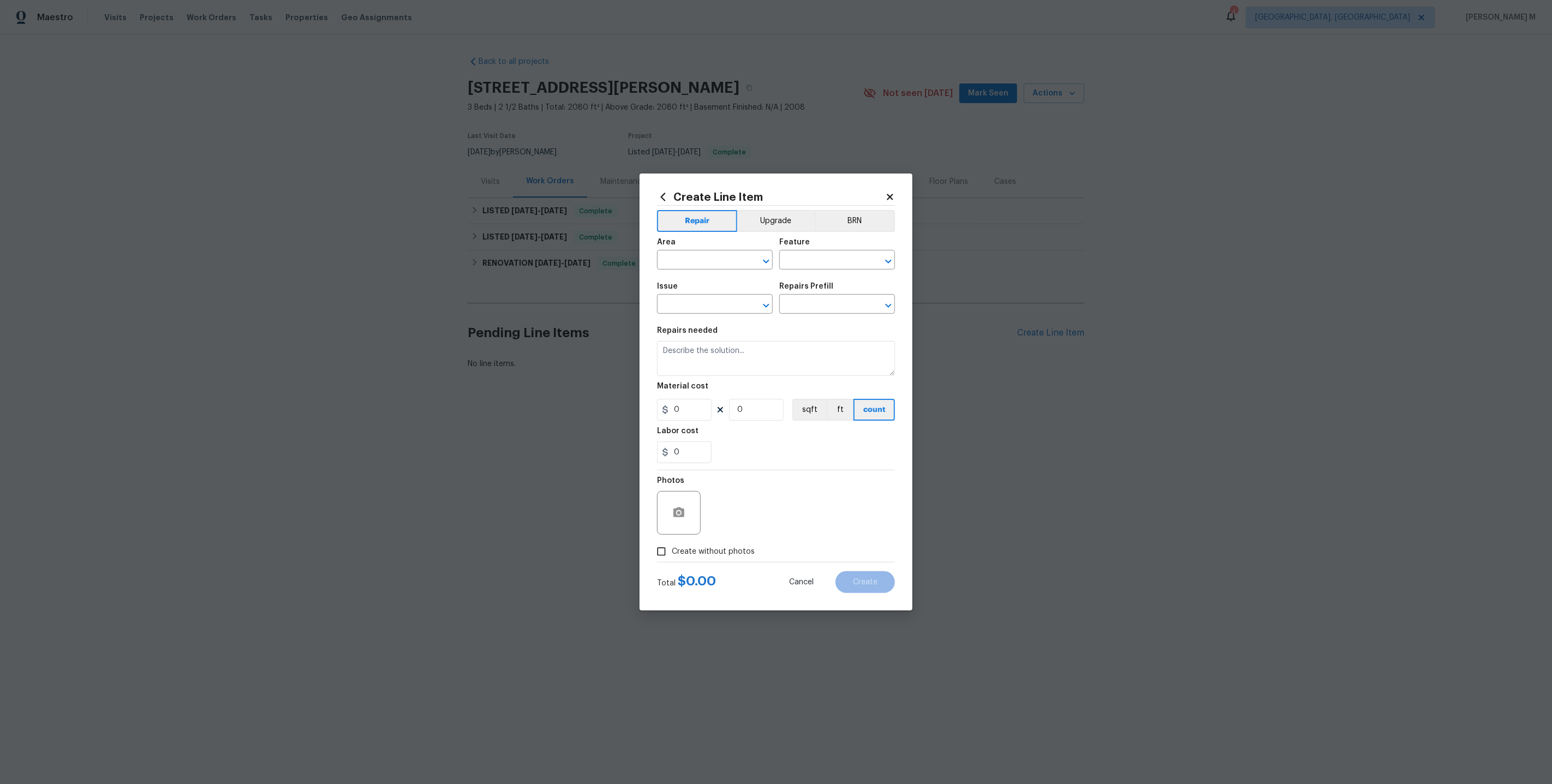
click at [702, 253] on div "Area" at bounding box center [715, 245] width 116 height 14
click at [700, 265] on input "text" at bounding box center [700, 261] width 85 height 17
type input "Ligh"
click at [704, 288] on li "Interior Addition" at bounding box center [714, 290] width 117 height 18
type input "Interior Addition"
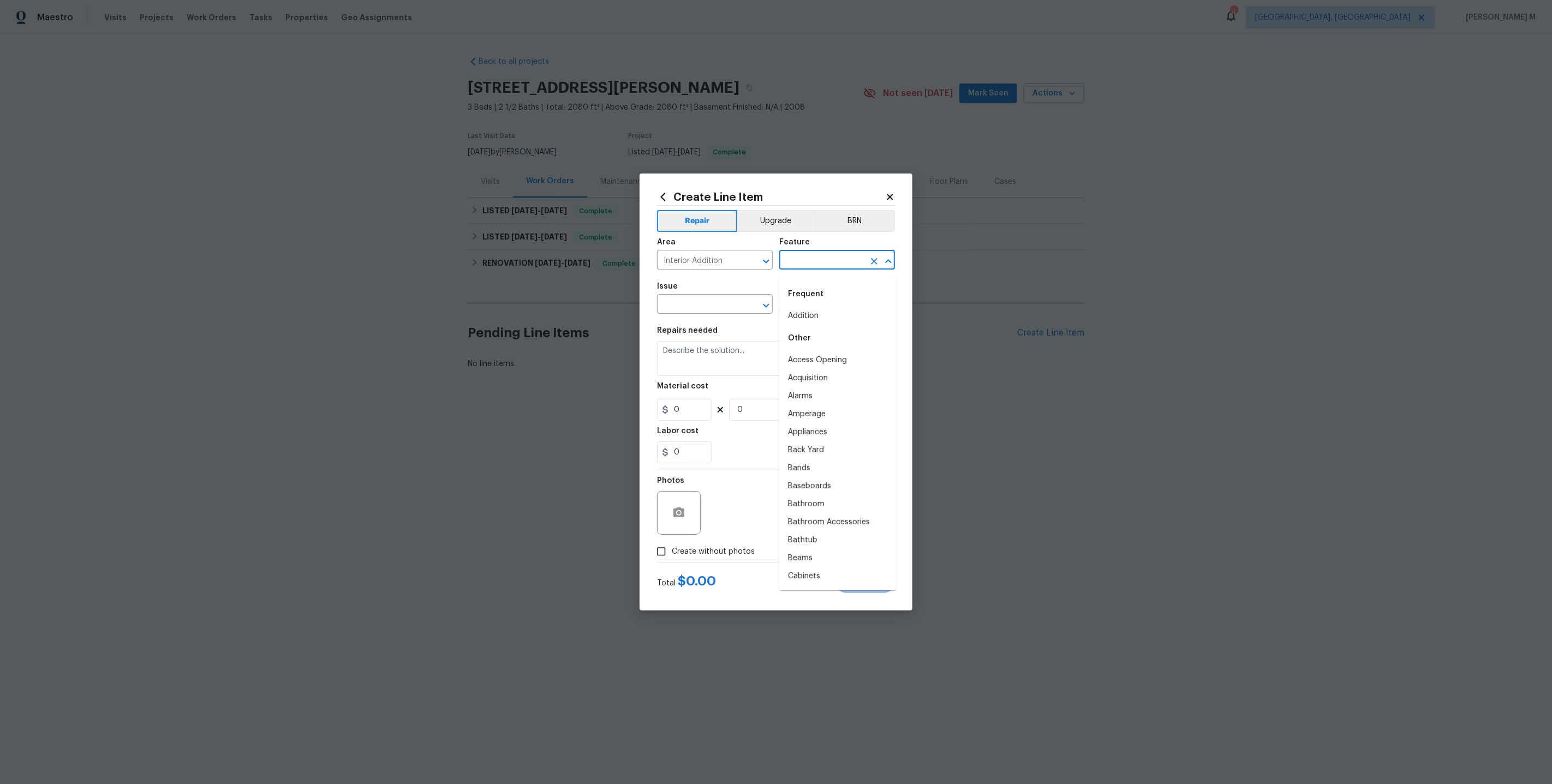
click at [810, 270] on input "text" at bounding box center [822, 261] width 85 height 17
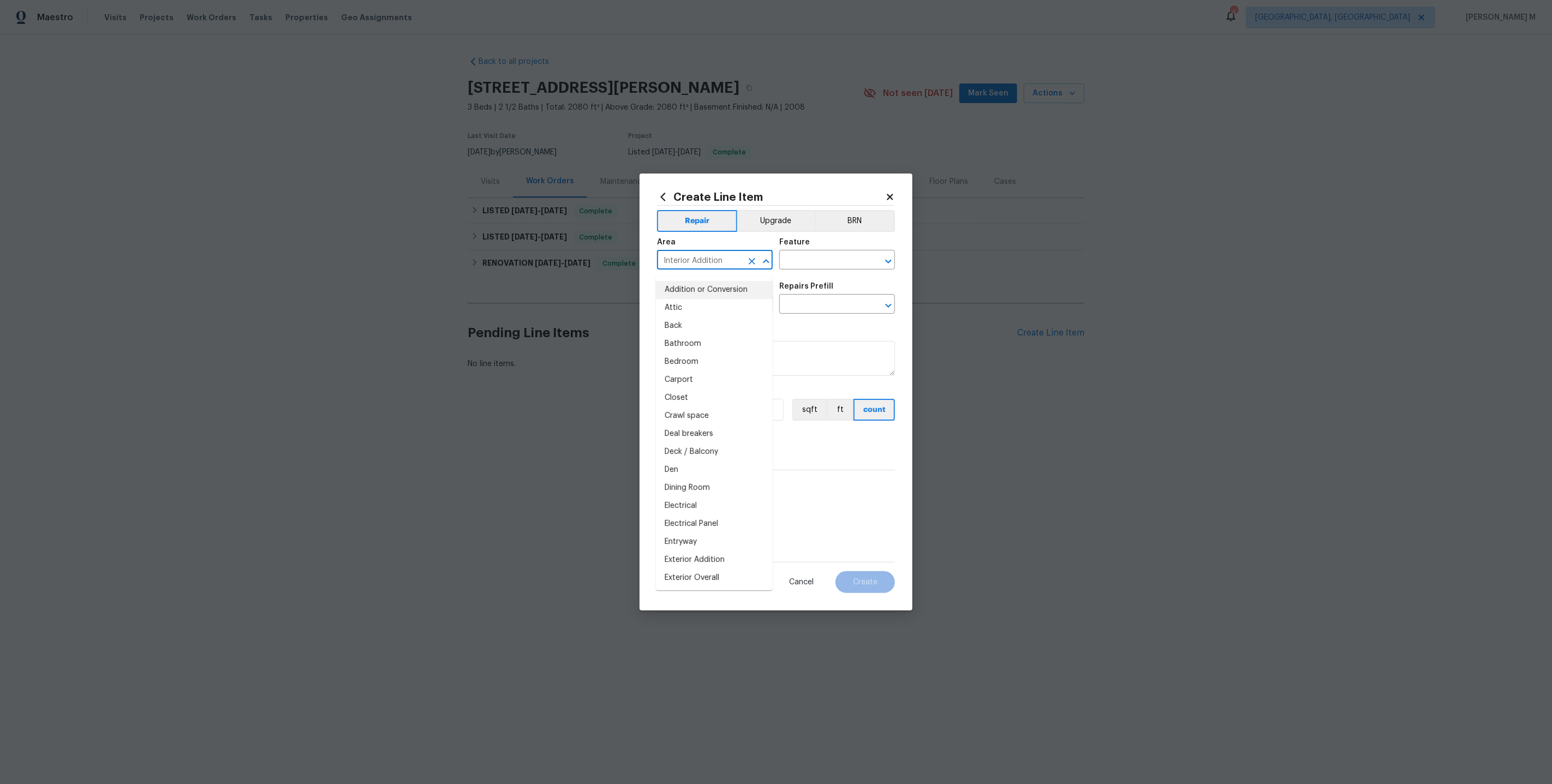
click at [736, 266] on input "Interior Addition" at bounding box center [700, 261] width 85 height 17
click at [740, 283] on li "Interior Addition" at bounding box center [714, 290] width 117 height 18
type input "Interior Addition"
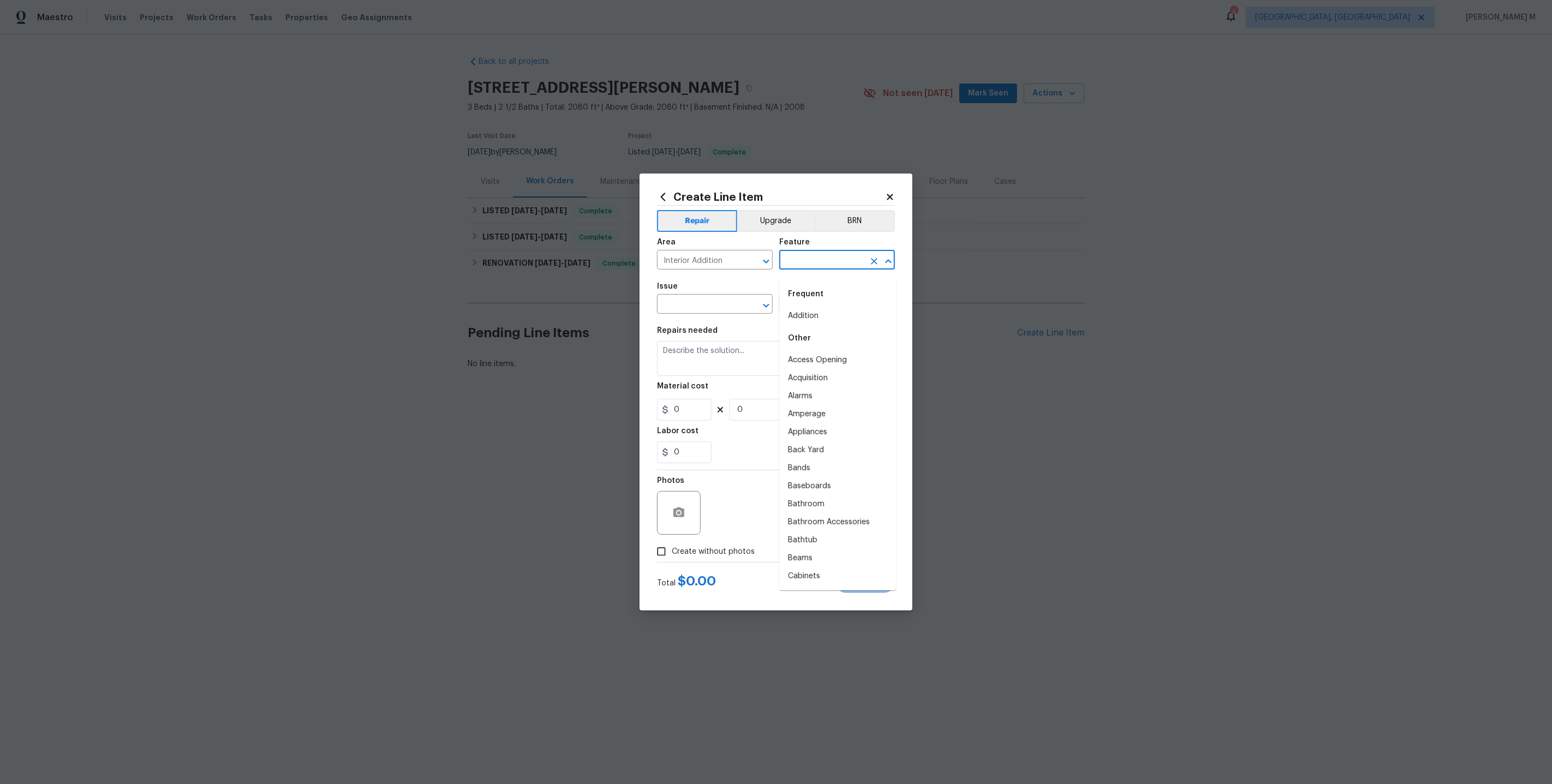
click at [814, 269] on input "text" at bounding box center [822, 261] width 85 height 17
click at [822, 332] on li "Lighting" at bounding box center [837, 334] width 117 height 18
type input "Lighting"
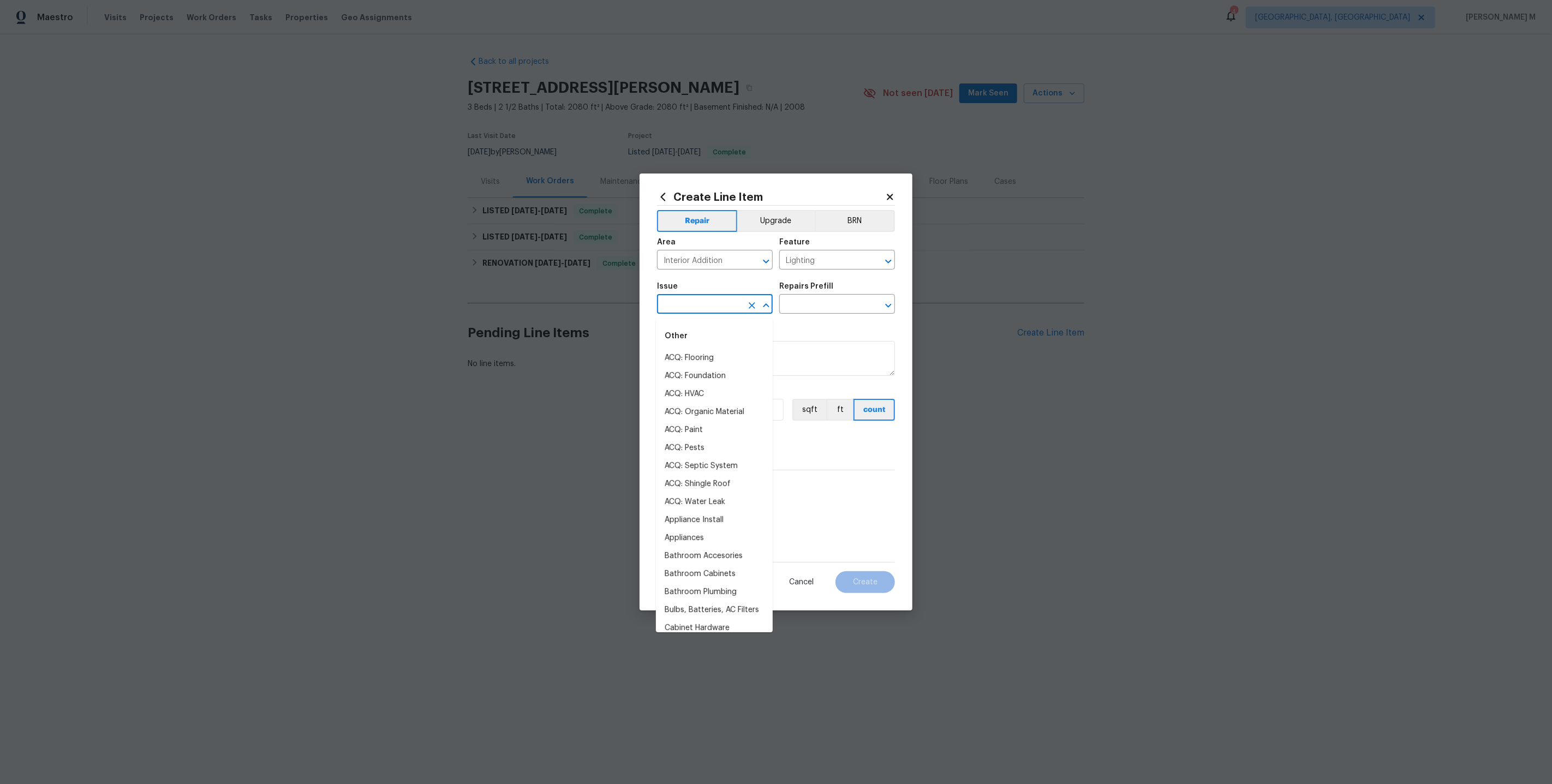
click at [716, 313] on input "text" at bounding box center [700, 305] width 85 height 17
click at [725, 353] on li "Electrical Lighting" at bounding box center [714, 358] width 117 height 18
type input "Electrical Lighting"
click at [832, 303] on input "text" at bounding box center [822, 305] width 85 height 17
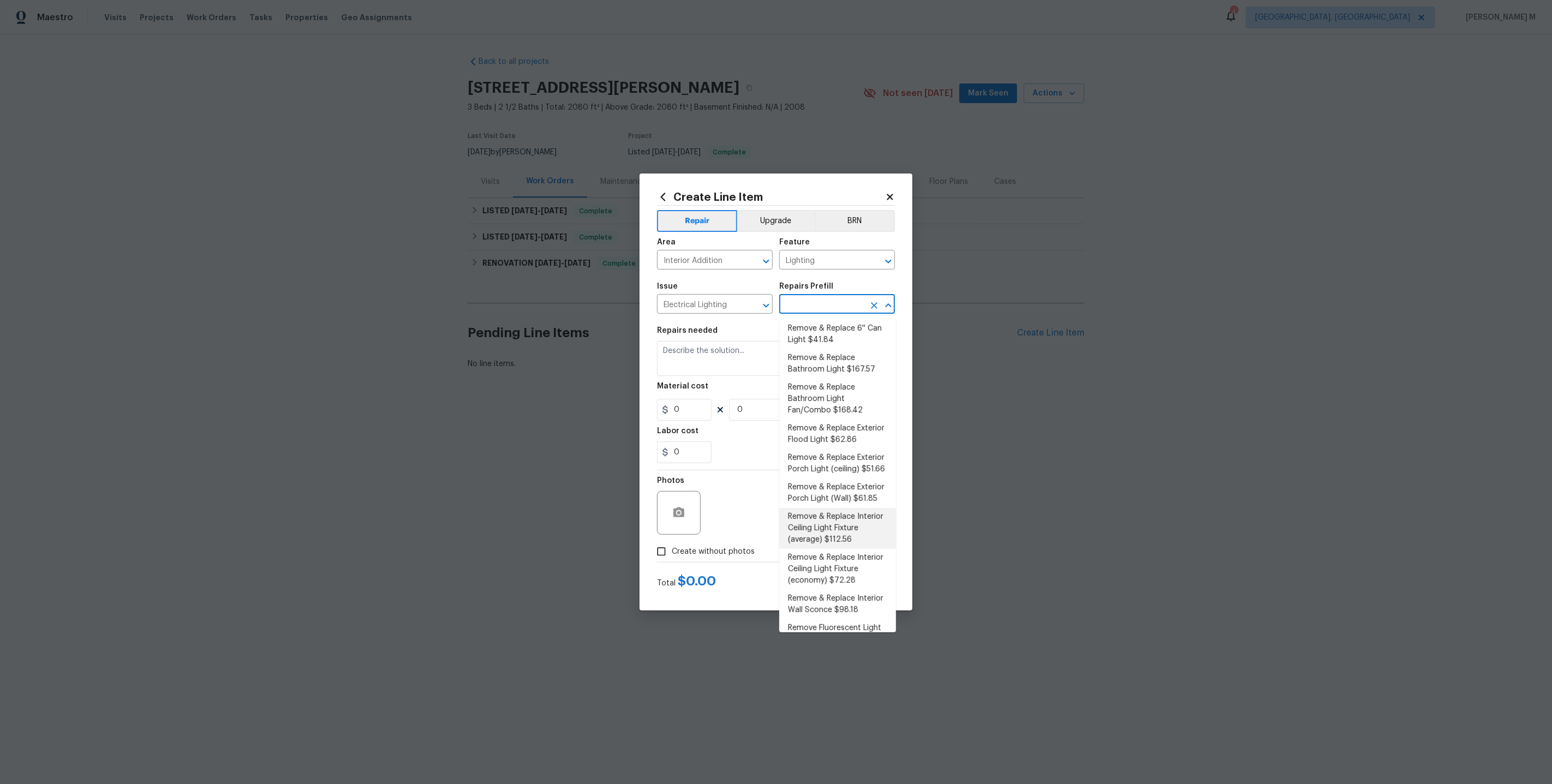
scroll to position [143, 0]
click at [846, 497] on li "Remove & Replace Interior Ceiling Light Fixture (average) $112.56" at bounding box center [837, 513] width 117 height 41
type input "Remove & Replace Interior Ceiling Light Fixture (average) $112.56"
type textarea "Remove the existing interior ceiling light fixture and replace it with new AVER…"
type input "112.56"
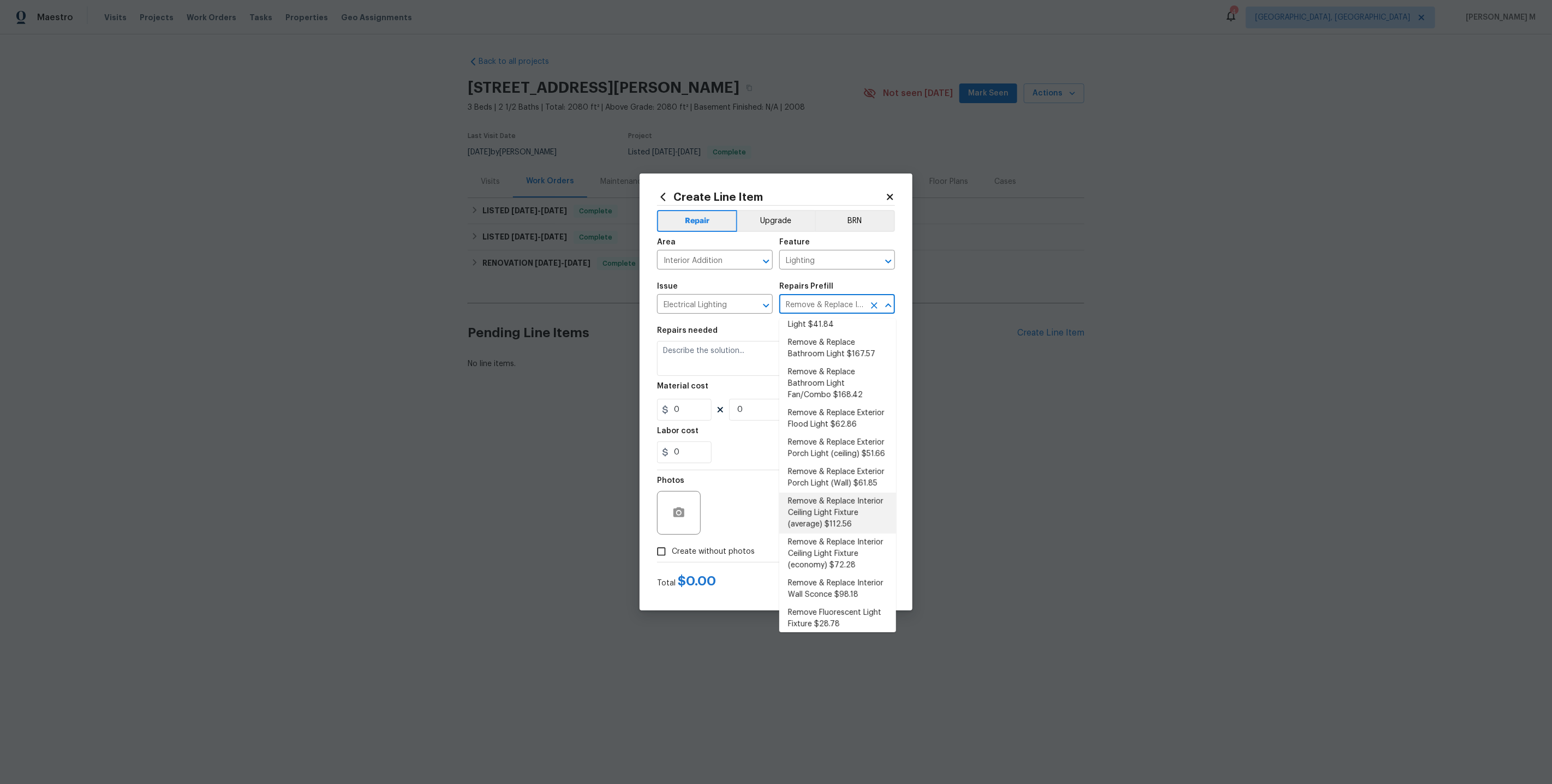
type input "1"
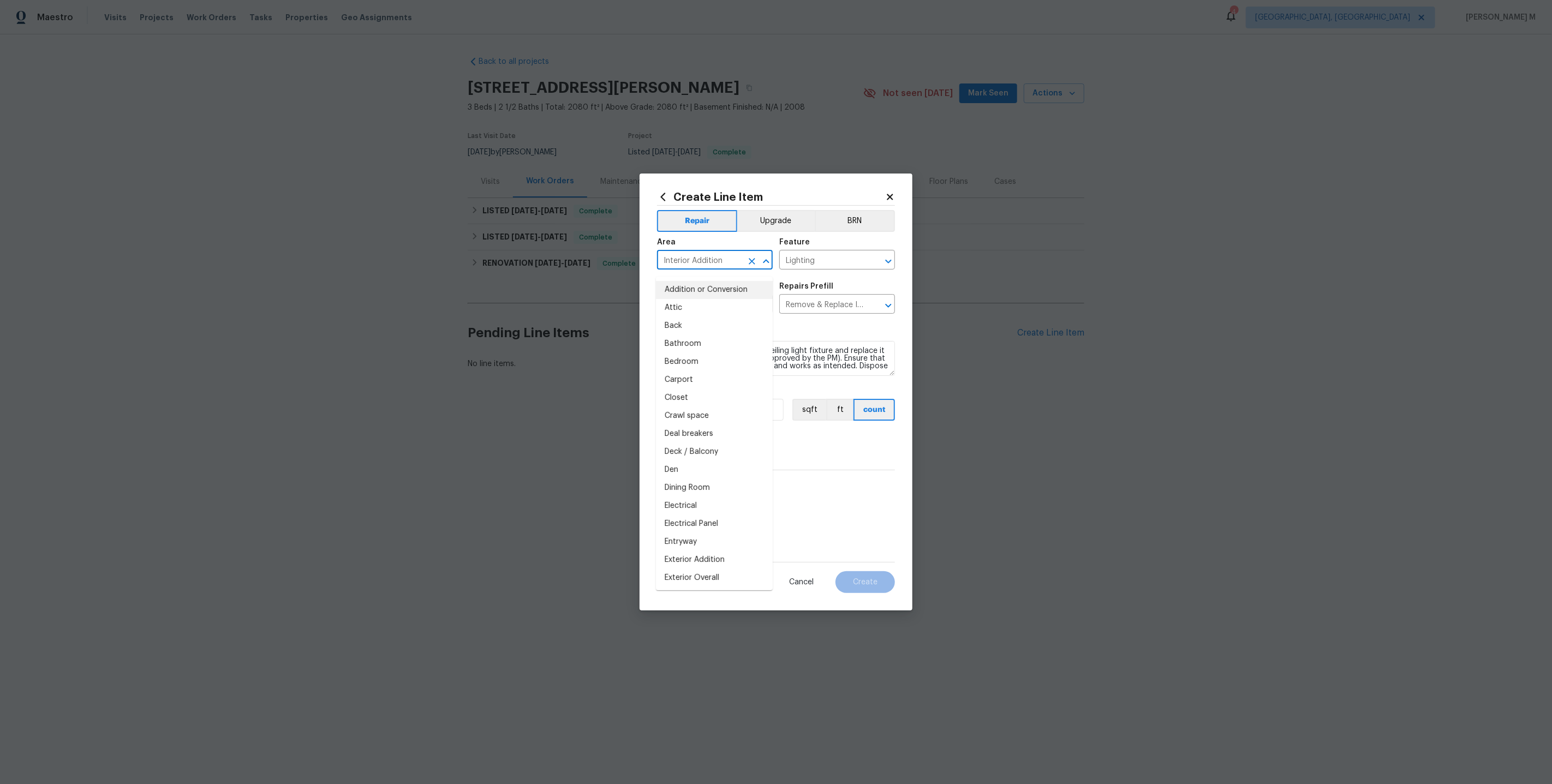
drag, startPoint x: 723, startPoint y: 268, endPoint x: 510, endPoint y: 268, distance: 213.0
click at [510, 268] on div "Create Line Item Repair Upgrade BRN Area Interior Addition ​ Feature Lighting ​…" at bounding box center [776, 392] width 1552 height 784
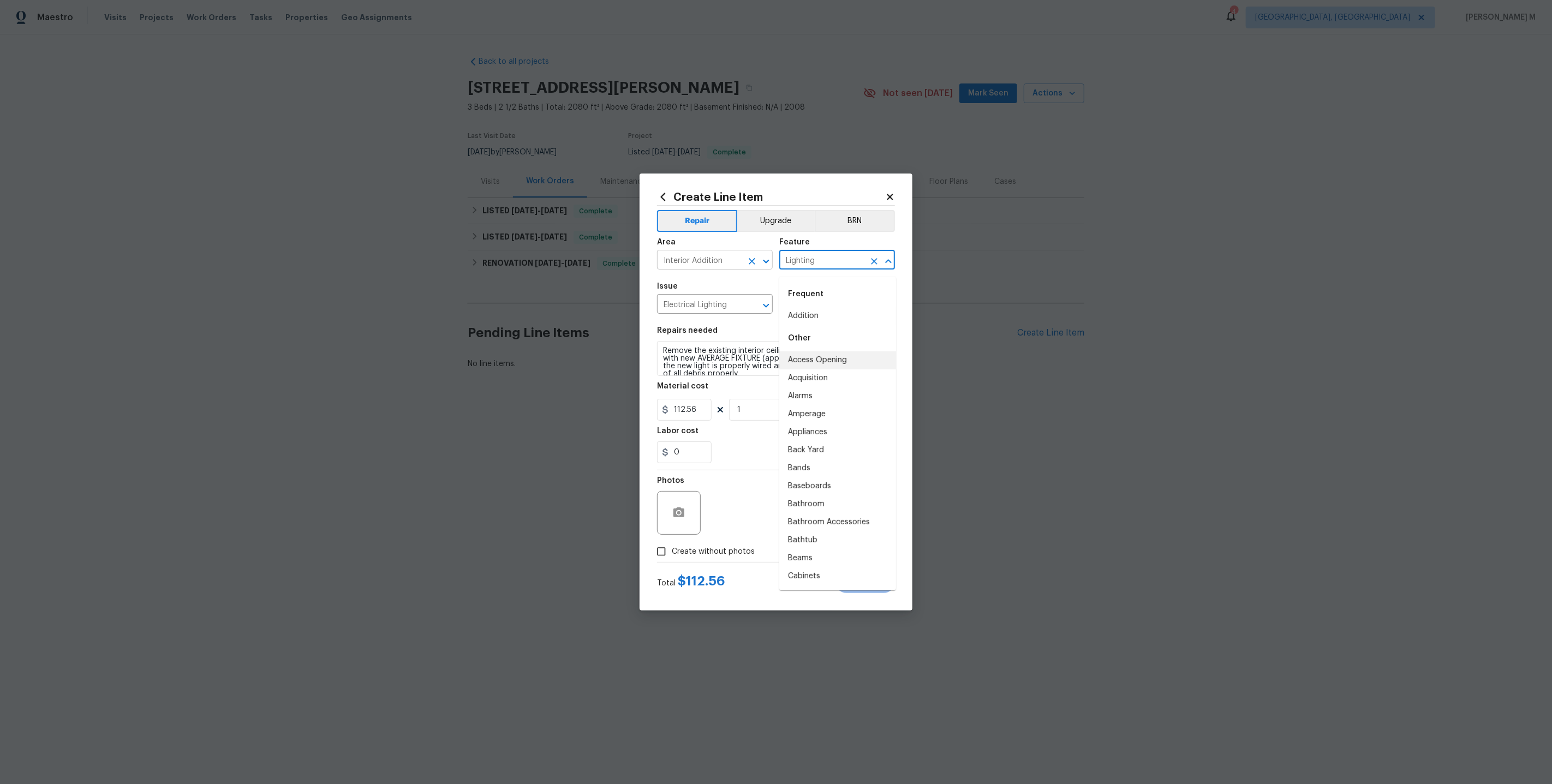
drag, startPoint x: 831, startPoint y: 265, endPoint x: 696, endPoint y: 265, distance: 135.0
click at [696, 265] on div "Area Interior Addition ​ Feature Lighting ​" at bounding box center [776, 254] width 238 height 44
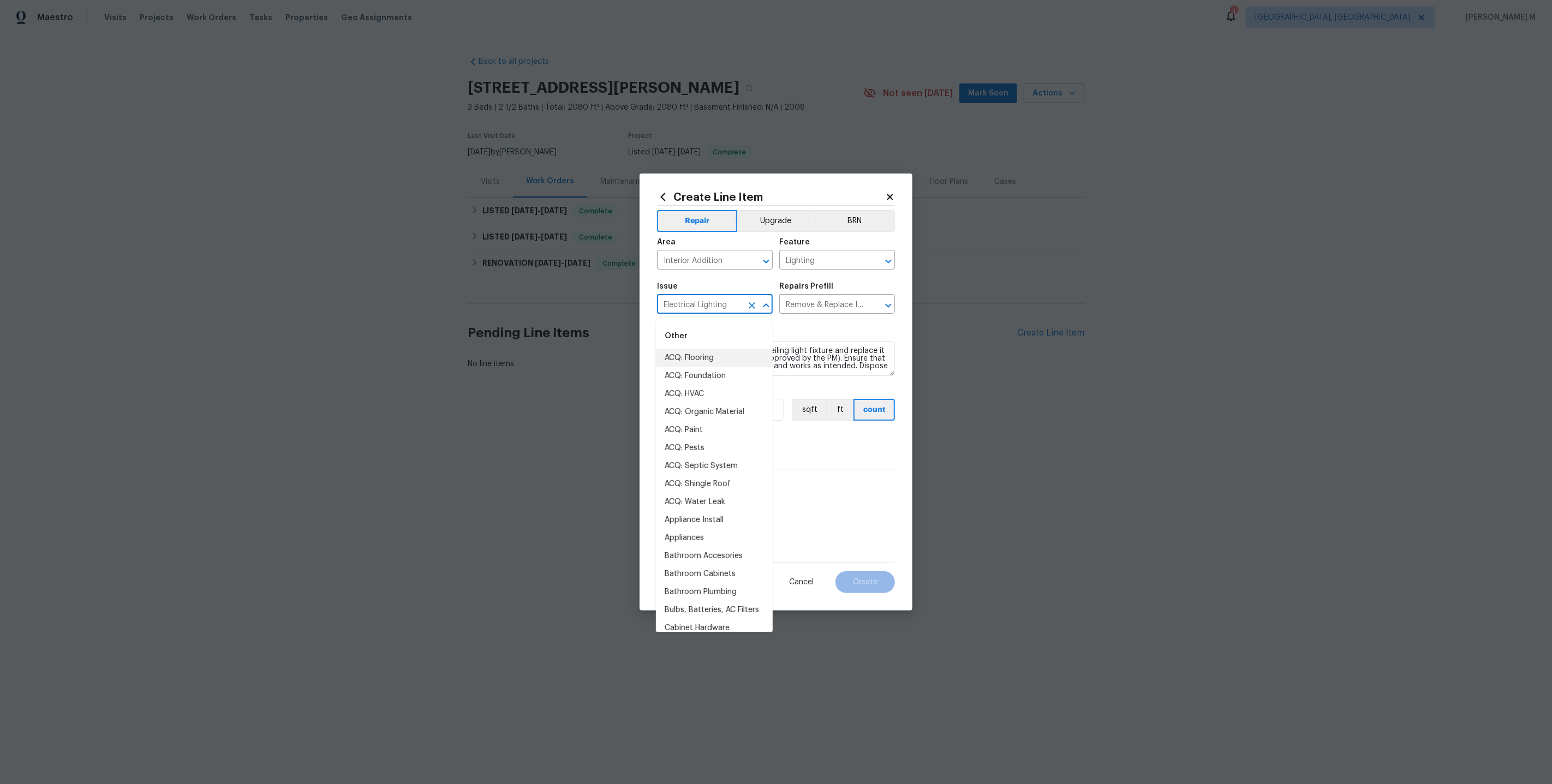
drag, startPoint x: 733, startPoint y: 304, endPoint x: 578, endPoint y: 301, distance: 155.0
click at [578, 301] on div "Create Line Item Repair Upgrade BRN Area Interior Addition ​ Feature Lighting ​…" at bounding box center [776, 392] width 1552 height 784
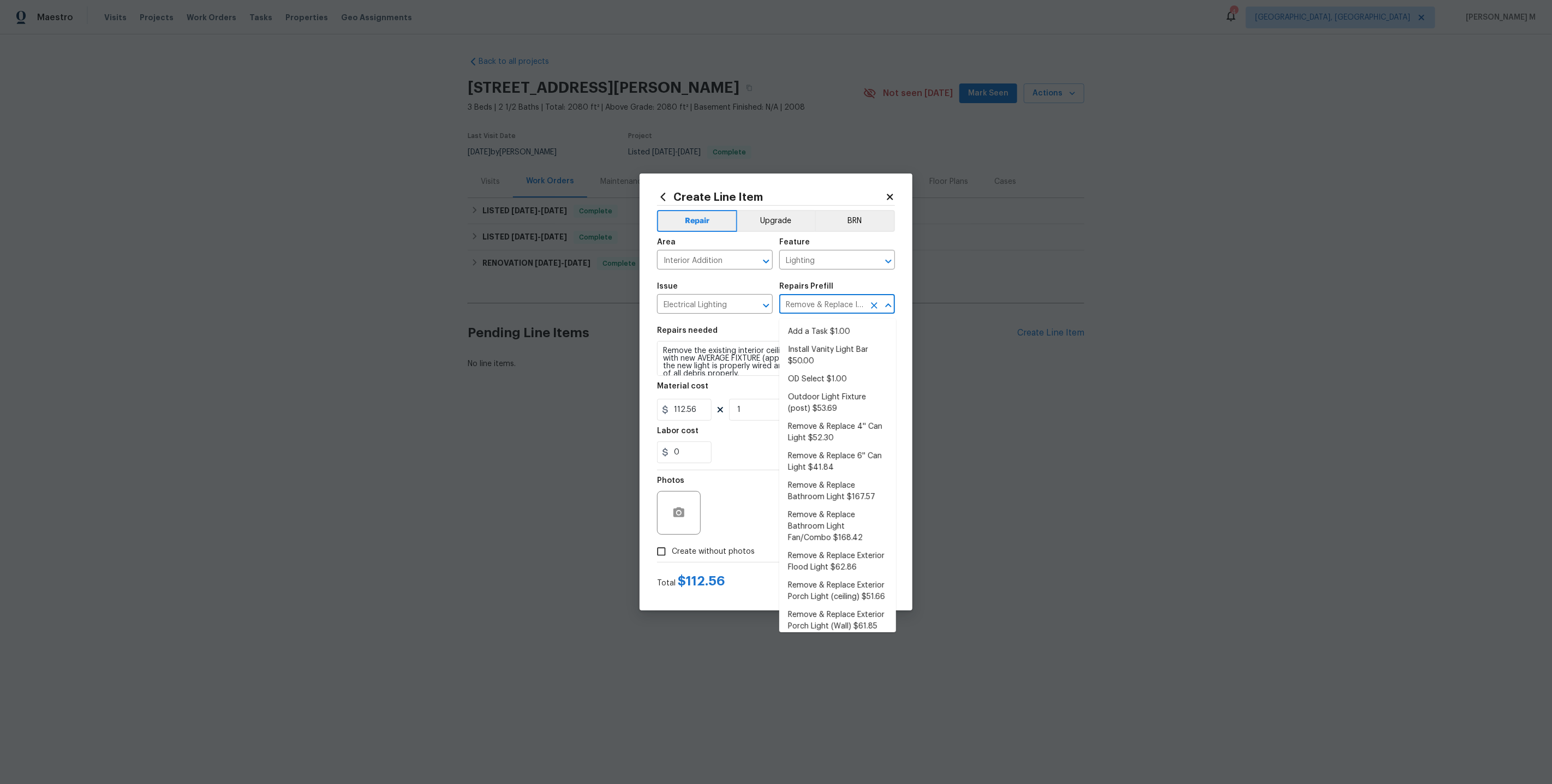
click at [808, 305] on input "Remove & Replace Interior Ceiling Light Fixture (average) $112.56" at bounding box center [822, 305] width 85 height 17
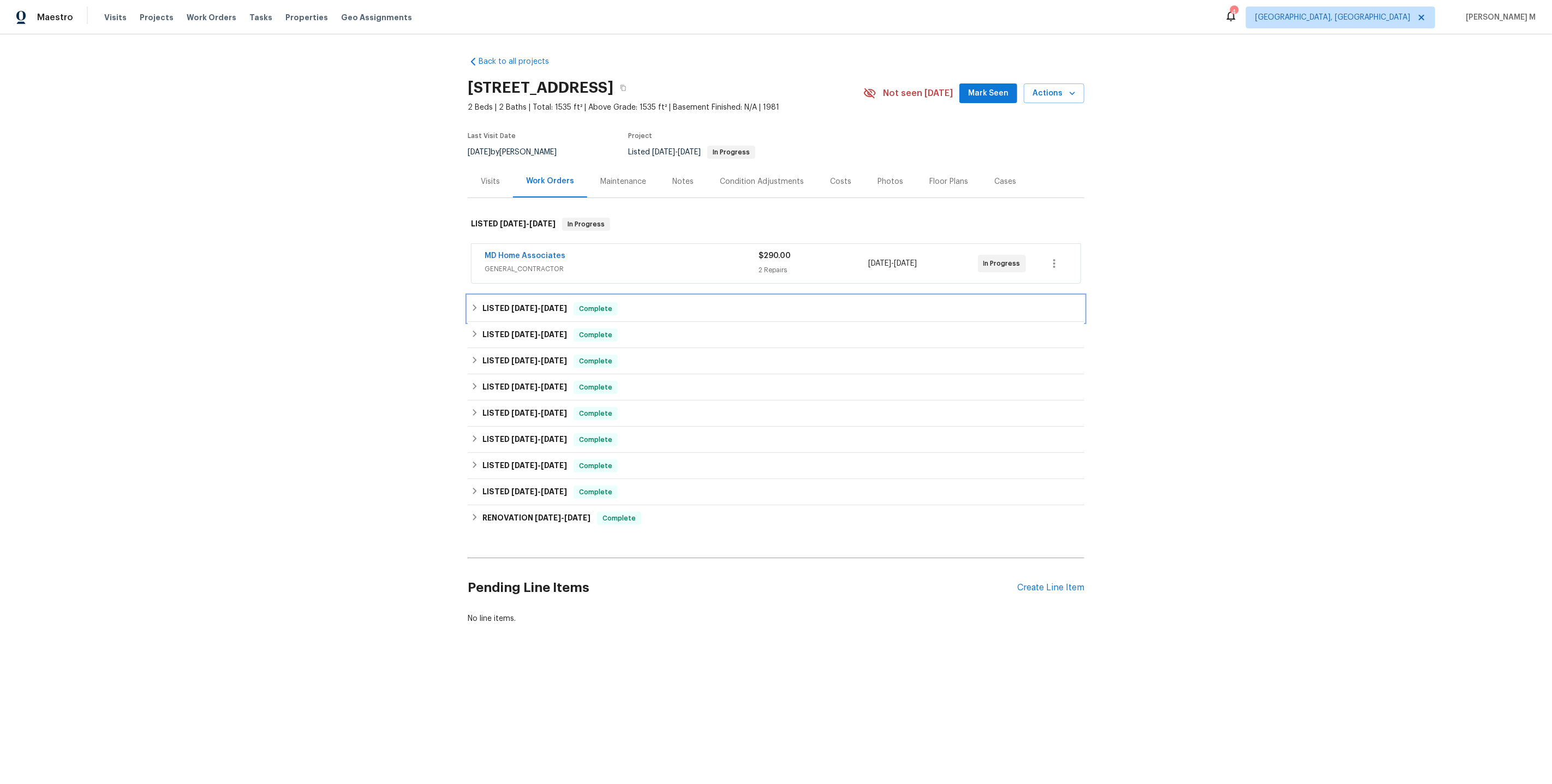
click at [539, 309] on div "LISTED [DATE] - [DATE] Complete" at bounding box center [776, 309] width 617 height 26
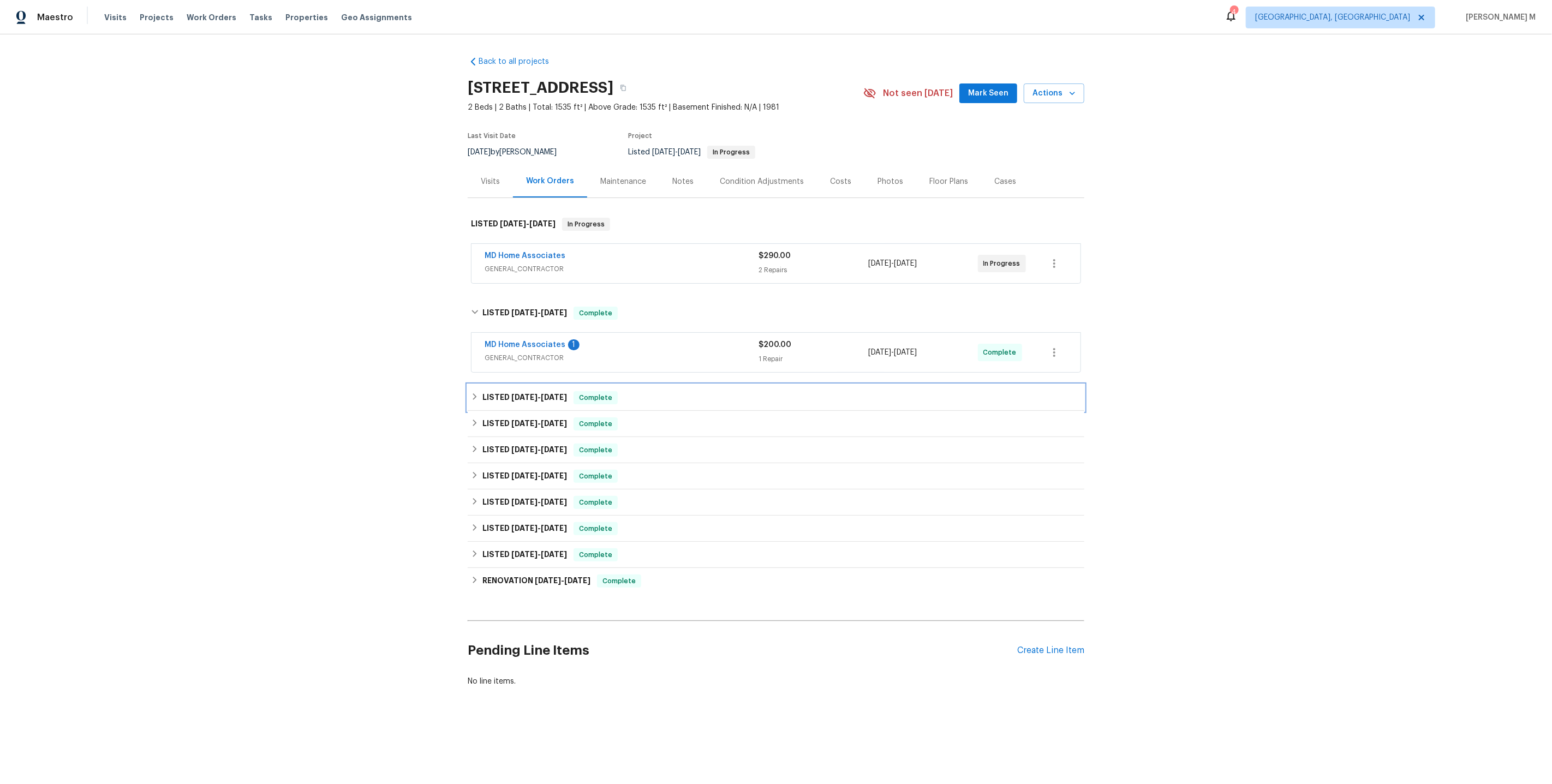
click at [528, 391] on h6 "LISTED [DATE] - [DATE]" at bounding box center [525, 397] width 84 height 13
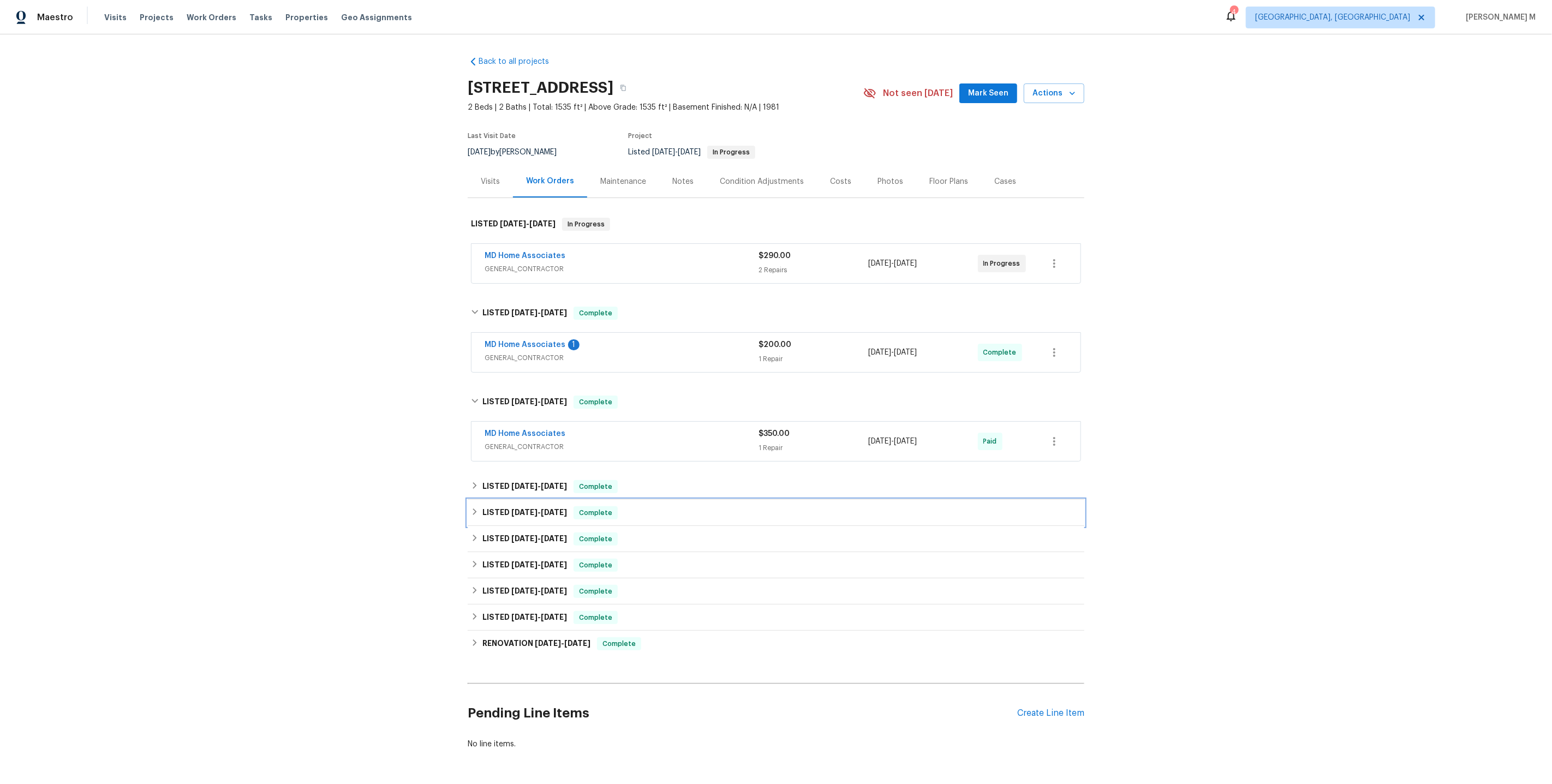
click at [512, 500] on div "LISTED [DATE] - [DATE] Complete" at bounding box center [776, 512] width 617 height 26
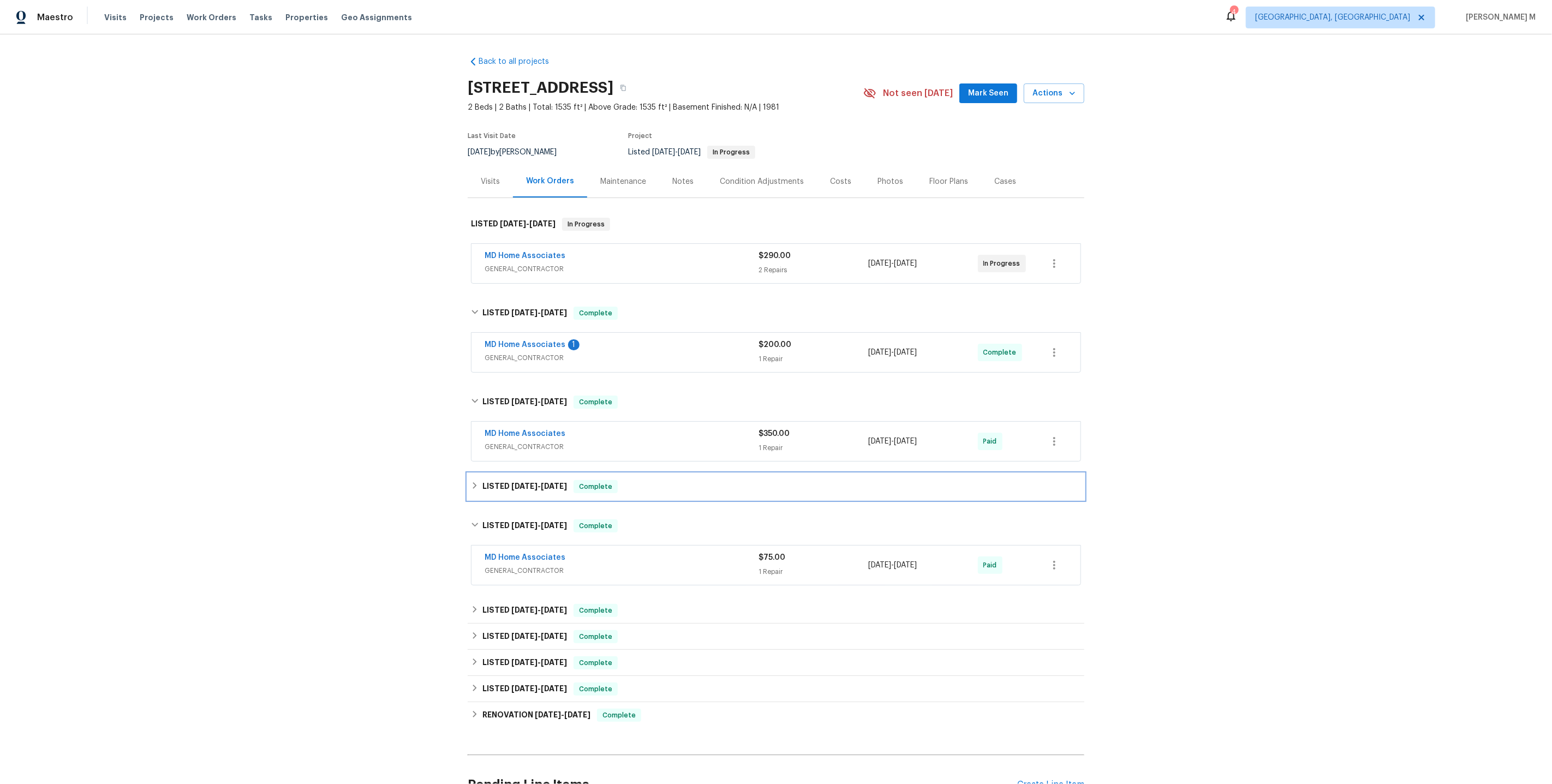
click at [523, 481] on h6 "LISTED [DATE] - [DATE]" at bounding box center [525, 486] width 84 height 13
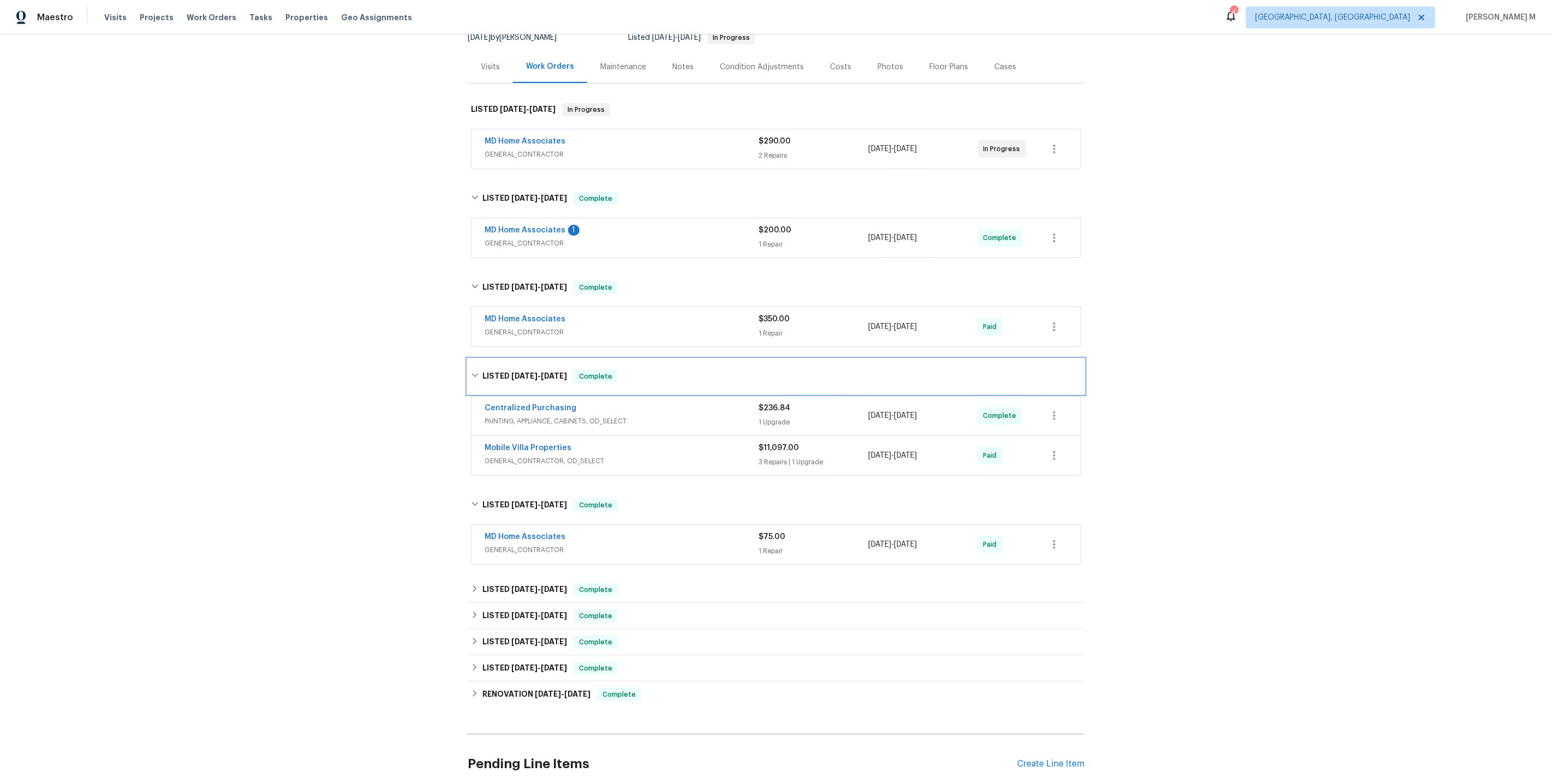
scroll to position [138, 0]
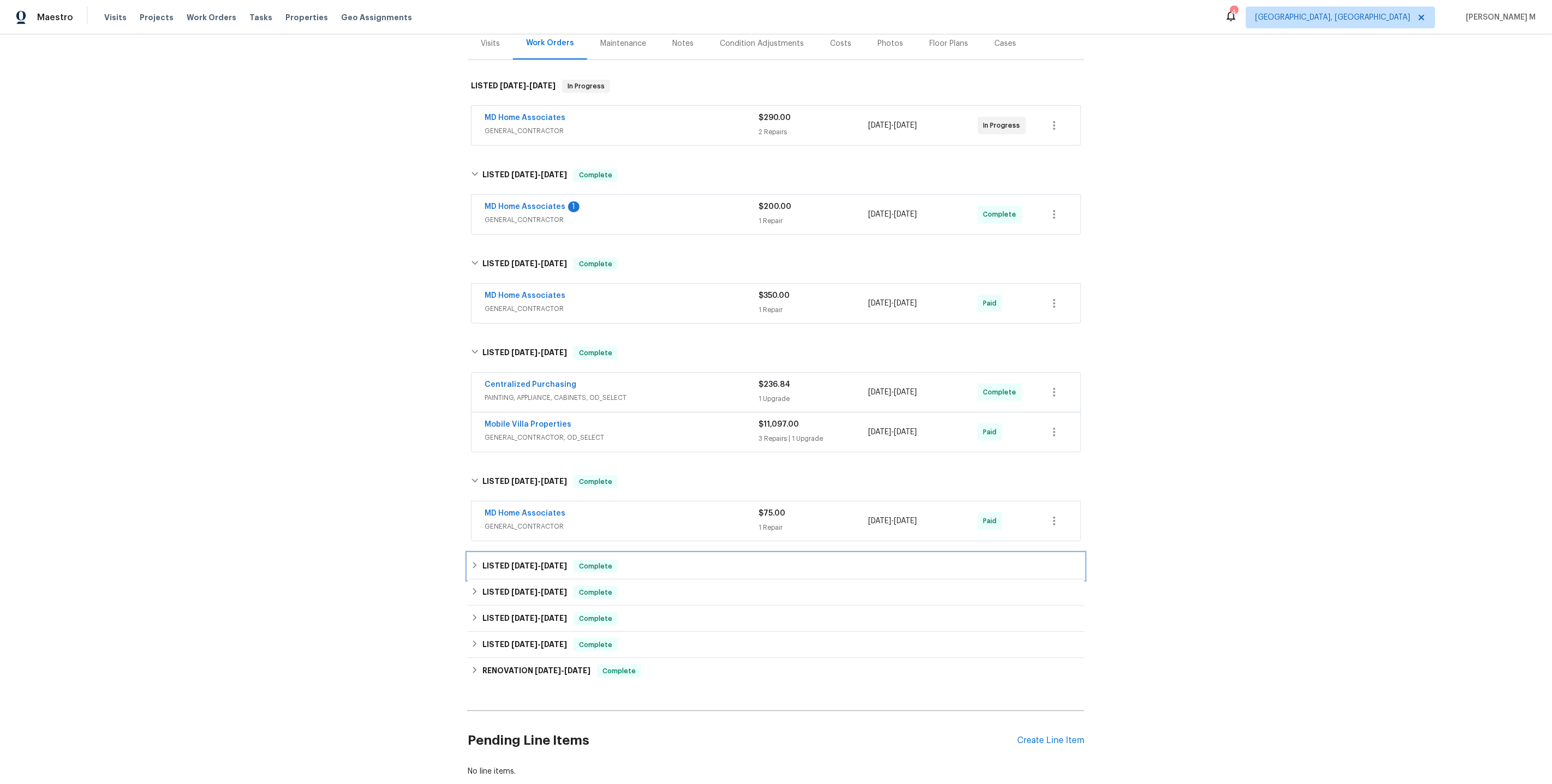
click at [533, 562] on span "[DATE]" at bounding box center [524, 566] width 26 height 7
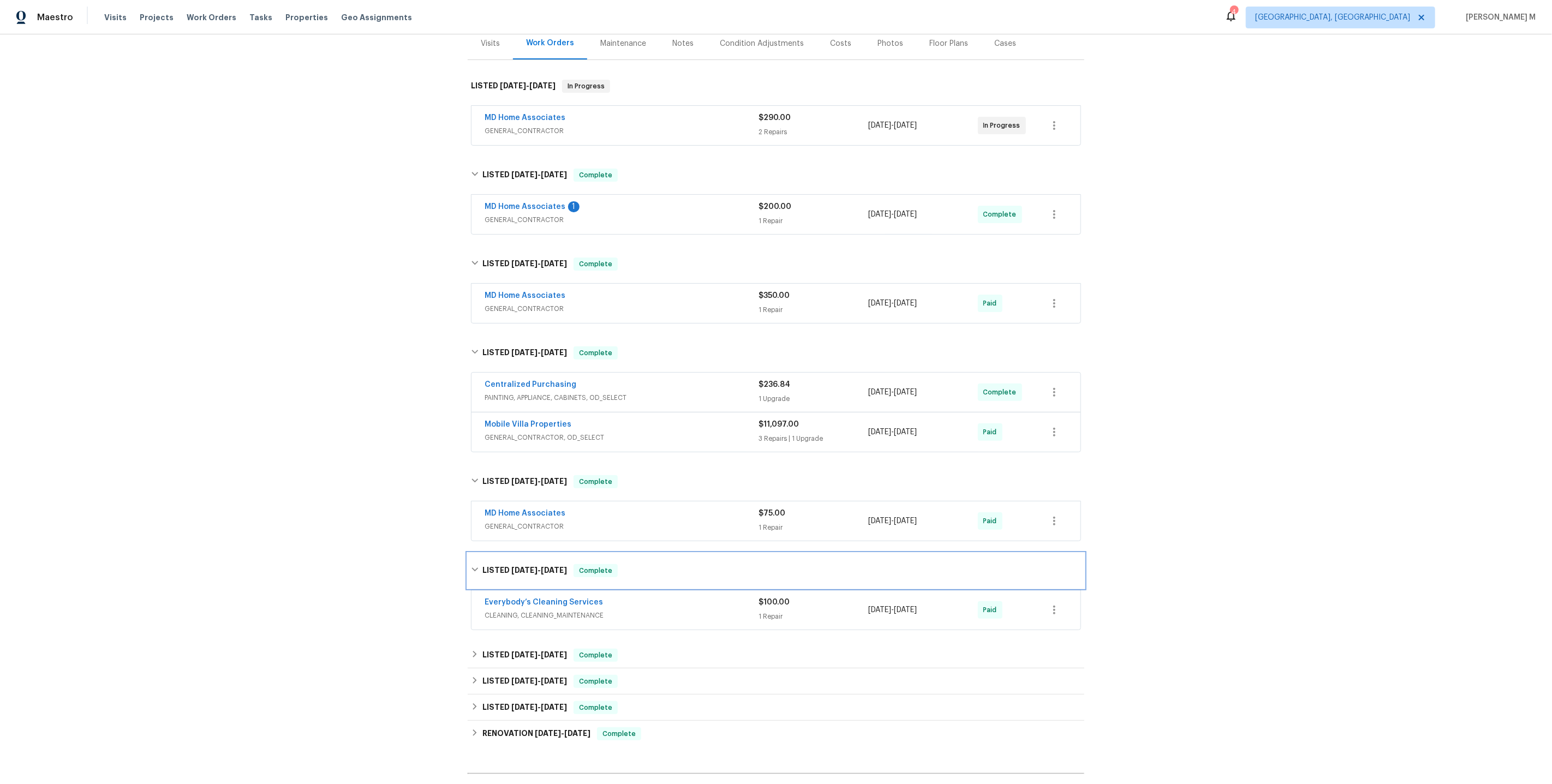
scroll to position [244, 0]
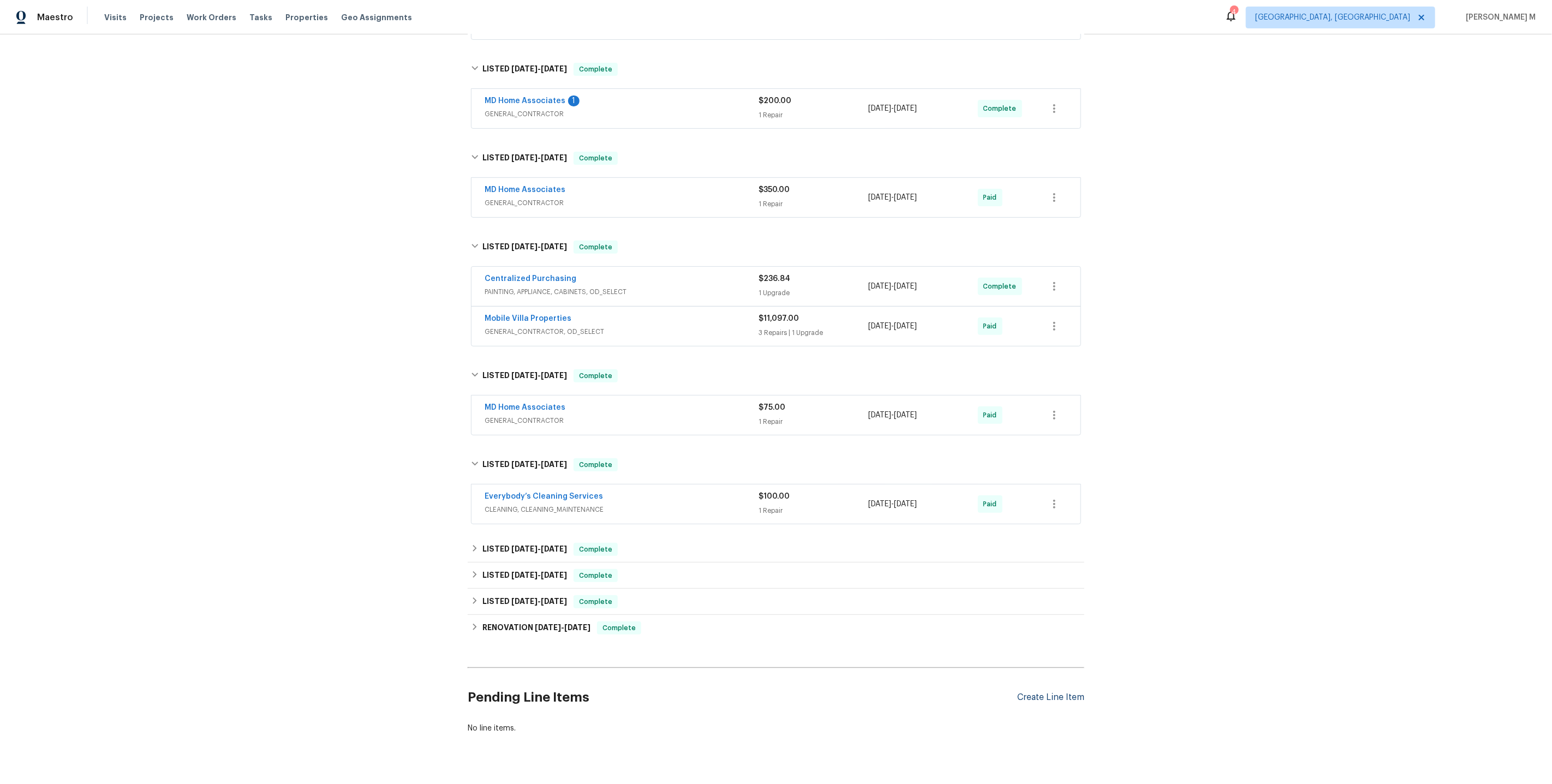
click at [1063, 692] on div "Create Line Item" at bounding box center [1051, 697] width 67 height 10
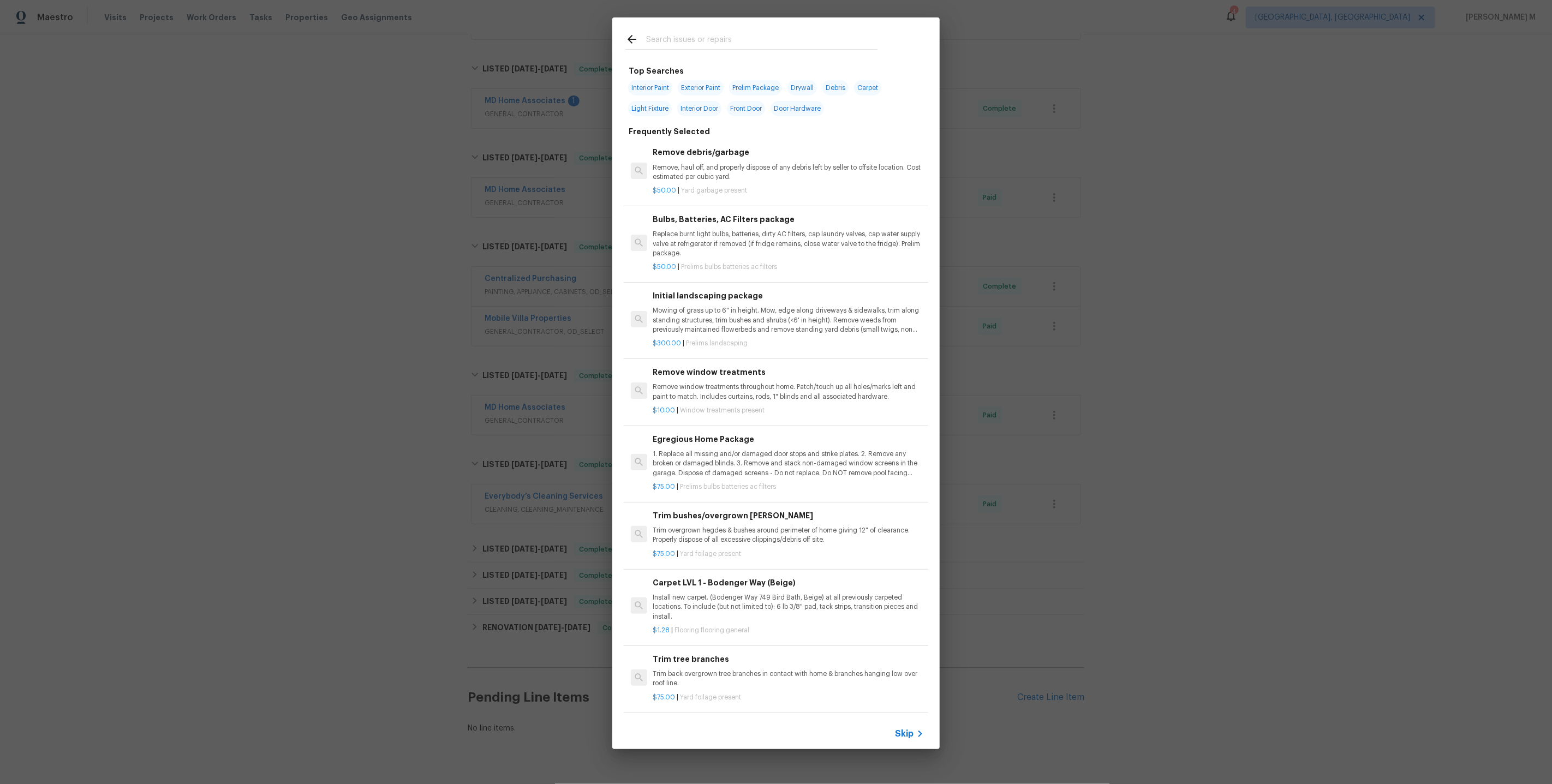
click at [921, 742] on div "Skip" at bounding box center [776, 733] width 328 height 30
click at [907, 731] on span "Skip" at bounding box center [904, 734] width 19 height 11
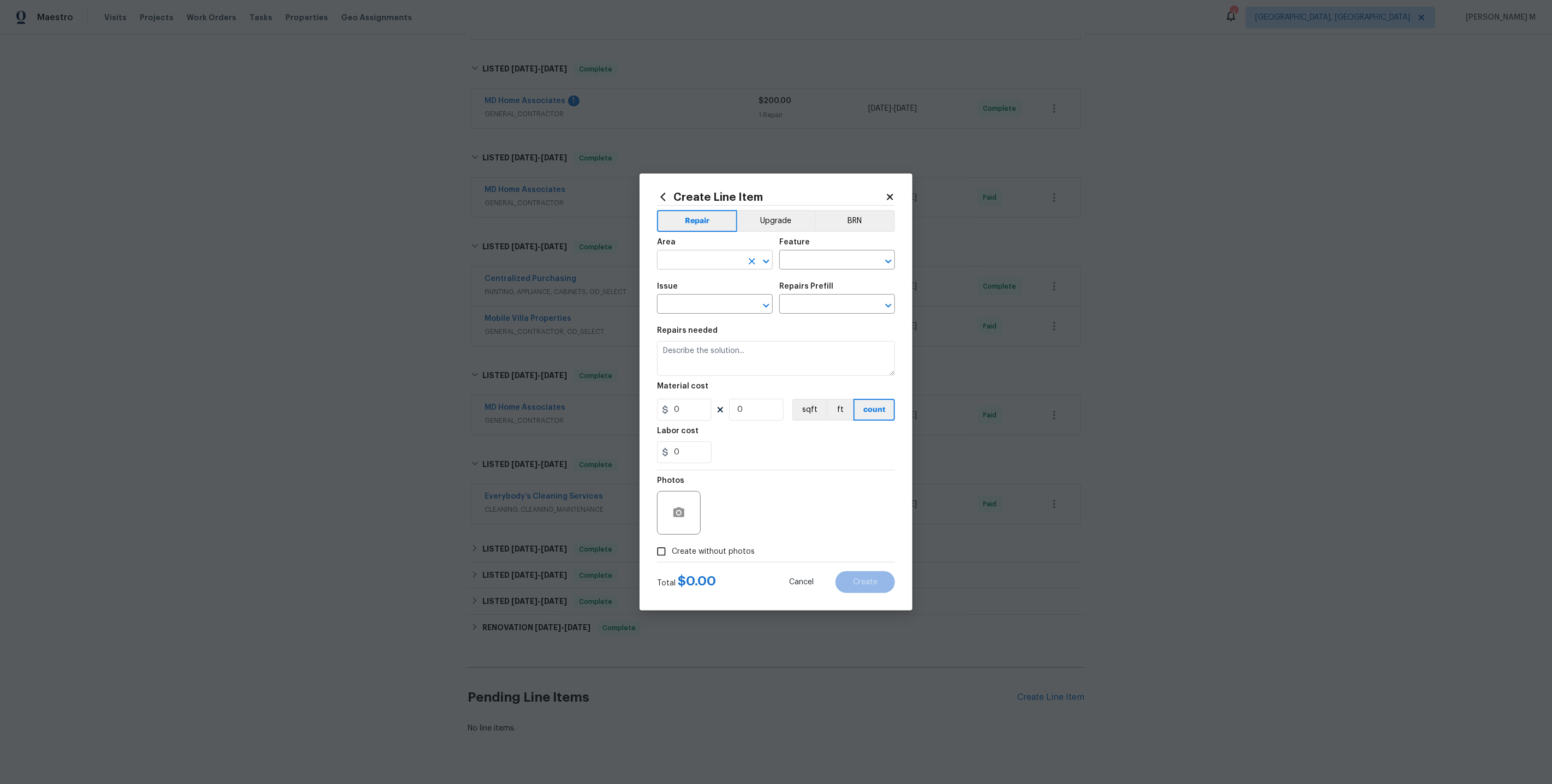
click at [707, 262] on input "text" at bounding box center [700, 261] width 85 height 17
click at [712, 302] on li "Exterior Overall" at bounding box center [714, 308] width 117 height 18
type input "Exterior Overall"
click at [802, 269] on input "text" at bounding box center [822, 261] width 85 height 17
drag, startPoint x: 729, startPoint y: 268, endPoint x: 540, endPoint y: 268, distance: 189.0
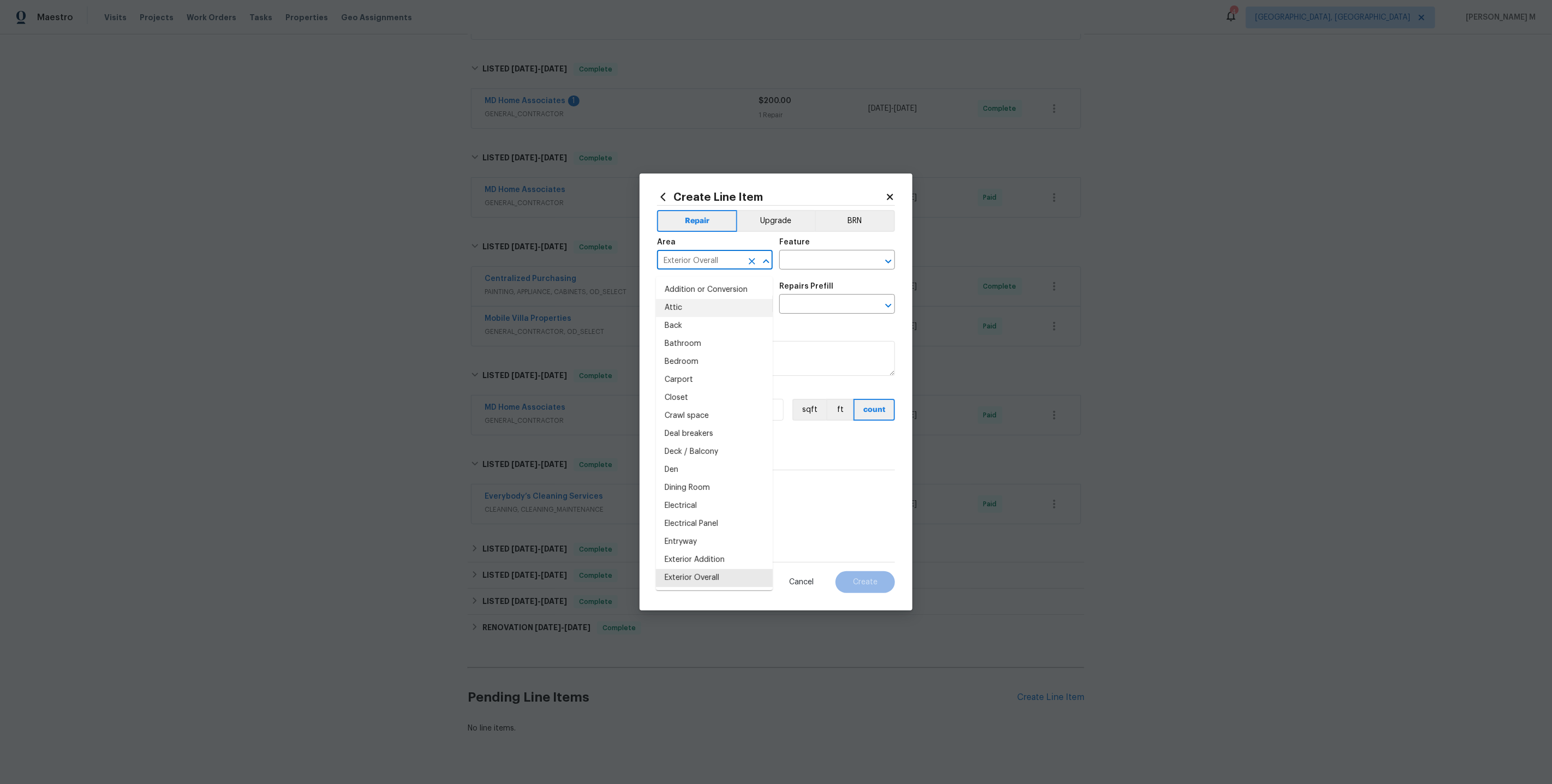
click at [540, 268] on div "Create Line Item Repair Upgrade BRN Area Exterior Overall ​ Feature ​ Issue ​ R…" at bounding box center [776, 392] width 1552 height 784
click at [811, 270] on input "text" at bounding box center [822, 261] width 85 height 17
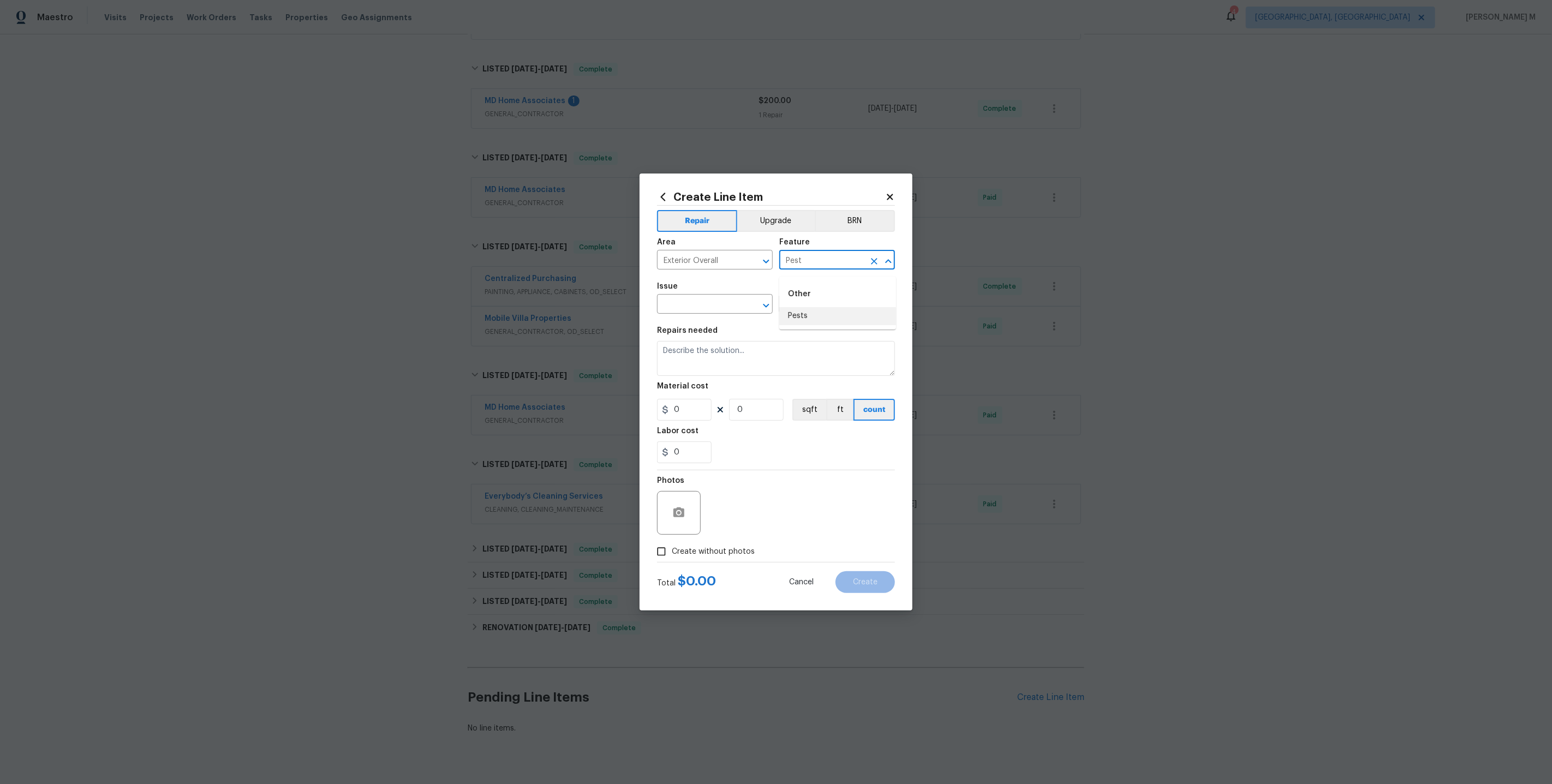
click at [817, 318] on li "Pests" at bounding box center [837, 316] width 117 height 18
type input "Pests"
click at [705, 309] on input "text" at bounding box center [700, 305] width 85 height 17
click at [703, 359] on li "Pest present" at bounding box center [714, 358] width 117 height 18
drag, startPoint x: 734, startPoint y: 306, endPoint x: 591, endPoint y: 306, distance: 143.0
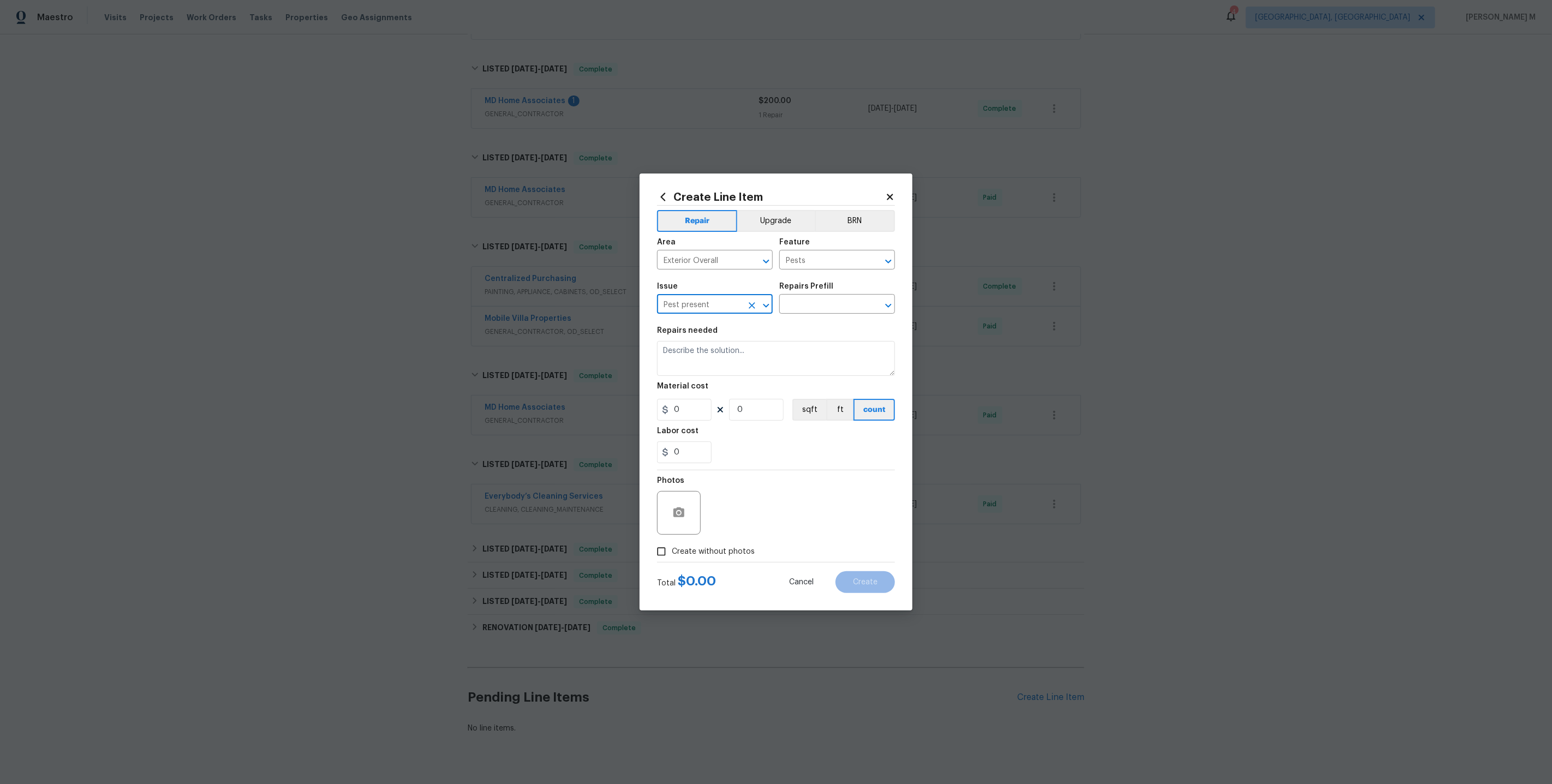
click at [591, 306] on div "Create Line Item Repair Upgrade BRN Area Exterior Overall ​ Feature Pests ​ Iss…" at bounding box center [776, 392] width 1552 height 784
type input "Pest present"
drag, startPoint x: 819, startPoint y: 266, endPoint x: 713, endPoint y: 266, distance: 106.0
click at [713, 266] on div "Area Exterior Overall ​ Feature Pests ​" at bounding box center [776, 254] width 238 height 44
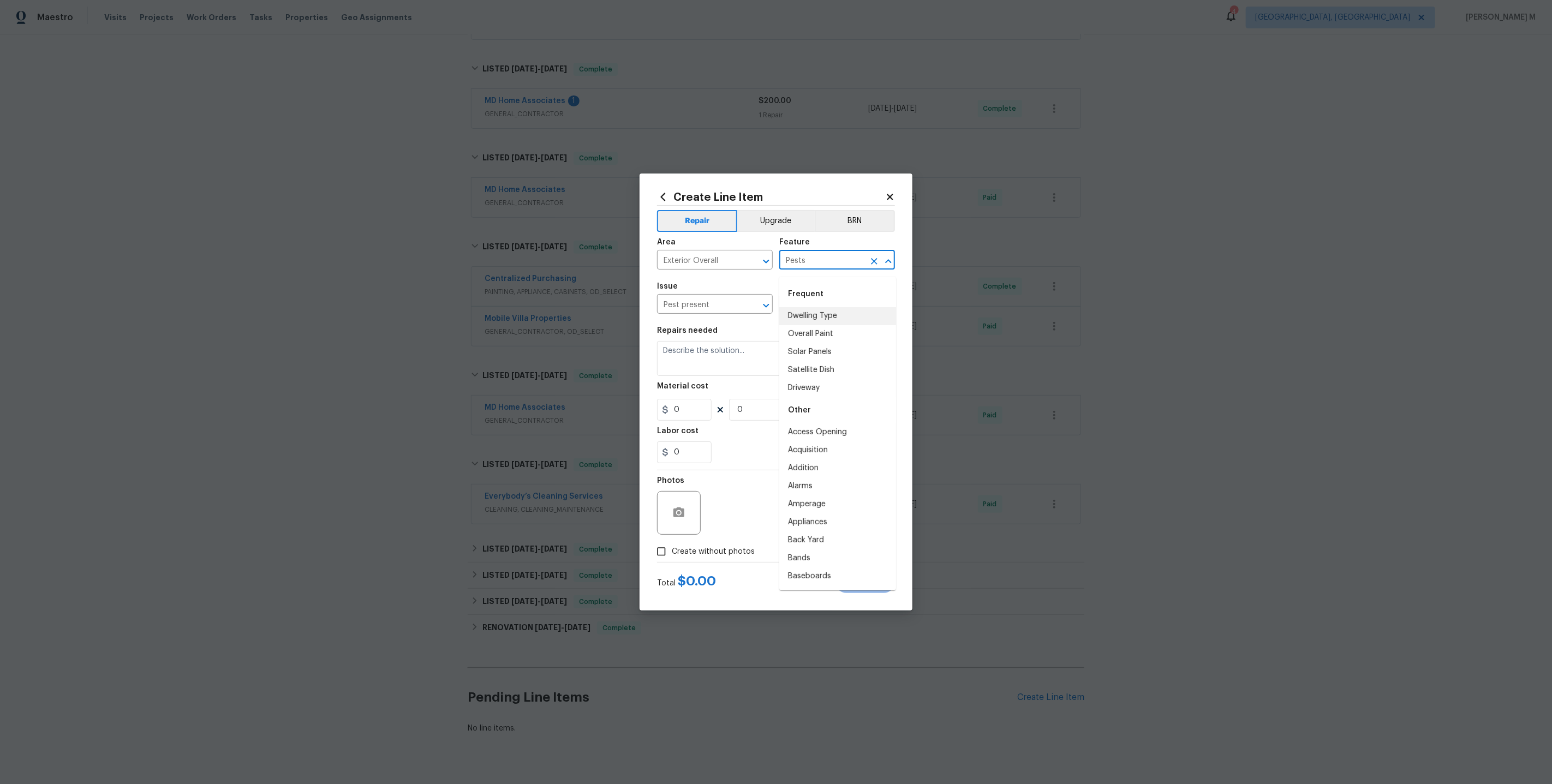
click at [731, 288] on div "Issue" at bounding box center [715, 289] width 116 height 14
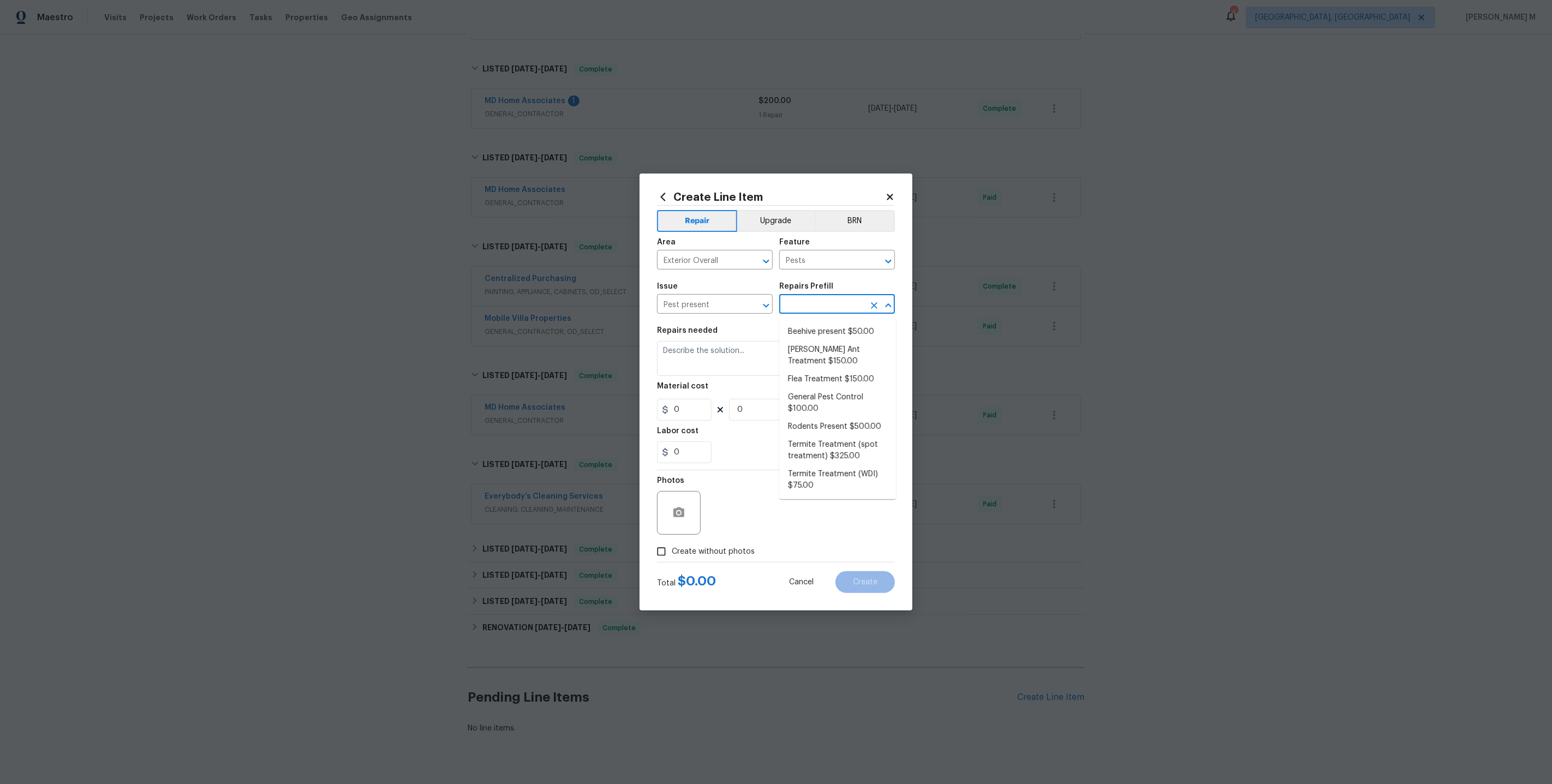
click at [810, 301] on input "text" at bounding box center [822, 305] width 85 height 17
click at [816, 396] on li "General Pest Control $100.00" at bounding box center [837, 403] width 117 height 30
type input "General Pest Control $100.00"
type textarea "General pest treatment for active pest/insect infestation - non termite"
type input "100"
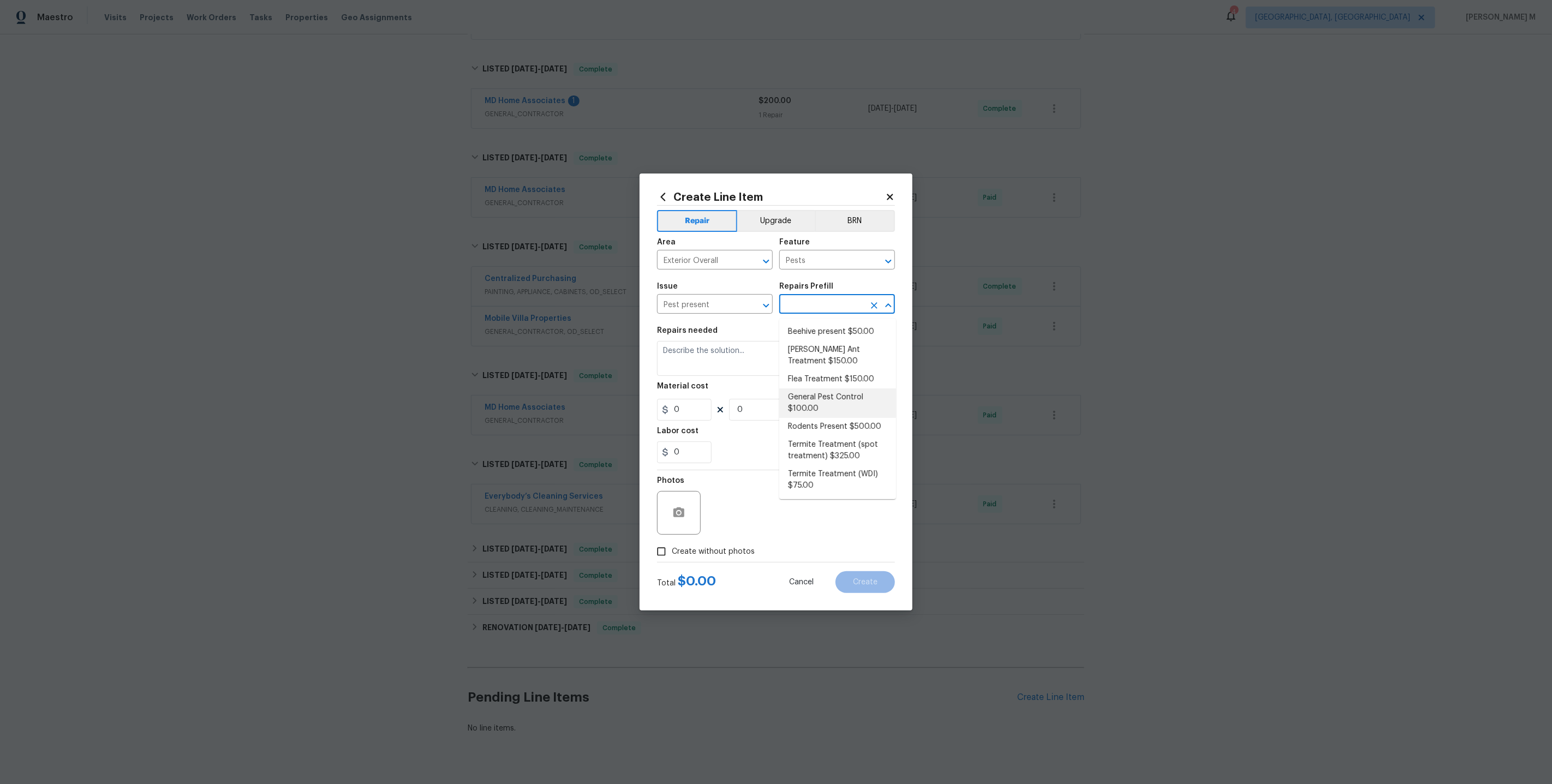
type input "1"
drag, startPoint x: 785, startPoint y: 309, endPoint x: 835, endPoint y: 309, distance: 50.0
click at [835, 309] on input "General Pest Control $100.00" at bounding box center [822, 305] width 85 height 17
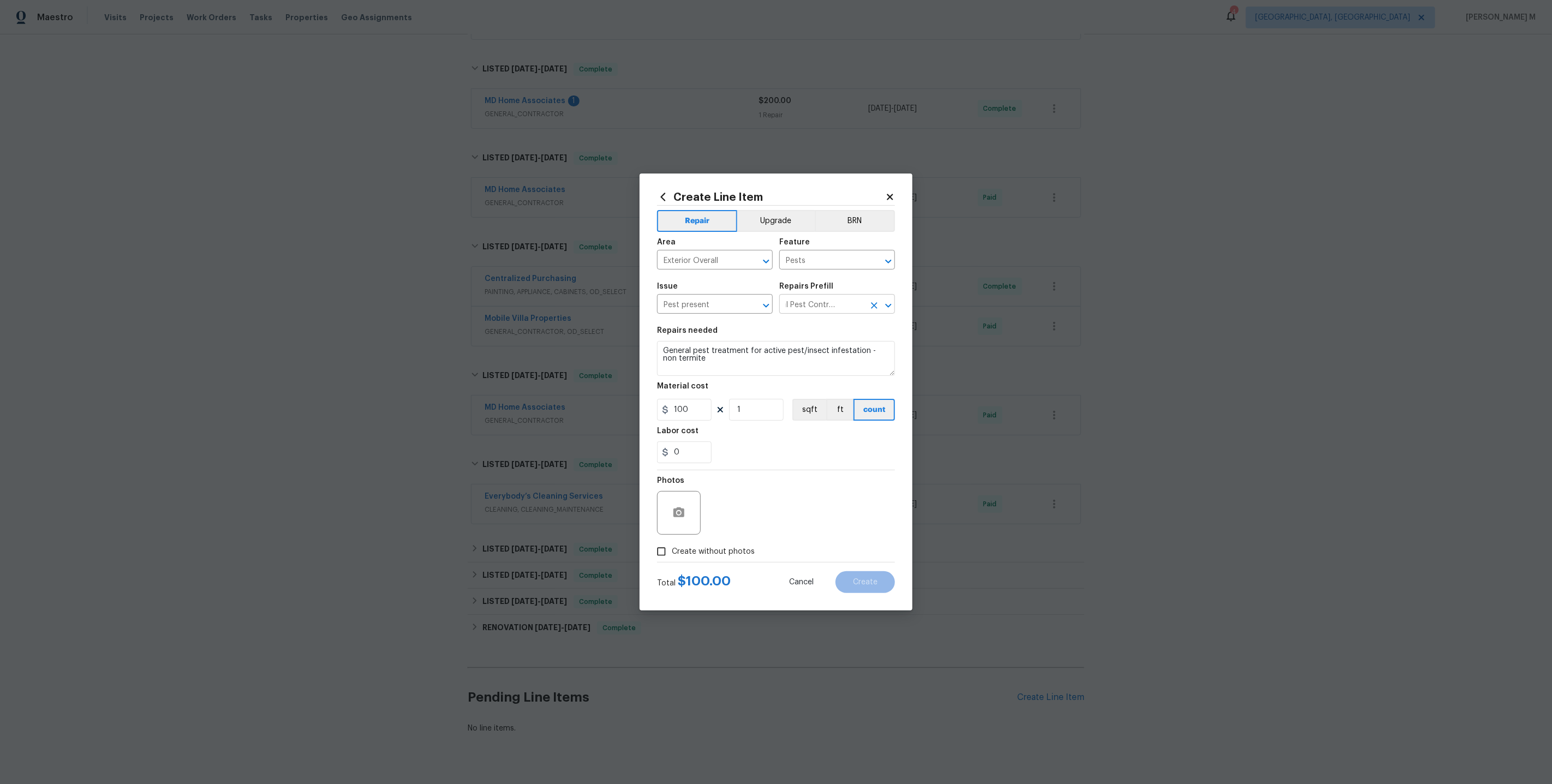
scroll to position [0, 0]
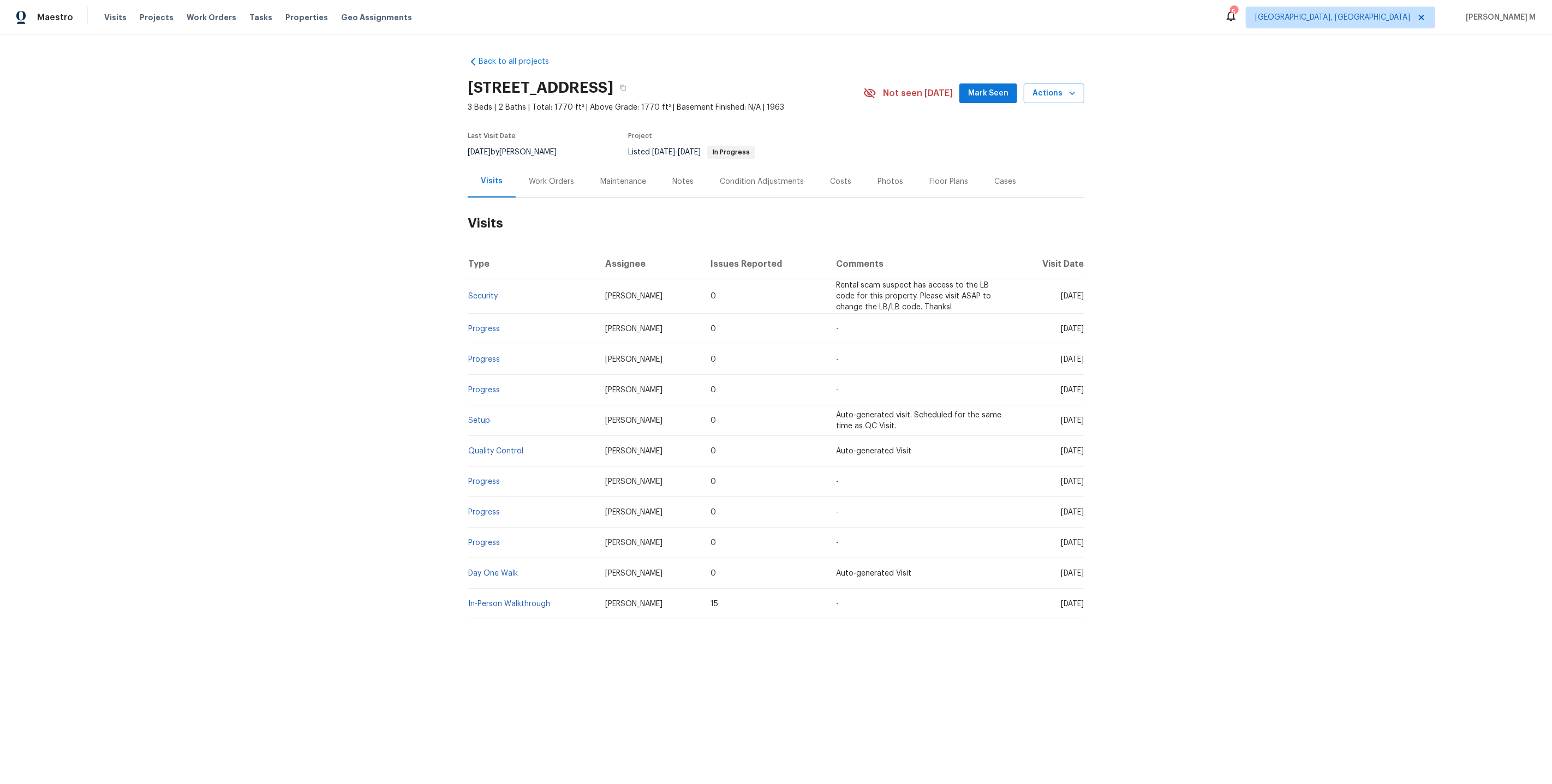
click at [554, 165] on div "Work Orders" at bounding box center [551, 181] width 71 height 32
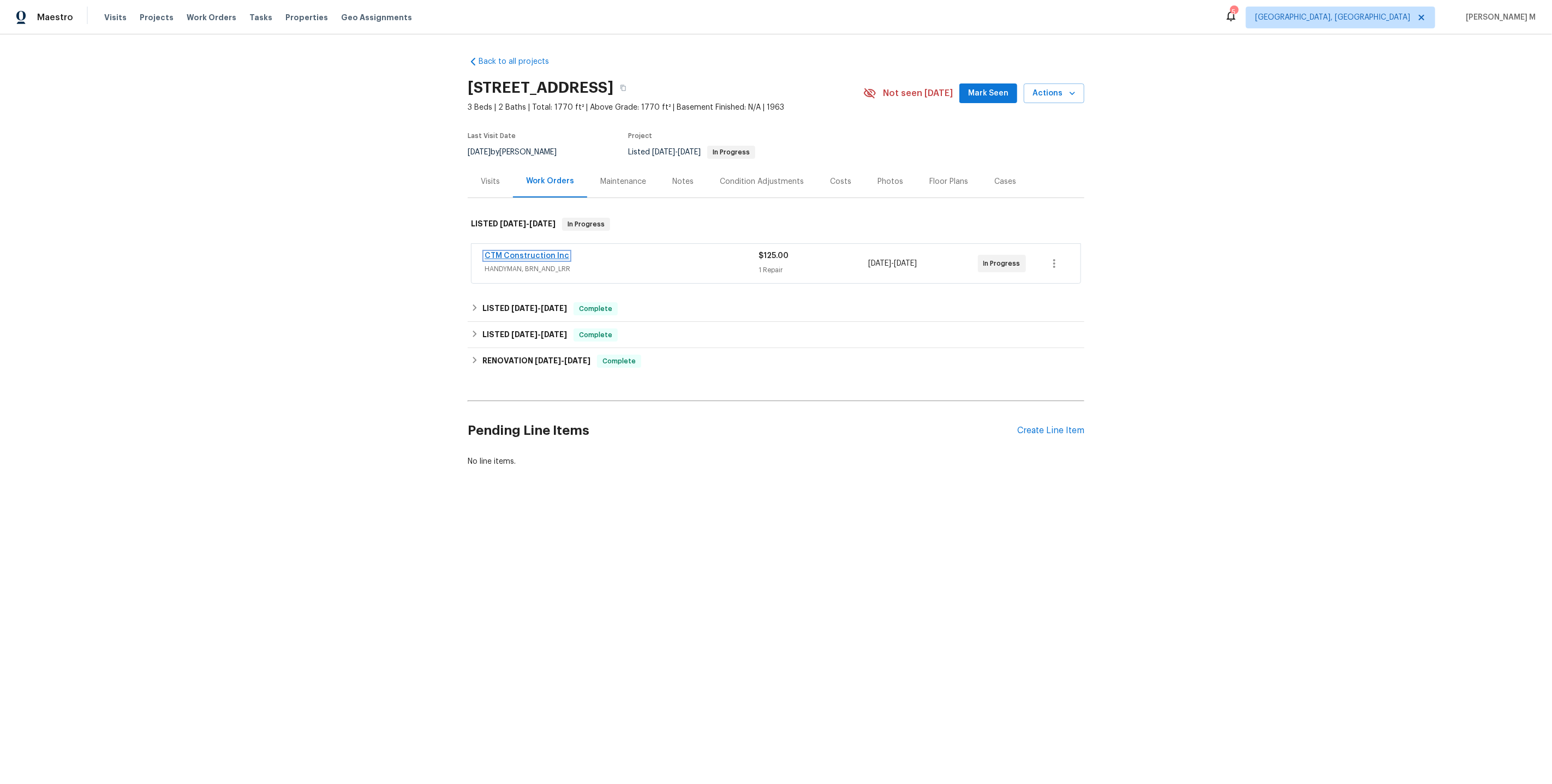
click at [530, 252] on link "CTM Construction Inc" at bounding box center [527, 255] width 84 height 7
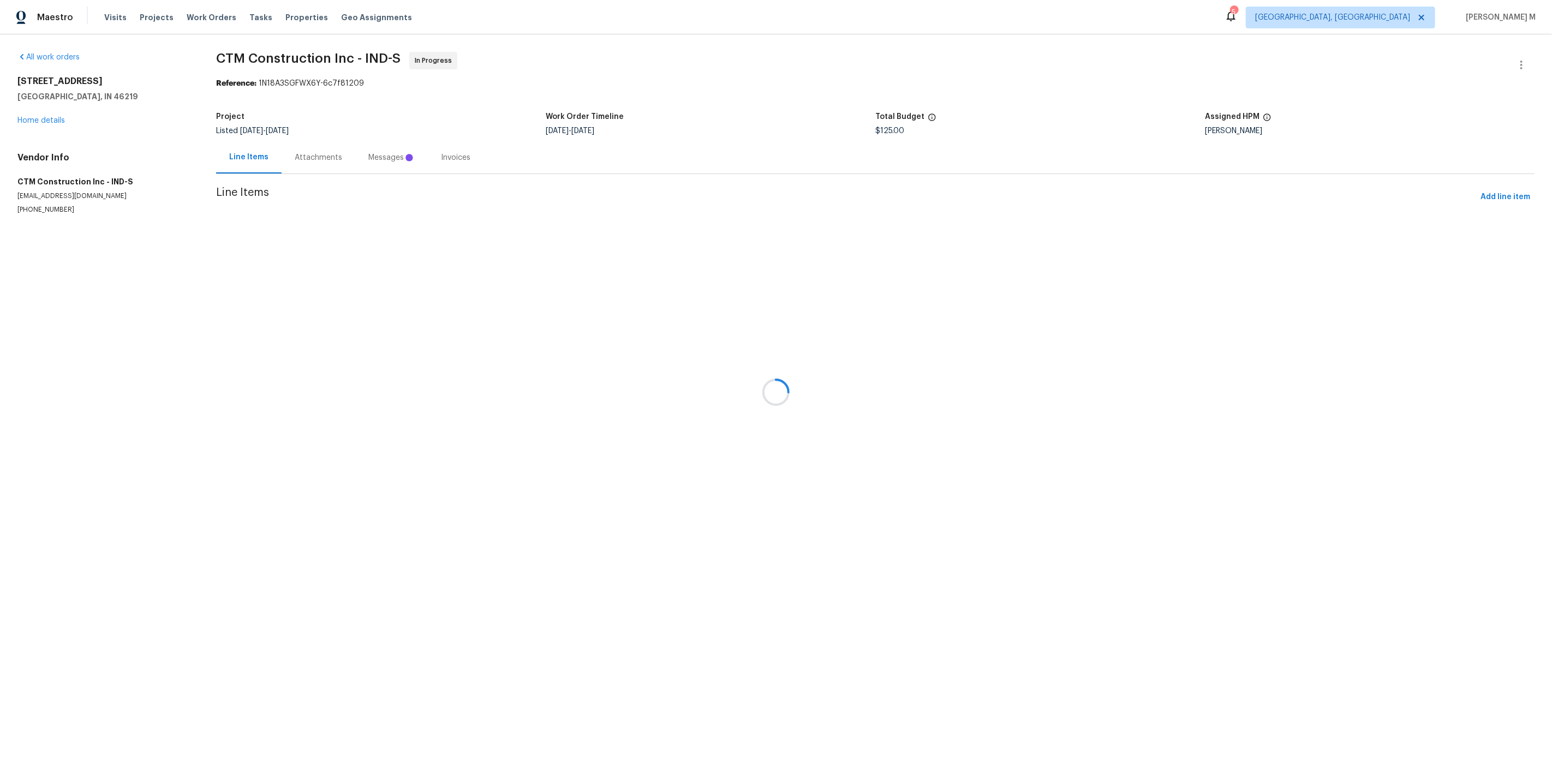
click at [326, 158] on div at bounding box center [776, 392] width 1552 height 784
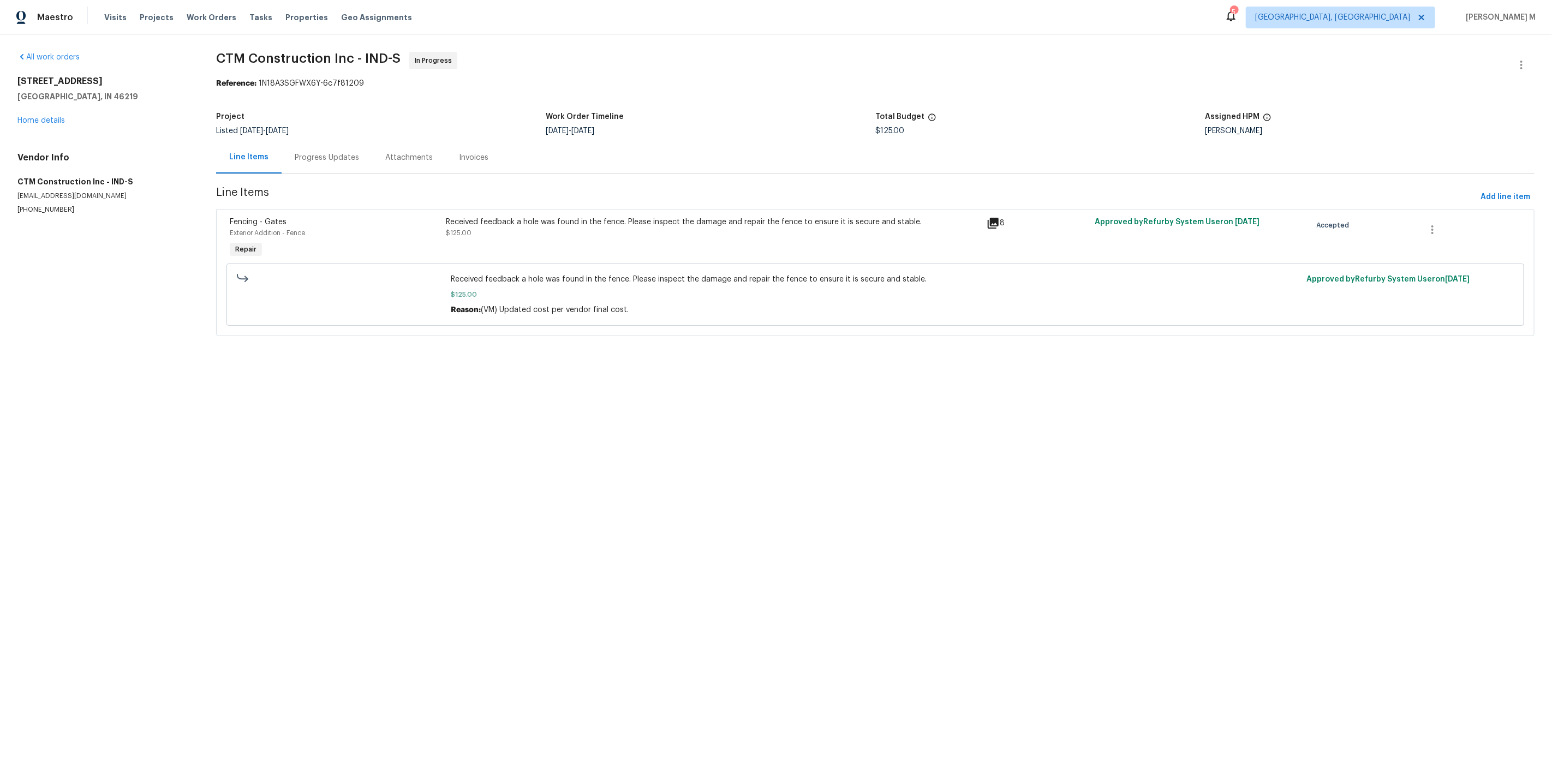
click at [326, 158] on div "Progress Updates" at bounding box center [327, 158] width 90 height 32
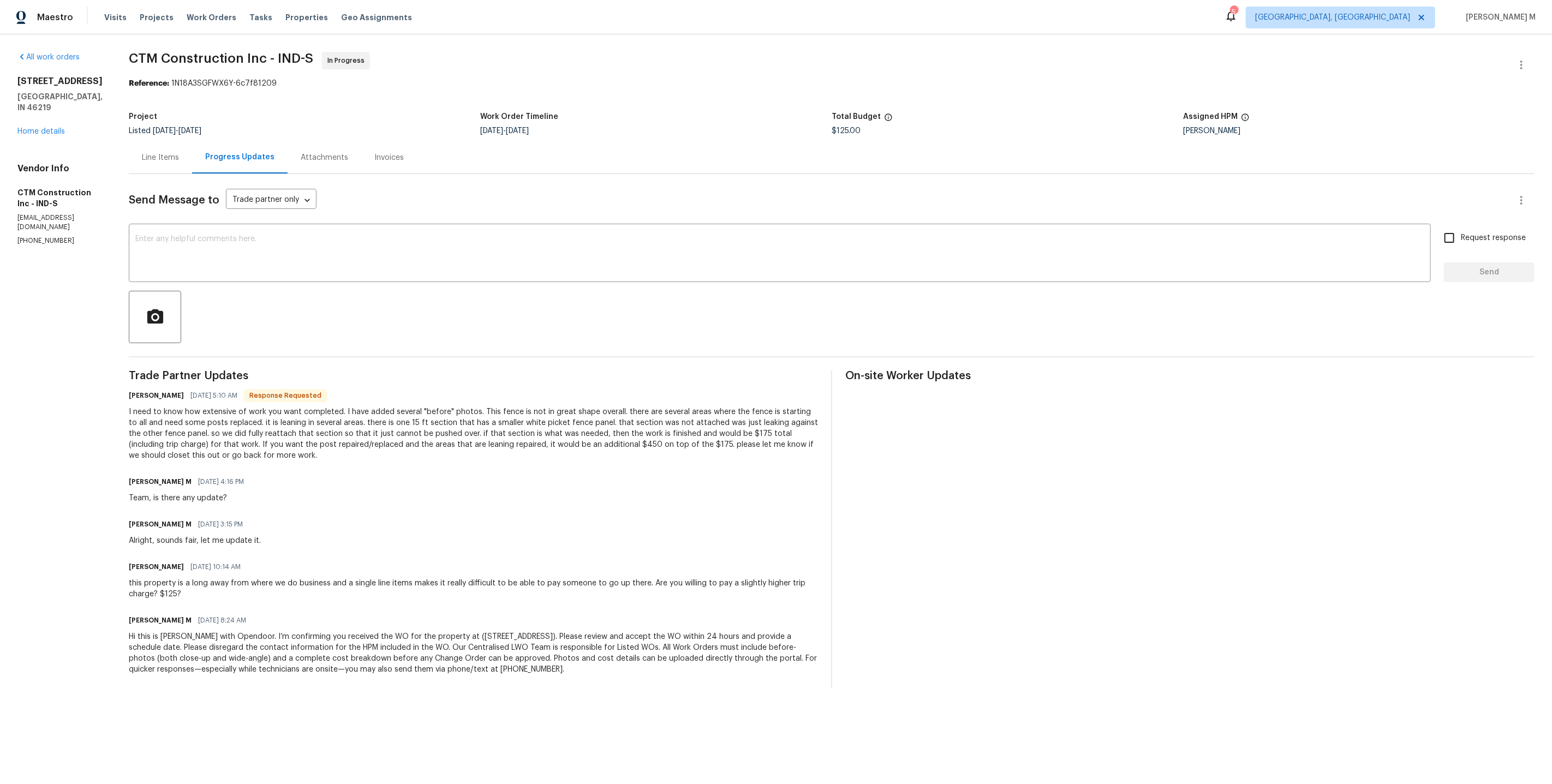
click at [548, 388] on div "[PERSON_NAME] [DATE] 5:10 AM Response Requested" at bounding box center [473, 395] width 689 height 16
click at [293, 406] on div "I need to know how extensive of work you want completed. I have added several "…" at bounding box center [473, 433] width 689 height 55
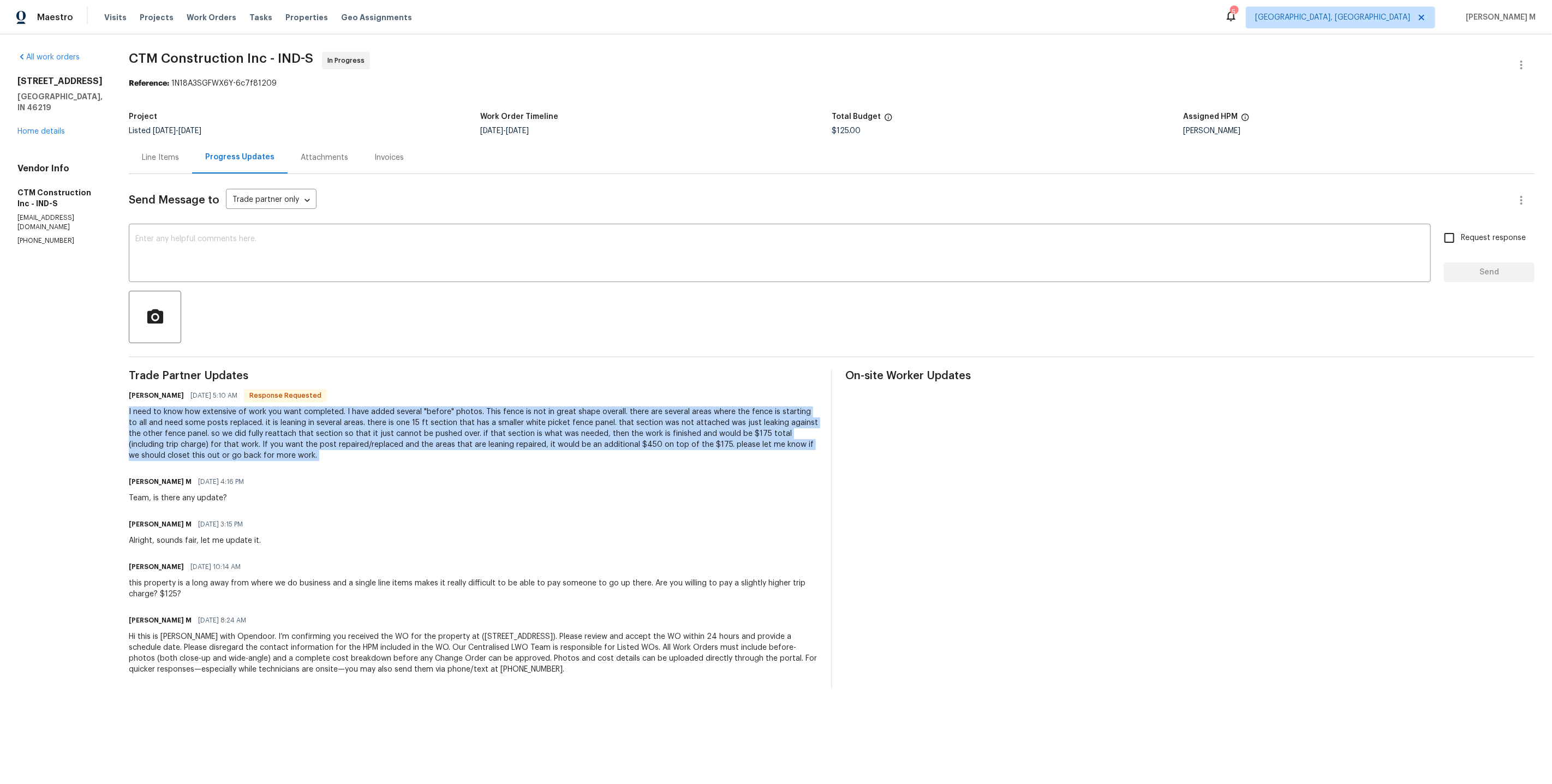
click at [293, 406] on div "I need to know how extensive of work you want completed. I have added several "…" at bounding box center [473, 433] width 689 height 55
copy div "I need to know how extensive of work you want completed. I have added several "…"
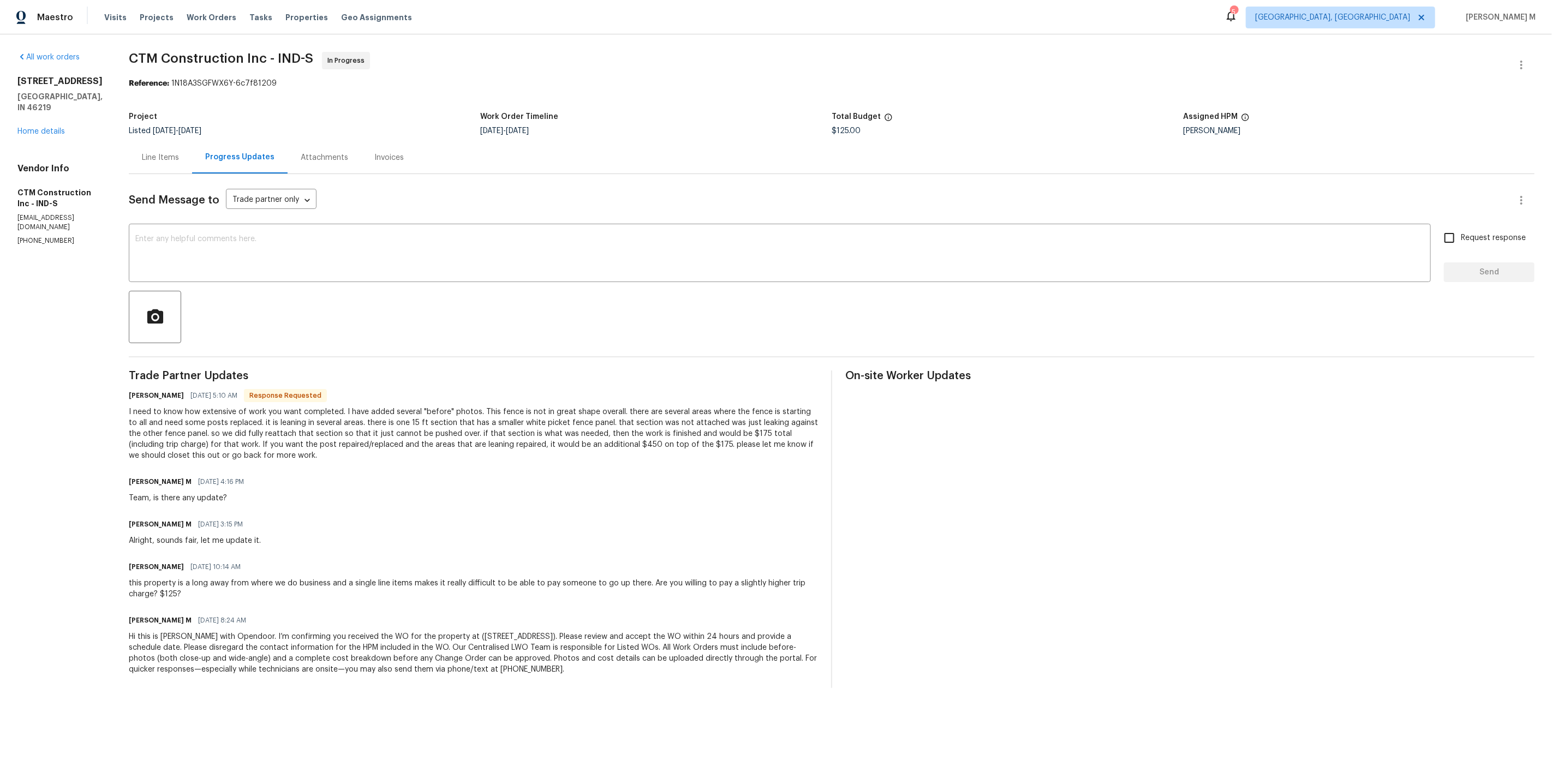
click at [153, 145] on div "Line Items" at bounding box center [160, 158] width 63 height 32
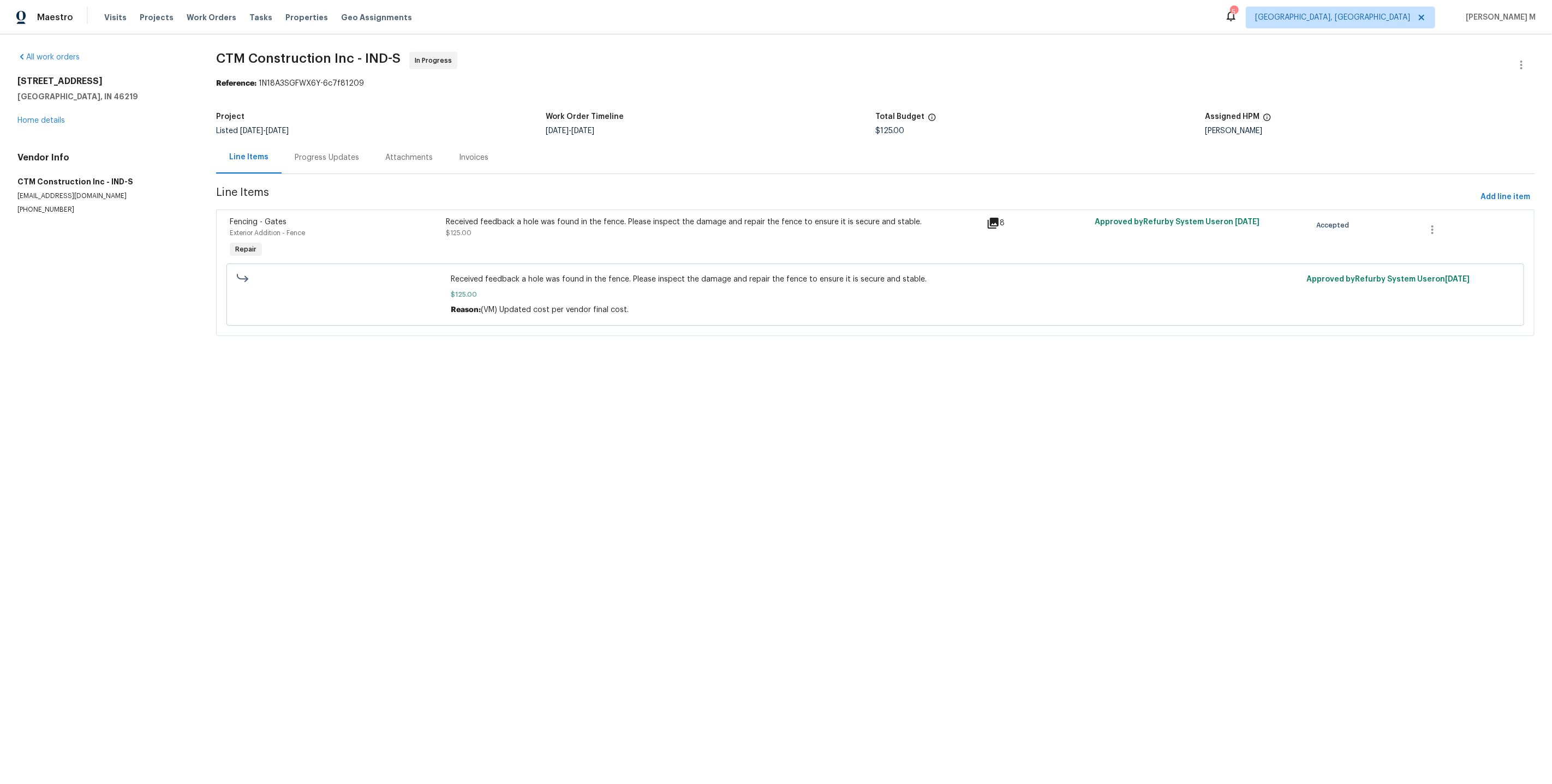
click at [646, 233] on div "Received feedback a hole was found in the fence. Please inspect the damage and …" at bounding box center [713, 238] width 541 height 50
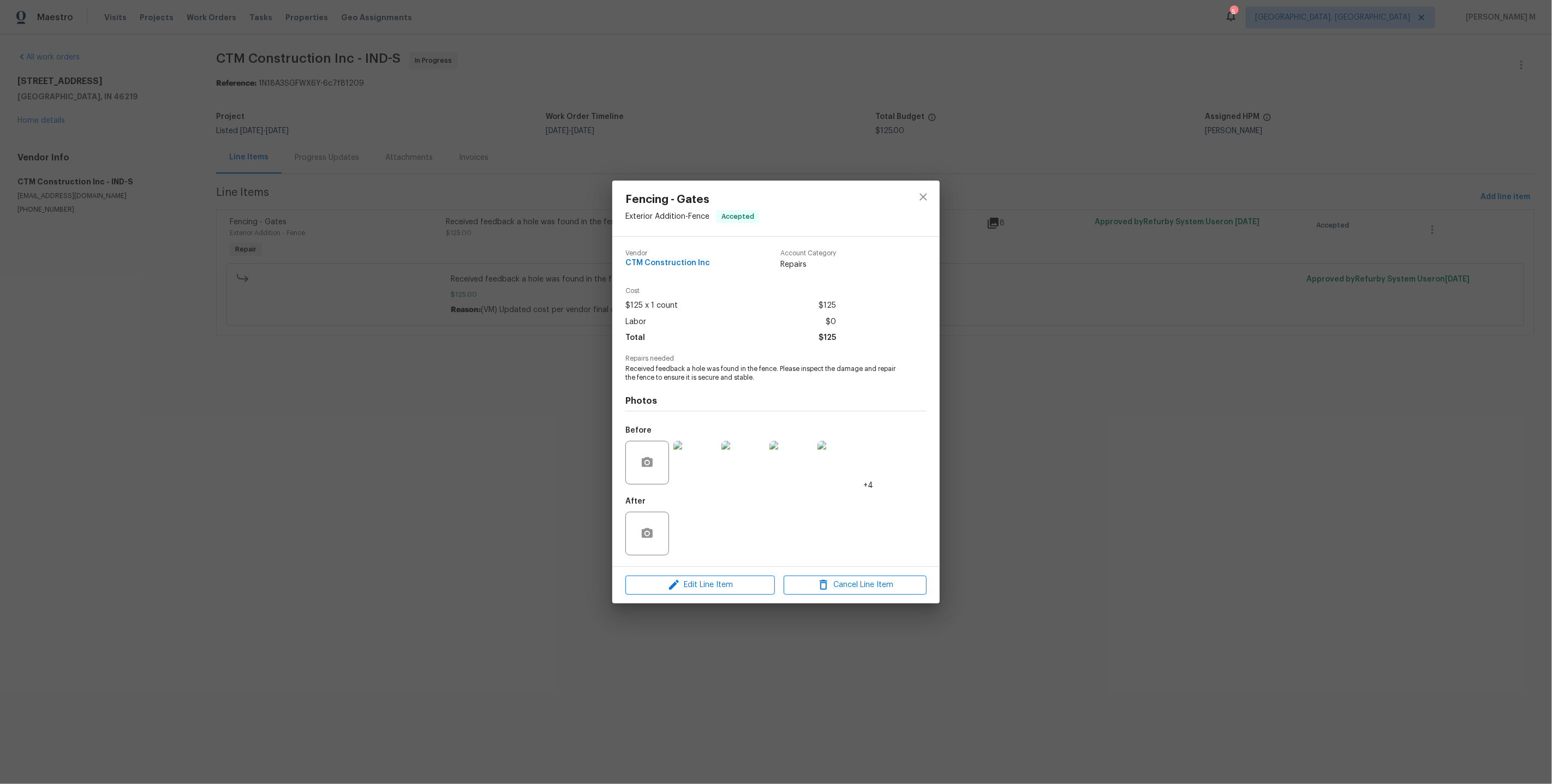
click at [695, 460] on img at bounding box center [695, 462] width 44 height 44
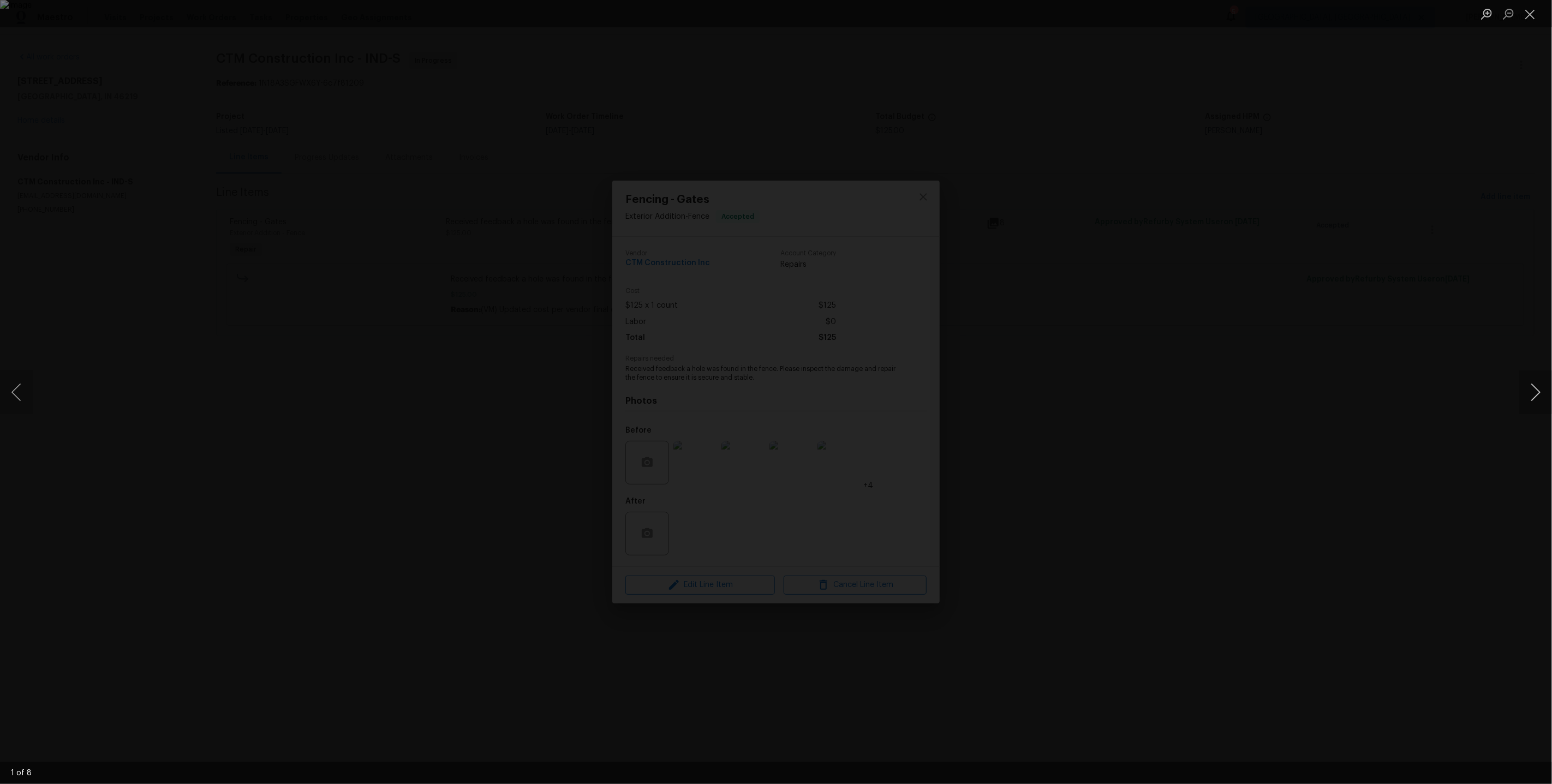
click at [1534, 399] on button "Next image" at bounding box center [1535, 392] width 33 height 44
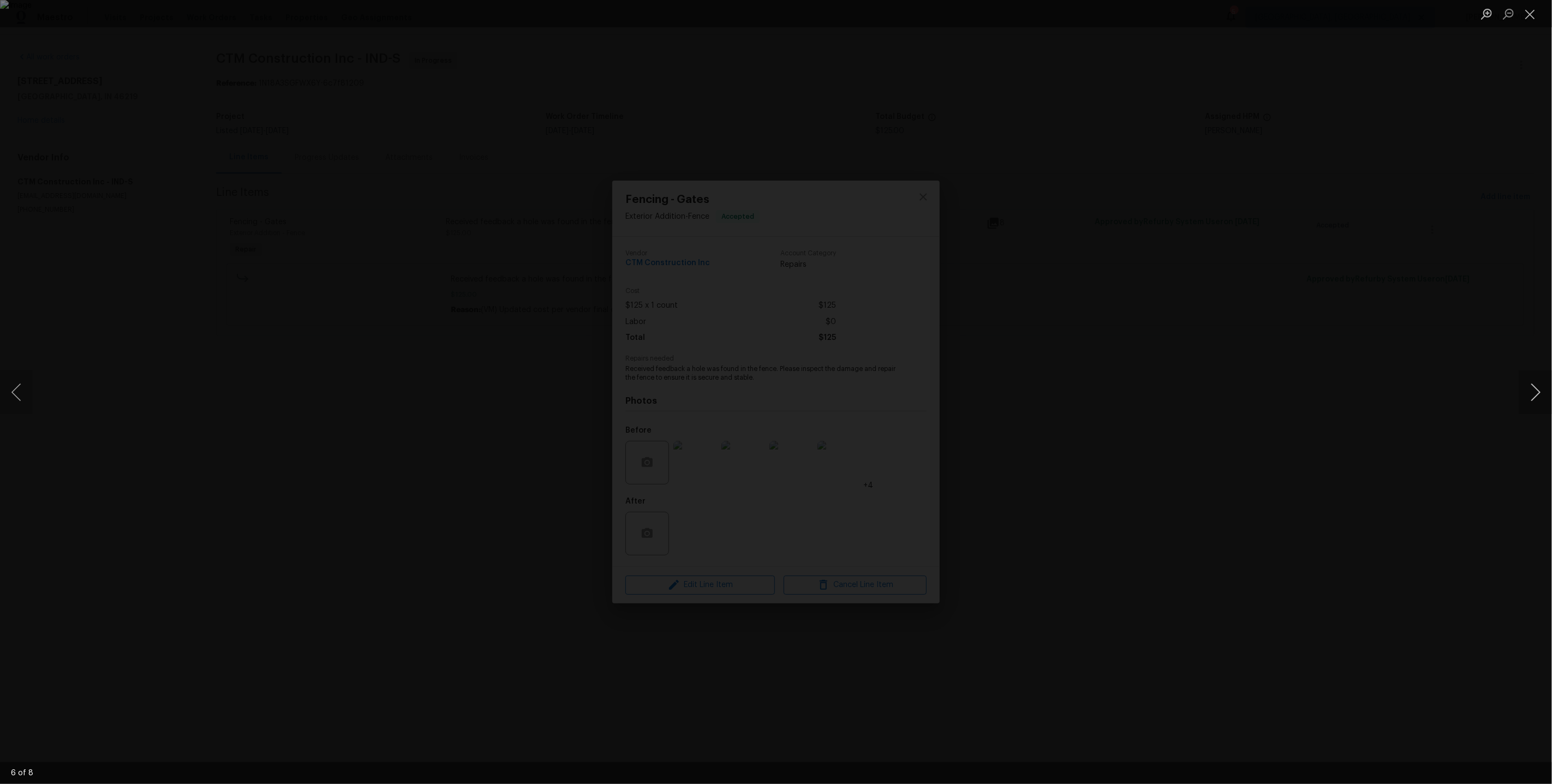
click at [1534, 399] on button "Next image" at bounding box center [1535, 392] width 33 height 44
click at [1270, 346] on div "Lightbox" at bounding box center [776, 392] width 1552 height 784
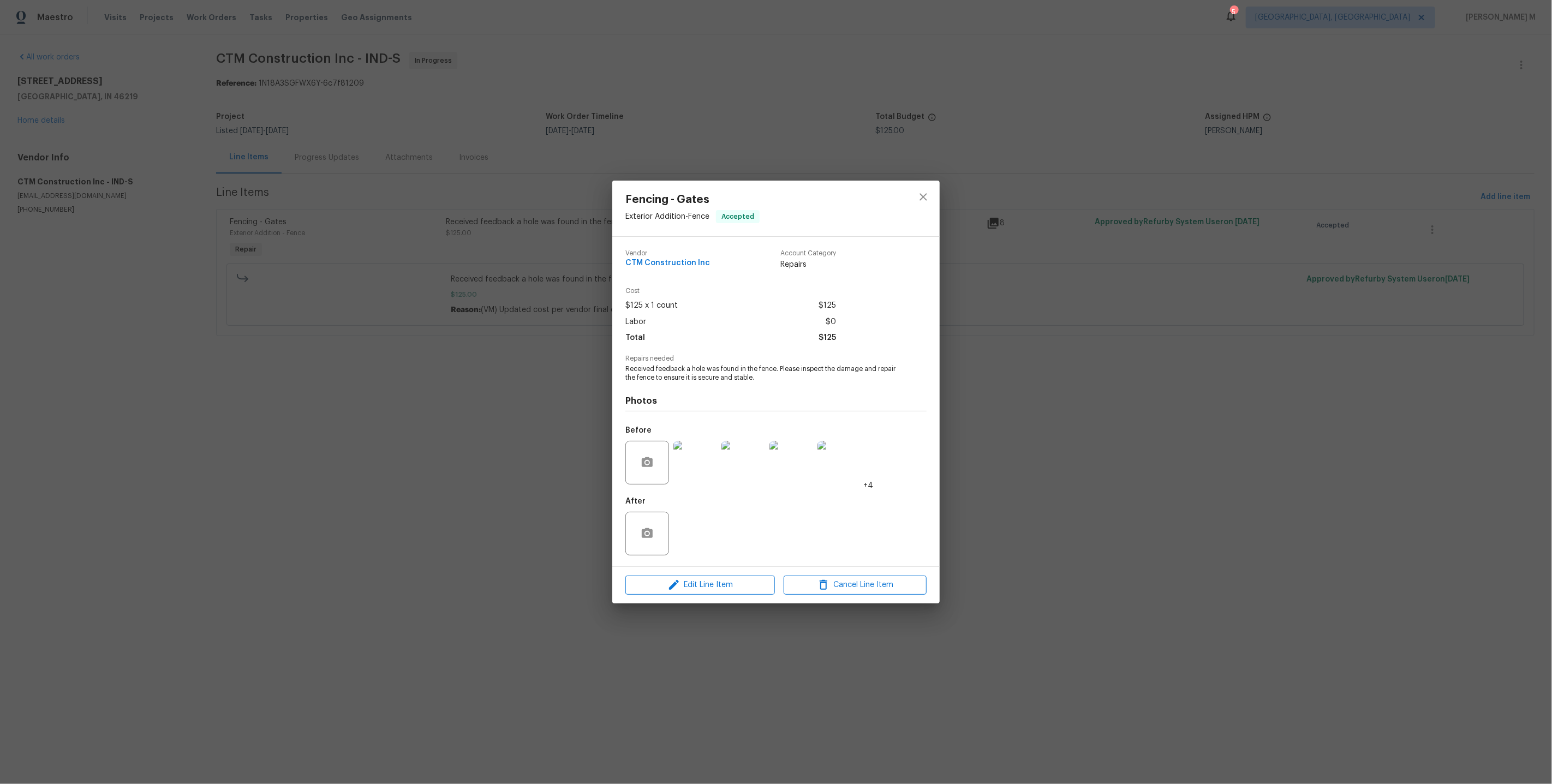
click at [1090, 319] on div "Fencing - Gates Exterior Addition - Fence Accepted Vendor CTM Construction Inc …" at bounding box center [776, 392] width 1552 height 784
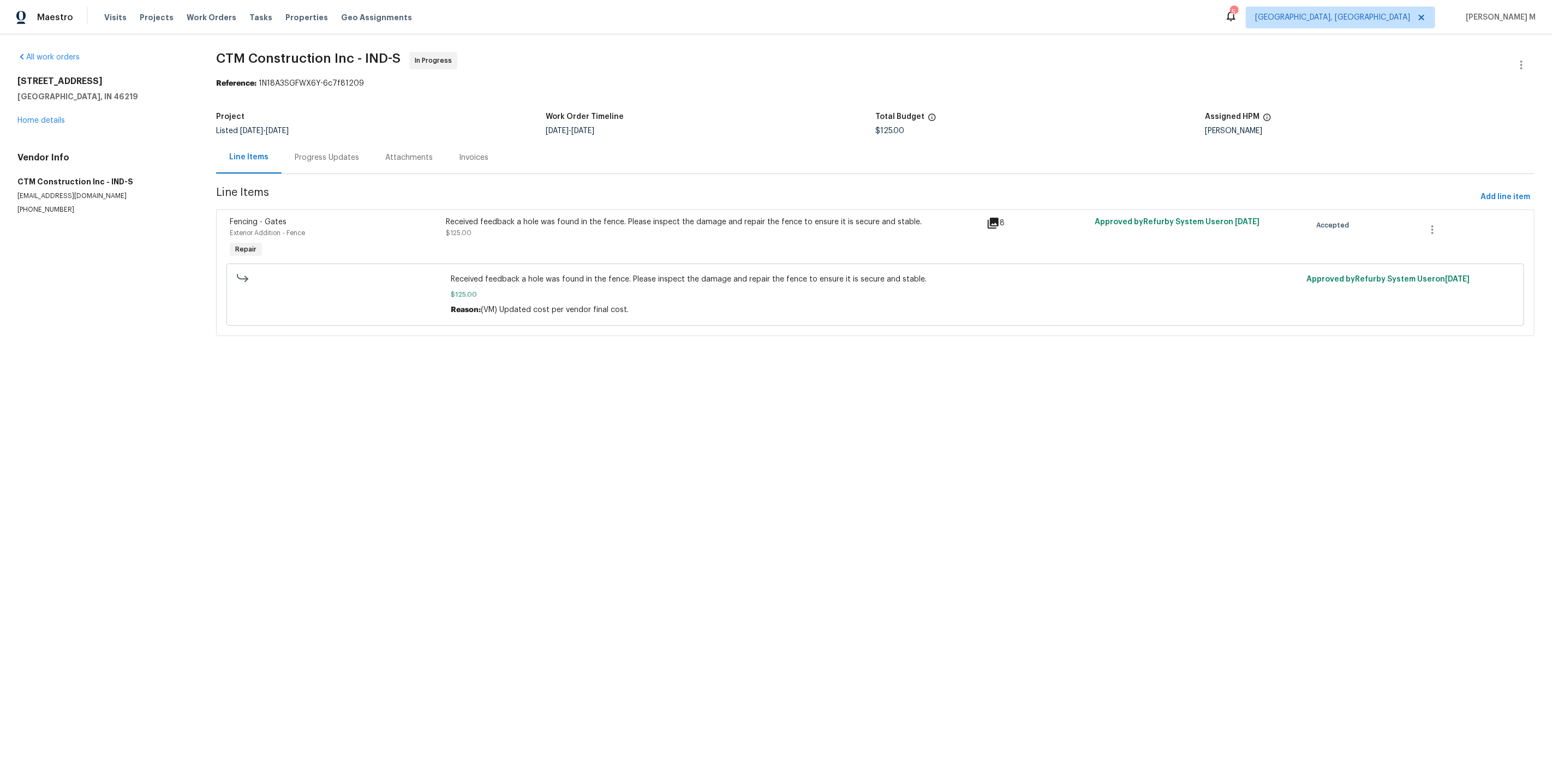
click at [336, 153] on div "Progress Updates" at bounding box center [327, 158] width 65 height 11
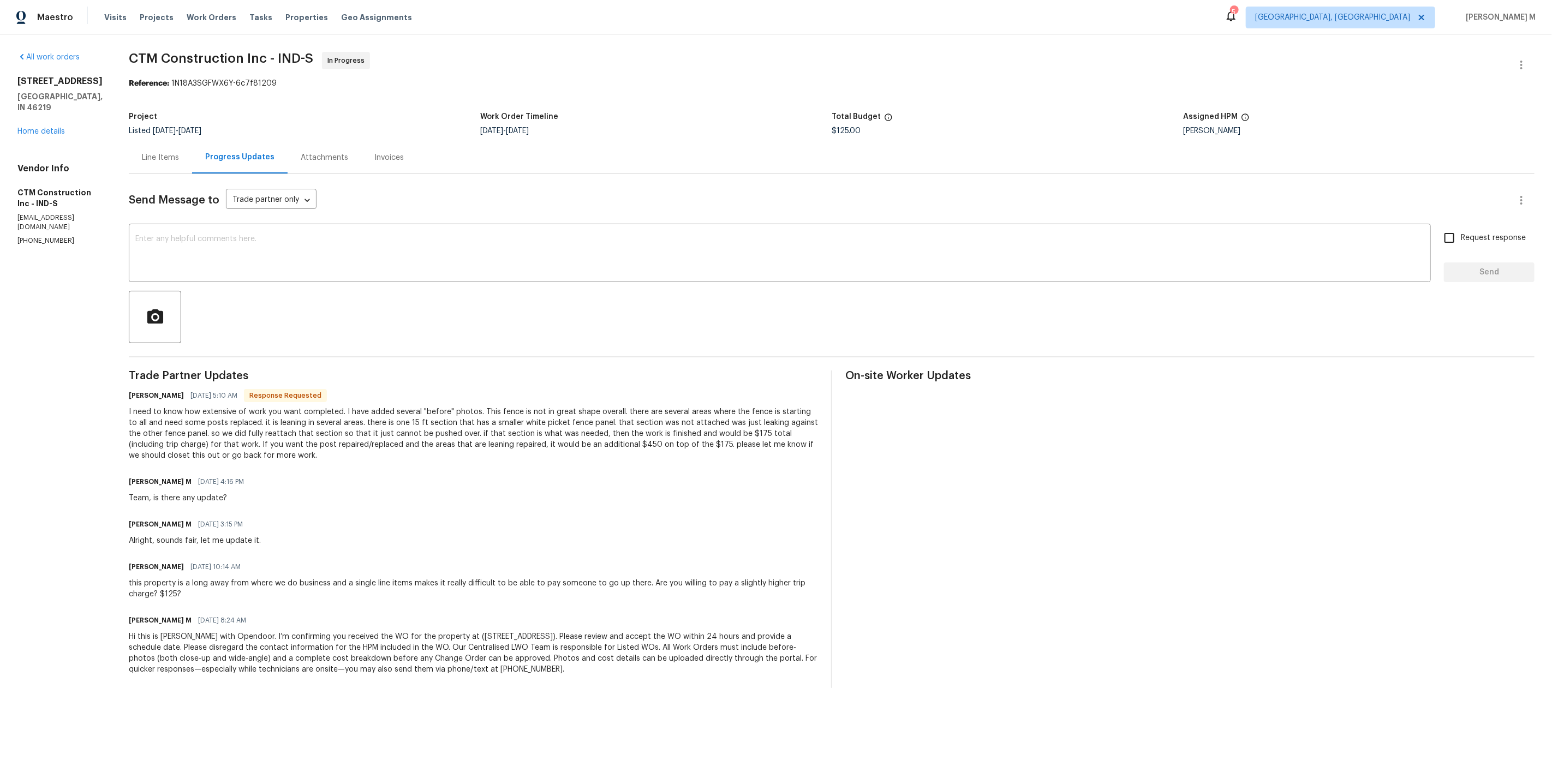
click at [346, 421] on div "I need to know how extensive of work you want completed. I have added several "…" at bounding box center [473, 433] width 689 height 55
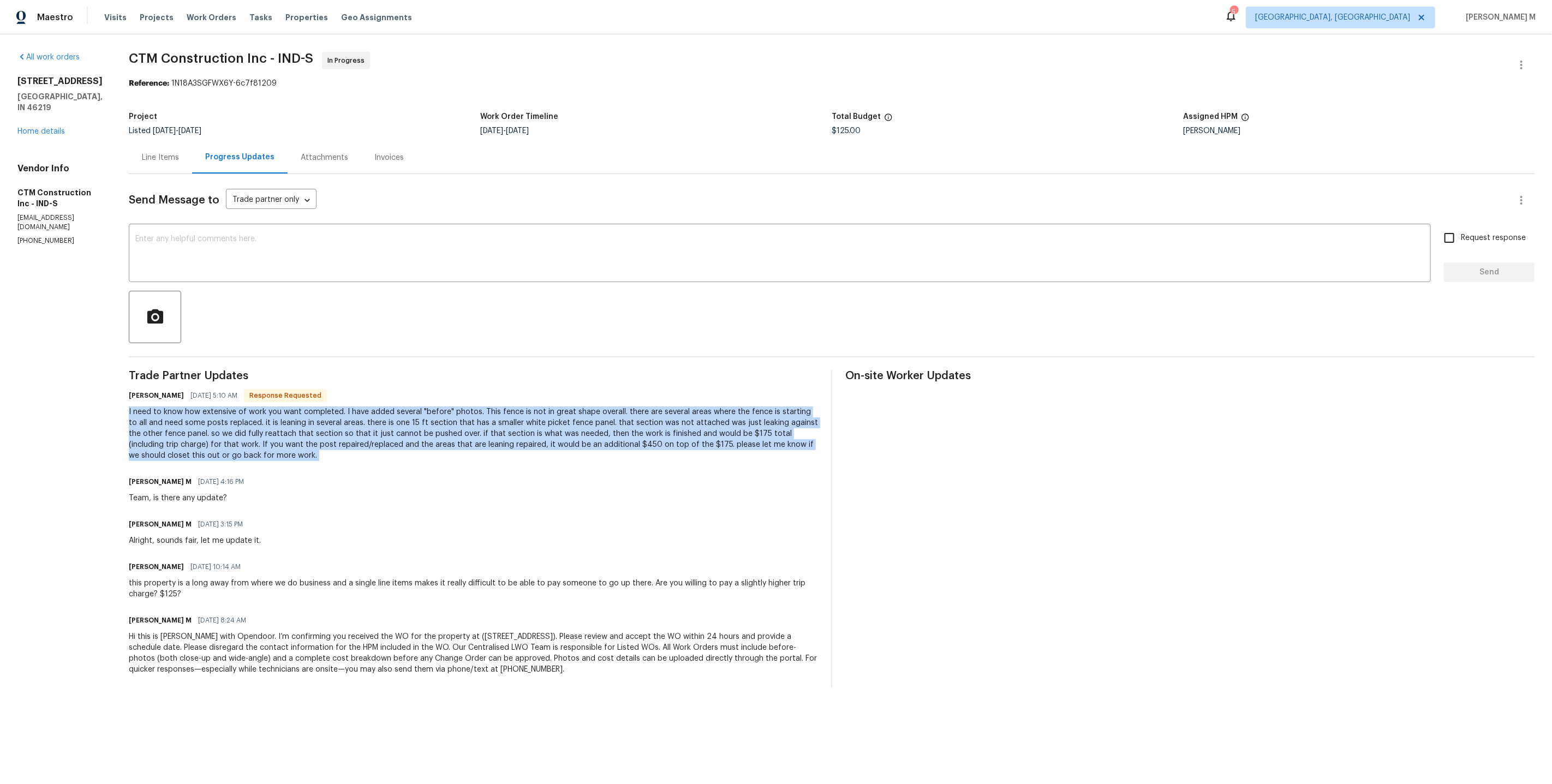
click at [346, 421] on div "I need to know how extensive of work you want completed. I have added several "…" at bounding box center [473, 433] width 689 height 55
copy div "I need to know how extensive of work you want completed. I have added several "…"
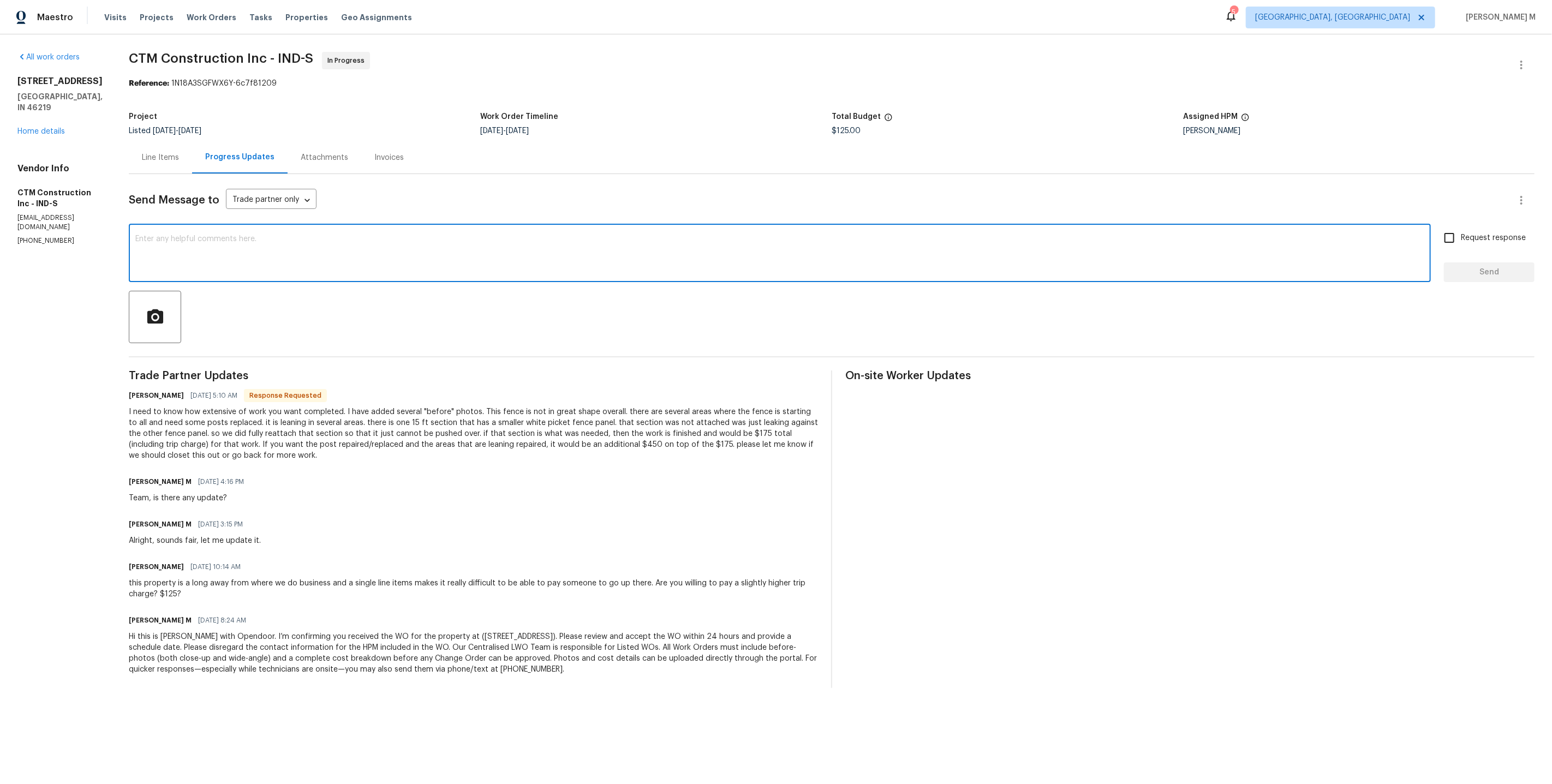
click at [249, 255] on textarea at bounding box center [780, 254] width 1289 height 38
type textarea "Hold on, I'll get back to you!"
click at [560, 340] on div "Send Message to Trade partner only Trade partner only ​ Hold on, I'll get back …" at bounding box center [831, 431] width 1406 height 514
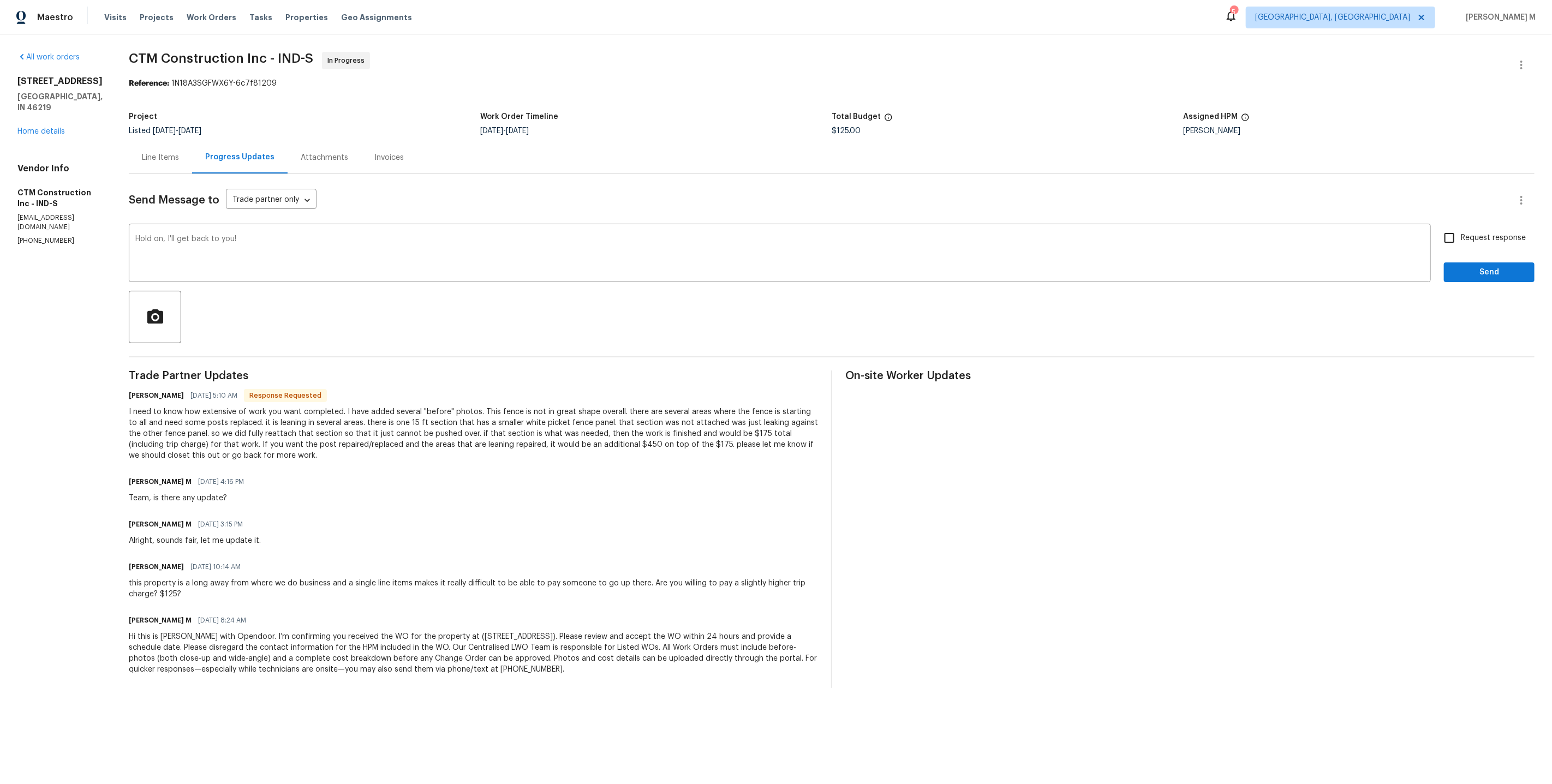
click at [1512, 233] on span "Request response" at bounding box center [1493, 238] width 65 height 11
click at [1461, 228] on input "Request response" at bounding box center [1450, 238] width 23 height 23
checkbox input "true"
click at [1487, 266] on span "Send" at bounding box center [1489, 272] width 73 height 13
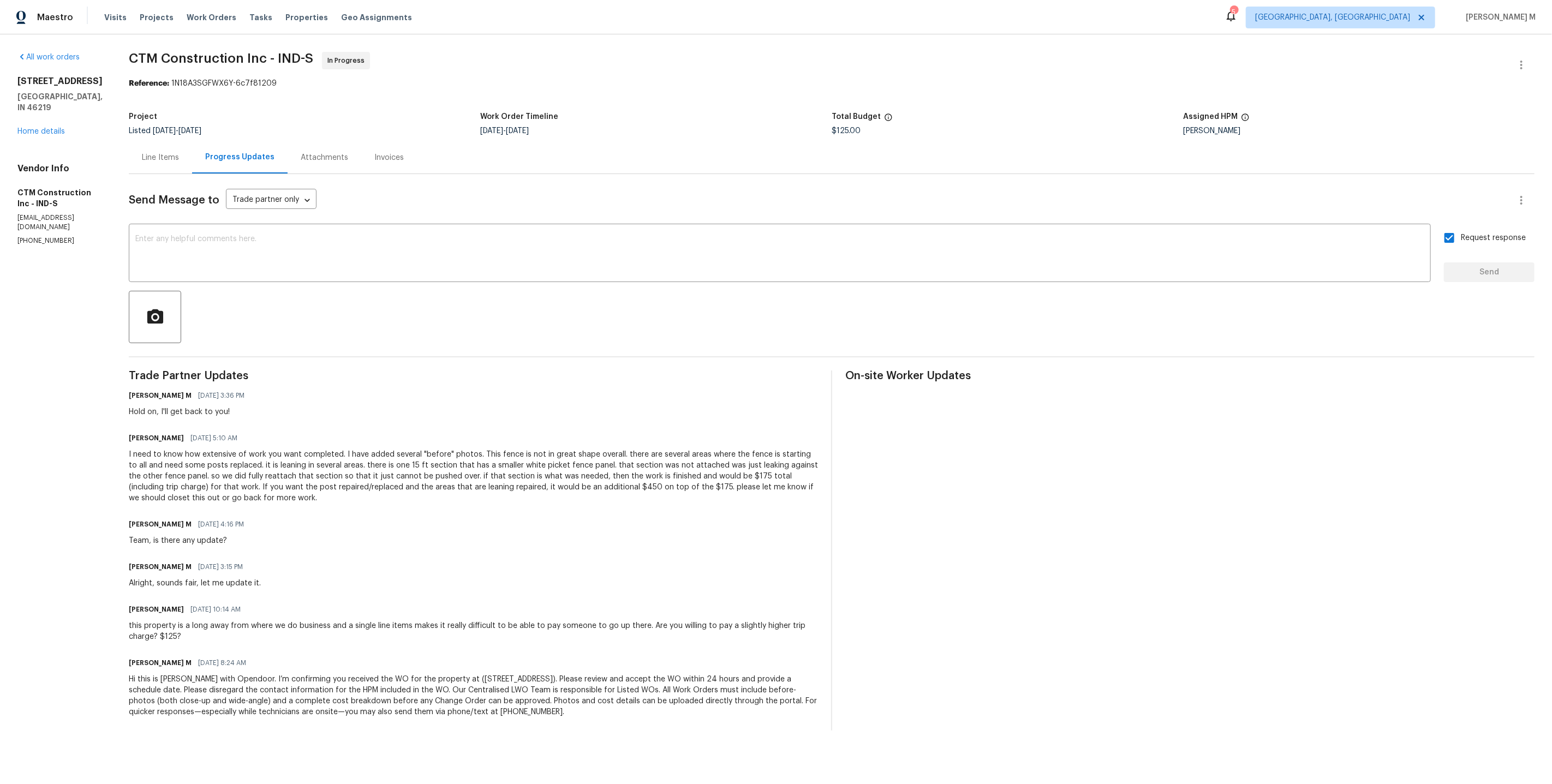
click at [450, 320] on div at bounding box center [831, 317] width 1406 height 53
click at [49, 113] on div "[STREET_ADDRESS] Home details" at bounding box center [60, 107] width 85 height 61
click at [51, 127] on link "Home details" at bounding box center [41, 131] width 47 height 7
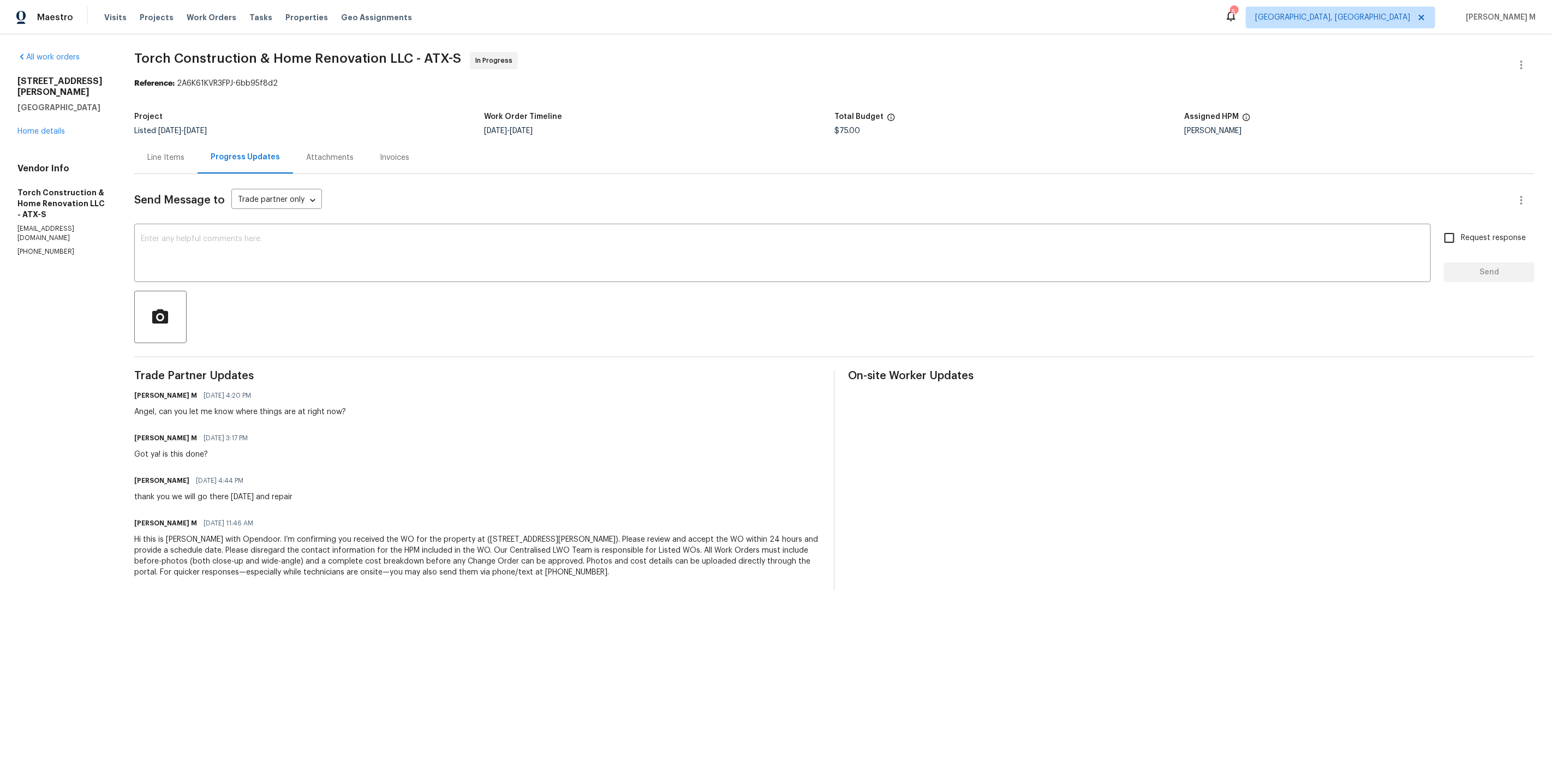
click at [49, 111] on div "[STREET_ADDRESS][PERSON_NAME][PERSON_NAME] Home details" at bounding box center [63, 107] width 90 height 61
click at [49, 127] on link "Home details" at bounding box center [41, 131] width 47 height 7
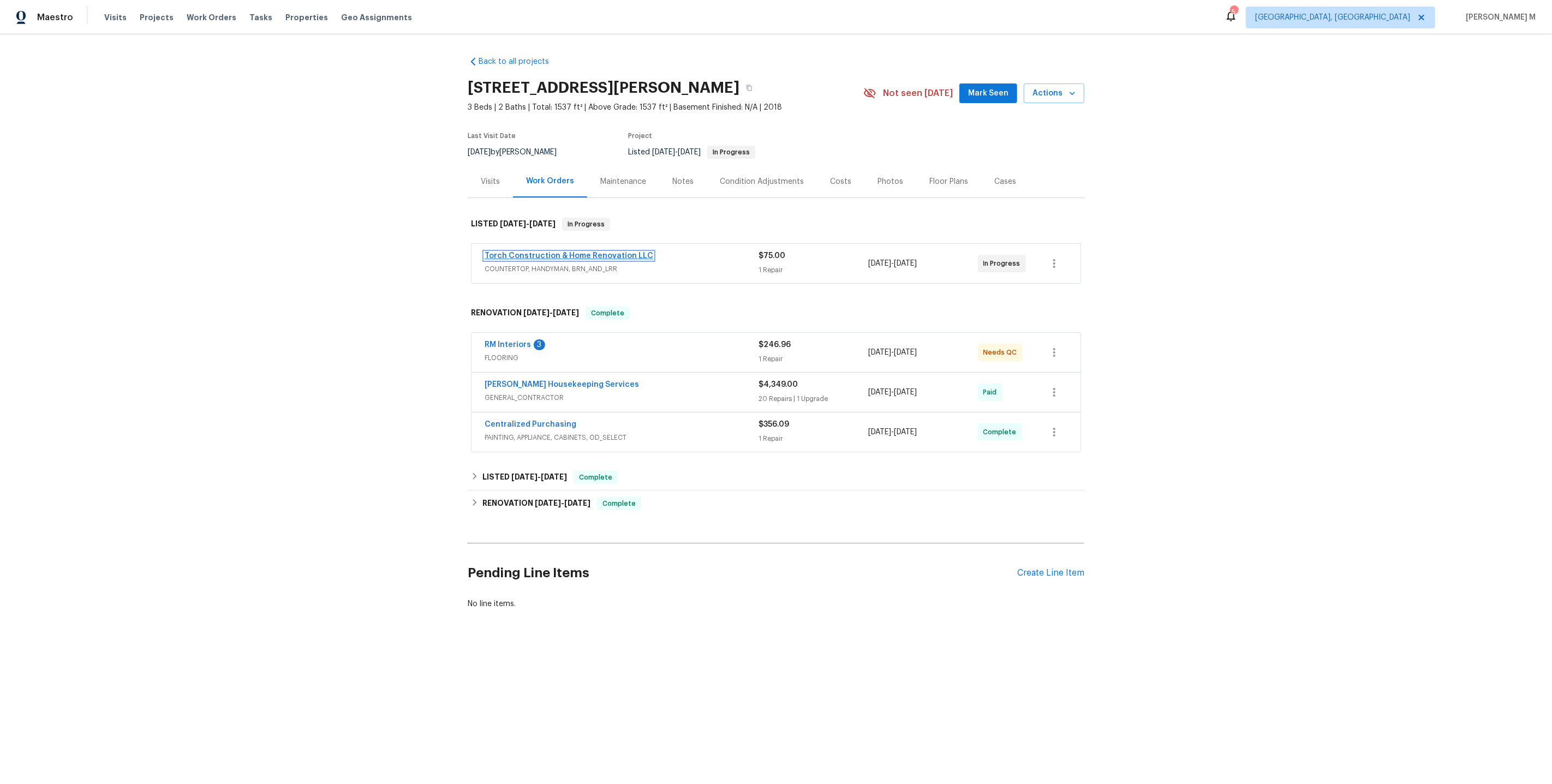
click at [566, 252] on link "Torch Construction & Home Renovation LLC" at bounding box center [569, 255] width 169 height 7
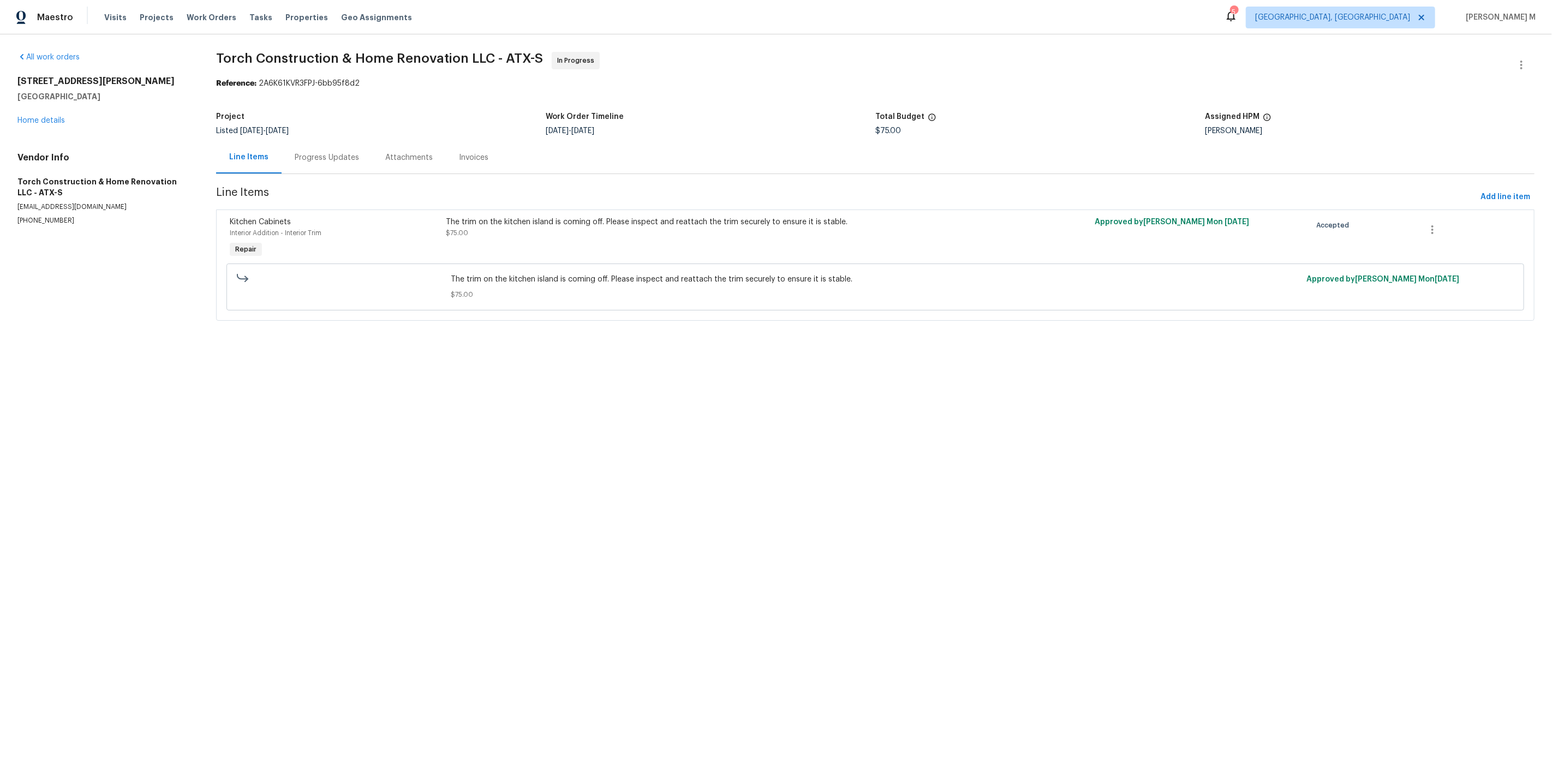
click at [300, 161] on div "Progress Updates" at bounding box center [327, 158] width 90 height 32
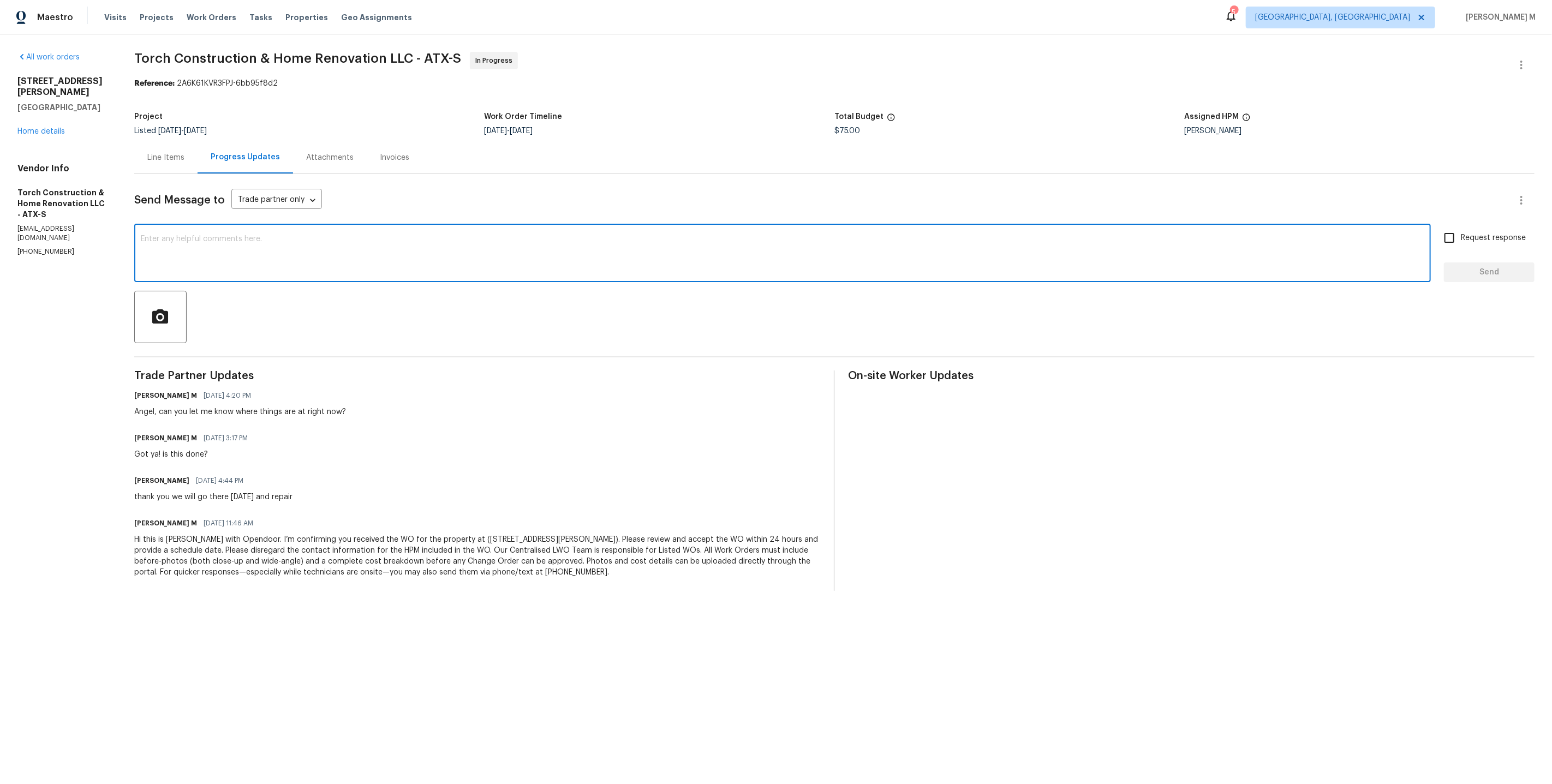
click at [394, 249] on textarea at bounding box center [783, 254] width 1284 height 38
paste textarea "Hey team, just a heads up—this work order needs to be wrapped up by the target …"
click at [165, 235] on textarea "Hey team, just a heads up—this work order needs to be wrapped up by the target …" at bounding box center [783, 254] width 1284 height 38
click at [143, 475] on h6 "[PERSON_NAME]" at bounding box center [162, 481] width 55 height 11
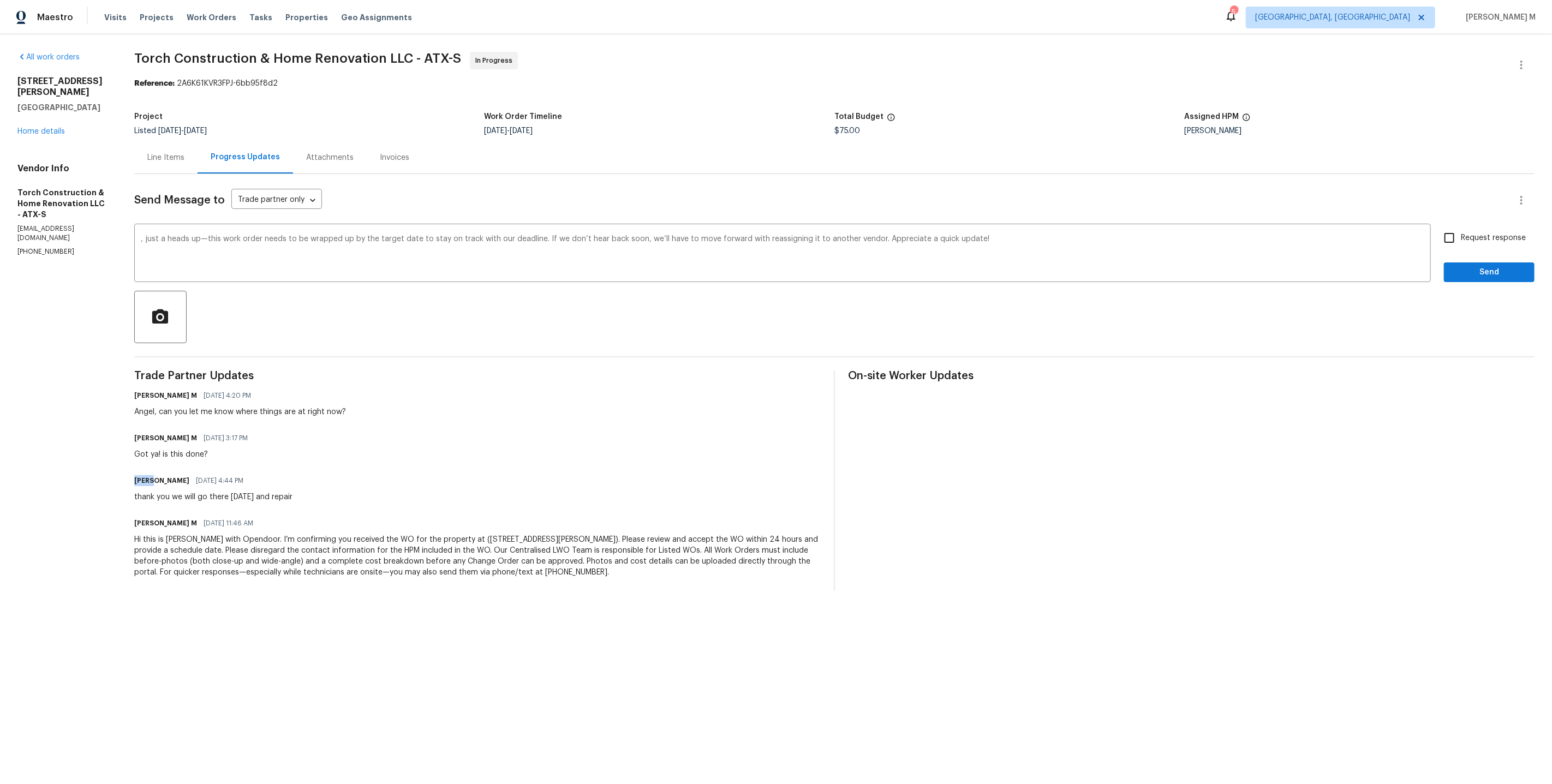
click at [143, 475] on h6 "[PERSON_NAME]" at bounding box center [162, 481] width 55 height 11
copy h6 "Angel"
click at [141, 235] on textarea ", just a heads up—this work order needs to be wrapped up by the target date to …" at bounding box center [783, 254] width 1284 height 38
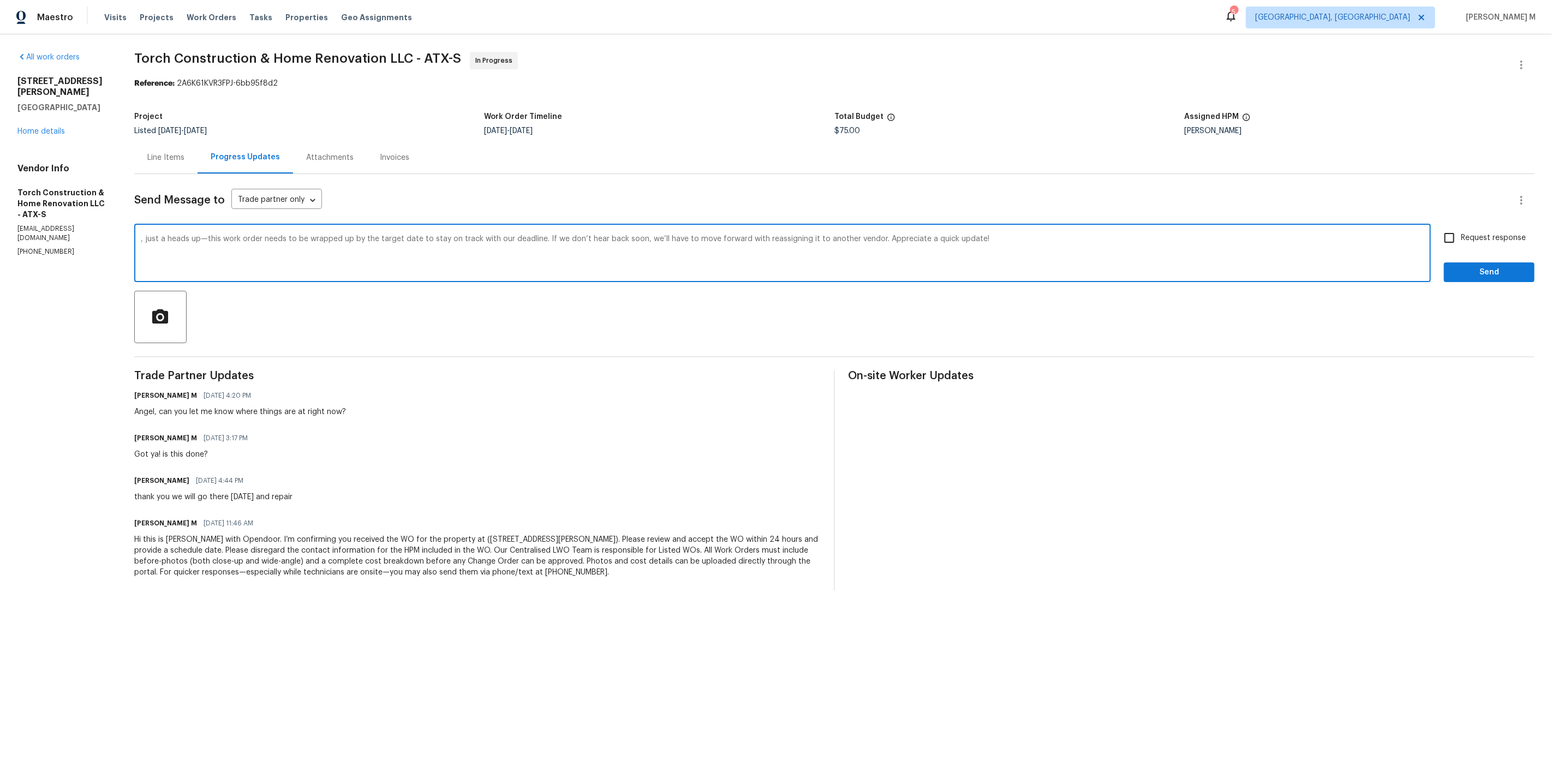
paste textarea "Angel"
type textarea "Angel, just a heads up—this work order needs to be wrapped up by the target dat…"
click at [1460, 229] on input "Request response" at bounding box center [1450, 238] width 23 height 23
checkbox input "true"
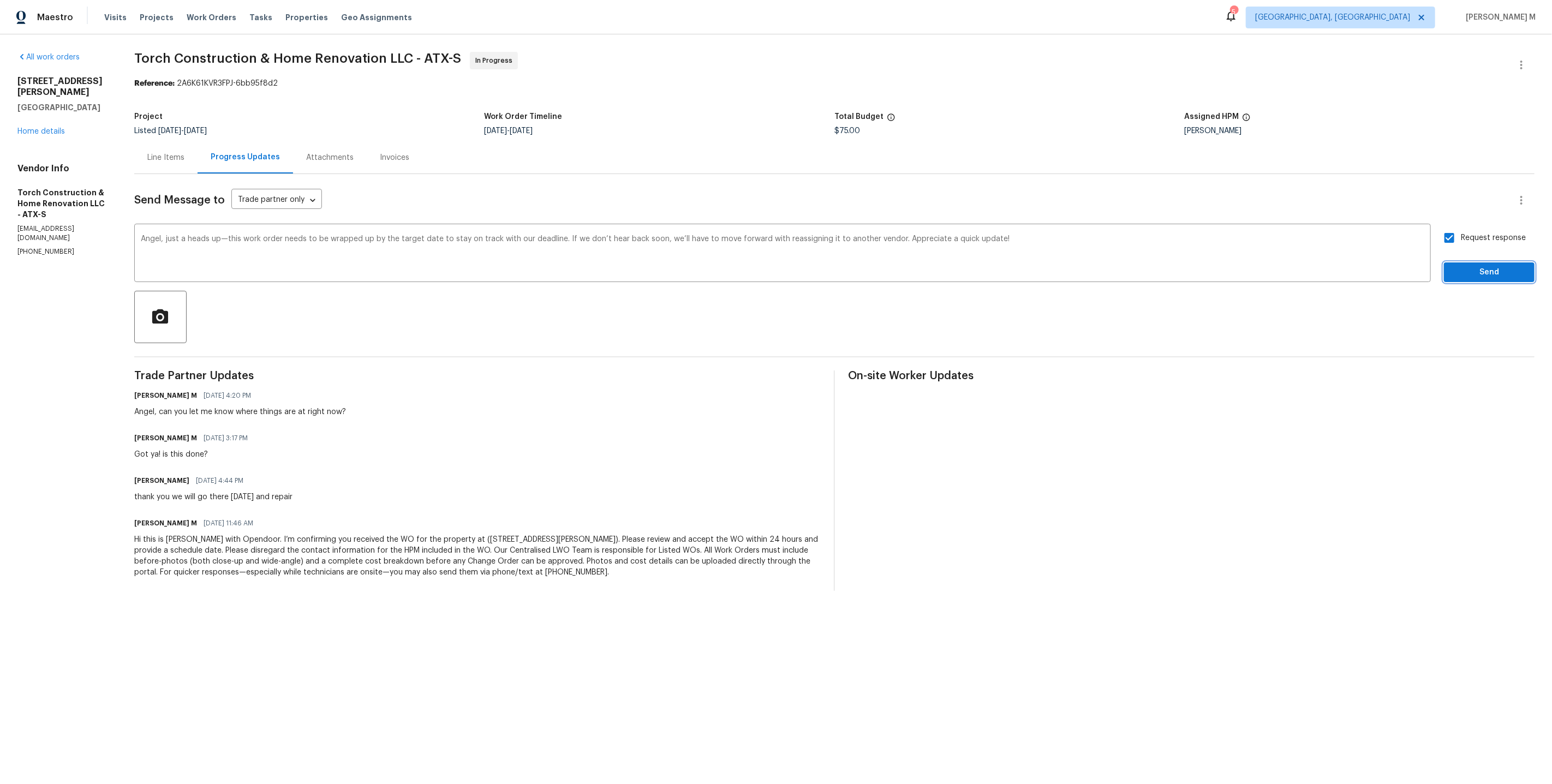
click at [1460, 266] on span "Send" at bounding box center [1489, 272] width 73 height 13
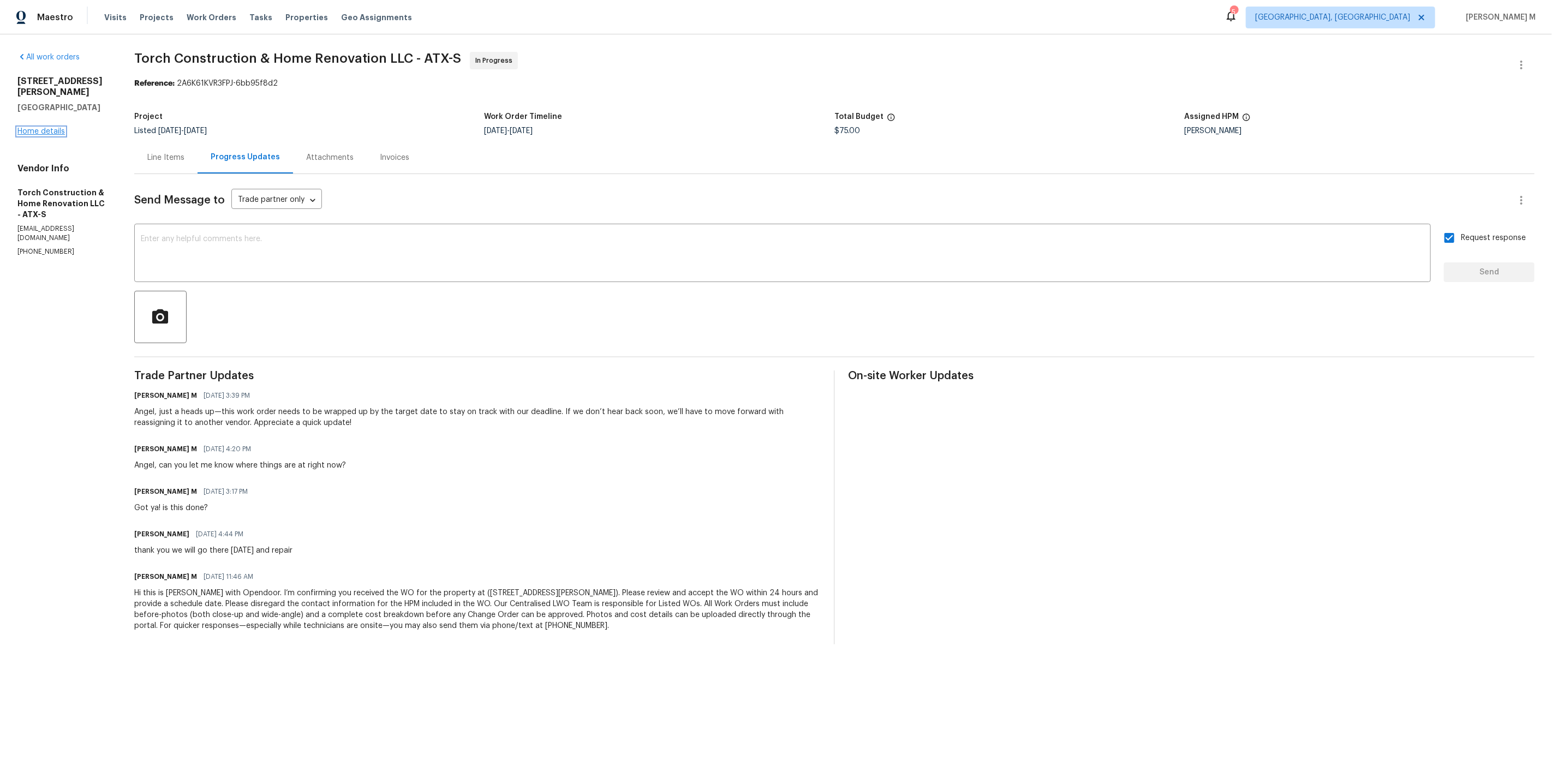
click at [44, 127] on link "Home details" at bounding box center [41, 131] width 47 height 7
click at [49, 127] on link "Home details" at bounding box center [41, 131] width 47 height 7
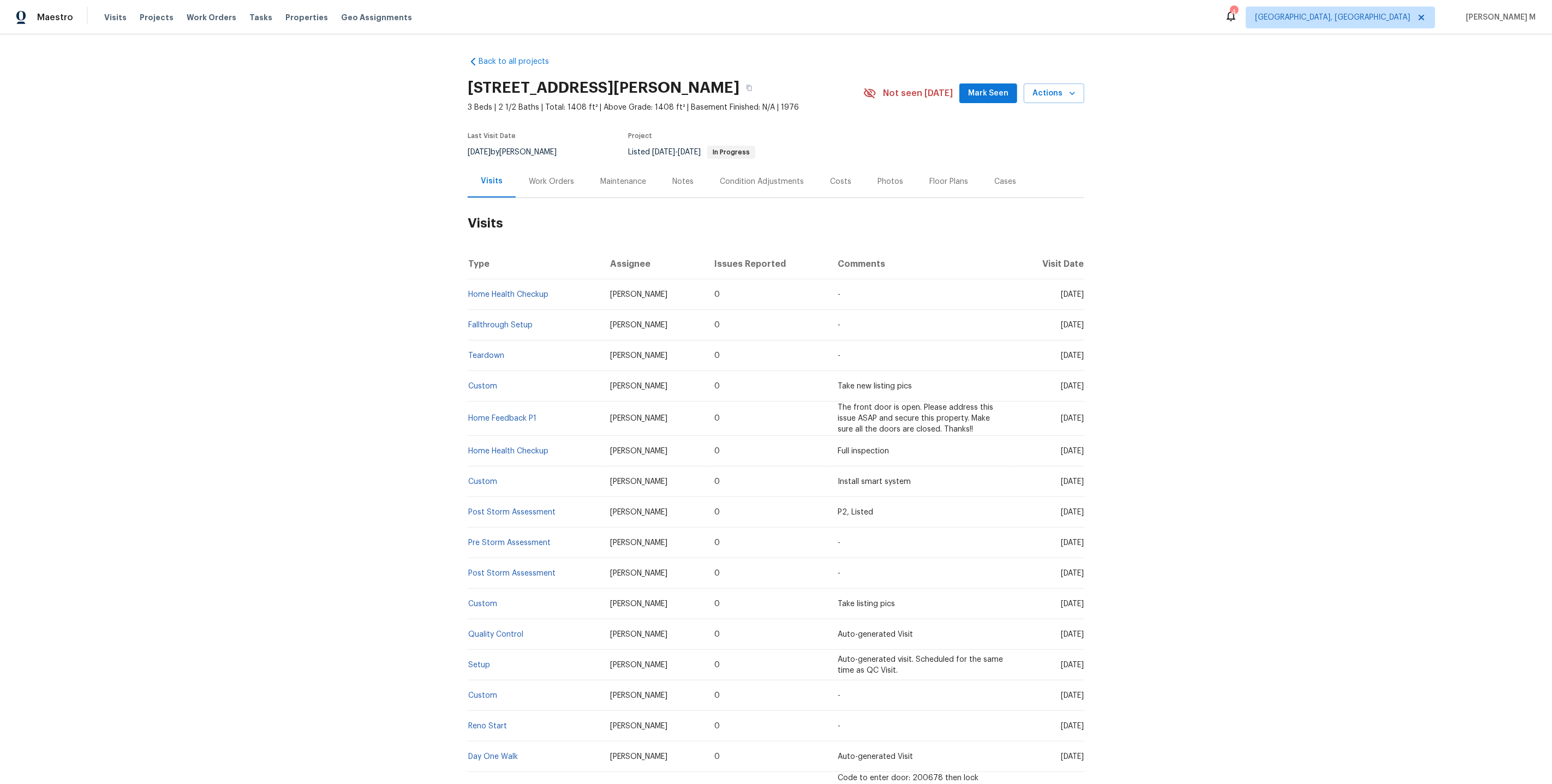
click at [549, 198] on h2 "Visits" at bounding box center [776, 223] width 617 height 51
click at [548, 179] on div "Work Orders" at bounding box center [551, 181] width 45 height 11
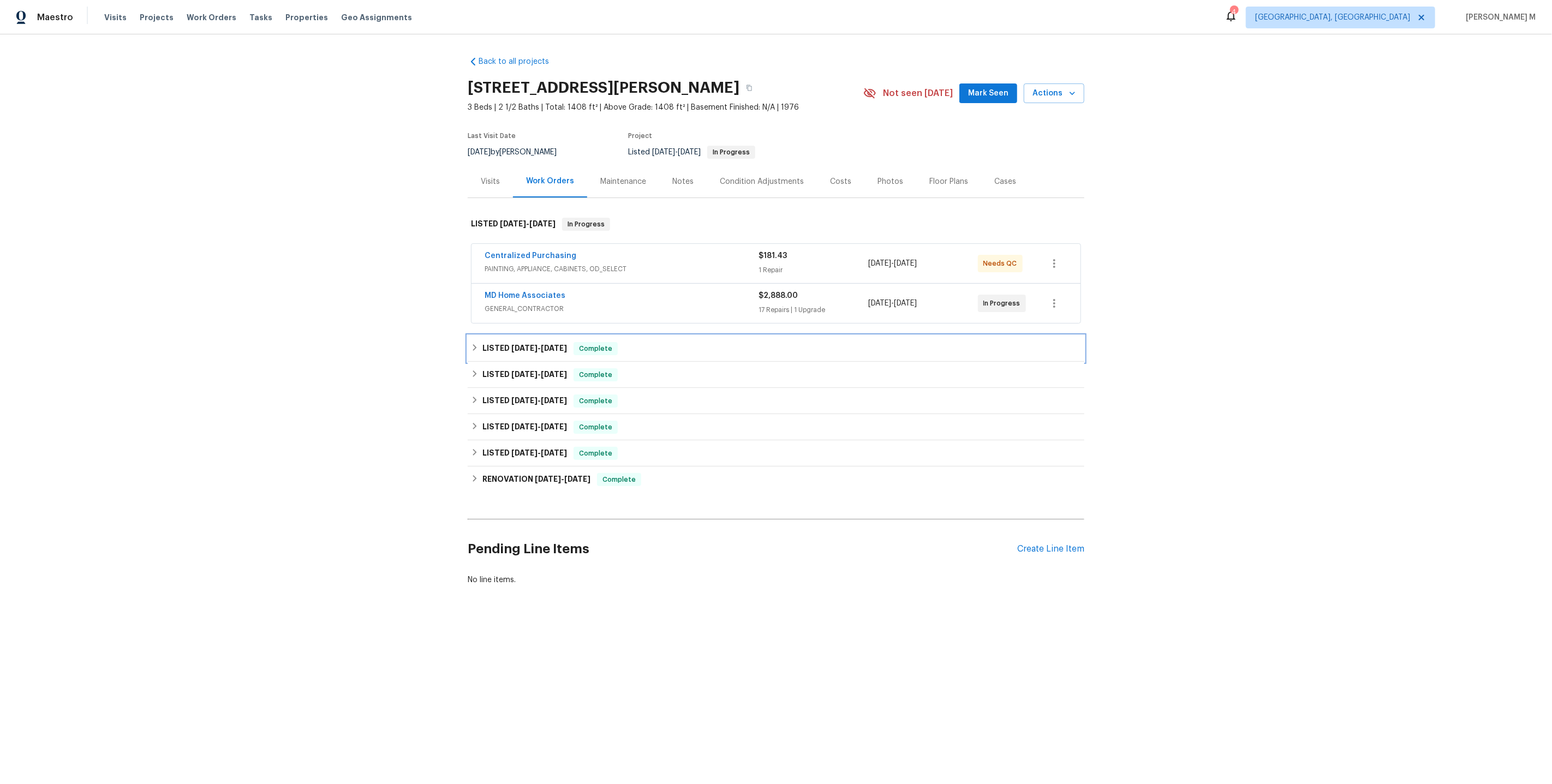
click at [506, 342] on h6 "LISTED [DATE] - [DATE]" at bounding box center [525, 349] width 84 height 13
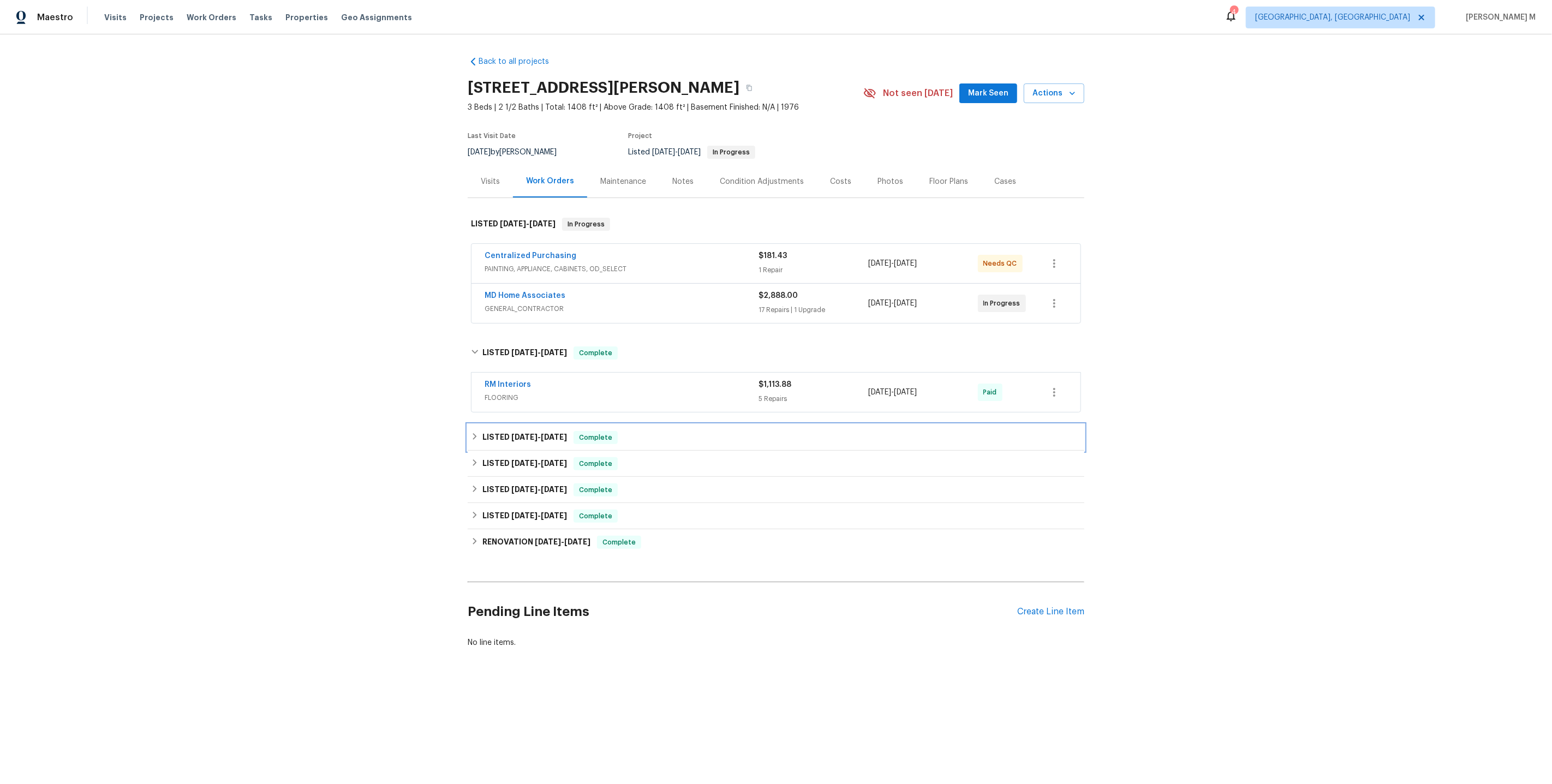
click at [524, 433] on span "[DATE]" at bounding box center [524, 437] width 26 height 7
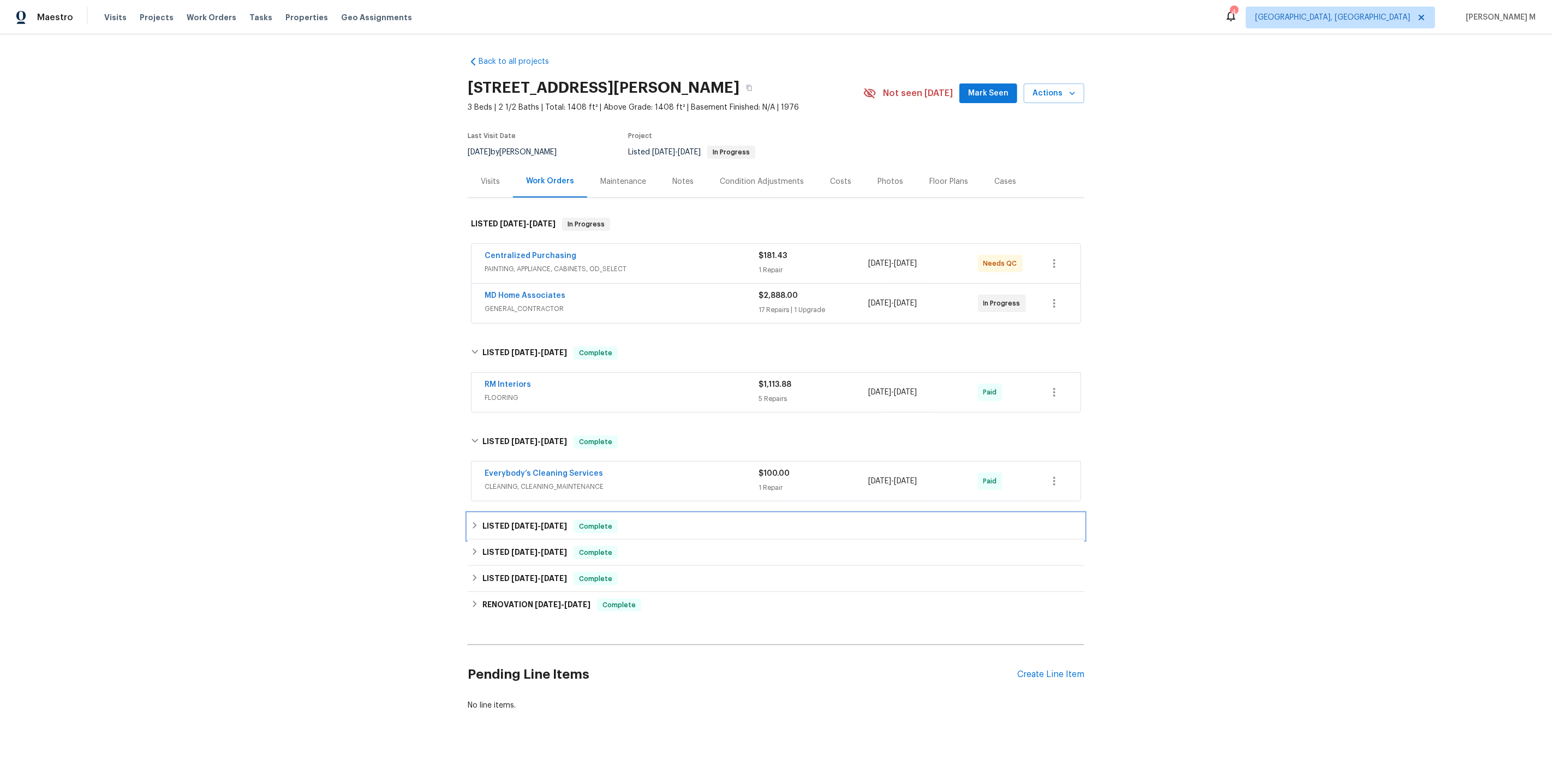
click at [517, 520] on h6 "LISTED [DATE] - [DATE]" at bounding box center [525, 526] width 84 height 13
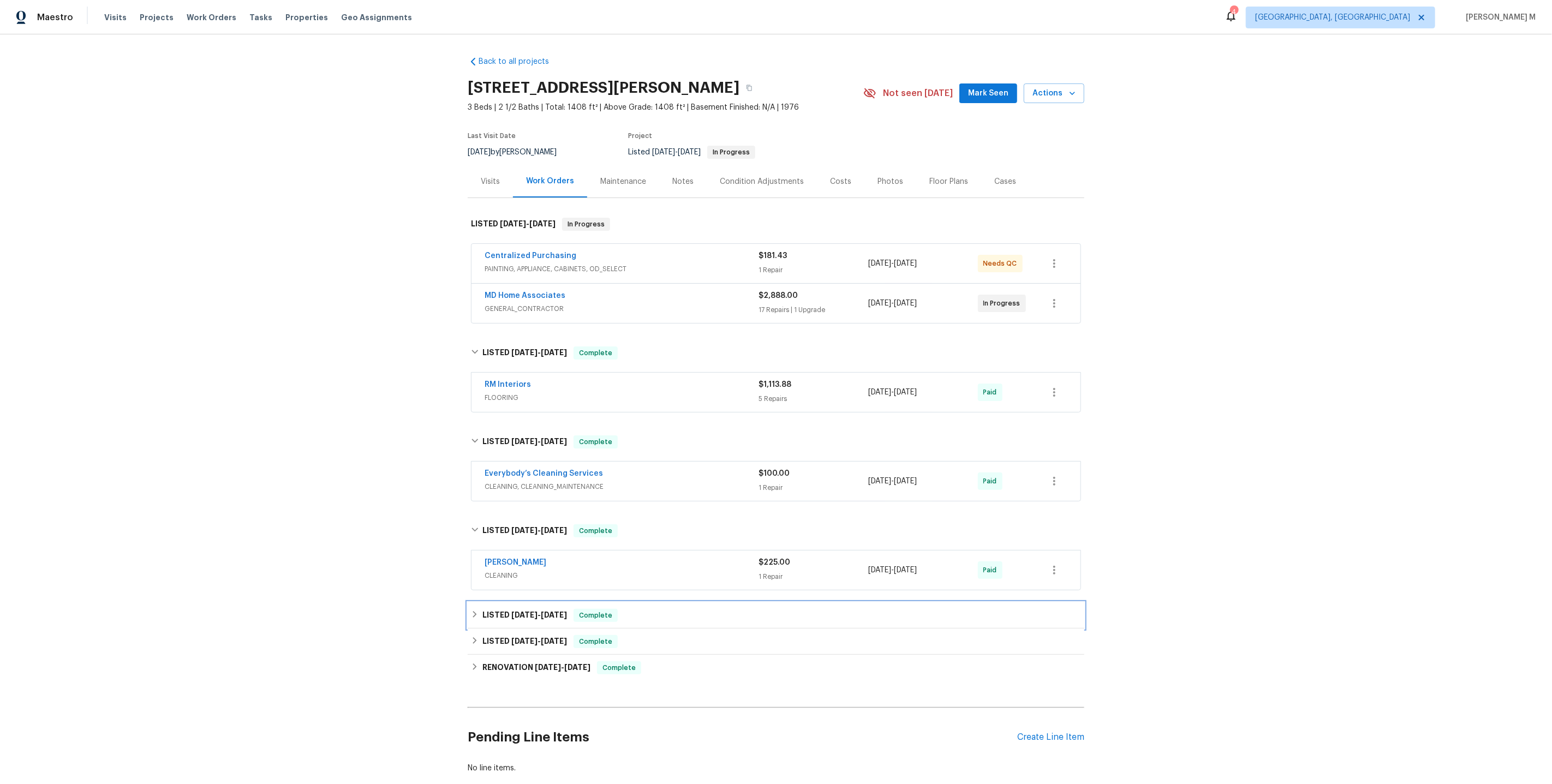
click at [508, 609] on h6 "LISTED [DATE] - [DATE]" at bounding box center [525, 615] width 84 height 13
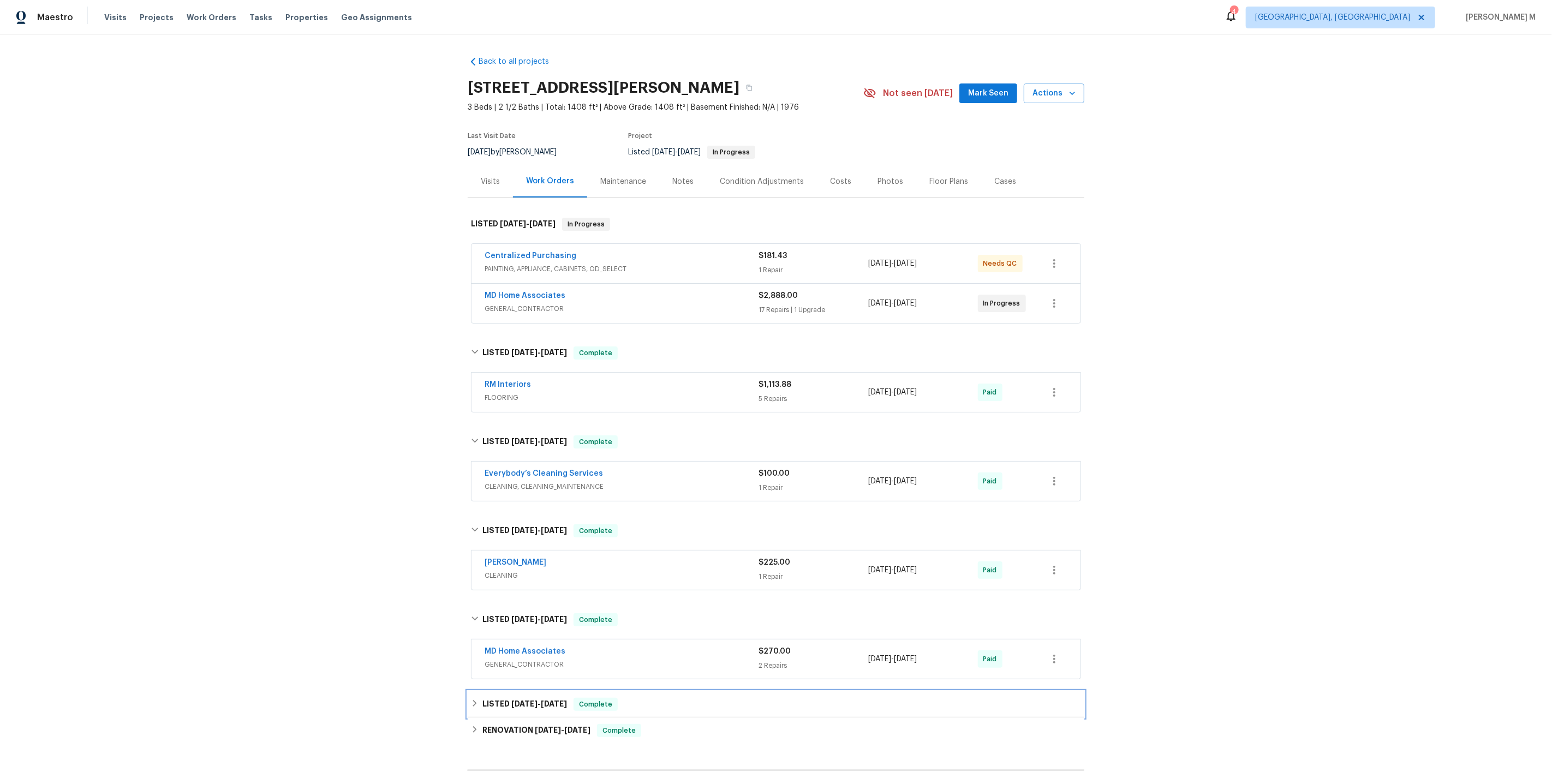
click at [511, 700] on span "[DATE]" at bounding box center [524, 703] width 26 height 7
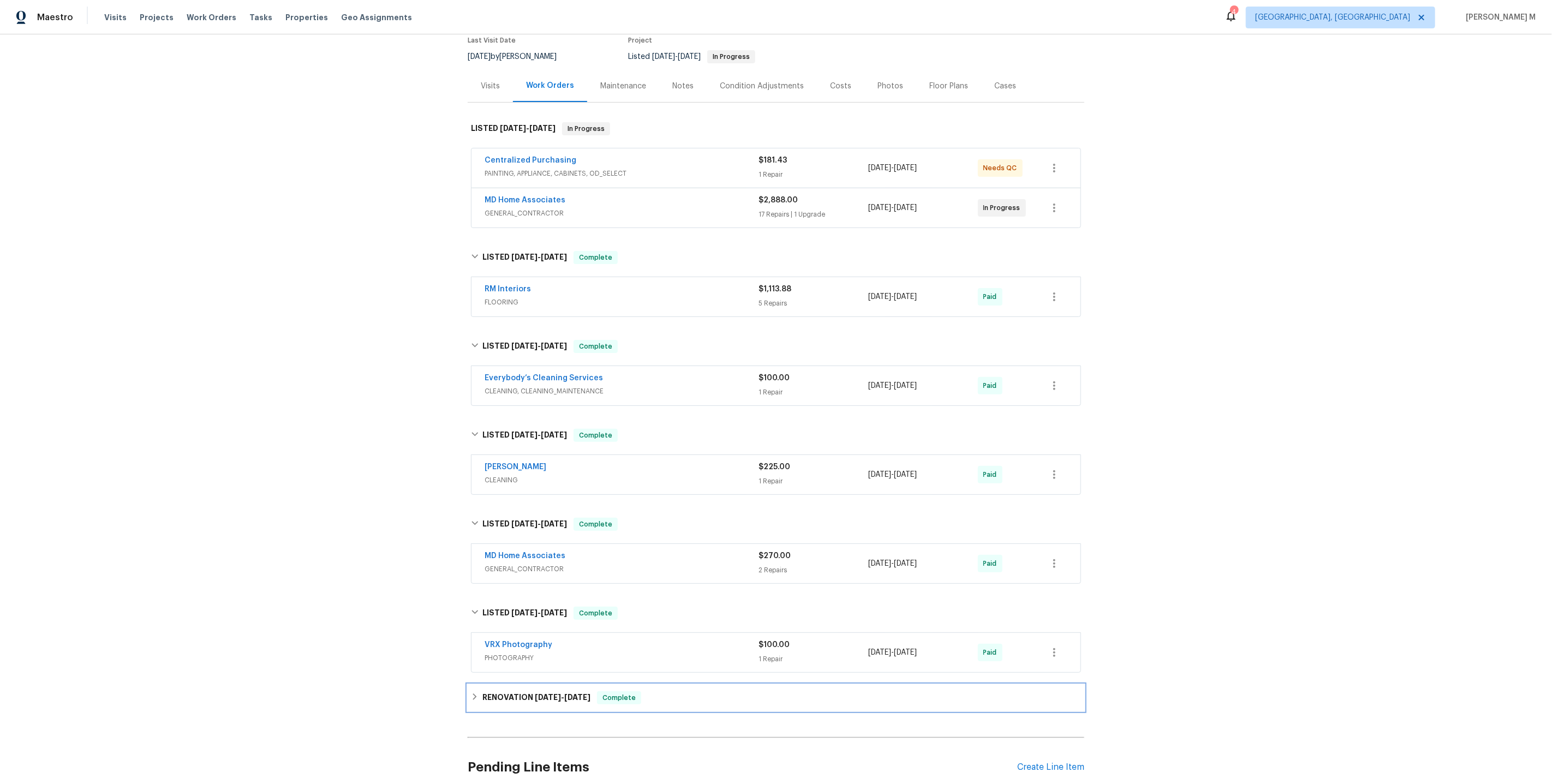
click at [508, 692] on h6 "RENOVATION [DATE] - [DATE]" at bounding box center [537, 698] width 108 height 13
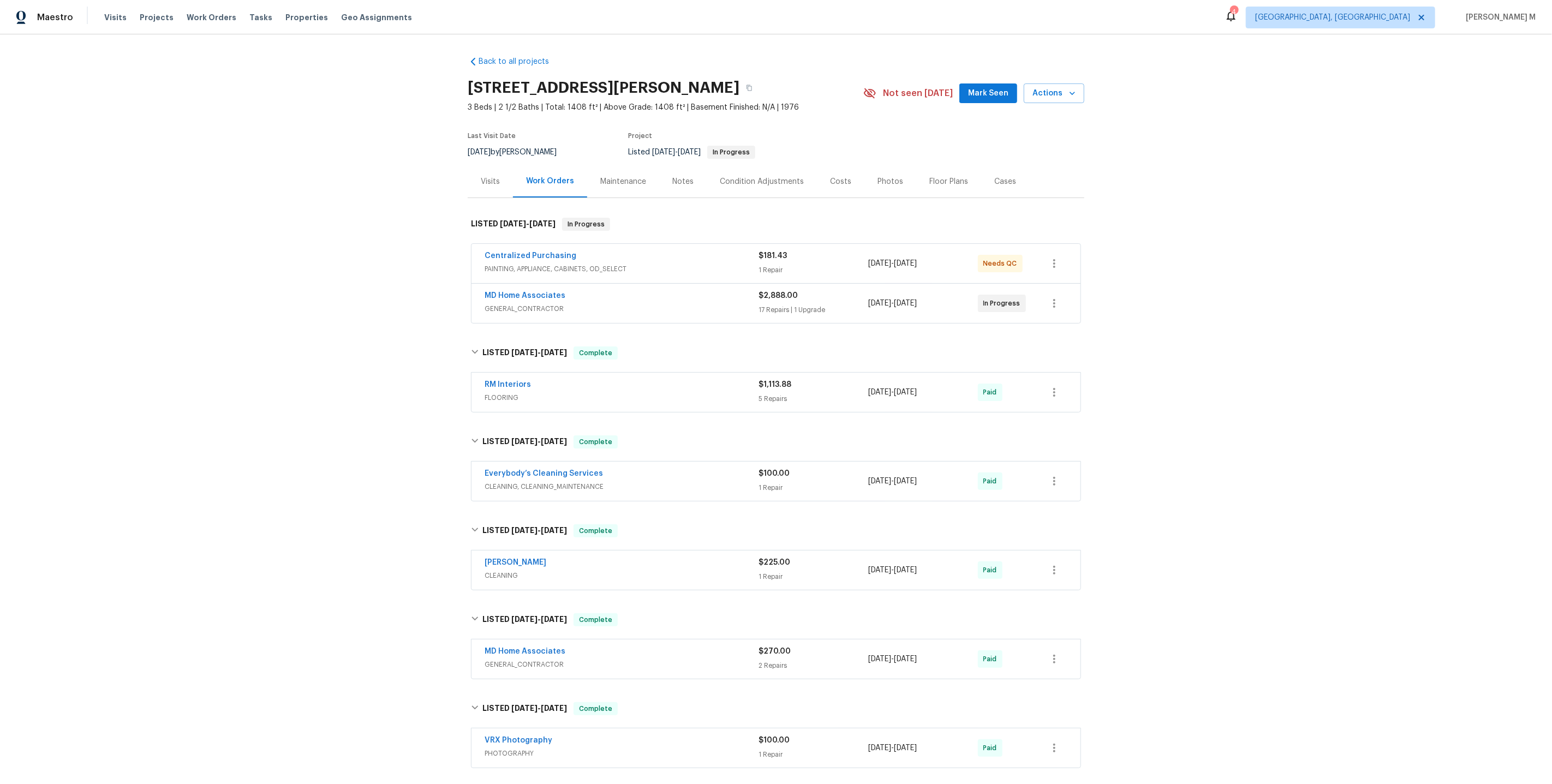
click at [543, 307] on div "MD Home Associates GENERAL_CONTRACTOR" at bounding box center [622, 303] width 274 height 26
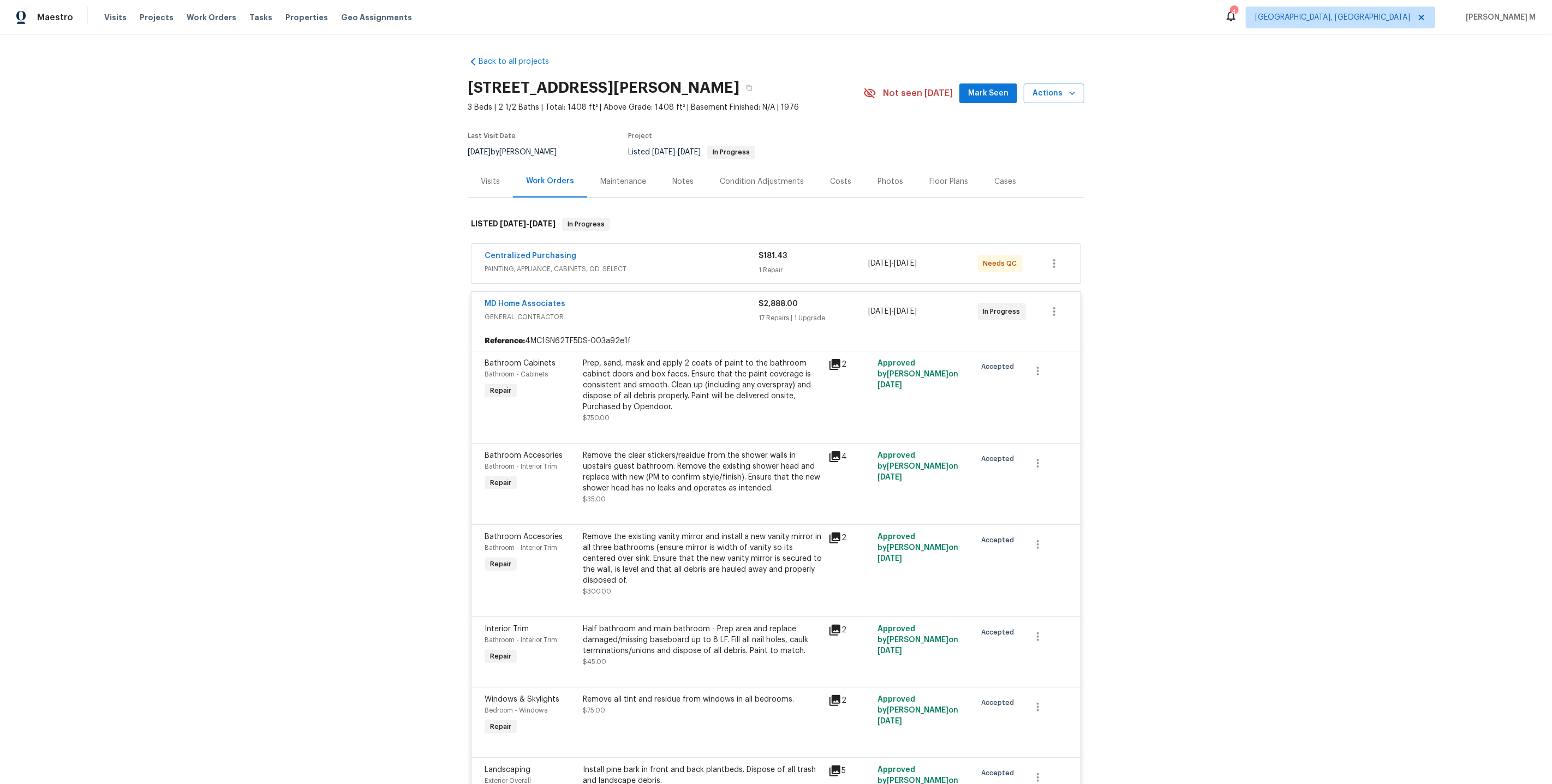
click at [605, 189] on div "Maintenance" at bounding box center [623, 181] width 72 height 32
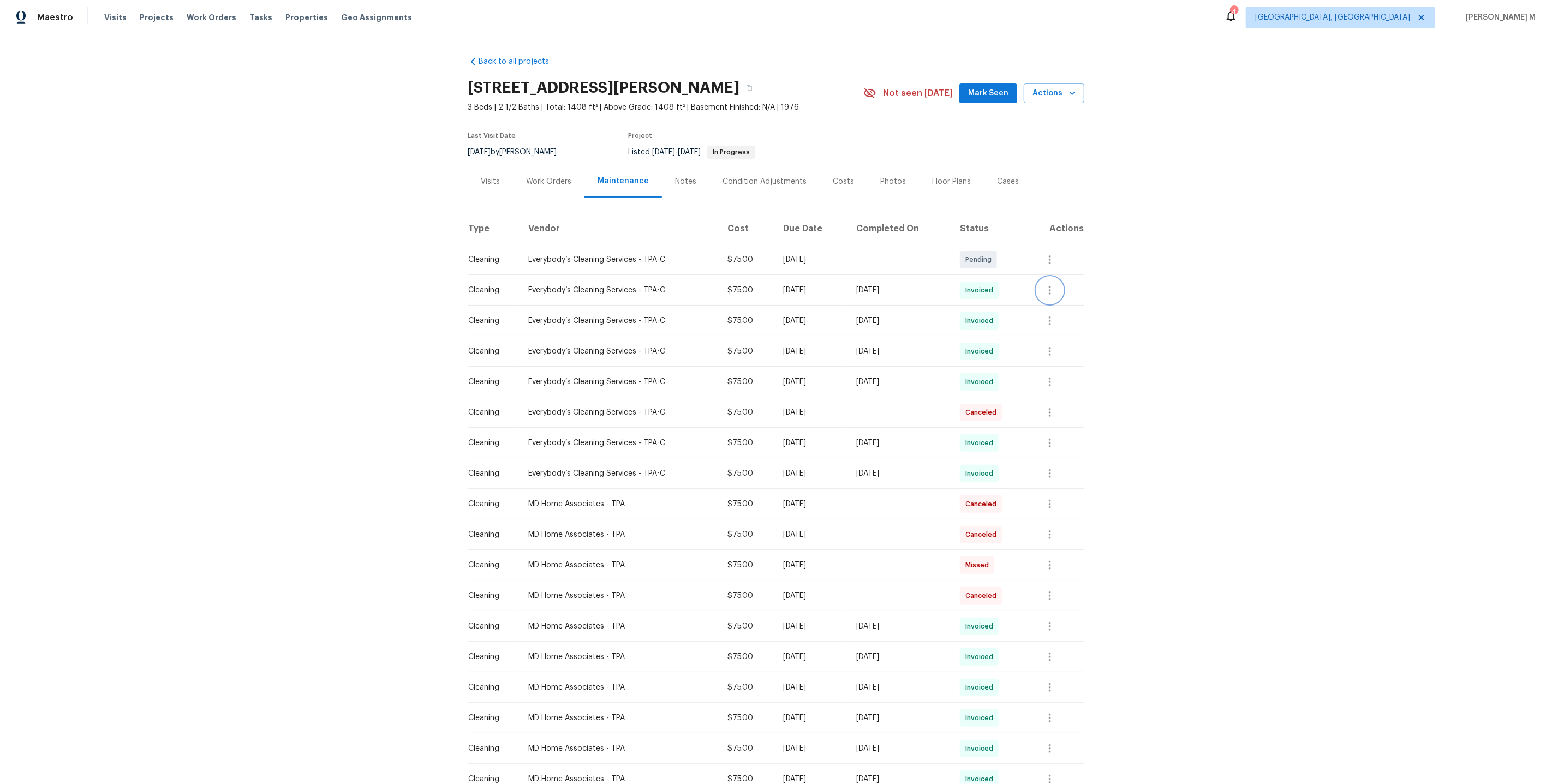
click at [1056, 284] on icon "button" at bounding box center [1050, 290] width 13 height 13
click at [1069, 302] on li "View details" at bounding box center [1081, 303] width 76 height 18
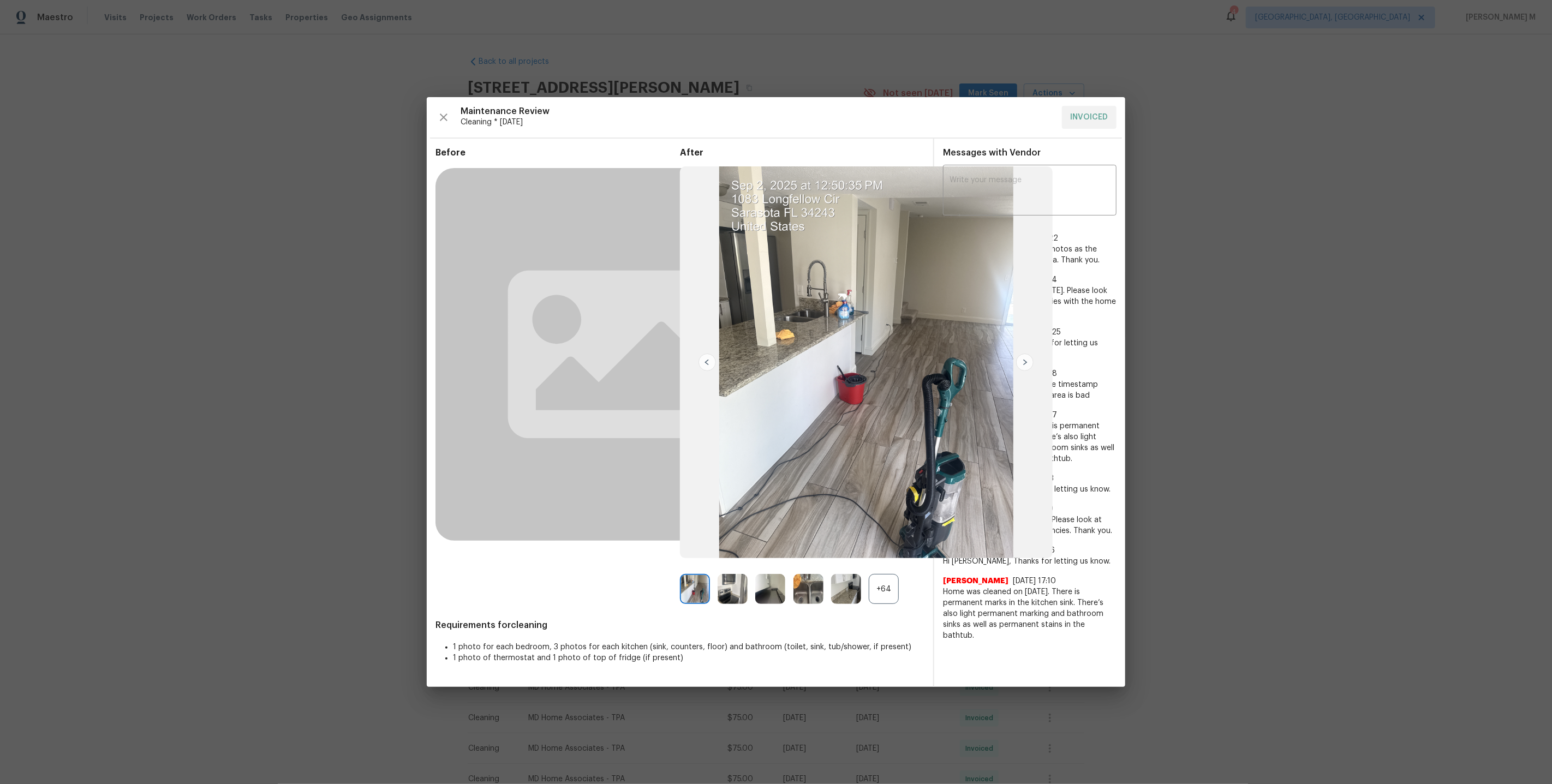
click at [887, 589] on div "+64" at bounding box center [884, 589] width 30 height 30
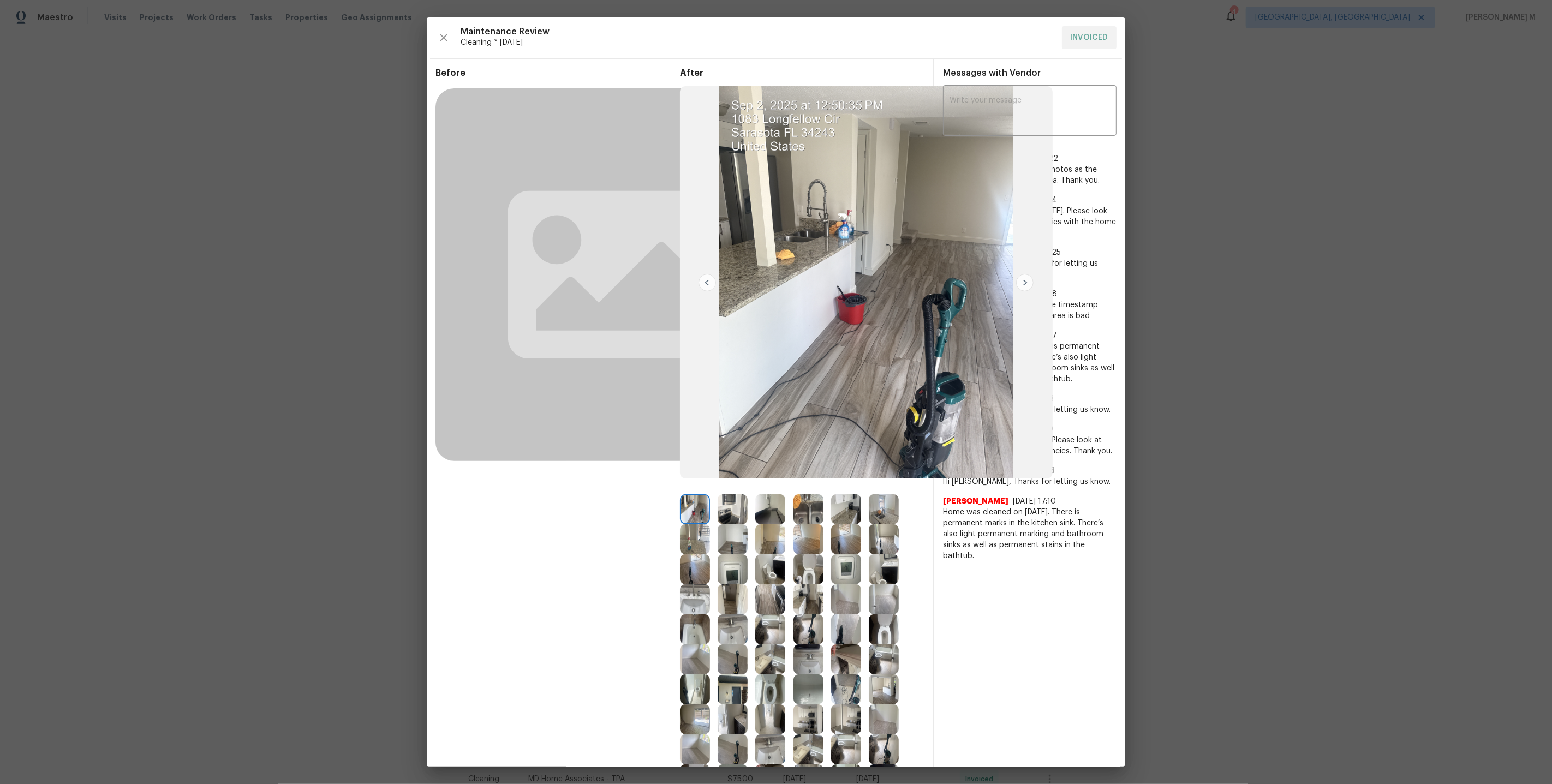
click at [849, 566] on img at bounding box center [846, 569] width 30 height 30
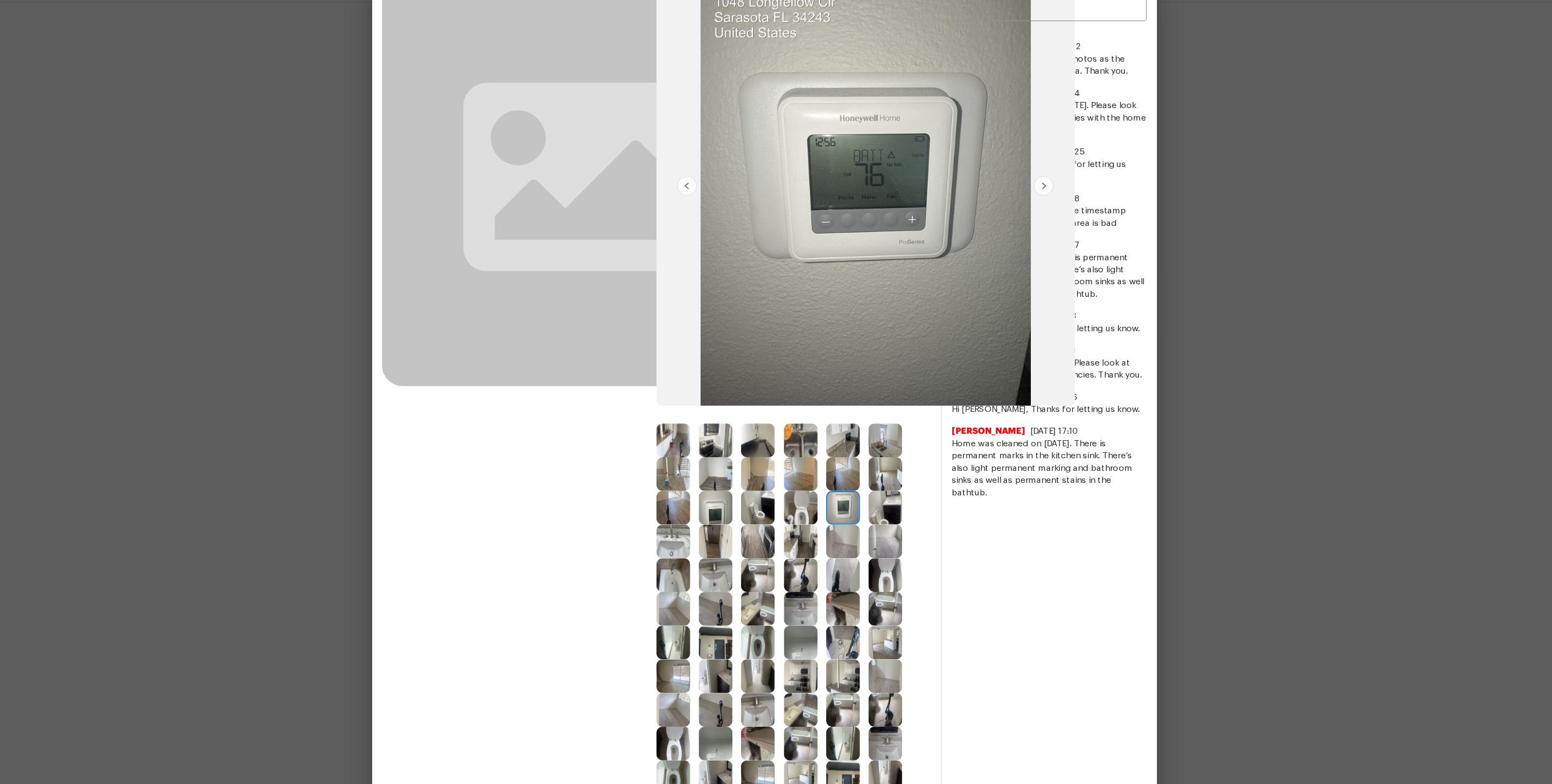
scroll to position [86, 0]
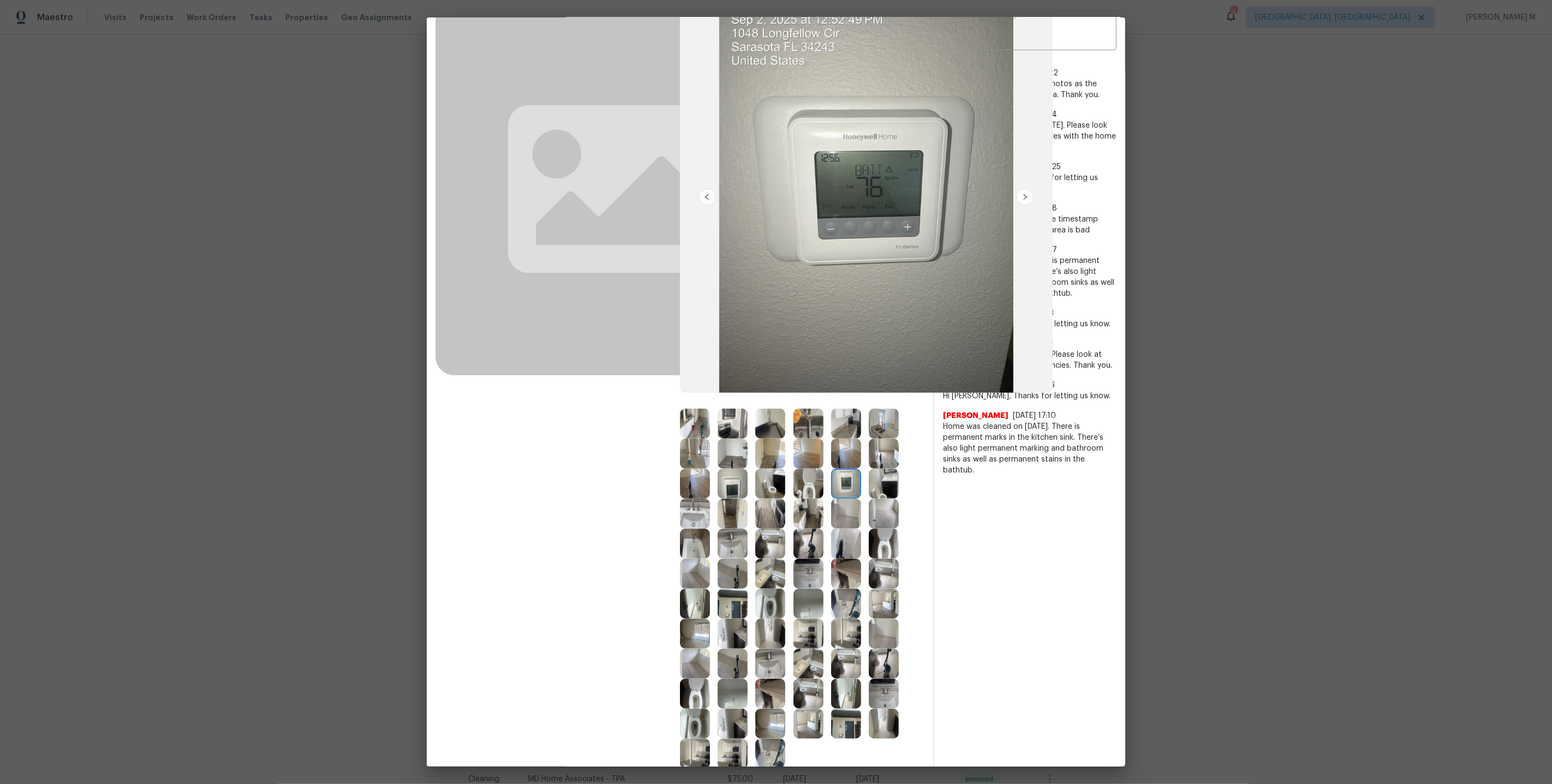
click at [728, 481] on img at bounding box center [732, 483] width 30 height 30
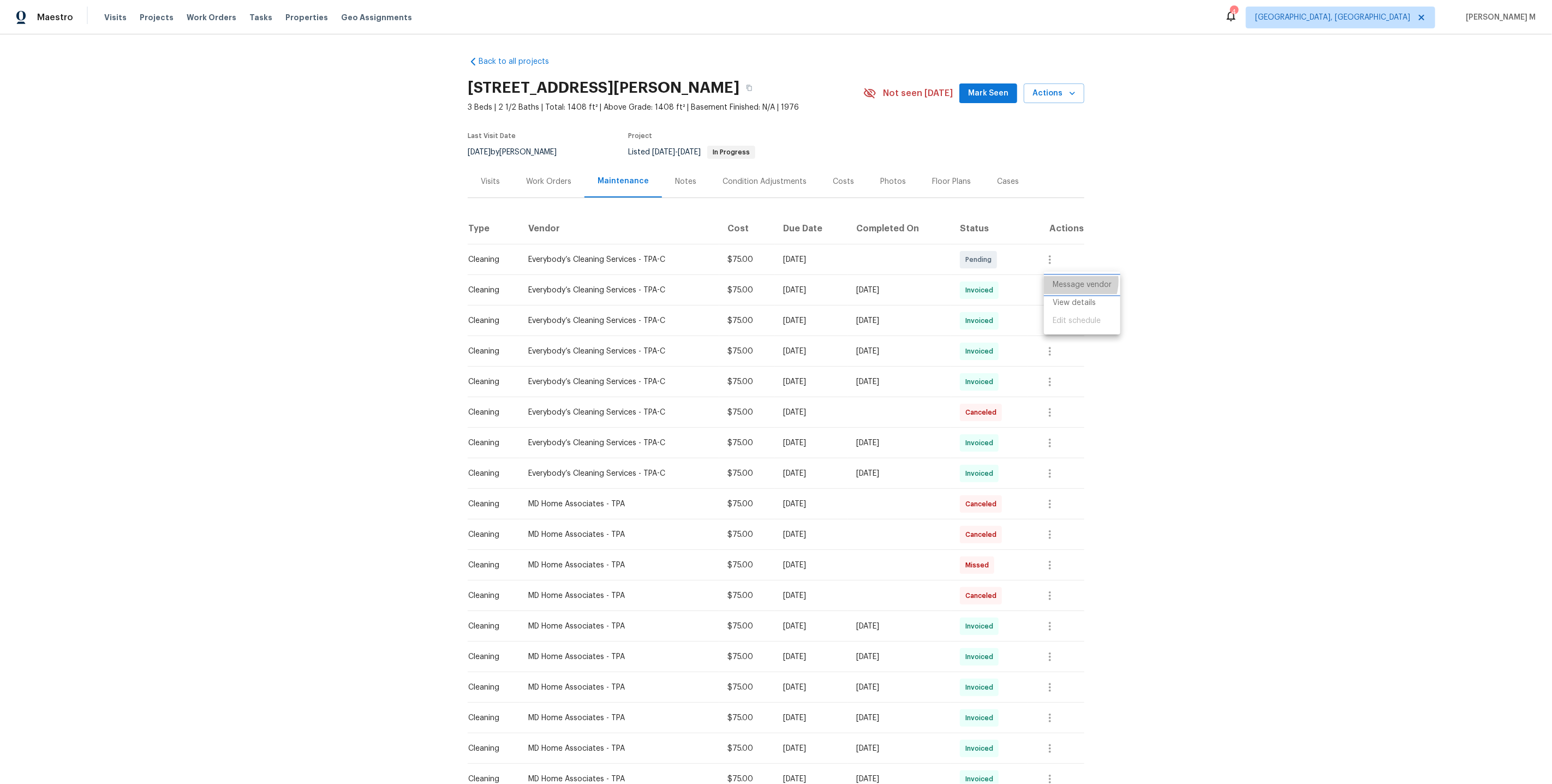
click at [1068, 281] on li "Message vendor" at bounding box center [1081, 285] width 76 height 18
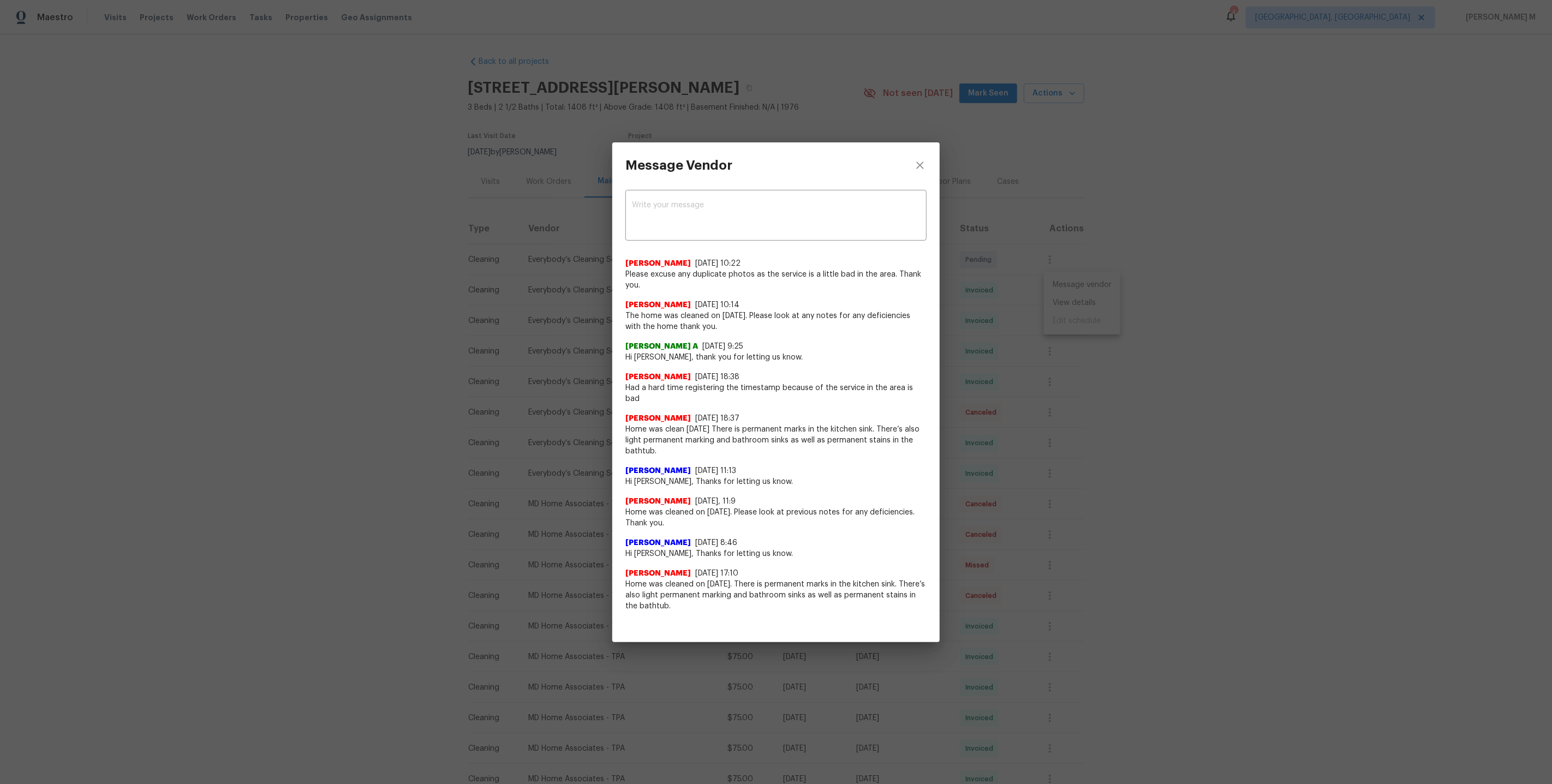
drag, startPoint x: 625, startPoint y: 580, endPoint x: 766, endPoint y: 605, distance: 143.2
click at [766, 605] on div "x ​ [PERSON_NAME] [DATE] 10:22 Please excuse any duplicate photos as the servic…" at bounding box center [776, 406] width 328 height 437
drag, startPoint x: 629, startPoint y: 429, endPoint x: 723, endPoint y: 448, distance: 95.9
click at [727, 452] on div "[PERSON_NAME] [DATE] 10:22 Please excuse any duplicate photos as the service is…" at bounding box center [776, 430] width 301 height 362
click at [651, 391] on span "Had a hard time registering the timestamp because of the service in the area is…" at bounding box center [776, 393] width 301 height 22
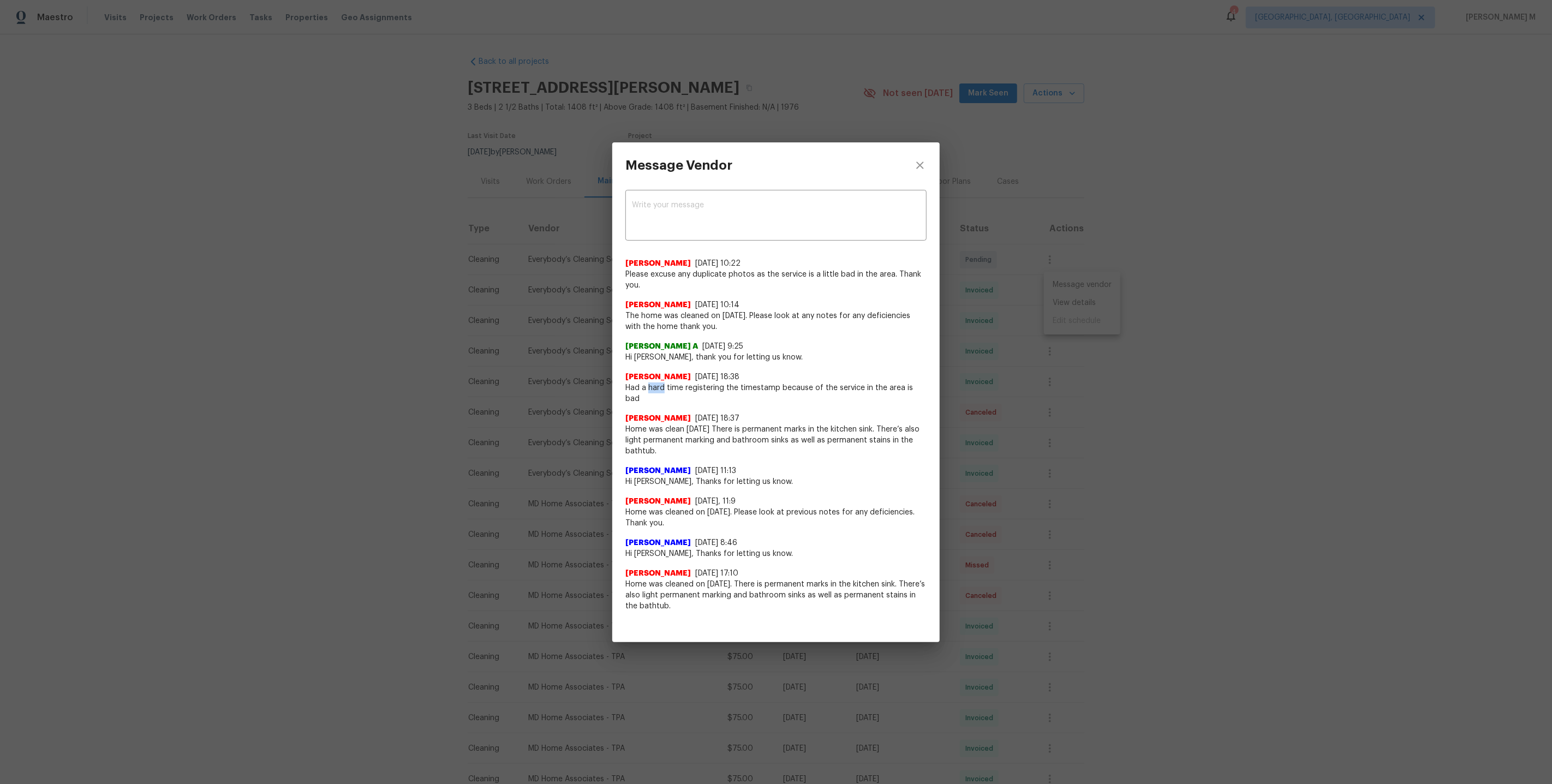
click at [651, 391] on span "Had a hard time registering the timestamp because of the service in the area is…" at bounding box center [776, 393] width 301 height 22
click at [650, 329] on span "The home was cleaned on [DATE]. Please look at any notes for any deficiencies w…" at bounding box center [776, 322] width 301 height 22
click at [665, 287] on span "Please excuse any duplicate photos as the service is a little bad in the area. …" at bounding box center [776, 280] width 301 height 22
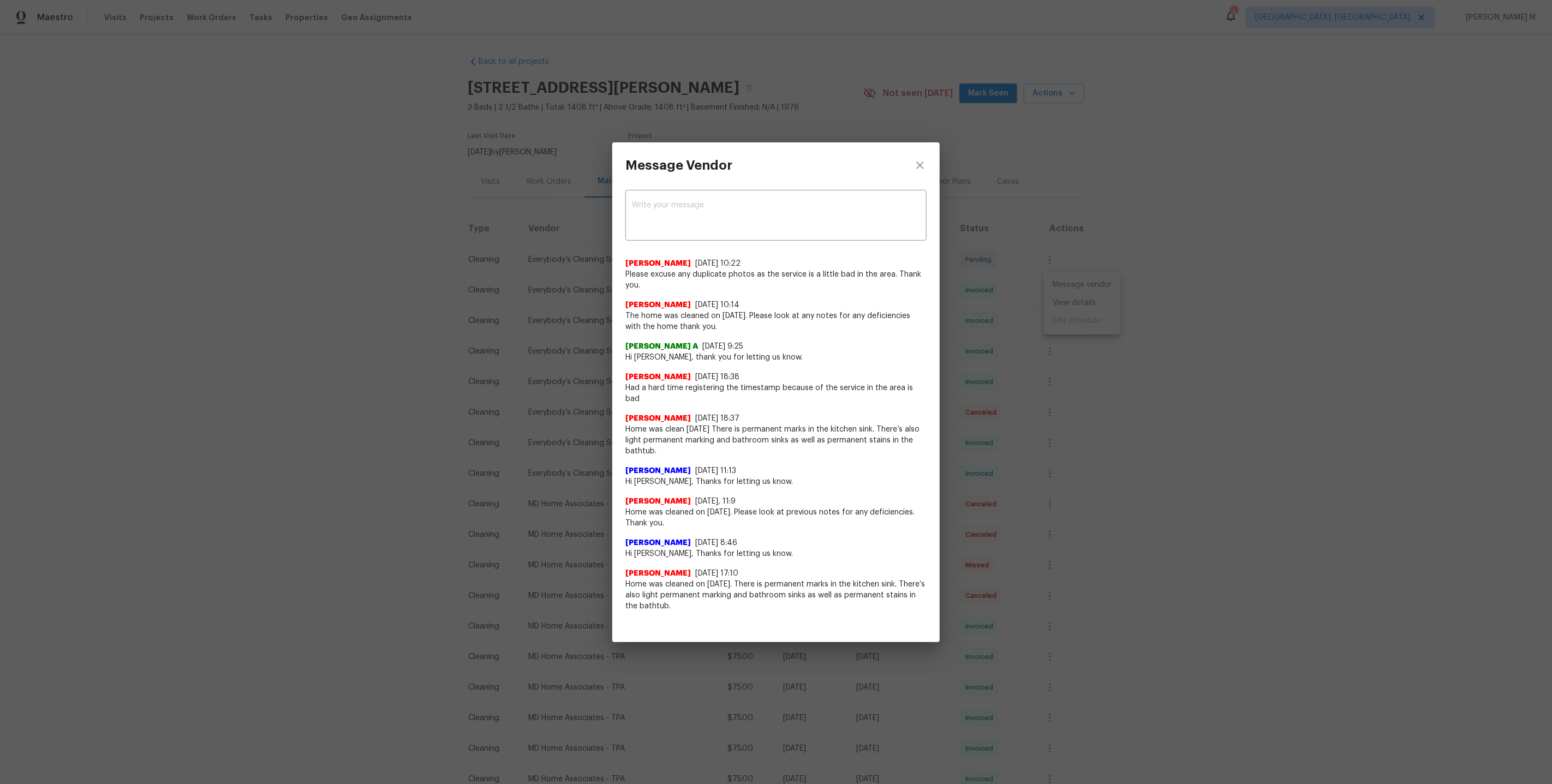
click at [665, 287] on span "Please excuse any duplicate photos as the service is a little bad in the area. …" at bounding box center [776, 280] width 301 height 22
click at [1181, 437] on div "Message Vendor x ​ [PERSON_NAME] [DATE] 10:22 Please excuse any duplicate photo…" at bounding box center [776, 392] width 1552 height 784
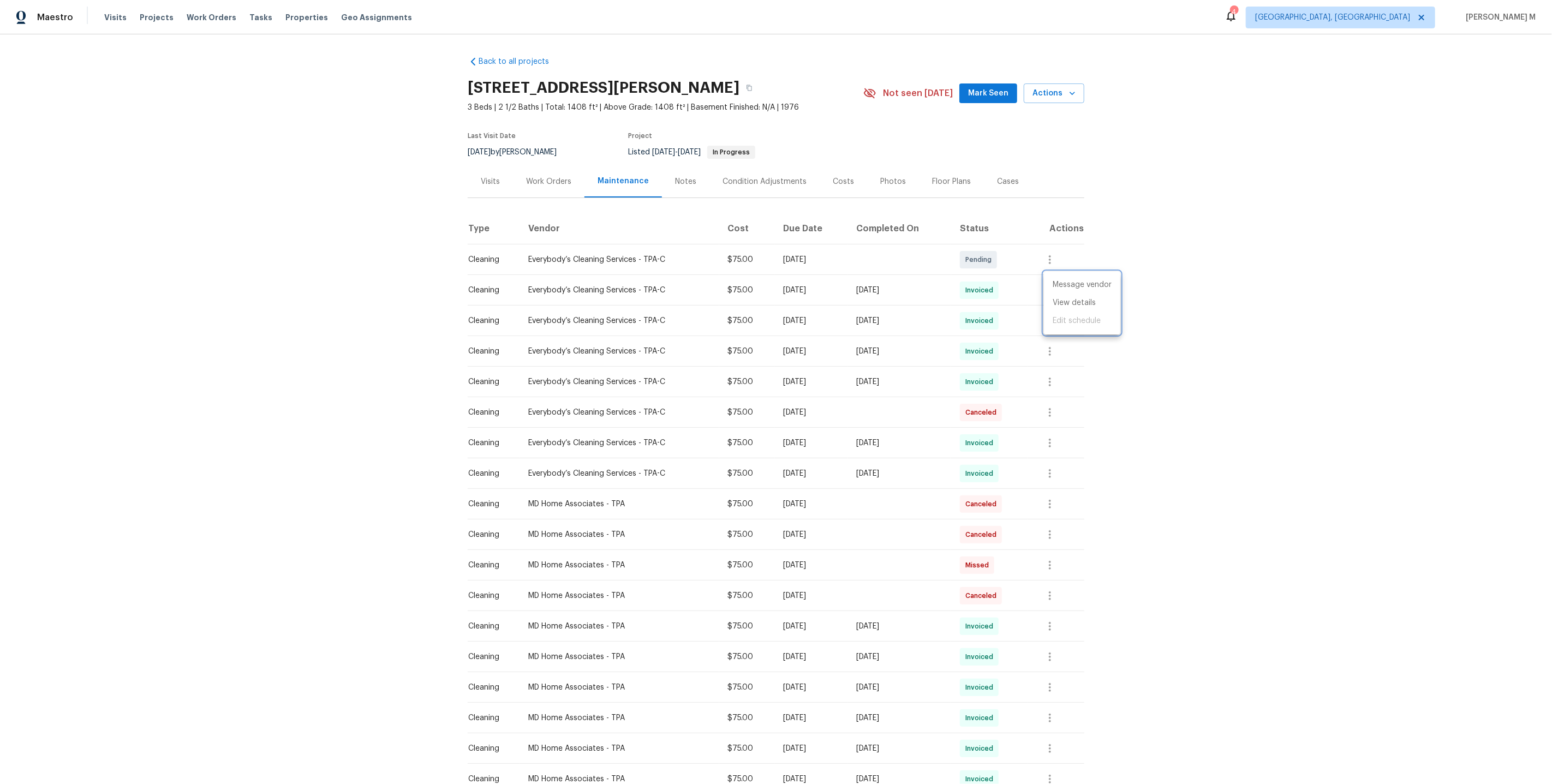
click at [1038, 351] on div at bounding box center [776, 392] width 1552 height 784
click at [1051, 318] on icon "button" at bounding box center [1050, 320] width 2 height 9
click at [1057, 339] on li "View details" at bounding box center [1081, 334] width 76 height 18
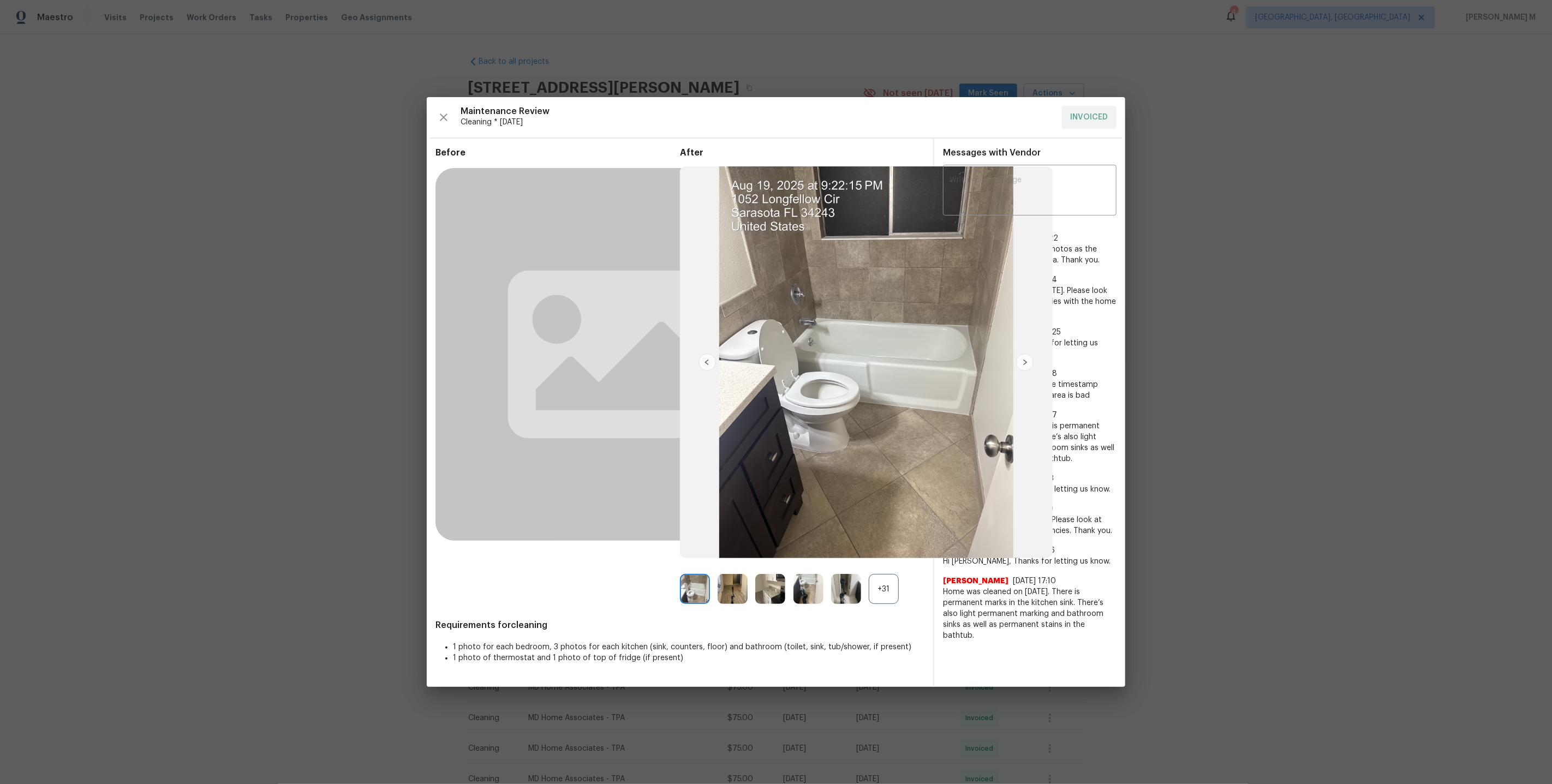
click at [891, 574] on div "+31" at bounding box center [884, 589] width 30 height 30
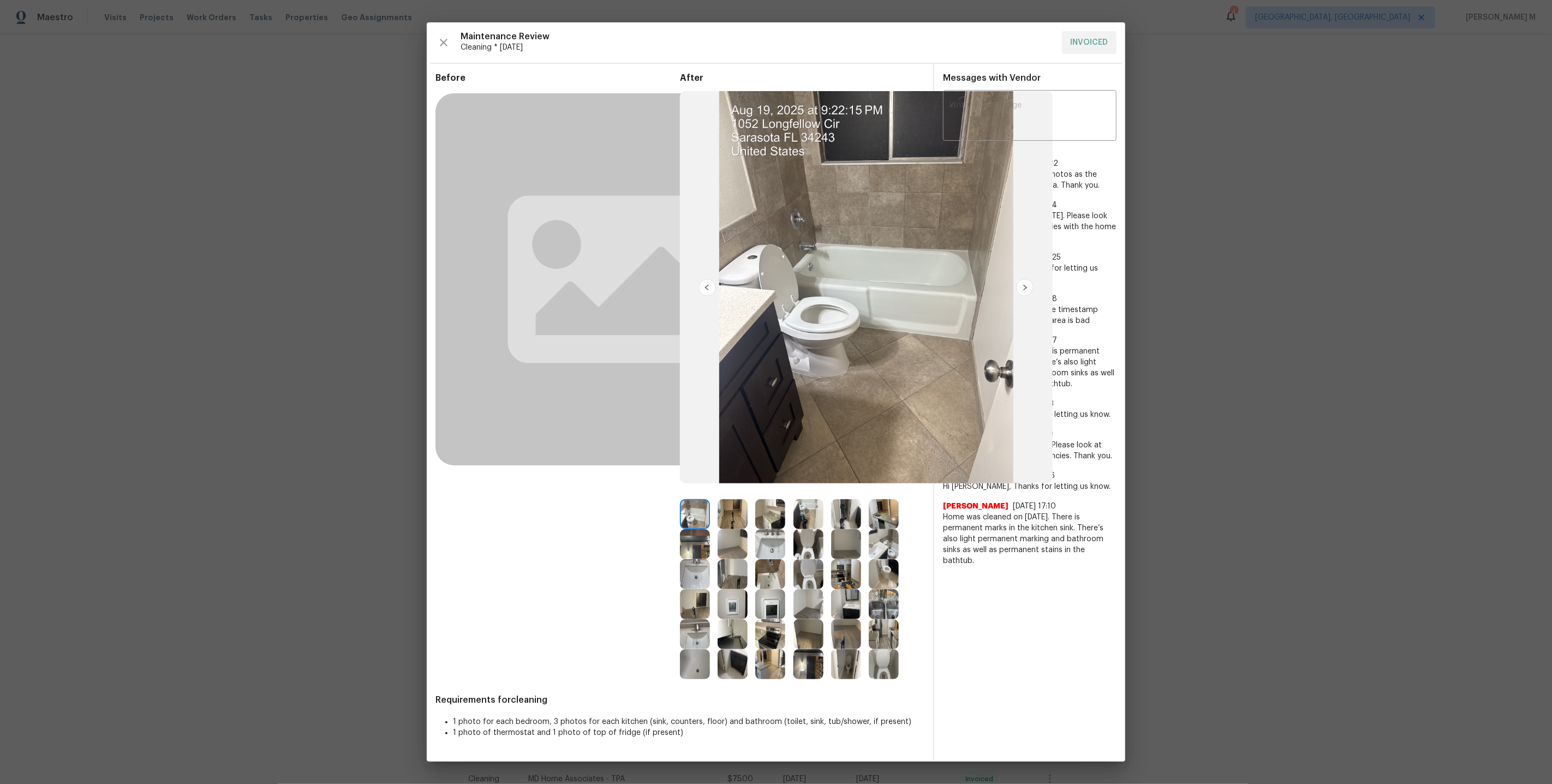
click at [769, 614] on img at bounding box center [770, 604] width 30 height 30
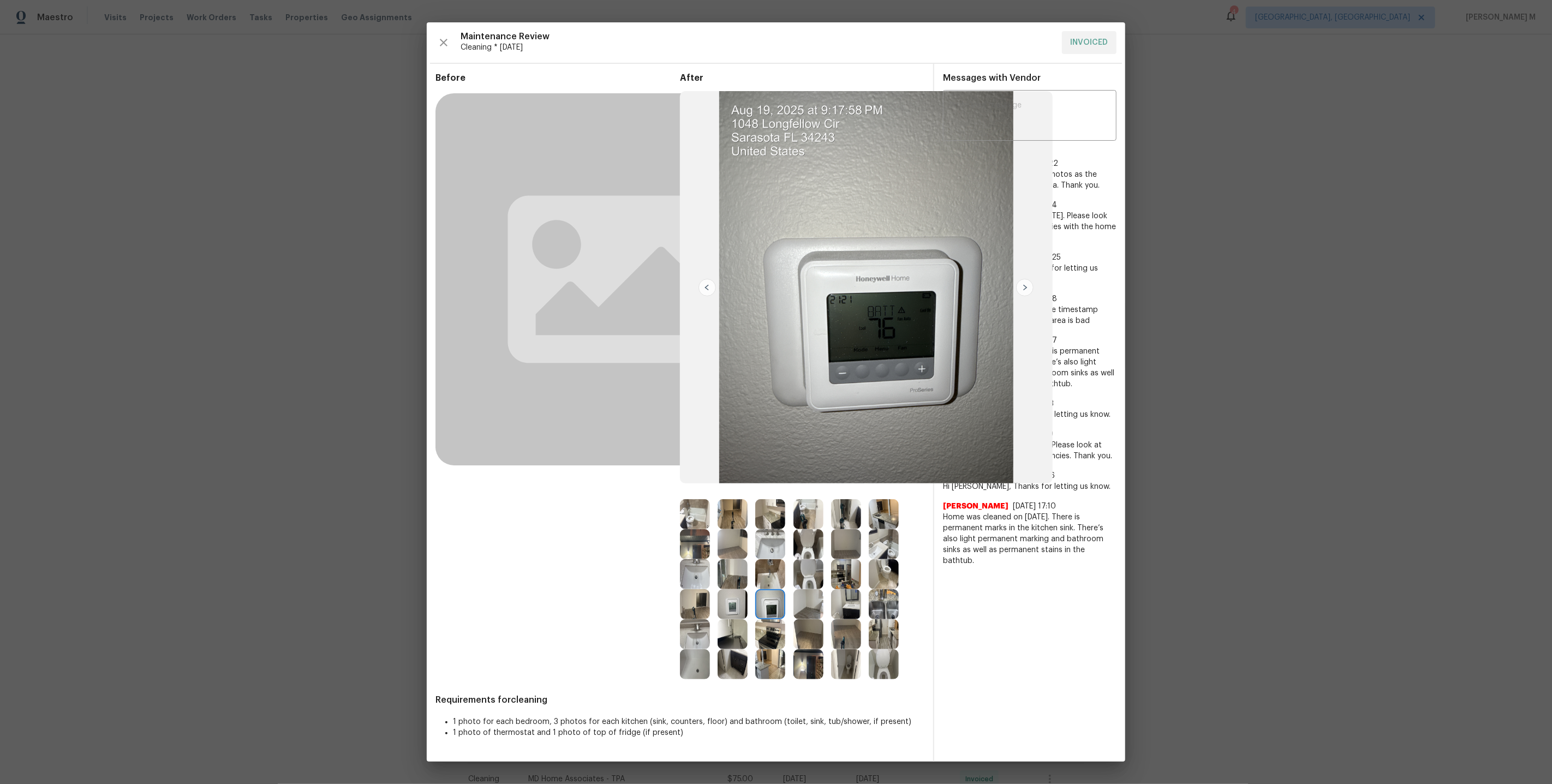
click at [740, 612] on img at bounding box center [732, 604] width 30 height 30
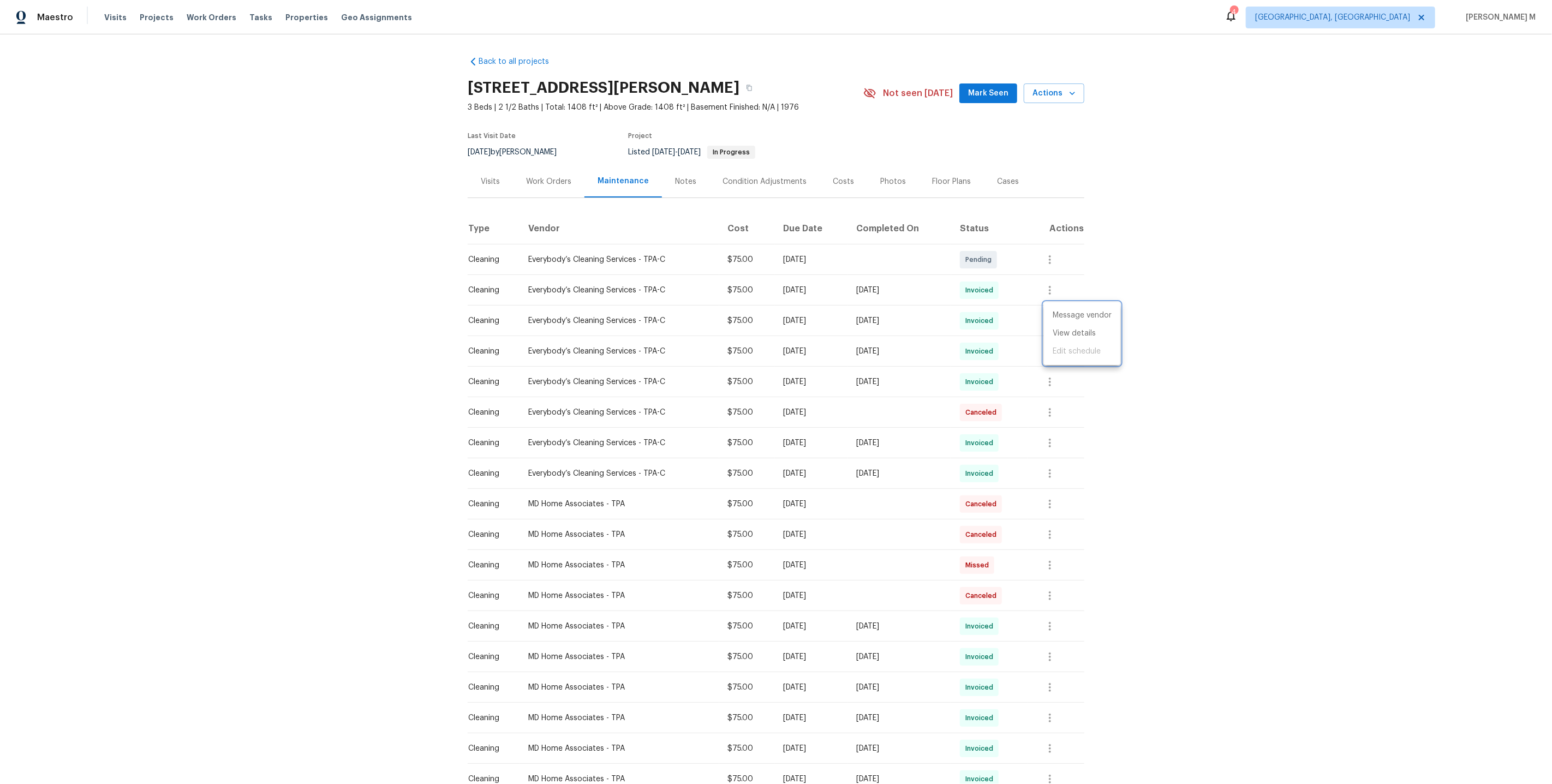
click at [543, 174] on div at bounding box center [776, 392] width 1552 height 784
click at [536, 195] on div "Back to all projects [STREET_ADDRESS][PERSON_NAME] 3 Beds | 2 1/2 Baths | Total…" at bounding box center [776, 541] width 617 height 988
click at [541, 185] on div "Work Orders" at bounding box center [549, 181] width 71 height 32
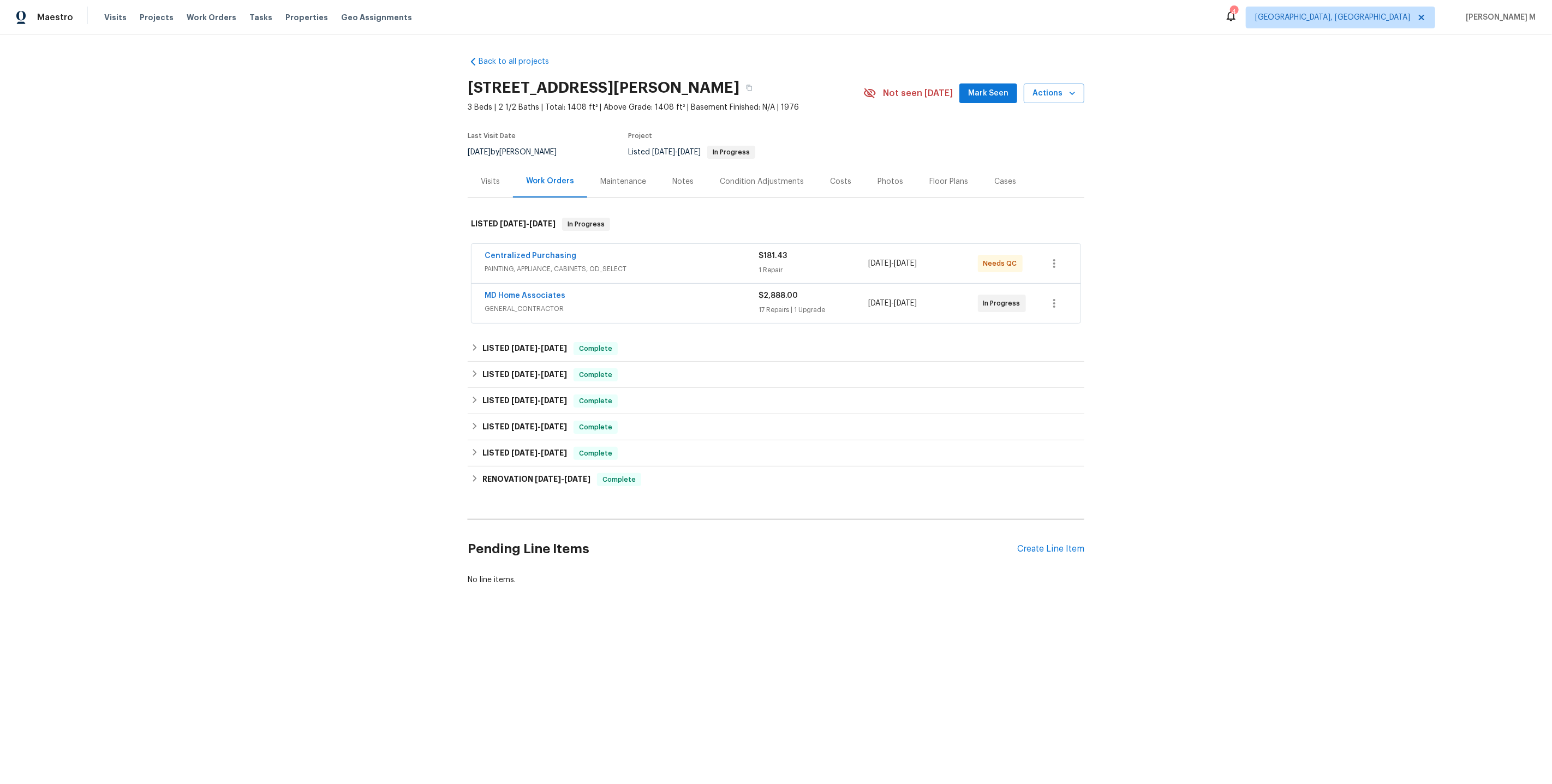
click at [609, 176] on div "Maintenance" at bounding box center [623, 181] width 46 height 11
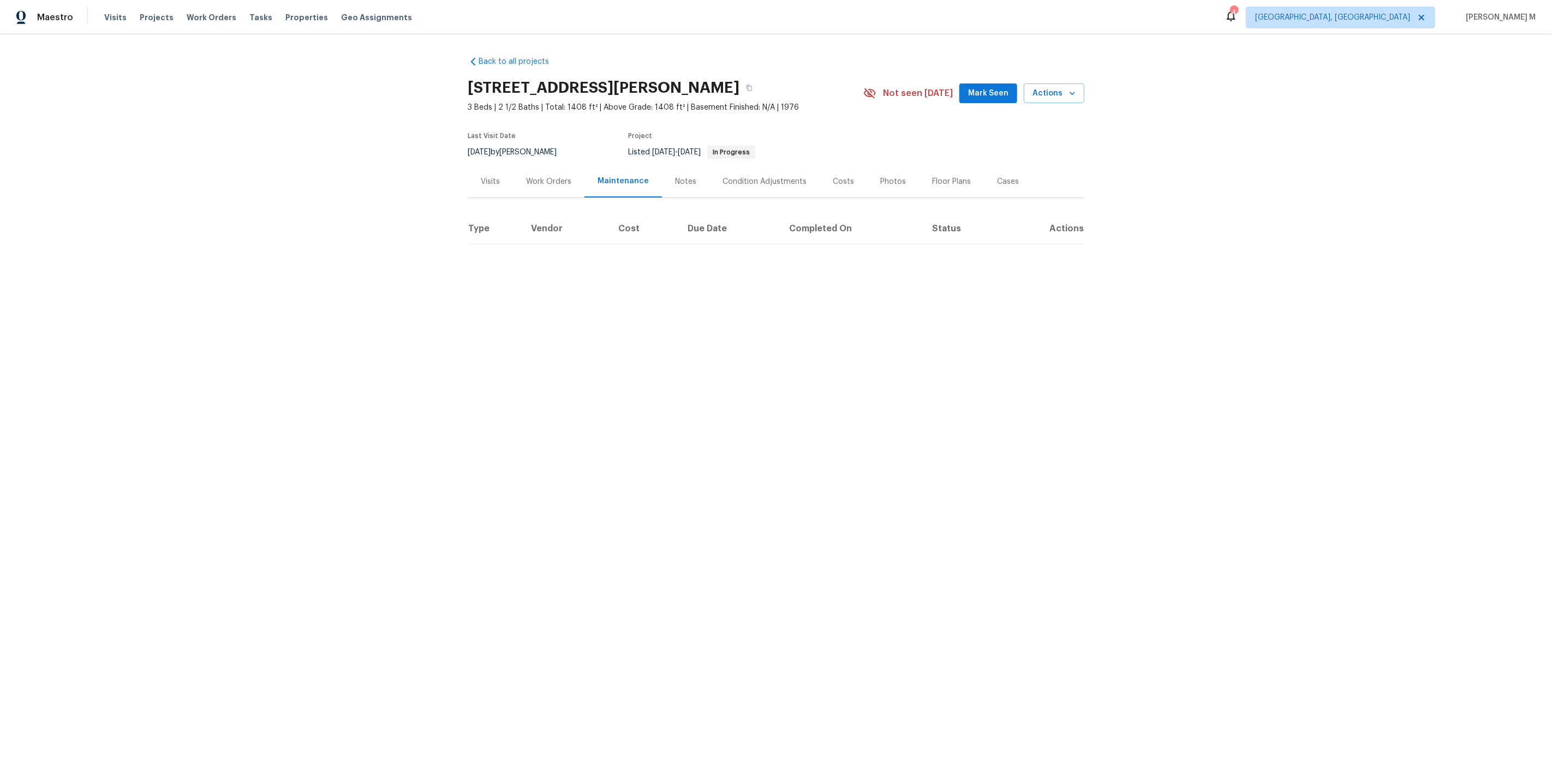
click at [551, 176] on div "Work Orders" at bounding box center [548, 181] width 45 height 11
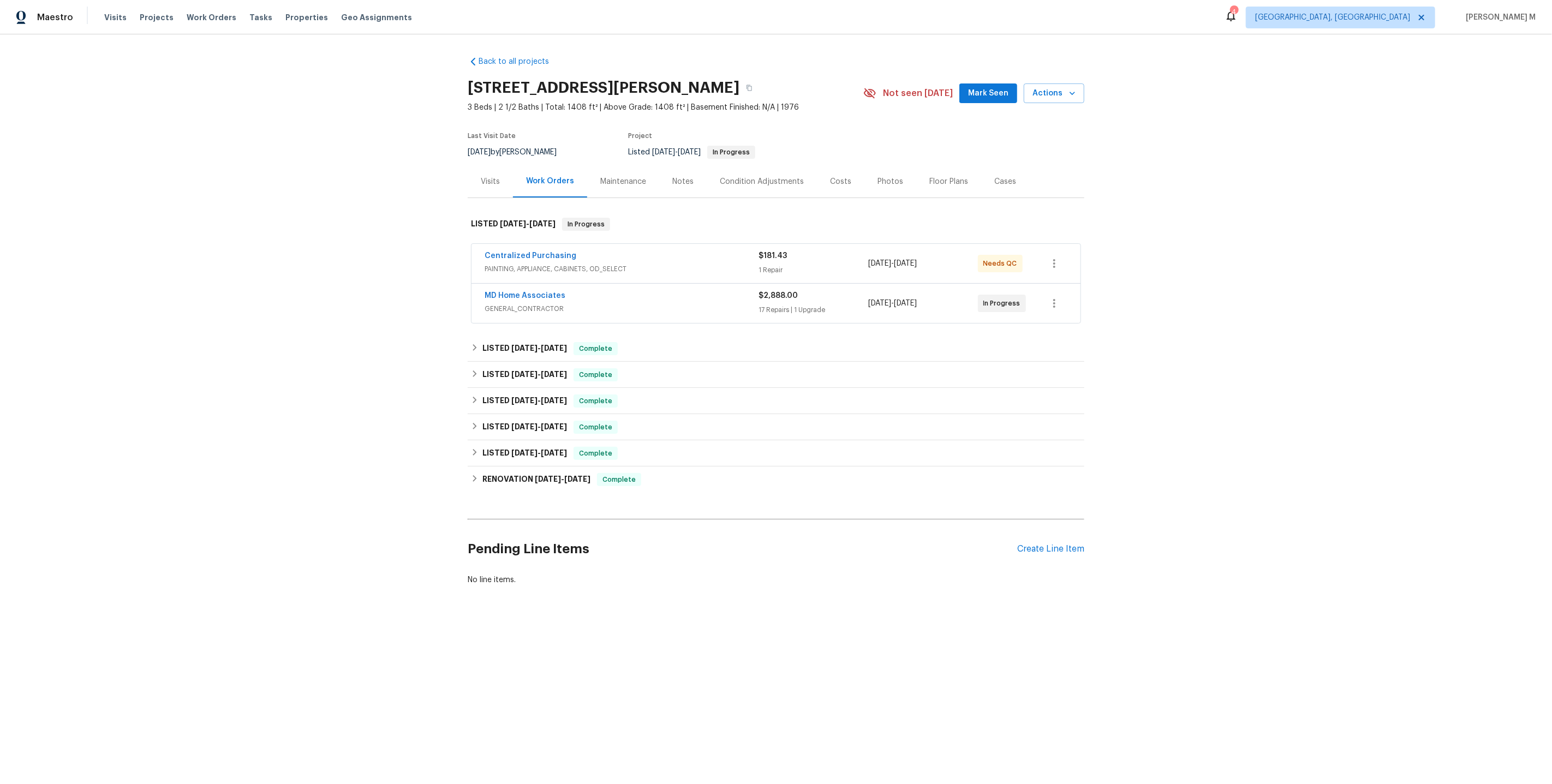
click at [614, 177] on div "Maintenance" at bounding box center [623, 181] width 46 height 11
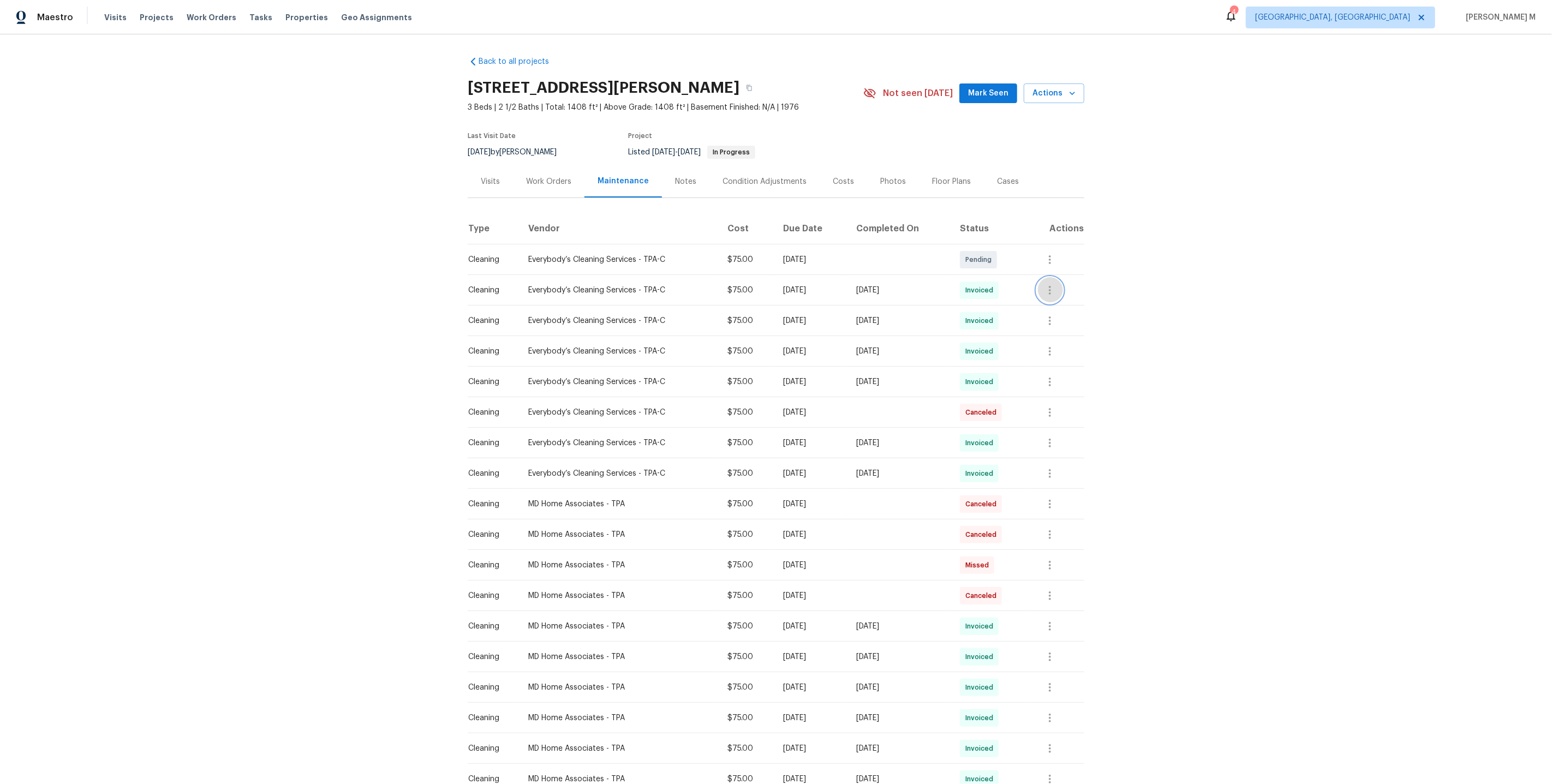
click at [1056, 284] on icon "button" at bounding box center [1050, 290] width 13 height 13
click at [1060, 303] on li "View details" at bounding box center [1081, 303] width 76 height 18
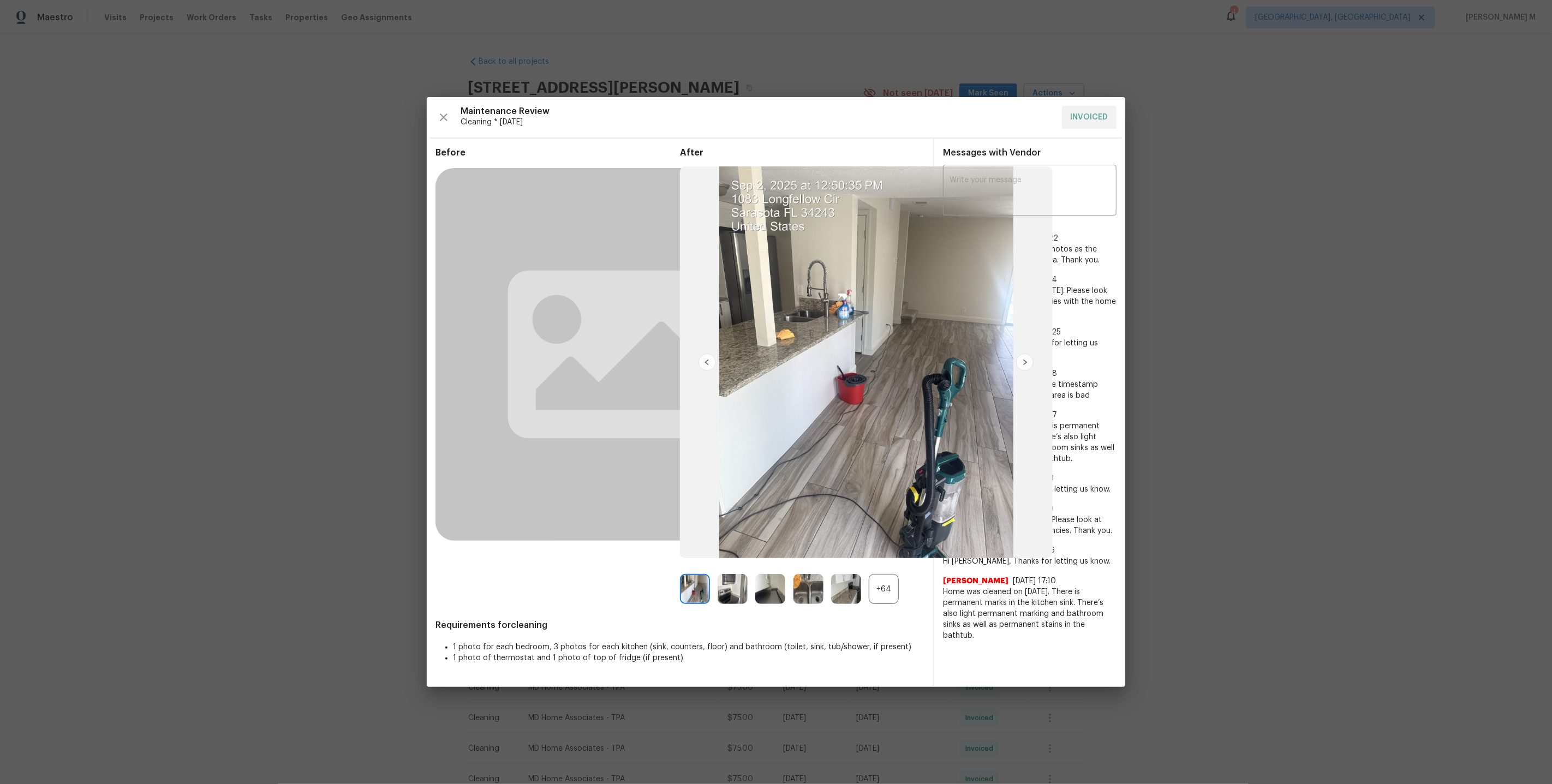
click at [885, 588] on div "+64" at bounding box center [884, 589] width 30 height 30
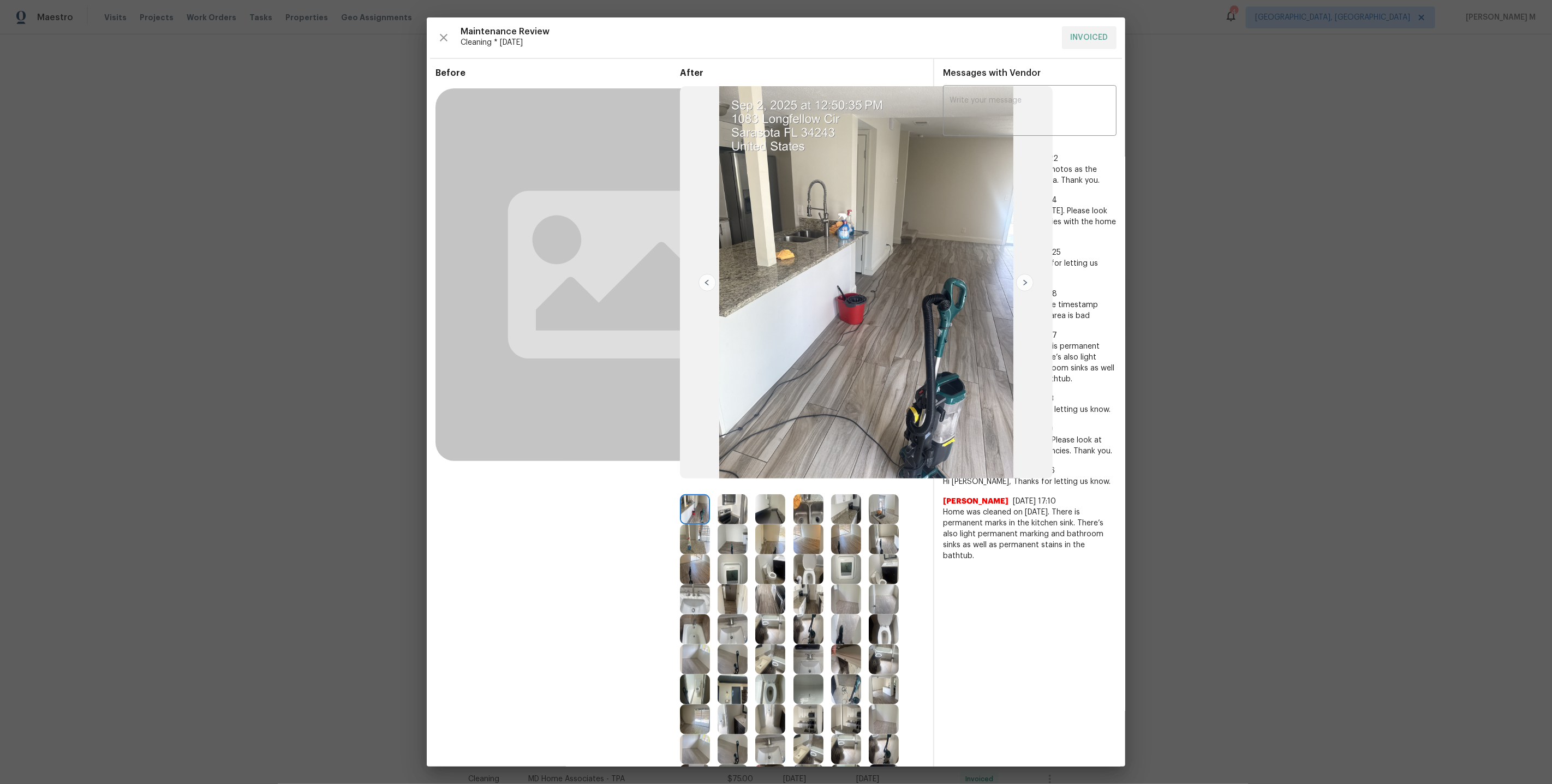
click at [847, 576] on img at bounding box center [846, 569] width 30 height 30
